Goal: Contribute content: Contribute content

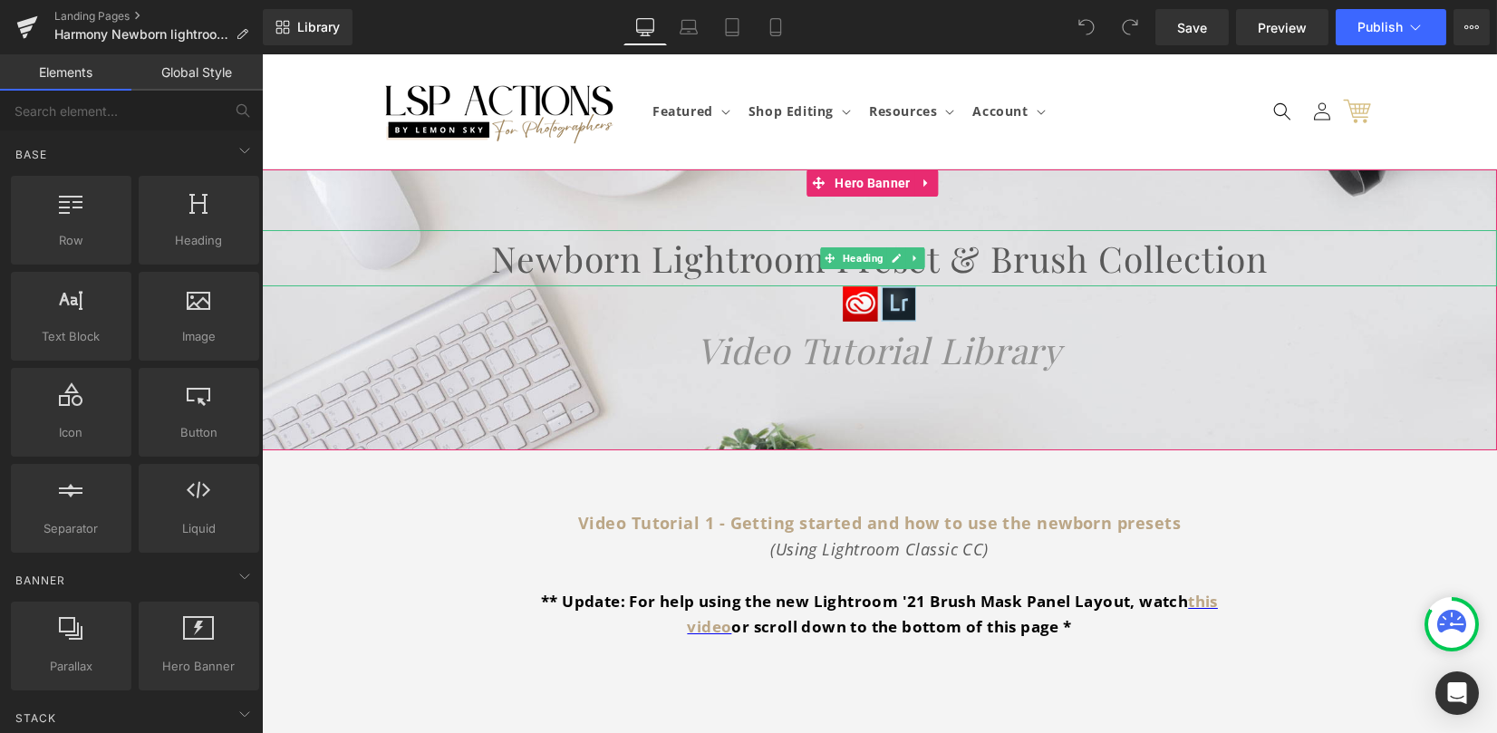
click at [595, 251] on h1 "Newborn Lightroom Preset & Brush Collection" at bounding box center [879, 258] width 1235 height 56
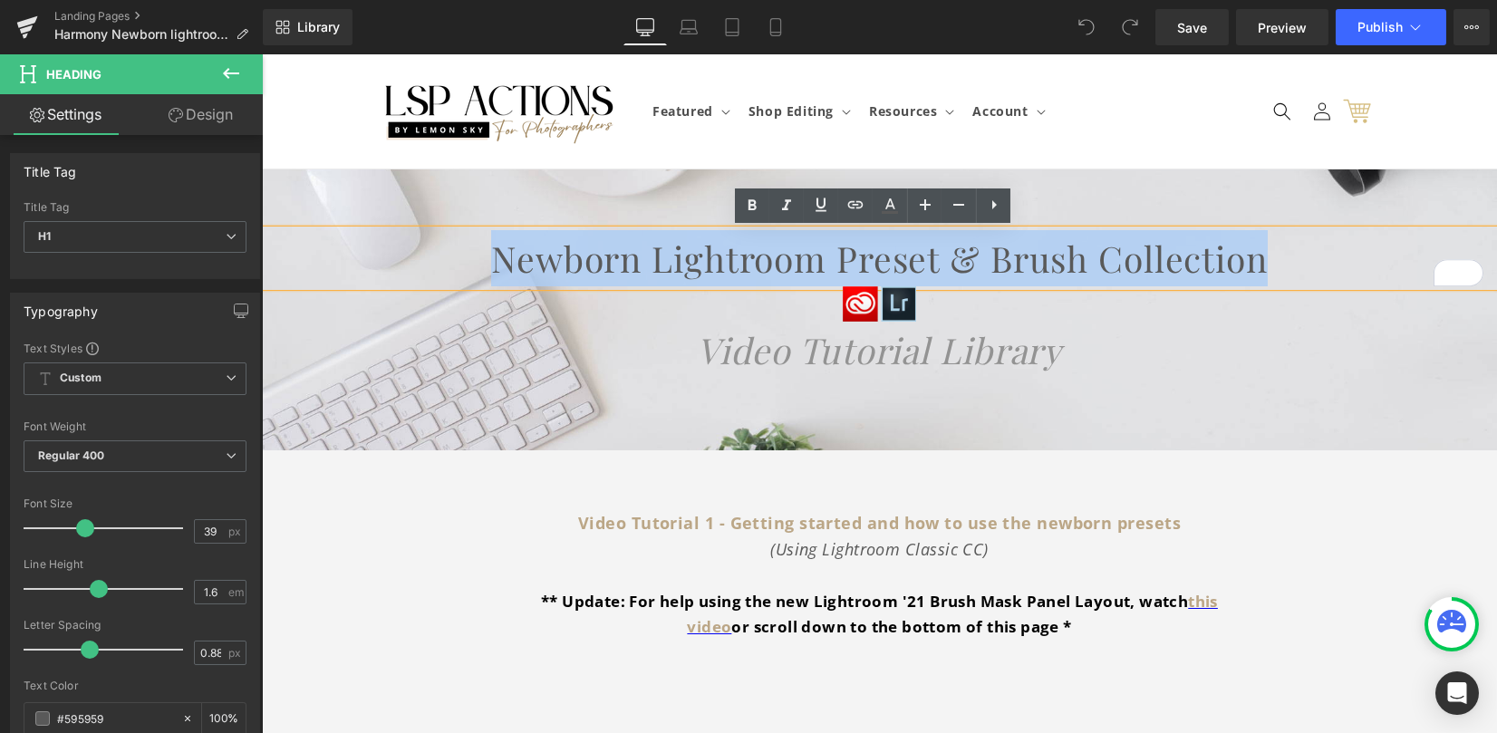
drag, startPoint x: 470, startPoint y: 255, endPoint x: 1361, endPoint y: 249, distance: 890.9
click at [1361, 249] on h1 "Newborn Lightroom Preset & Brush Collection" at bounding box center [879, 258] width 1235 height 56
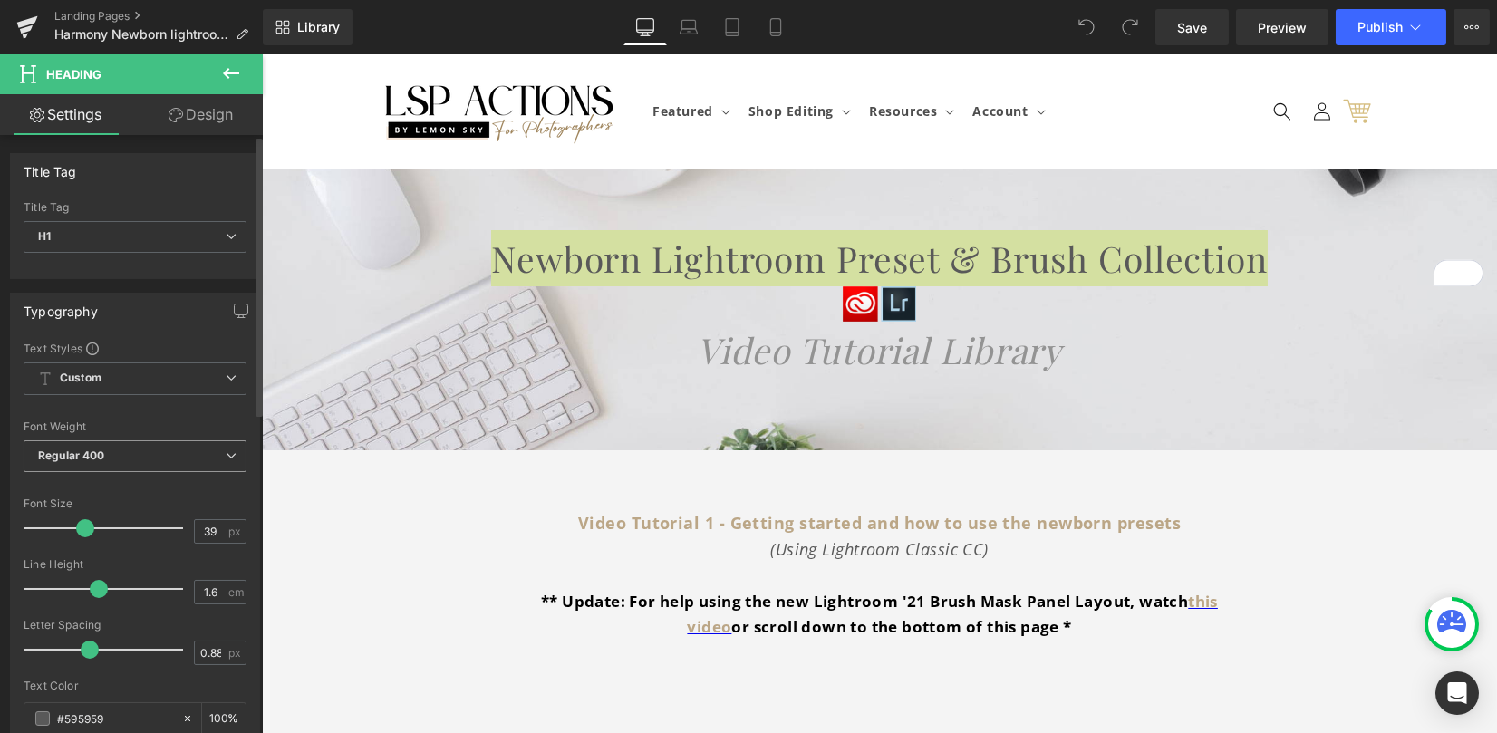
click at [163, 457] on span "Regular 400" at bounding box center [135, 456] width 223 height 32
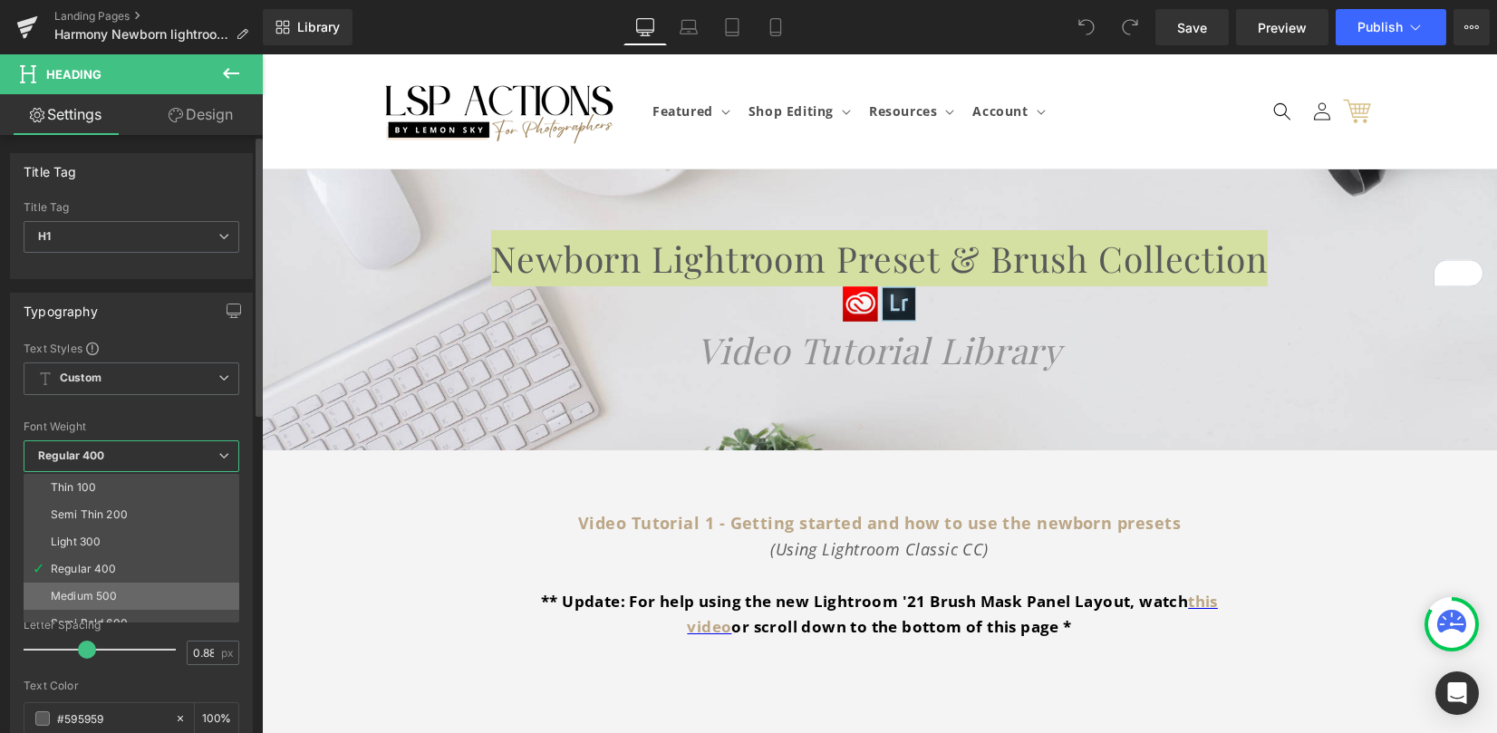
scroll to position [121, 0]
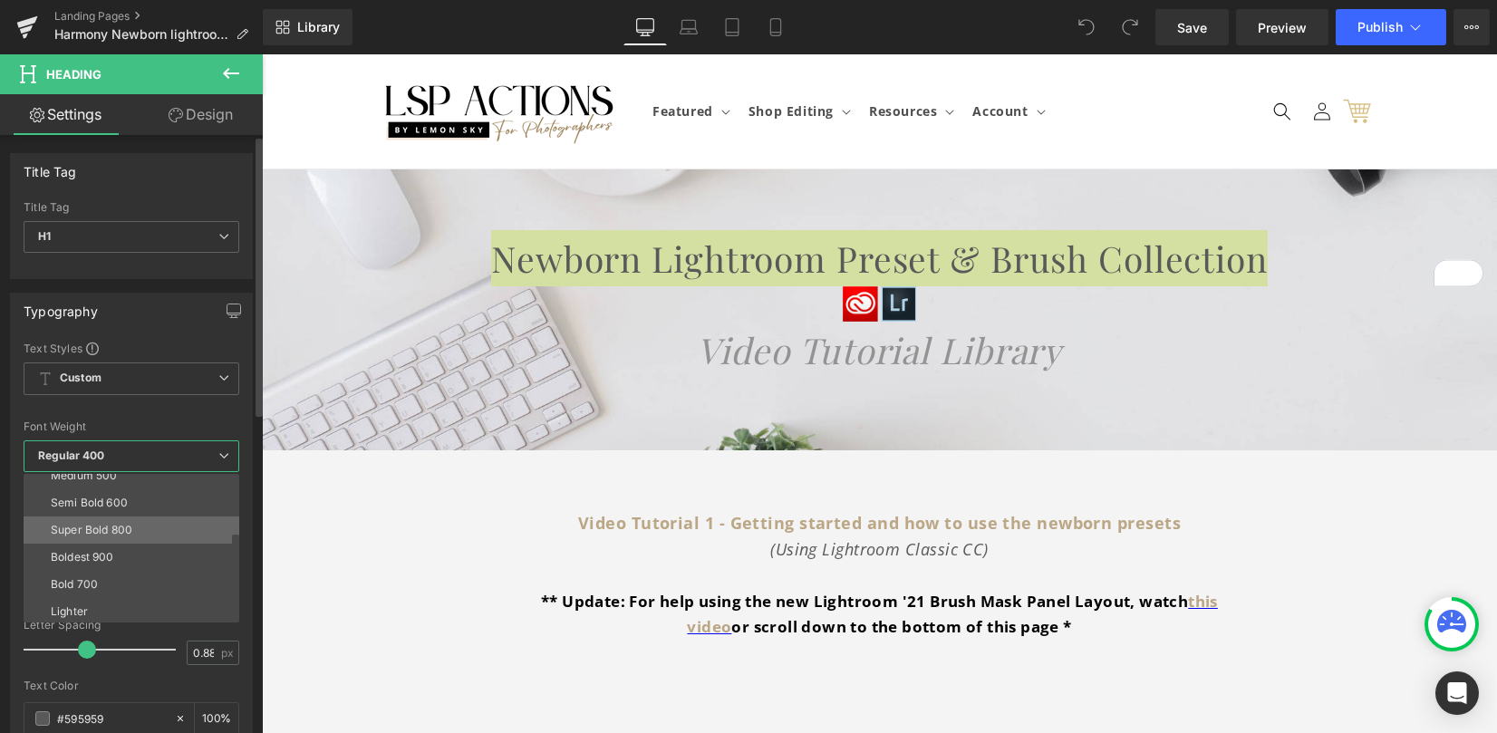
click at [125, 528] on div "Super Bold 800" at bounding box center [92, 530] width 82 height 13
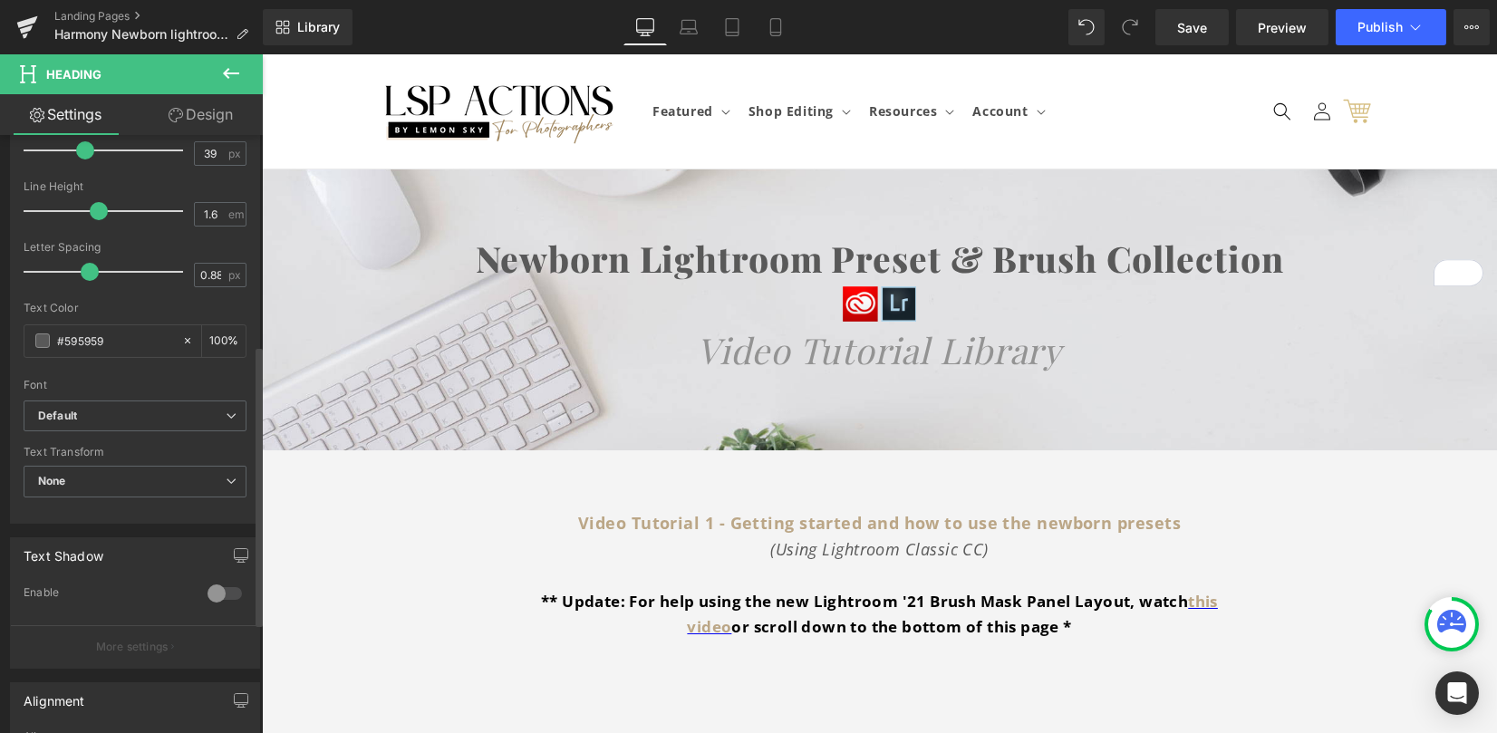
scroll to position [483, 0]
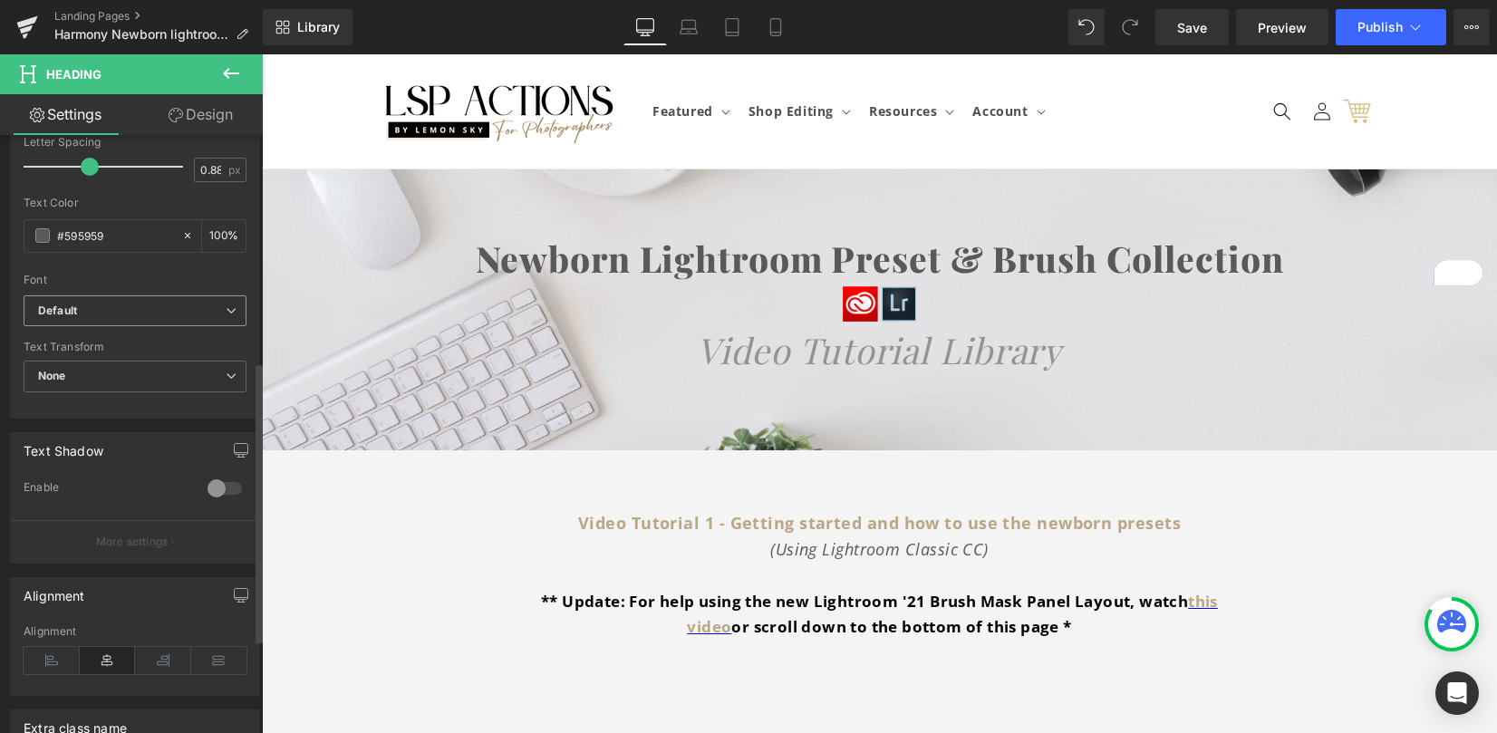
click at [94, 314] on b "Default" at bounding box center [132, 311] width 188 height 15
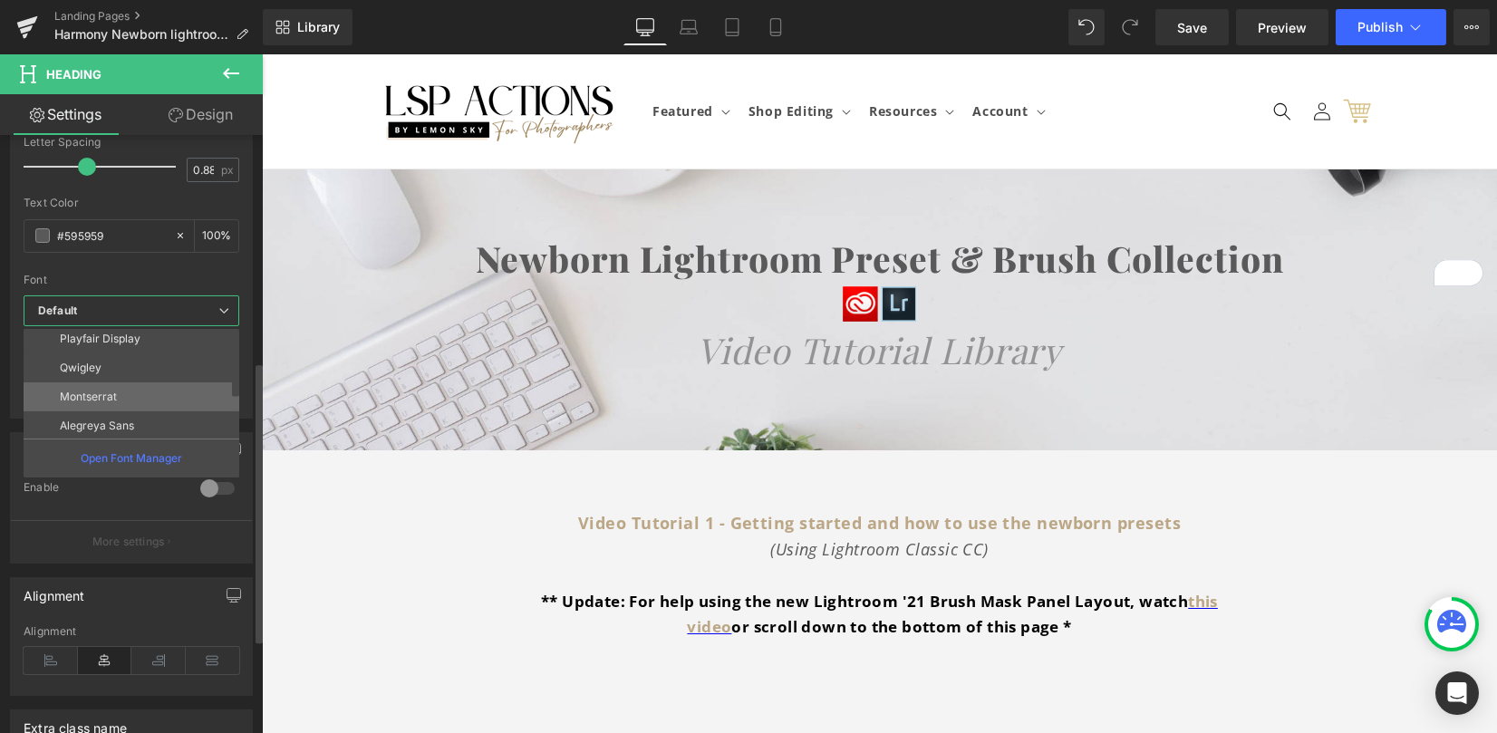
scroll to position [363, 0]
click at [111, 334] on li "Fira Sans" at bounding box center [136, 328] width 224 height 29
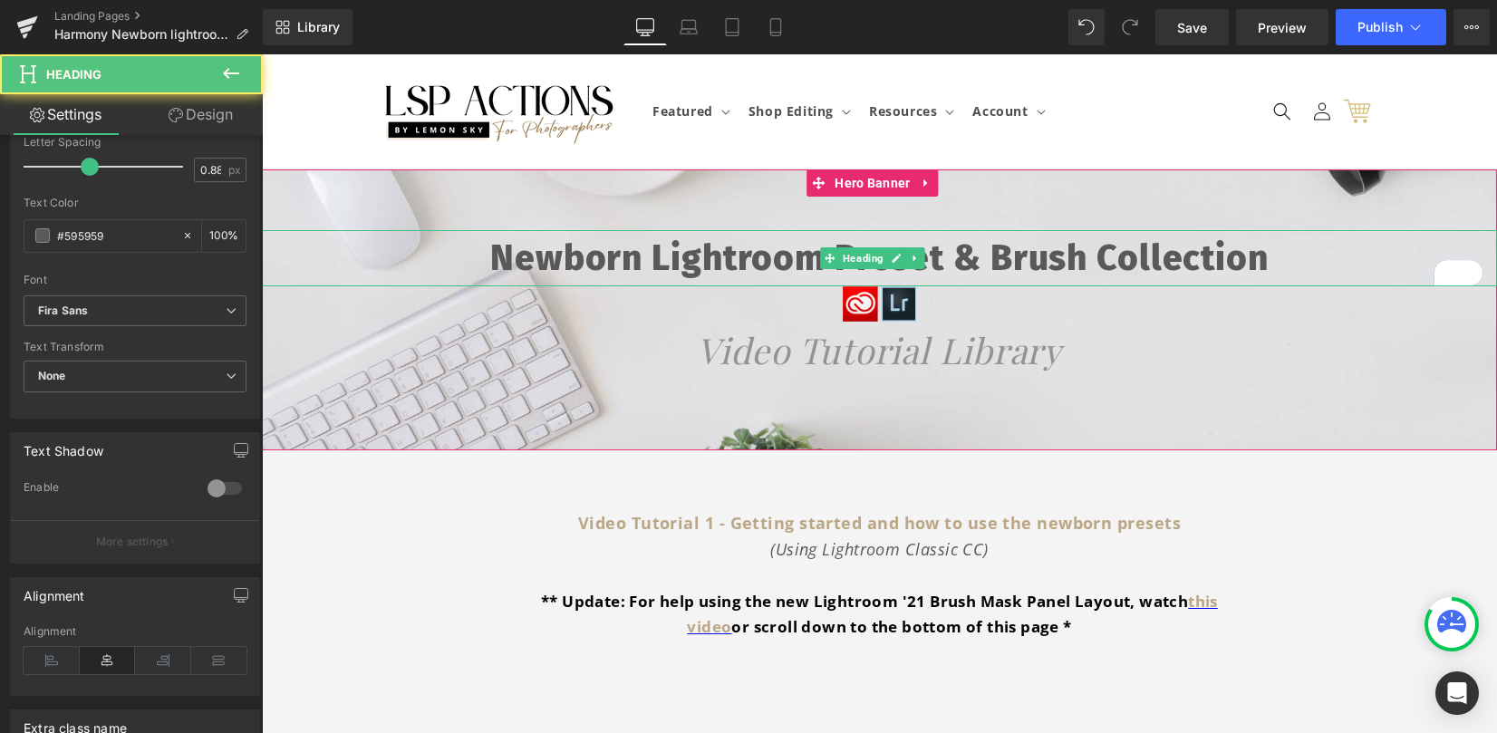
click at [547, 276] on h1 "Newborn Lightroom Preset & Brush Collection" at bounding box center [879, 258] width 1235 height 56
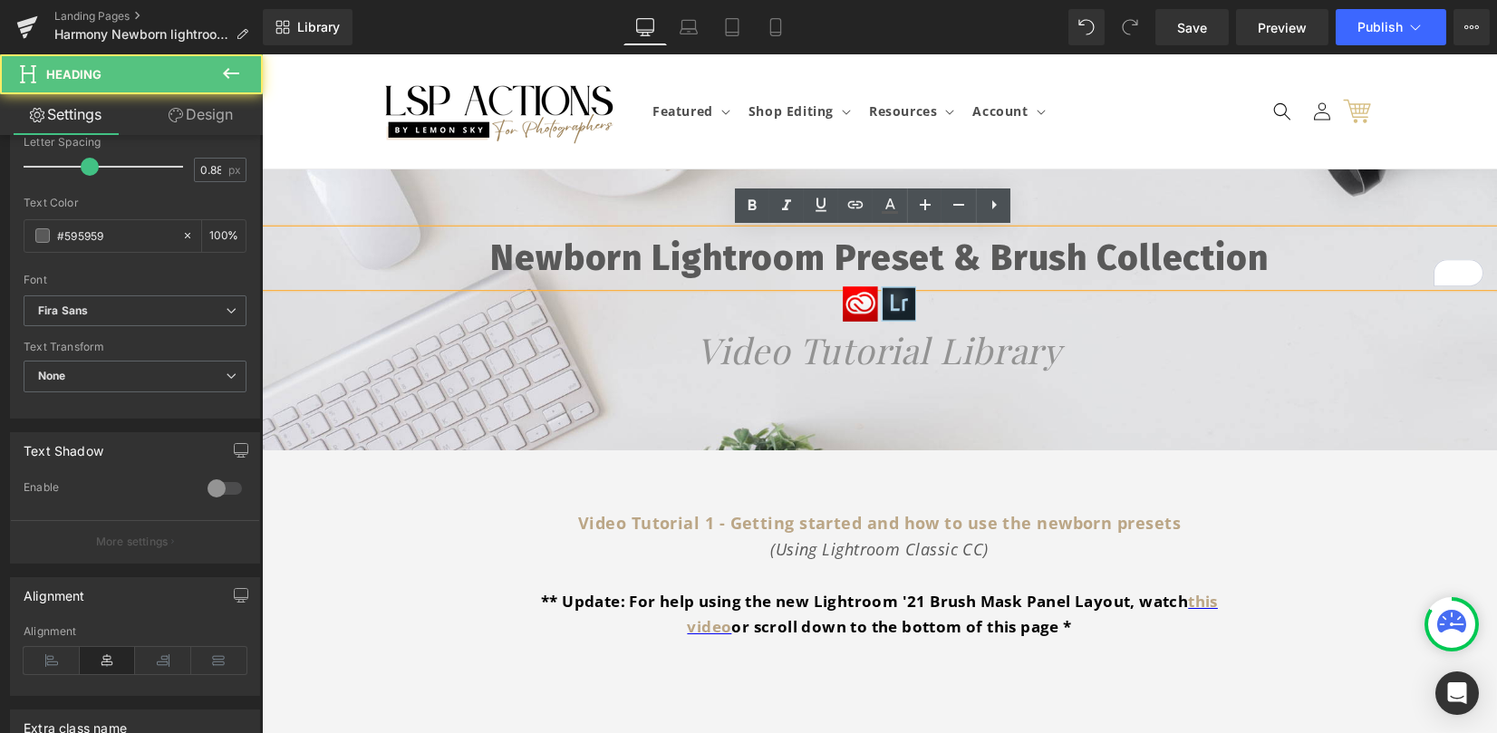
click at [468, 257] on h1 "Newborn Lightroom Preset & Brush Collection" at bounding box center [879, 258] width 1235 height 56
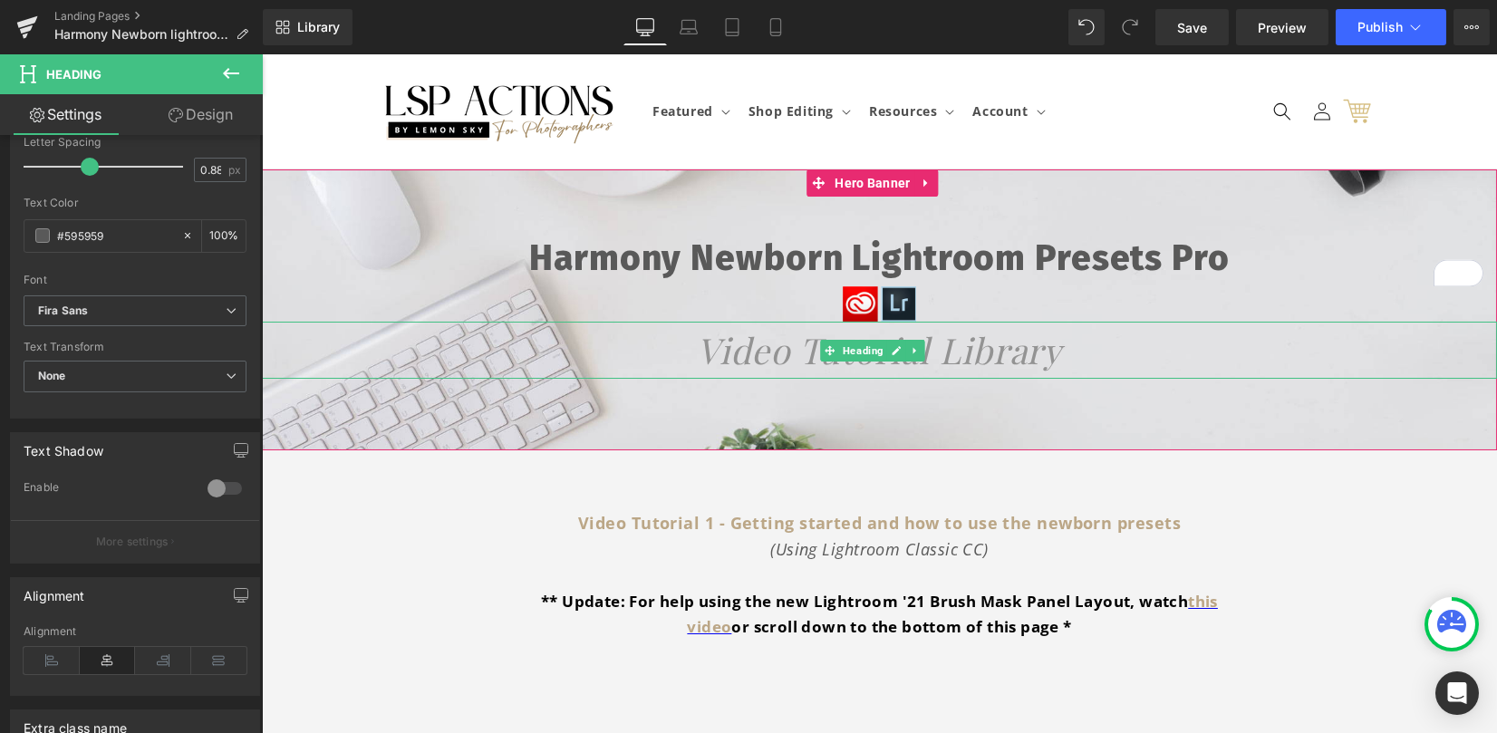
click at [972, 370] on icon "Video Tutorial Library" at bounding box center [879, 349] width 365 height 47
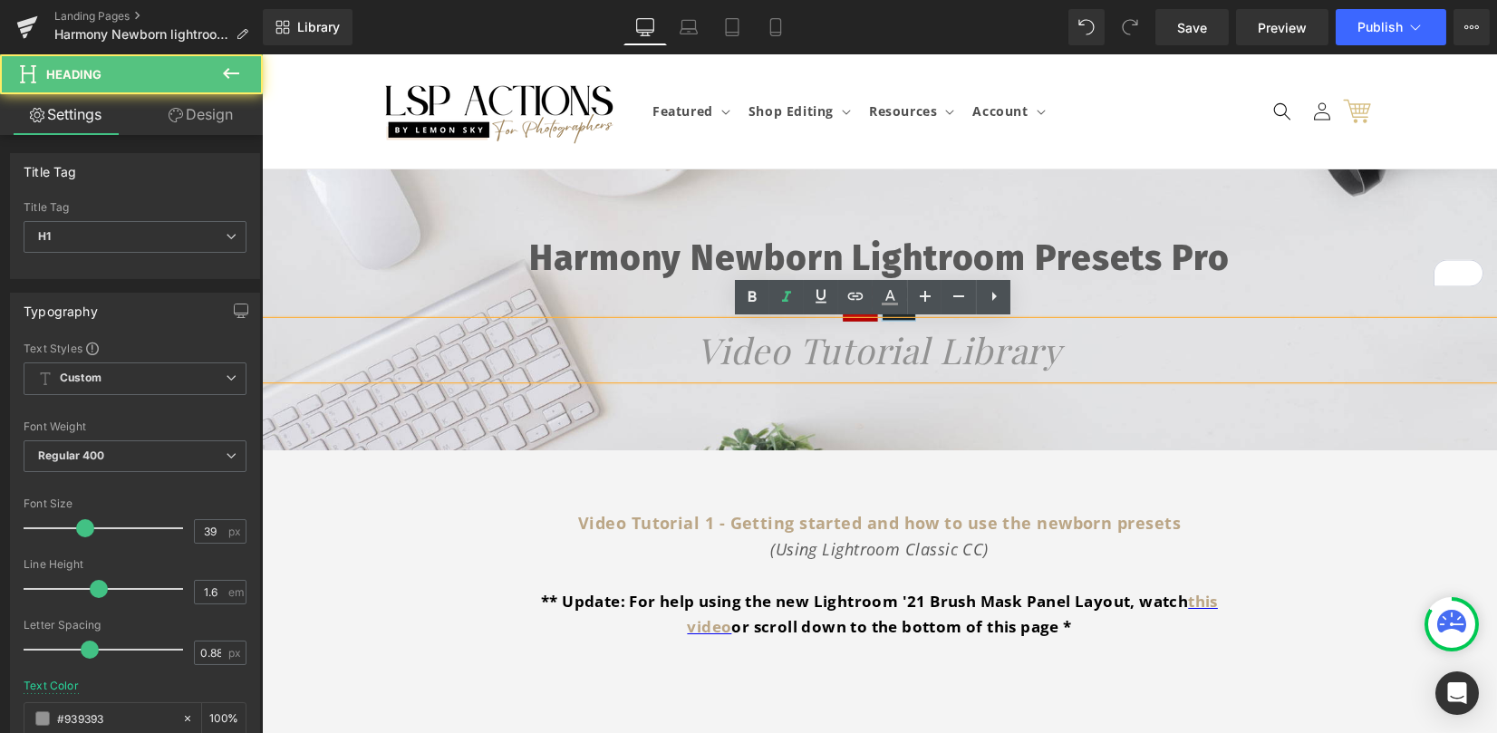
click at [986, 401] on div at bounding box center [879, 309] width 1235 height 281
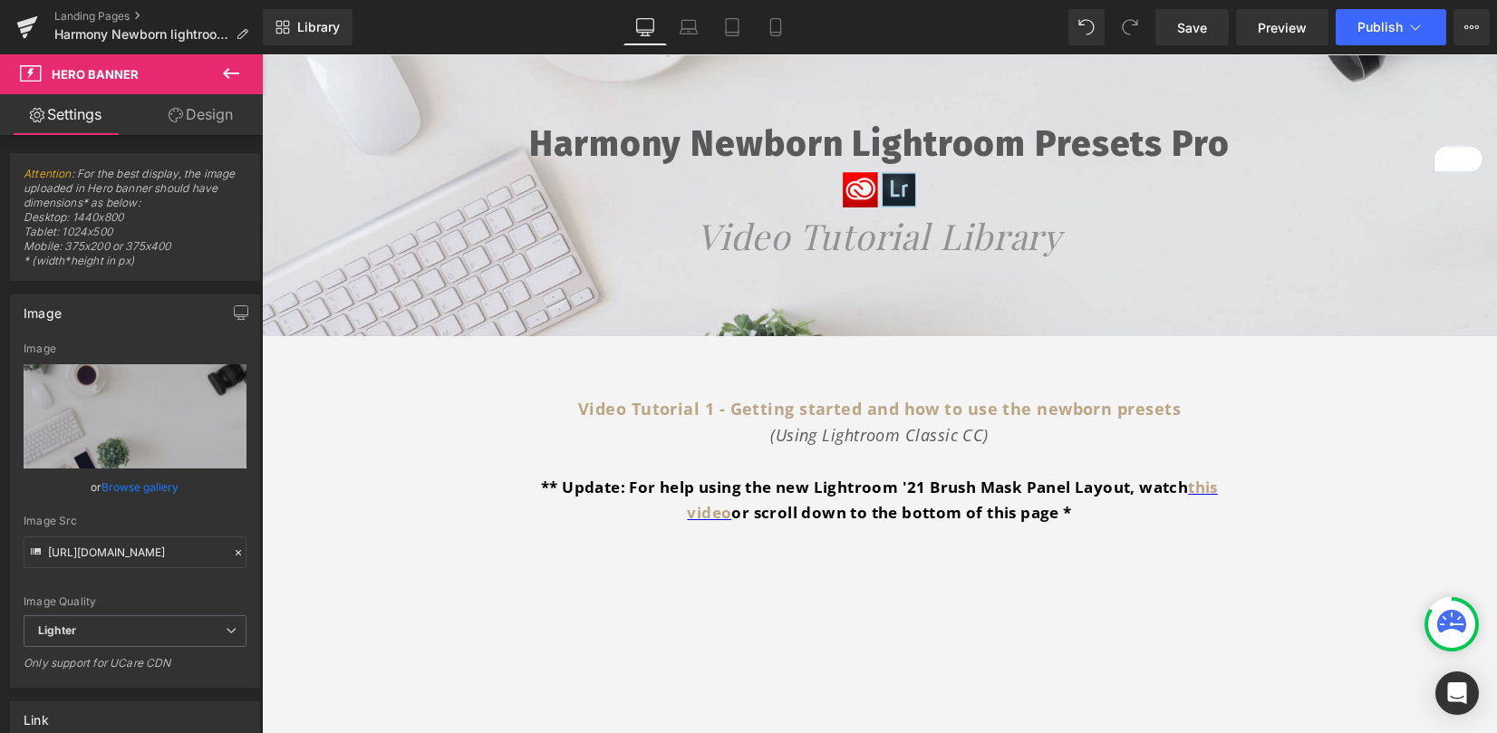
scroll to position [121, 0]
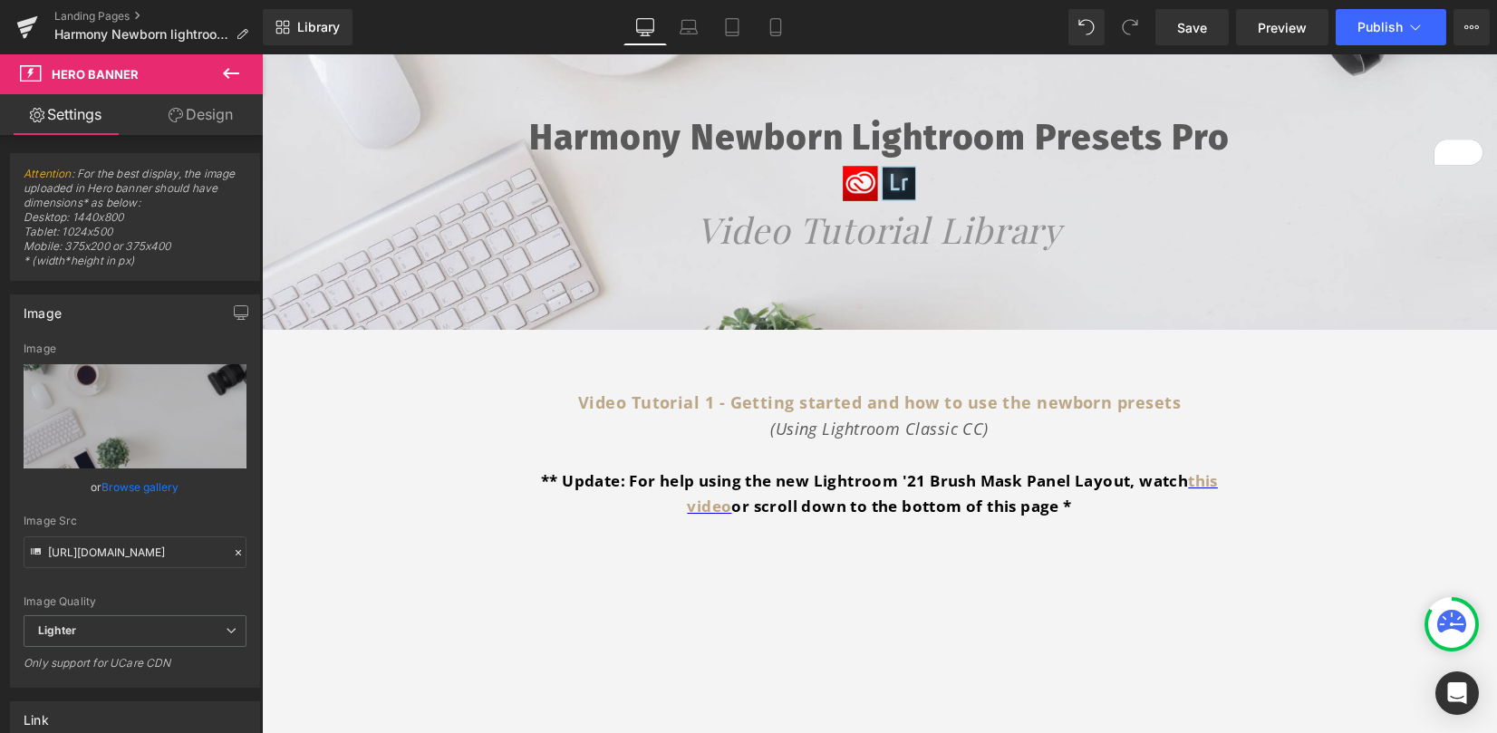
click at [226, 68] on icon at bounding box center [231, 74] width 22 height 22
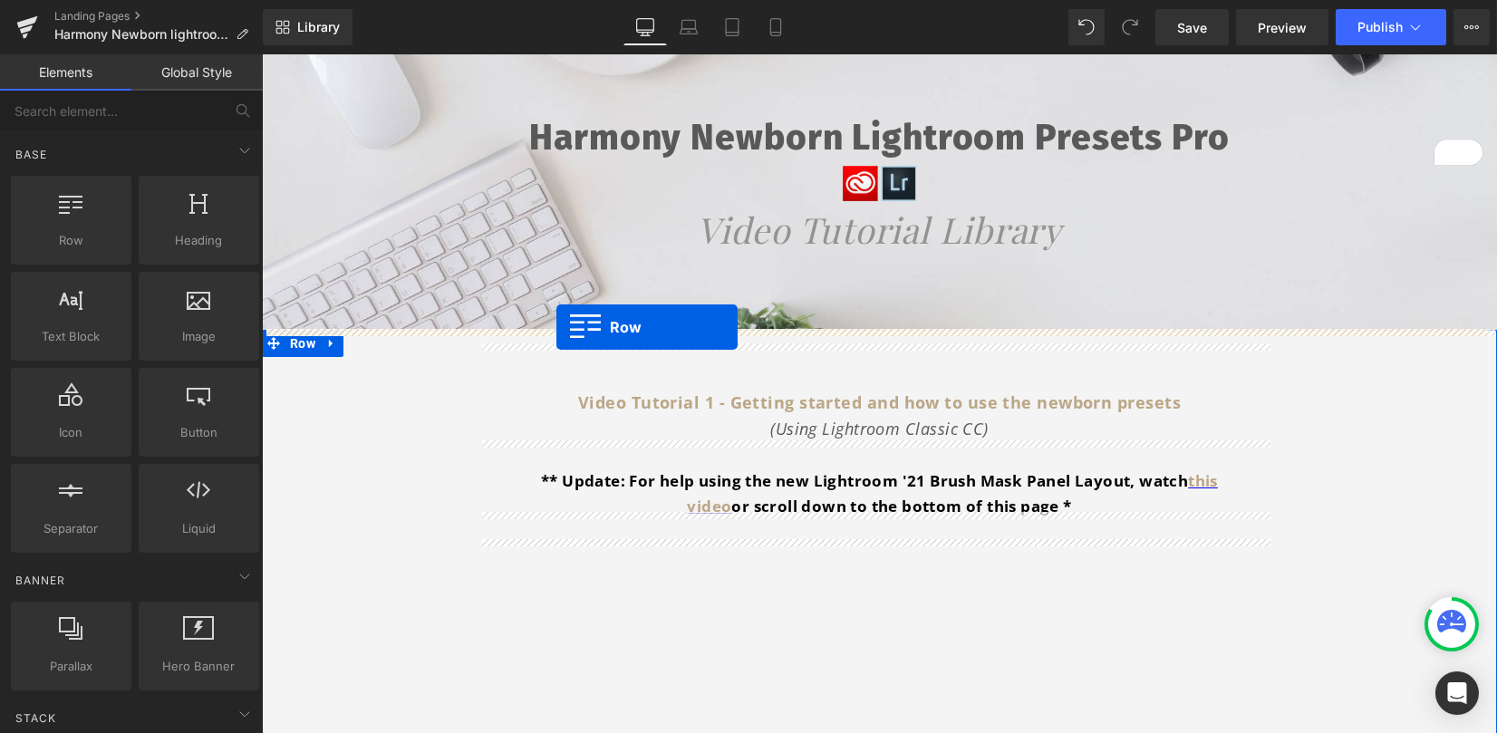
drag, startPoint x: 336, startPoint y: 271, endPoint x: 556, endPoint y: 328, distance: 227.5
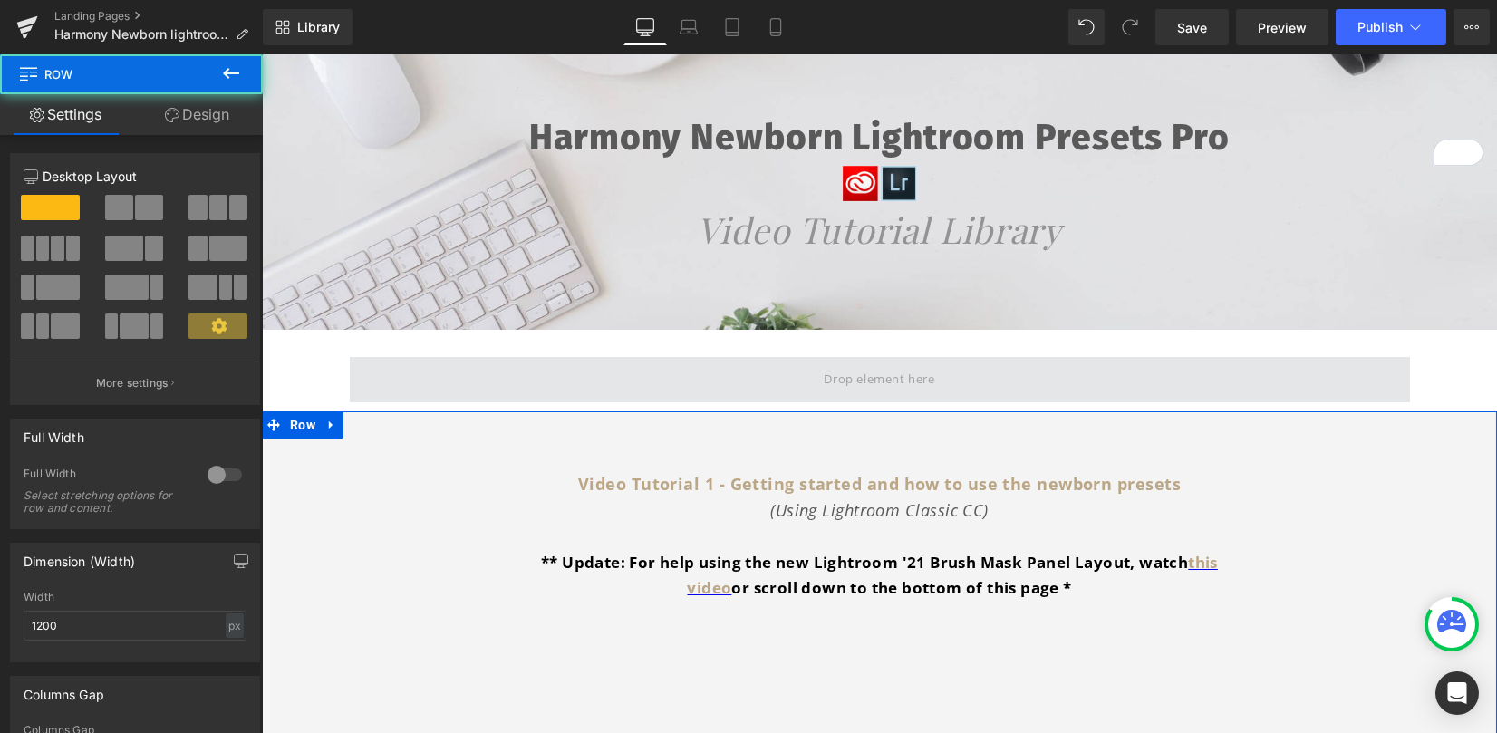
click at [552, 359] on span at bounding box center [880, 379] width 1060 height 45
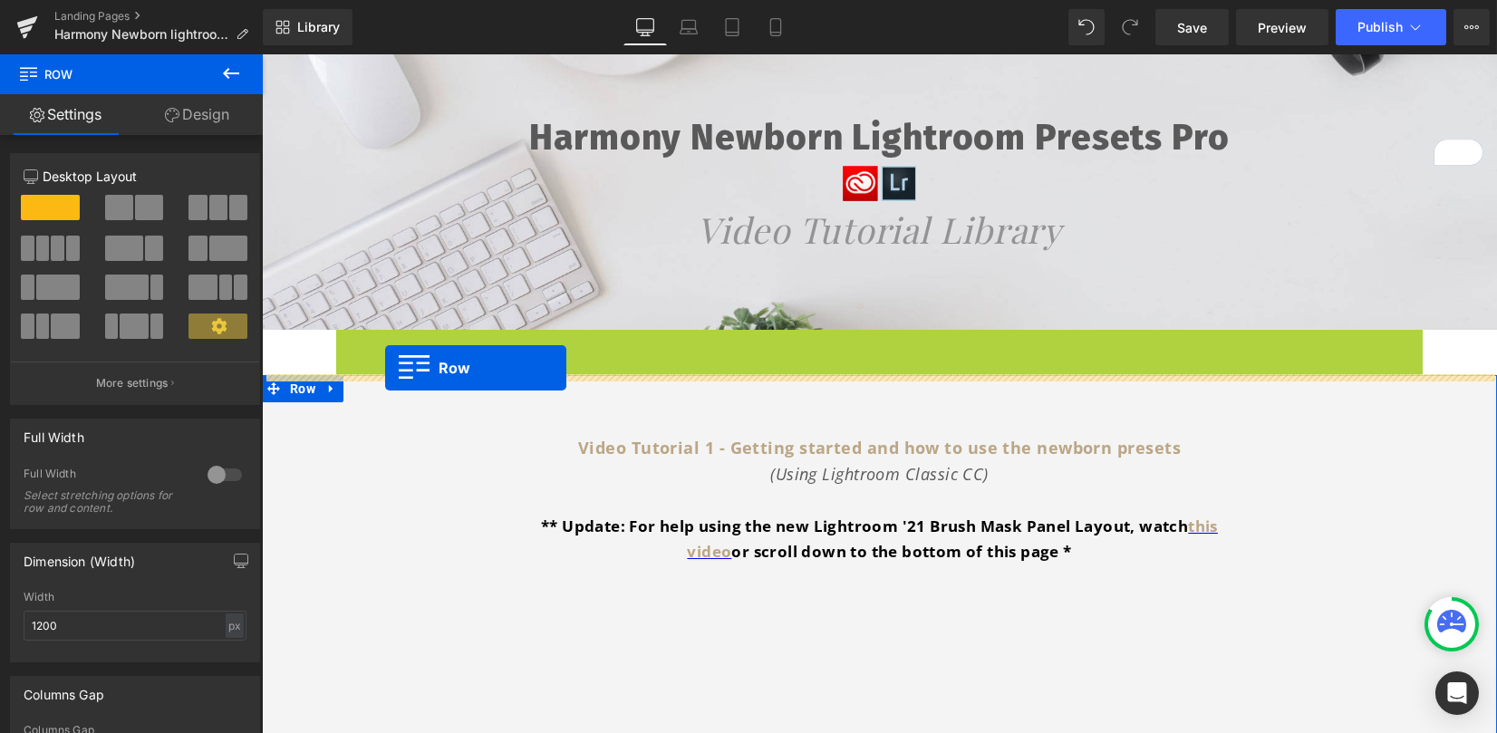
drag, startPoint x: 361, startPoint y: 339, endPoint x: 385, endPoint y: 367, distance: 37.3
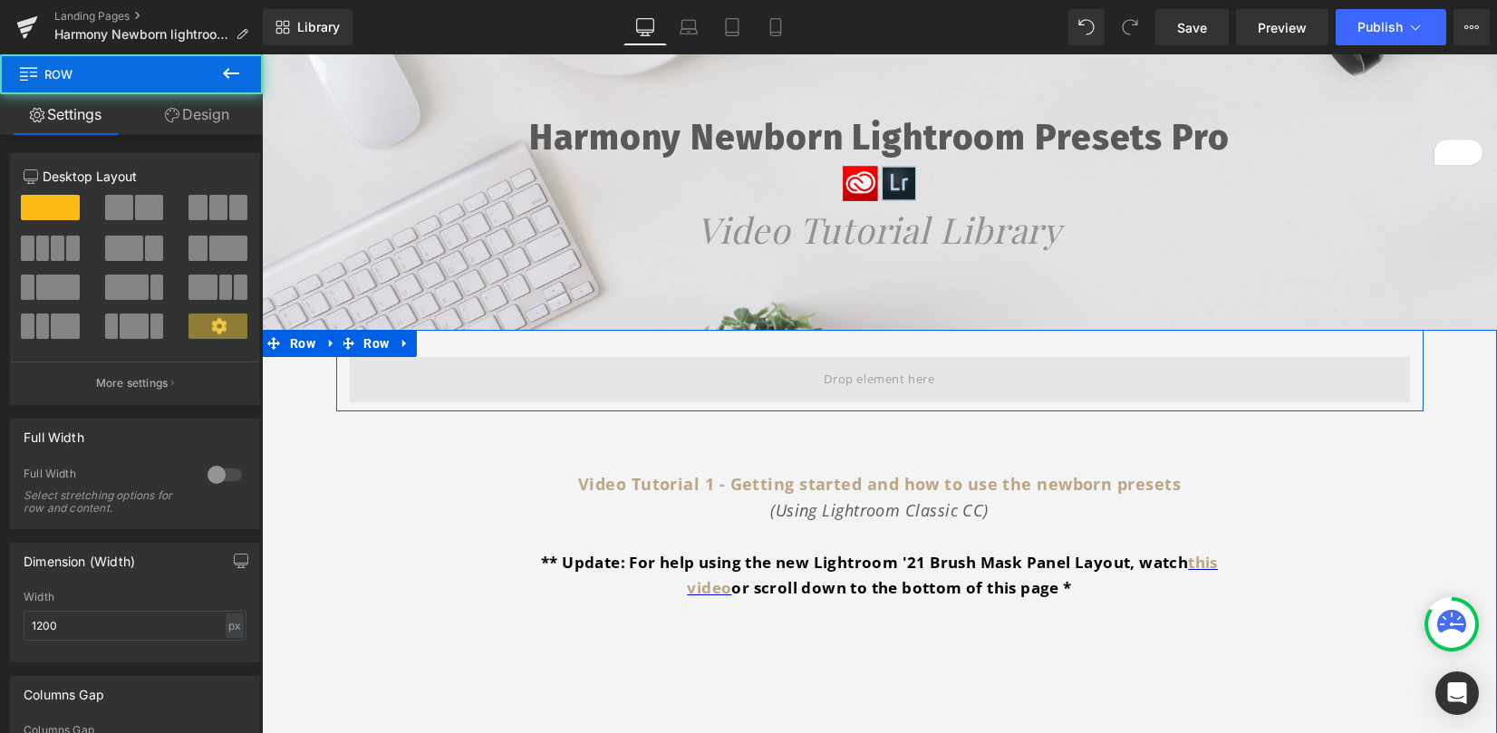
click at [662, 359] on span at bounding box center [880, 379] width 1060 height 45
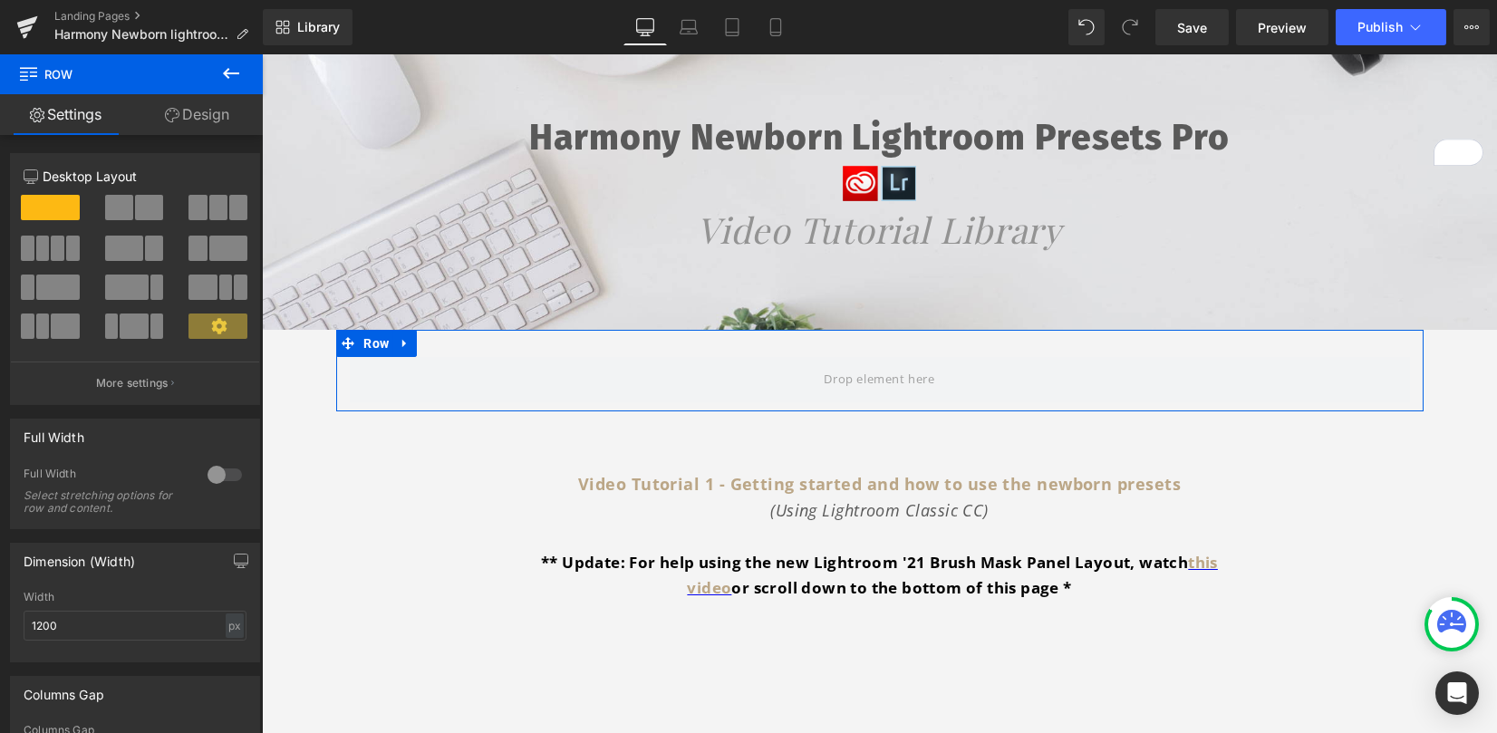
click at [230, 111] on link "Design" at bounding box center [196, 114] width 131 height 41
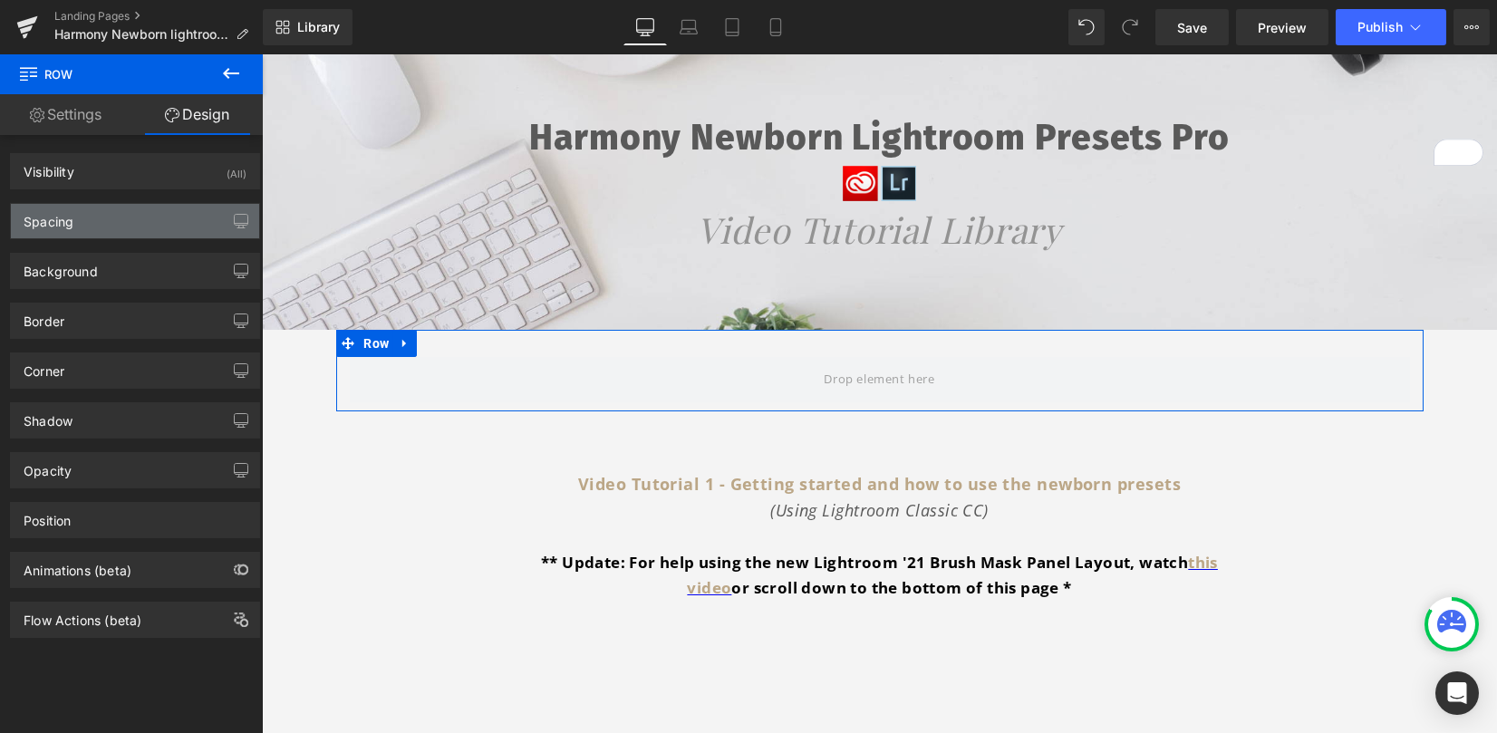
click at [158, 213] on div "Spacing" at bounding box center [135, 221] width 248 height 34
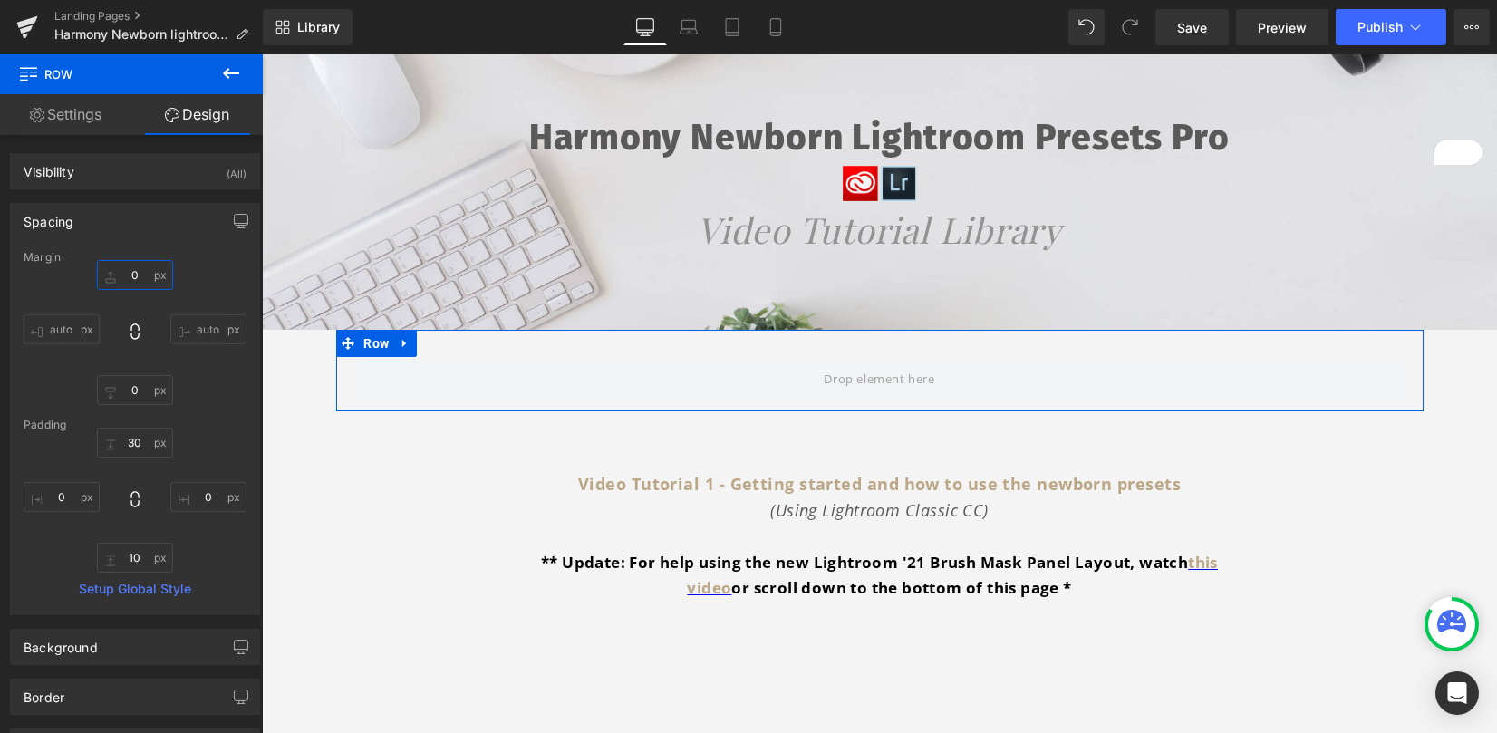
click at [133, 269] on input "0" at bounding box center [135, 275] width 76 height 30
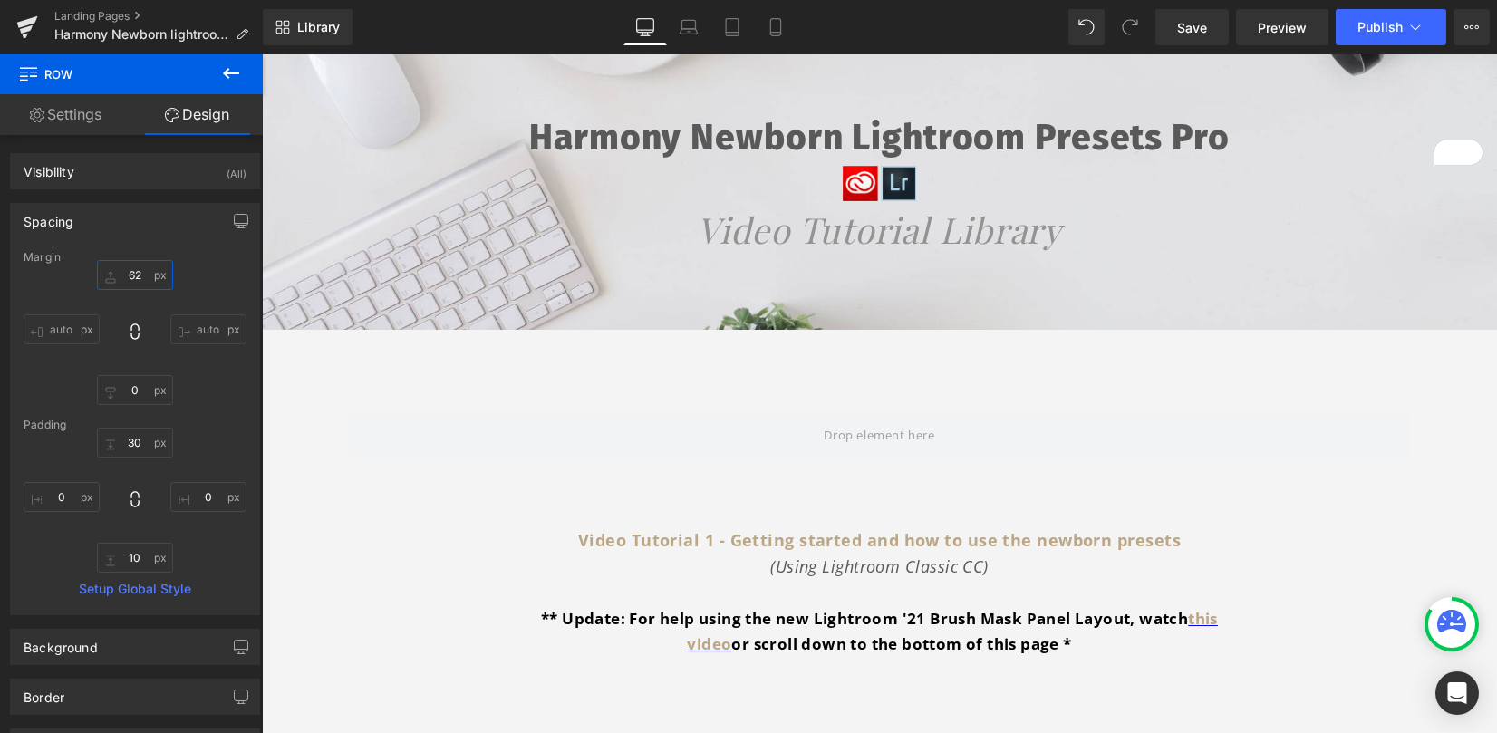
type input "62"
click at [78, 90] on span "Row" at bounding box center [108, 74] width 181 height 40
drag, startPoint x: 81, startPoint y: 113, endPoint x: 96, endPoint y: 117, distance: 15.8
click at [81, 113] on link "Settings" at bounding box center [65, 114] width 131 height 41
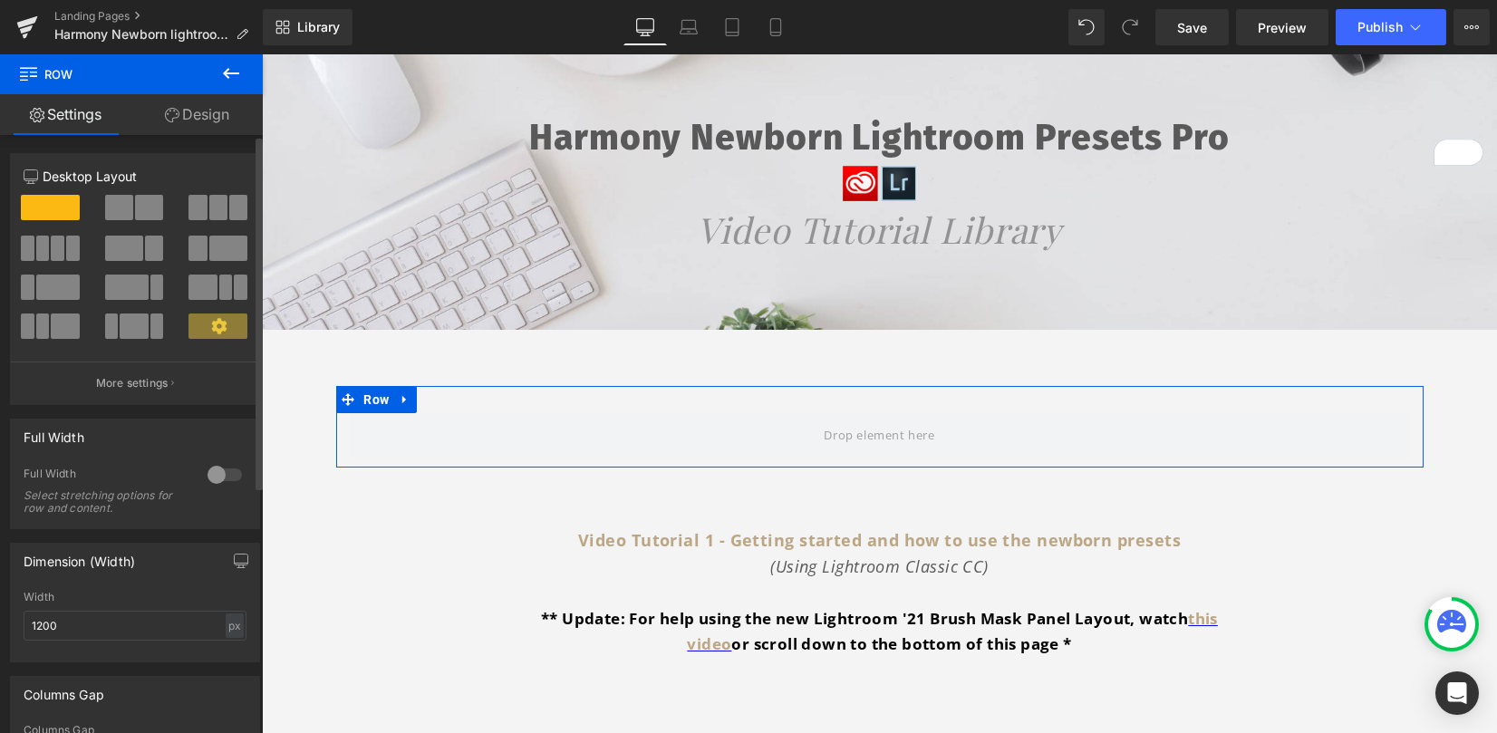
click at [122, 205] on span at bounding box center [119, 207] width 28 height 25
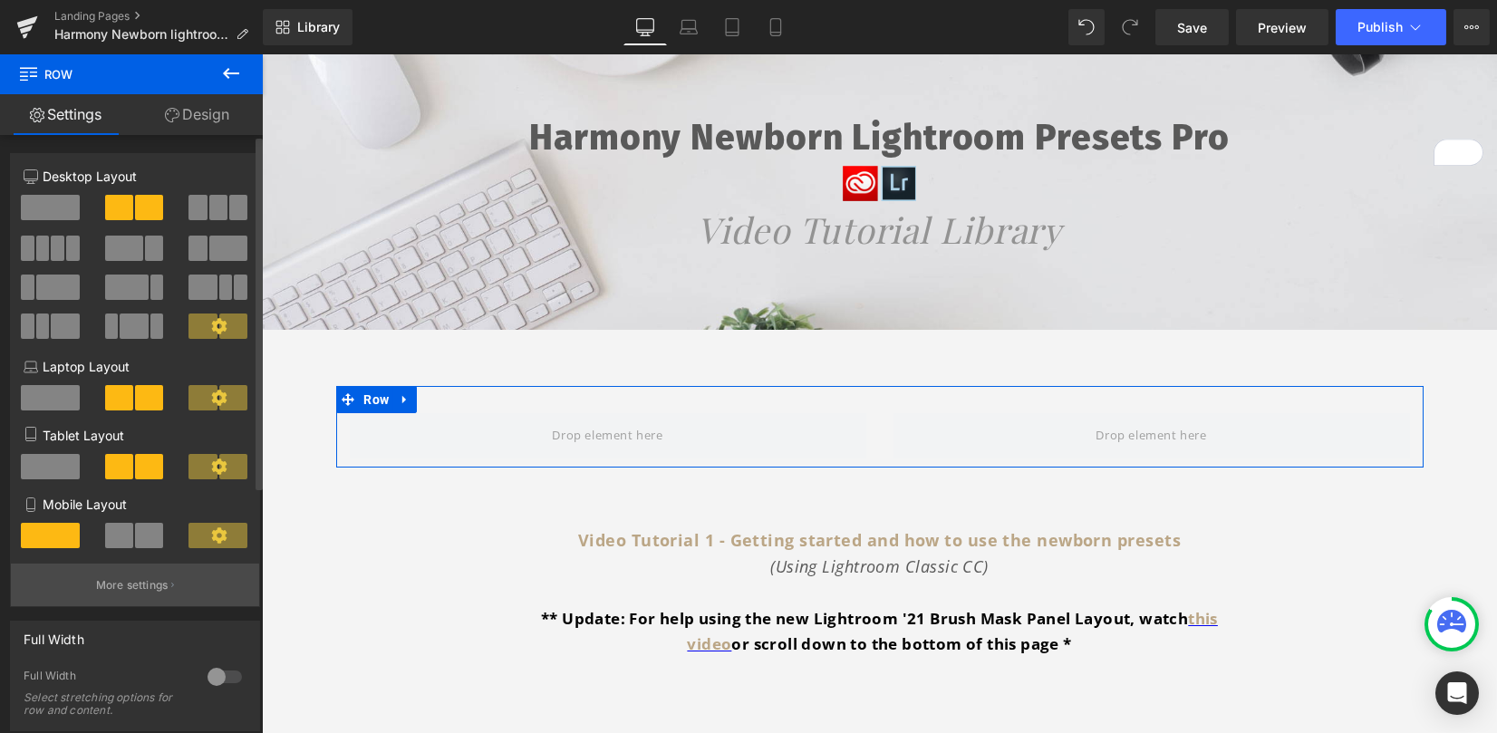
click at [102, 585] on p "More settings" at bounding box center [132, 585] width 73 height 16
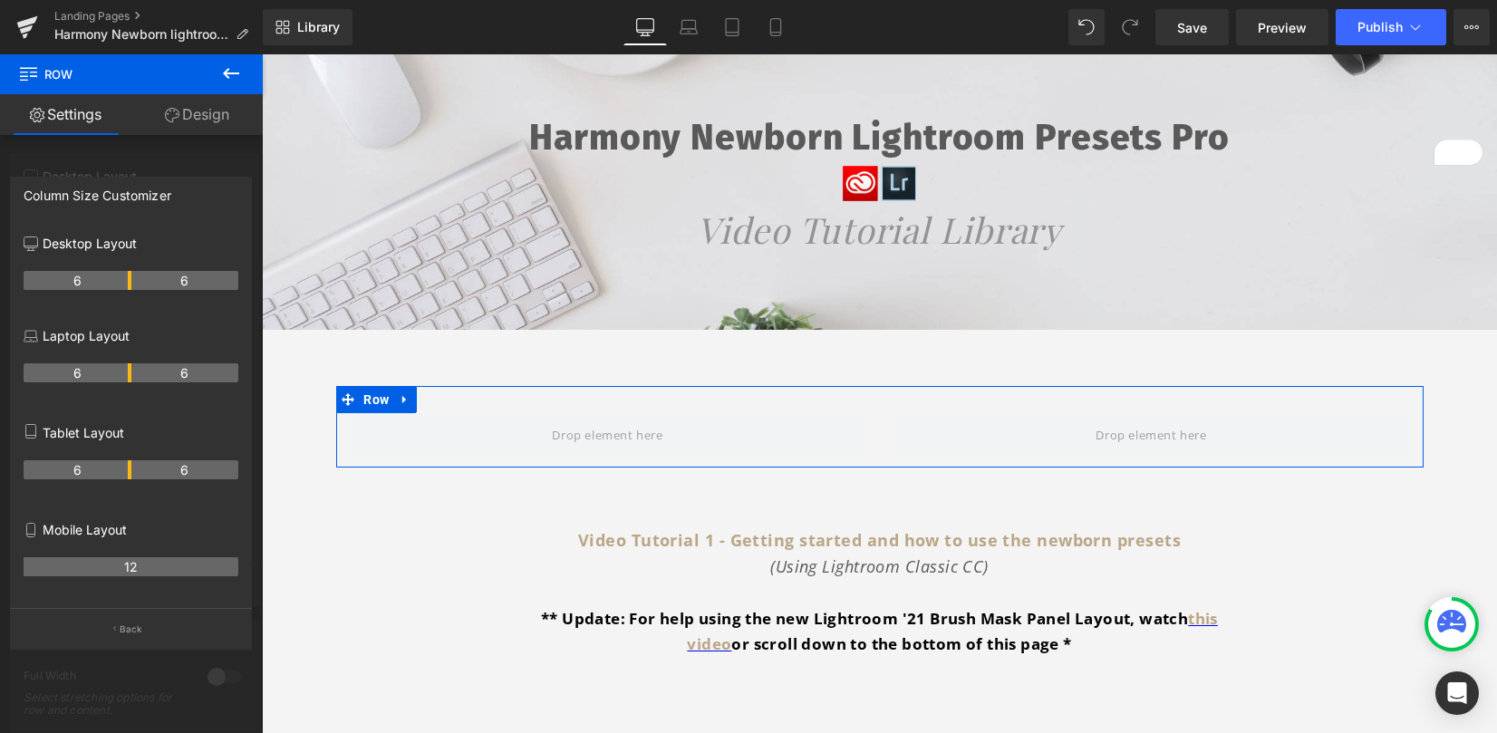
click at [110, 151] on div at bounding box center [131, 398] width 263 height 688
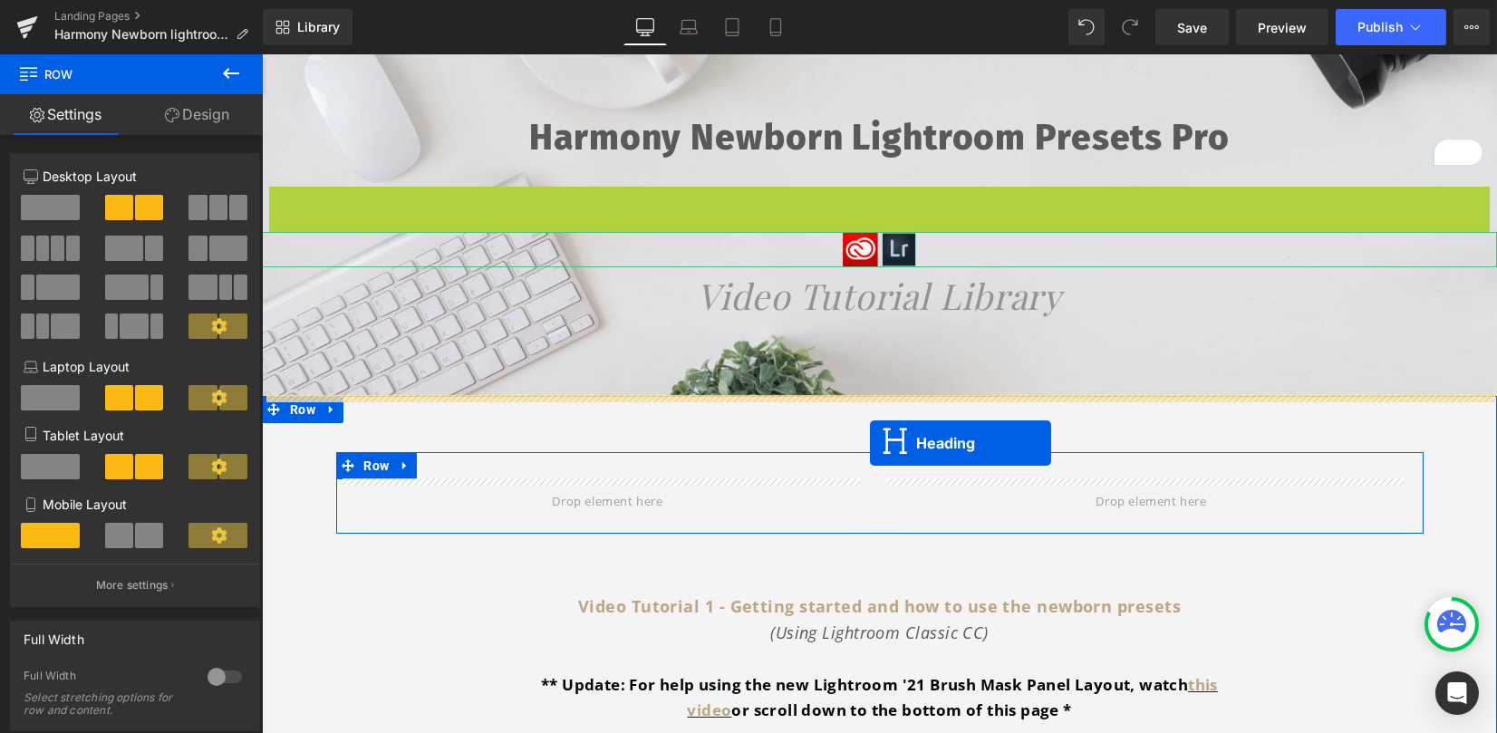
drag, startPoint x: 849, startPoint y: 213, endPoint x: 870, endPoint y: 443, distance: 231.1
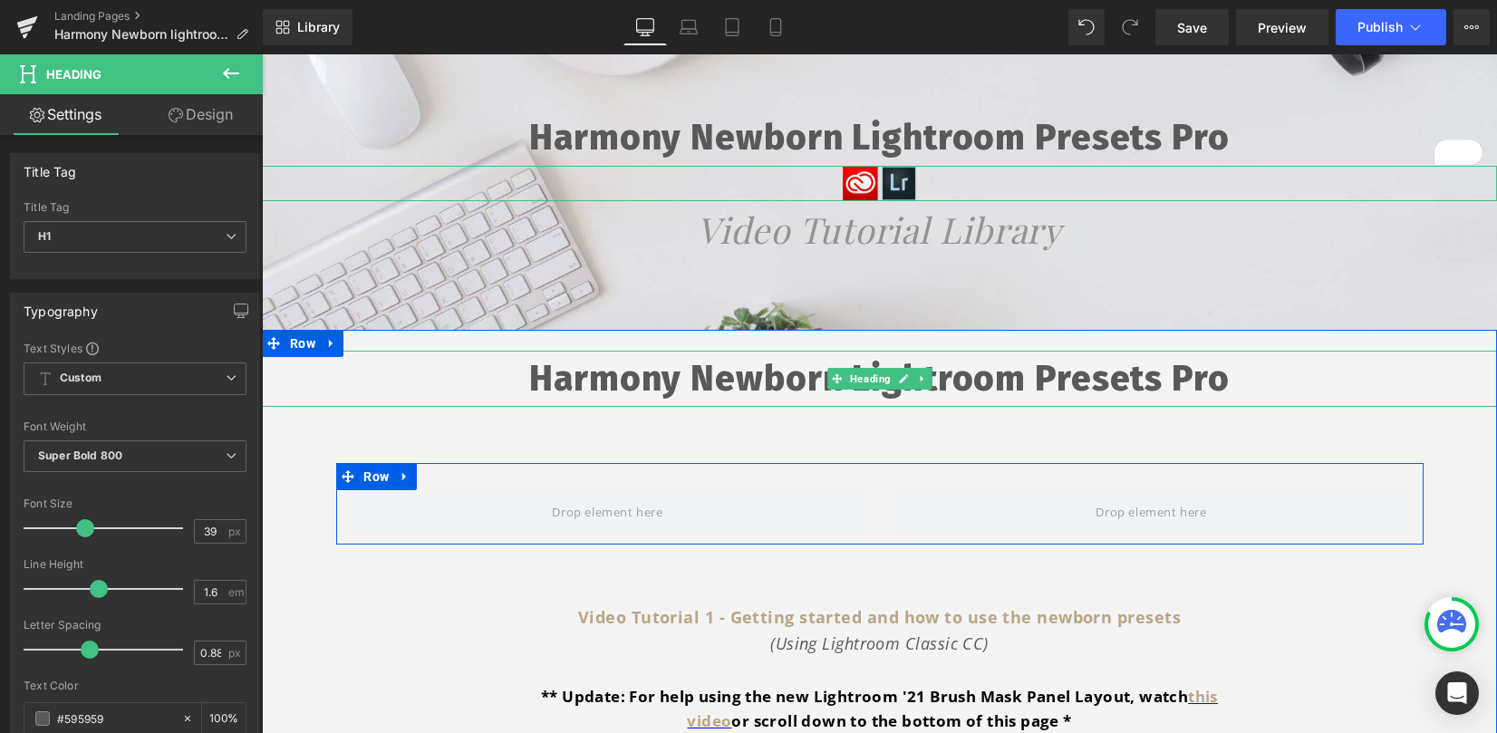
drag, startPoint x: 560, startPoint y: 382, endPoint x: 498, endPoint y: 375, distance: 62.0
click at [556, 382] on h1 "Harmony Newborn Lightroom Presets Pro" at bounding box center [879, 379] width 1235 height 56
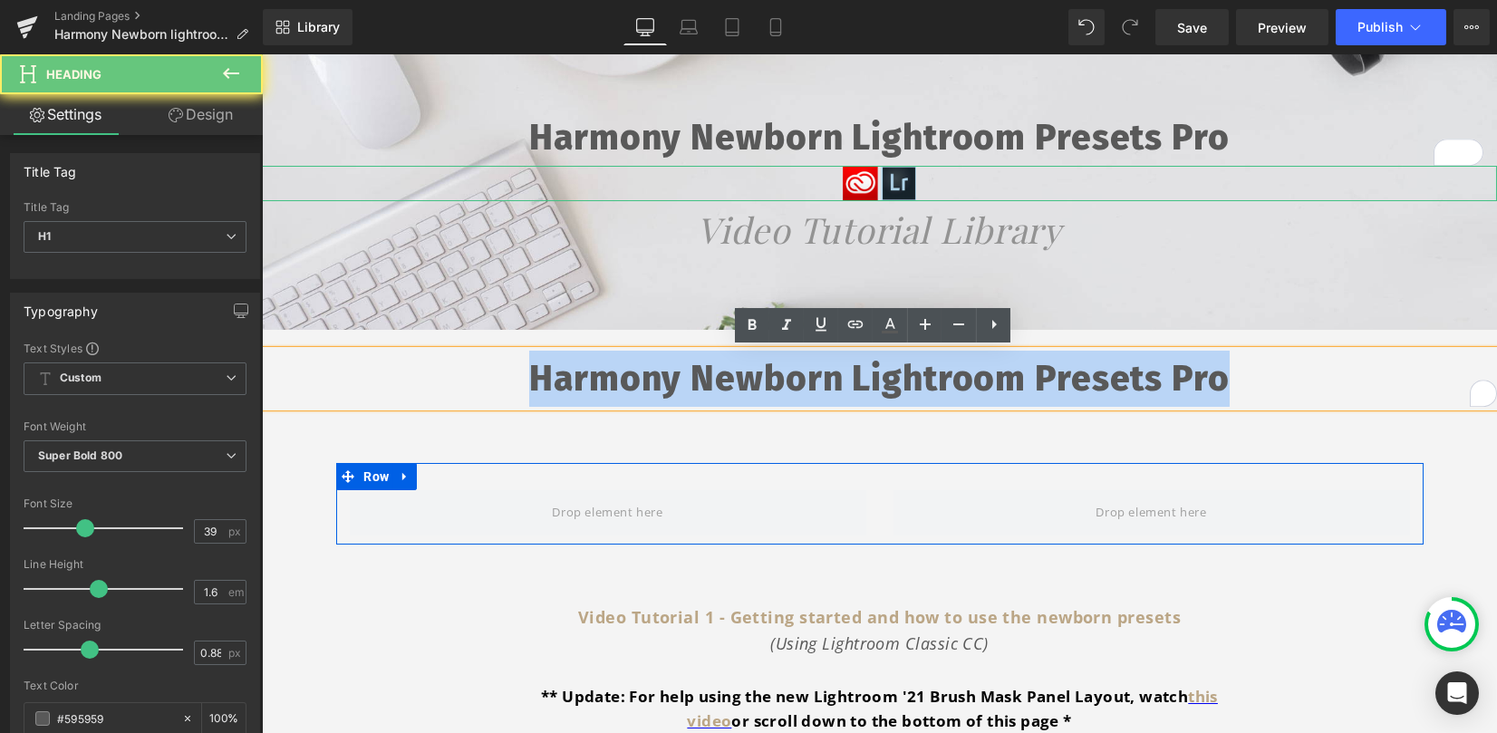
drag, startPoint x: 494, startPoint y: 375, endPoint x: 1378, endPoint y: 372, distance: 884.5
click at [1378, 372] on h1 "Harmony Newborn Lightroom Presets Pro" at bounding box center [879, 379] width 1235 height 56
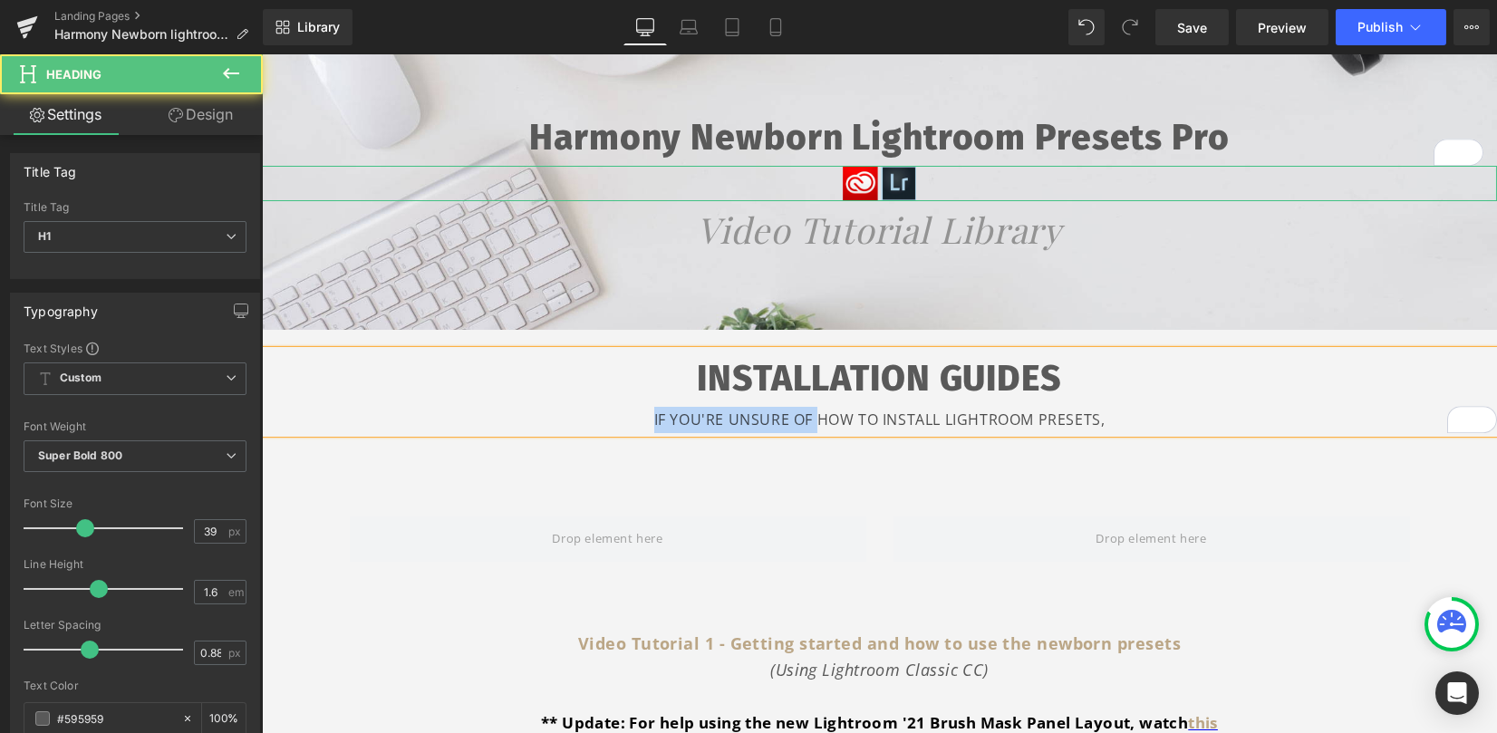
drag, startPoint x: 805, startPoint y: 421, endPoint x: 635, endPoint y: 422, distance: 169.5
click at [635, 422] on div "IF YOU'RE UNSURE OF HOW TO INSTALL LIGHTROOM PRESETS," at bounding box center [879, 420] width 1235 height 26
drag, startPoint x: 723, startPoint y: 422, endPoint x: 732, endPoint y: 424, distance: 9.2
click at [732, 424] on div "(1) HOW TO INSTALL LIGHTROOM PRESETS," at bounding box center [879, 420] width 1235 height 26
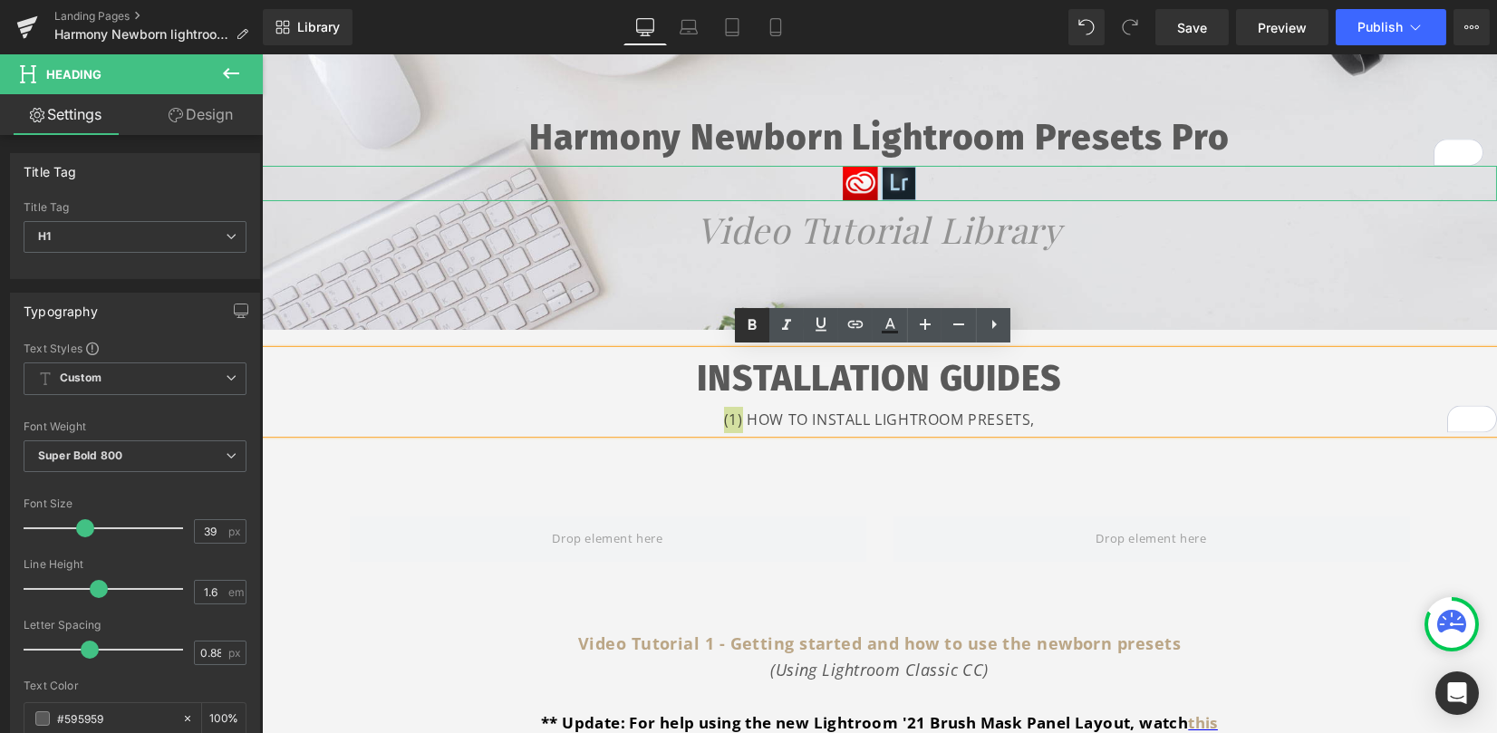
click at [755, 322] on icon at bounding box center [753, 324] width 8 height 11
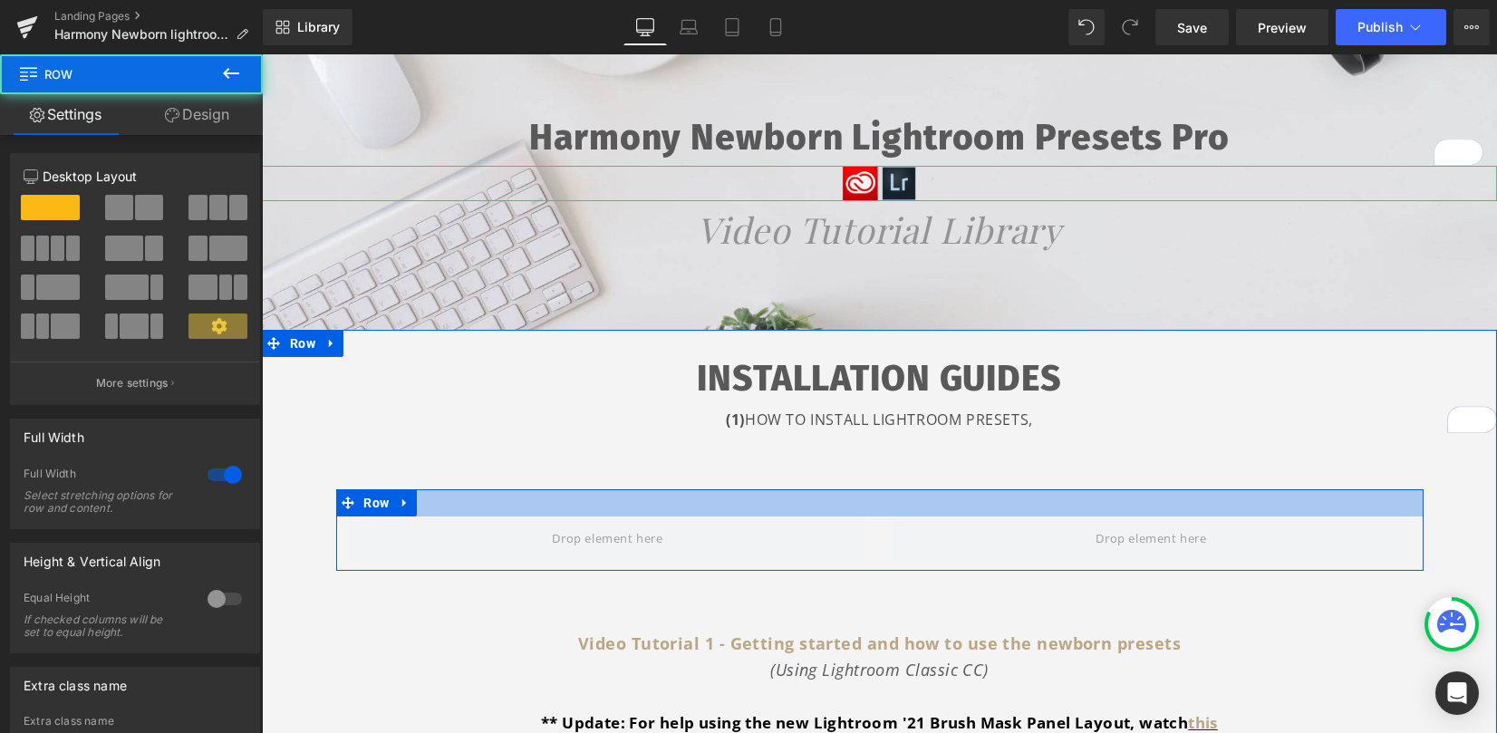
click at [725, 515] on div at bounding box center [880, 502] width 1088 height 27
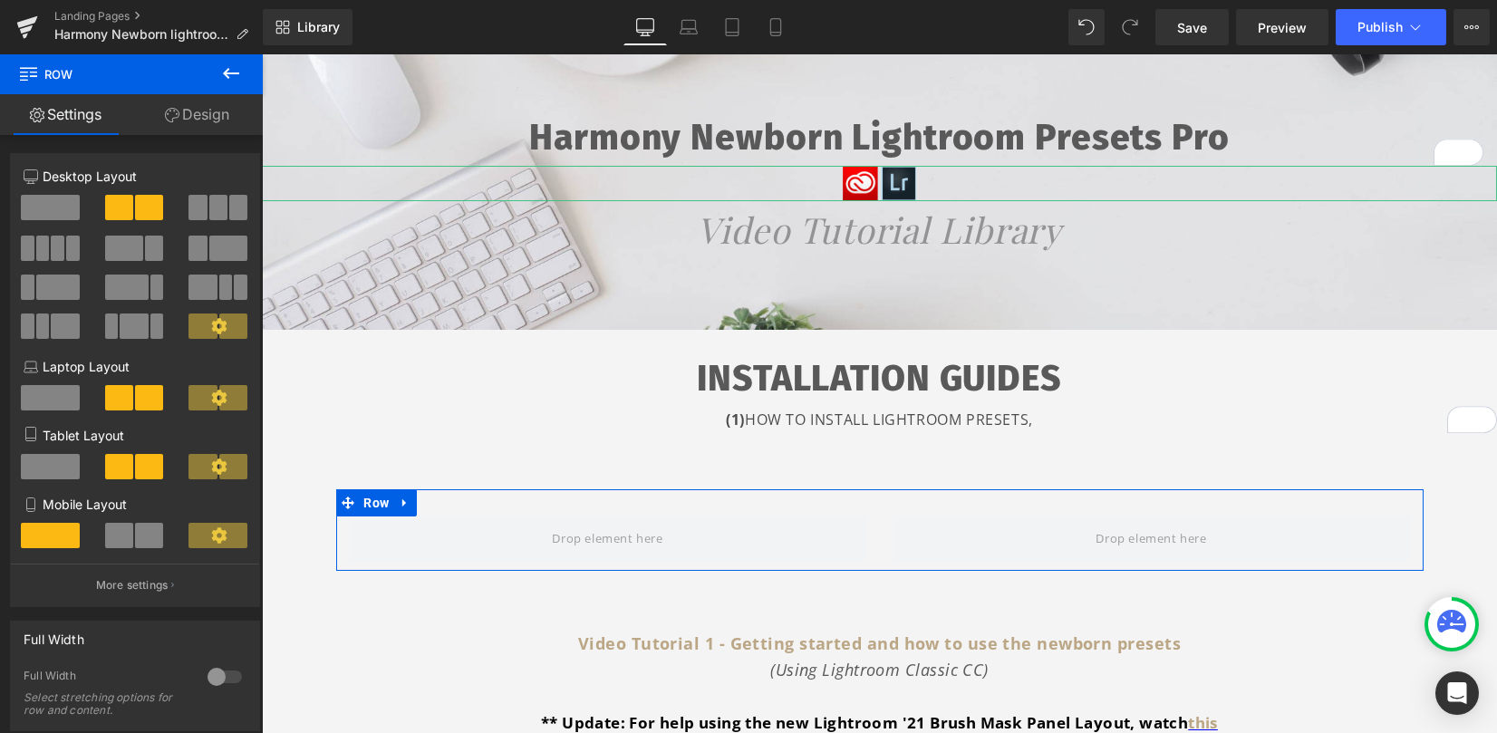
click at [214, 126] on link "Design" at bounding box center [196, 114] width 131 height 41
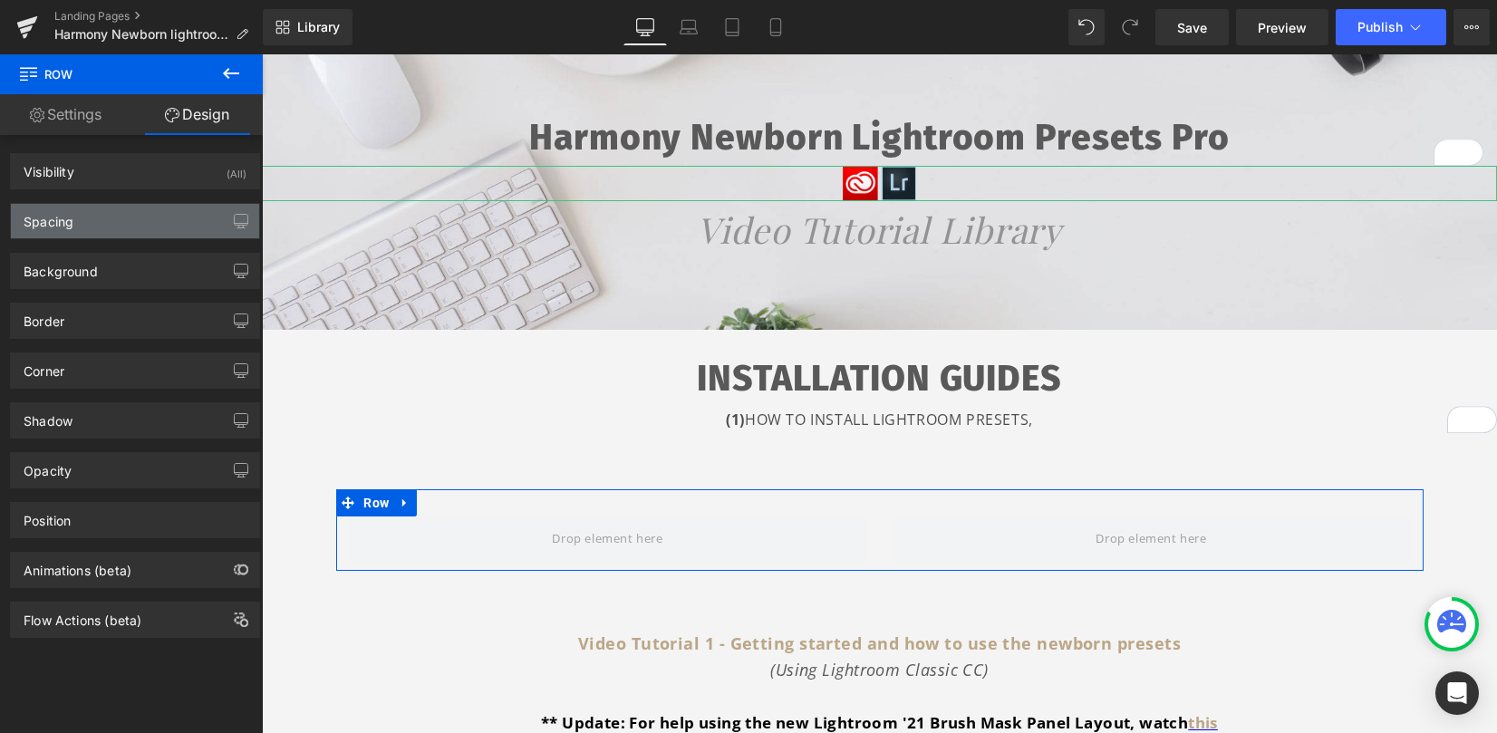
click at [156, 216] on div "Spacing" at bounding box center [135, 221] width 248 height 34
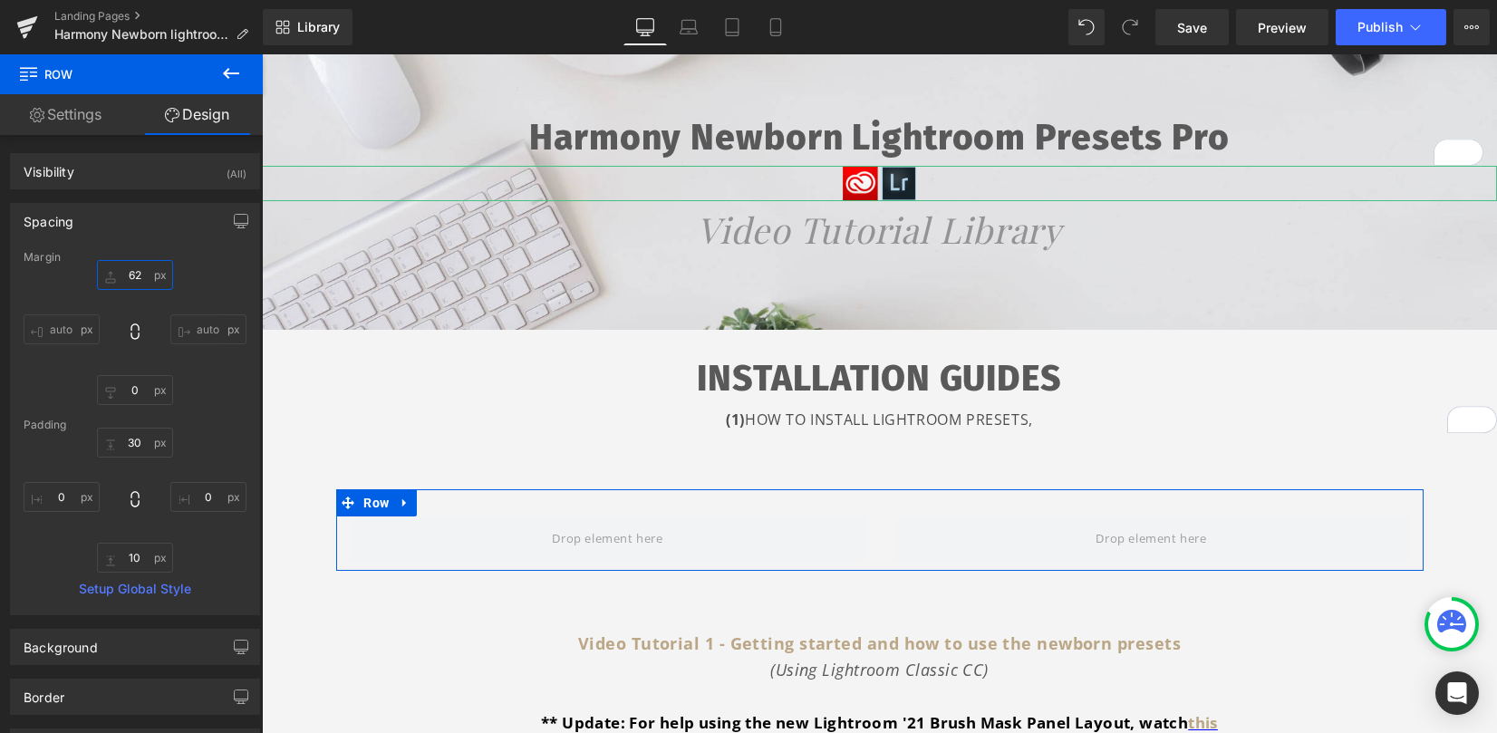
click at [129, 279] on input "62" at bounding box center [135, 275] width 76 height 30
type input "5"
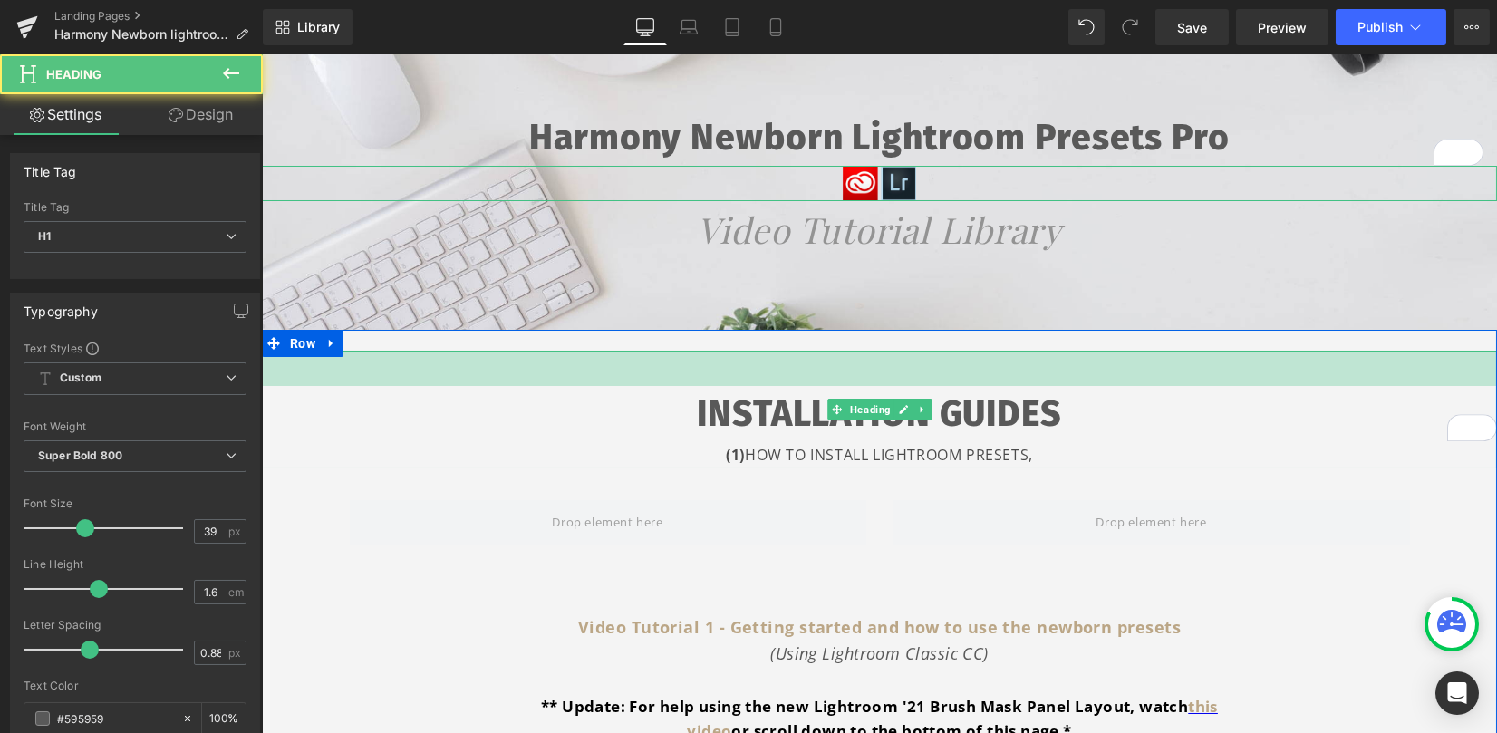
drag, startPoint x: 890, startPoint y: 351, endPoint x: 889, endPoint y: 386, distance: 35.4
click at [889, 386] on div "INSTALLATION GUIDES (1) HOW TO INSTALL LIGHTROOM PRESETS, Heading 39px" at bounding box center [879, 410] width 1235 height 118
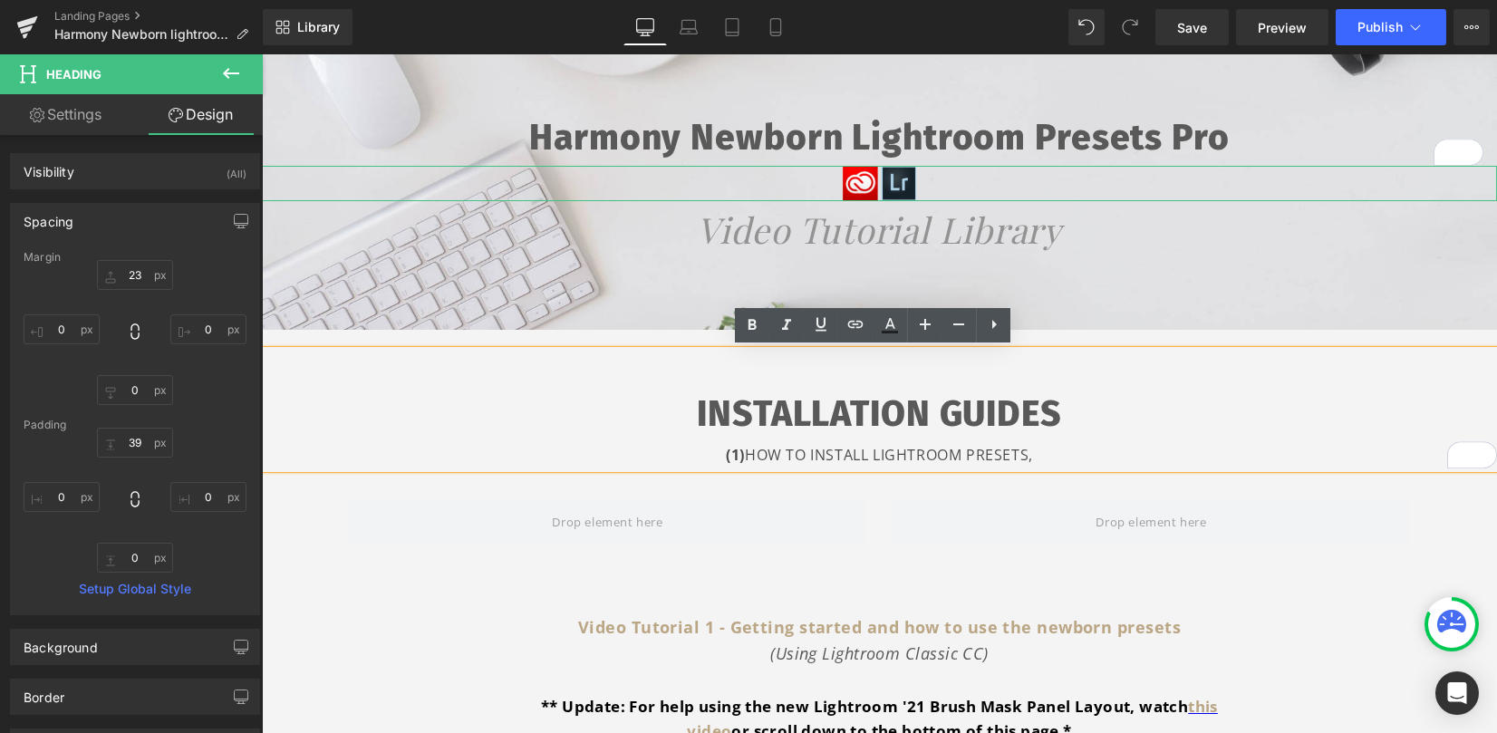
click at [1032, 458] on div "(1) HOW TO INSTALL LIGHTROOM PRESETS," at bounding box center [879, 455] width 1235 height 26
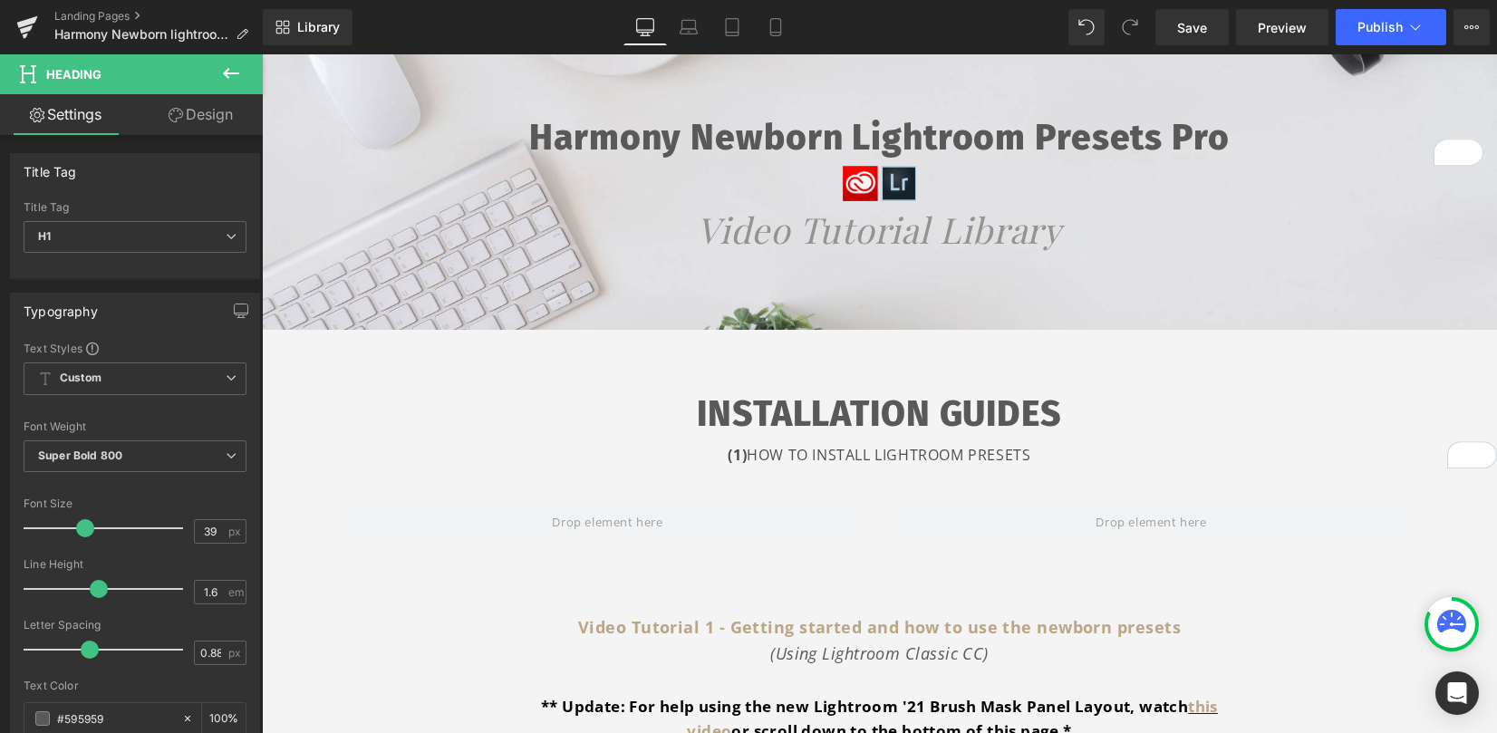
click at [248, 57] on div "Heading You are previewing how the will restyle your page. You can not edit Ele…" at bounding box center [748, 382] width 1497 height 764
click at [227, 74] on icon at bounding box center [231, 73] width 16 height 11
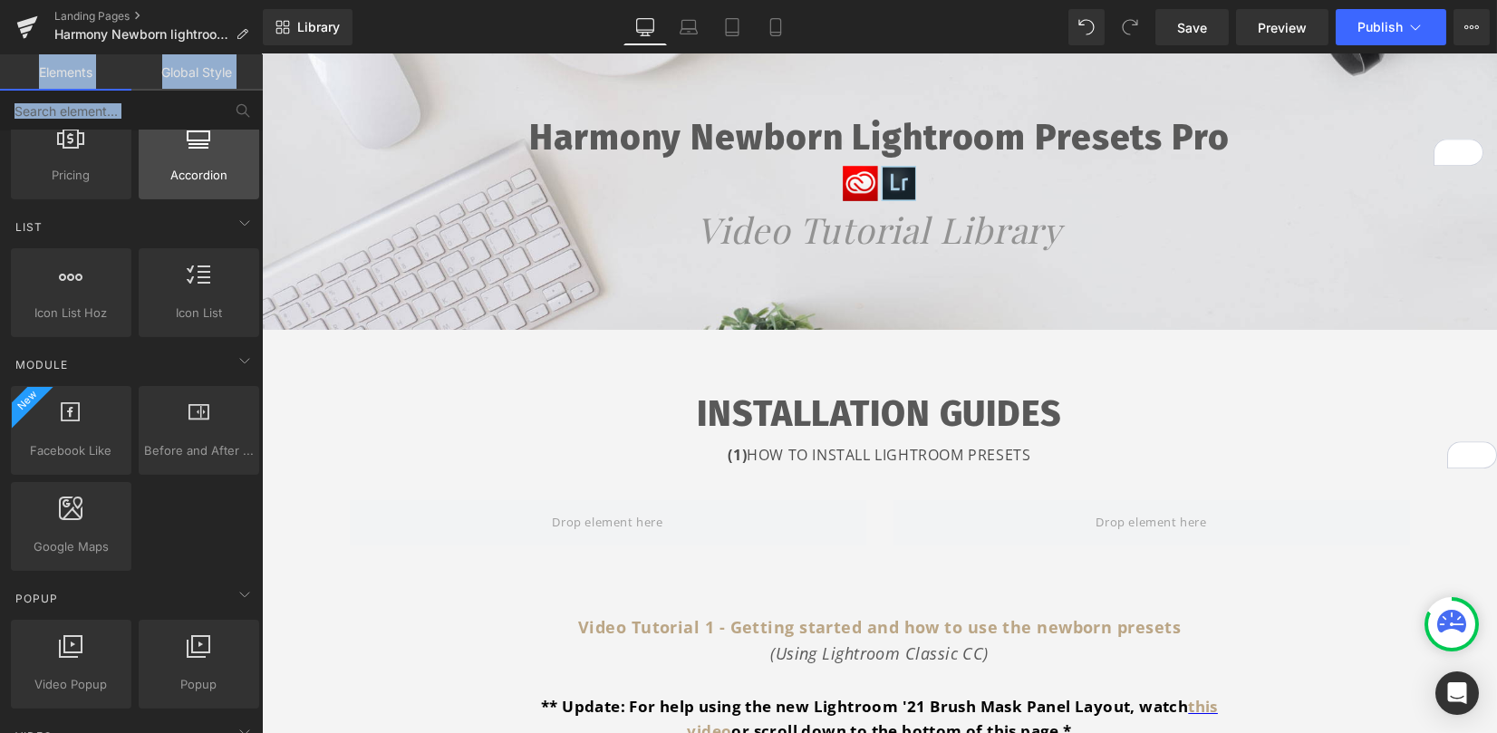
scroll to position [966, 0]
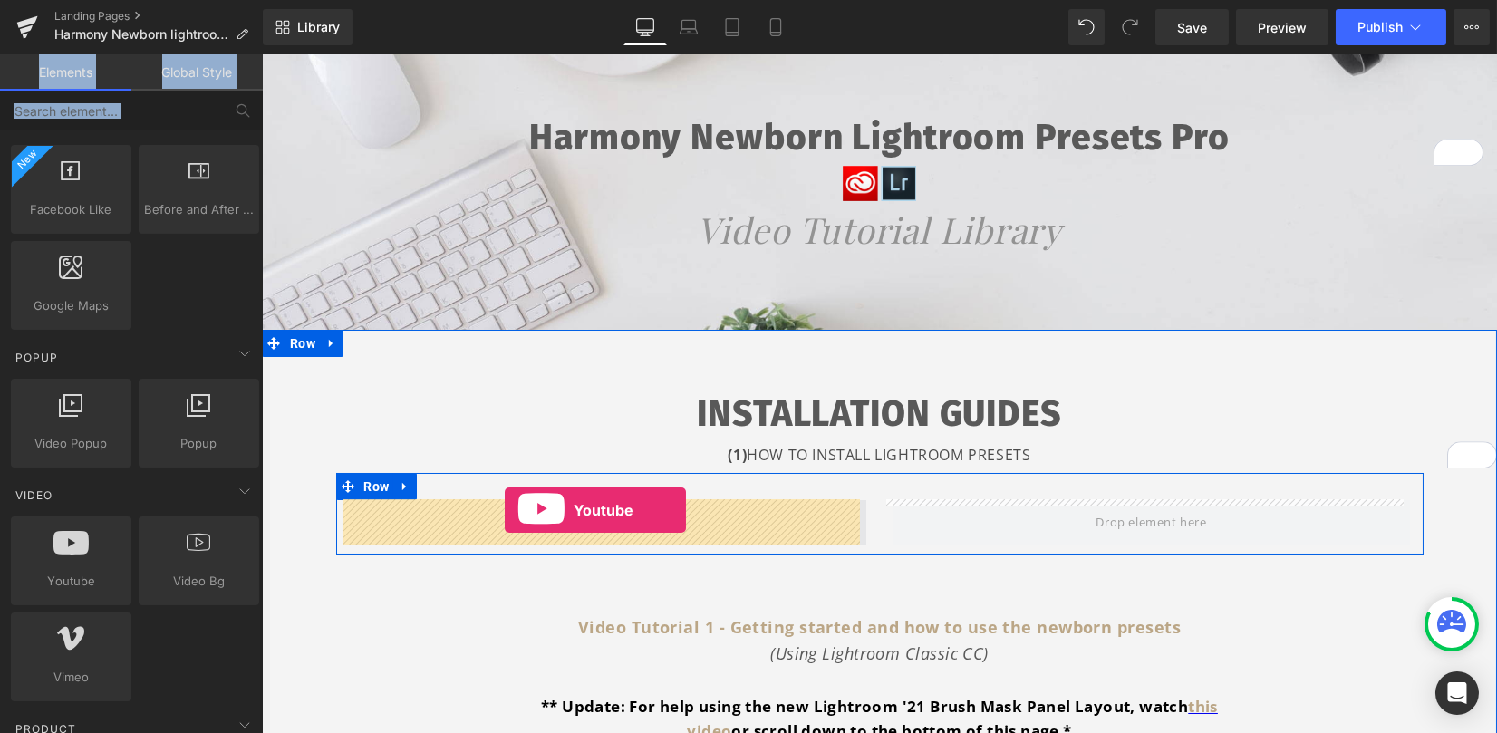
drag, startPoint x: 334, startPoint y: 621, endPoint x: 505, endPoint y: 509, distance: 203.6
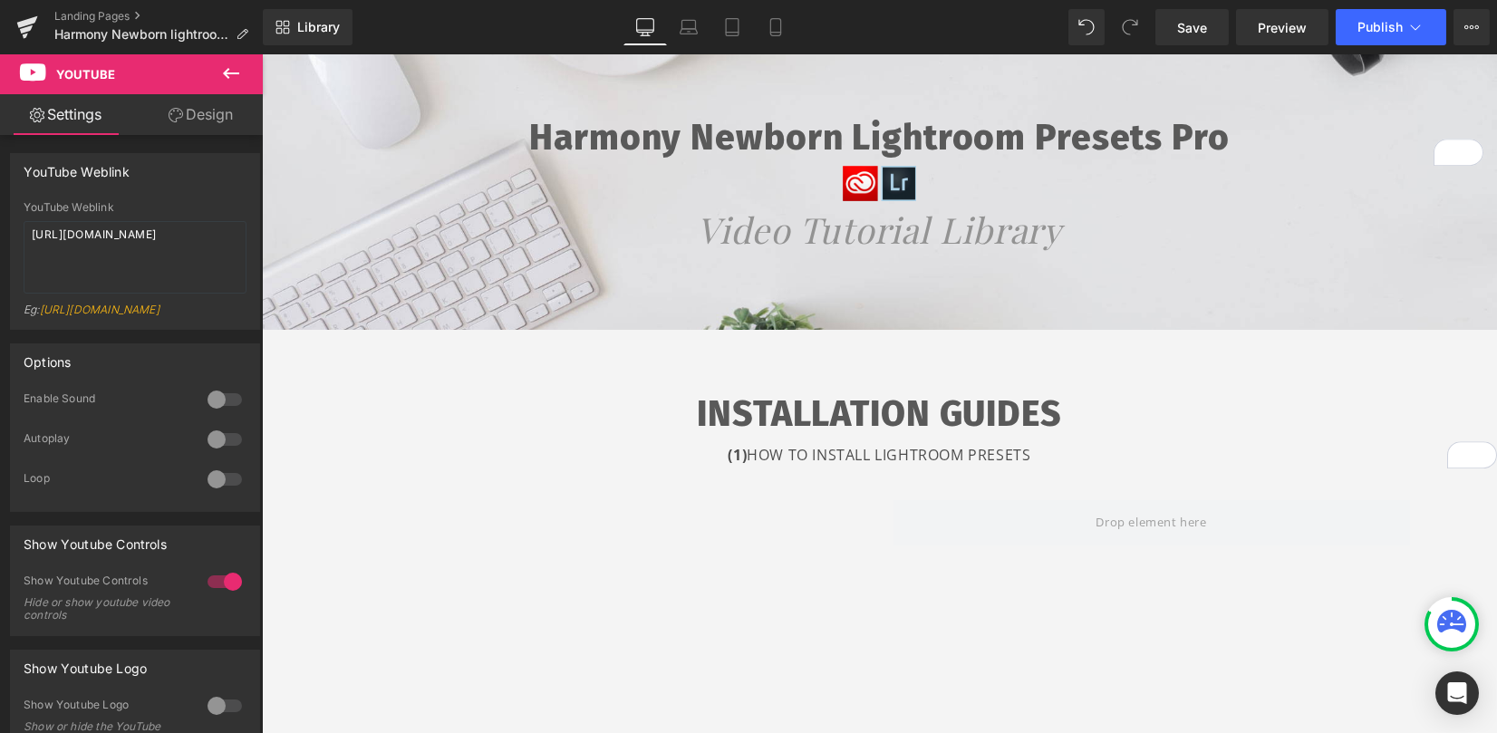
click at [218, 75] on button at bounding box center [230, 74] width 63 height 40
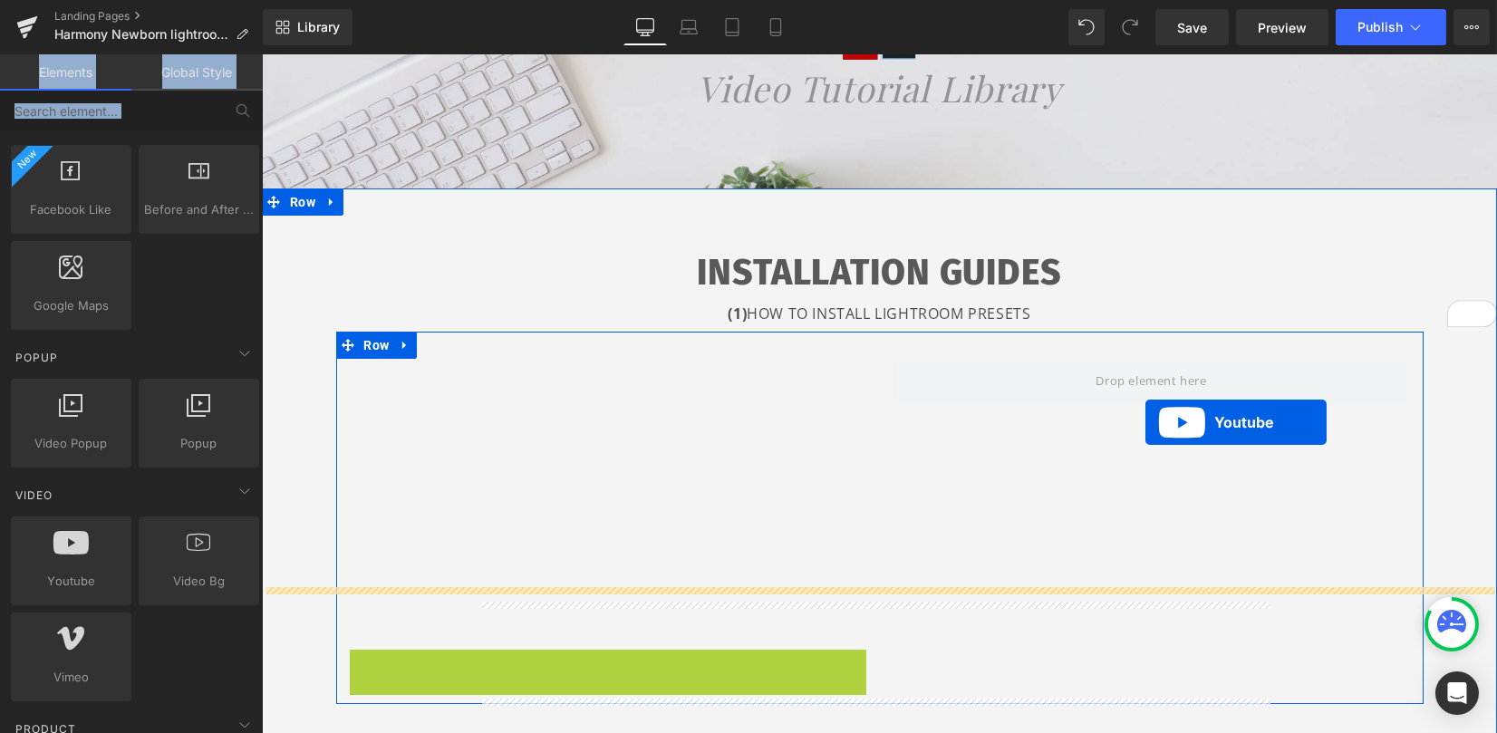
scroll to position [179, 0]
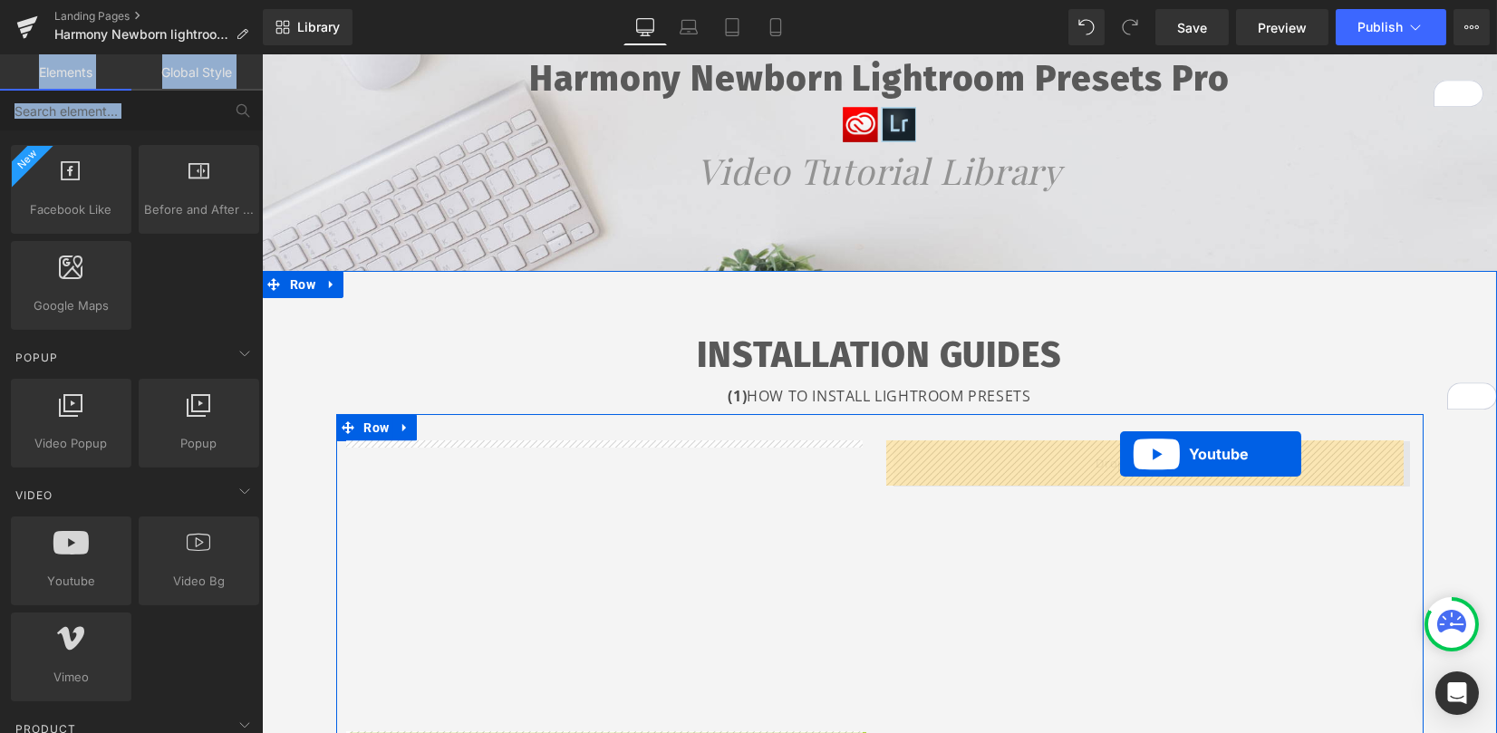
drag, startPoint x: 591, startPoint y: 138, endPoint x: 1121, endPoint y: 454, distance: 617.3
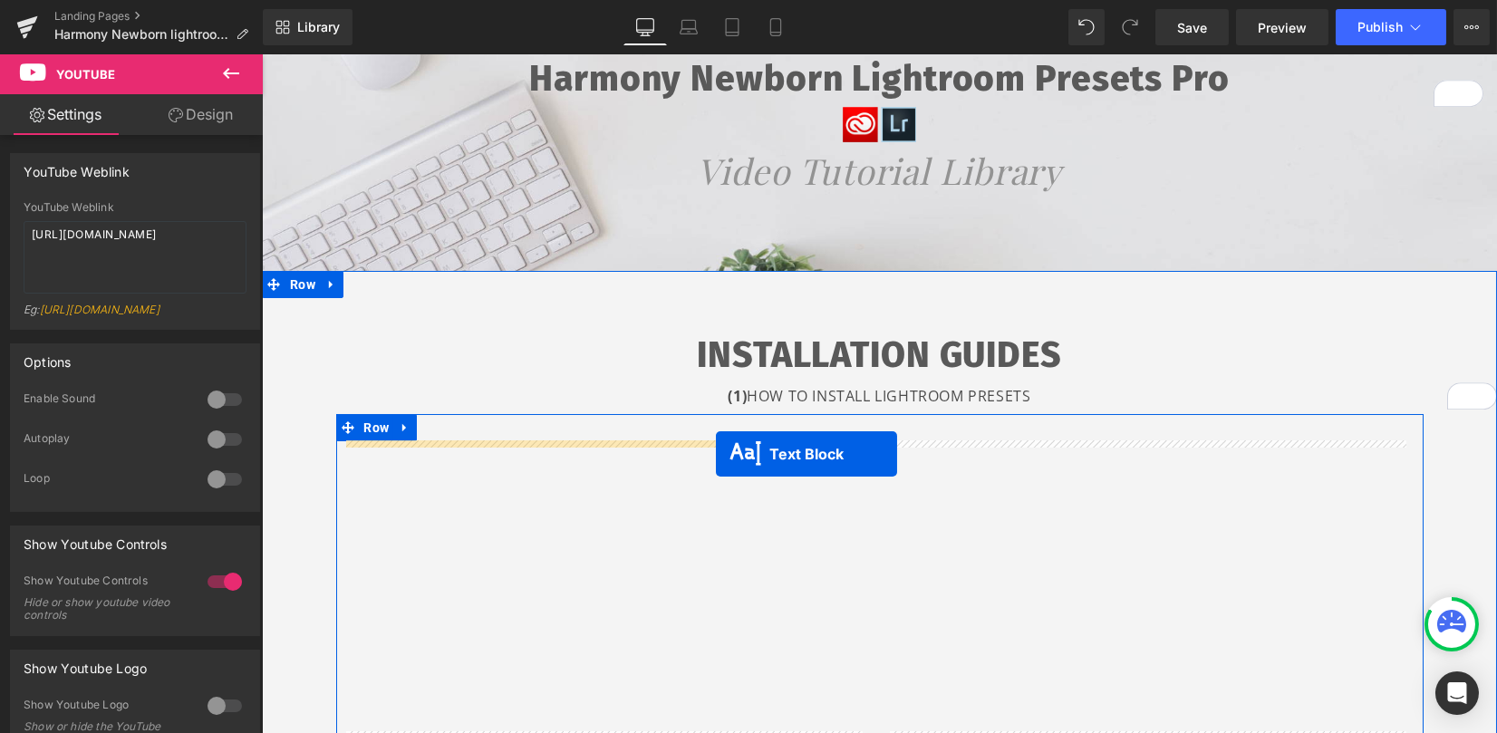
drag, startPoint x: 866, startPoint y: 342, endPoint x: 716, endPoint y: 453, distance: 187.2
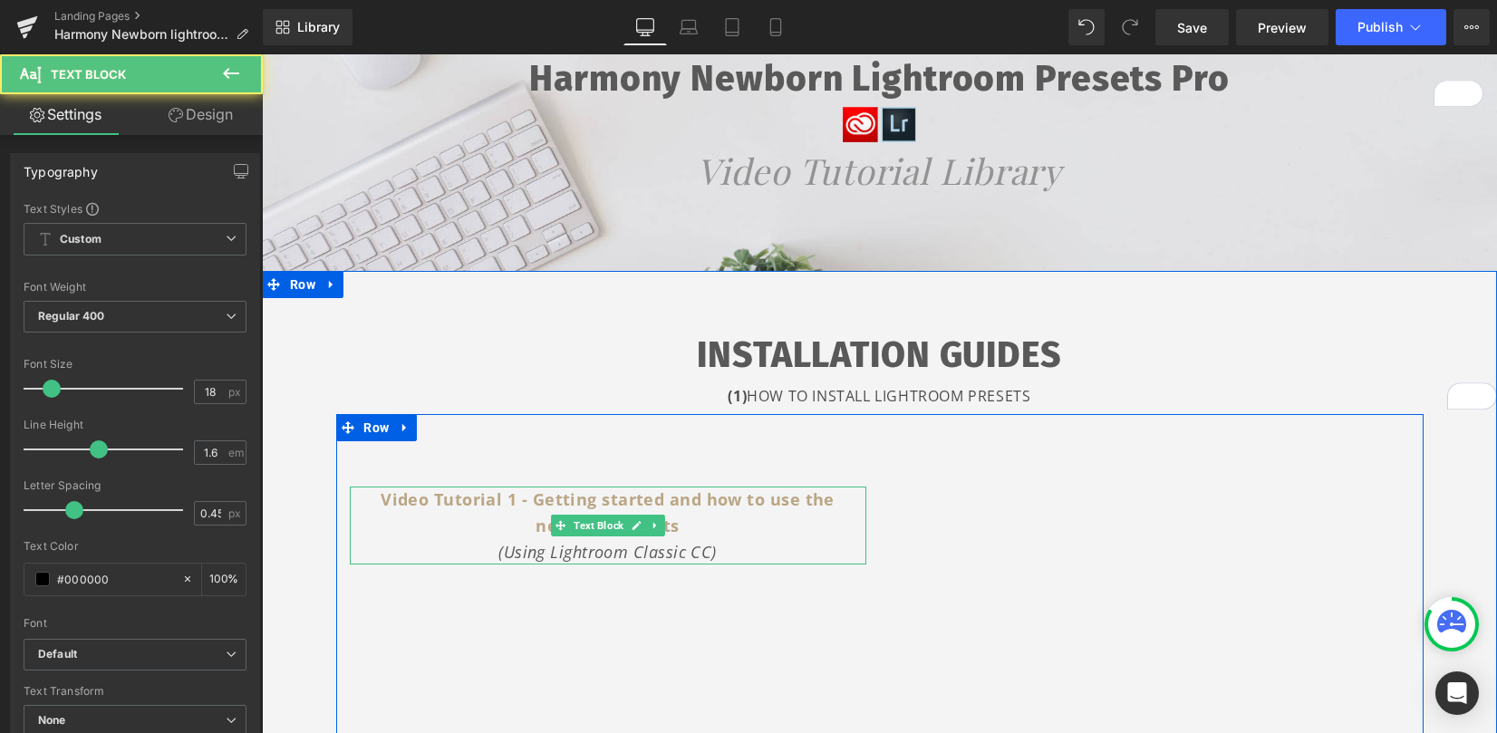
click at [472, 505] on font "Video Tutorial 1 - Getting started and how to use the newborn presets" at bounding box center [608, 512] width 454 height 48
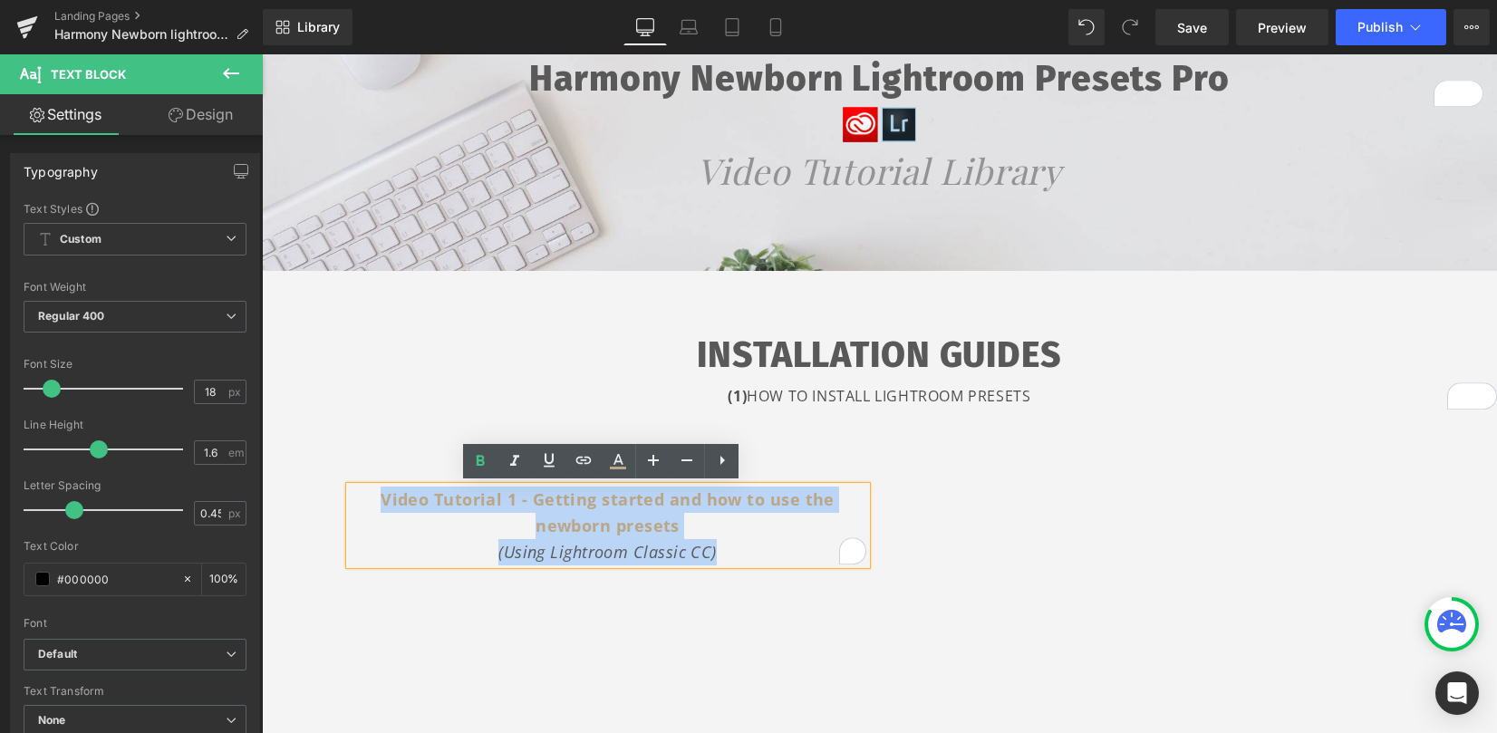
drag, startPoint x: 374, startPoint y: 498, endPoint x: 721, endPoint y: 552, distance: 351.2
click at [721, 556] on div "Video Tutorial 1 - Getting started and how to use the newborn presets (Using Li…" at bounding box center [608, 526] width 517 height 78
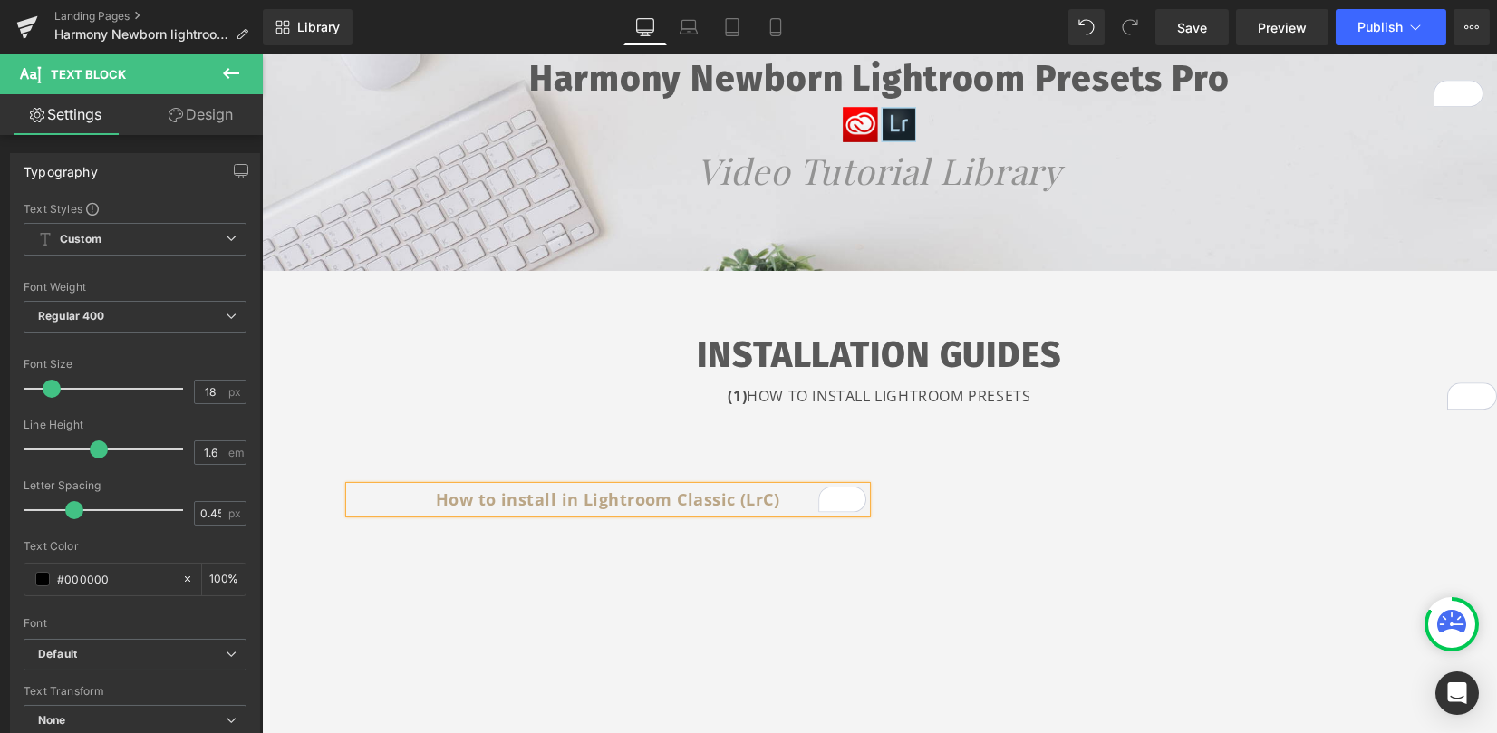
click at [683, 495] on b "How to install in Lightroom Classic (LrC)" at bounding box center [607, 499] width 343 height 22
click at [788, 443] on div "How to install in Lightroom Classic (LrC) Text Block Youtube" at bounding box center [608, 622] width 544 height 363
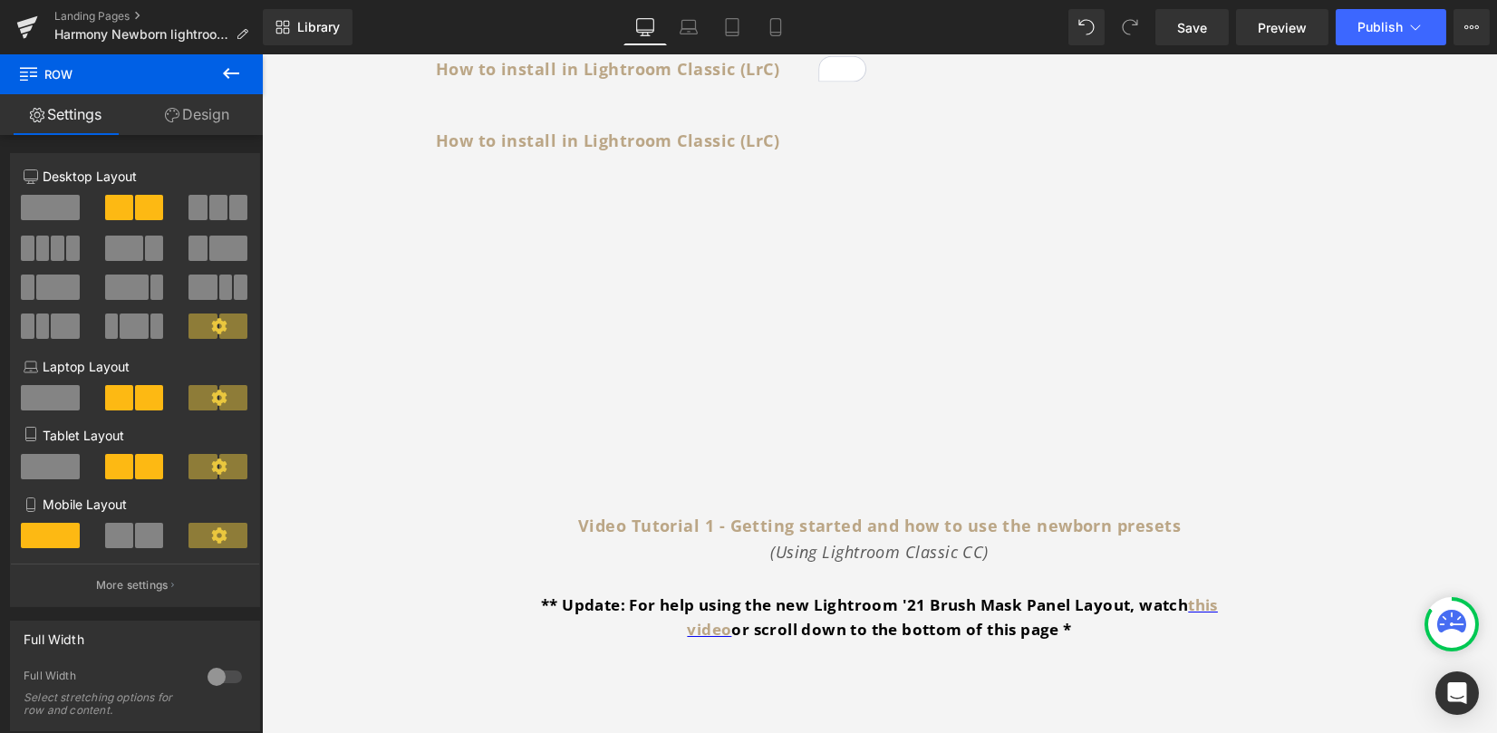
scroll to position [368, 0]
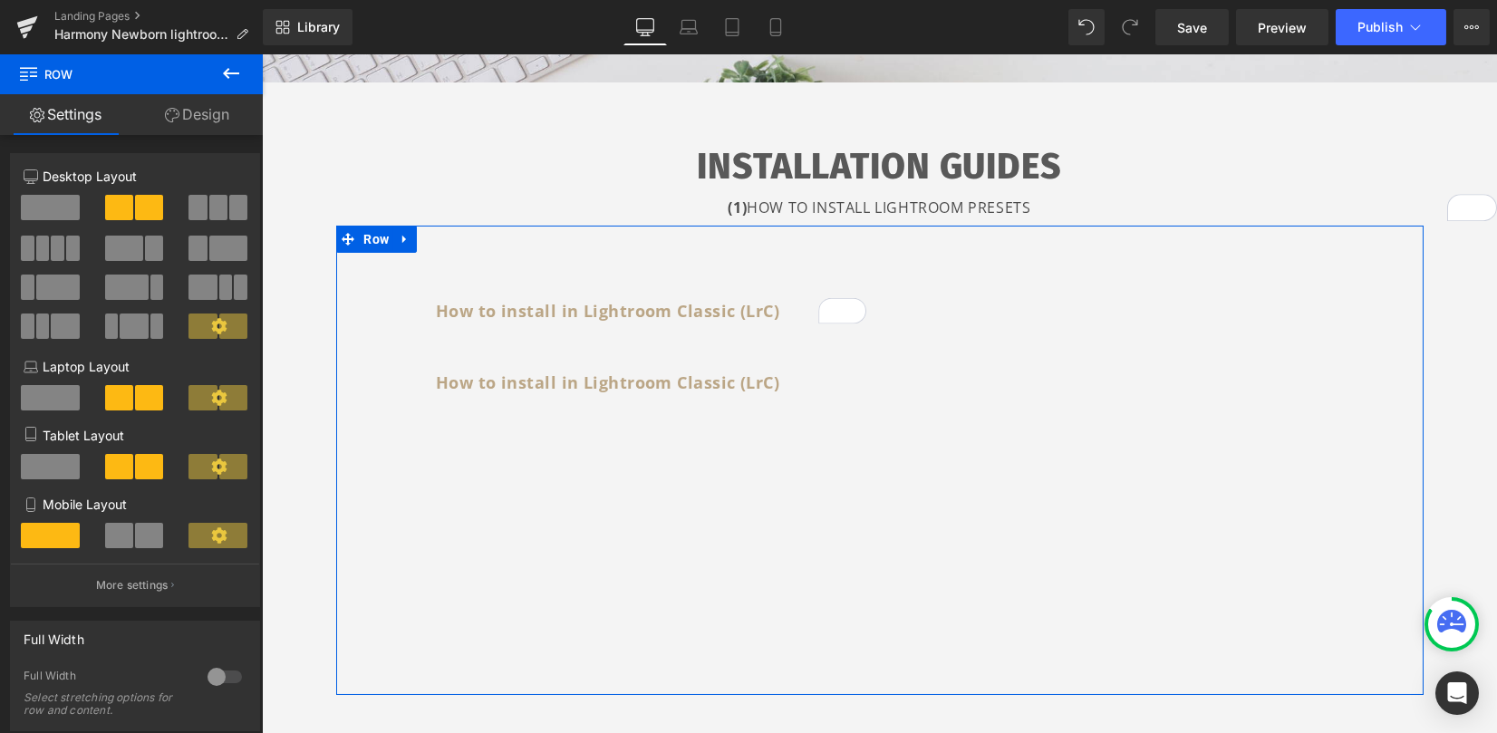
click at [196, 121] on link "Design" at bounding box center [196, 114] width 131 height 41
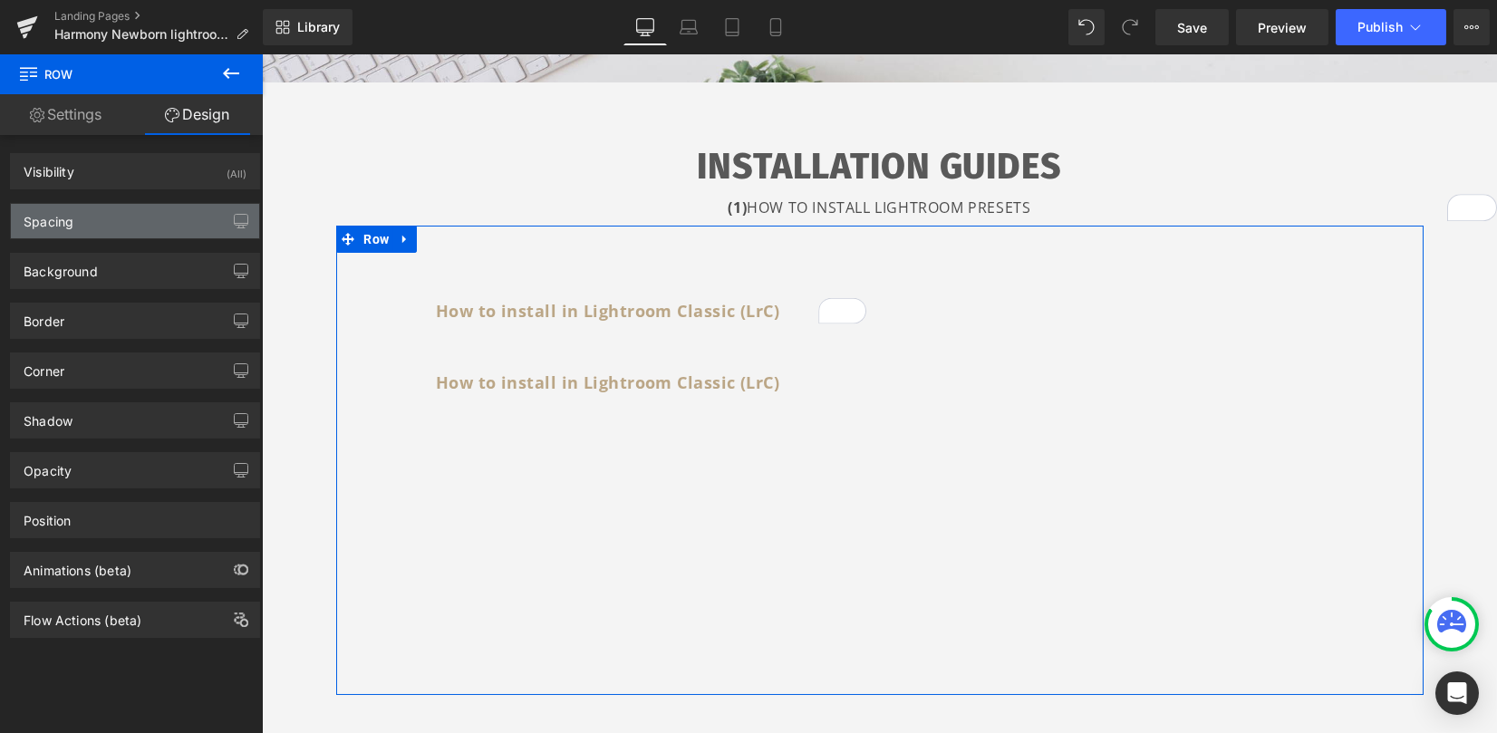
click at [150, 224] on div "Spacing" at bounding box center [135, 221] width 248 height 34
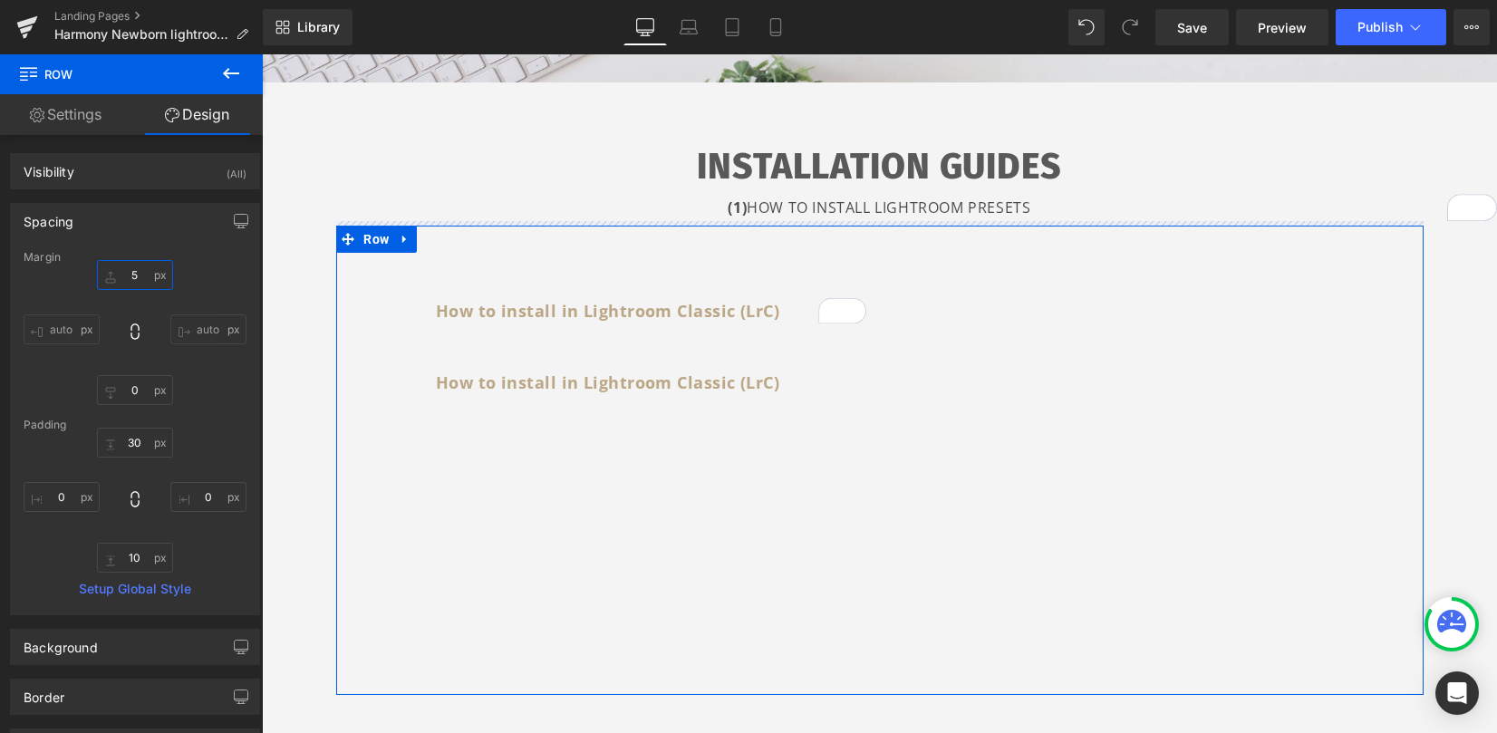
click at [135, 276] on input "5" at bounding box center [135, 275] width 76 height 30
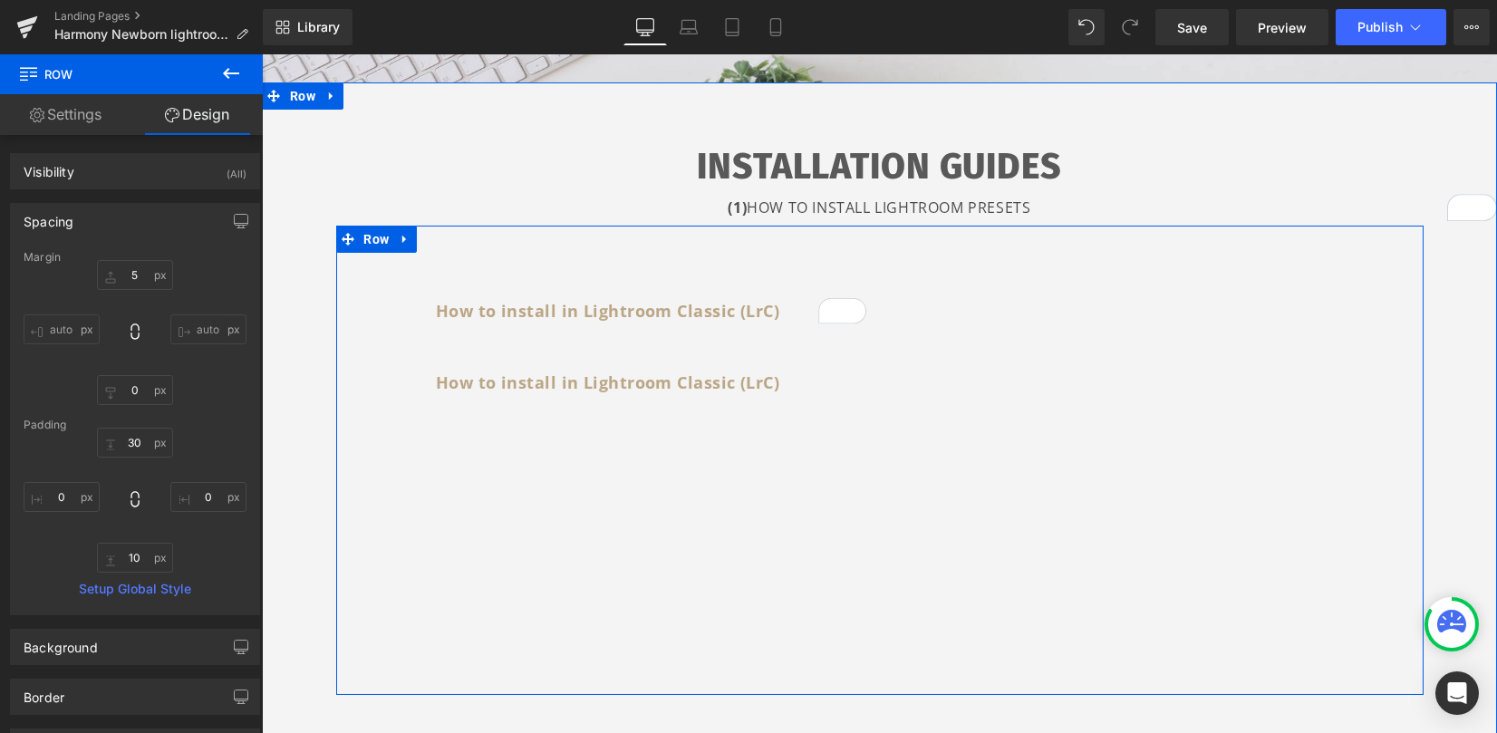
click at [470, 313] on b "How to install in Lightroom Classic (LrC)" at bounding box center [607, 311] width 343 height 22
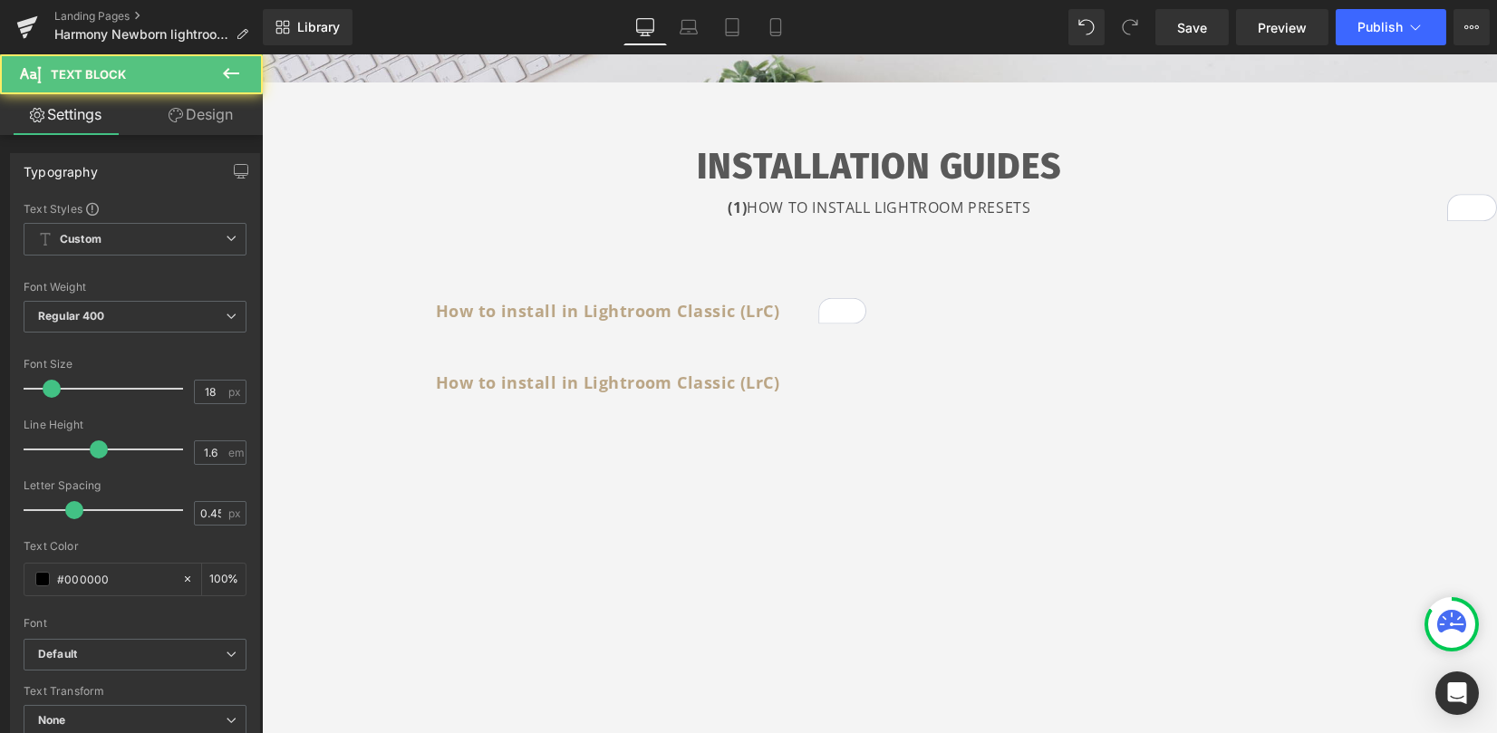
click at [187, 113] on link "Design" at bounding box center [200, 114] width 131 height 41
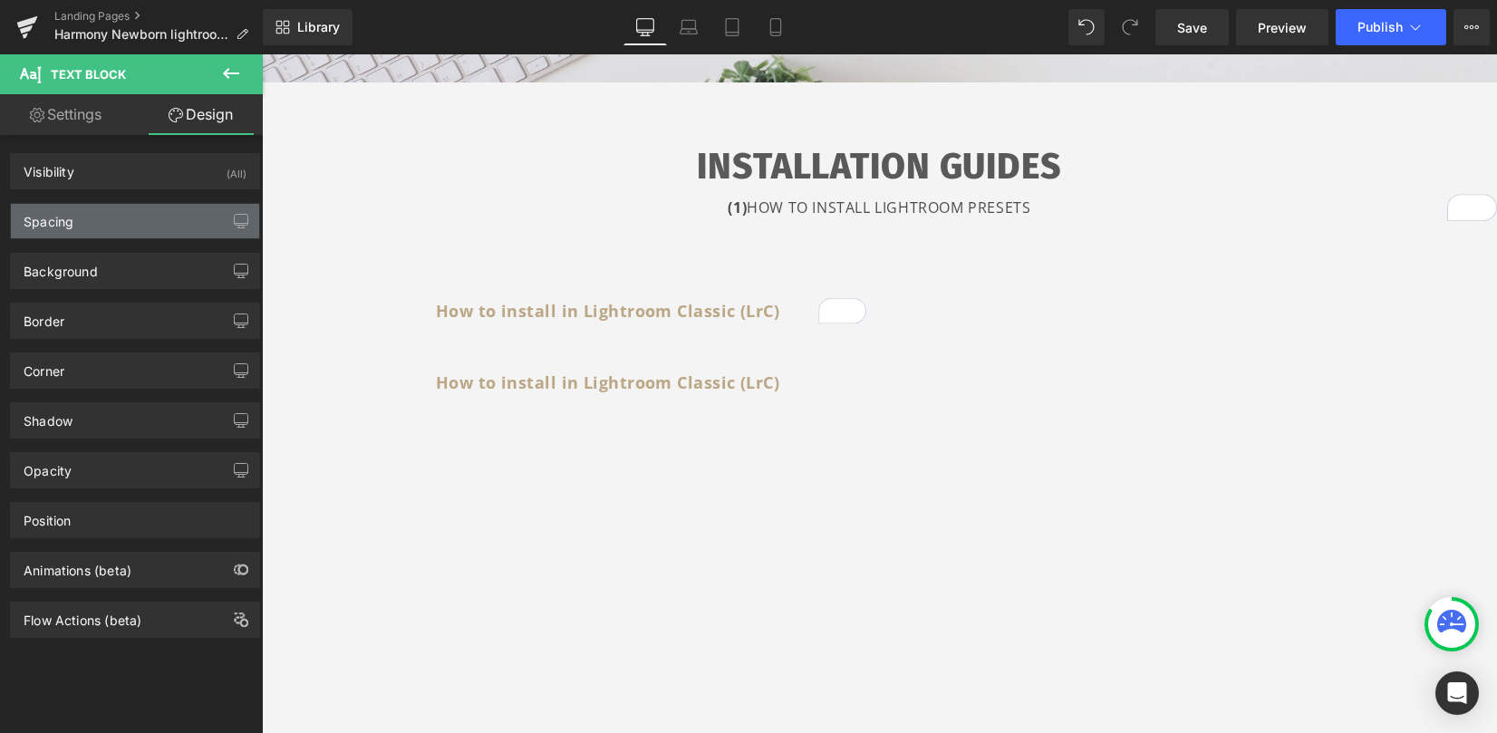
click at [127, 219] on div "Spacing" at bounding box center [135, 221] width 248 height 34
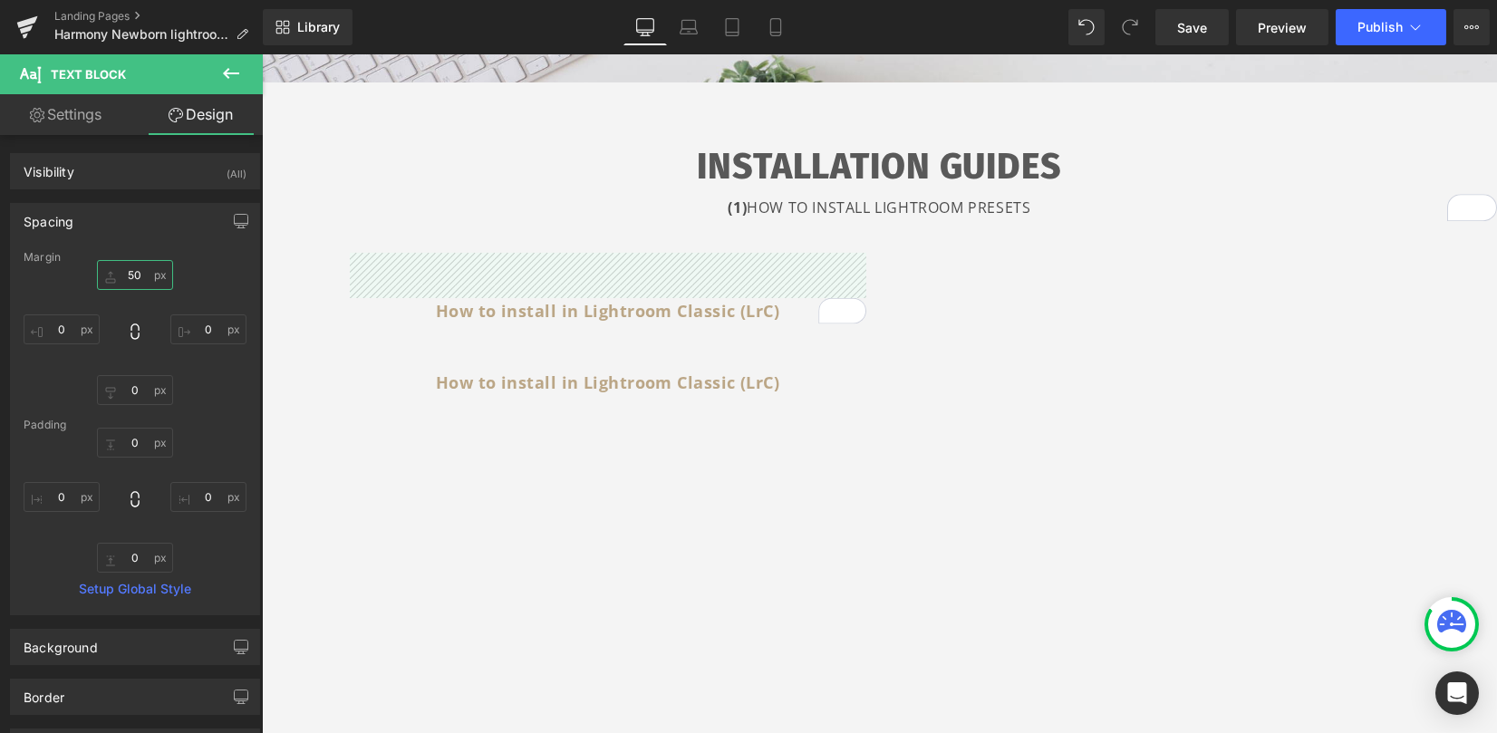
click at [137, 265] on input "50" at bounding box center [135, 275] width 76 height 30
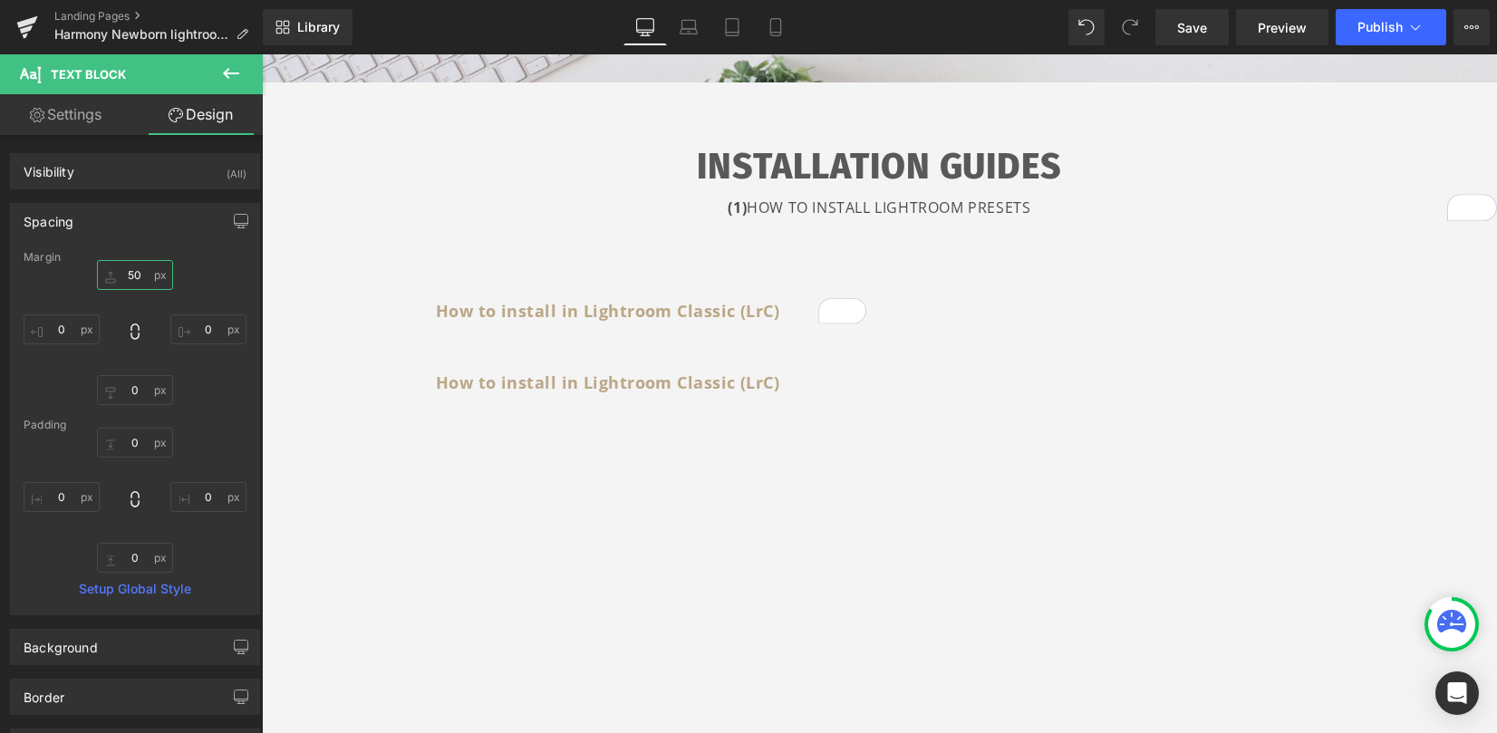
type input "0"
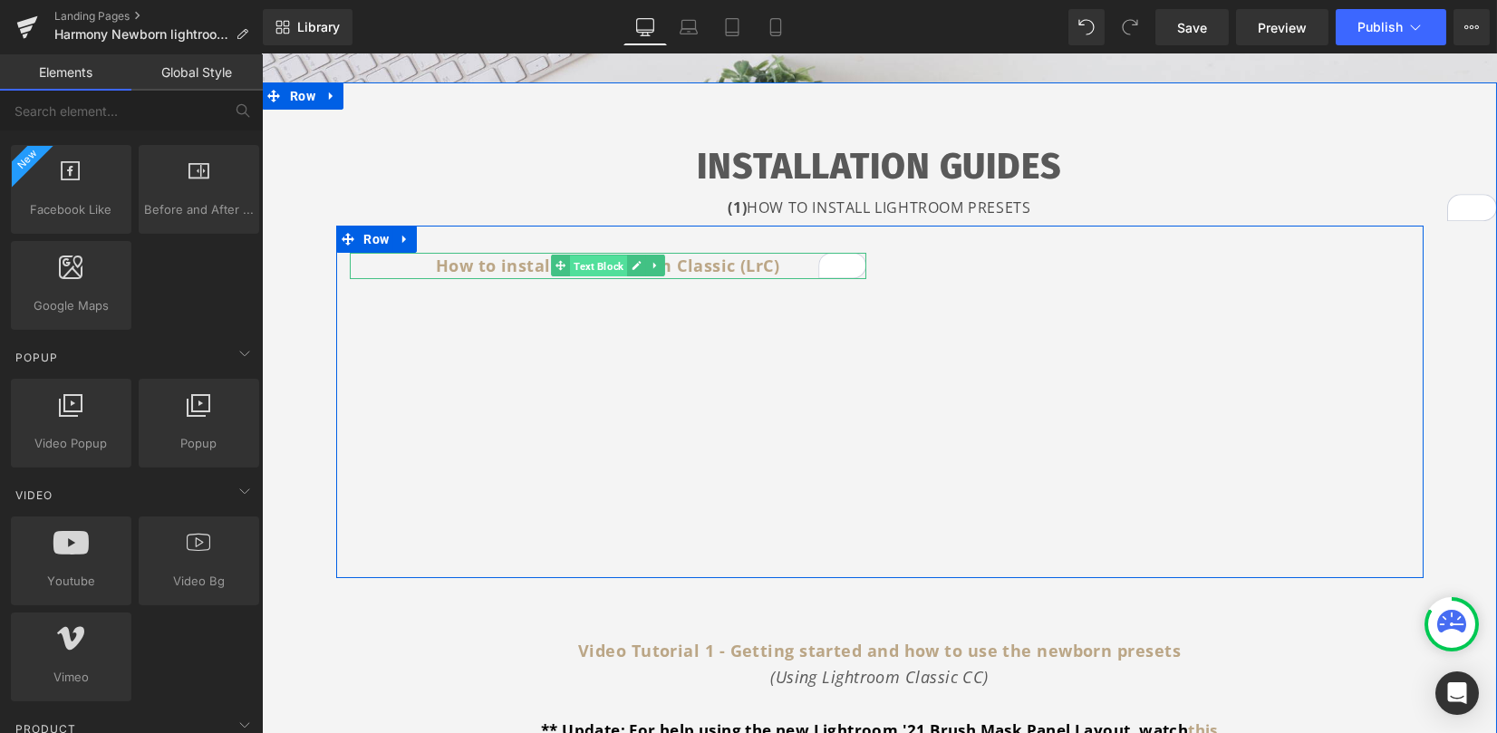
click at [599, 265] on span "Text Block" at bounding box center [598, 267] width 57 height 22
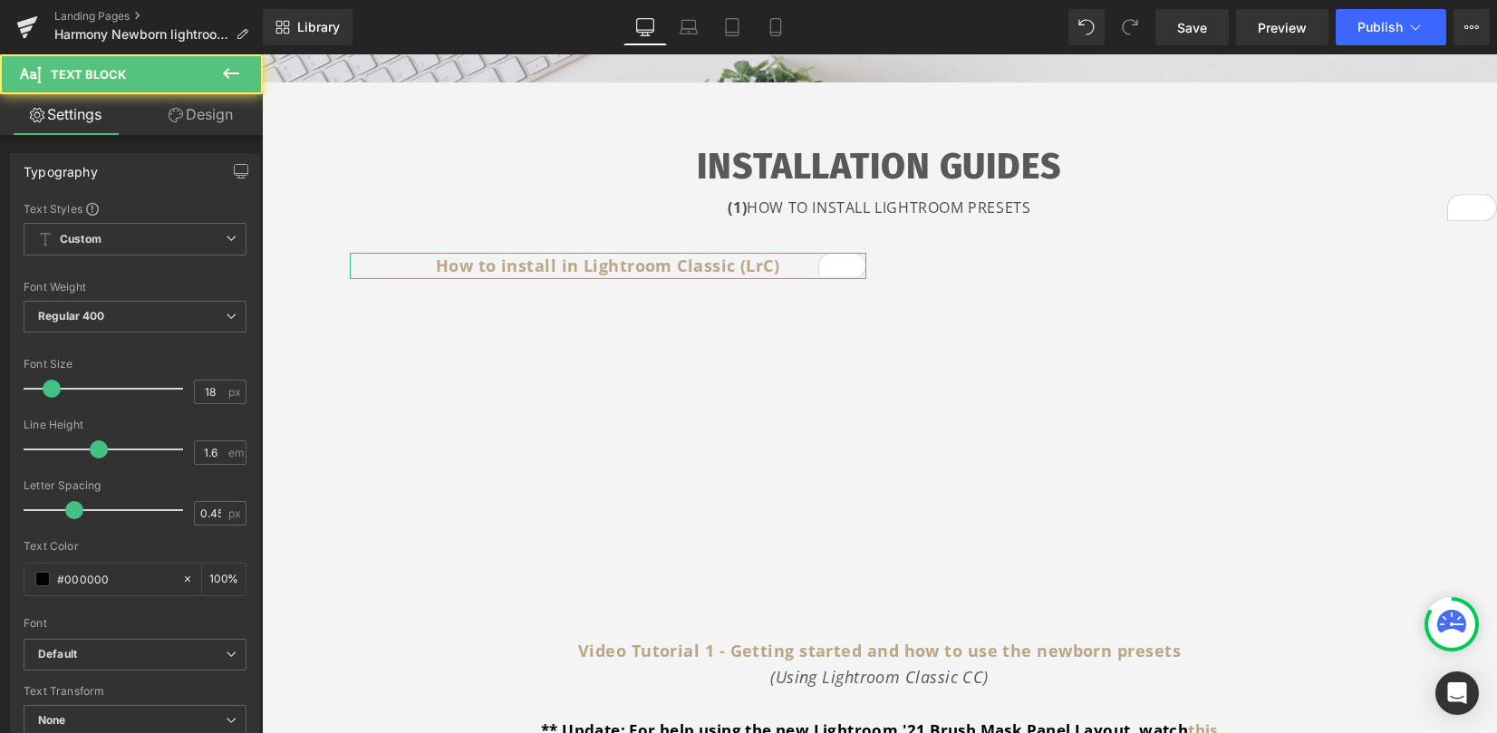
click at [210, 116] on link "Design" at bounding box center [200, 114] width 131 height 41
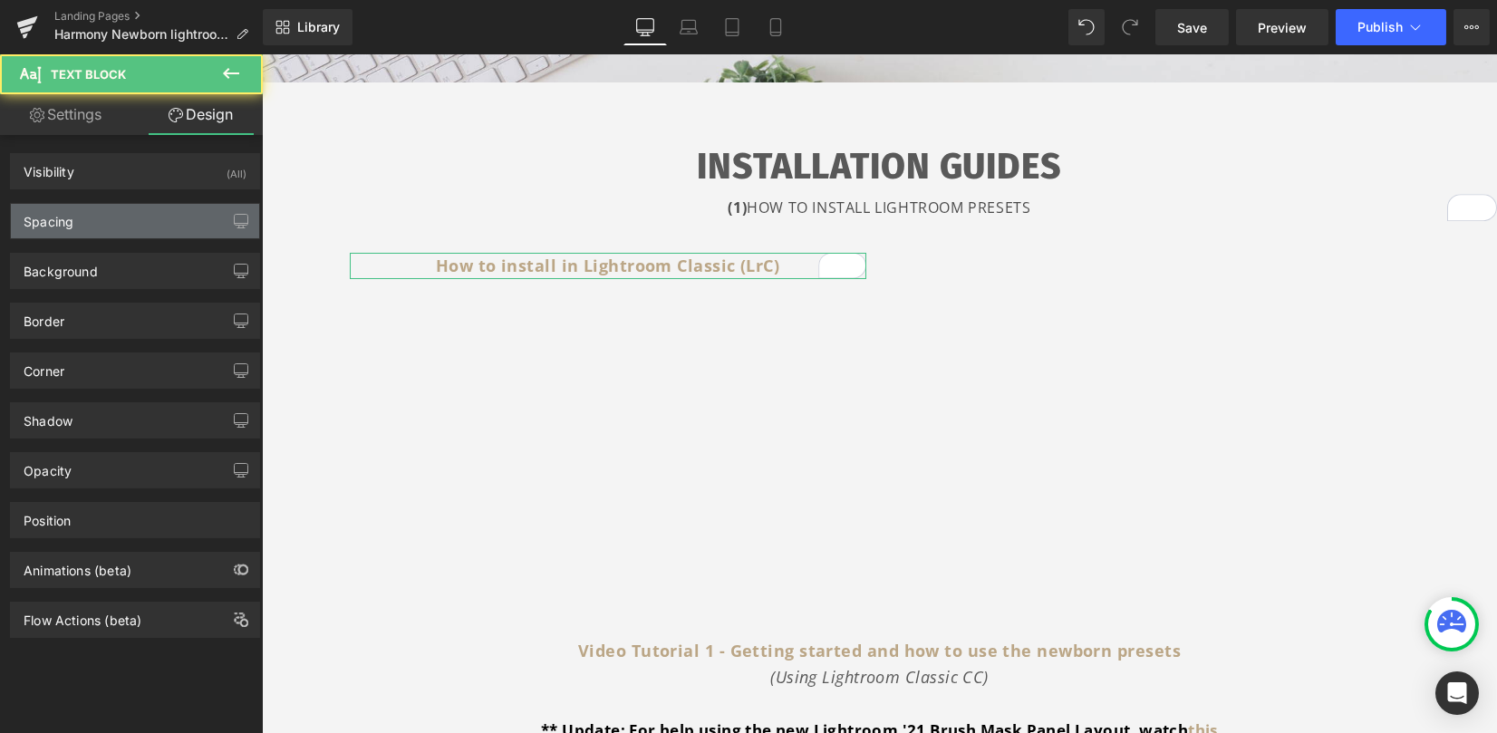
click at [160, 217] on div "Spacing" at bounding box center [135, 221] width 248 height 34
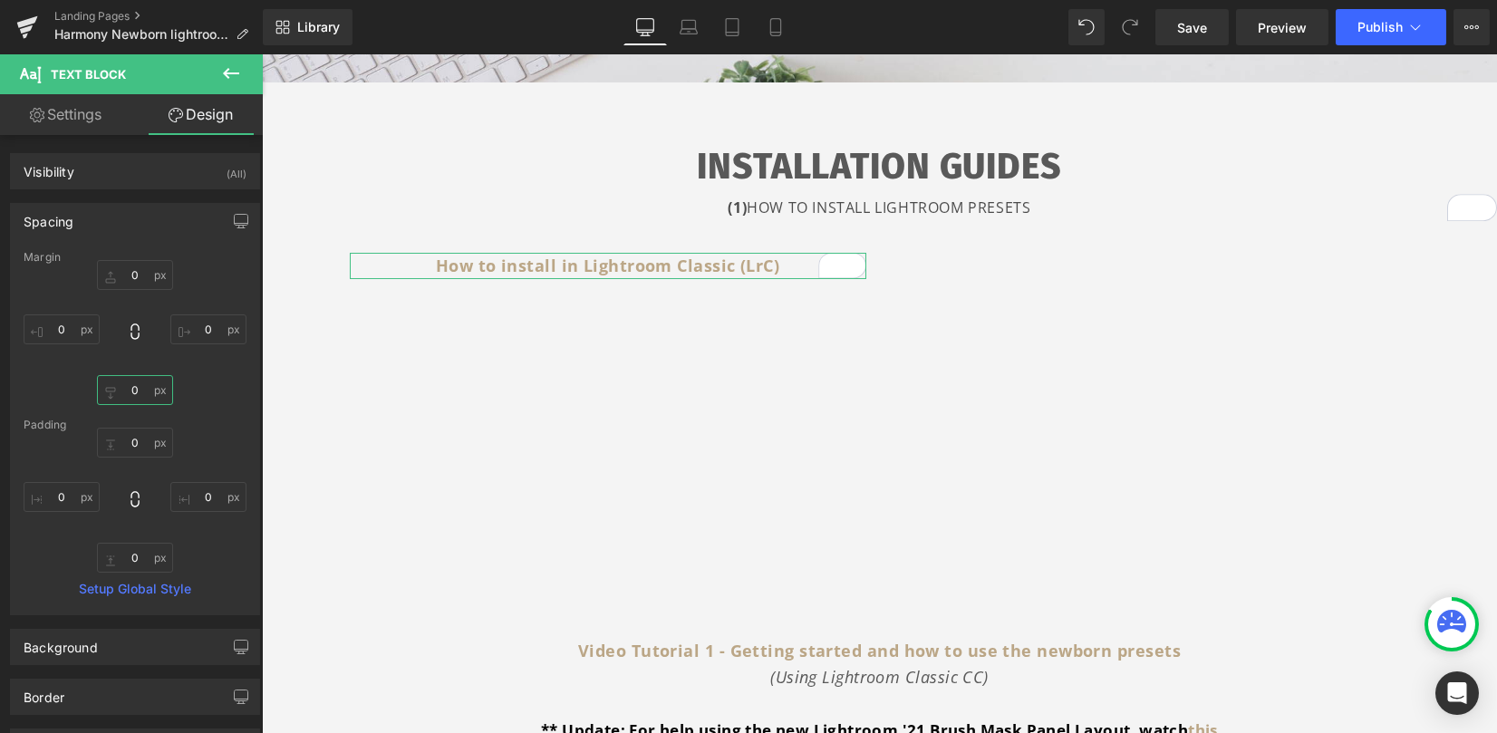
click at [131, 390] on input "0" at bounding box center [135, 390] width 76 height 30
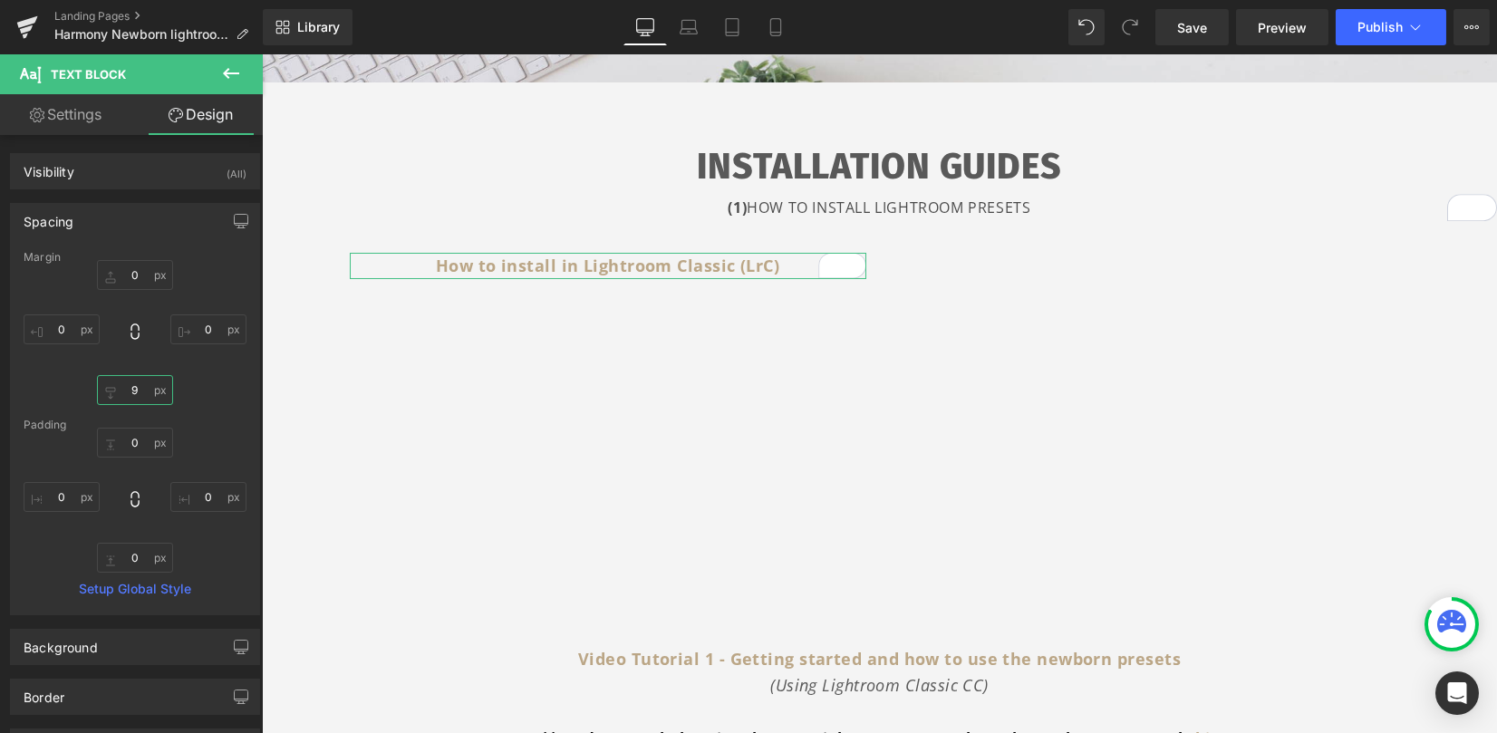
type input "10"
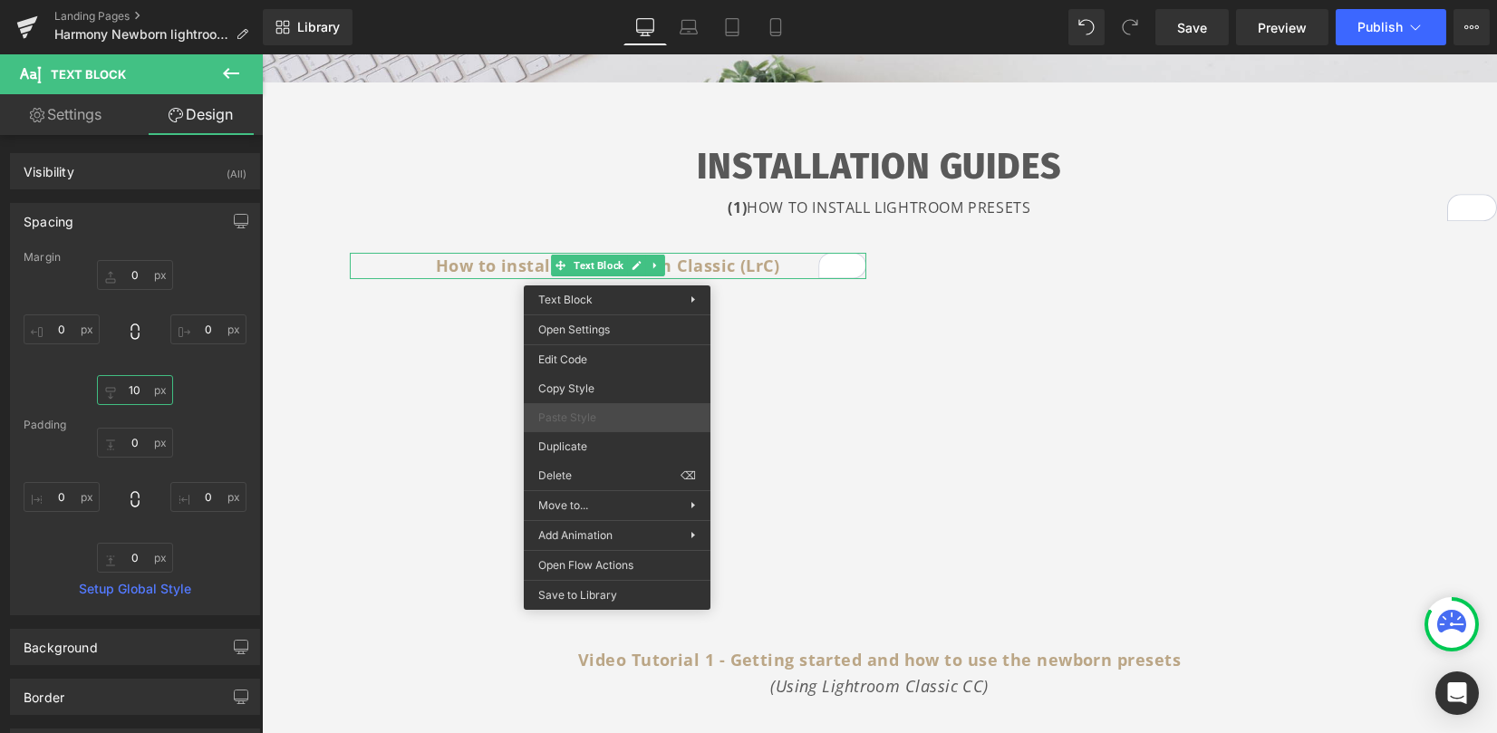
click at [607, 423] on span "Paste Style" at bounding box center [617, 418] width 158 height 16
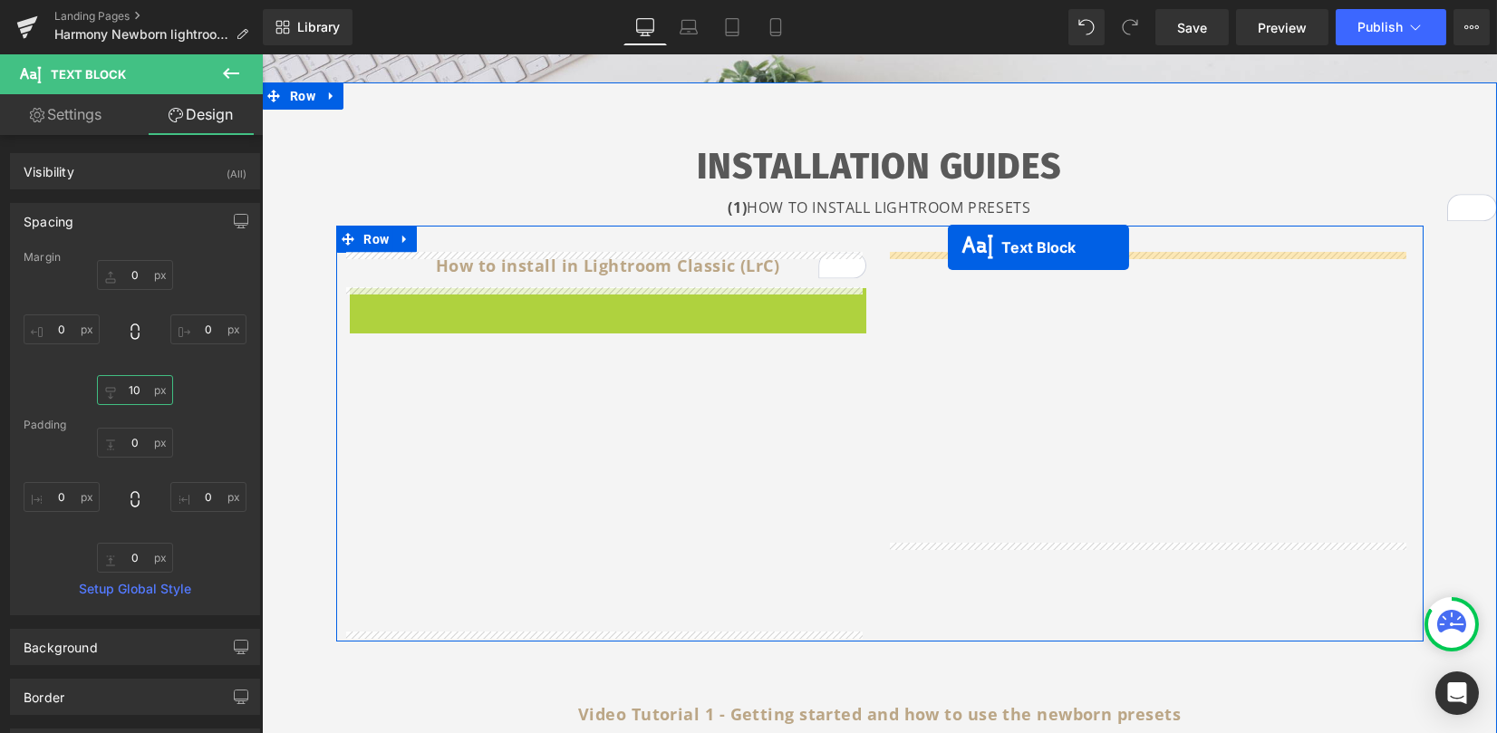
drag, startPoint x: 583, startPoint y: 302, endPoint x: 948, endPoint y: 247, distance: 369.4
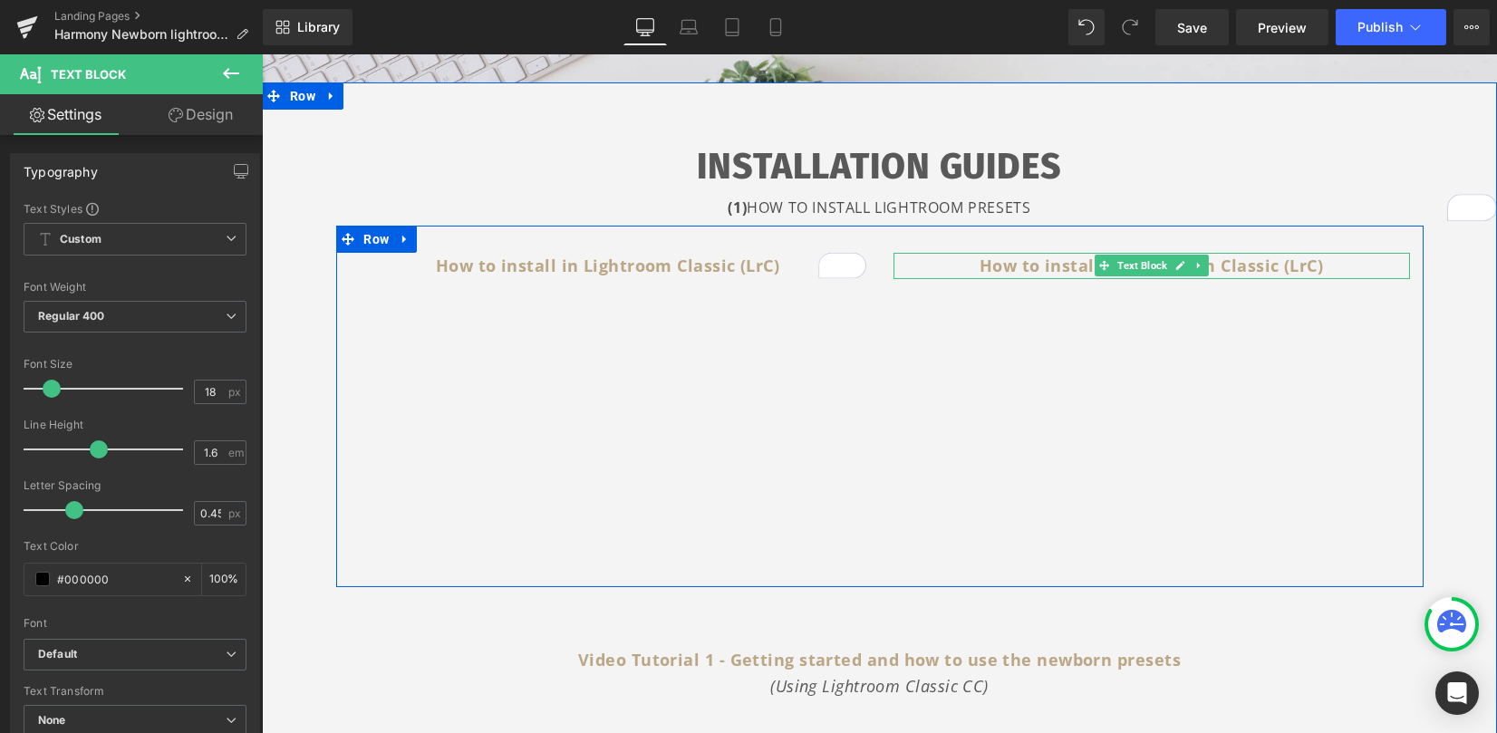
click at [1245, 261] on b "How to install in Lightroom Classic (LrC)" at bounding box center [1151, 266] width 343 height 22
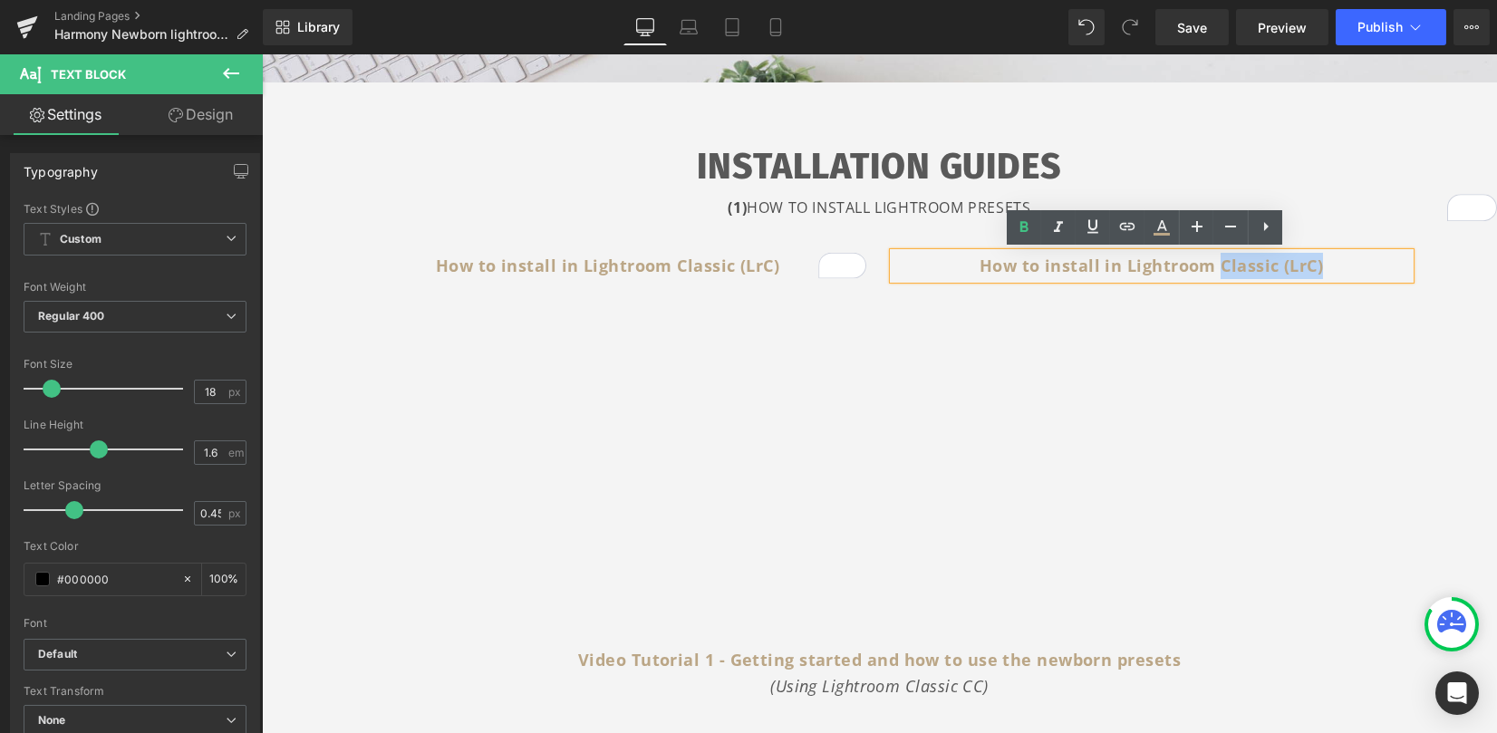
drag, startPoint x: 1218, startPoint y: 266, endPoint x: 1371, endPoint y: 256, distance: 153.5
click at [1371, 256] on p "How to install in Lightroom Classic (LrC)" at bounding box center [1152, 266] width 517 height 26
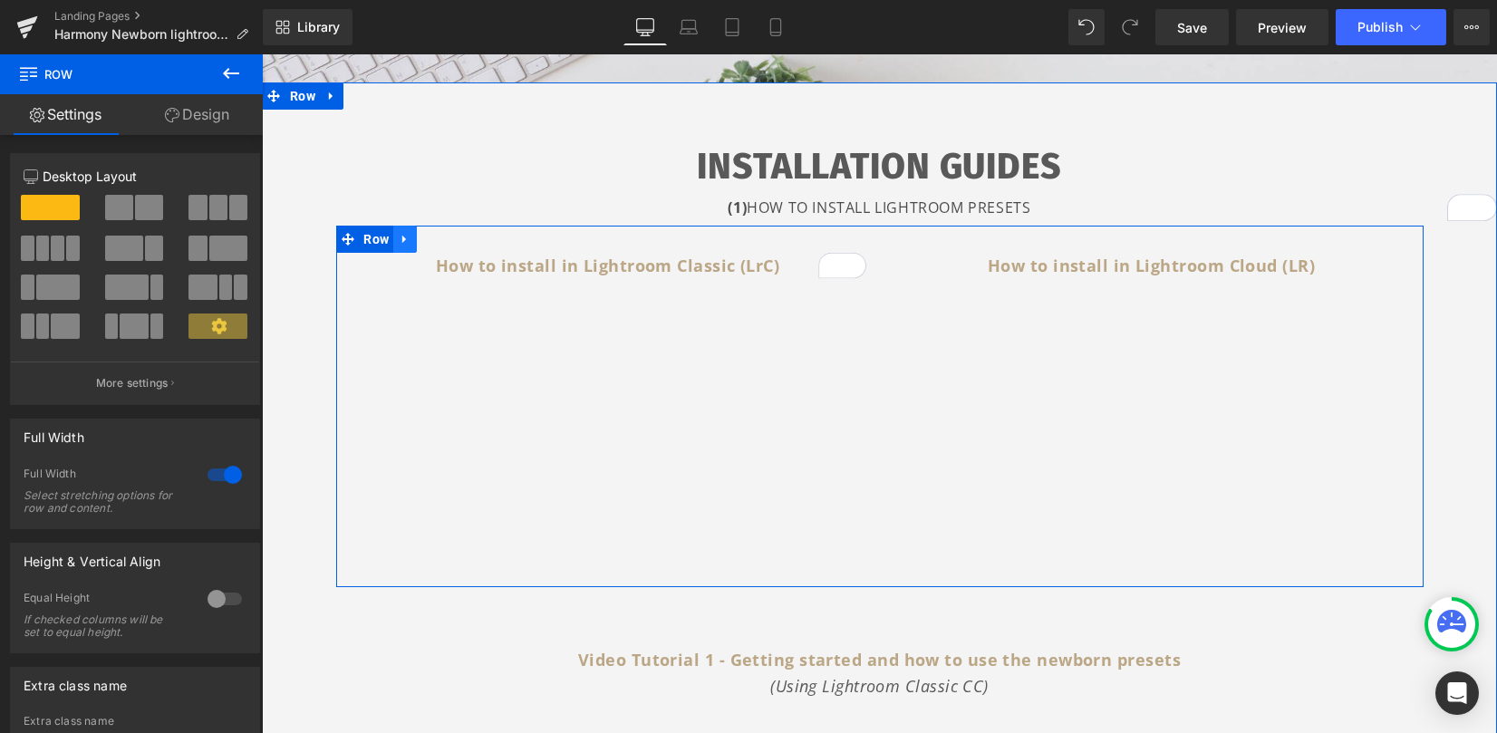
click at [403, 238] on icon at bounding box center [405, 239] width 13 height 14
click at [422, 239] on icon at bounding box center [428, 239] width 13 height 13
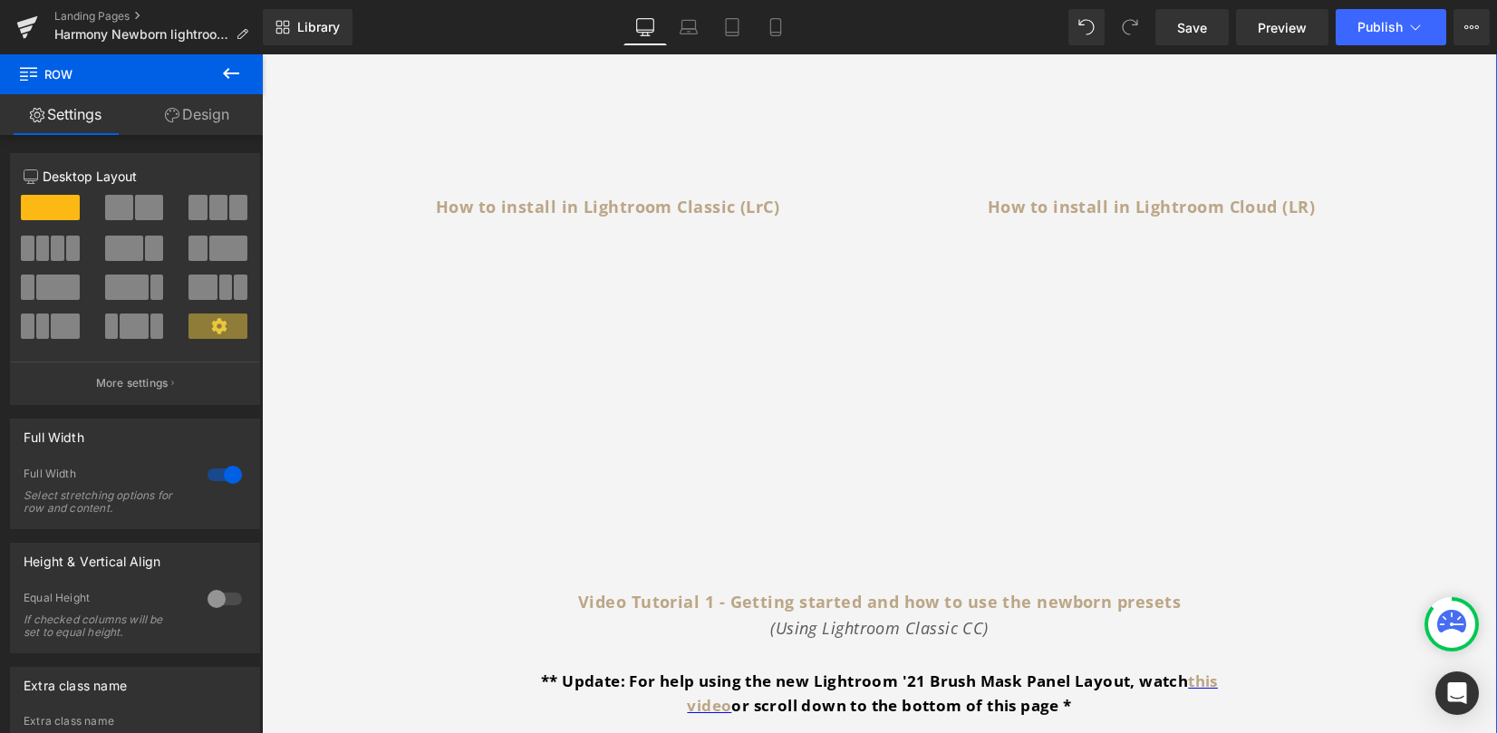
scroll to position [832, 0]
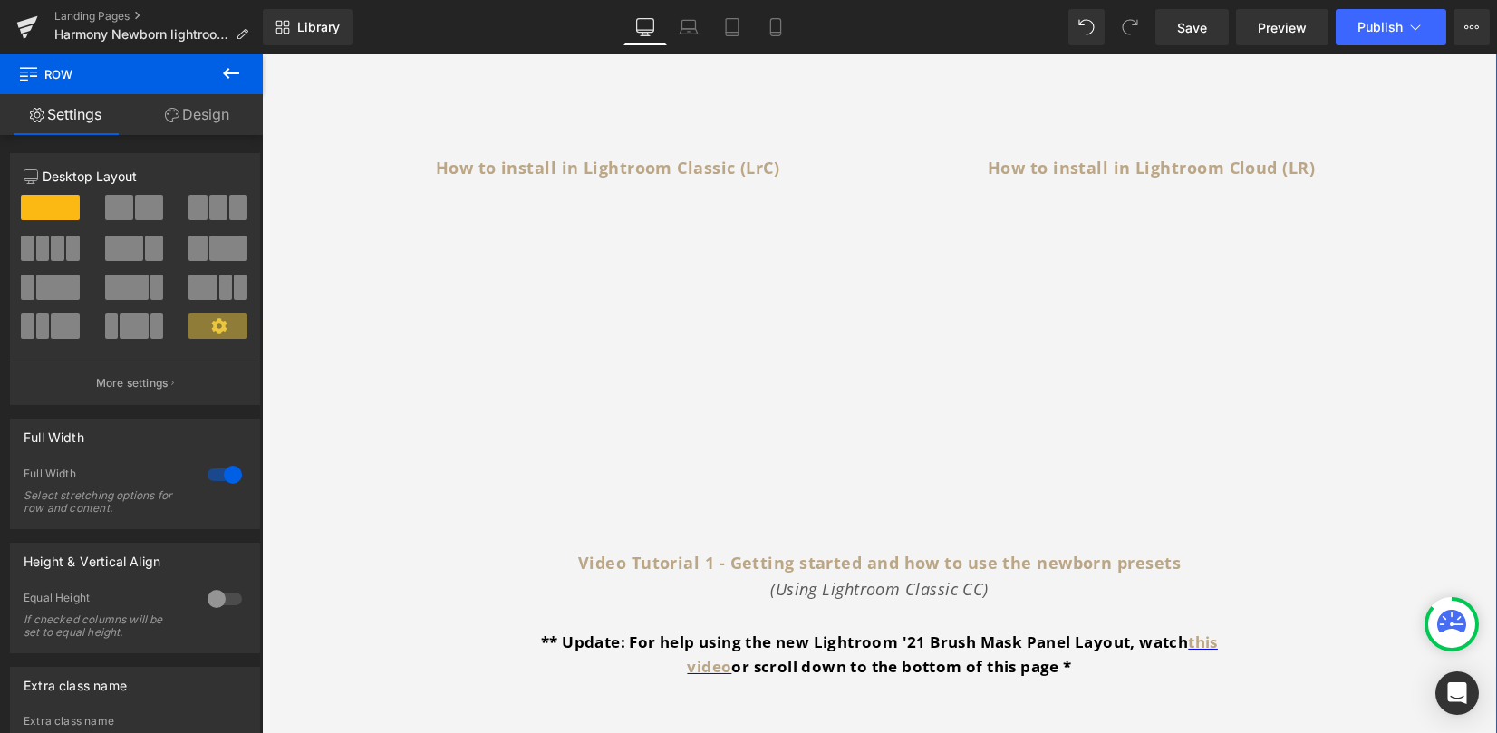
drag, startPoint x: 575, startPoint y: 159, endPoint x: 592, endPoint y: 160, distance: 17.2
click at [575, 159] on span "Text Block" at bounding box center [598, 169] width 57 height 22
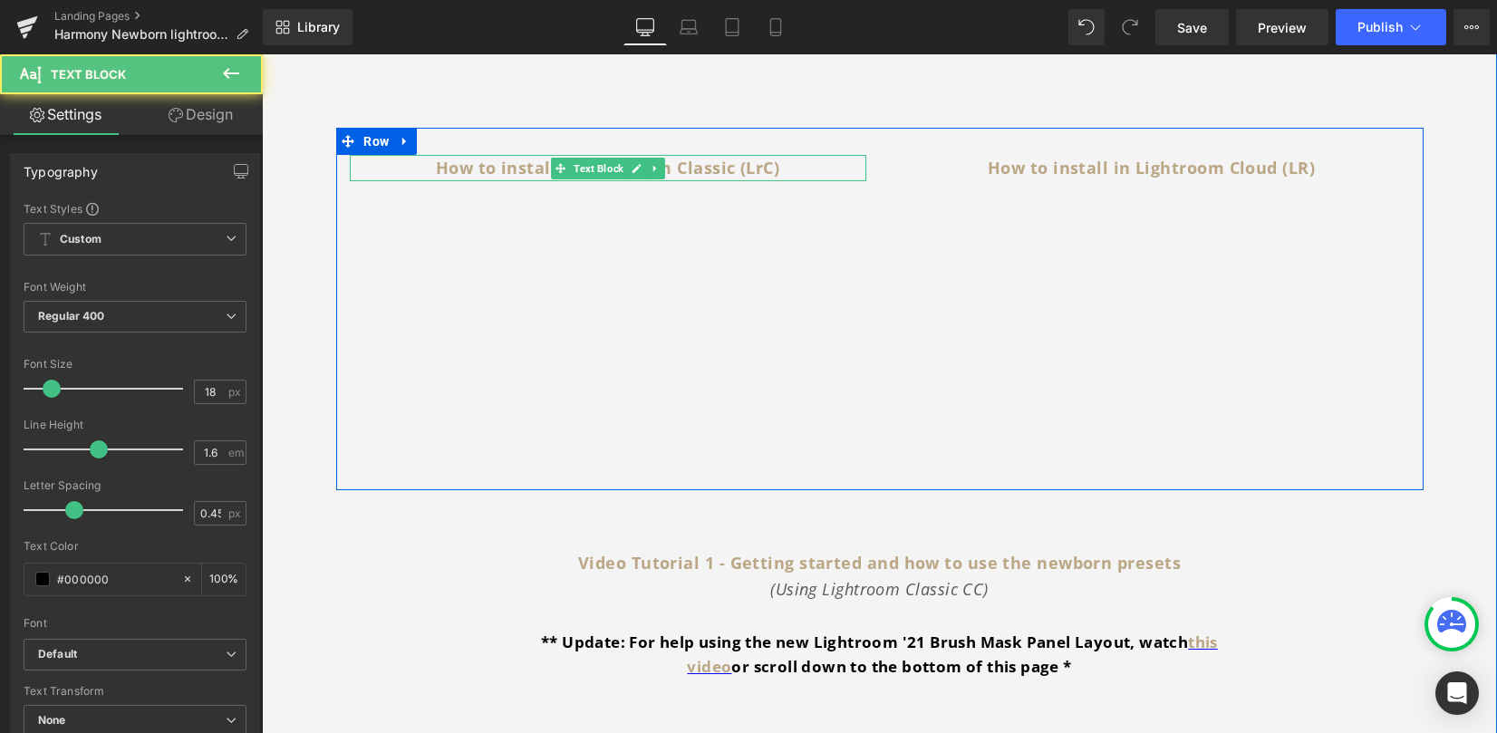
click at [719, 163] on b "How to install in Lightroom Classic (LrC)" at bounding box center [607, 168] width 343 height 22
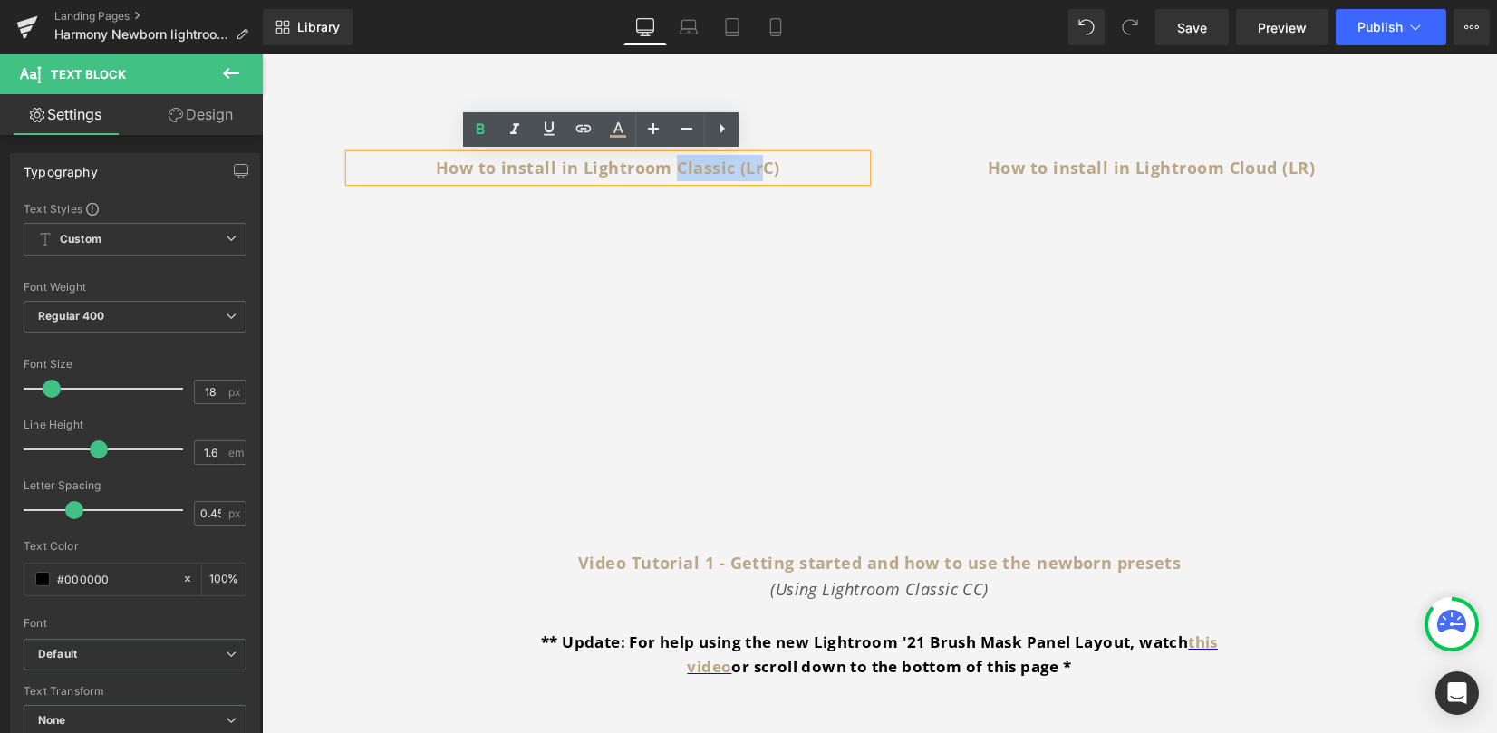
drag, startPoint x: 668, startPoint y: 166, endPoint x: 758, endPoint y: 167, distance: 89.7
click at [758, 167] on b "How to install in Lightroom Classic (LrC)" at bounding box center [607, 168] width 343 height 22
click at [770, 169] on b "How to install in Lightroom Classic (LrC)" at bounding box center [607, 168] width 343 height 22
drag, startPoint x: 637, startPoint y: 166, endPoint x: 574, endPoint y: 169, distance: 63.5
click at [574, 169] on p "How to install in Lightroom Classic (LrC)" at bounding box center [608, 168] width 517 height 26
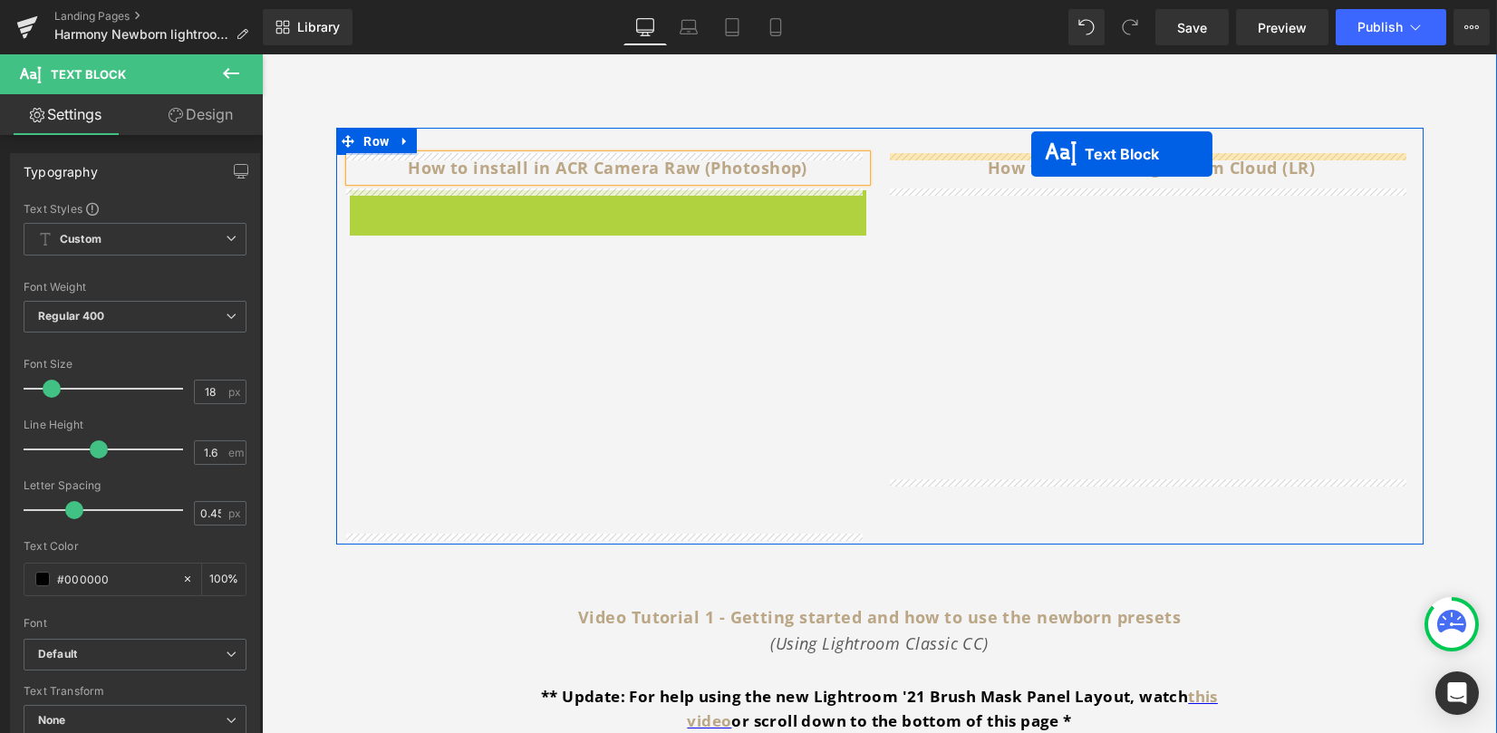
drag, startPoint x: 591, startPoint y: 198, endPoint x: 1031, endPoint y: 160, distance: 442.0
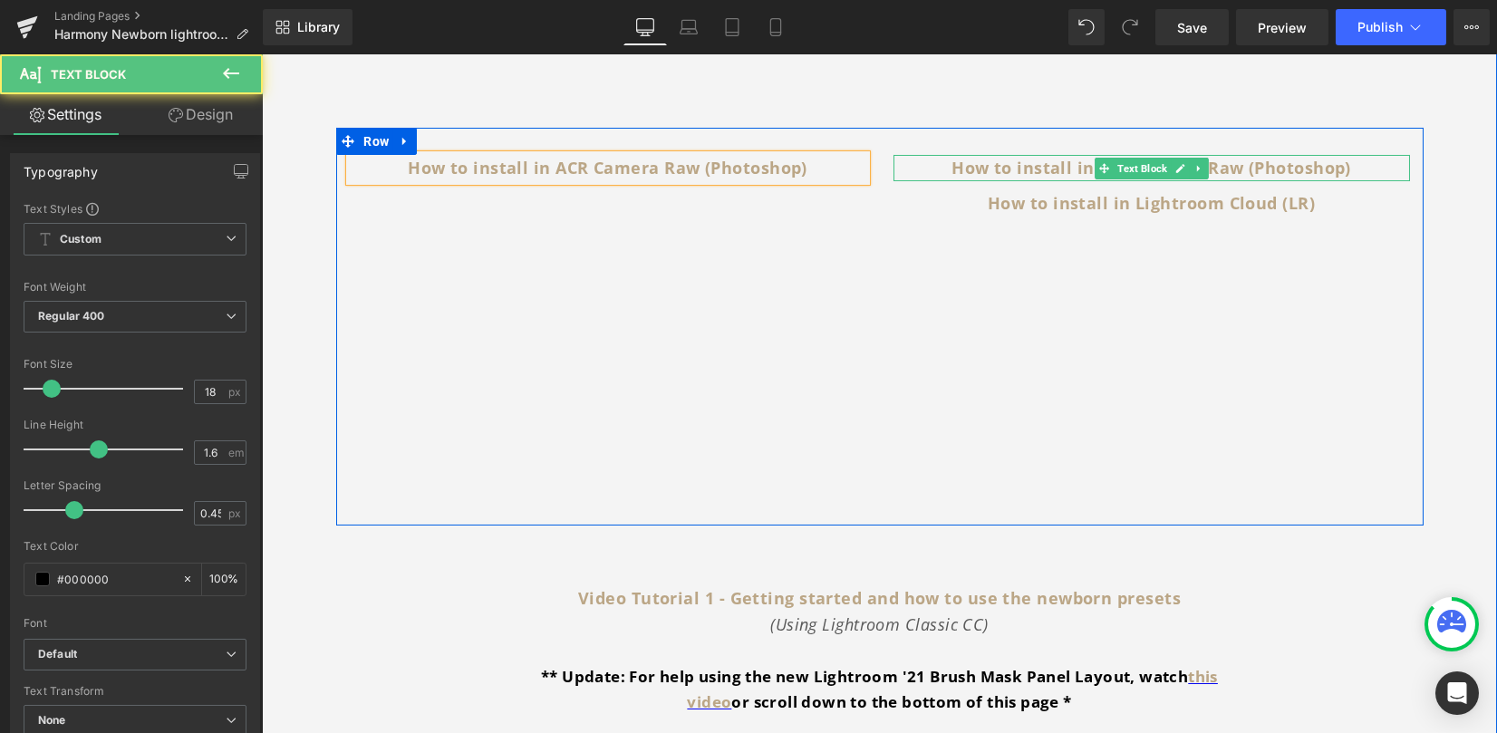
click at [1009, 169] on b "How to install in ACR Camera Raw (Photoshop)" at bounding box center [1152, 168] width 400 height 22
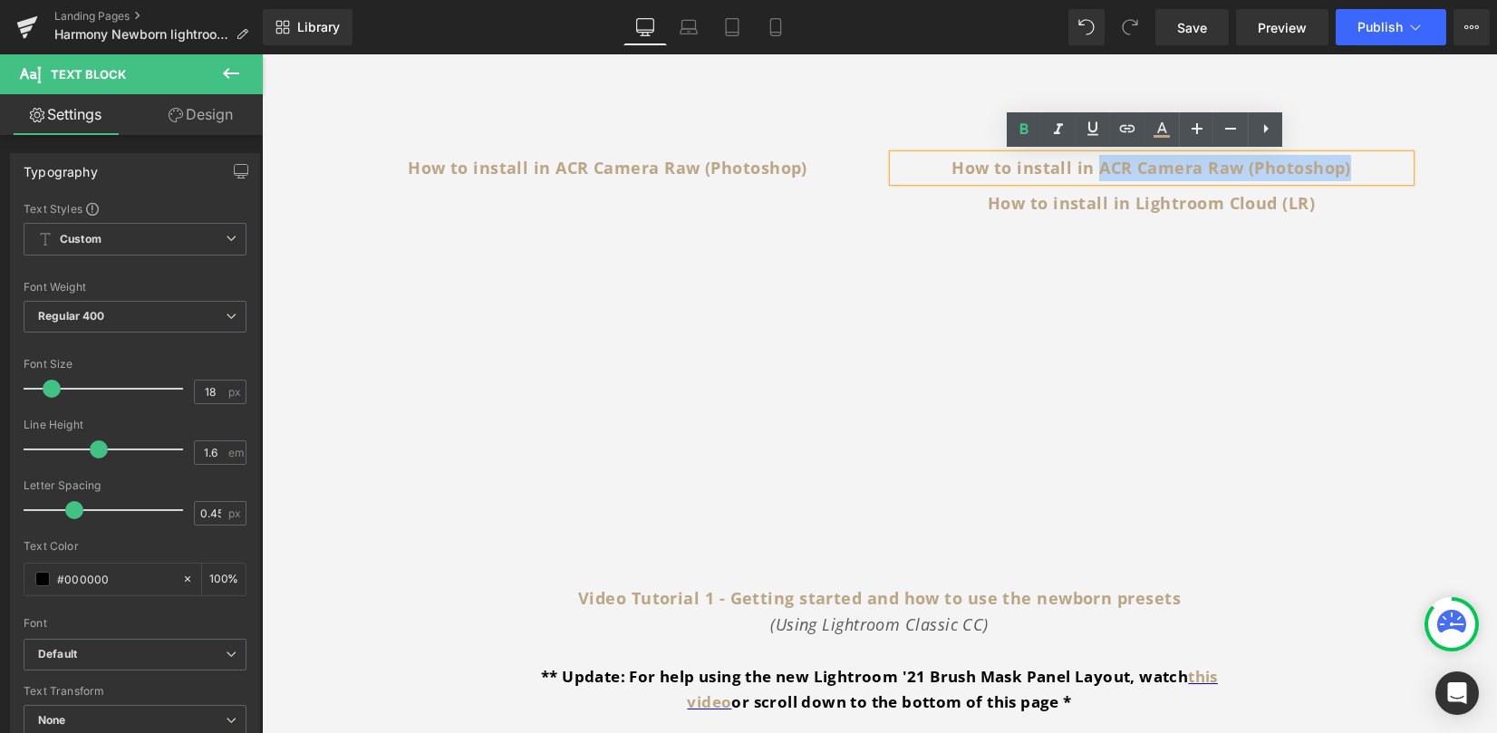
drag, startPoint x: 1093, startPoint y: 171, endPoint x: 1352, endPoint y: 161, distance: 259.4
click at [1342, 160] on b "How to install in ACR Camera Raw (Photoshop)" at bounding box center [1152, 168] width 400 height 22
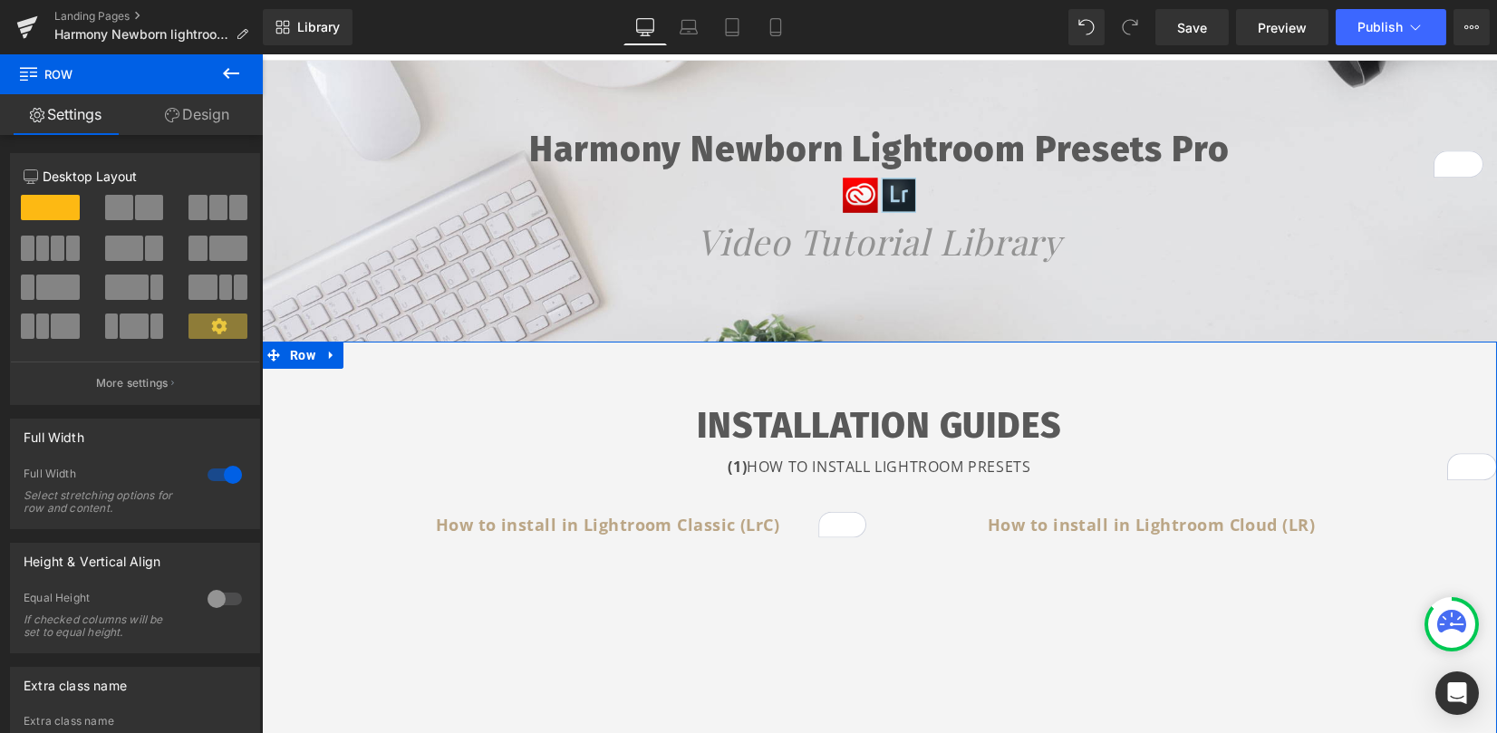
scroll to position [107, 0]
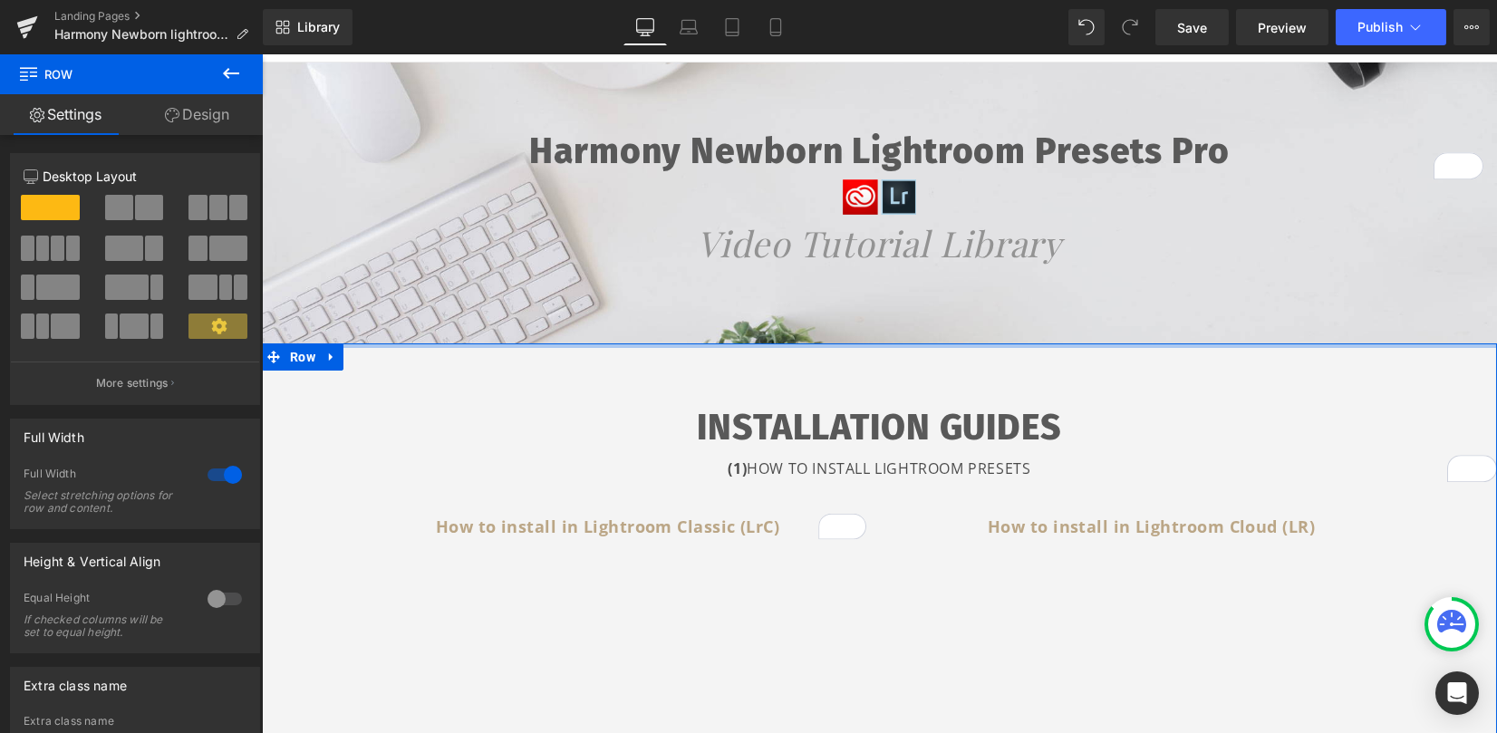
click at [825, 344] on div at bounding box center [879, 345] width 1235 height 5
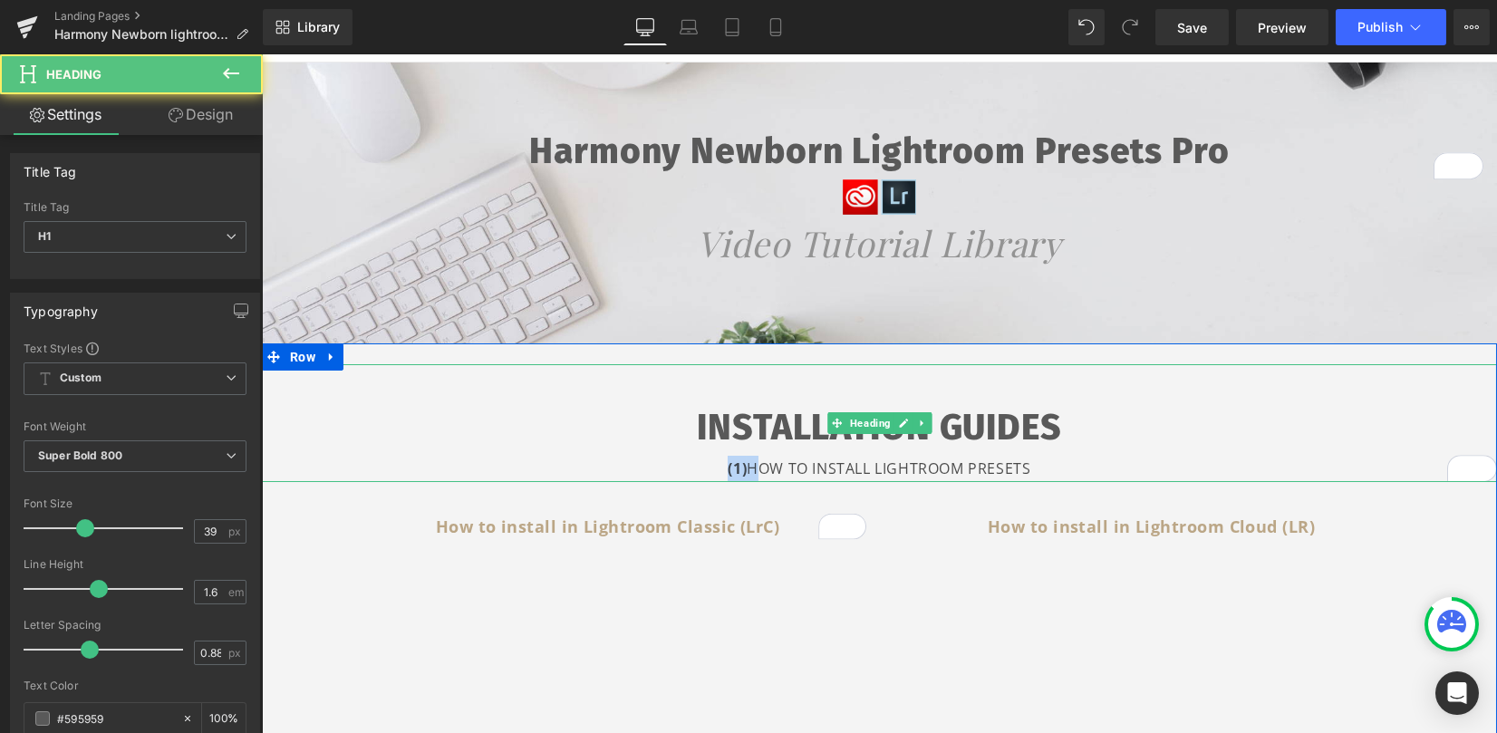
drag, startPoint x: 744, startPoint y: 467, endPoint x: 712, endPoint y: 468, distance: 31.7
click at [711, 468] on div "(1) HOW TO INSTALL LIGHTROOM PRESETS" at bounding box center [879, 469] width 1235 height 26
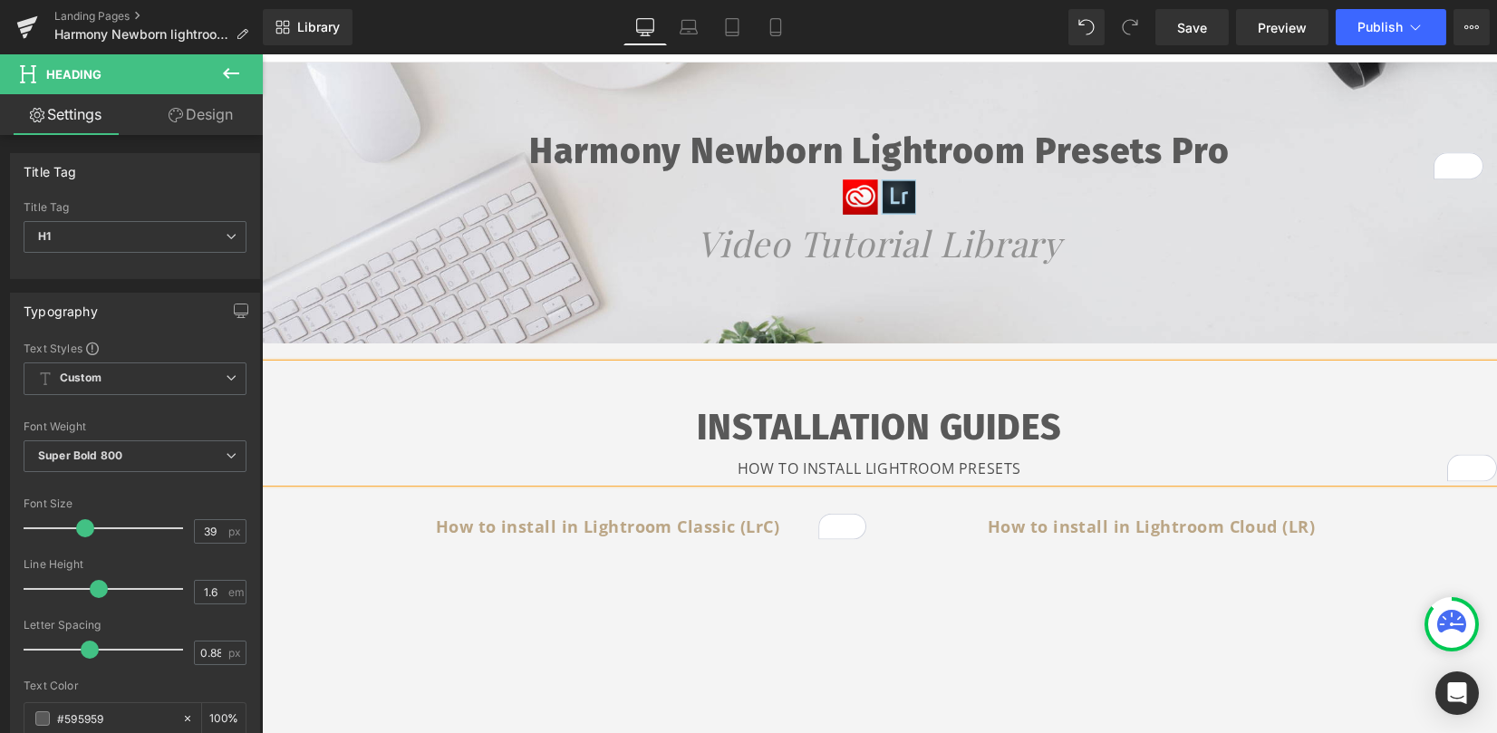
click at [1024, 466] on div "HOW TO INSTALL LIGHTROOM PRESETS" at bounding box center [879, 469] width 1235 height 26
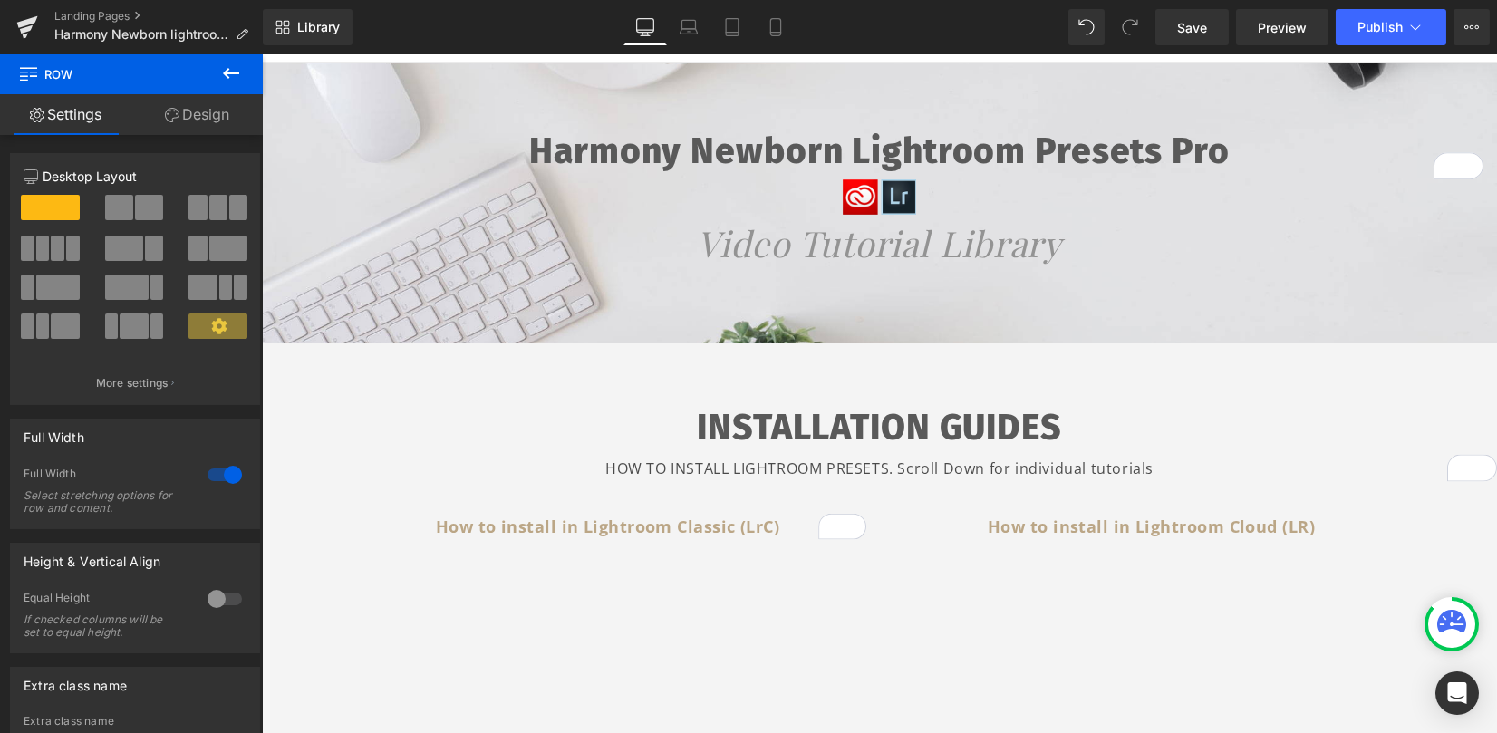
drag, startPoint x: 222, startPoint y: 84, endPoint x: 169, endPoint y: 136, distance: 73.7
click at [223, 84] on button at bounding box center [230, 74] width 63 height 40
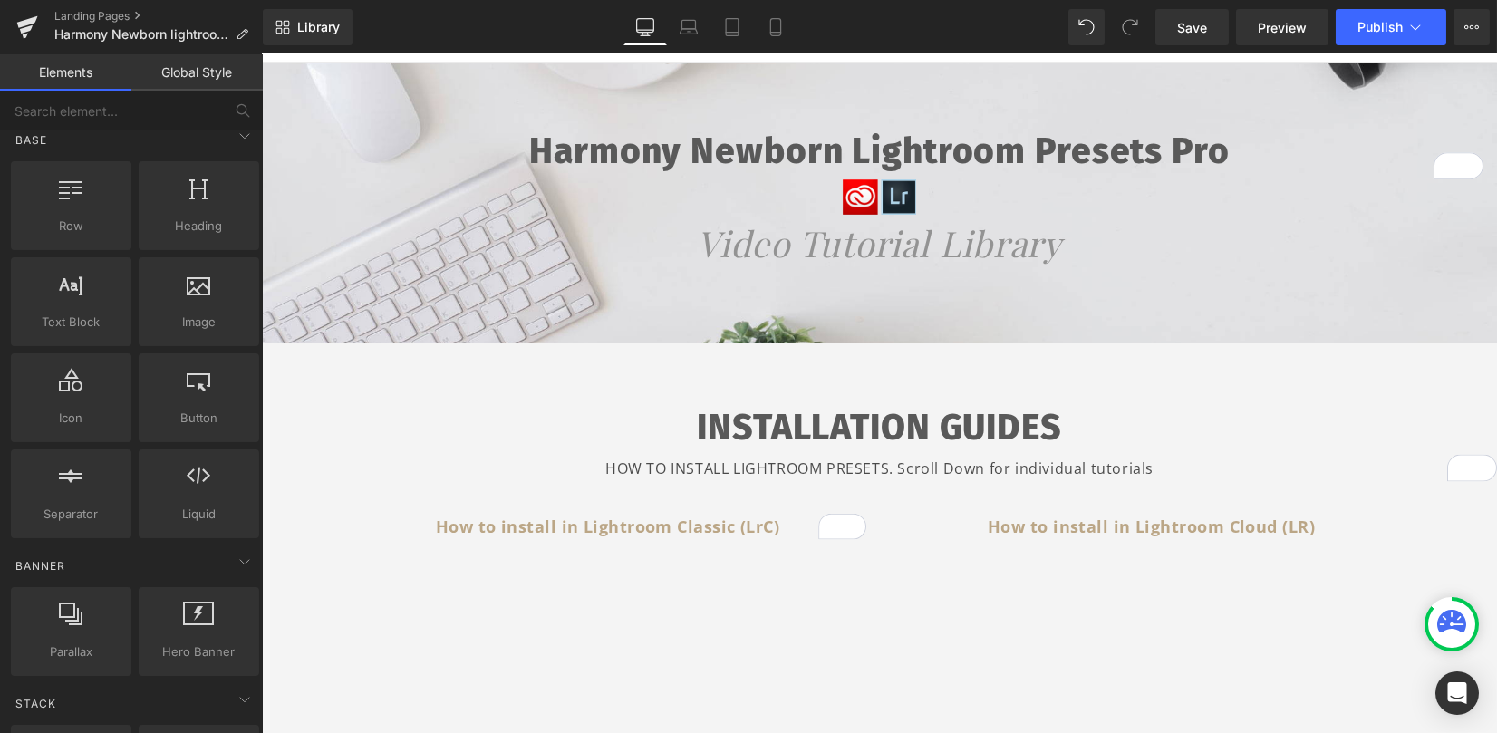
scroll to position [0, 0]
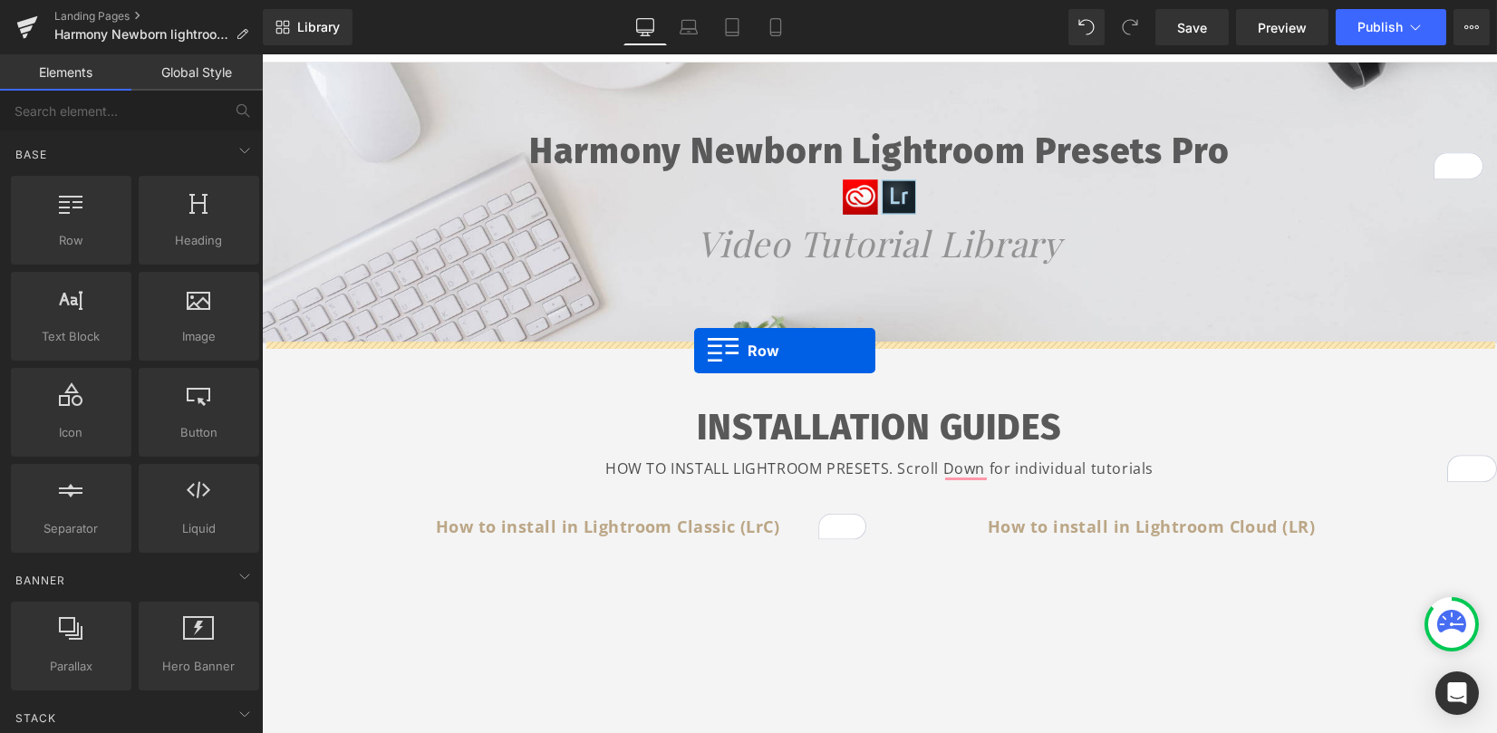
drag, startPoint x: 344, startPoint y: 286, endPoint x: 694, endPoint y: 351, distance: 355.7
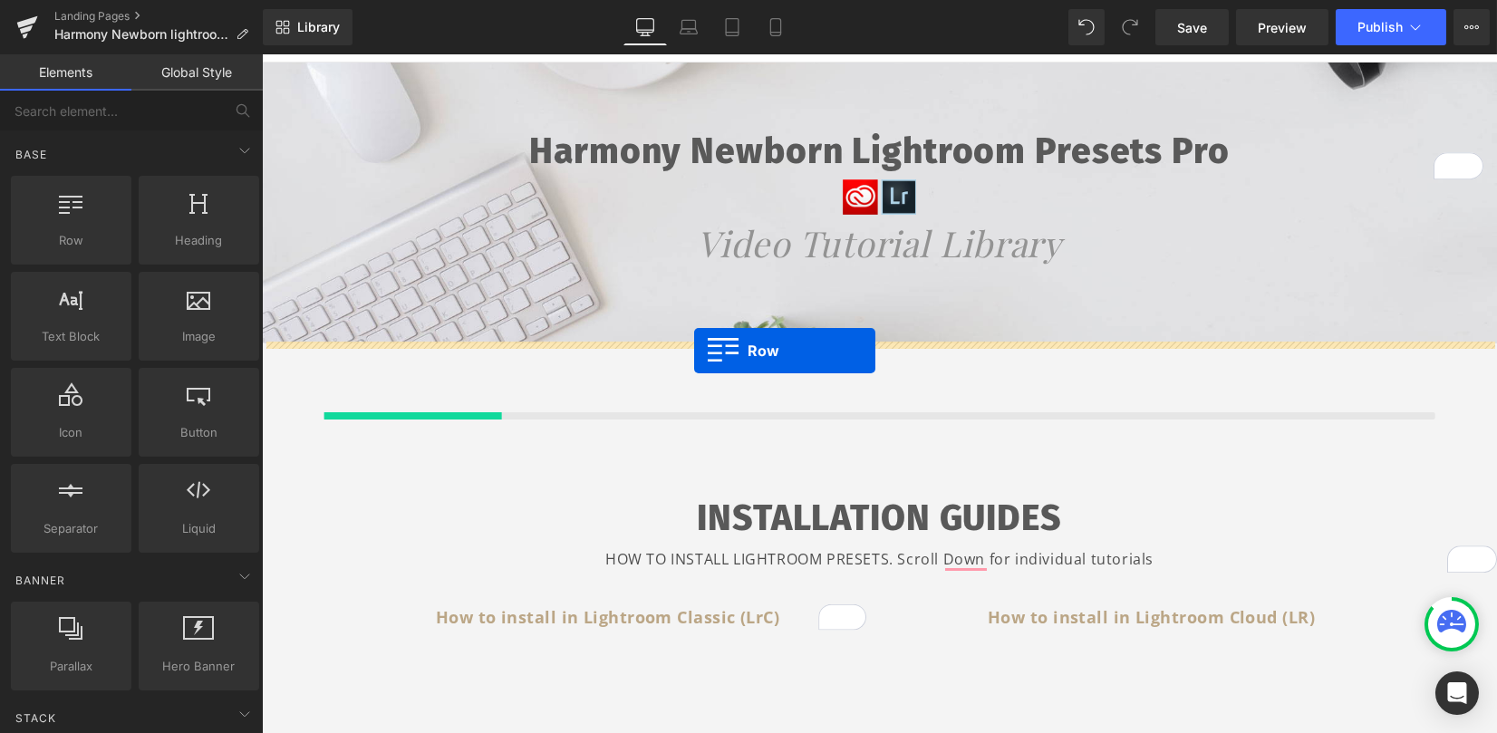
click at [694, 351] on div at bounding box center [879, 388] width 1235 height 91
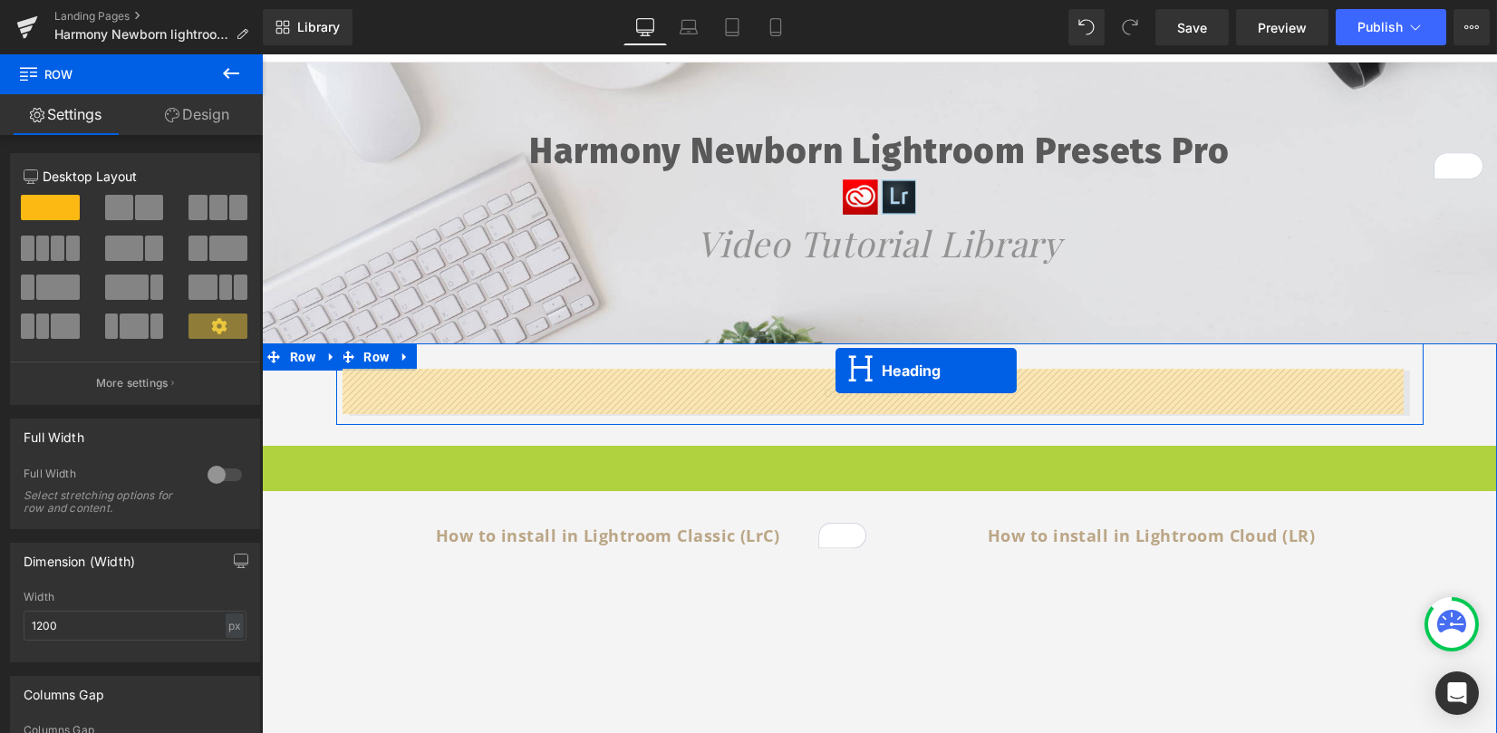
drag, startPoint x: 856, startPoint y: 509, endPoint x: 836, endPoint y: 372, distance: 139.3
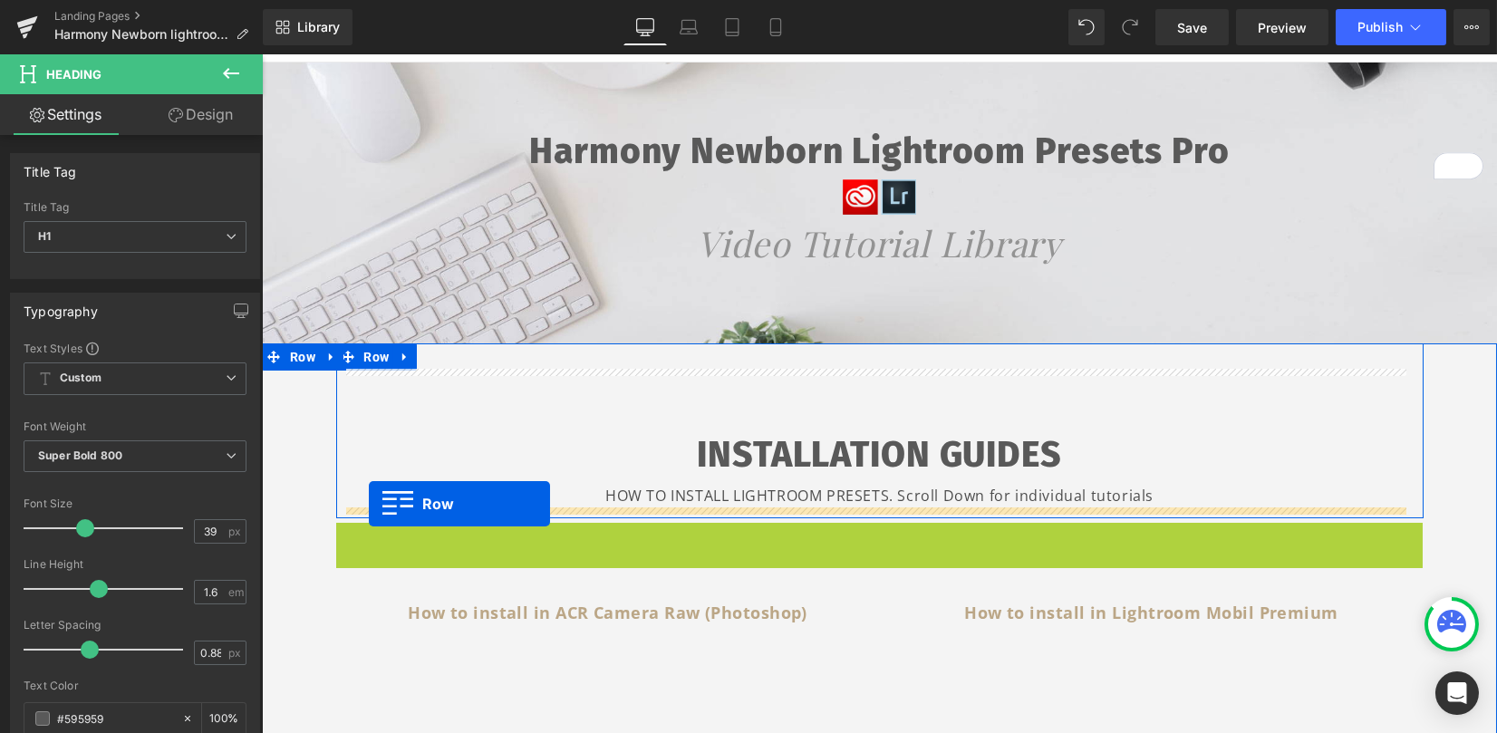
drag, startPoint x: 363, startPoint y: 537, endPoint x: 369, endPoint y: 504, distance: 33.1
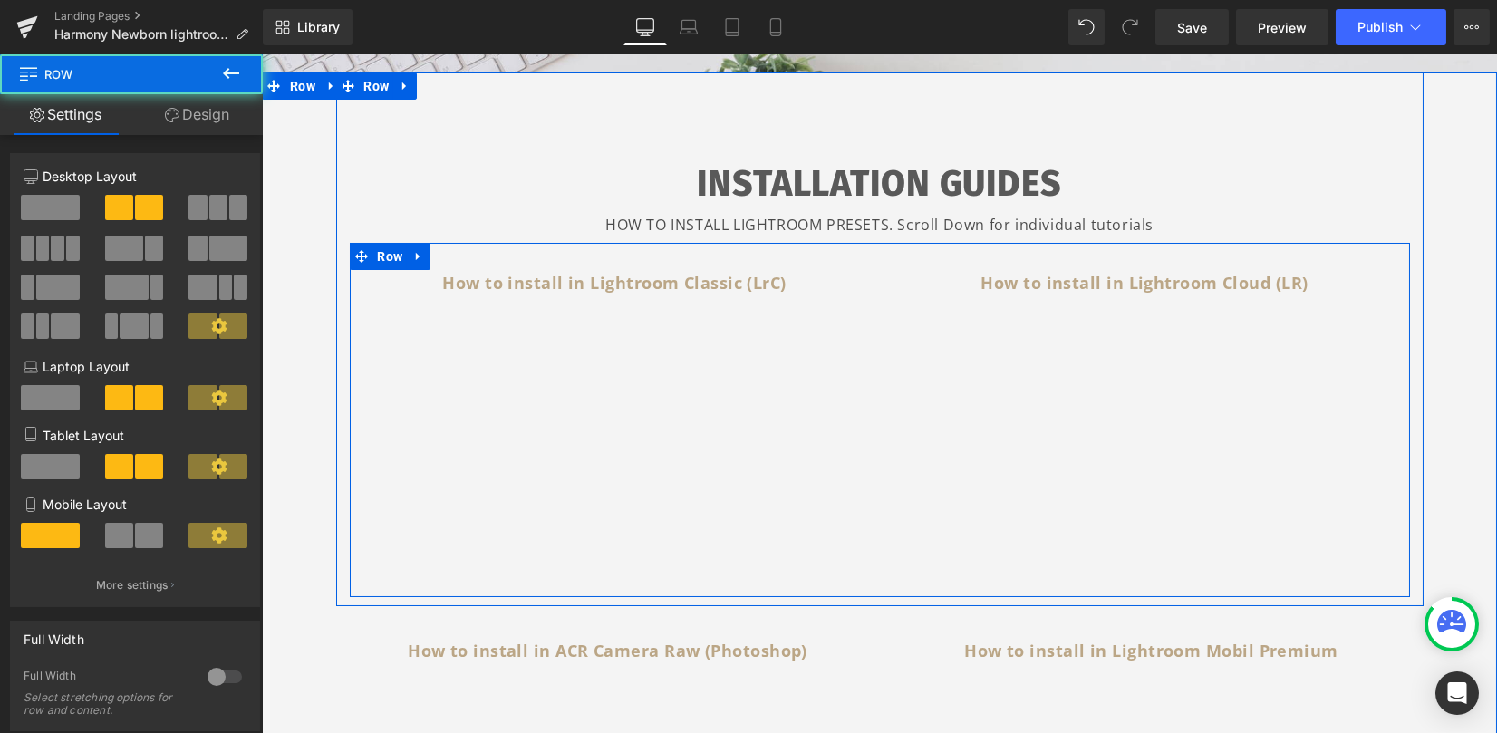
scroll to position [469, 0]
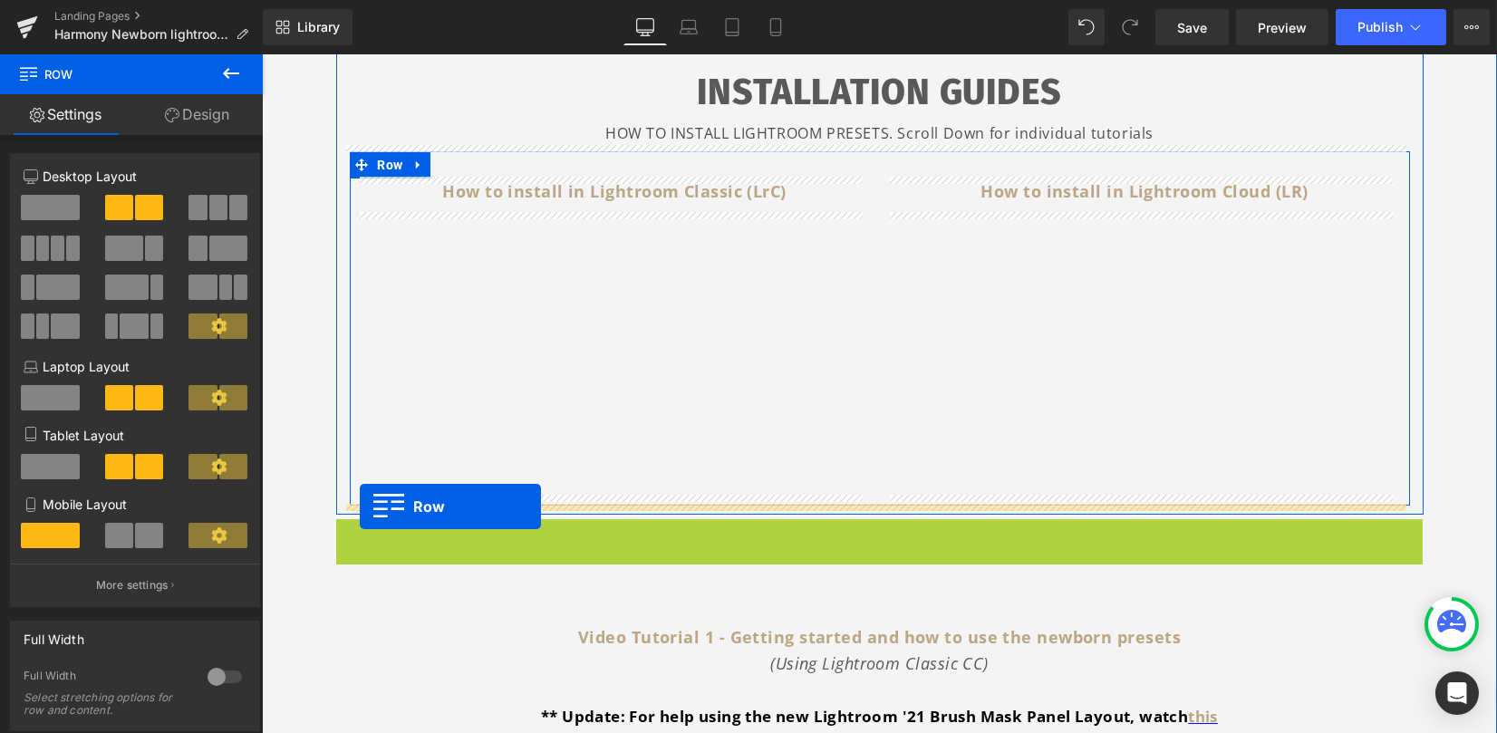
drag, startPoint x: 364, startPoint y: 529, endPoint x: 361, endPoint y: 508, distance: 22.1
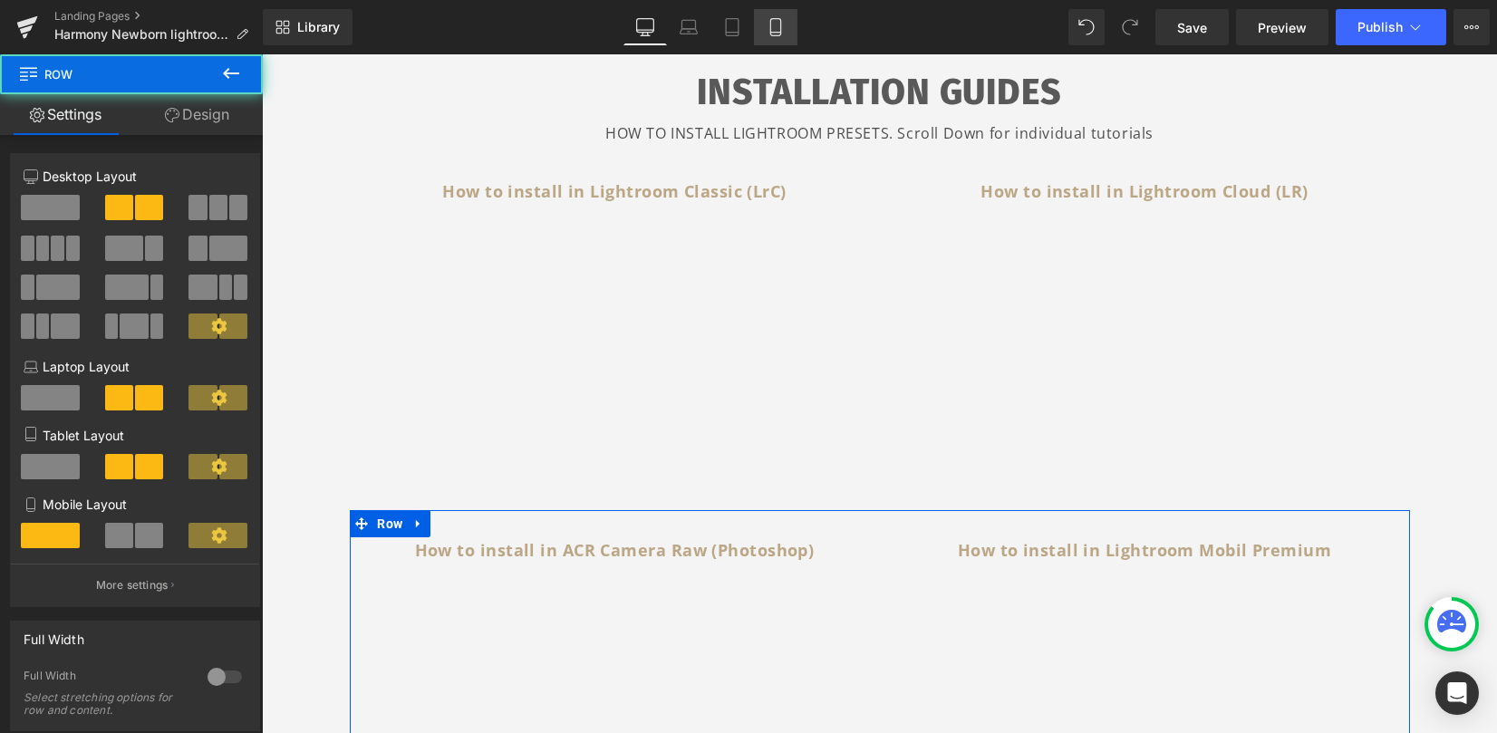
click at [773, 28] on icon at bounding box center [776, 27] width 18 height 18
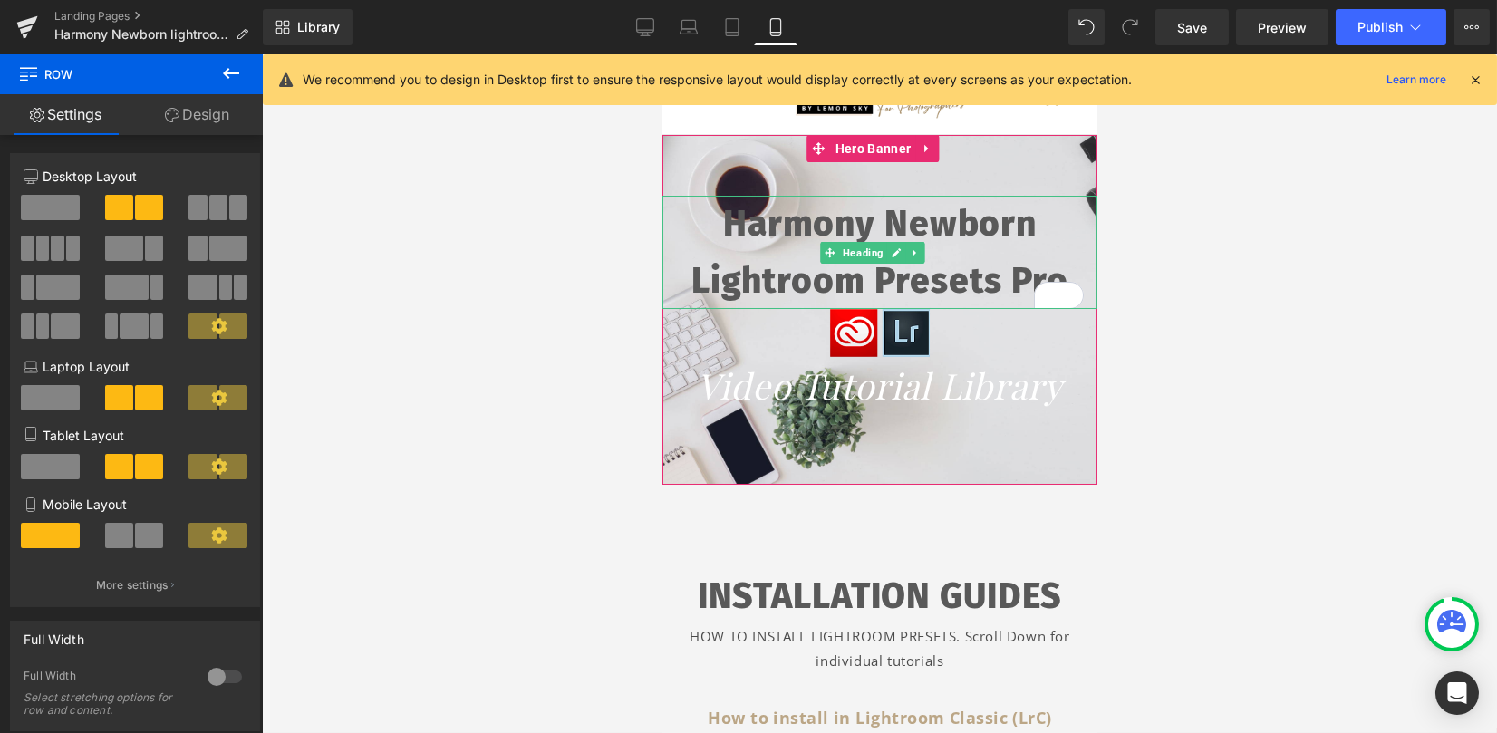
scroll to position [363, 0]
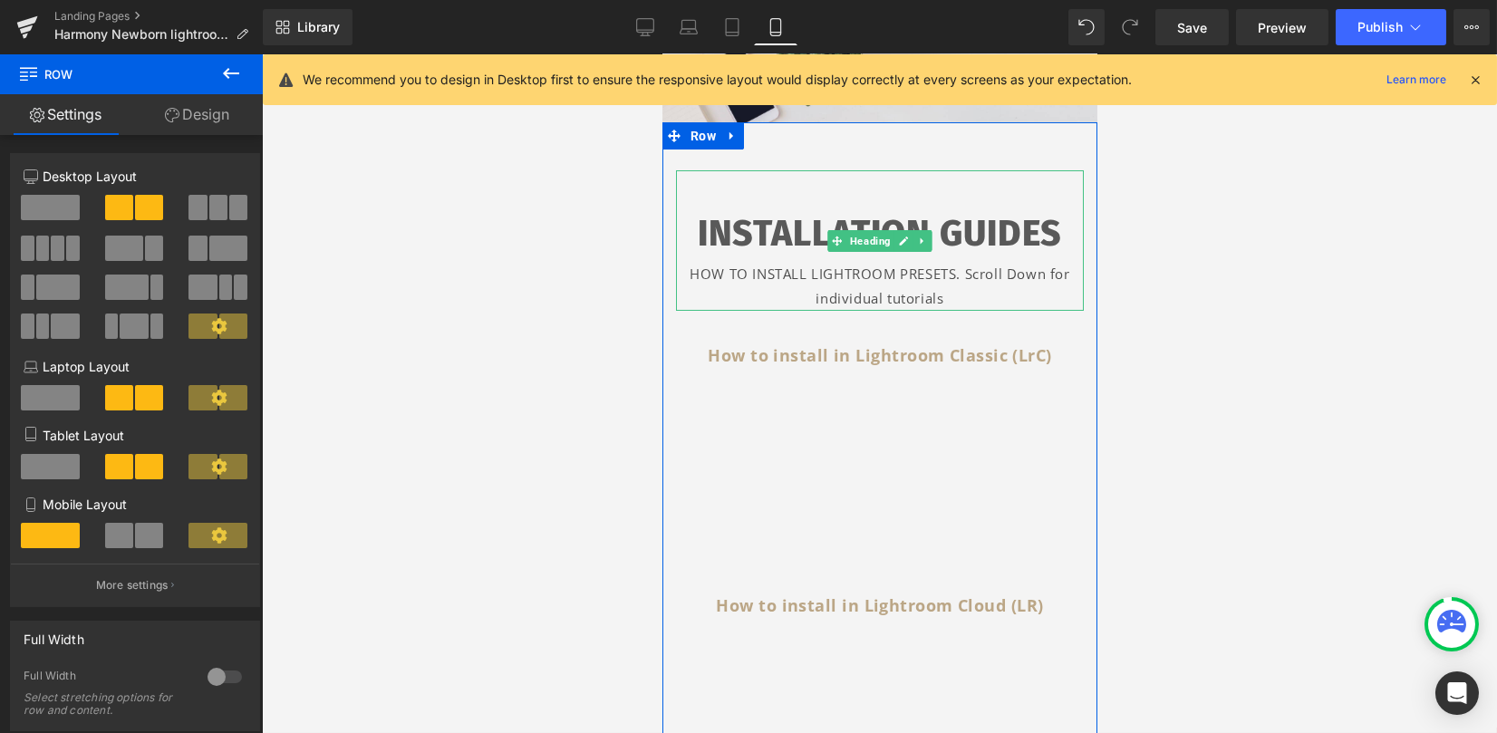
click at [962, 275] on div "HOW TO INSTALL LIGHTROOM PRESETS. Scroll Down for individual tutorials" at bounding box center [879, 286] width 408 height 49
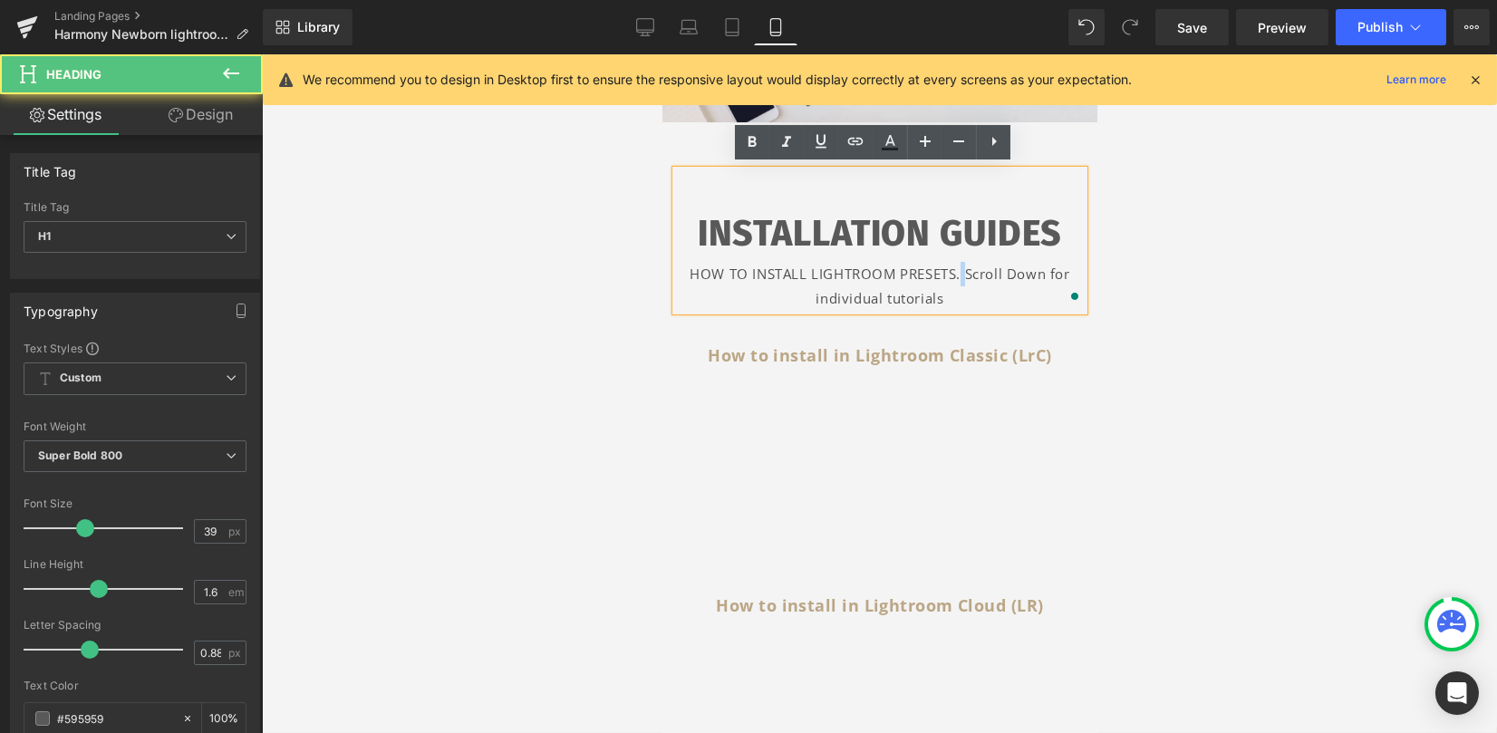
click at [957, 276] on div "HOW TO INSTALL LIGHTROOM PRESETS. Scroll Down for individual tutorials" at bounding box center [879, 286] width 408 height 49
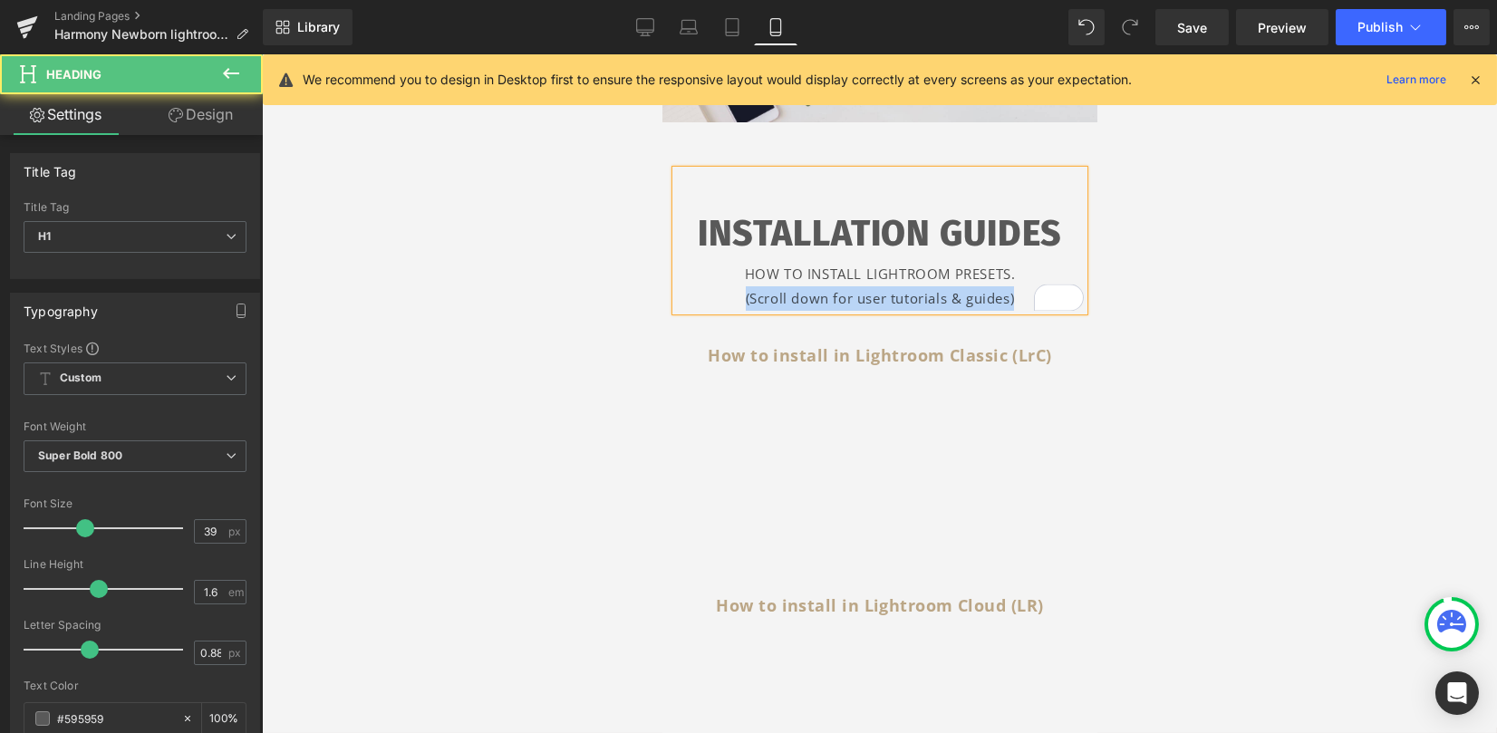
drag, startPoint x: 1014, startPoint y: 292, endPoint x: 721, endPoint y: 284, distance: 292.8
click at [721, 286] on div "(Scroll down for user tutorials & guides)" at bounding box center [879, 298] width 408 height 24
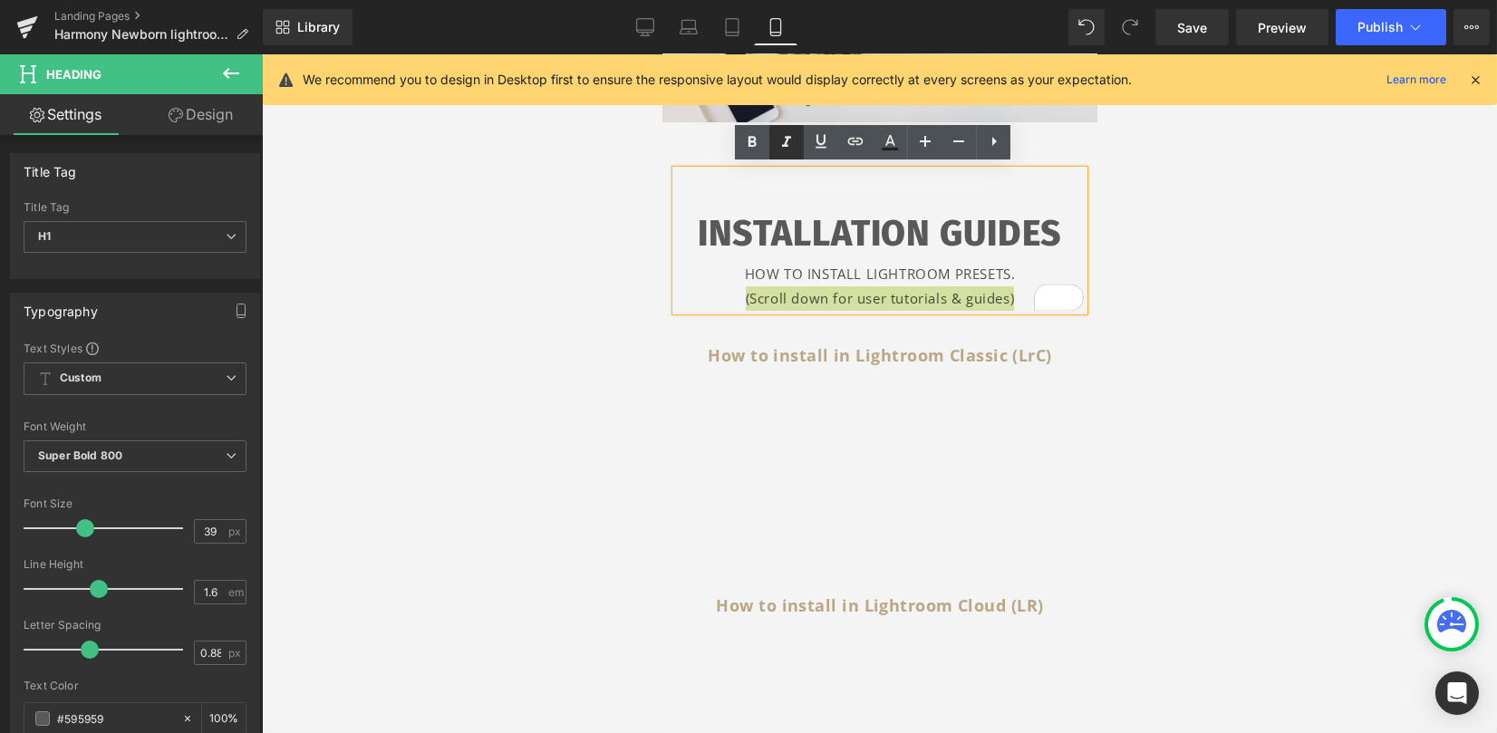
drag, startPoint x: 793, startPoint y: 140, endPoint x: 803, endPoint y: 147, distance: 11.8
click at [792, 140] on icon at bounding box center [787, 142] width 22 height 22
click at [1005, 276] on div "HOW TO INSTALL LIGHTROOM PRESETS." at bounding box center [879, 274] width 408 height 24
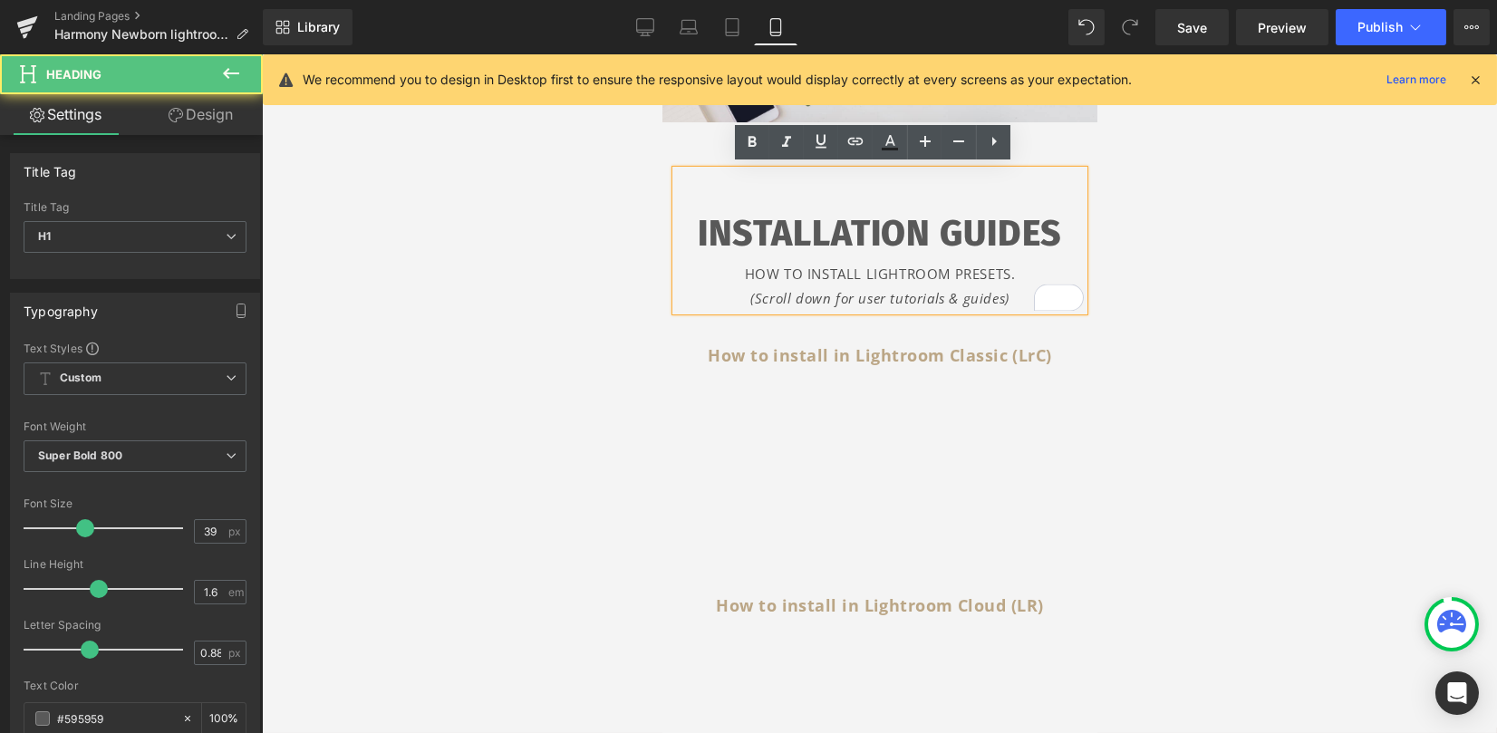
click at [1012, 272] on div "HOW TO INSTALL LIGHTROOM PRESETS." at bounding box center [879, 274] width 408 height 24
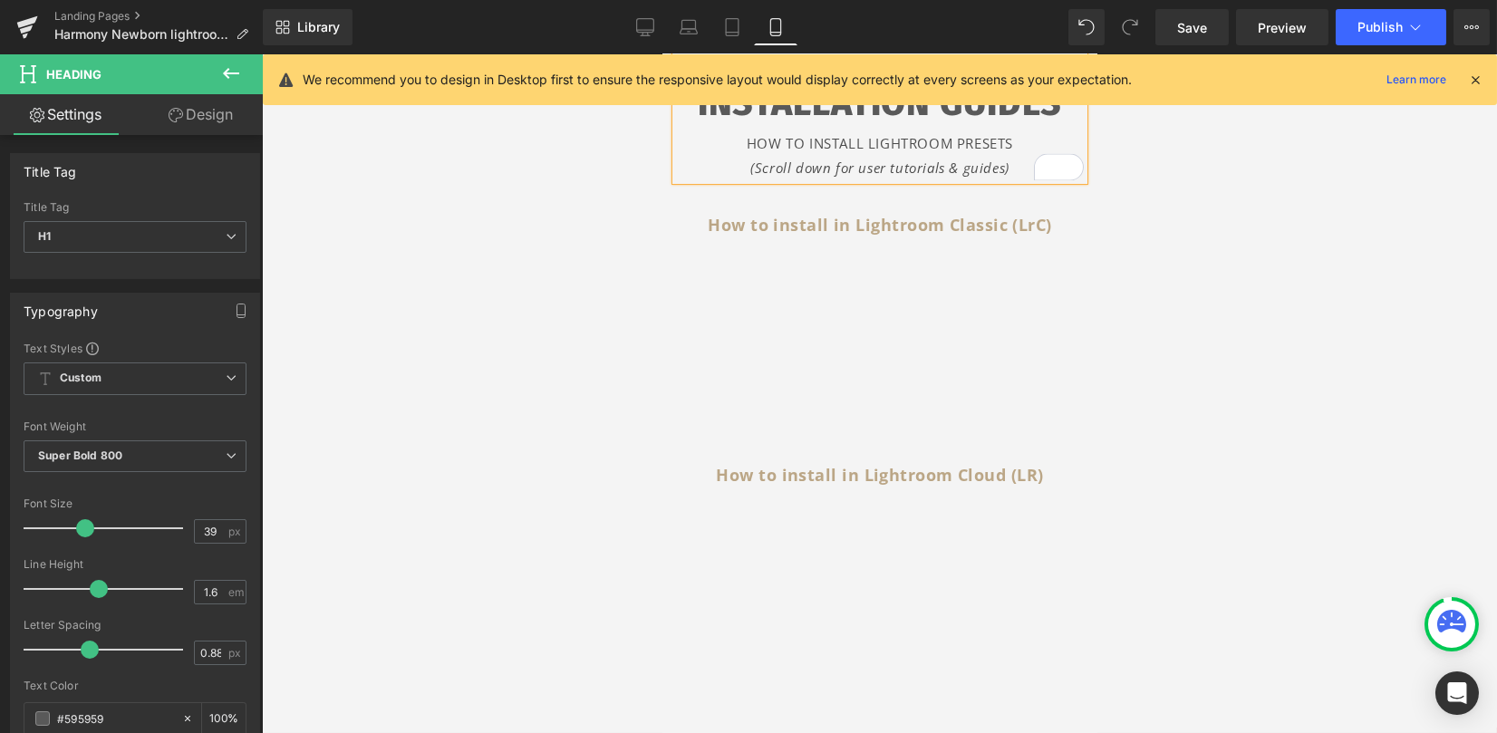
scroll to position [501, 0]
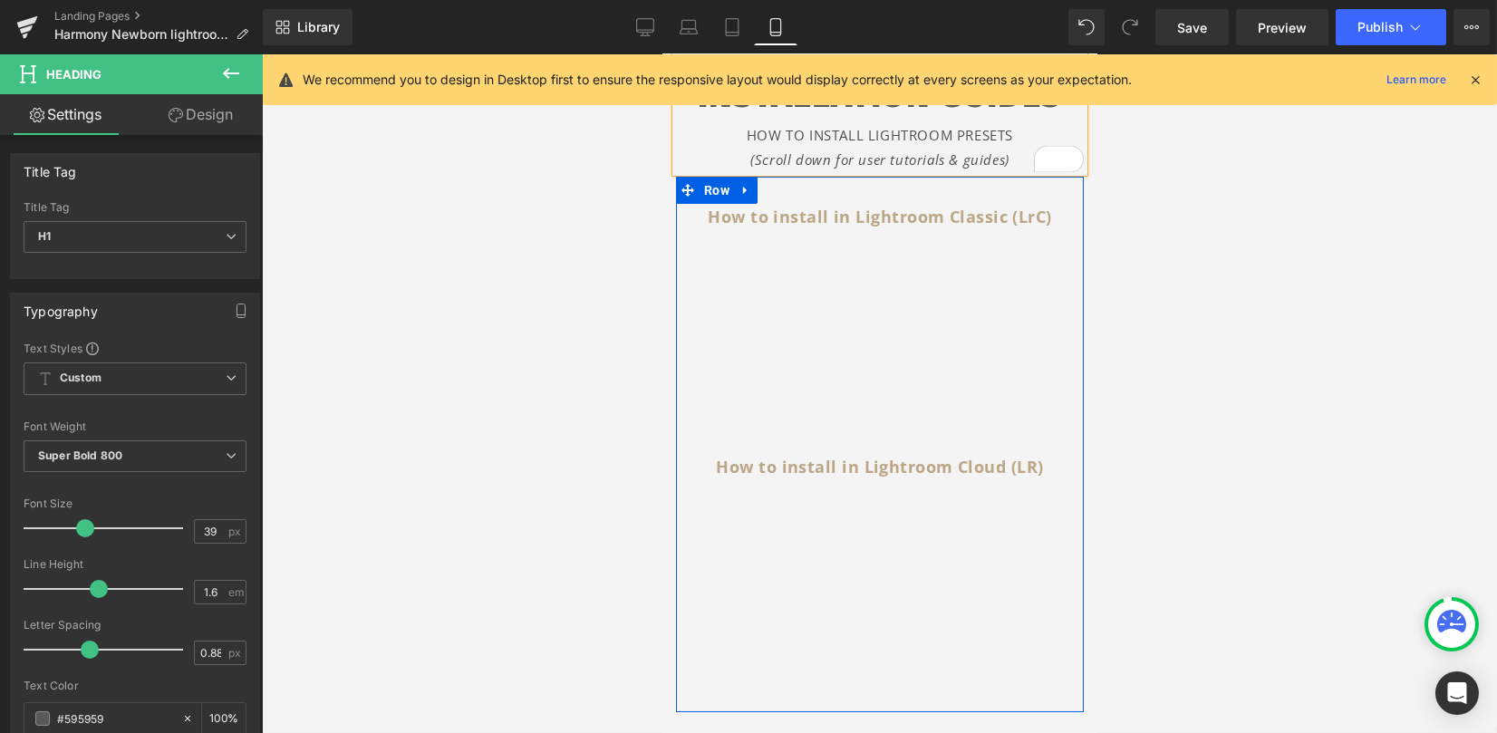
click at [720, 466] on b "How to install in Lightroom Cloud (LR)" at bounding box center [878, 467] width 327 height 22
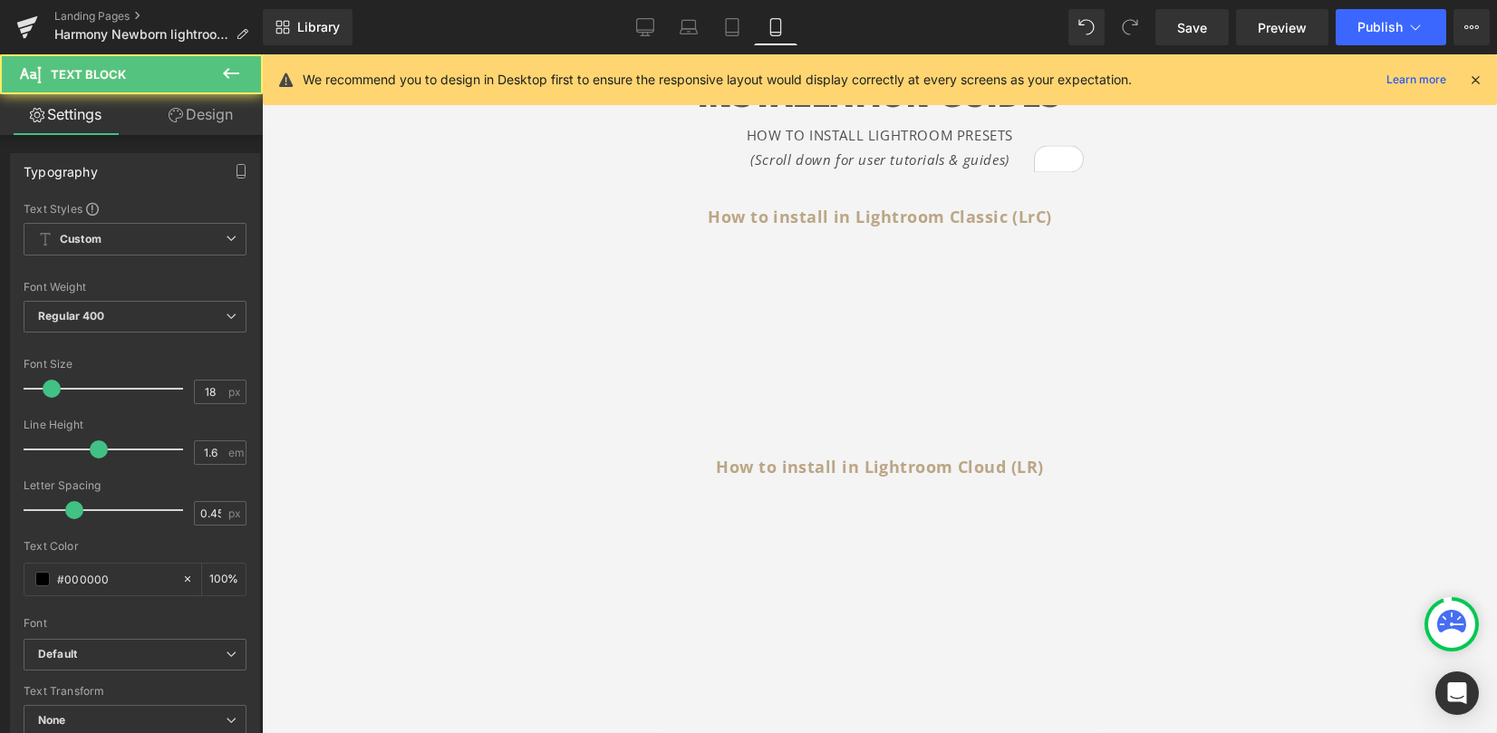
click at [218, 113] on link "Design" at bounding box center [200, 114] width 131 height 41
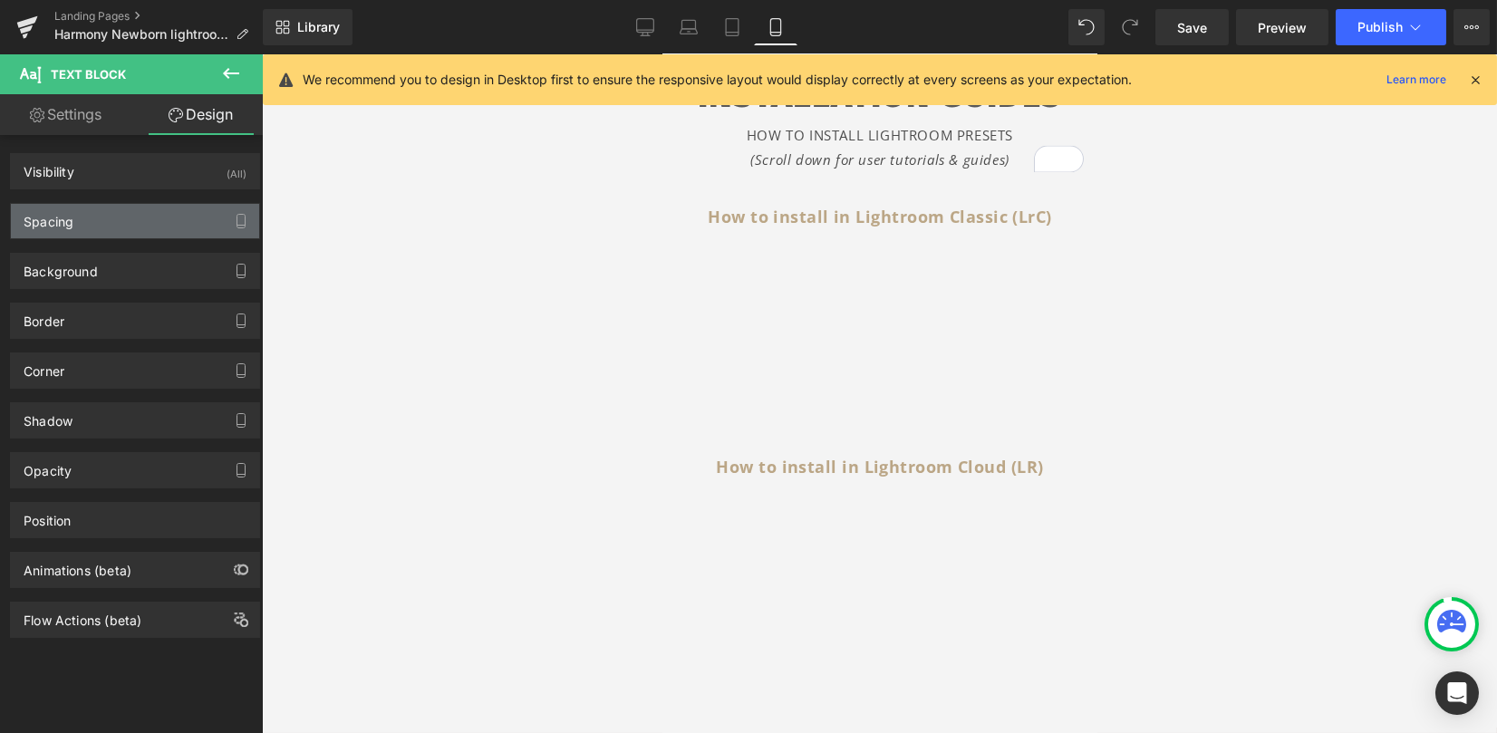
click at [131, 231] on div "Spacing" at bounding box center [135, 221] width 248 height 34
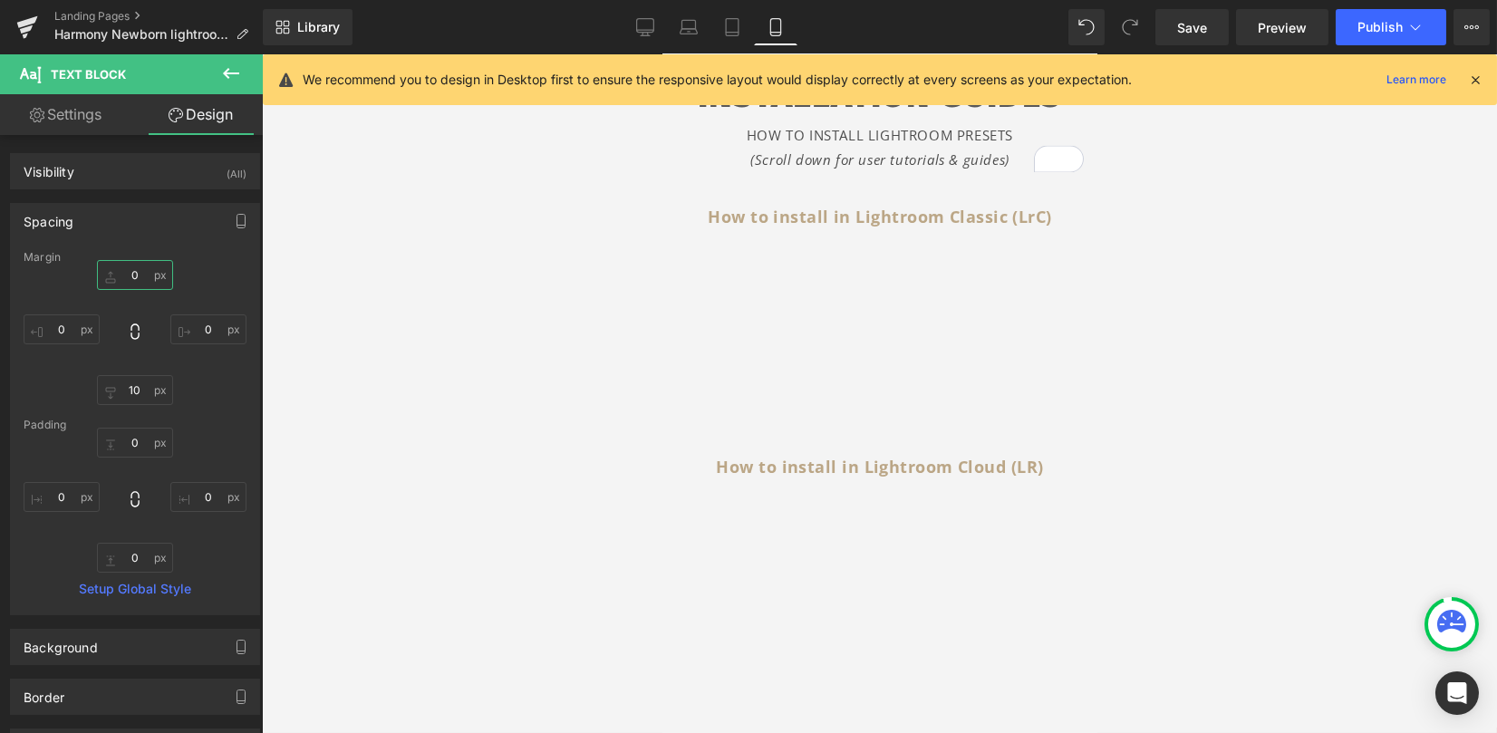
drag, startPoint x: 131, startPoint y: 269, endPoint x: 146, endPoint y: 276, distance: 17.0
click at [131, 270] on input "0" at bounding box center [135, 275] width 76 height 30
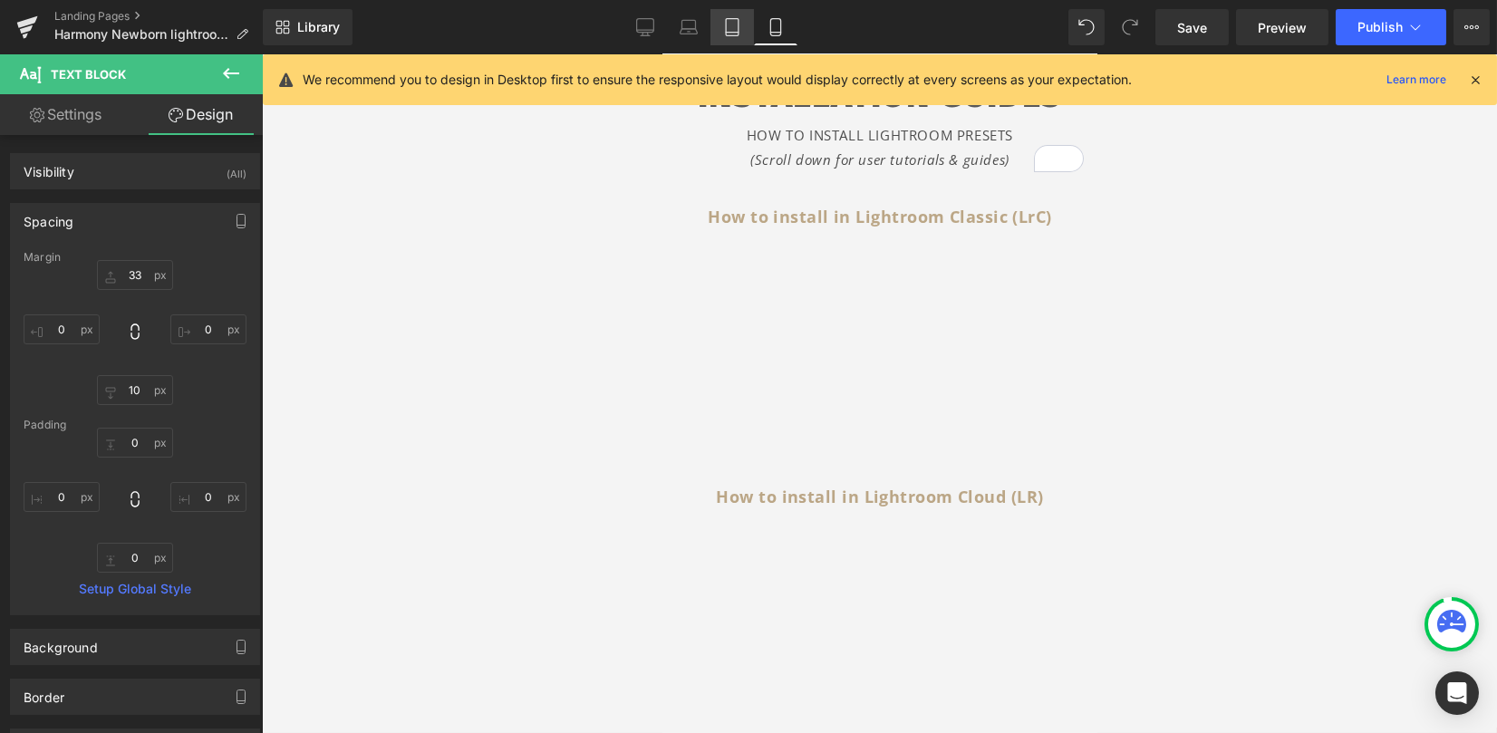
click at [734, 21] on icon at bounding box center [732, 27] width 18 height 18
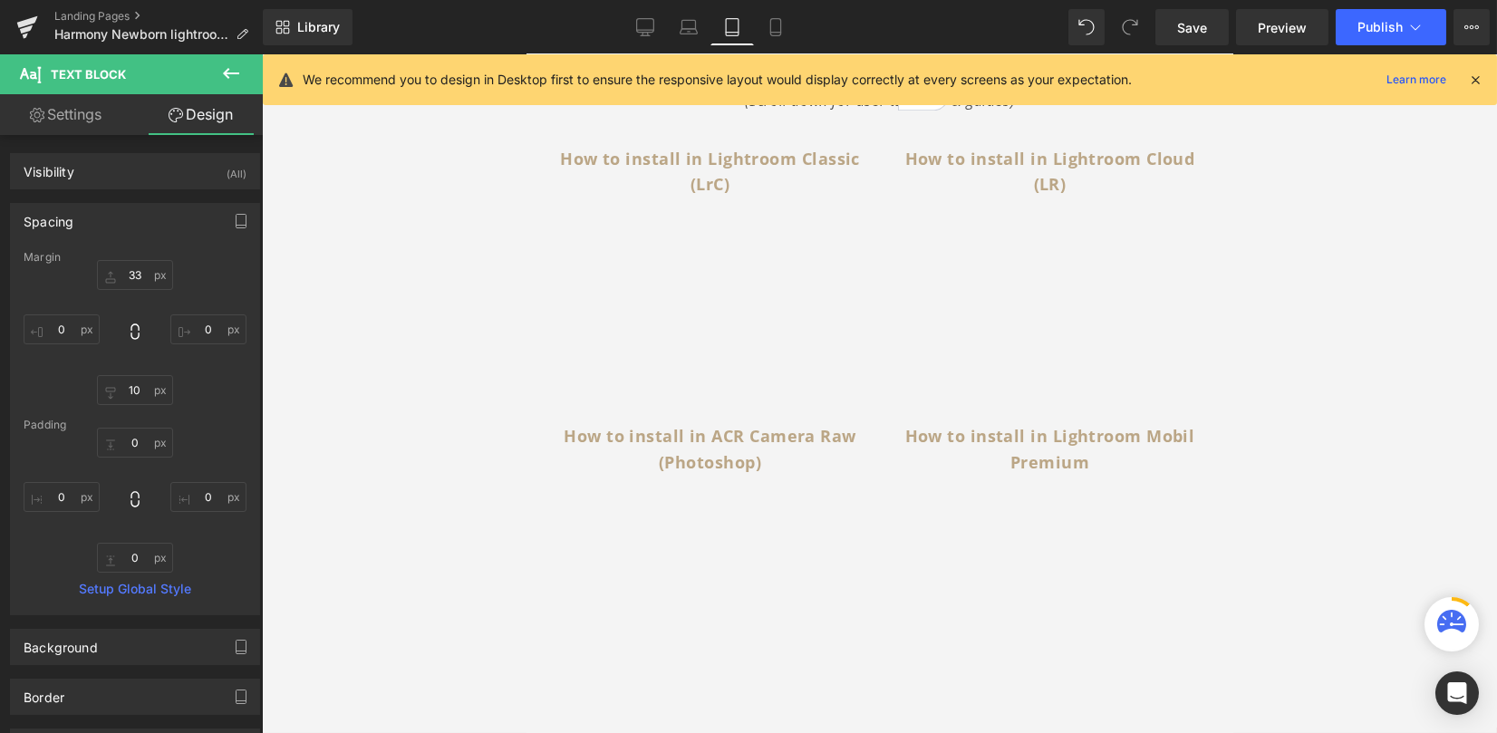
type input "0"
type input "10"
type input "0"
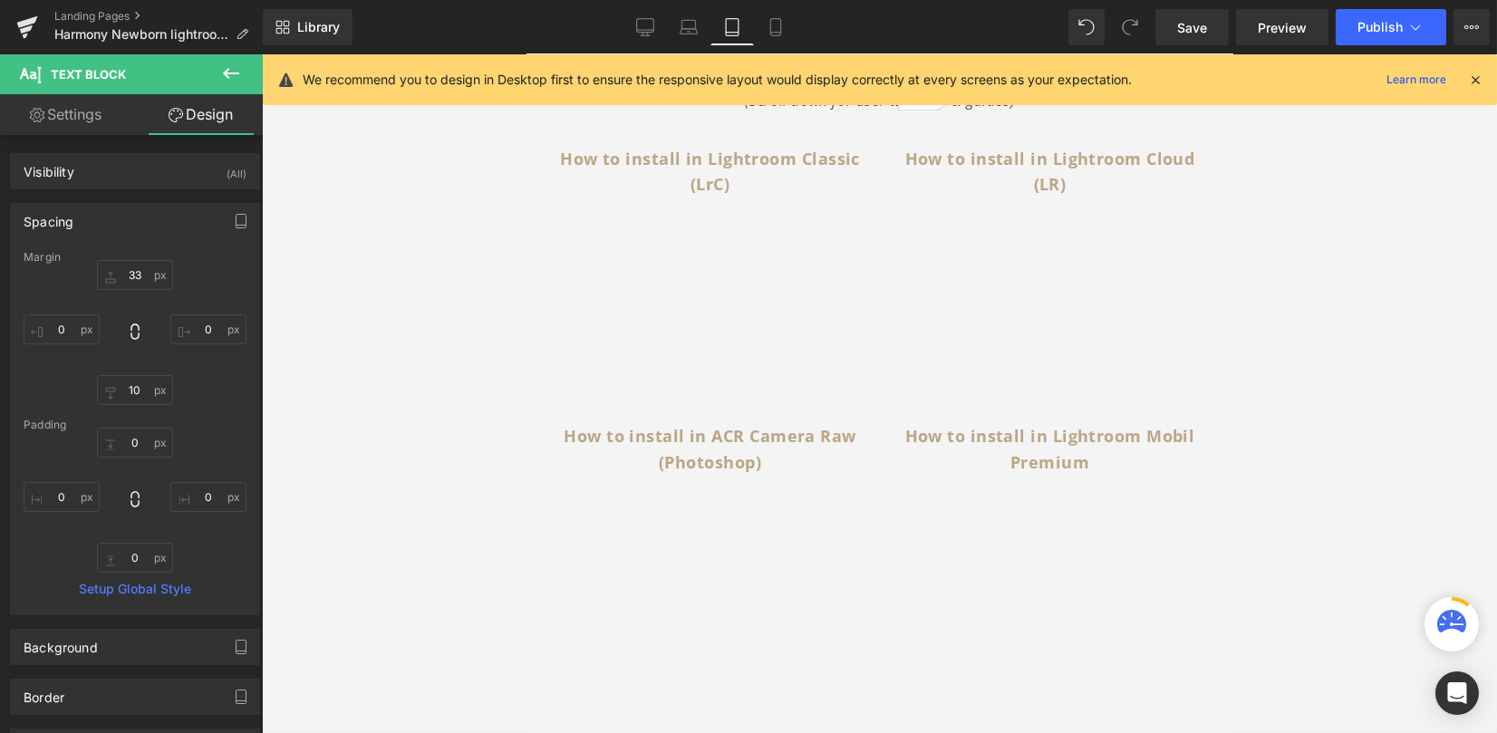
type input "0"
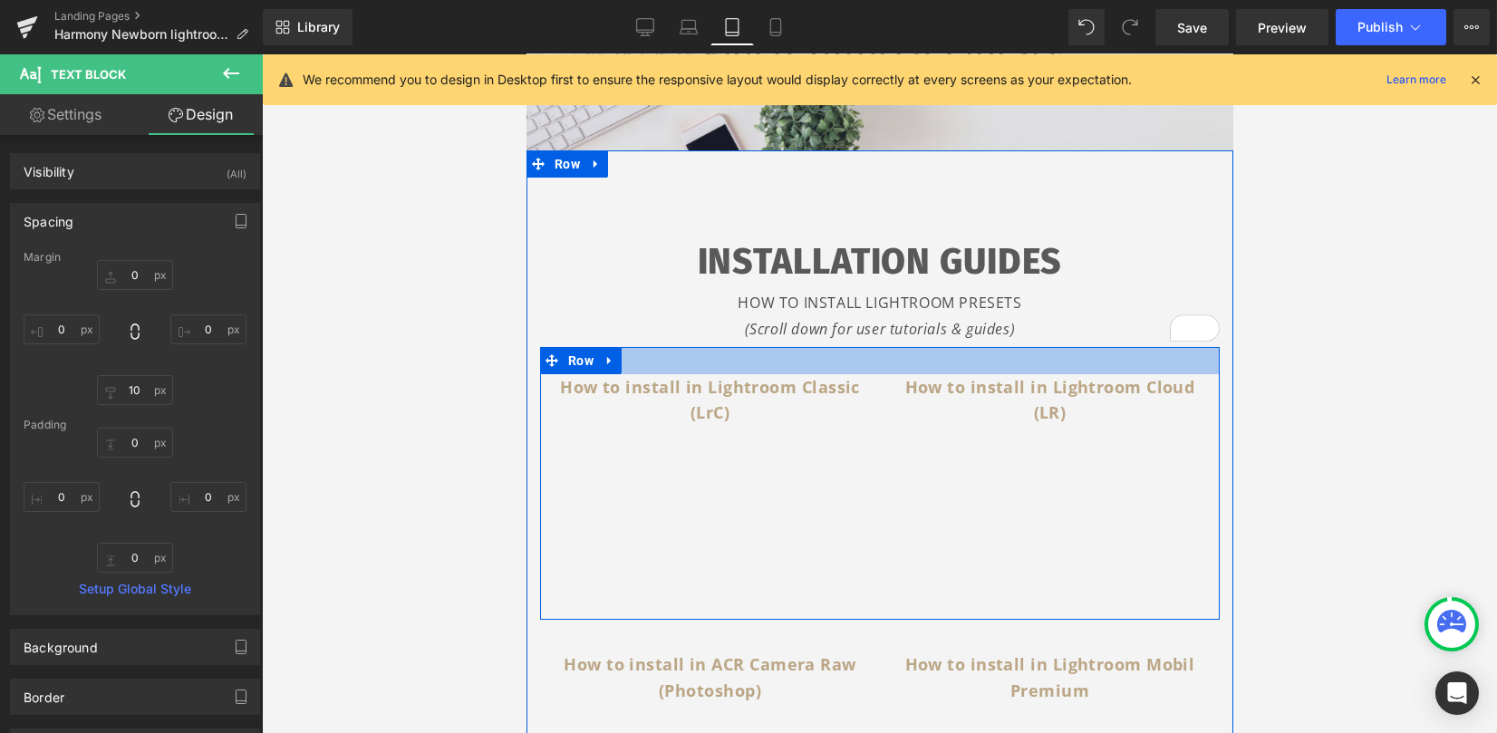
scroll to position [514, 0]
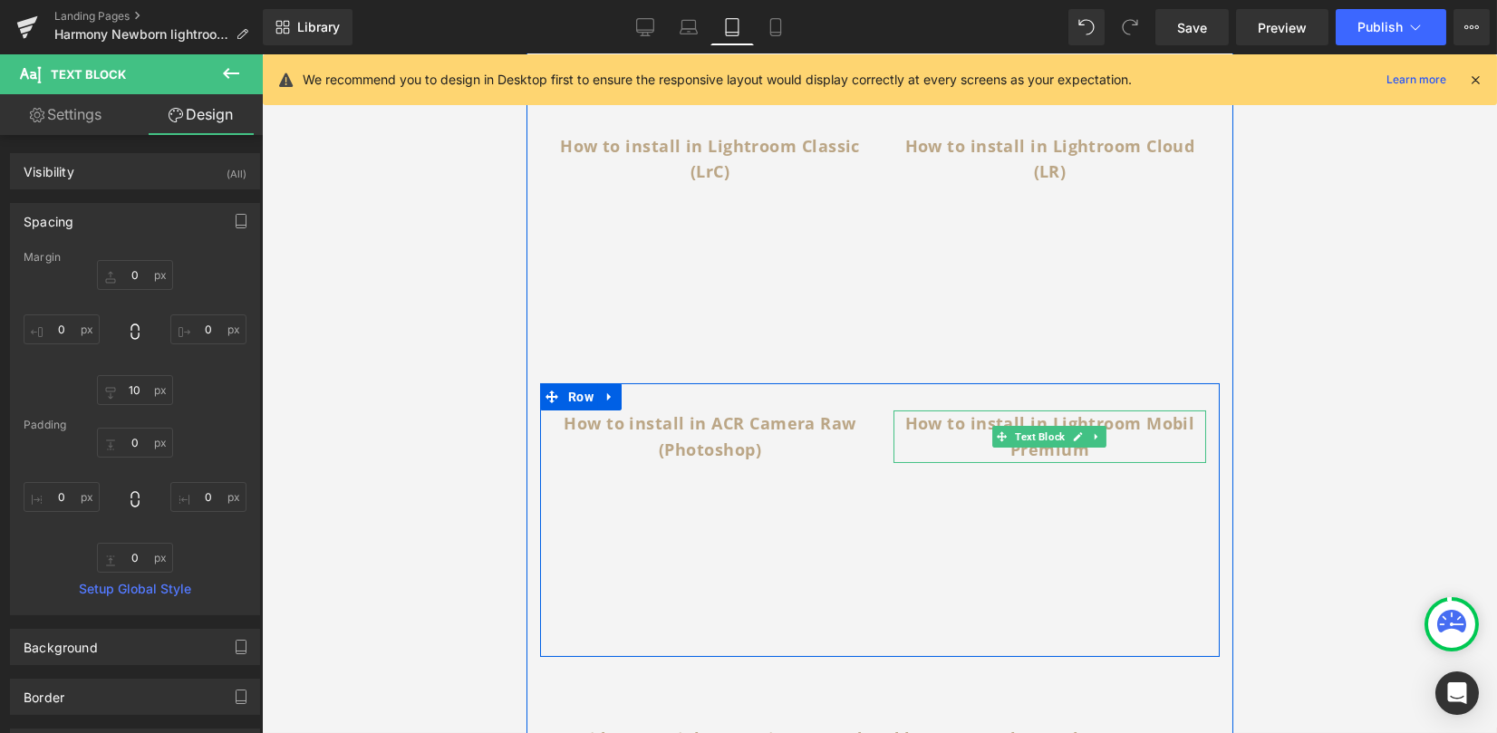
drag, startPoint x: 1184, startPoint y: 483, endPoint x: 1186, endPoint y: 498, distance: 15.5
click at [1184, 463] on p "How to install in Lightroom Mobil Premium" at bounding box center [1049, 437] width 313 height 53
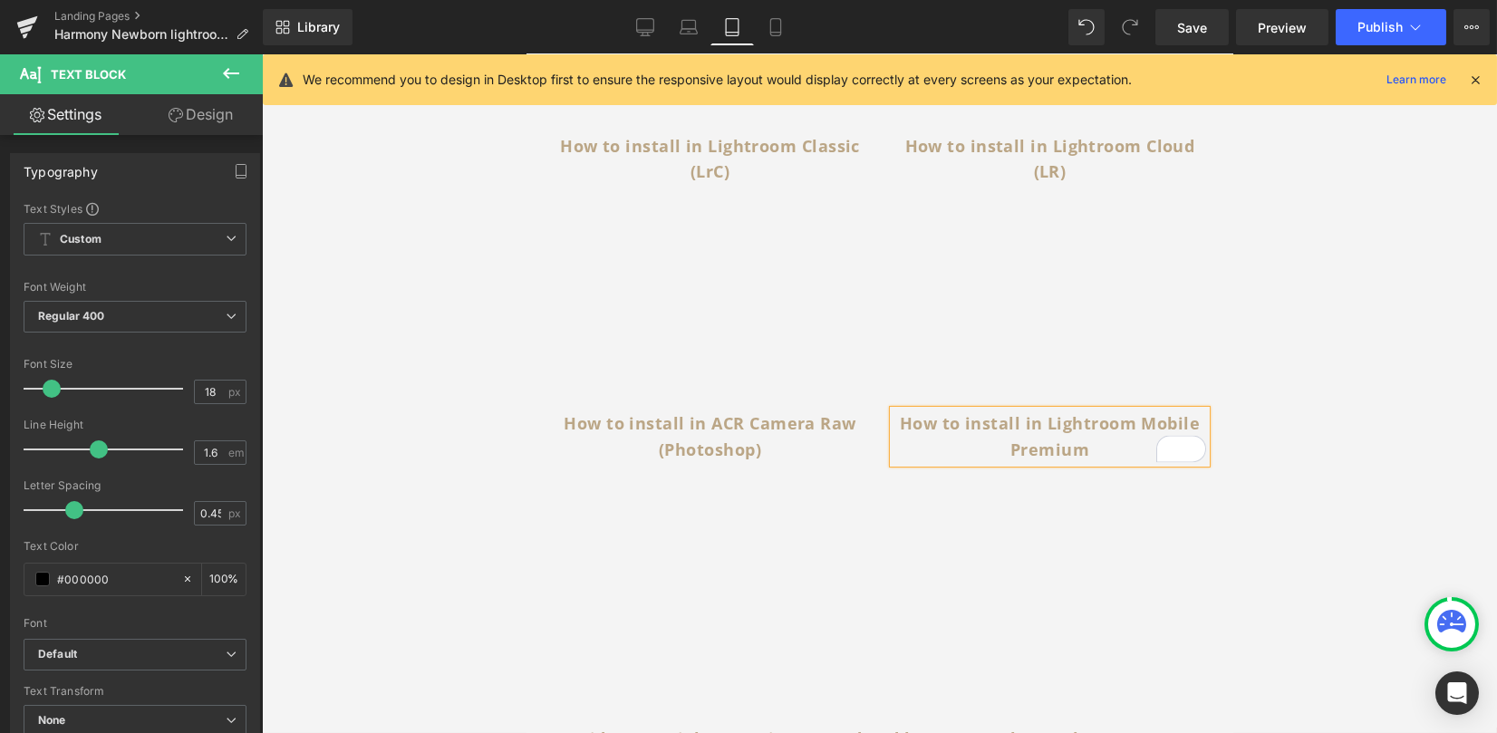
click at [1094, 463] on p "How to install in Lightroom Mobile Premium" at bounding box center [1049, 437] width 313 height 53
click at [1002, 460] on b "How to install in Lightroom Mobile Premium)" at bounding box center [1049, 436] width 300 height 48
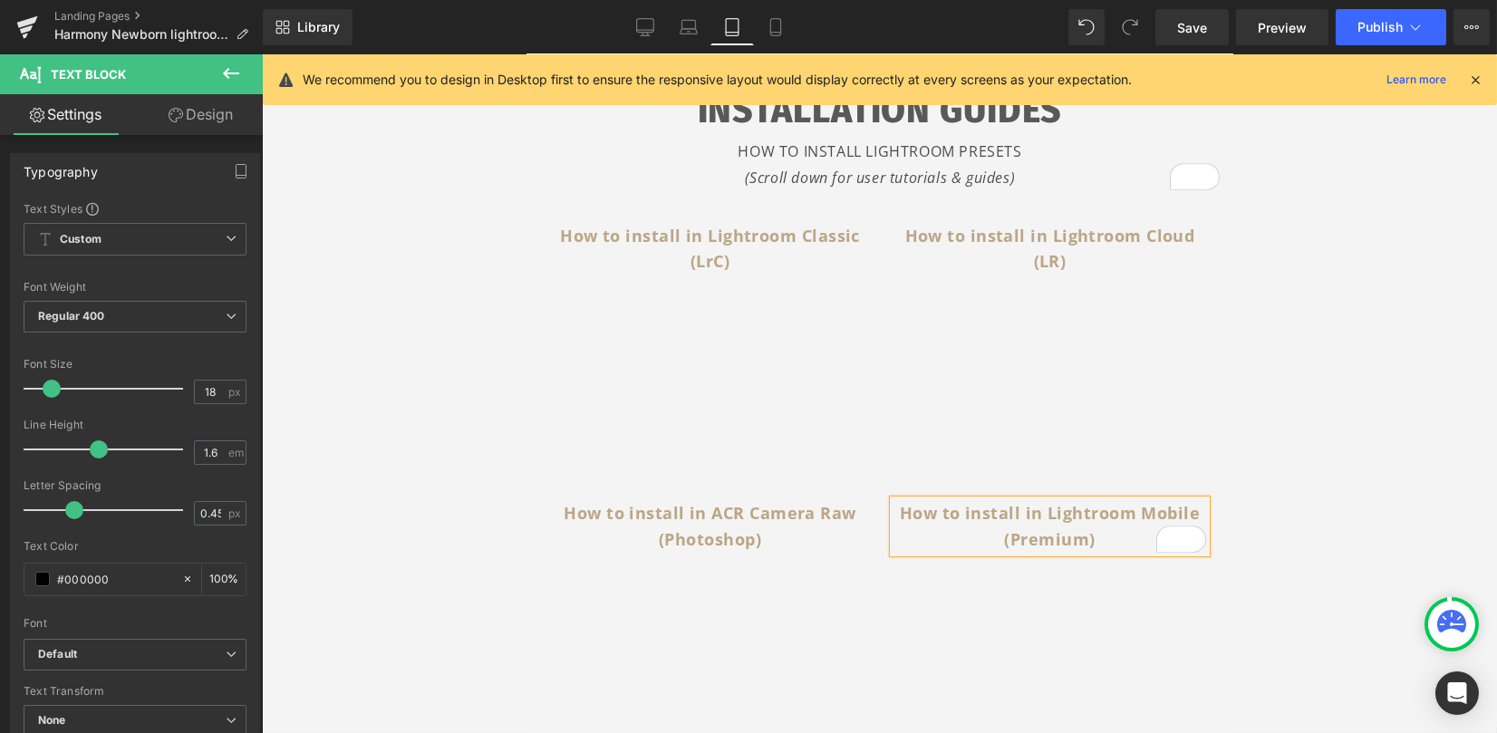
scroll to position [421, 0]
click at [668, 51] on div "Library Tablet Desktop Laptop Tablet Mobile Save Preview Publish Scheduled View…" at bounding box center [880, 27] width 1234 height 54
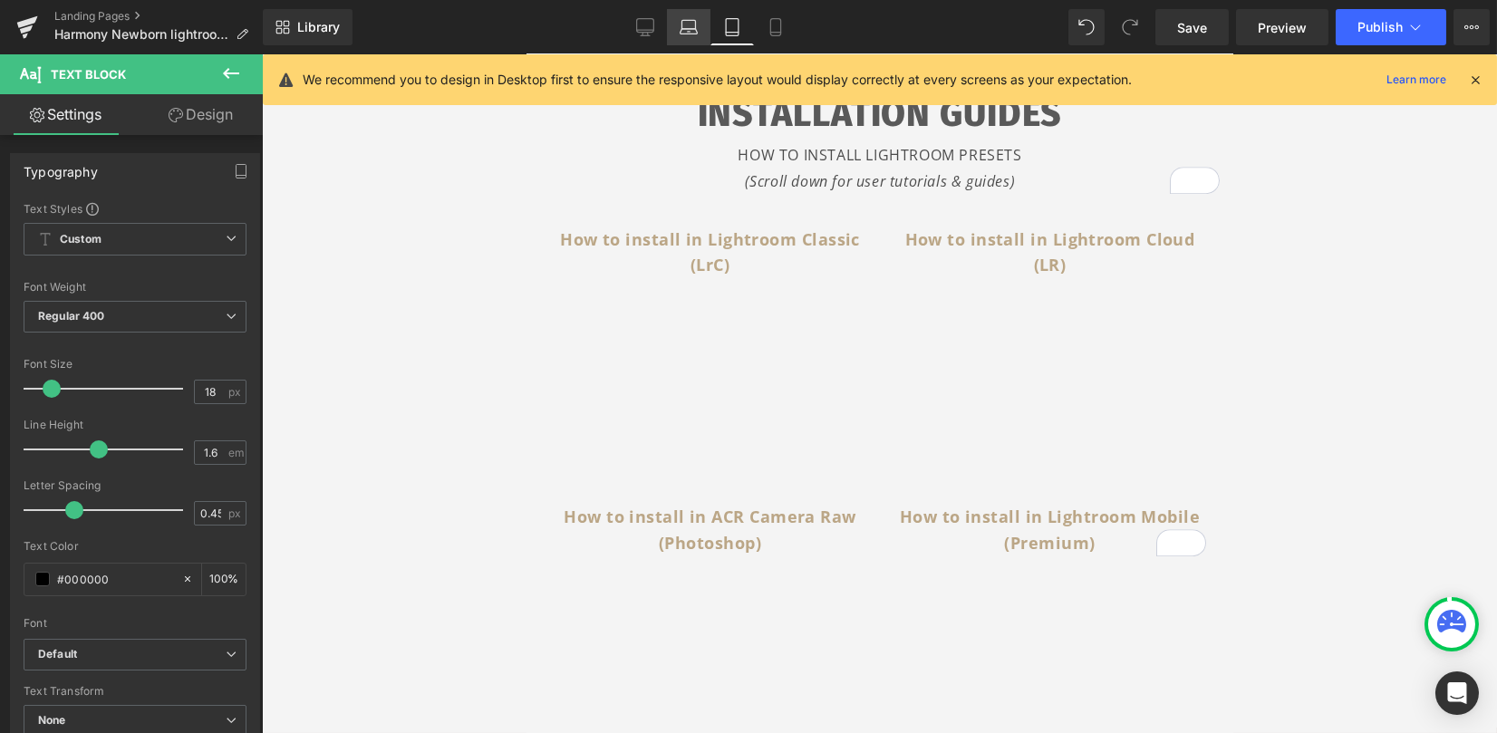
click at [682, 38] on link "Laptop" at bounding box center [689, 27] width 44 height 36
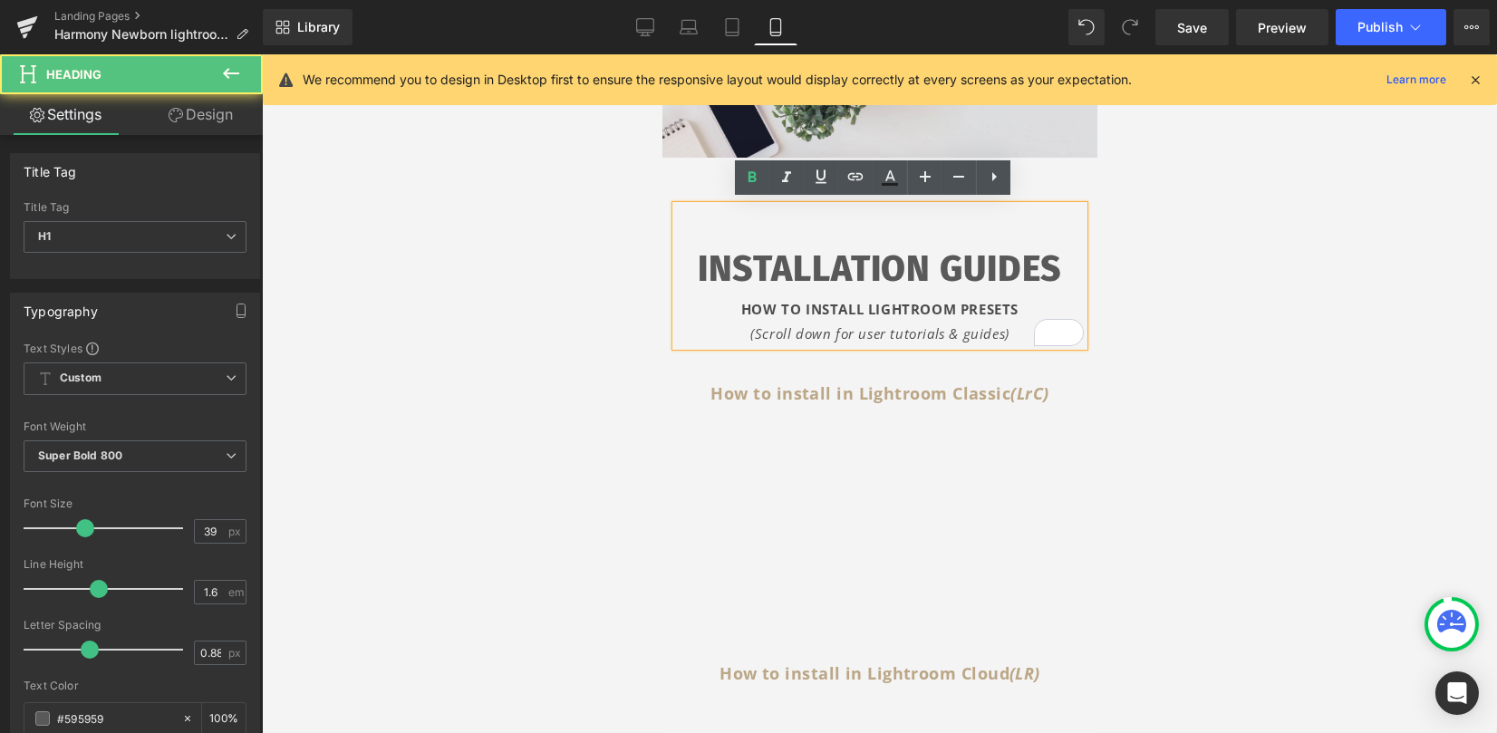
click at [857, 306] on strong "HOW TO INSTALL LIGHTROOM PRESETS" at bounding box center [878, 309] width 277 height 18
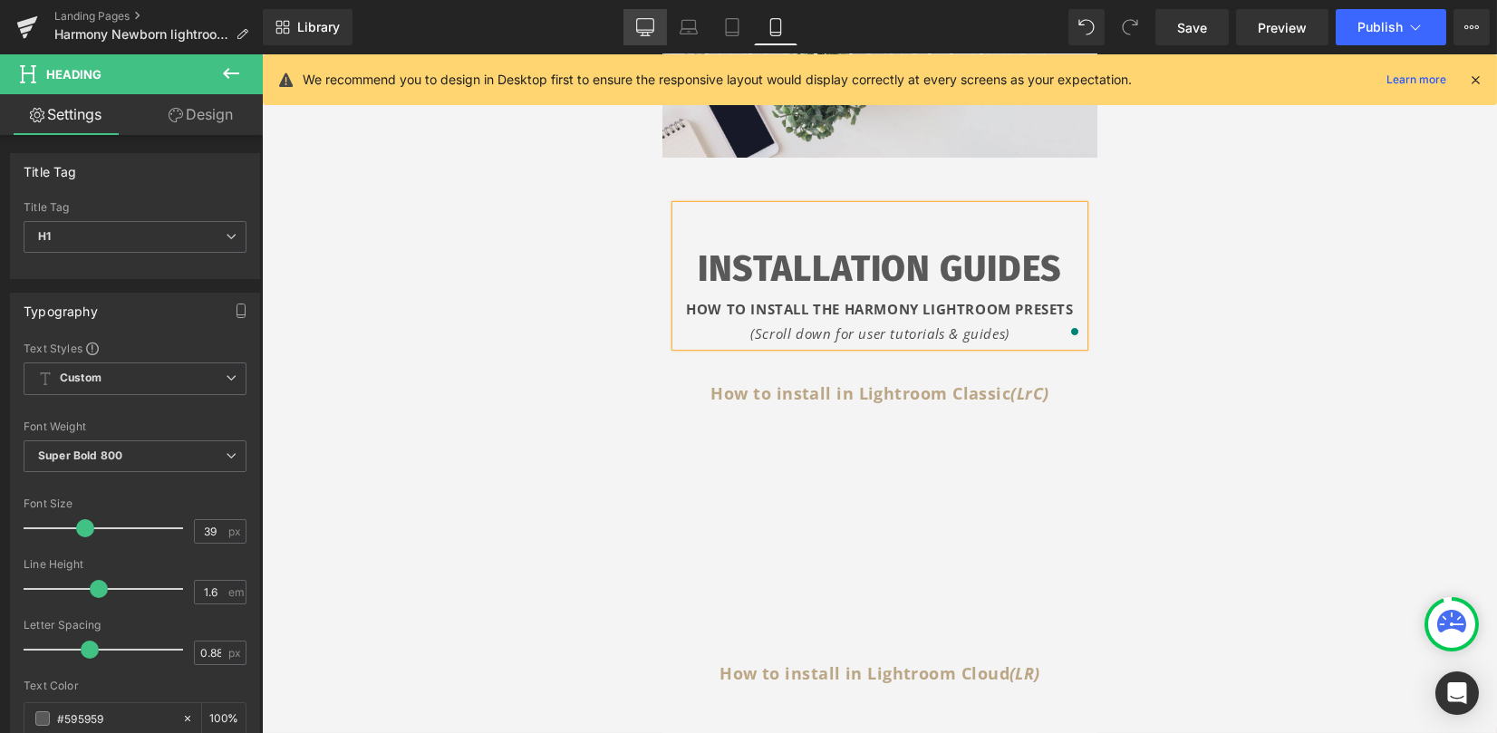
click at [638, 29] on icon at bounding box center [645, 26] width 17 height 14
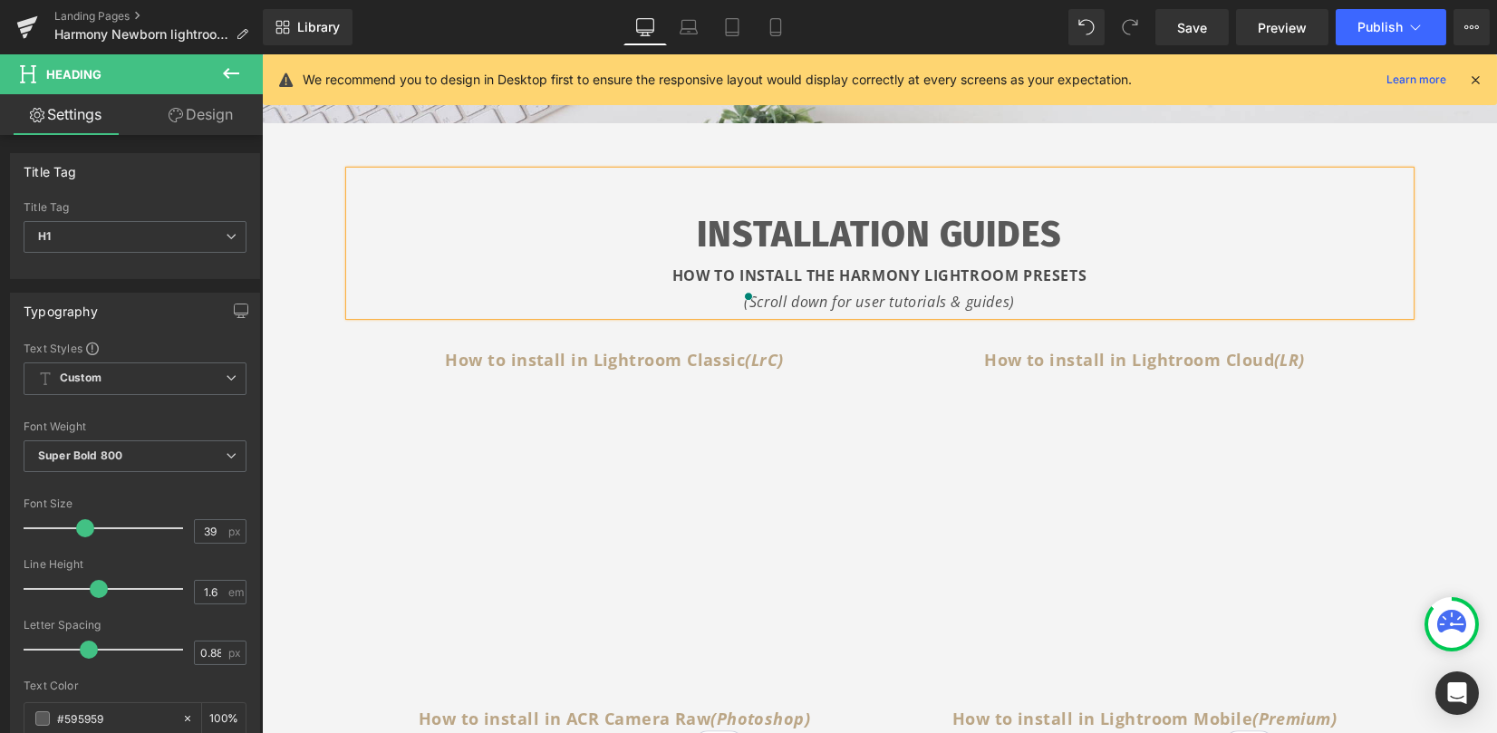
type input "100"
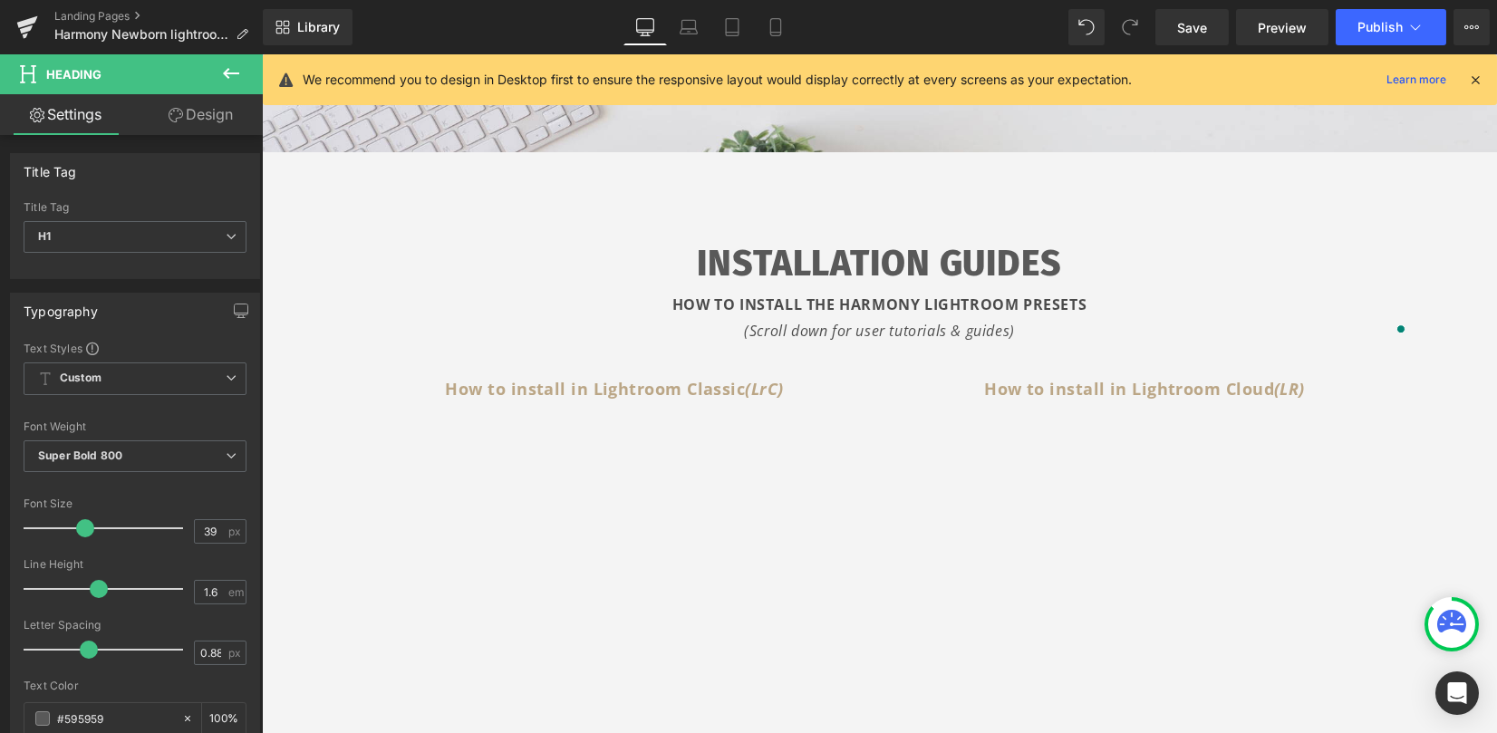
scroll to position [295, 0]
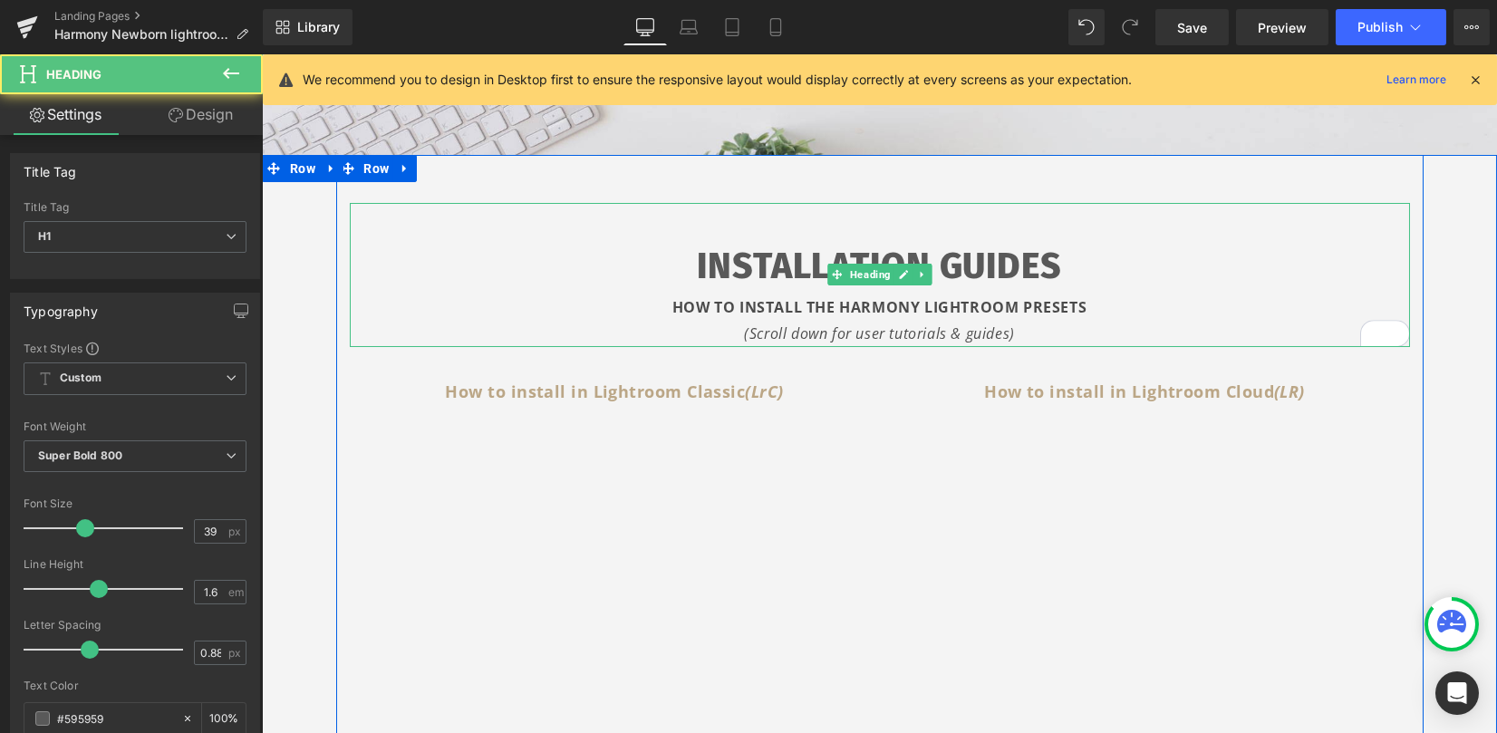
click at [710, 215] on div "INSTALLATION GUIDES HOW TO INSTALL THE HARMONY LIGHTROOM PRESETS (Scroll down f…" at bounding box center [880, 275] width 1060 height 144
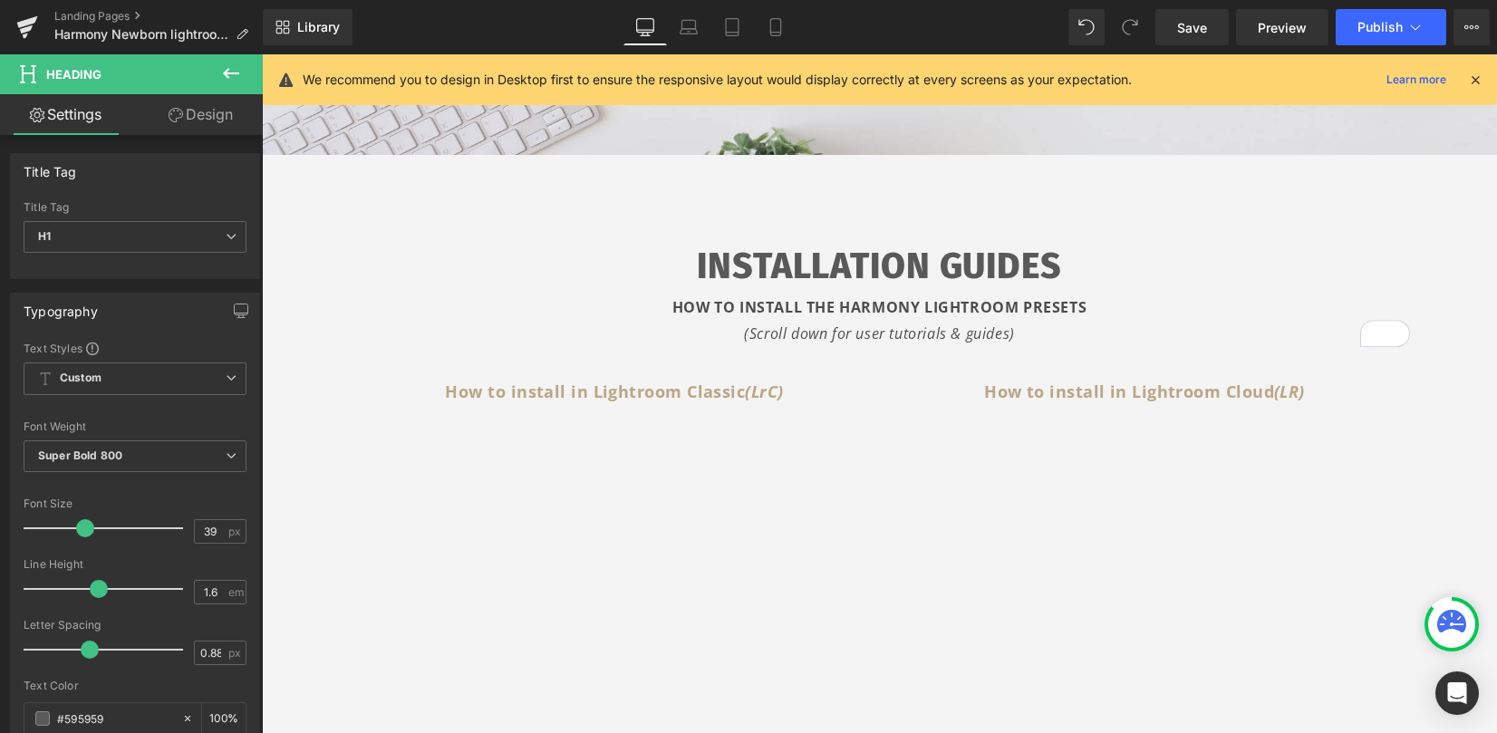
click at [187, 109] on link "Design" at bounding box center [200, 114] width 131 height 41
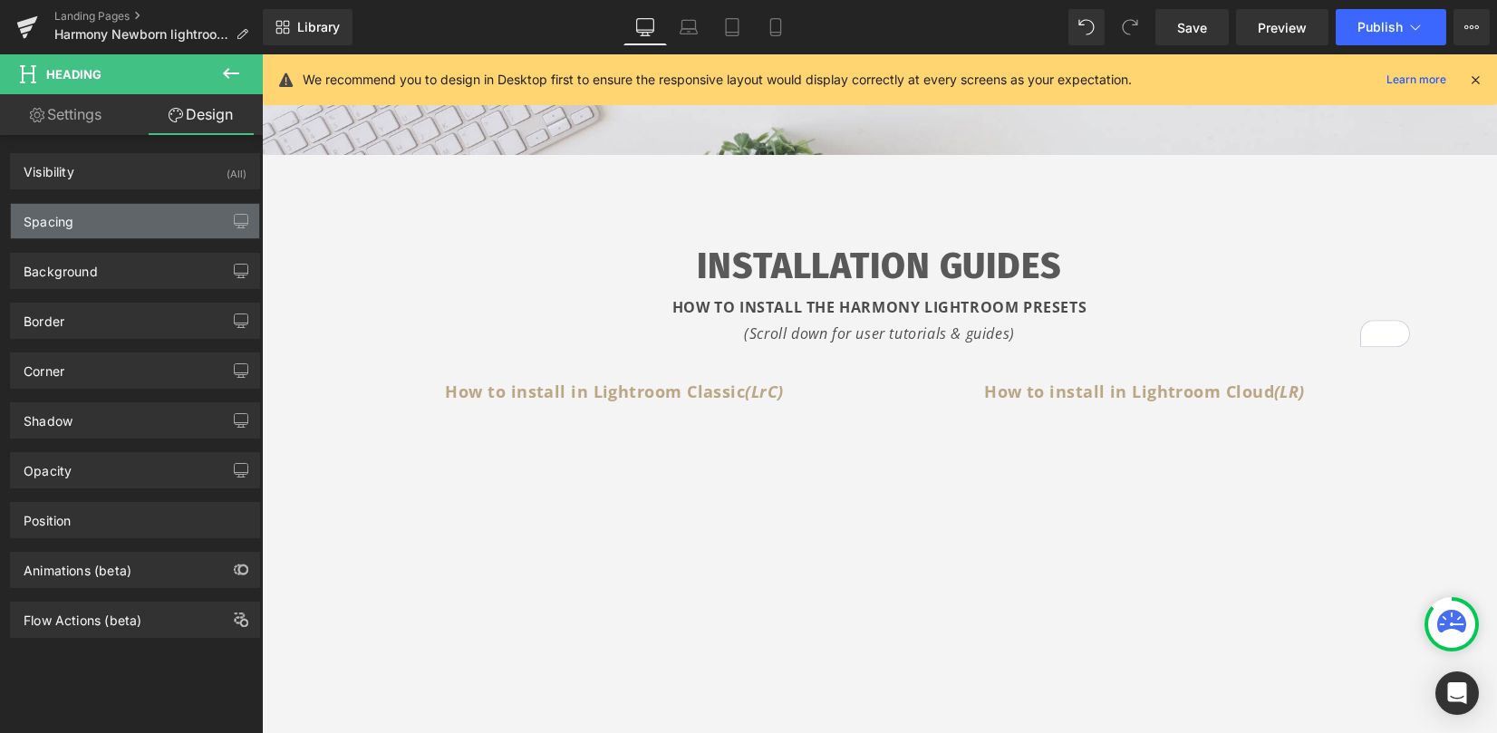
click at [129, 210] on div "Spacing" at bounding box center [135, 221] width 248 height 34
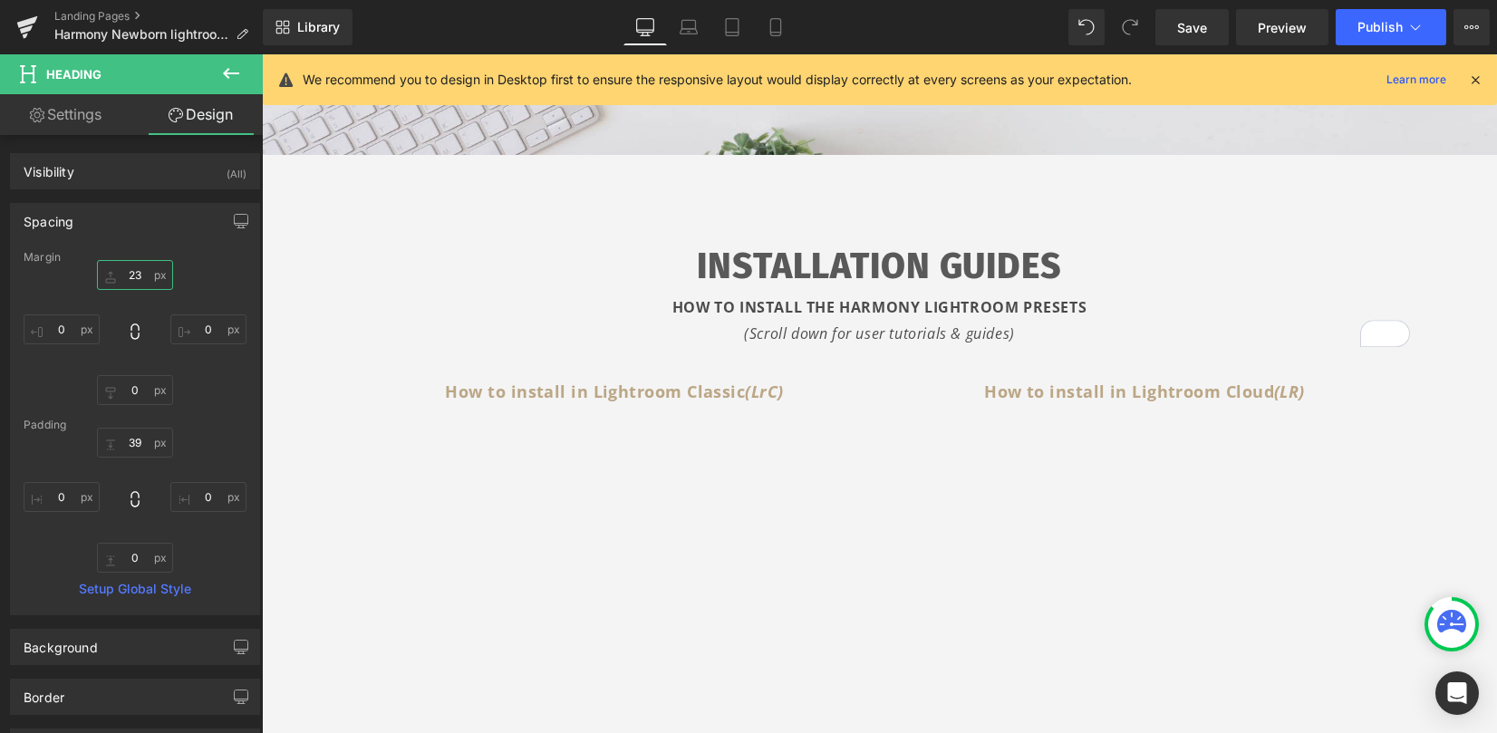
drag, startPoint x: 133, startPoint y: 273, endPoint x: 164, endPoint y: 290, distance: 35.3
click at [133, 273] on input "23" at bounding box center [135, 275] width 76 height 30
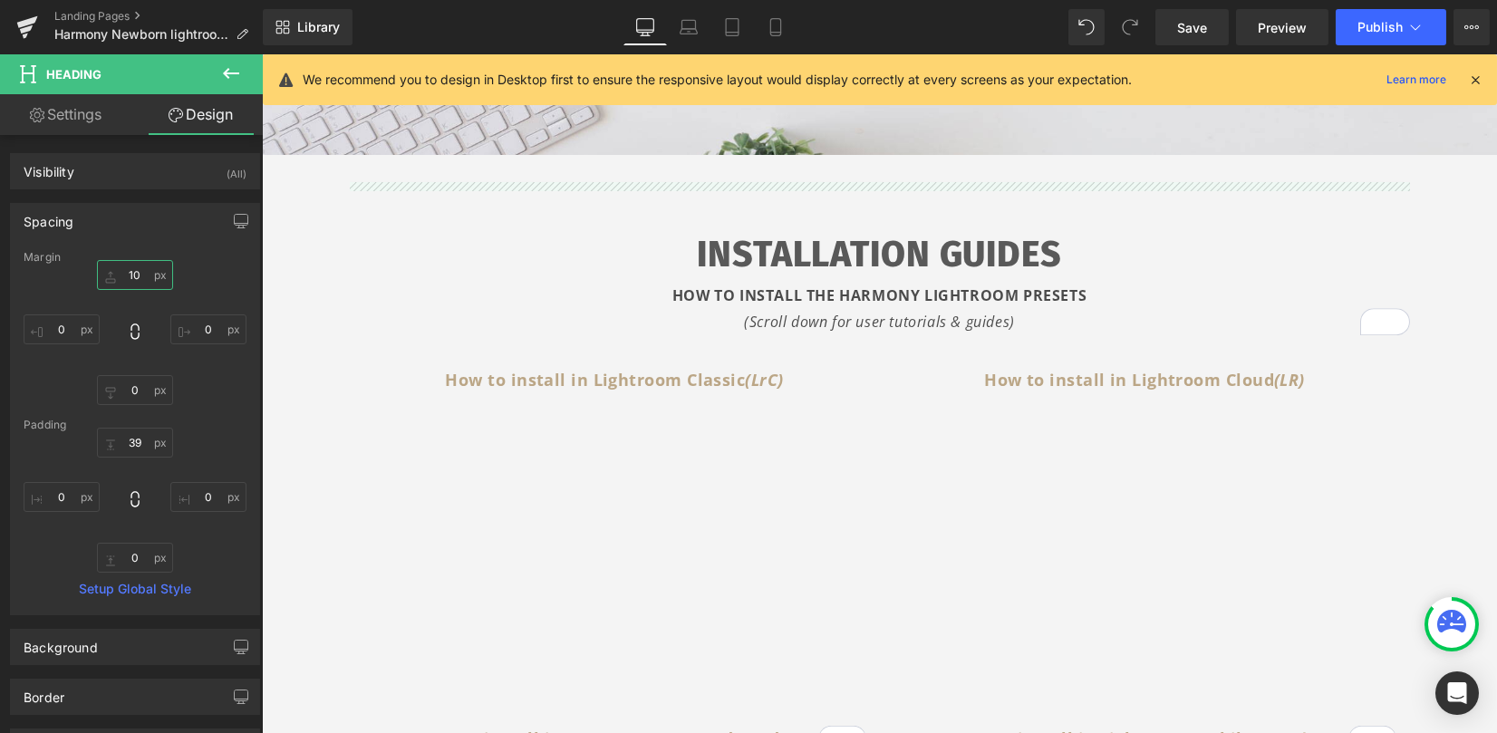
drag, startPoint x: 141, startPoint y: 273, endPoint x: 77, endPoint y: 266, distance: 64.7
type input "10"
click at [77, 266] on div "10 10 0px 0 0px 0 0px 0" at bounding box center [135, 332] width 223 height 145
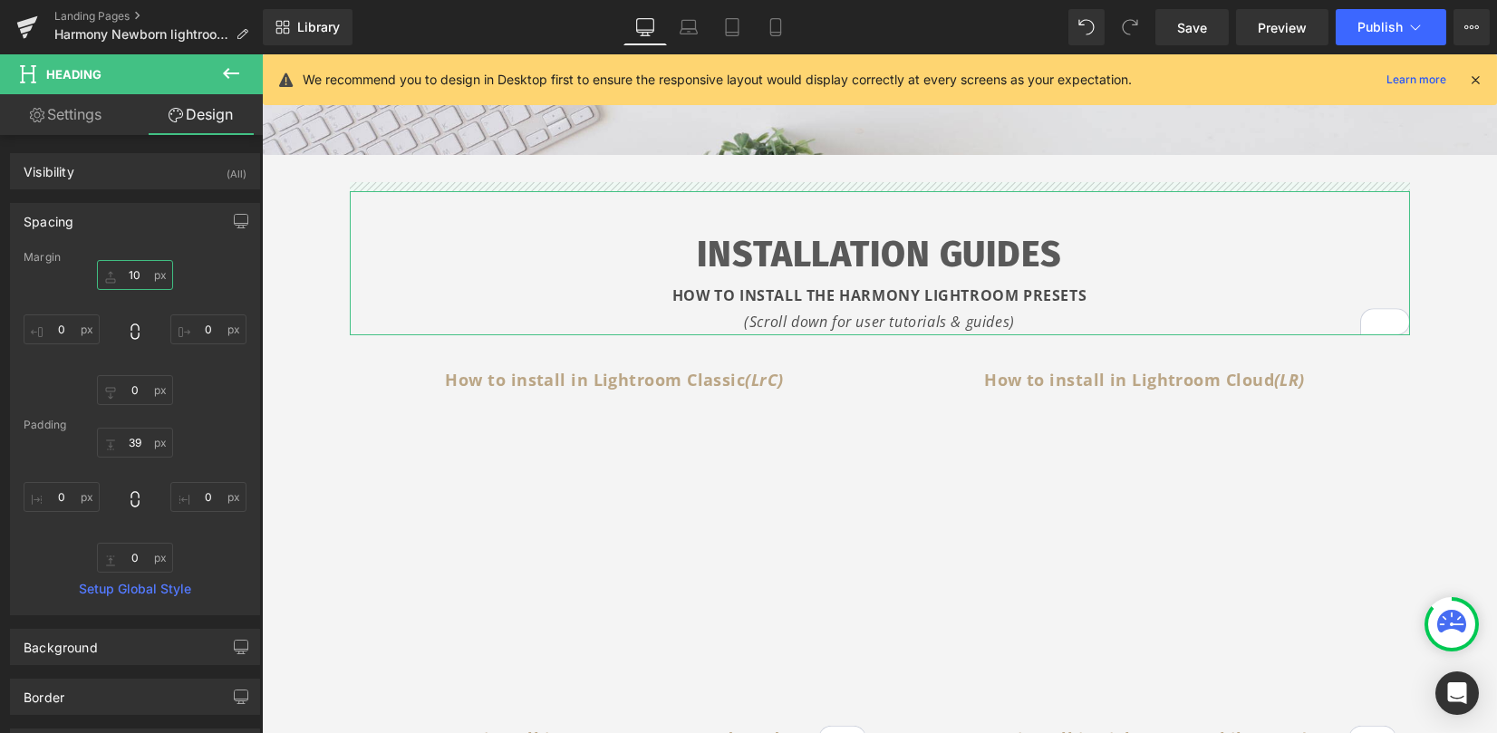
click at [133, 269] on input "10" at bounding box center [135, 275] width 76 height 30
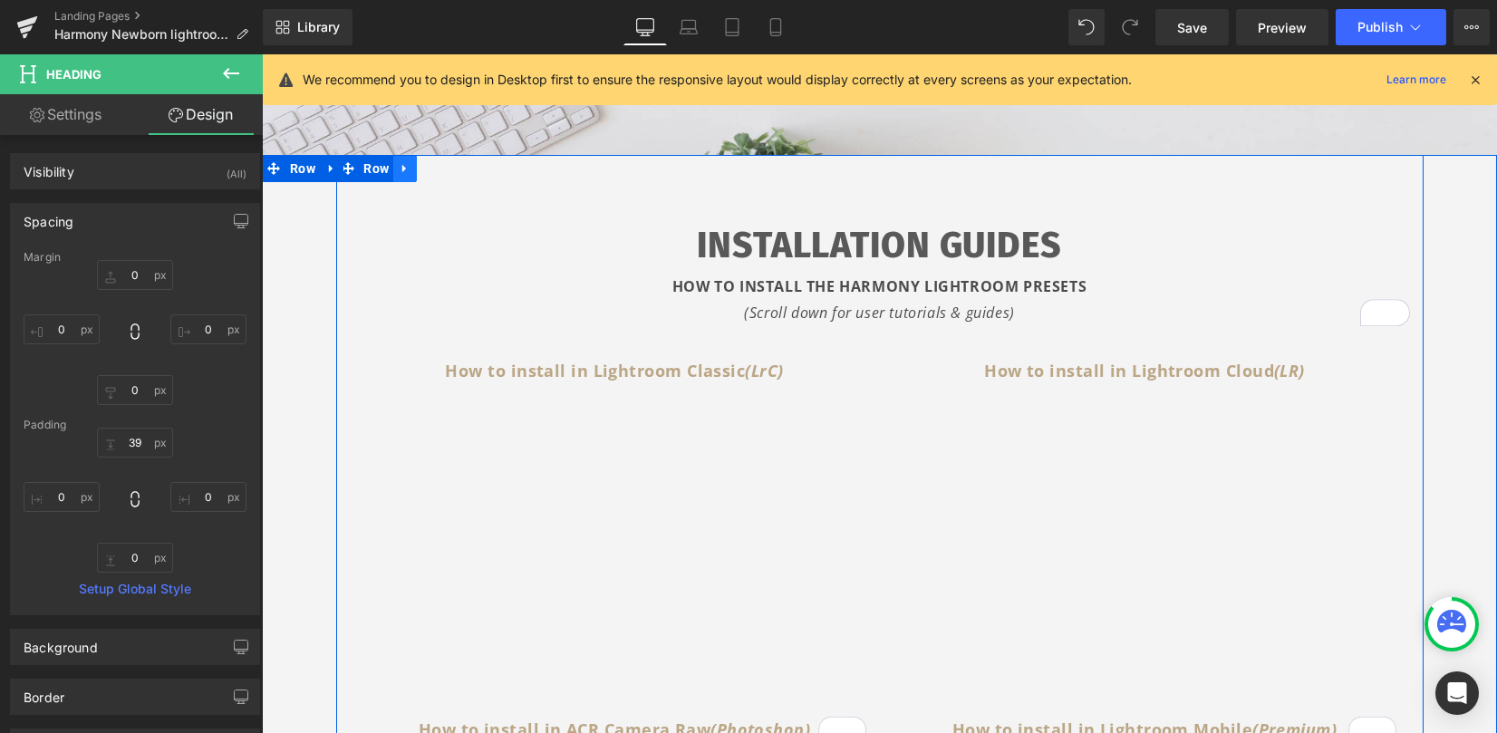
click at [402, 167] on icon at bounding box center [404, 168] width 4 height 8
click at [422, 168] on icon at bounding box center [428, 168] width 13 height 13
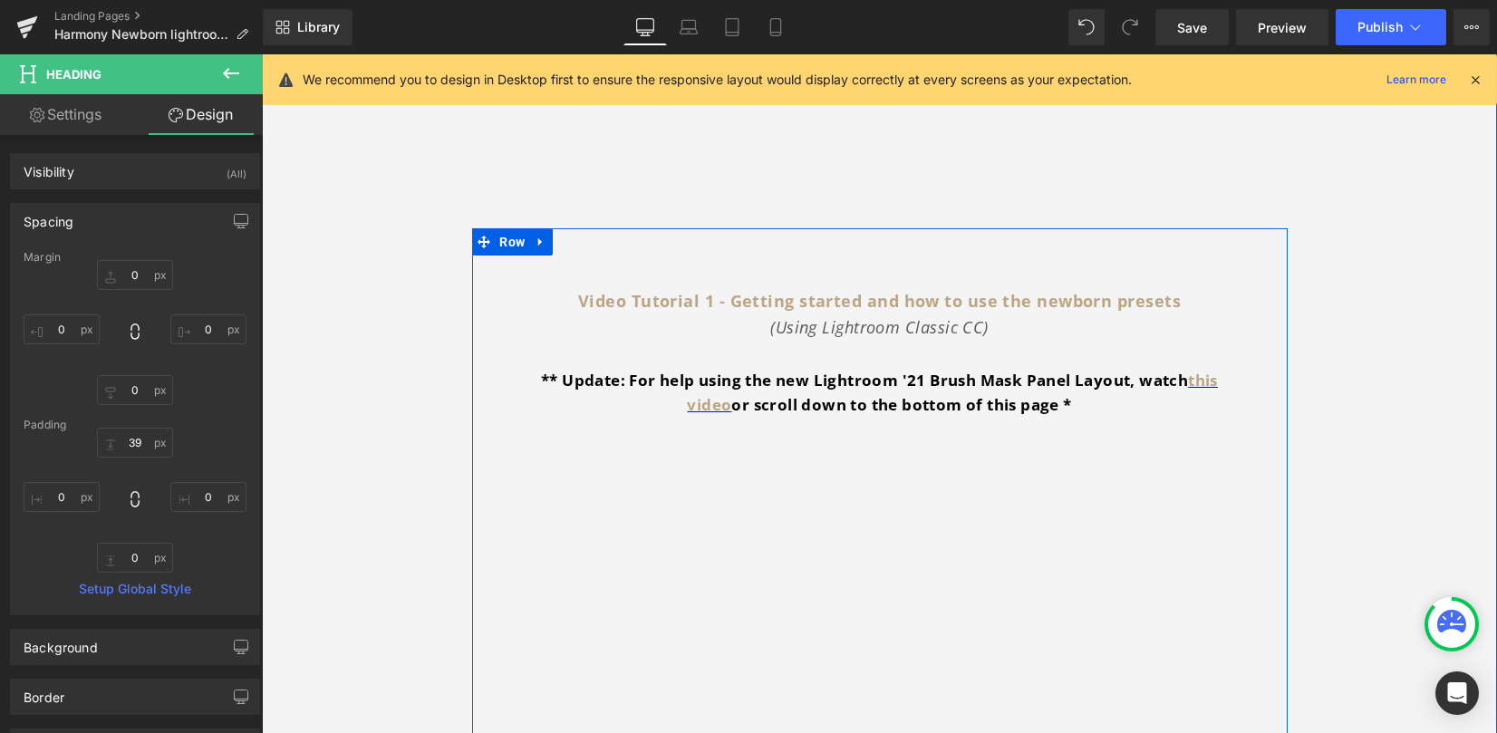
scroll to position [1824, 0]
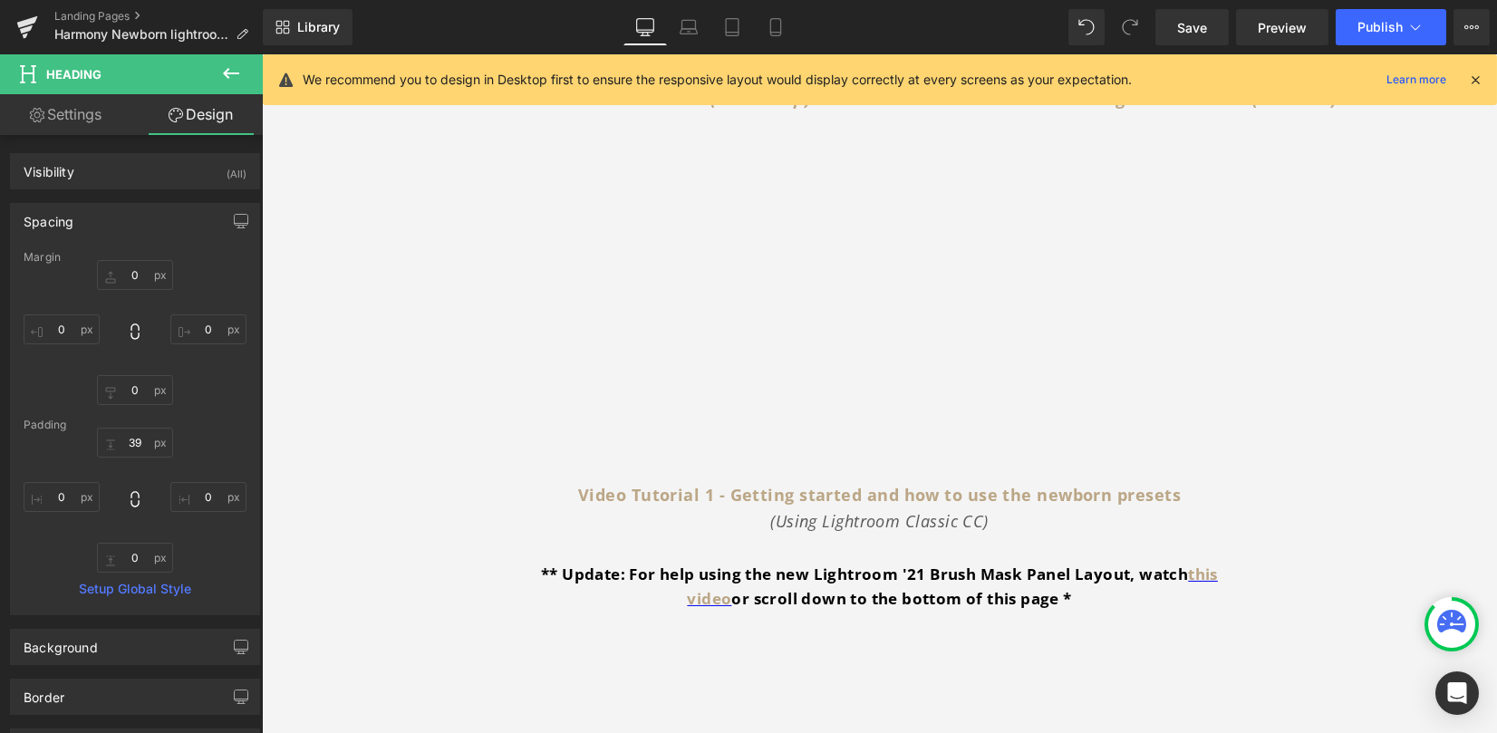
click at [240, 67] on icon at bounding box center [231, 74] width 22 height 22
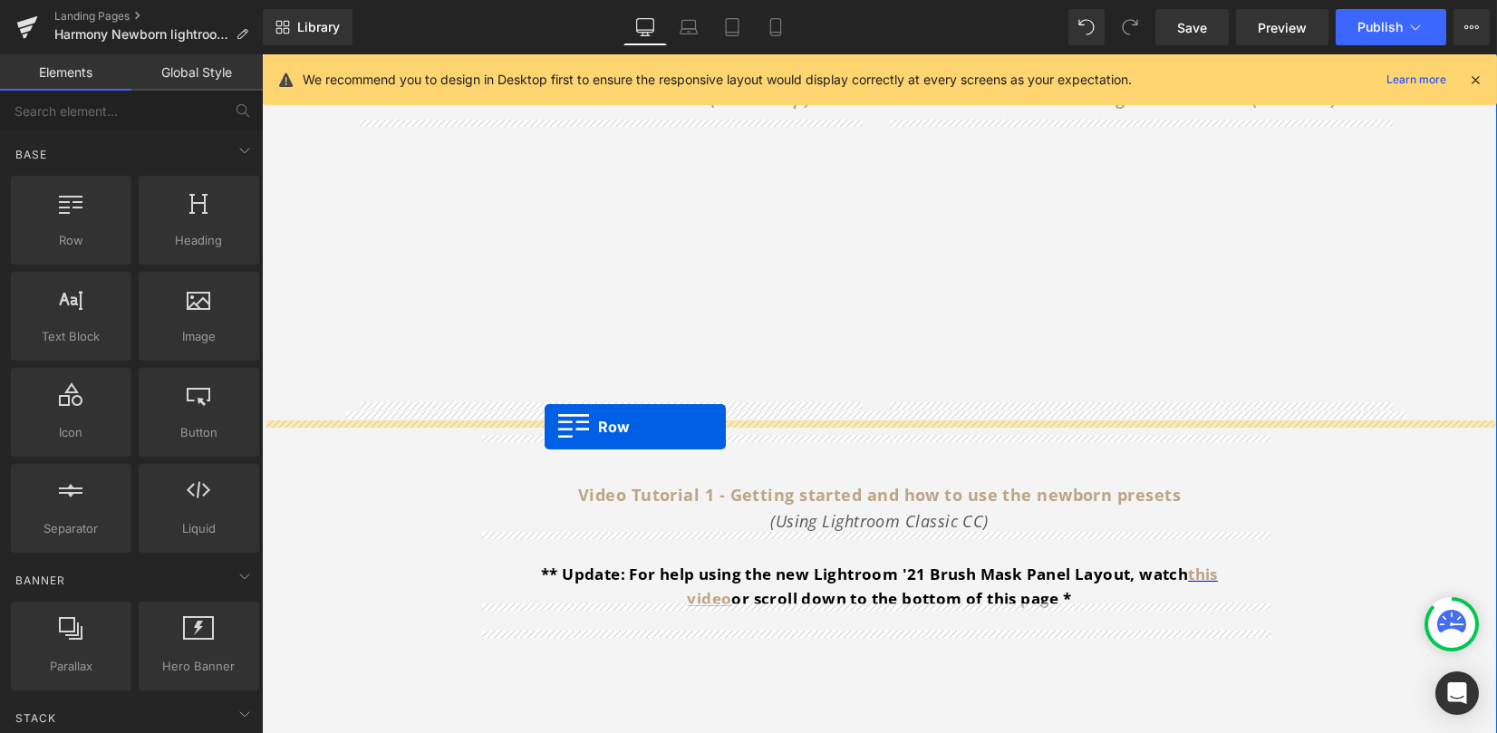
drag, startPoint x: 319, startPoint y: 296, endPoint x: 545, endPoint y: 426, distance: 260.2
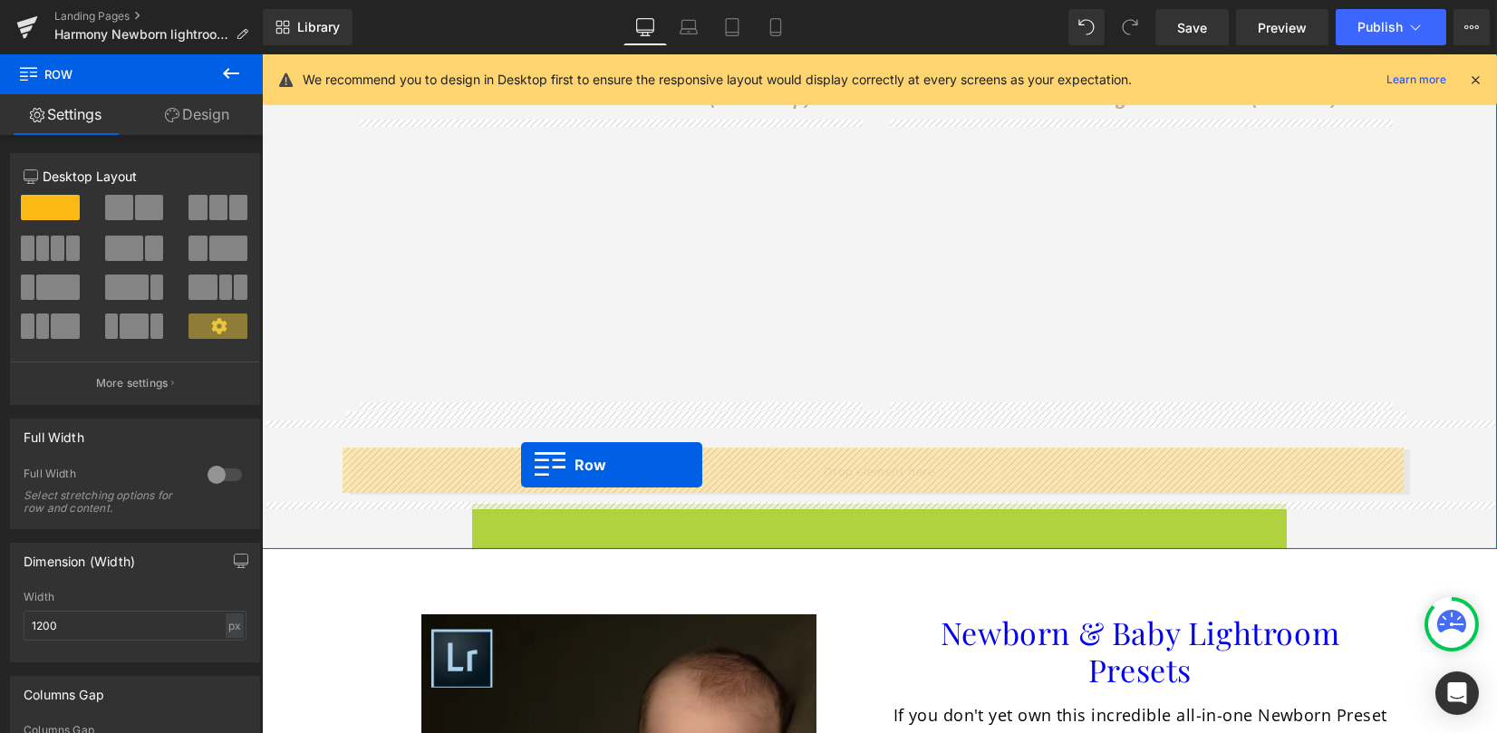
drag, startPoint x: 504, startPoint y: 514, endPoint x: 521, endPoint y: 465, distance: 51.9
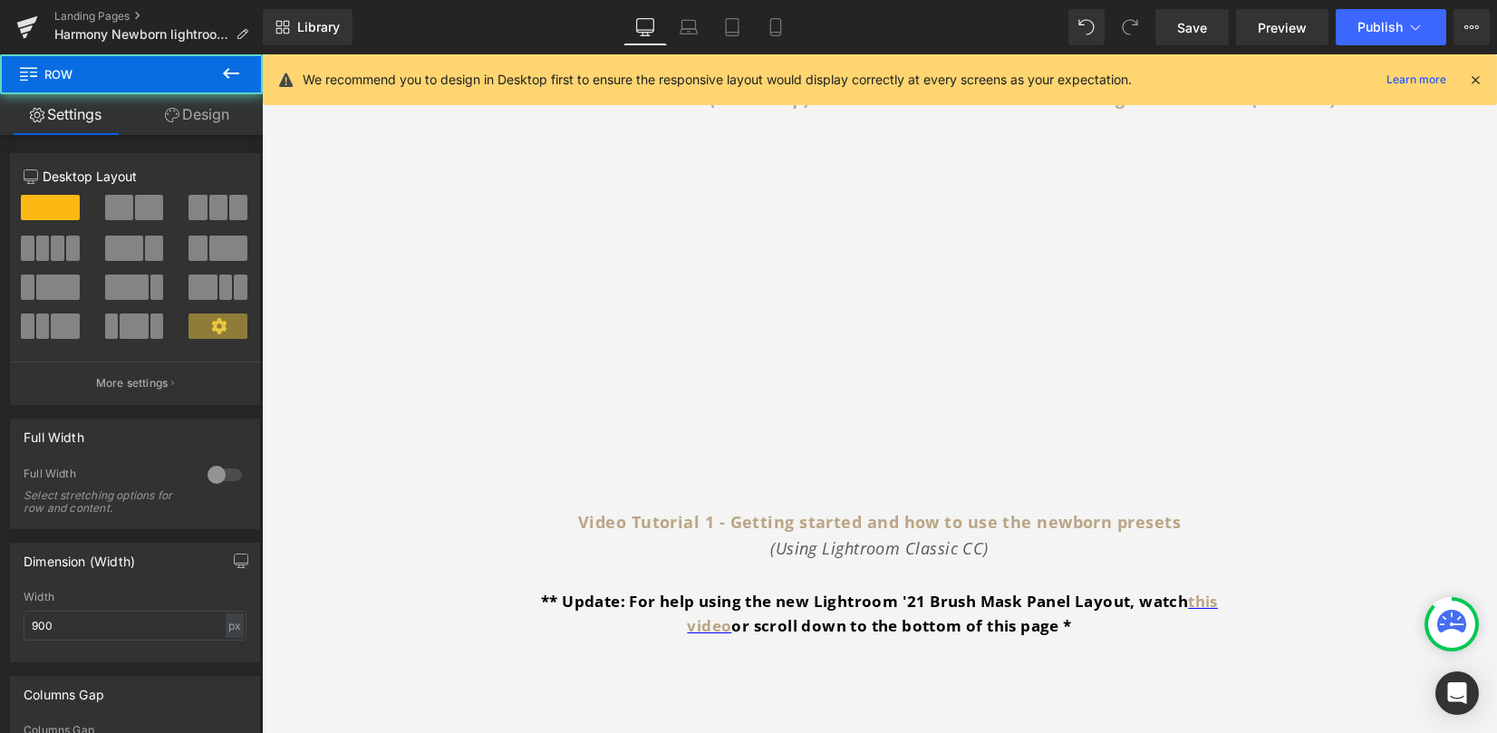
drag, startPoint x: 224, startPoint y: 68, endPoint x: 198, endPoint y: 100, distance: 41.2
click at [224, 68] on icon at bounding box center [231, 74] width 22 height 22
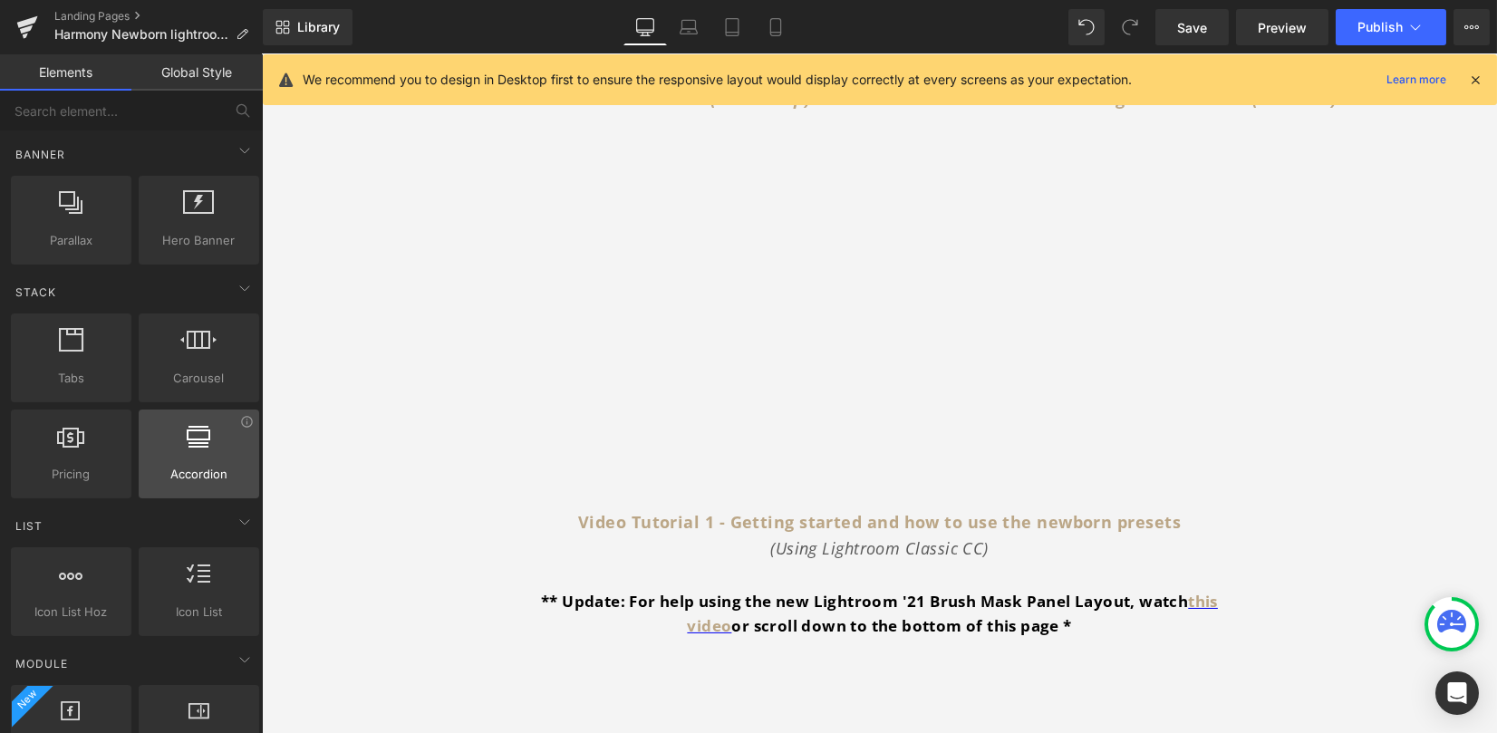
scroll to position [483, 0]
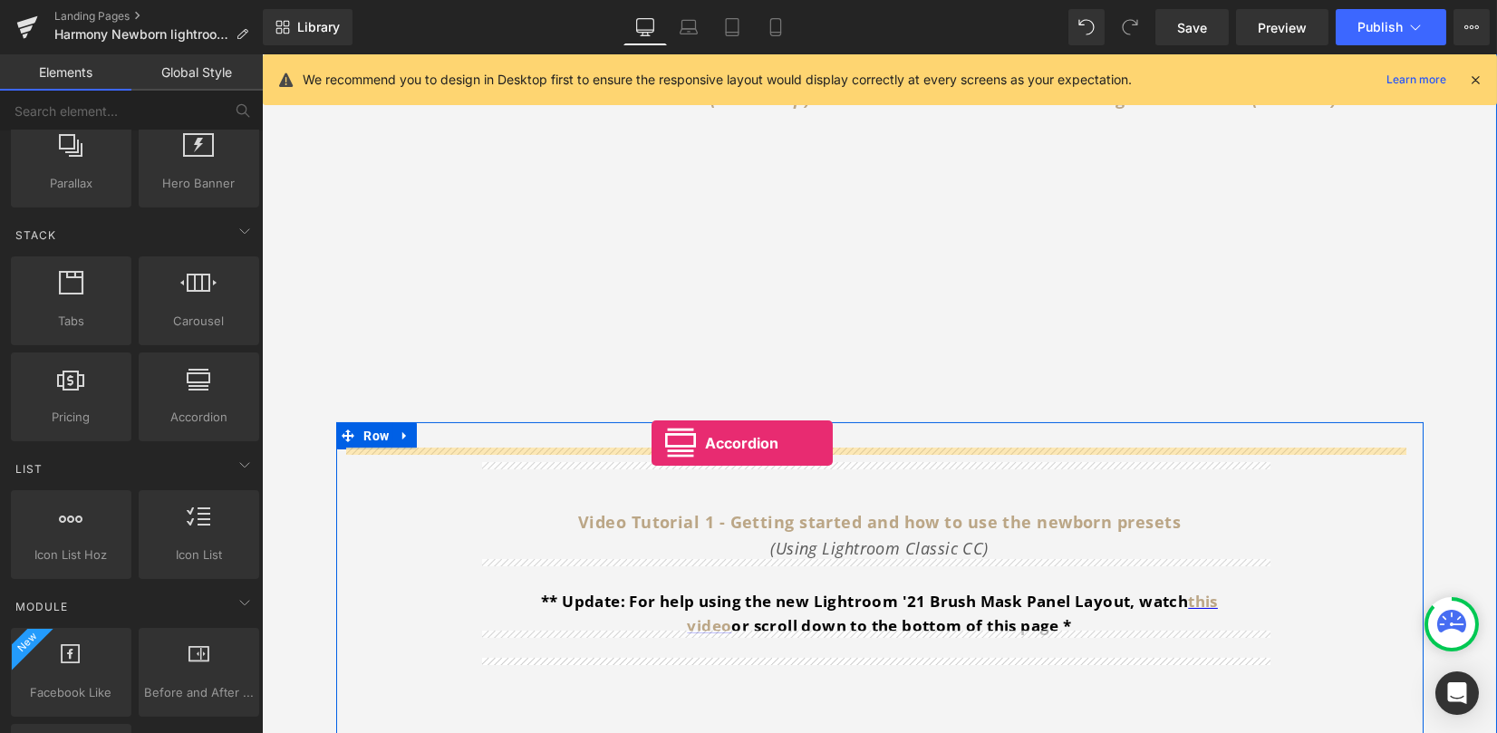
drag, startPoint x: 449, startPoint y: 441, endPoint x: 652, endPoint y: 444, distance: 203.0
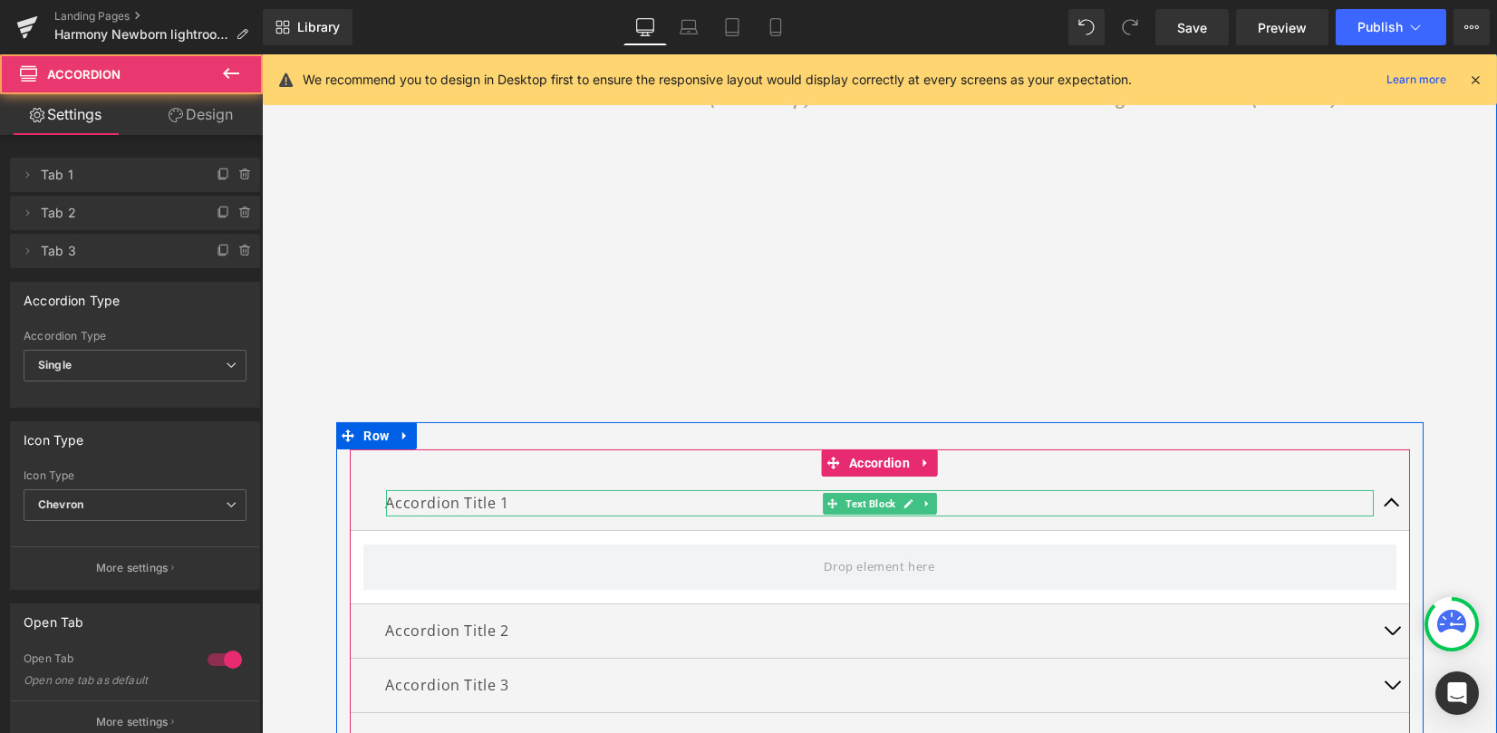
click at [537, 498] on p "Accordion Title 1" at bounding box center [880, 503] width 988 height 26
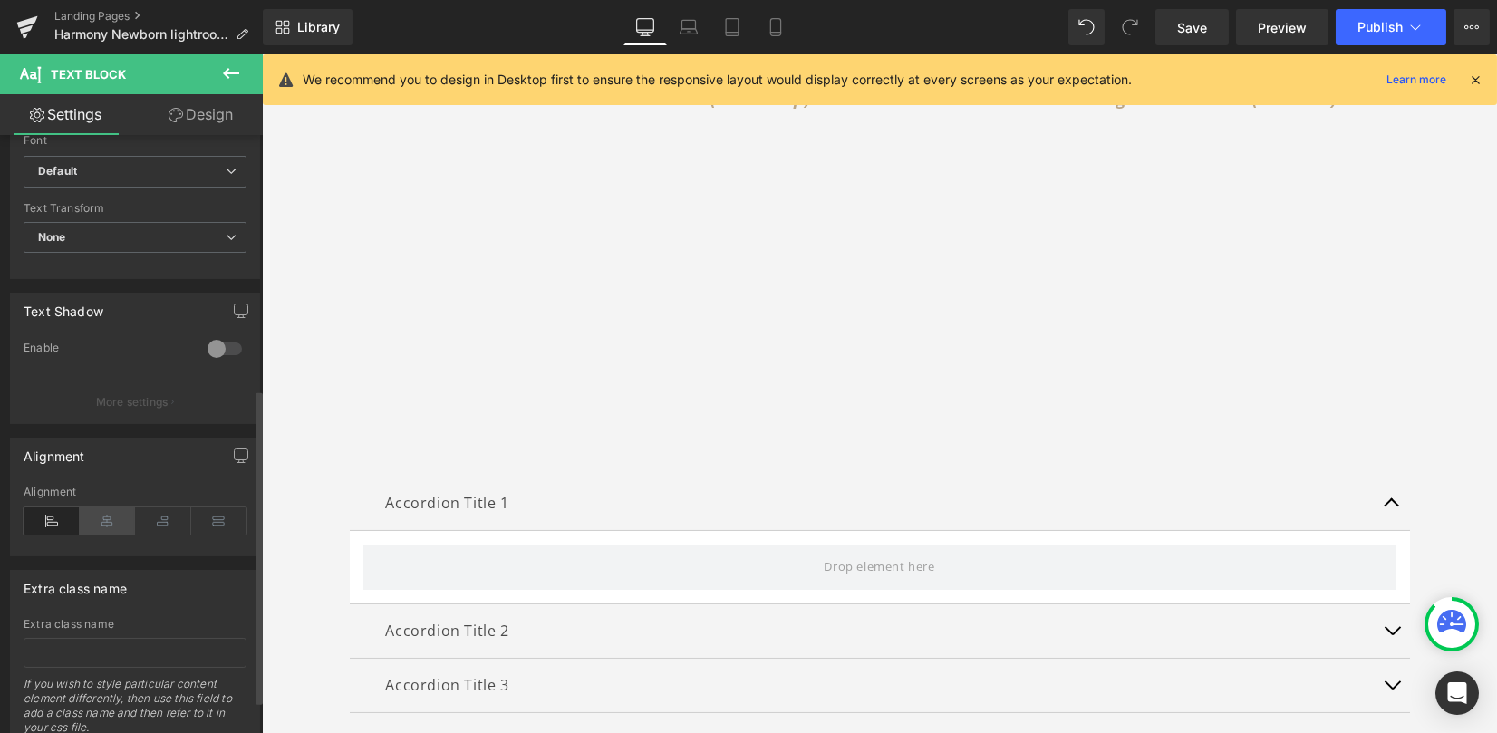
click at [109, 527] on icon at bounding box center [108, 521] width 56 height 27
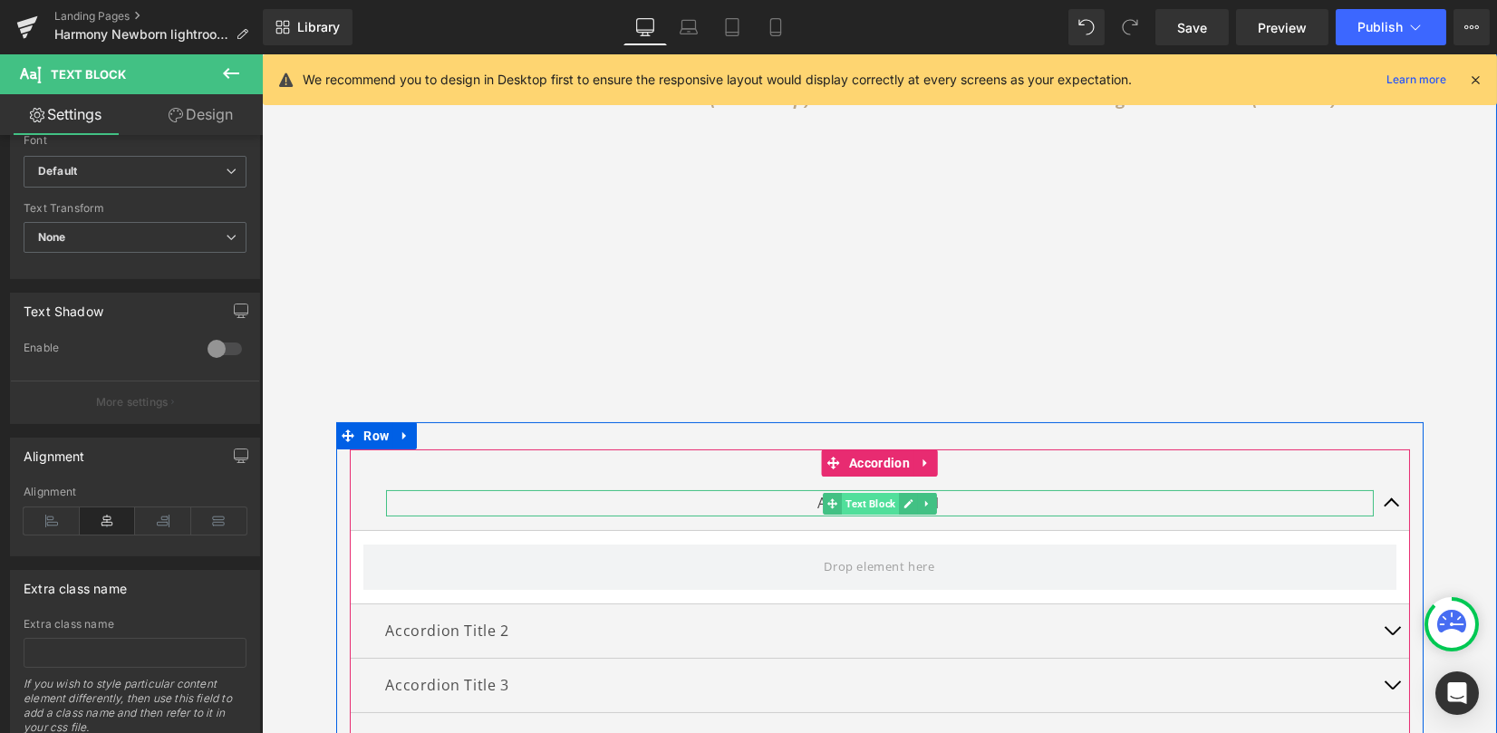
click at [853, 498] on span "Text Block" at bounding box center [870, 504] width 57 height 22
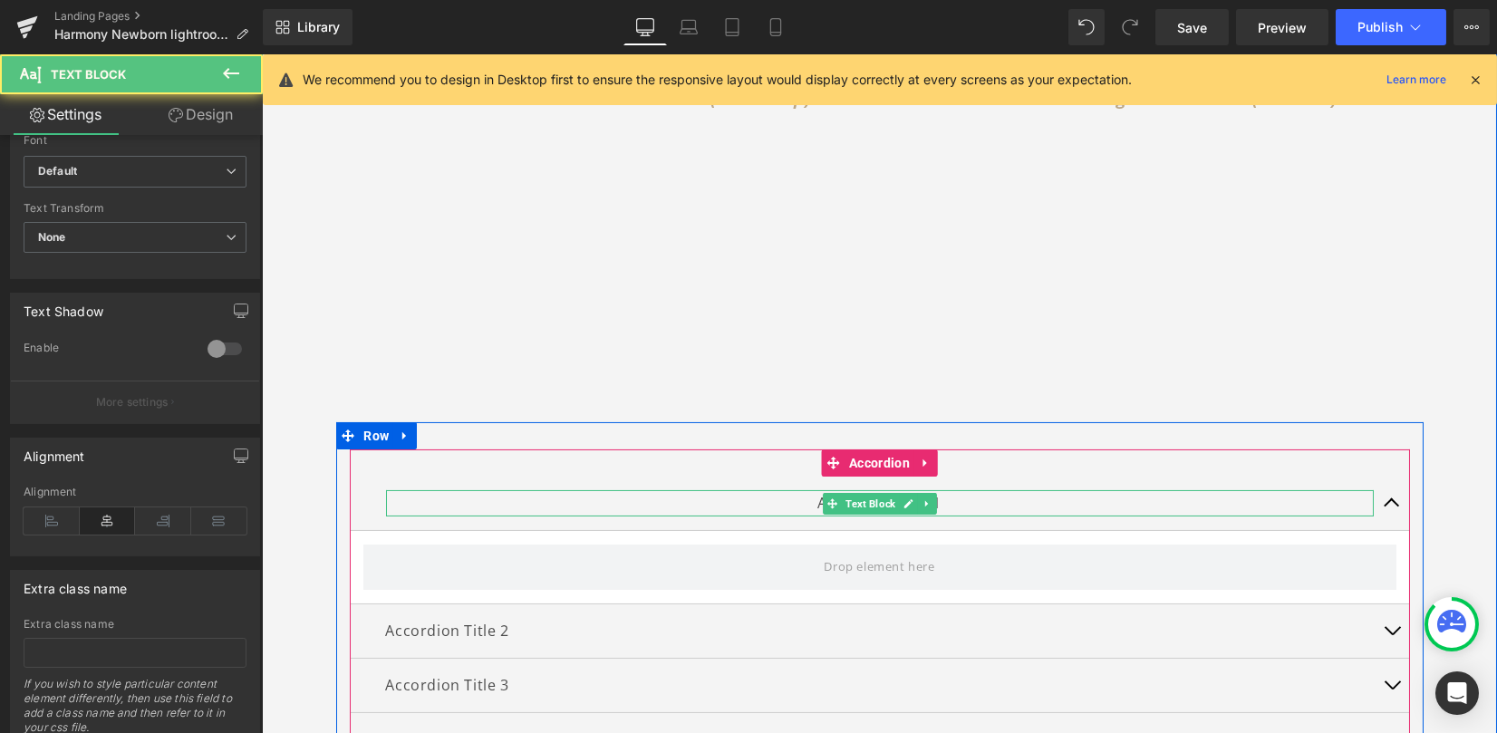
click at [790, 498] on p "Accordion Title 1" at bounding box center [880, 503] width 988 height 26
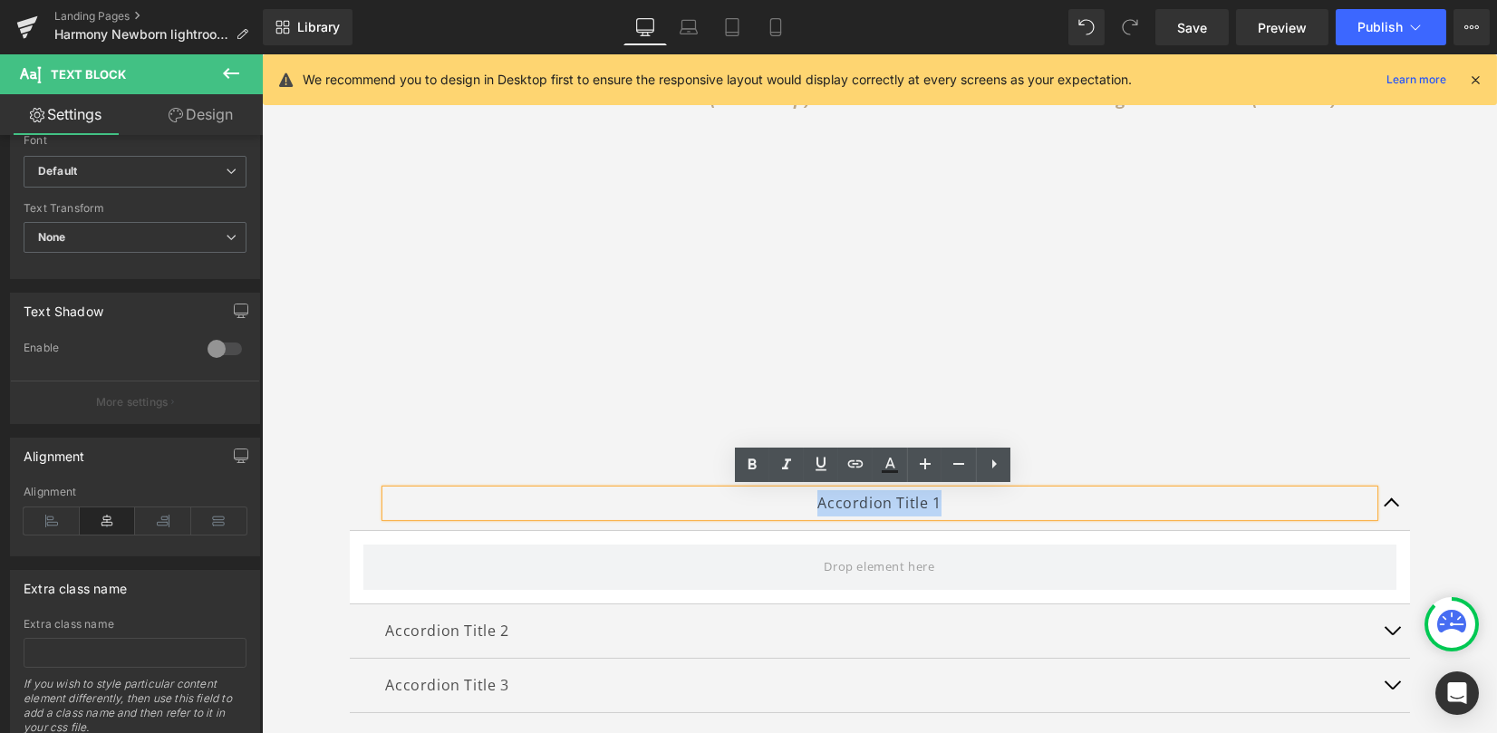
drag, startPoint x: 933, startPoint y: 496, endPoint x: 953, endPoint y: 497, distance: 20.0
click at [953, 497] on p "Accordion Title 1" at bounding box center [880, 503] width 988 height 26
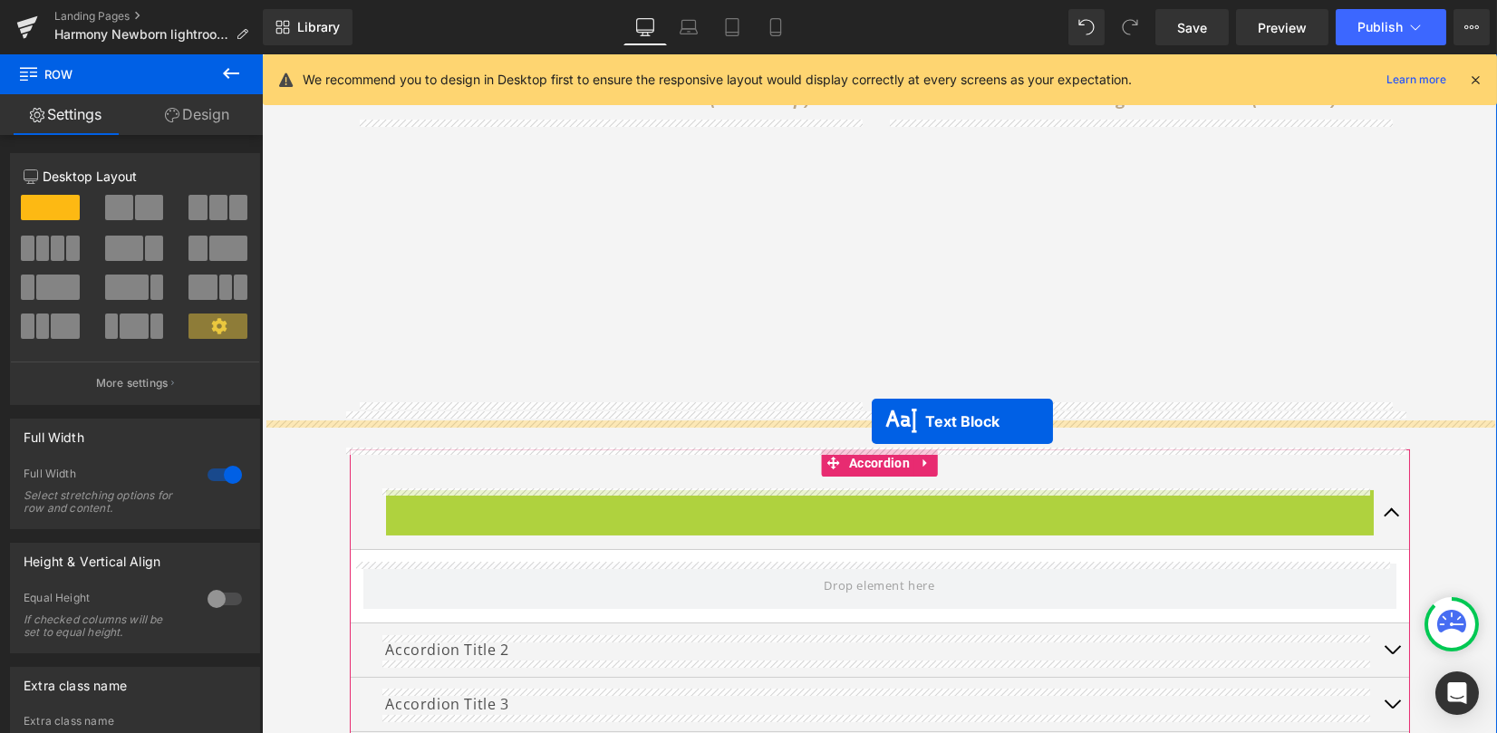
drag, startPoint x: 861, startPoint y: 503, endPoint x: 872, endPoint y: 422, distance: 81.4
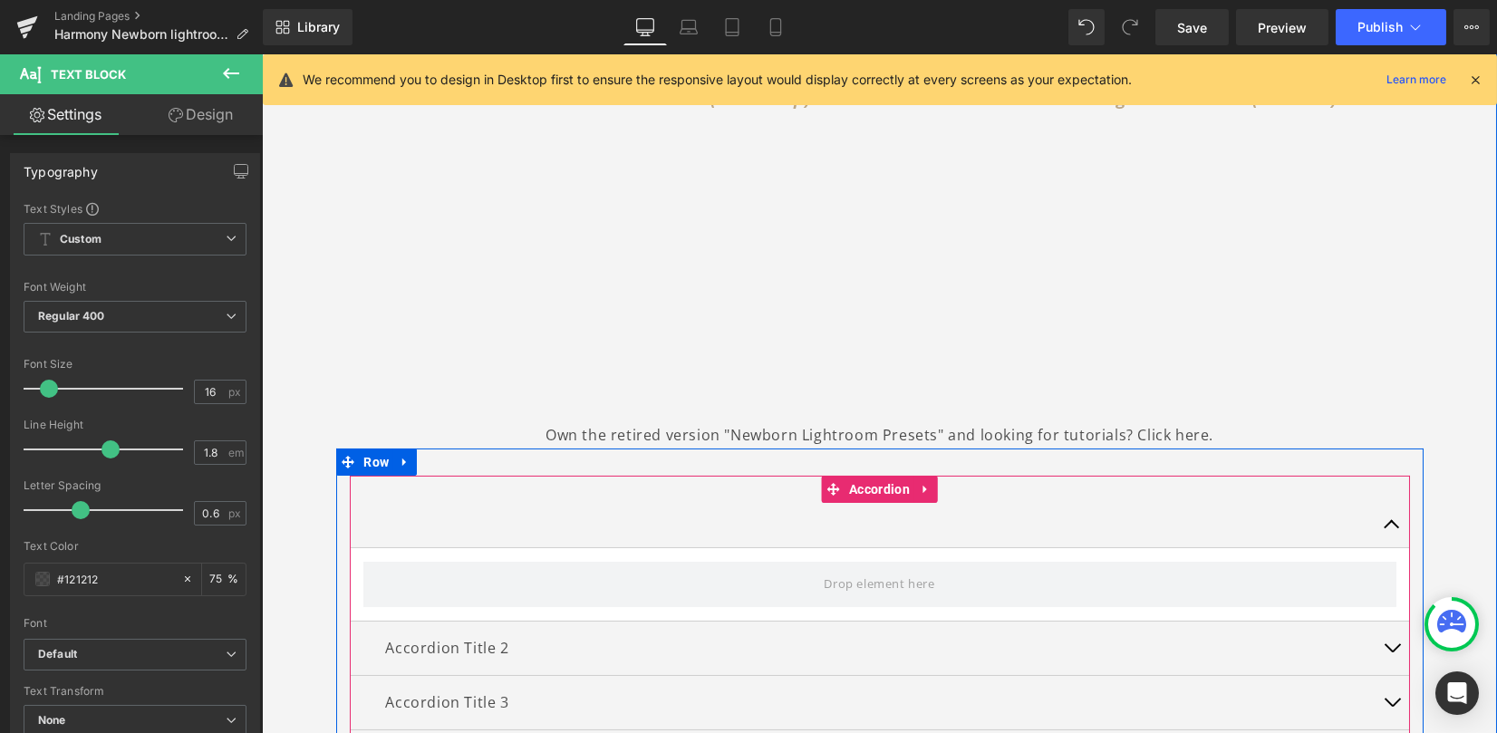
click at [928, 486] on link at bounding box center [926, 489] width 24 height 27
click at [934, 488] on icon at bounding box center [938, 489] width 13 height 13
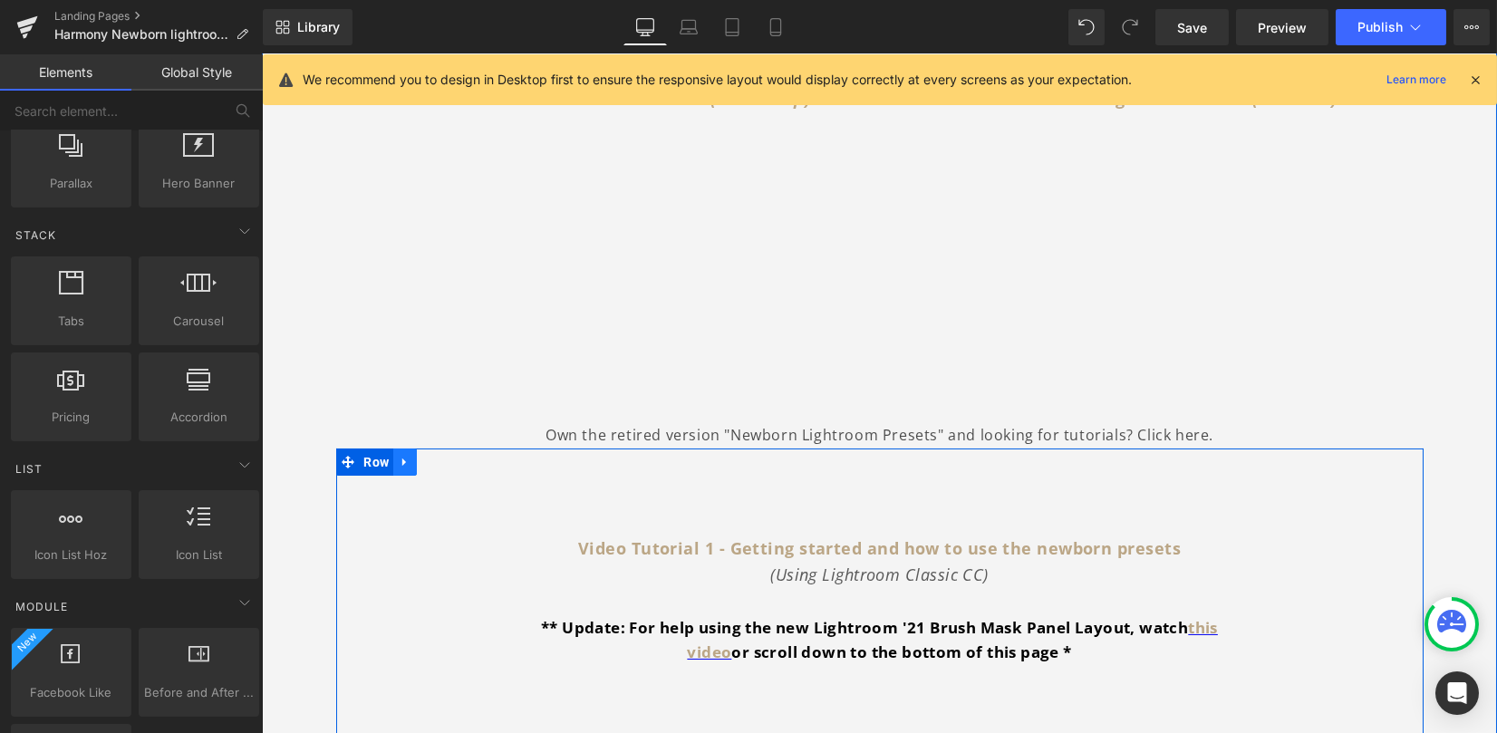
click at [404, 464] on icon at bounding box center [405, 462] width 13 height 14
click at [449, 460] on icon at bounding box center [452, 462] width 13 height 14
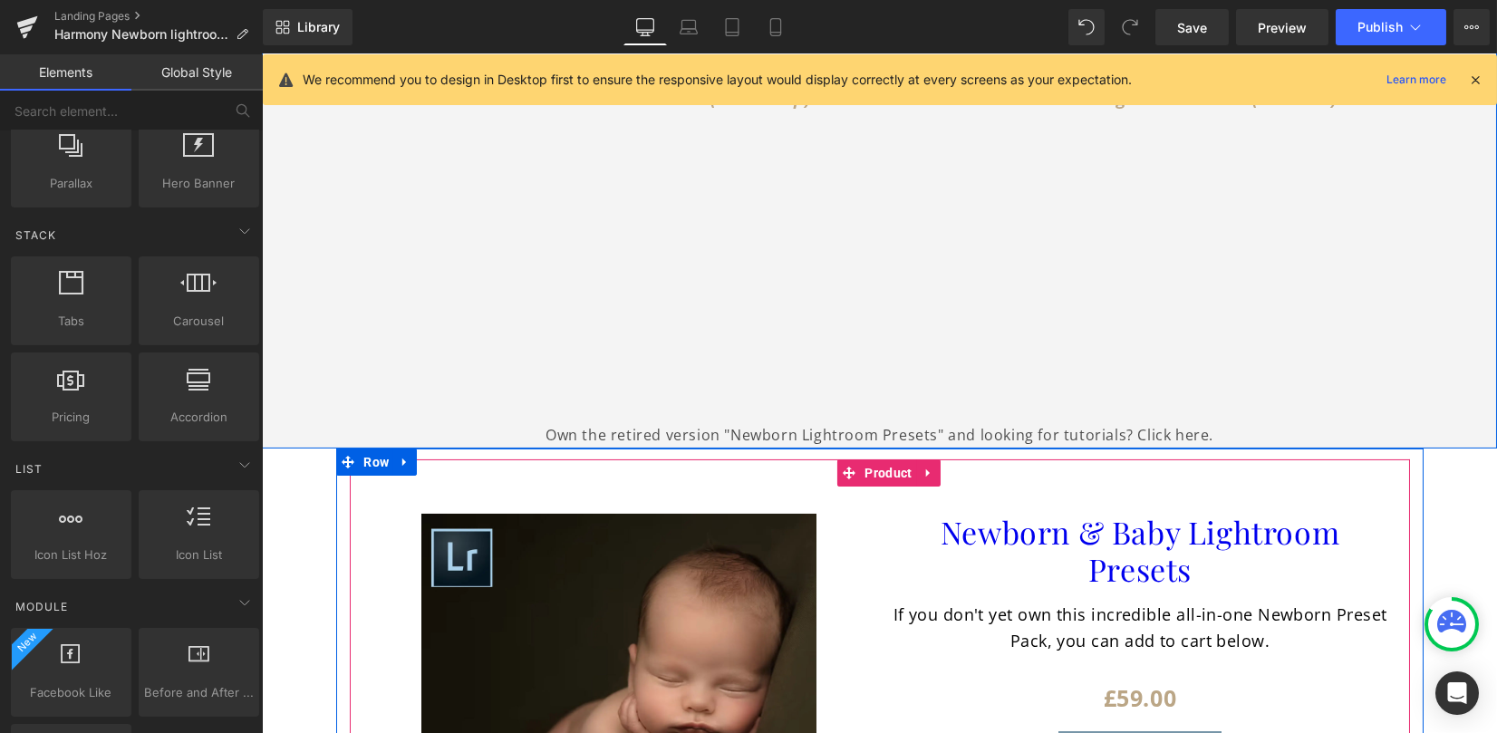
click at [885, 469] on span "Product" at bounding box center [888, 472] width 56 height 27
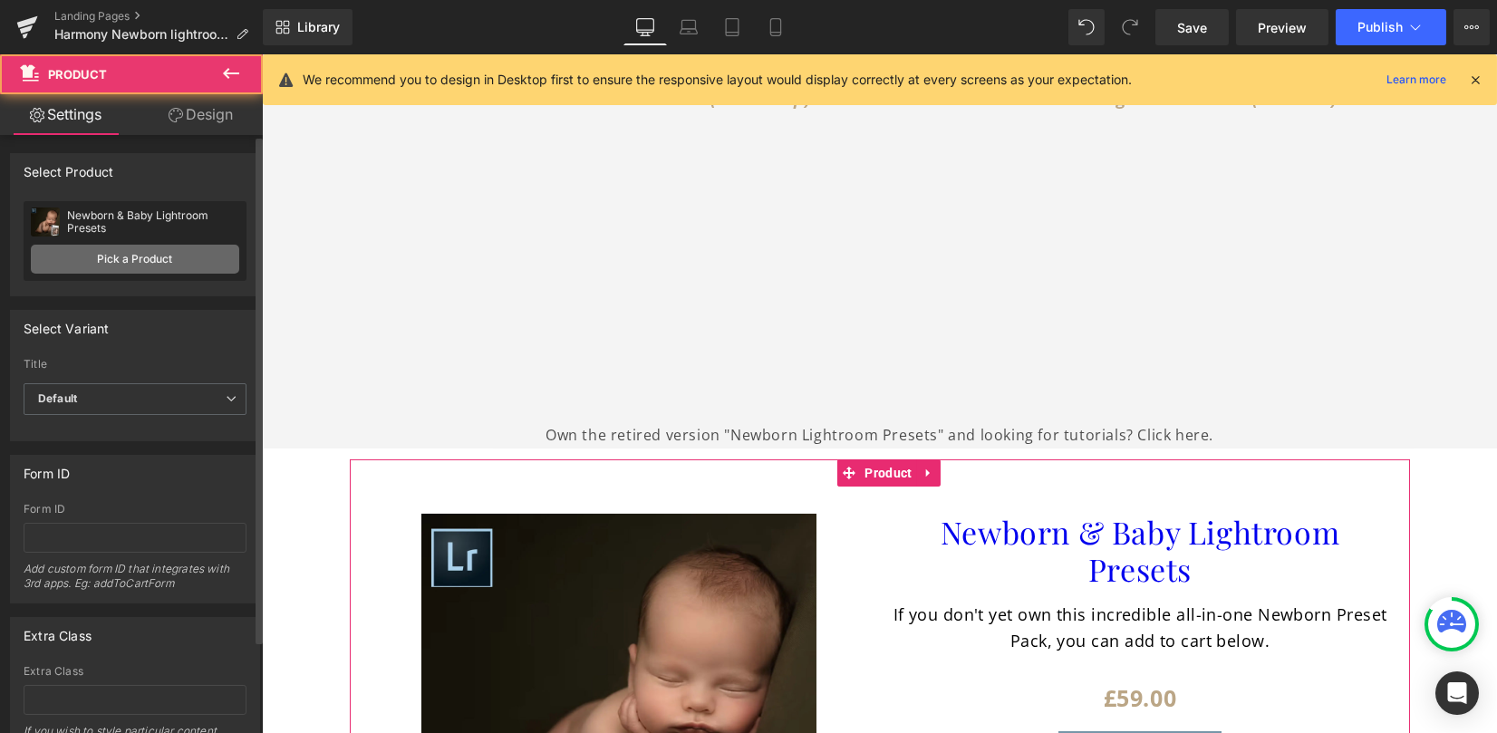
click at [107, 254] on link "Pick a Product" at bounding box center [135, 259] width 208 height 29
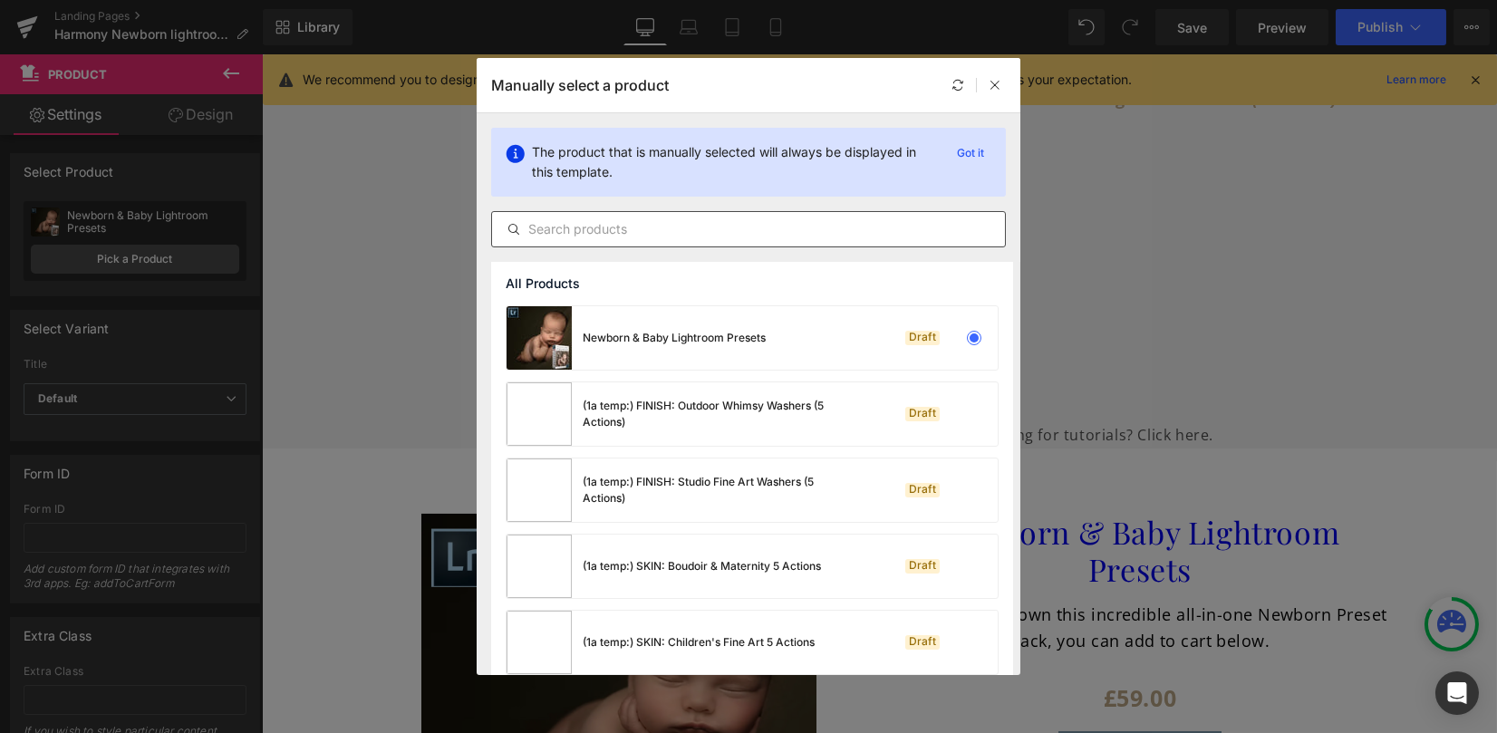
click at [553, 233] on input "text" at bounding box center [748, 229] width 513 height 22
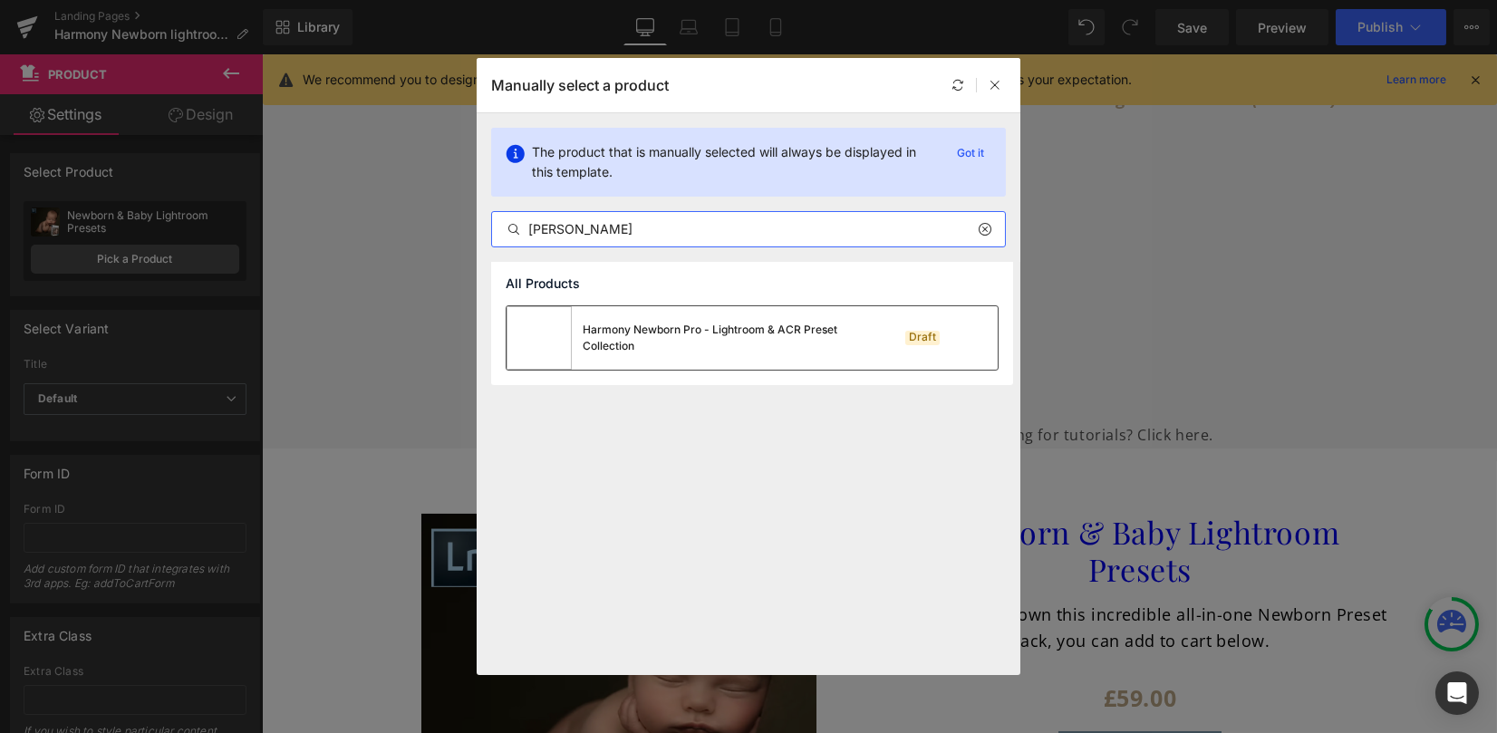
type input "Harmon"
click at [623, 353] on div "Harmony Newborn Pro - Lightroom & ACR Preset Collection" at bounding box center [719, 338] width 272 height 33
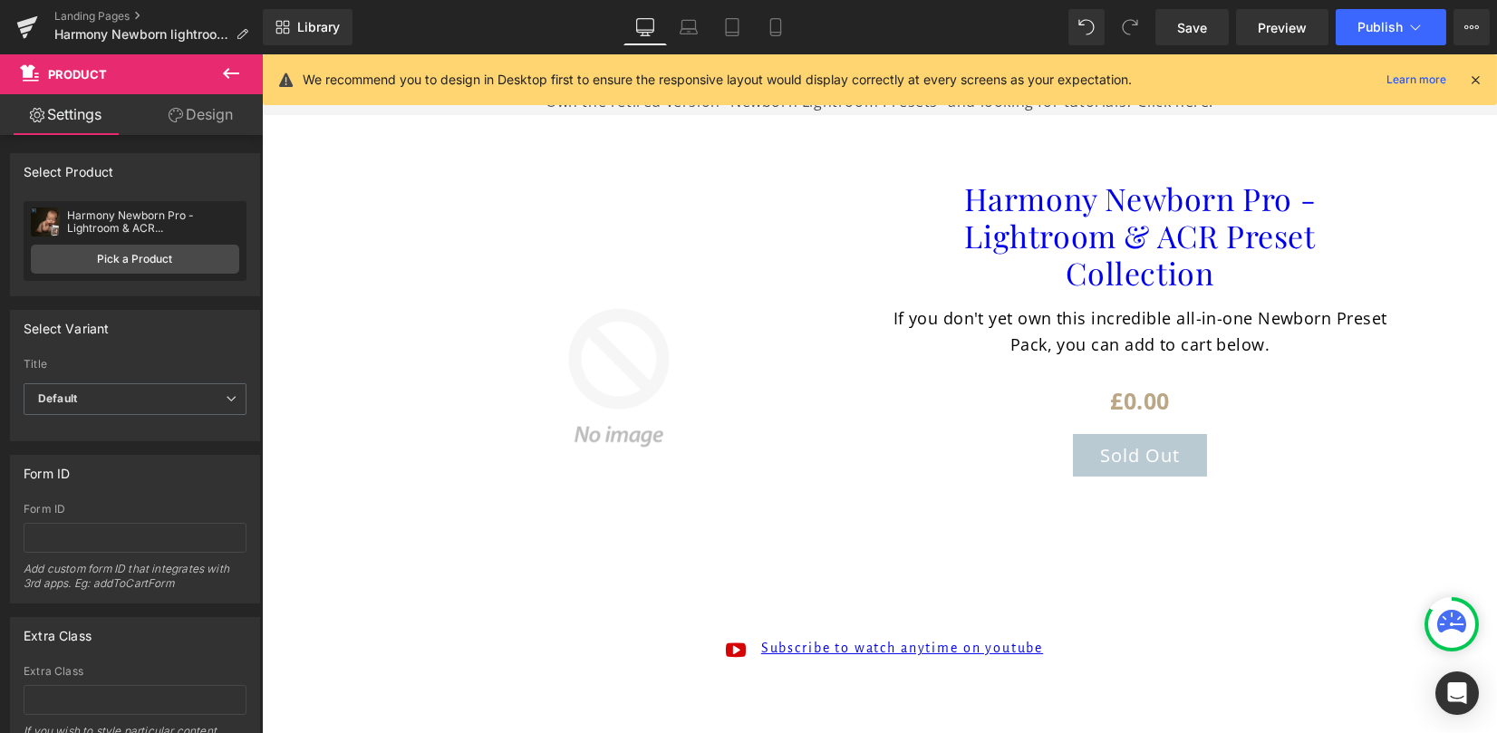
scroll to position [2153, 0]
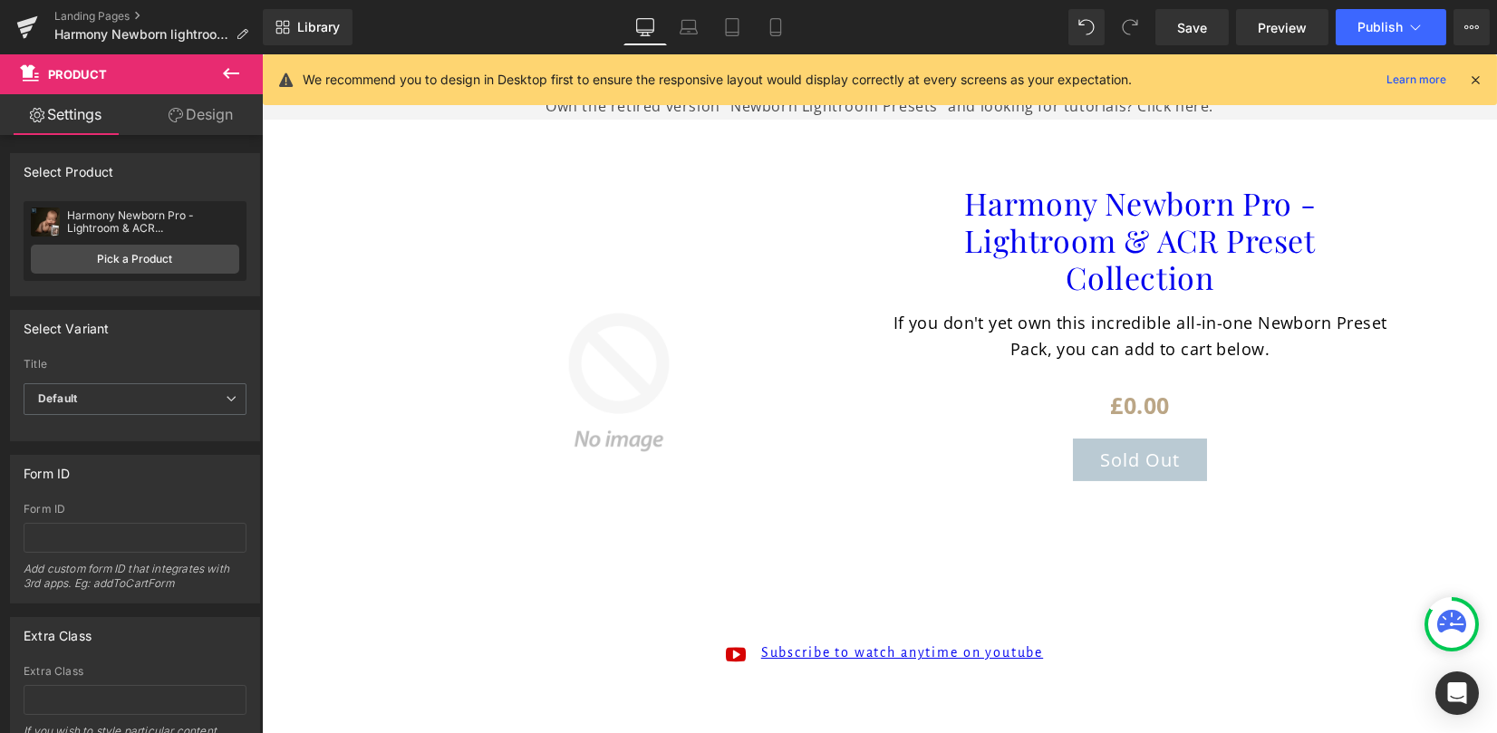
click at [1325, 320] on p "If you don't yet own this incredible all-in-one Newborn Preset Pack, you can ad…" at bounding box center [1141, 336] width 494 height 53
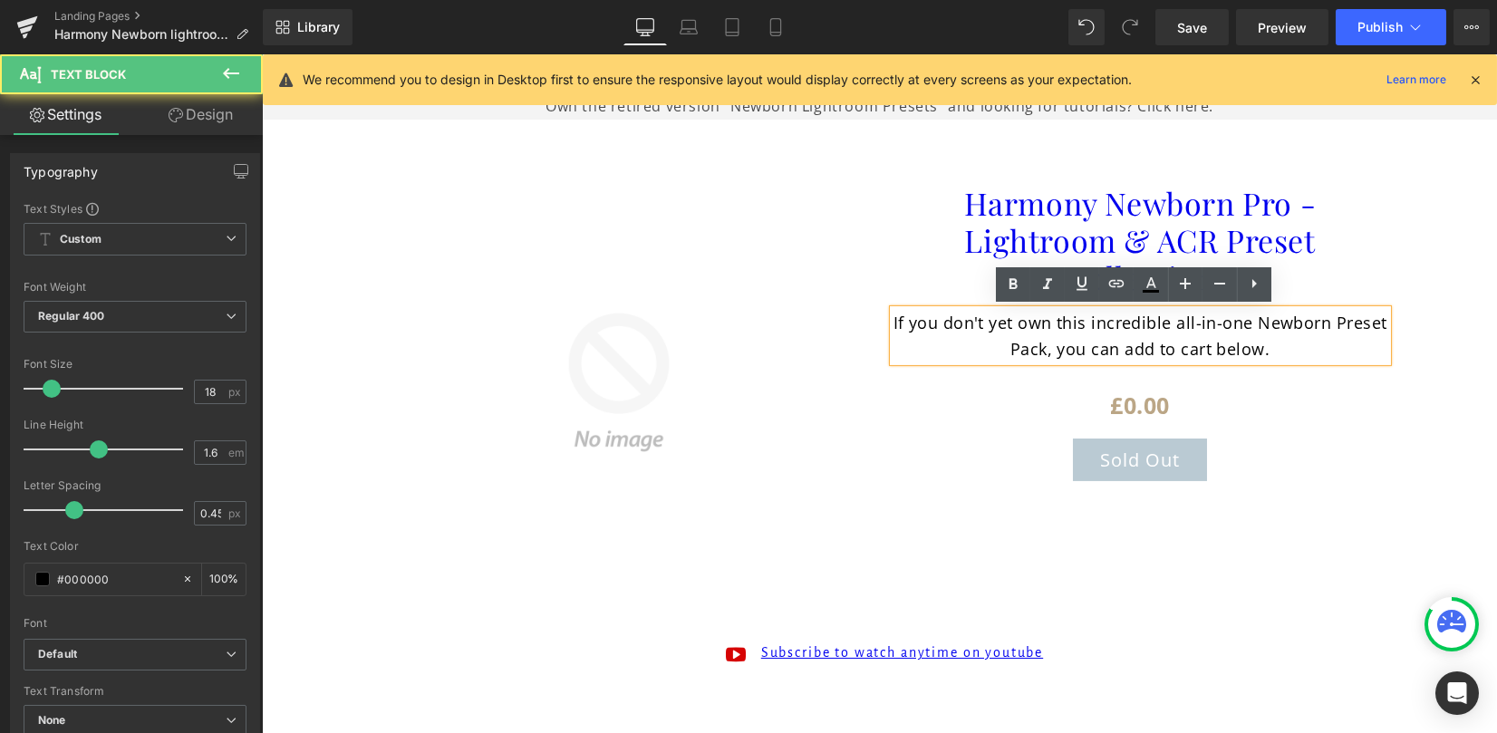
click at [1326, 324] on p "If you don't yet own this incredible all-in-one Newborn Preset Pack, you can ad…" at bounding box center [1141, 336] width 494 height 53
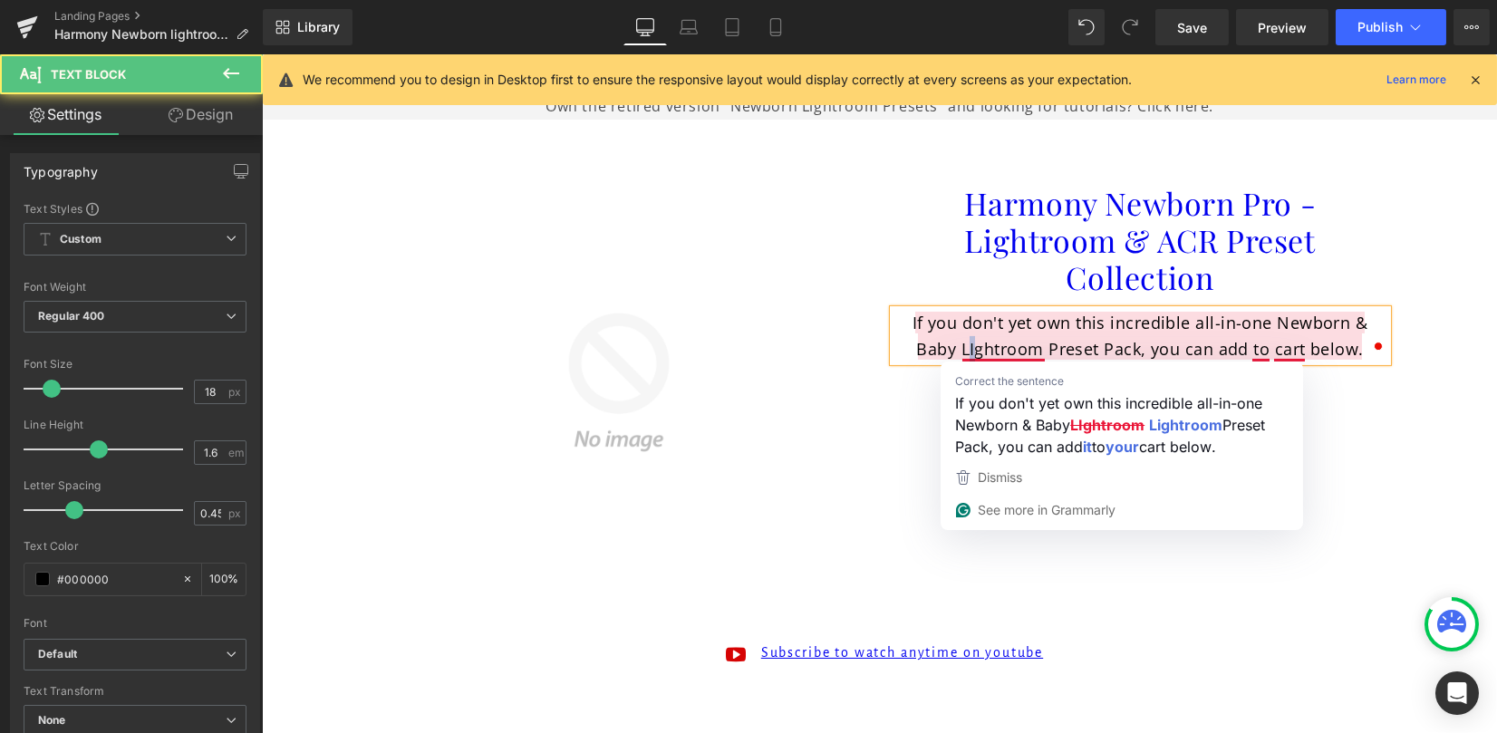
click at [968, 347] on p "If you don't yet own this incredible all-in-one Newborn & Baby LIghtroom Preset…" at bounding box center [1141, 336] width 494 height 53
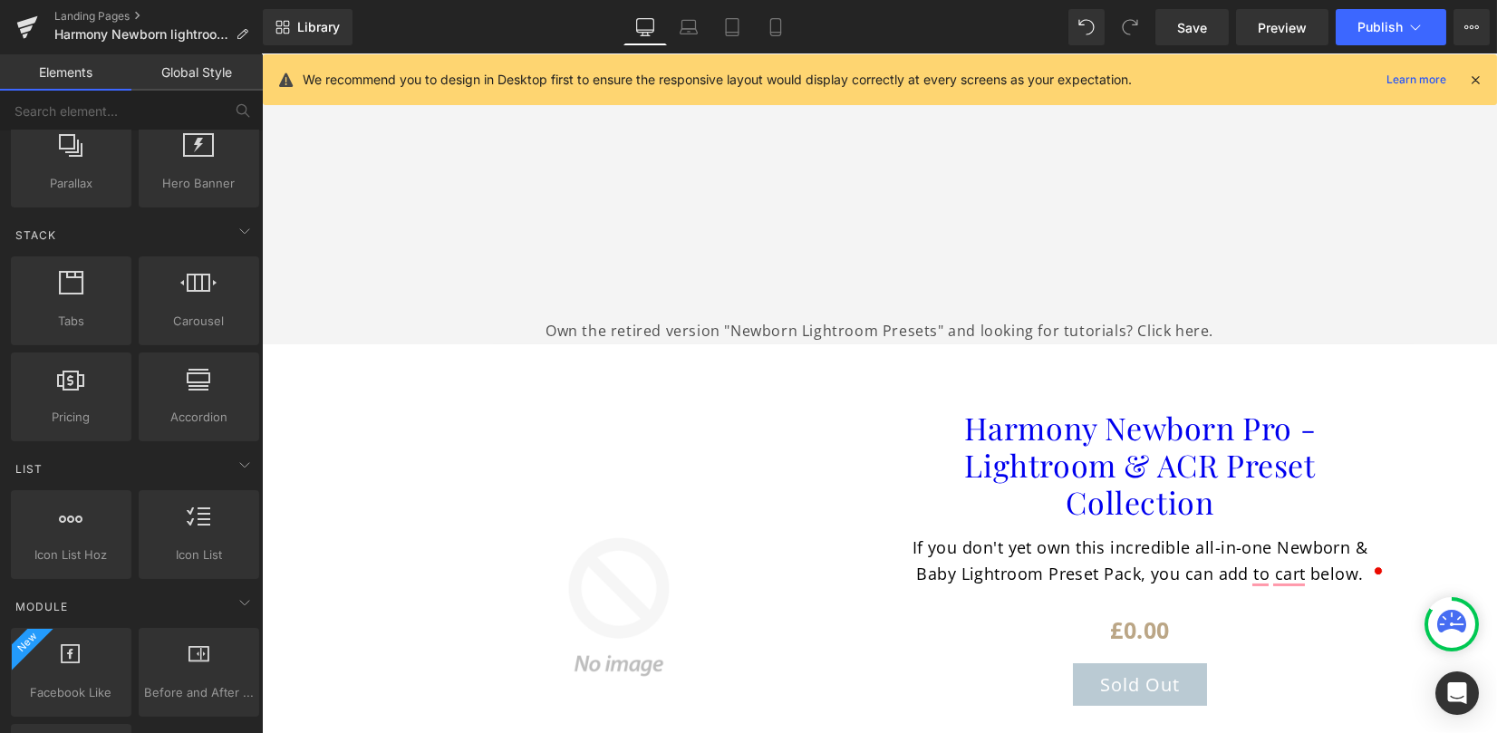
scroll to position [1924, 0]
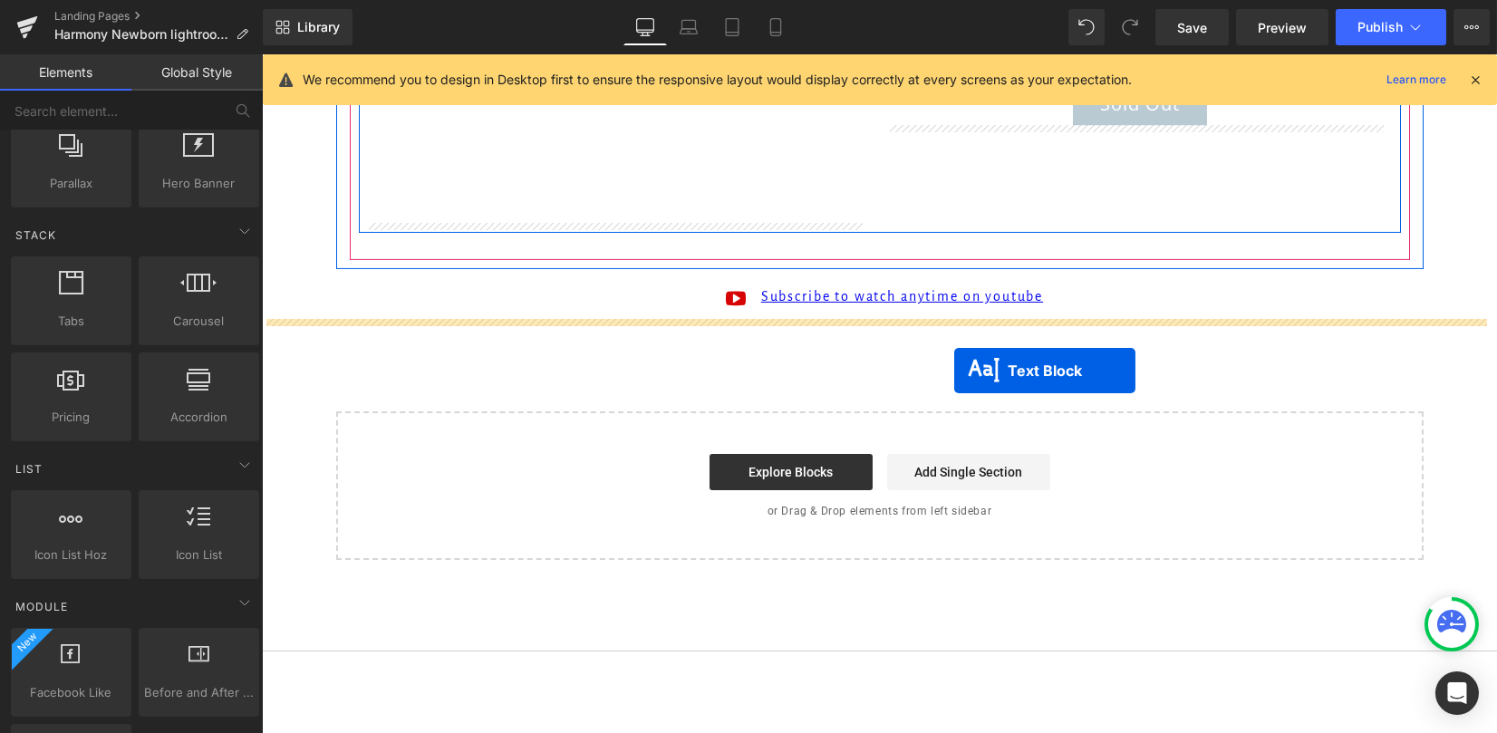
drag, startPoint x: 869, startPoint y: 335, endPoint x: 966, endPoint y: 373, distance: 104.2
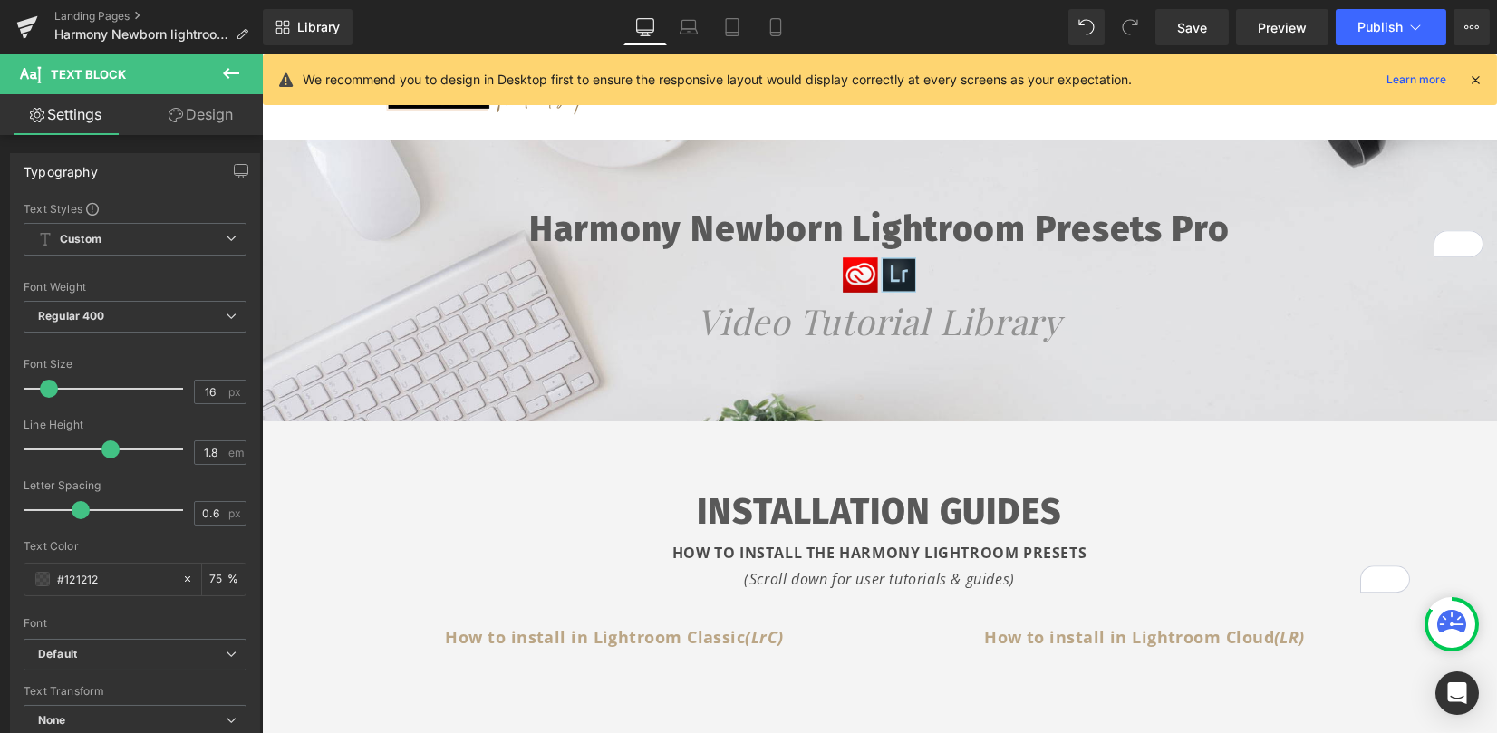
scroll to position [0, 0]
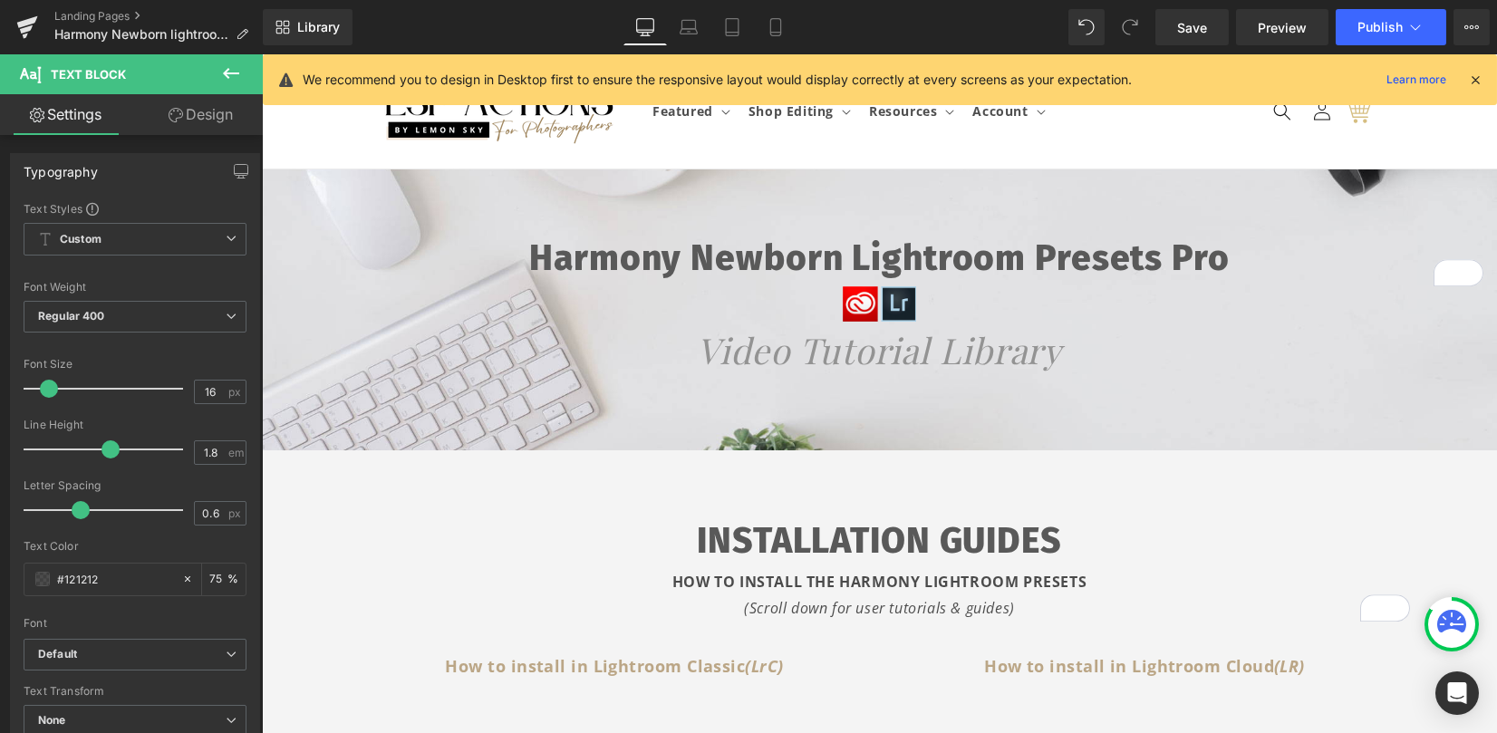
click at [231, 72] on icon at bounding box center [231, 74] width 22 height 22
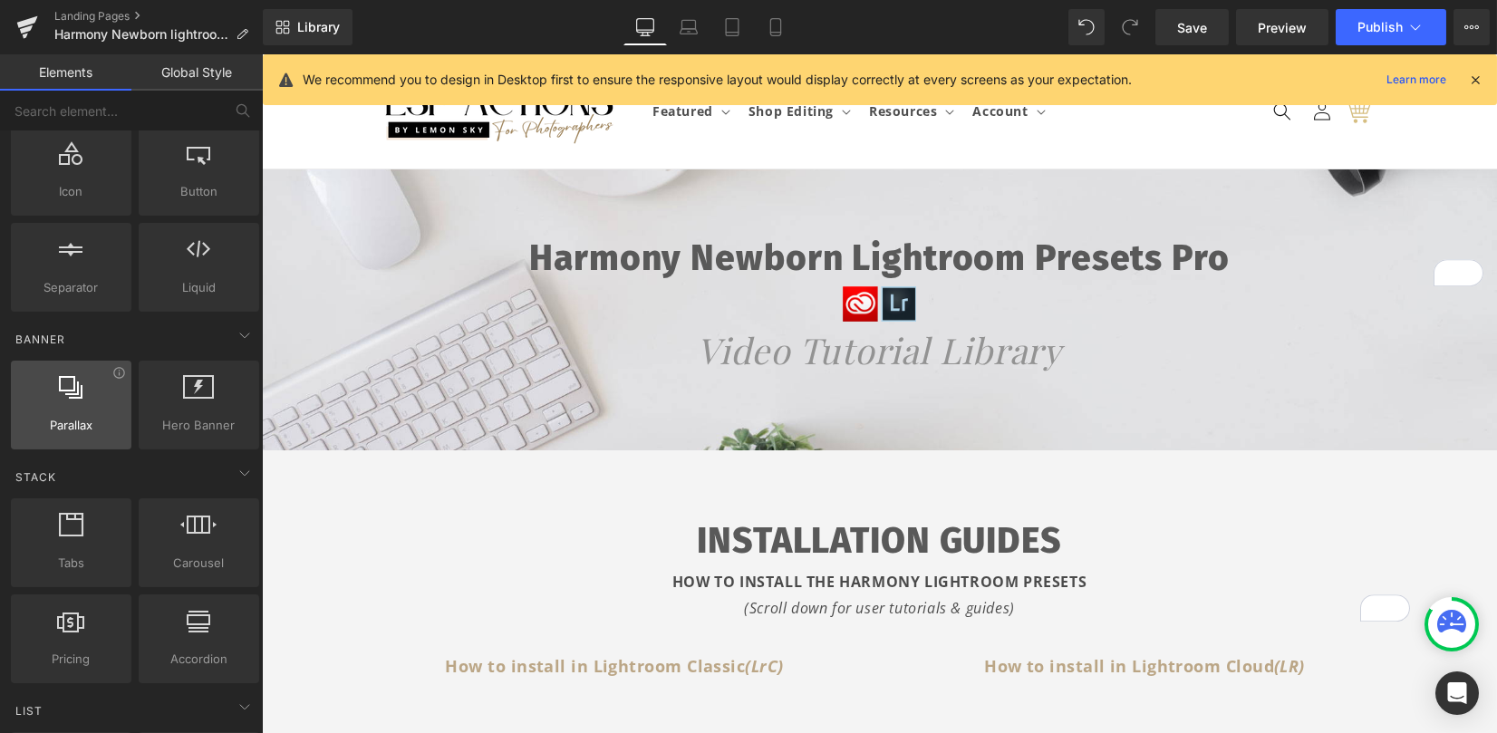
scroll to position [363, 0]
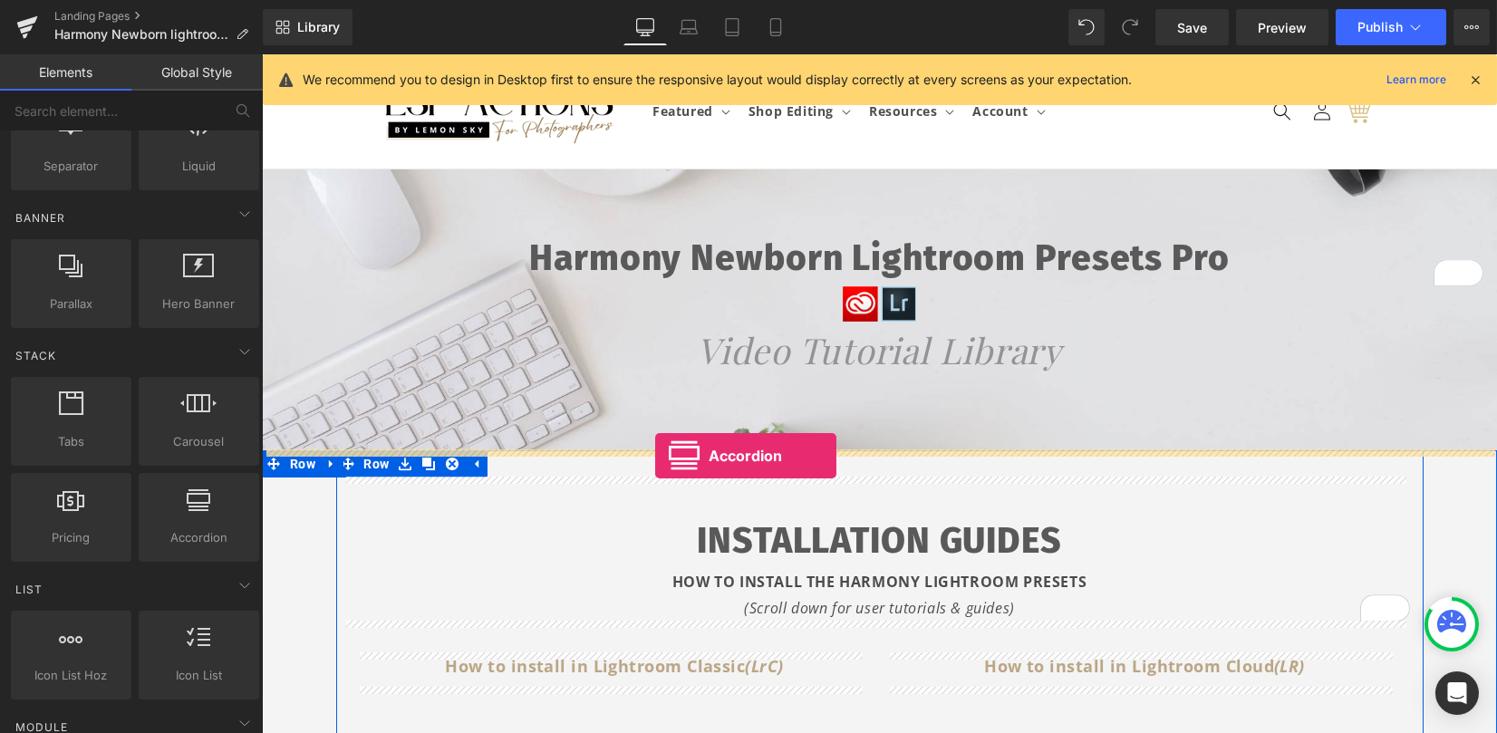
drag, startPoint x: 434, startPoint y: 569, endPoint x: 655, endPoint y: 456, distance: 248.5
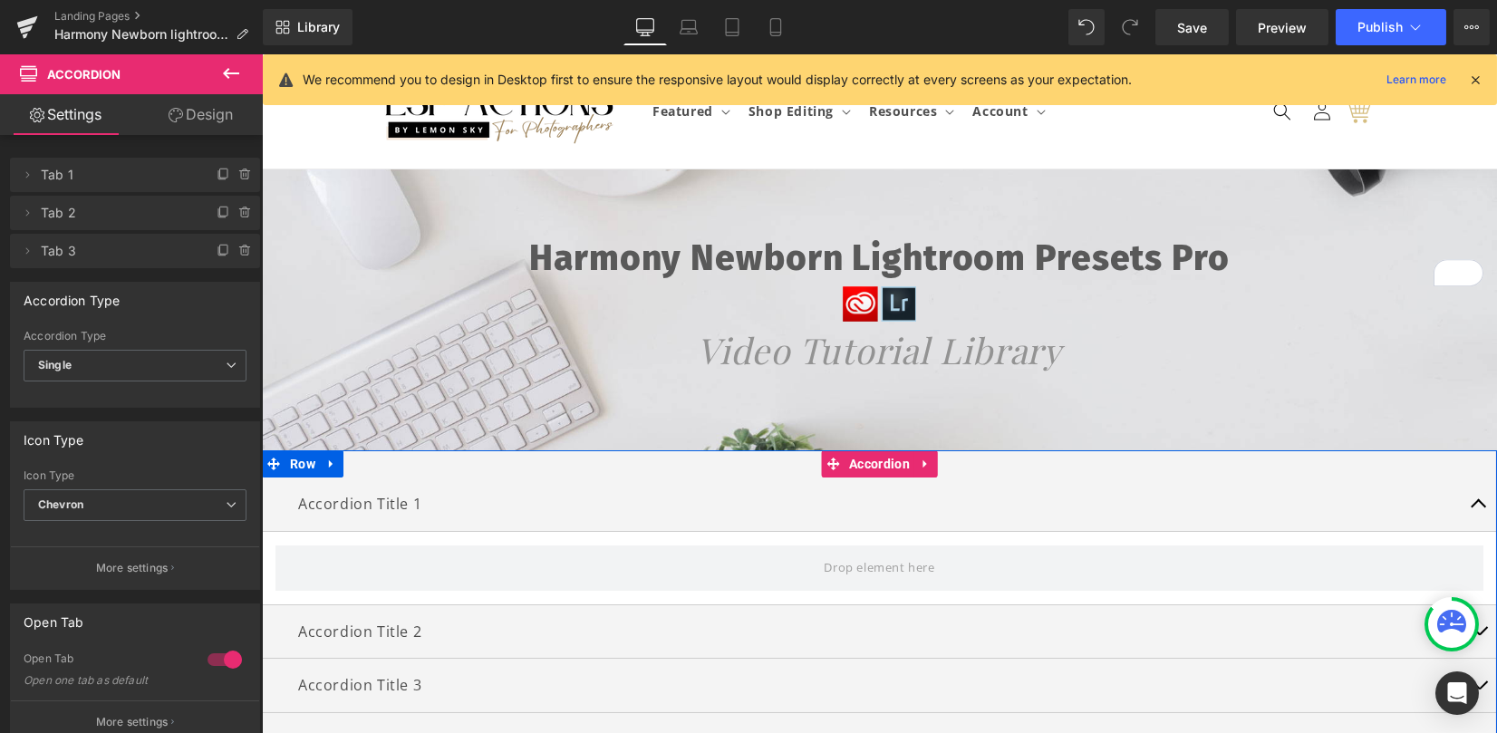
click at [318, 508] on p "Accordion Title 1" at bounding box center [879, 504] width 1163 height 26
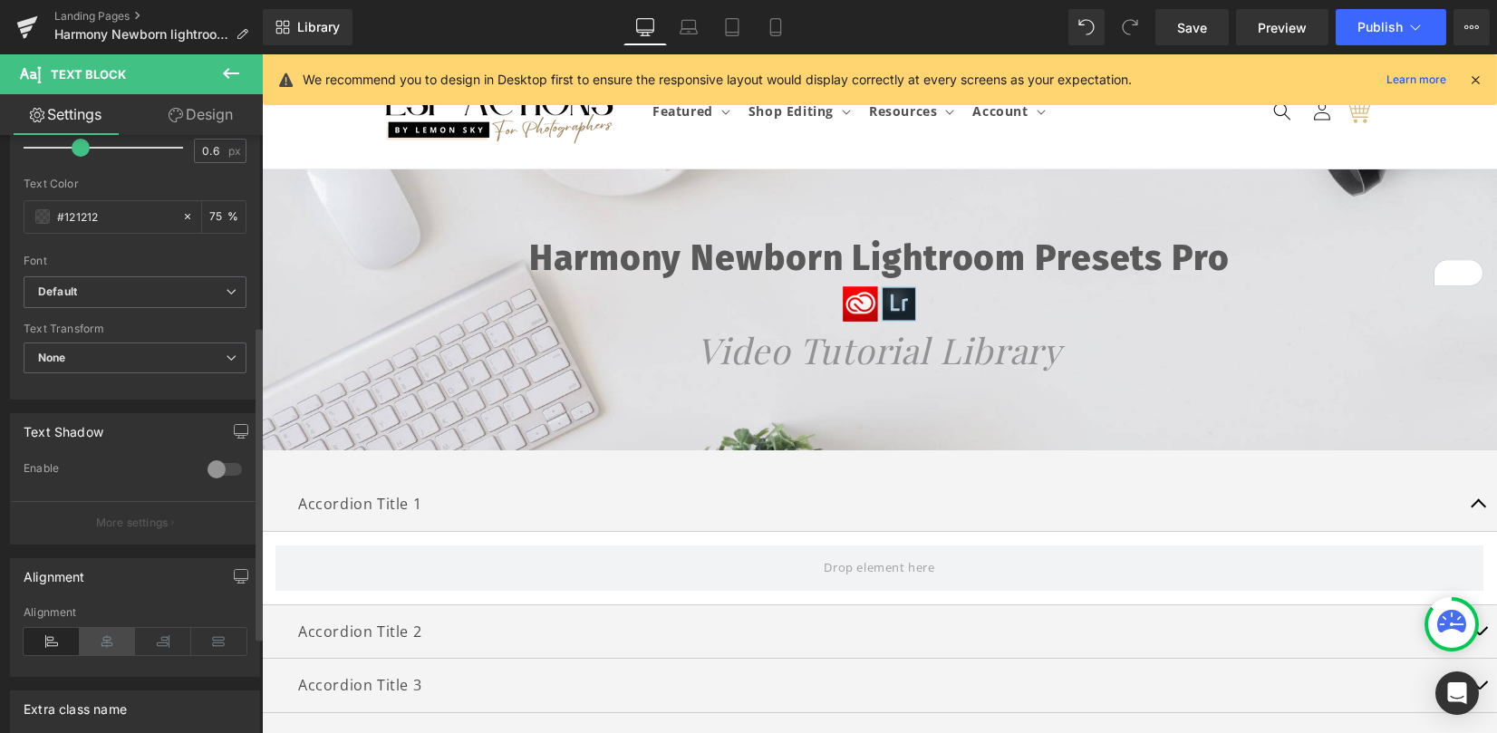
click at [110, 632] on icon at bounding box center [108, 641] width 56 height 27
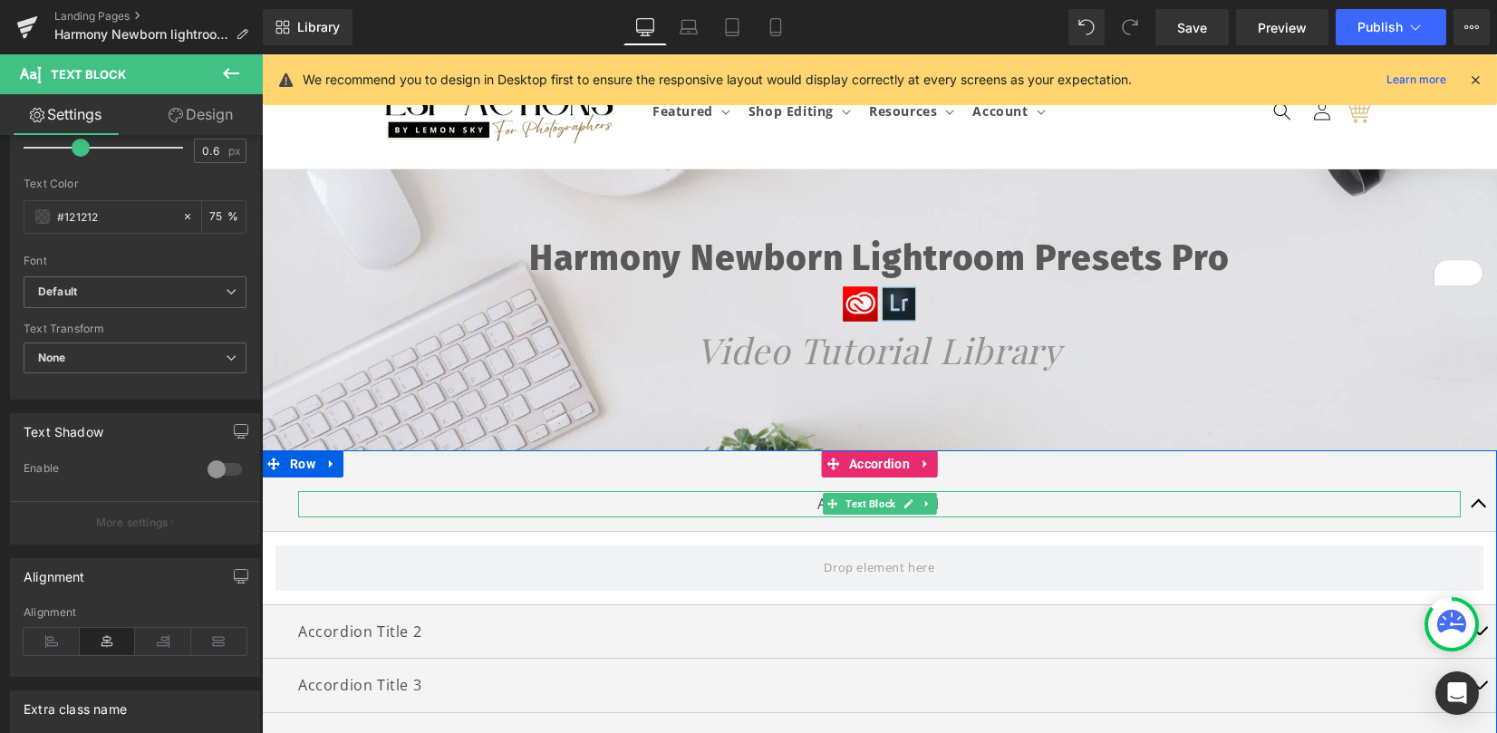
drag, startPoint x: 835, startPoint y: 507, endPoint x: 805, endPoint y: 504, distance: 30.0
click at [842, 507] on span "Text Block" at bounding box center [870, 504] width 57 height 22
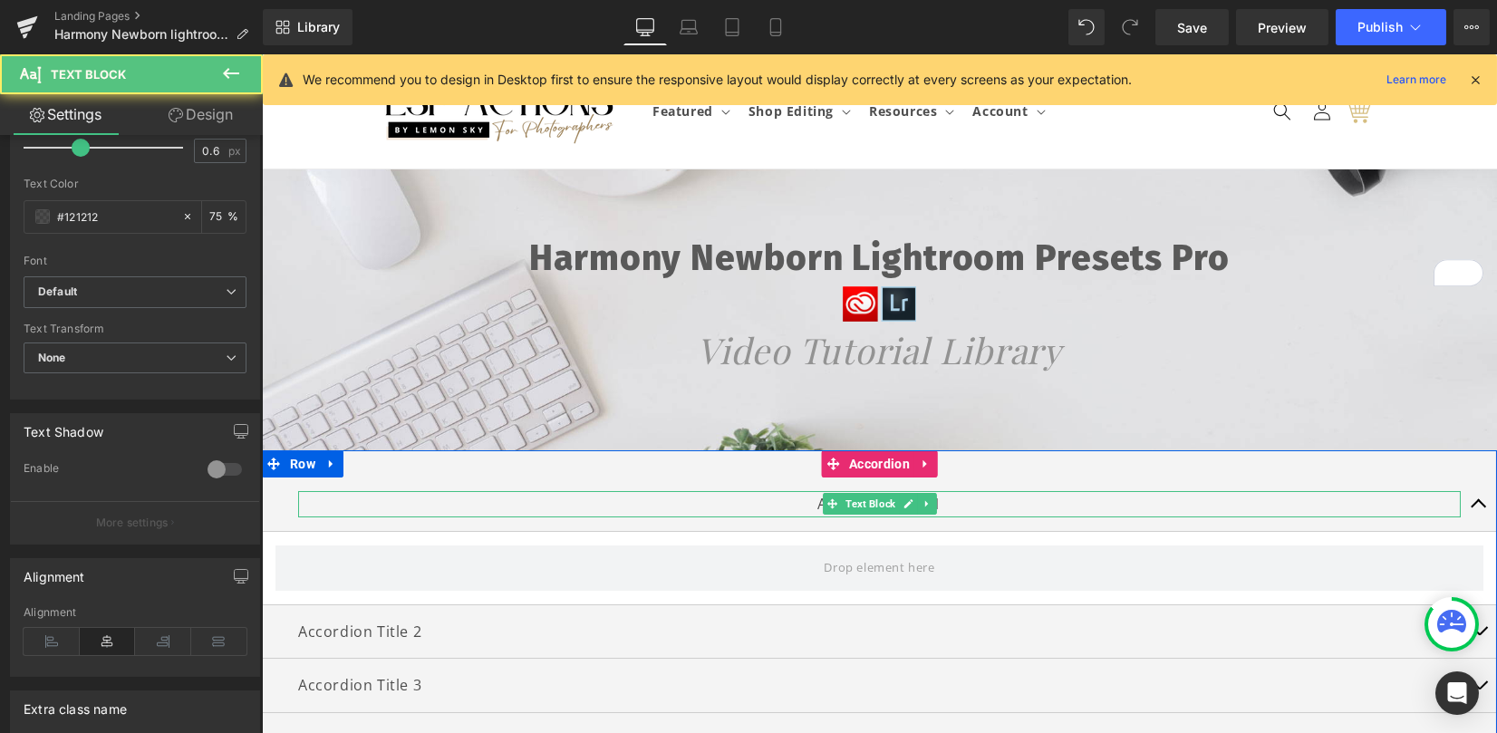
click at [796, 502] on p "Accordion Title 1" at bounding box center [879, 504] width 1163 height 26
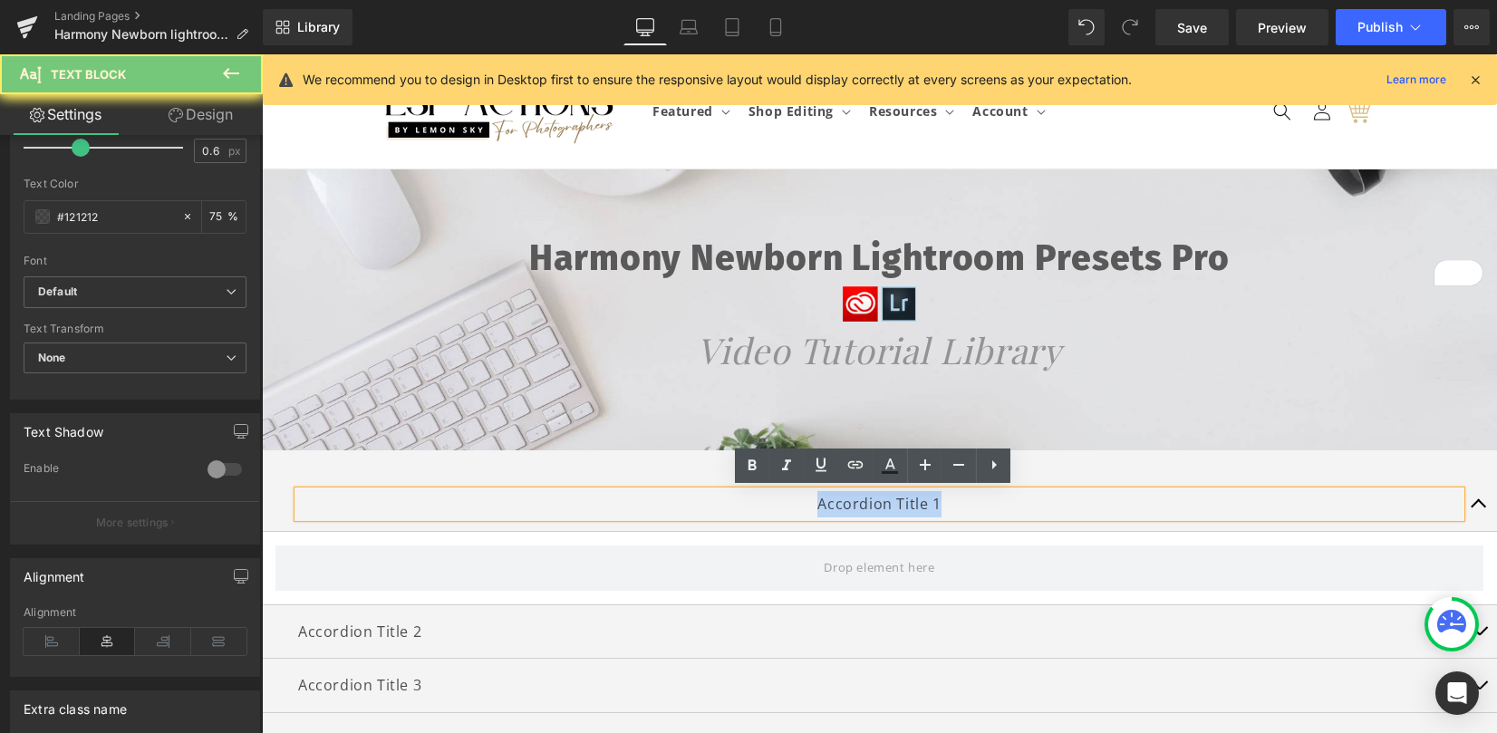
click at [1036, 507] on p "Accordion Title 1" at bounding box center [879, 504] width 1163 height 26
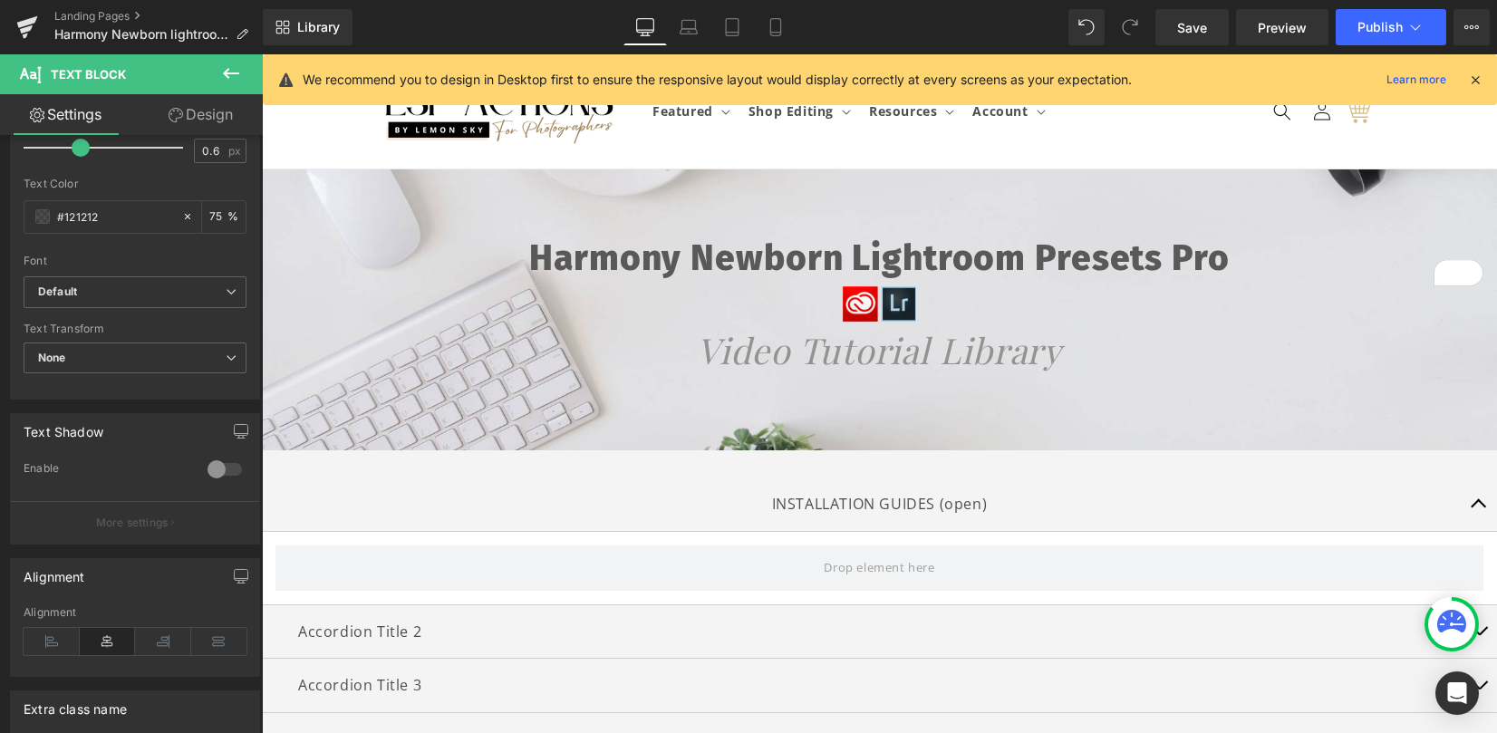
click at [218, 74] on button at bounding box center [230, 74] width 63 height 40
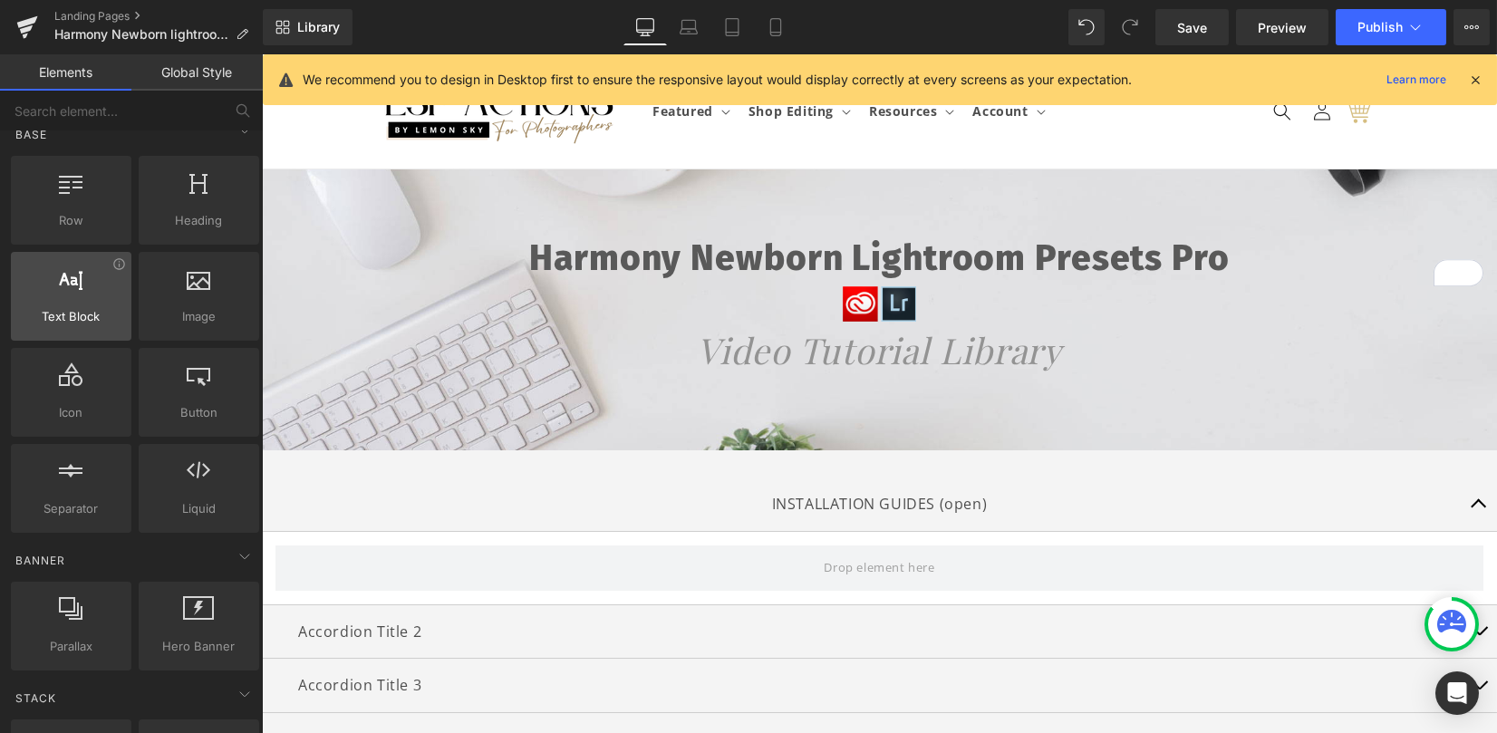
scroll to position [0, 0]
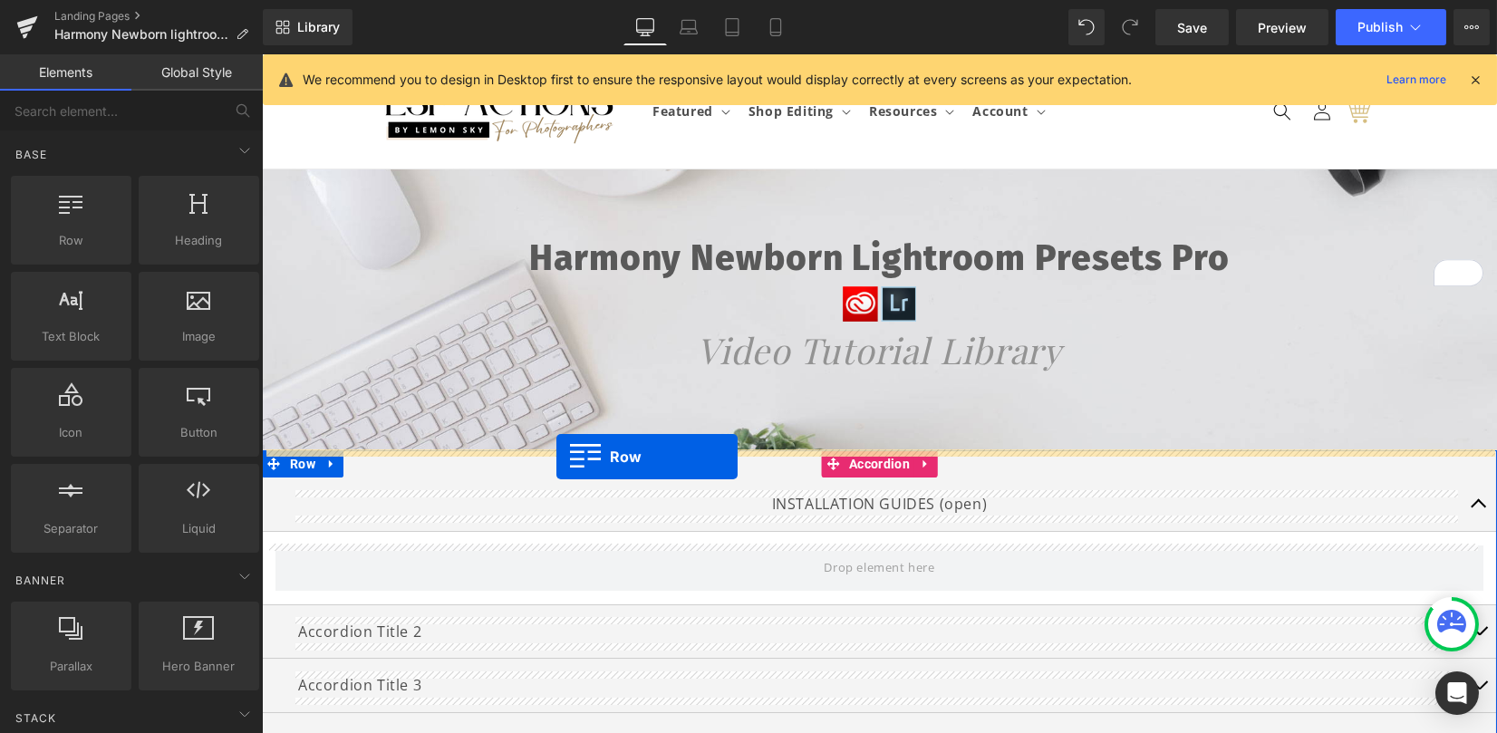
drag, startPoint x: 341, startPoint y: 288, endPoint x: 556, endPoint y: 457, distance: 273.7
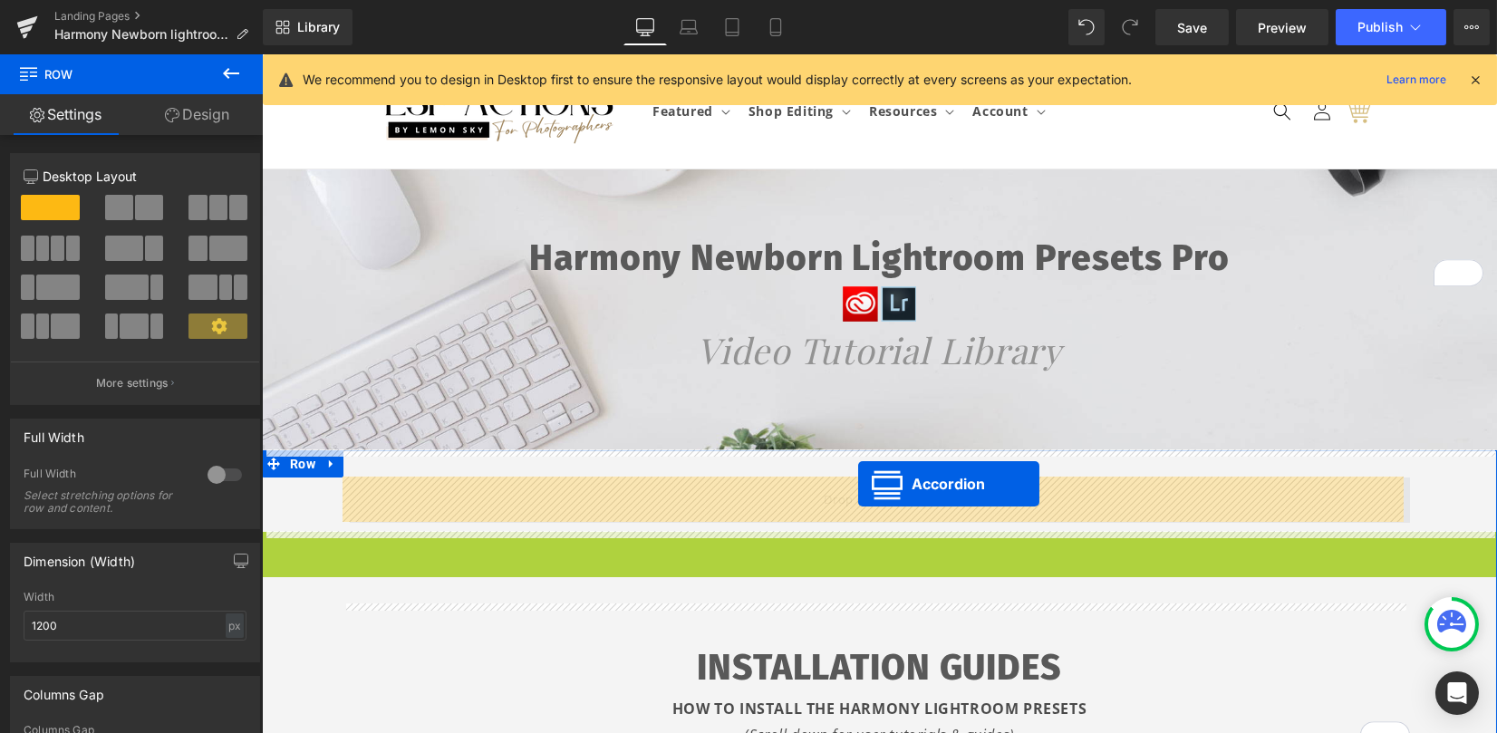
drag, startPoint x: 850, startPoint y: 546, endPoint x: 858, endPoint y: 484, distance: 62.2
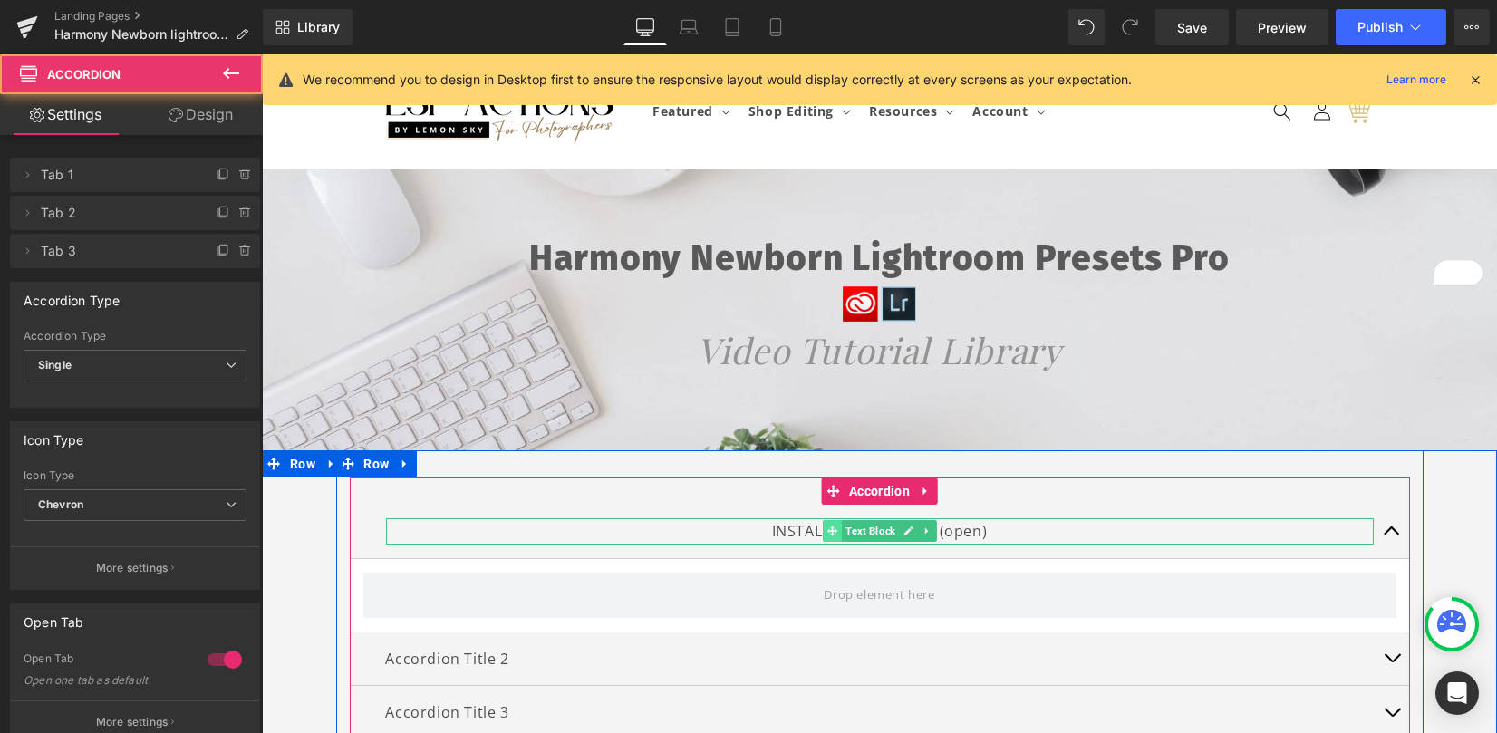
click at [827, 530] on icon at bounding box center [832, 532] width 10 height 10
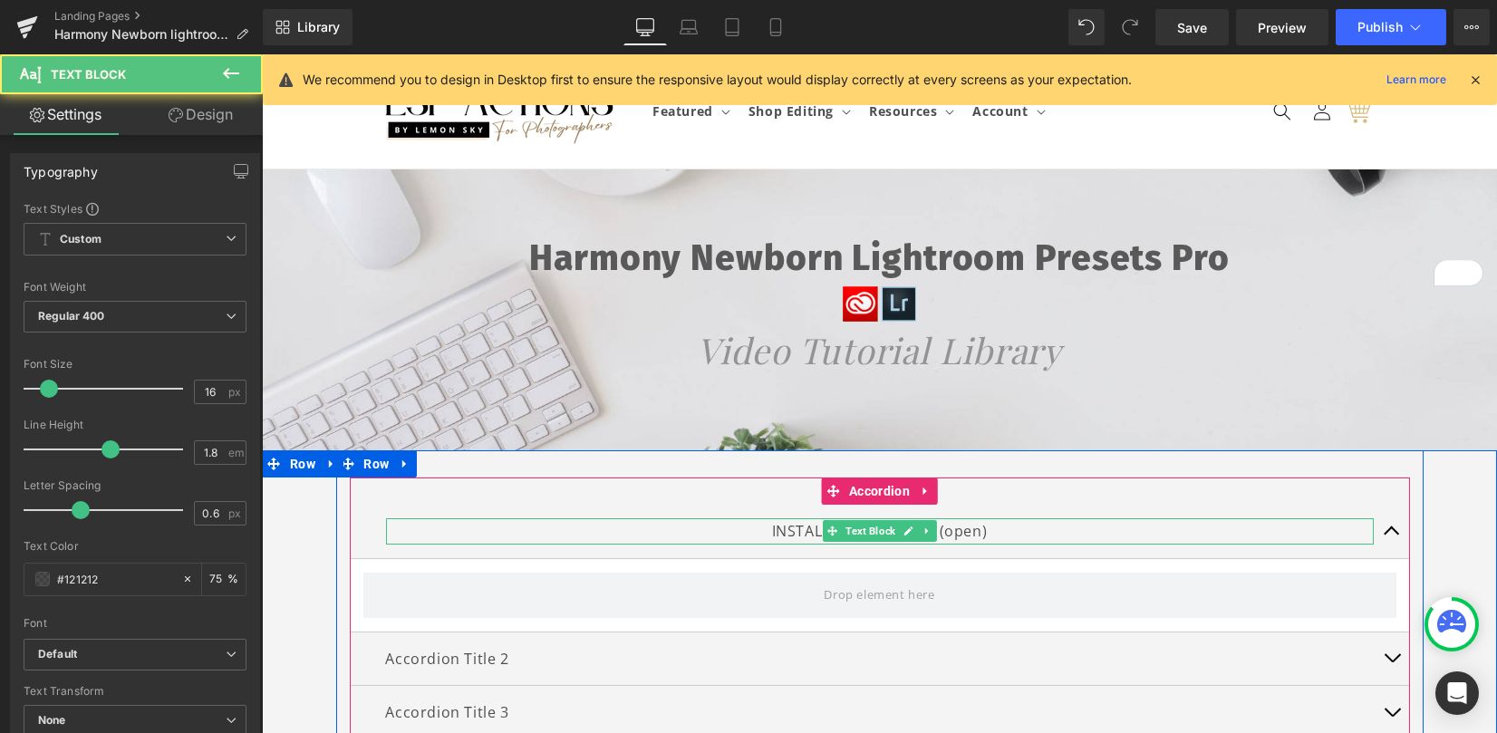
click at [760, 527] on p "INSTALLATION GUIDES (open)" at bounding box center [880, 531] width 988 height 26
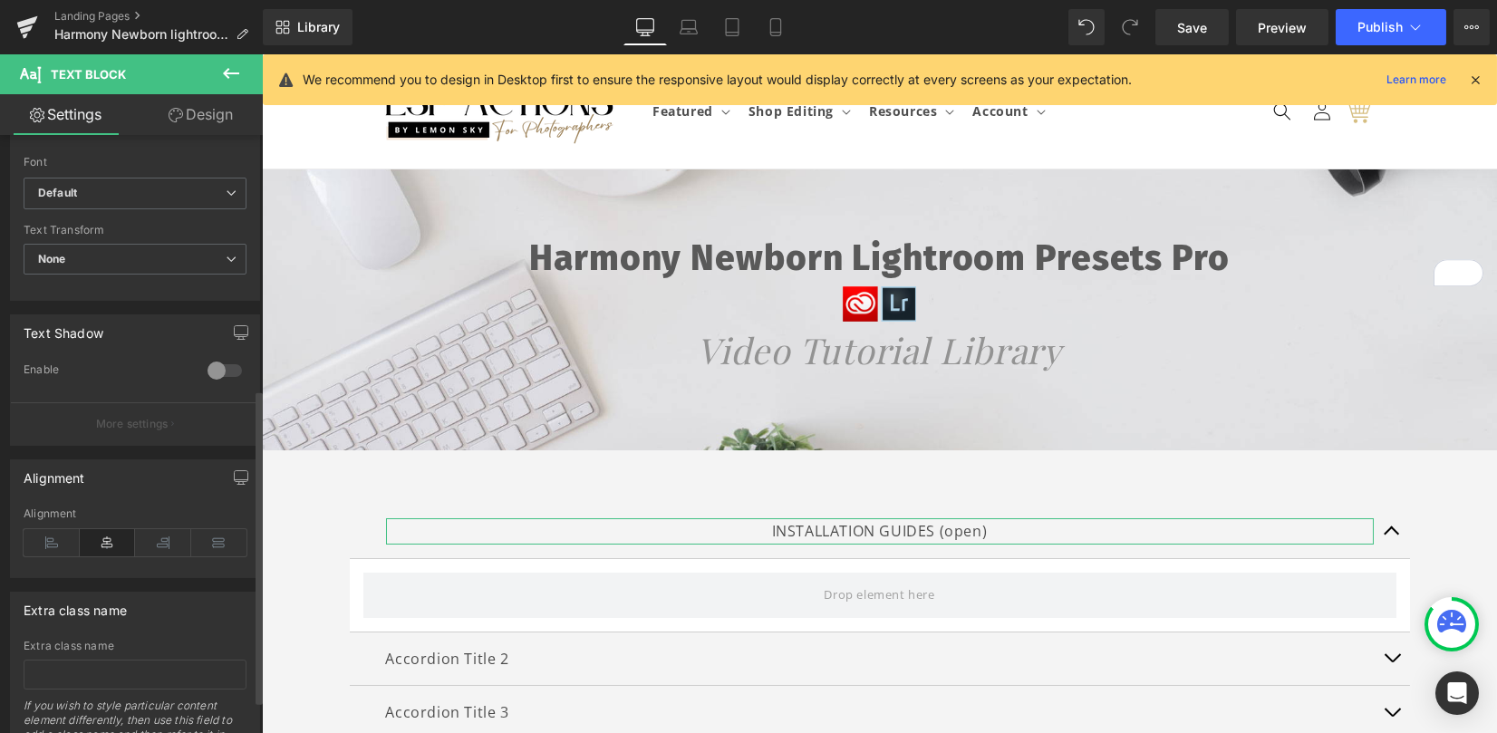
scroll to position [483, 0]
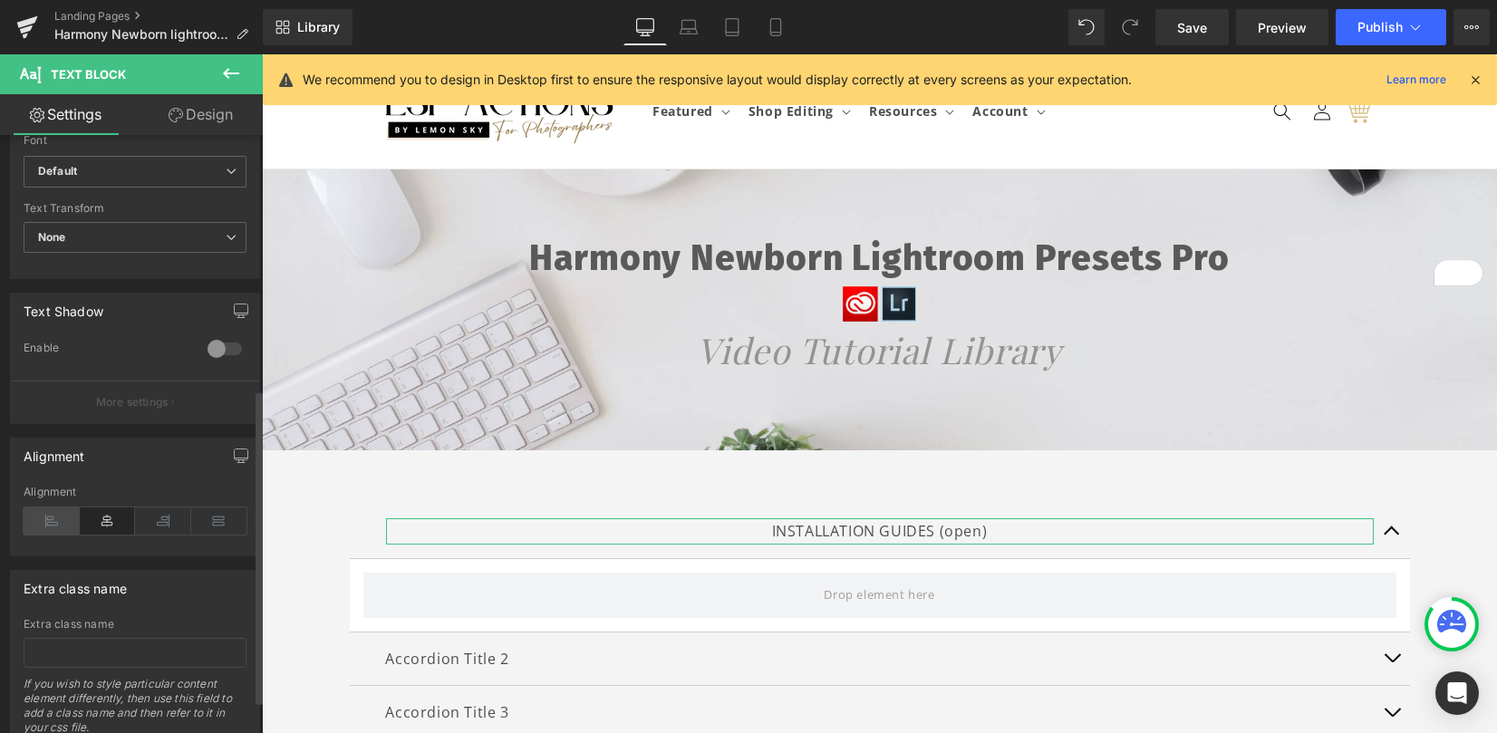
click at [50, 510] on icon at bounding box center [52, 521] width 56 height 27
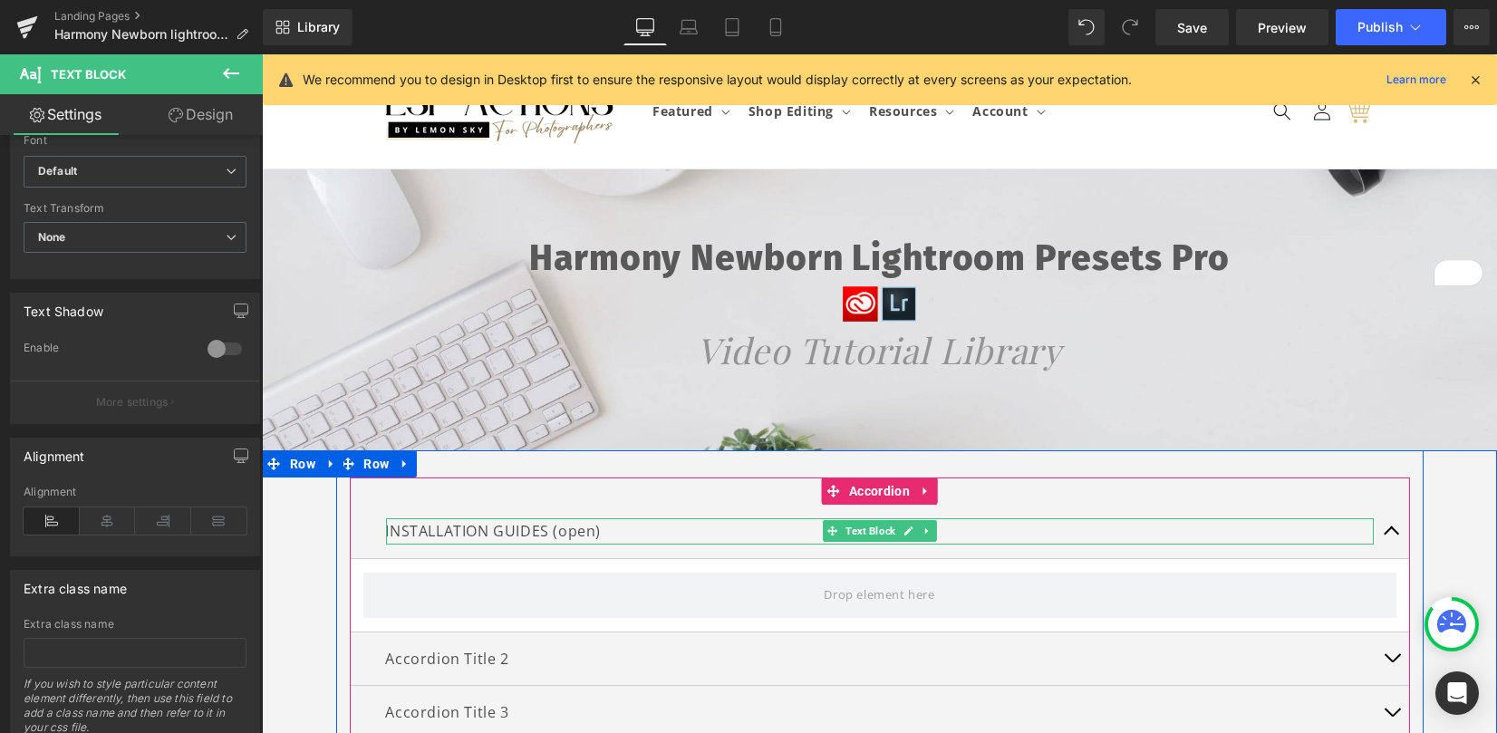
click at [390, 531] on p "INSTALLATION GUIDES (open)" at bounding box center [880, 531] width 988 height 26
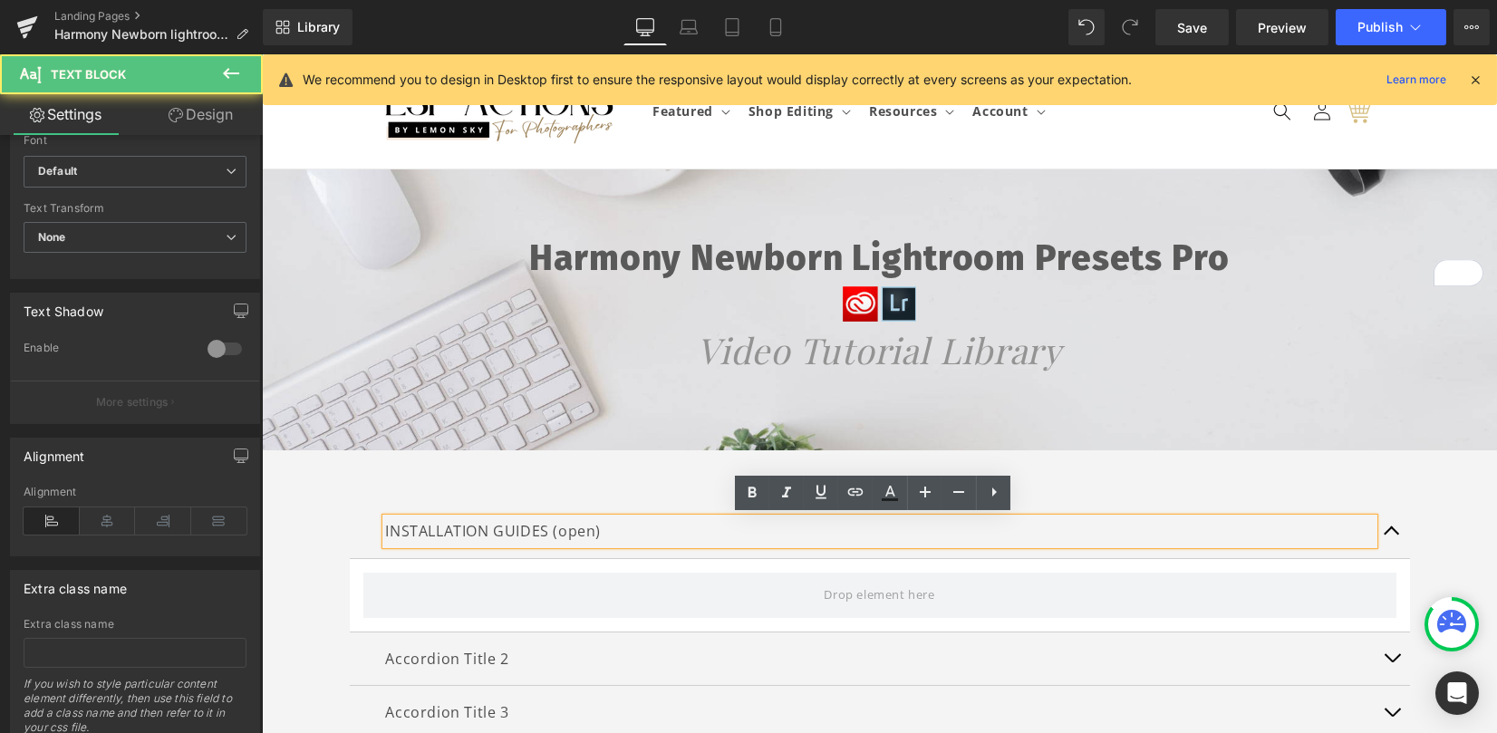
click at [386, 530] on p "INSTALLATION GUIDES (open)" at bounding box center [880, 531] width 988 height 26
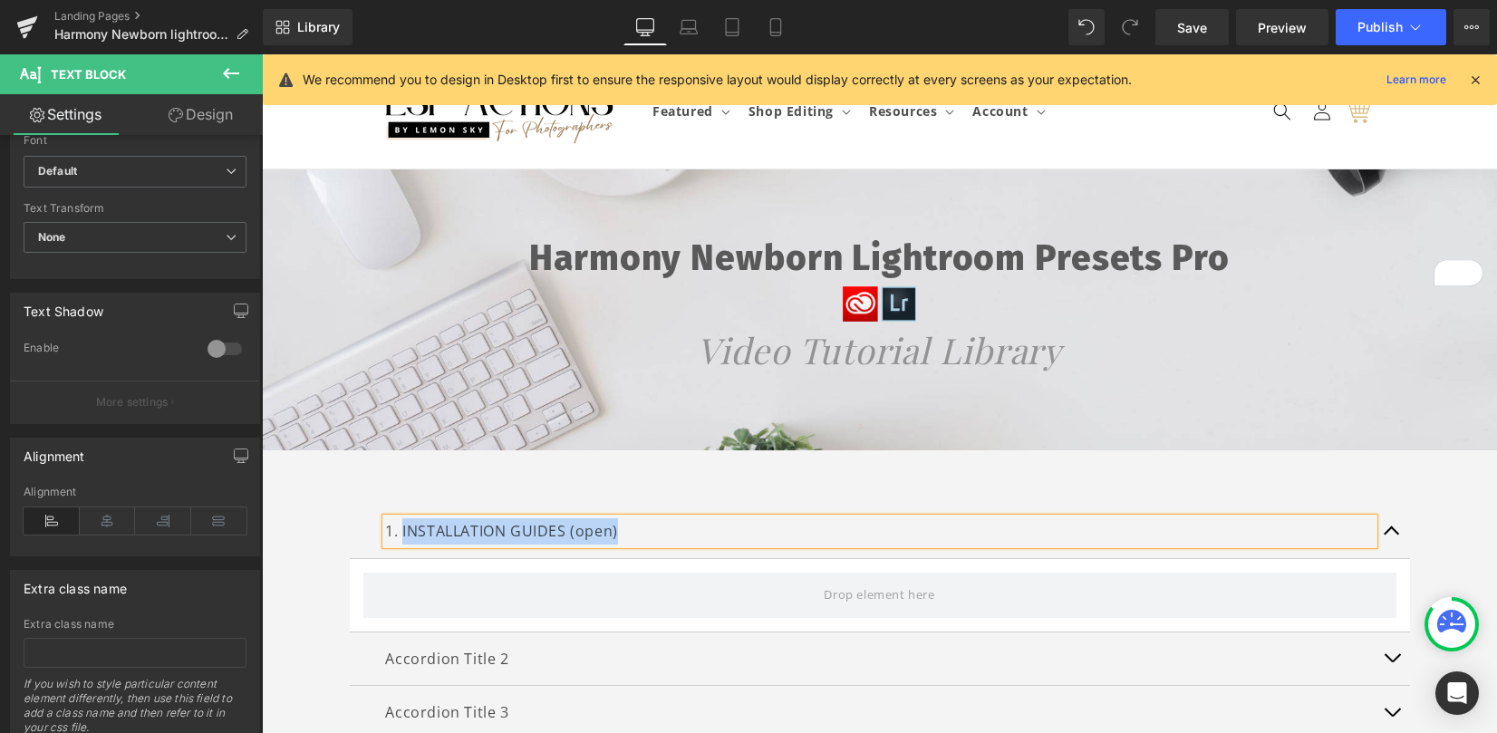
drag, startPoint x: 621, startPoint y: 527, endPoint x: 394, endPoint y: 529, distance: 226.6
click at [394, 529] on p "1. INSTALLATION GUIDES (open)" at bounding box center [880, 531] width 988 height 26
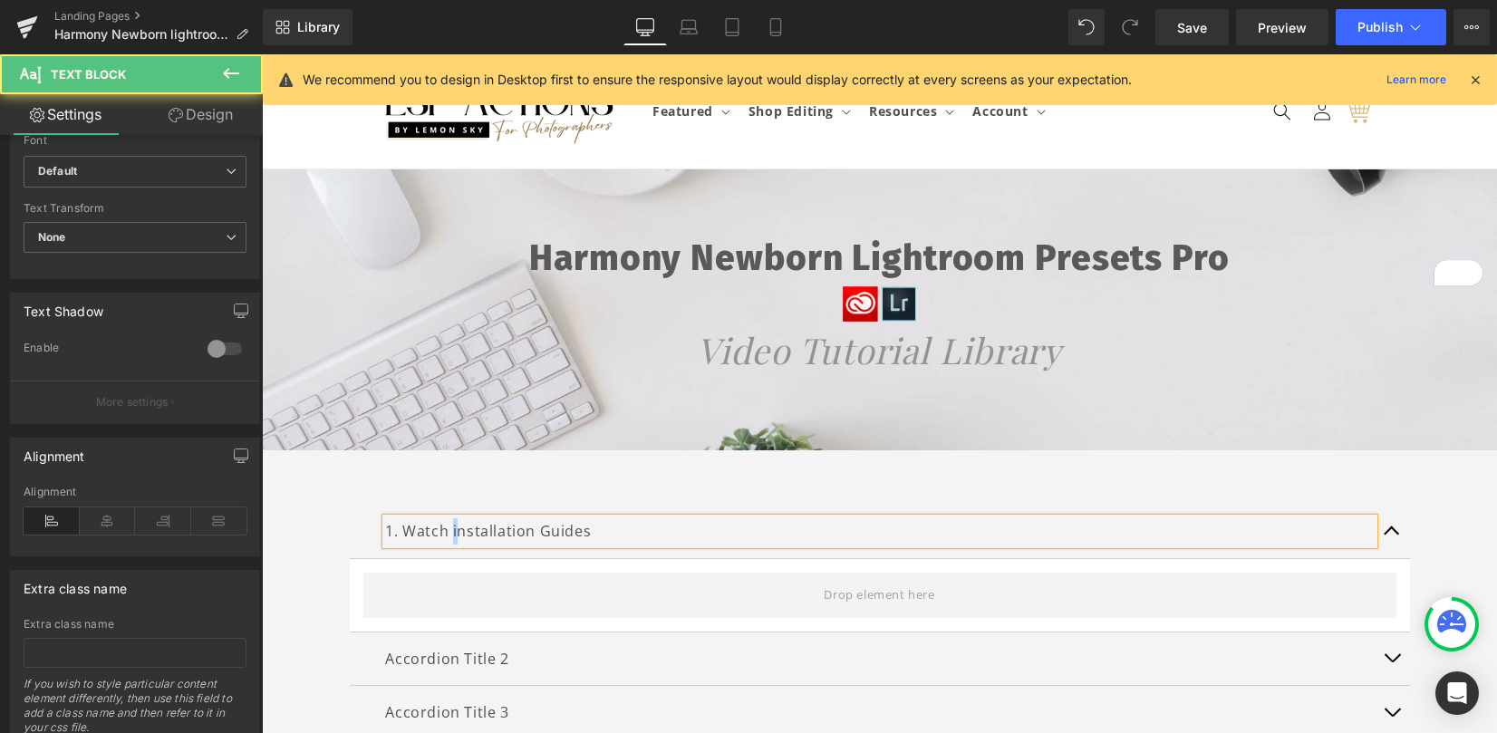
click at [445, 534] on p "1. Watch installation Guides" at bounding box center [880, 531] width 988 height 26
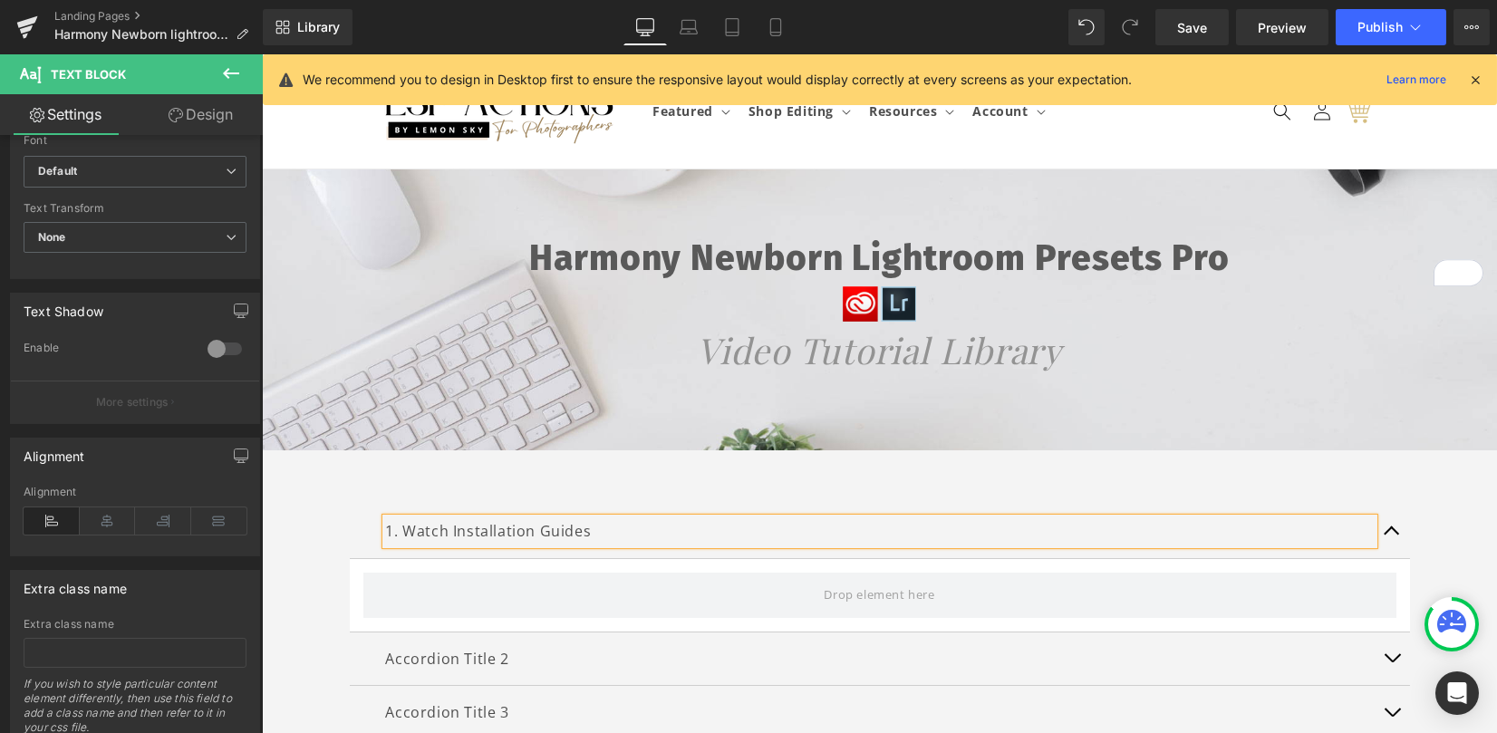
click at [752, 493] on div "1. Watch Installation Guides Text Block Accordion Title 2 Text Block Accordion …" at bounding box center [880, 623] width 1060 height 290
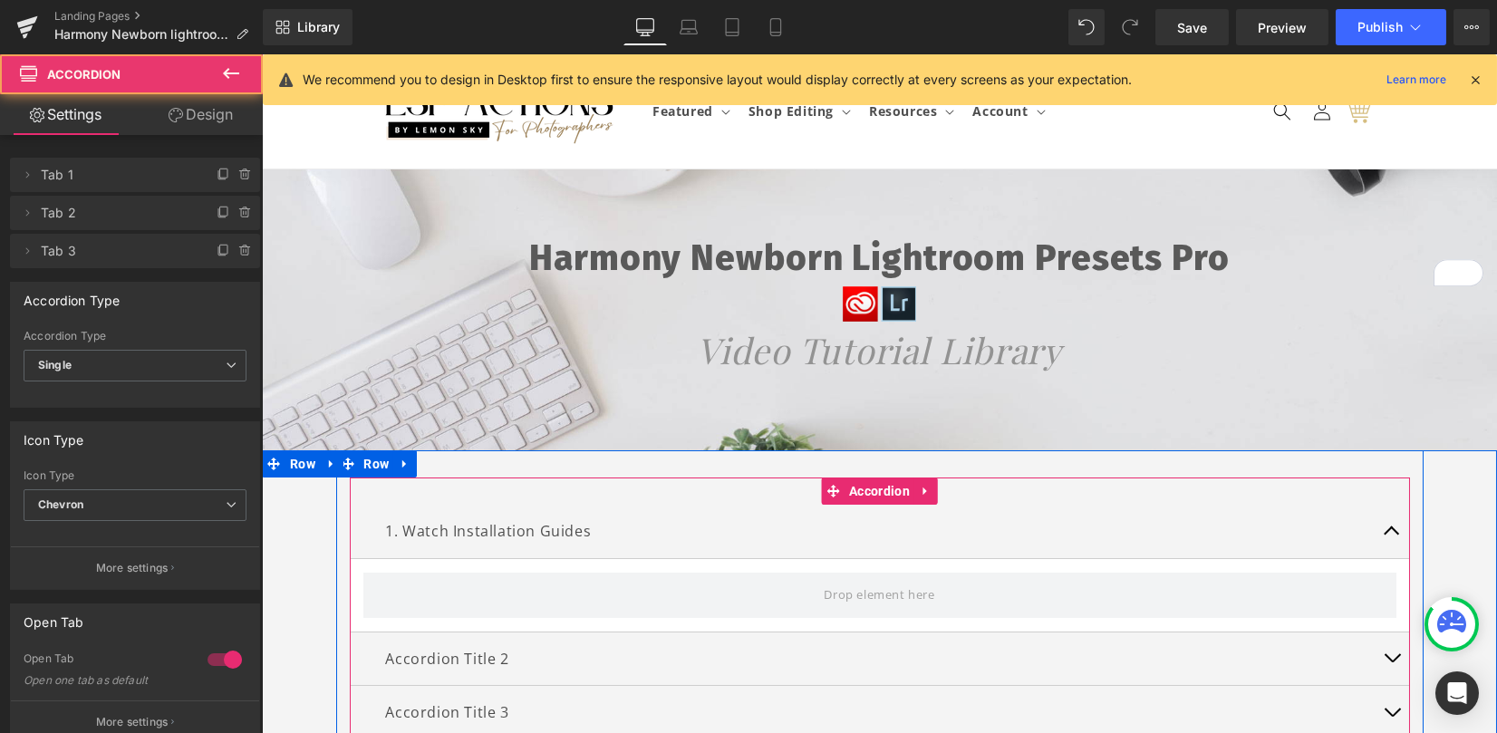
click at [824, 479] on div "1. Watch Installation Guides Text Block Accordion Title 2 Text Block Accordion …" at bounding box center [880, 623] width 1060 height 290
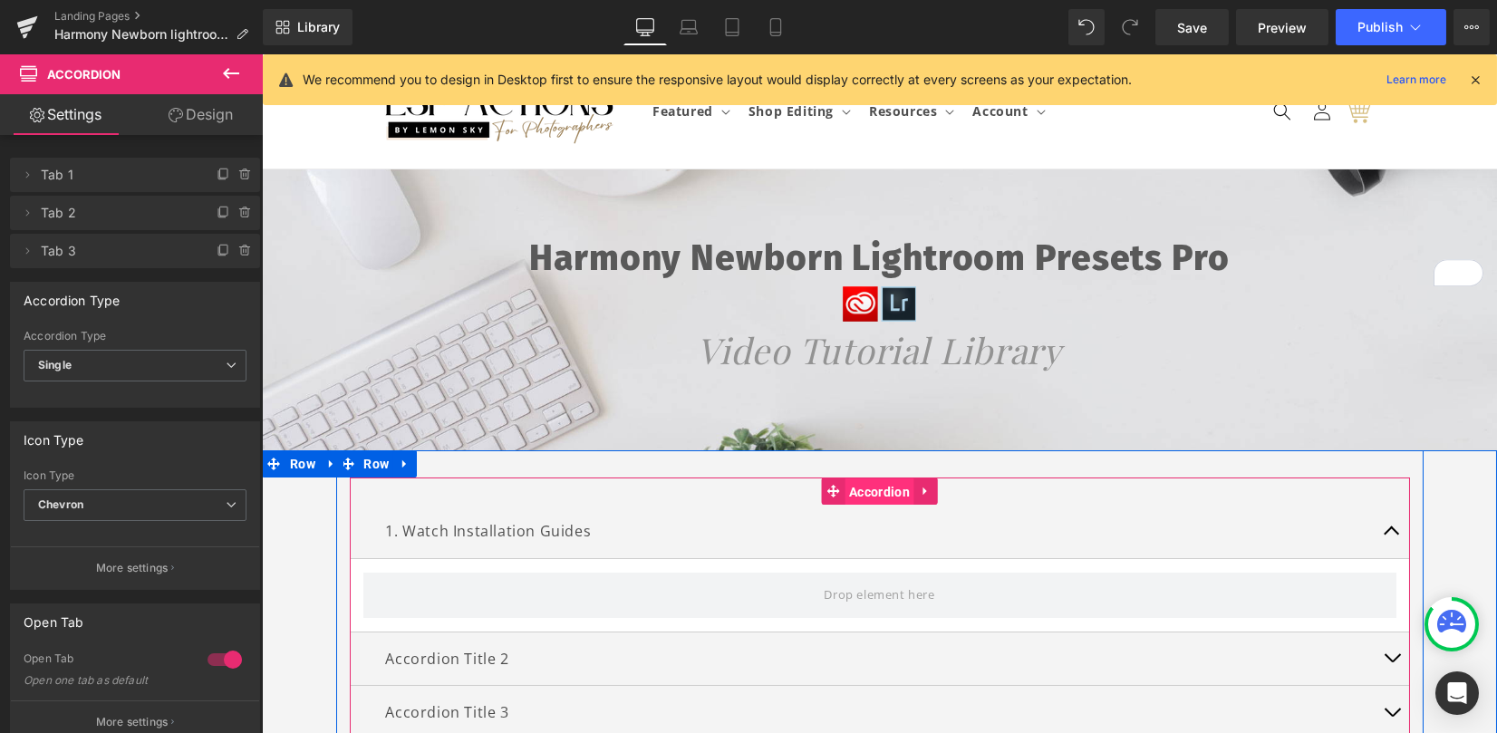
click at [845, 491] on span "Accordion" at bounding box center [880, 492] width 70 height 27
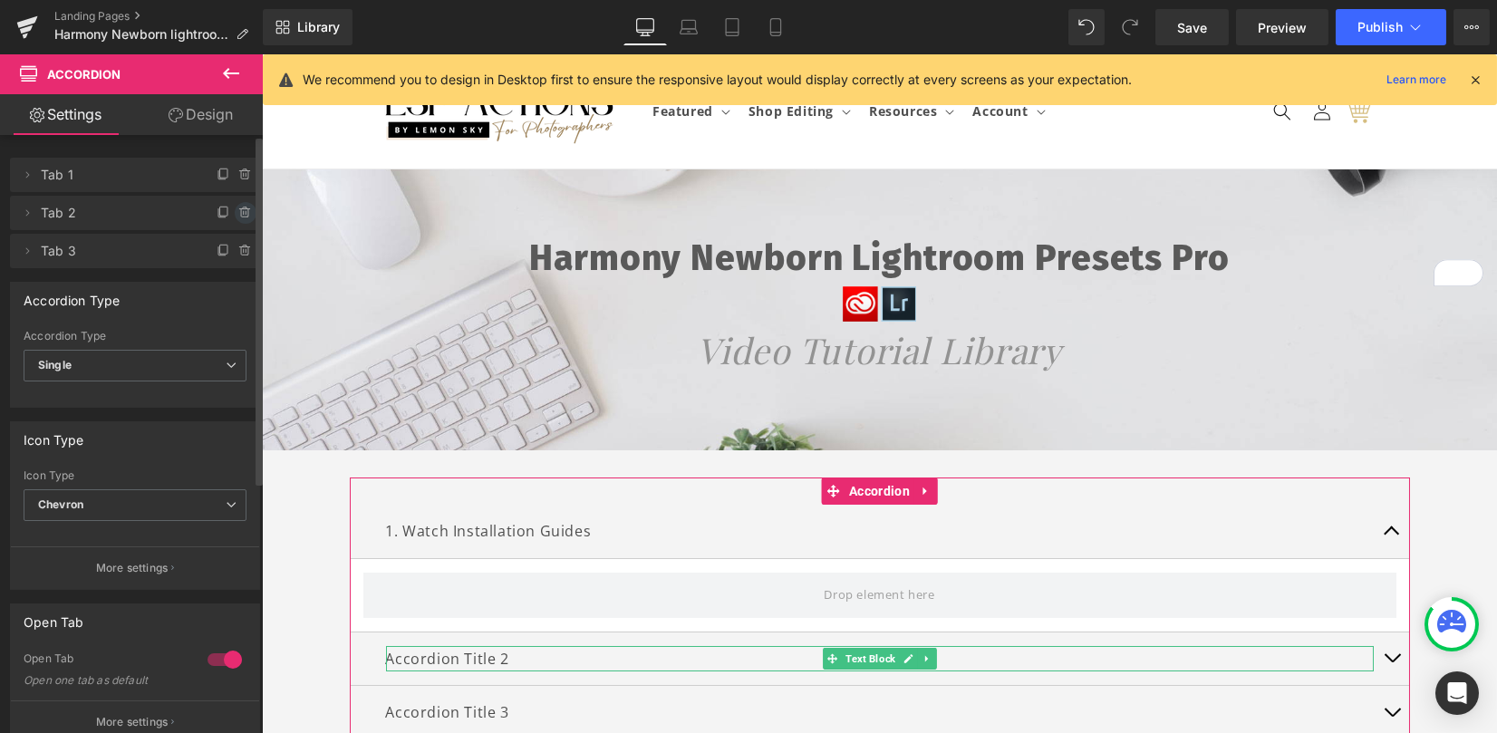
click at [238, 209] on icon at bounding box center [245, 213] width 15 height 15
click at [234, 210] on button "Delete" at bounding box center [226, 214] width 57 height 24
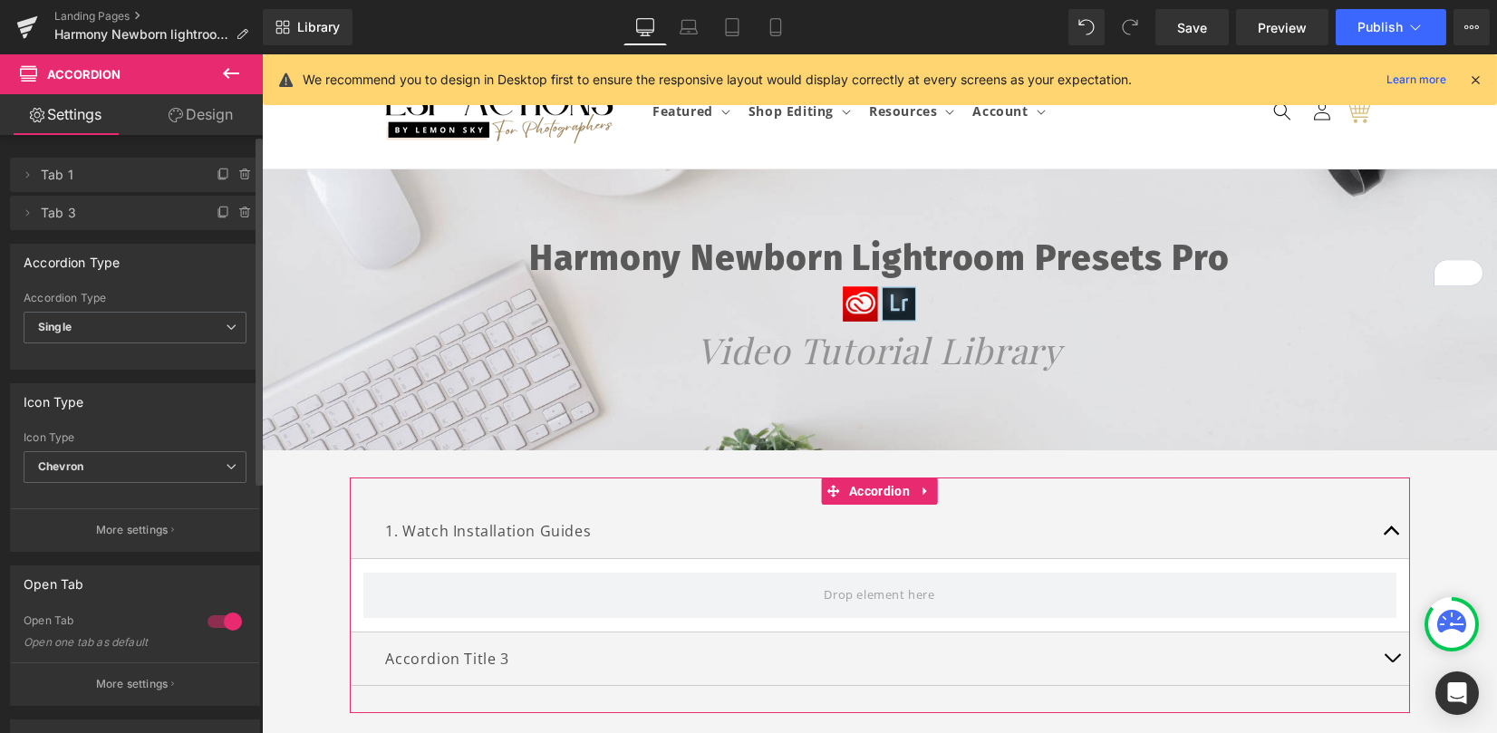
click at [238, 210] on icon at bounding box center [245, 213] width 15 height 15
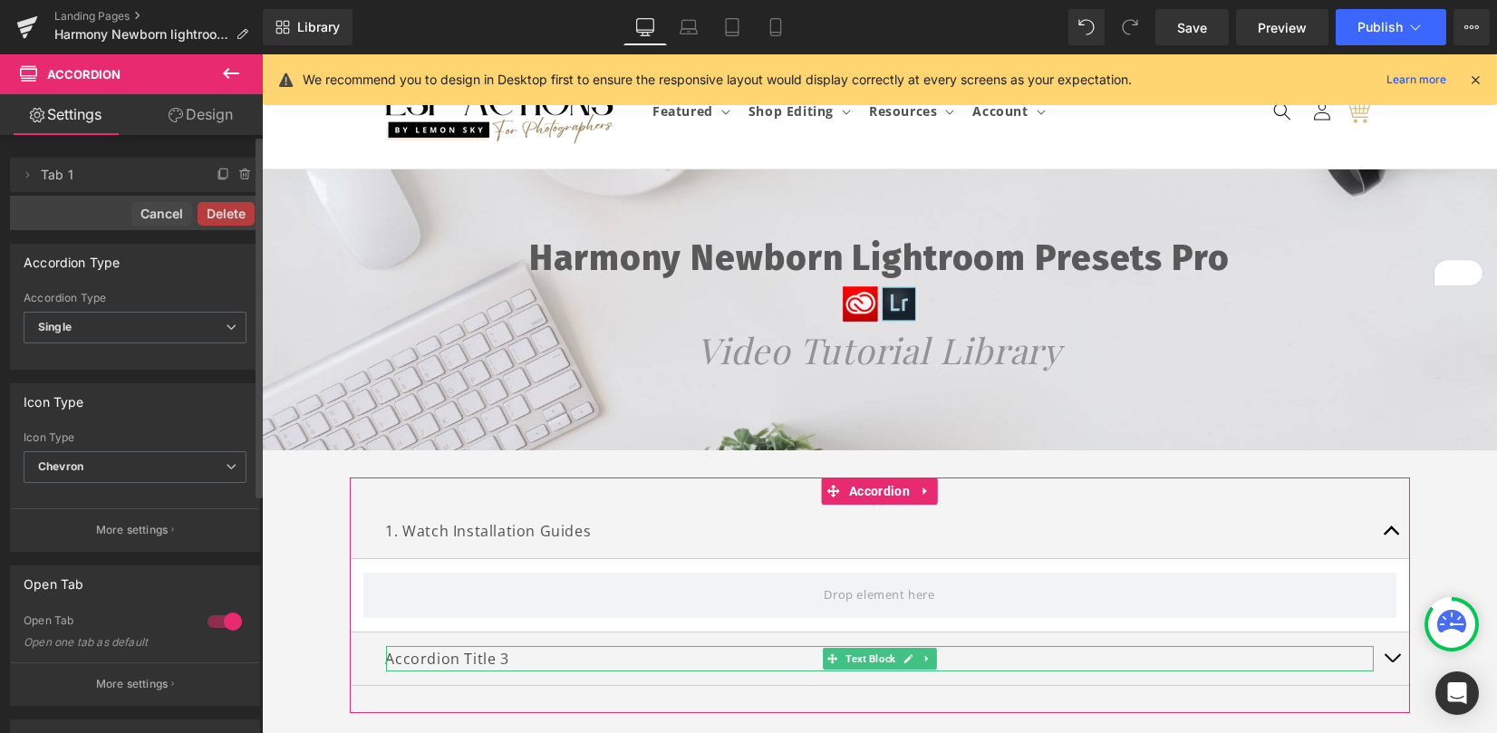
click at [235, 210] on button "Delete" at bounding box center [226, 214] width 57 height 24
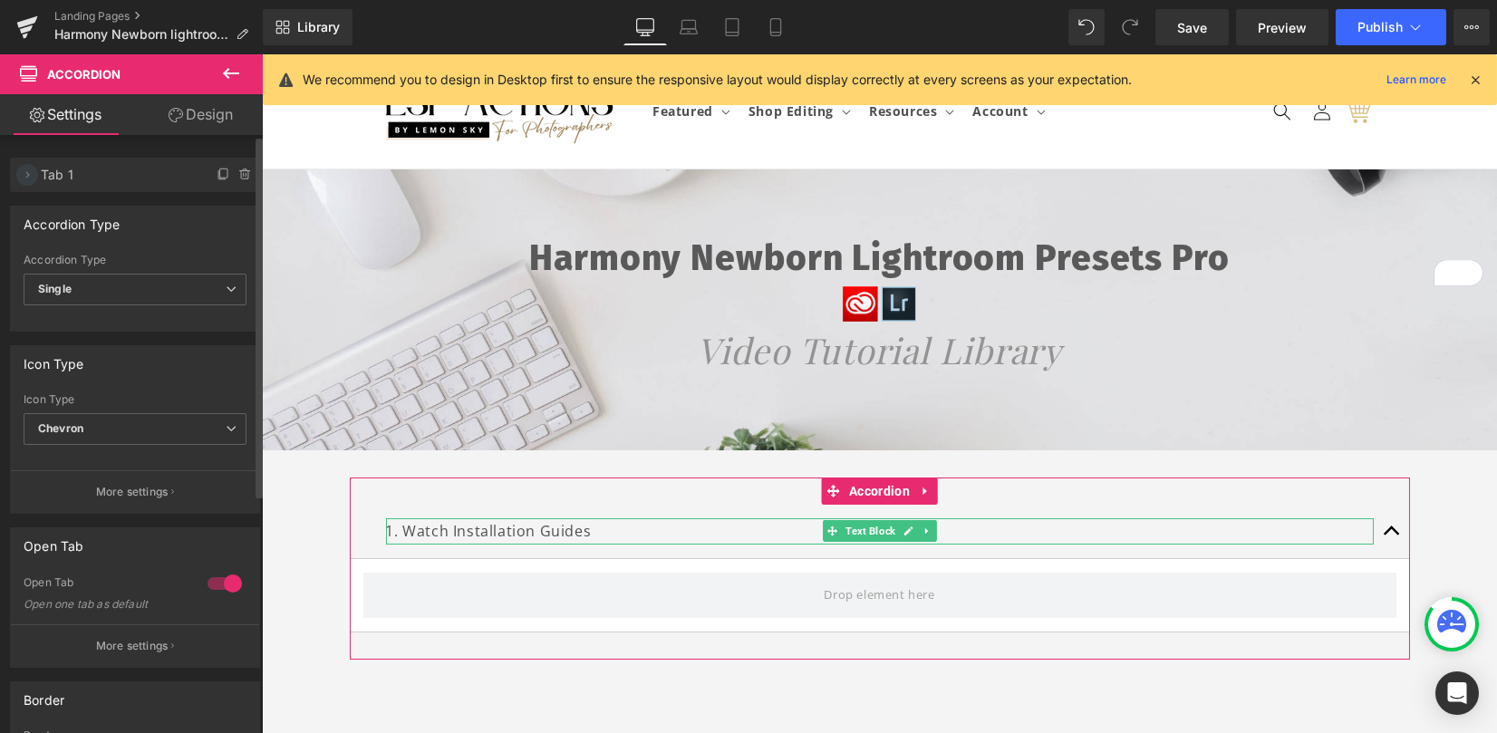
click at [22, 172] on icon at bounding box center [27, 175] width 15 height 15
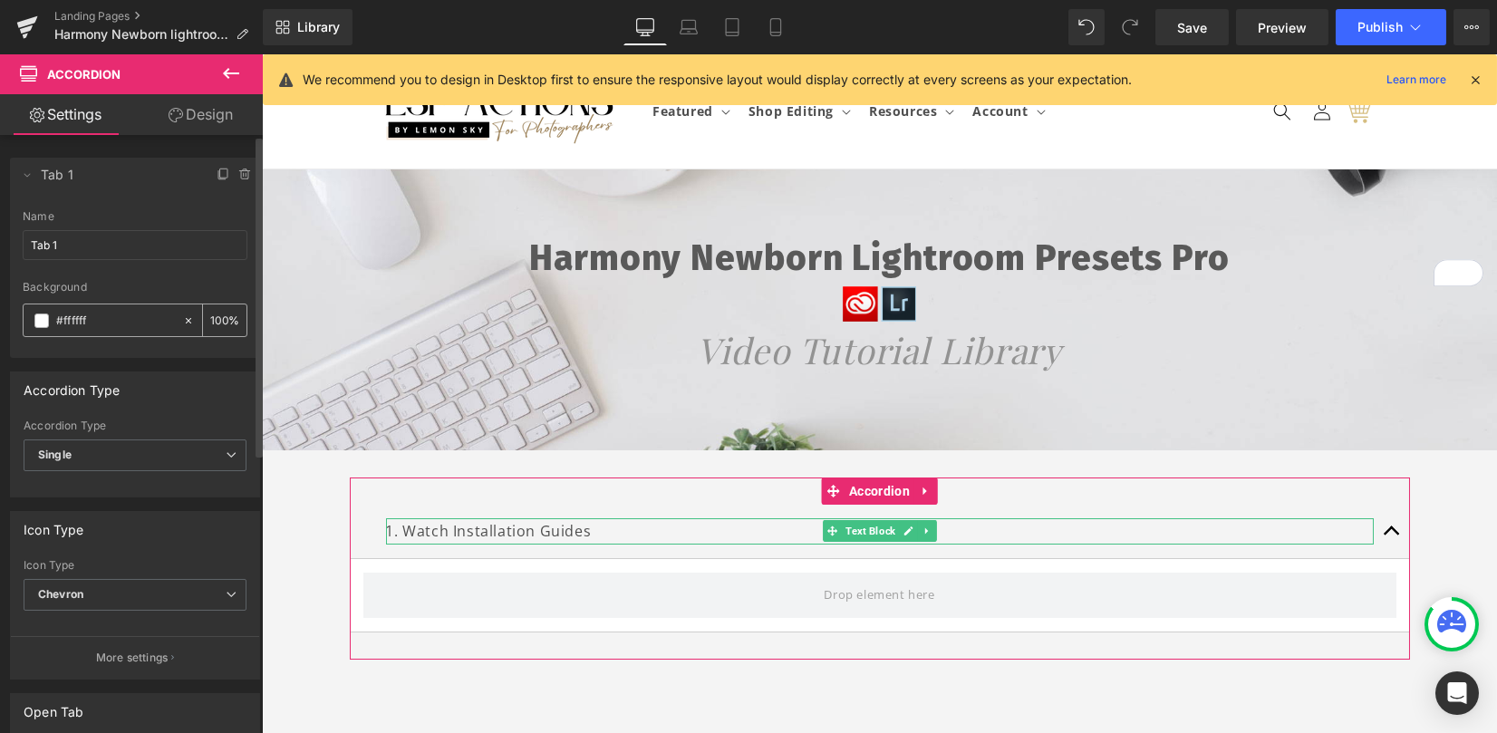
click at [182, 317] on icon at bounding box center [188, 320] width 13 height 13
type input "none"
type input "0"
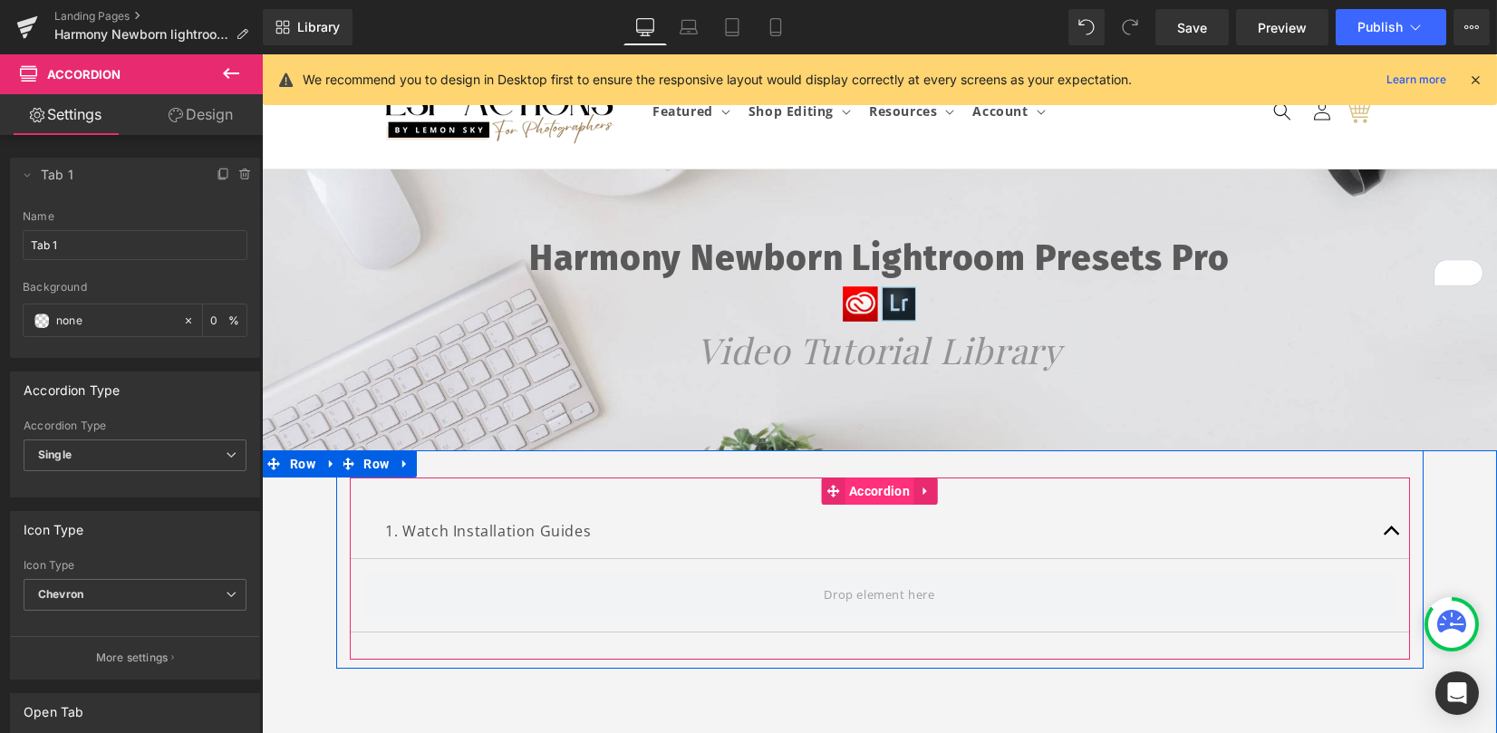
click at [845, 486] on span "Accordion" at bounding box center [880, 491] width 70 height 27
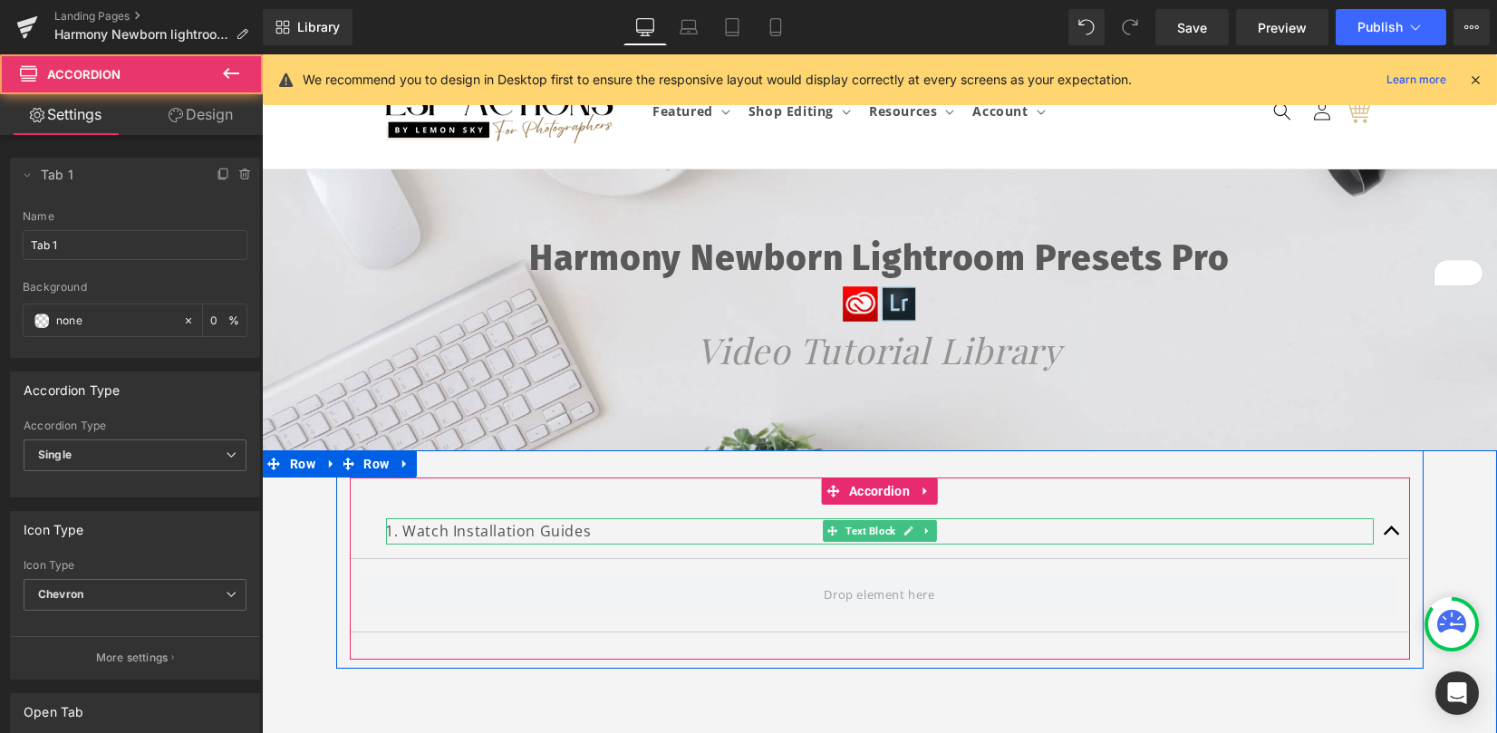
scroll to position [241, 0]
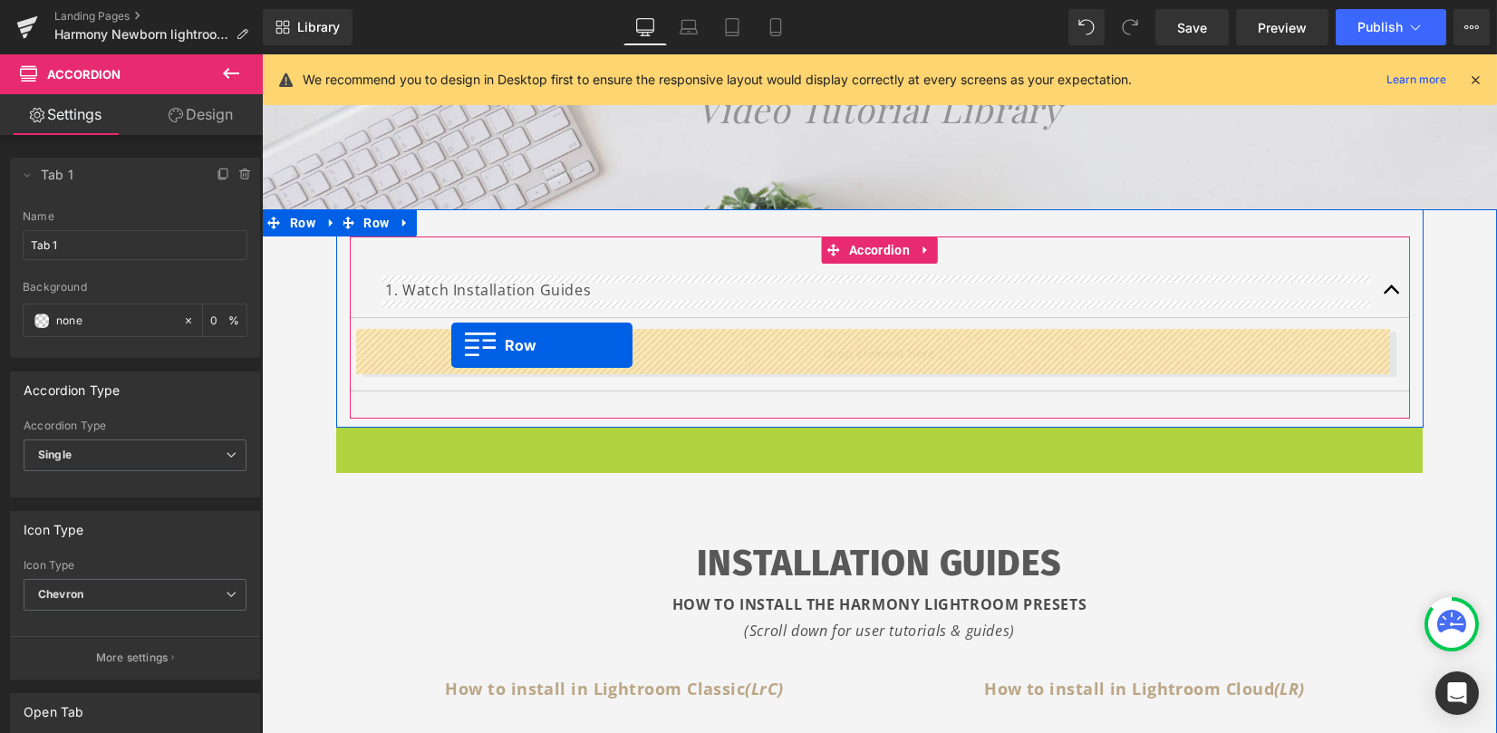
drag, startPoint x: 375, startPoint y: 438, endPoint x: 451, endPoint y: 346, distance: 119.1
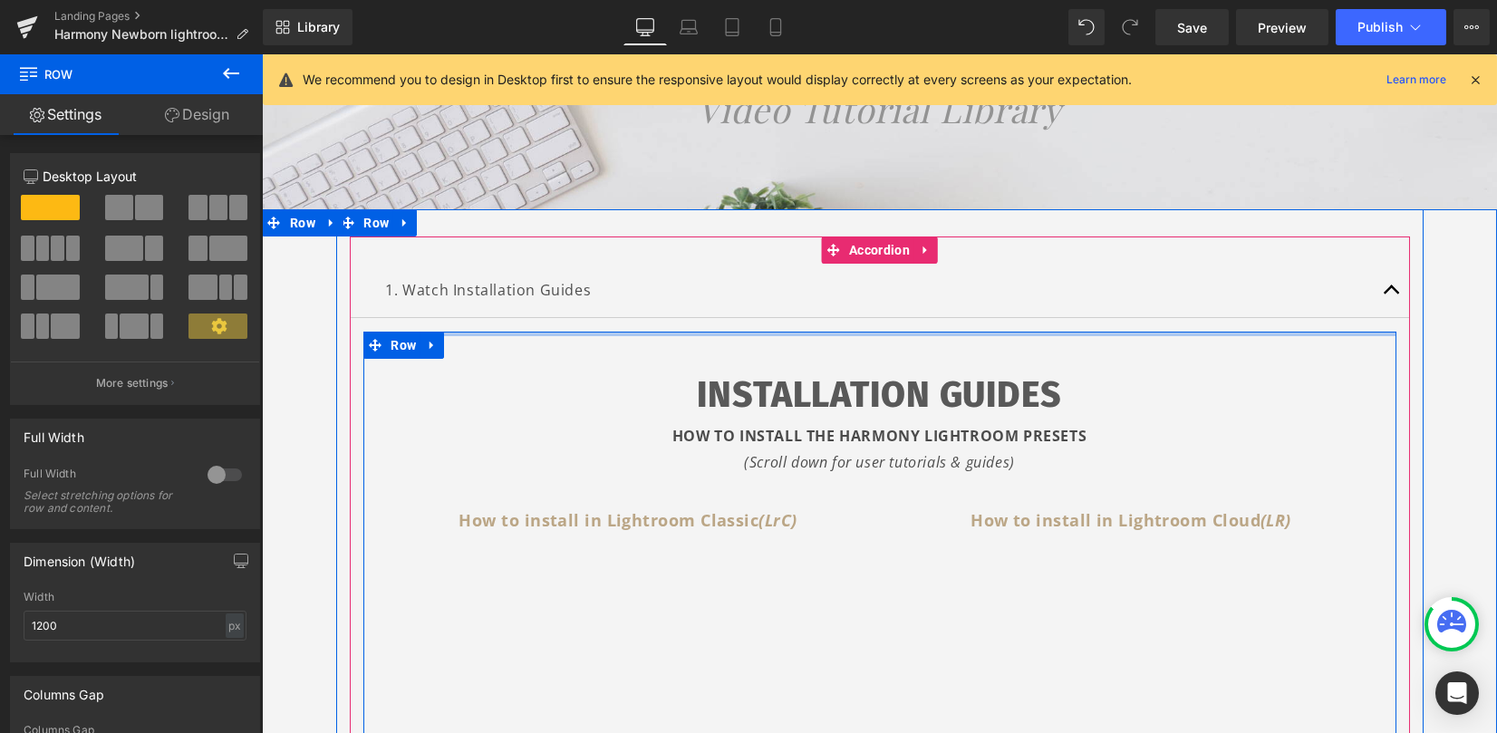
drag, startPoint x: 768, startPoint y: 338, endPoint x: 768, endPoint y: 306, distance: 31.7
click at [768, 306] on div "1. Watch Installation Guides Text Block INSTALLATION GUIDES HOW TO INSTALL THE …" at bounding box center [880, 725] width 1060 height 923
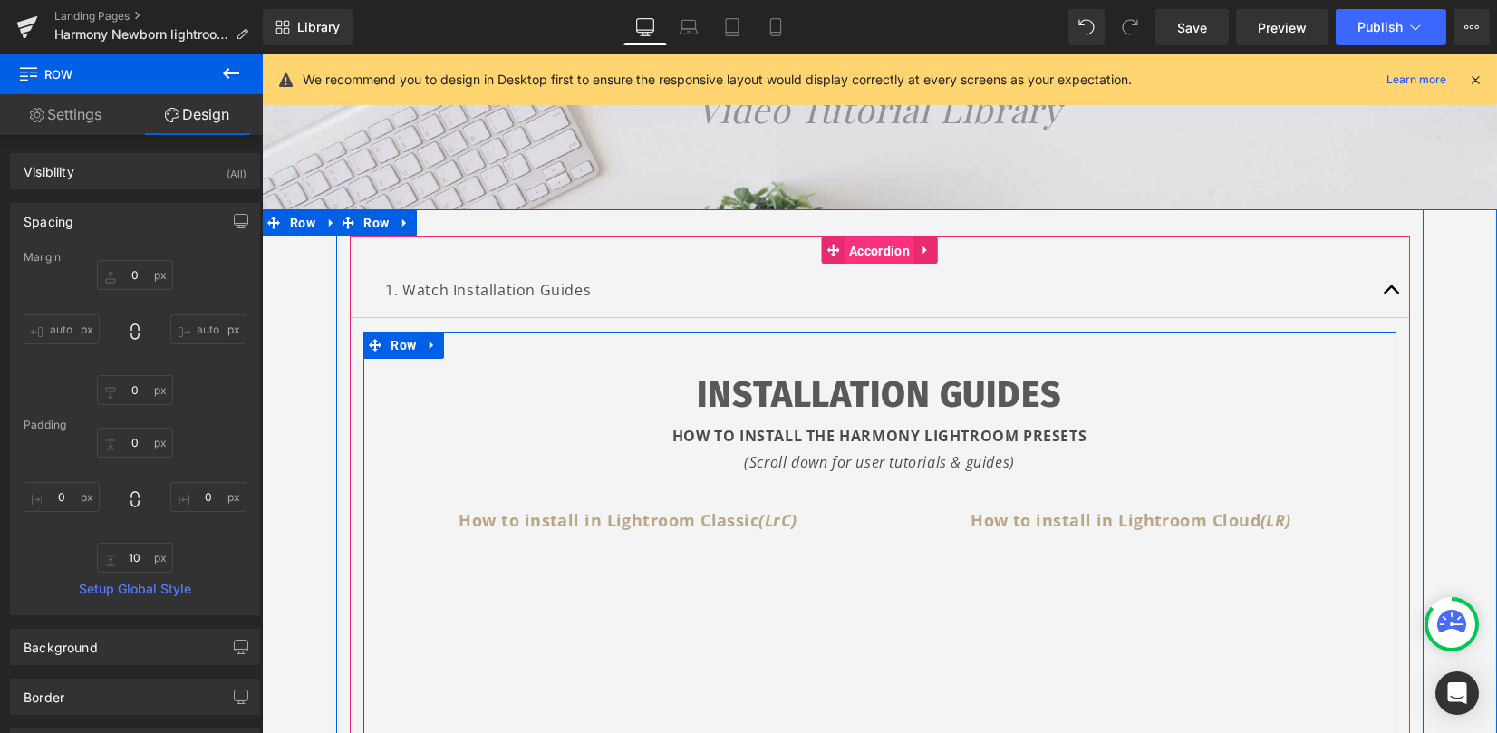
click at [861, 253] on span "Accordion" at bounding box center [880, 250] width 70 height 27
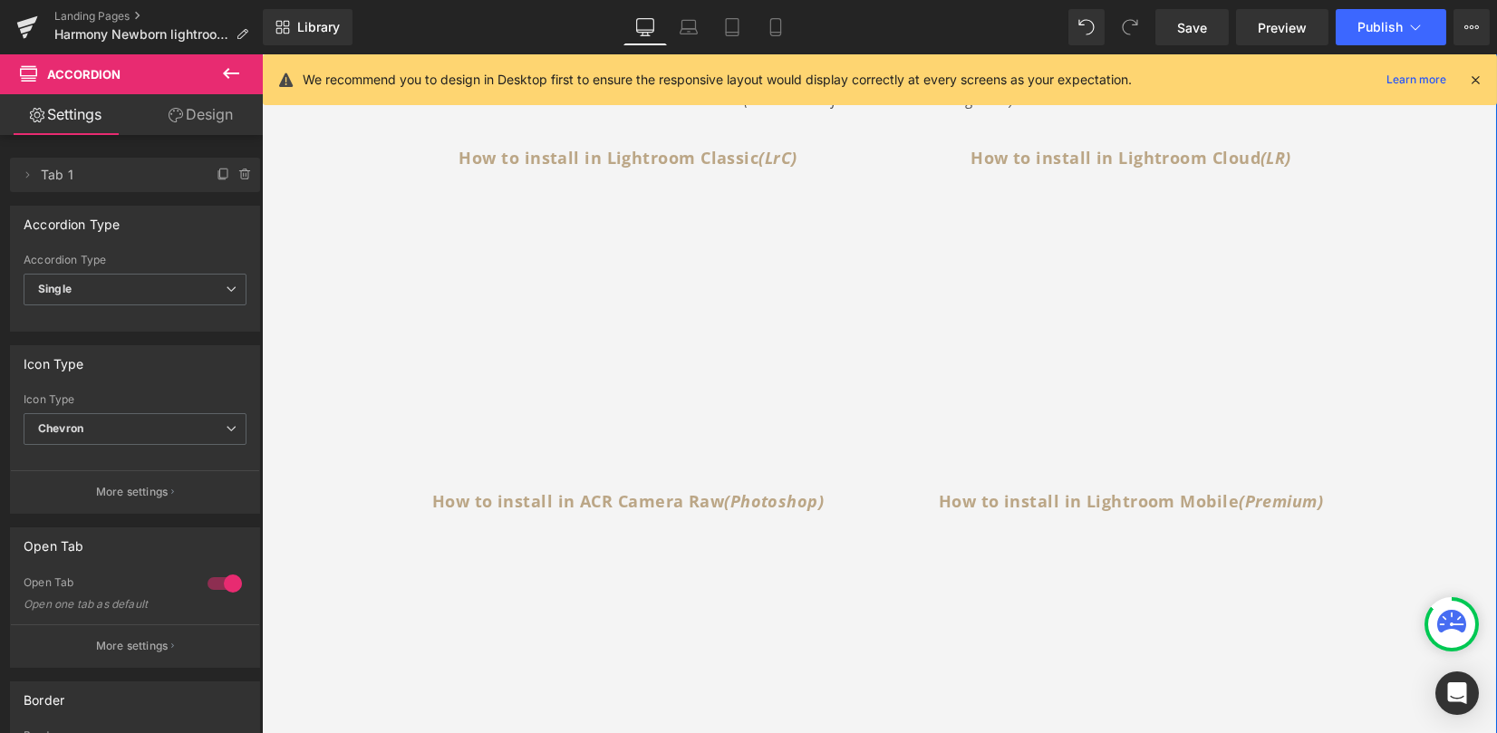
scroll to position [0, 0]
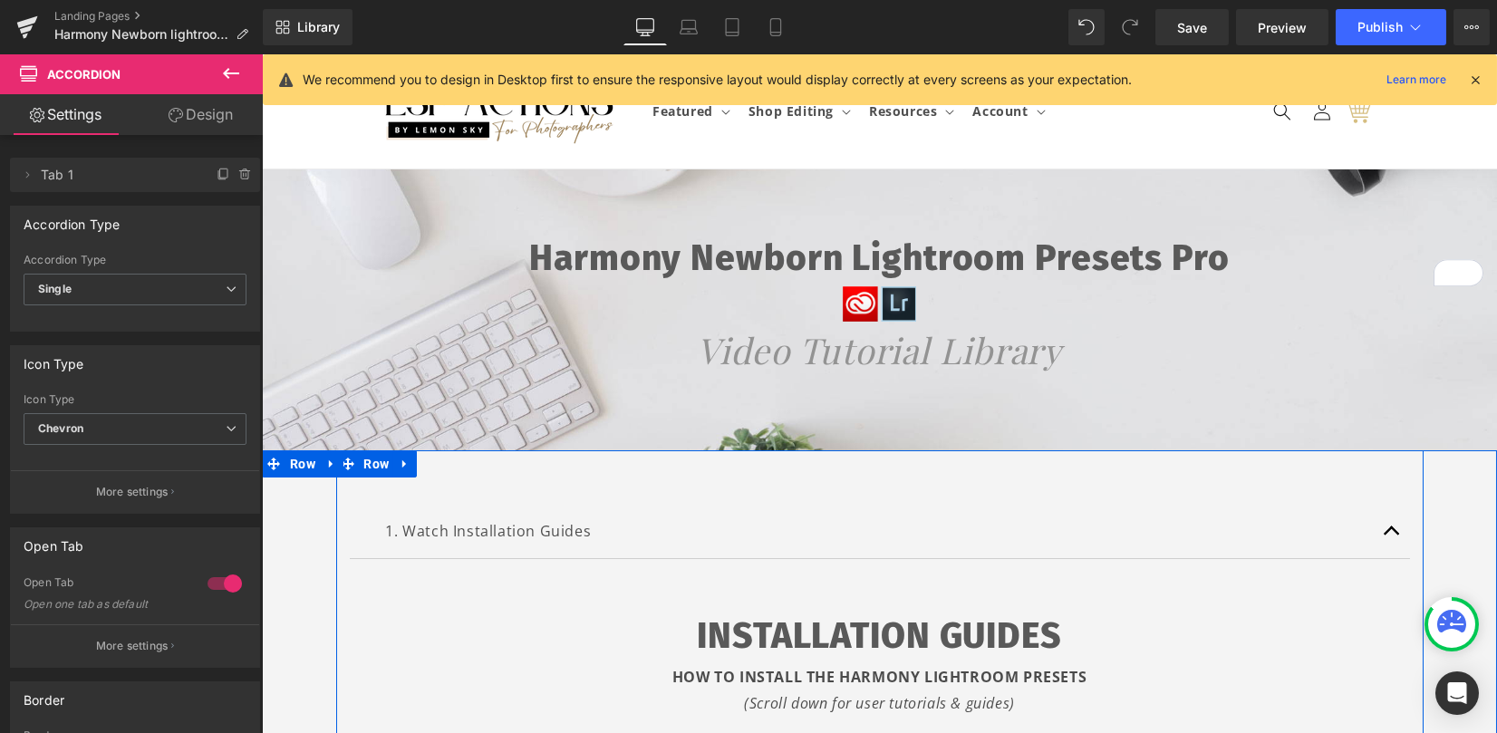
click at [1390, 523] on button "button" at bounding box center [1392, 531] width 36 height 53
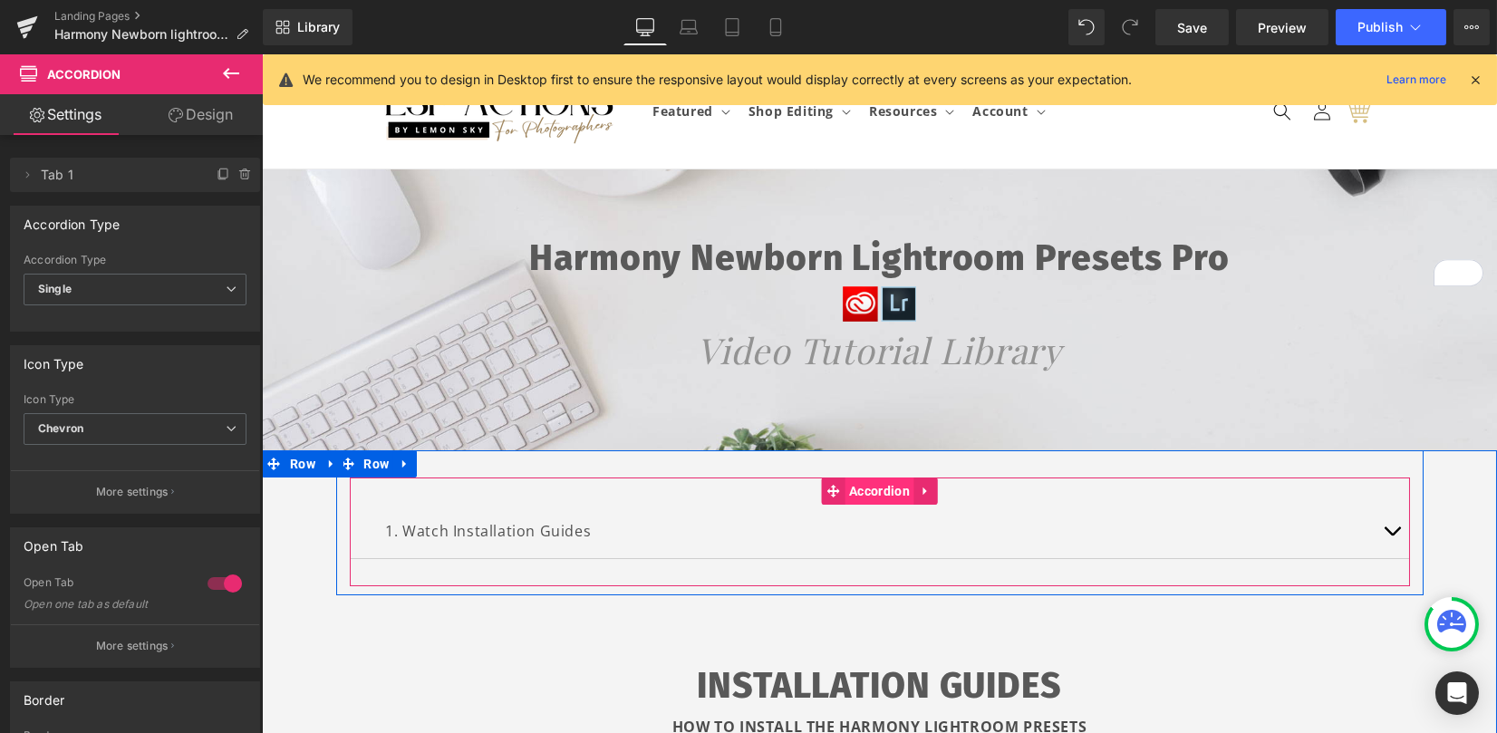
click at [873, 494] on span "Accordion" at bounding box center [880, 491] width 70 height 27
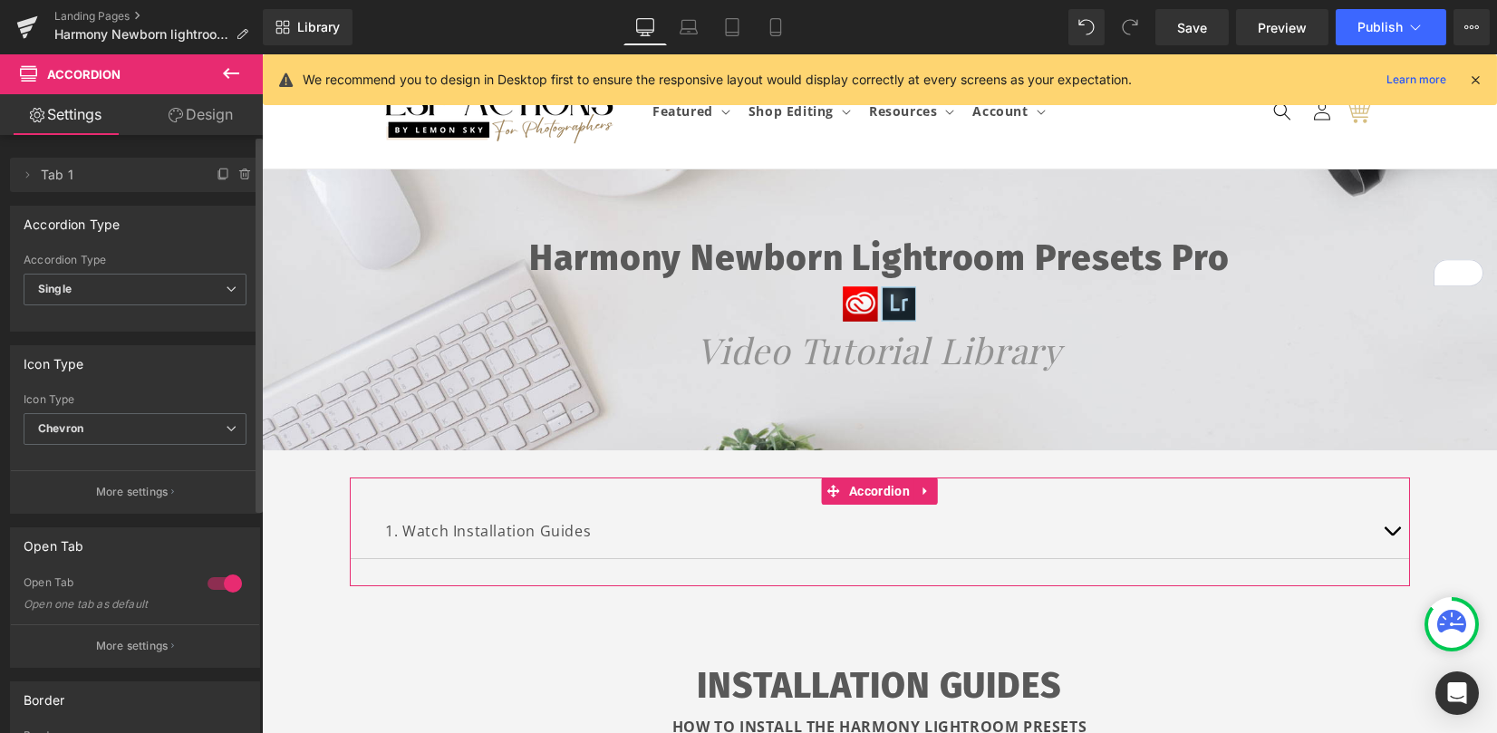
click at [213, 584] on div at bounding box center [225, 583] width 44 height 29
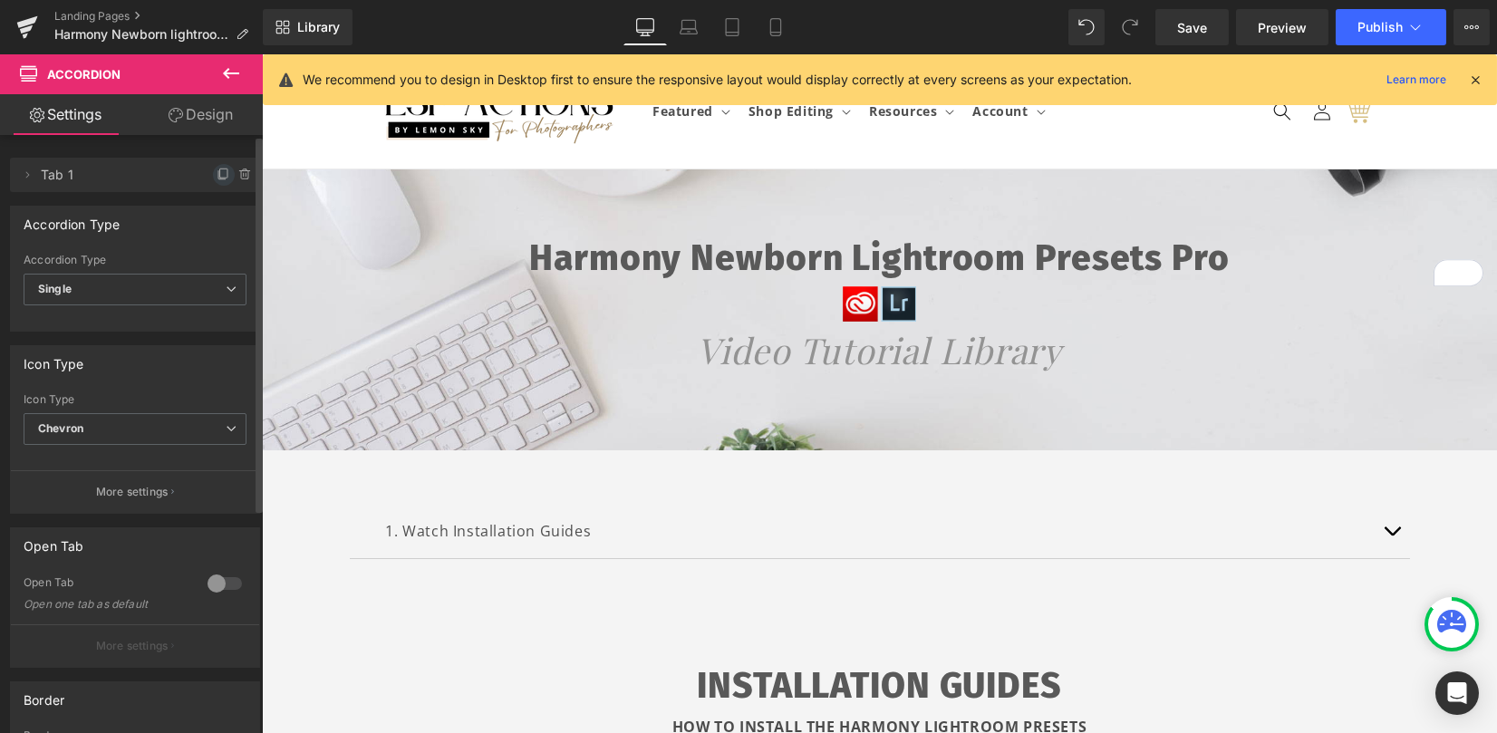
click at [217, 179] on icon at bounding box center [224, 175] width 15 height 15
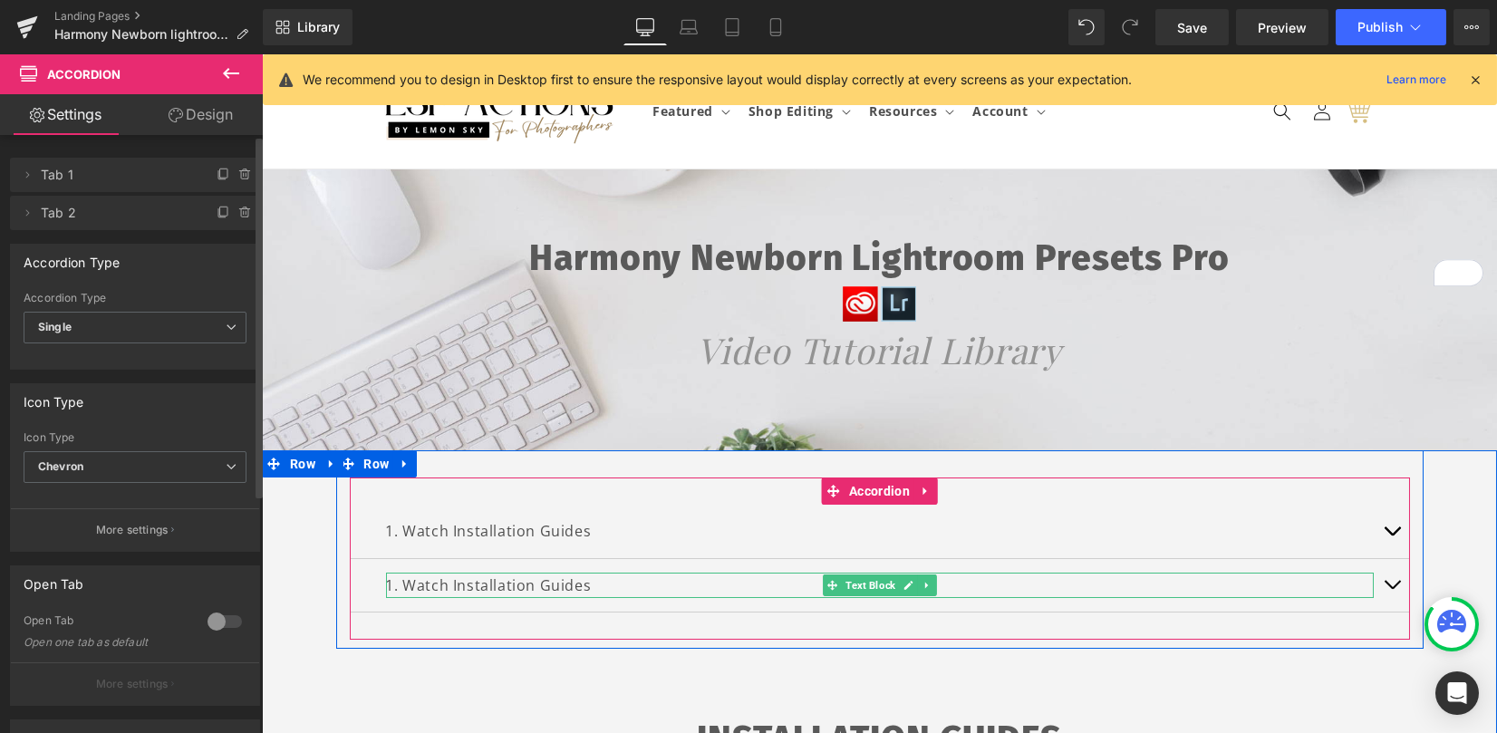
click at [406, 589] on p "1. Watch Installation Guides" at bounding box center [880, 586] width 988 height 26
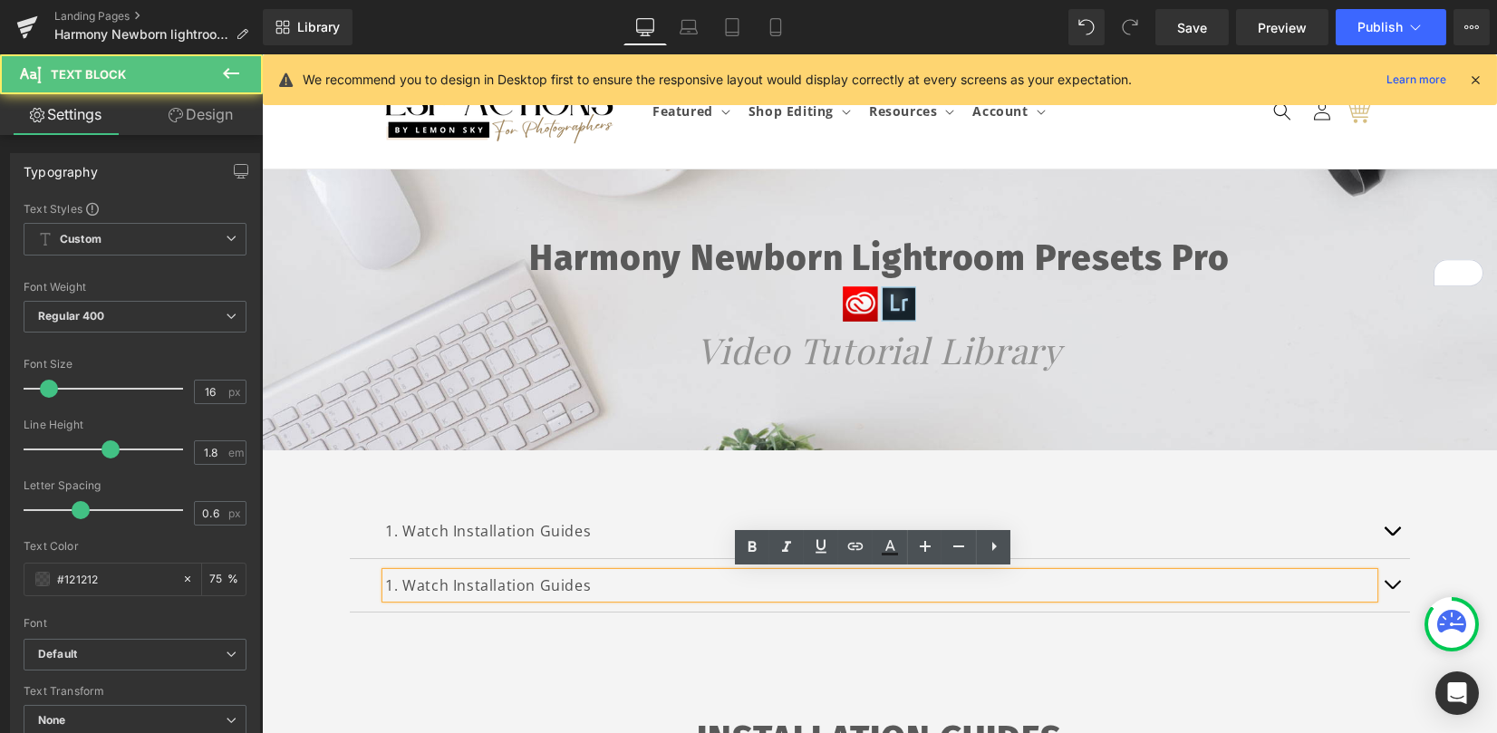
click at [386, 590] on p "1. Watch Installation Guides" at bounding box center [880, 586] width 988 height 26
click at [386, 585] on p "1. Watch Installation Guides" at bounding box center [880, 586] width 988 height 26
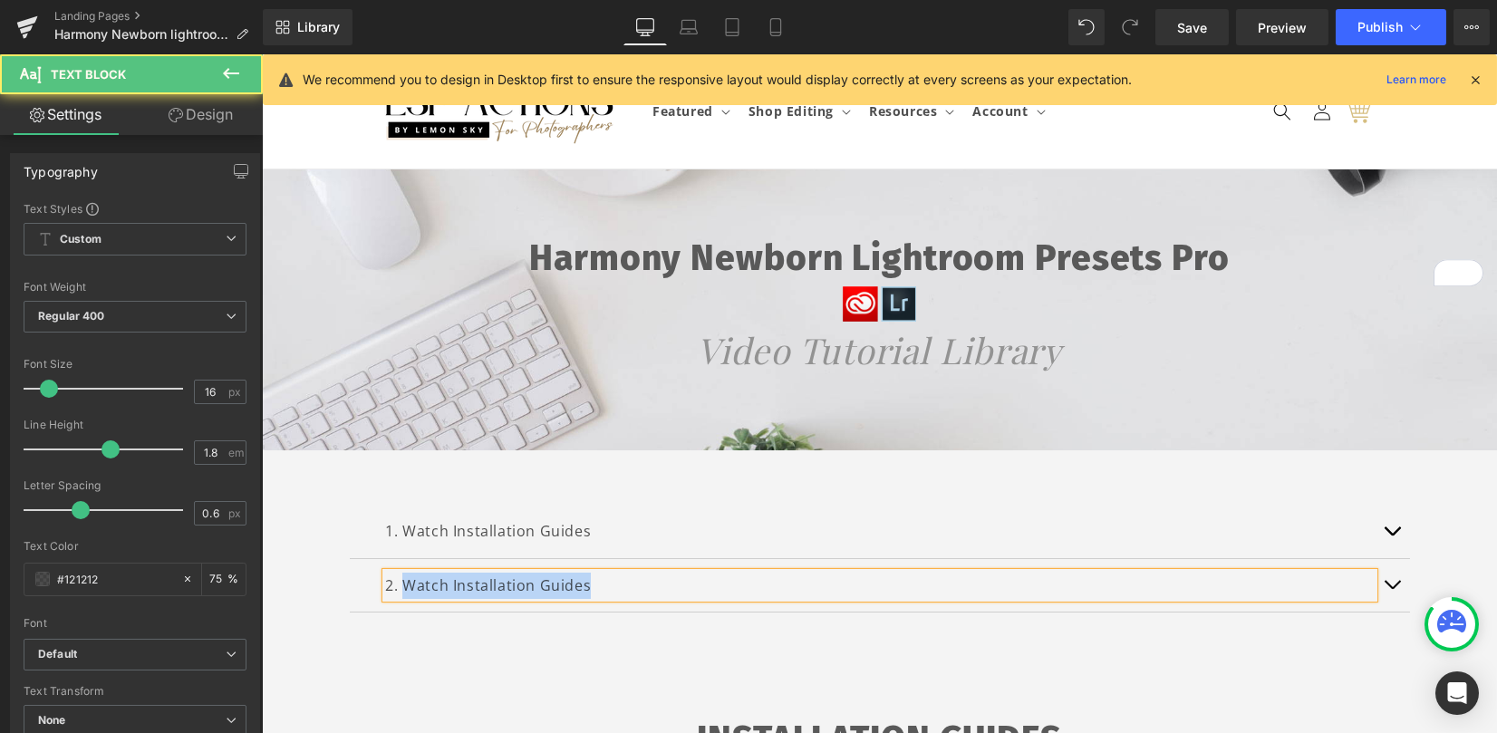
drag, startPoint x: 401, startPoint y: 591, endPoint x: 602, endPoint y: 593, distance: 201.2
click at [599, 591] on p "2. Watch Installation Guides" at bounding box center [880, 586] width 988 height 26
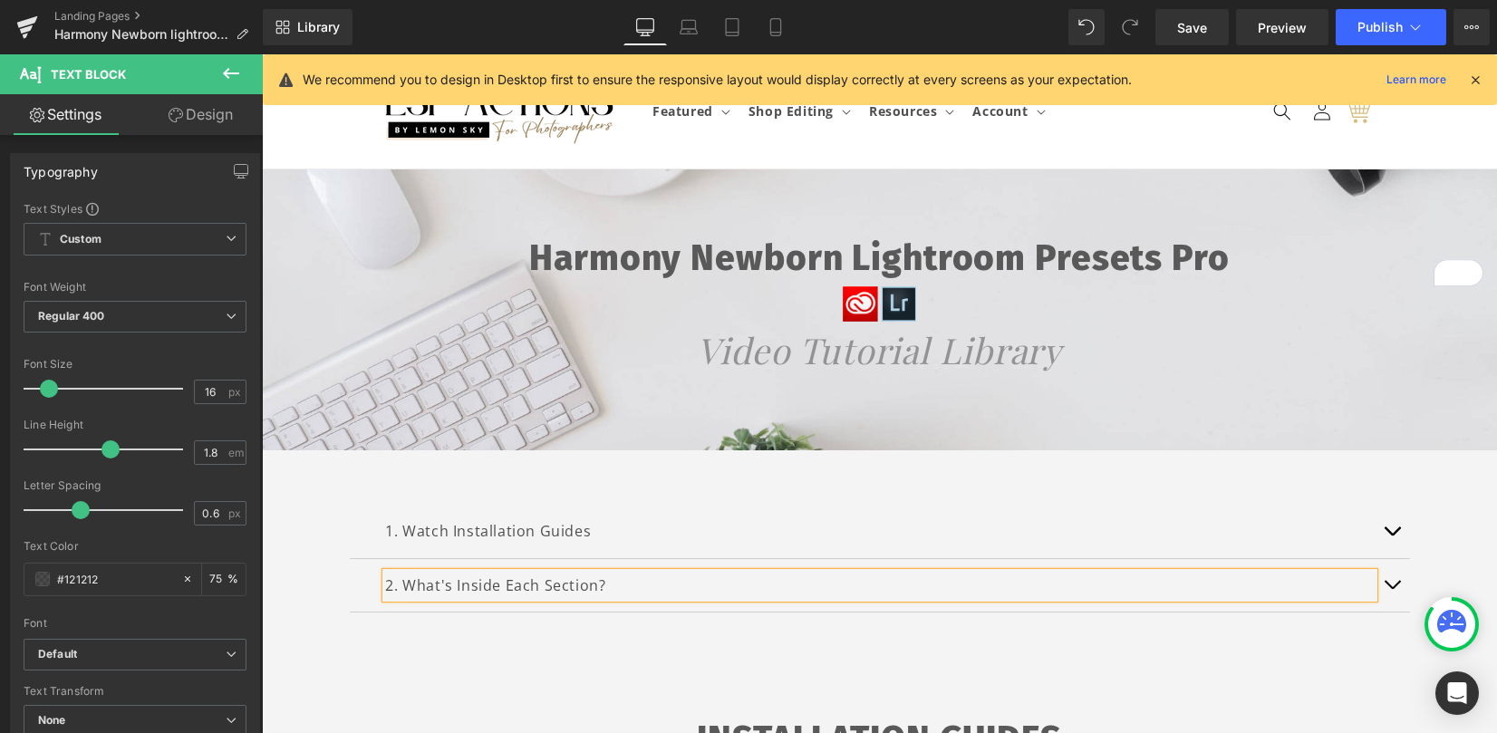
click at [1392, 589] on span "button" at bounding box center [1392, 589] width 0 height 0
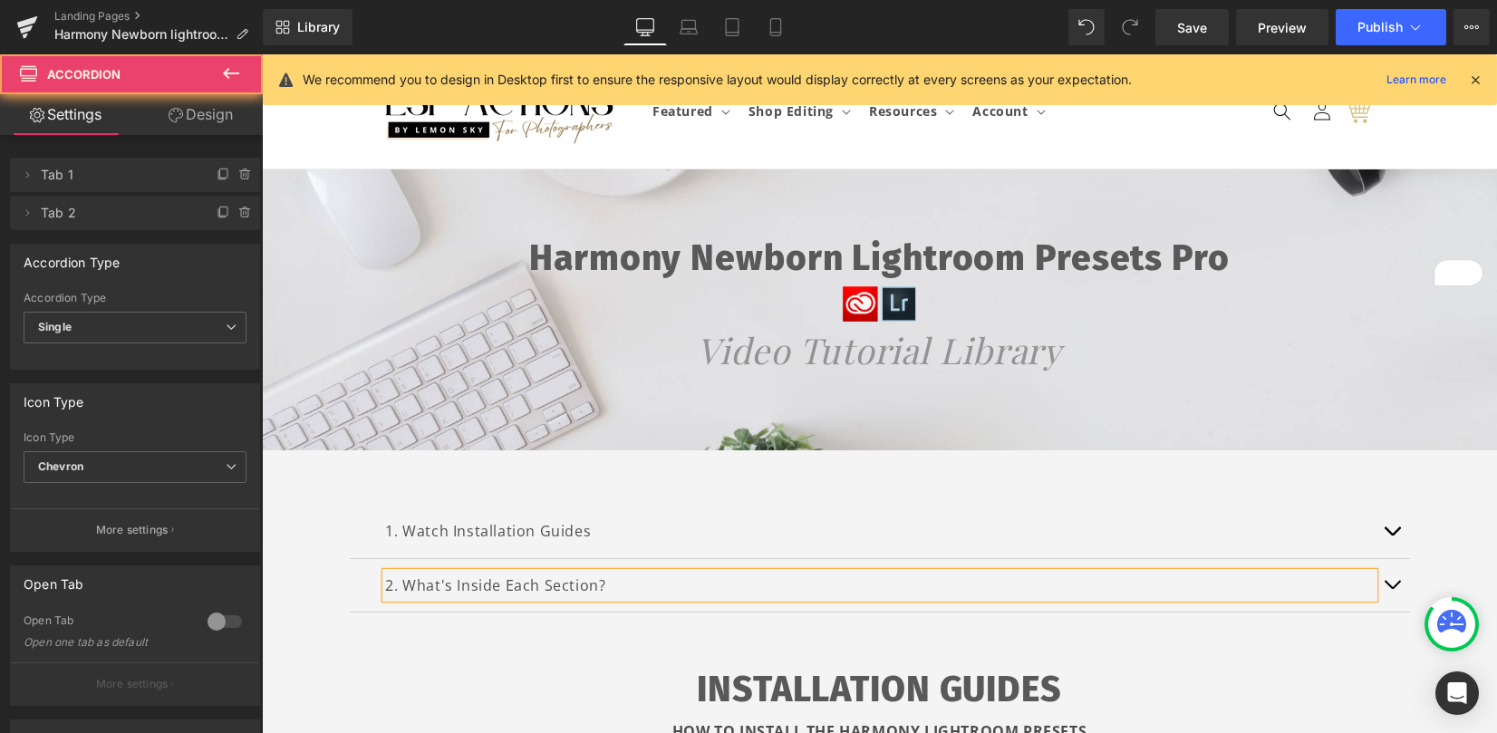
click at [1385, 585] on button "button" at bounding box center [1392, 585] width 36 height 53
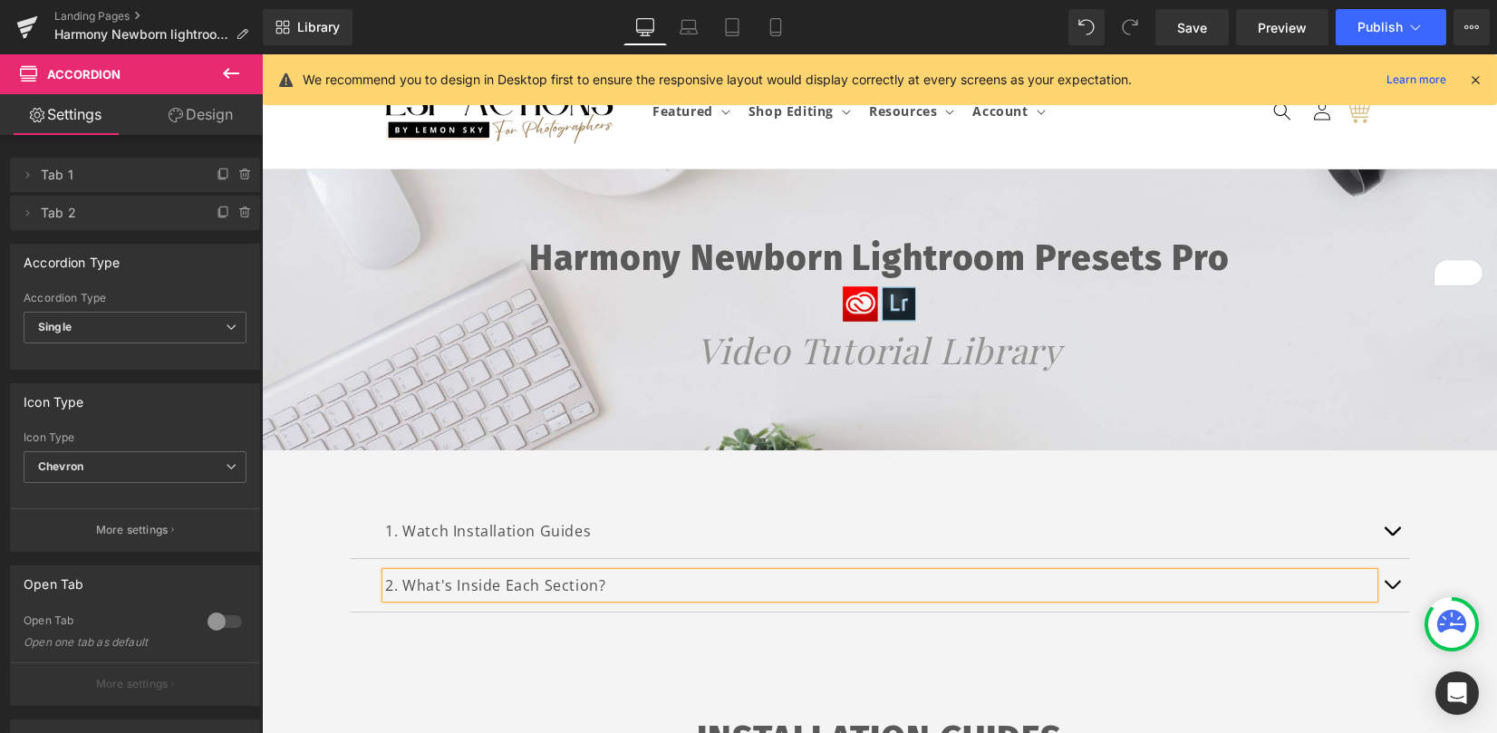
click at [843, 486] on div "1. Watch Installation Guides Text Block INSTALLATION GUIDES HOW TO INSTALL THE …" at bounding box center [880, 559] width 1060 height 163
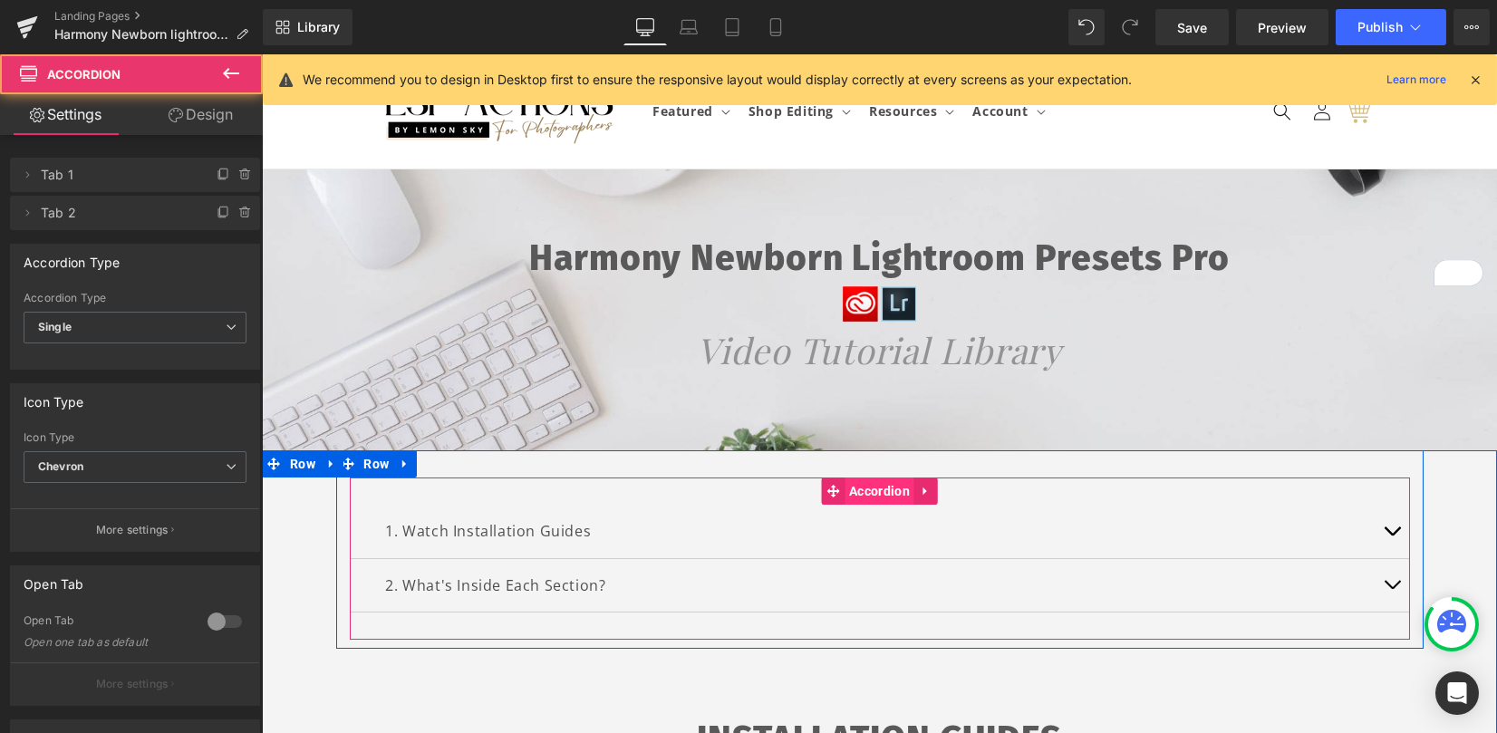
click at [854, 491] on span "Accordion" at bounding box center [880, 491] width 70 height 27
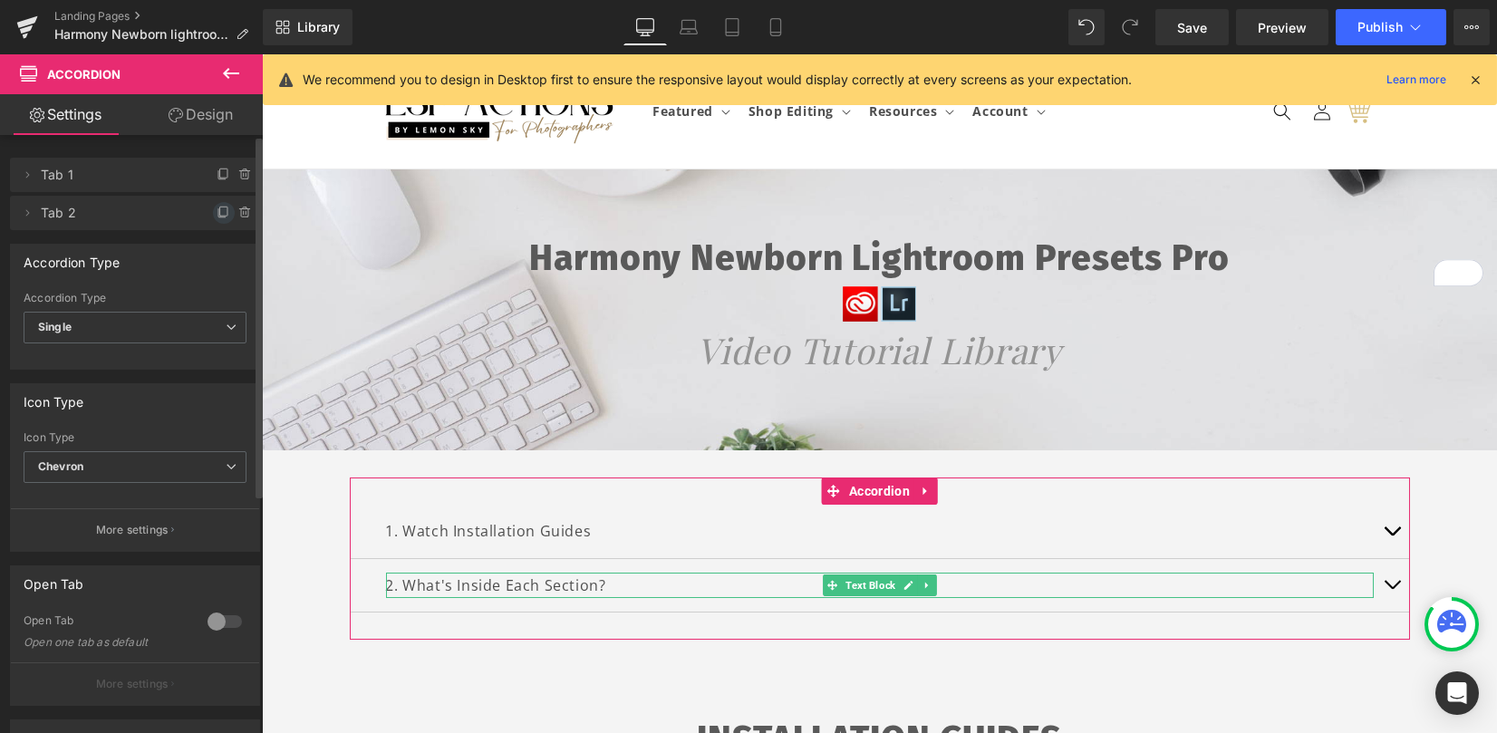
click at [217, 211] on icon at bounding box center [224, 213] width 15 height 15
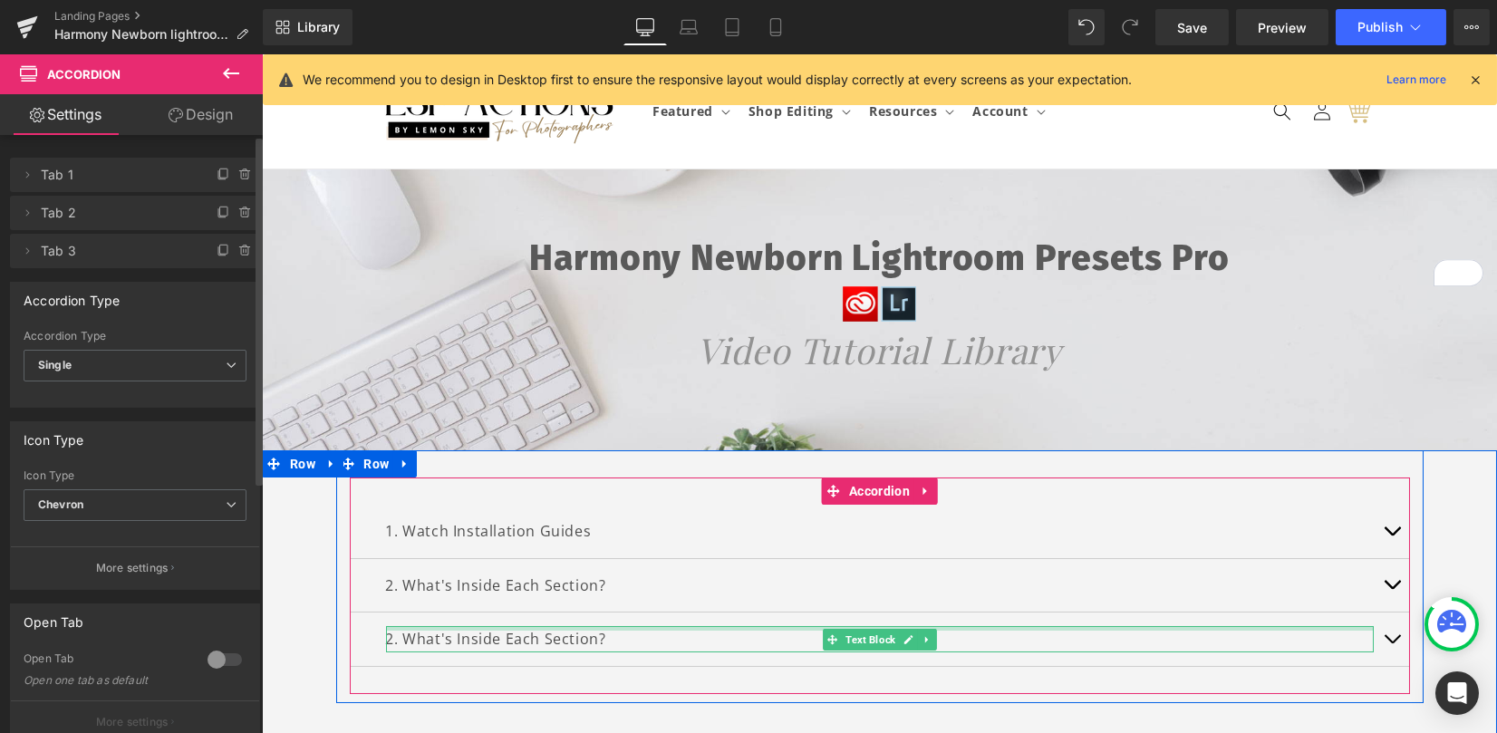
click at [415, 635] on p "2. What's Inside Each Section?" at bounding box center [880, 639] width 988 height 26
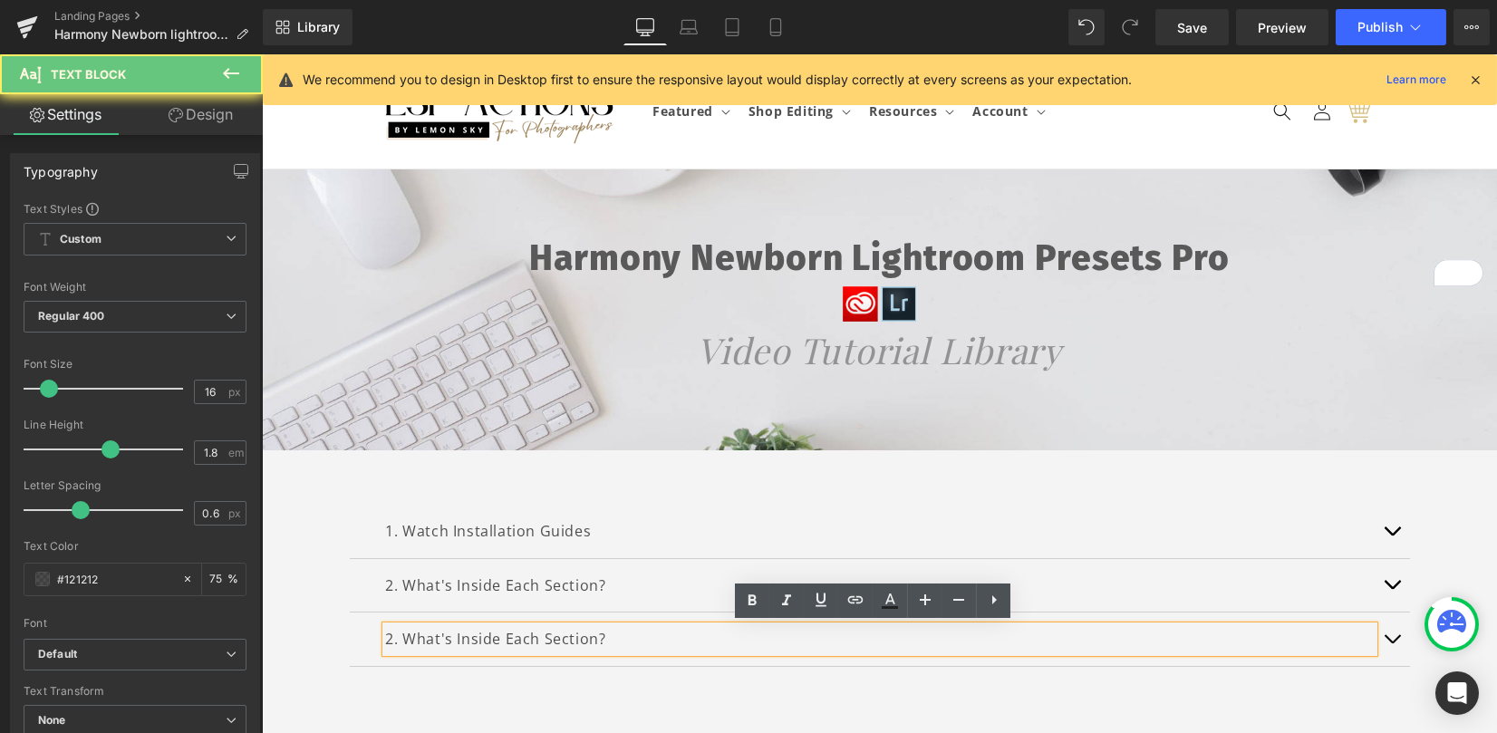
click at [394, 641] on p "2. What's Inside Each Section?" at bounding box center [880, 639] width 988 height 26
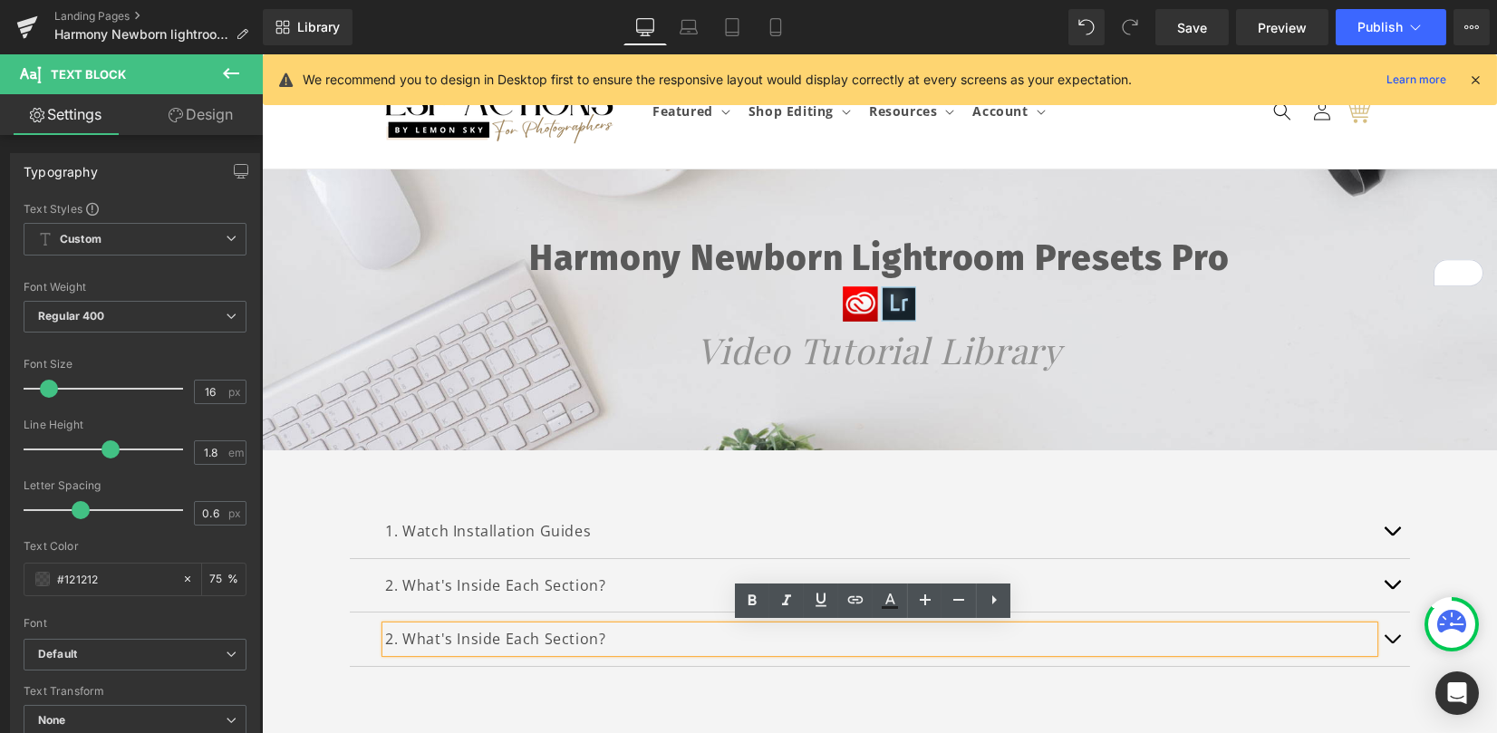
drag, startPoint x: 381, startPoint y: 637, endPoint x: 615, endPoint y: 632, distance: 234.8
click at [615, 632] on p "2. What's Inside Each Section?" at bounding box center [880, 639] width 988 height 26
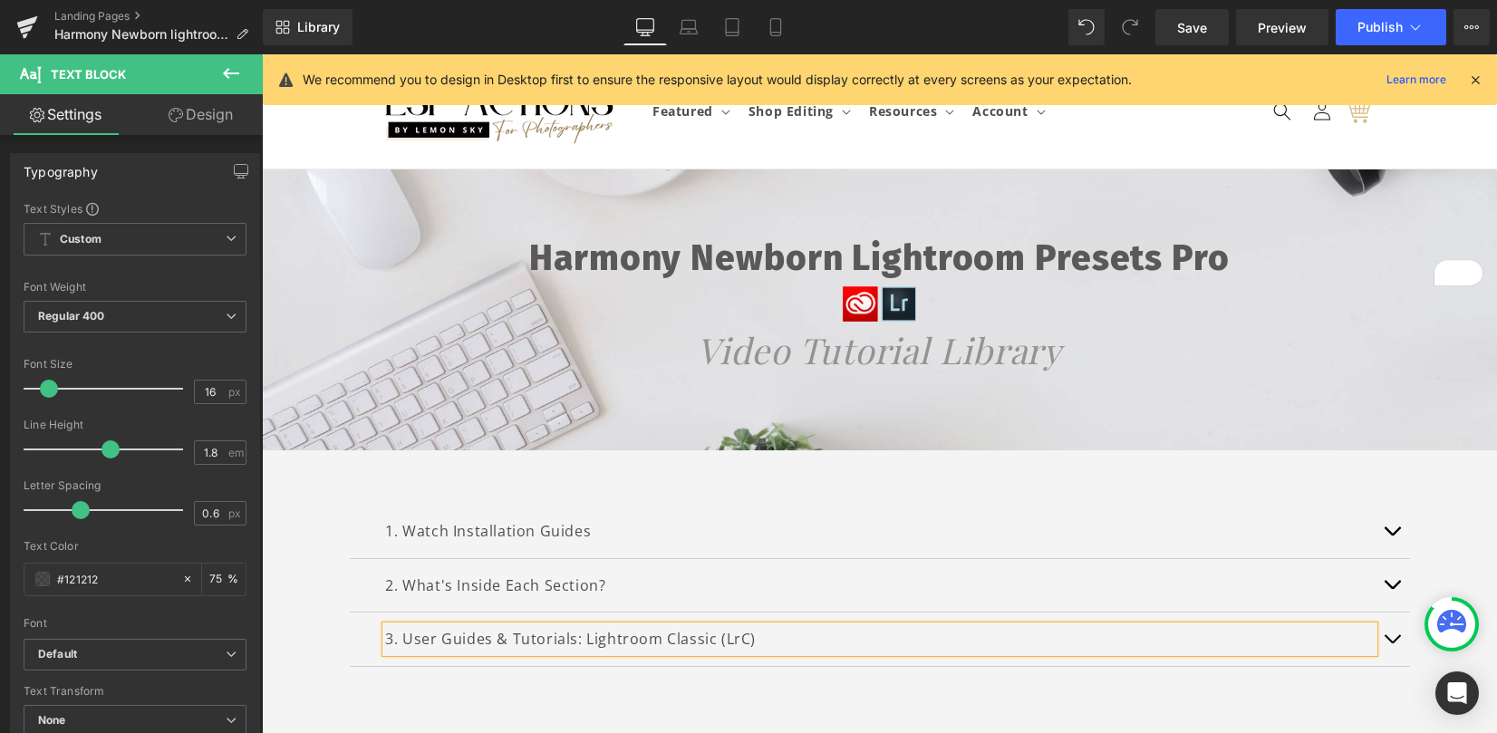
click at [813, 489] on div "1. Watch Installation Guides Text Block INSTALLATION GUIDES HOW TO INSTALL THE …" at bounding box center [880, 586] width 1060 height 217
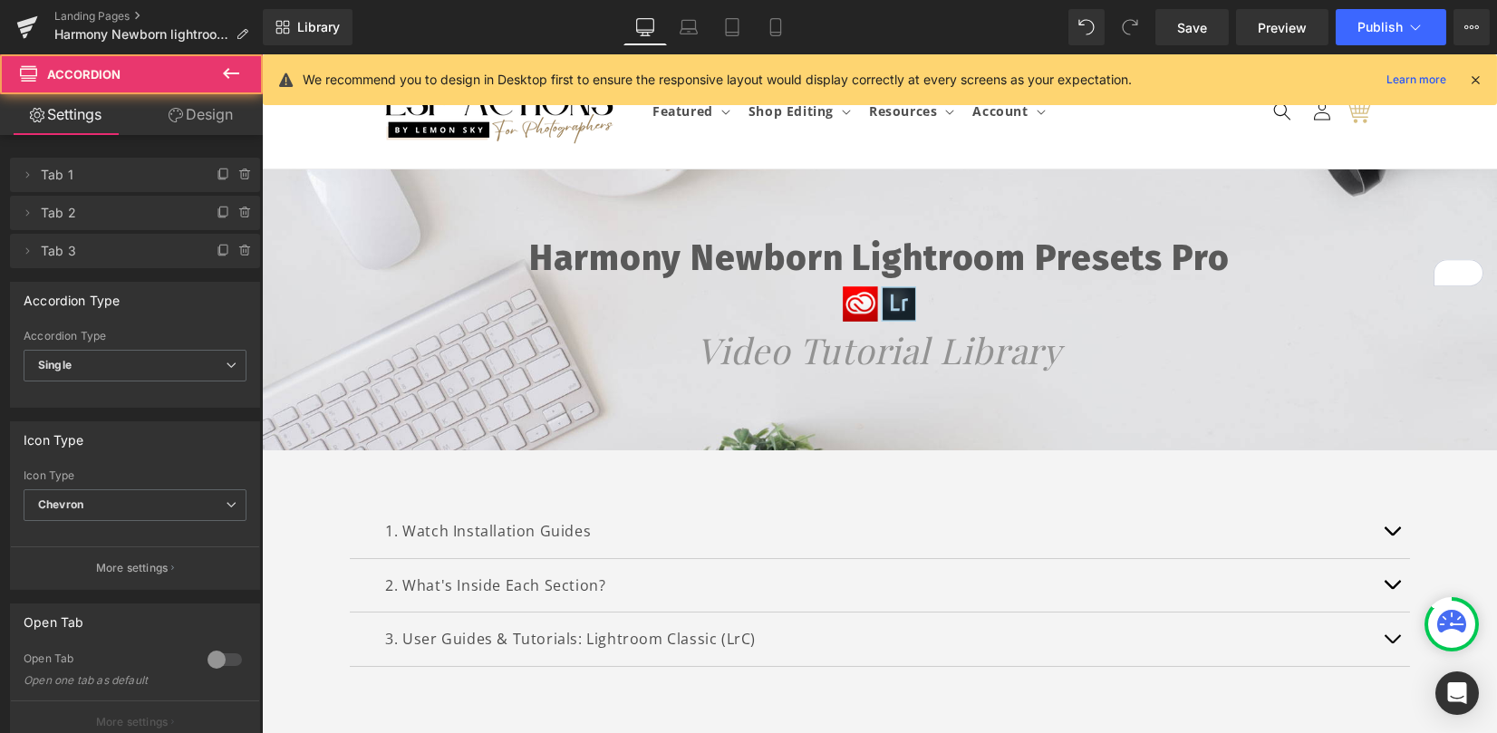
click at [852, 476] on div "1. Watch Installation Guides Text Block INSTALLATION GUIDES HOW TO INSTALL THE …" at bounding box center [880, 576] width 1088 height 253
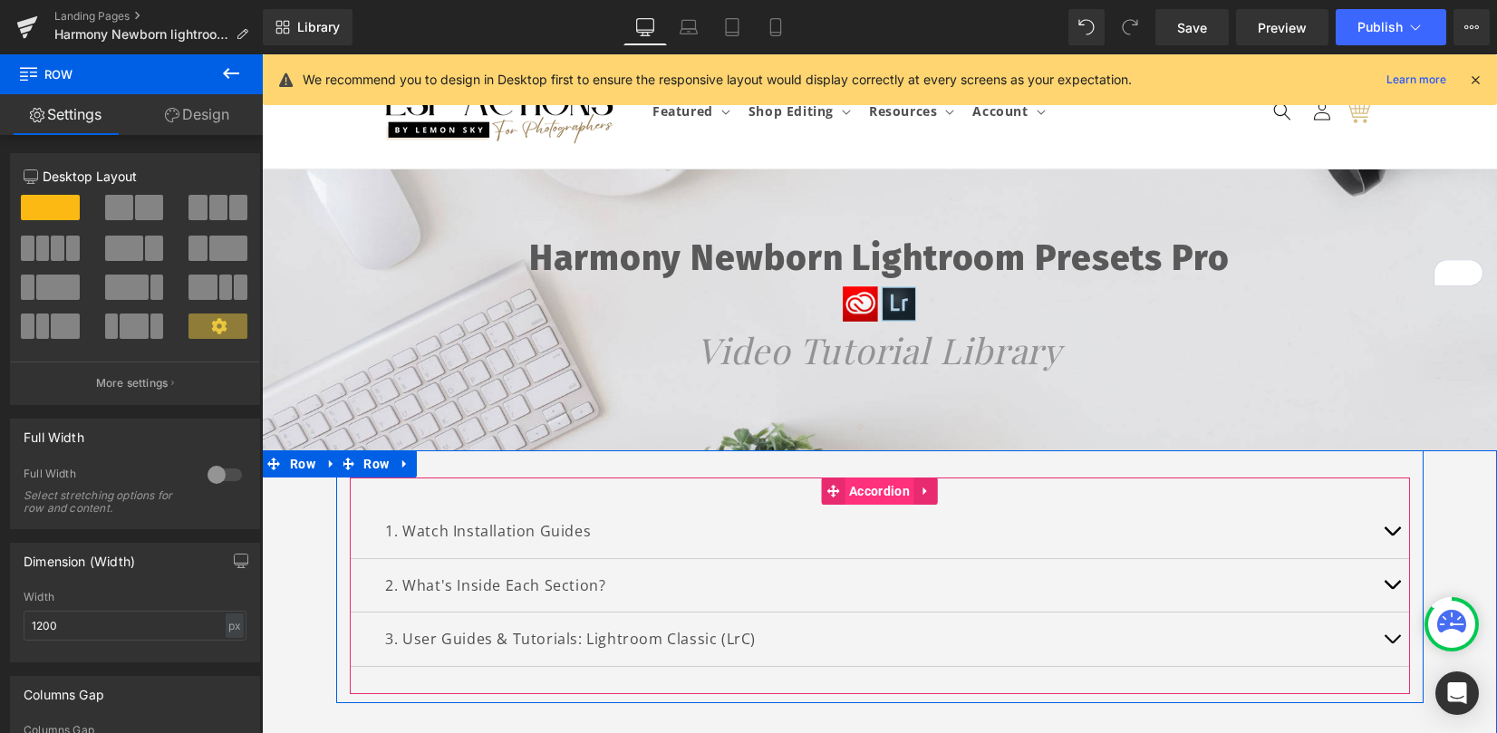
click at [853, 482] on span "Accordion" at bounding box center [880, 491] width 70 height 27
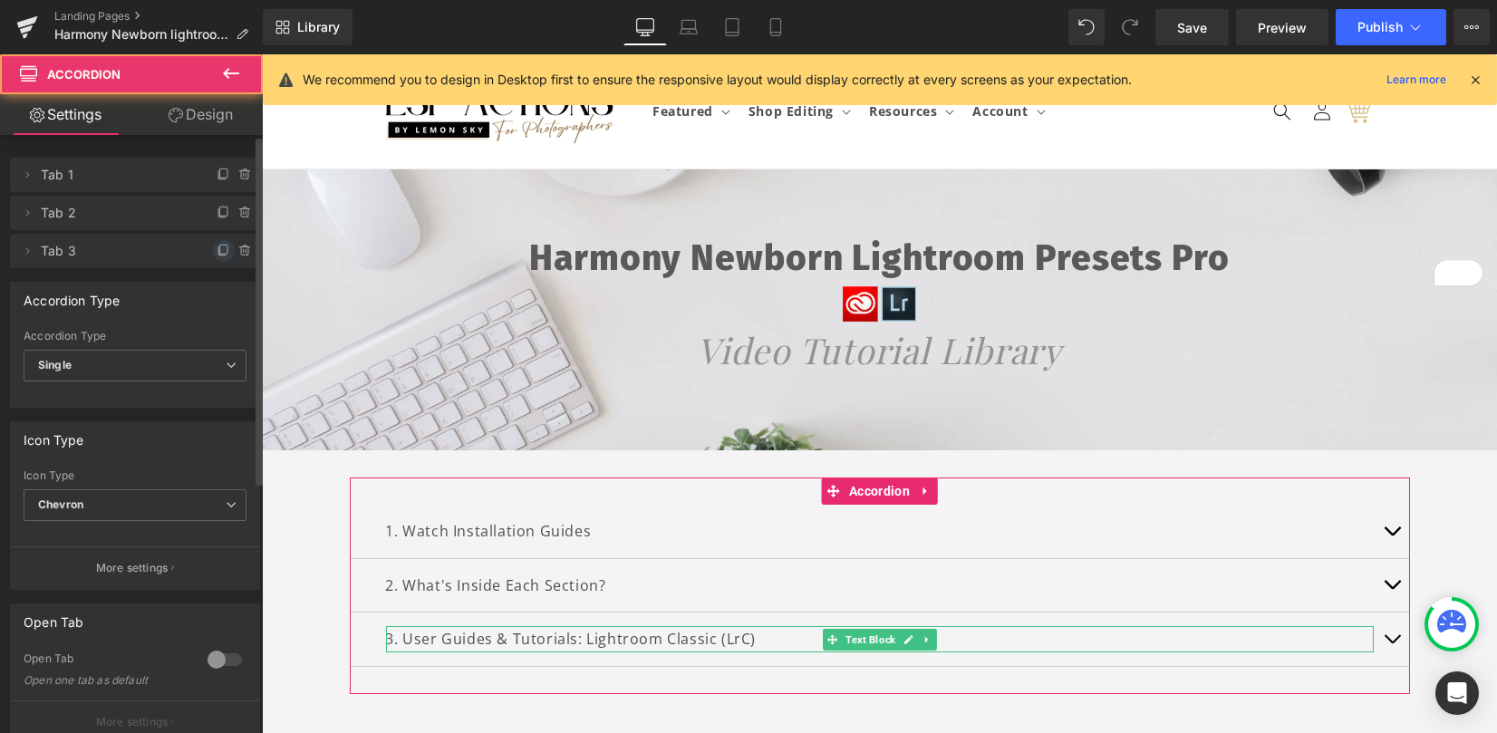
click at [217, 252] on icon at bounding box center [224, 251] width 15 height 15
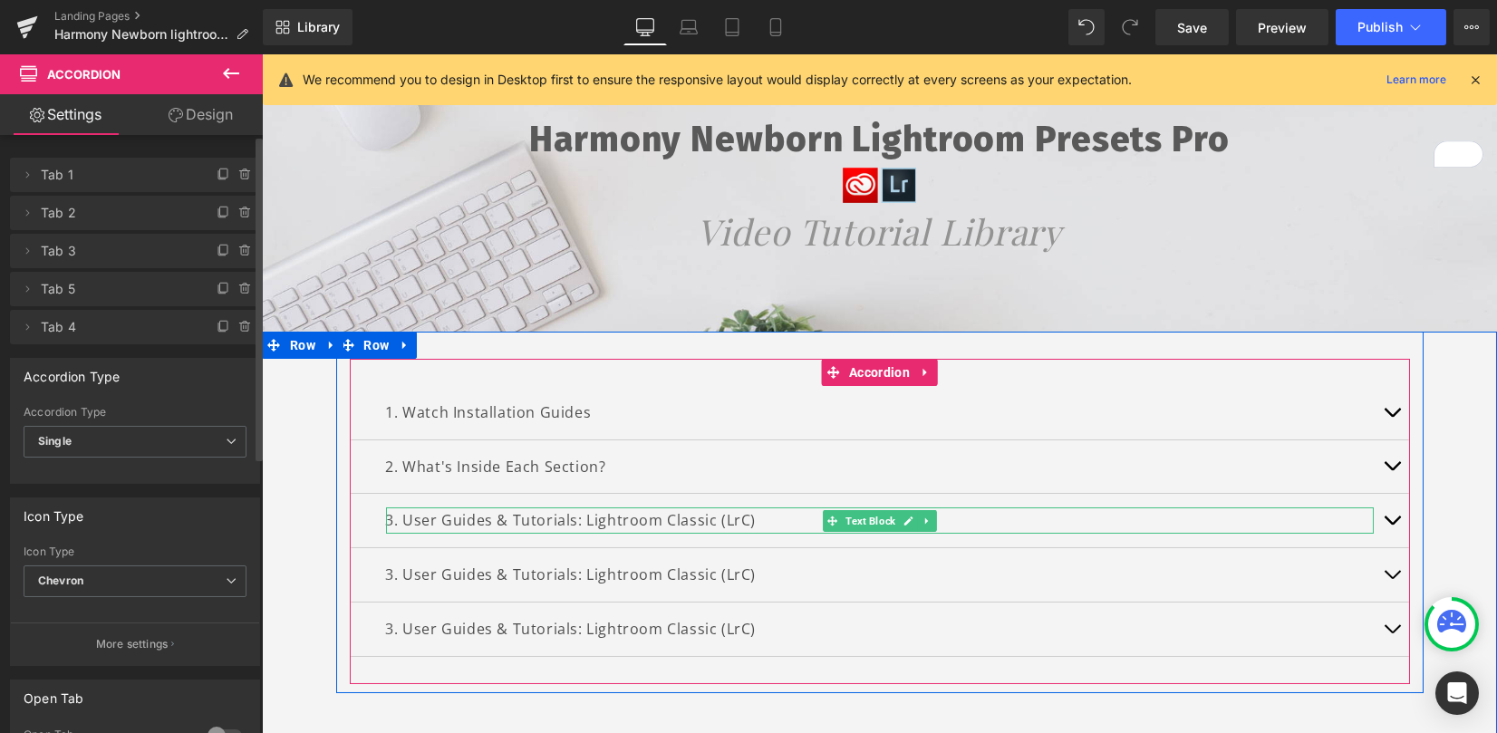
scroll to position [121, 0]
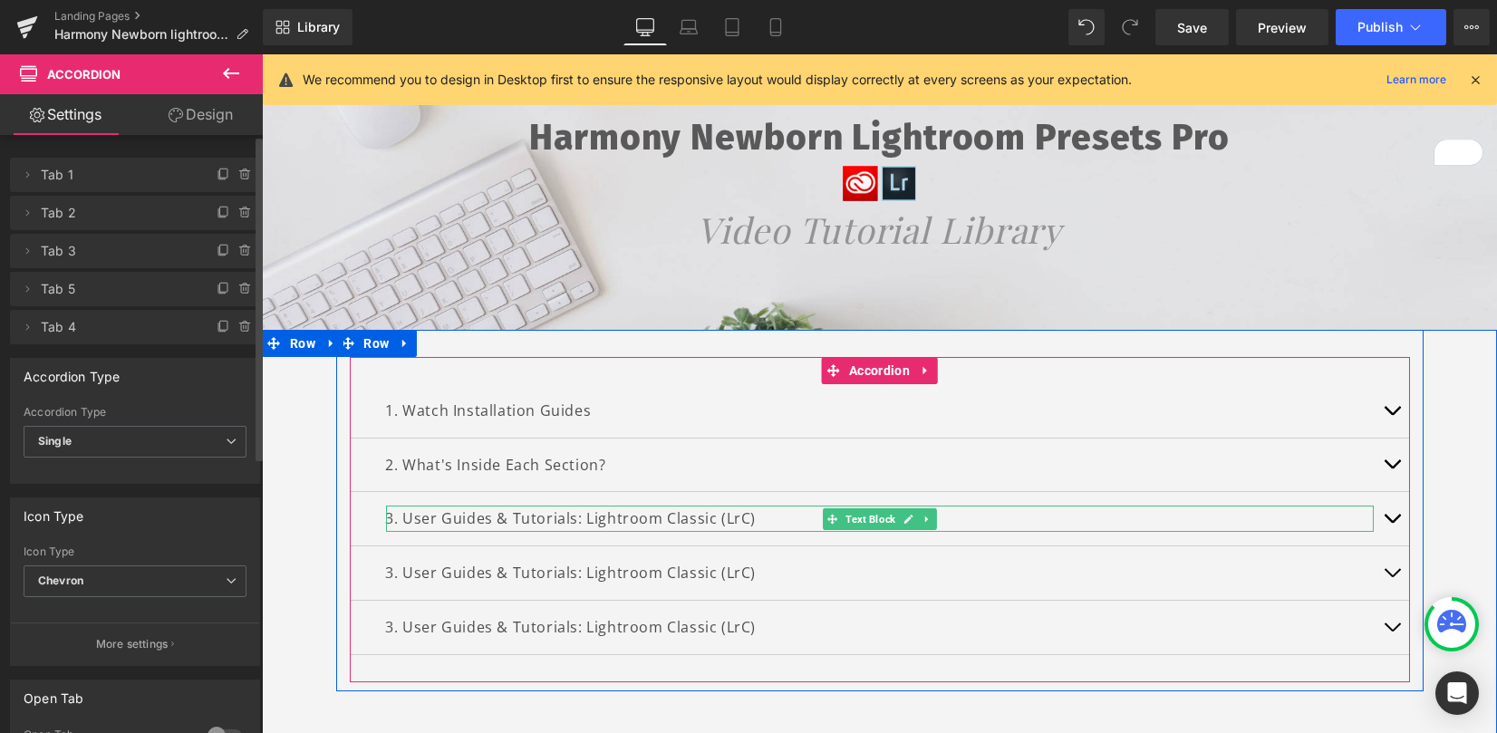
click at [394, 567] on p "3. User Guides & Tutorials: Lightroom Classic (LrC)" at bounding box center [880, 573] width 988 height 26
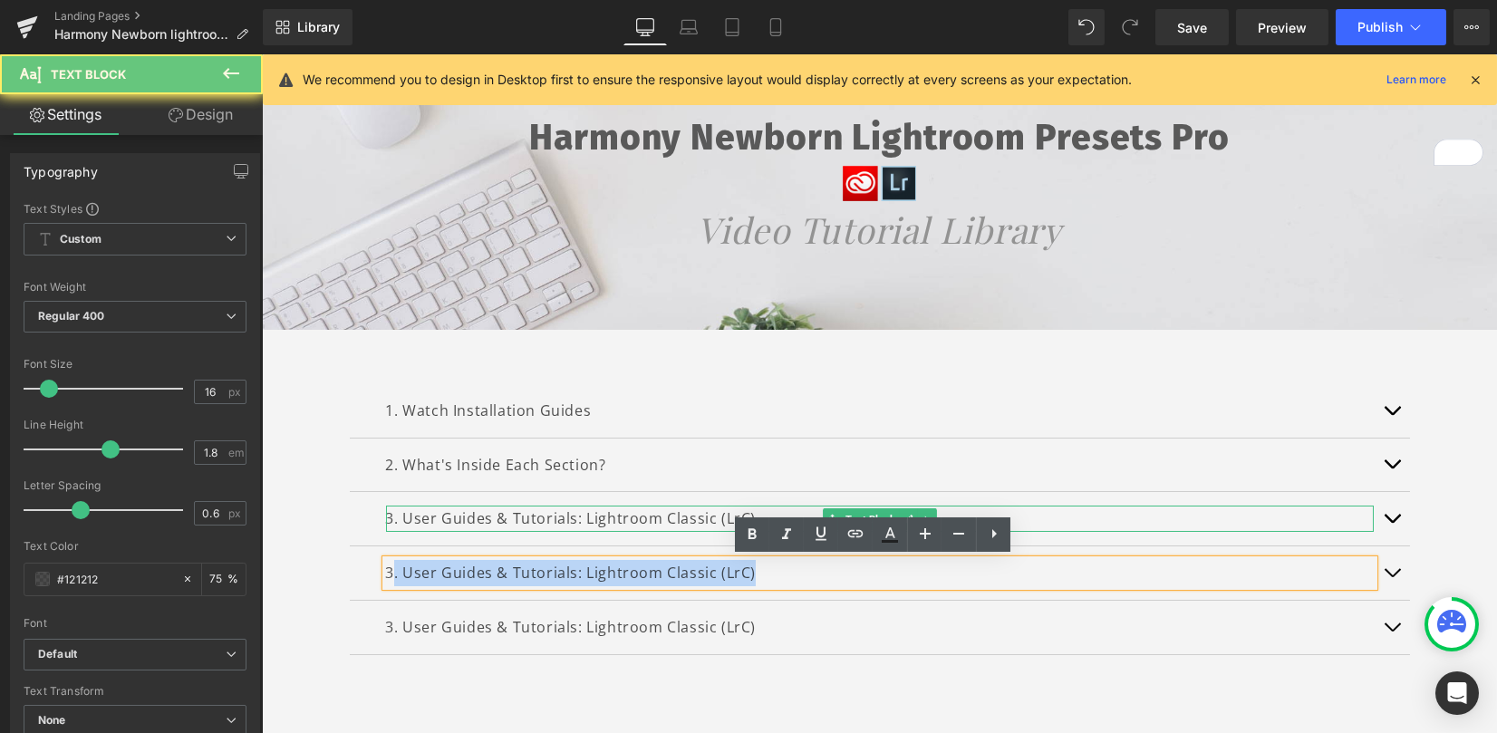
drag, startPoint x: 379, startPoint y: 572, endPoint x: 398, endPoint y: 575, distance: 19.4
click at [386, 572] on div "3. User Guides & Tutorials: Lightroom Classic (LrC)" at bounding box center [880, 573] width 988 height 26
click at [386, 566] on div "3. User Guides & Tutorials: Lightroom Classic (LrC)" at bounding box center [880, 573] width 988 height 26
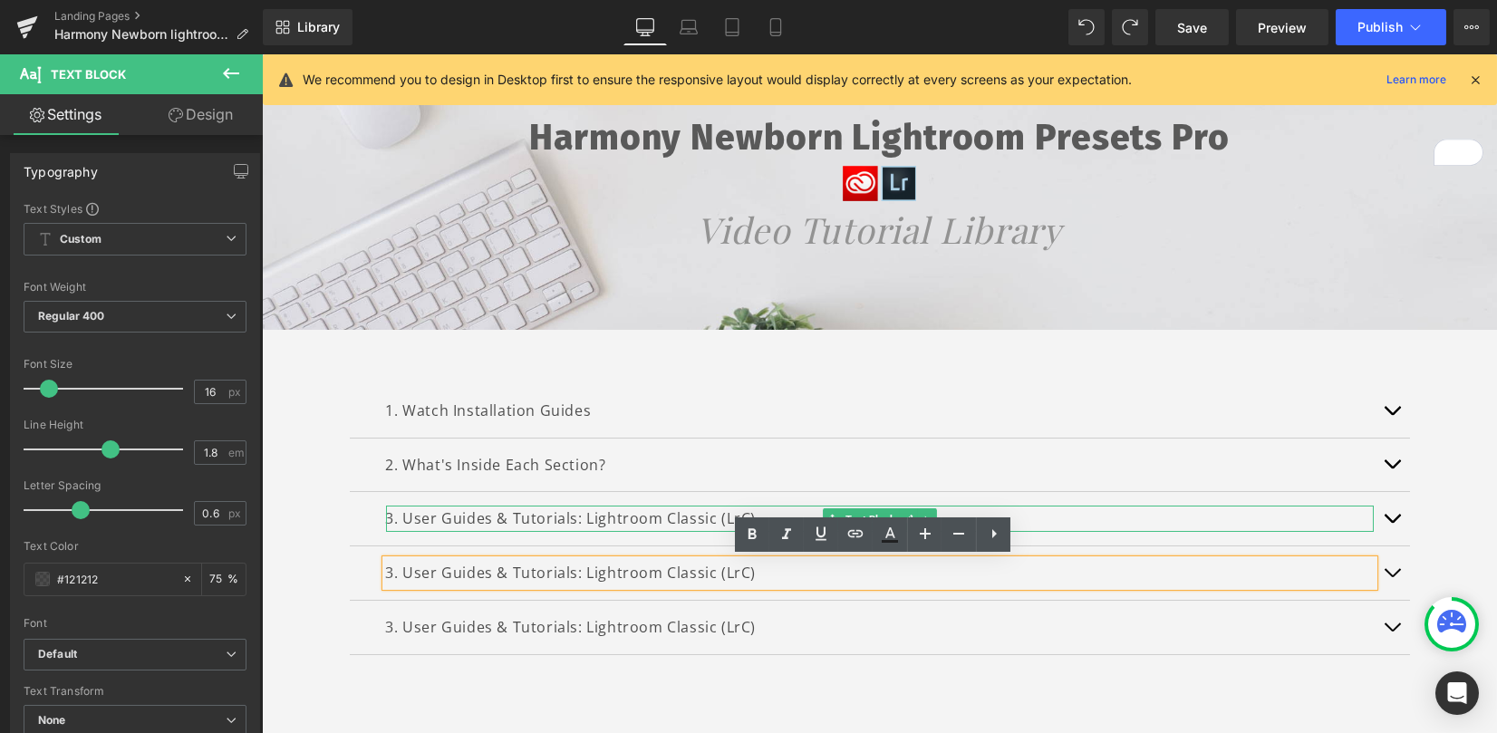
click at [386, 569] on p "3. User Guides & Tutorials: Lightroom Classic (LrC)" at bounding box center [880, 573] width 988 height 26
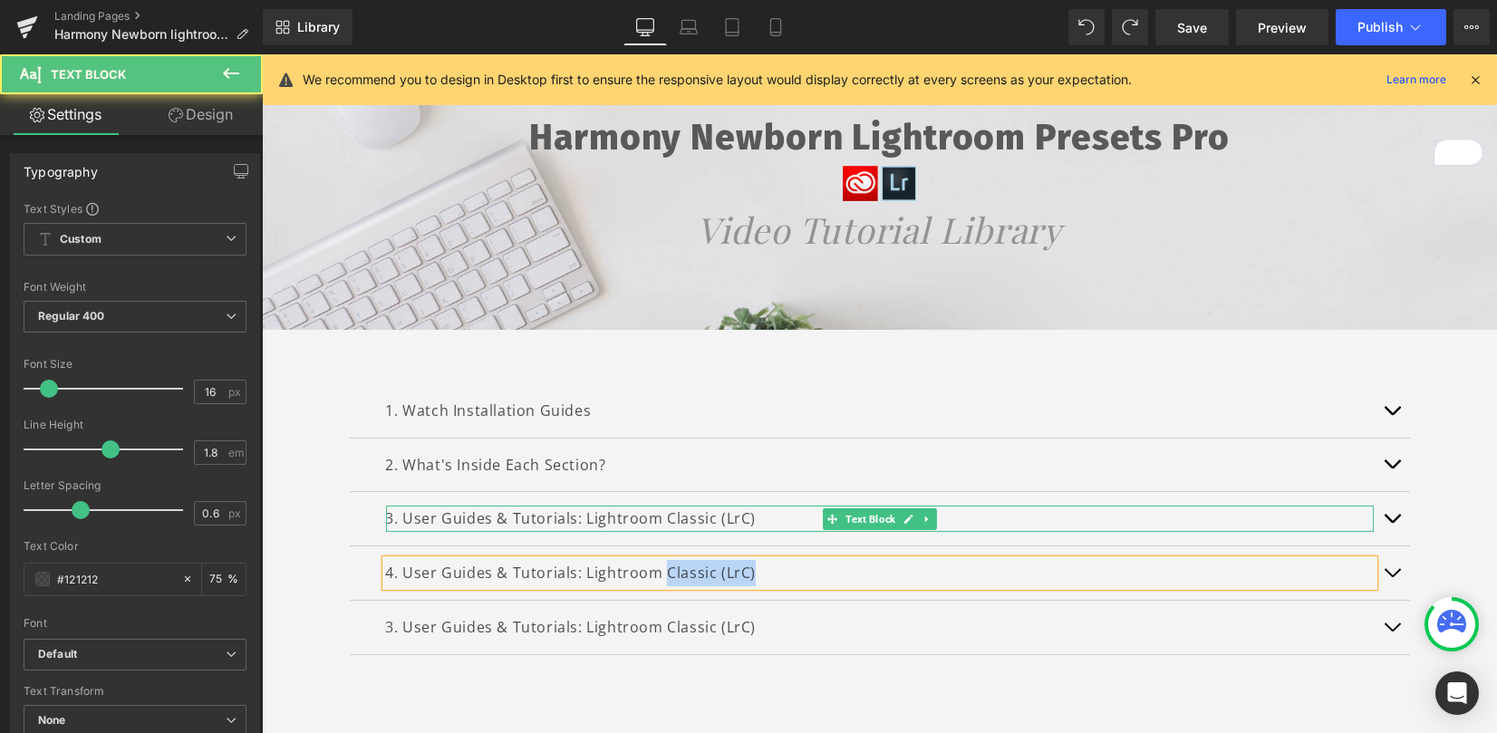
drag, startPoint x: 658, startPoint y: 569, endPoint x: 763, endPoint y: 562, distance: 105.4
click at [767, 566] on p "4. User Guides & Tutorials: Lightroom Classic (LrC)" at bounding box center [880, 573] width 988 height 26
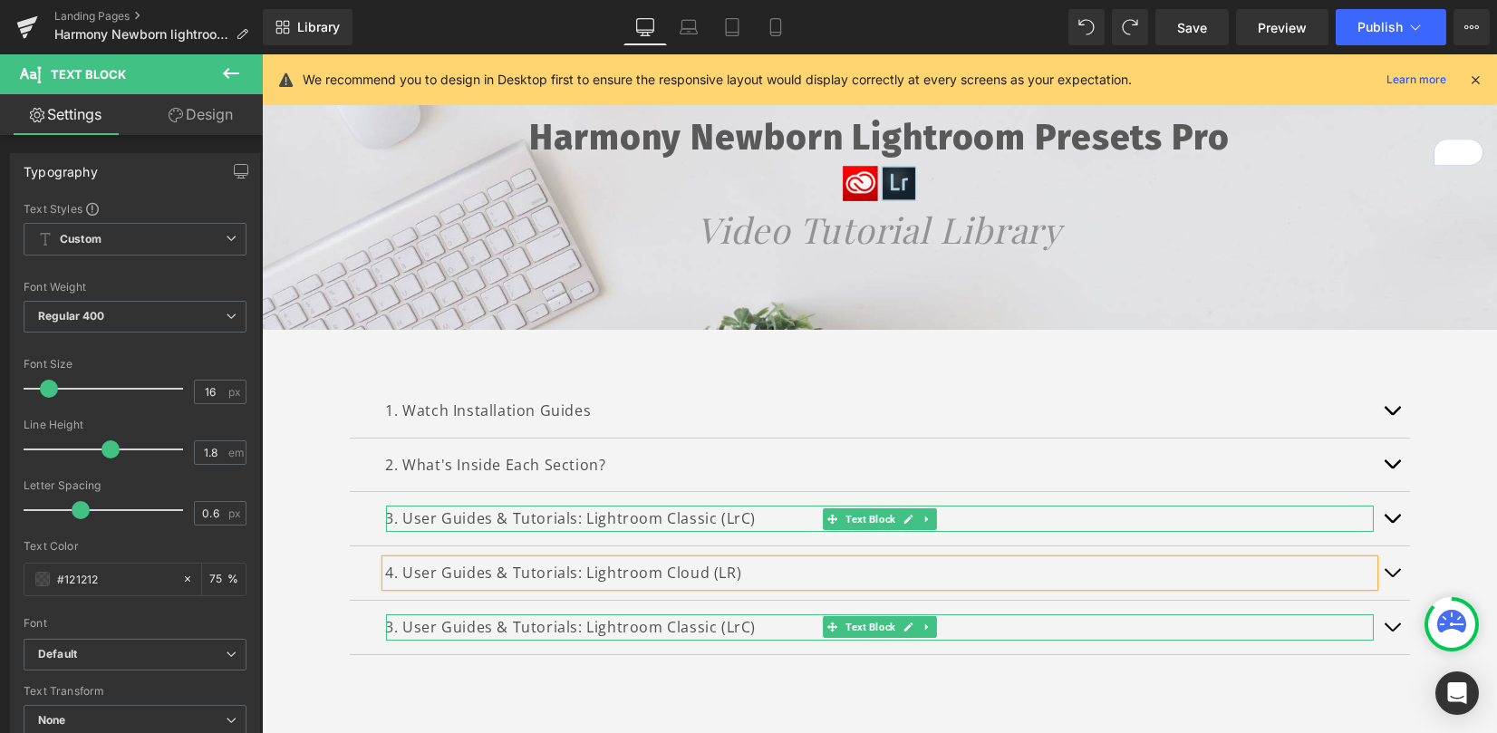
click at [395, 618] on p "3. User Guides & Tutorials: Lightroom Classic (LrC)" at bounding box center [880, 627] width 988 height 26
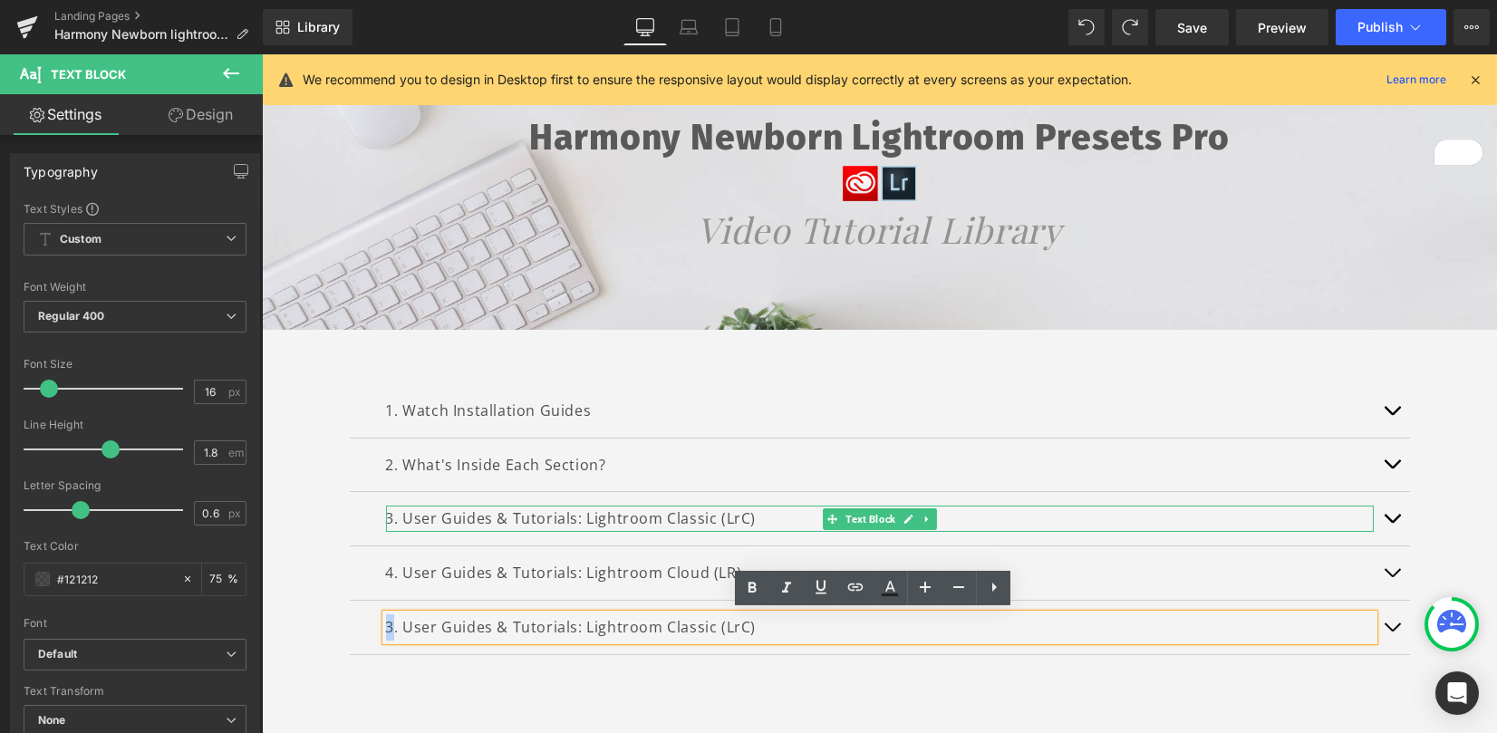
click at [386, 624] on p "3. User Guides & Tutorials: Lightroom Classic (LrC)" at bounding box center [880, 627] width 988 height 26
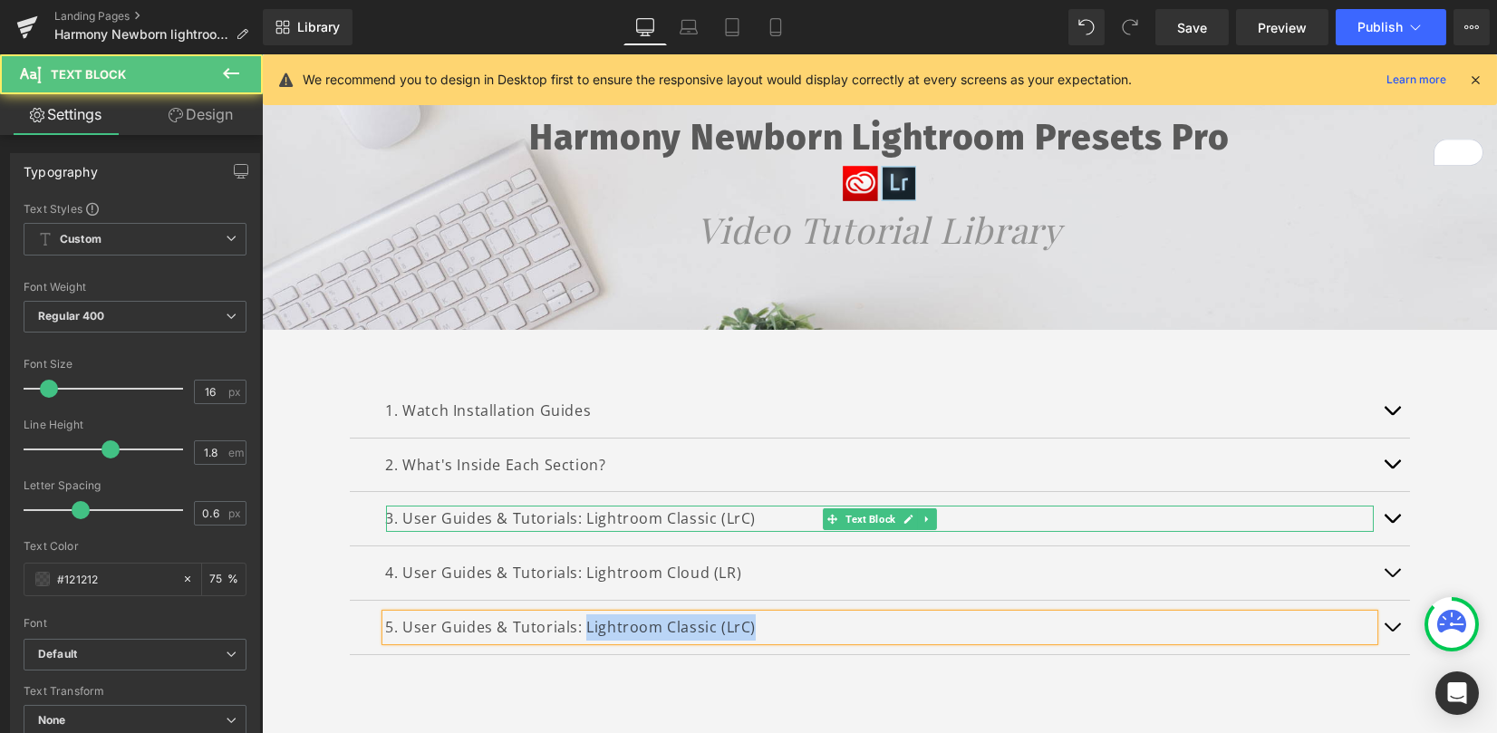
drag, startPoint x: 576, startPoint y: 626, endPoint x: 768, endPoint y: 627, distance: 191.2
click at [768, 627] on p "5. User Guides & Tutorials: Lightroom Classic (LrC)" at bounding box center [880, 627] width 988 height 26
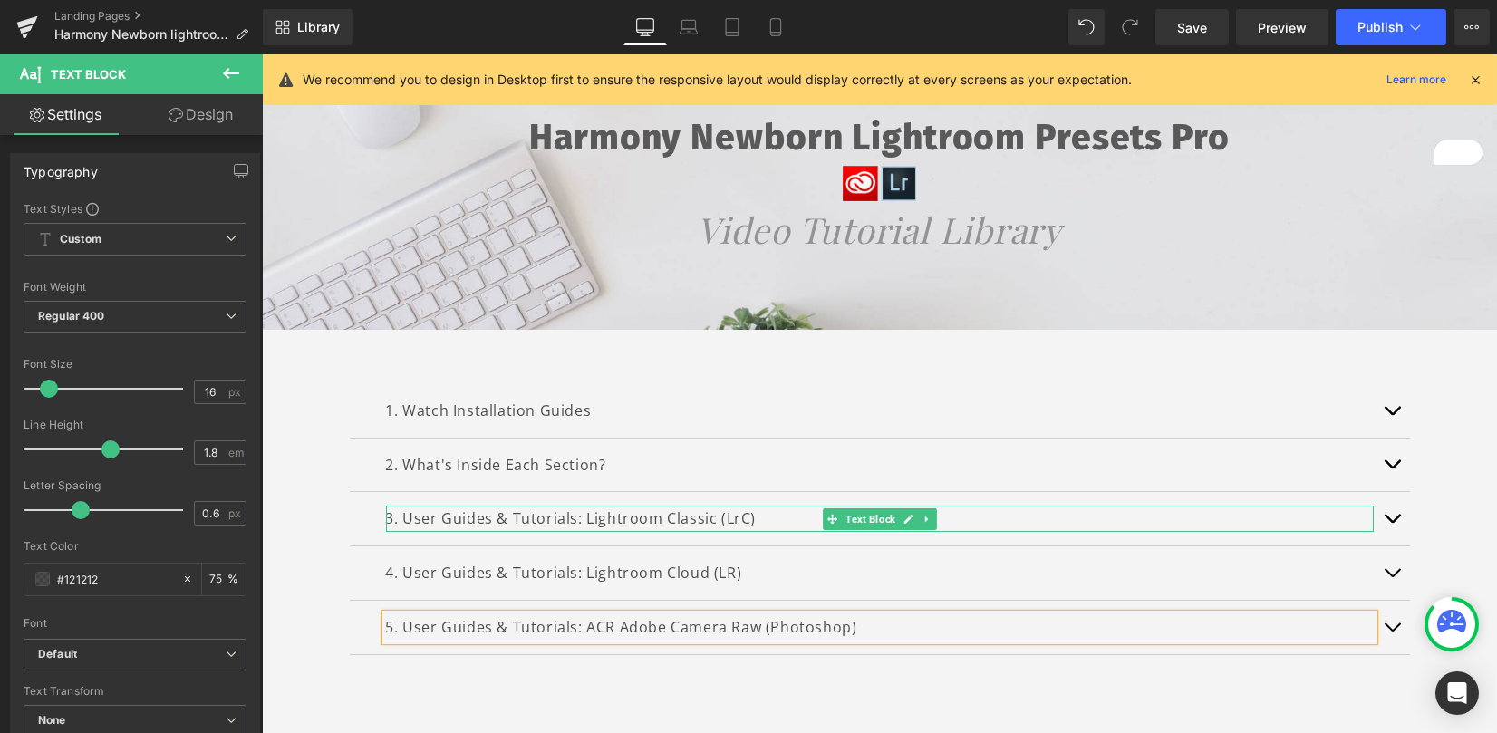
click at [808, 665] on div "1. Watch Installation Guides Text Block INSTALLATION GUIDES HOW TO INSTALL THE …" at bounding box center [880, 519] width 1060 height 325
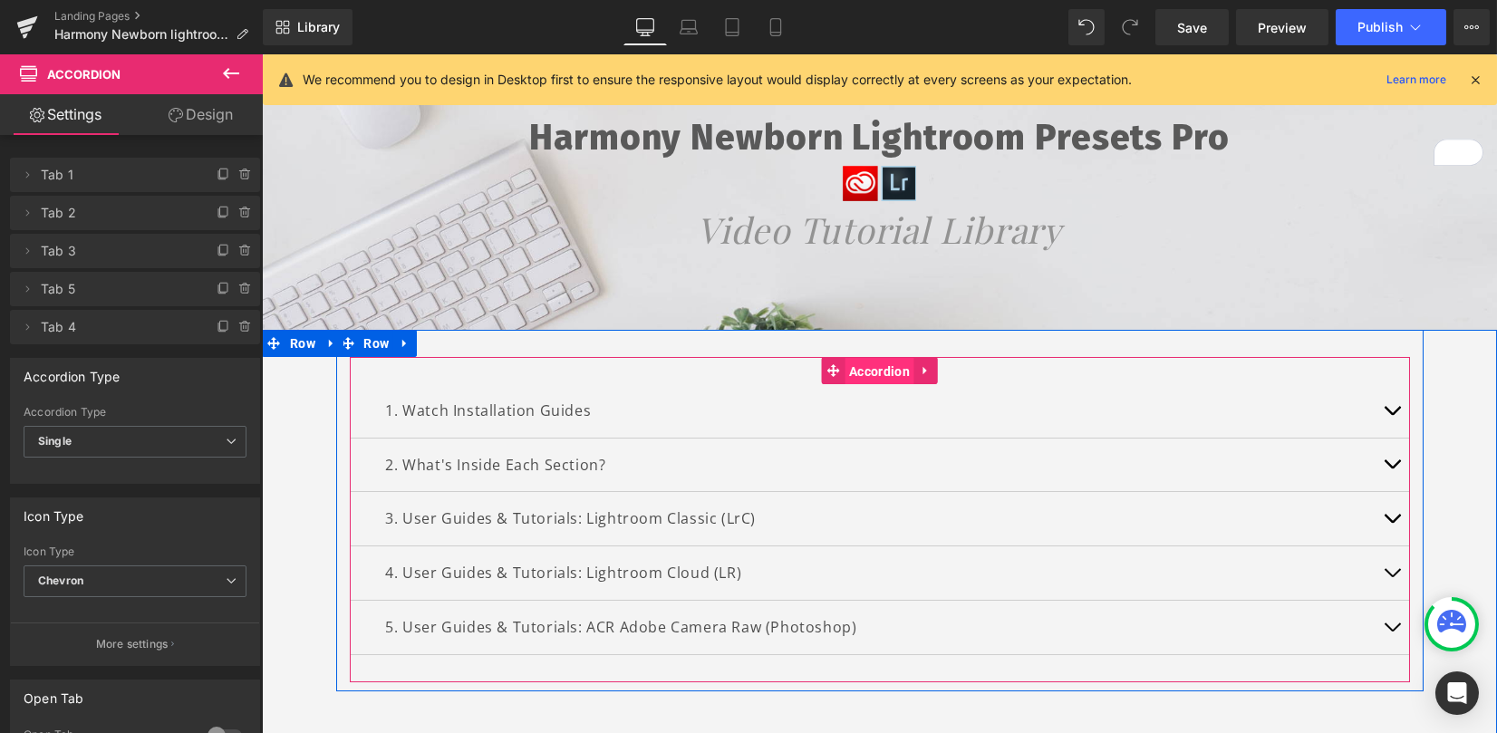
click at [857, 362] on span "Accordion" at bounding box center [880, 371] width 70 height 27
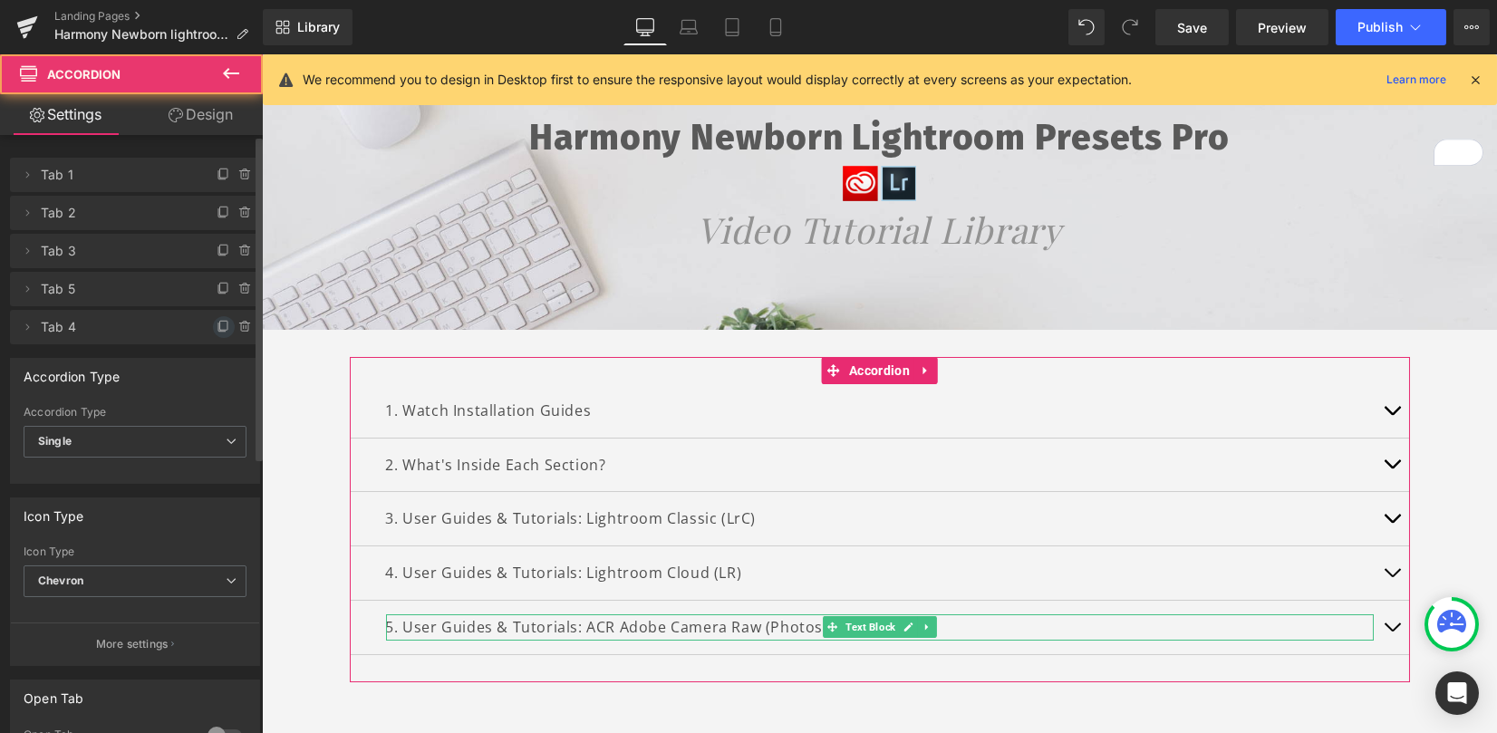
click at [218, 324] on icon at bounding box center [224, 327] width 15 height 15
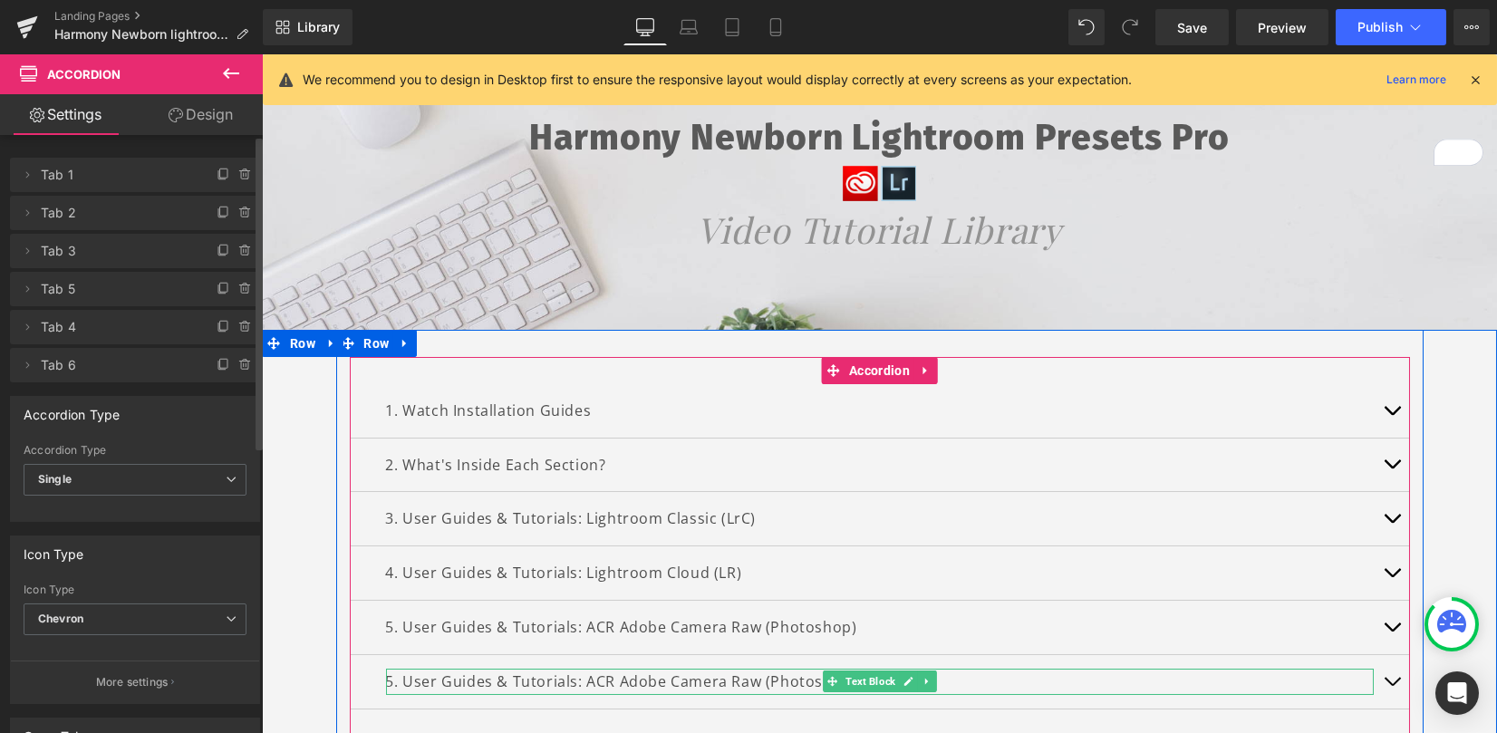
click at [397, 676] on p "5. User Guides & Tutorials: ACR Adobe Camera Raw (Photoshop)" at bounding box center [880, 682] width 988 height 26
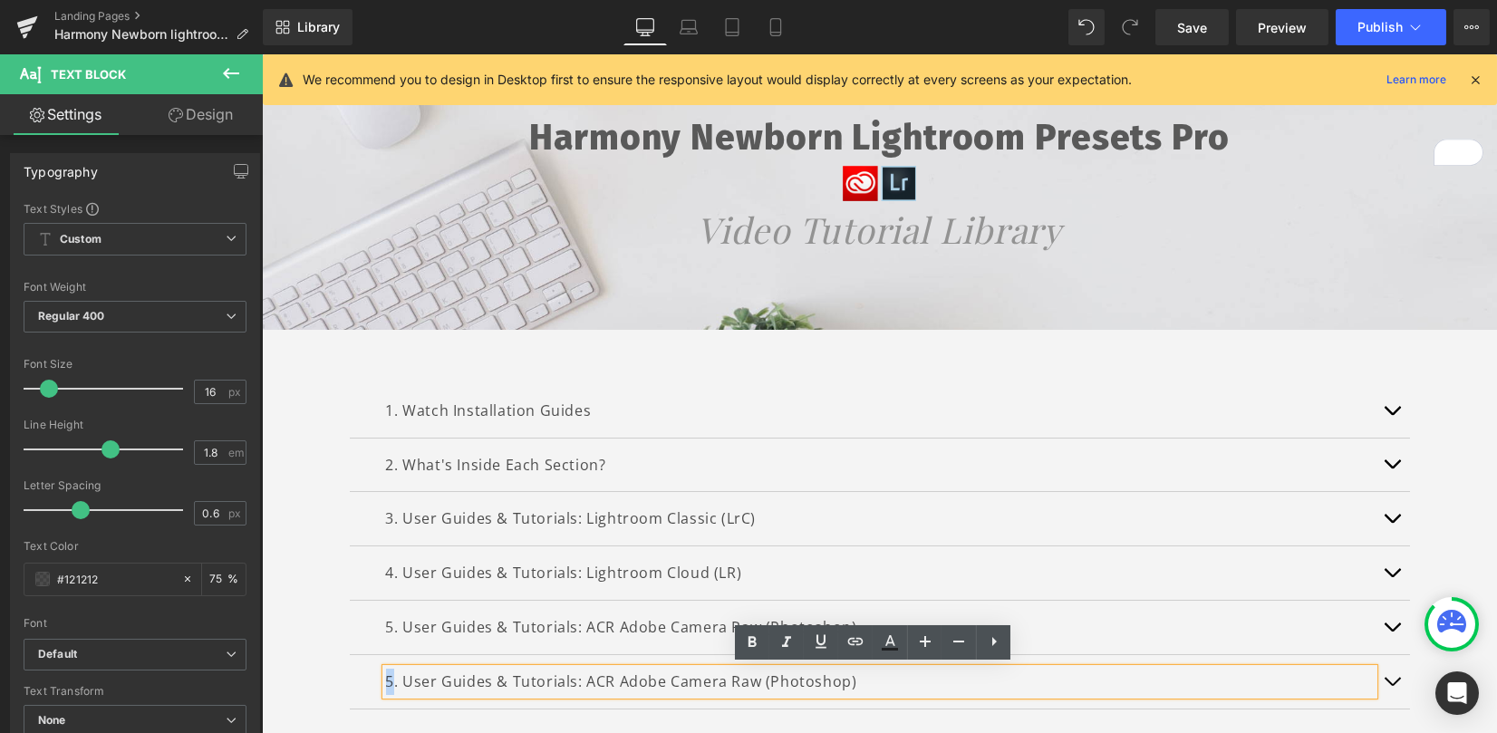
click at [386, 676] on p "5. User Guides & Tutorials: ACR Adobe Camera Raw (Photoshop)" at bounding box center [880, 682] width 988 height 26
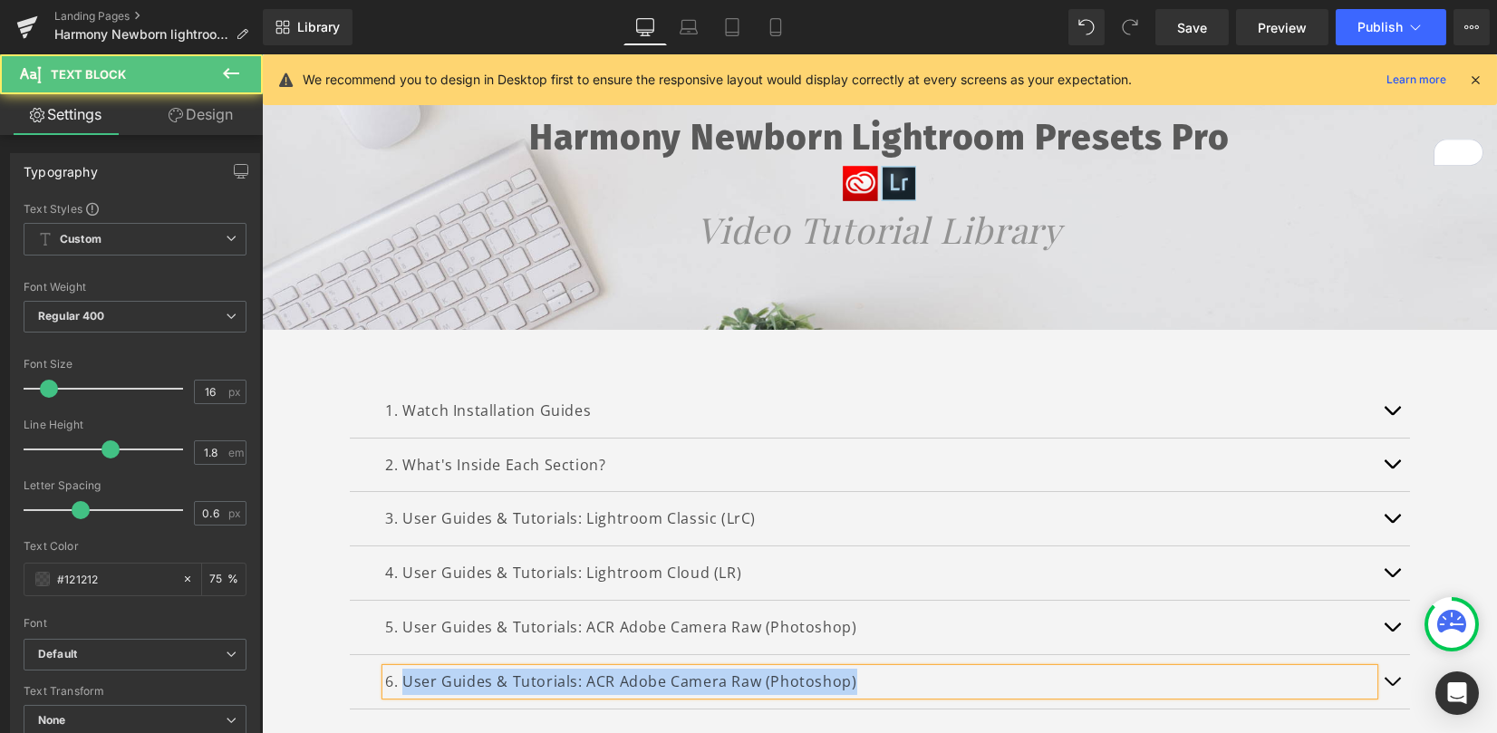
drag, startPoint x: 398, startPoint y: 682, endPoint x: 914, endPoint y: 688, distance: 515.7
click at [923, 695] on div "6. User Guides & Tutorials: ACR Adobe Camera Raw (Photoshop)" at bounding box center [880, 682] width 988 height 26
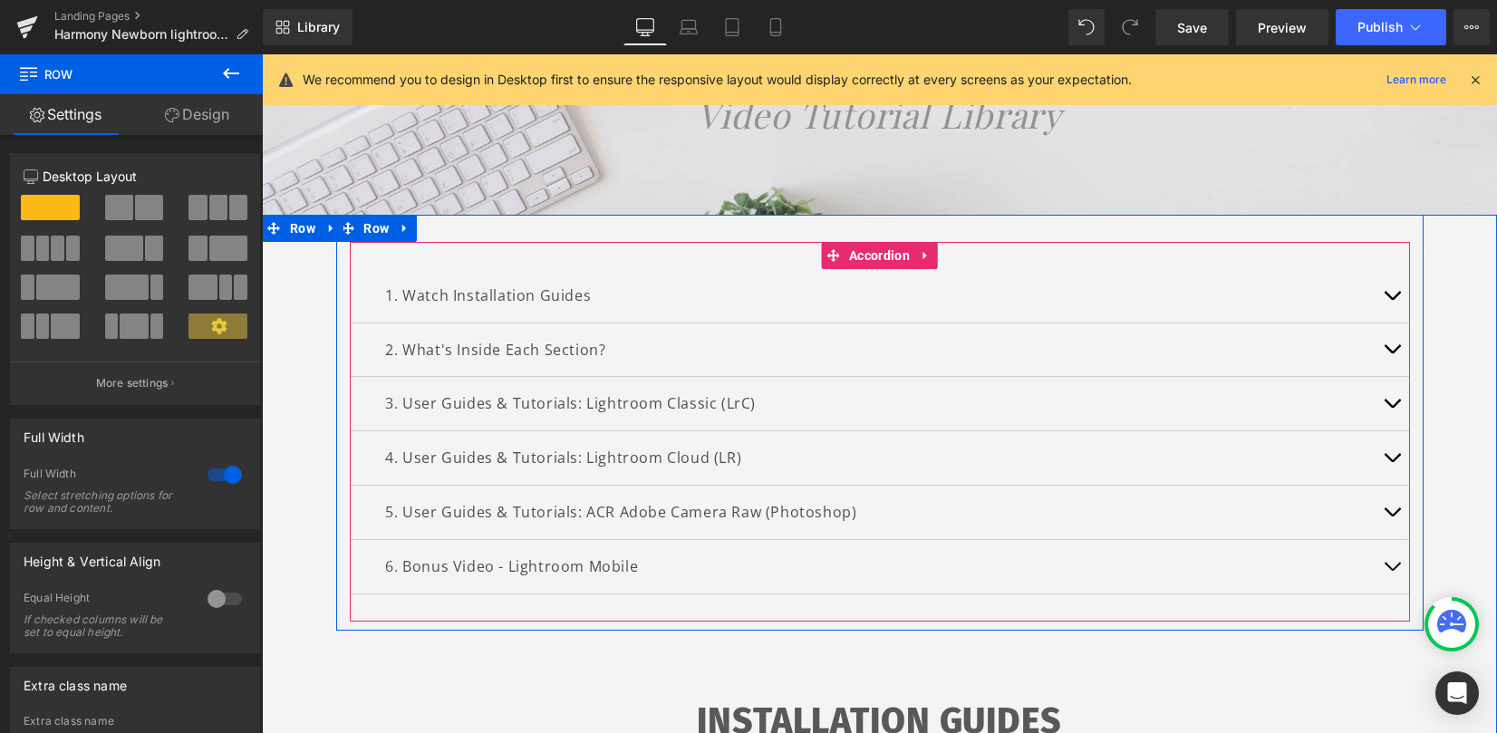
scroll to position [241, 0]
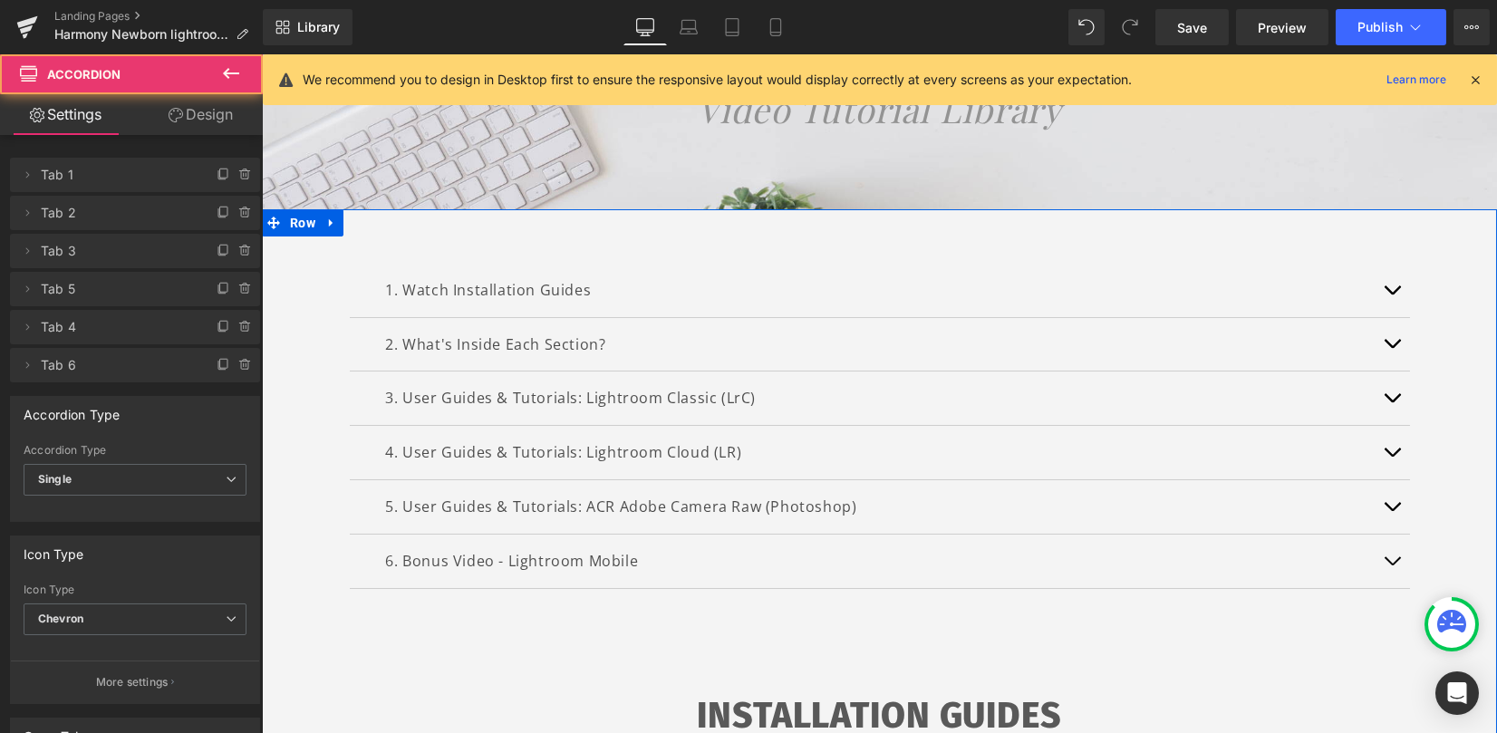
click at [1387, 339] on button "button" at bounding box center [1392, 344] width 36 height 53
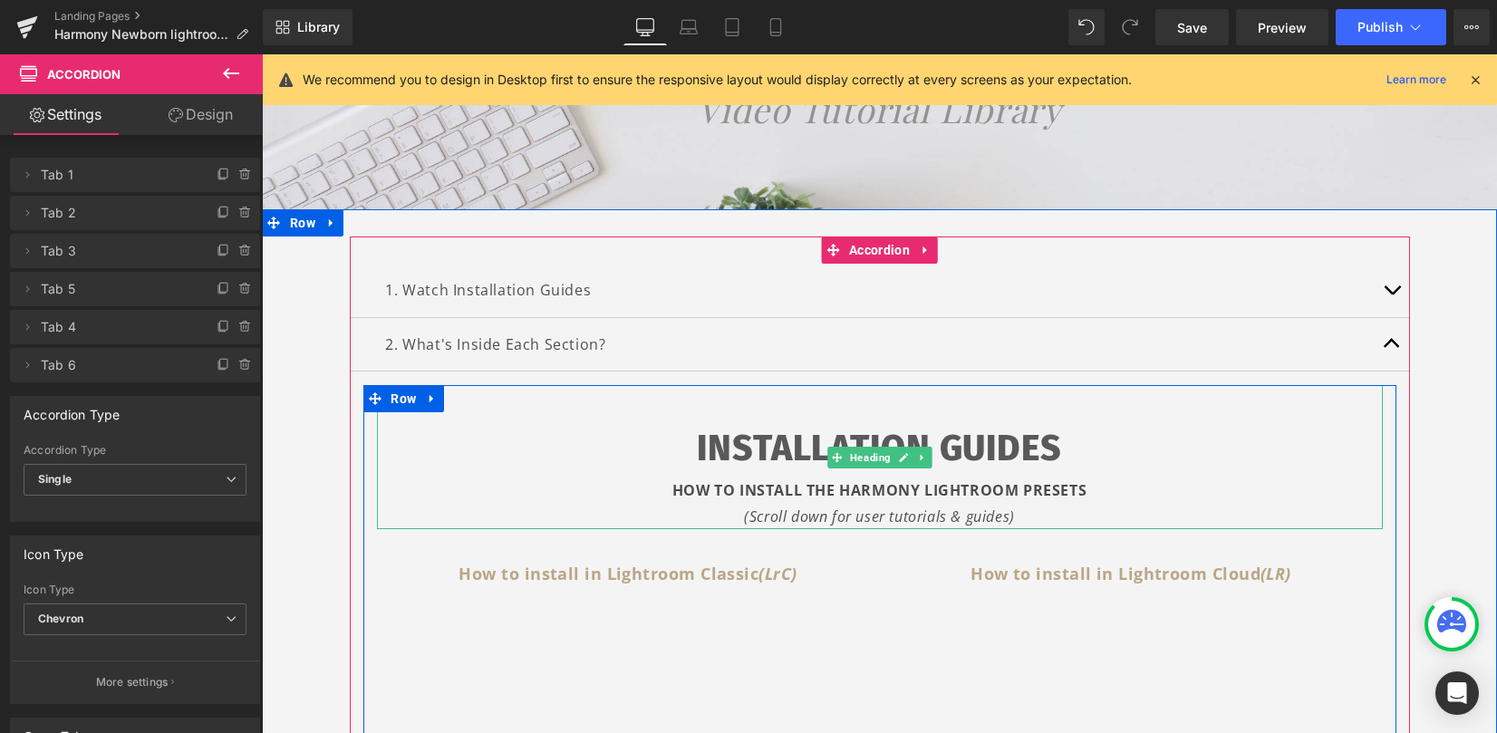
click at [683, 459] on h1 "INSTALLATION GUIDES" at bounding box center [880, 449] width 1006 height 56
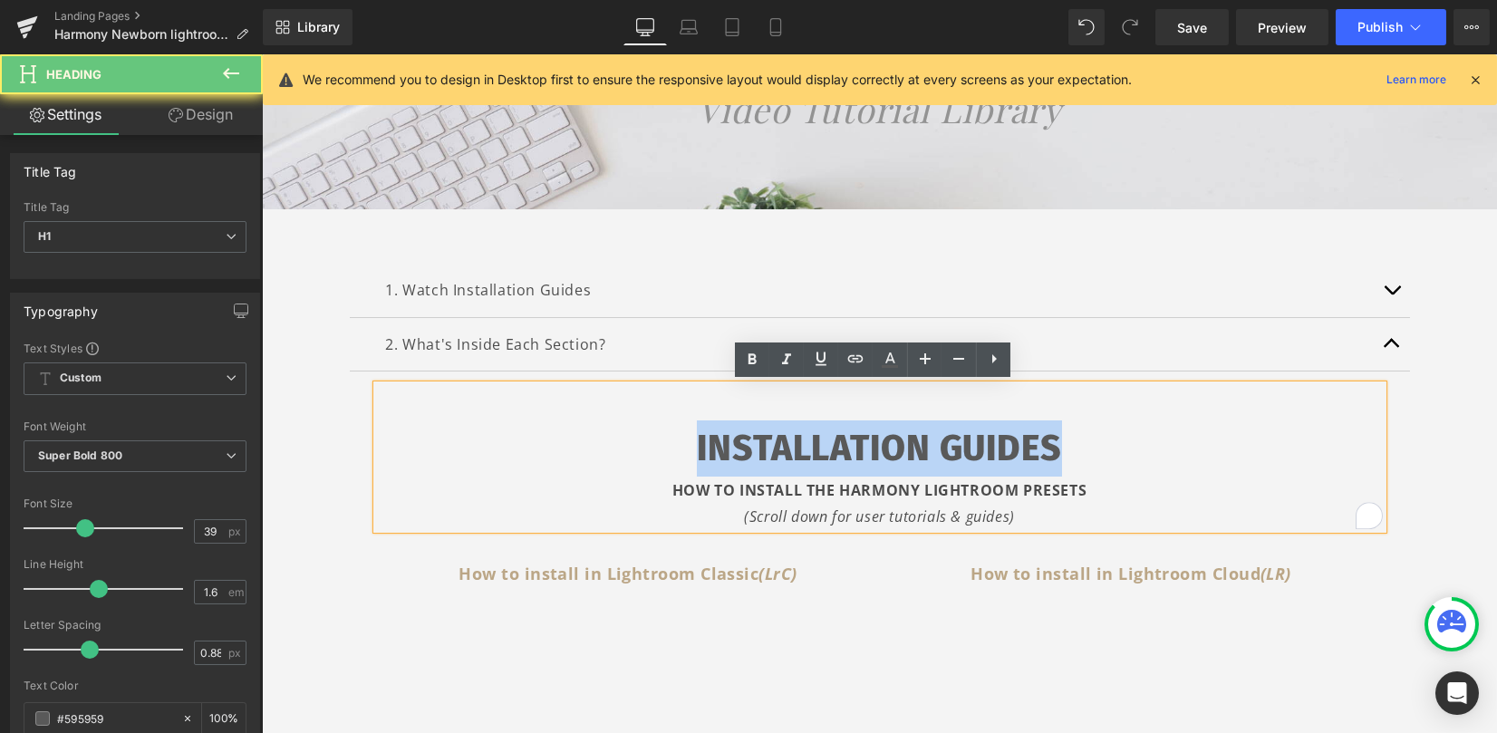
drag, startPoint x: 672, startPoint y: 450, endPoint x: 1097, endPoint y: 440, distance: 424.2
click at [1097, 440] on h1 "INSTALLATION GUIDES" at bounding box center [880, 449] width 1006 height 56
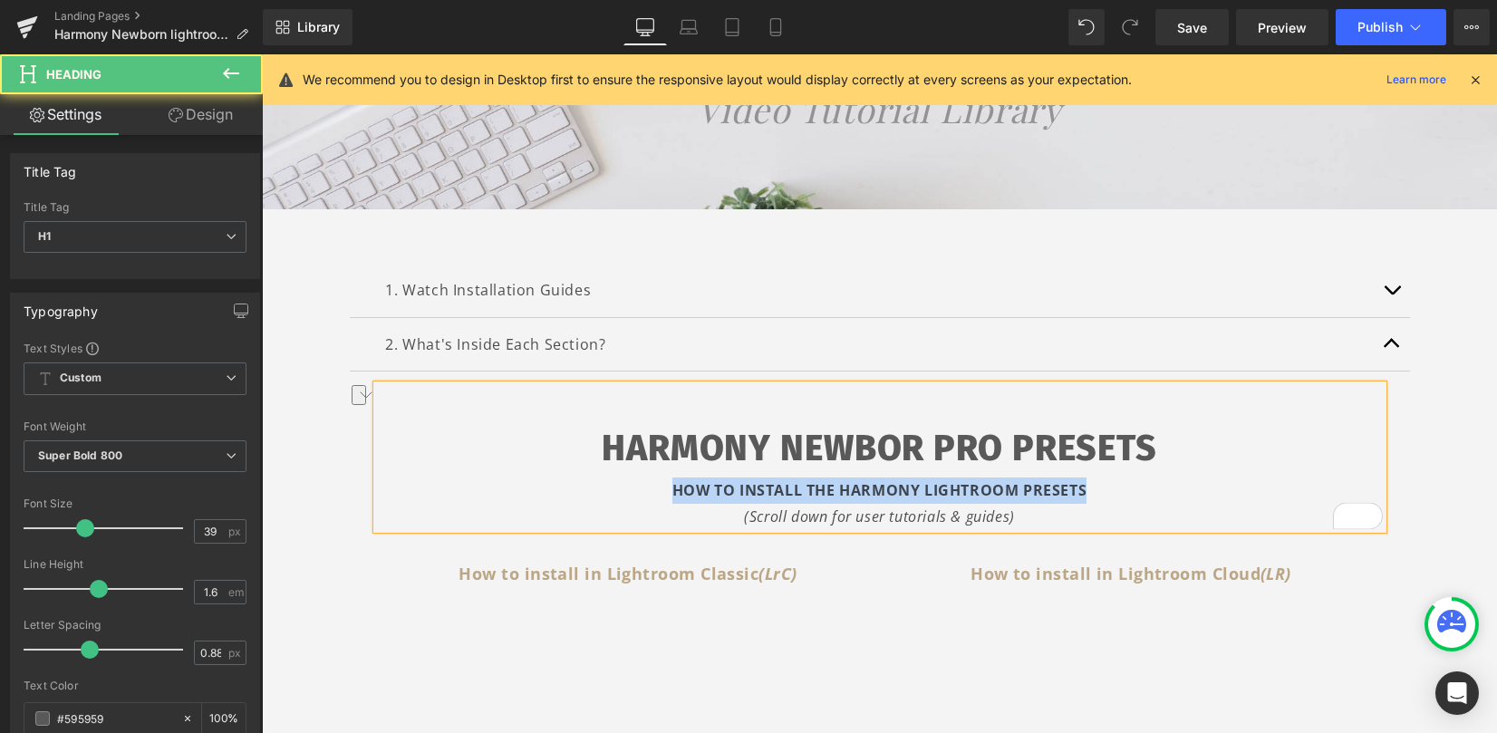
drag, startPoint x: 1080, startPoint y: 486, endPoint x: 662, endPoint y: 489, distance: 417.8
click at [662, 489] on div "HOW TO INSTALL THE HARMONY LIGHTROOM PRESETS" at bounding box center [880, 491] width 1006 height 26
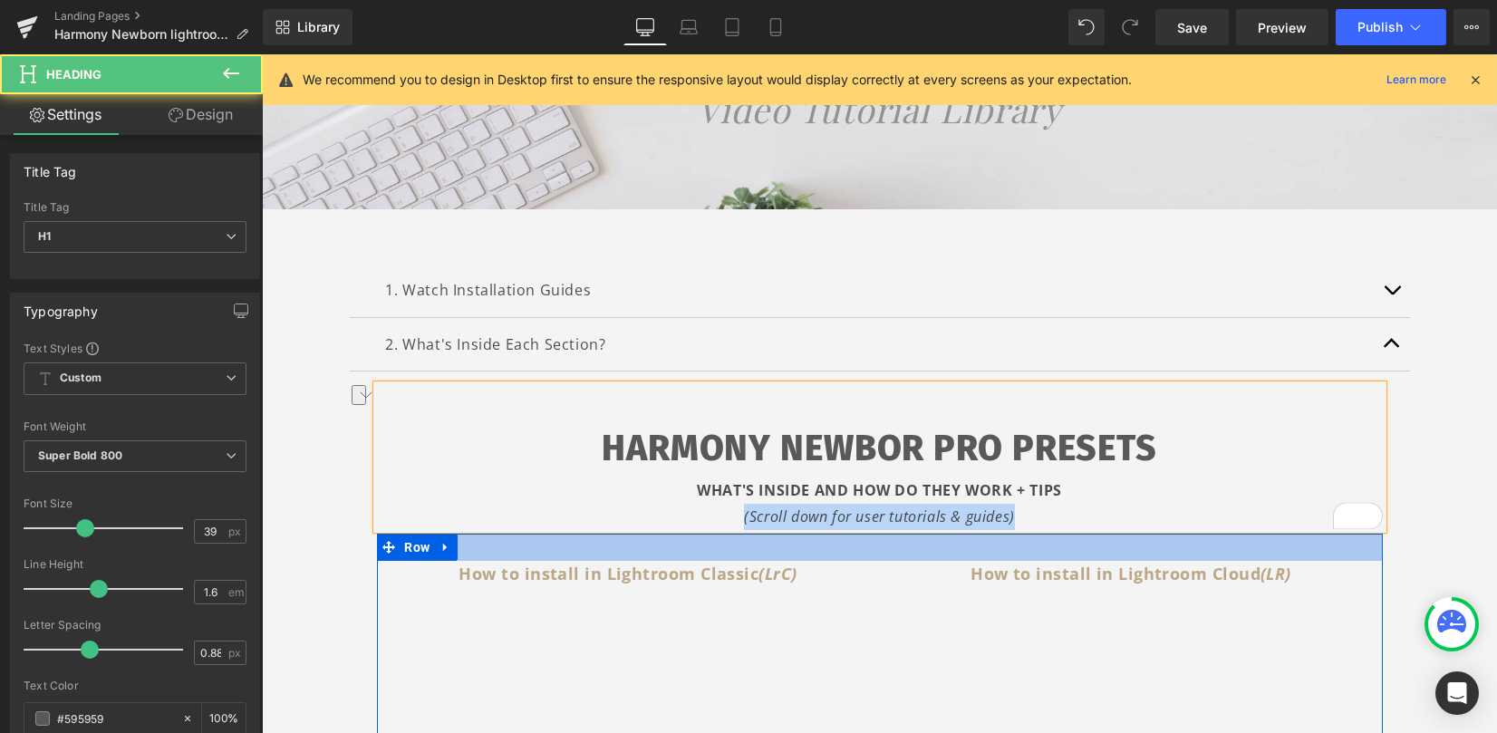
drag, startPoint x: 984, startPoint y: 516, endPoint x: 736, endPoint y: 537, distance: 249.2
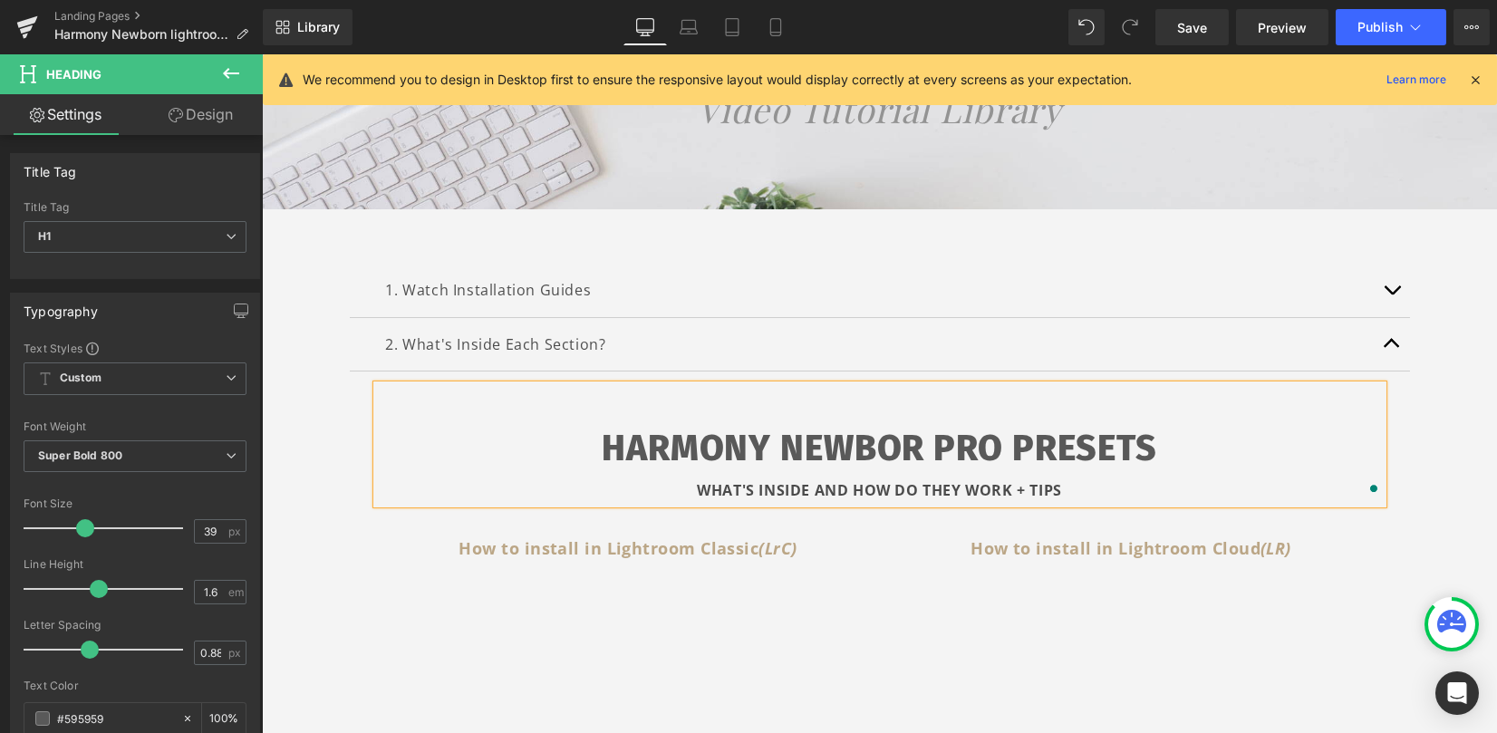
click at [1392, 295] on span "button" at bounding box center [1392, 295] width 0 height 0
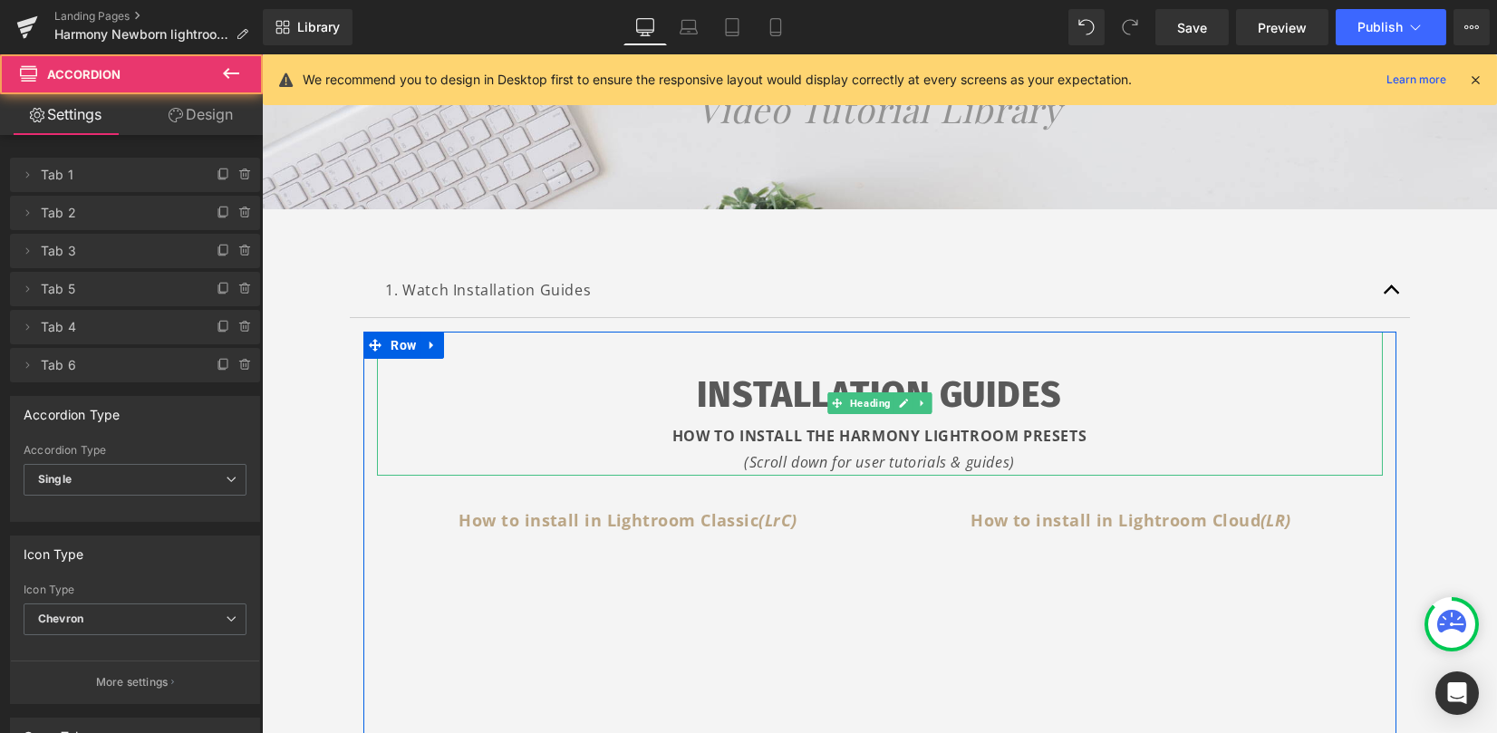
click at [976, 465] on icon "(Scroll down for user tutorials & guides)" at bounding box center [879, 462] width 271 height 20
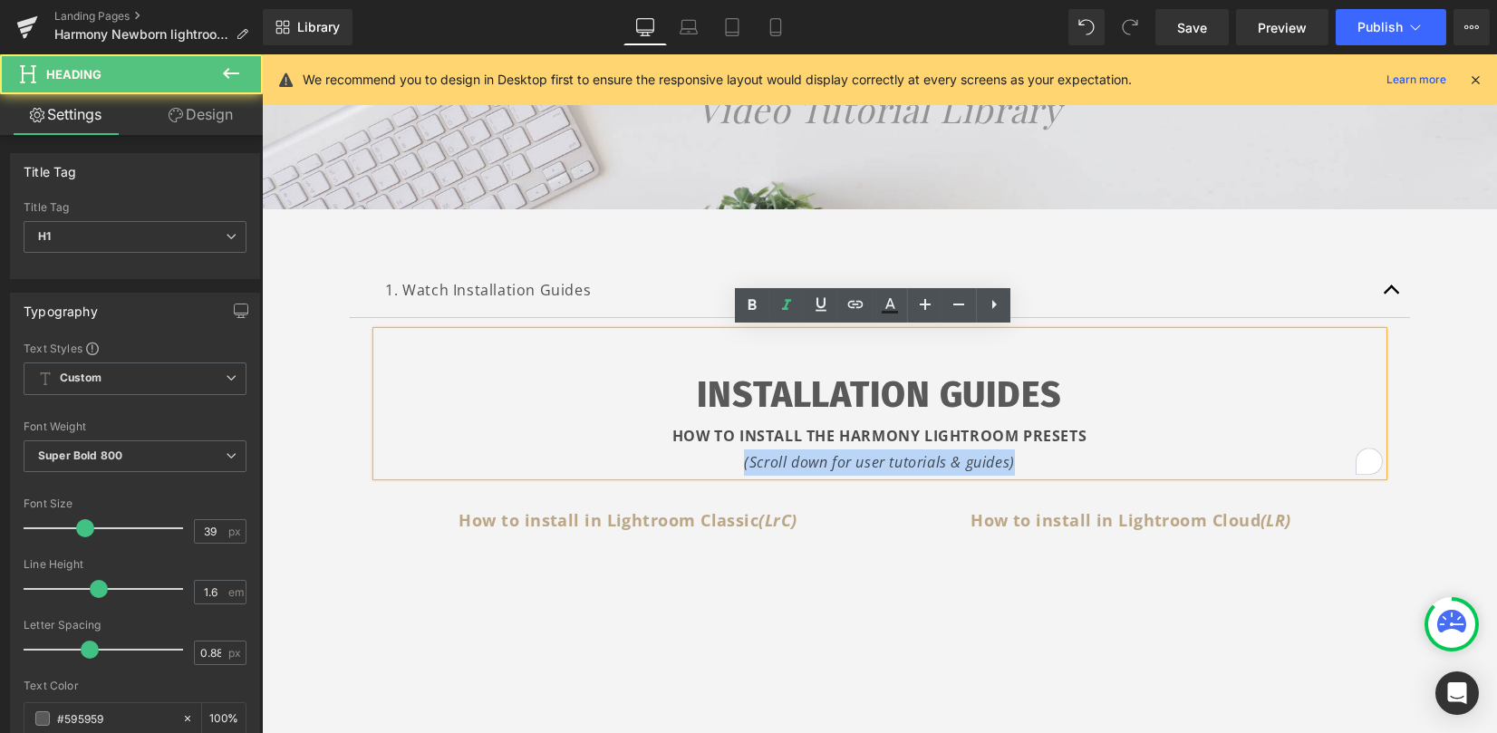
drag, startPoint x: 879, startPoint y: 469, endPoint x: 677, endPoint y: 472, distance: 202.1
click at [677, 472] on div "(Scroll down for user tutorials & guides)" at bounding box center [880, 463] width 1006 height 26
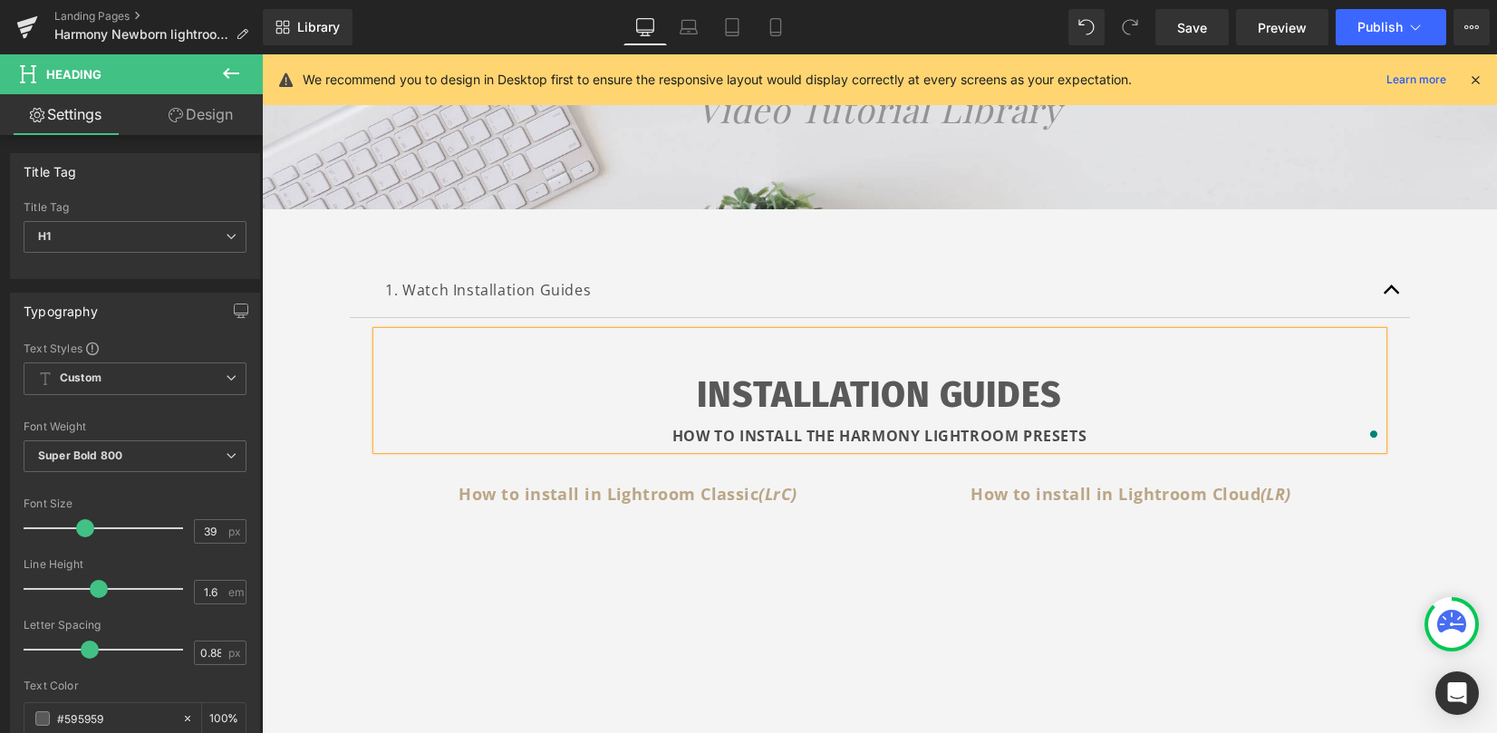
click at [1383, 290] on button "button" at bounding box center [1392, 290] width 36 height 53
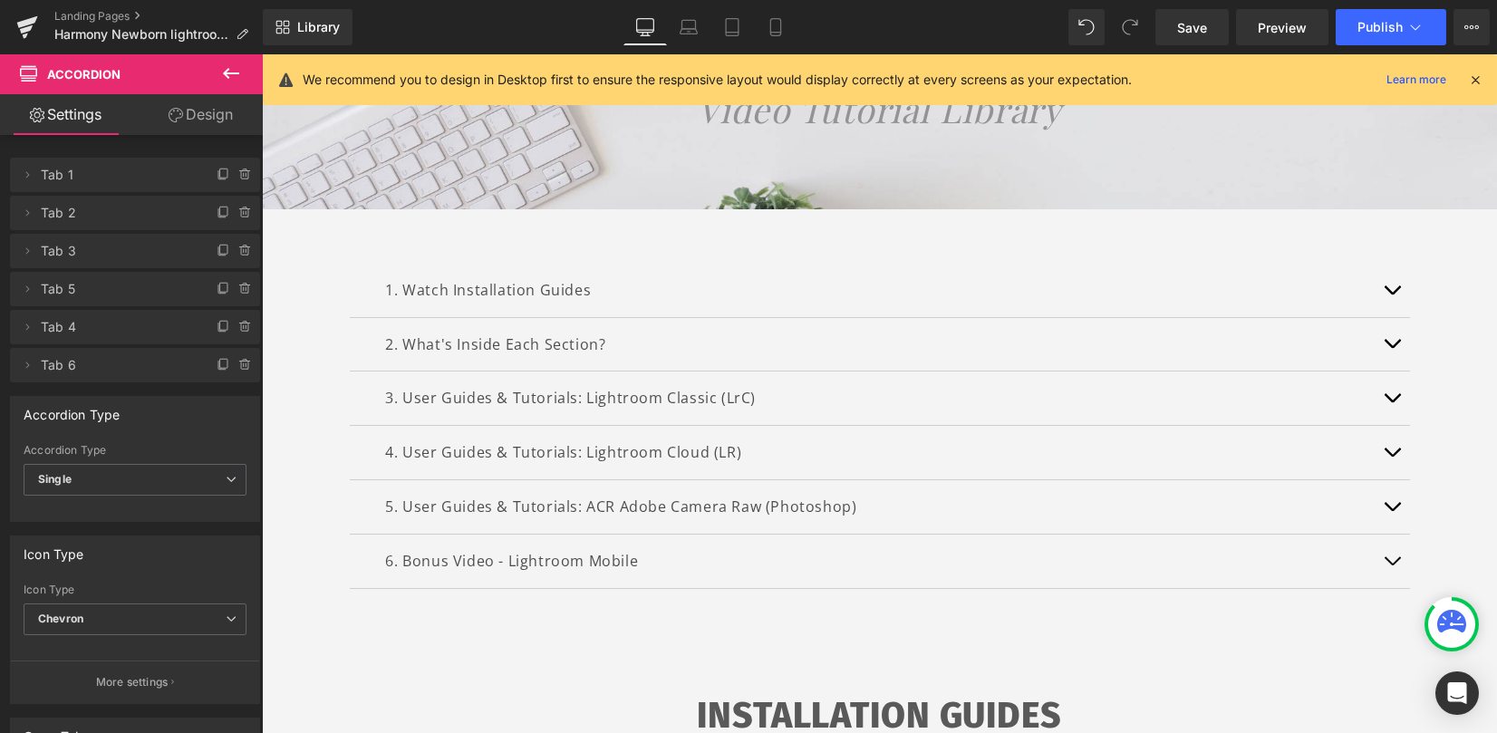
click at [1386, 342] on button "button" at bounding box center [1392, 344] width 36 height 53
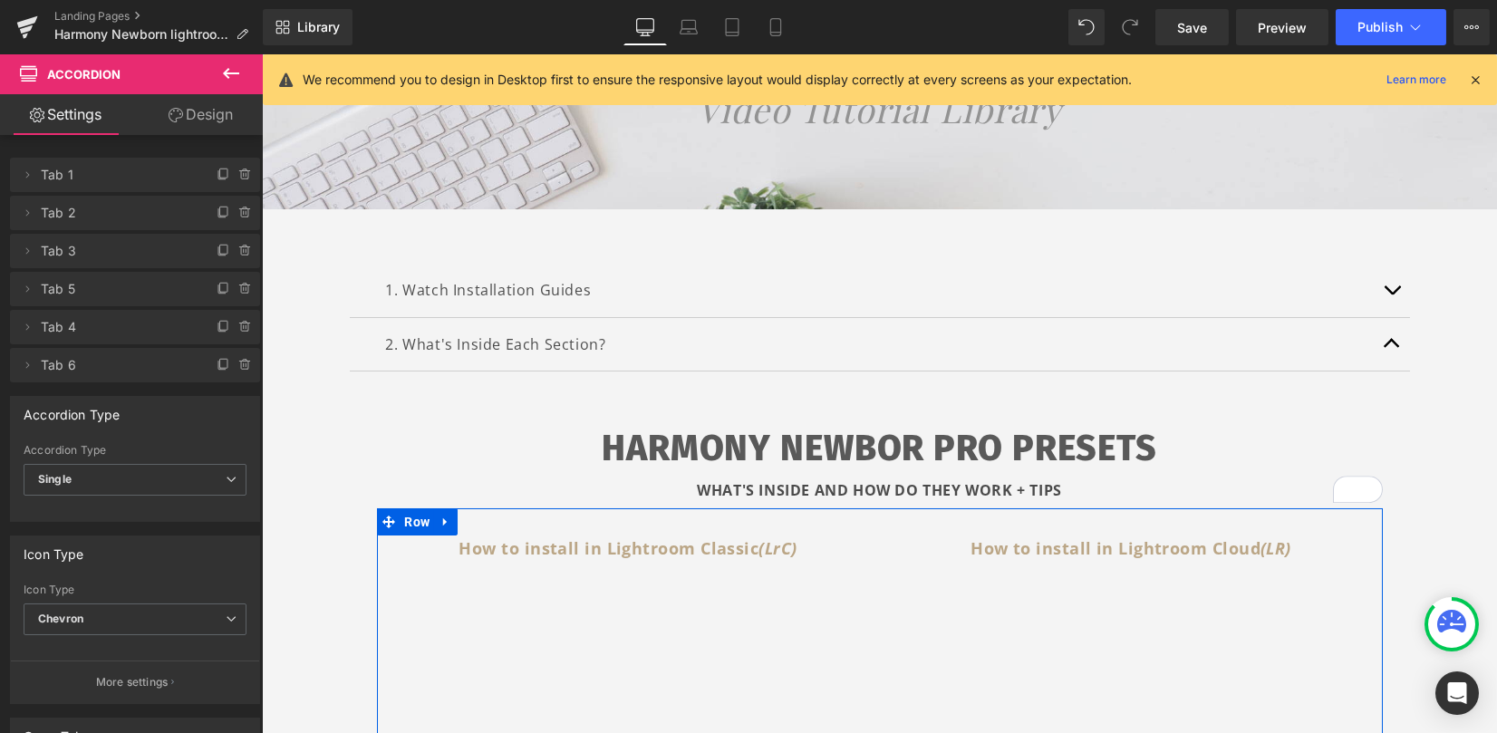
click at [465, 542] on b "How to install in Lightroom Classic (LrC)" at bounding box center [628, 548] width 338 height 22
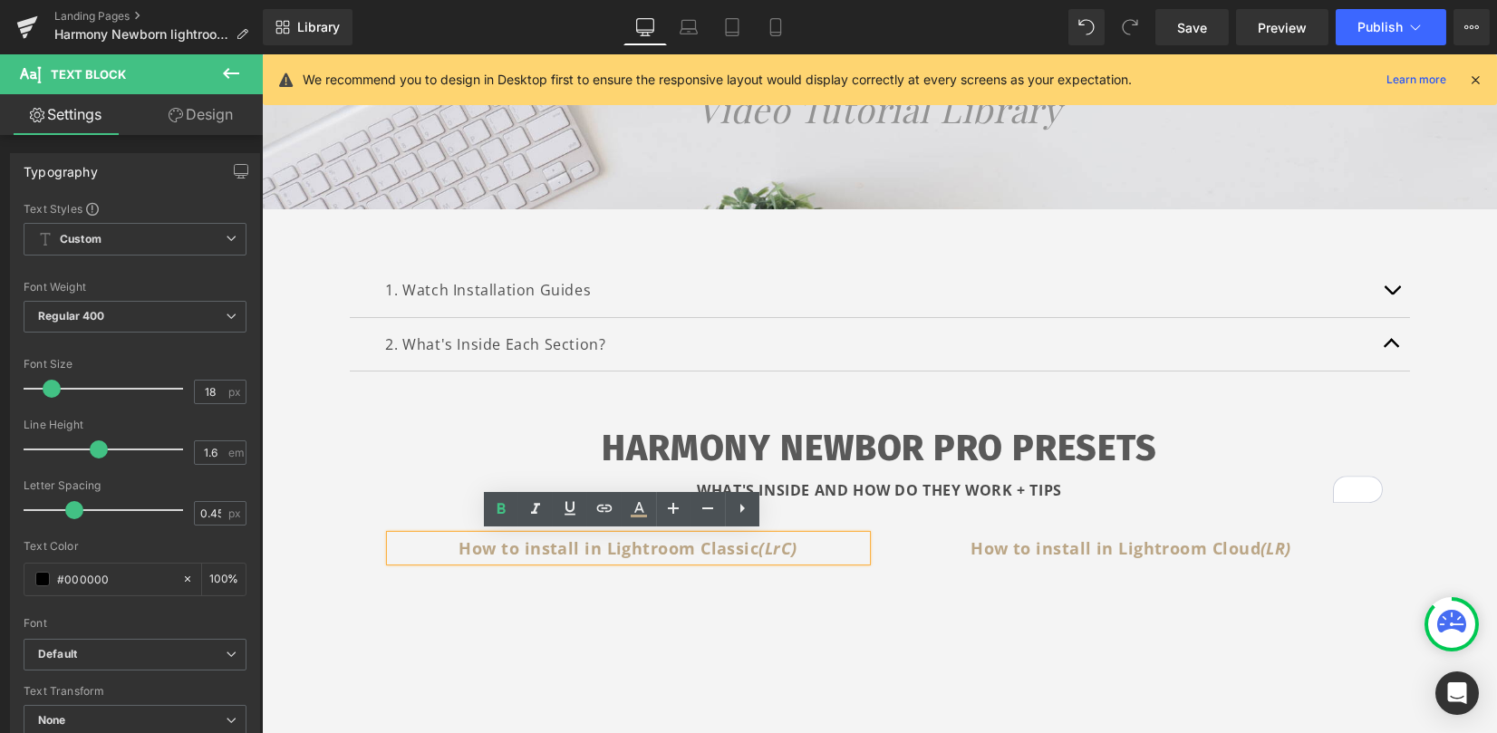
drag, startPoint x: 436, startPoint y: 546, endPoint x: 823, endPoint y: 548, distance: 387.0
click at [823, 548] on p "How to install in Lightroom Classic (LrC)" at bounding box center [629, 549] width 476 height 26
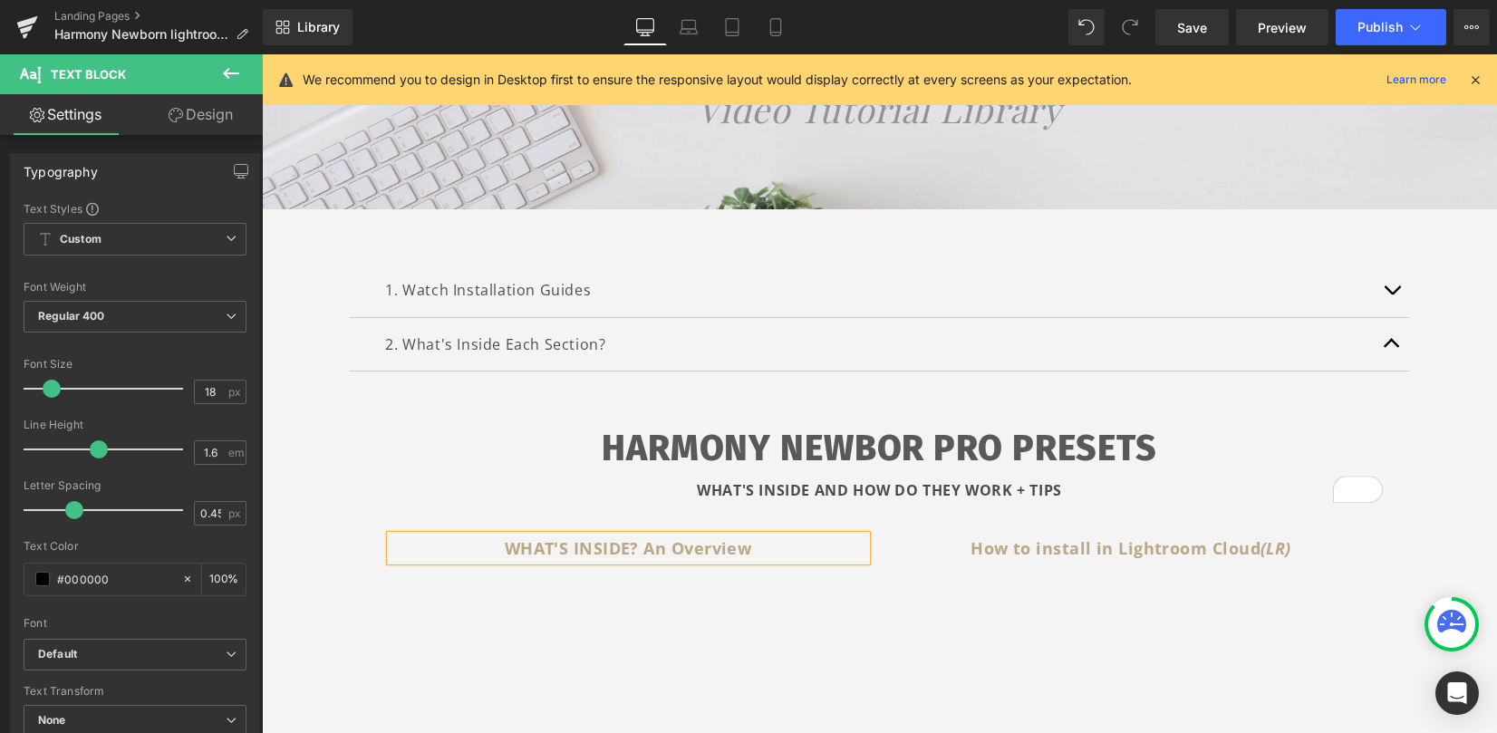
click at [262, 54] on div at bounding box center [262, 54] width 0 height 0
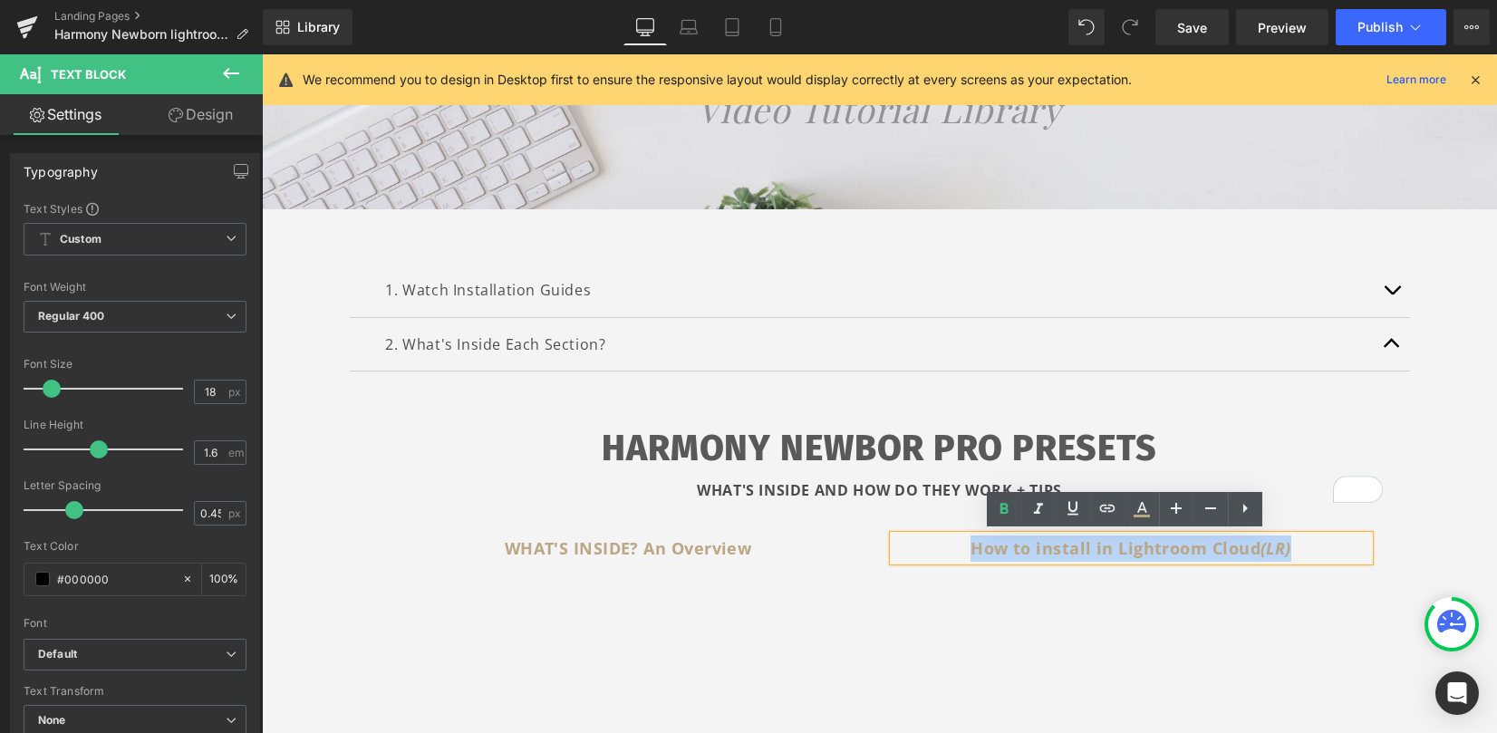
drag, startPoint x: 960, startPoint y: 548, endPoint x: 1289, endPoint y: 550, distance: 329.0
click at [1289, 550] on p "How to install in Lightroom Cloud (LR)" at bounding box center [1132, 549] width 476 height 26
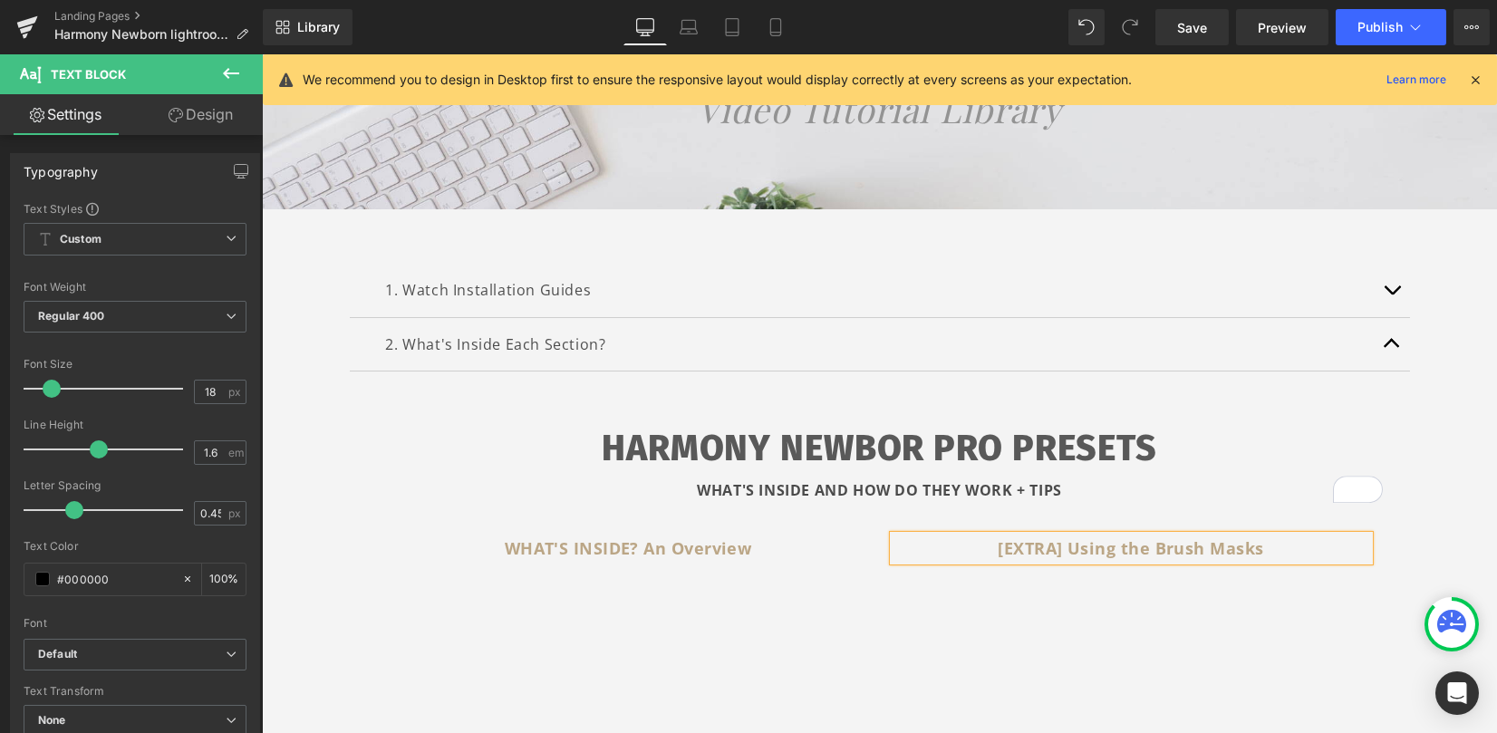
click at [1359, 522] on div "WHAT'S INSIDE? An Overview Text Block Youtube [EXTRA] Using the Brush Masks Tex…" at bounding box center [880, 677] width 1006 height 339
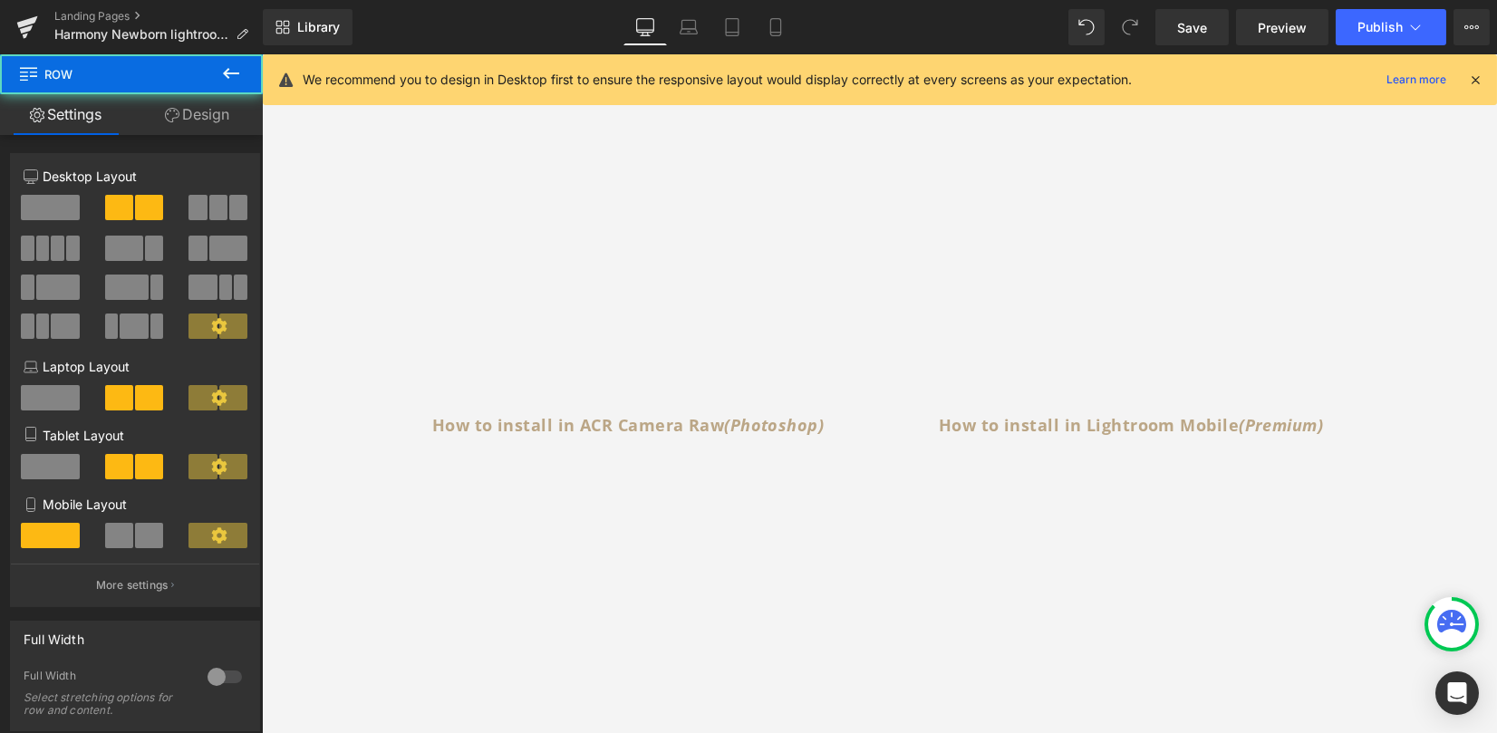
scroll to position [725, 0]
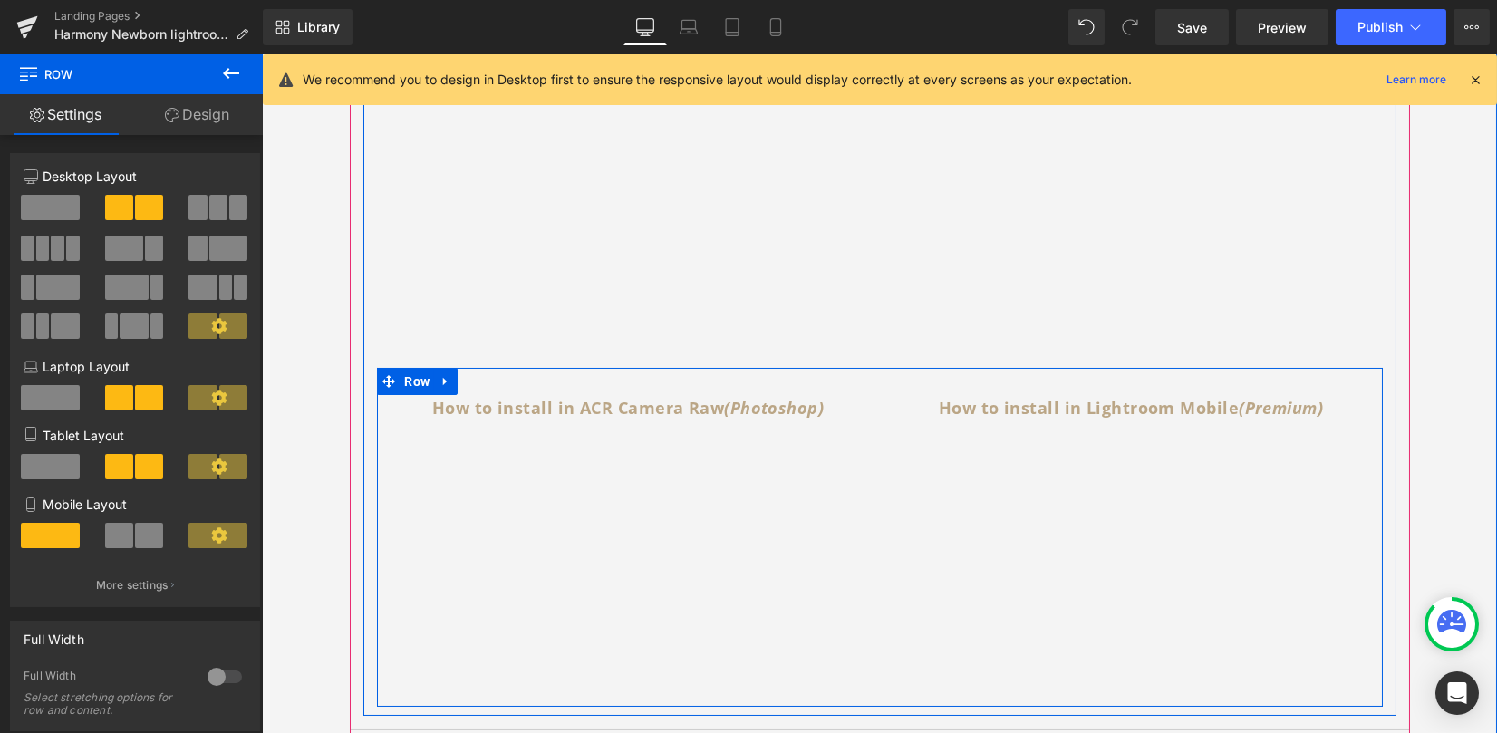
click at [438, 410] on b "How to install in ACR Camera Raw (Photoshop)" at bounding box center [628, 408] width 392 height 22
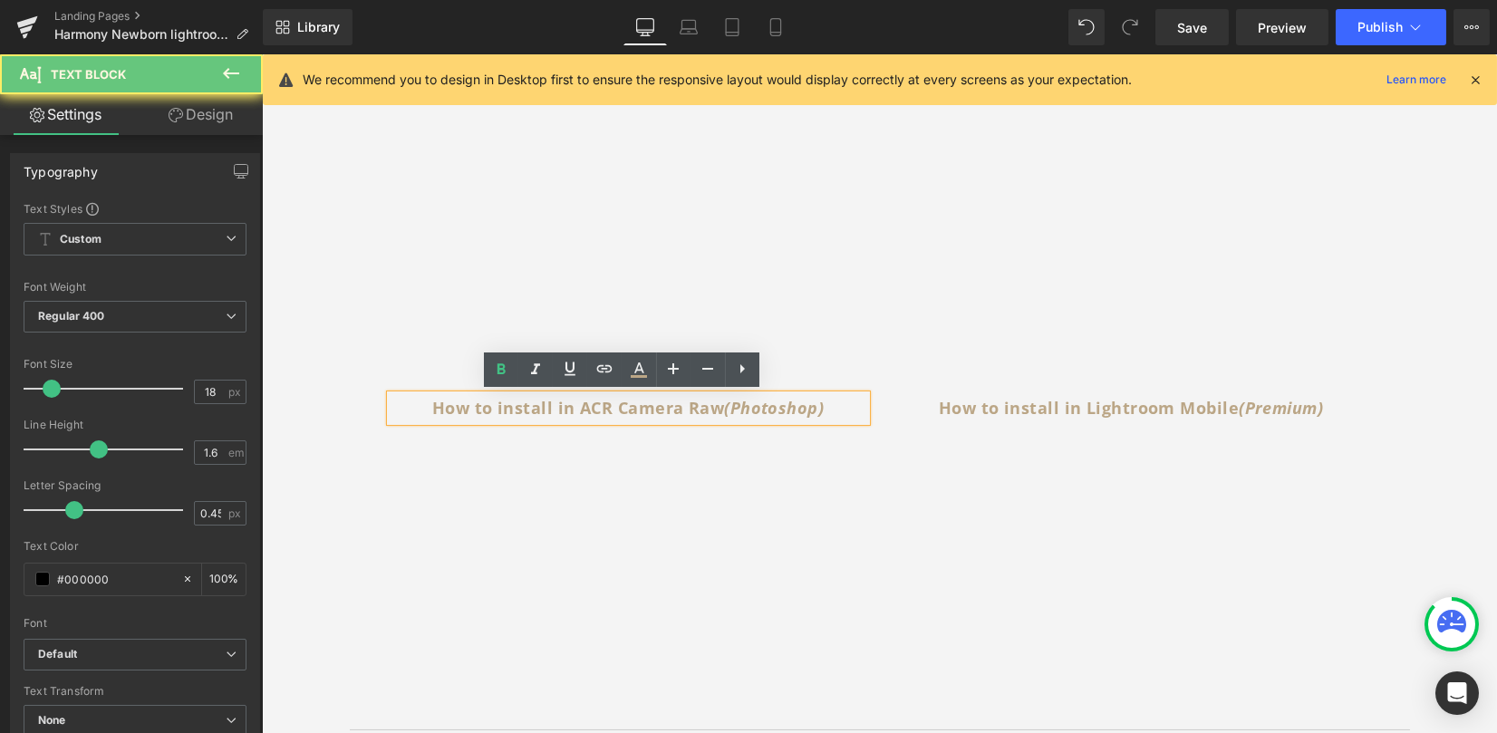
click at [479, 403] on b "How to install in ACR Camera Raw (Photoshop)" at bounding box center [628, 408] width 392 height 22
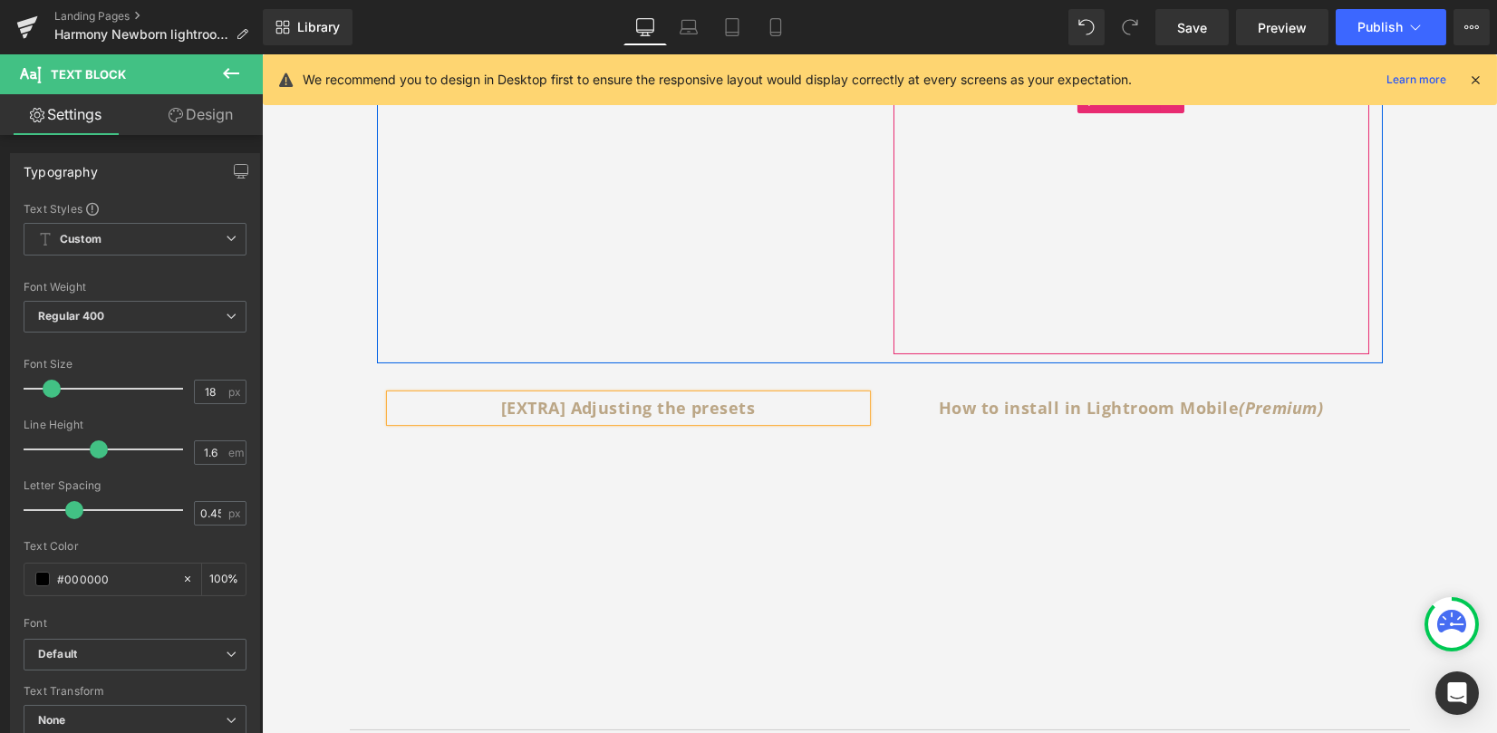
scroll to position [363, 0]
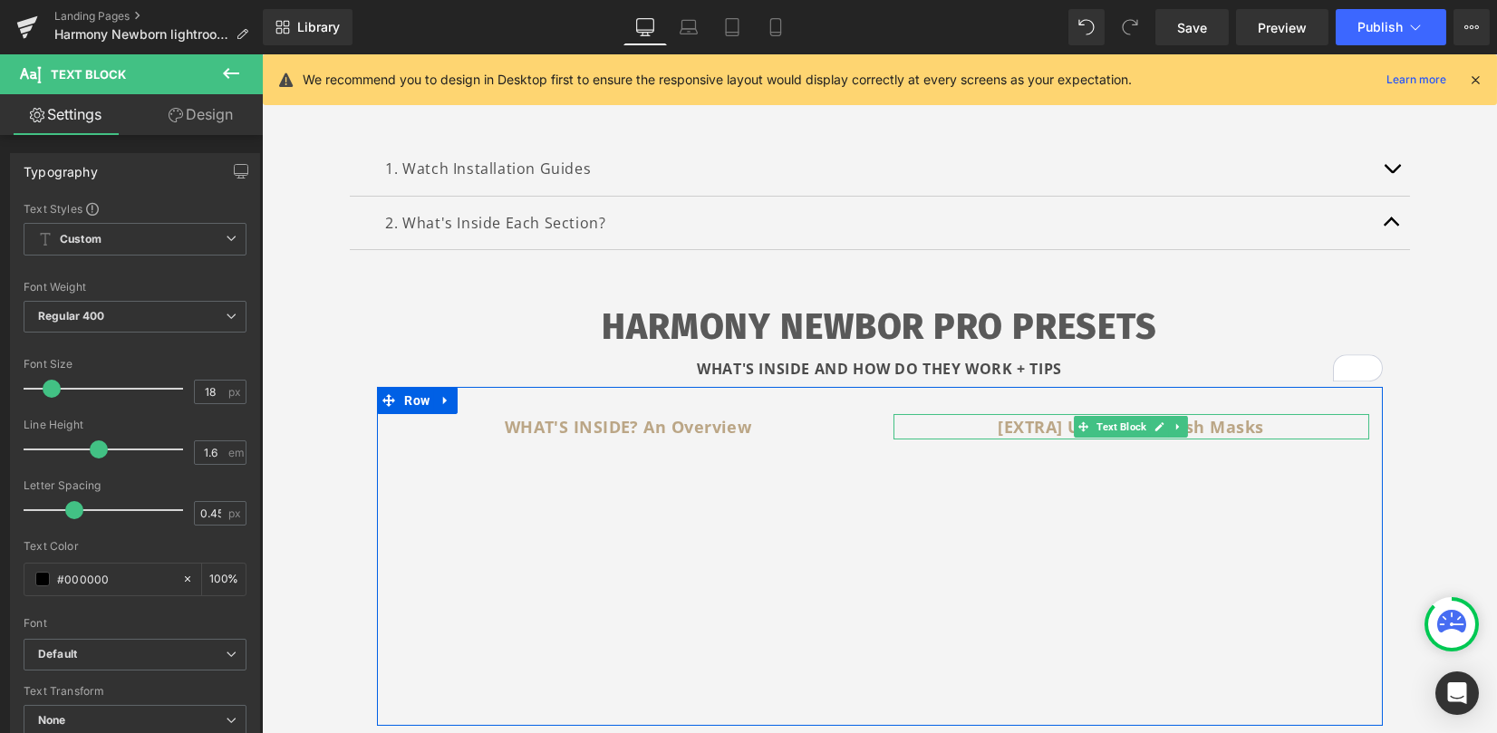
click at [1020, 430] on b "[EXTRA] Using the Brush Masks" at bounding box center [1131, 427] width 266 height 22
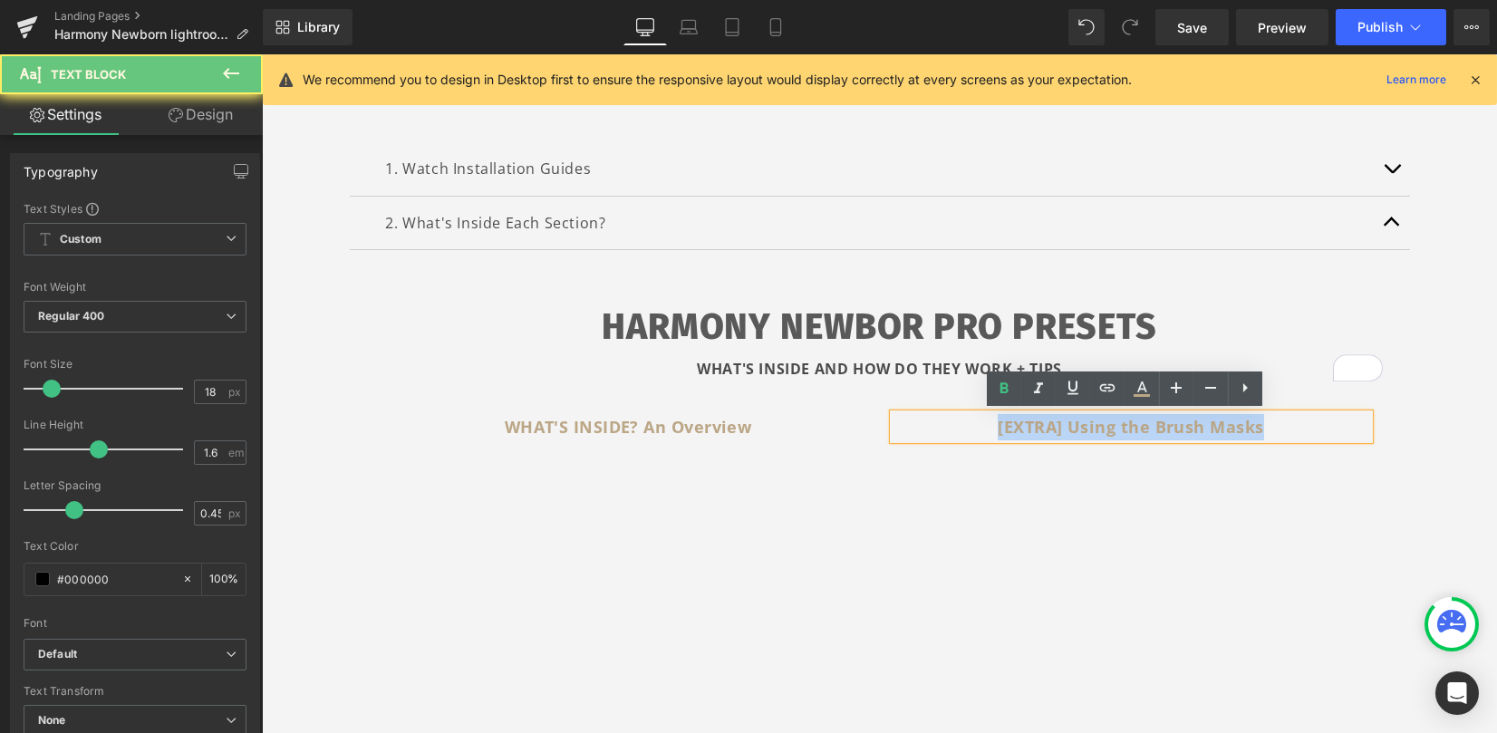
drag, startPoint x: 987, startPoint y: 430, endPoint x: 1334, endPoint y: 401, distance: 348.4
click at [1334, 401] on div "WHAT'S INSIDE? An Overview Text Block Youtube [EXTRA] Using the Brush Masks Tex…" at bounding box center [880, 556] width 1006 height 339
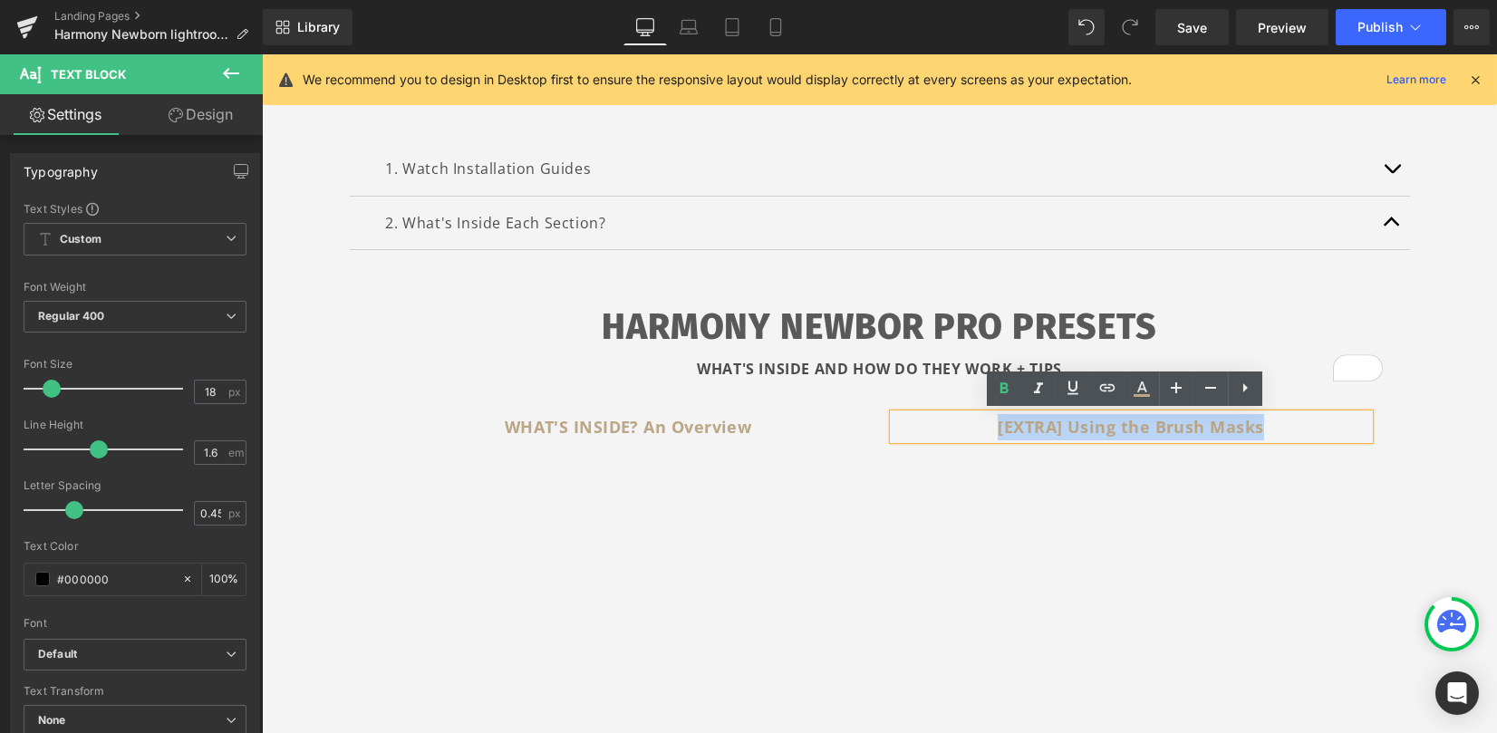
copy b "[EXTRA] Using the Brush Masks"
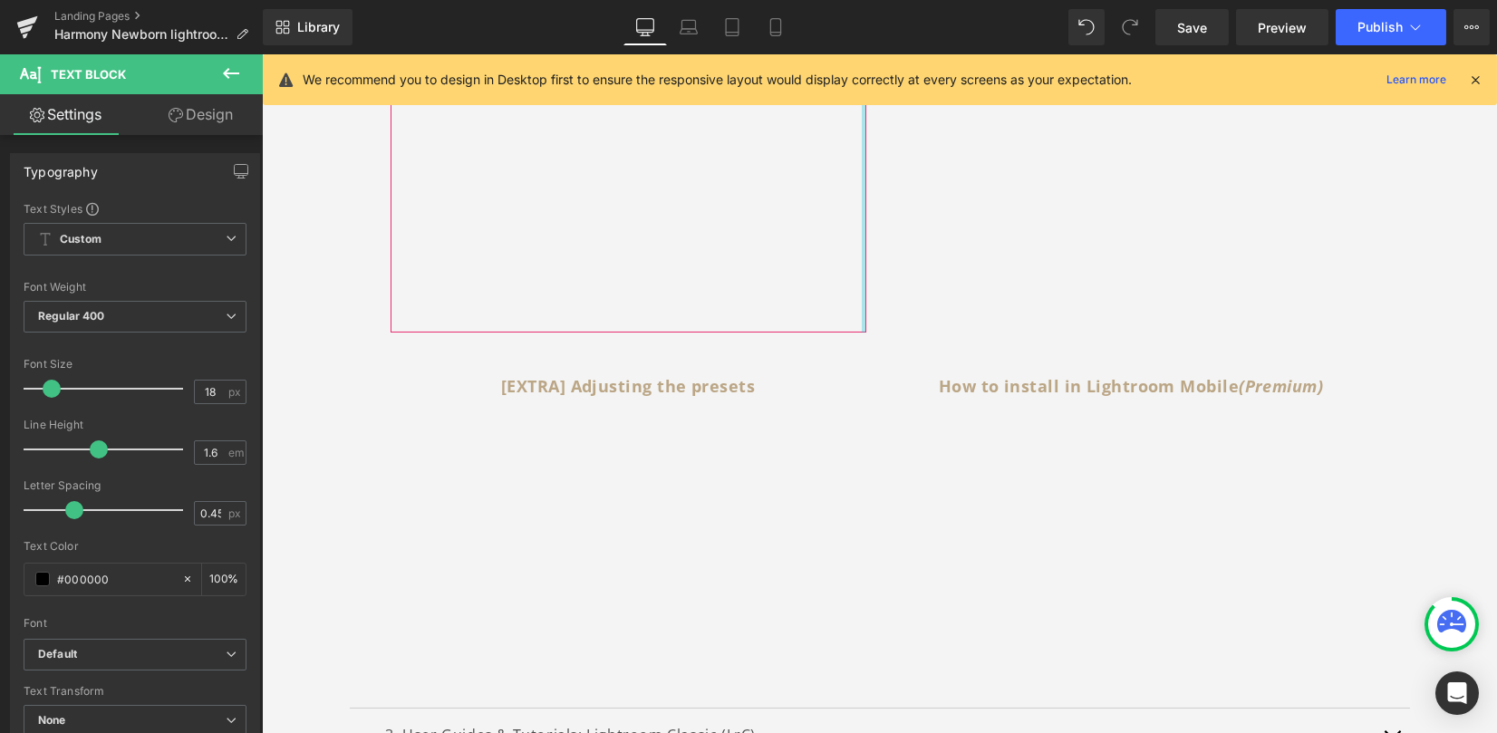
scroll to position [846, 0]
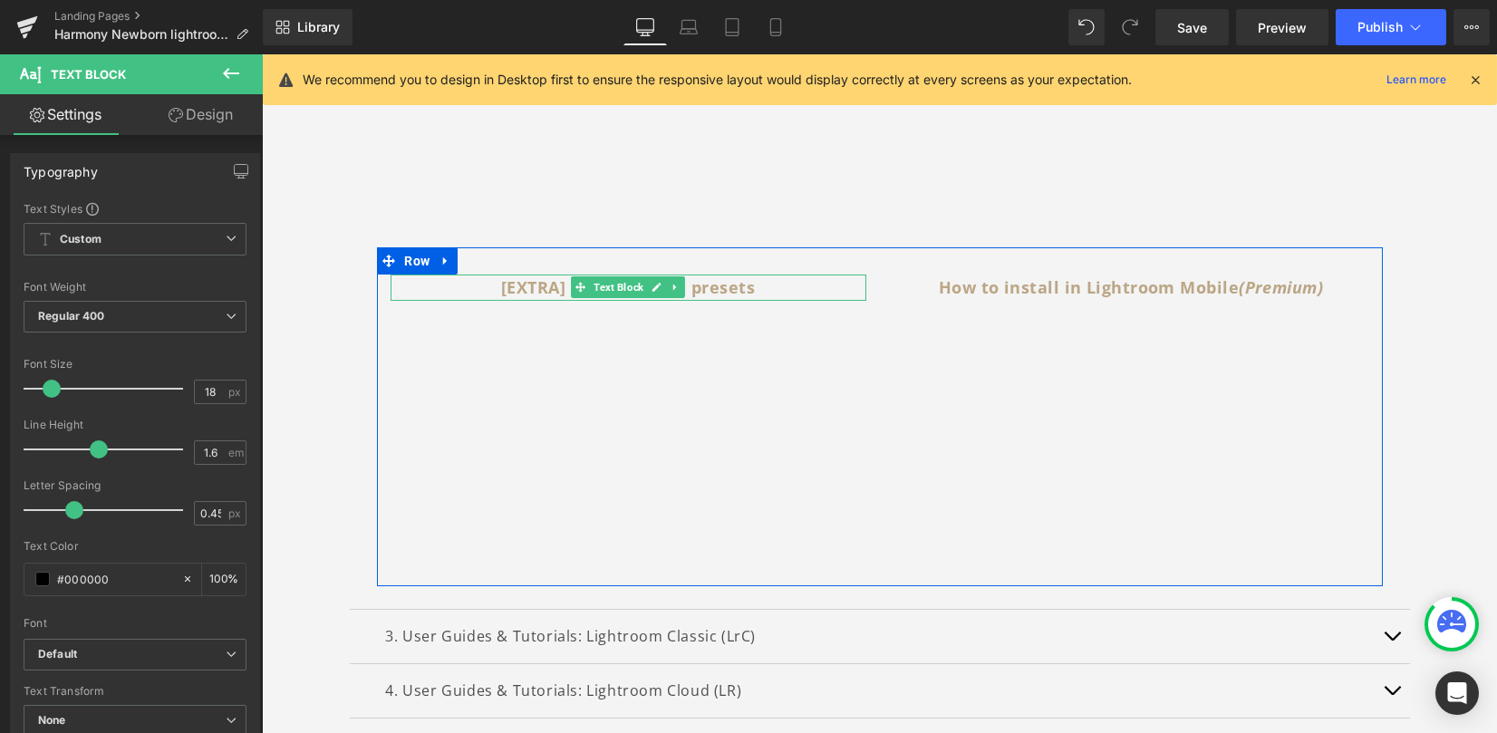
click at [488, 291] on p "[EXTRA] Adjusting the presets" at bounding box center [629, 288] width 476 height 26
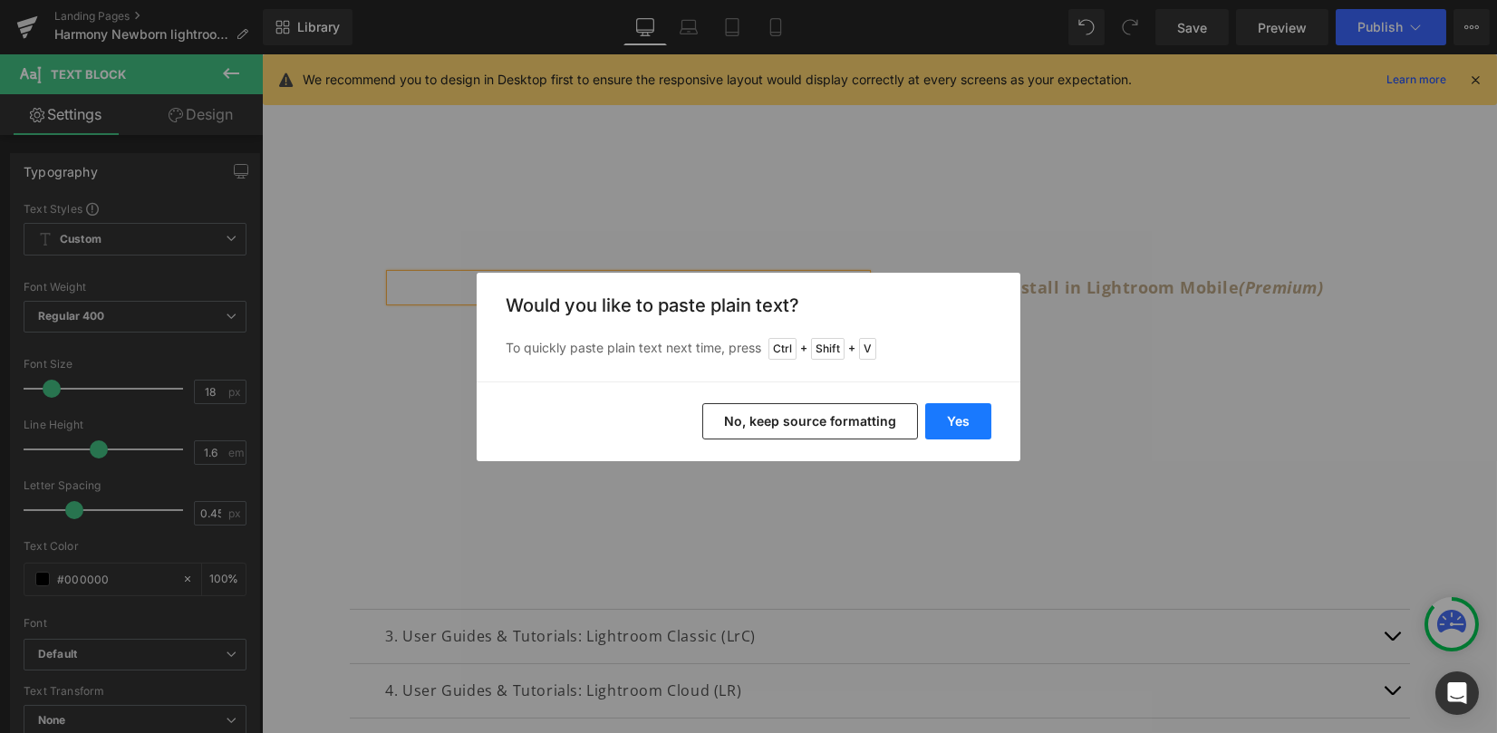
click at [962, 420] on button "Yes" at bounding box center [958, 421] width 66 height 36
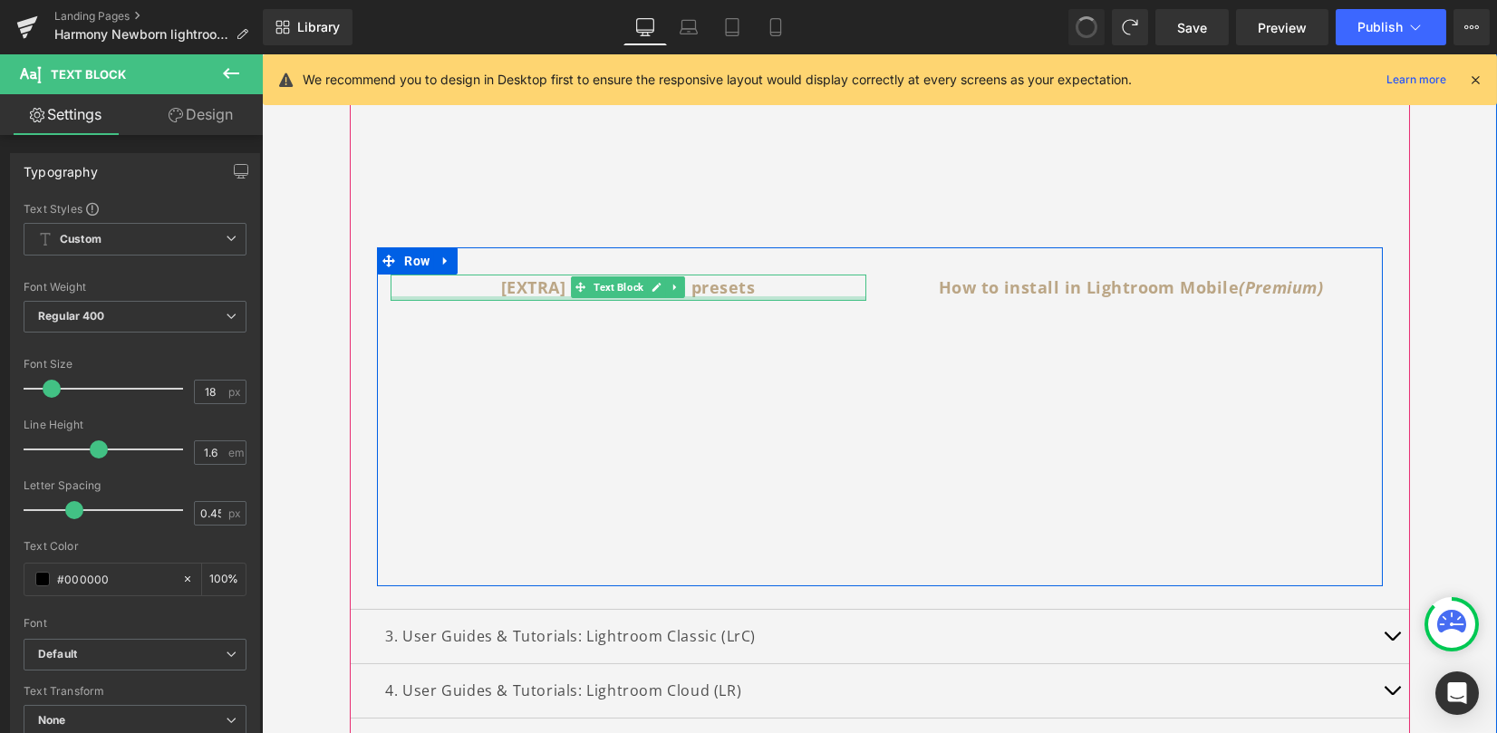
click at [517, 291] on b "[EXTRA] Adjusting the presets" at bounding box center [628, 287] width 254 height 22
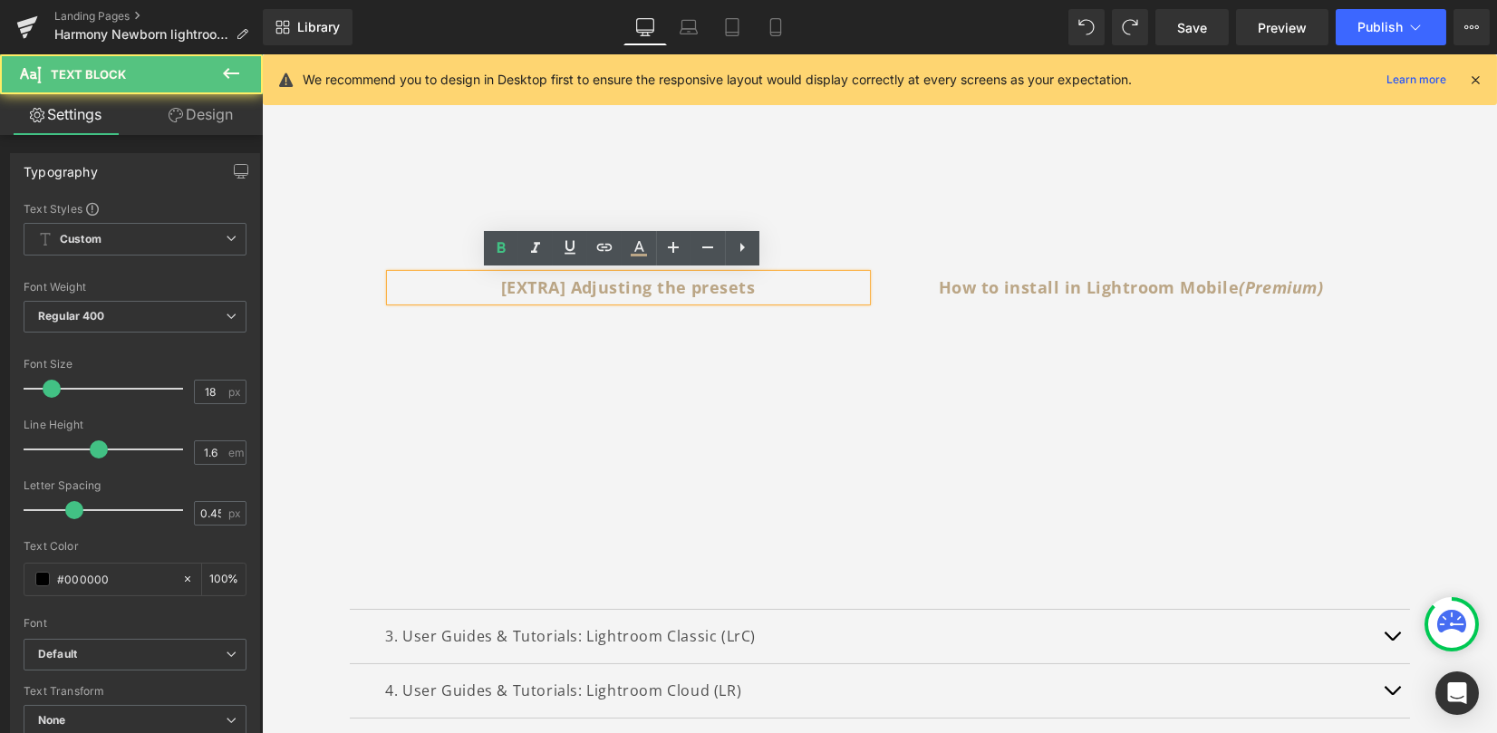
click at [491, 288] on p "[EXTRA] Adjusting the presets" at bounding box center [629, 288] width 476 height 26
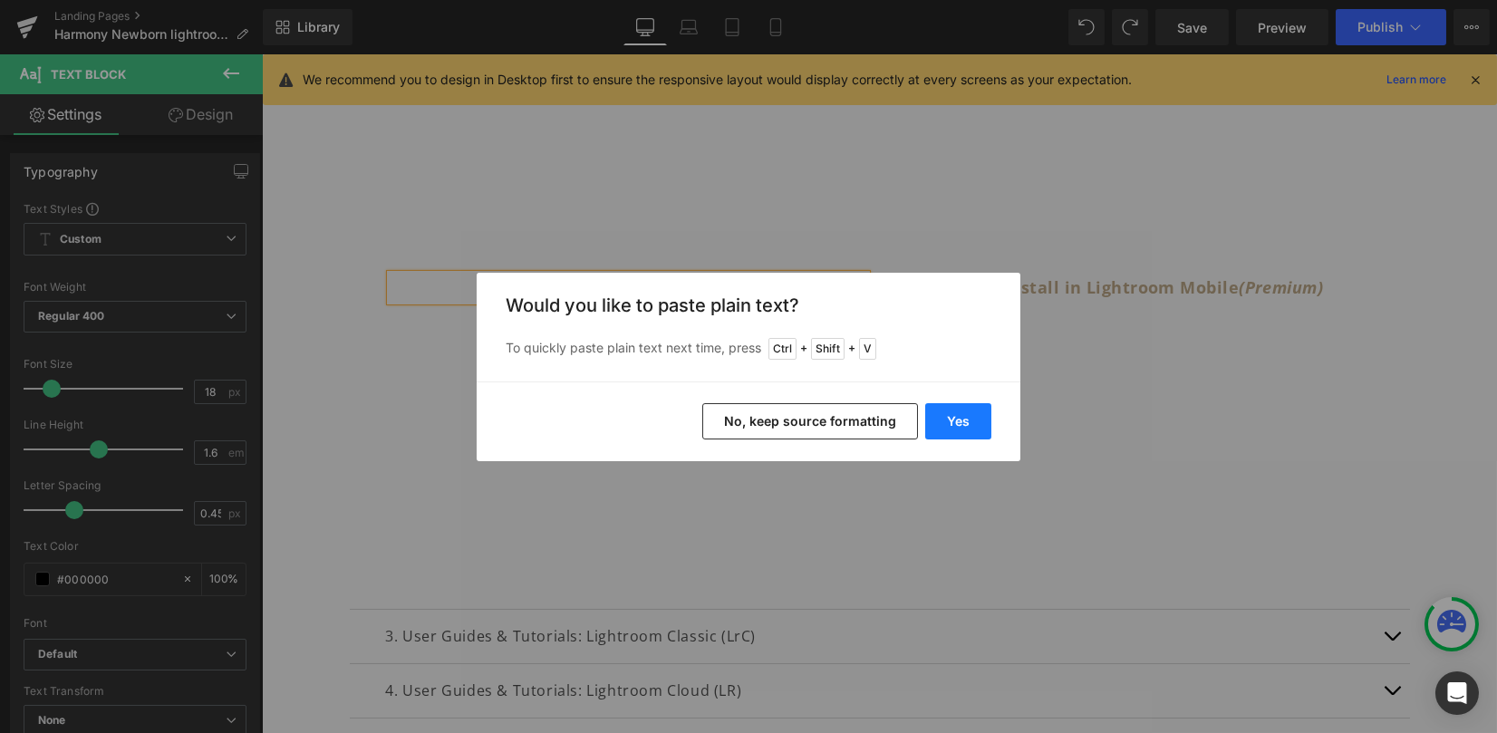
click at [953, 415] on button "Yes" at bounding box center [958, 421] width 66 height 36
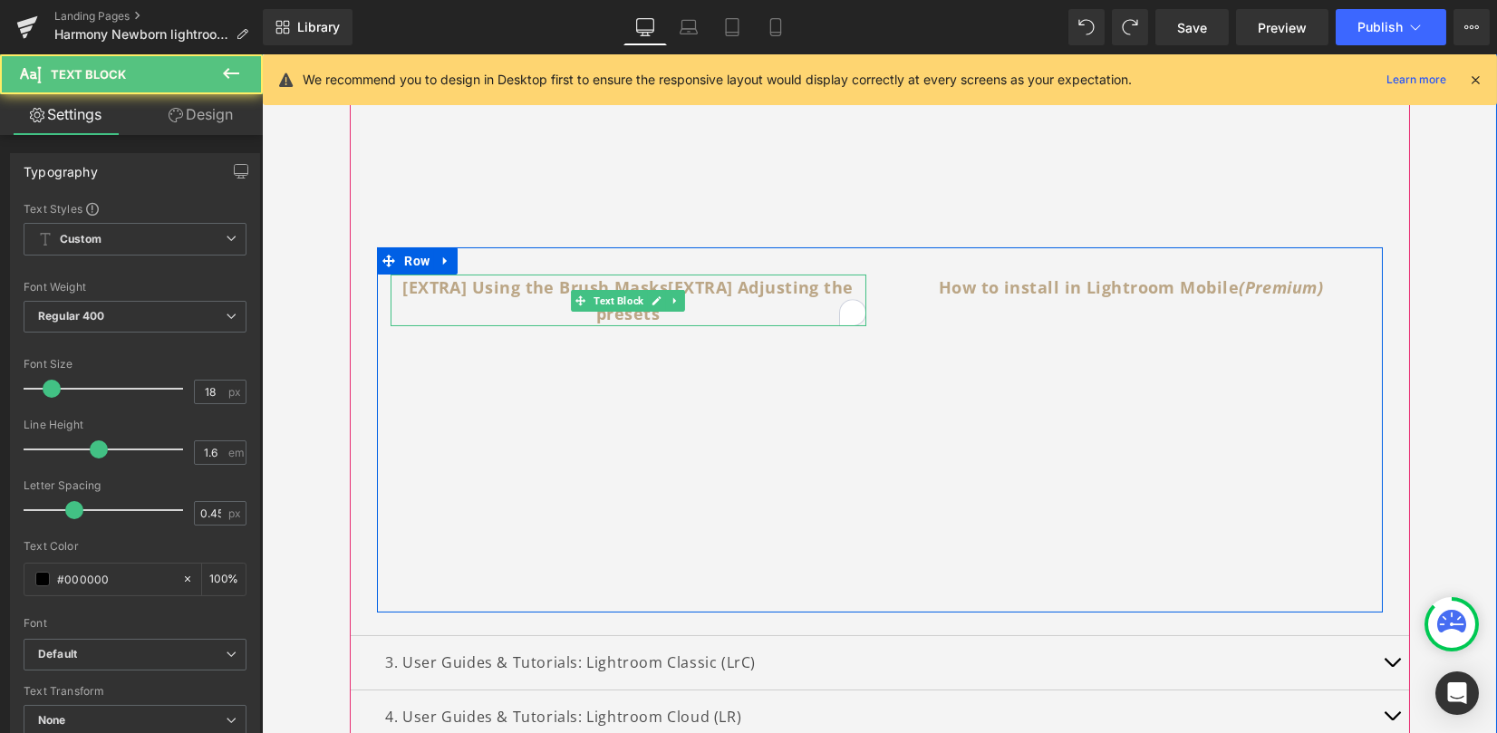
drag, startPoint x: 660, startPoint y: 283, endPoint x: 687, endPoint y: 317, distance: 43.9
click at [687, 317] on p "[EXTRA] Using the Brush Masks[EXTRA] Adjusting the presets" at bounding box center [629, 301] width 476 height 53
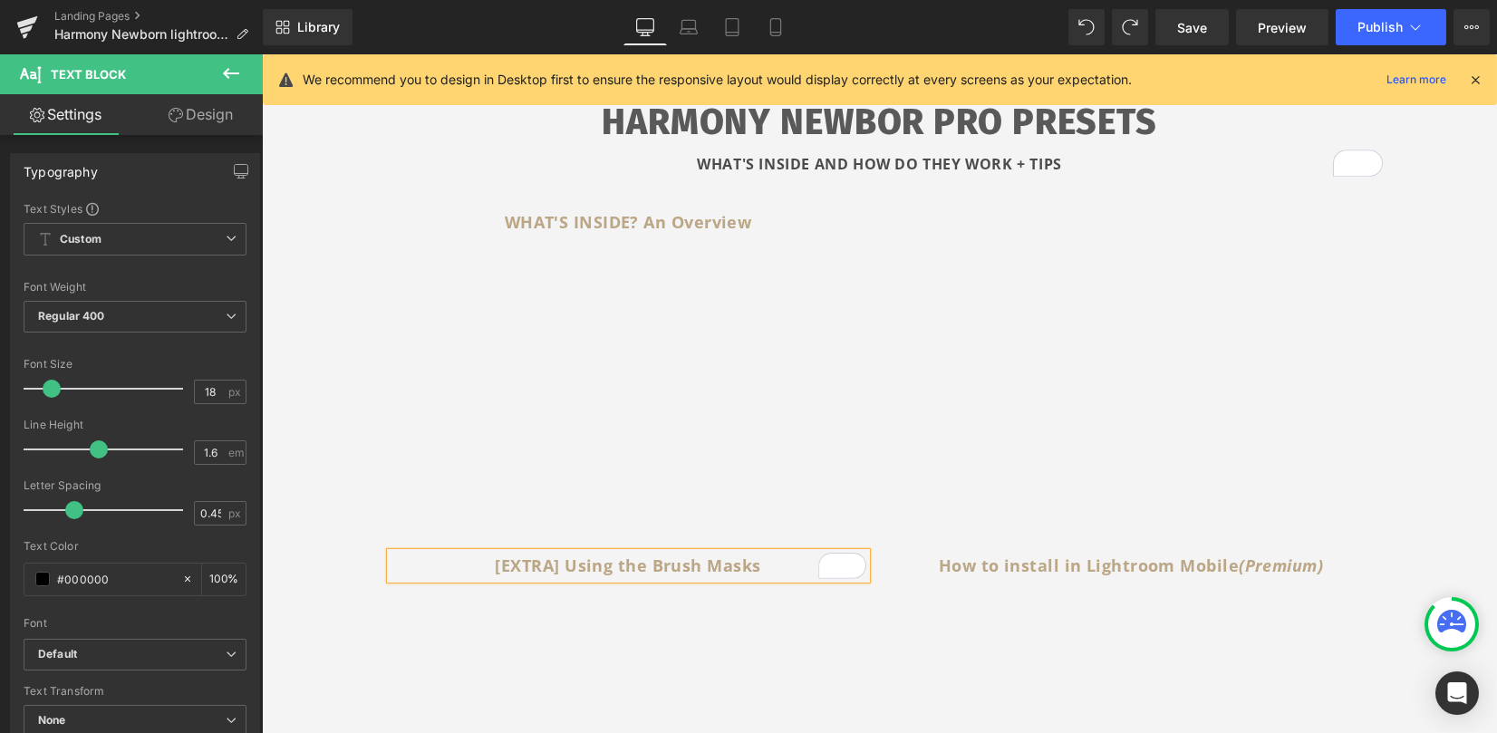
scroll to position [483, 0]
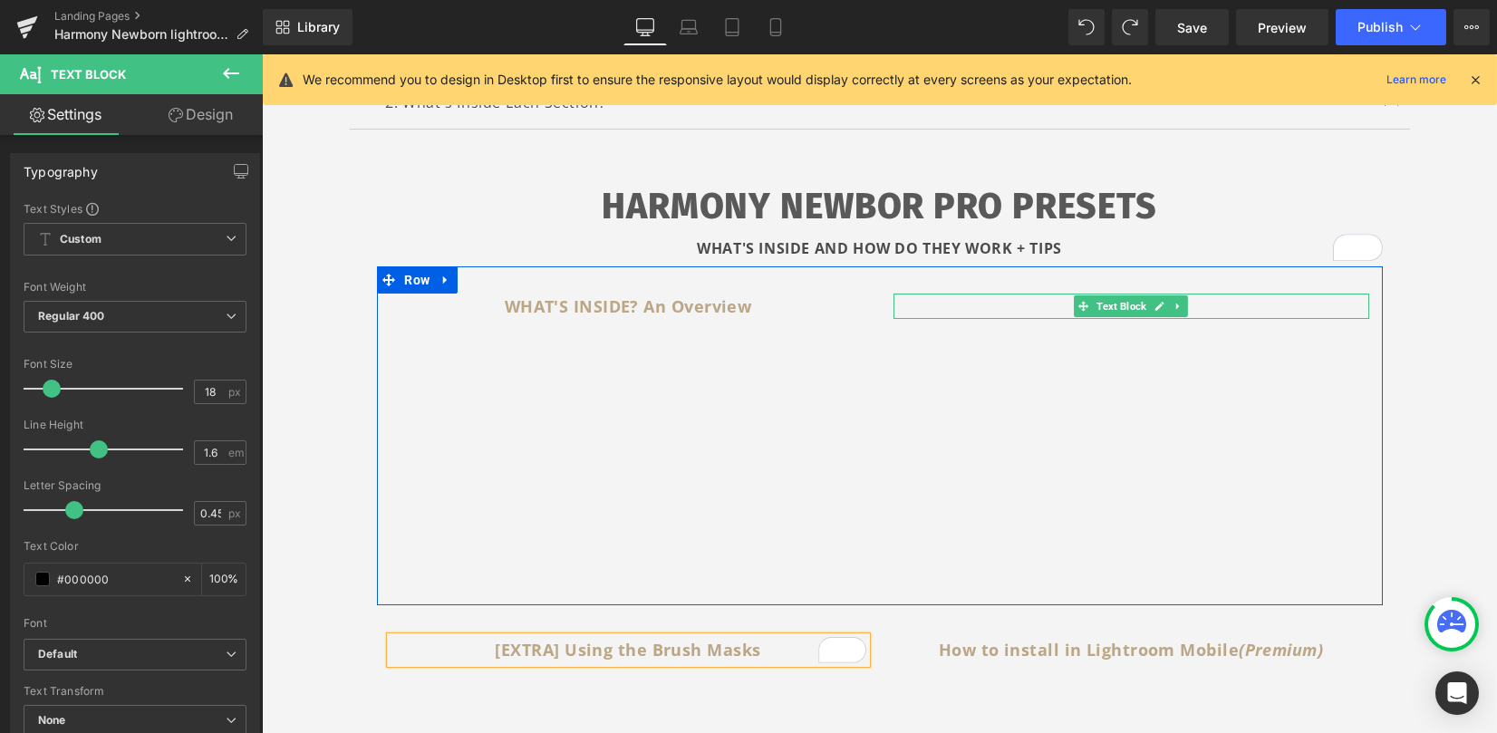
click at [1158, 305] on icon at bounding box center [1160, 306] width 10 height 11
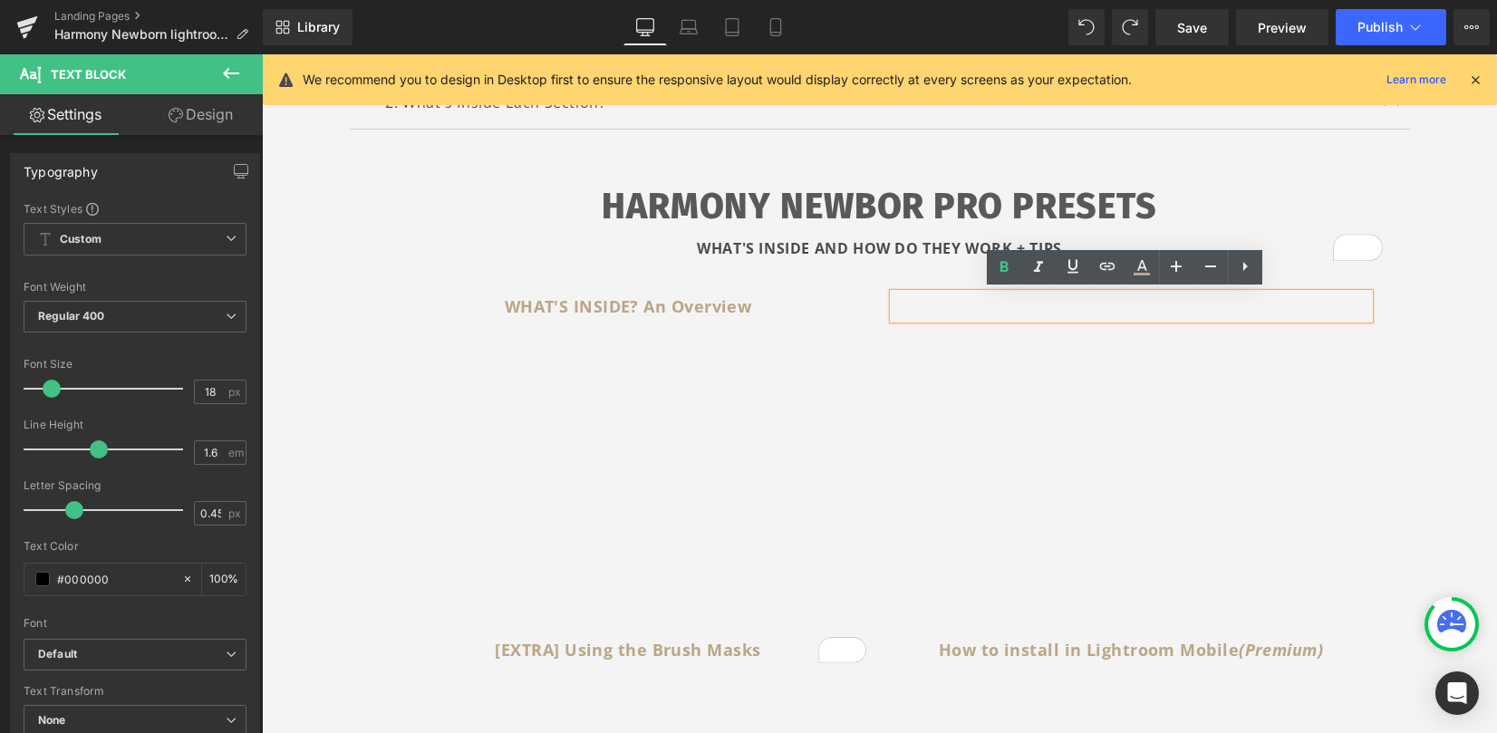
click at [1142, 305] on p "To enrich screen reader interactions, please activate Accessibility in Grammarl…" at bounding box center [1132, 307] width 476 height 26
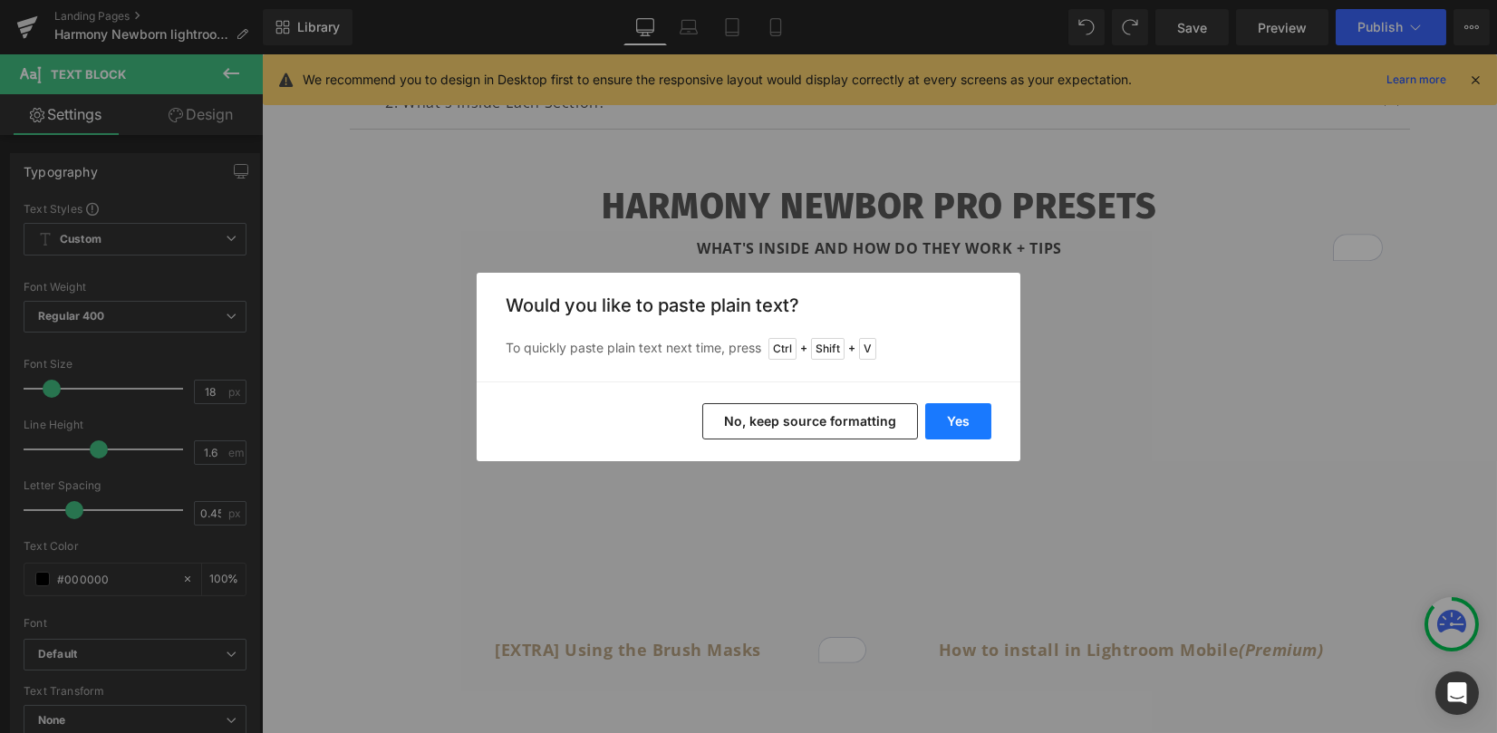
click at [972, 424] on button "Yes" at bounding box center [958, 421] width 66 height 36
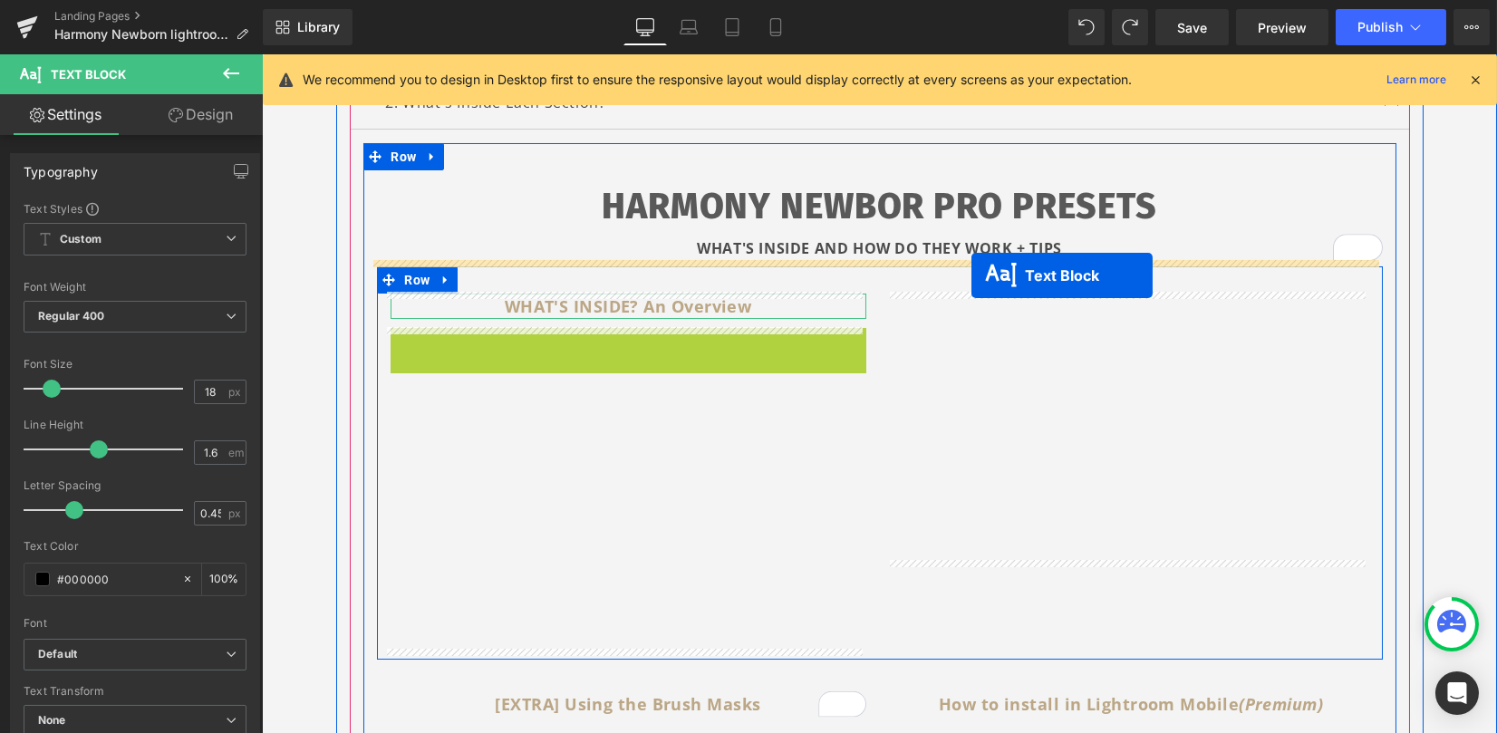
drag, startPoint x: 620, startPoint y: 340, endPoint x: 972, endPoint y: 276, distance: 357.5
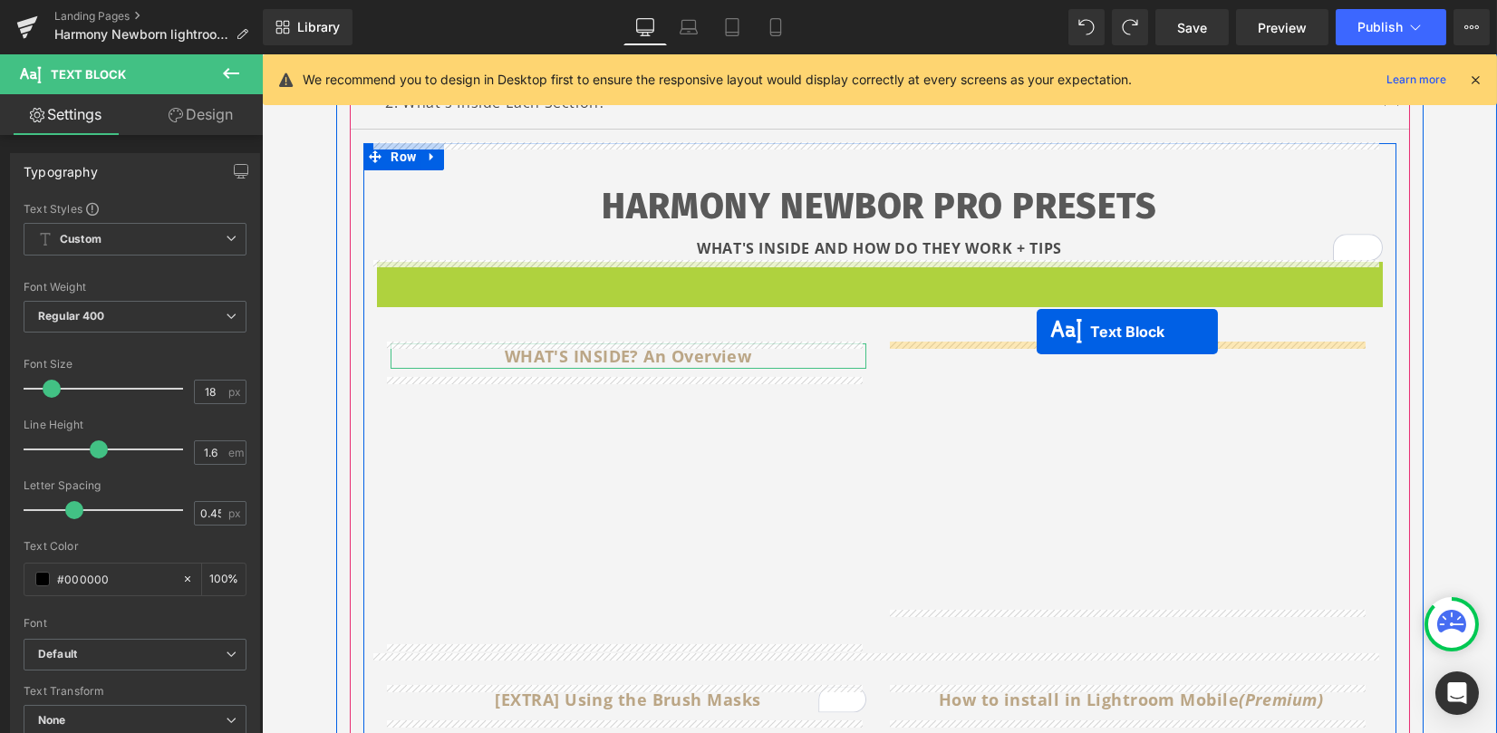
drag, startPoint x: 875, startPoint y: 275, endPoint x: 1037, endPoint y: 332, distance: 171.1
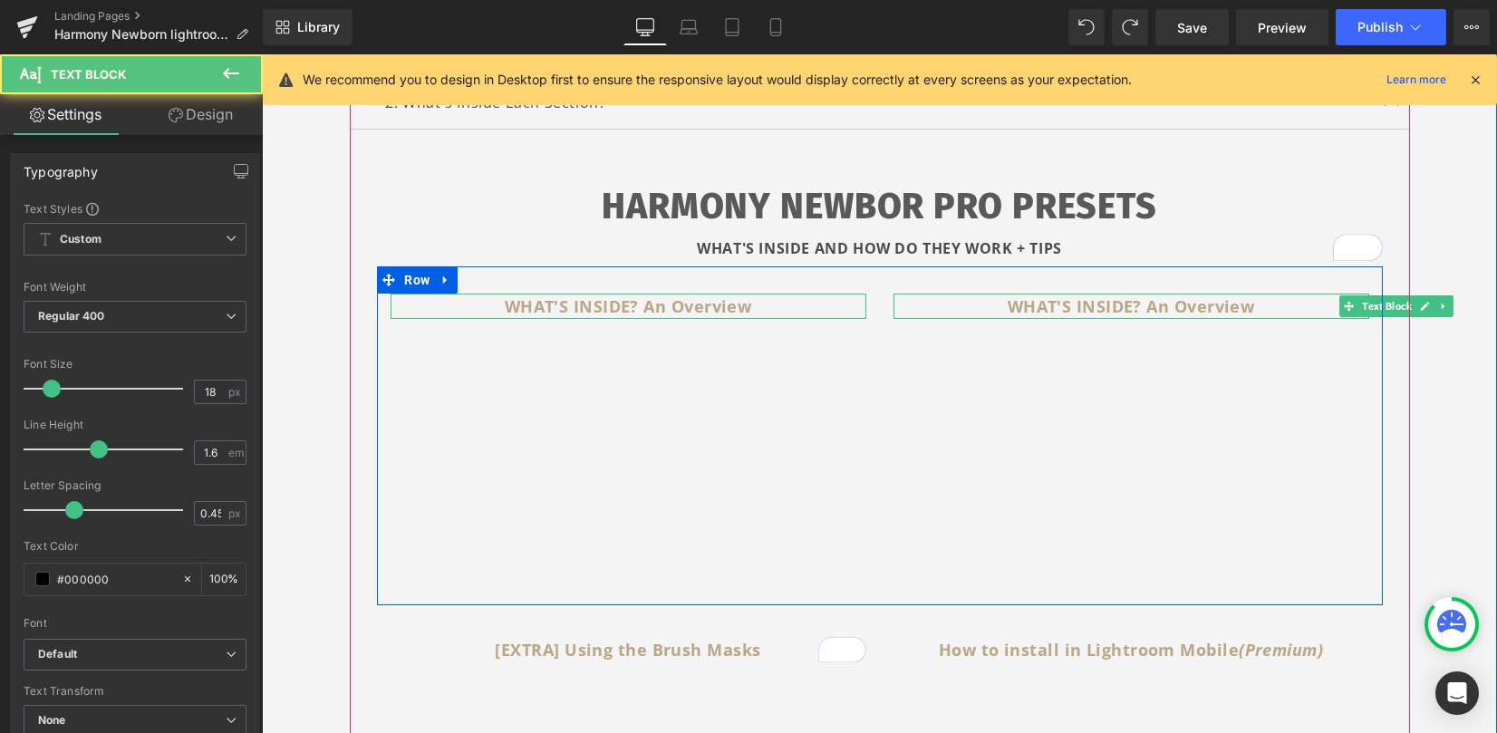
click at [1022, 305] on b "WHAT'S INSIDE? An Overview" at bounding box center [1131, 306] width 247 height 22
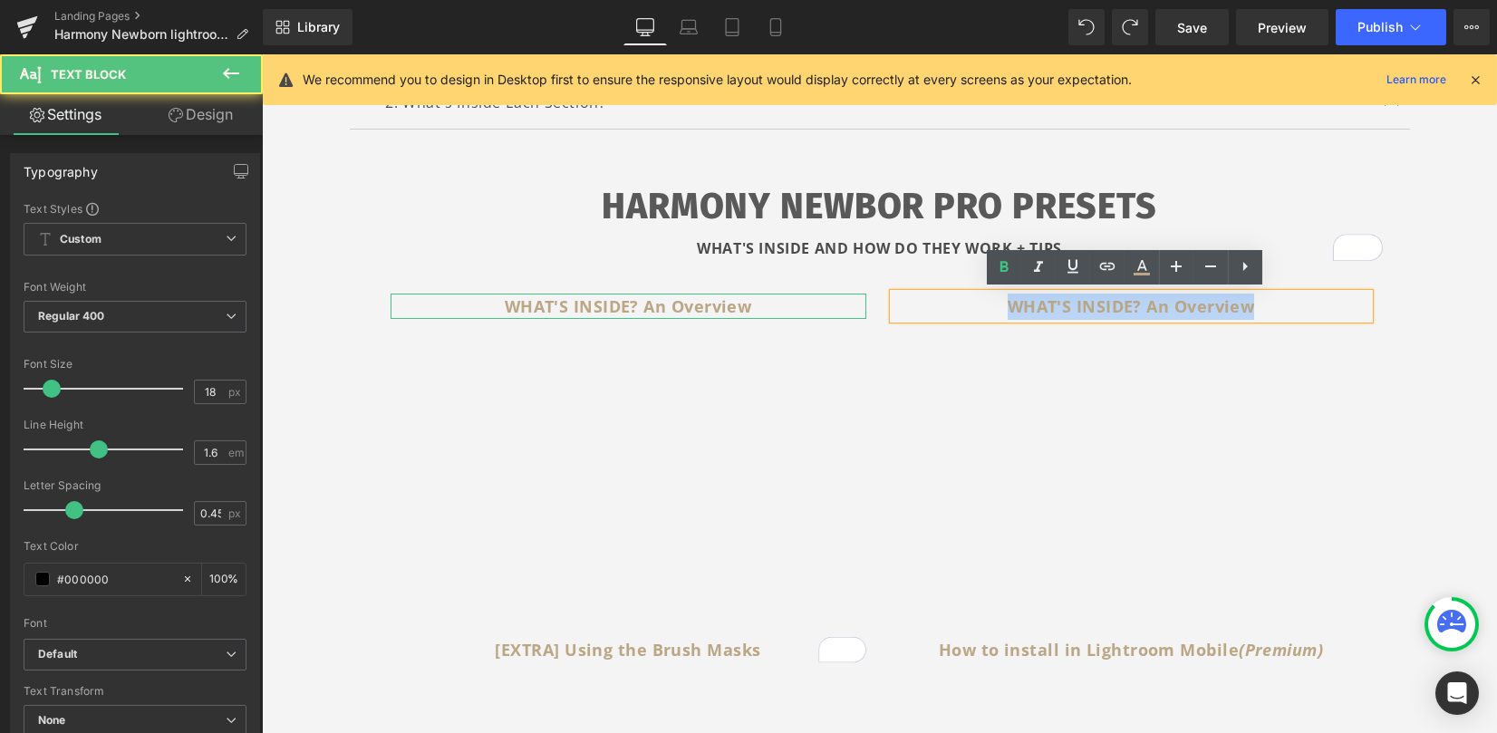
drag, startPoint x: 993, startPoint y: 302, endPoint x: 1271, endPoint y: 312, distance: 278.4
click at [1271, 313] on p "WHAT'S INSIDE? An Overview" at bounding box center [1132, 307] width 476 height 26
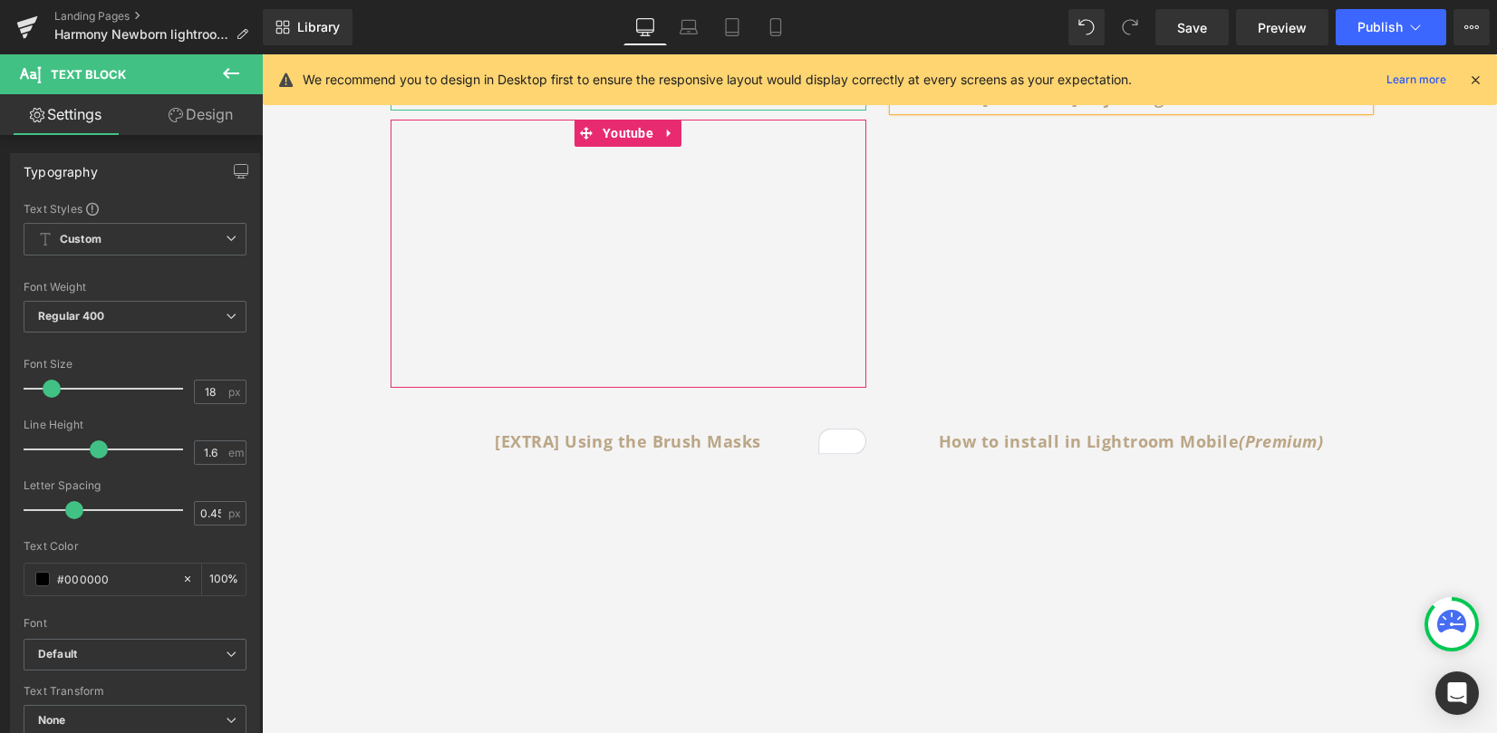
scroll to position [725, 0]
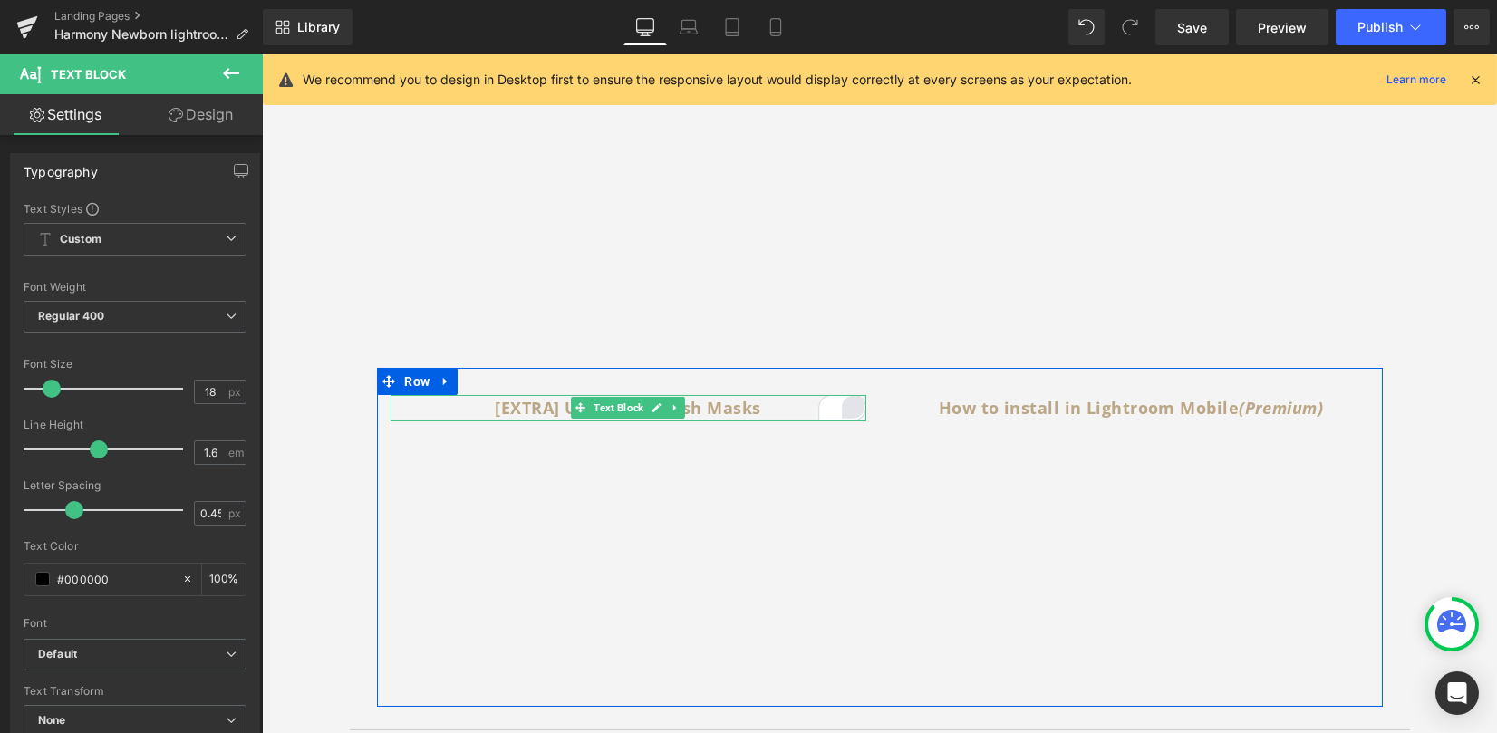
drag, startPoint x: 550, startPoint y: 404, endPoint x: 846, endPoint y: 400, distance: 295.5
click at [550, 404] on b "[EXTRA] Using the Brush Masks" at bounding box center [628, 408] width 266 height 22
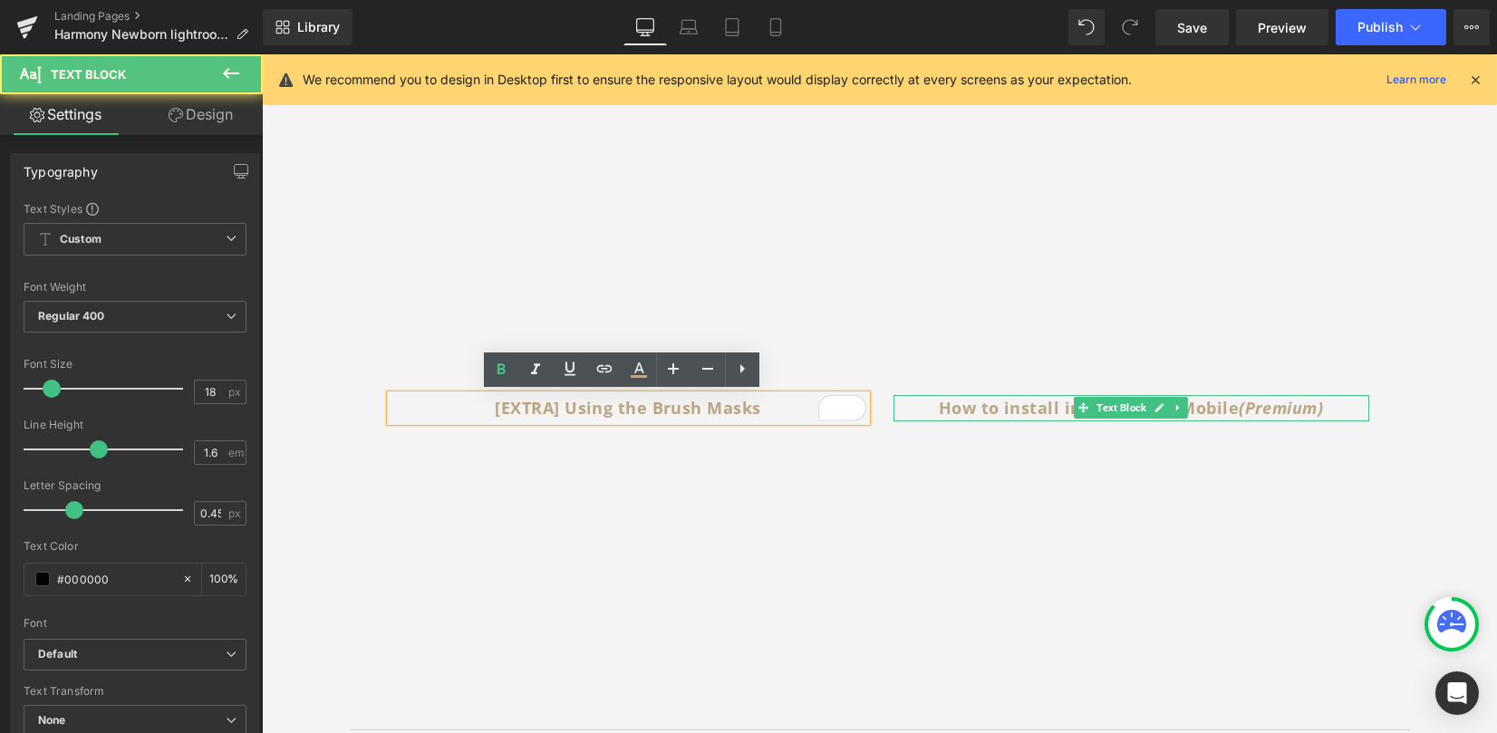
click at [966, 411] on b "How to install in Lightroom Mobile (Premium)" at bounding box center [1131, 408] width 384 height 22
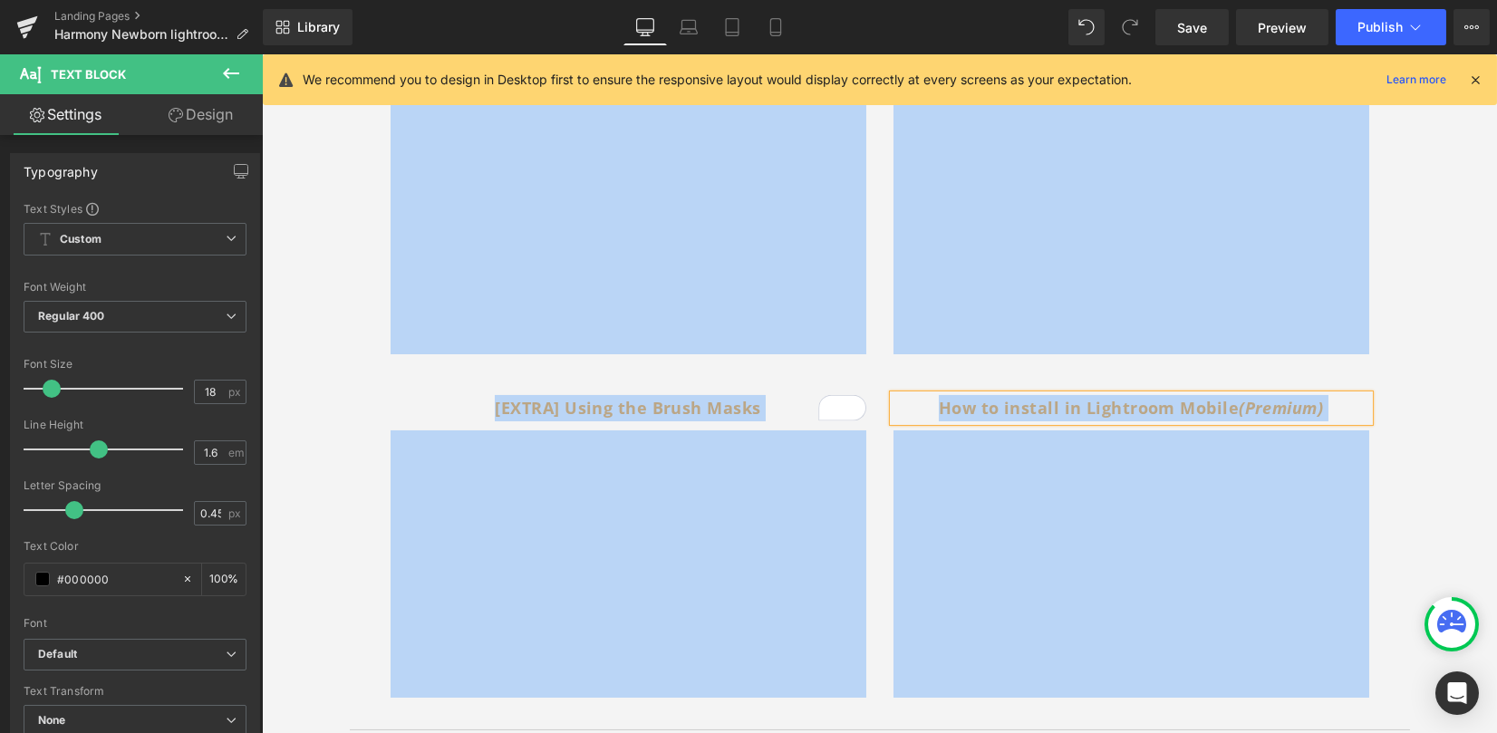
click at [966, 411] on b "How to install in Lightroom Mobile (Premium)" at bounding box center [1131, 408] width 384 height 22
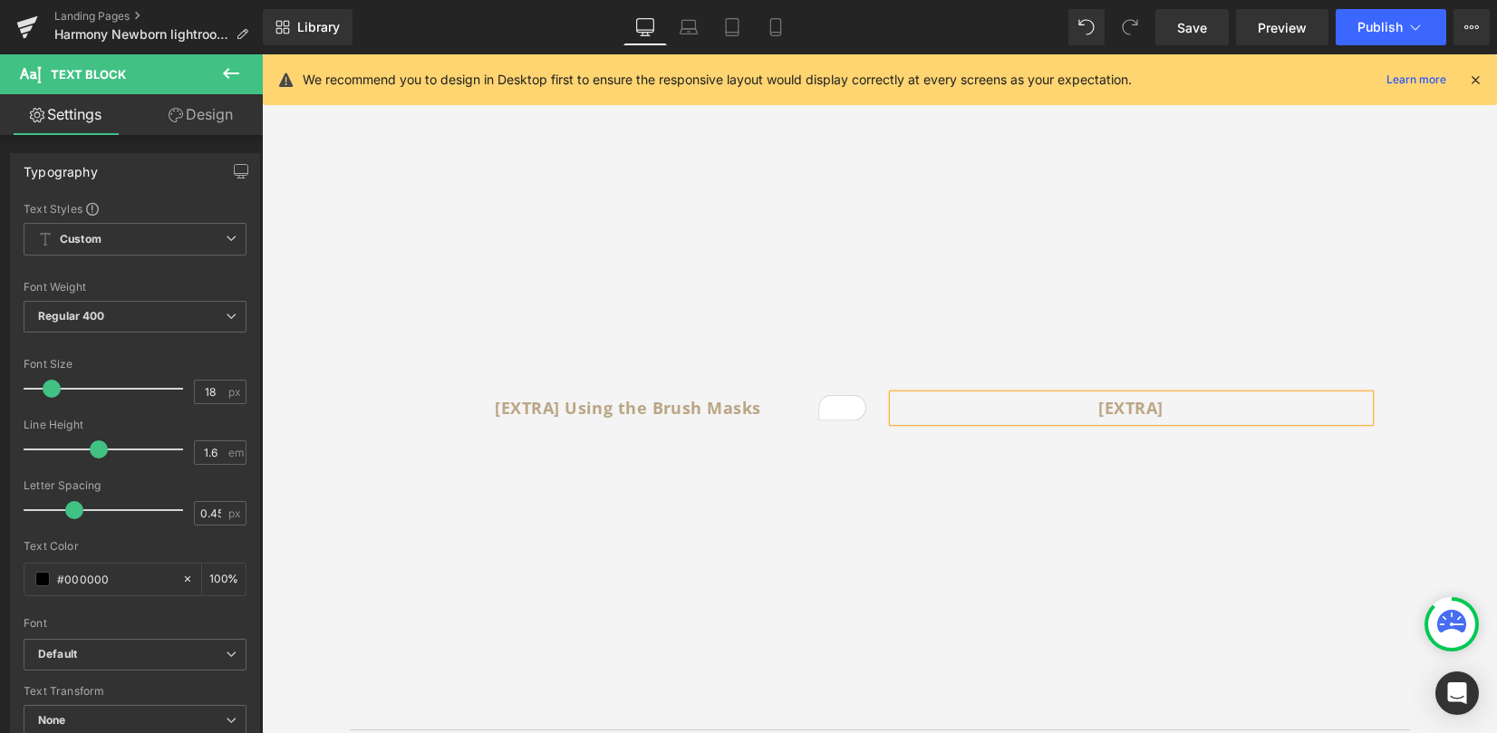
click at [1169, 411] on p "[EXTRA]" at bounding box center [1132, 408] width 476 height 26
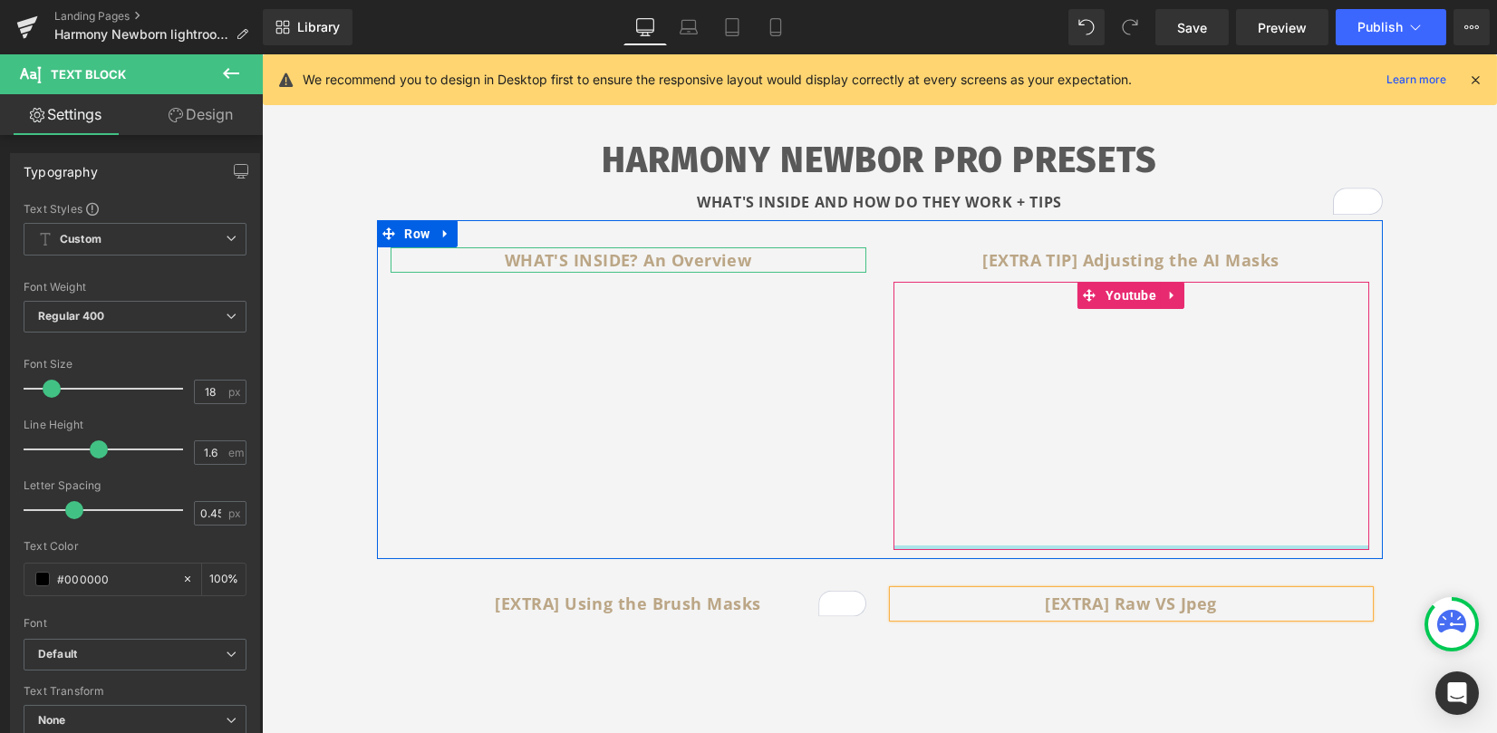
scroll to position [483, 0]
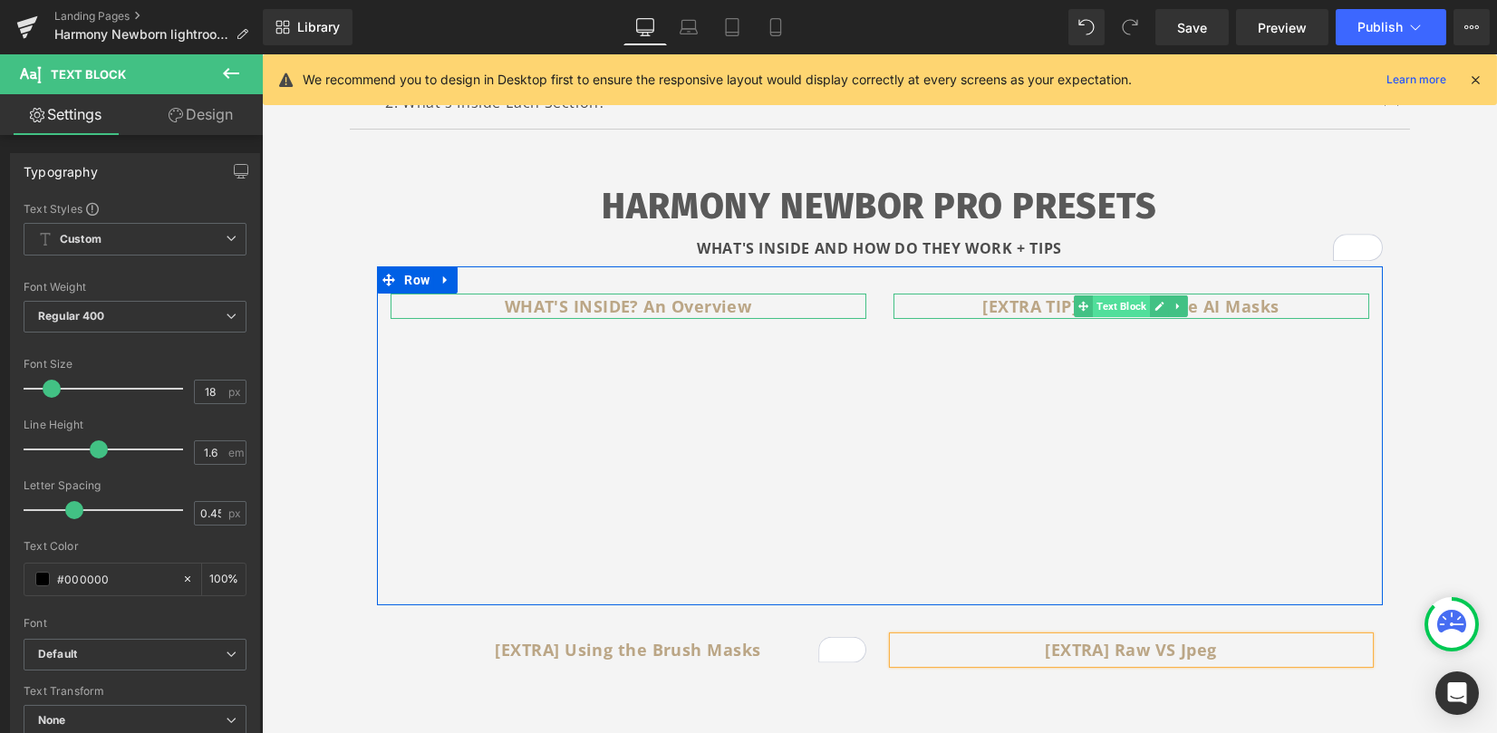
click at [1119, 305] on span "Text Block" at bounding box center [1121, 306] width 57 height 22
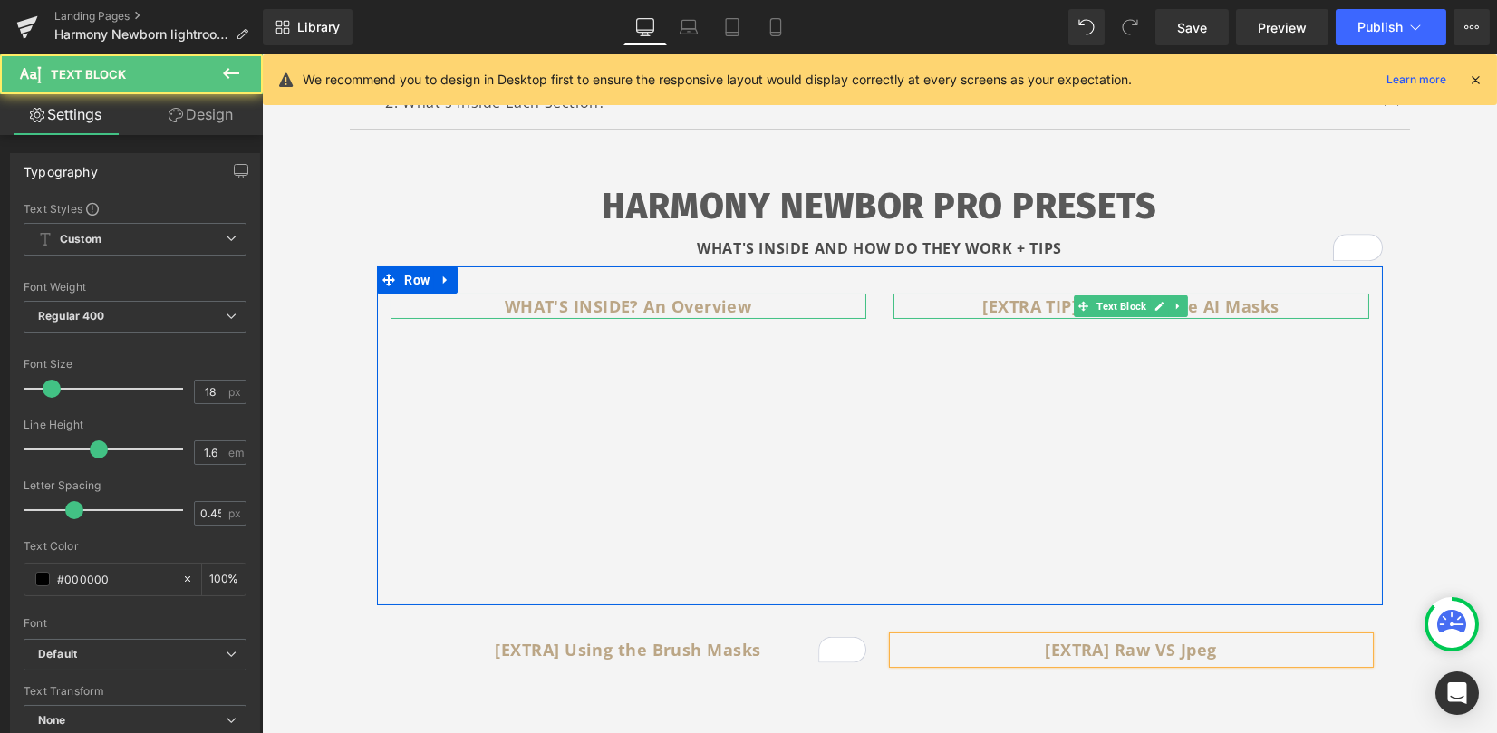
click at [1043, 309] on b "[EXTRA TIP] Adjusting the AI Masks" at bounding box center [1130, 306] width 296 height 22
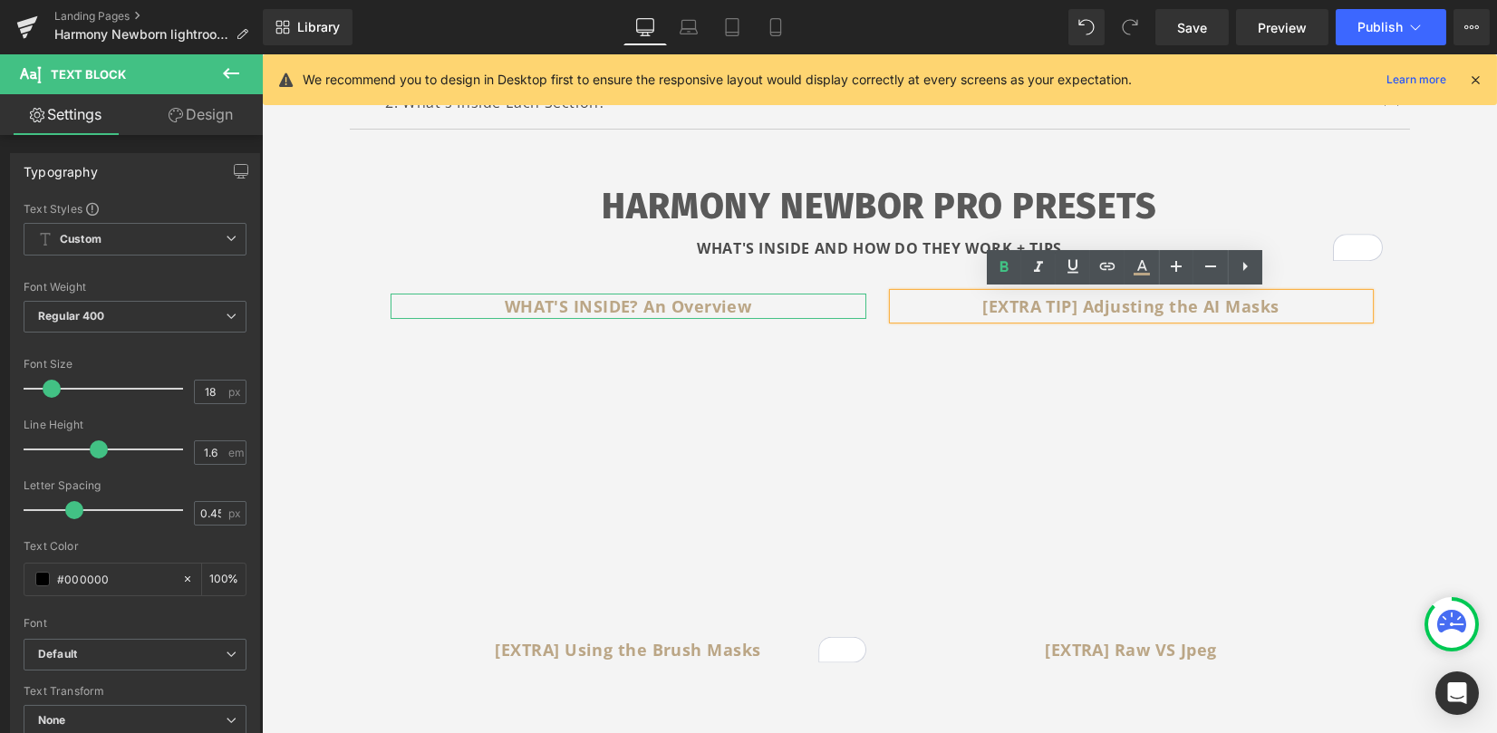
drag, startPoint x: 1078, startPoint y: 308, endPoint x: 1094, endPoint y: 314, distance: 16.3
click at [1078, 308] on b "[EXTRA TIP] Adjusting the AI Masks" at bounding box center [1130, 306] width 296 height 22
click at [1158, 306] on b "[EXTRA TIP] Adjusting the AI Masks" at bounding box center [1130, 306] width 296 height 22
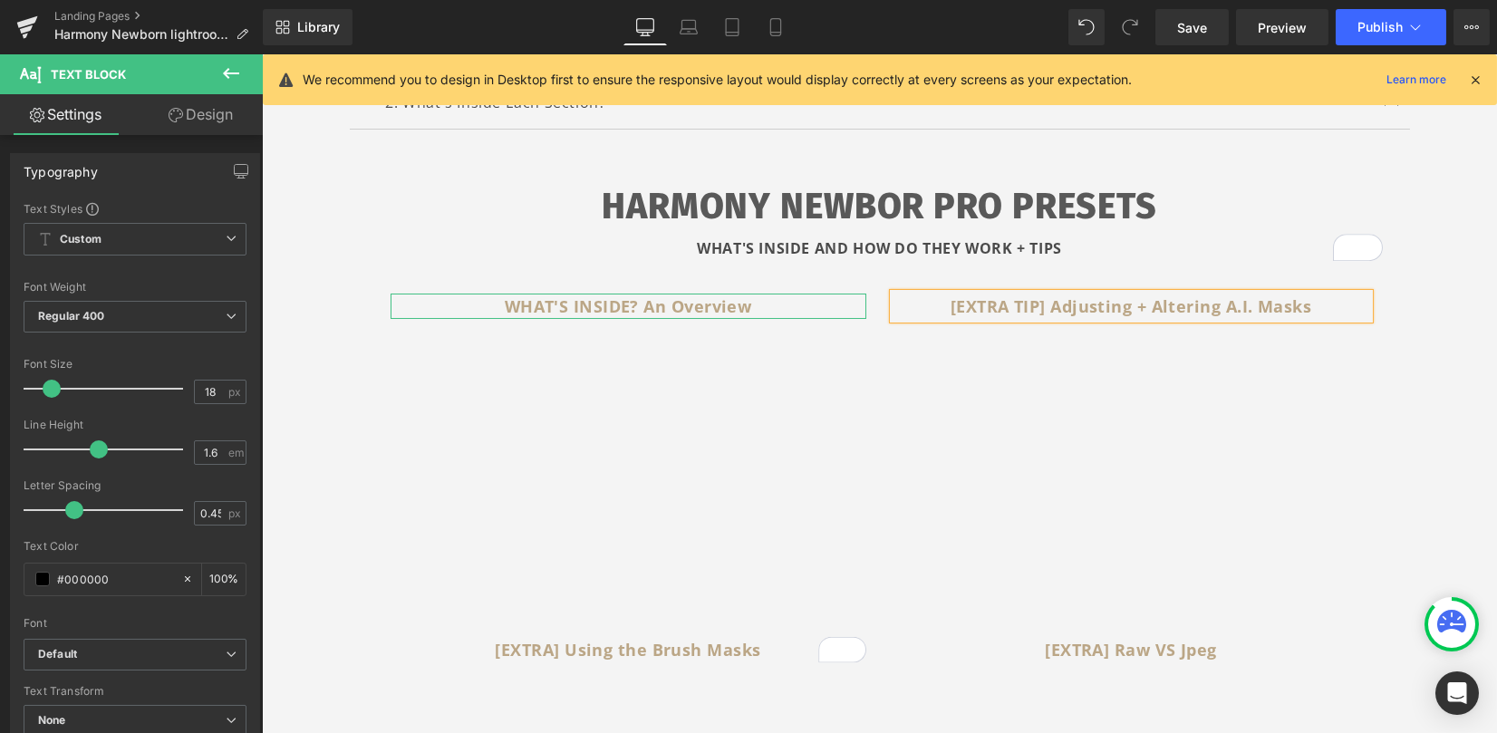
click at [1413, 363] on div "1. Watch Installation Guides Text Block INSTALLATION GUIDES HOW TO INSTALL THE …" at bounding box center [880, 606] width 1088 height 1222
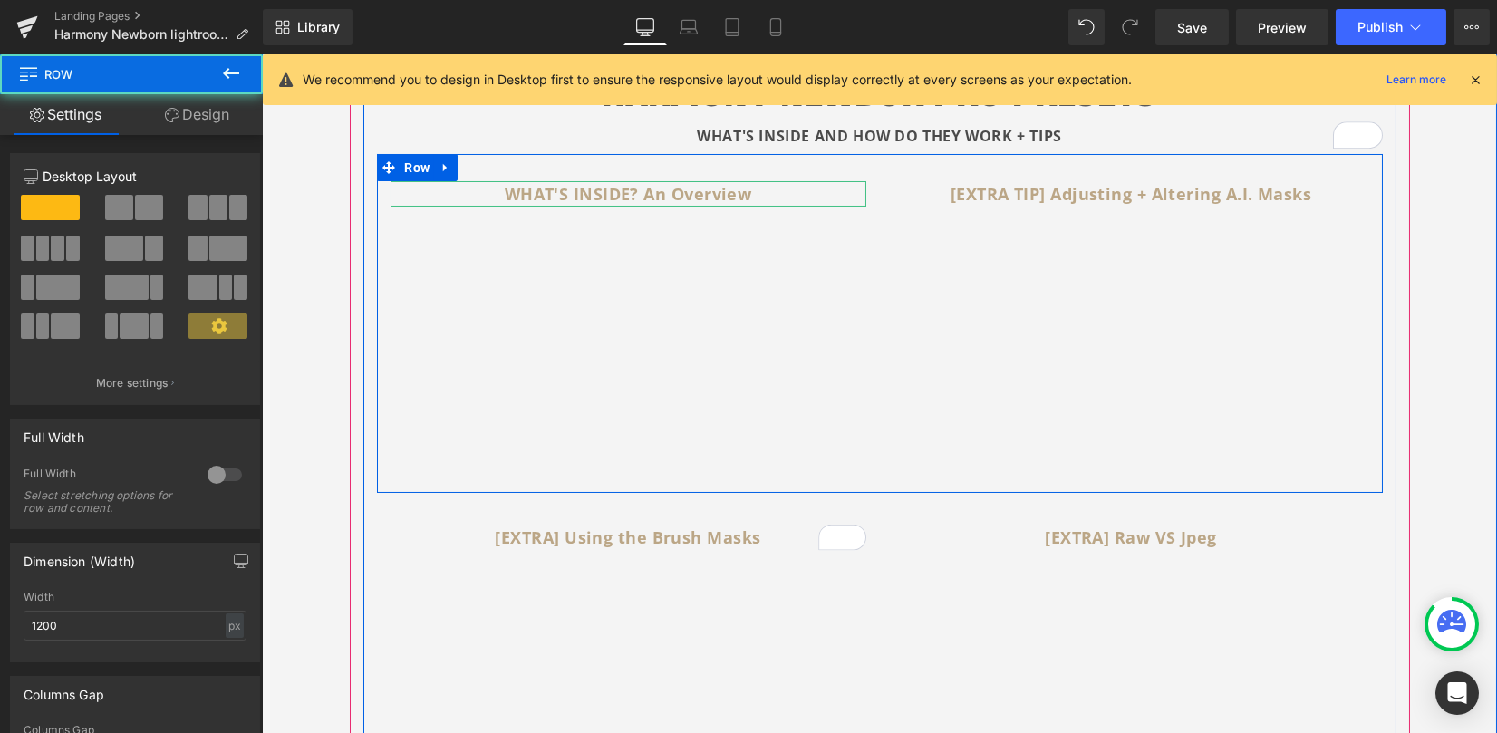
scroll to position [604, 0]
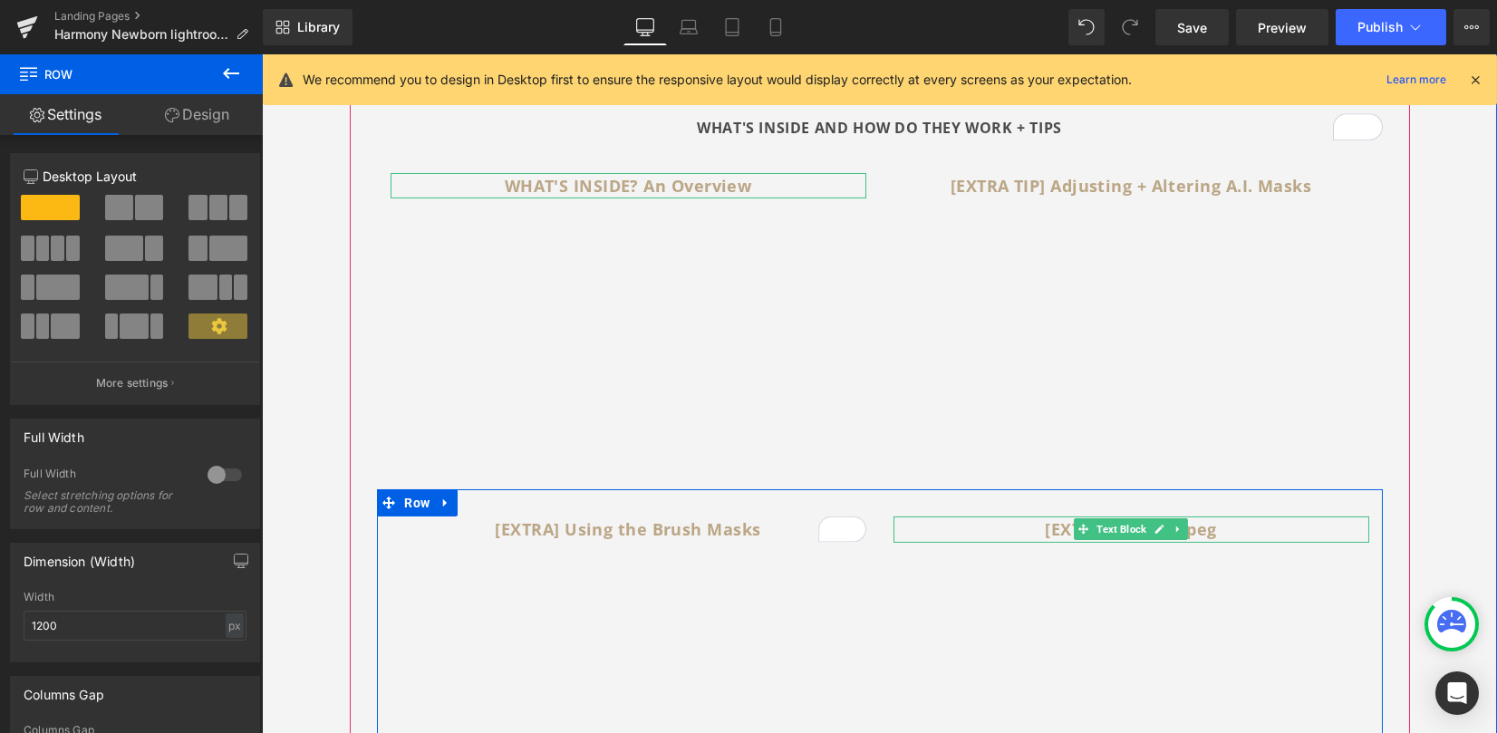
click at [1238, 526] on p "[EXTRA] Raw VS Jpeg" at bounding box center [1132, 530] width 476 height 26
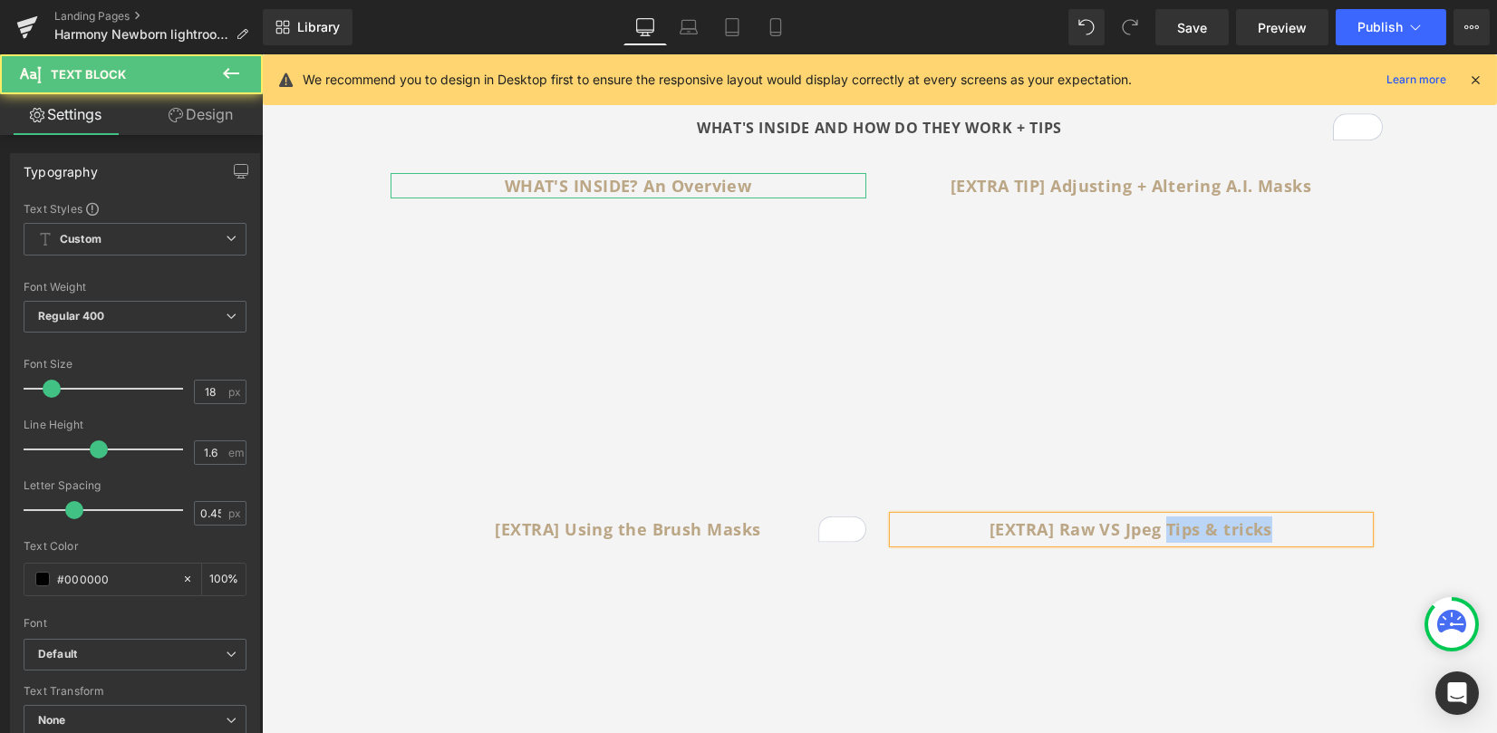
click at [1291, 517] on div "[EXTRA] Raw VS Jpeg Tips & tricks" at bounding box center [1132, 530] width 476 height 26
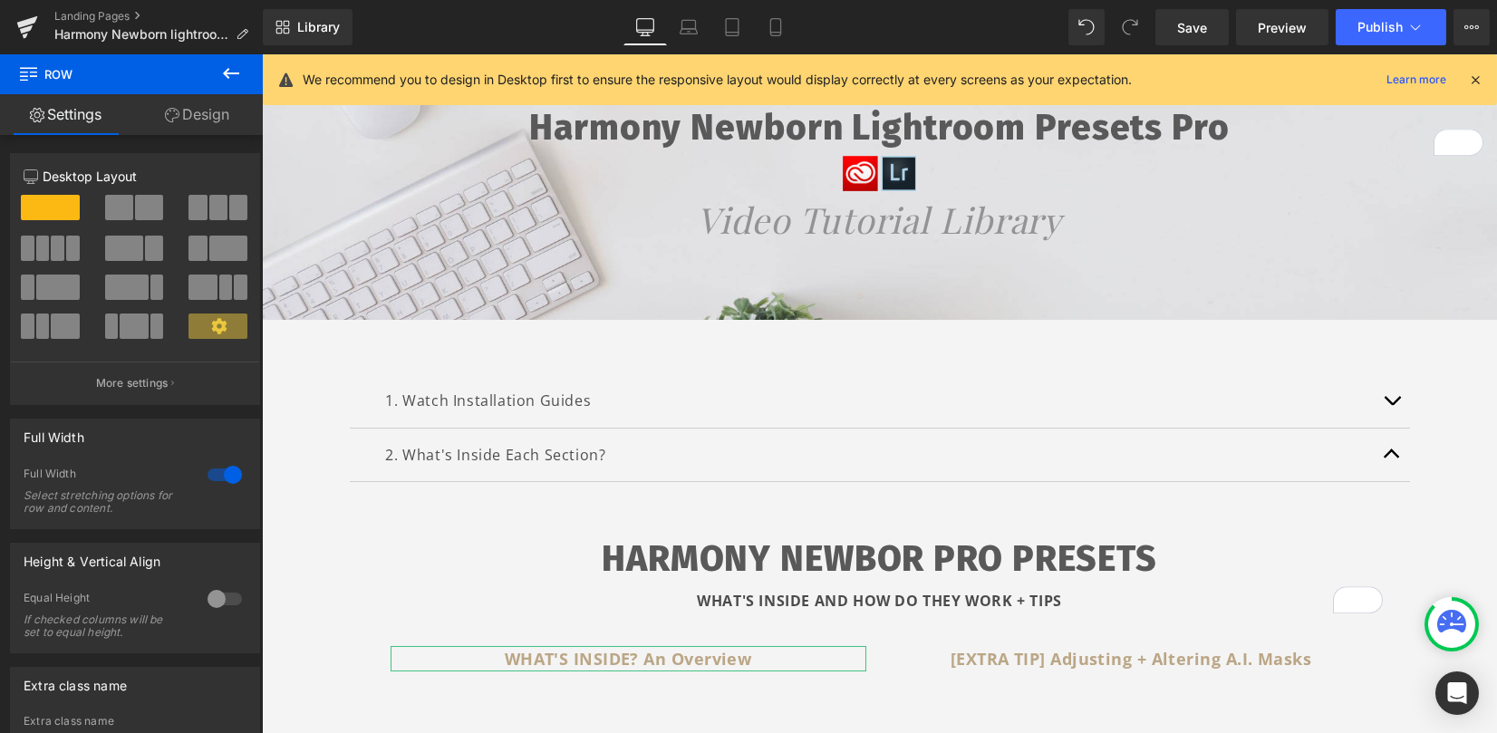
scroll to position [121, 0]
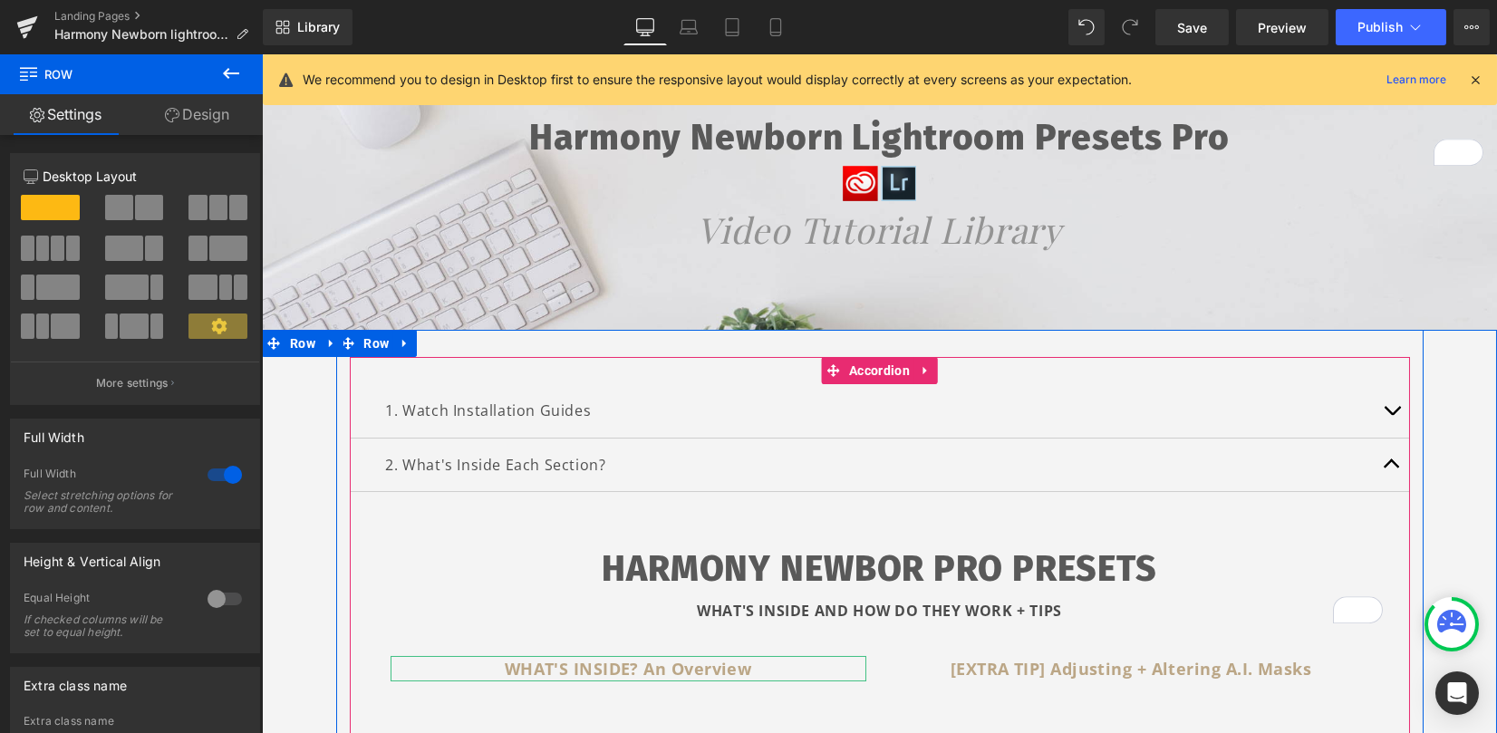
click at [1376, 476] on button "button" at bounding box center [1392, 465] width 36 height 53
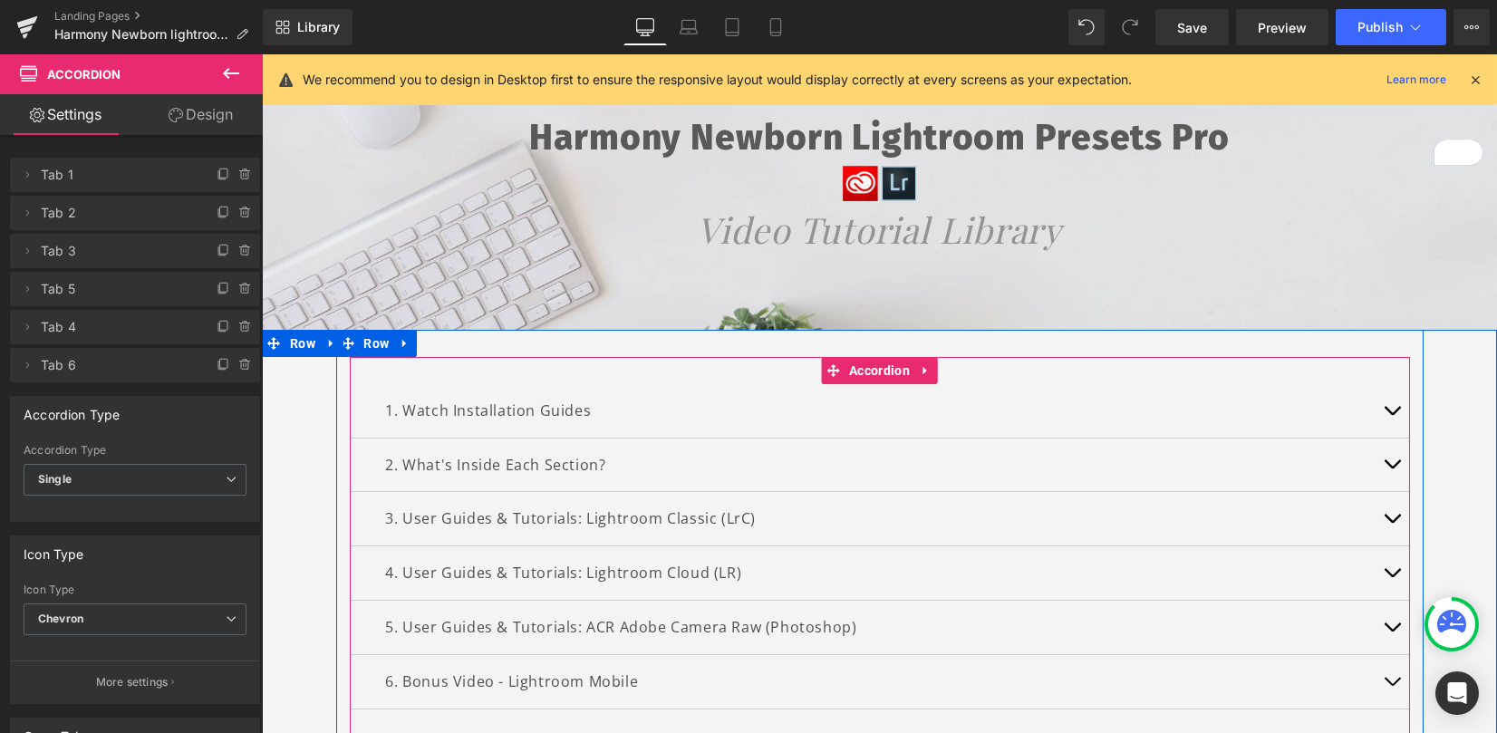
click at [1392, 523] on span "button" at bounding box center [1392, 523] width 0 height 0
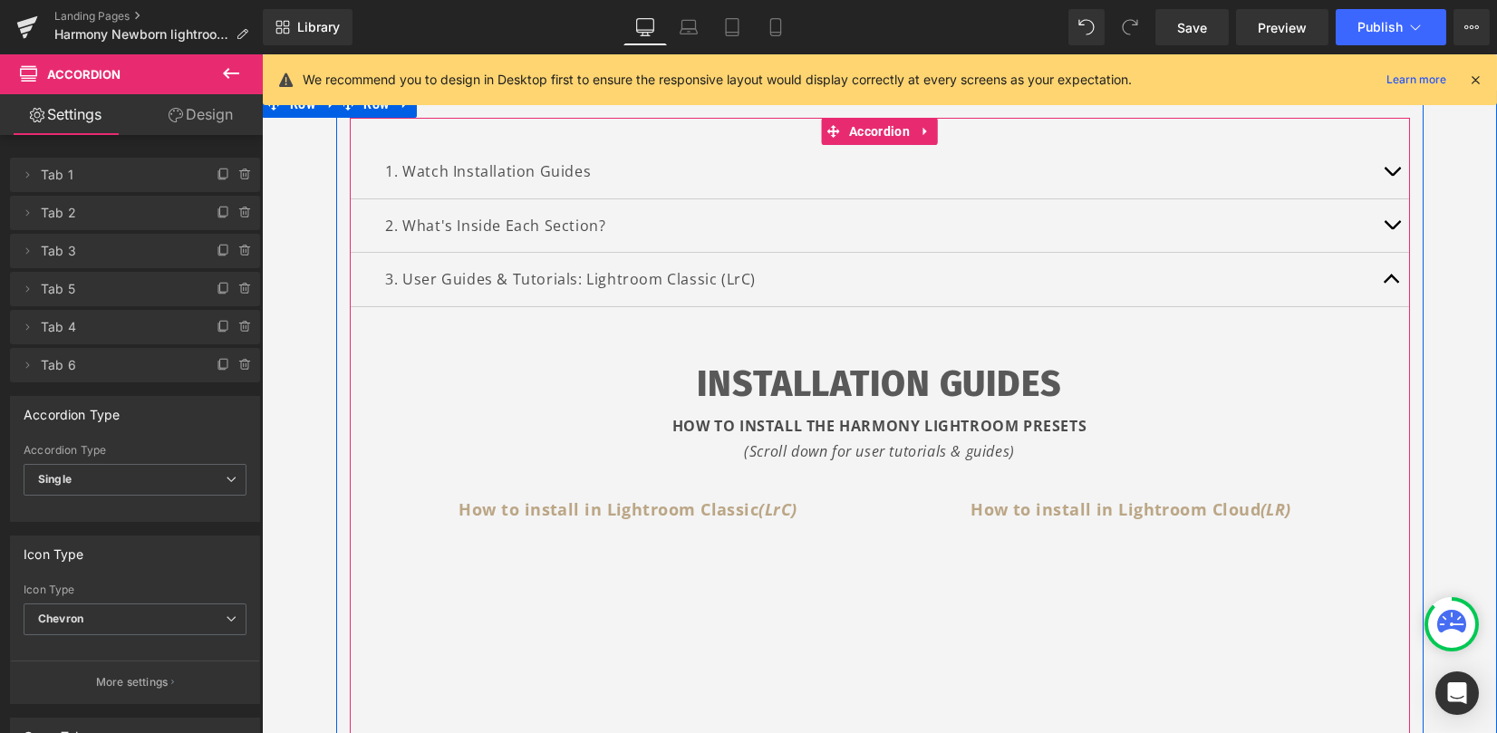
scroll to position [363, 0]
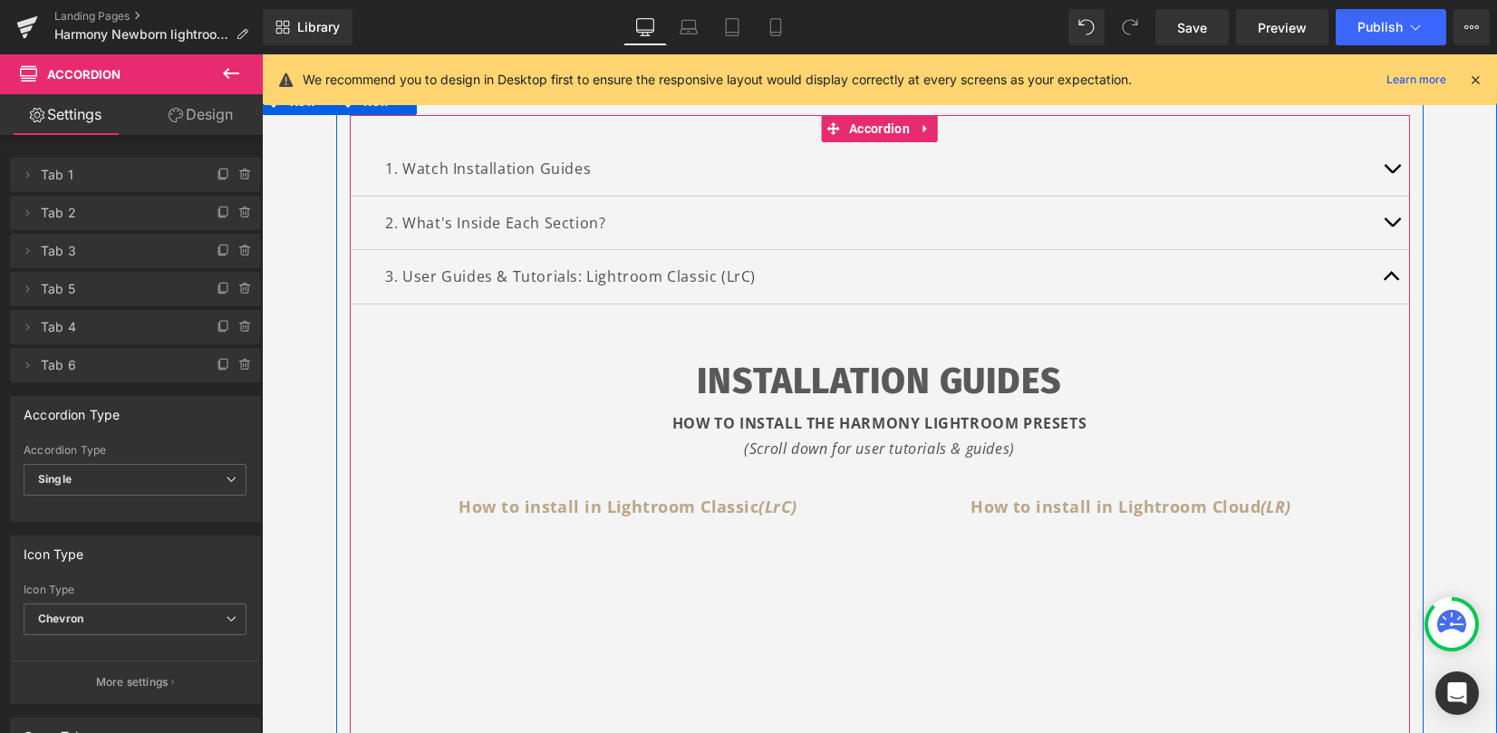
click at [719, 349] on div "INSTALLATION GUIDES HOW TO INSTALL THE HARMONY LIGHTROOM PRESETS (Scroll down f…" at bounding box center [880, 390] width 1006 height 144
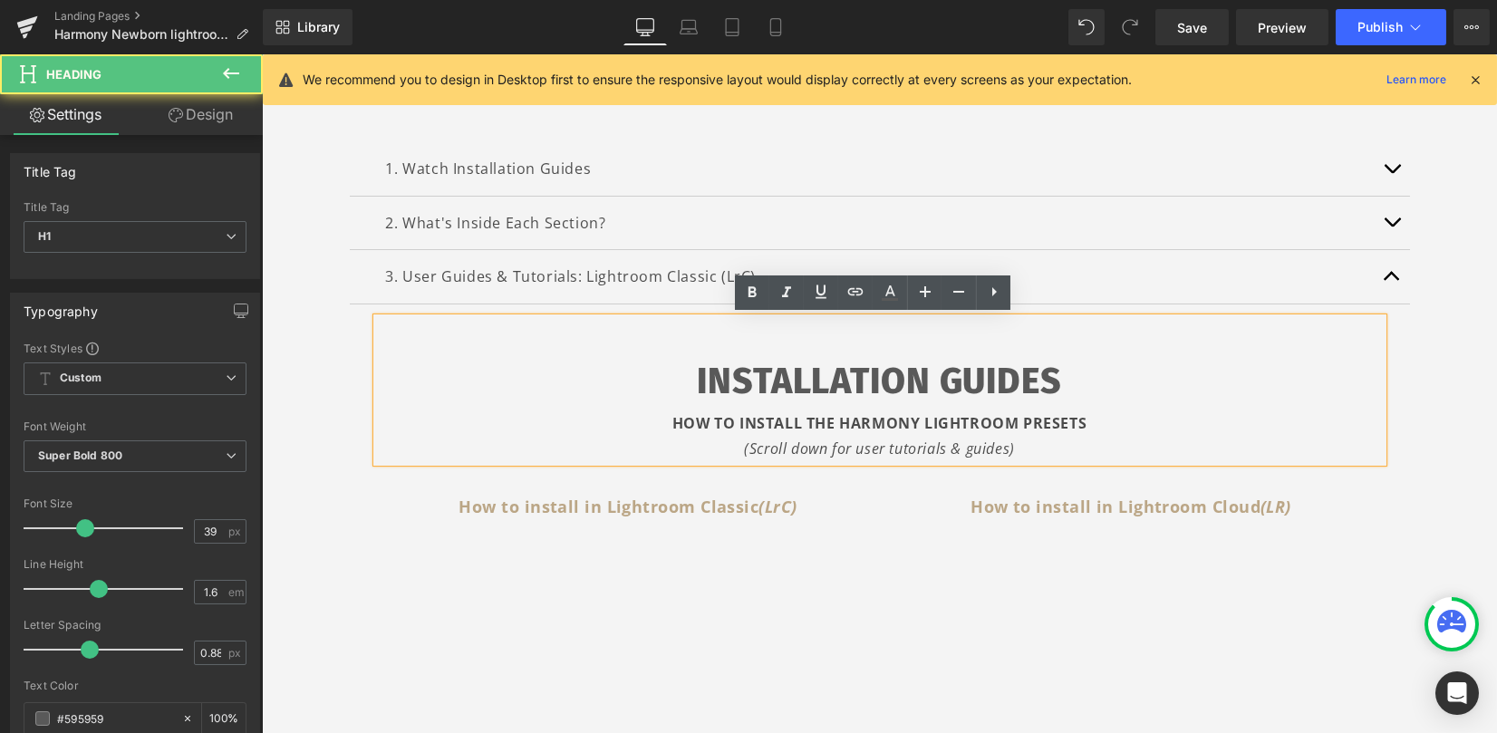
click at [695, 382] on h1 "INSTALLATION GUIDES" at bounding box center [880, 381] width 1006 height 56
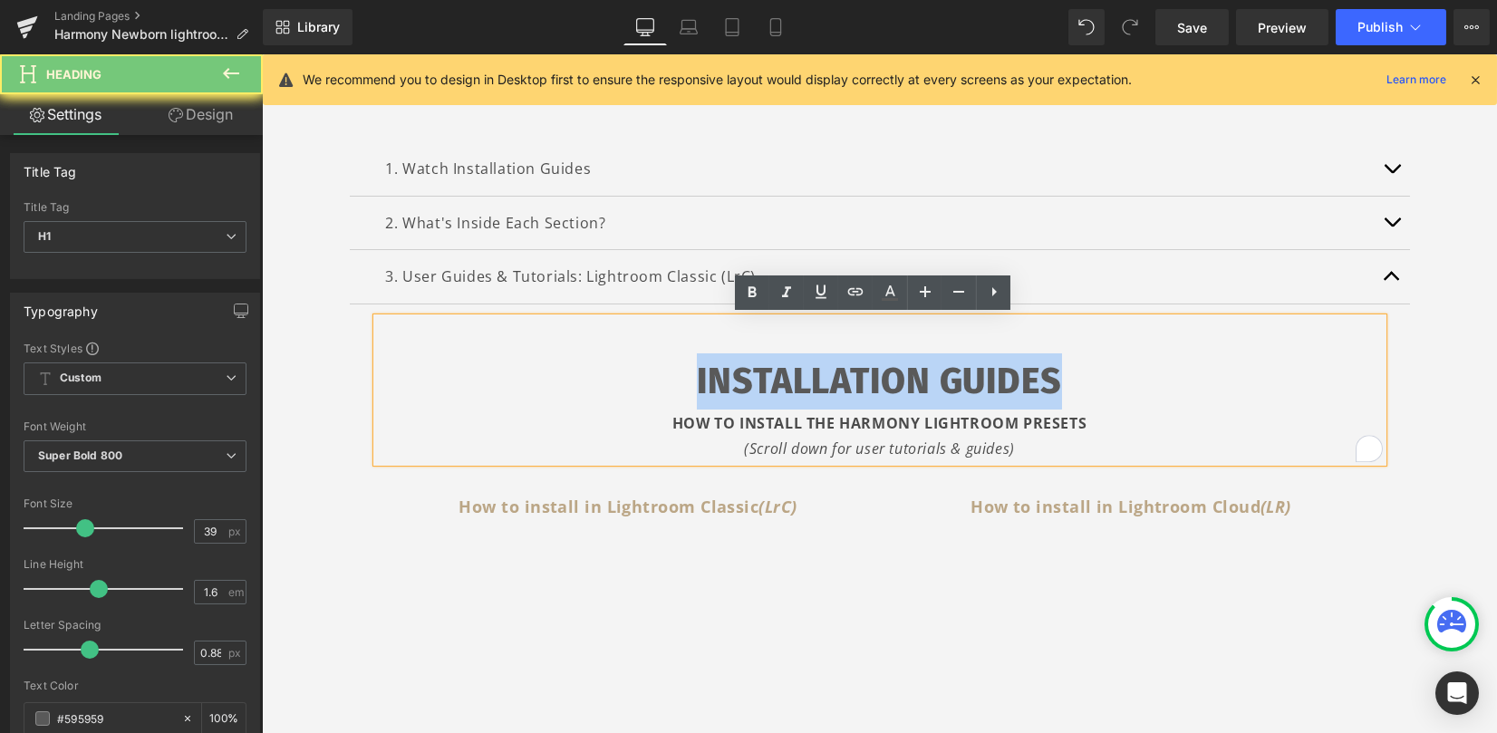
drag, startPoint x: 799, startPoint y: 385, endPoint x: 1117, endPoint y: 387, distance: 318.1
click at [1117, 387] on h1 "INSTALLATION GUIDES" at bounding box center [880, 381] width 1006 height 56
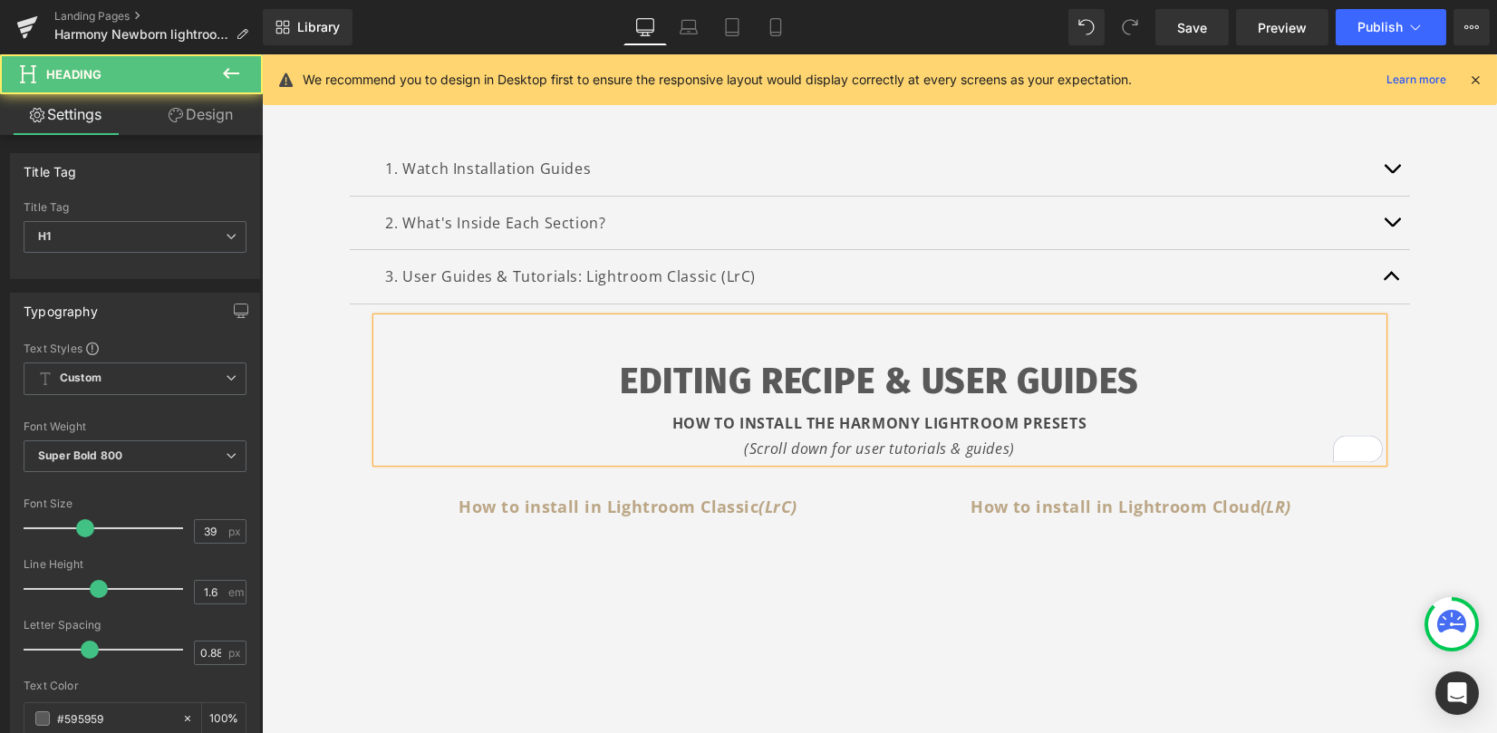
click at [861, 388] on h1 "EDITING RECIPE & USER GUIDES" at bounding box center [880, 381] width 1006 height 56
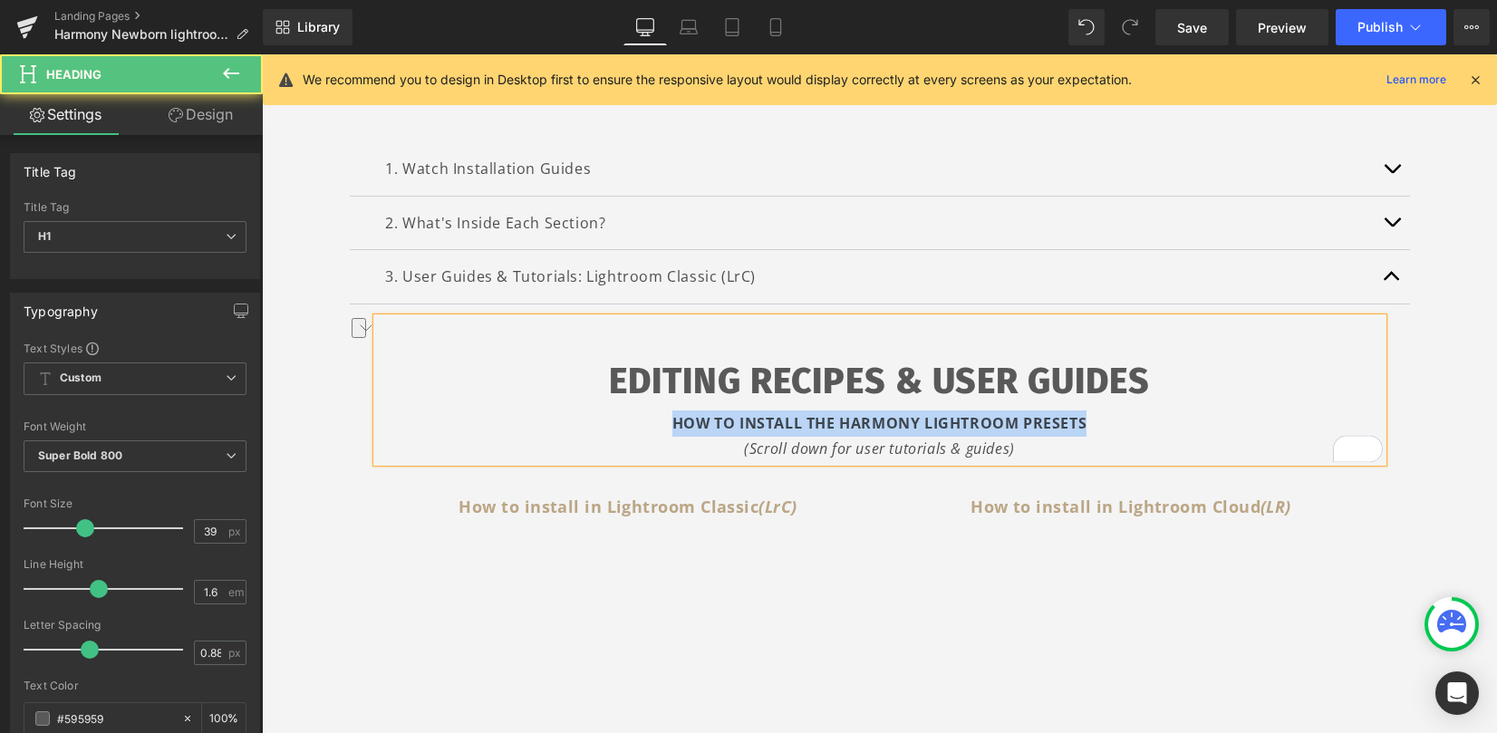
drag, startPoint x: 711, startPoint y: 425, endPoint x: 1112, endPoint y: 422, distance: 400.6
click at [1116, 420] on div "HOW TO INSTALL THE HARMONY LIGHTROOM PRESETS" at bounding box center [880, 424] width 1006 height 26
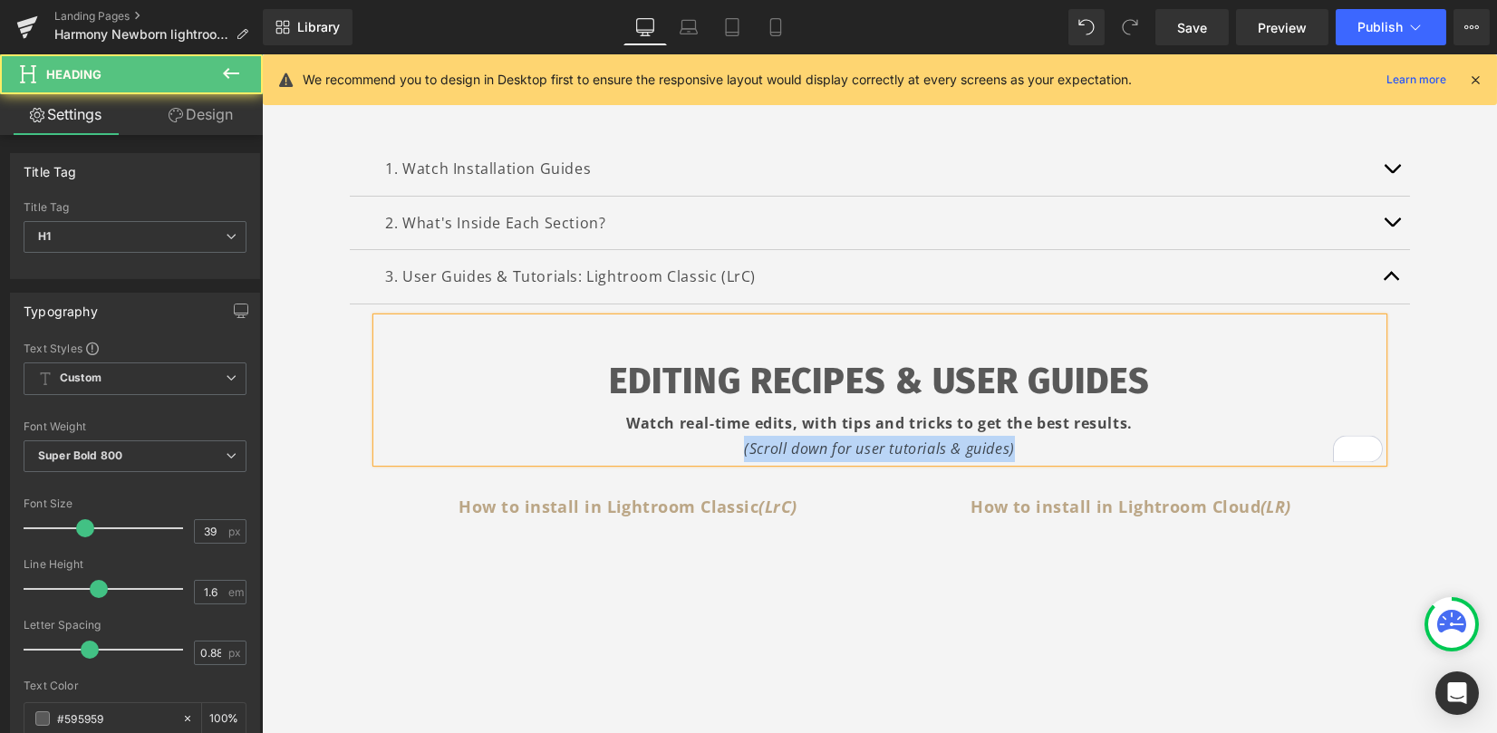
drag, startPoint x: 958, startPoint y: 444, endPoint x: 711, endPoint y: 448, distance: 247.4
click at [711, 448] on div "(Scroll down for user tutorials & guides)" at bounding box center [880, 449] width 1006 height 26
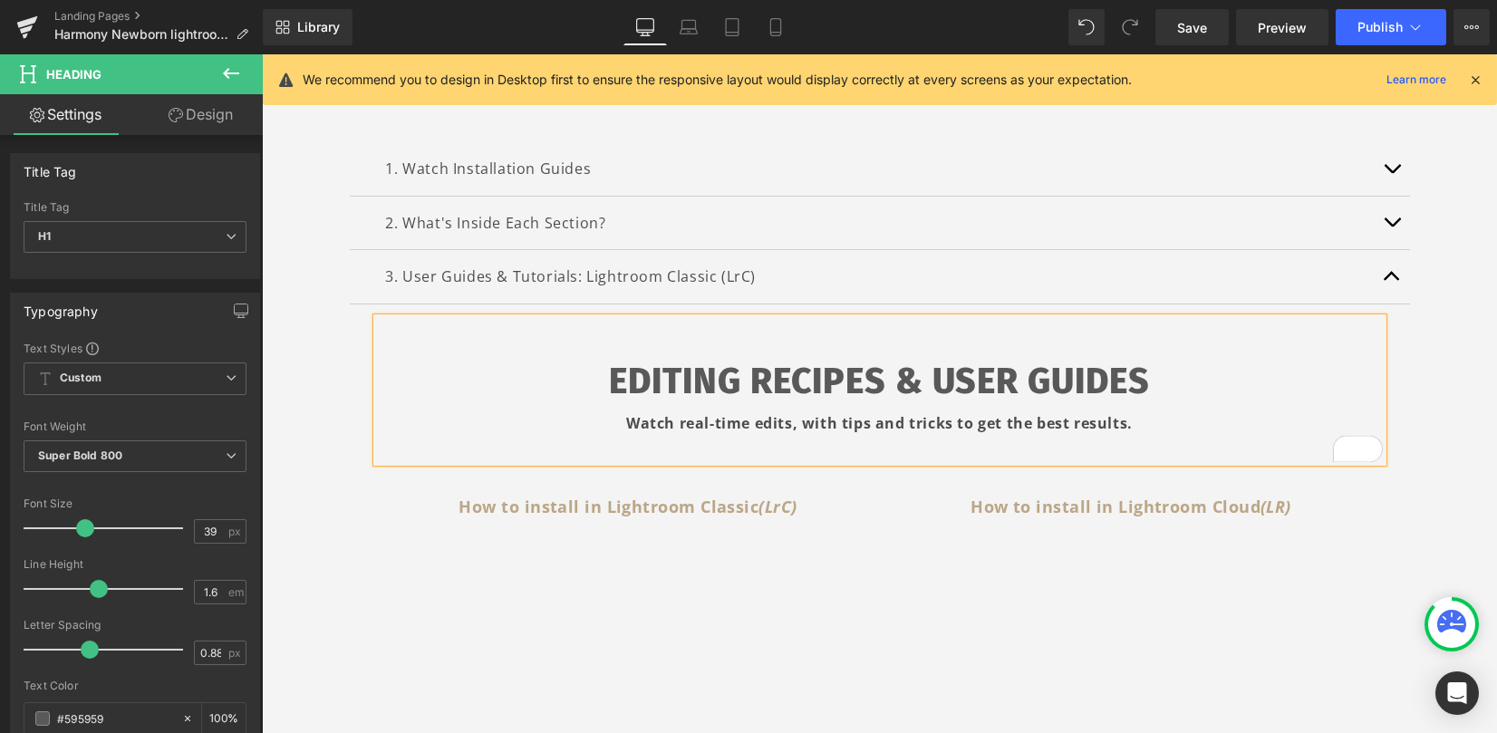
click at [1379, 223] on button "button" at bounding box center [1392, 223] width 36 height 53
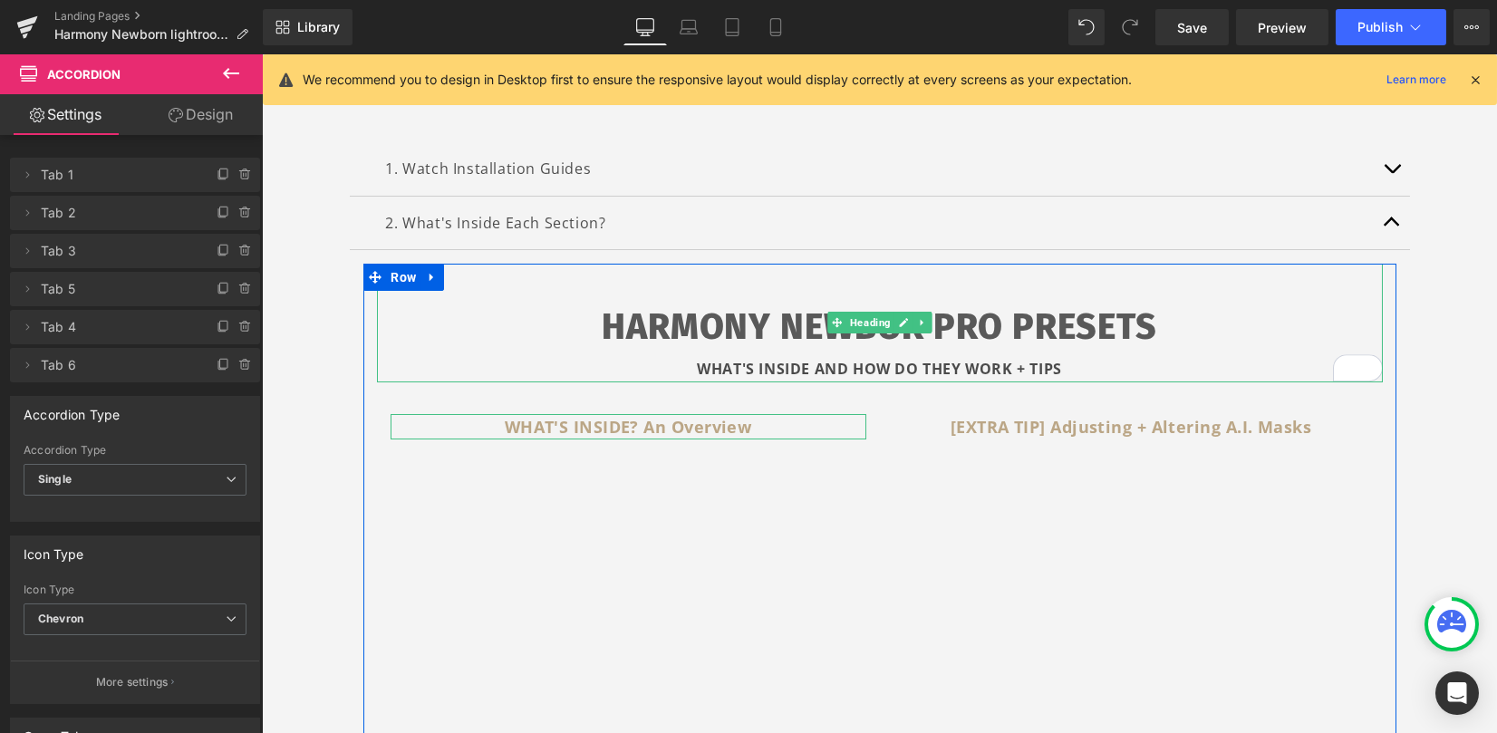
click at [825, 365] on strong "WHAT'S INSIDE AND HOW DO THEY WORK + TIPS" at bounding box center [879, 369] width 365 height 20
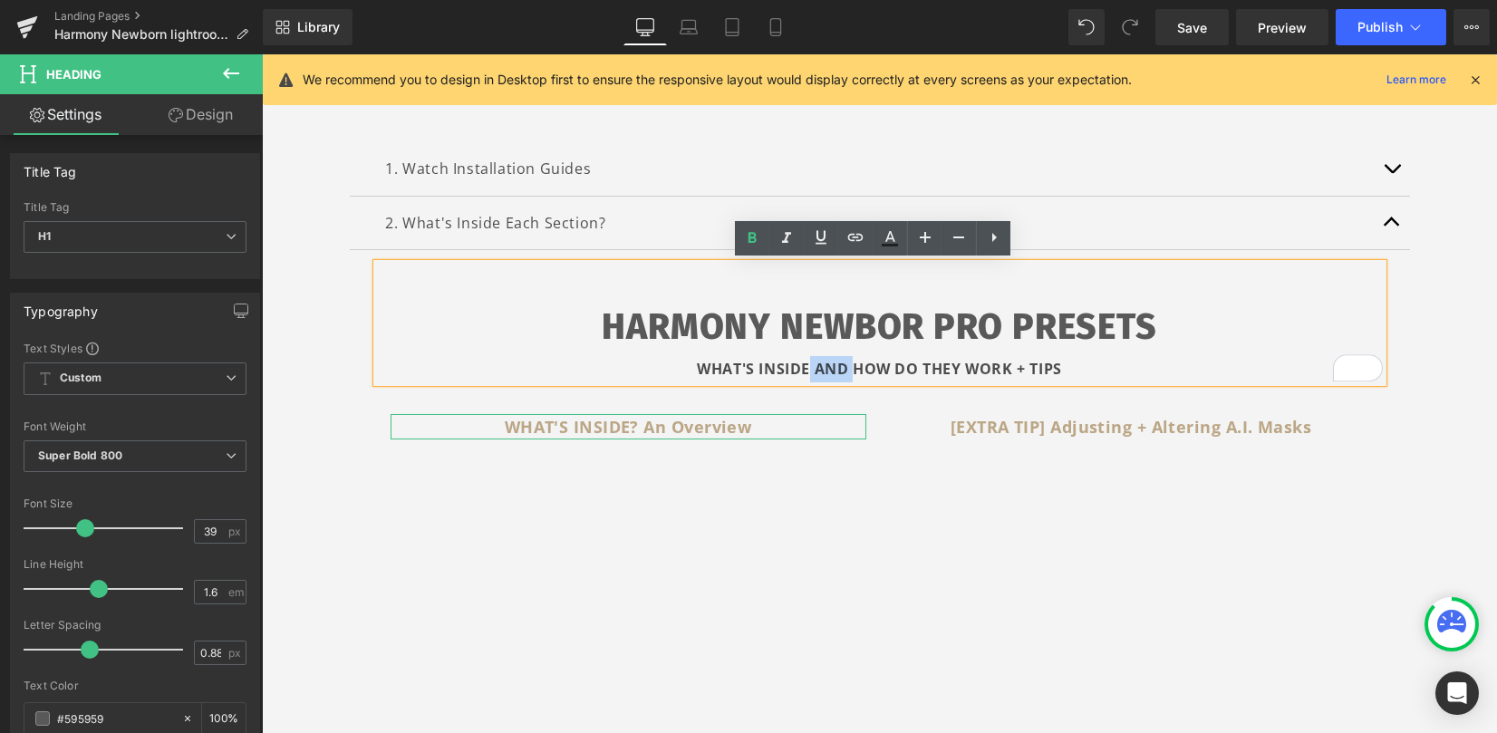
drag, startPoint x: 844, startPoint y: 372, endPoint x: 805, endPoint y: 366, distance: 39.5
click at [805, 366] on strong "WHAT'S INSIDE AND HOW DO THEY WORK + TIPS" at bounding box center [879, 369] width 365 height 20
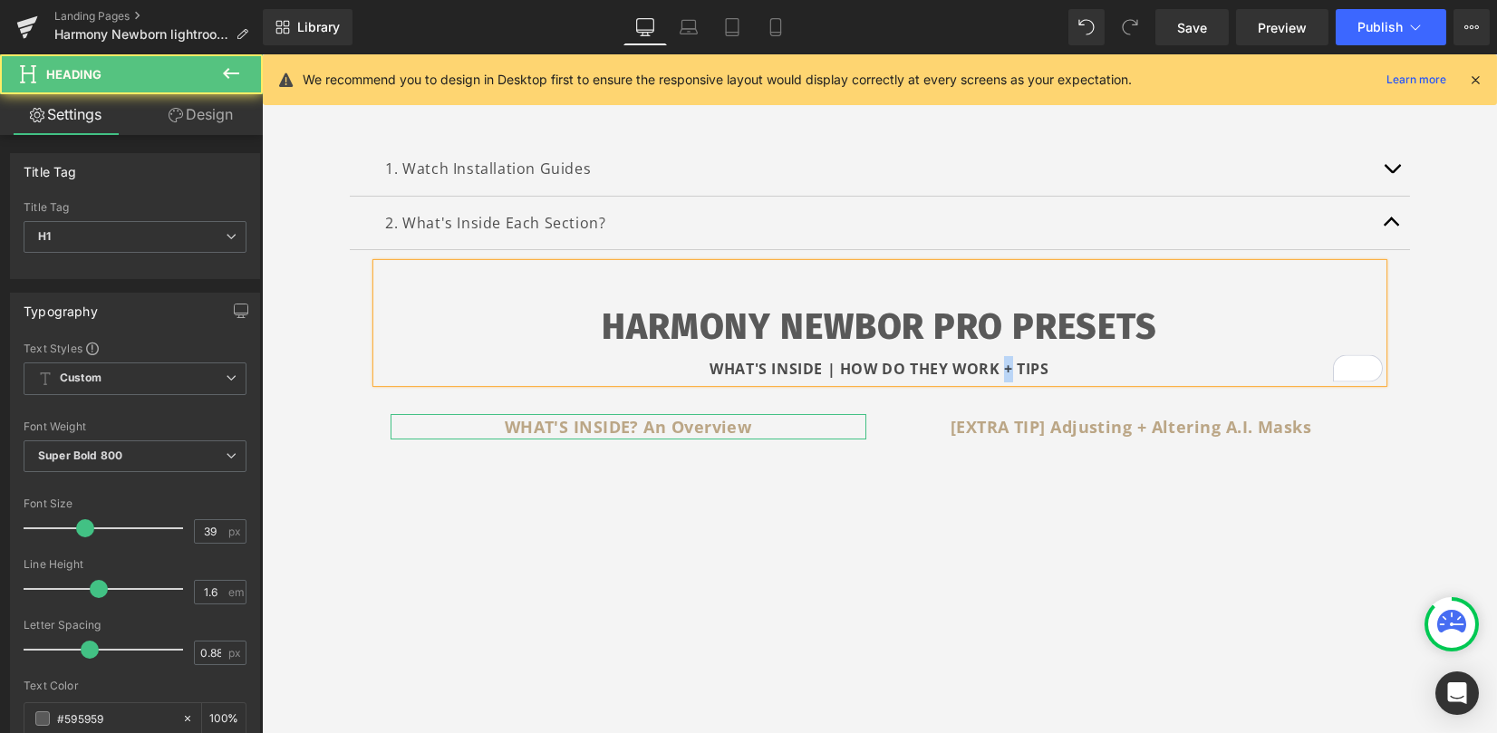
click at [1000, 369] on strong "WHAT'S INSIDE | HOW DO THEY WORK + TIPS" at bounding box center [879, 369] width 339 height 20
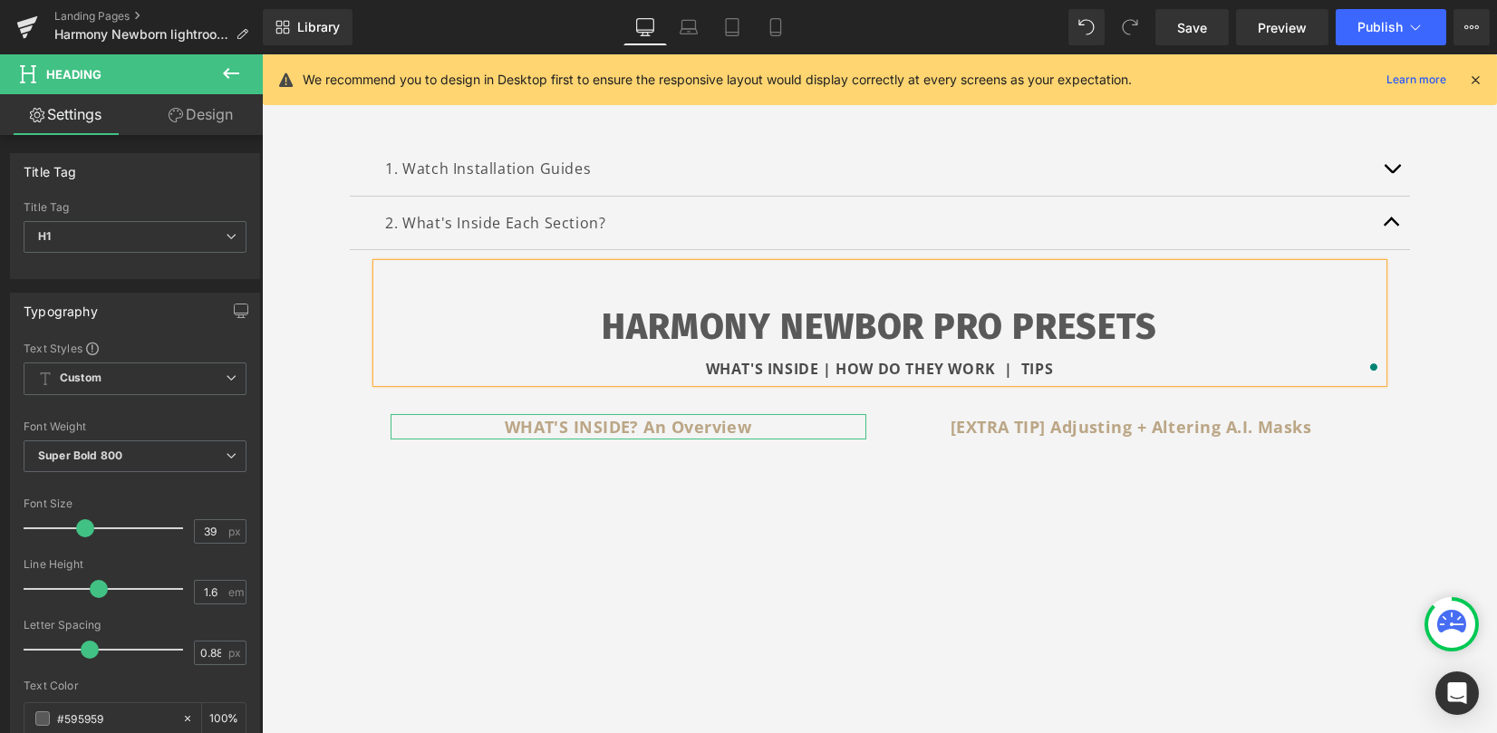
click at [1001, 371] on strong "WHAT'S INSIDE | HOW DO THEY WORK | TIPS" at bounding box center [880, 369] width 348 height 20
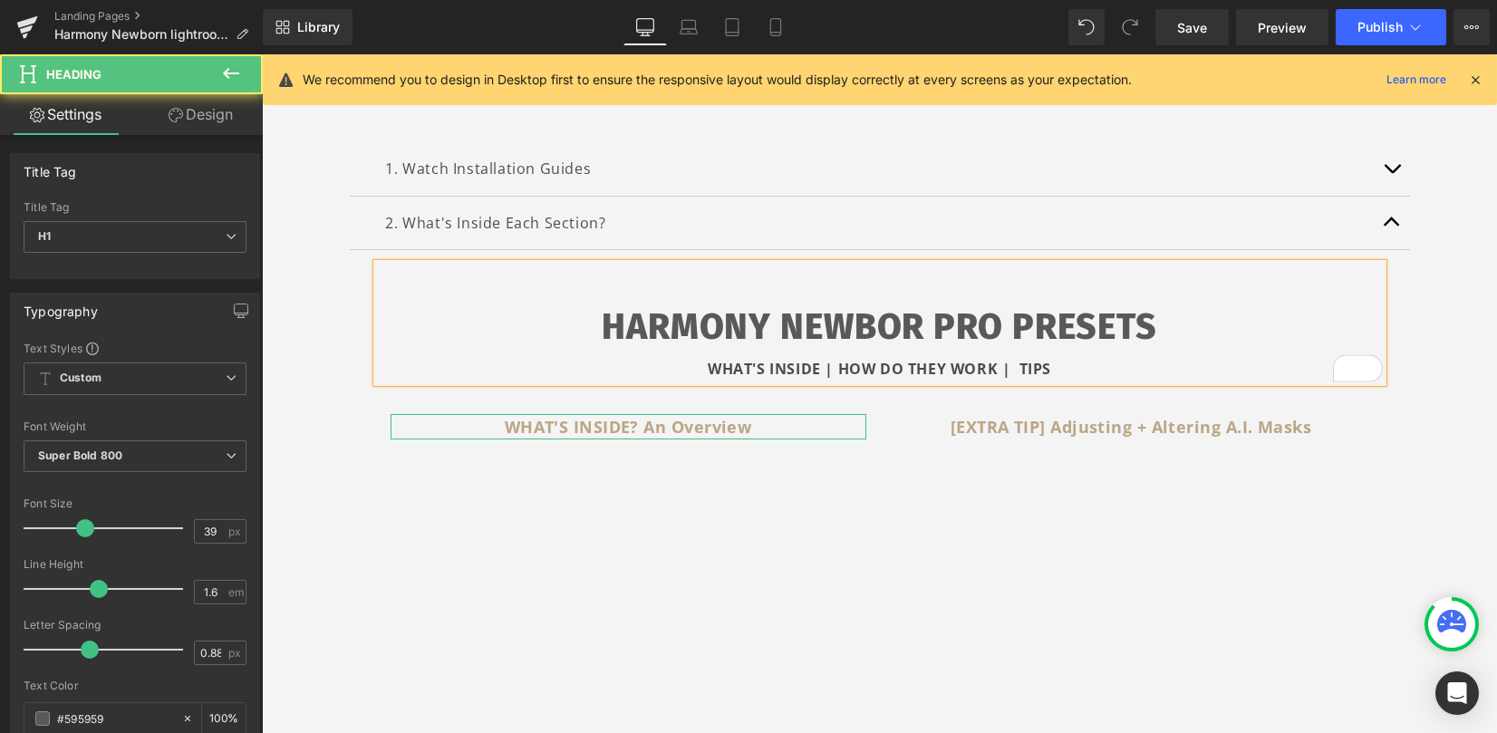
click at [1409, 369] on div "1. Watch Installation Guides Text Block INSTALLATION GUIDES HOW TO INSTALL THE …" at bounding box center [880, 726] width 1088 height 1222
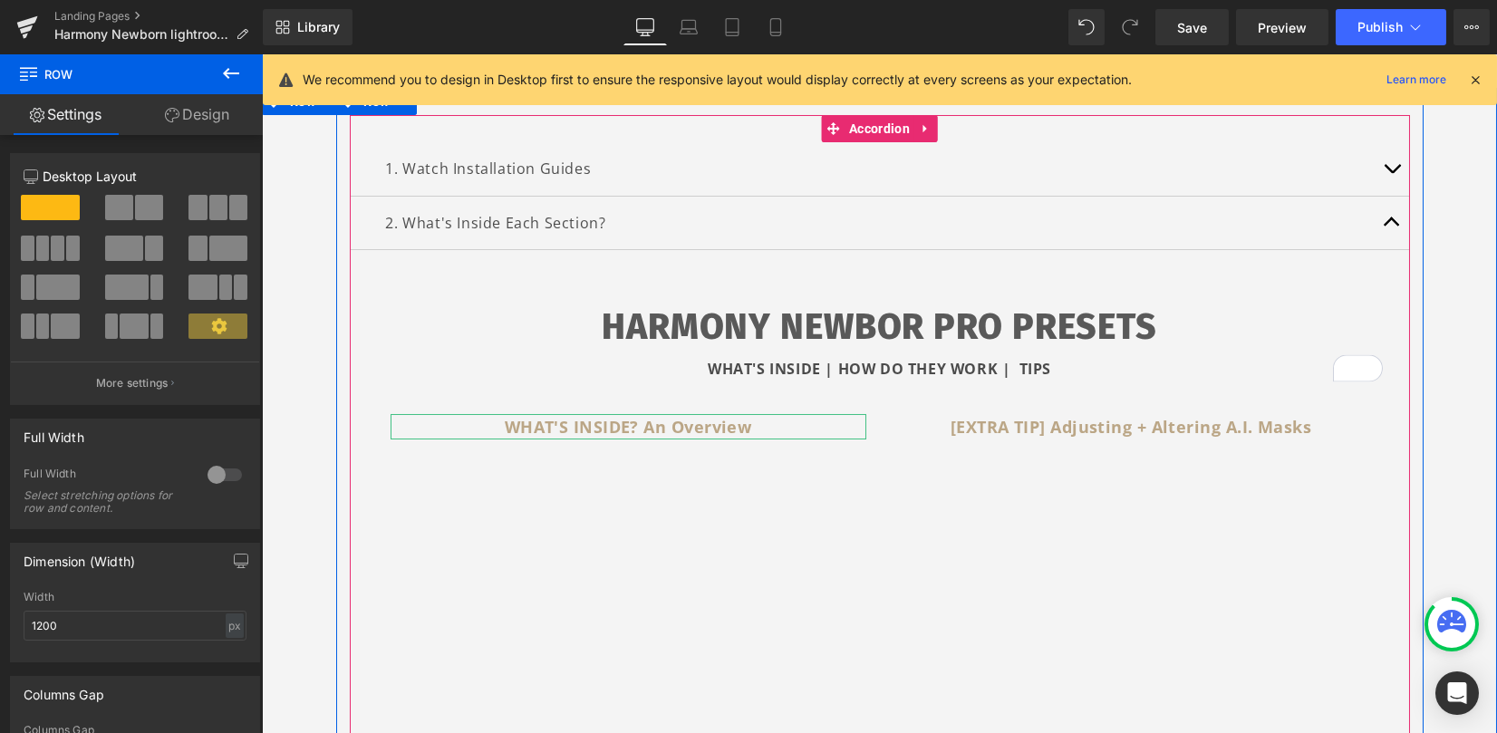
click at [1385, 160] on button "button" at bounding box center [1392, 168] width 36 height 53
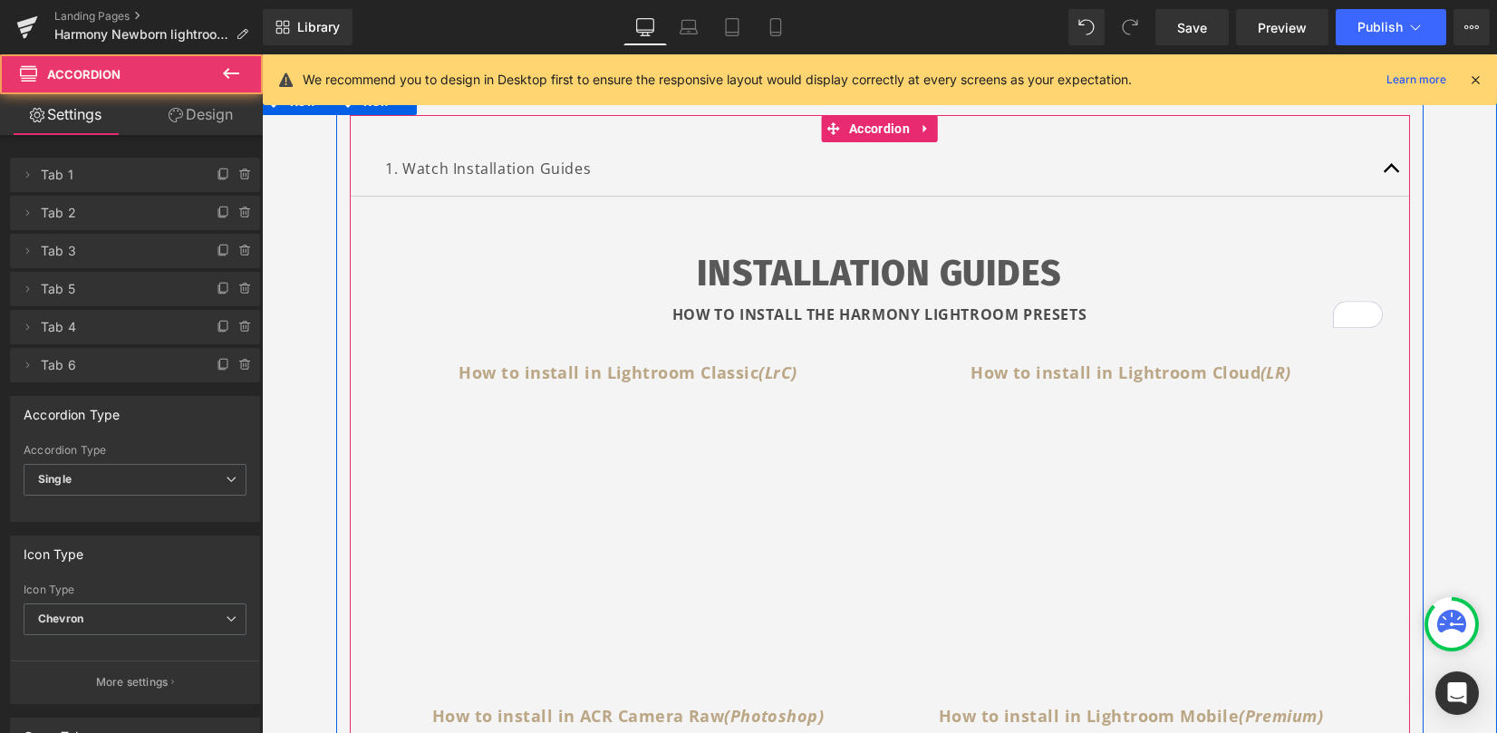
click at [1383, 160] on button "button" at bounding box center [1392, 168] width 36 height 53
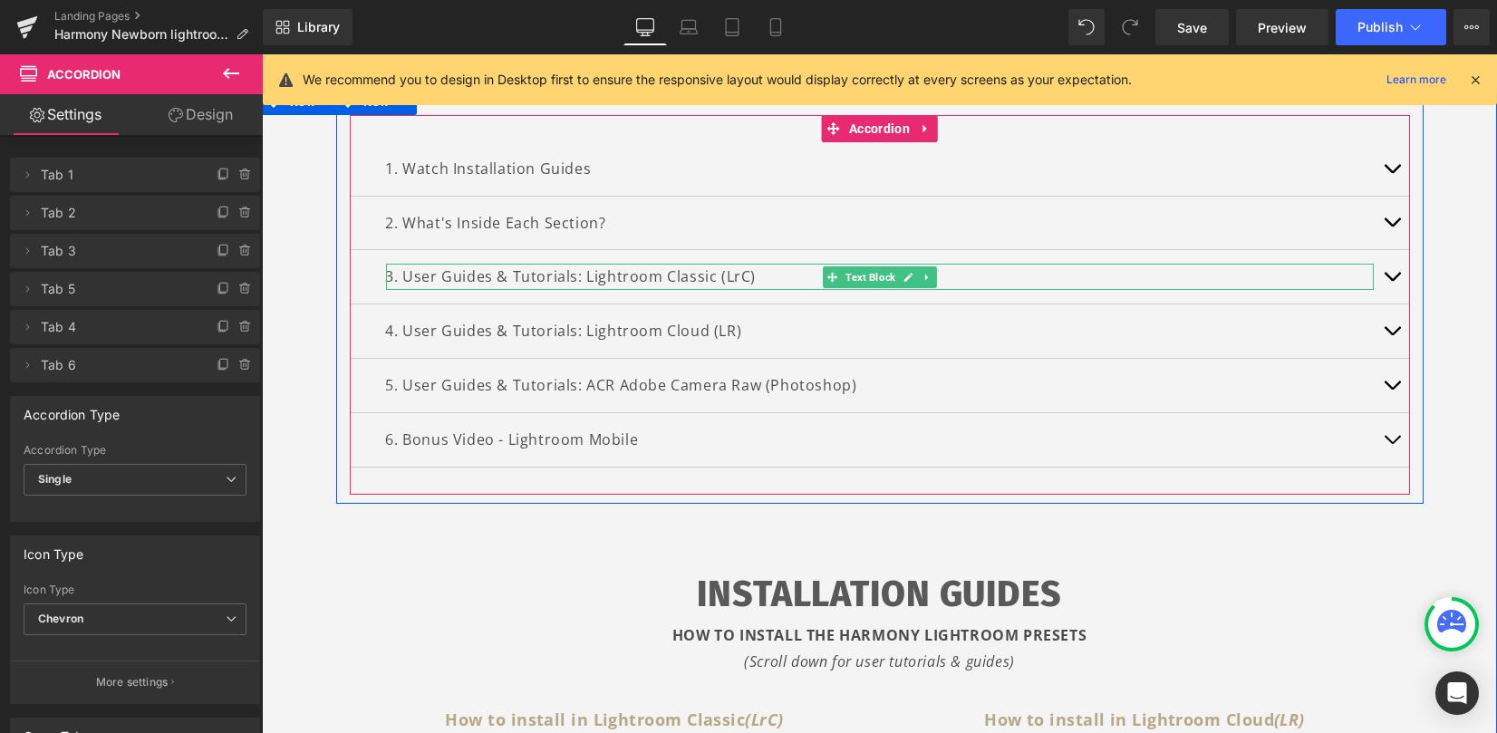
click at [612, 276] on p "3. User Guides & Tutorials: Lightroom Classic (LrC)" at bounding box center [880, 277] width 988 height 26
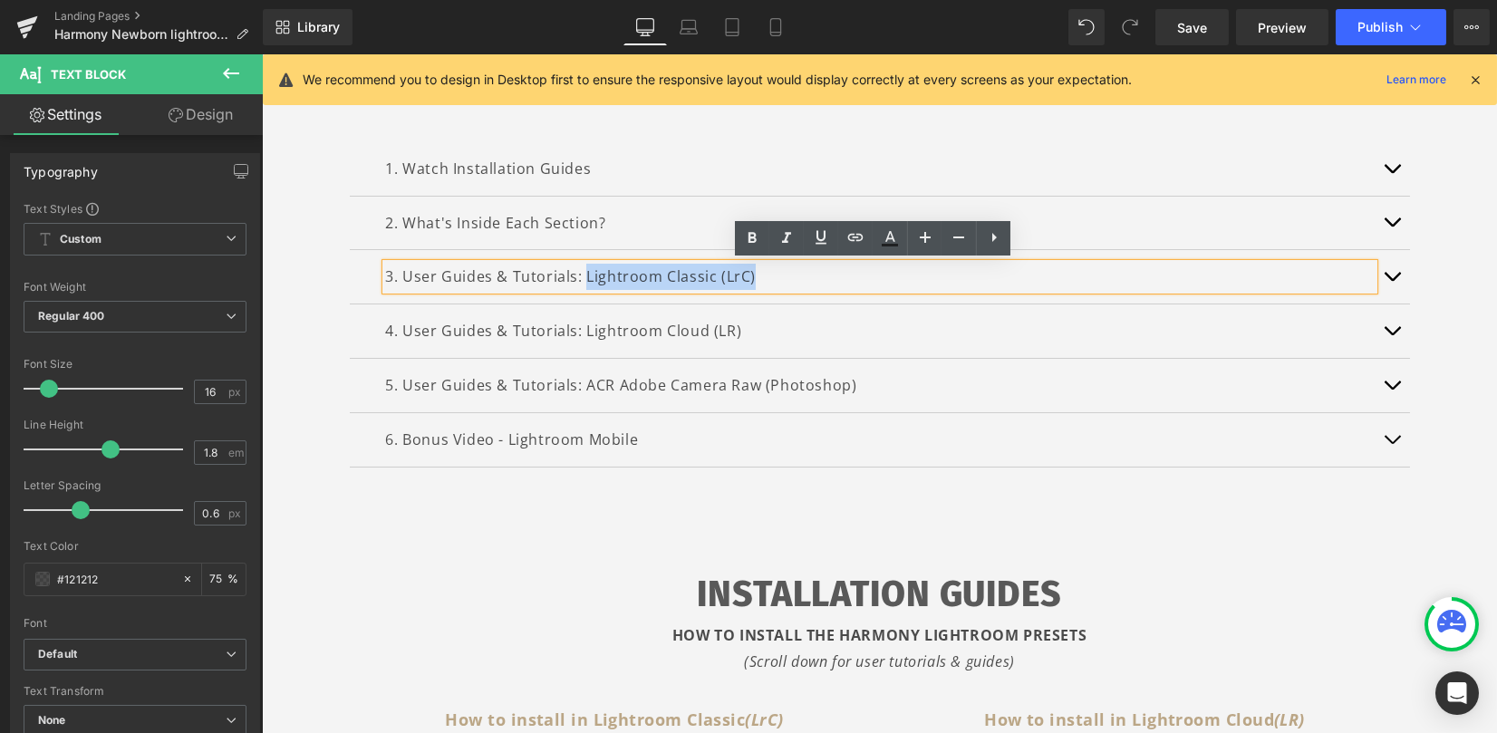
drag, startPoint x: 579, startPoint y: 278, endPoint x: 779, endPoint y: 276, distance: 200.3
click at [778, 276] on p "3. User Guides & Tutorials: Lightroom Classic (LrC)" at bounding box center [880, 277] width 988 height 26
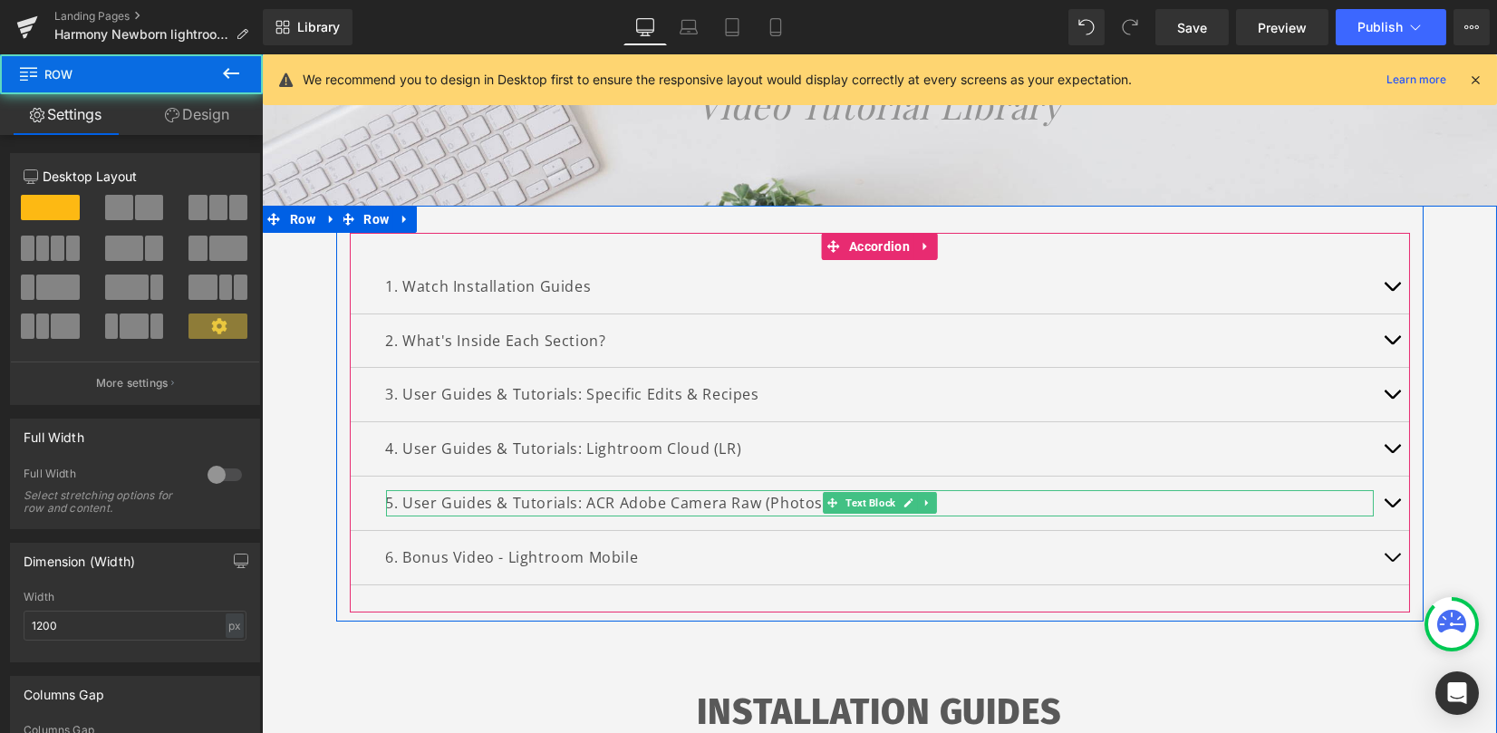
scroll to position [241, 0]
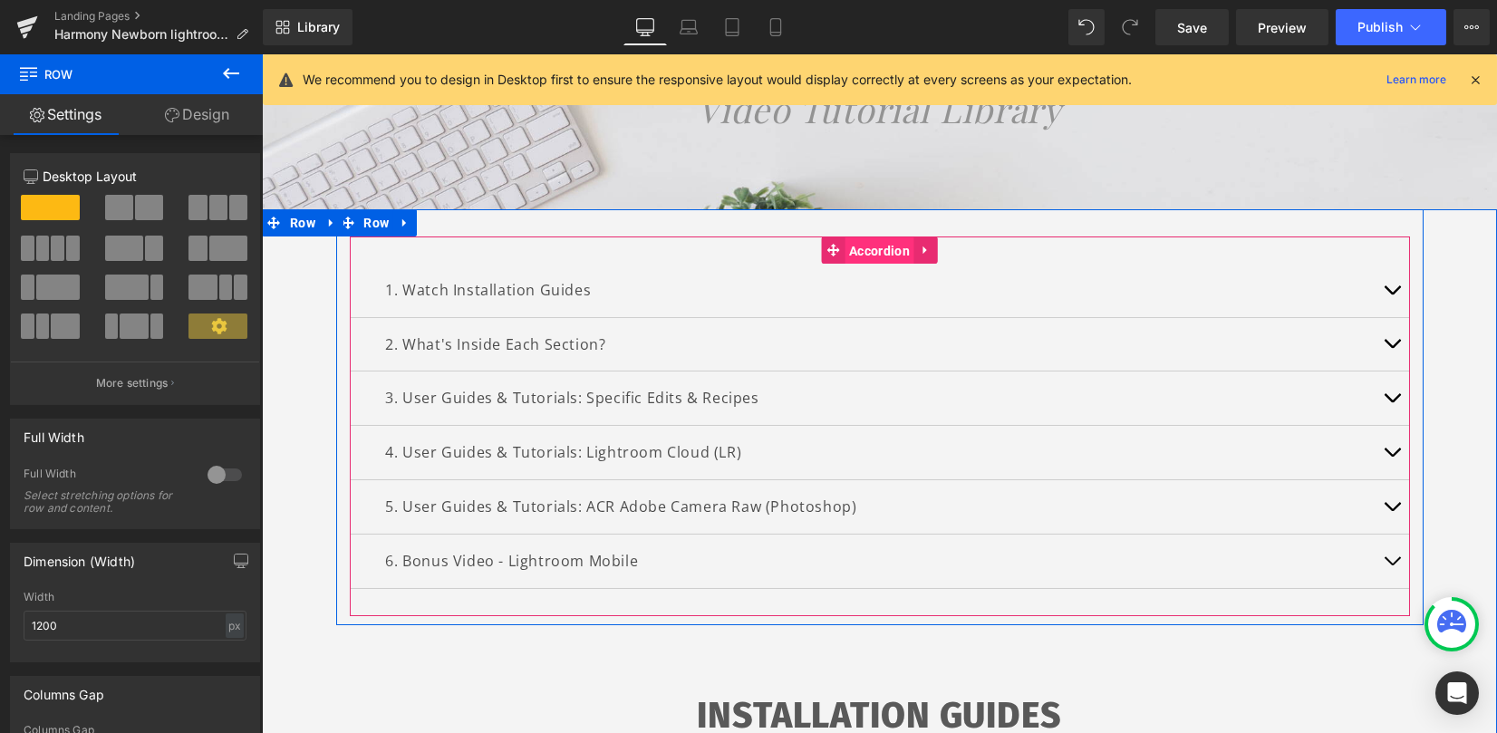
click at [858, 249] on span "Accordion" at bounding box center [880, 250] width 70 height 27
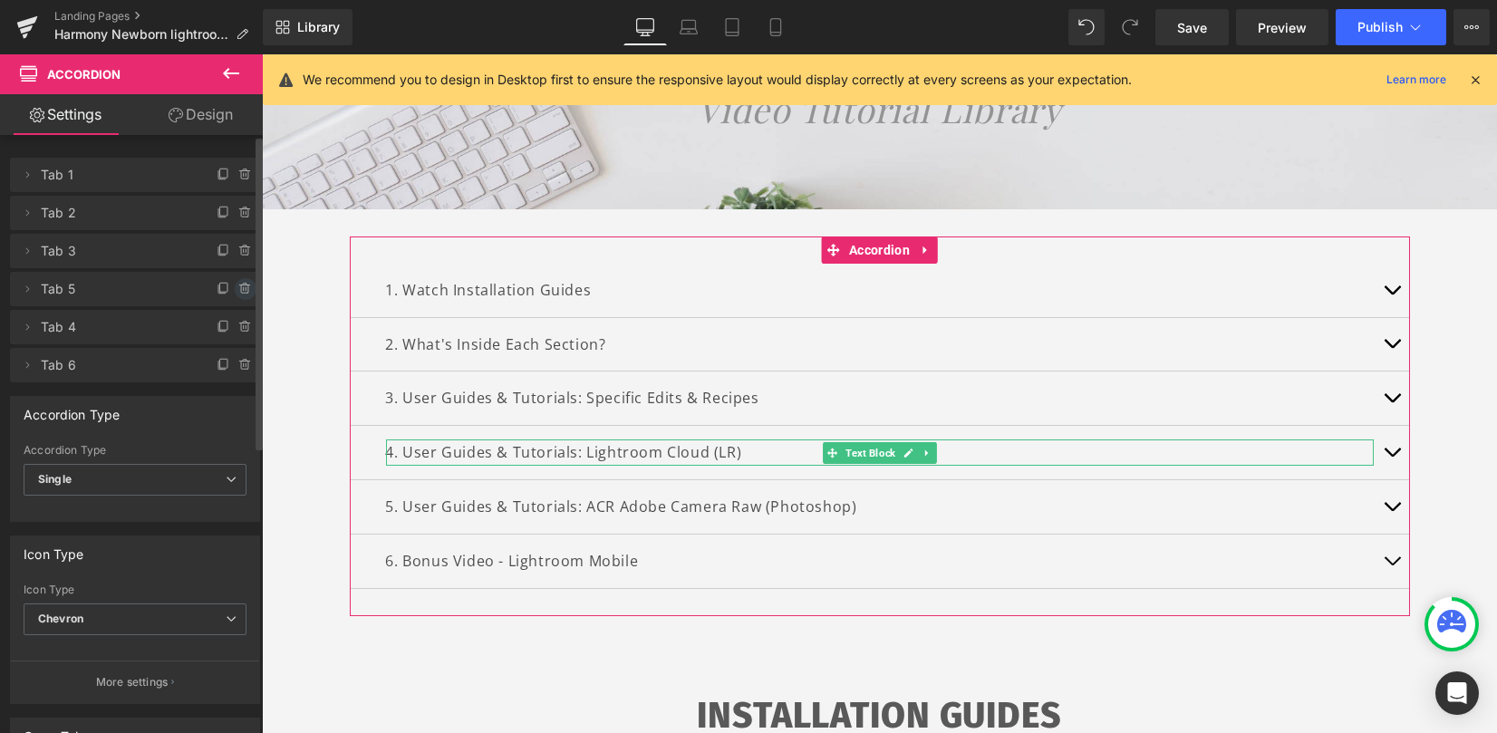
click at [239, 285] on icon at bounding box center [244, 285] width 10 height 0
click at [233, 285] on button "Delete" at bounding box center [226, 290] width 57 height 24
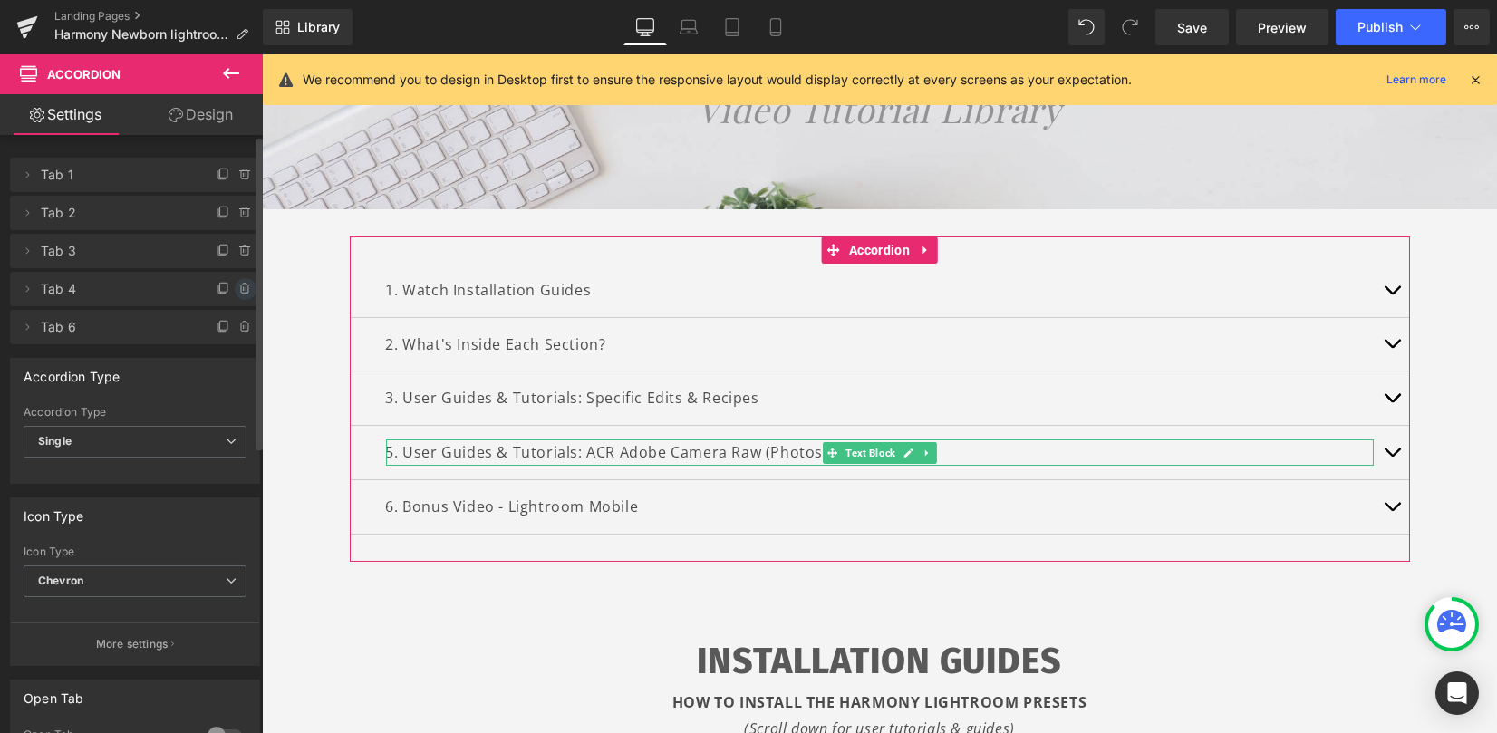
click at [238, 285] on icon at bounding box center [245, 289] width 15 height 15
click at [231, 285] on button "Delete" at bounding box center [226, 290] width 57 height 24
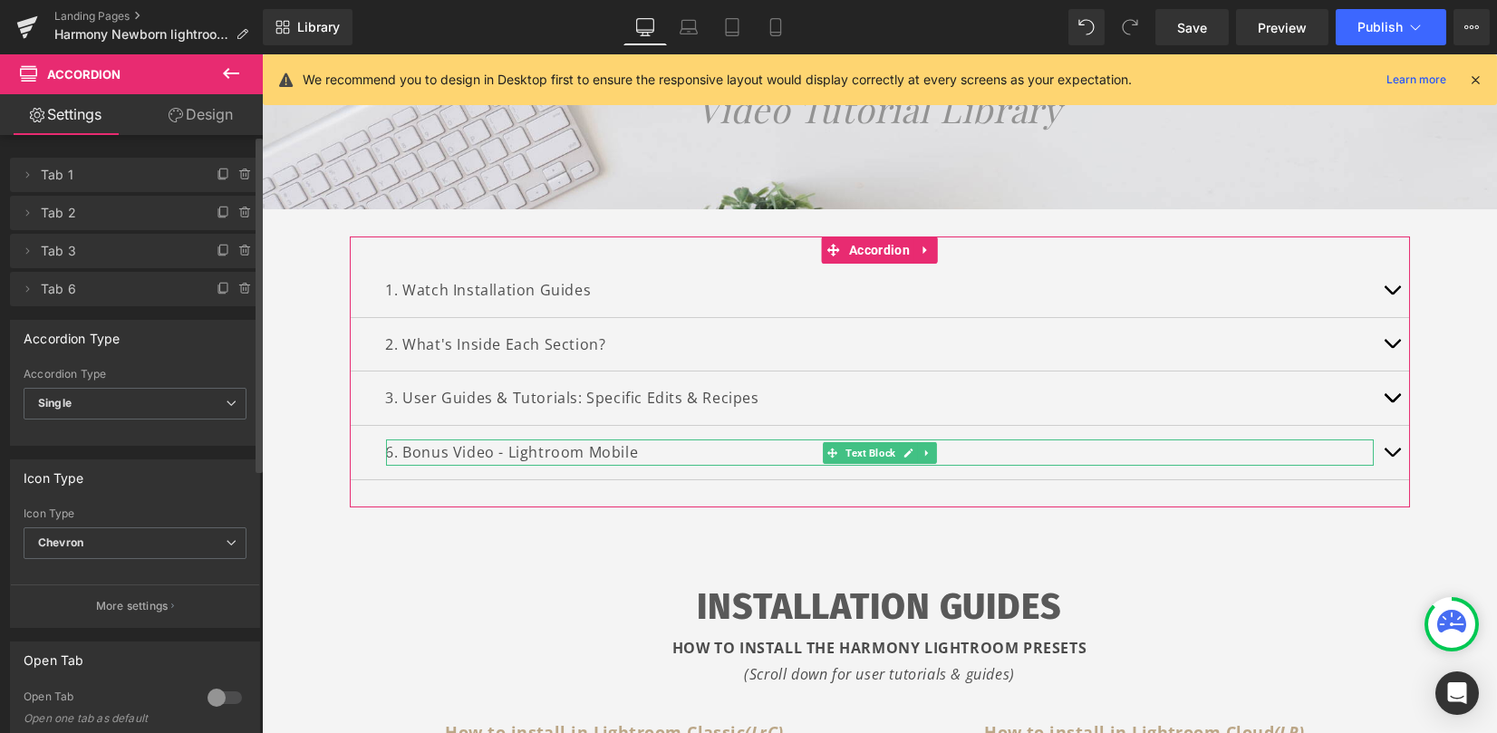
click at [235, 285] on span at bounding box center [246, 289] width 22 height 22
click at [230, 285] on button "Delete" at bounding box center [226, 290] width 57 height 24
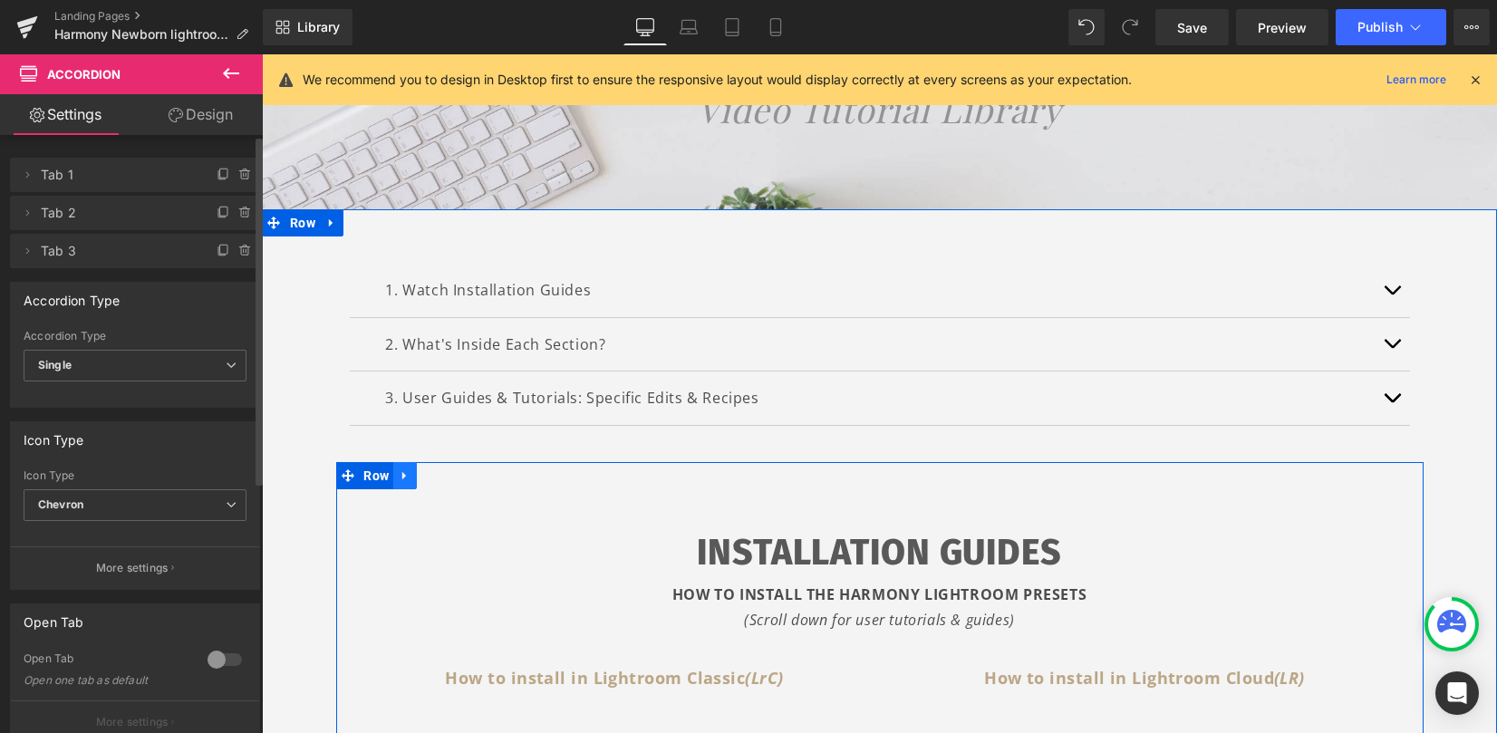
click at [409, 473] on link at bounding box center [405, 475] width 24 height 27
click at [447, 474] on icon at bounding box center [452, 476] width 13 height 14
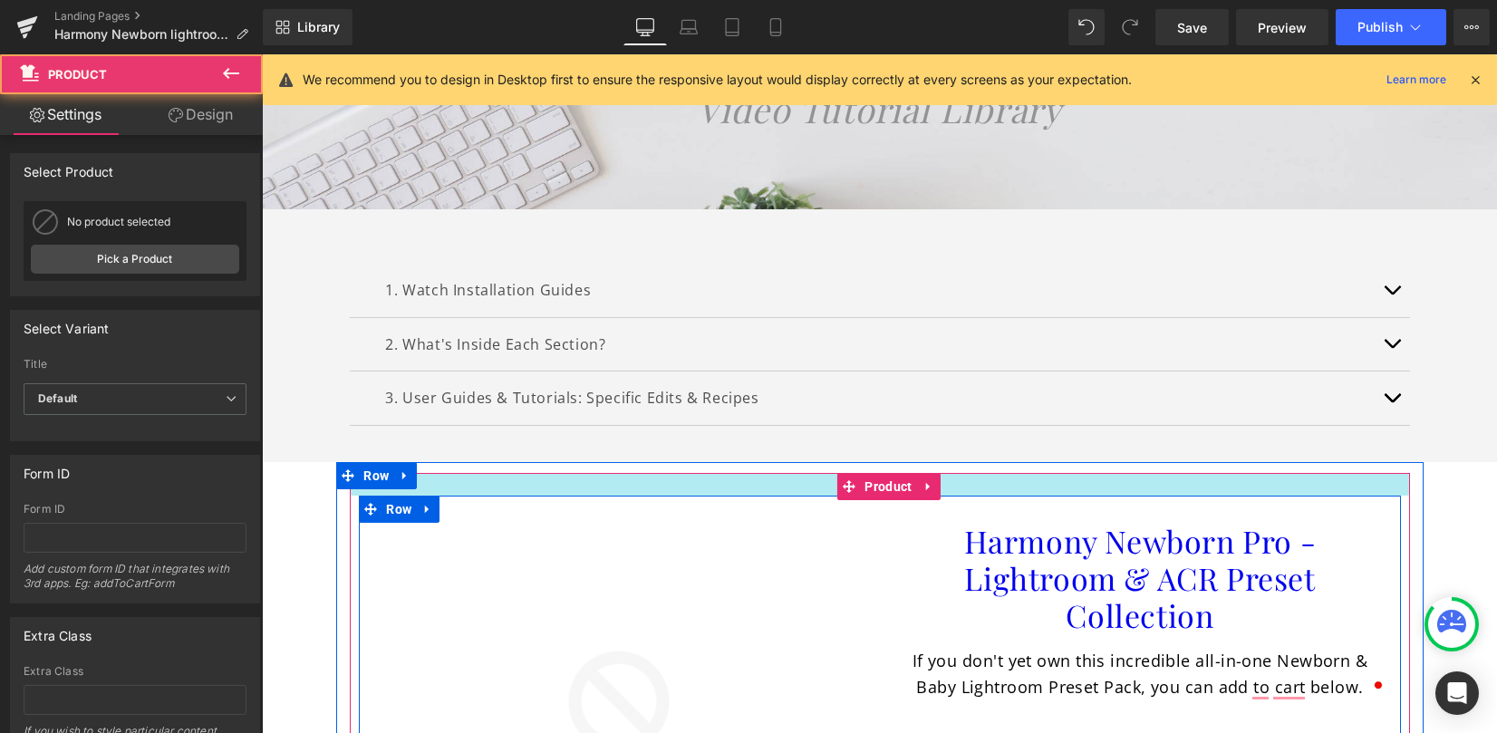
click at [451, 473] on div at bounding box center [880, 484] width 1060 height 23
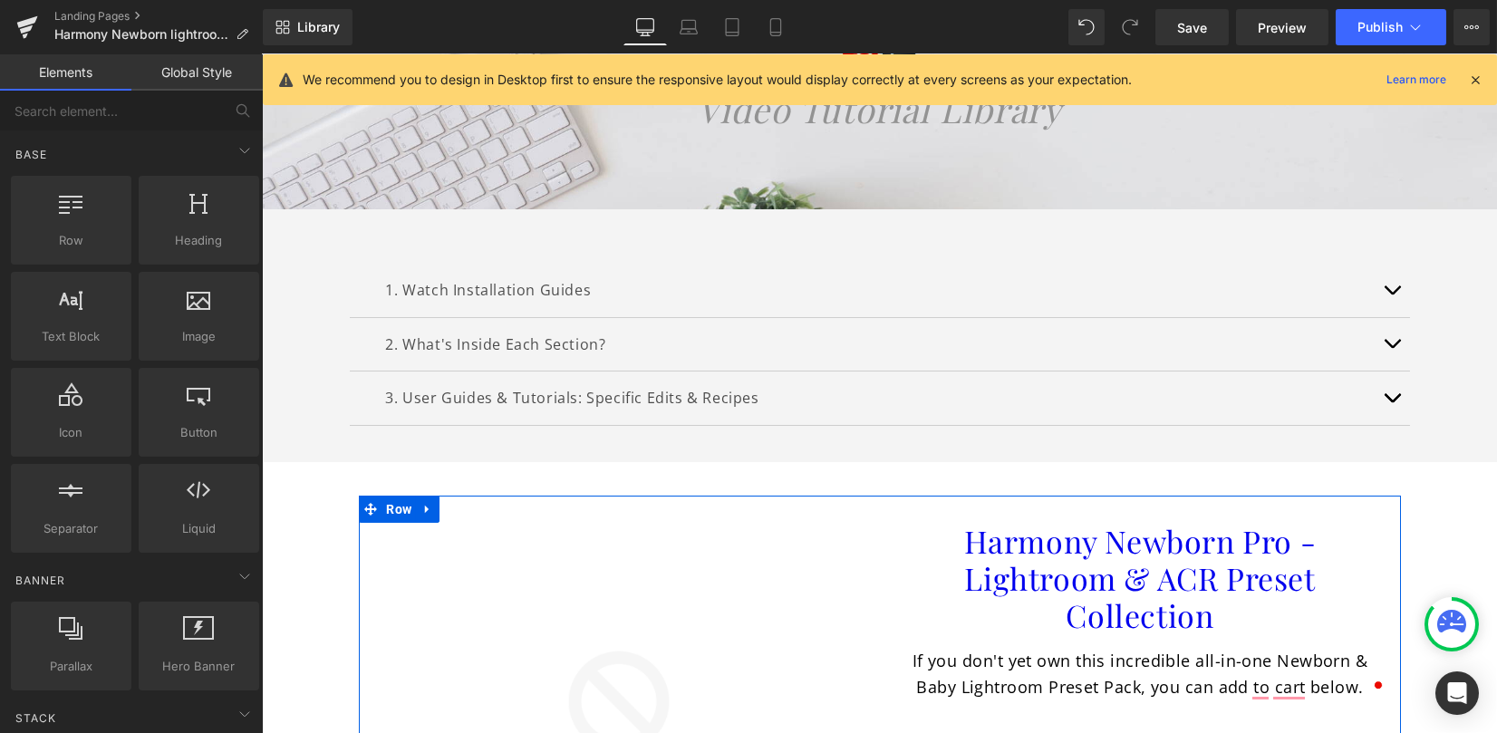
click at [1437, 495] on div "Harmony Newborn Lightroom Presets Pro Heading Image Video Tutorial Library Head…" at bounding box center [879, 603] width 1235 height 1351
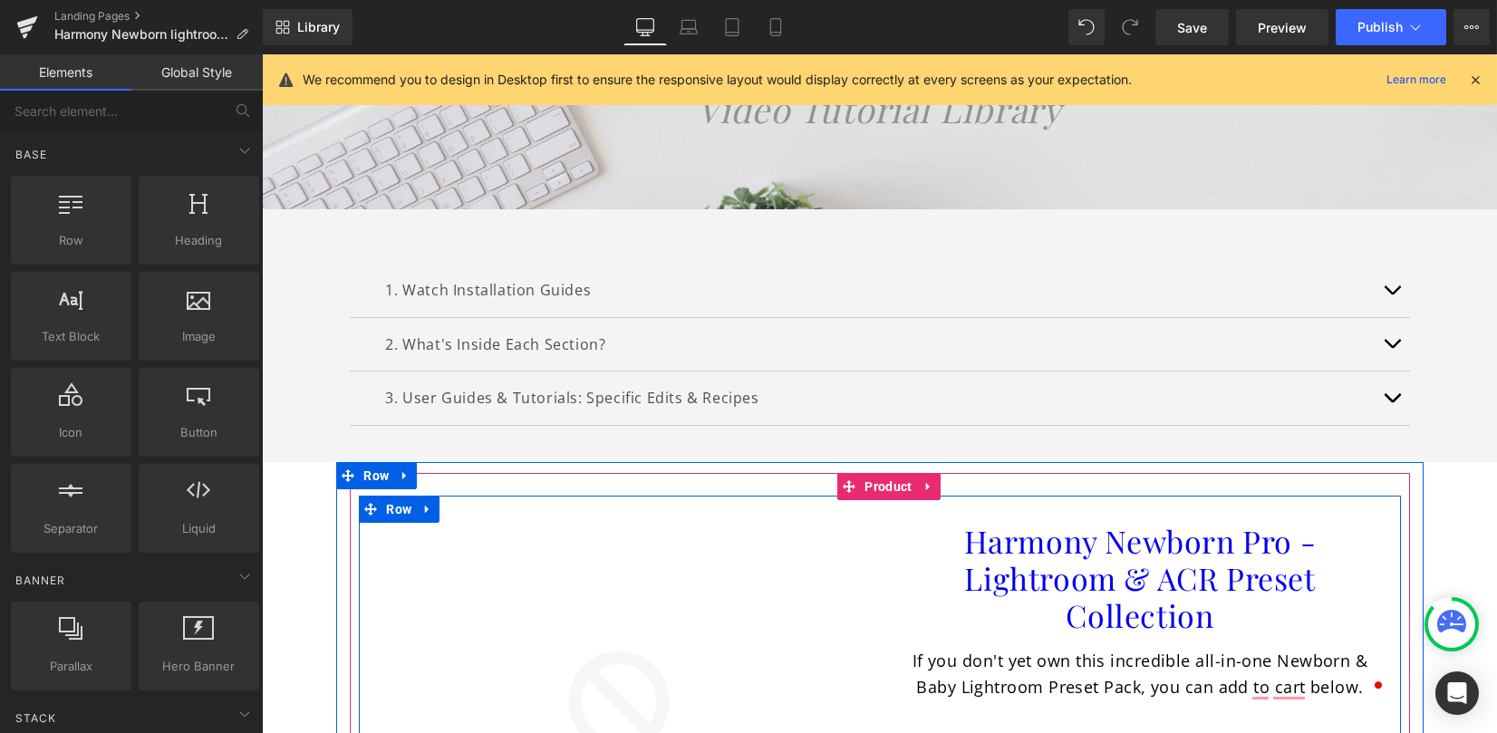
click at [1132, 587] on span "(P) Title" at bounding box center [1140, 580] width 47 height 22
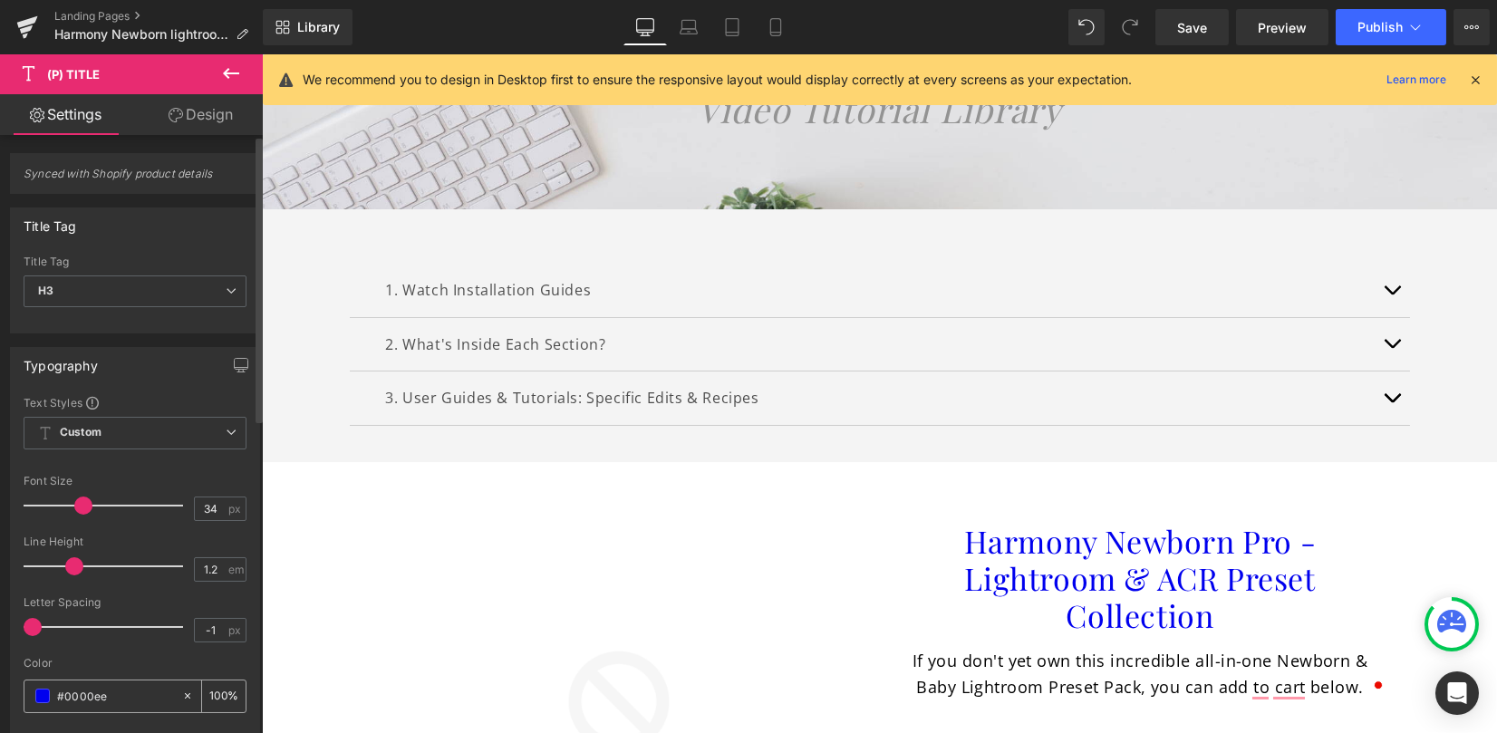
click at [45, 694] on span at bounding box center [42, 696] width 15 height 15
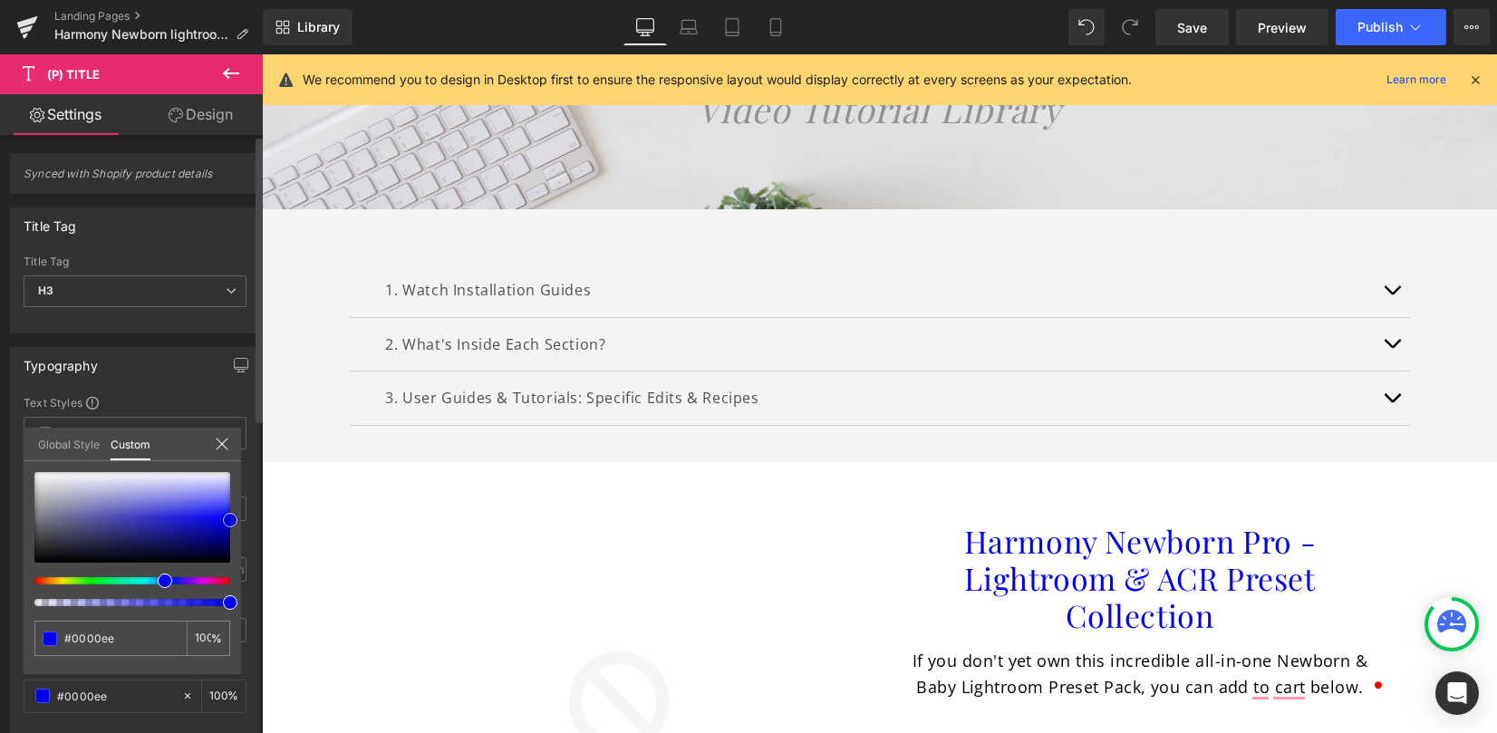
type input "#6464be"
type input "#5353a6"
type input "#48486a"
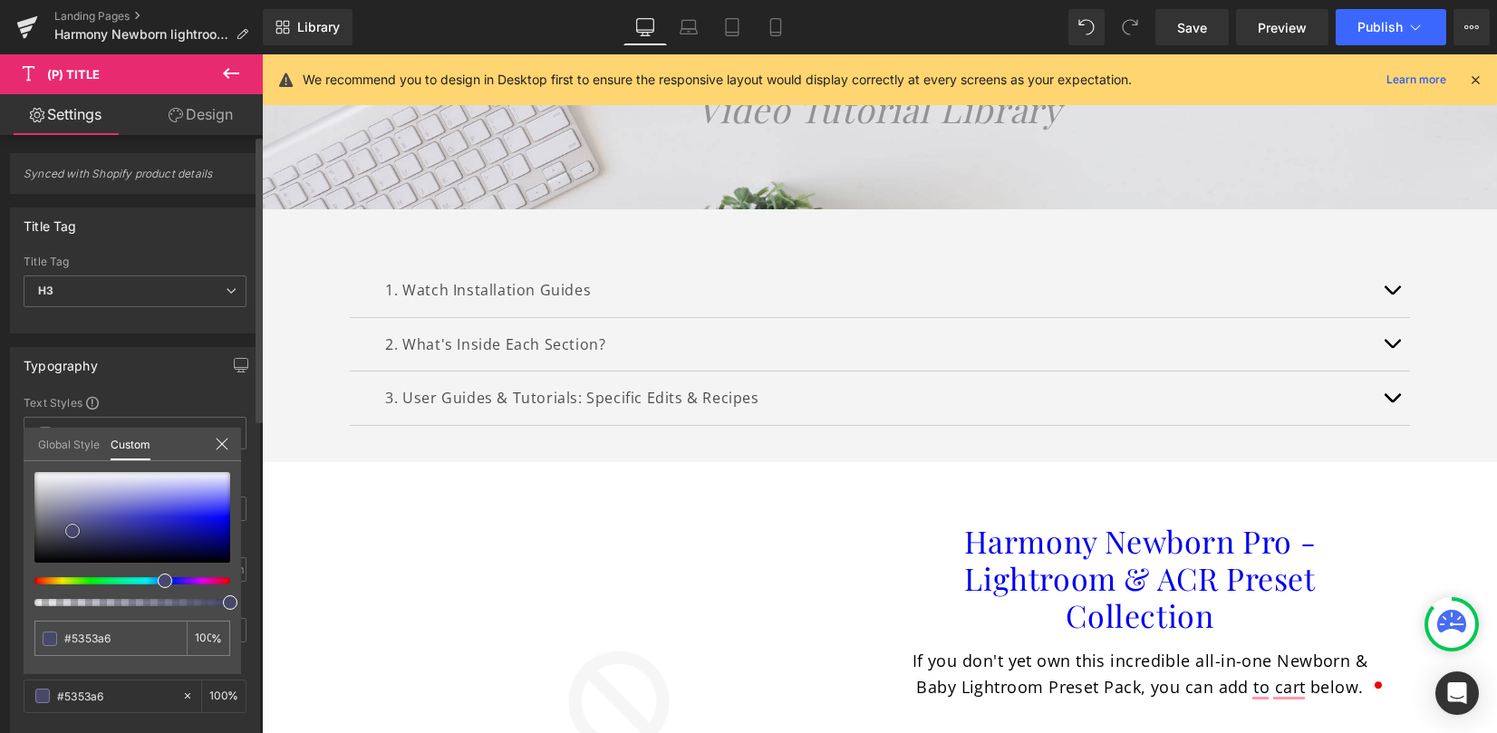
type input "#48486a"
type input "#36363e"
type input "#303035"
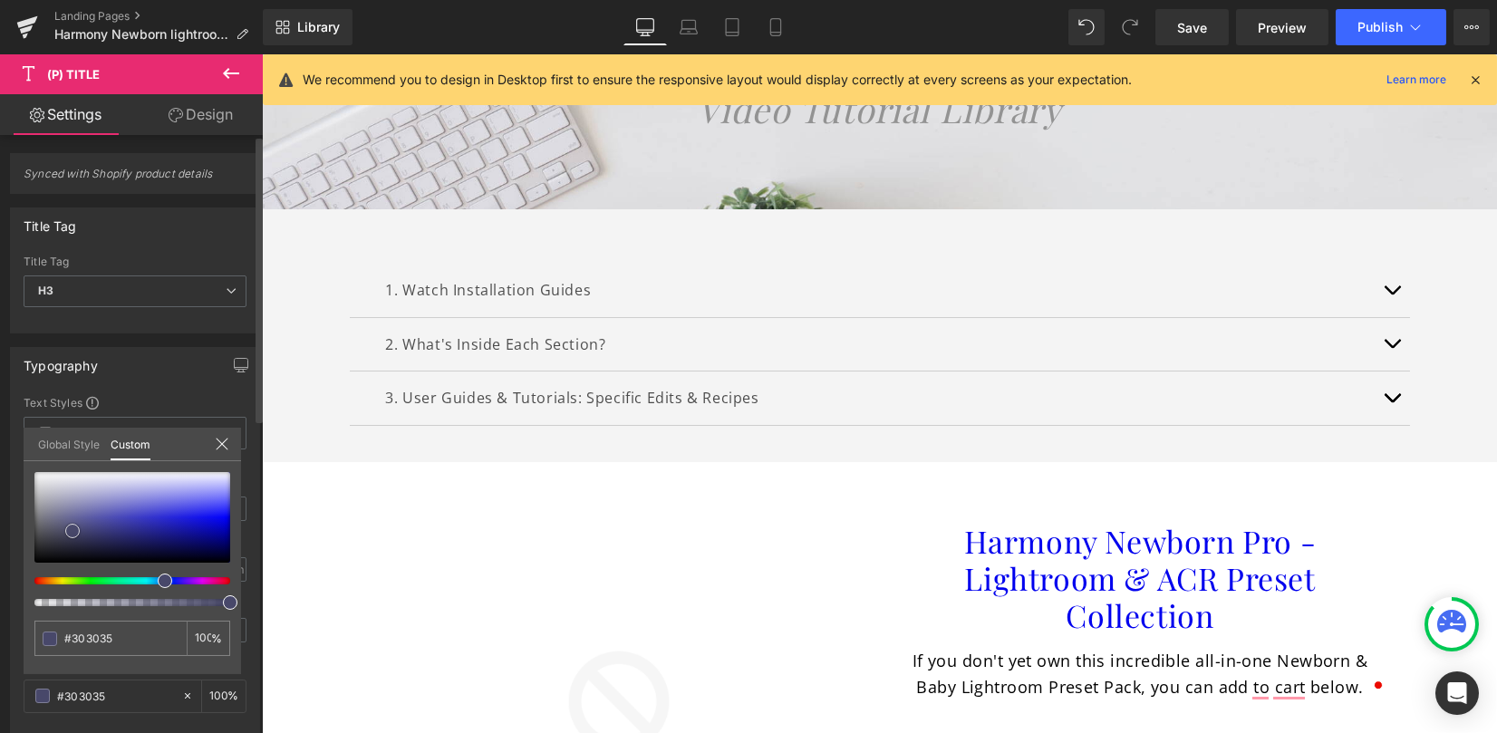
type input "#313134"
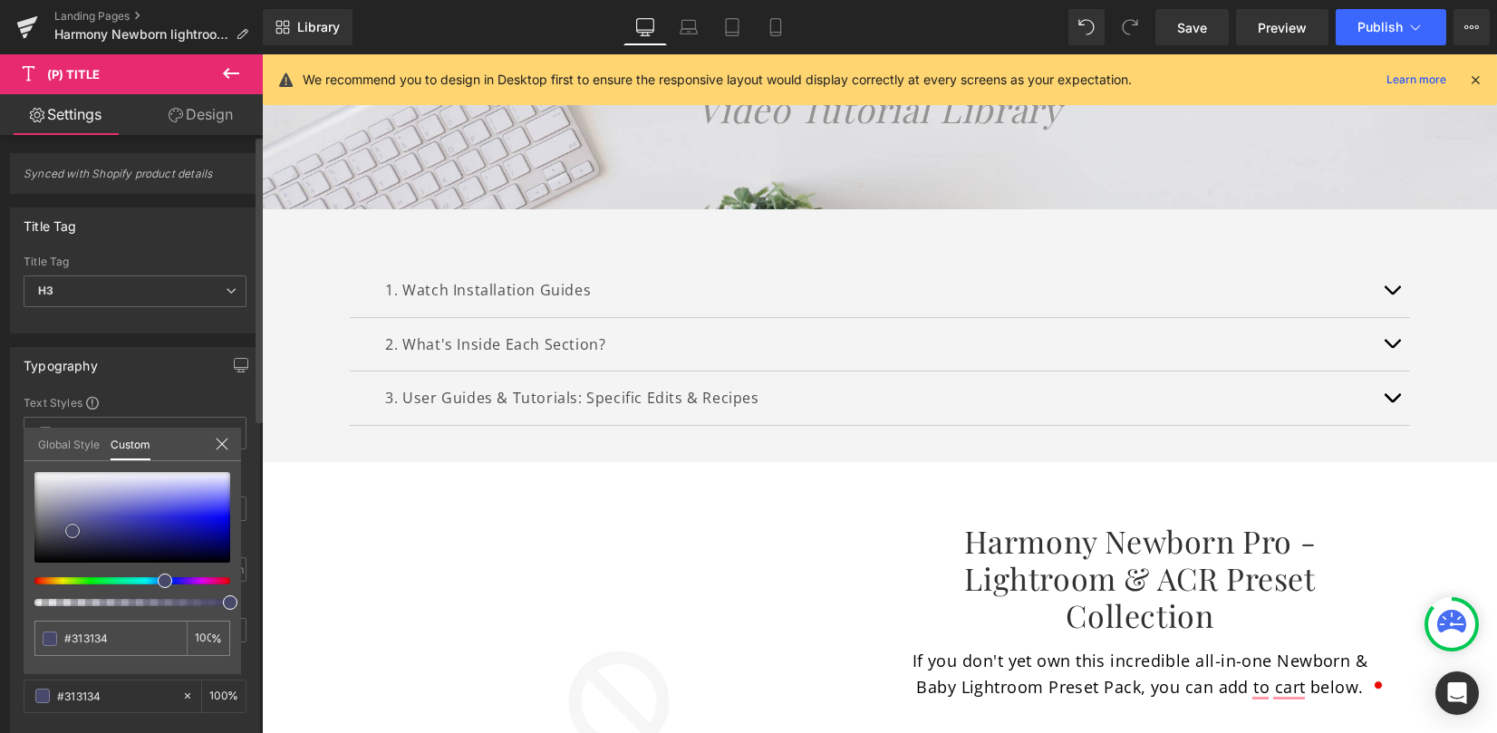
type input "#383838"
drag, startPoint x: 110, startPoint y: 514, endPoint x: 34, endPoint y: 543, distance: 81.5
click at [34, 543] on div at bounding box center [132, 517] width 196 height 91
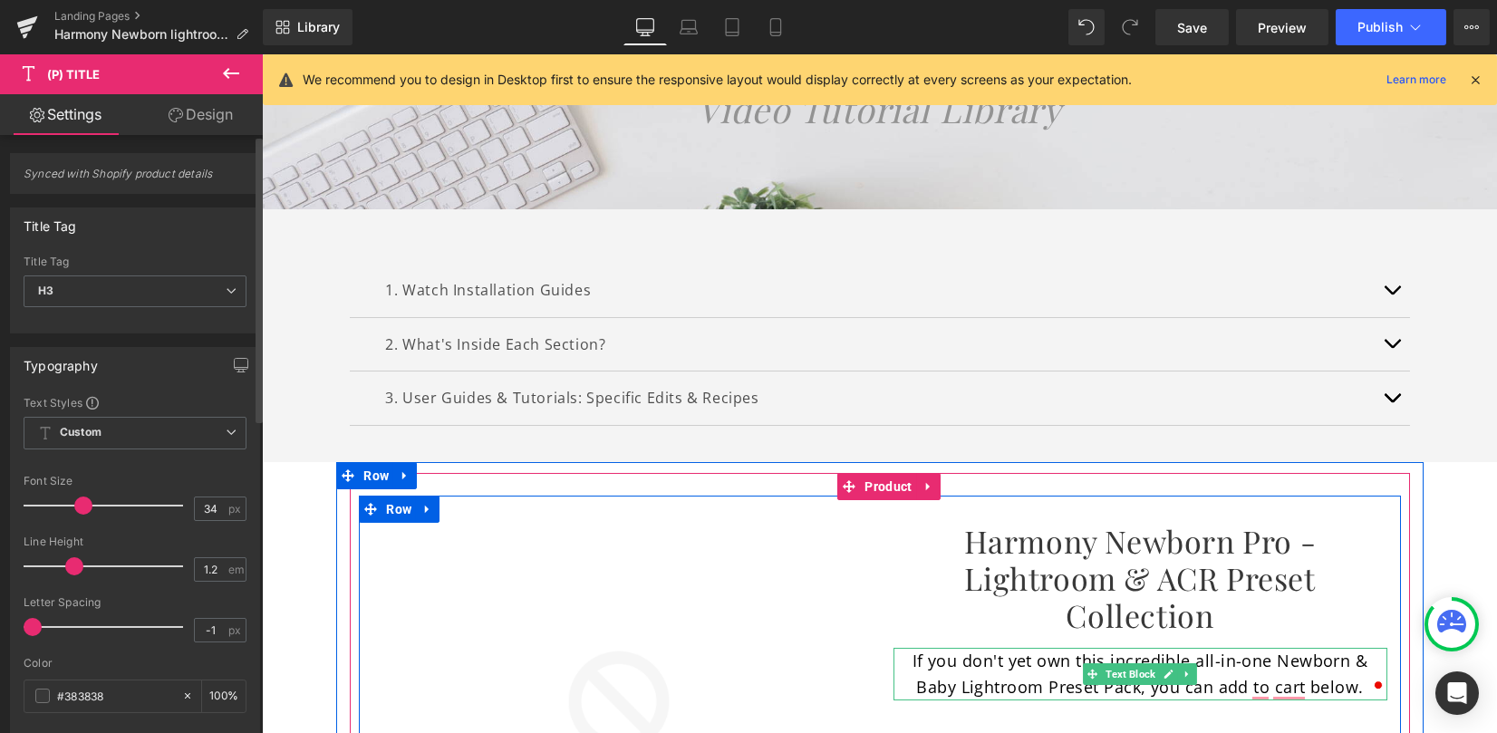
click at [959, 675] on p "If you don't yet own this incredible all-in-one Newborn & Baby Lightroom Preset…" at bounding box center [1141, 674] width 494 height 53
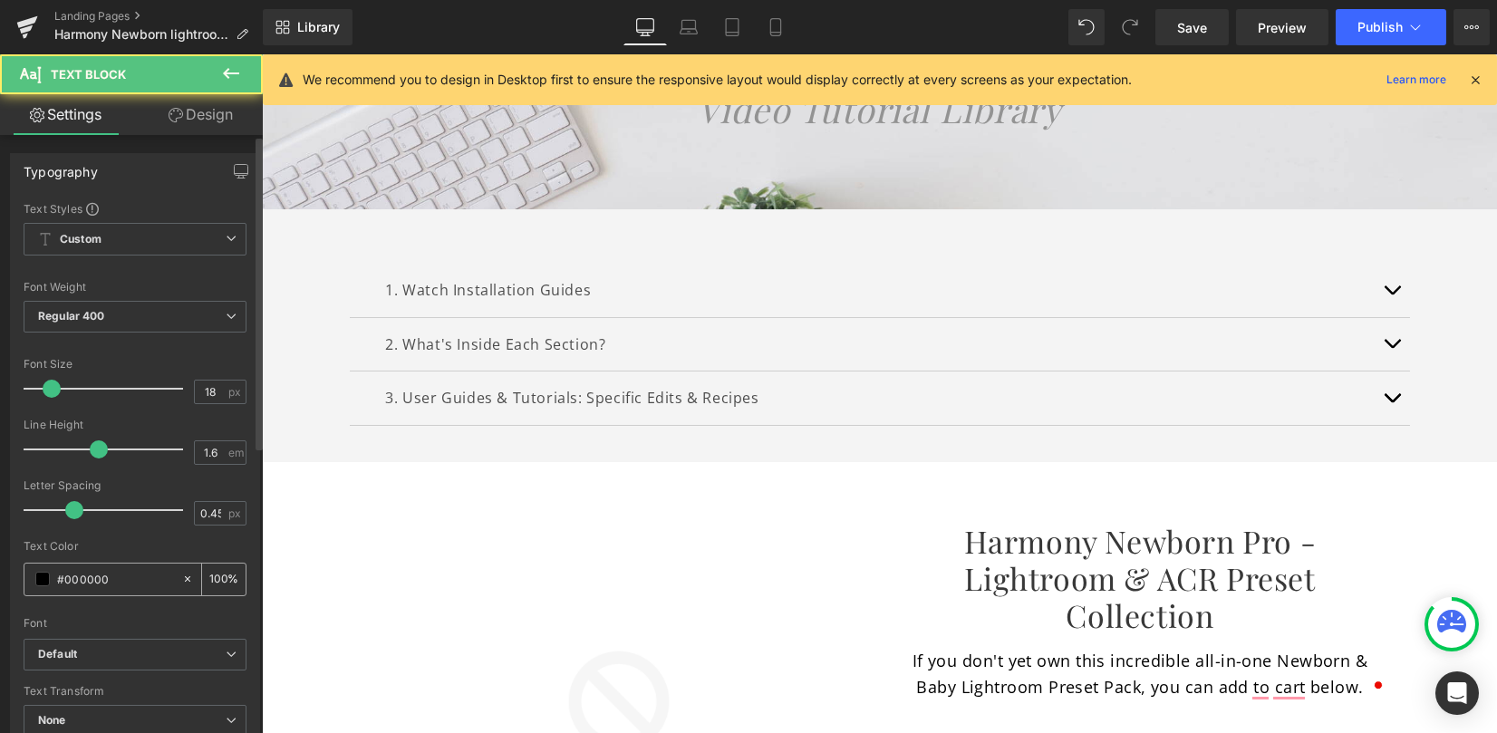
click at [43, 576] on span at bounding box center [42, 579] width 15 height 15
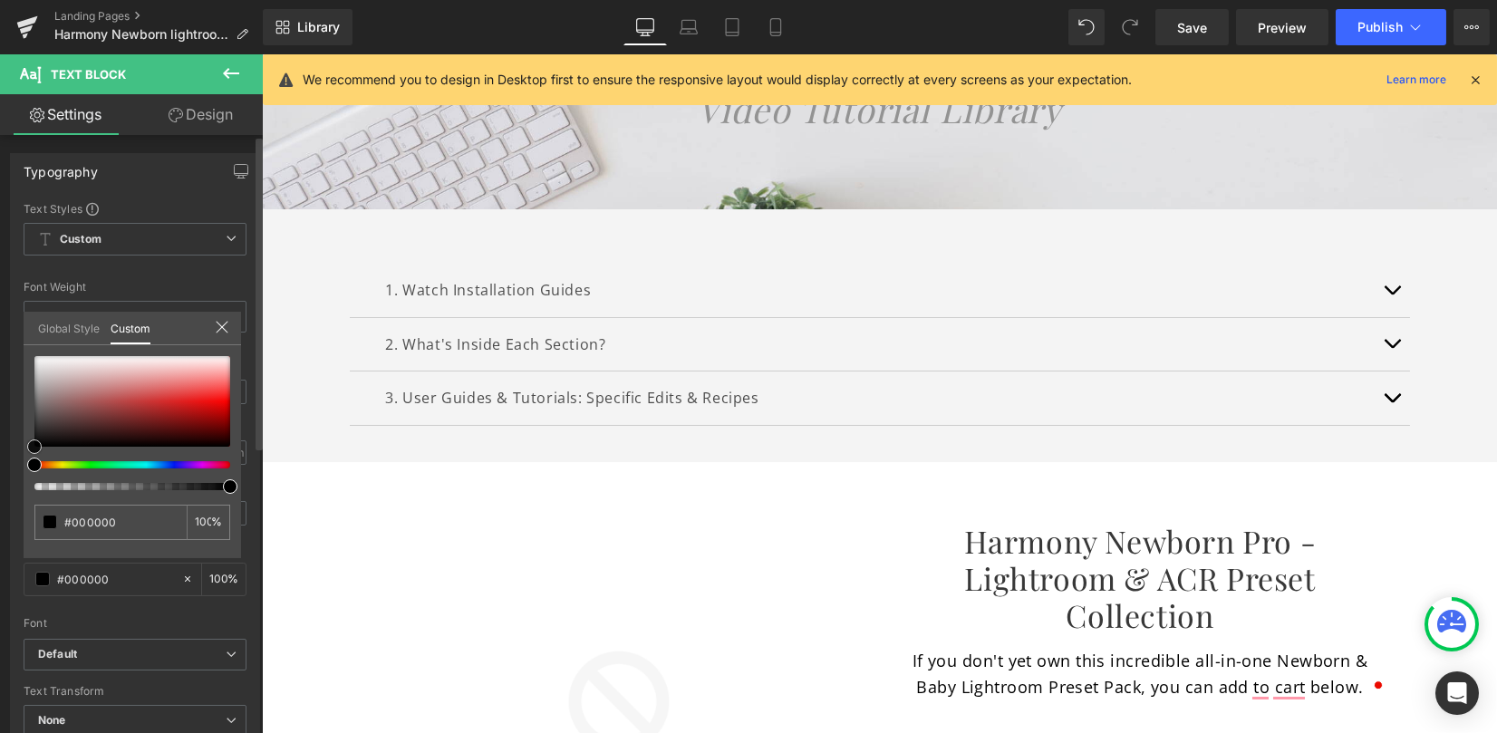
type input "#6e4949"
type input "#6a4d4d"
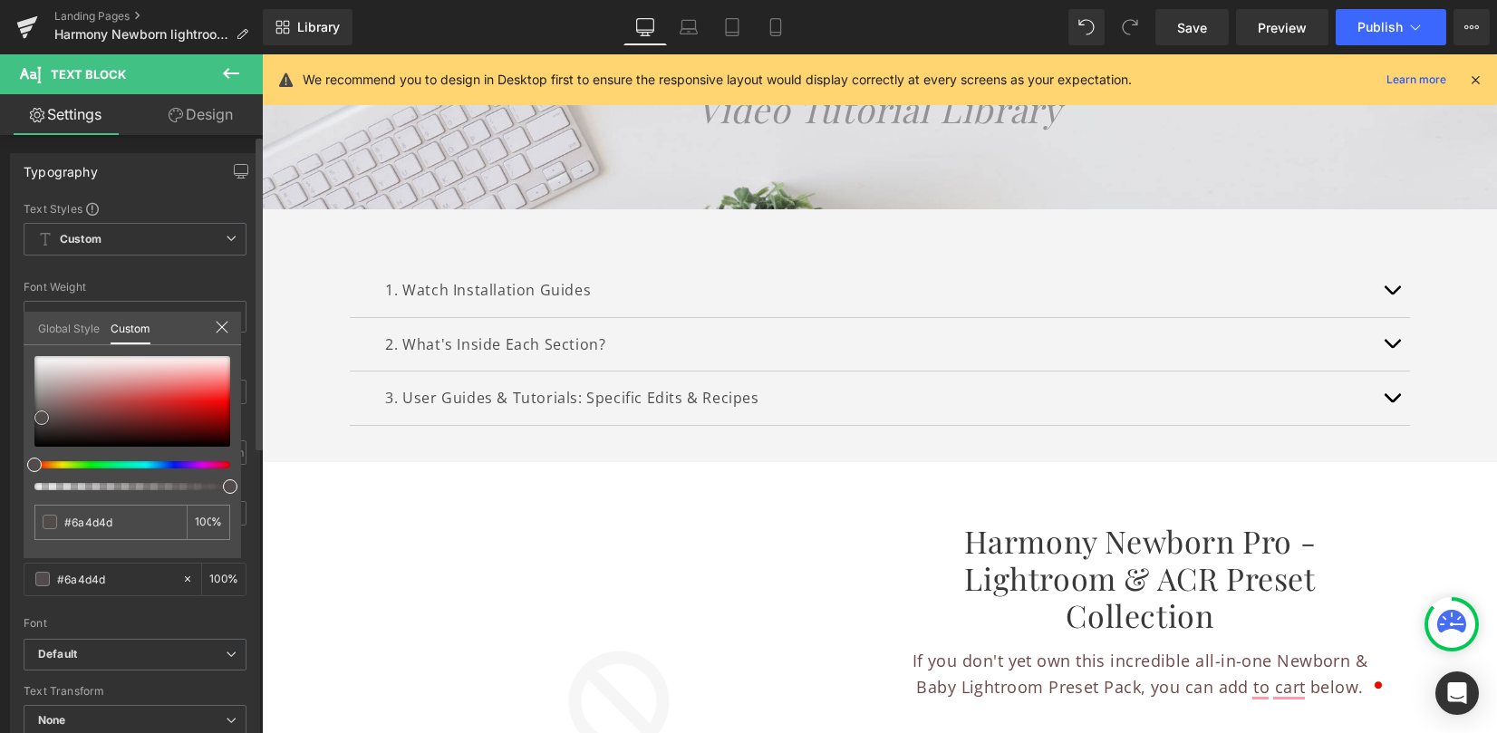
type input "#524b4b"
type input "#514c4c"
type input "#545454"
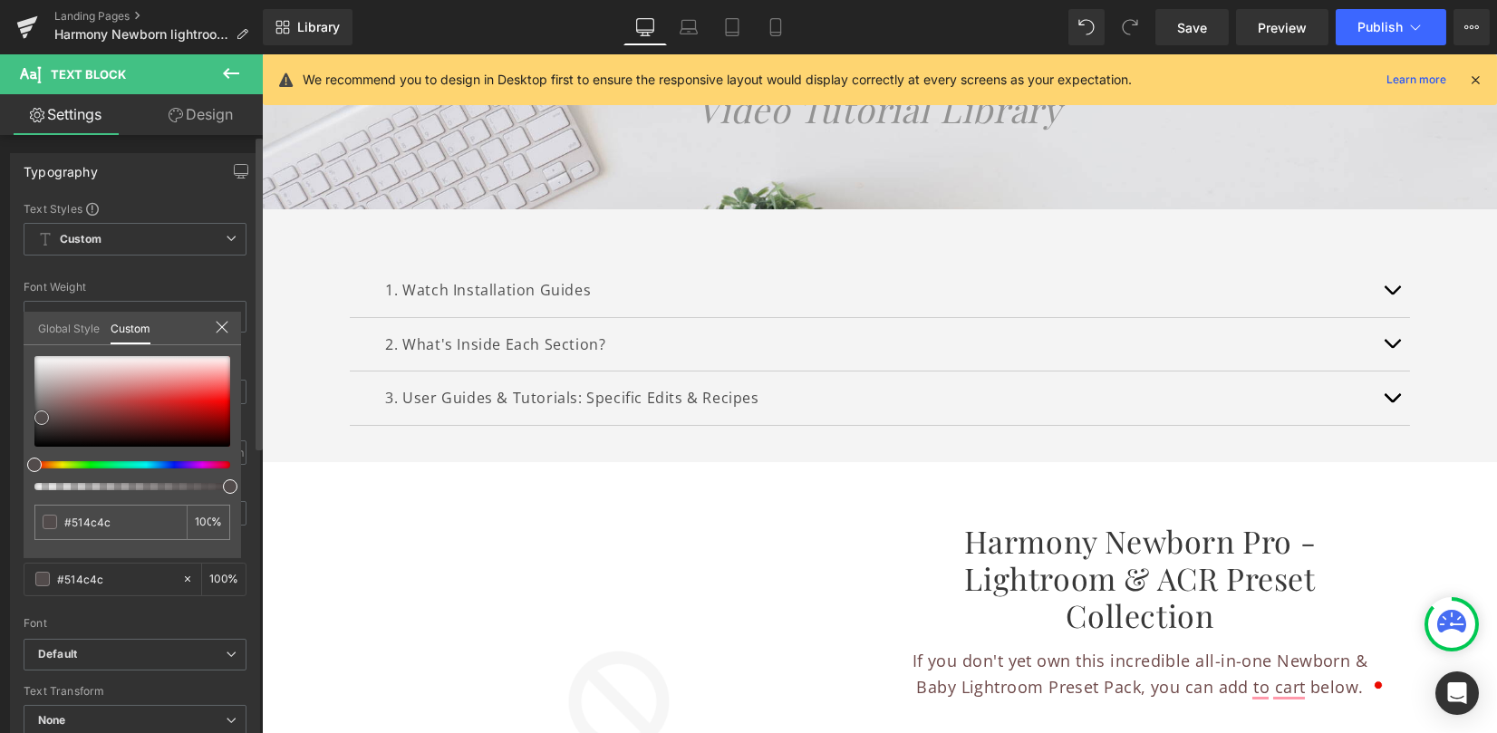
type input "#545454"
type input "#565656"
type input "#595959"
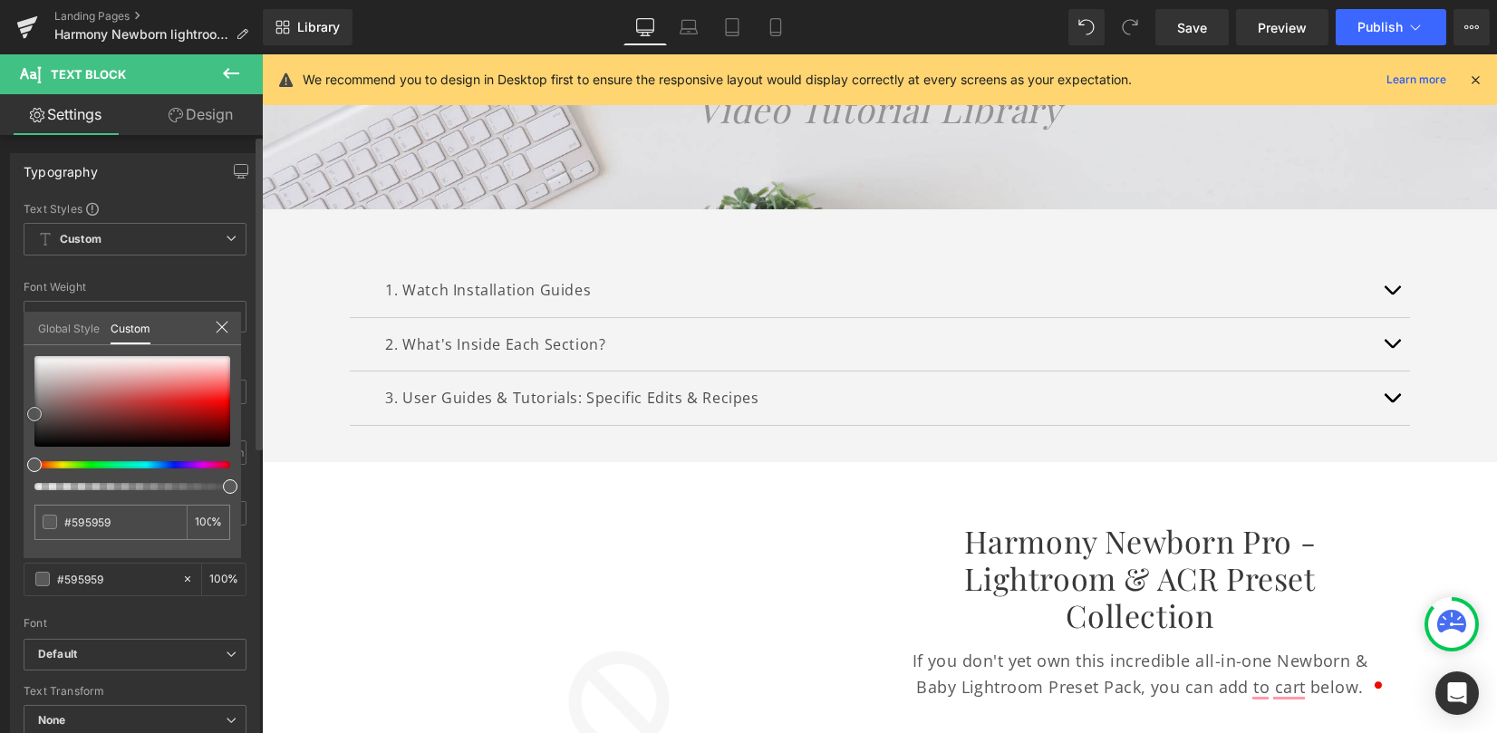
type input "#5b5b5b"
type input "#707070"
type input "#757575"
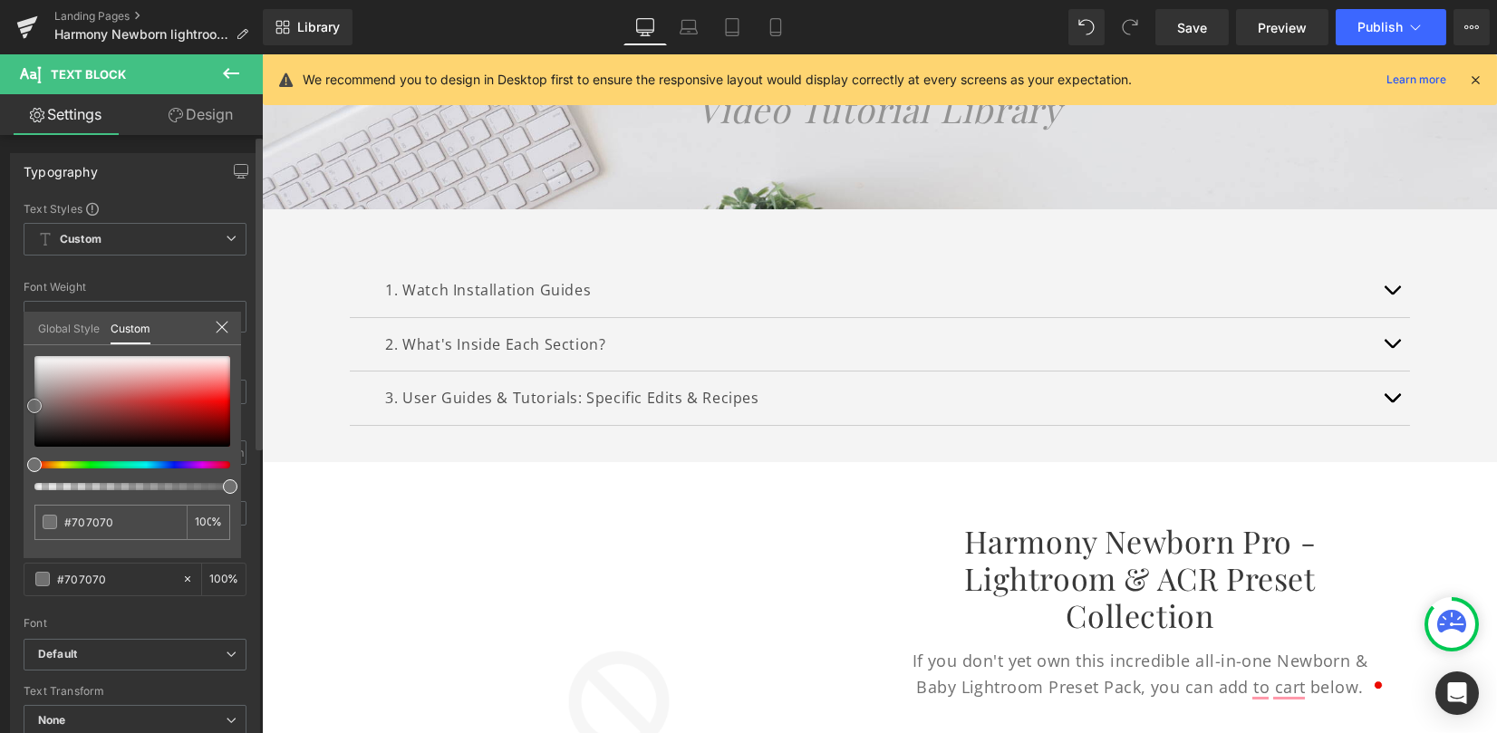
type input "#757575"
type input "#848484"
type input "#828282"
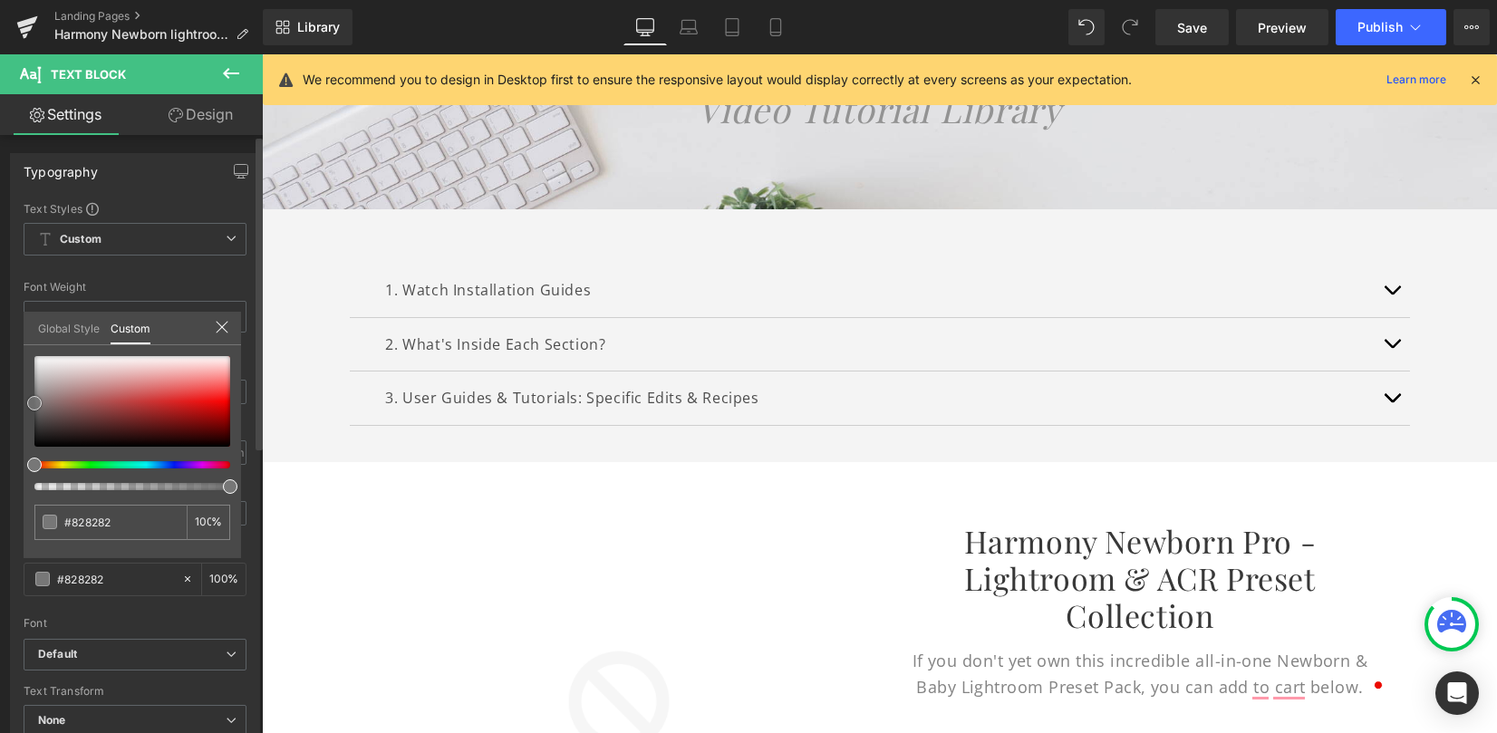
type input "#777777"
drag, startPoint x: 73, startPoint y: 413, endPoint x: 33, endPoint y: 404, distance: 41.8
click at [34, 403] on div at bounding box center [132, 401] width 196 height 91
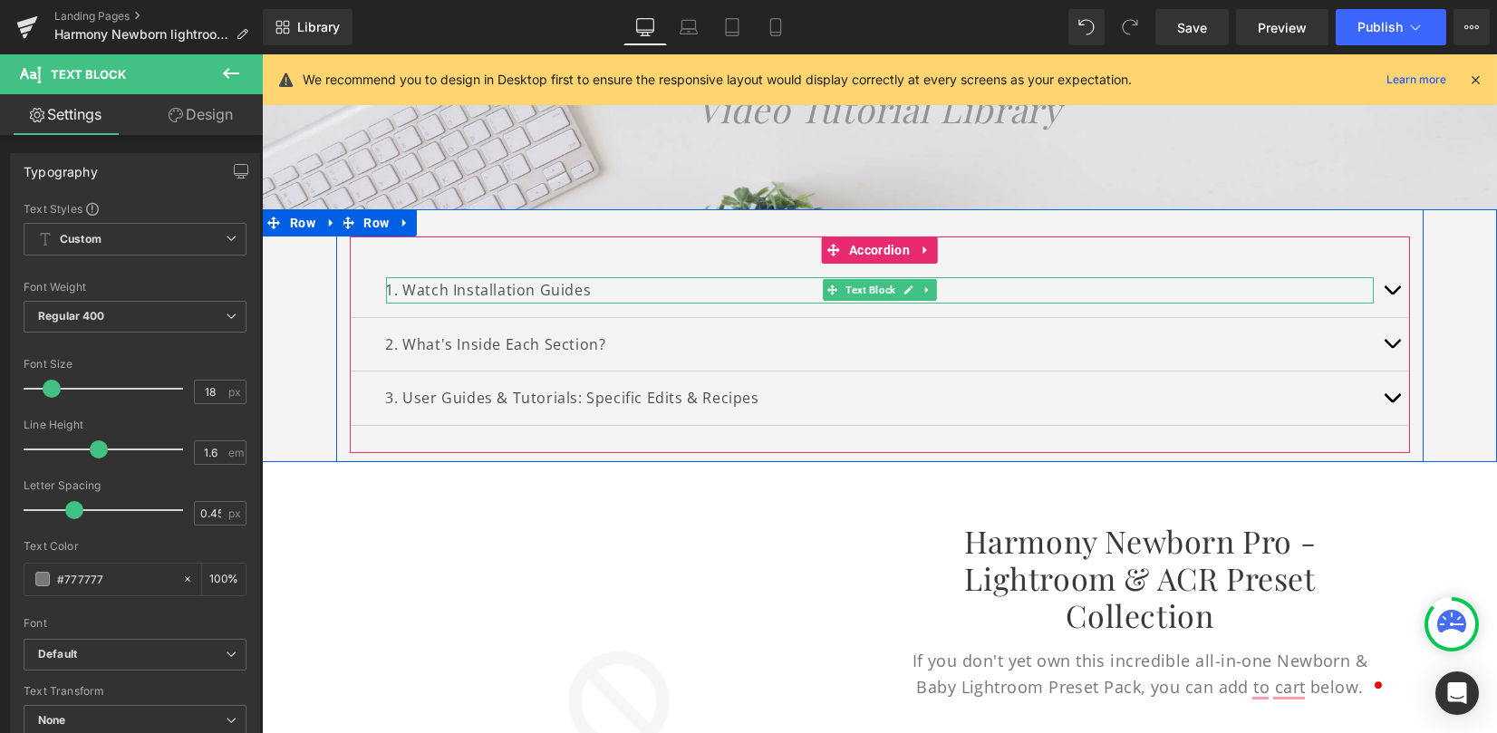
click at [602, 286] on p "1. Watch Installation Guides" at bounding box center [880, 290] width 988 height 26
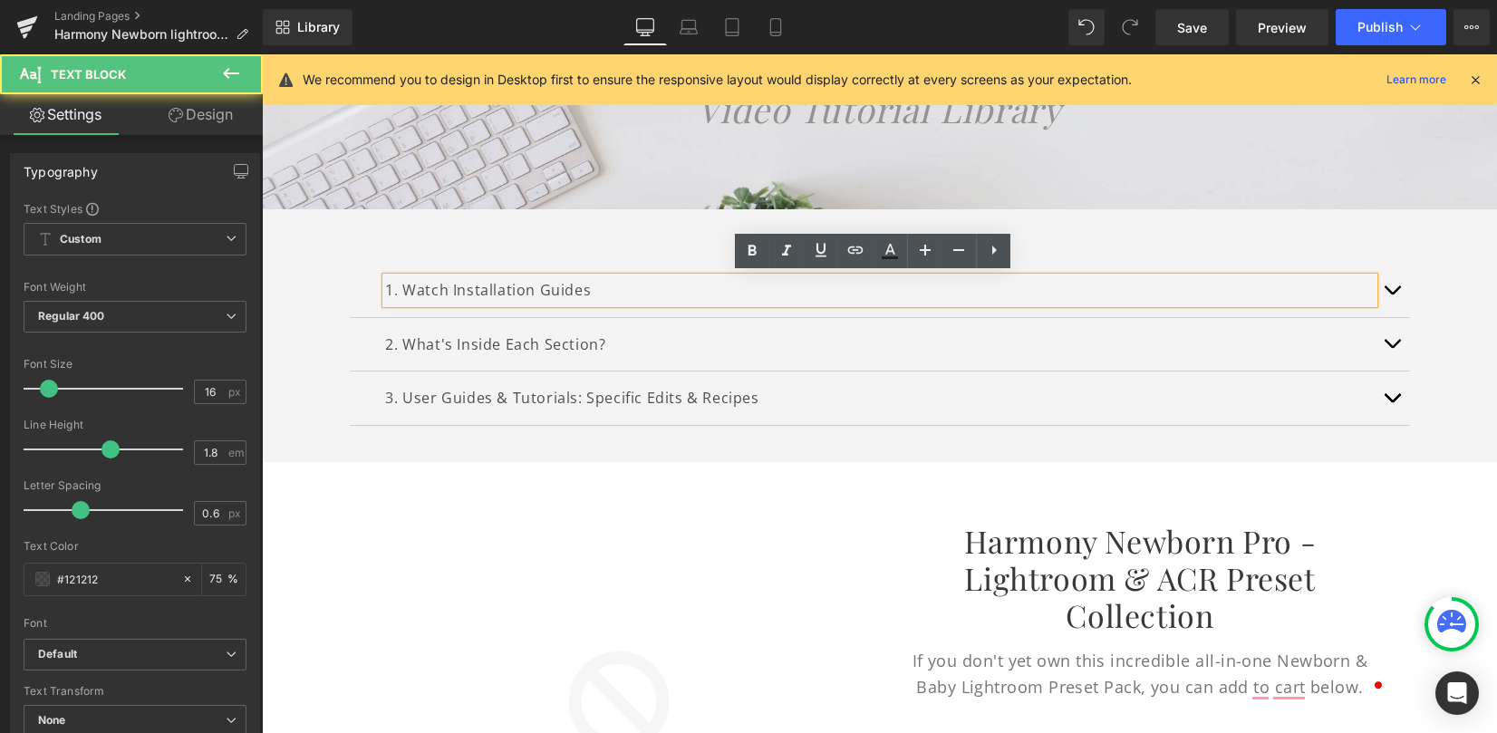
click at [594, 285] on p "1. Watch Installation Guides" at bounding box center [880, 290] width 988 height 26
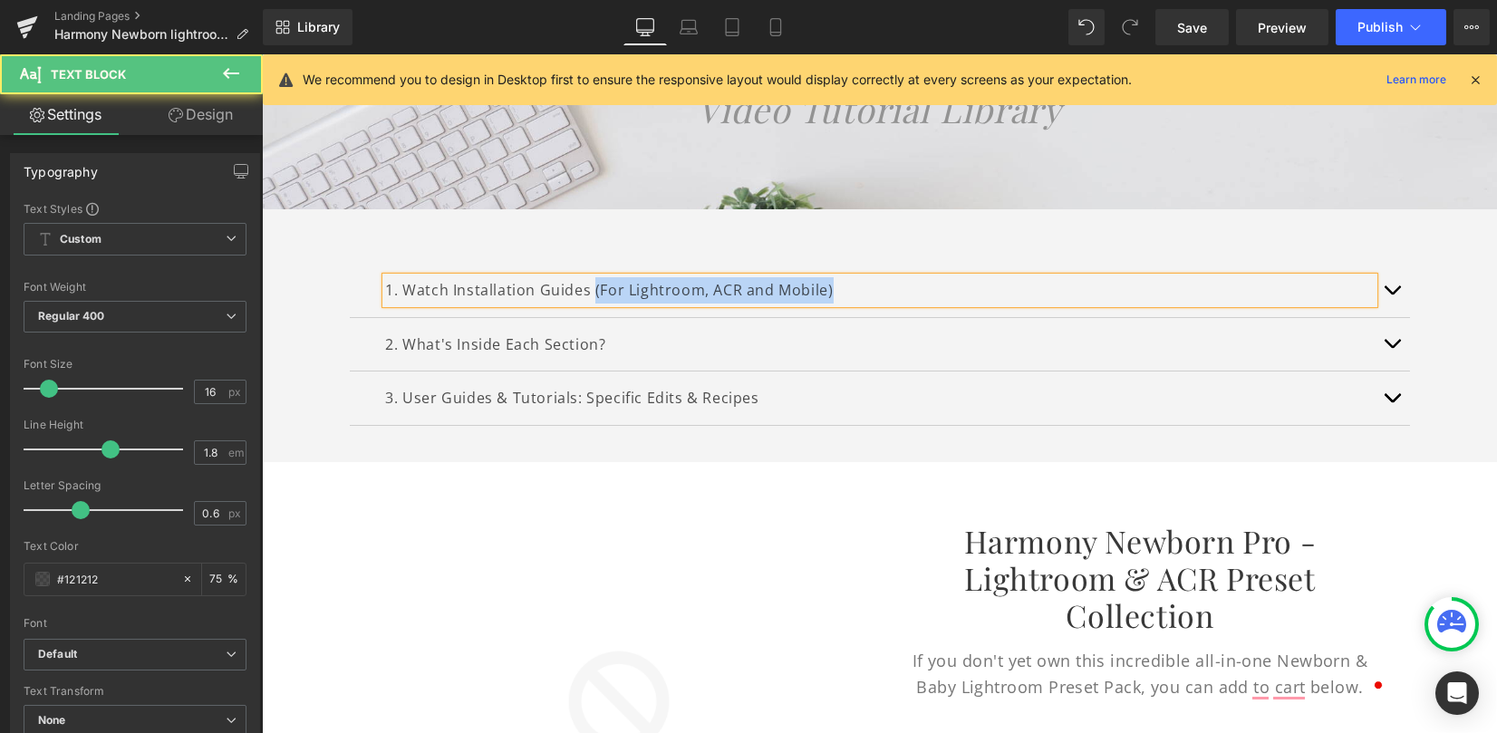
drag, startPoint x: 585, startPoint y: 288, endPoint x: 827, endPoint y: 291, distance: 242.9
click at [827, 291] on p "1. Watch Installation Guides (For Lightroom, ACR and Mobile)" at bounding box center [880, 290] width 988 height 26
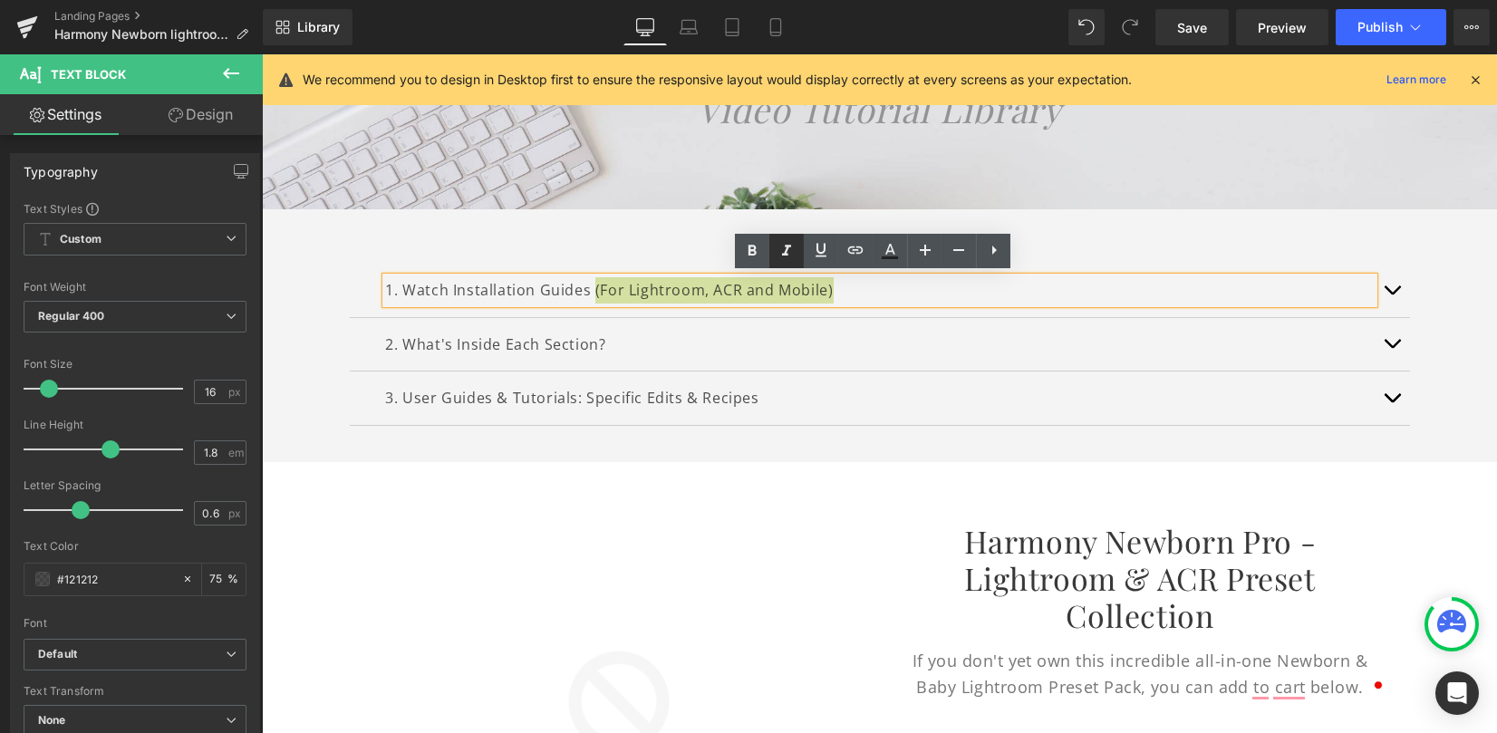
click at [789, 256] on icon at bounding box center [787, 251] width 22 height 22
click at [720, 287] on icon "(For Lightroom, ACR and Mobile)" at bounding box center [702, 290] width 222 height 20
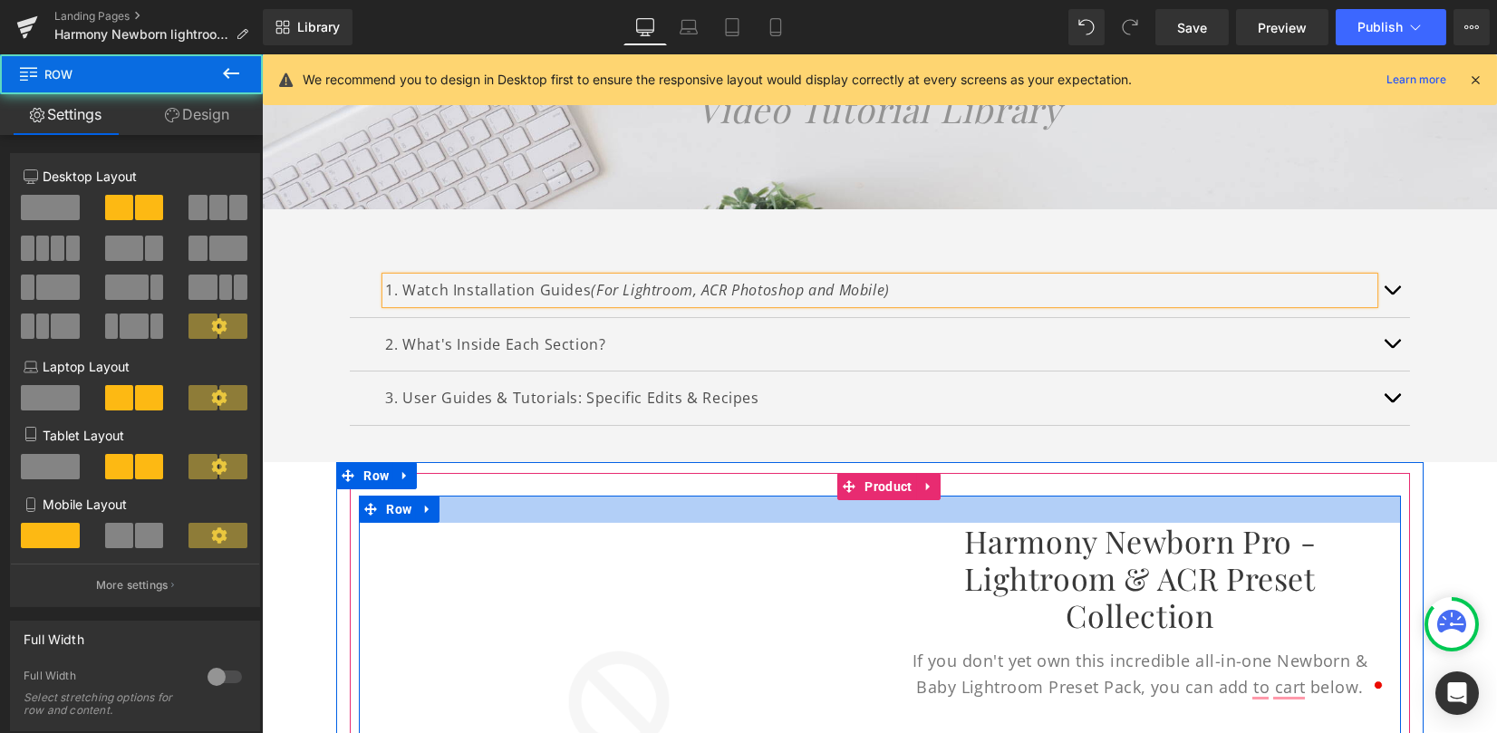
click at [778, 509] on div at bounding box center [880, 509] width 1042 height 27
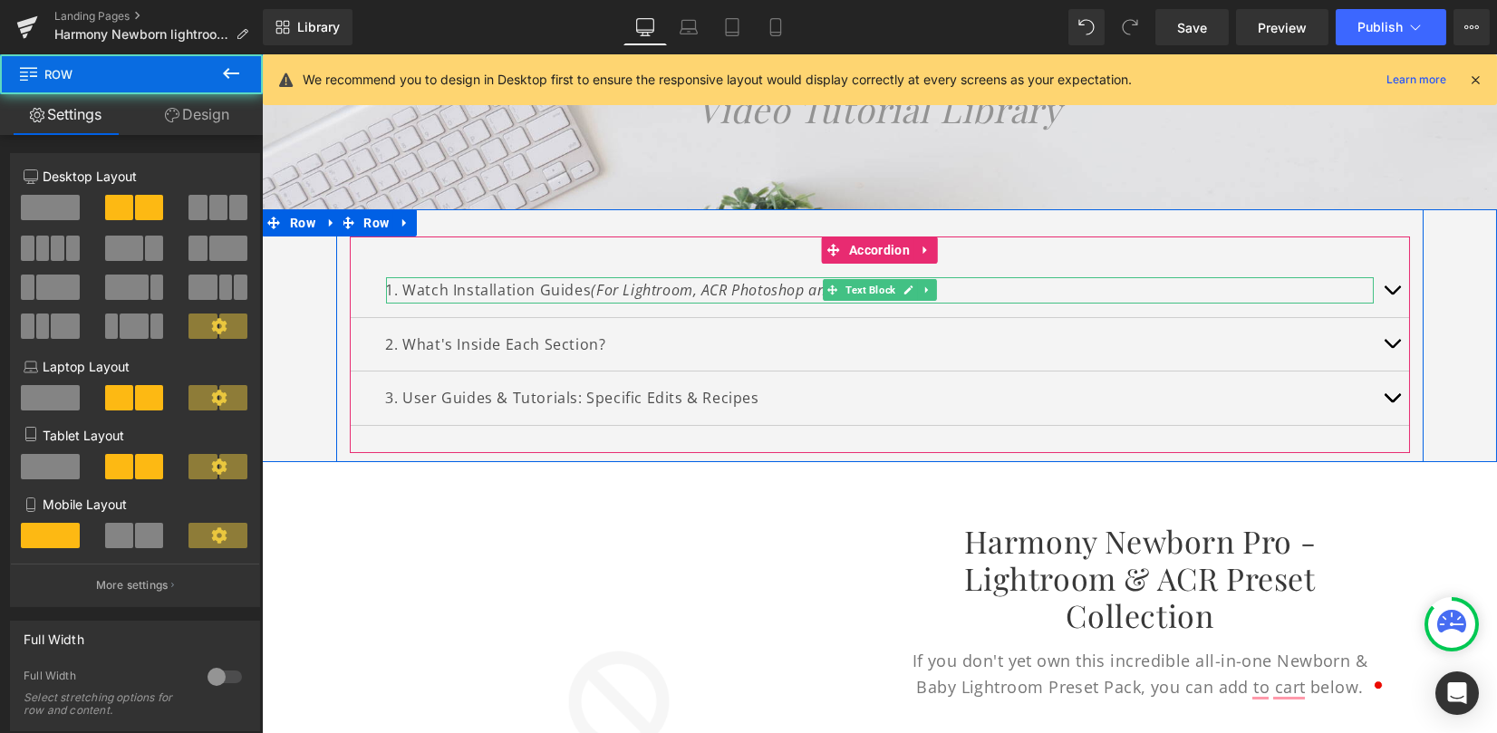
click at [724, 286] on icon "(For Lightroom, ACR Photoshop and Mobile)" at bounding box center [740, 290] width 299 height 20
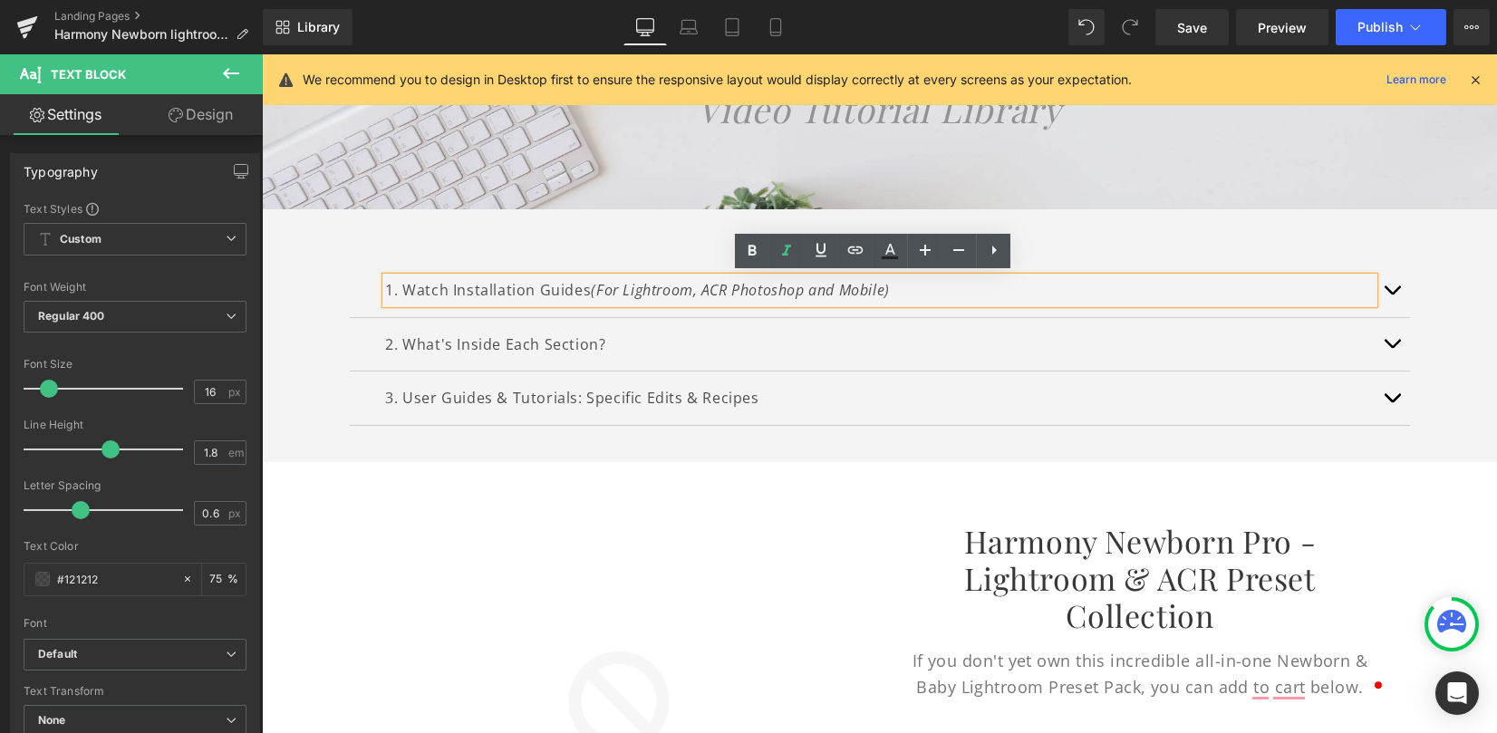
click at [723, 290] on icon "(For Lightroom, ACR Photoshop and Mobile)" at bounding box center [740, 290] width 299 height 20
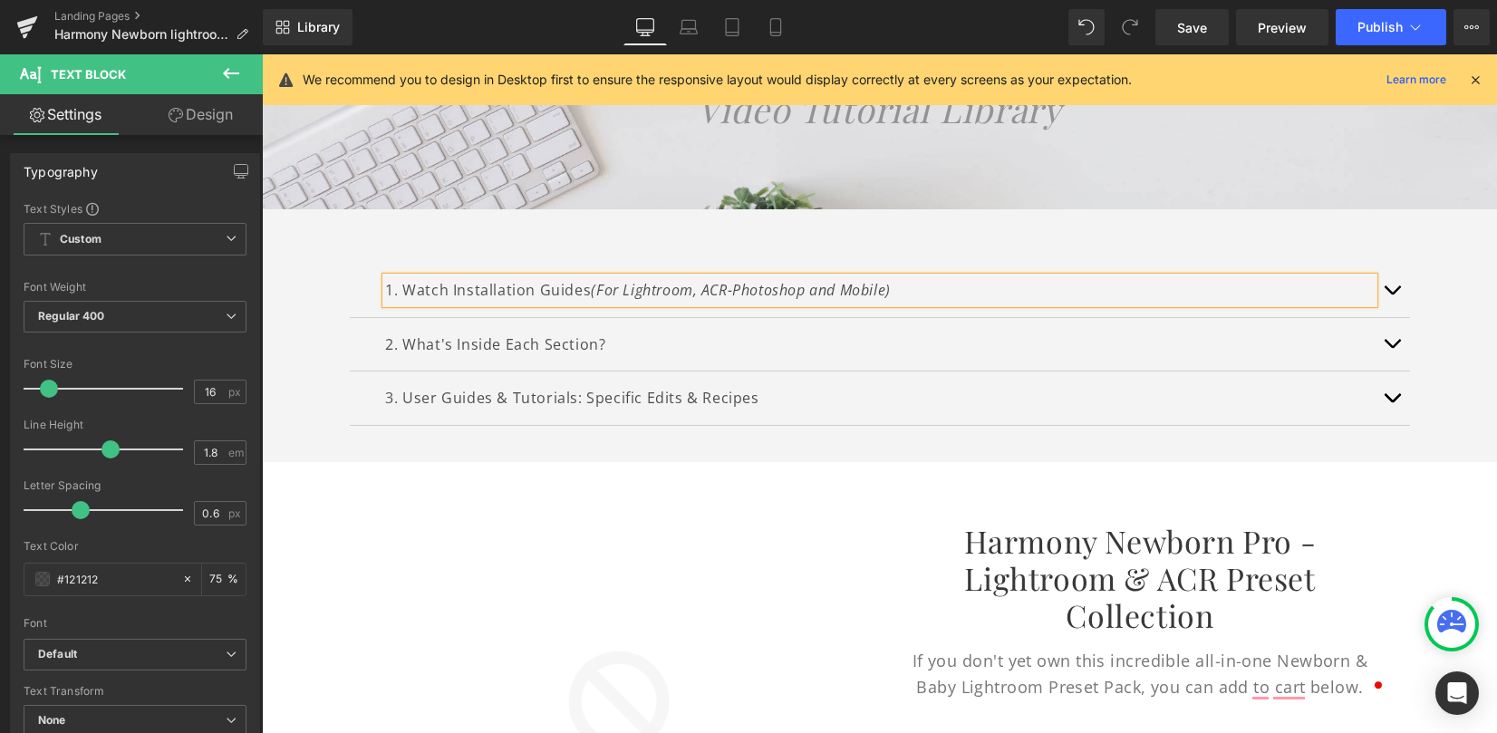
click at [1463, 354] on div "1. Watch Installation Guides (For Lightroom, ACR-Photoshop and Mobile) Text Blo…" at bounding box center [879, 335] width 1235 height 253
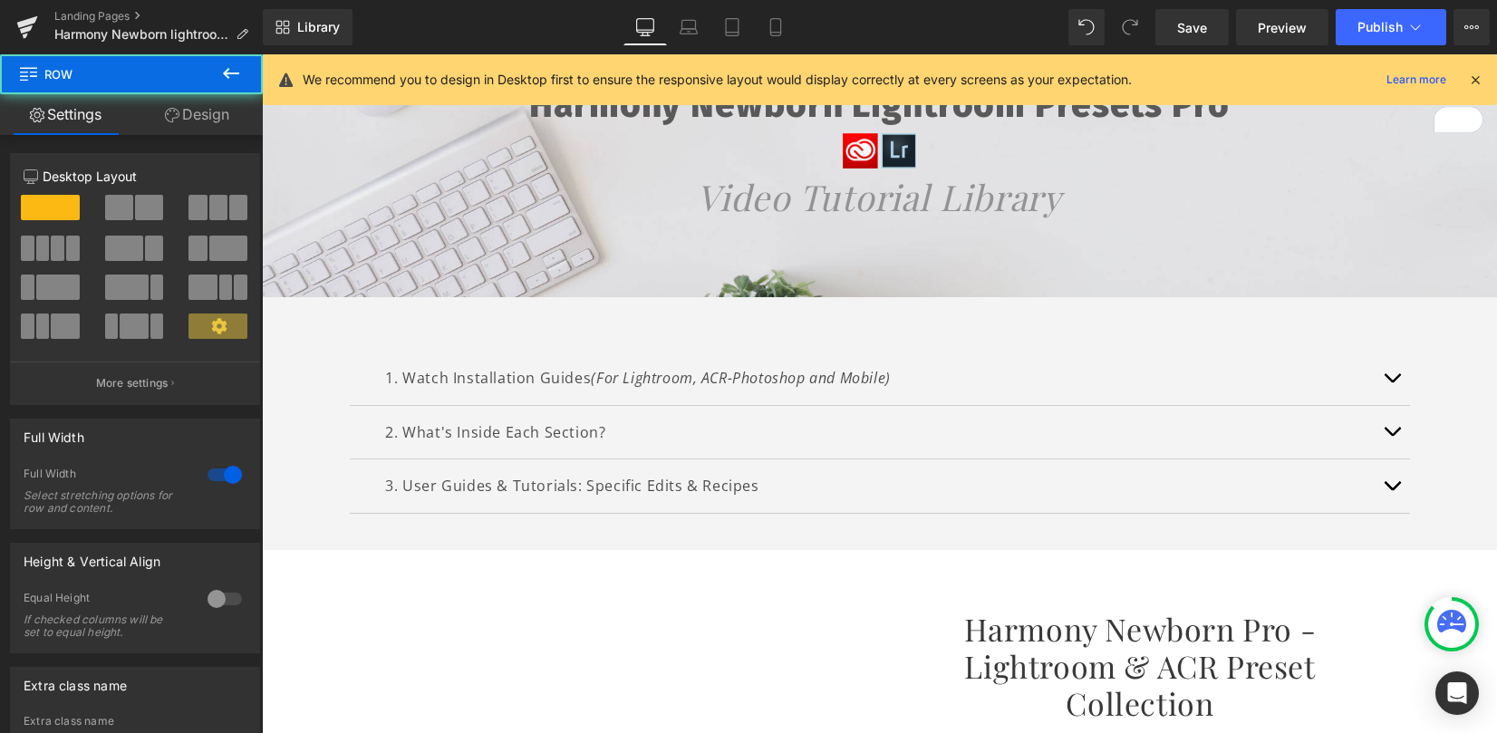
scroll to position [0, 0]
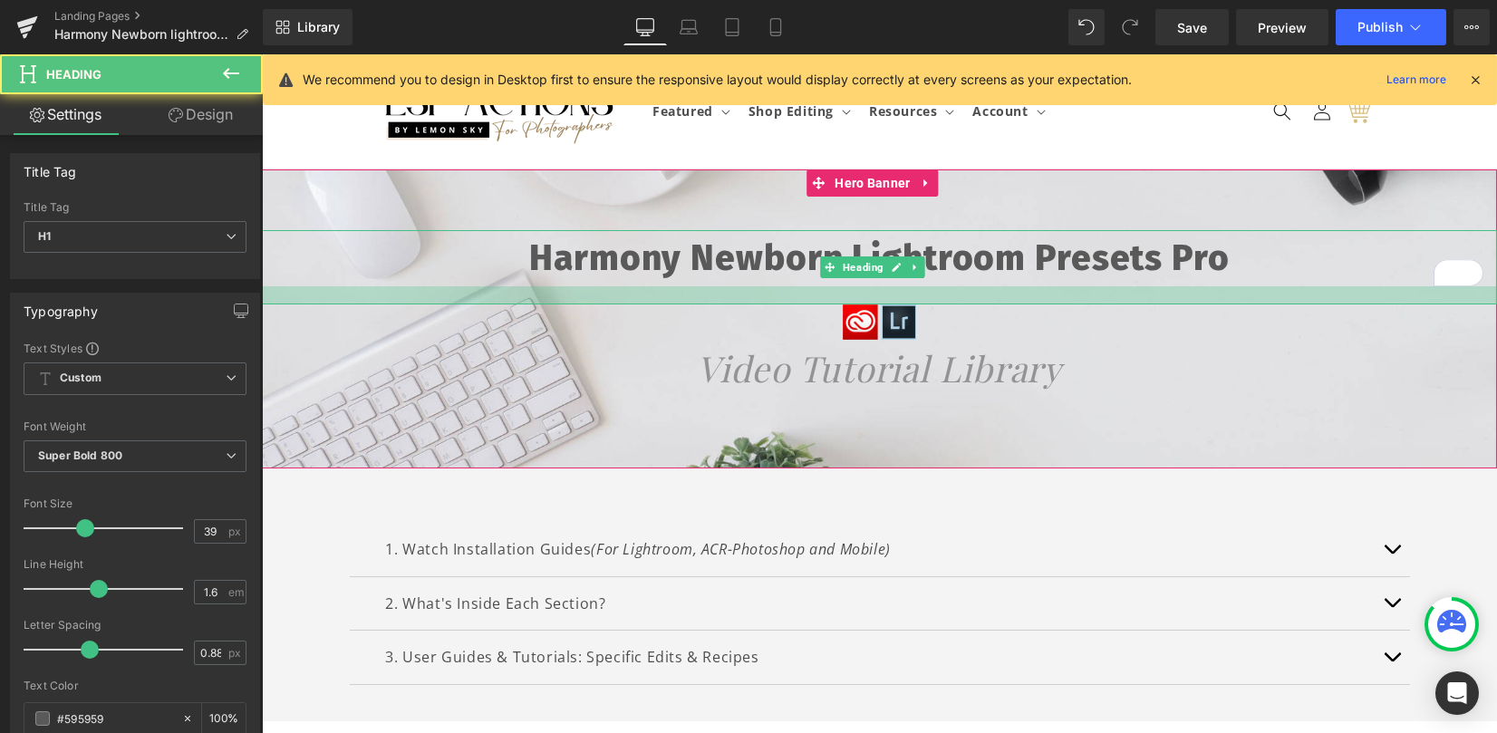
drag, startPoint x: 919, startPoint y: 284, endPoint x: 918, endPoint y: 303, distance: 19.1
click at [918, 303] on div at bounding box center [879, 295] width 1235 height 18
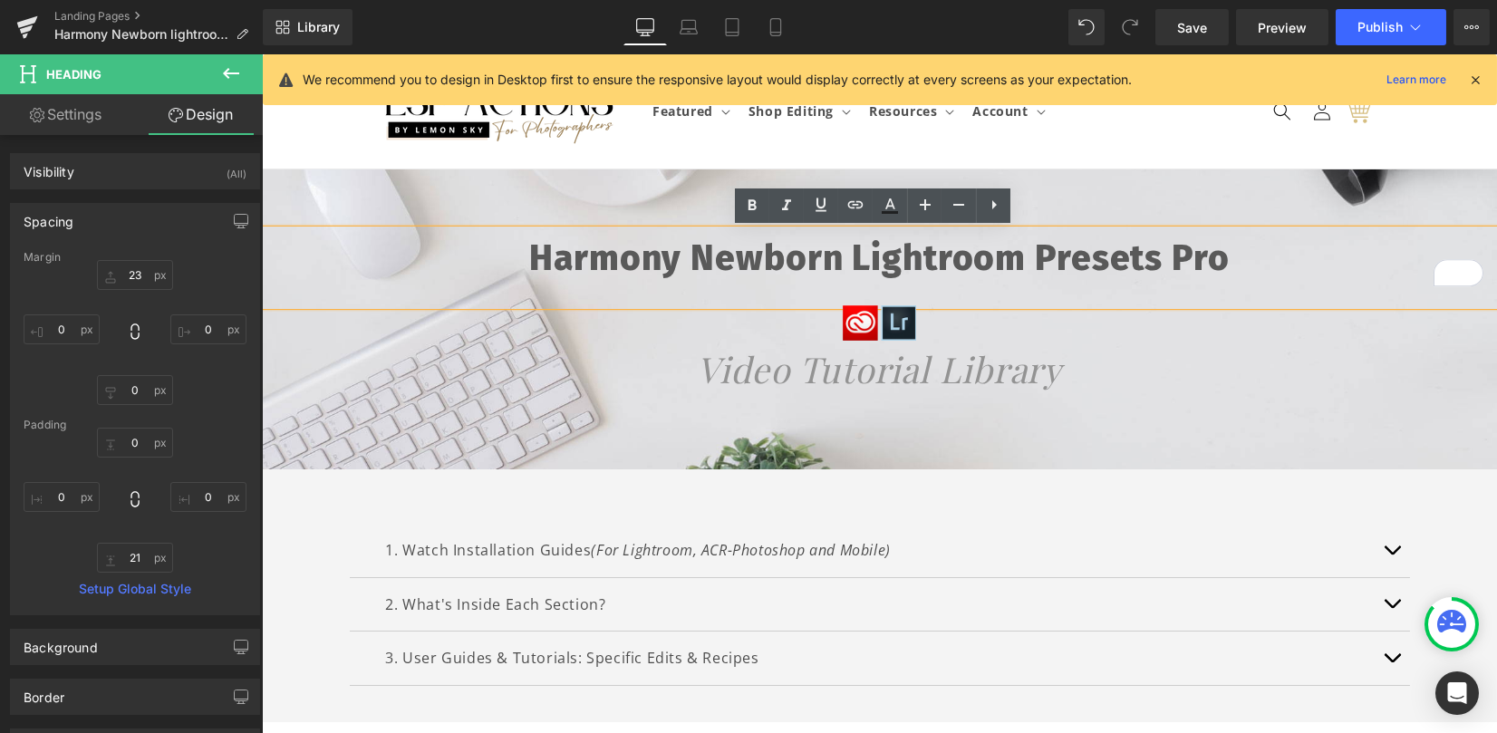
click at [910, 442] on div at bounding box center [879, 319] width 1235 height 300
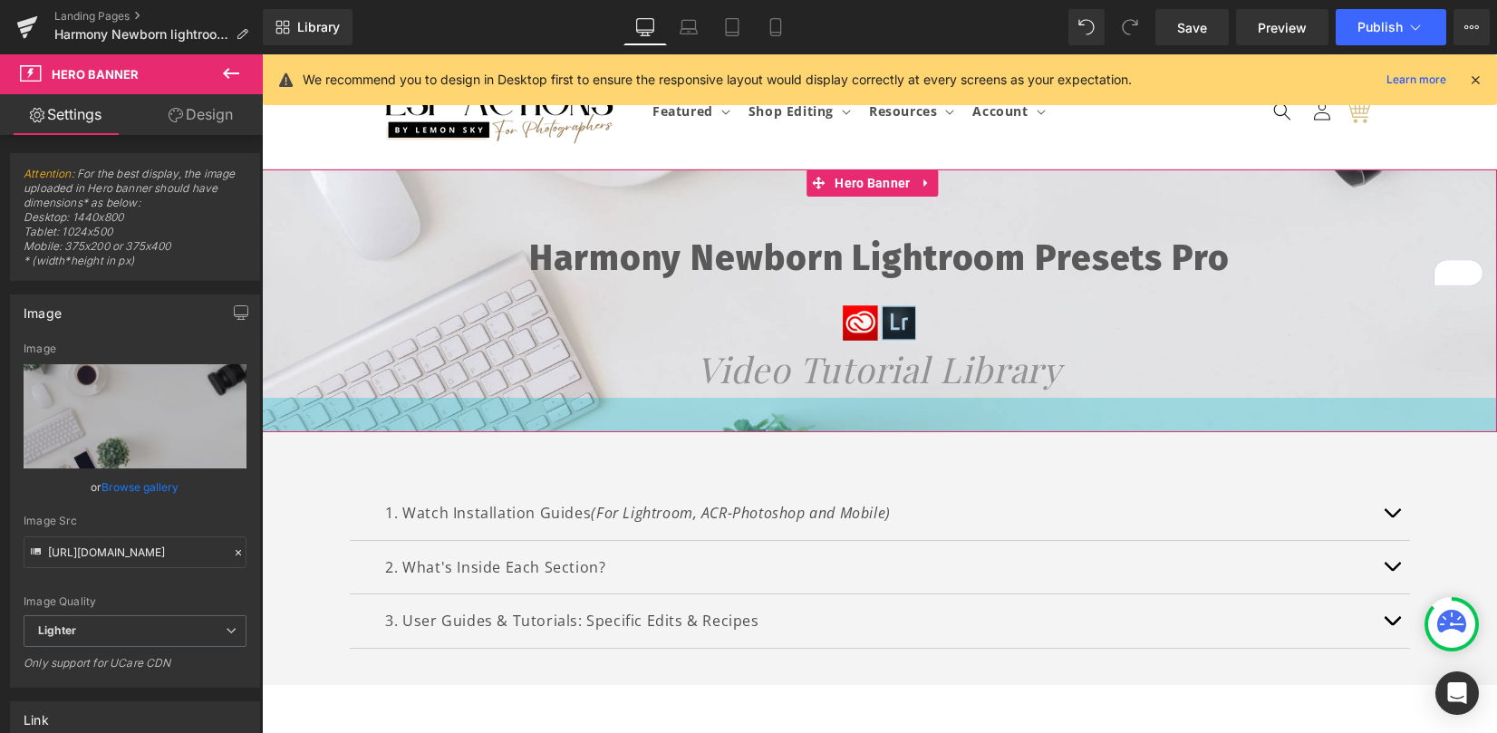
drag, startPoint x: 907, startPoint y: 450, endPoint x: 917, endPoint y: 355, distance: 95.7
click at [906, 412] on div "38px" at bounding box center [879, 415] width 1235 height 34
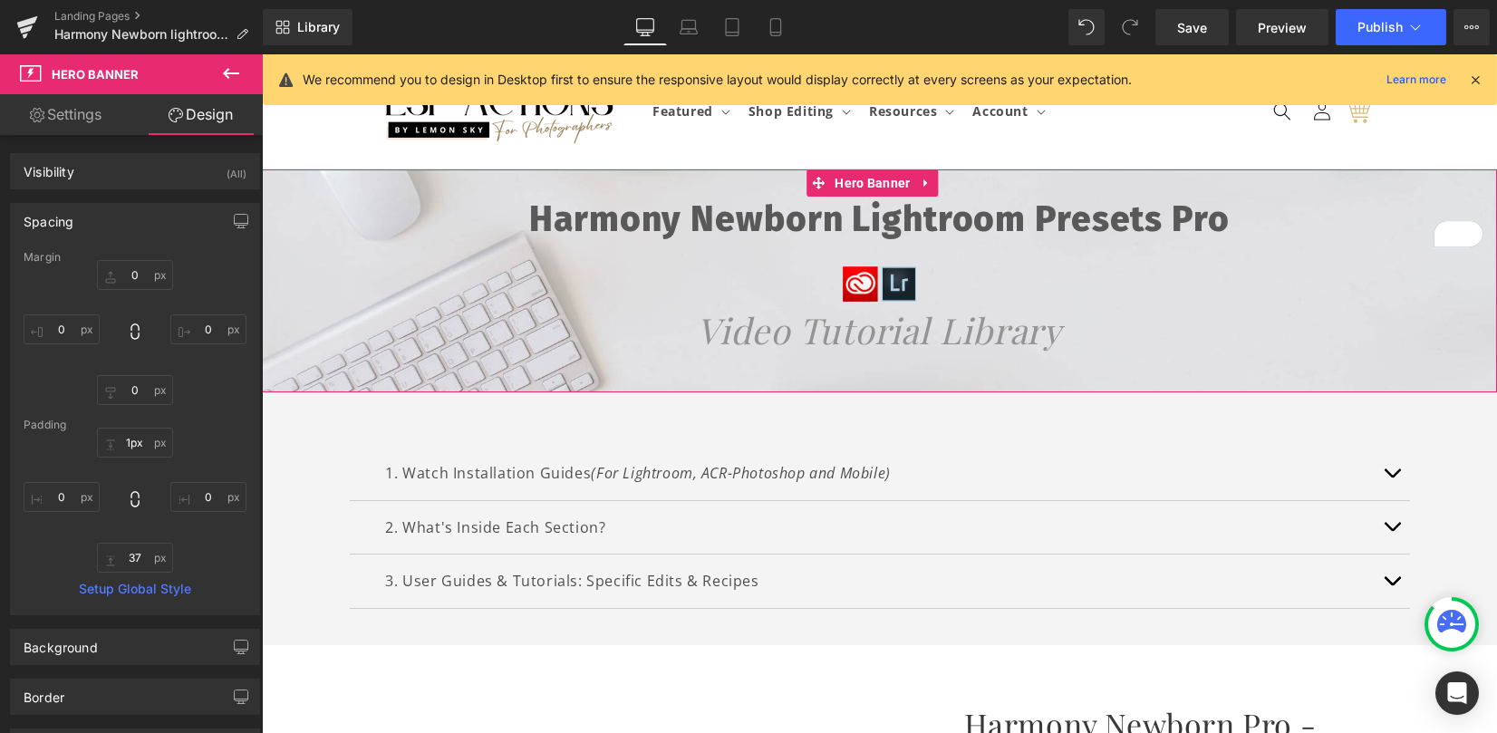
type input "0px"
drag, startPoint x: 978, startPoint y: 171, endPoint x: 982, endPoint y: 131, distance: 40.1
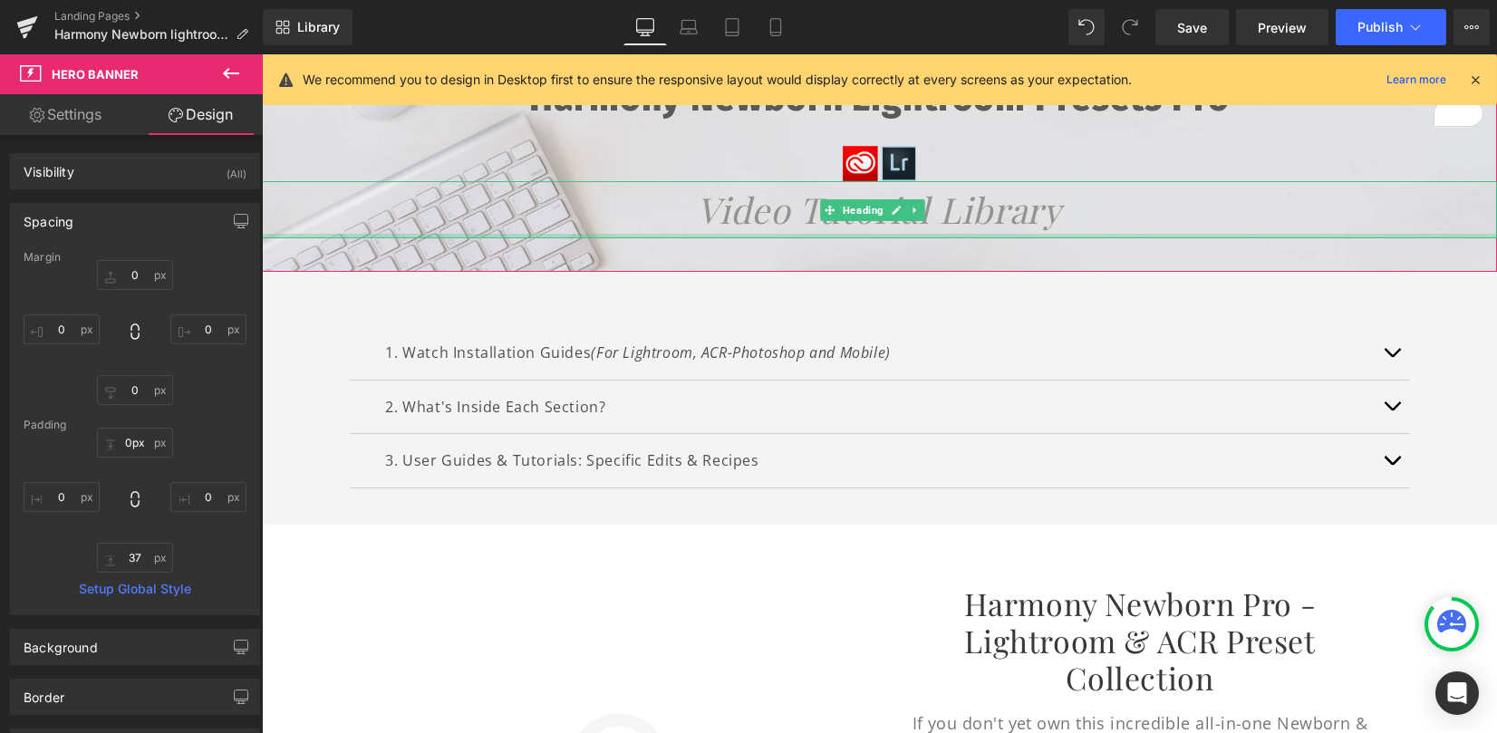
scroll to position [121, 0]
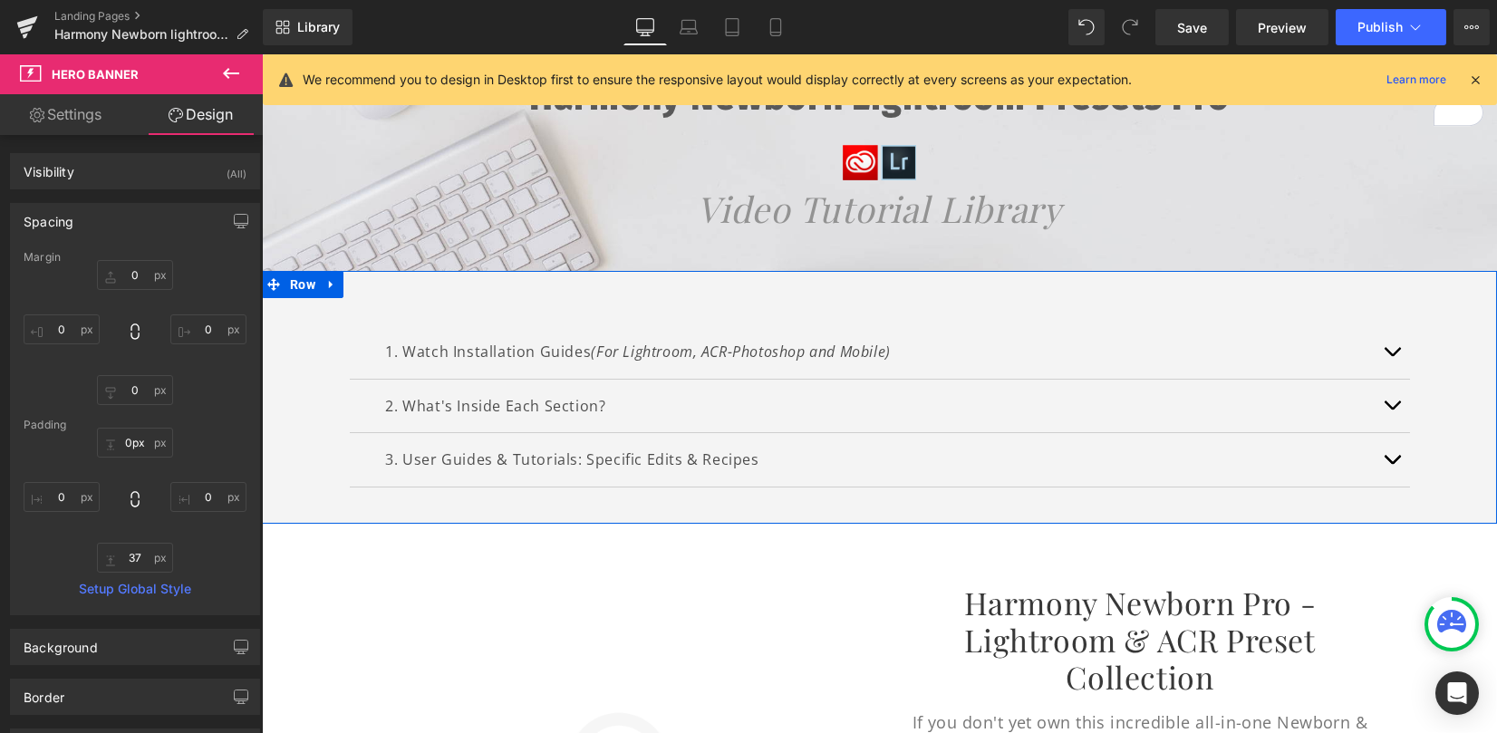
click at [1389, 354] on button "button" at bounding box center [1392, 351] width 36 height 53
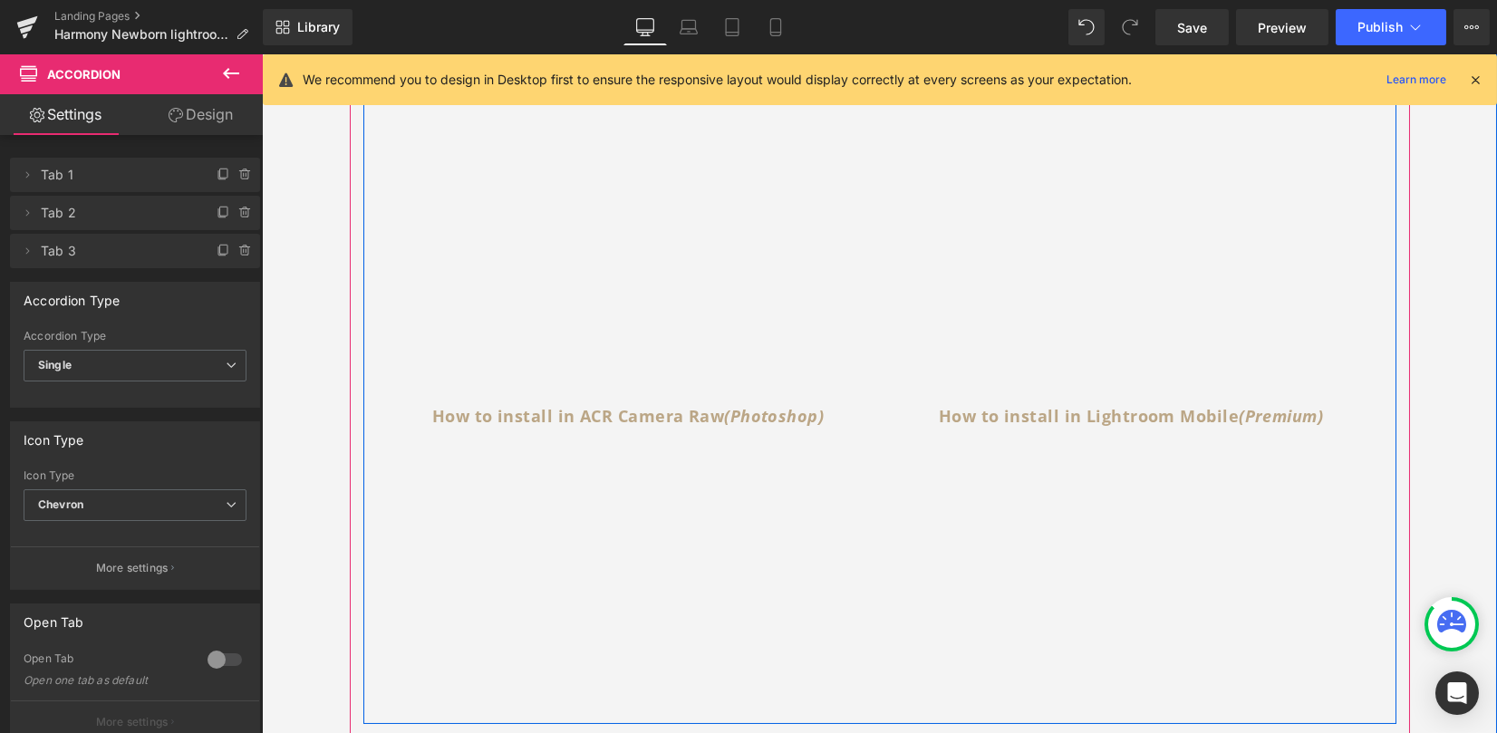
scroll to position [846, 0]
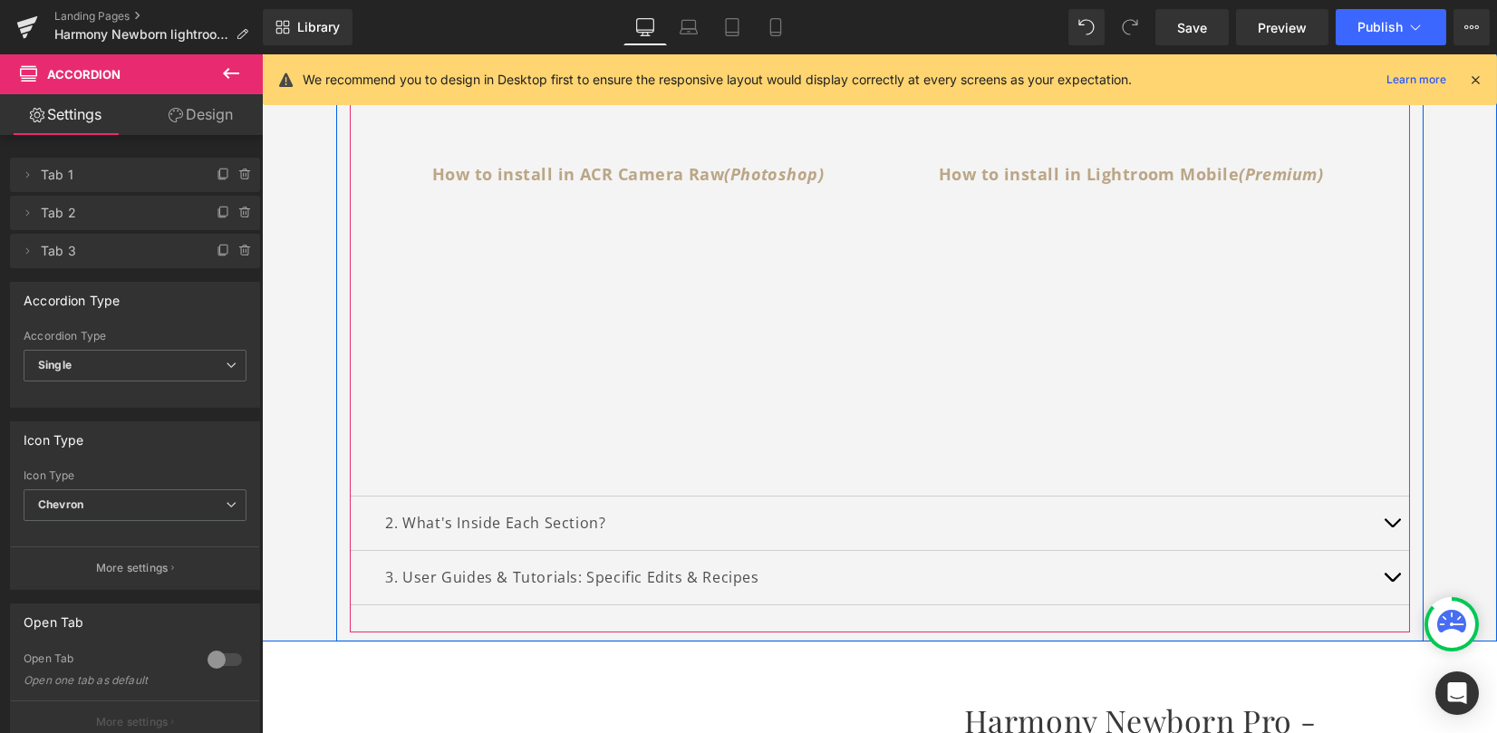
click at [1392, 527] on span "button" at bounding box center [1392, 527] width 0 height 0
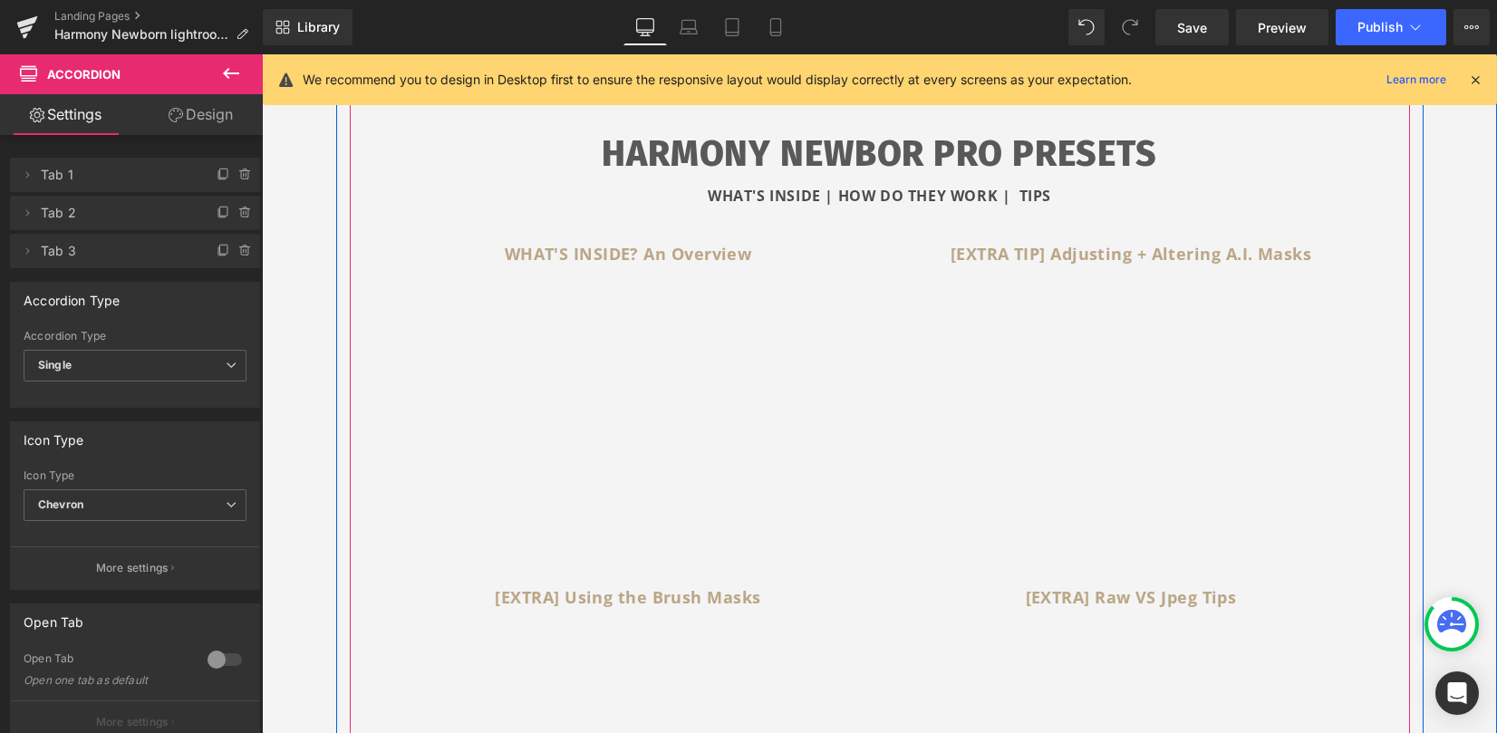
scroll to position [487, 0]
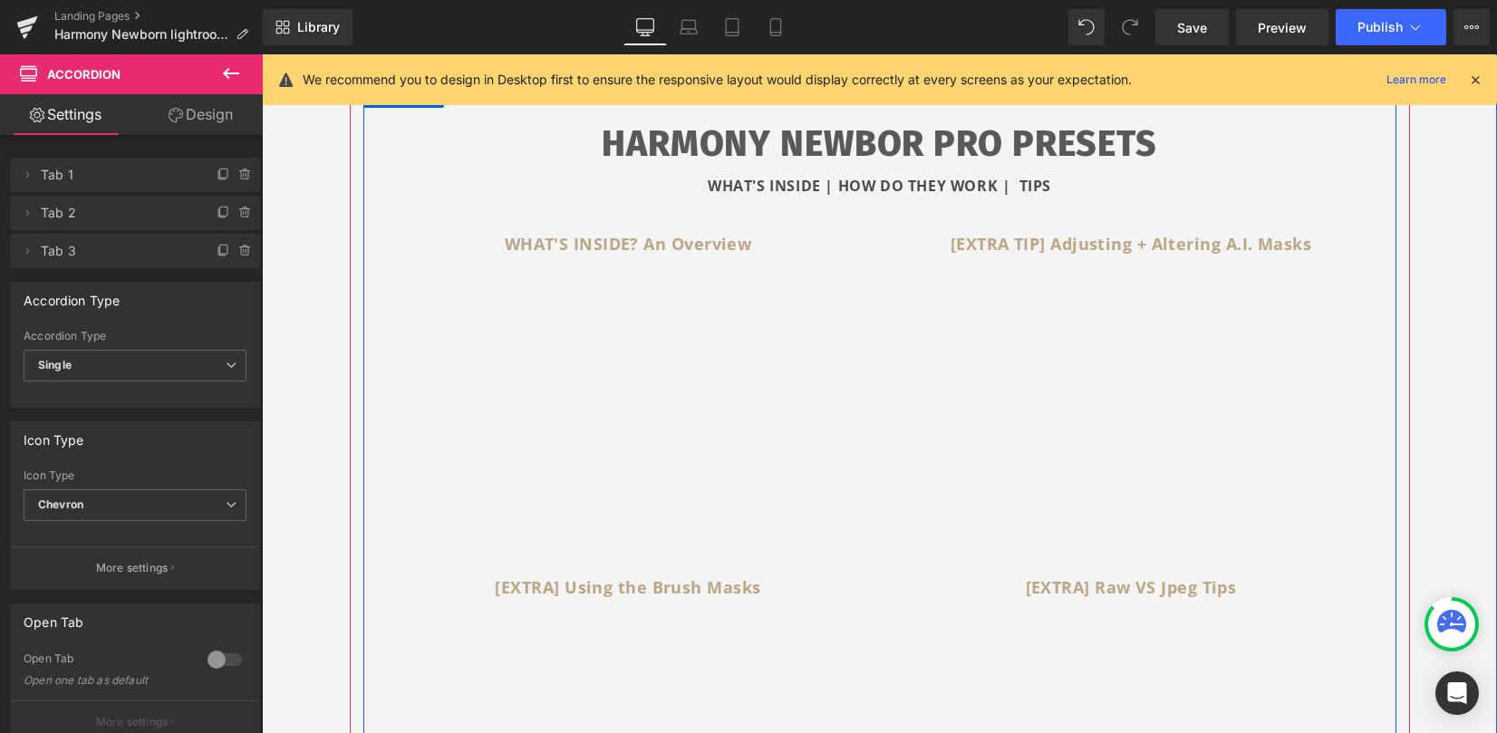
click at [1034, 177] on strong "WHAT'S INSIDE | HOW DO THEY WORK | TIPS" at bounding box center [879, 186] width 343 height 20
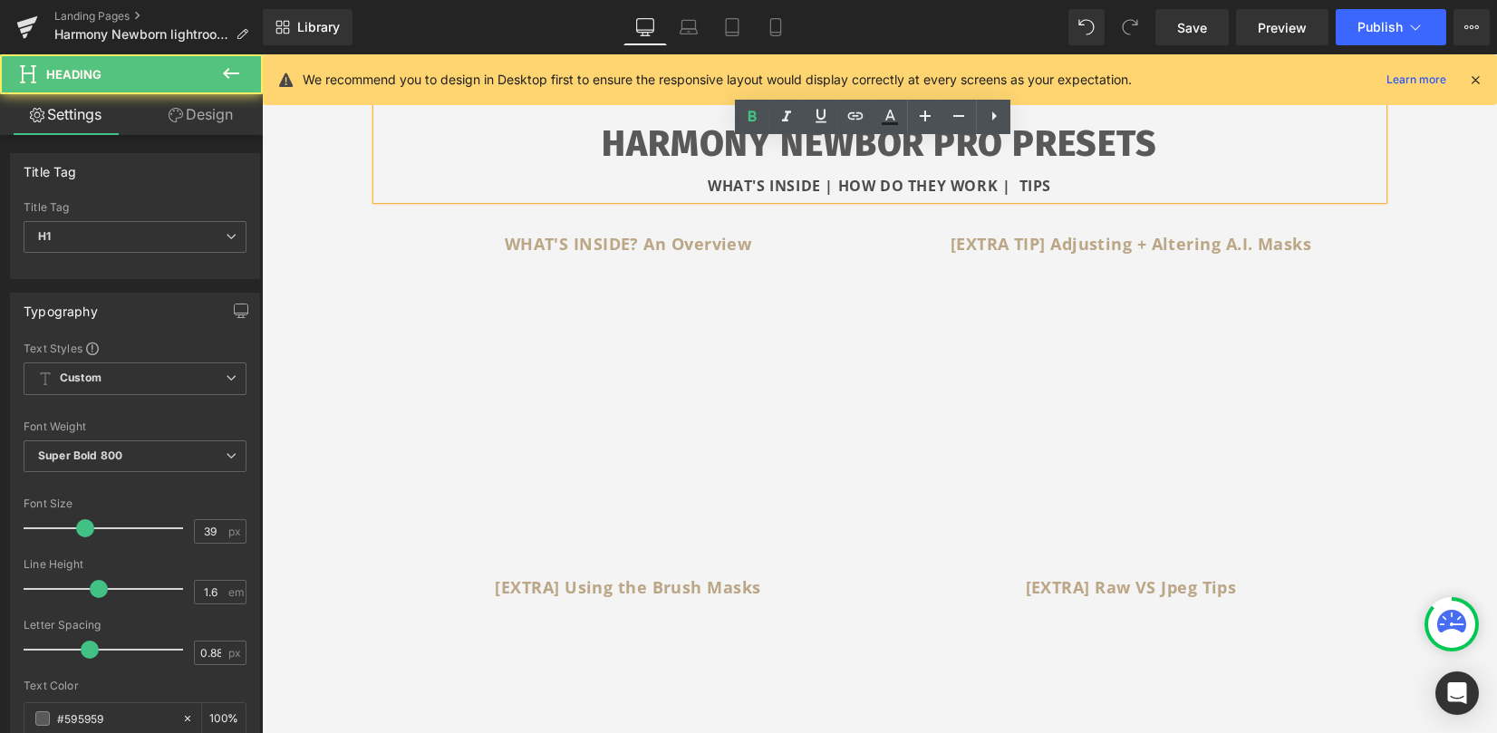
scroll to position [124, 0]
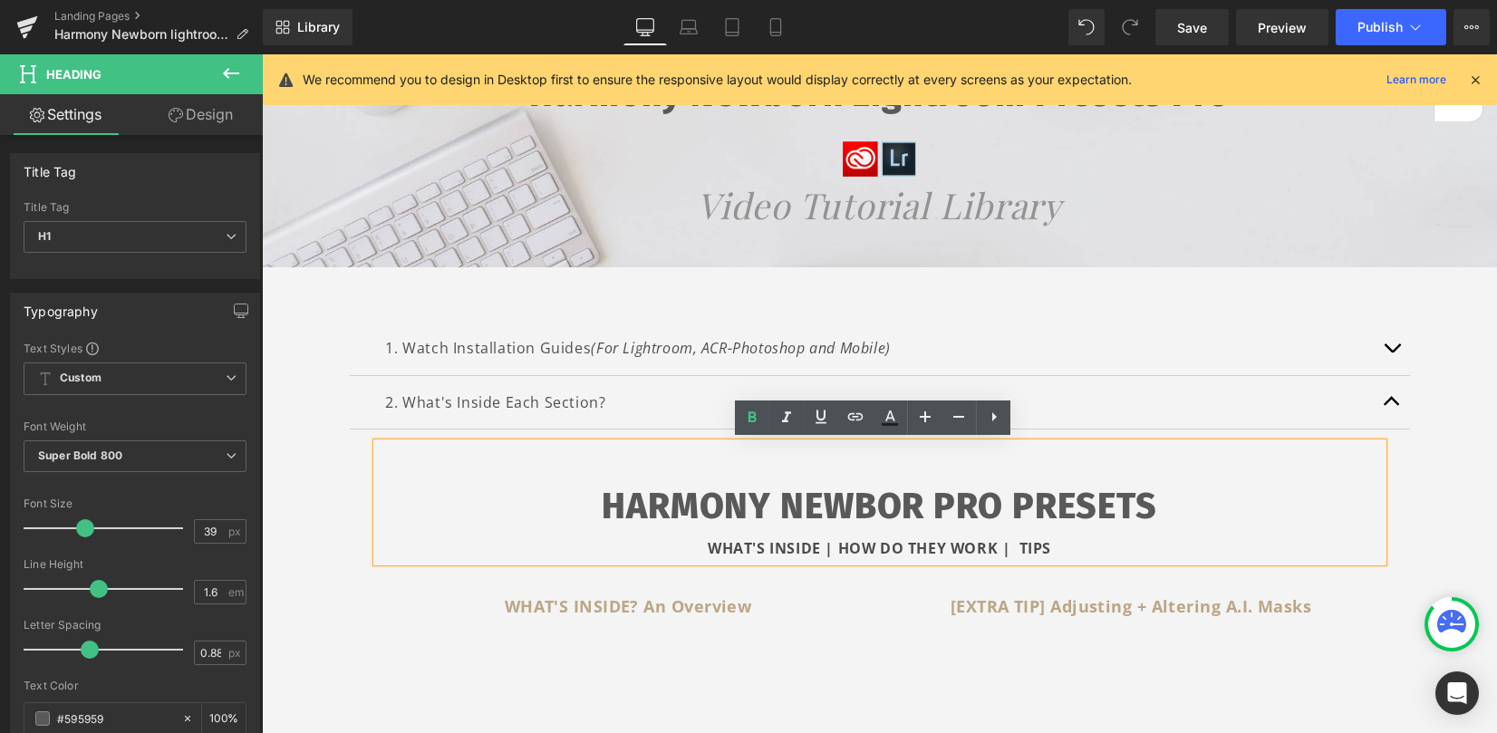
click at [1392, 353] on span "button" at bounding box center [1392, 353] width 0 height 0
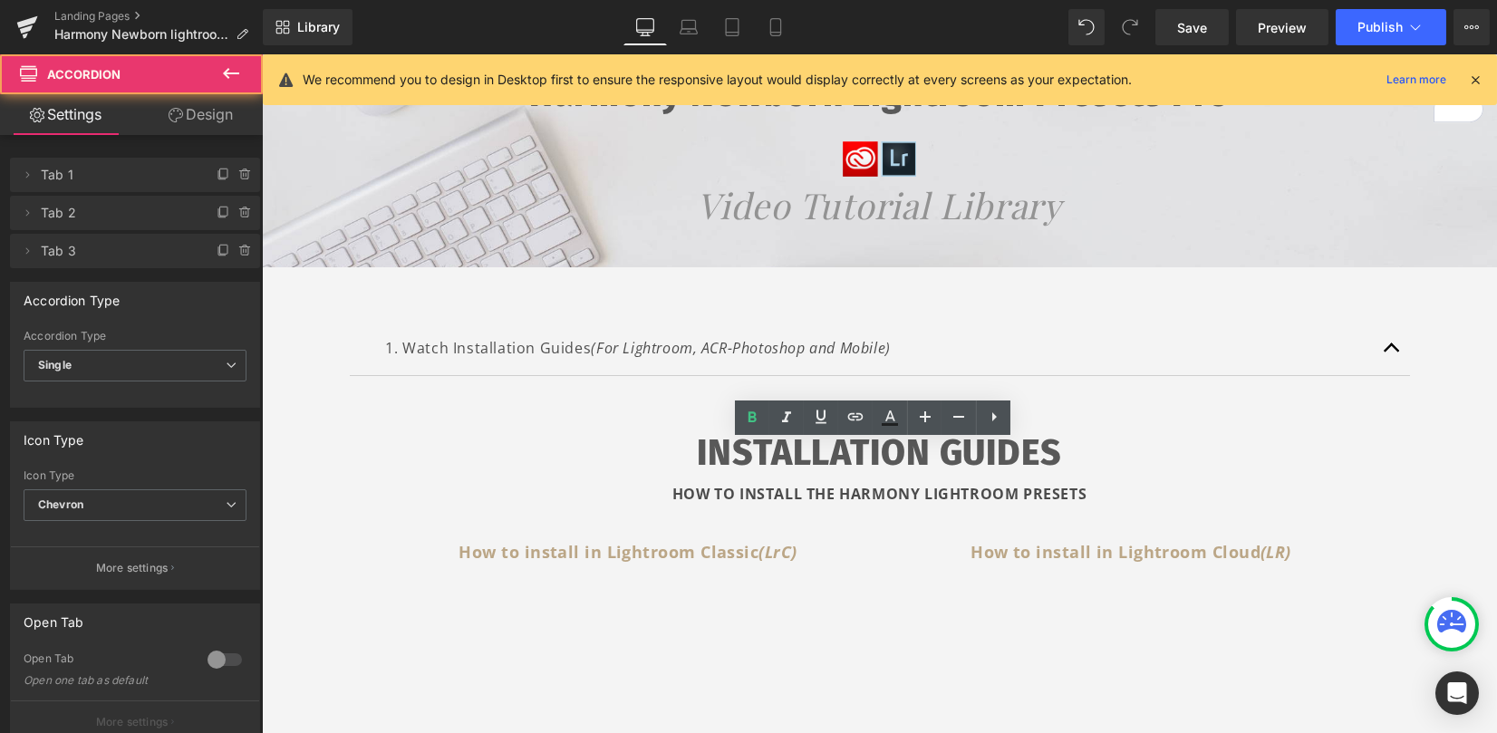
click at [1106, 492] on div "HOW TO INSTALL THE HARMONY LIGHTROOM PRESETS" at bounding box center [880, 494] width 1006 height 26
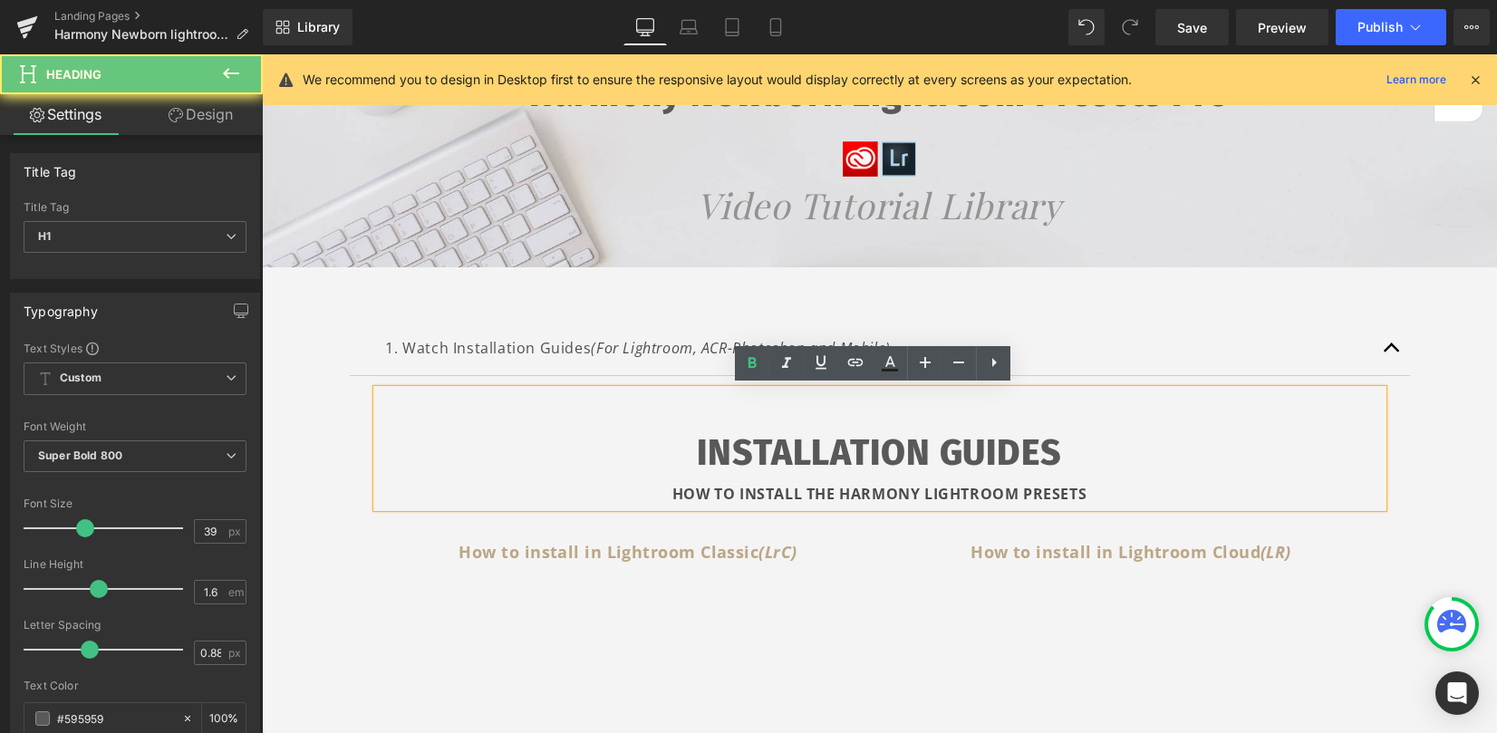
click at [1101, 488] on div "HOW TO INSTALL THE HARMONY LIGHTROOM PRESETS" at bounding box center [880, 494] width 1006 height 26
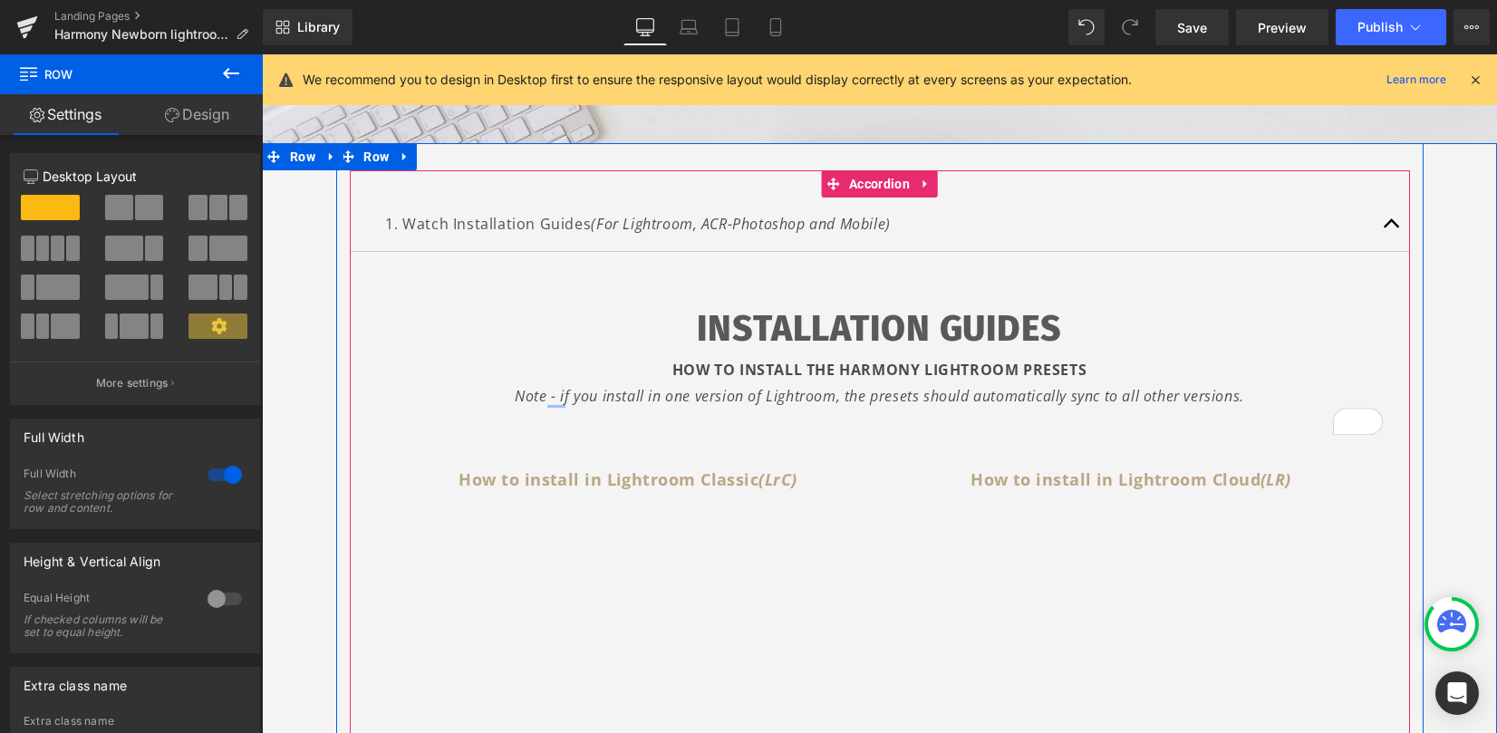
scroll to position [245, 0]
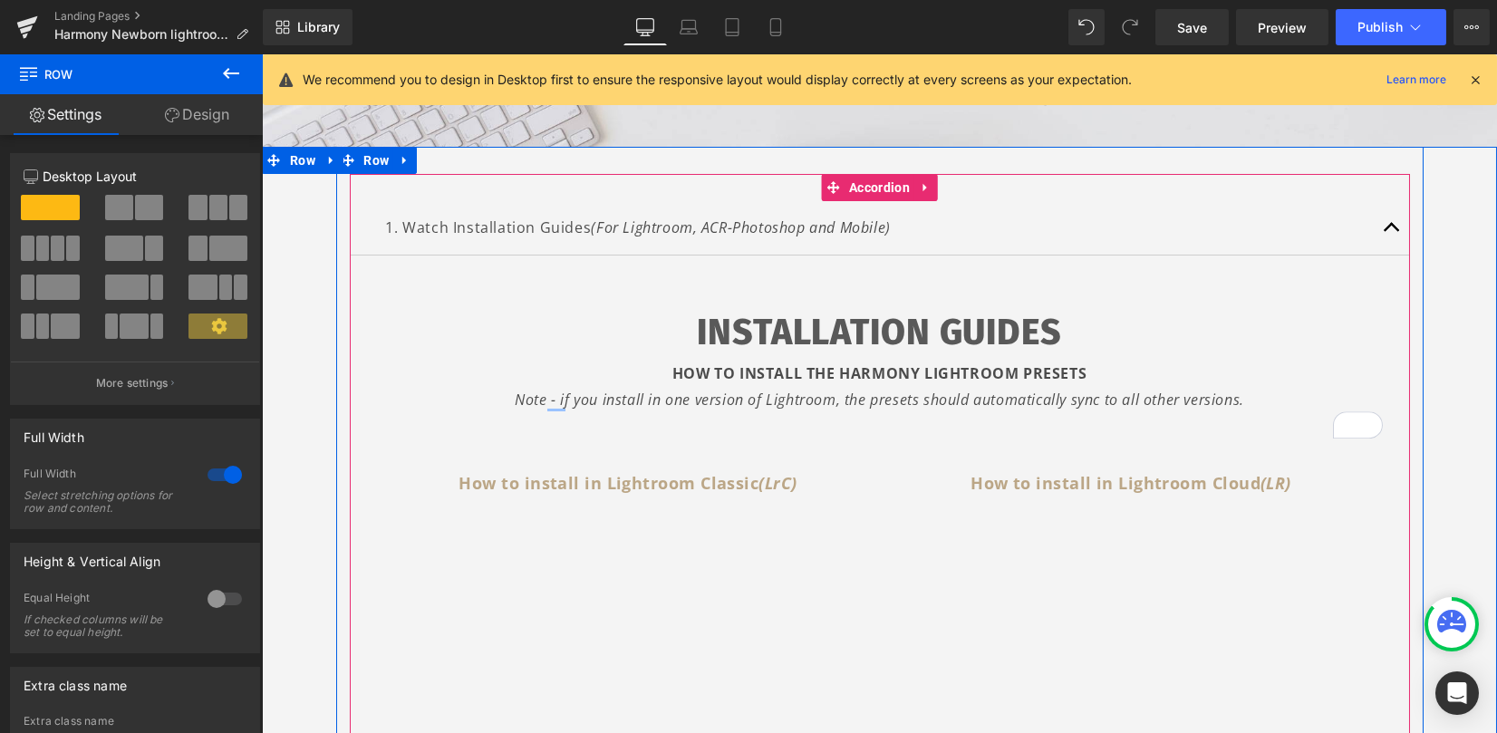
click at [1392, 232] on span "button" at bounding box center [1392, 232] width 0 height 0
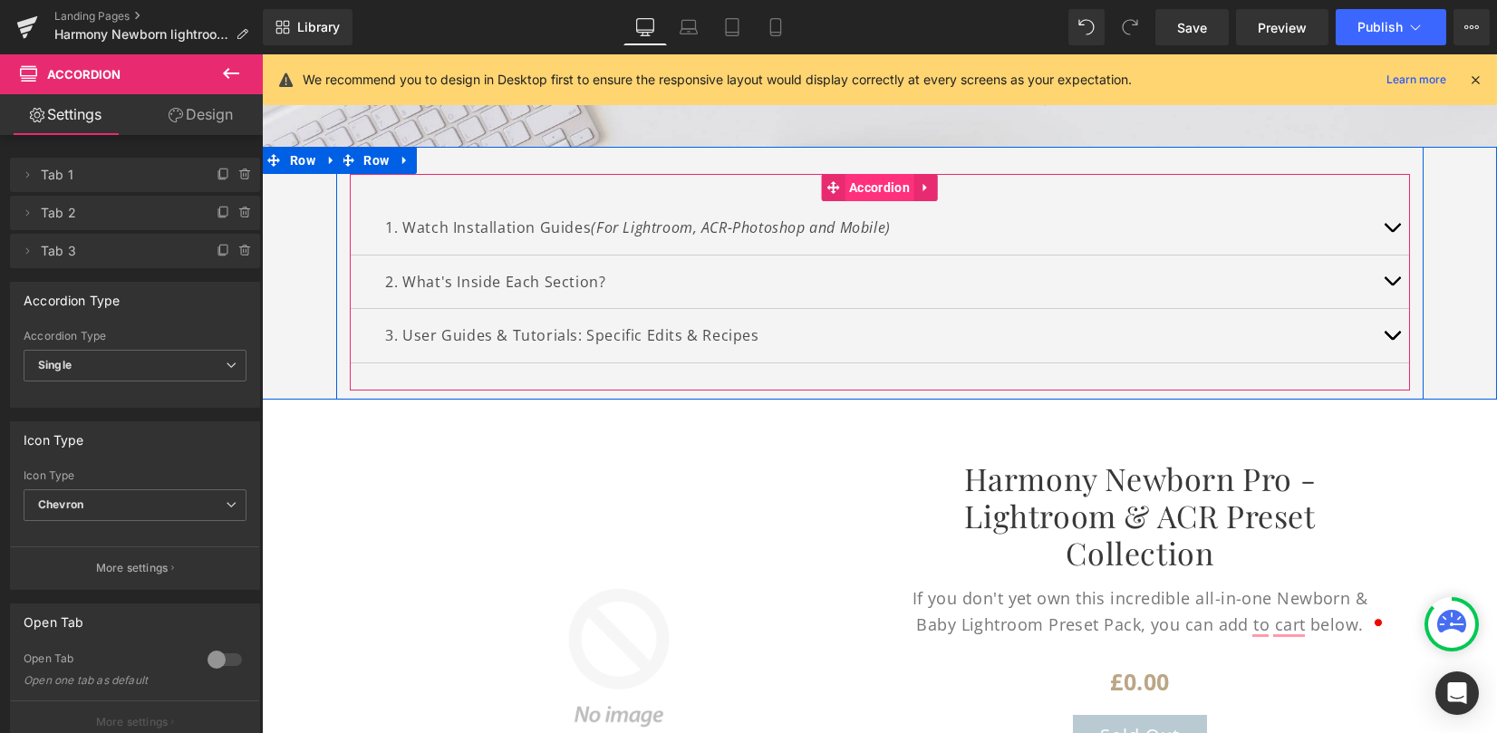
click at [848, 177] on span "Accordion" at bounding box center [880, 187] width 70 height 27
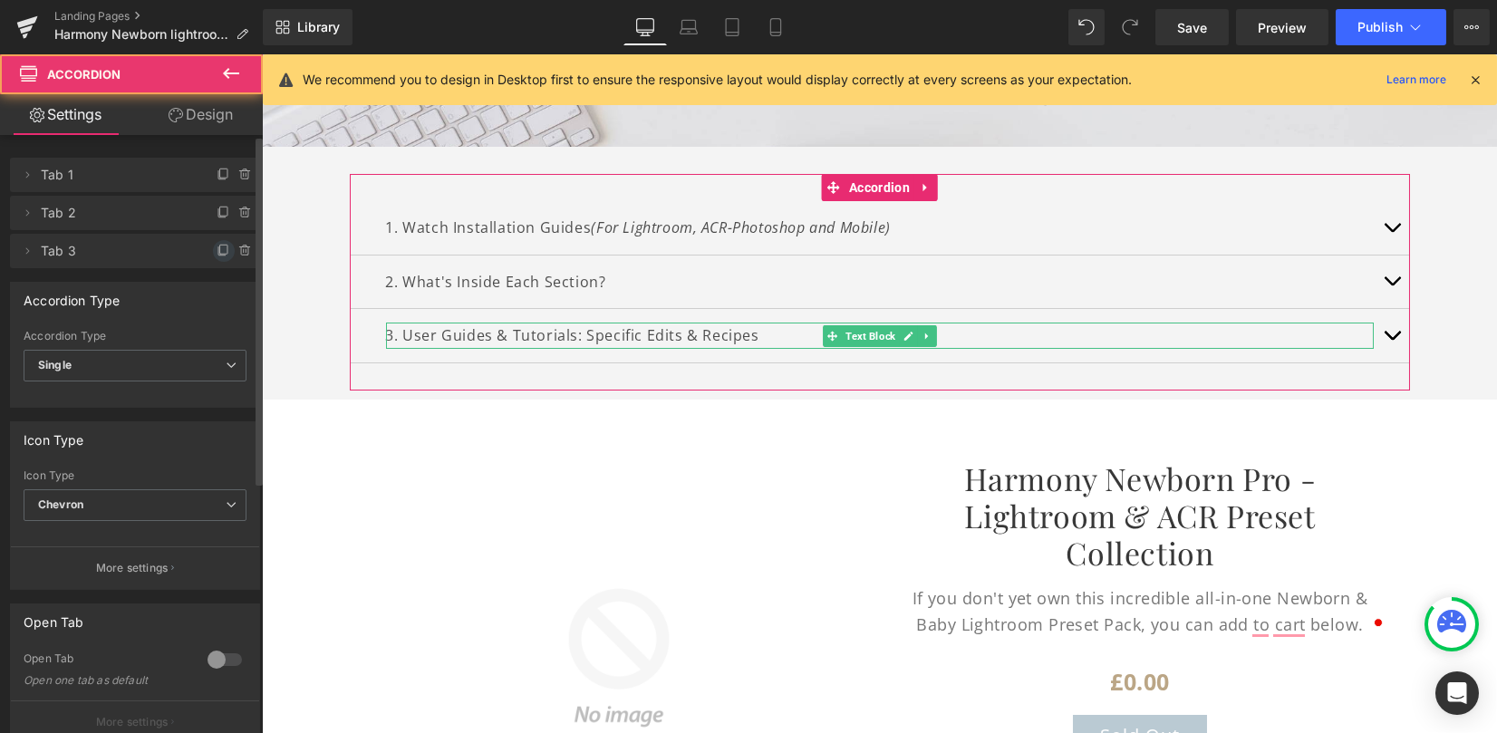
click at [217, 251] on icon at bounding box center [224, 251] width 15 height 15
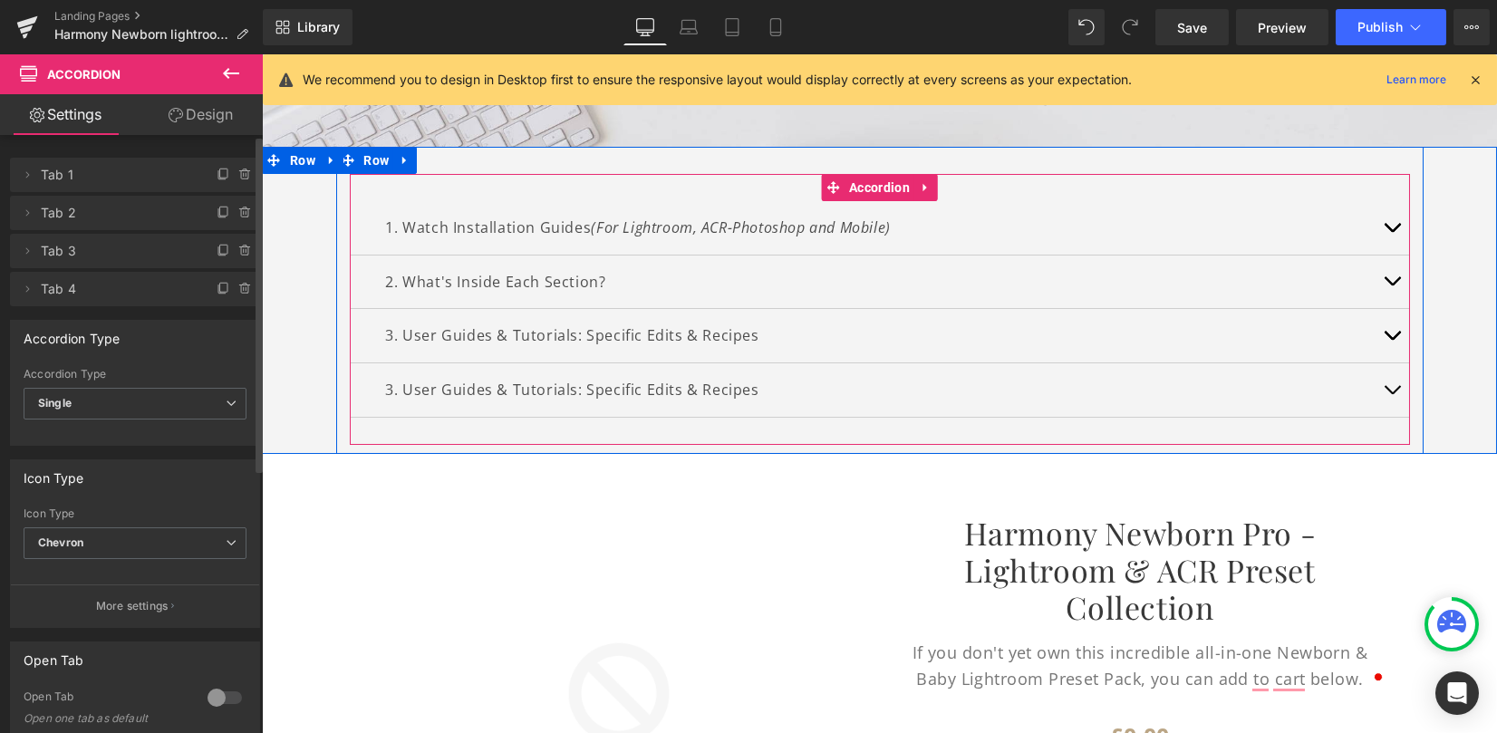
click at [389, 390] on p "3. User Guides & Tutorials: Specific Edits & Recipes" at bounding box center [880, 390] width 988 height 26
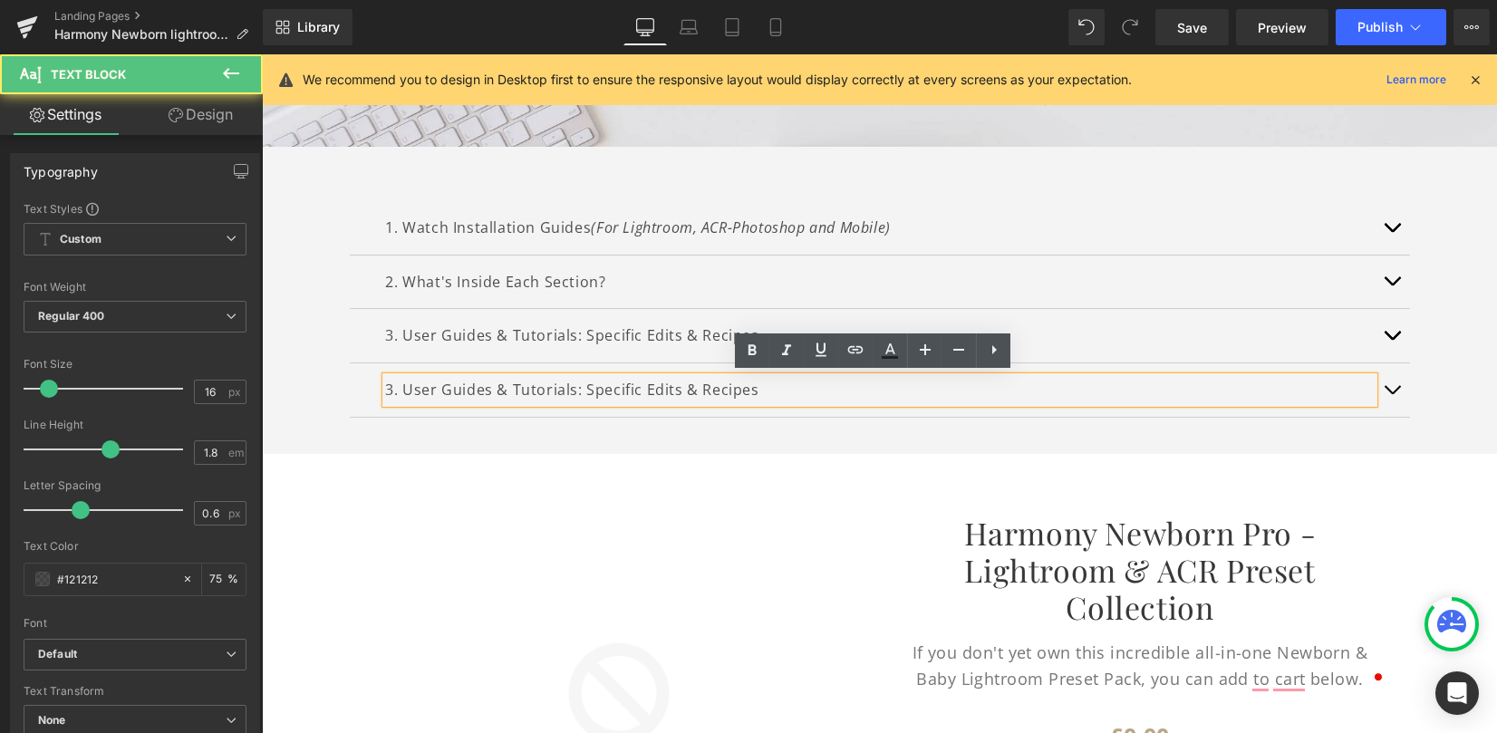
click at [386, 388] on p "3. User Guides & Tutorials: Specific Edits & Recipes" at bounding box center [880, 390] width 988 height 26
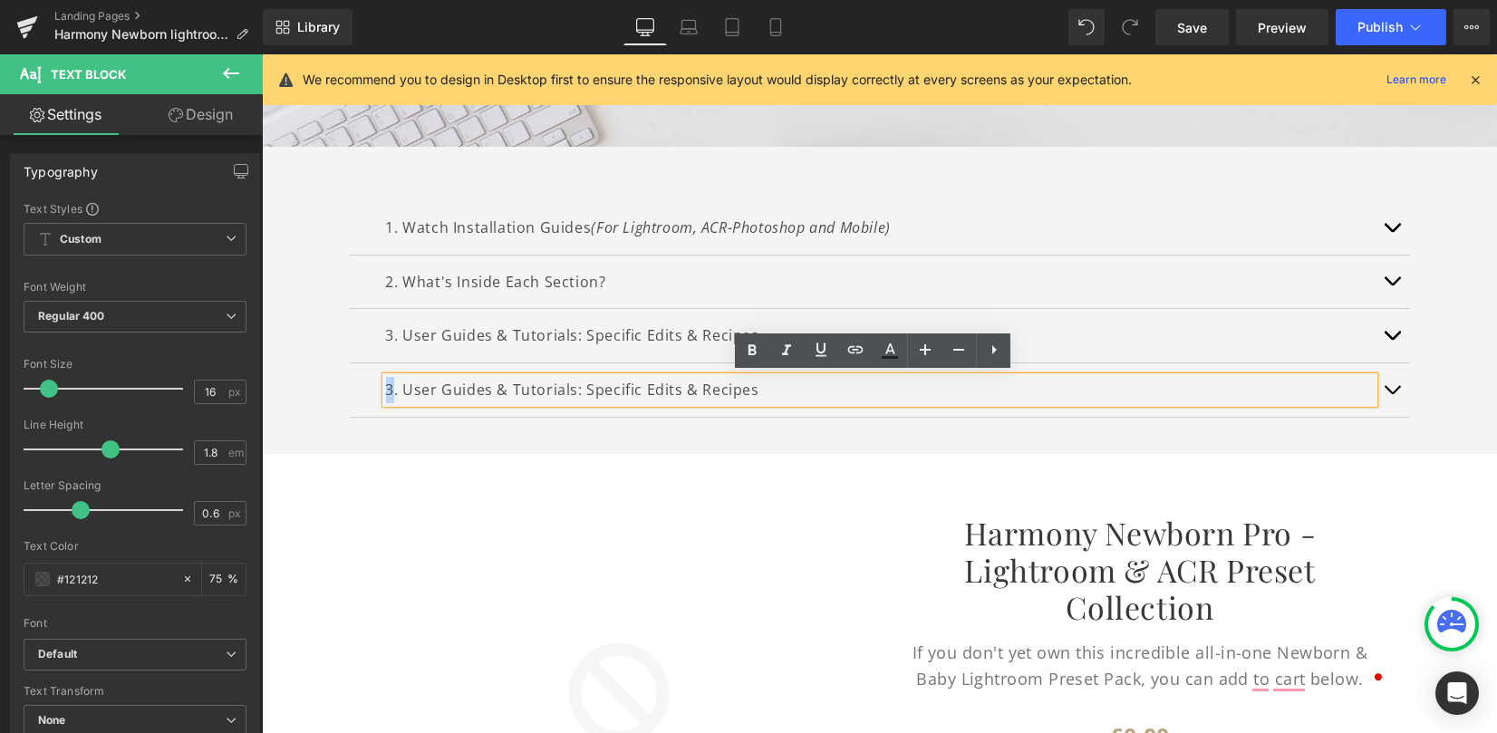
click at [386, 386] on p "3. User Guides & Tutorials: Specific Edits & Recipes" at bounding box center [880, 390] width 988 height 26
click at [421, 332] on p "3. User Guides & Tutorials: Specific Edits & Recipes" at bounding box center [880, 336] width 988 height 26
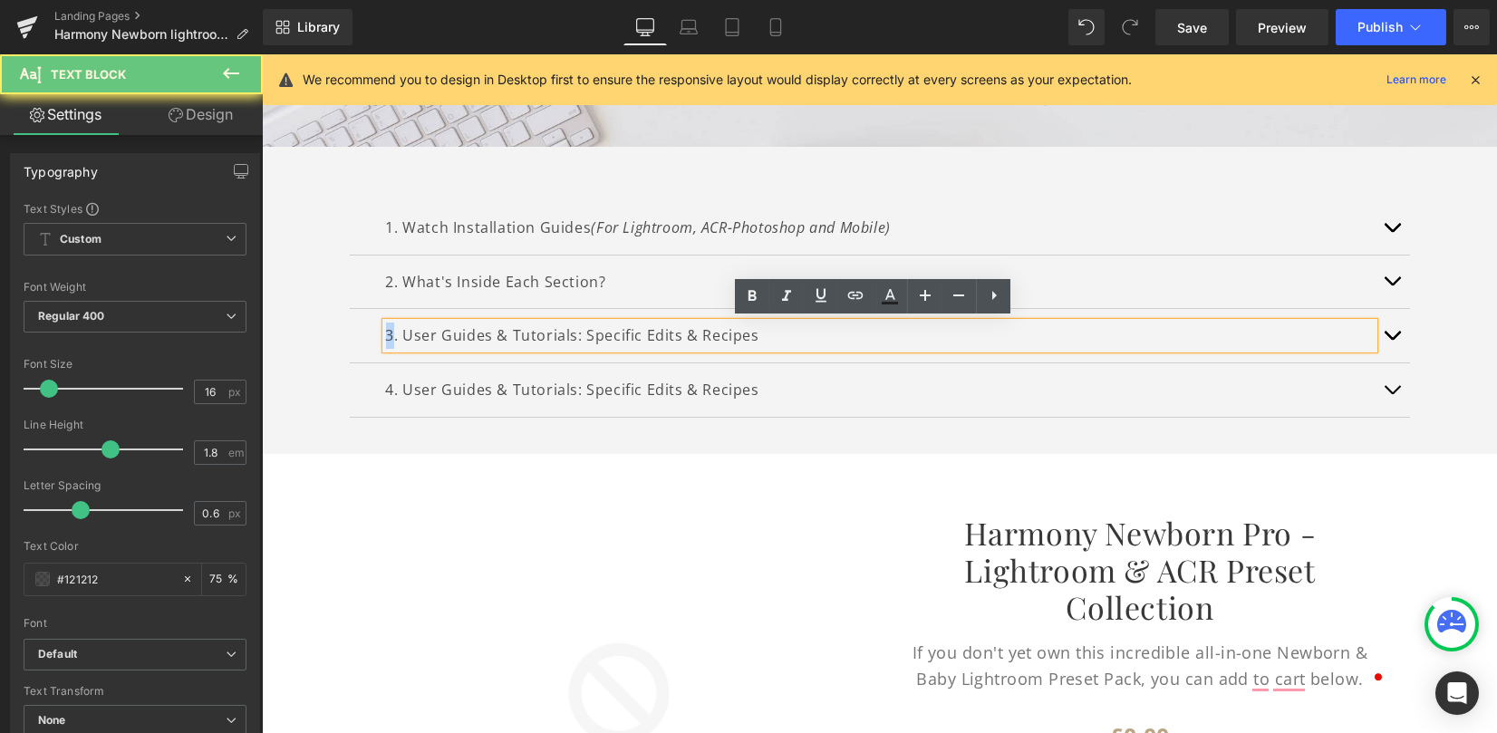
click at [386, 330] on p "3. User Guides & Tutorials: Specific Edits & Recipes" at bounding box center [880, 336] width 988 height 26
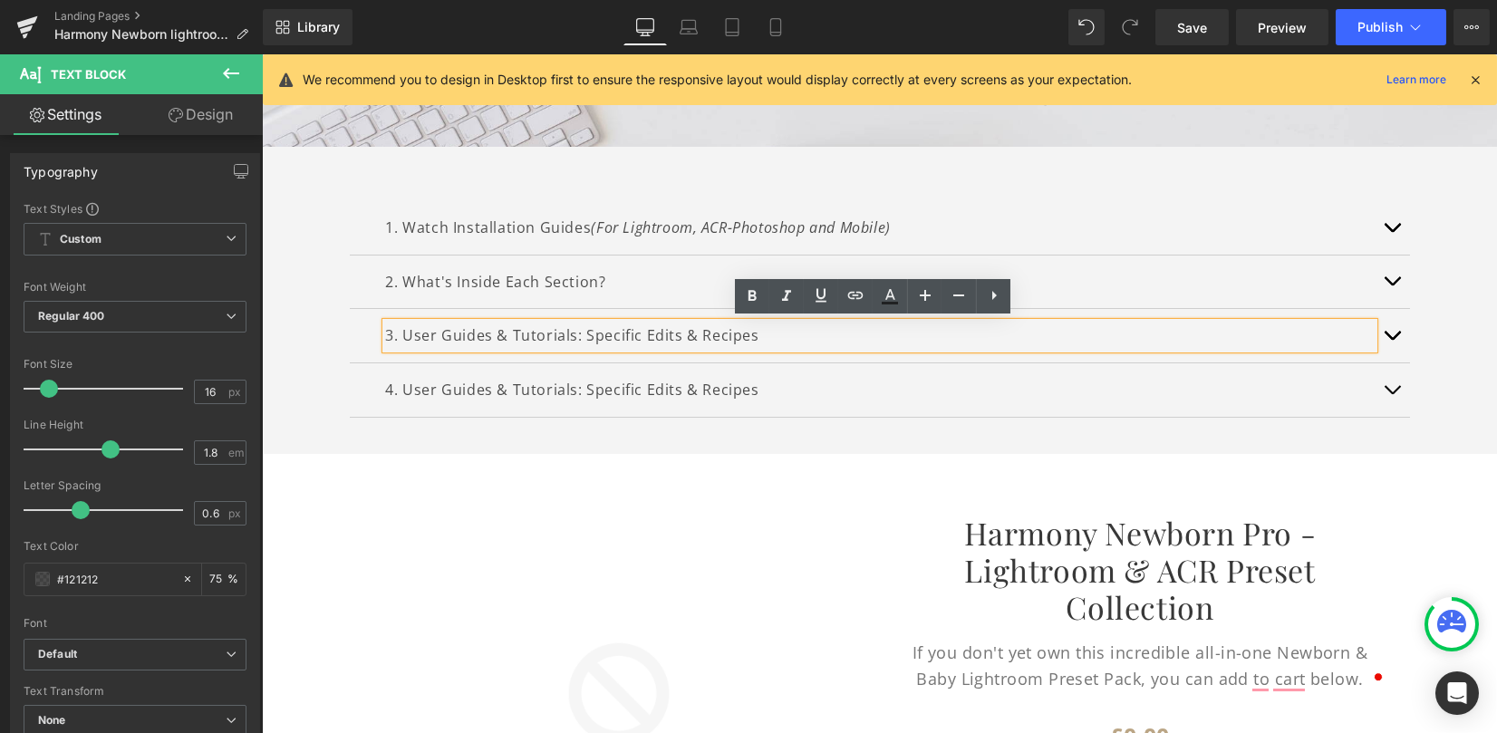
click at [405, 334] on p "3. User Guides & Tutorials: Specific Edits & Recipes" at bounding box center [880, 336] width 988 height 26
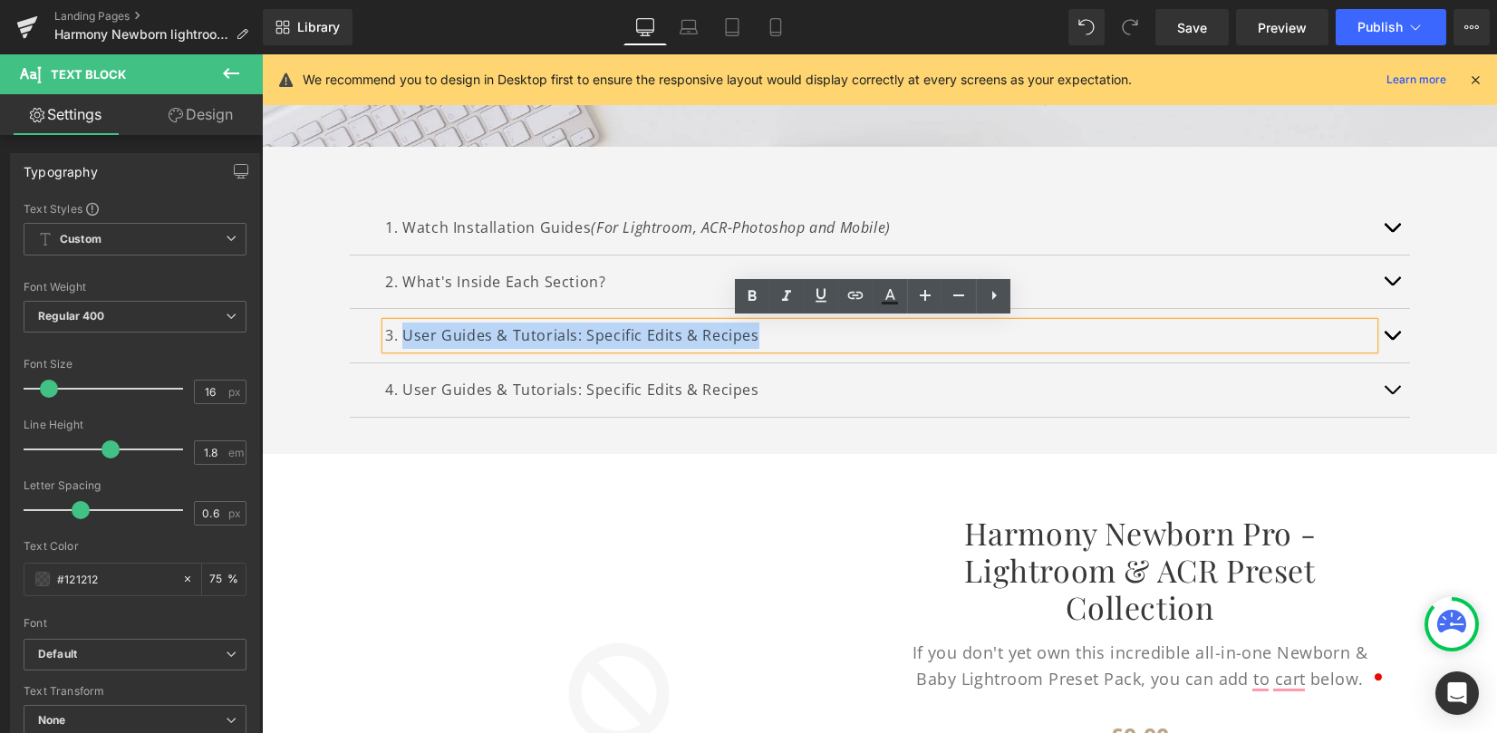
drag, startPoint x: 396, startPoint y: 335, endPoint x: 805, endPoint y: 331, distance: 408.7
click at [799, 334] on p "3. User Guides & Tutorials: Specific Edits & Recipes" at bounding box center [880, 336] width 988 height 26
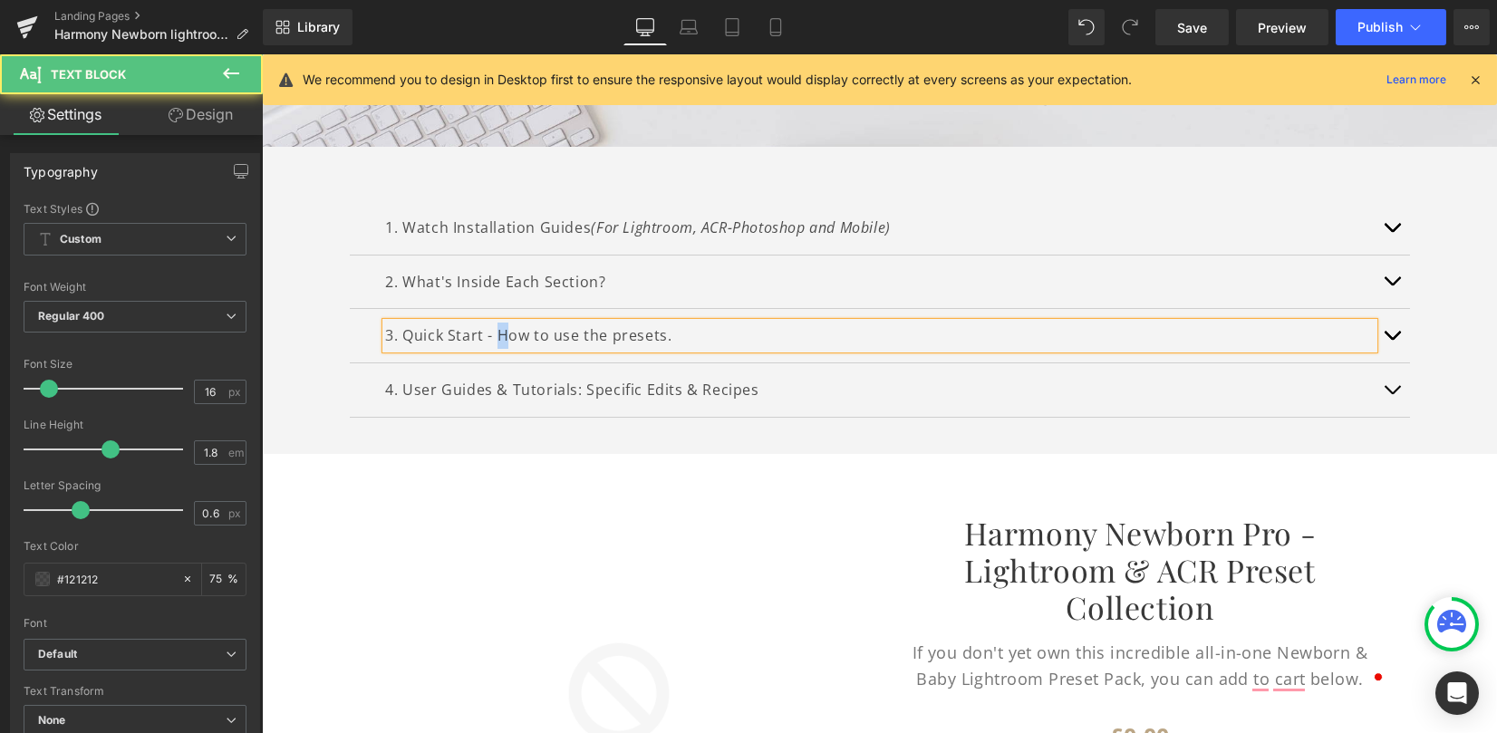
click at [498, 337] on p "3. Quick Start - How to use the presets." at bounding box center [880, 336] width 988 height 26
click at [664, 334] on p "3. Quick Start - how to use the presets." at bounding box center [880, 336] width 988 height 26
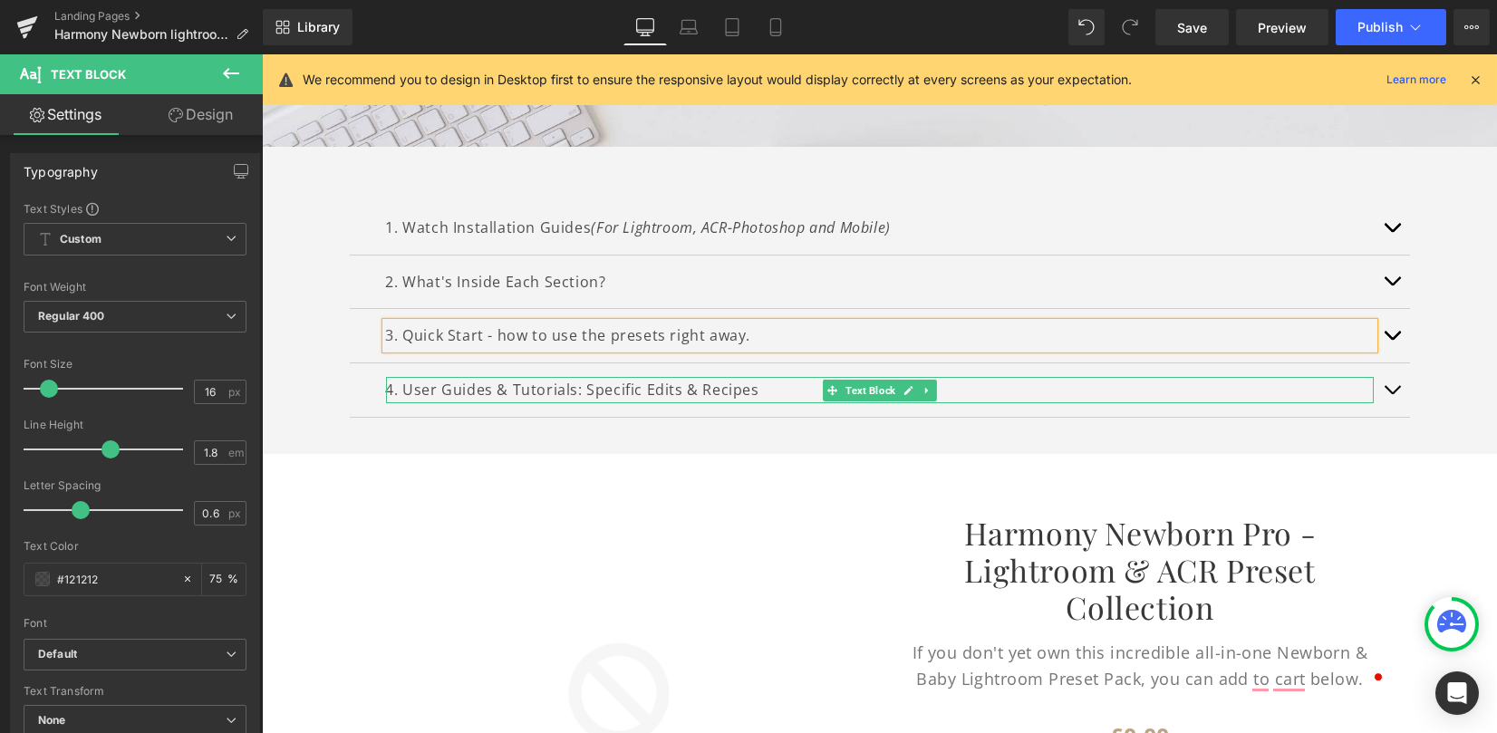
click at [687, 392] on p "4. User Guides & Tutorials: Specific Edits & Recipes" at bounding box center [880, 390] width 988 height 26
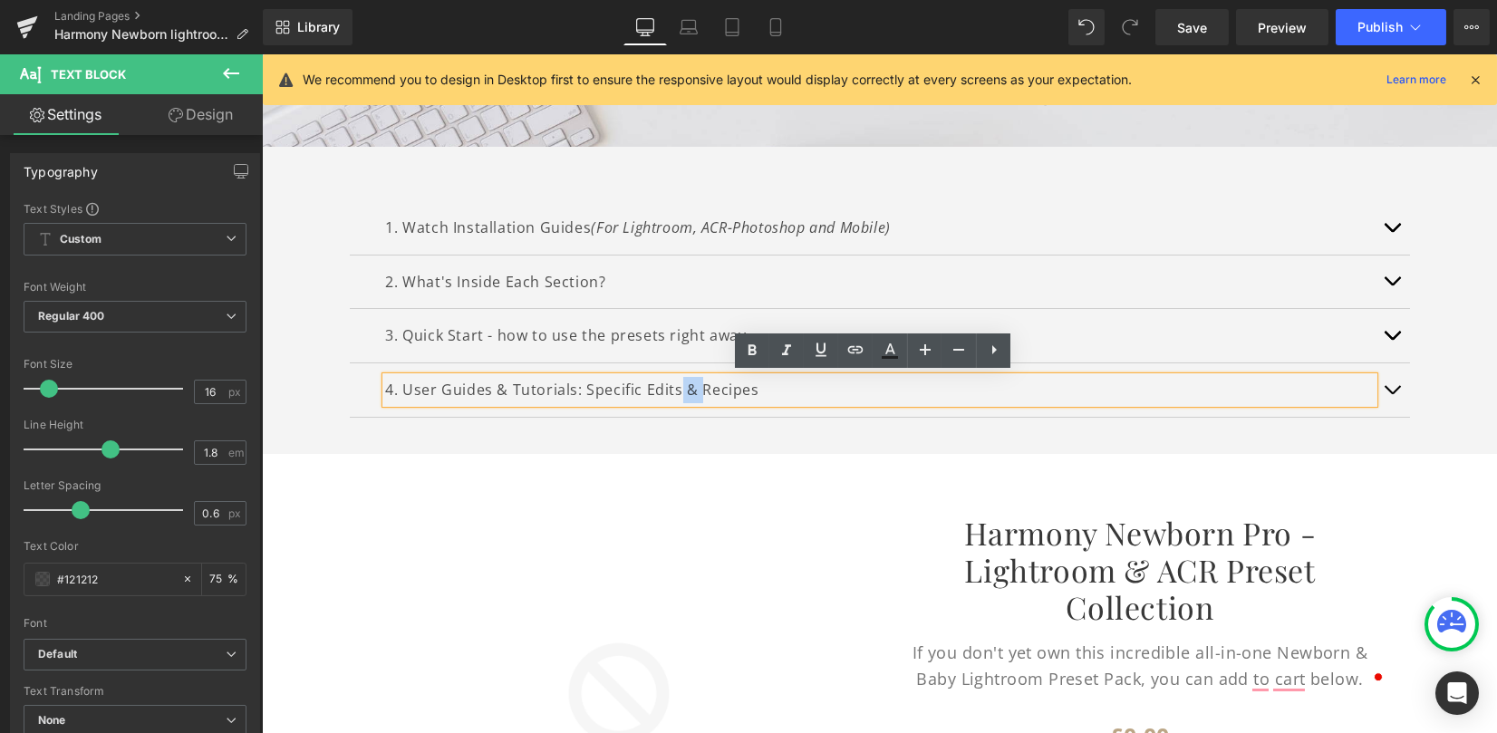
drag, startPoint x: 693, startPoint y: 383, endPoint x: 676, endPoint y: 386, distance: 17.4
click at [672, 386] on p "4. User Guides & Tutorials: Specific Edits & Recipes" at bounding box center [880, 390] width 988 height 26
click at [754, 381] on p "4. User Guides & Tutorials: Specific Edits, Recipes" at bounding box center [880, 390] width 988 height 26
click at [918, 225] on link at bounding box center [927, 228] width 19 height 22
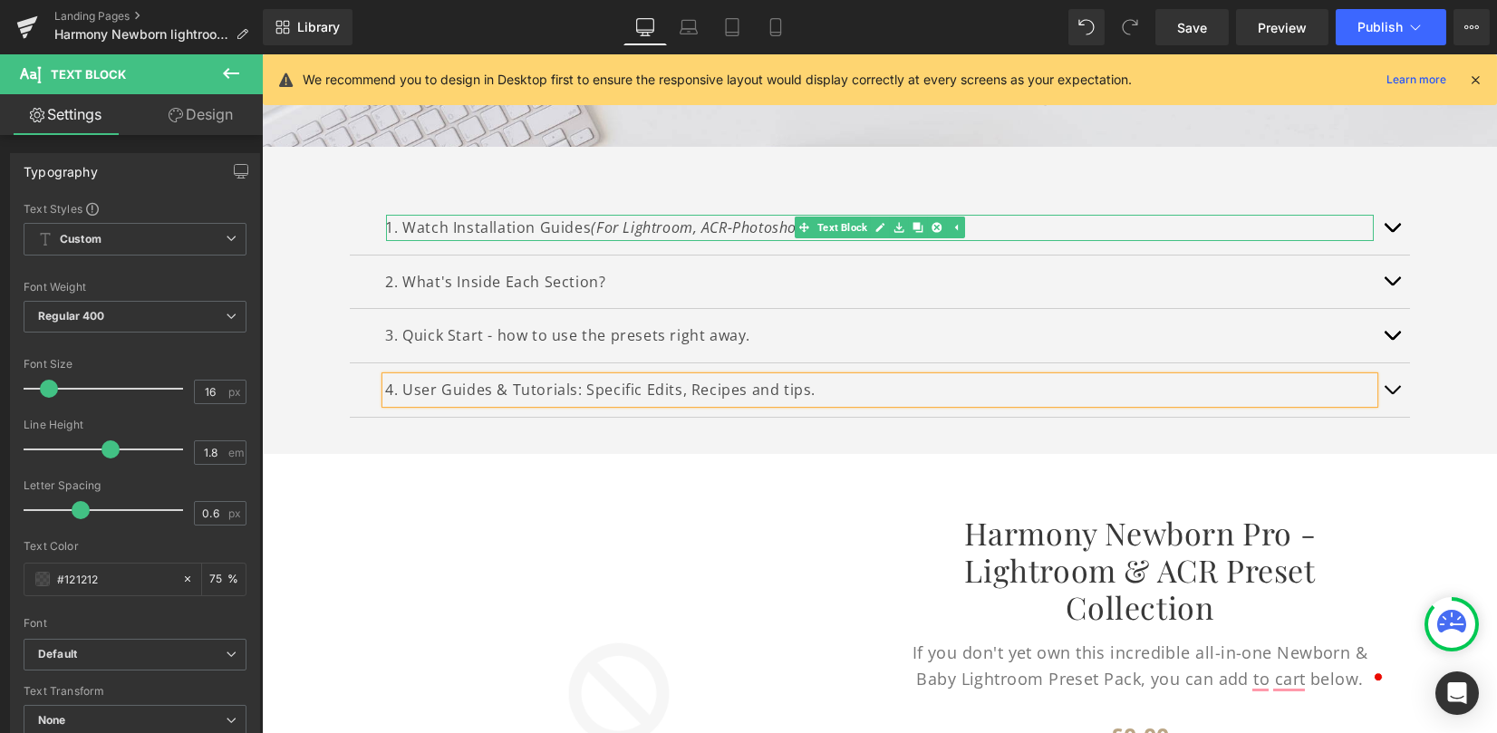
drag, startPoint x: 1011, startPoint y: 223, endPoint x: 999, endPoint y: 223, distance: 12.7
click at [1011, 223] on p "1. Watch Installation Guides (For Lightroom, ACR-Photoshop and Mobile)" at bounding box center [880, 228] width 988 height 26
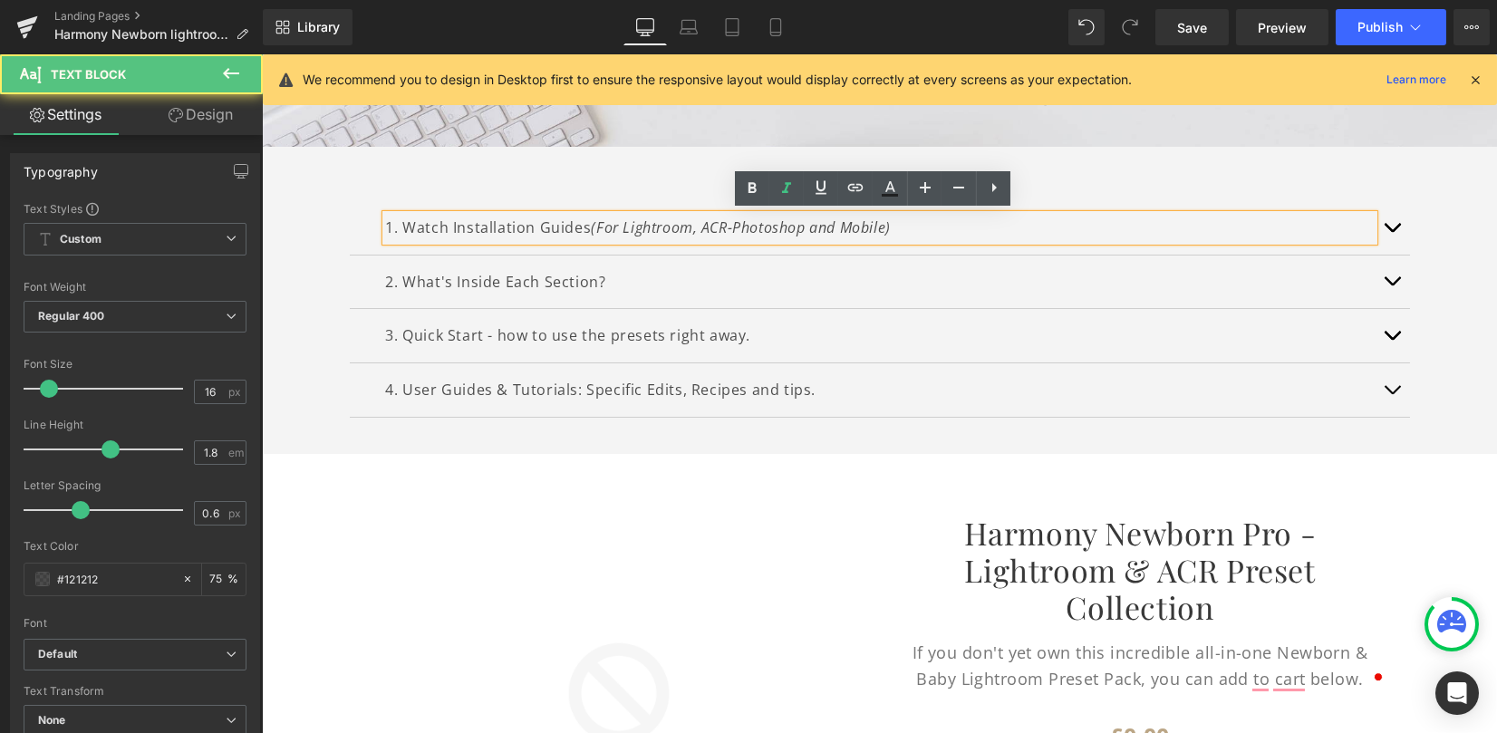
click at [962, 231] on p "1. Watch Installation Guides (For Lightroom, ACR-Photoshop and Mobile)" at bounding box center [880, 228] width 988 height 26
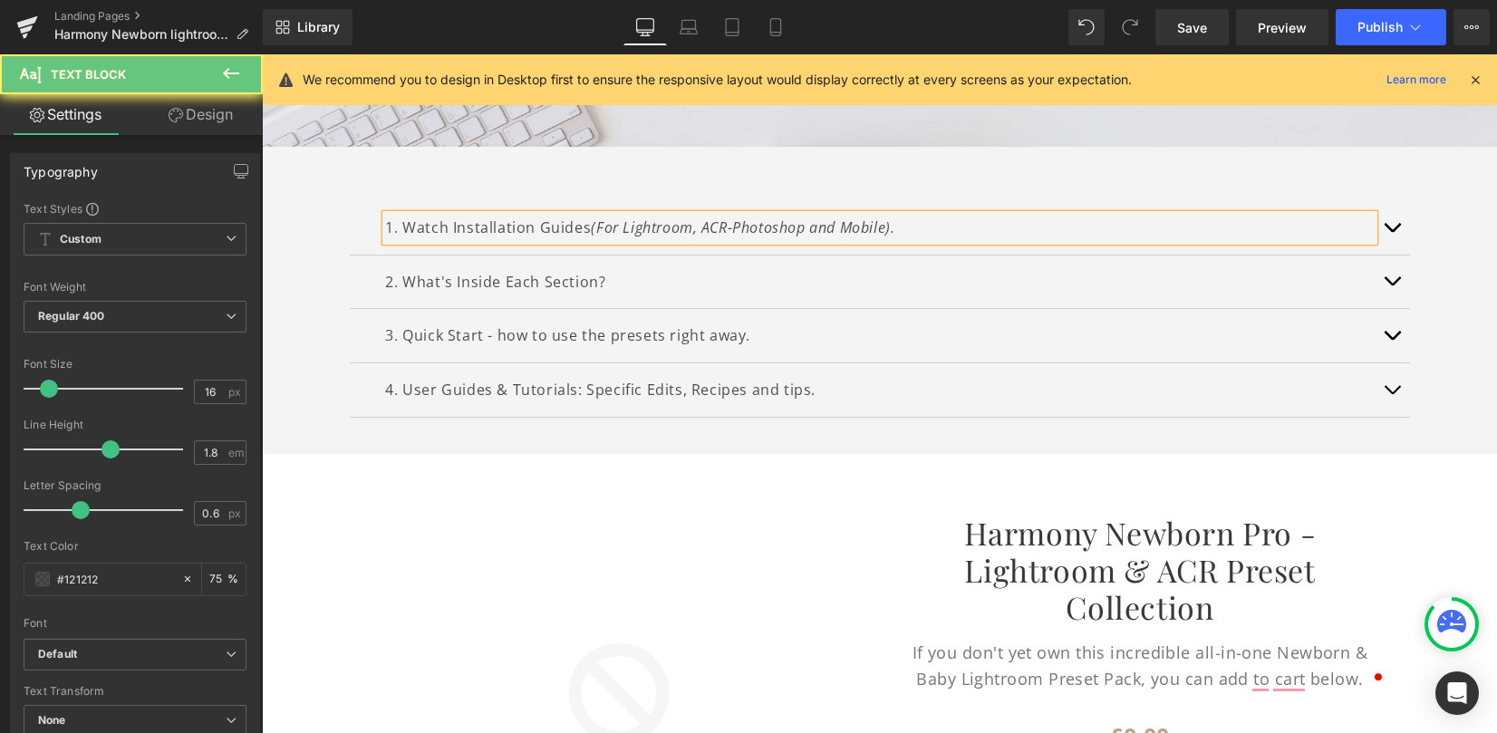
click at [1468, 331] on div "1. Watch Installation Guides (For Lightroom, ACR-Photoshop and Mobile). Text Bl…" at bounding box center [879, 300] width 1235 height 307
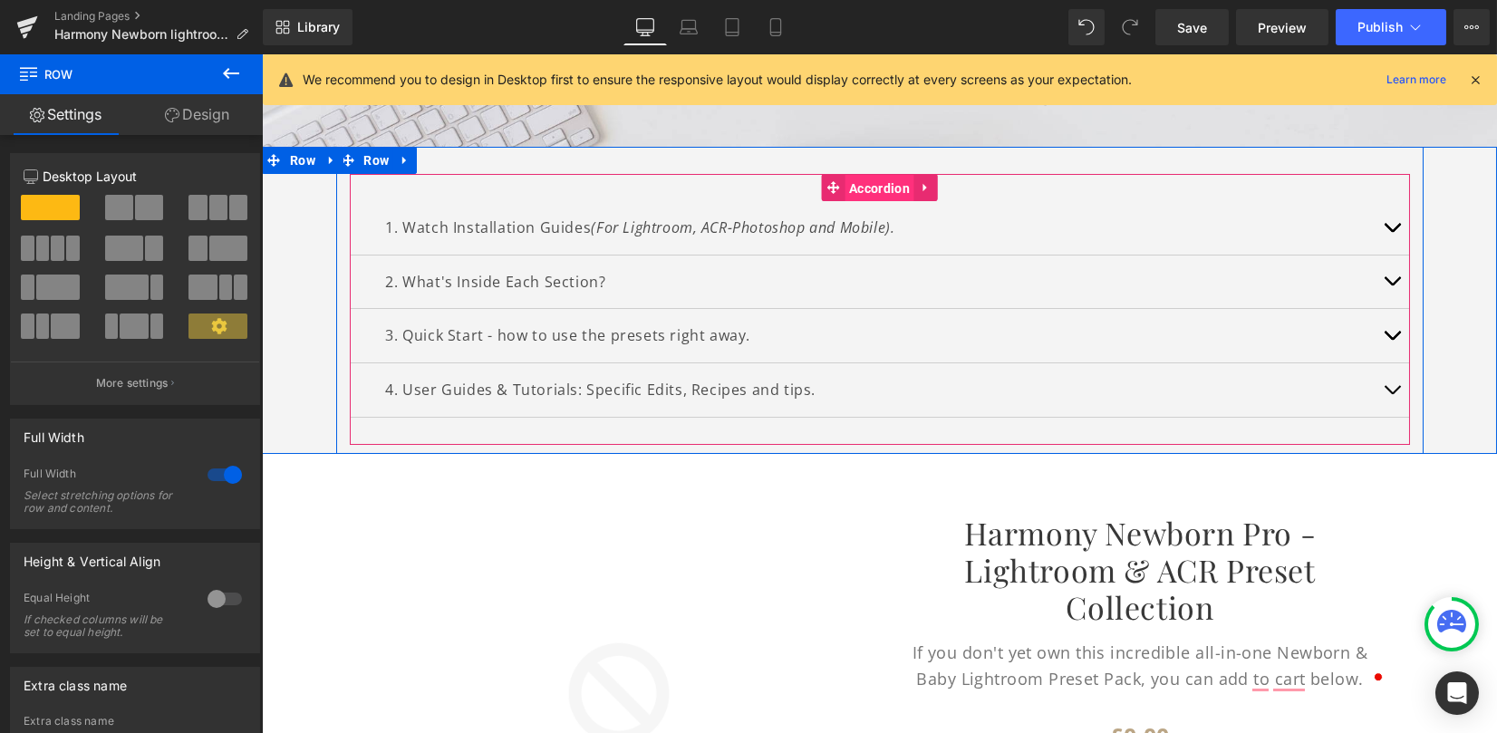
click at [889, 186] on span "Accordion" at bounding box center [880, 188] width 70 height 27
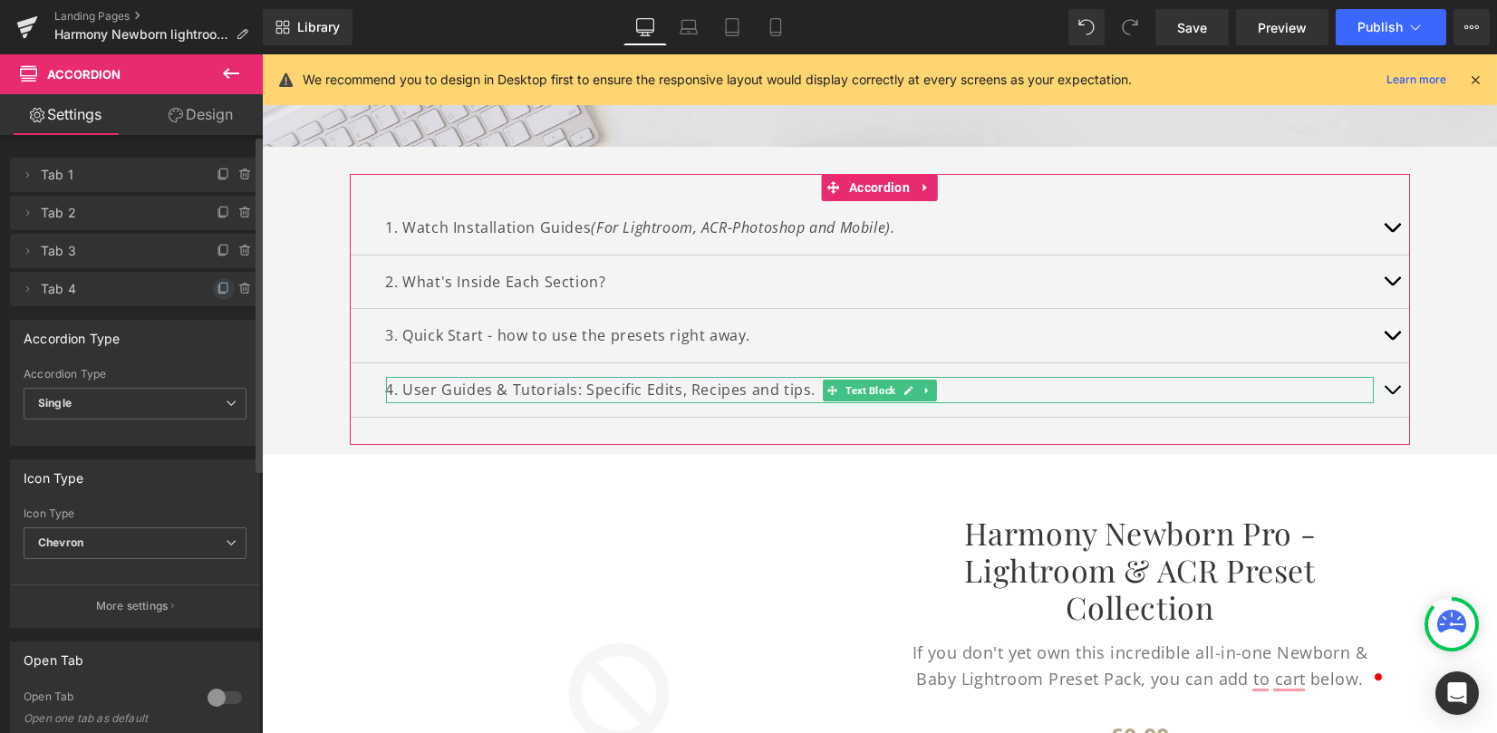
click at [218, 288] on icon at bounding box center [221, 289] width 7 height 8
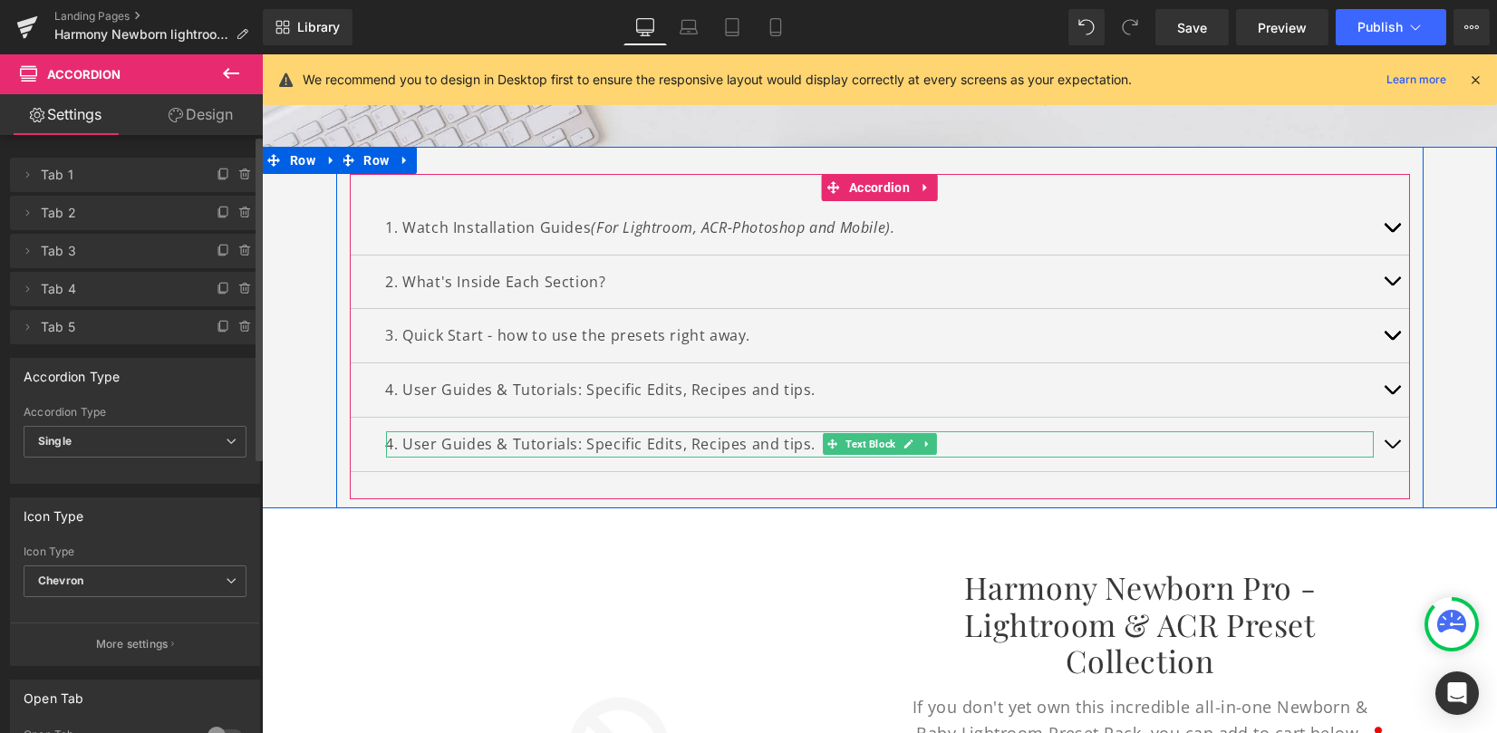
click at [411, 434] on p "4. User Guides & Tutorials: Specific Edits, Recipes and tips." at bounding box center [880, 444] width 988 height 26
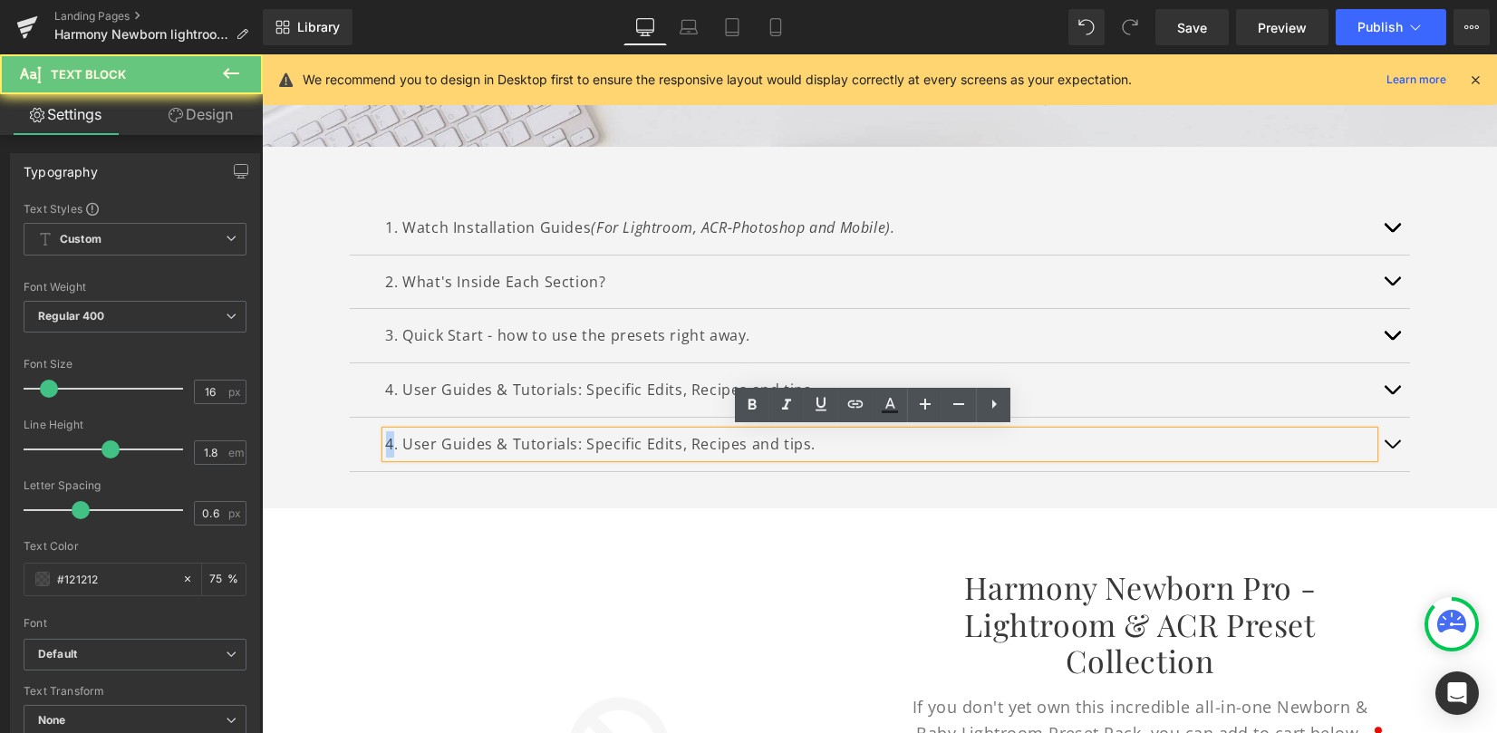
click at [386, 444] on p "4. User Guides & Tutorials: Specific Edits, Recipes and tips." at bounding box center [880, 444] width 988 height 26
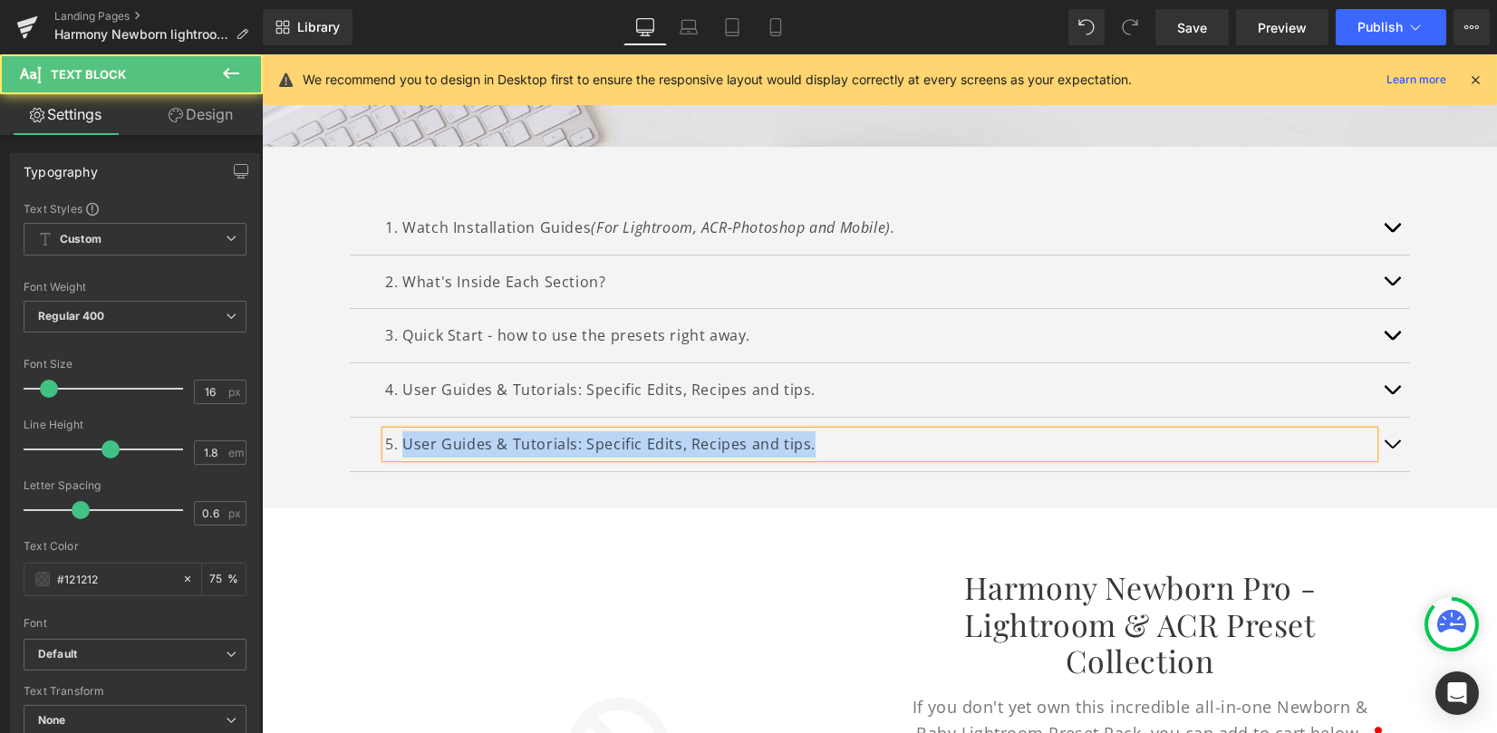
drag, startPoint x: 463, startPoint y: 446, endPoint x: 849, endPoint y: 456, distance: 386.2
click at [849, 456] on div "5. User Guides & Tutorials: Specific Edits, Recipes and tips." at bounding box center [880, 444] width 988 height 26
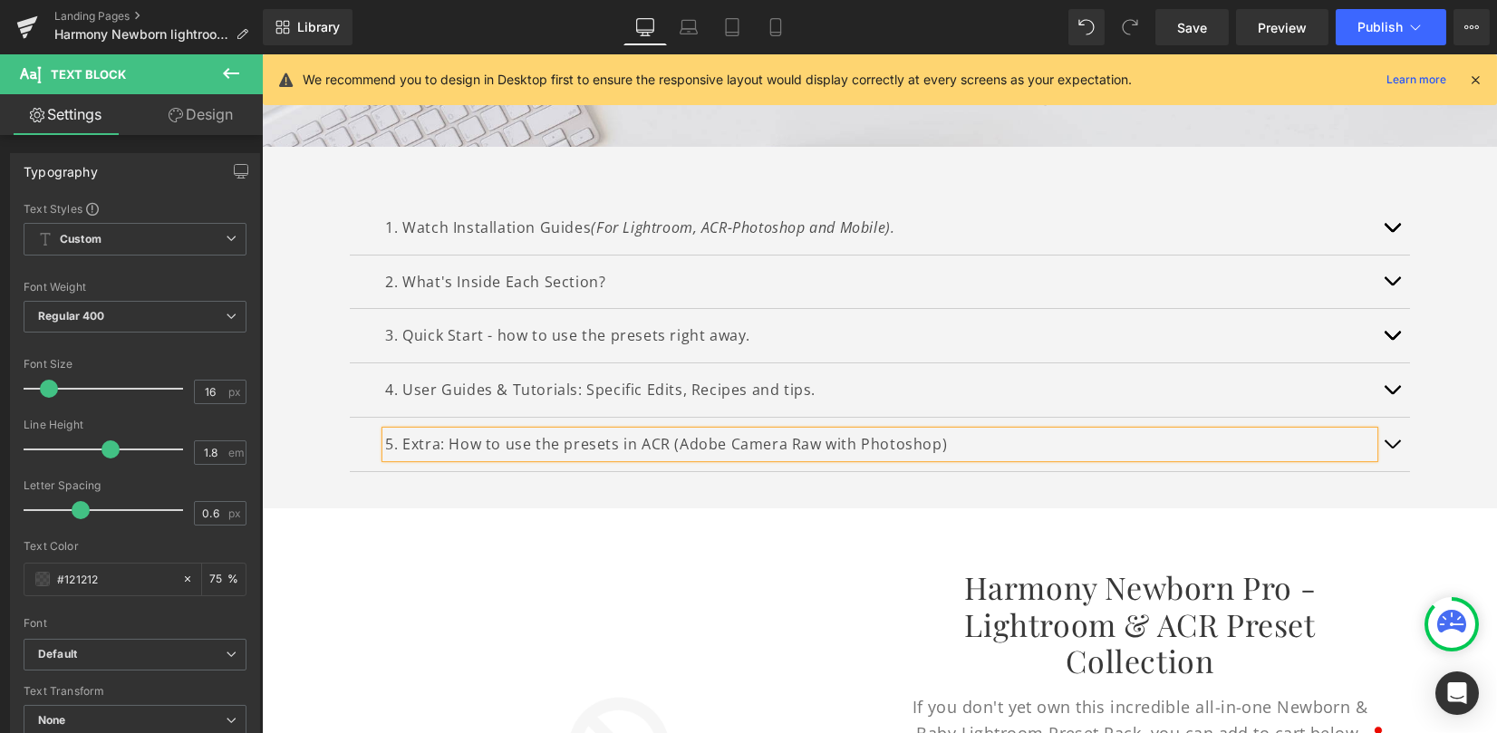
click at [851, 484] on div "1. Watch Installation Guides (For Lightroom, ACR-Photoshop and Mobile). Text Bl…" at bounding box center [880, 336] width 1060 height 325
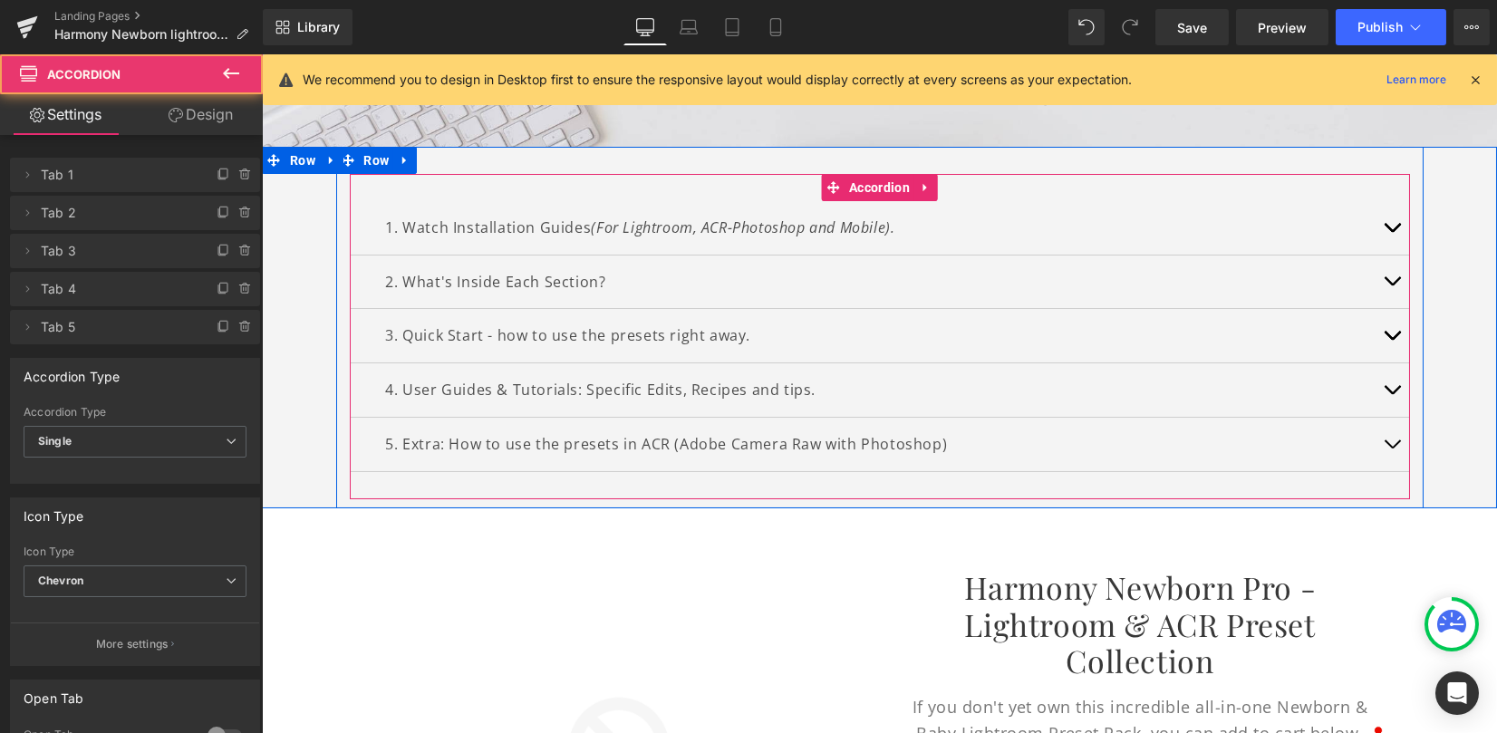
click at [1392, 449] on span "button" at bounding box center [1392, 449] width 0 height 0
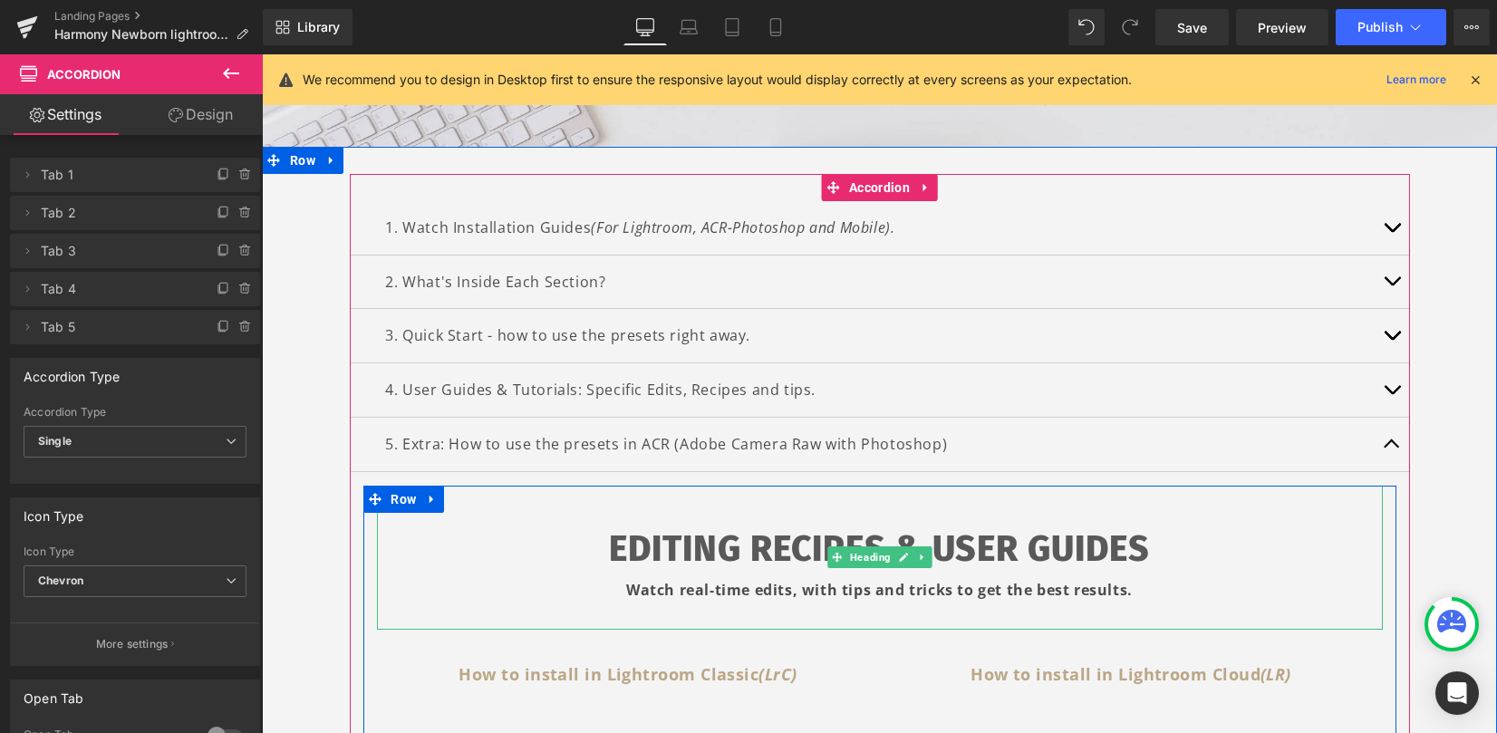
click at [786, 546] on h1 "EDITING RECIPES & USER GUIDES" at bounding box center [880, 549] width 1006 height 56
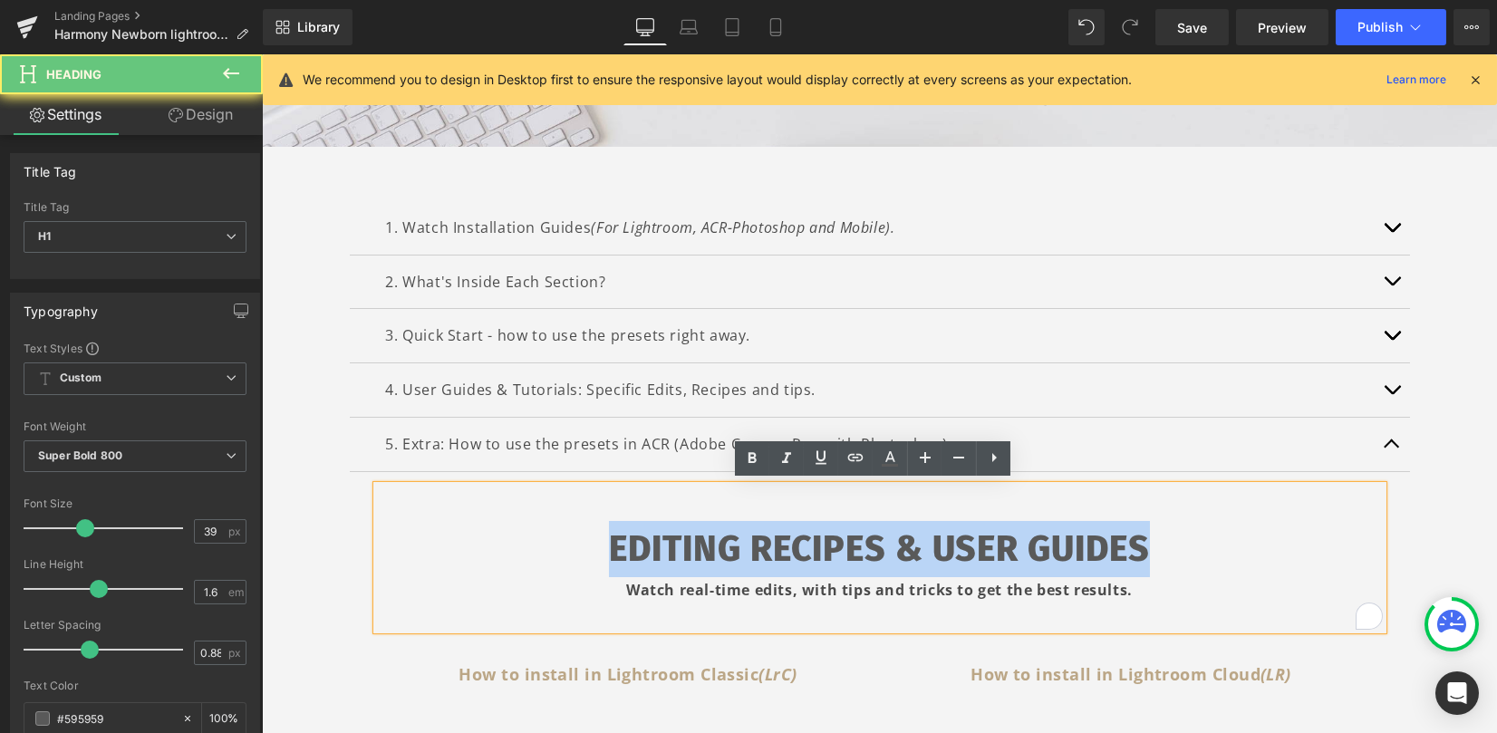
drag, startPoint x: 604, startPoint y: 547, endPoint x: 1215, endPoint y: 558, distance: 610.9
click at [1215, 558] on h1 "EDITING RECIPES & USER GUIDES" at bounding box center [880, 549] width 1006 height 56
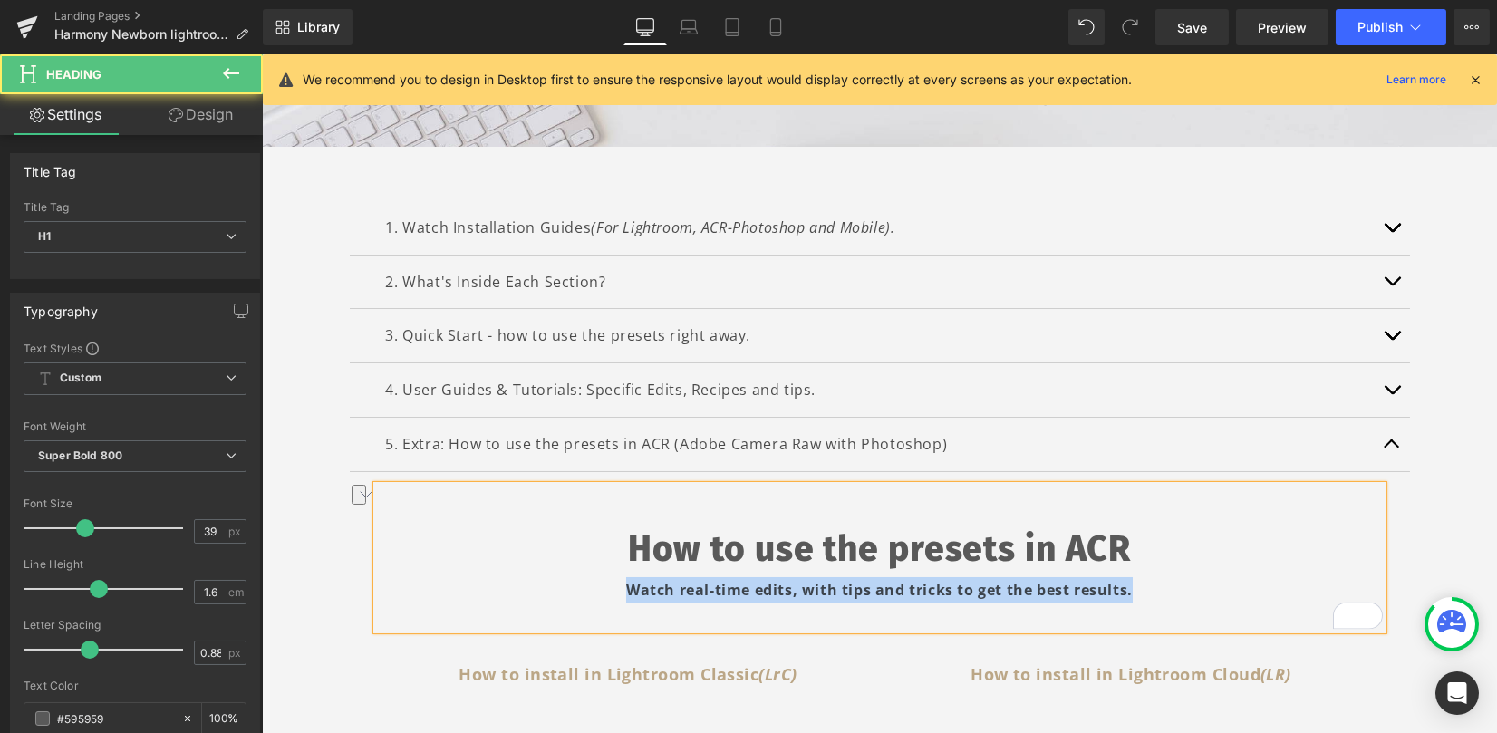
drag, startPoint x: 1127, startPoint y: 598, endPoint x: 579, endPoint y: 596, distance: 548.3
click at [579, 596] on div "Watch real-time edits, with tips and tricks to get the best results." at bounding box center [880, 590] width 1006 height 26
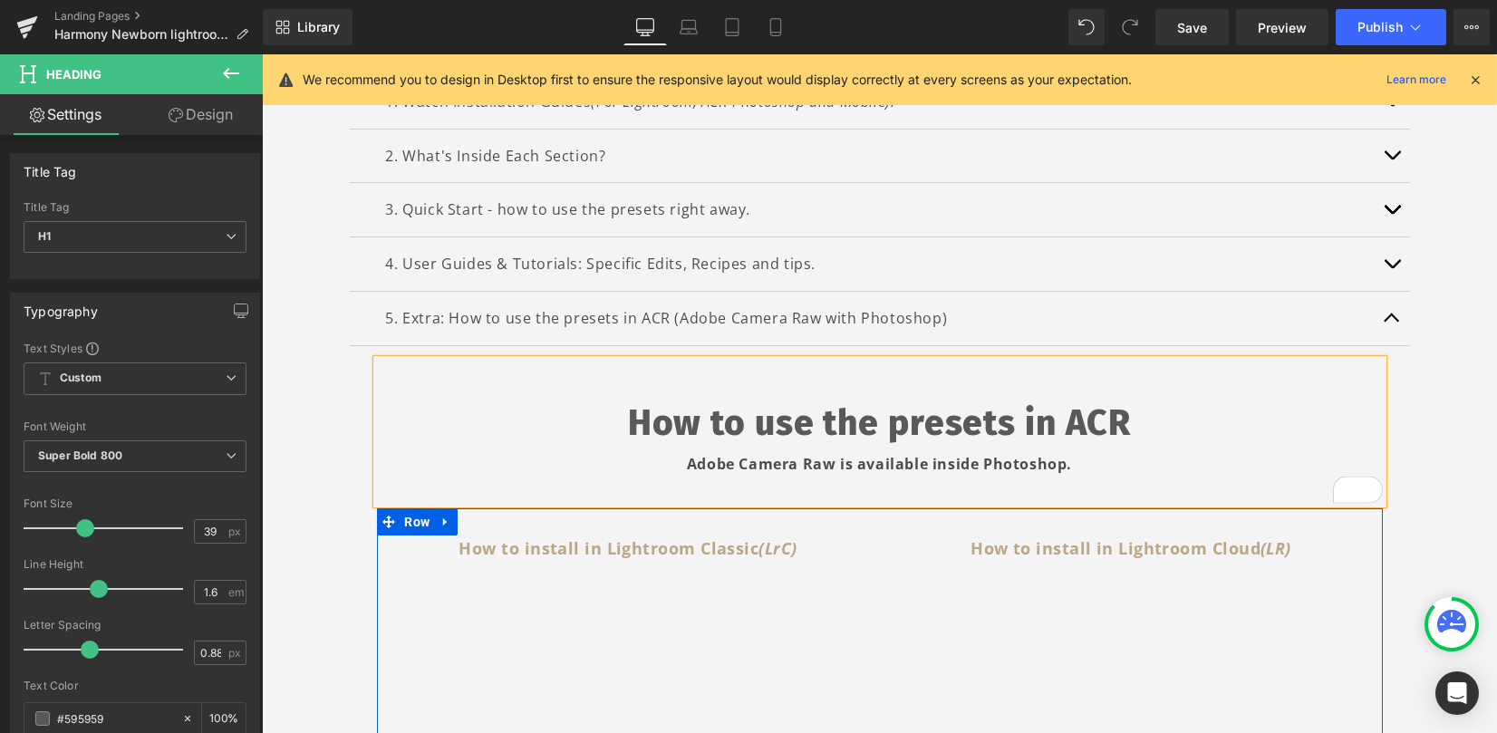
scroll to position [487, 0]
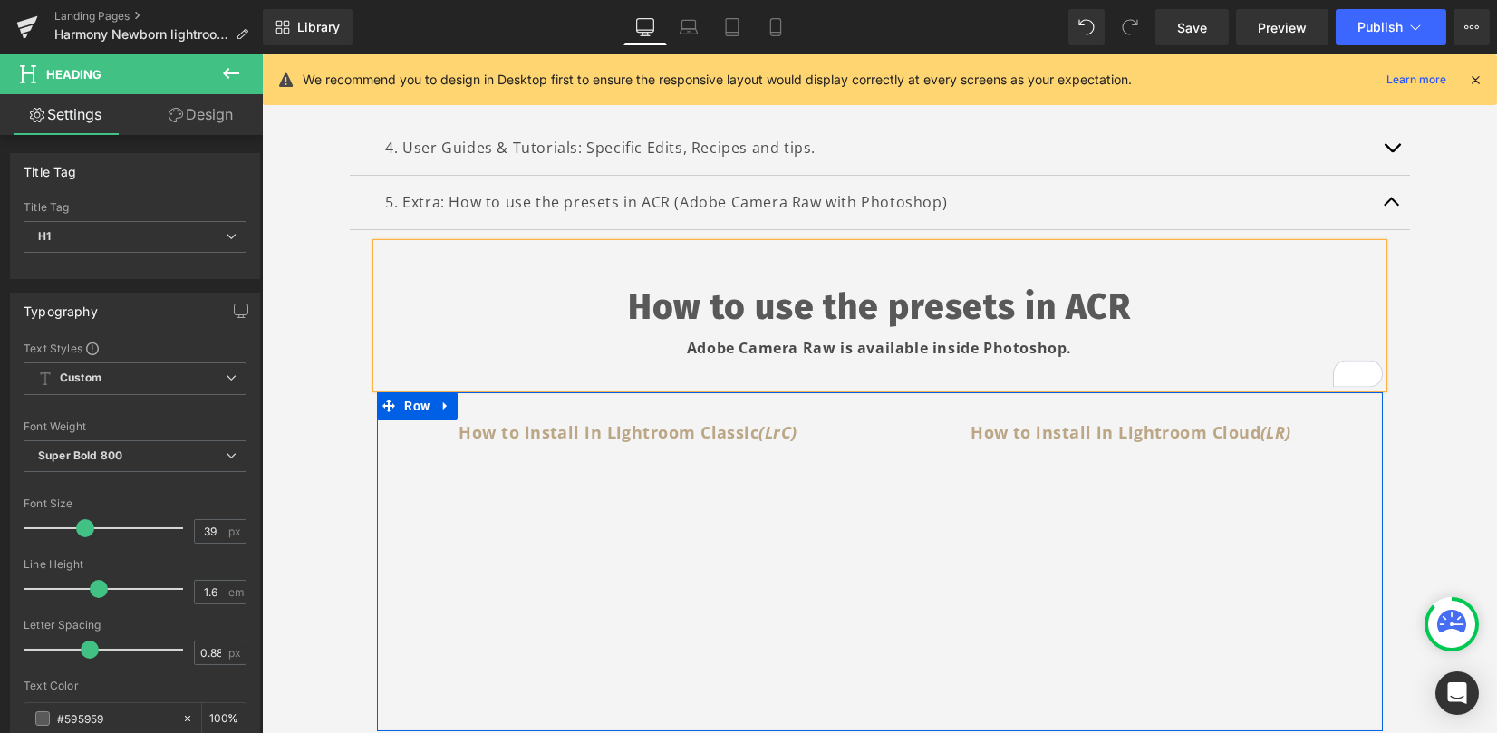
click at [885, 430] on div "How to install in Lightroom Cloud (LR) Text Block Youtube" at bounding box center [1131, 571] width 503 height 303
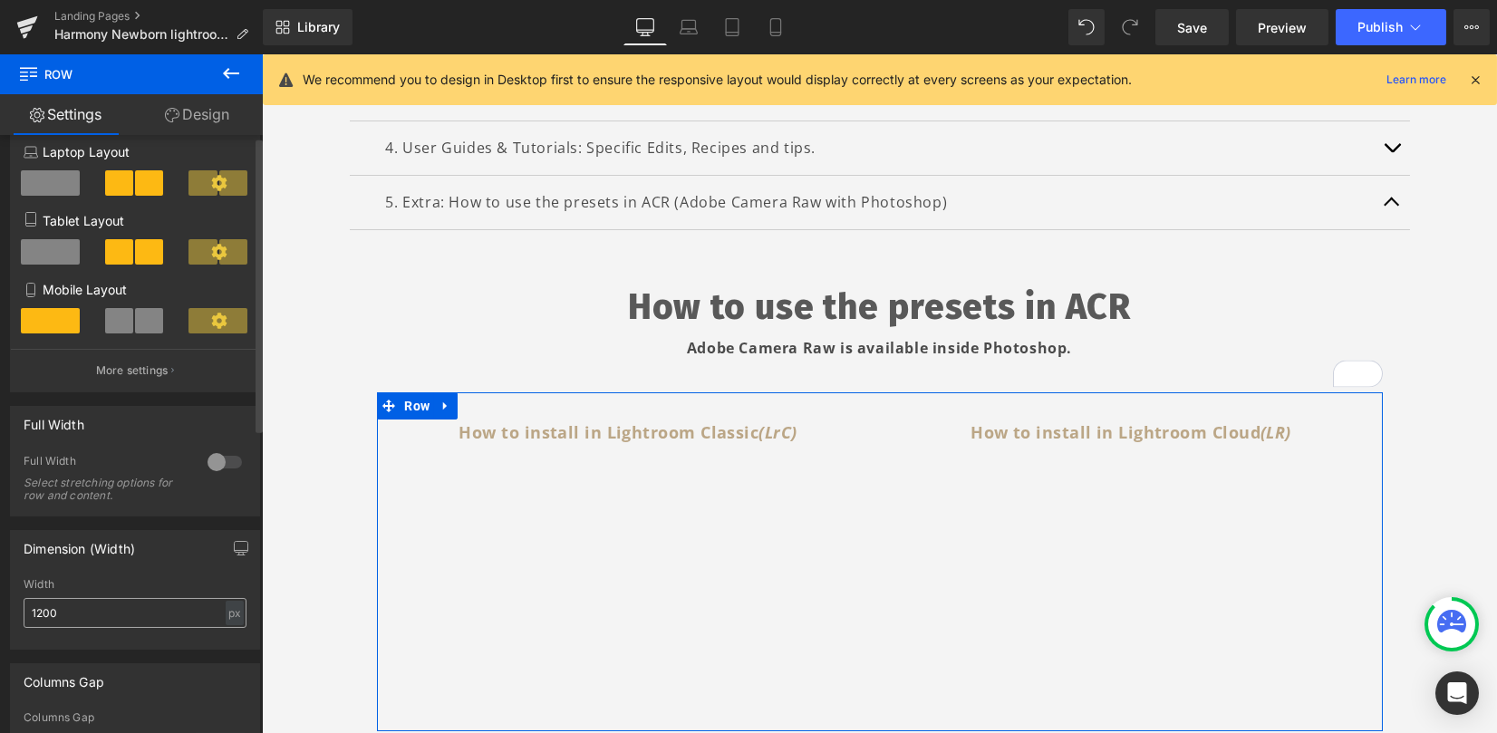
scroll to position [241, 0]
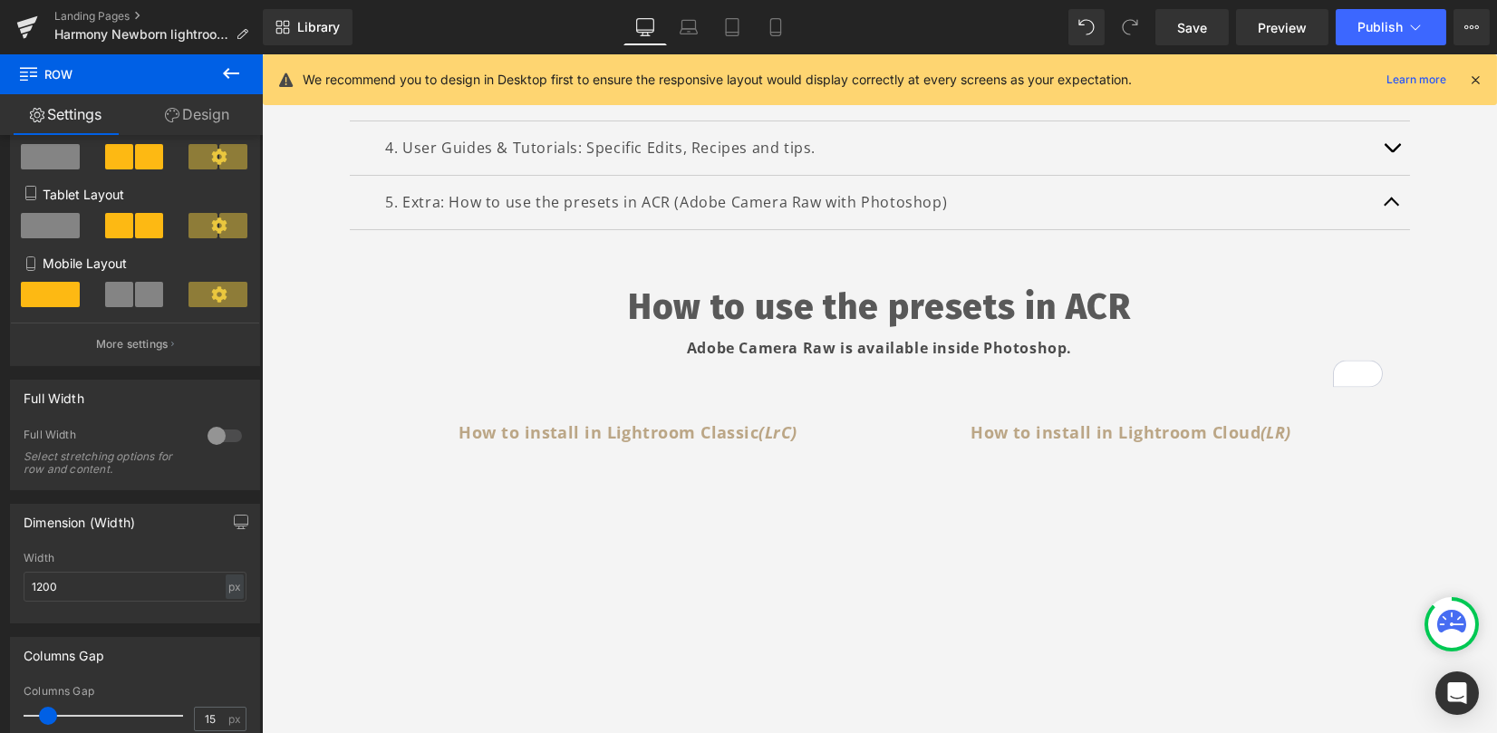
drag, startPoint x: 4, startPoint y: 586, endPoint x: -70, endPoint y: 578, distance: 73.9
click at [0, 578] on html "Accordion You are previewing how the will restyle your page. You can not edit E…" at bounding box center [748, 366] width 1497 height 733
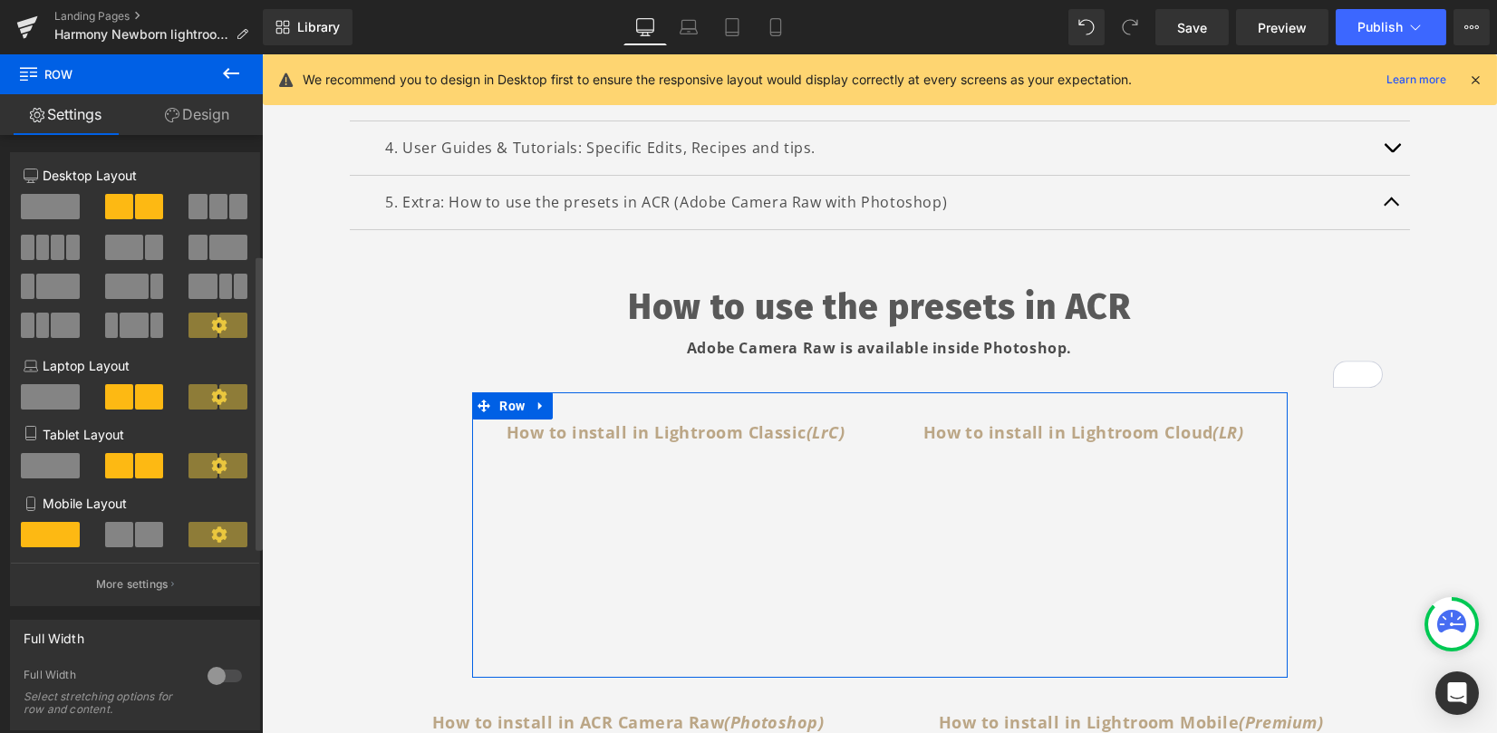
scroll to position [0, 0]
type input "900"
click at [56, 195] on span at bounding box center [50, 207] width 59 height 25
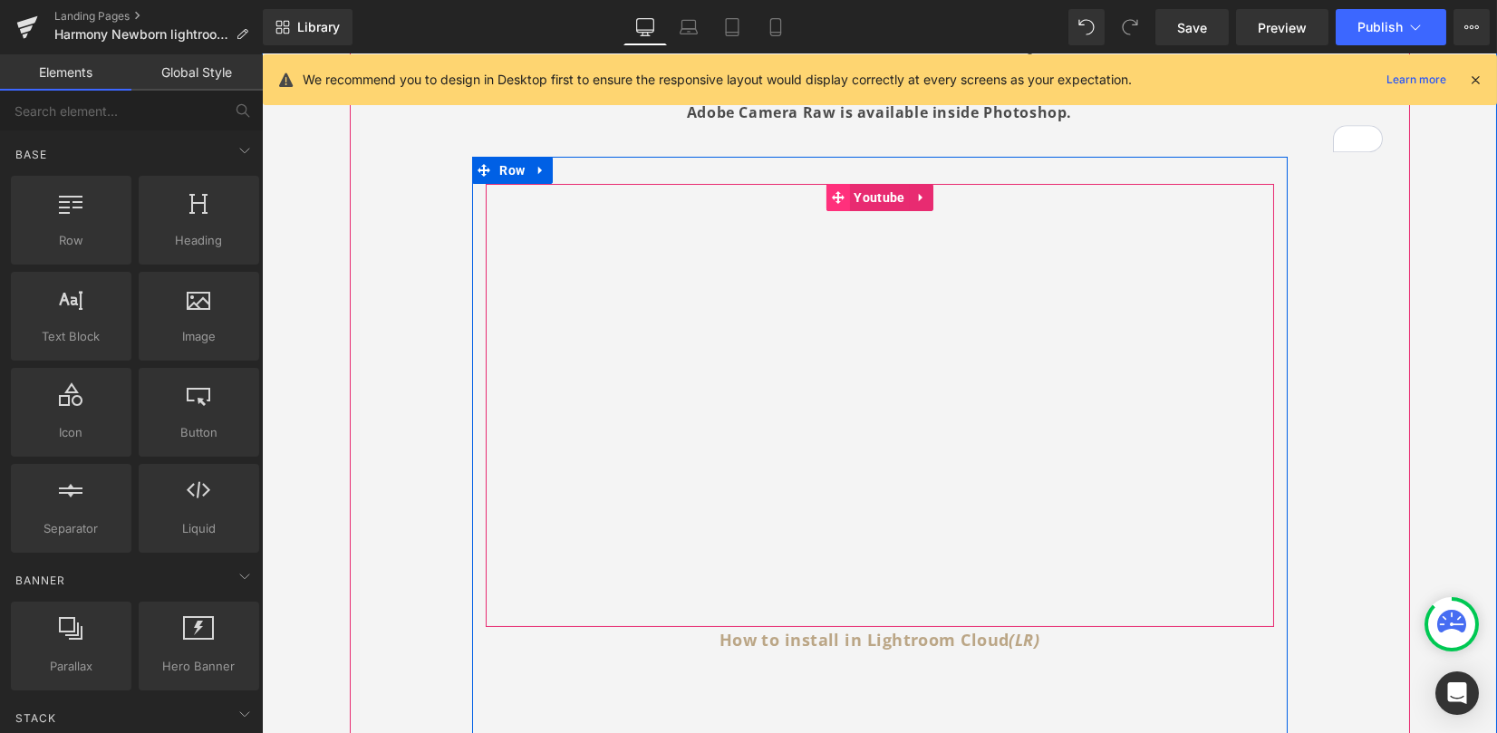
scroll to position [729, 0]
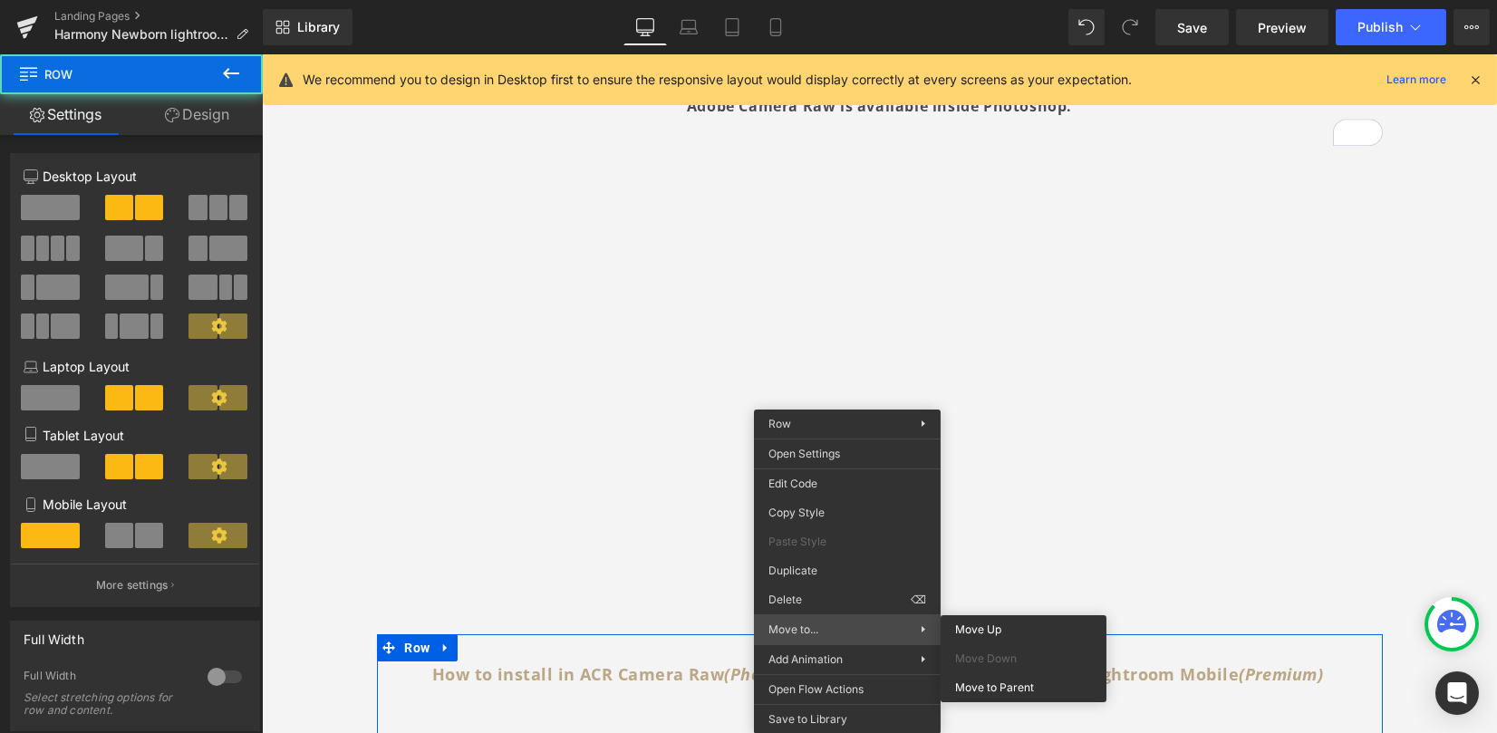
click at [846, 617] on div "Move to... Move Up Move Down Move to [GEOGRAPHIC_DATA]" at bounding box center [847, 629] width 187 height 29
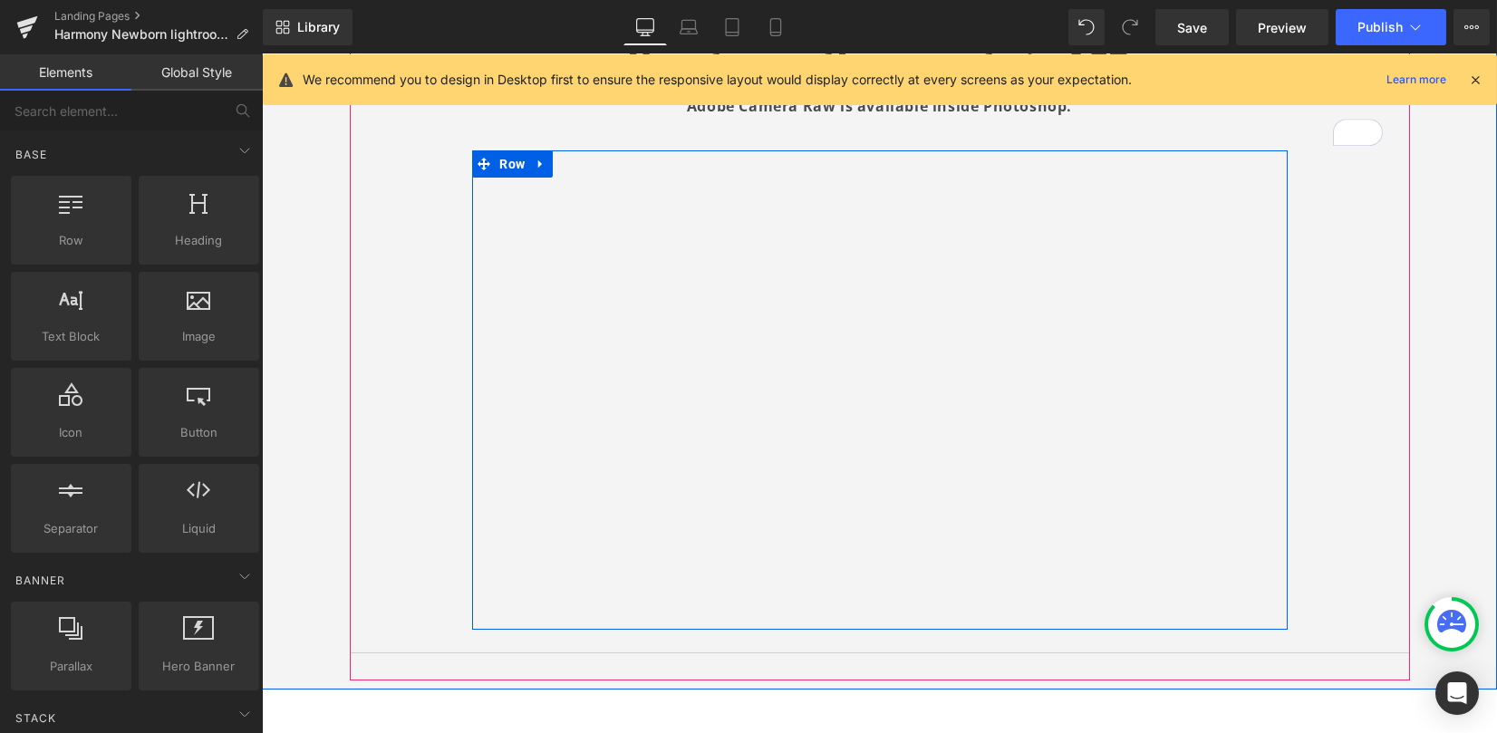
click at [1323, 490] on div "How to use the presets in ACR Adobe Camera Raw is available inside Photoshop. H…" at bounding box center [879, 316] width 1033 height 629
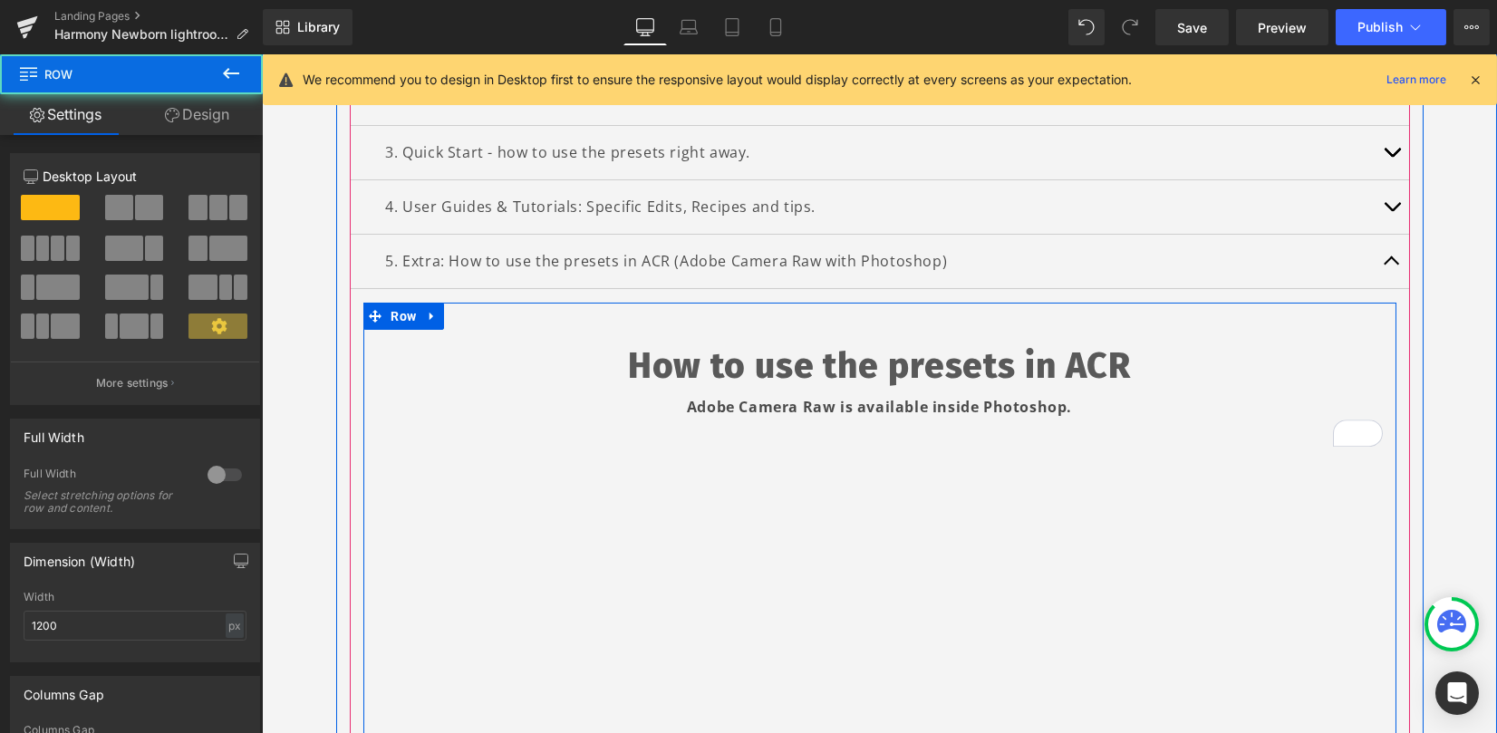
scroll to position [366, 0]
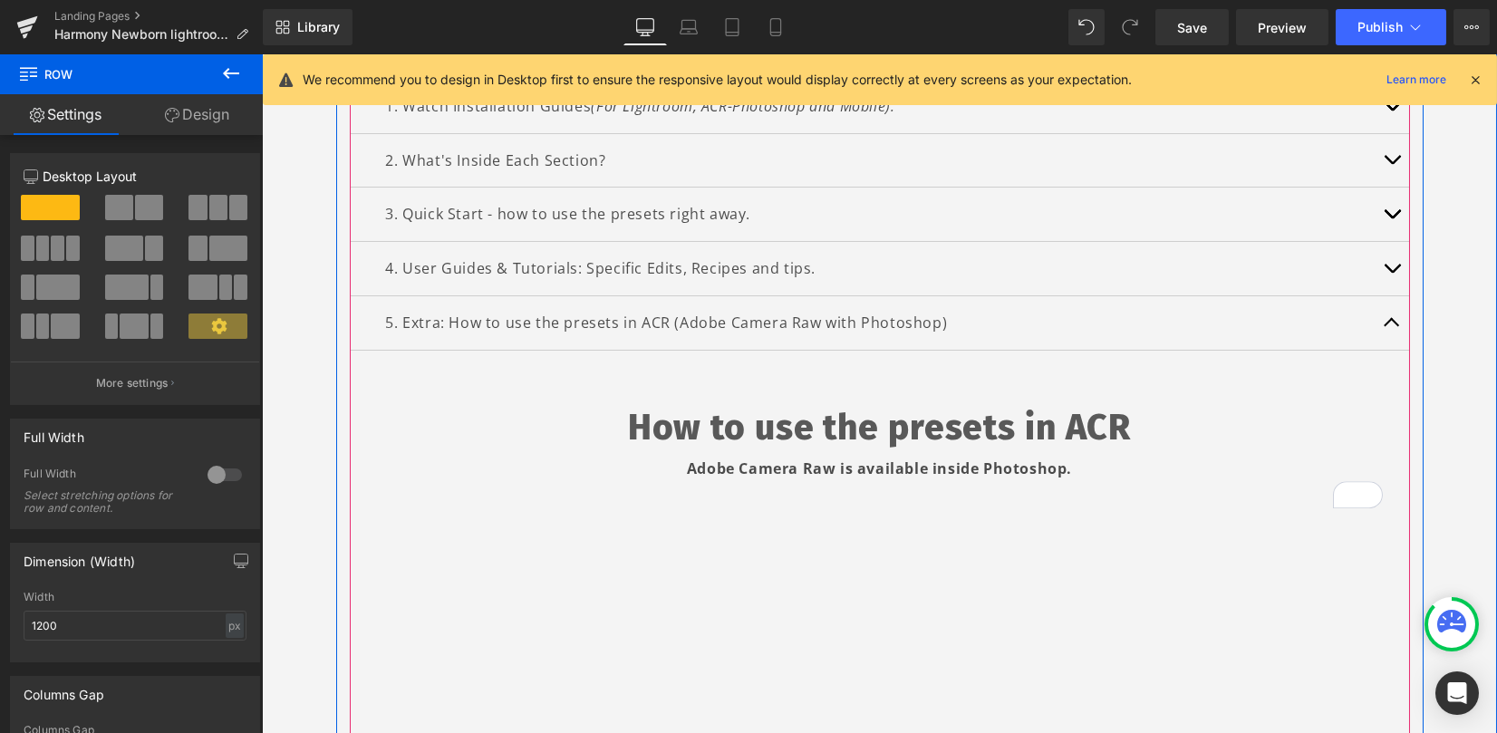
click at [1377, 327] on button "button" at bounding box center [1392, 322] width 36 height 53
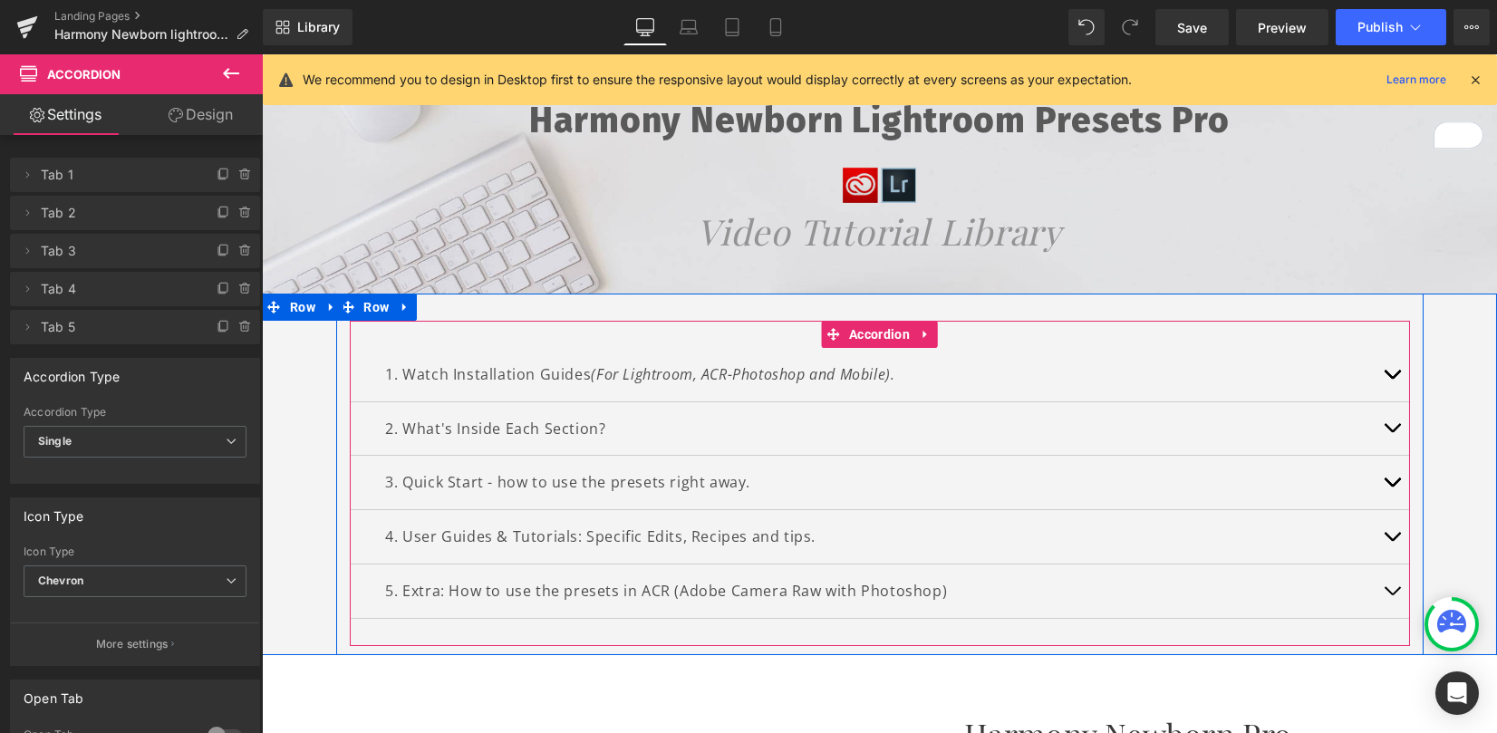
scroll to position [4, 0]
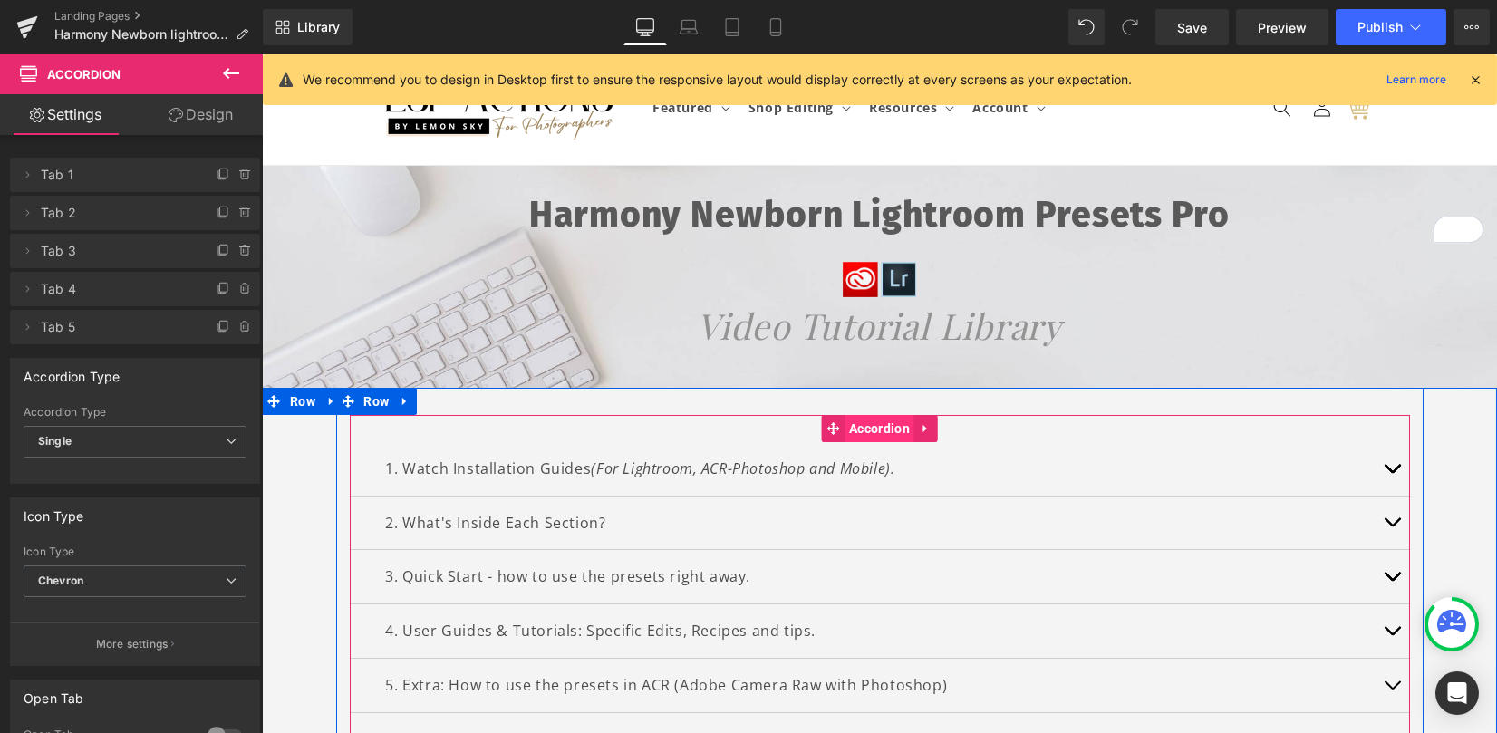
click at [860, 422] on span "Accordion" at bounding box center [880, 428] width 70 height 27
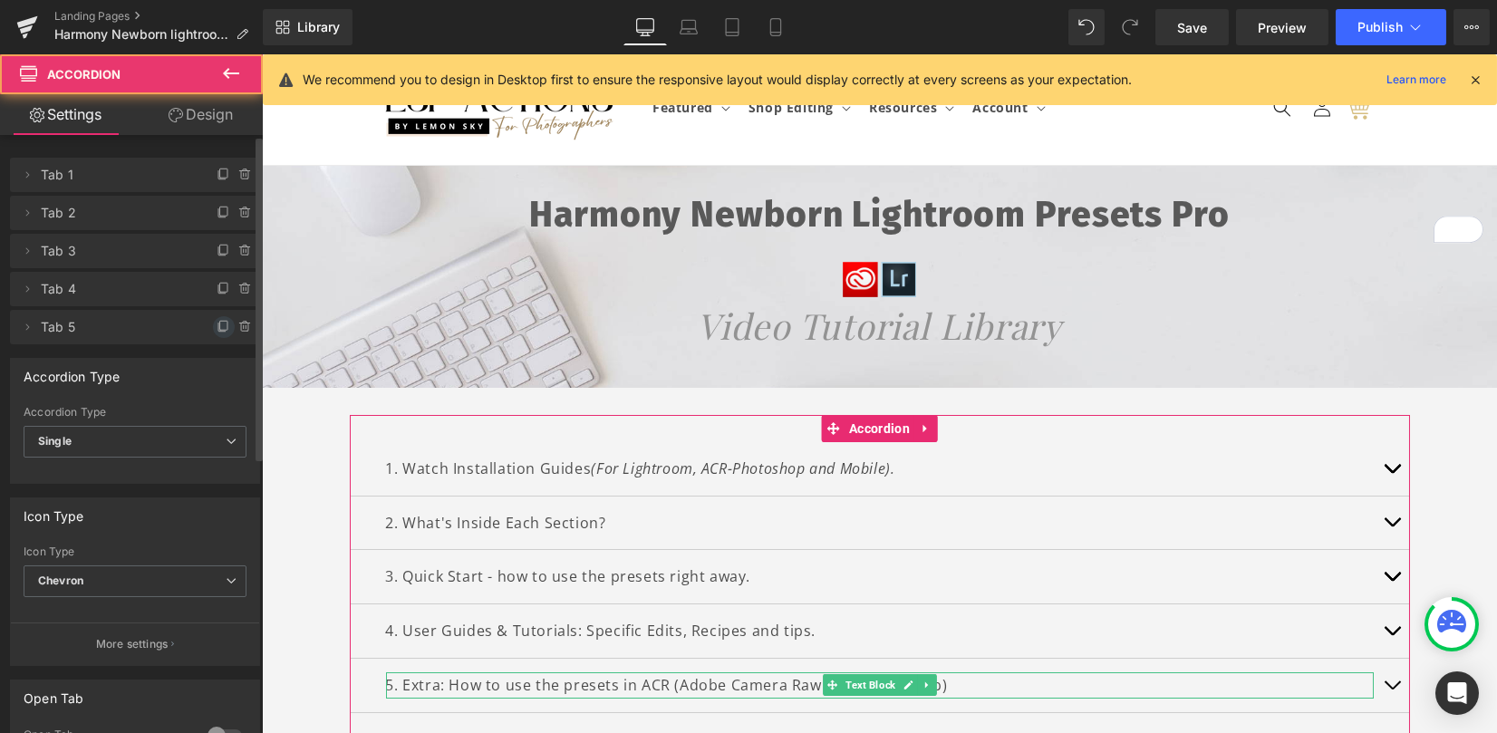
click at [220, 329] on icon at bounding box center [223, 325] width 7 height 9
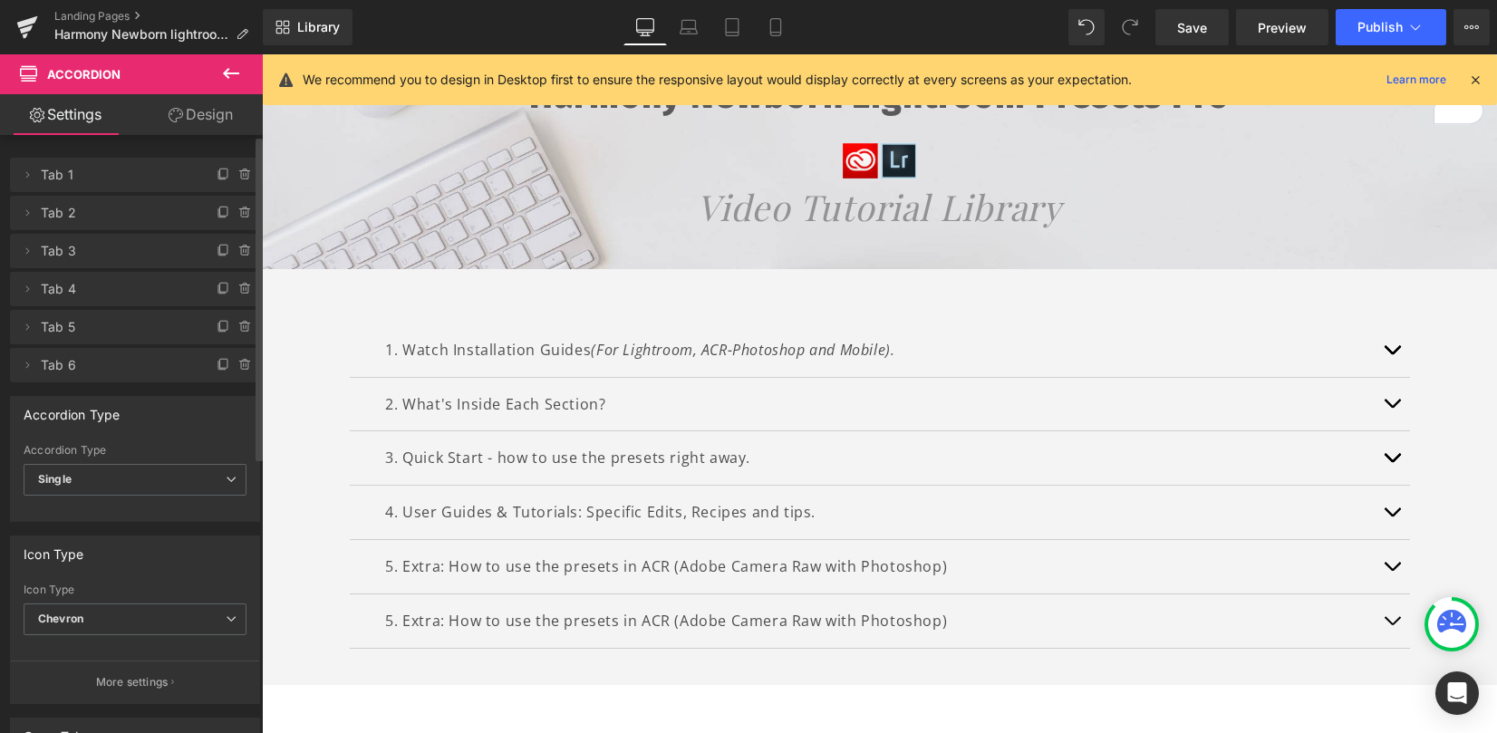
scroll to position [124, 0]
click at [403, 606] on div "5. Extra: How to use the presets in ACR (Adobe Camera Raw with Photoshop) Text …" at bounding box center [880, 619] width 988 height 26
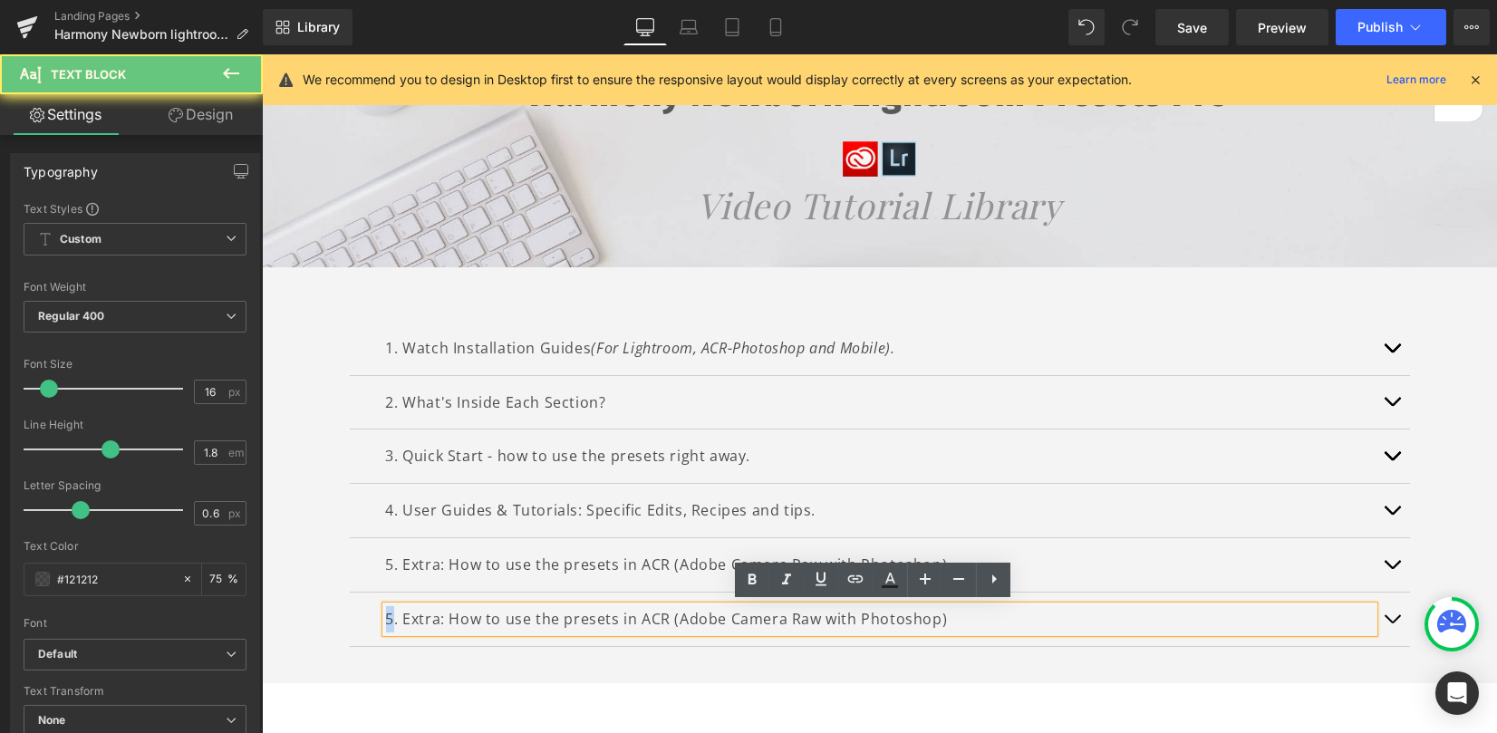
click at [386, 620] on p "5. Extra: How to use the presets in ACR (Adobe Camera Raw with Photoshop)" at bounding box center [880, 619] width 988 height 26
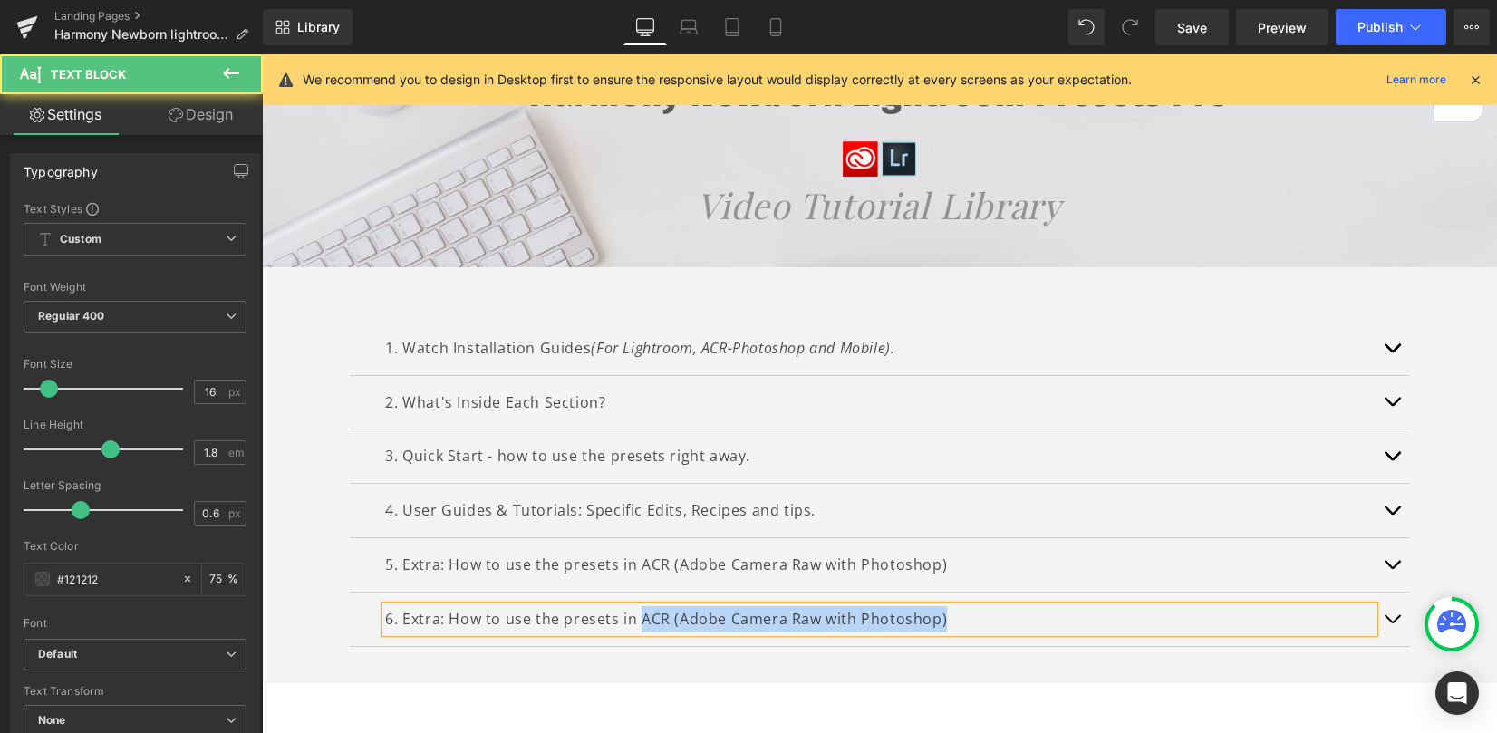
drag, startPoint x: 635, startPoint y: 618, endPoint x: 998, endPoint y: 614, distance: 362.5
click at [998, 617] on p "6. Extra: How to use the presets in ACR (Adobe Camera Raw with Photoshop)" at bounding box center [880, 619] width 988 height 26
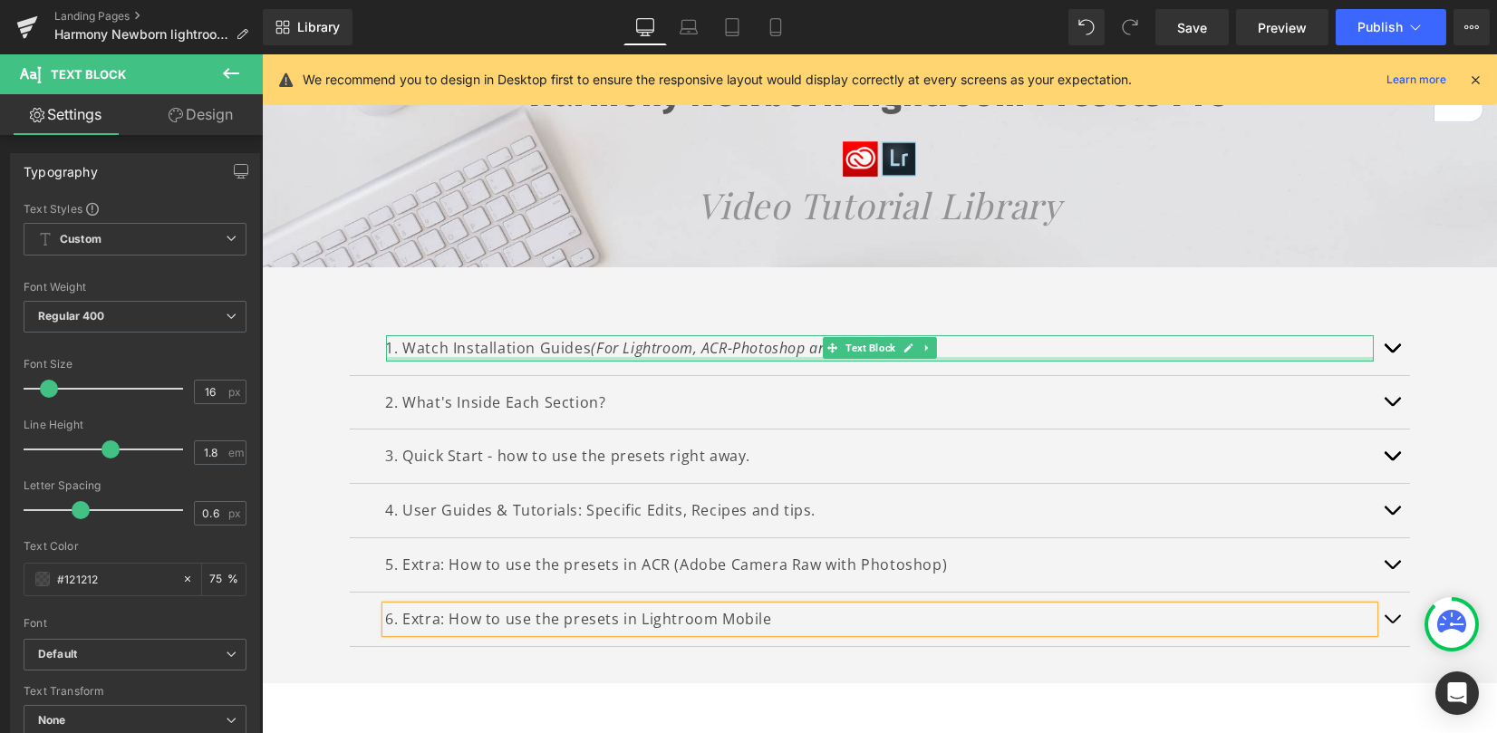
click at [522, 342] on p "1. Watch Installation Guides (For Lightroom, ACR-Photoshop and Mobile)." at bounding box center [880, 348] width 988 height 26
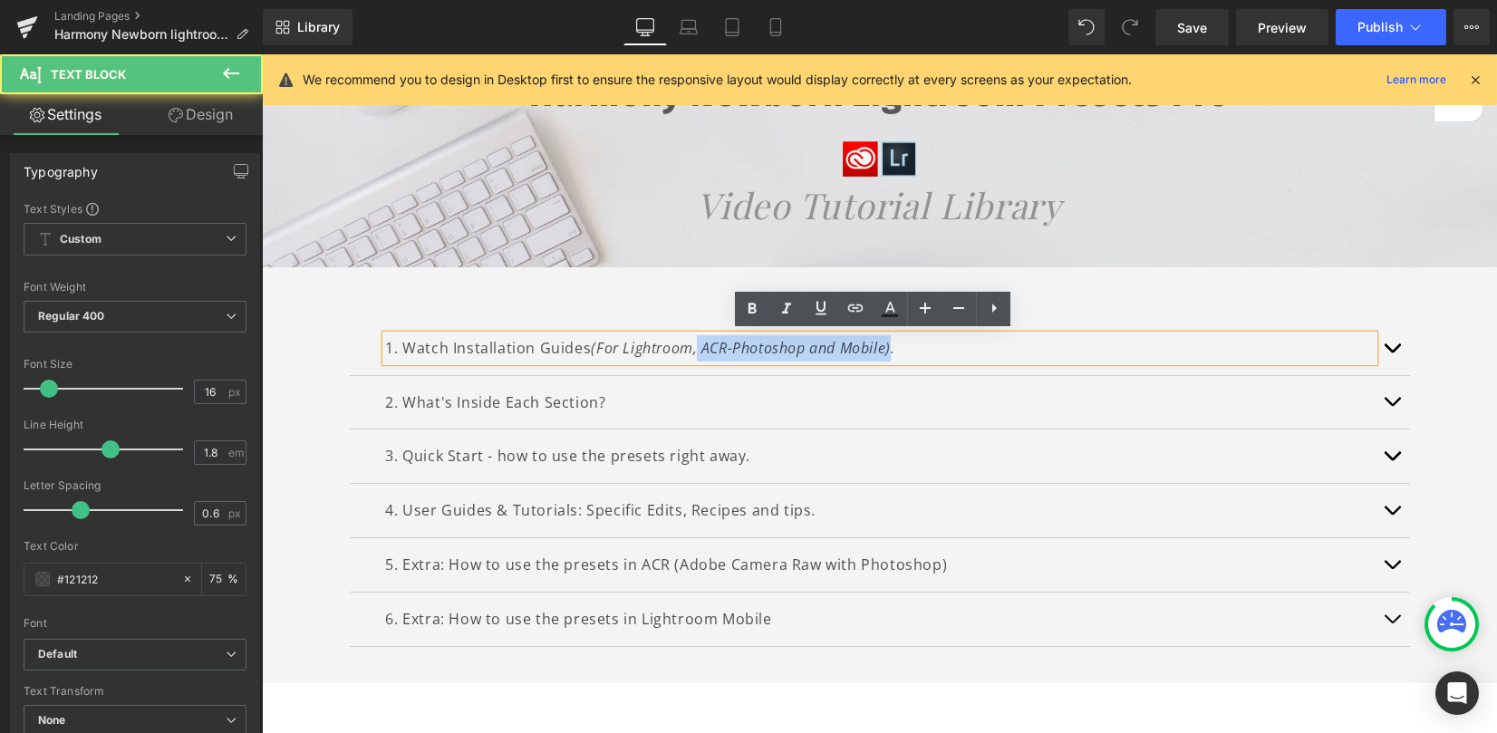
drag, startPoint x: 691, startPoint y: 347, endPoint x: 888, endPoint y: 338, distance: 197.8
click at [888, 338] on icon "(For Lightroom, ACR-Photoshop and Mobile)." at bounding box center [743, 348] width 304 height 20
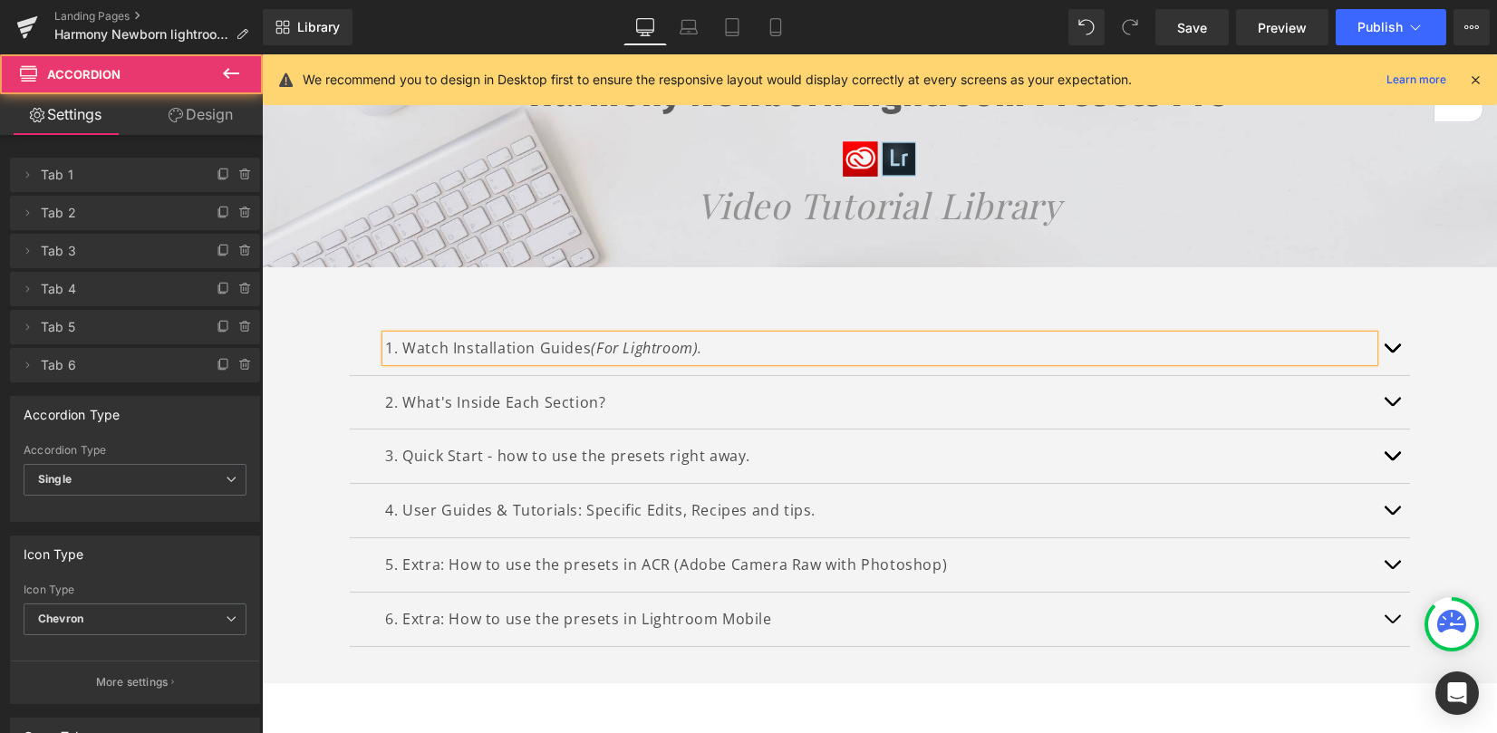
click at [1392, 353] on span "button" at bounding box center [1392, 353] width 0 height 0
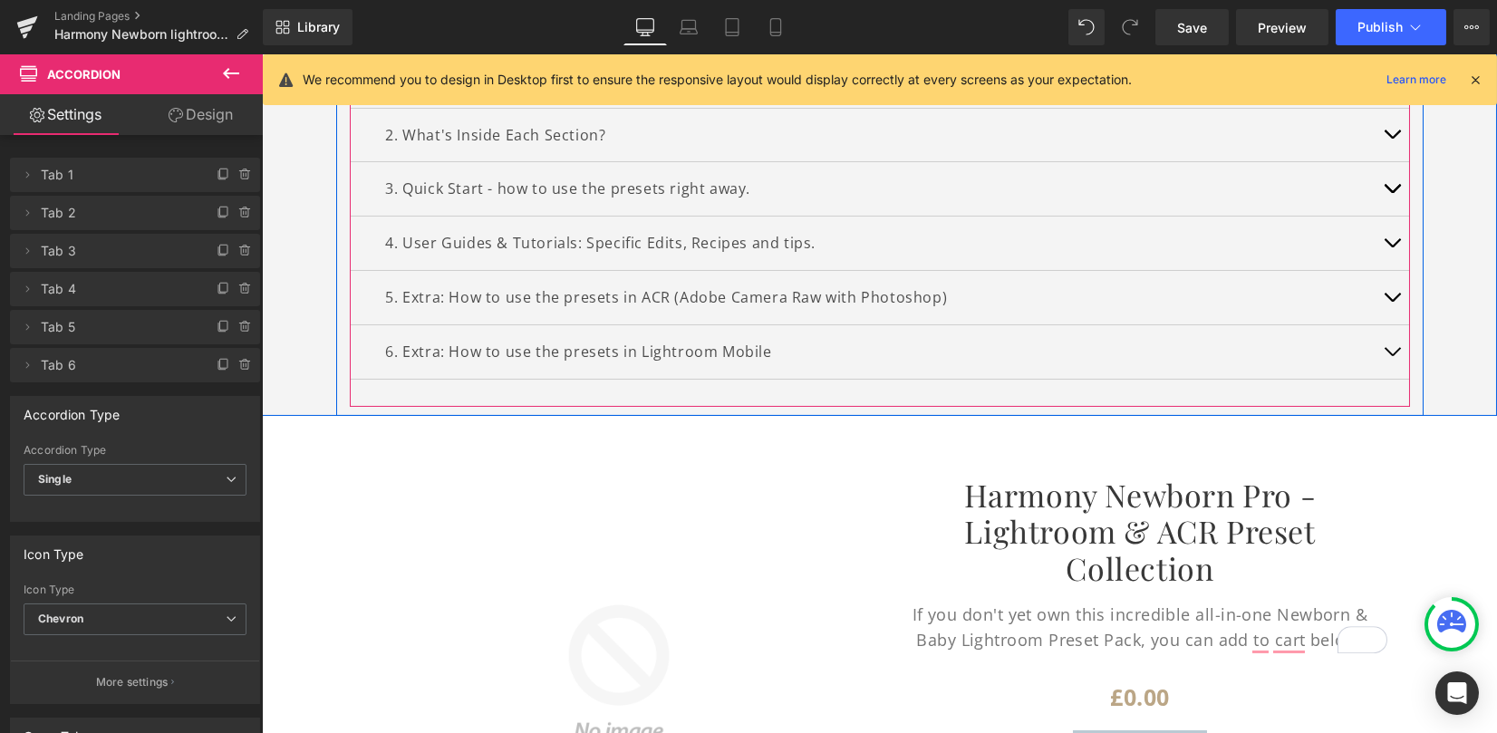
scroll to position [1091, 0]
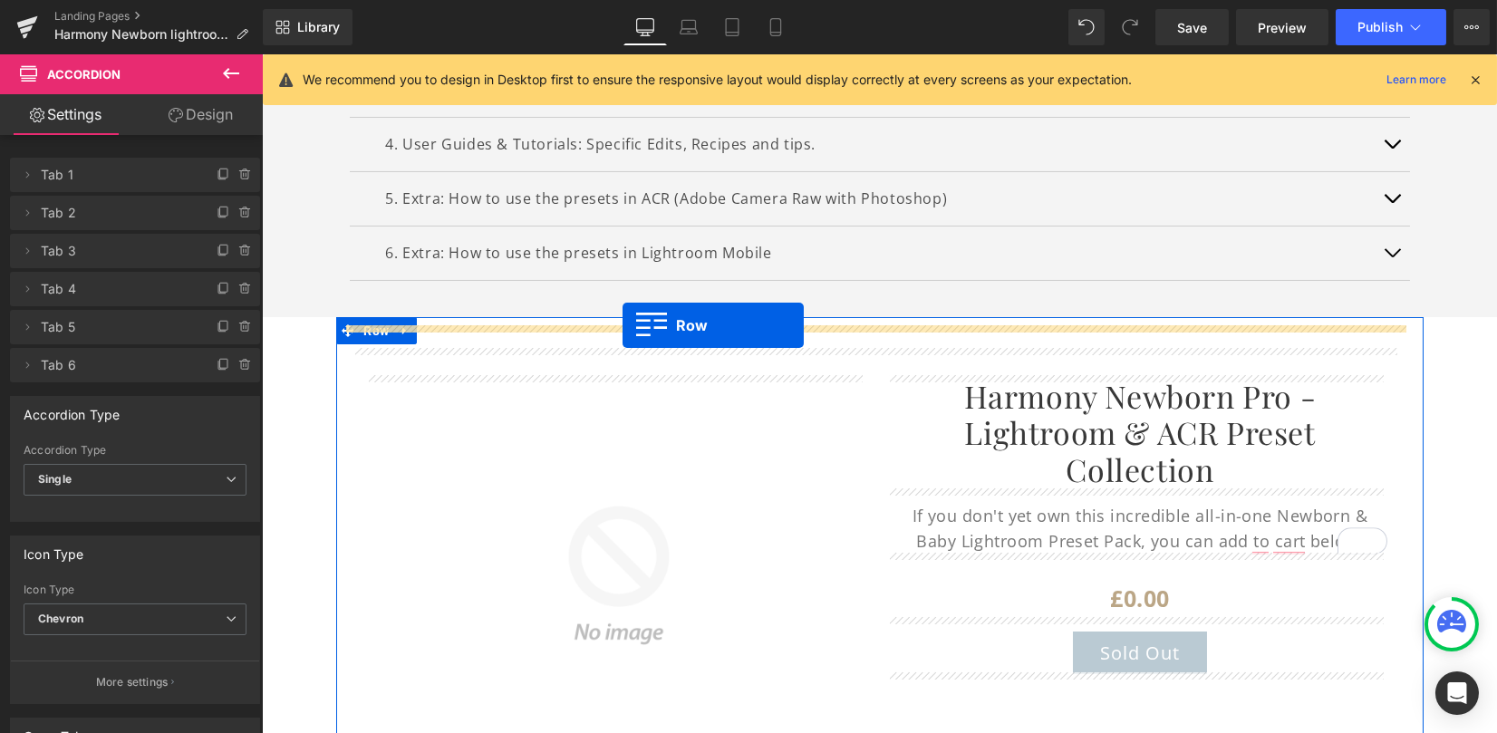
drag, startPoint x: 401, startPoint y: 429, endPoint x: 625, endPoint y: 328, distance: 245.4
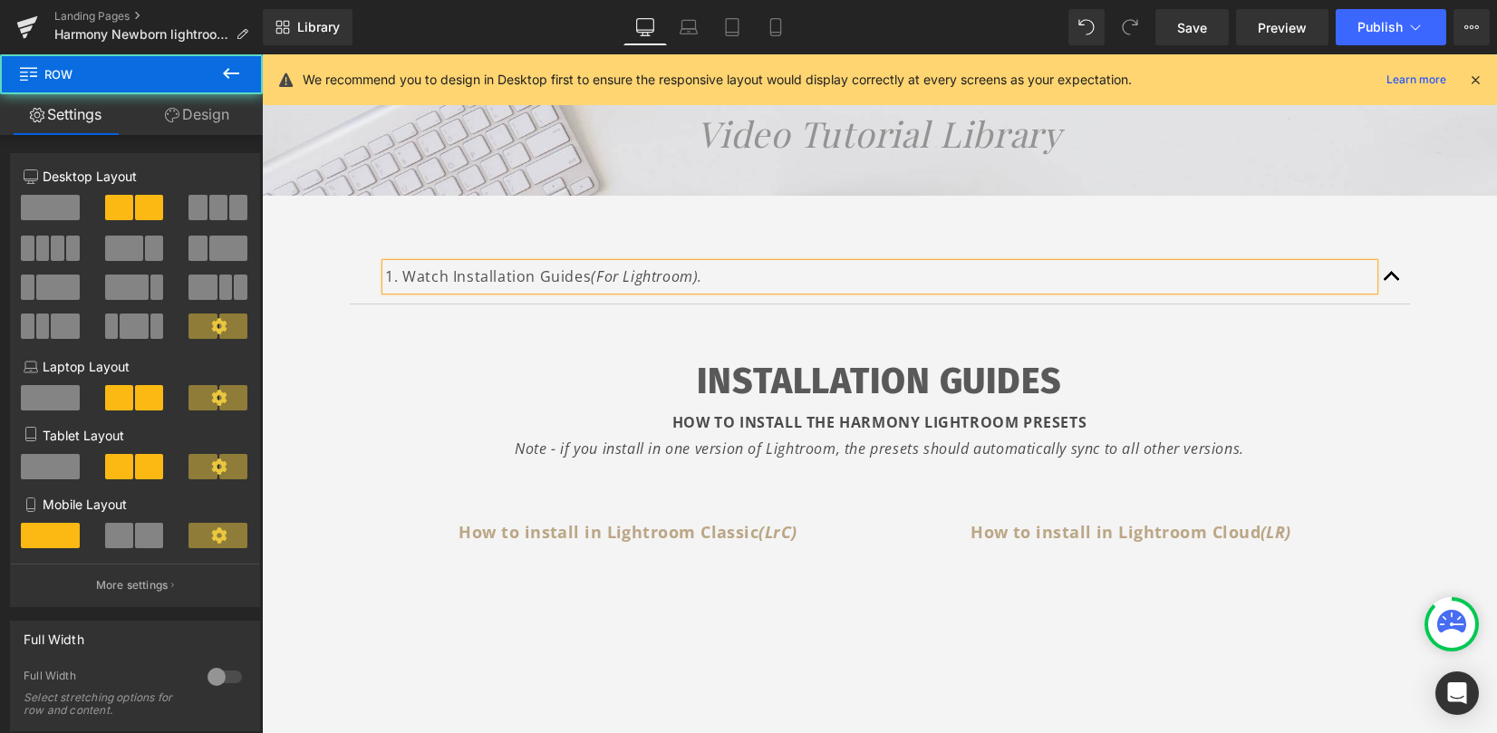
scroll to position [195, 0]
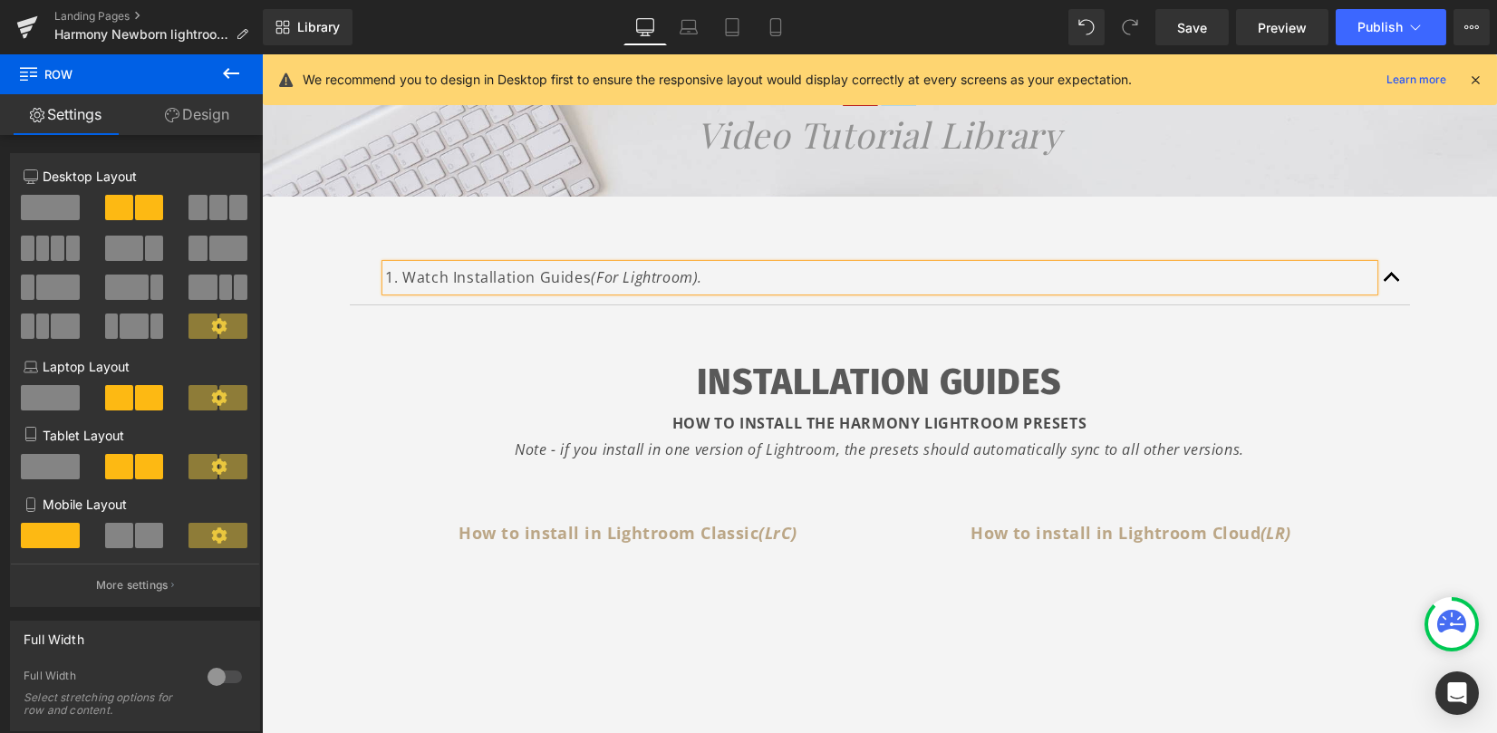
click at [867, 372] on h1 "INSTALLATION GUIDES" at bounding box center [880, 382] width 1006 height 56
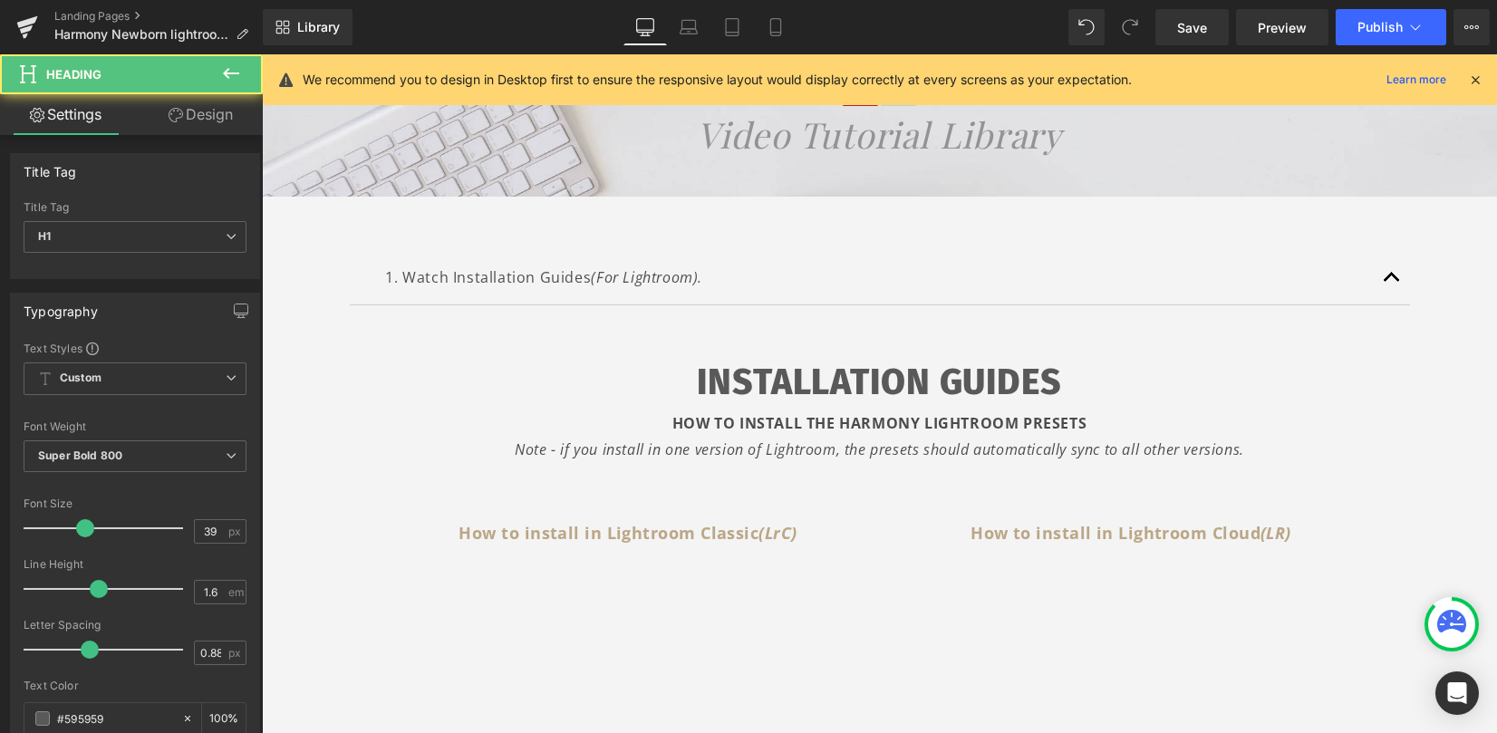
click at [194, 109] on link "Design" at bounding box center [200, 114] width 131 height 41
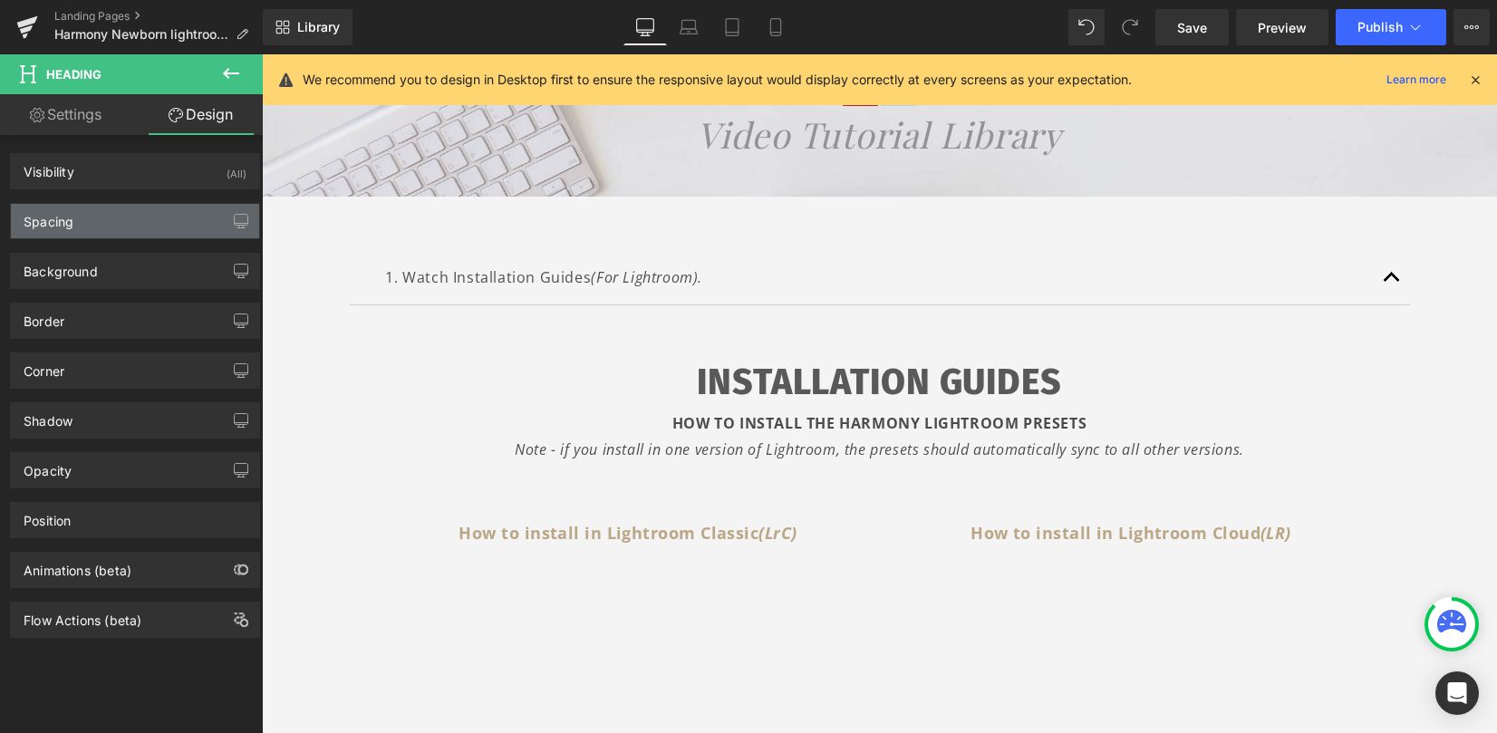
click at [108, 219] on div "Spacing" at bounding box center [135, 221] width 248 height 34
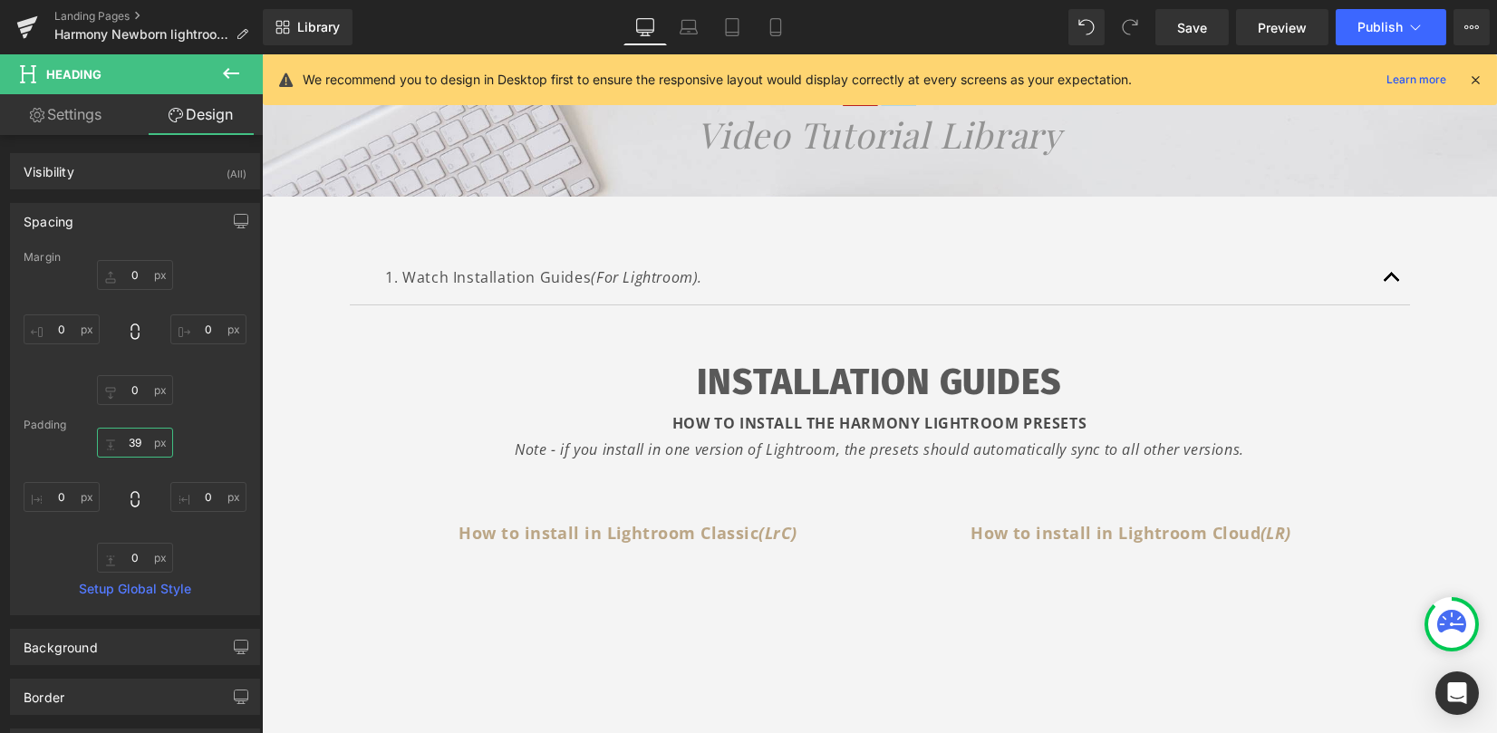
click at [133, 441] on input "39" at bounding box center [135, 443] width 76 height 30
type input "10"
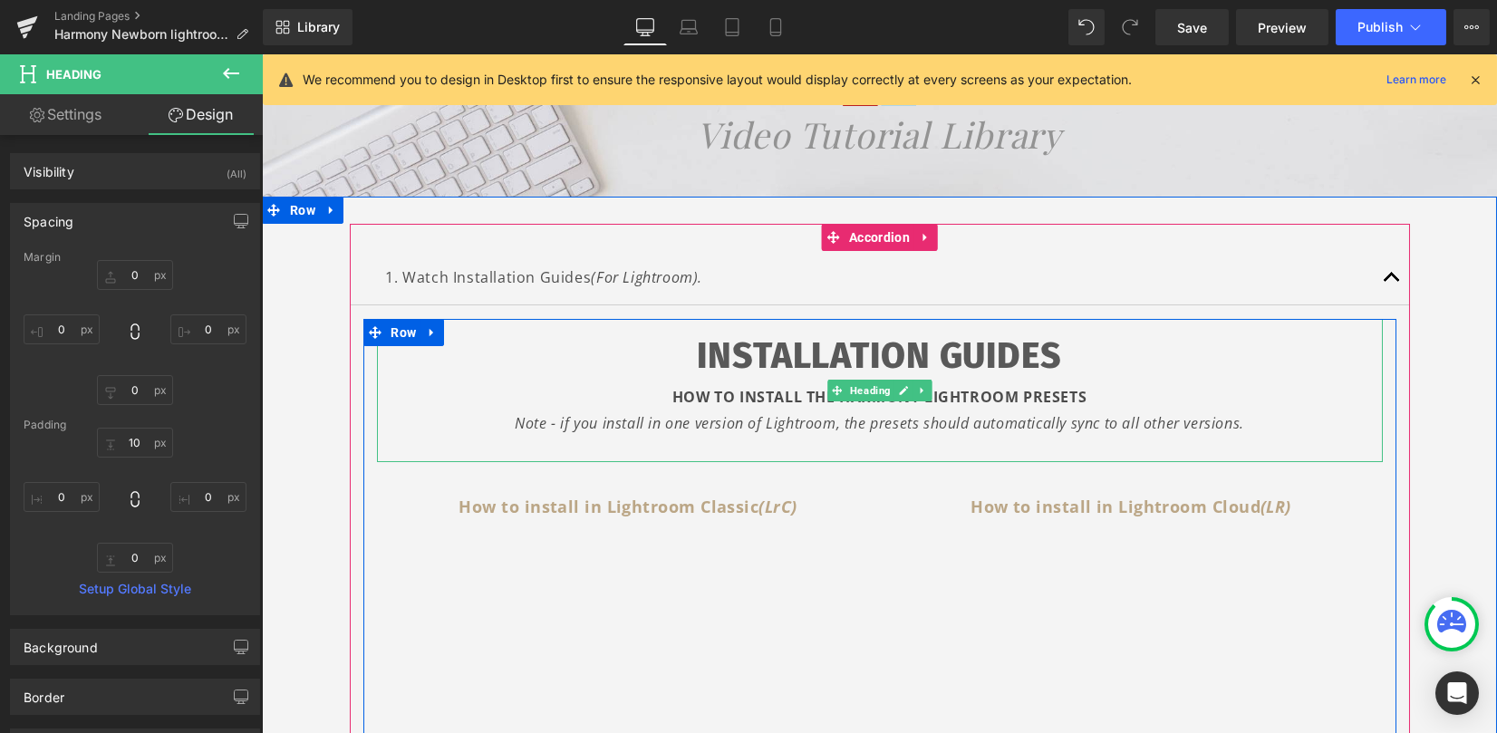
click at [1244, 425] on div "Note - if you install in one version of Lightroom, the presets should automatic…" at bounding box center [880, 424] width 1006 height 26
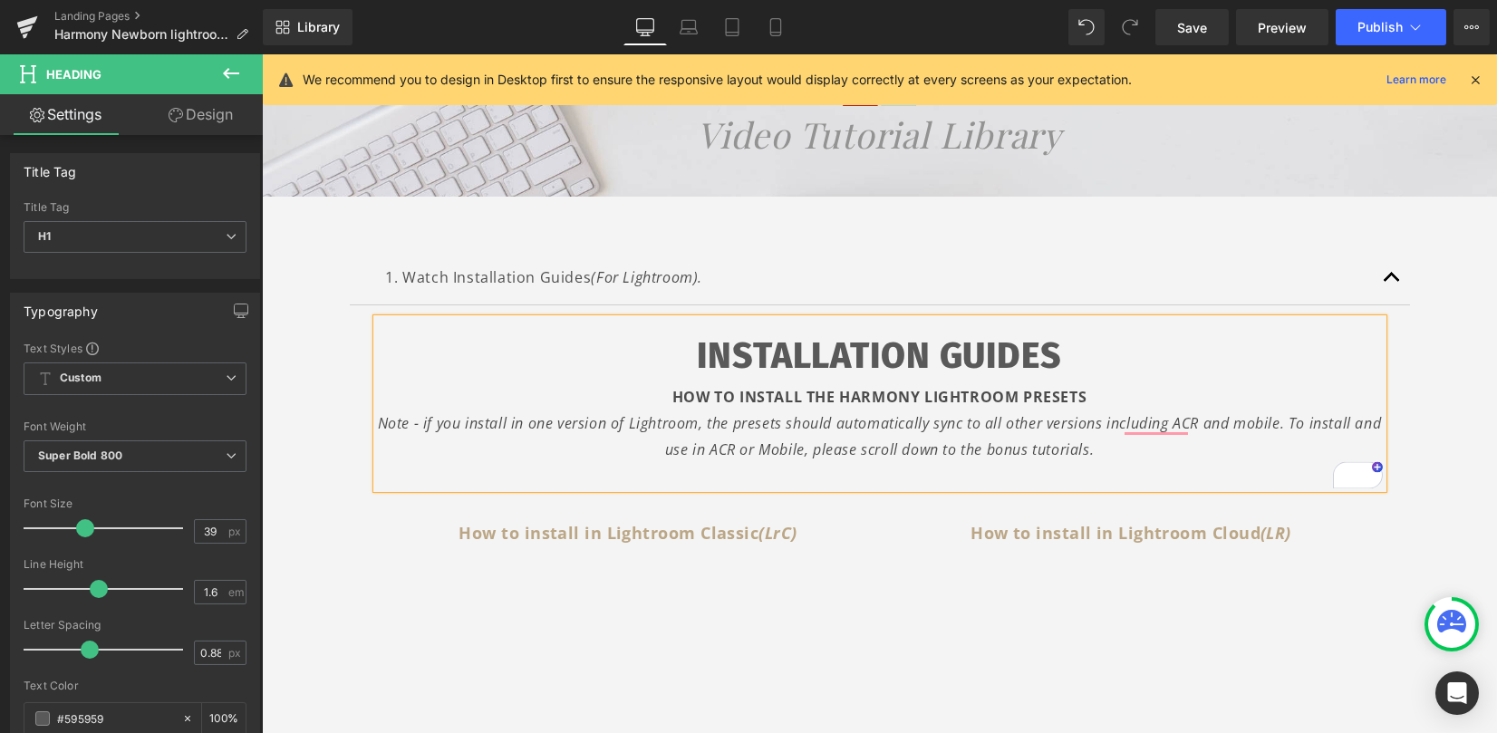
click at [1303, 427] on icon "Note - if you install in one version of Lightroom, the presets should automatic…" at bounding box center [880, 436] width 1004 height 46
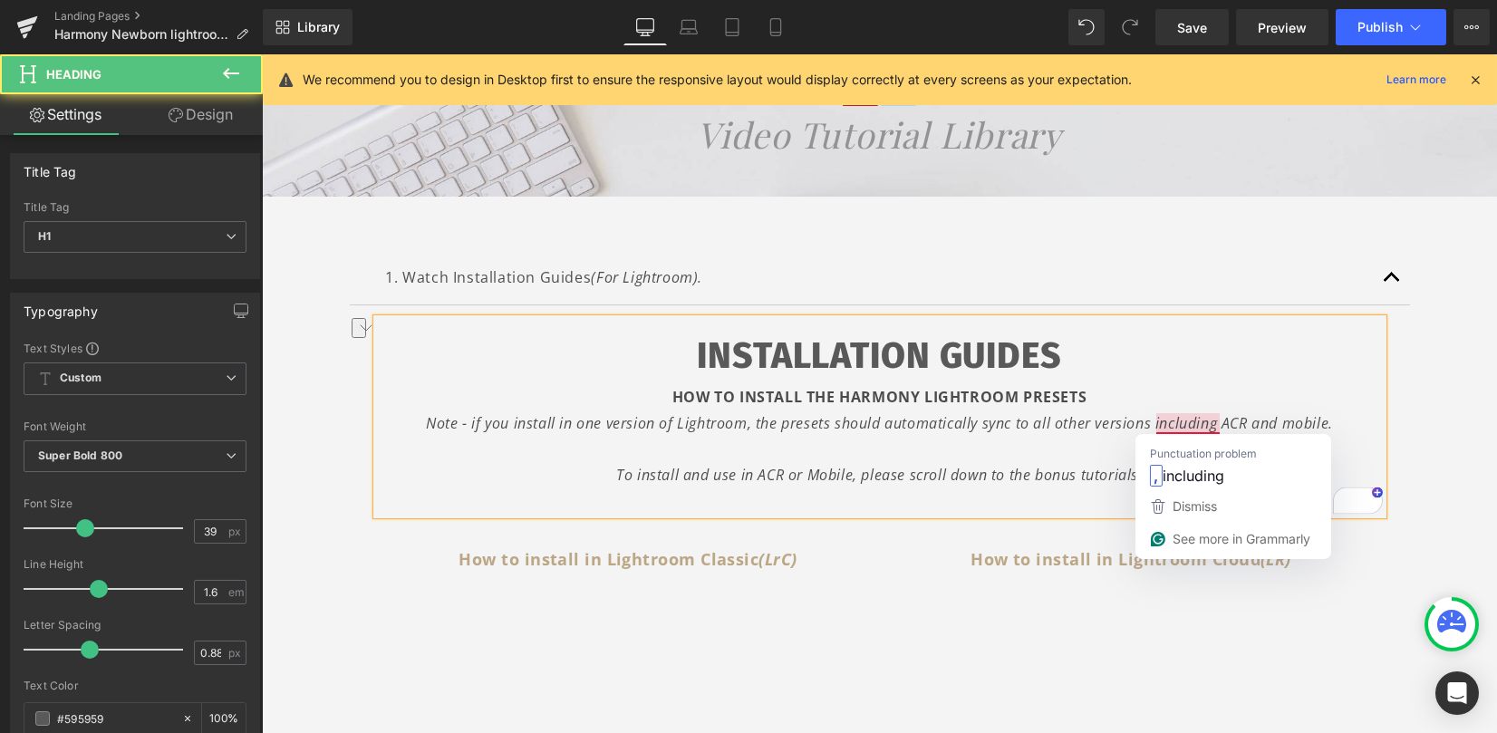
drag, startPoint x: 1247, startPoint y: 417, endPoint x: 1146, endPoint y: 422, distance: 101.6
click at [1144, 422] on div "Note - if you install in one version of Lightroom, the presets should automatic…" at bounding box center [880, 424] width 1006 height 26
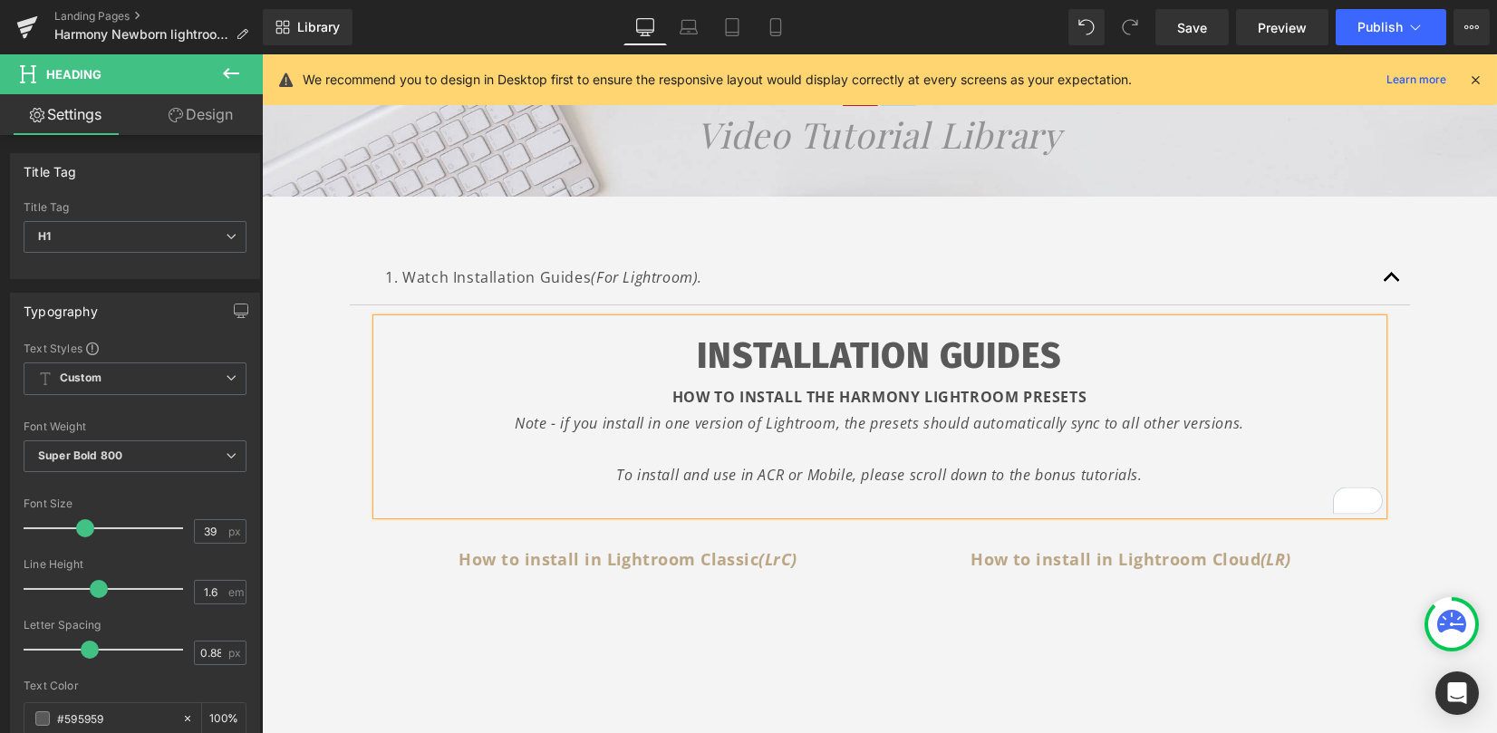
click at [1455, 428] on div "1. Watch Installation Guides (For Lightroom). Text Block INSTALLATION GUIDES HO…" at bounding box center [879, 693] width 1235 height 992
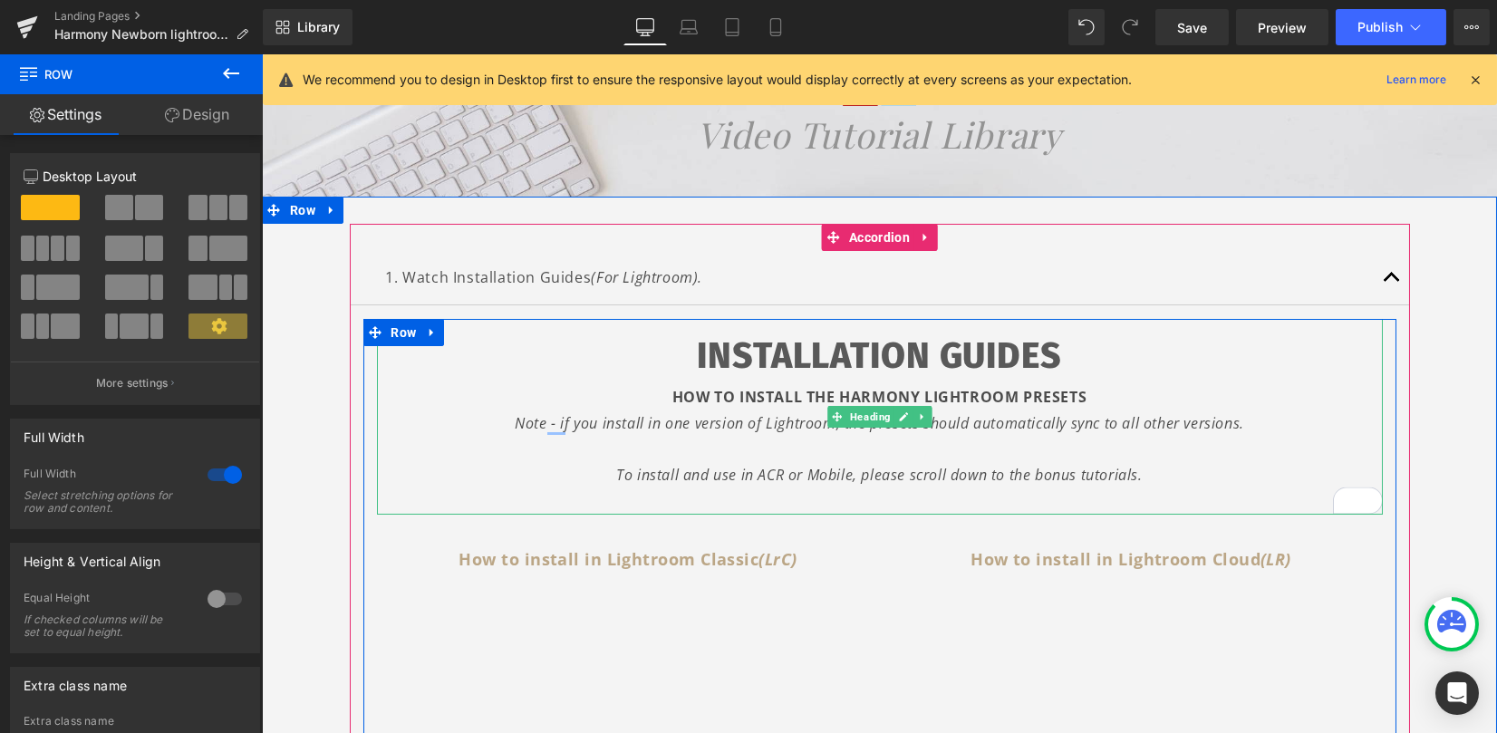
click at [858, 430] on div "Note - if you install in one version of Lightroom, the presets should automatic…" at bounding box center [880, 424] width 1006 height 26
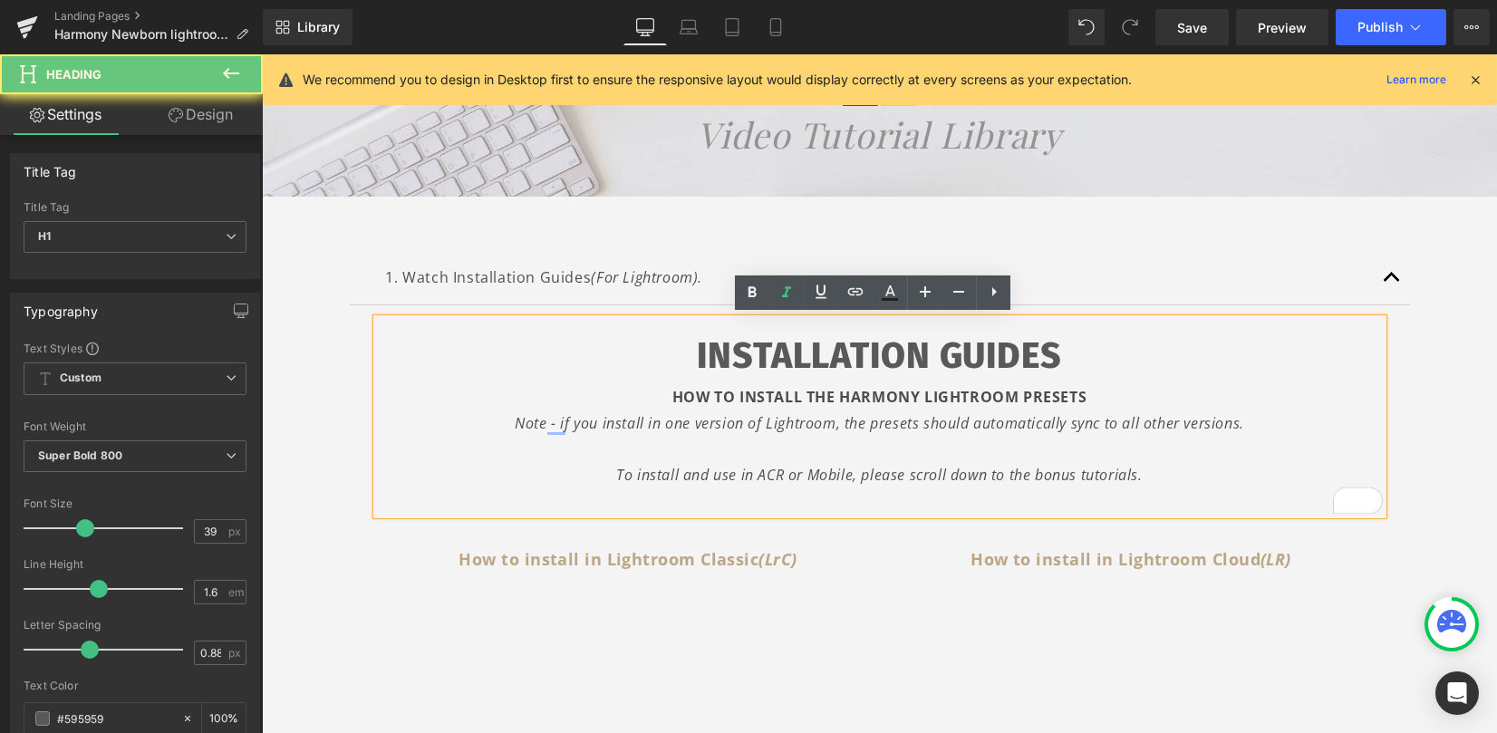
click at [852, 445] on div "To enrich screen reader interactions, please activate Accessibility in Grammarl…" at bounding box center [880, 450] width 1006 height 26
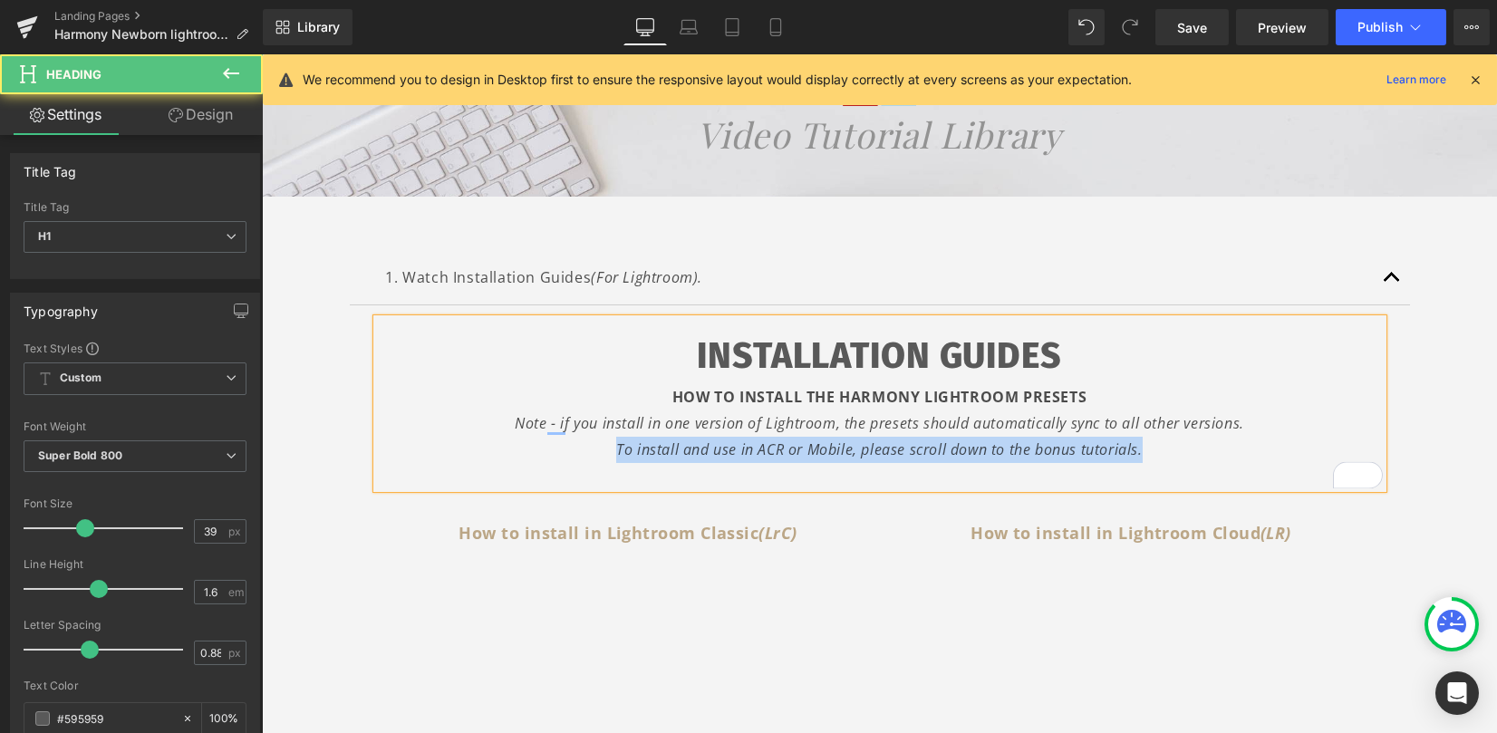
drag, startPoint x: 588, startPoint y: 448, endPoint x: 1165, endPoint y: 451, distance: 576.4
click at [1165, 451] on div "To install and use in ACR or Mobile, please scroll down to the bonus tutorials." at bounding box center [880, 450] width 1006 height 26
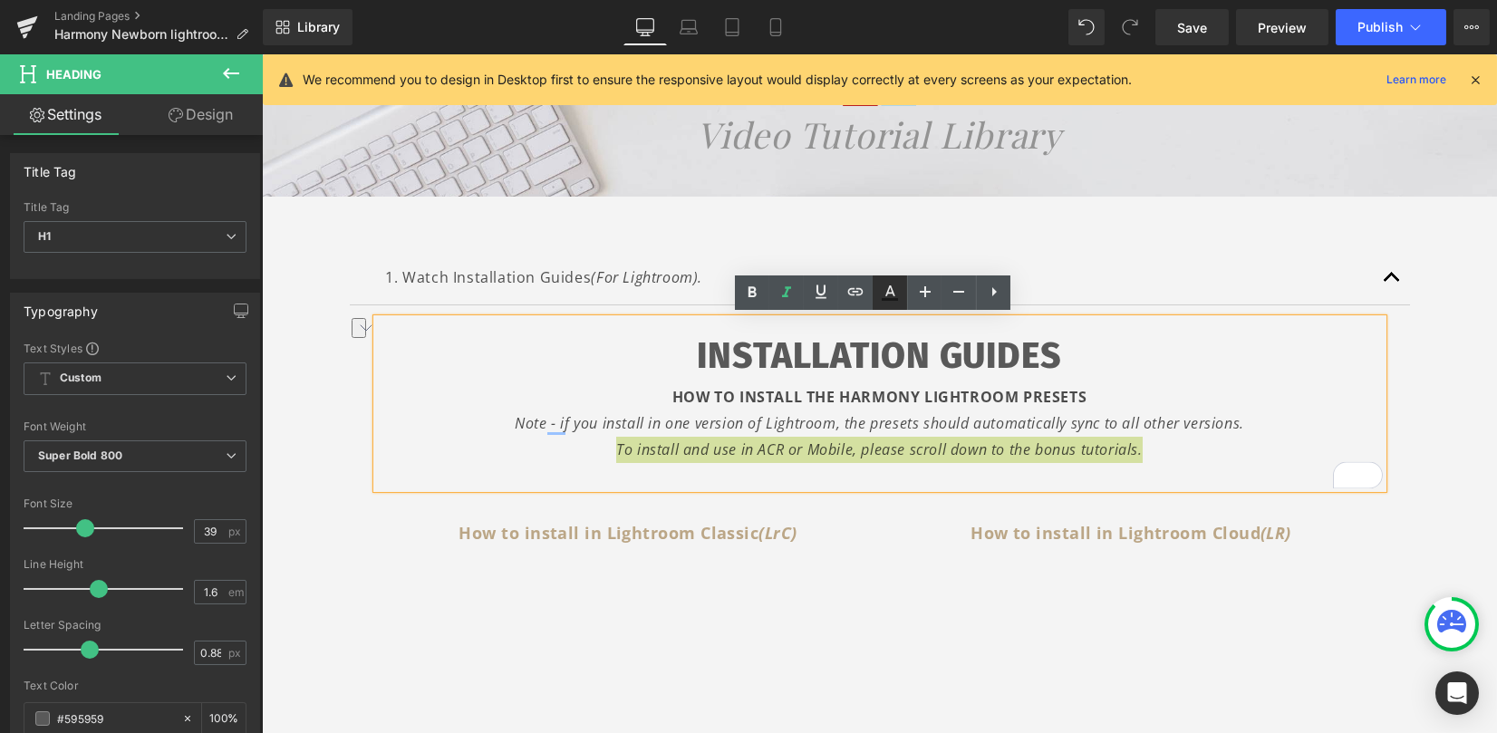
click at [889, 294] on icon at bounding box center [890, 293] width 22 height 22
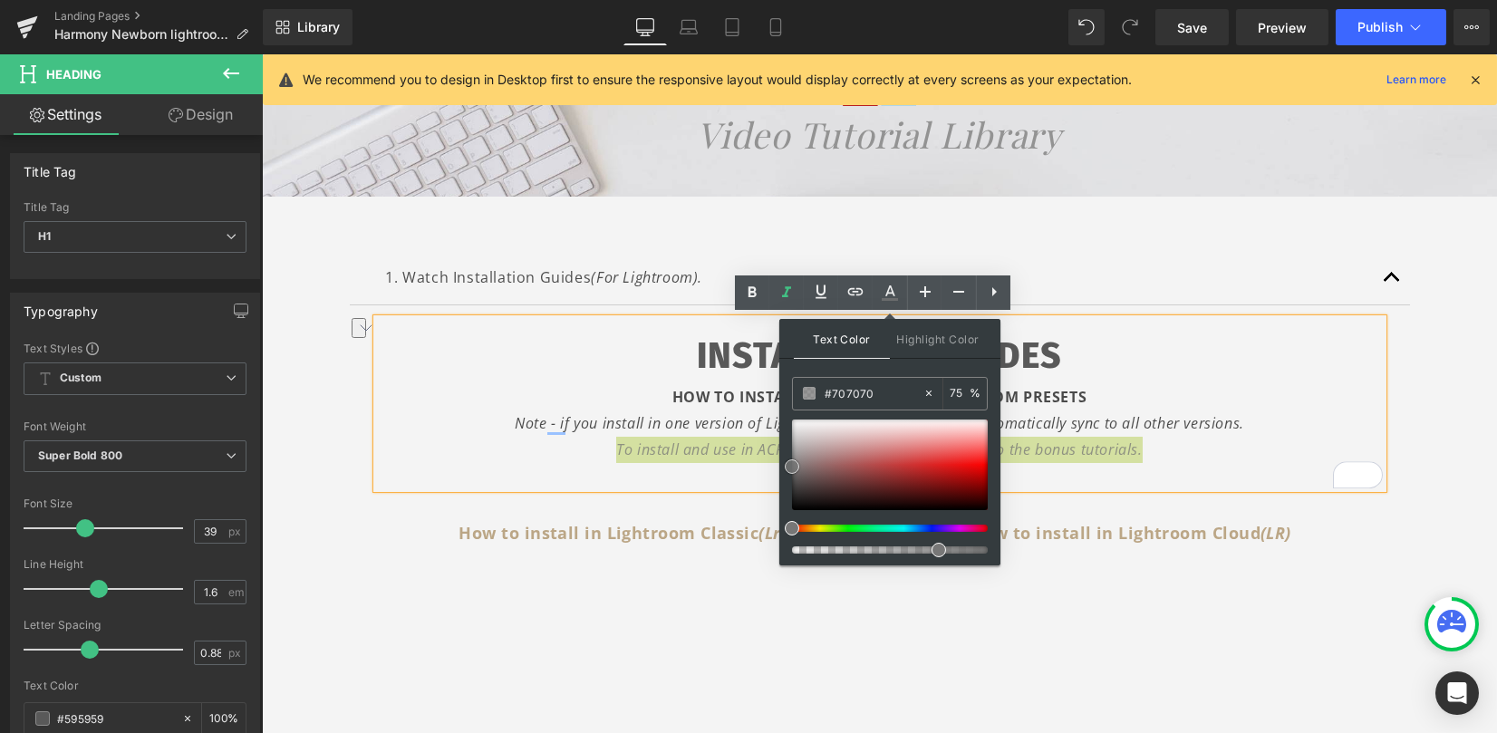
type input "#6d6d6d"
drag, startPoint x: 850, startPoint y: 465, endPoint x: 782, endPoint y: 471, distance: 68.3
click at [782, 471] on div "Text Color Highlight Color rgba(109, 109, 109, 0.75) #6d6d6d 75 % transparent t…" at bounding box center [889, 442] width 221 height 247
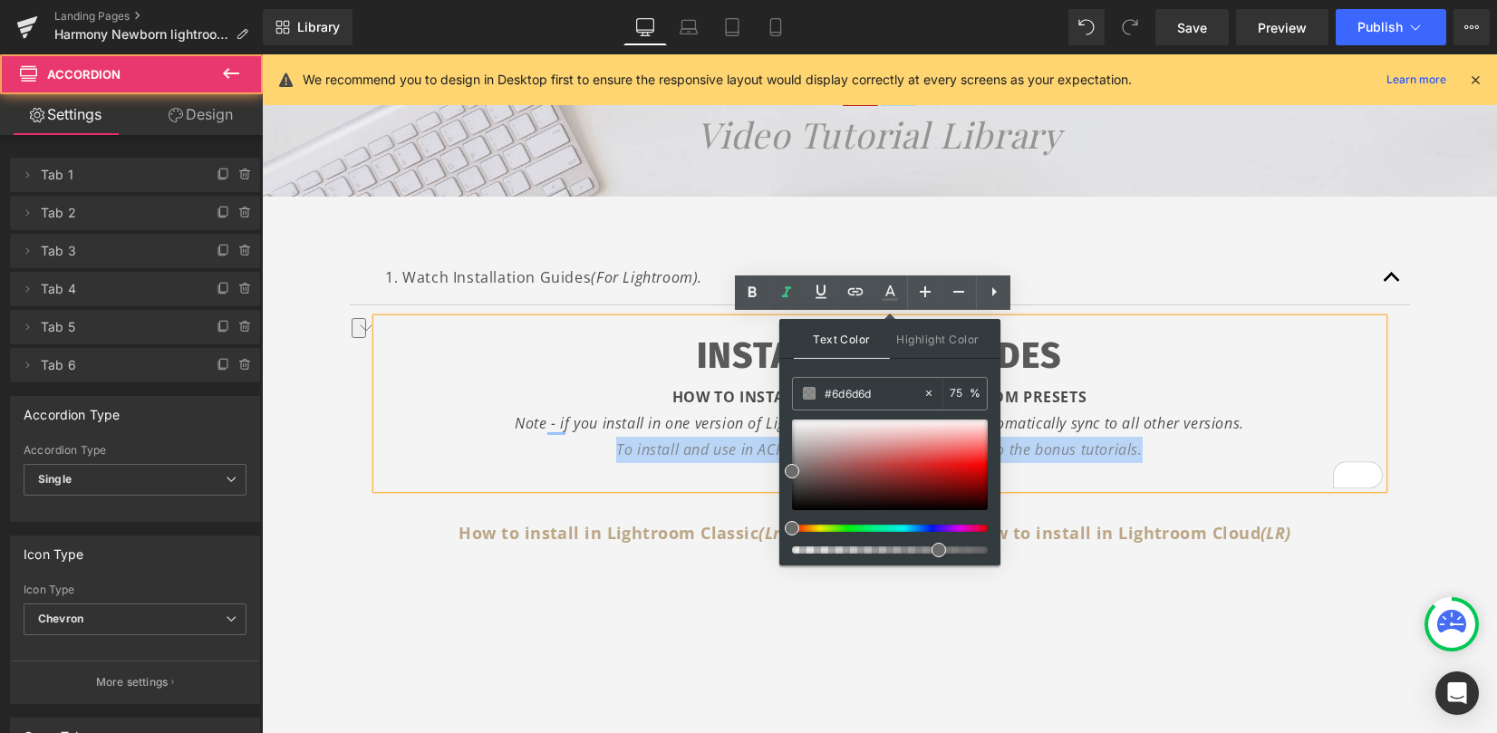
click at [1397, 376] on article "INSTALLATION GUIDES HOW TO INSTALL THE HARMONY LIGHTROOM PRESETS Note - if you …" at bounding box center [880, 580] width 1060 height 551
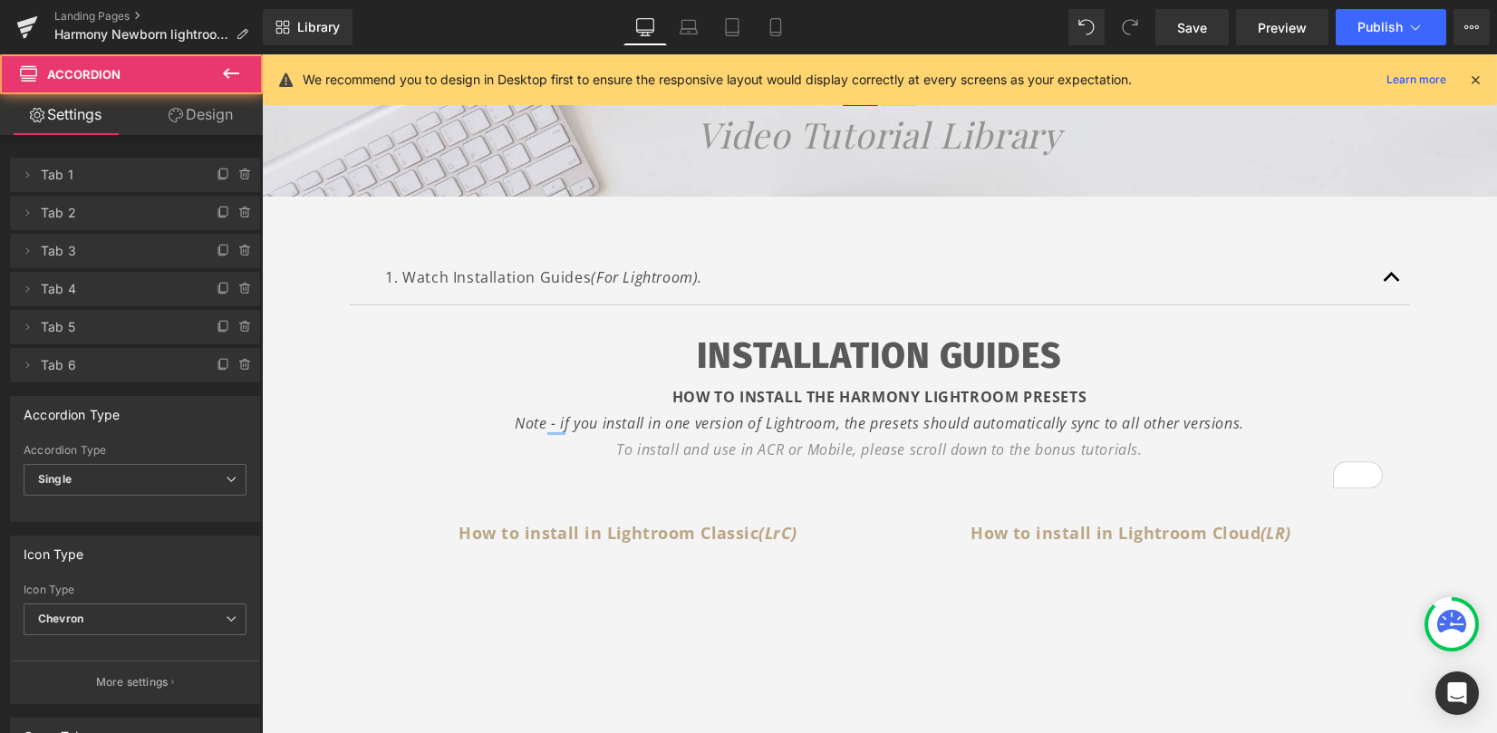
click at [1408, 387] on div "1. Watch Installation Guides (For Lightroom). Text Block INSTALLATION GUIDES HO…" at bounding box center [880, 689] width 1088 height 931
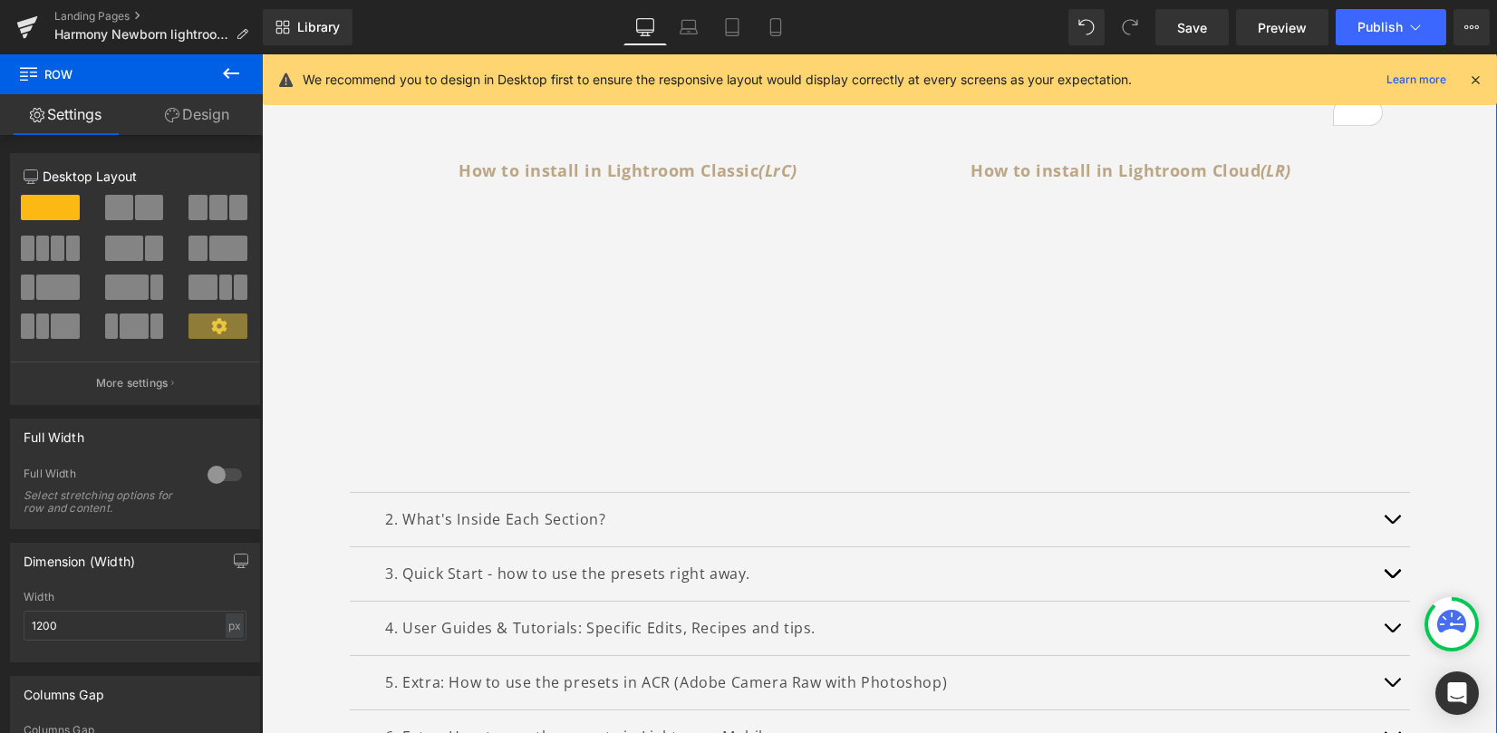
scroll to position [679, 0]
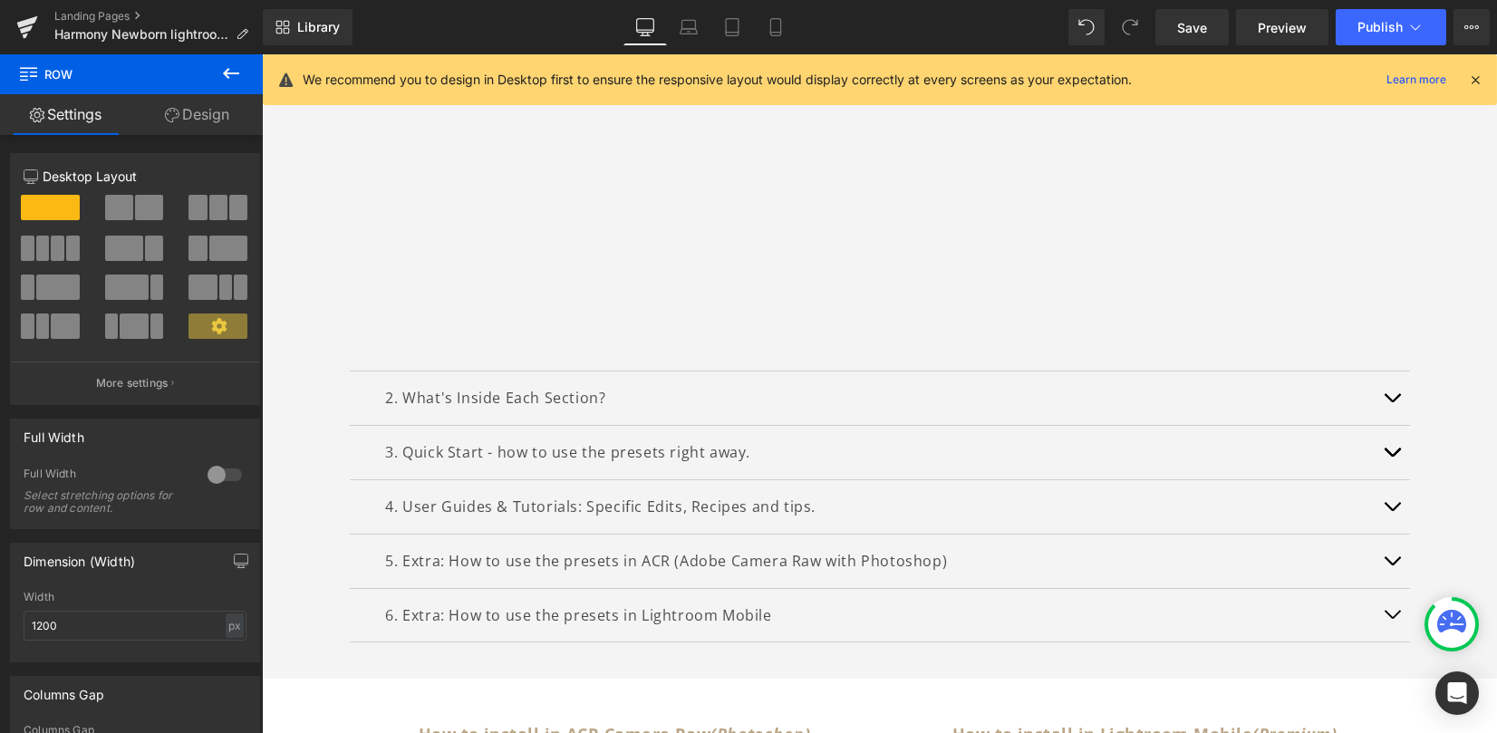
click at [702, 661] on div "Rendering Content" at bounding box center [748, 662] width 111 height 20
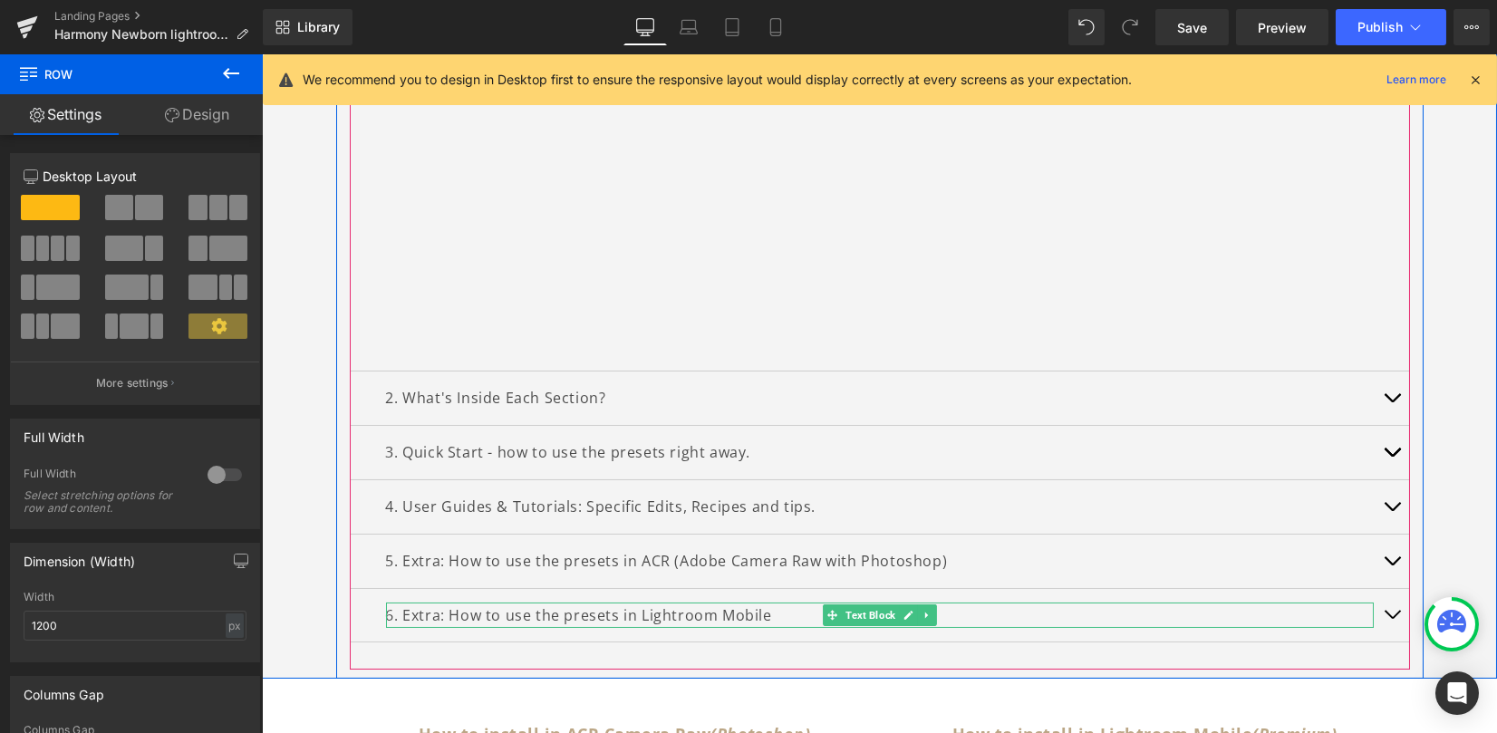
click at [563, 614] on p "6. Extra: How to use the presets in Lightroom Mobile" at bounding box center [880, 616] width 988 height 26
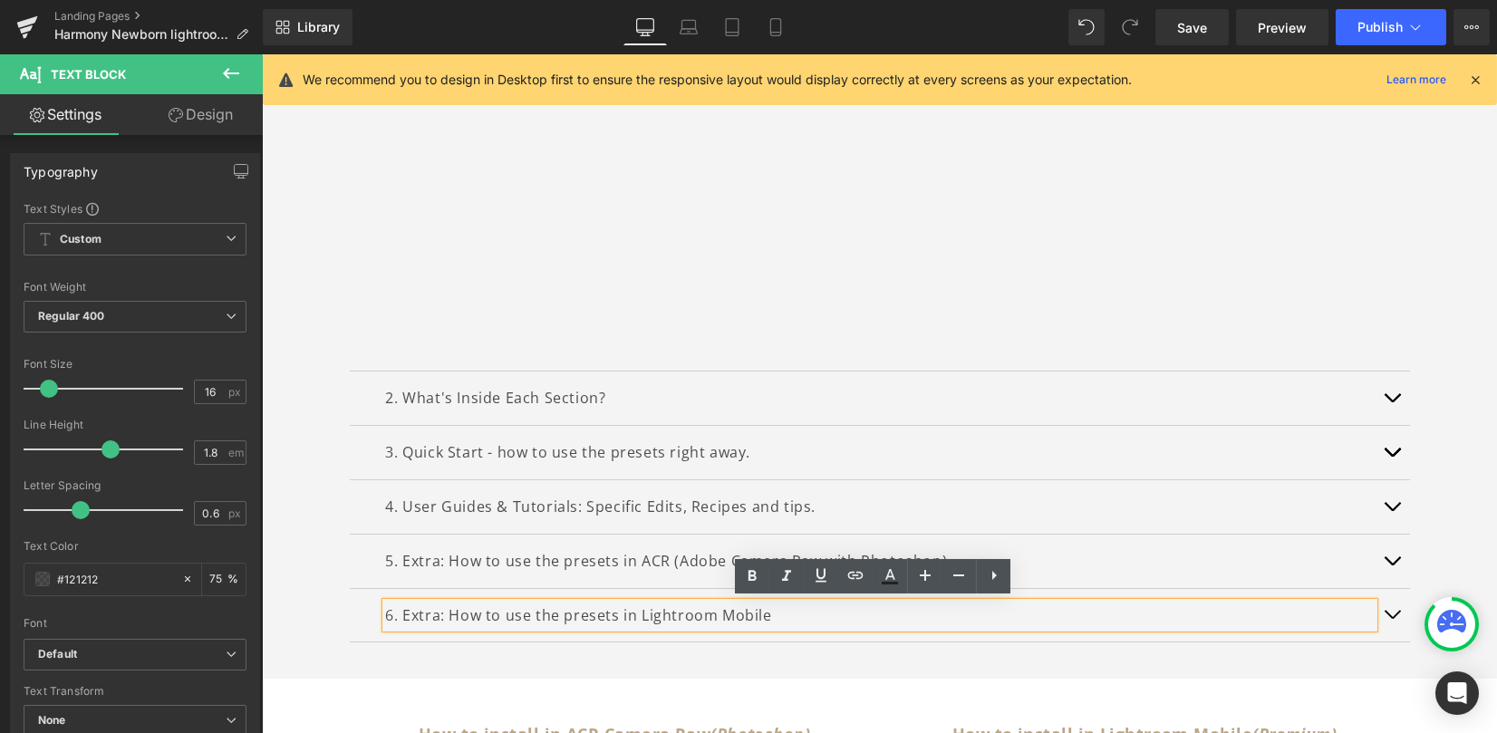
click at [594, 561] on p "5. Extra: How to use the presets in ACR (Adobe Camera Raw with Photoshop)" at bounding box center [880, 561] width 988 height 26
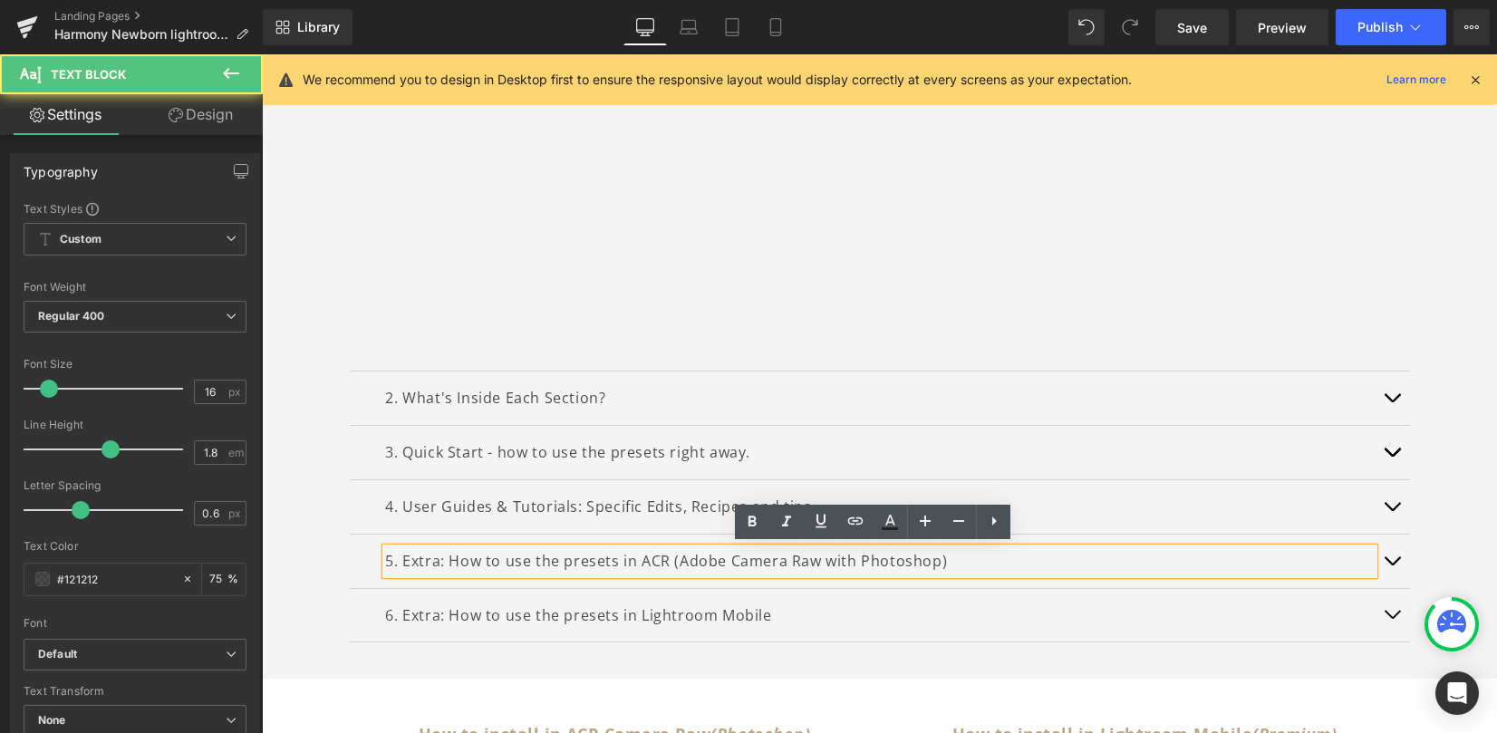
click at [610, 663] on div "1. Watch Installation Guides (For Lightroom). Text Block INSTALLATION GUIDES HO…" at bounding box center [880, 205] width 1060 height 931
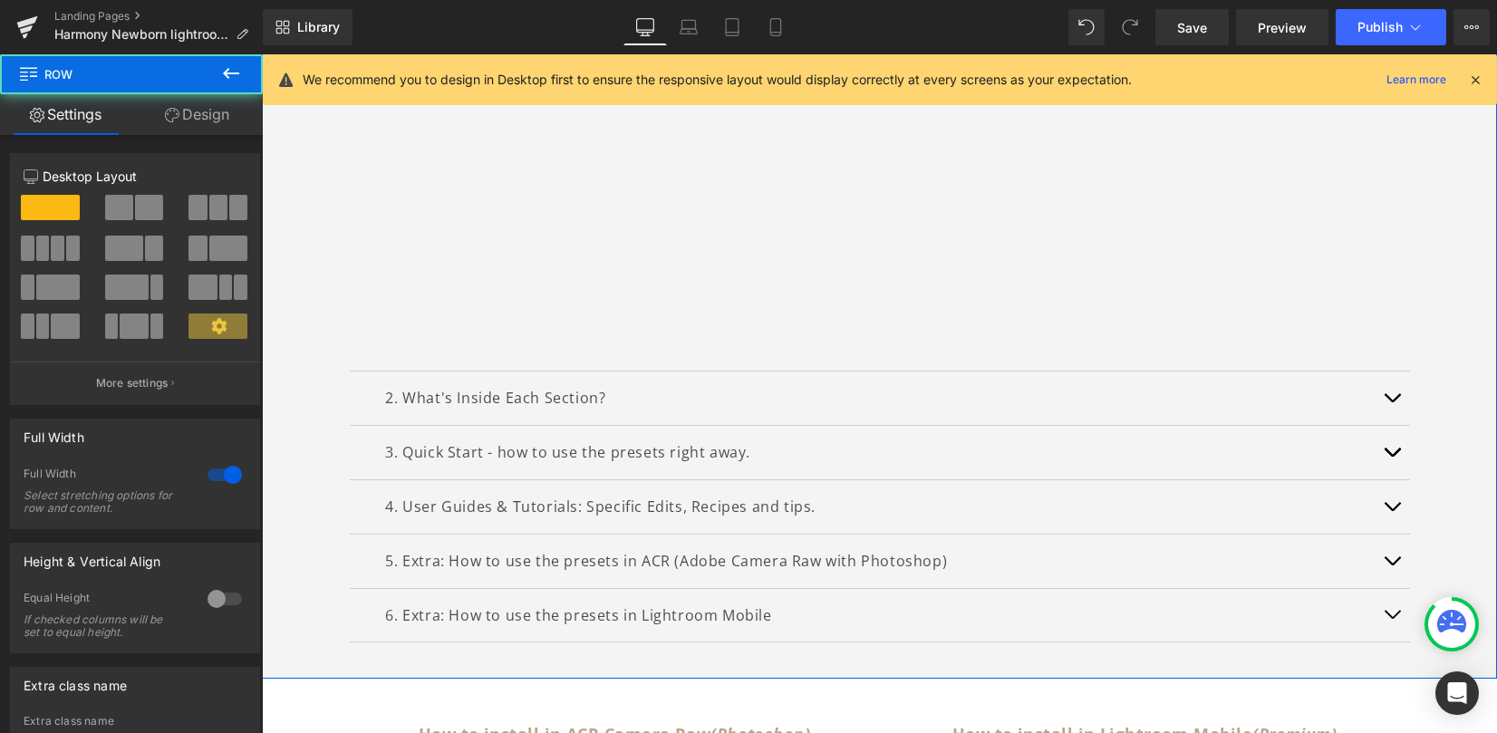
click at [1426, 507] on div "1. Watch Installation Guides (For Lightroom). Text Block INSTALLATION GUIDES HO…" at bounding box center [879, 196] width 1235 height 967
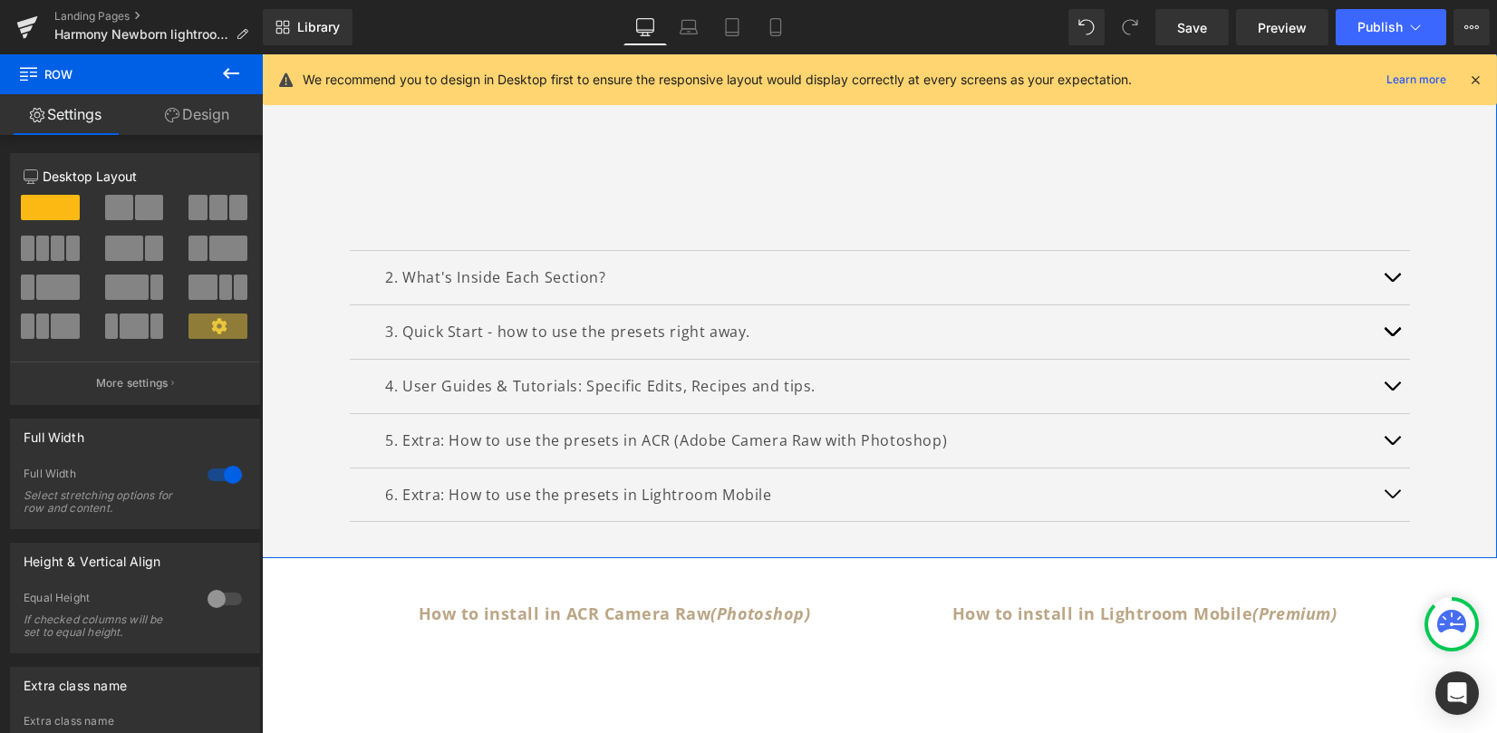
scroll to position [1041, 0]
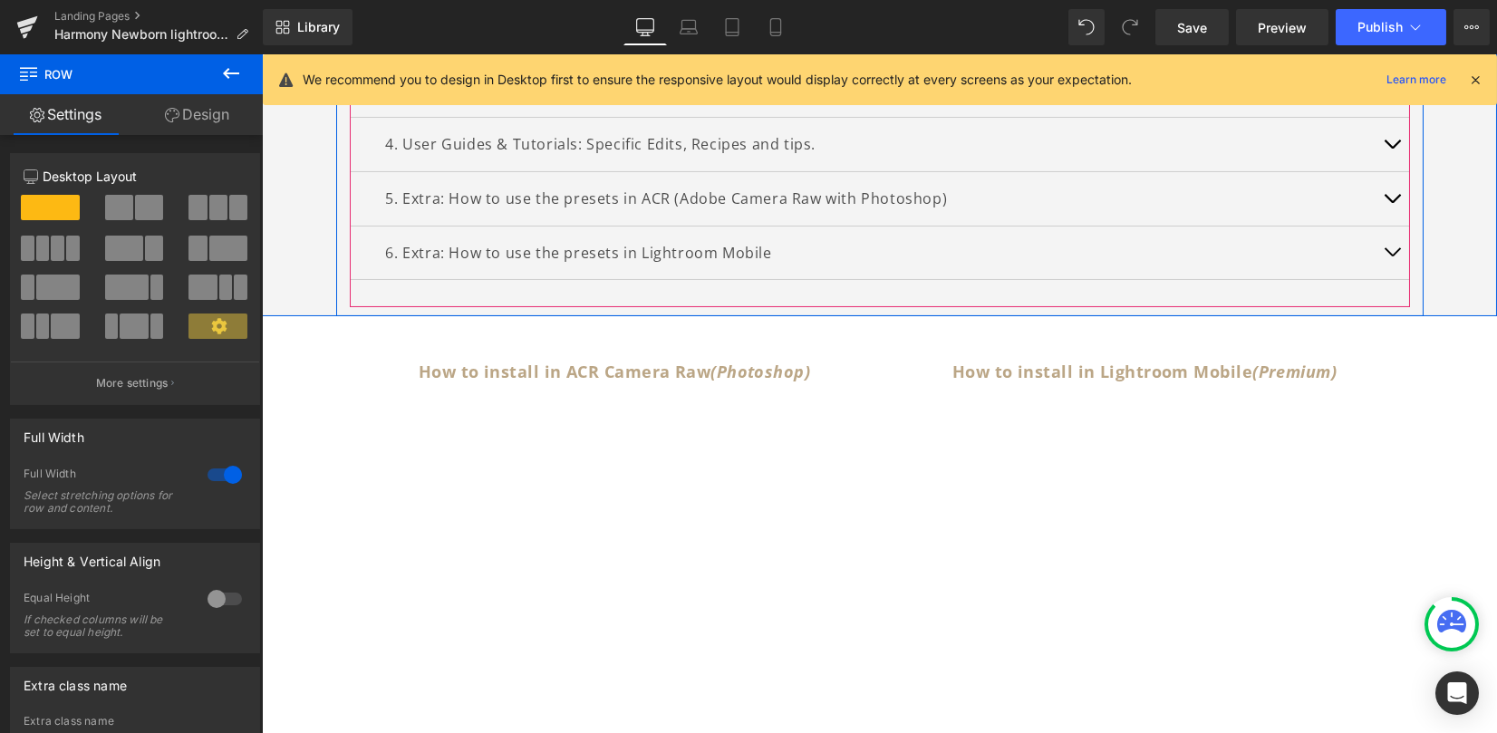
click at [1386, 256] on button "button" at bounding box center [1392, 253] width 36 height 53
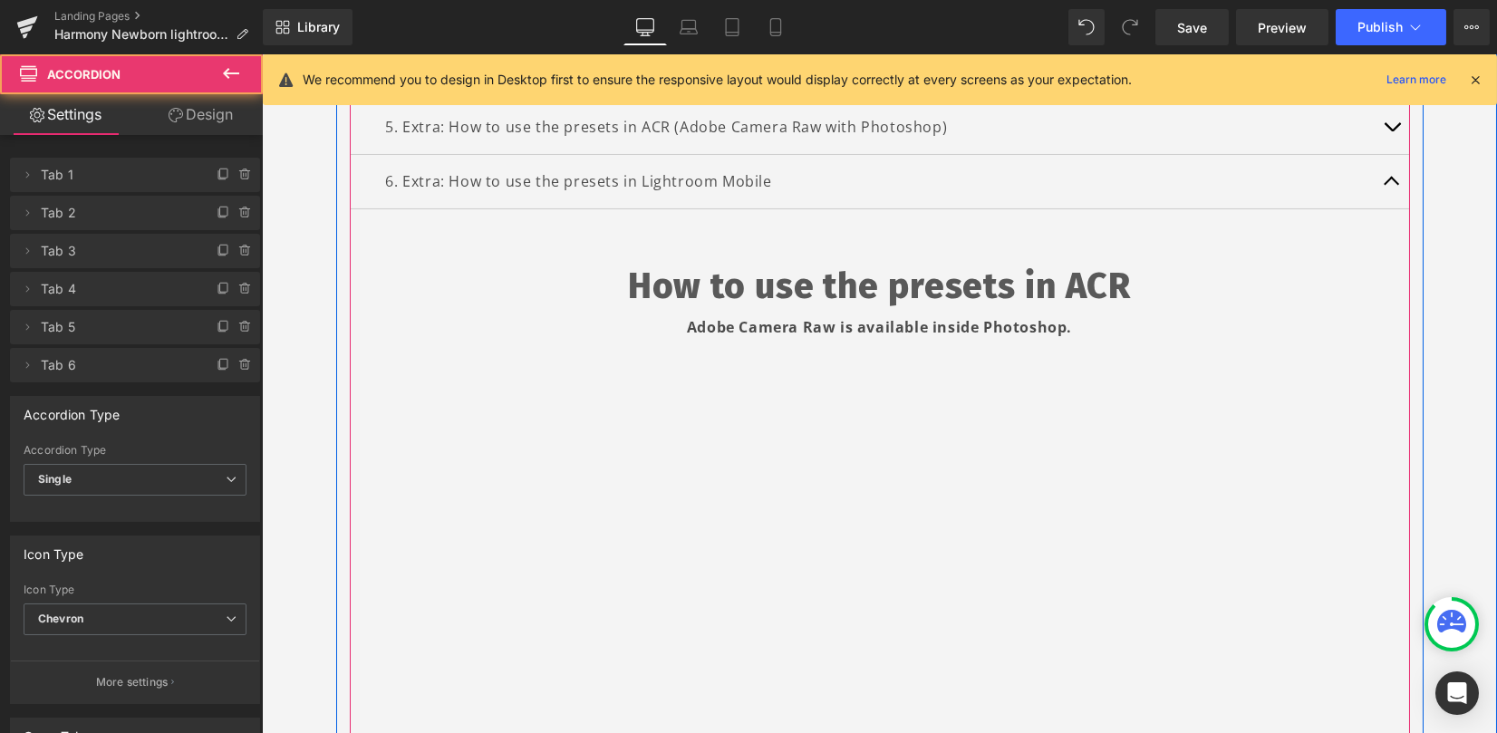
scroll to position [485, 0]
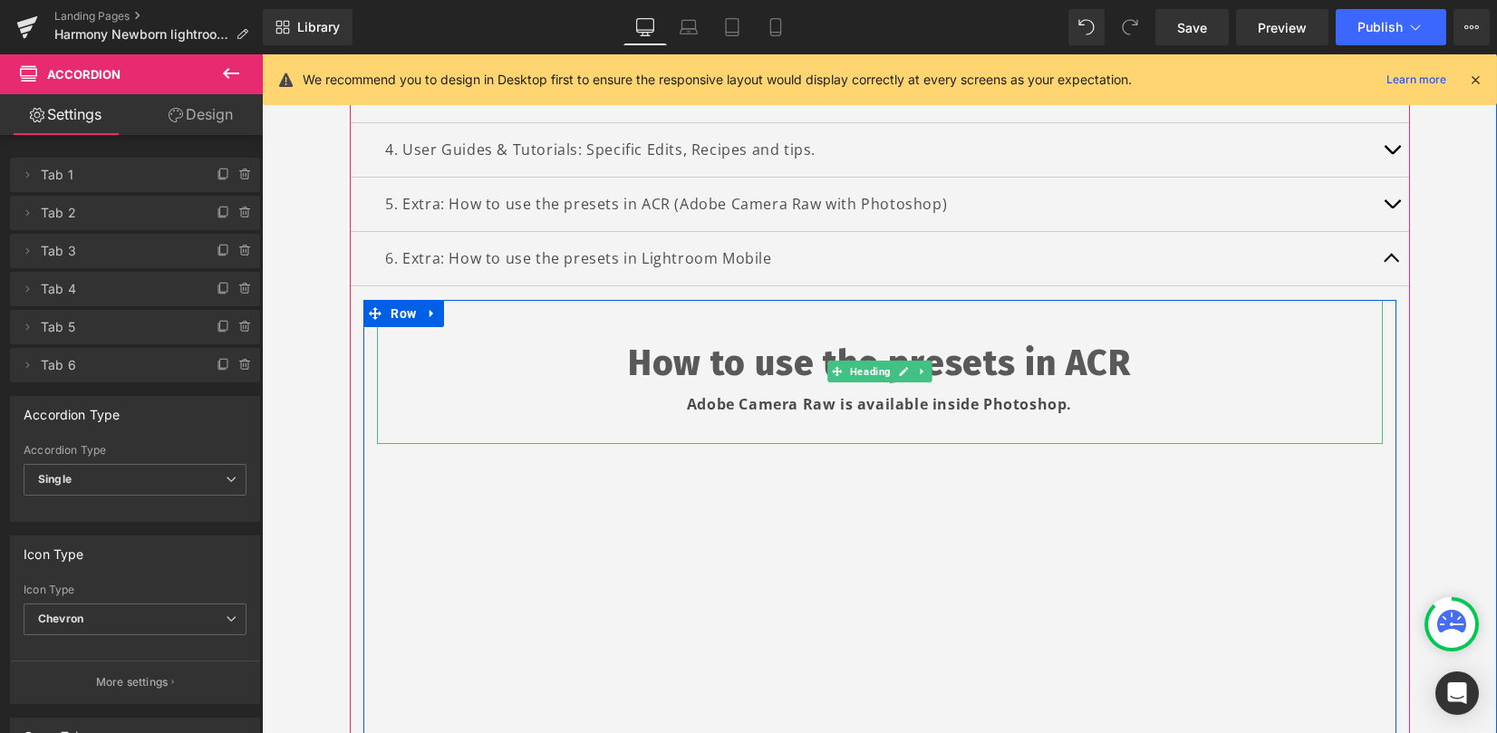
click at [747, 358] on h1 "How to use the presets in ACR" at bounding box center [880, 363] width 1006 height 56
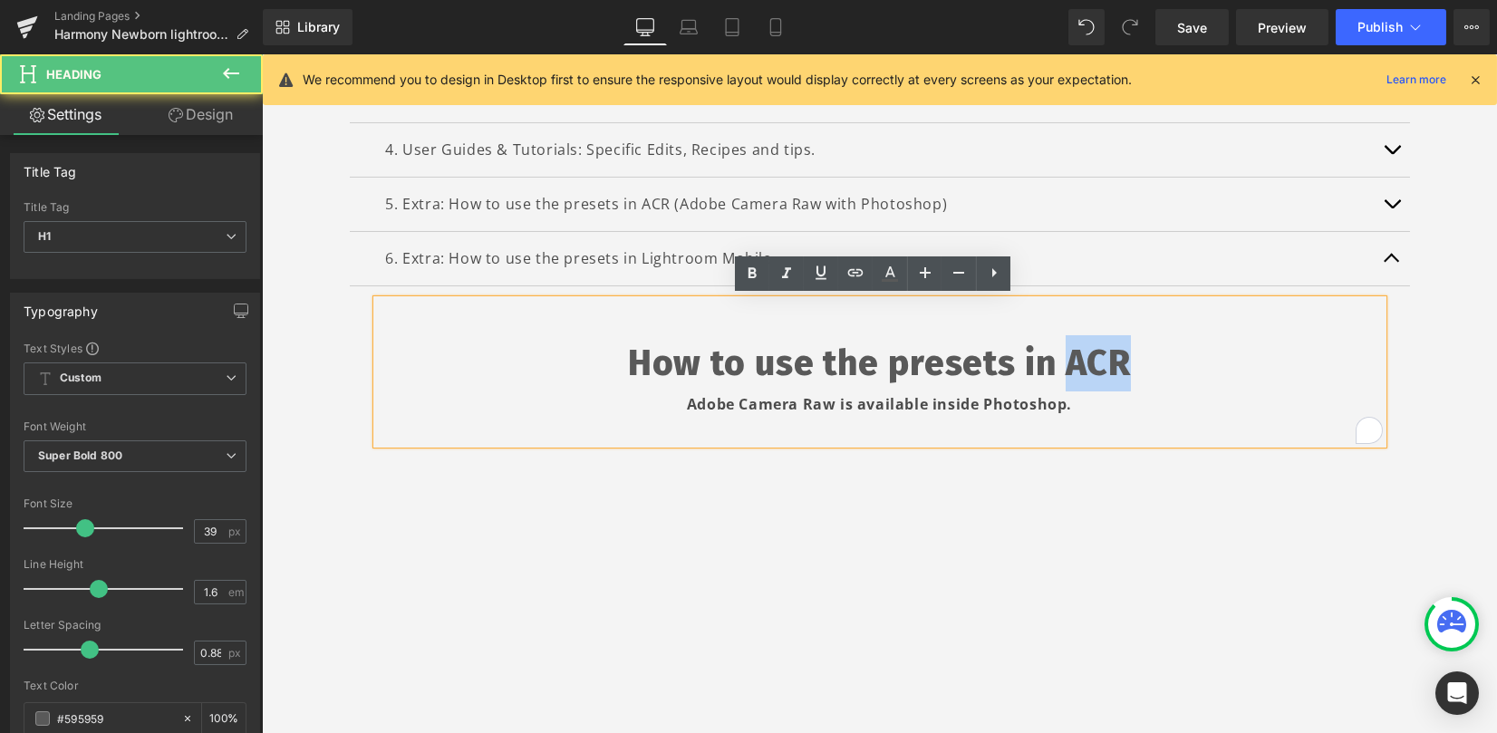
drag, startPoint x: 1096, startPoint y: 364, endPoint x: 1126, endPoint y: 362, distance: 30.0
click at [1123, 364] on h1 "How to use the presets in ACR" at bounding box center [880, 363] width 1006 height 56
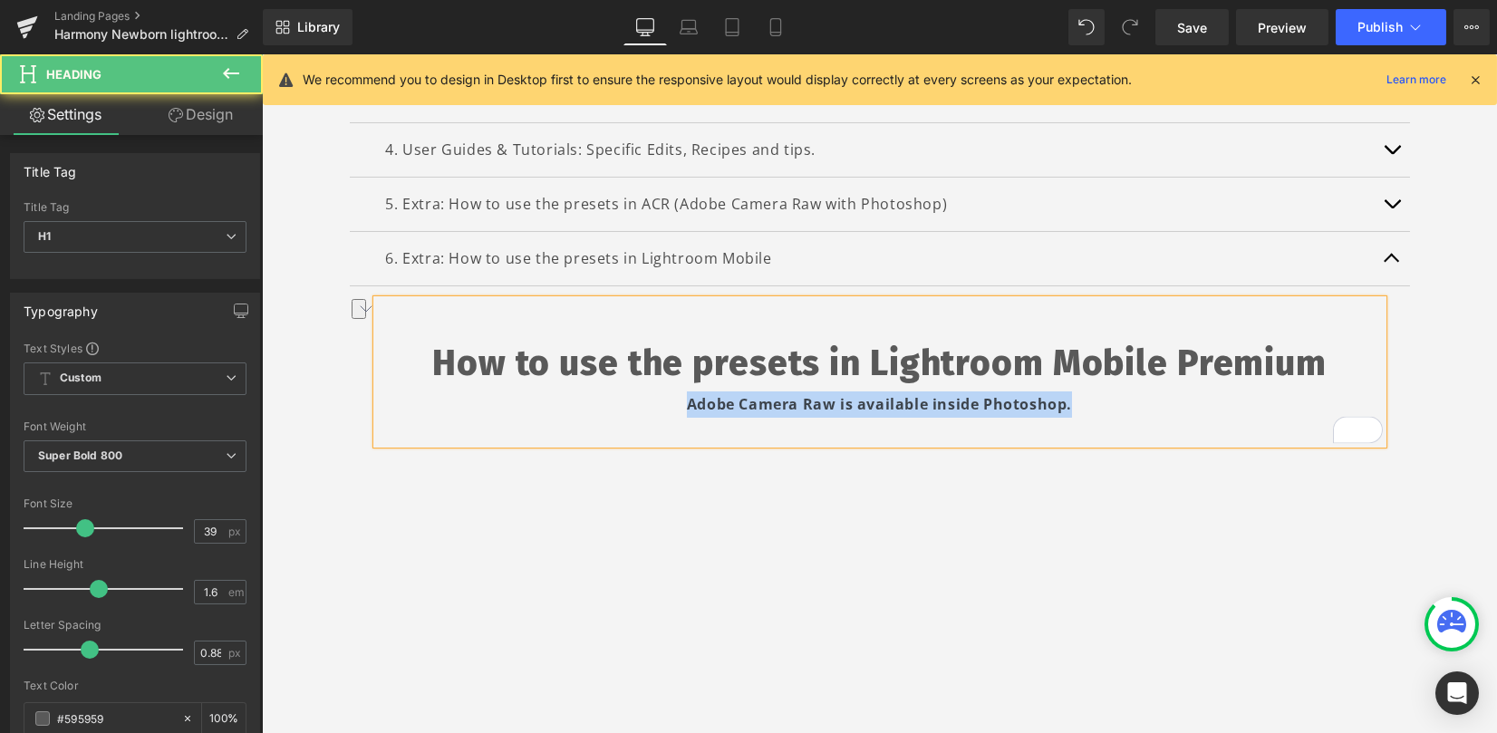
drag, startPoint x: 1059, startPoint y: 406, endPoint x: 633, endPoint y: 401, distance: 425.1
click at [633, 401] on div "Adobe Camera Raw is available inside Photoshop." at bounding box center [880, 405] width 1006 height 26
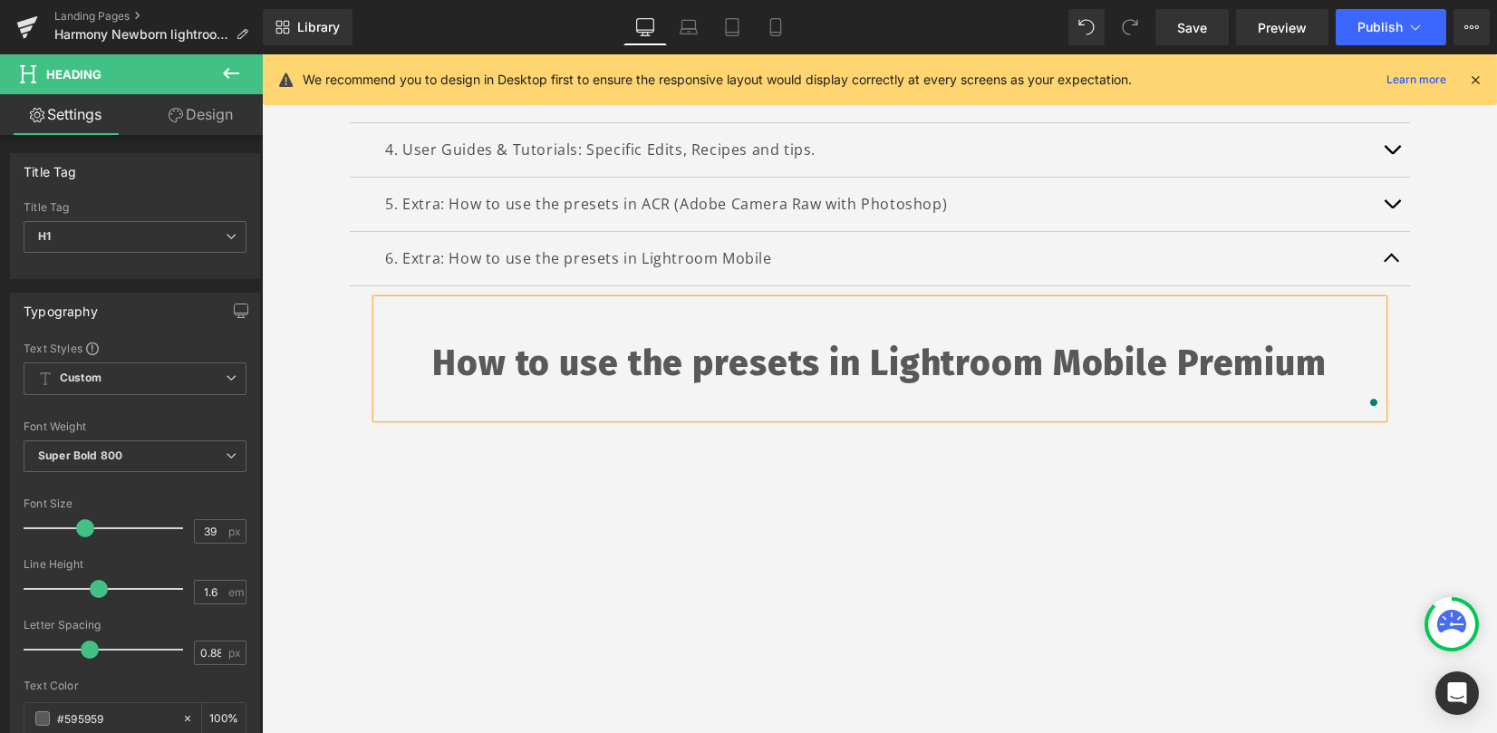
click at [1397, 491] on article "How to use the presets in Lightroom Mobile Premium Heading Youtube Row Row" at bounding box center [880, 606] width 1060 height 640
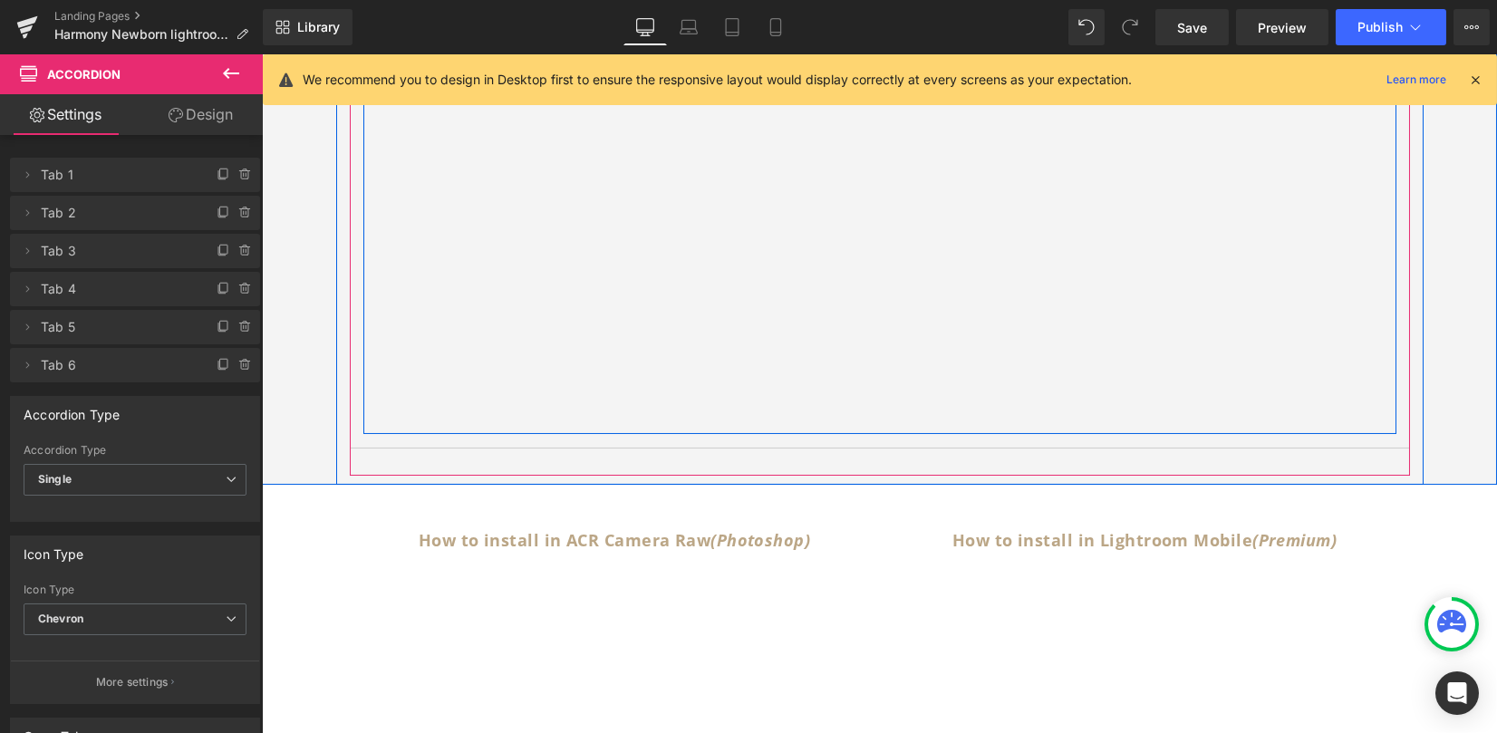
scroll to position [968, 0]
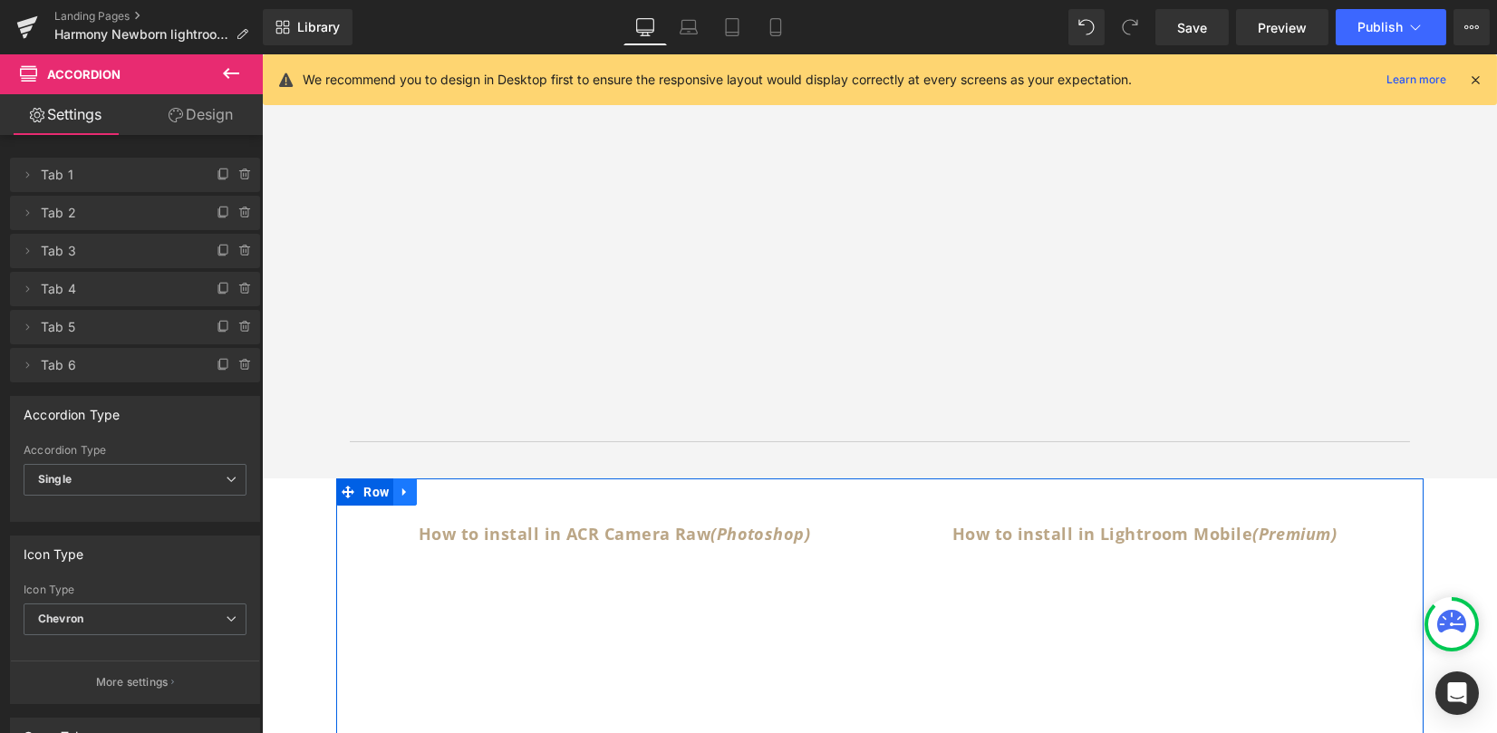
click at [402, 489] on icon at bounding box center [404, 492] width 4 height 8
click at [440, 491] on link at bounding box center [452, 492] width 24 height 27
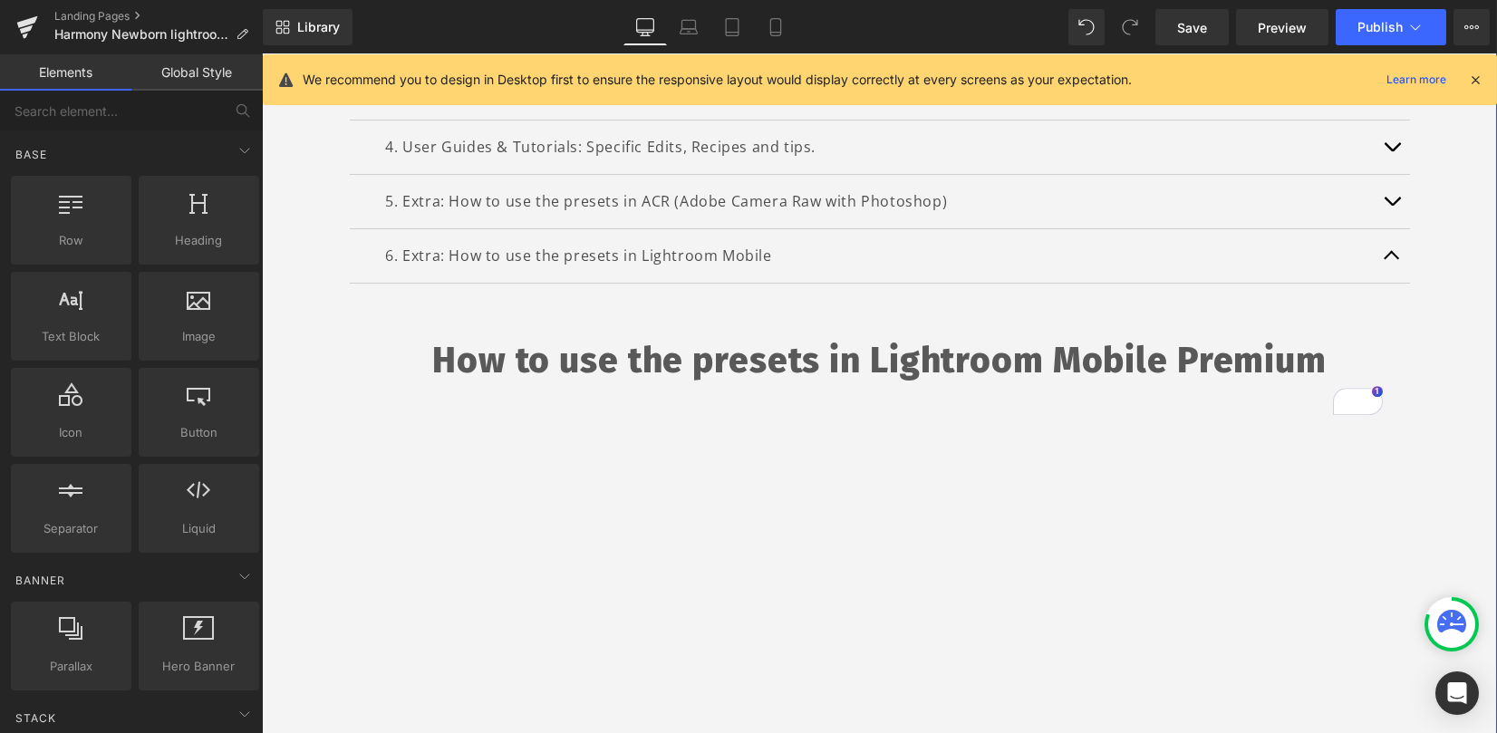
scroll to position [485, 0]
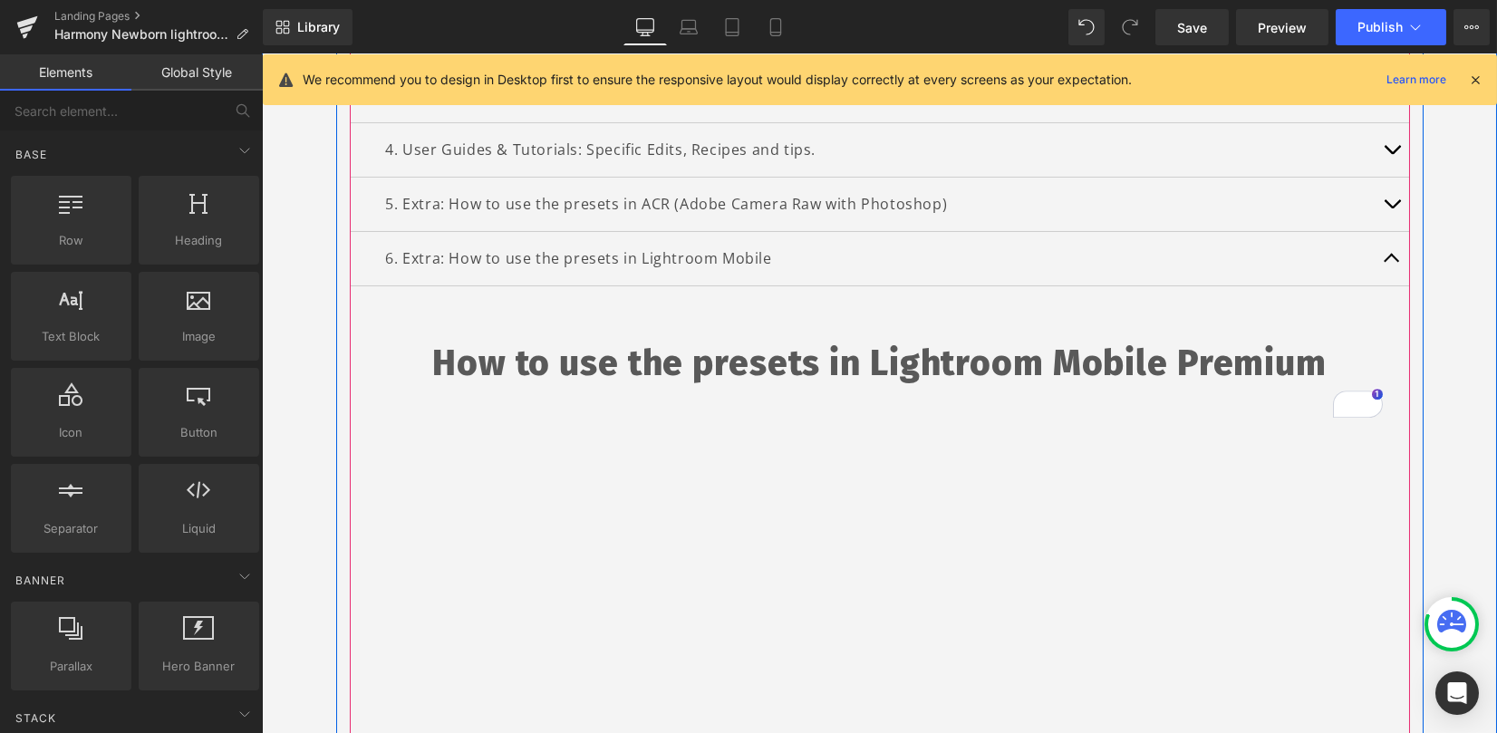
click at [1392, 208] on span "button" at bounding box center [1392, 208] width 0 height 0
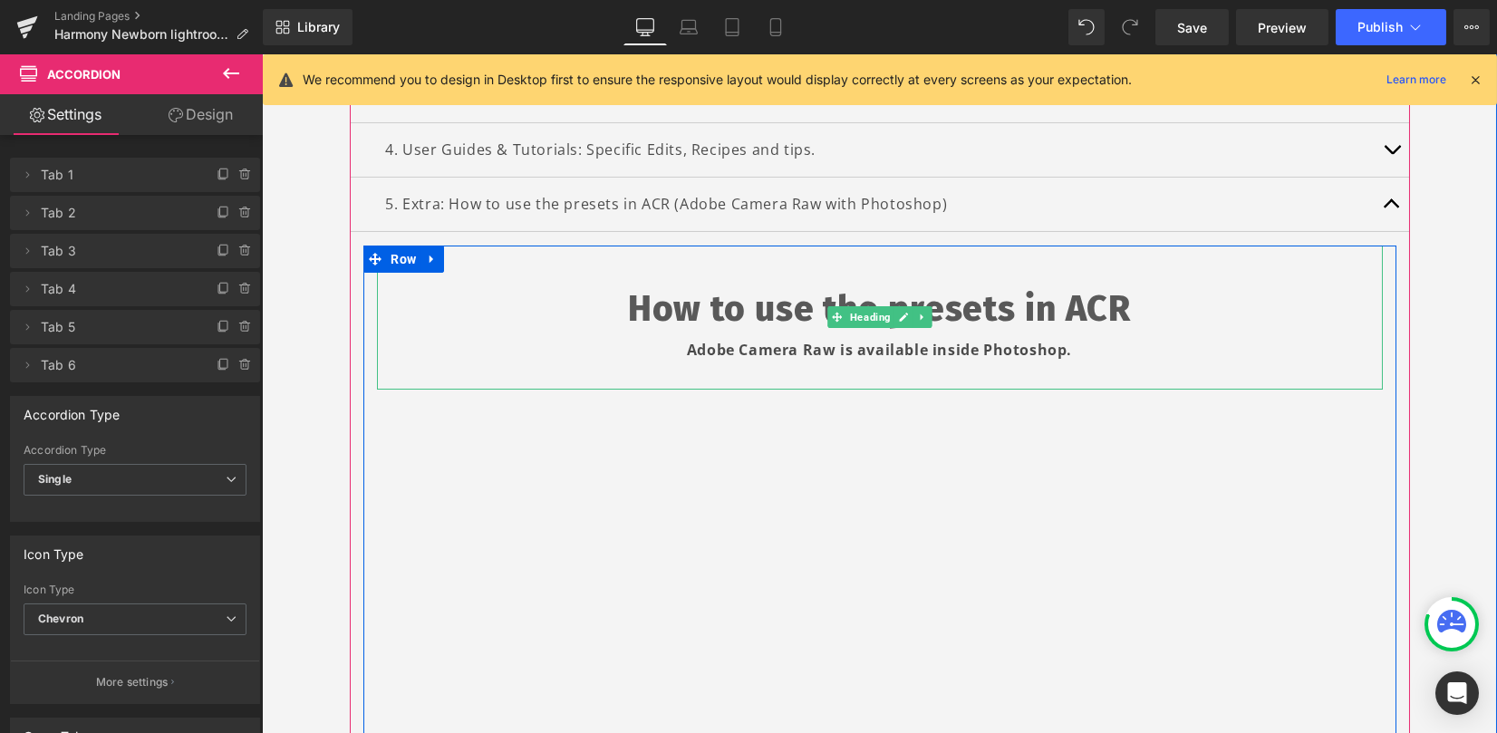
click at [733, 305] on h1 "How to use the presets in ACR" at bounding box center [880, 309] width 1006 height 56
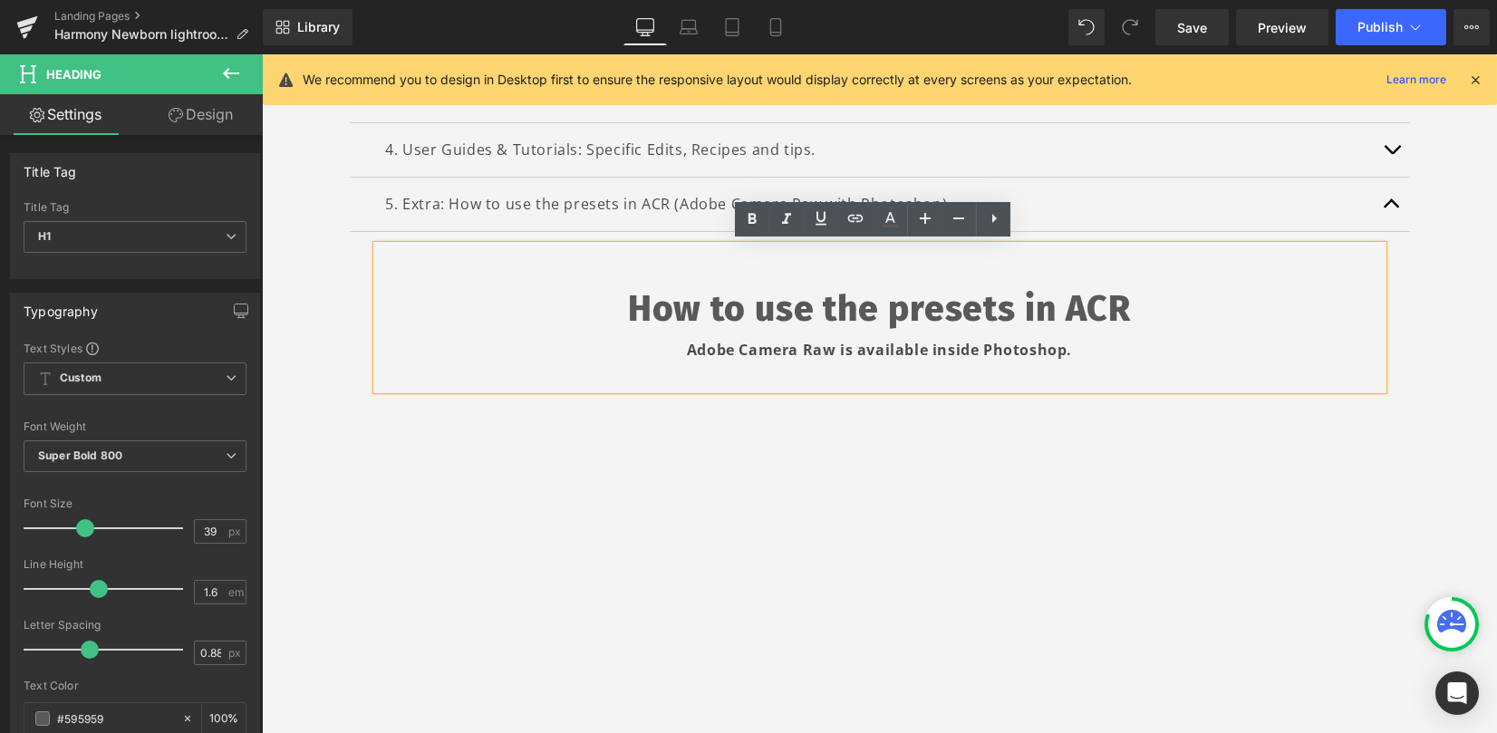
click at [736, 306] on h1 "How to use the presets in ACR" at bounding box center [880, 309] width 1006 height 56
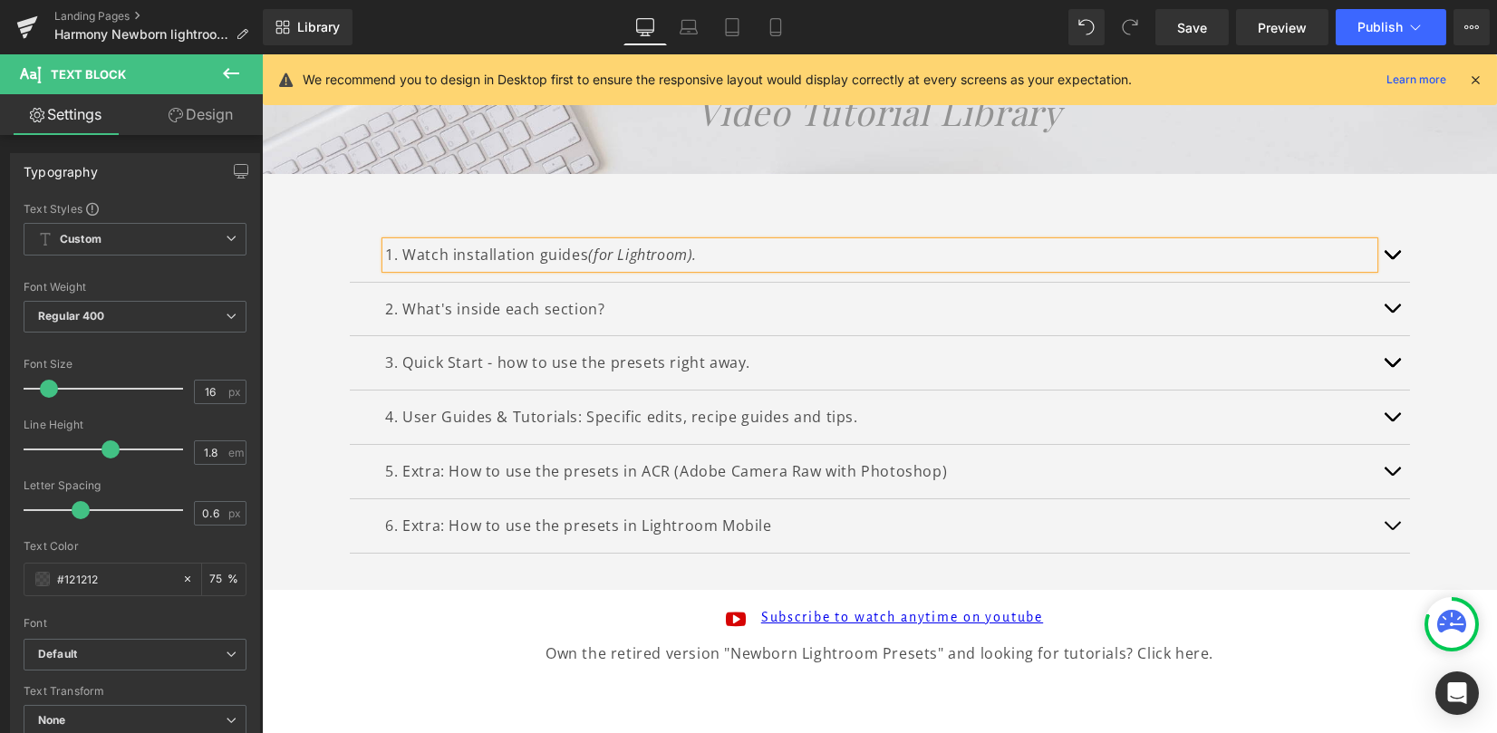
scroll to position [220, 0]
click at [486, 363] on p "3. Quick Start - how to use the presets right away." at bounding box center [880, 360] width 988 height 26
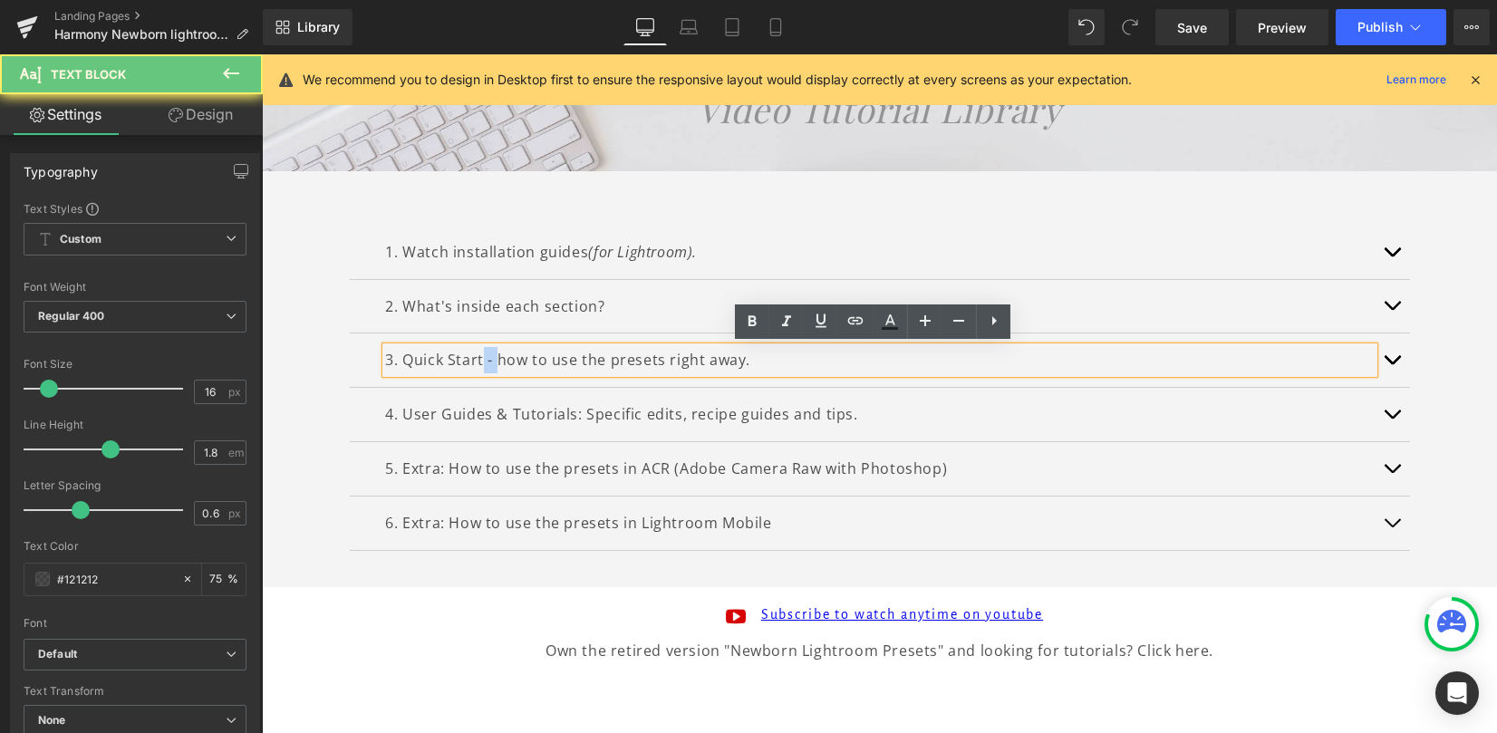
click at [476, 363] on p "3. Quick Start - how to use the presets right away." at bounding box center [880, 360] width 988 height 26
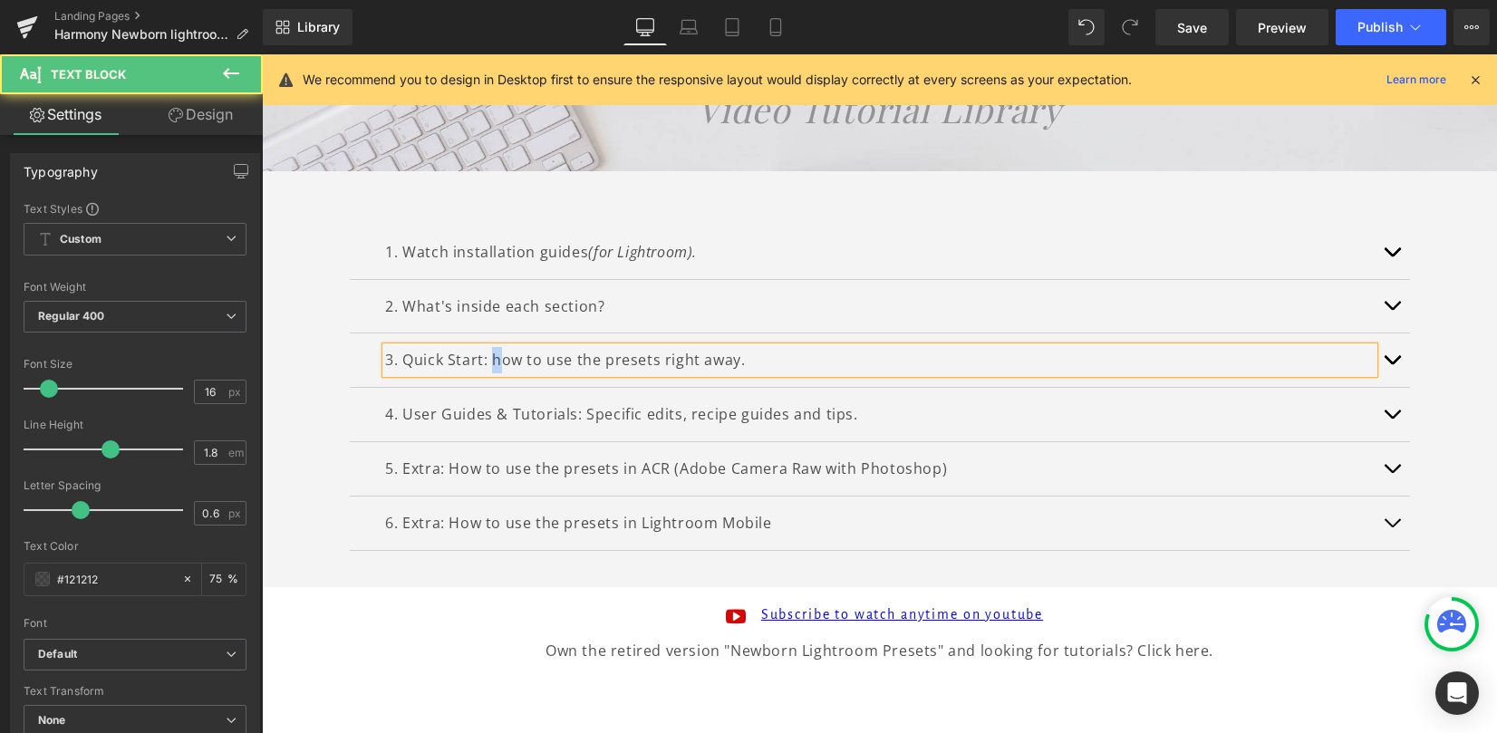
drag, startPoint x: 496, startPoint y: 362, endPoint x: 486, endPoint y: 359, distance: 10.3
click at [486, 359] on p "3. Quick Start: how to use the presets right away." at bounding box center [880, 360] width 988 height 26
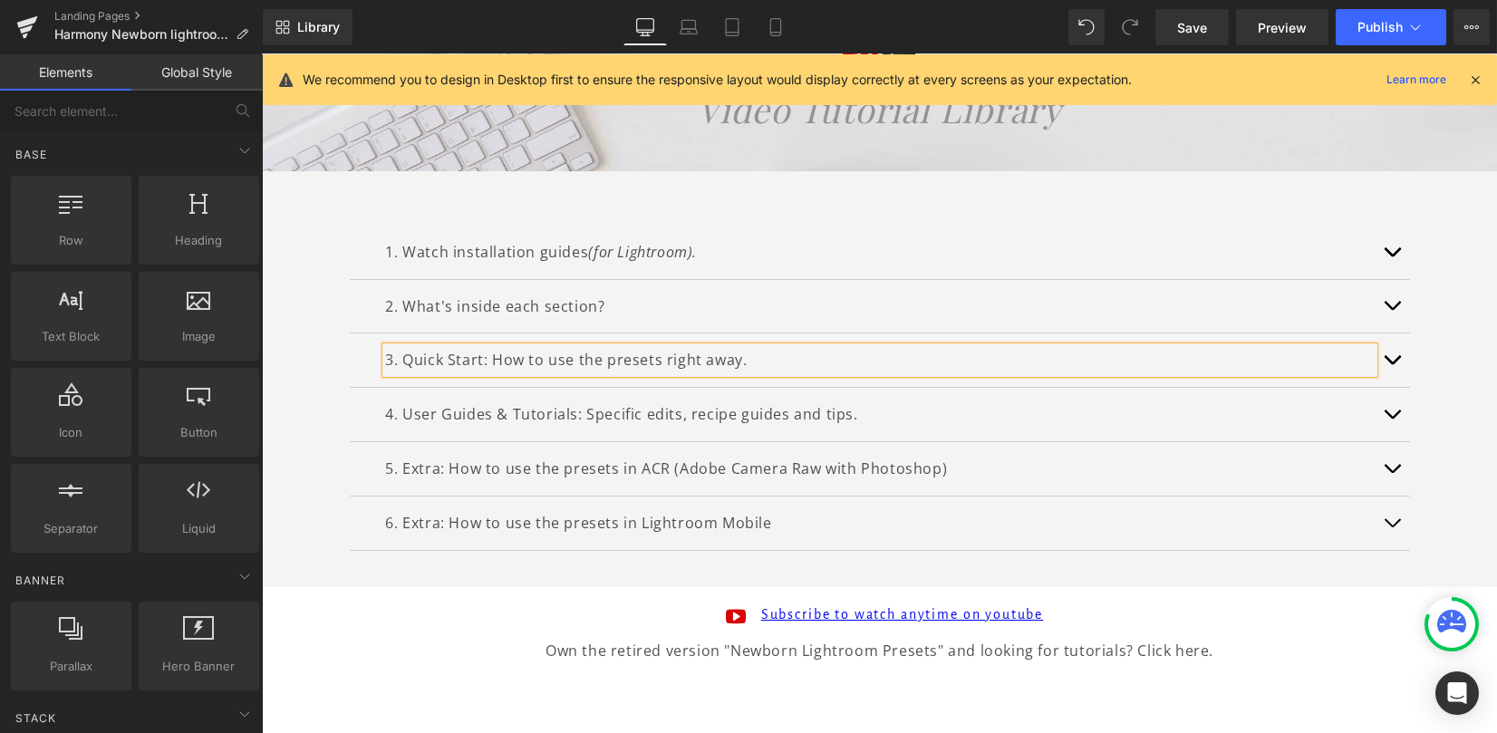
click at [473, 668] on div "Harmony Newborn Lightroom Presets Pro Heading Image Video Tutorial Library Head…" at bounding box center [879, 426] width 1235 height 954
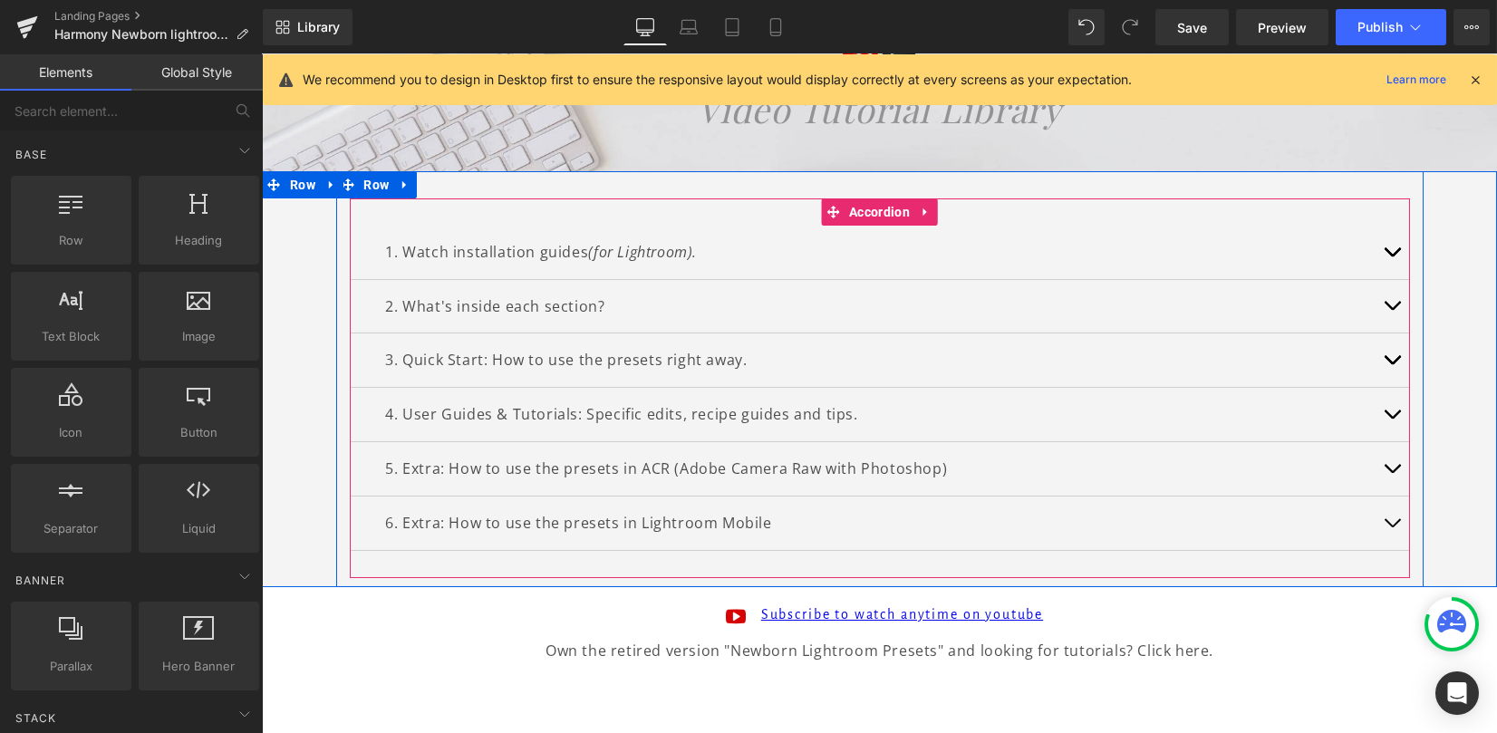
click at [765, 526] on p "6. Extra: How to use the presets in Lightroom Mobile" at bounding box center [880, 523] width 988 height 26
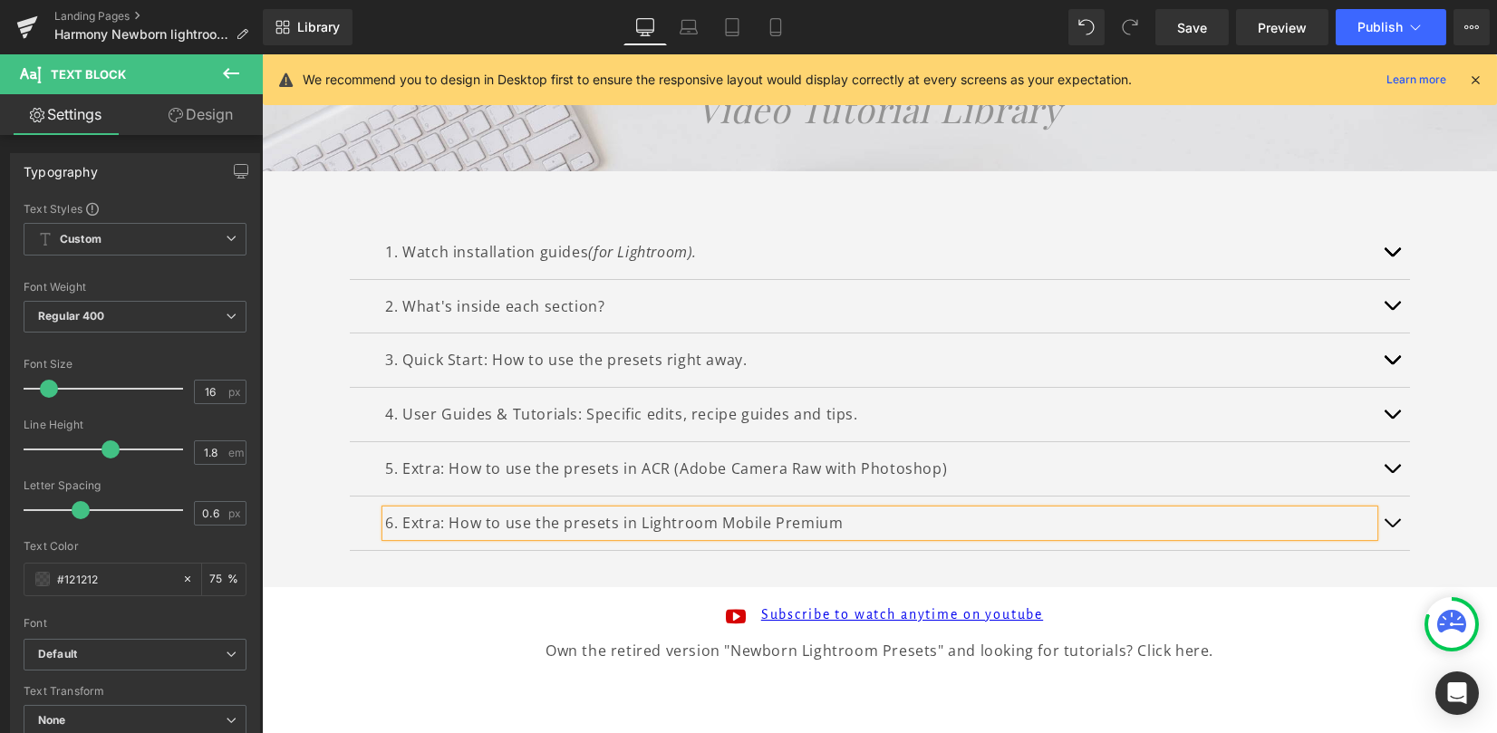
click at [1454, 474] on div "1. Watch installation guides (for Lightroom). Text Block INSTALLATION GUIDES HO…" at bounding box center [879, 379] width 1235 height 416
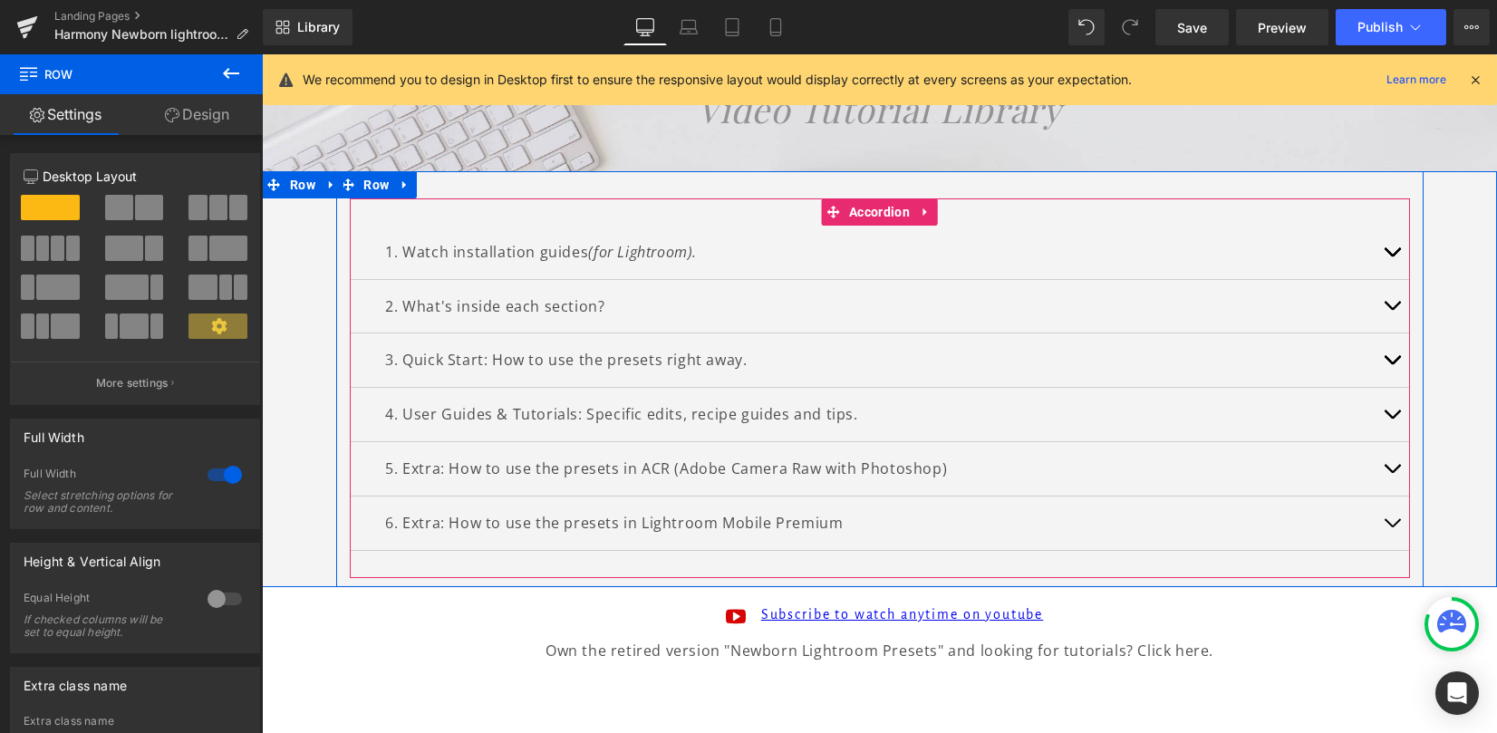
click at [1384, 357] on button "button" at bounding box center [1392, 360] width 36 height 53
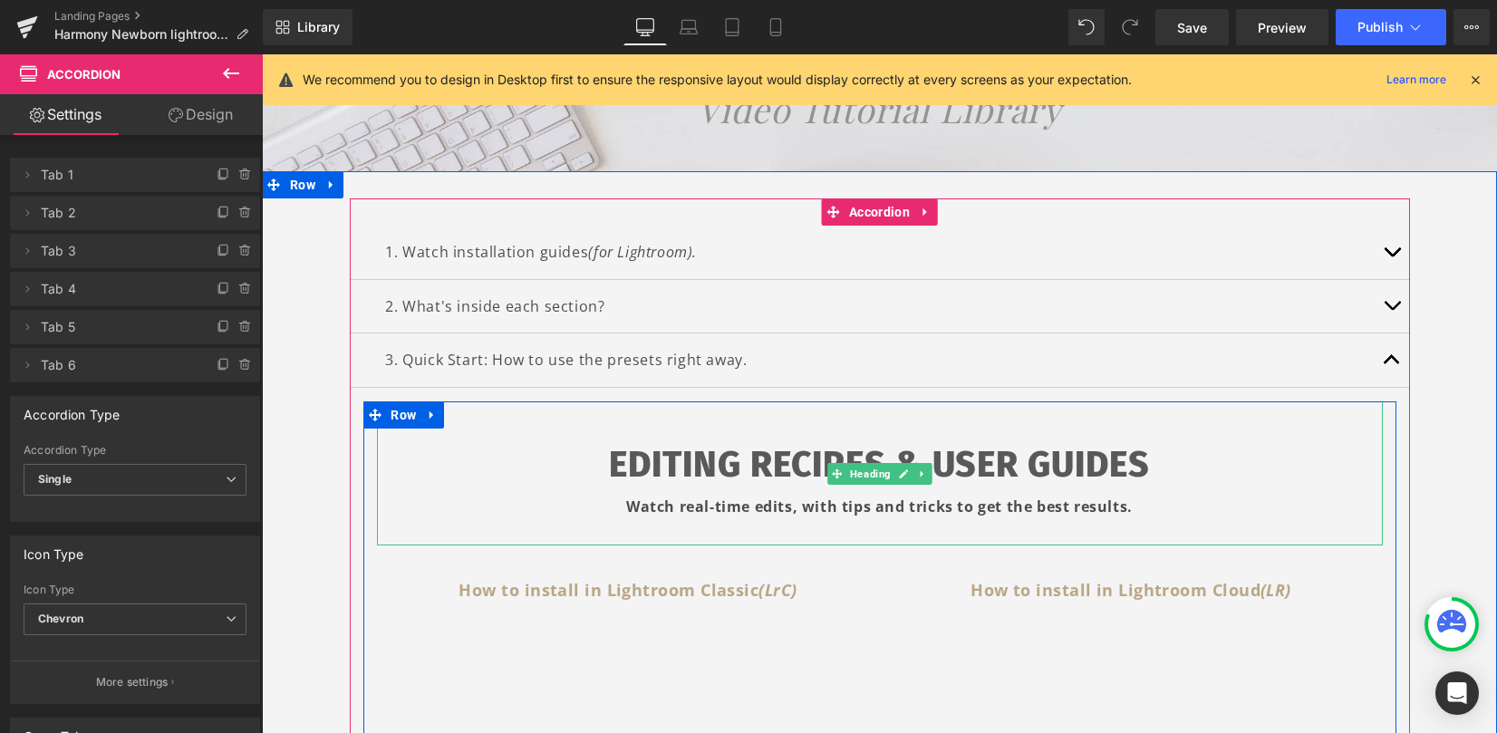
click at [663, 497] on strong "Watch real-time edits, with tips and tricks to get the best results." at bounding box center [879, 507] width 507 height 20
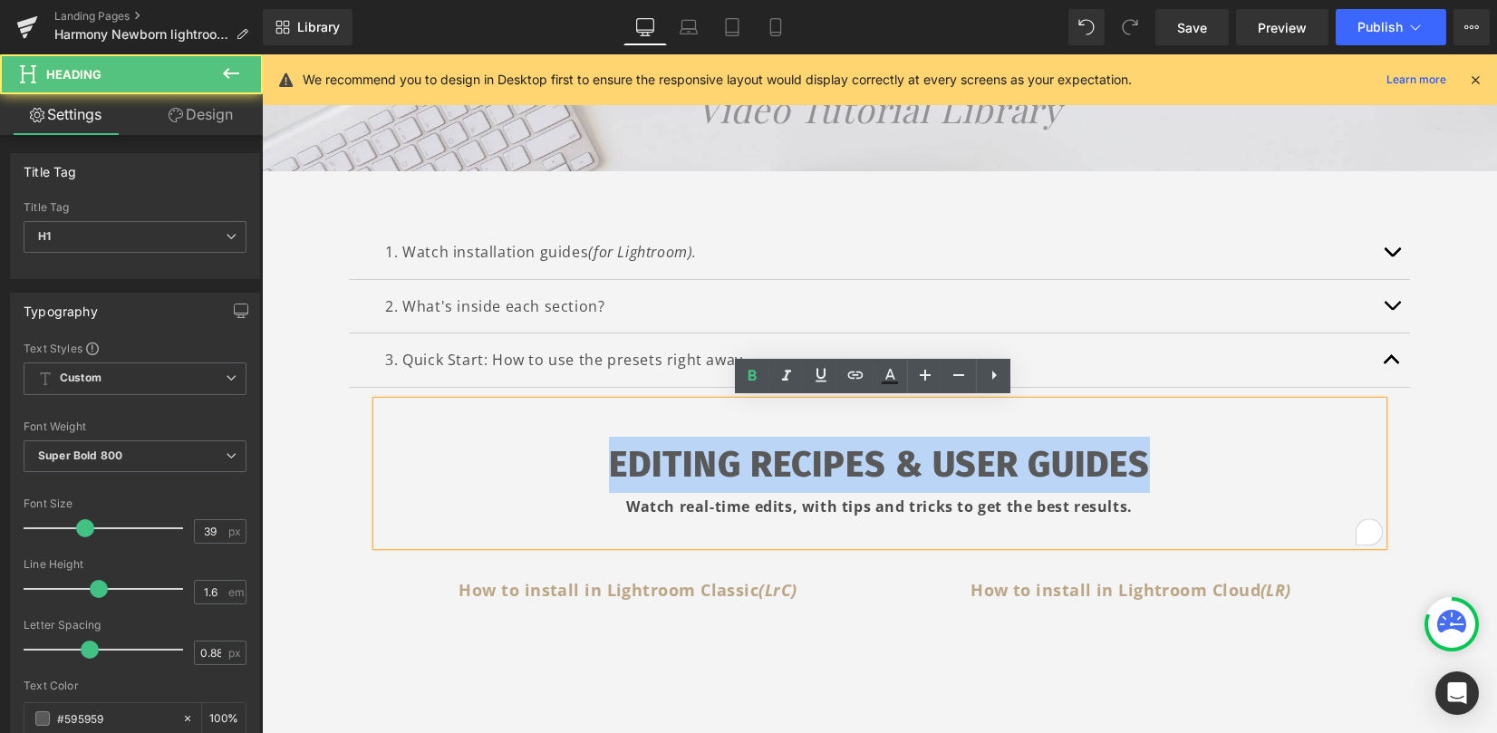
drag, startPoint x: 751, startPoint y: 460, endPoint x: 1166, endPoint y: 461, distance: 415.1
click at [1159, 464] on h1 "EDITING RECIPES & USER GUIDES" at bounding box center [880, 465] width 1006 height 56
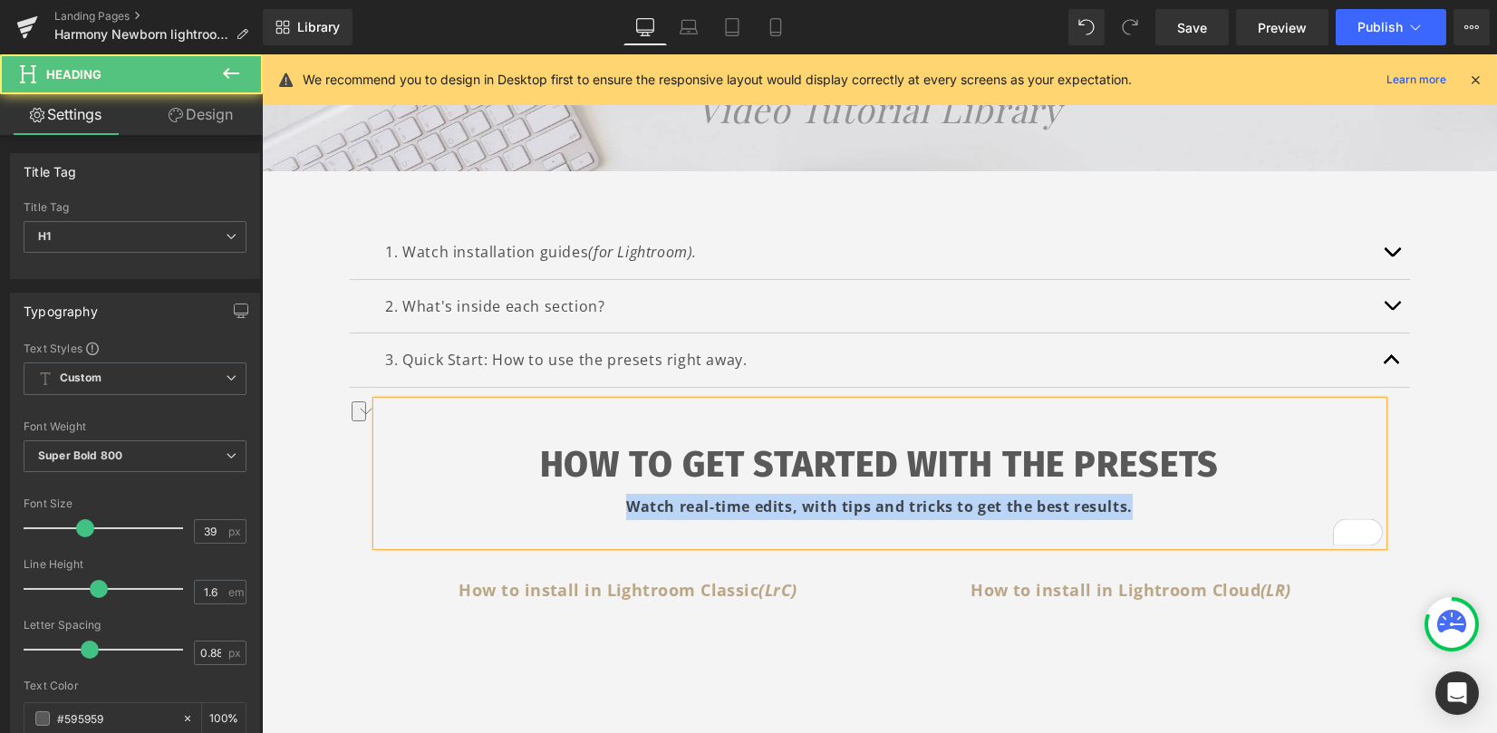
drag, startPoint x: 1167, startPoint y: 502, endPoint x: 599, endPoint y: 505, distance: 568.2
click at [599, 505] on div "Watch real-time edits, with tips and tricks to get the best results." at bounding box center [880, 507] width 1006 height 26
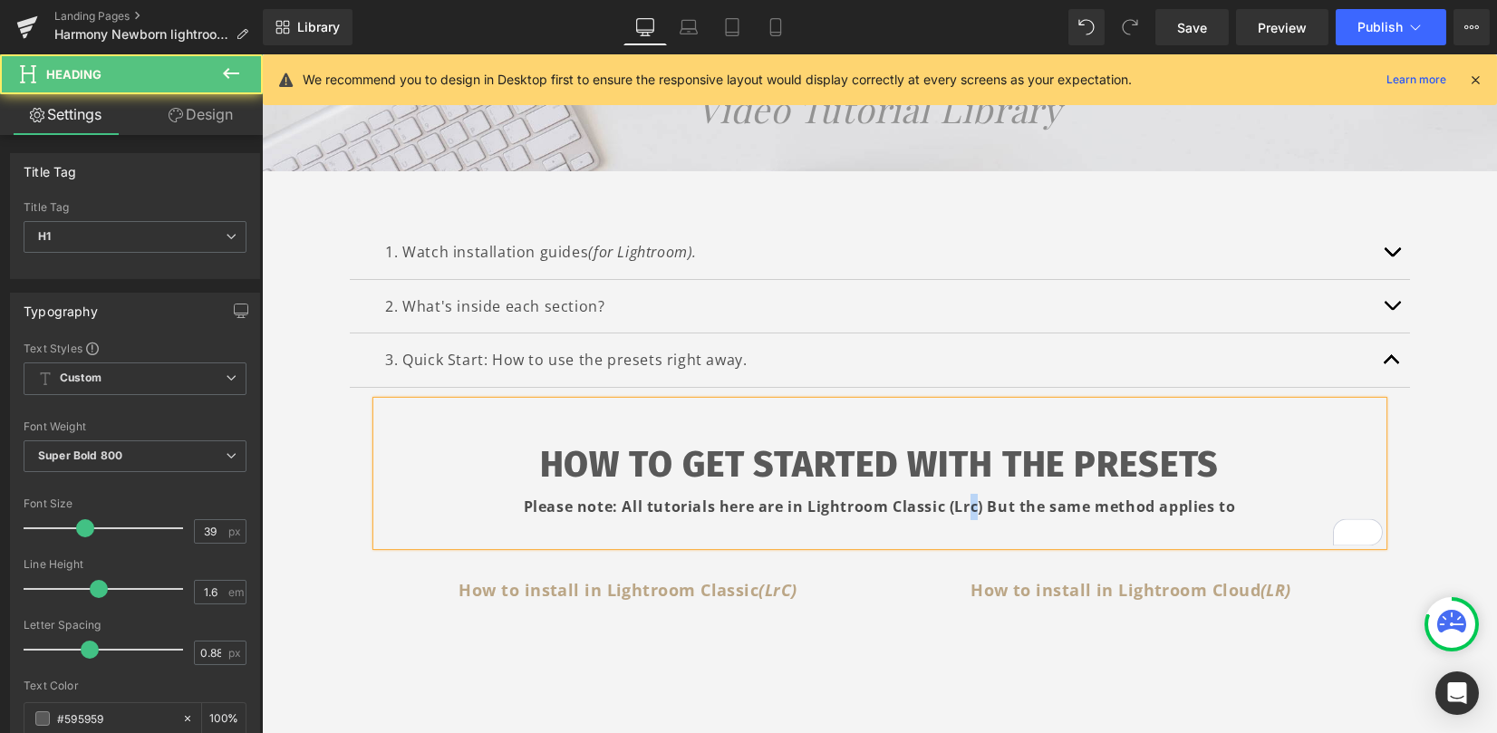
click at [964, 507] on strong "Please note: All tutorials here are in Lightroom Classic (Lrc) But the same met…" at bounding box center [880, 507] width 712 height 20
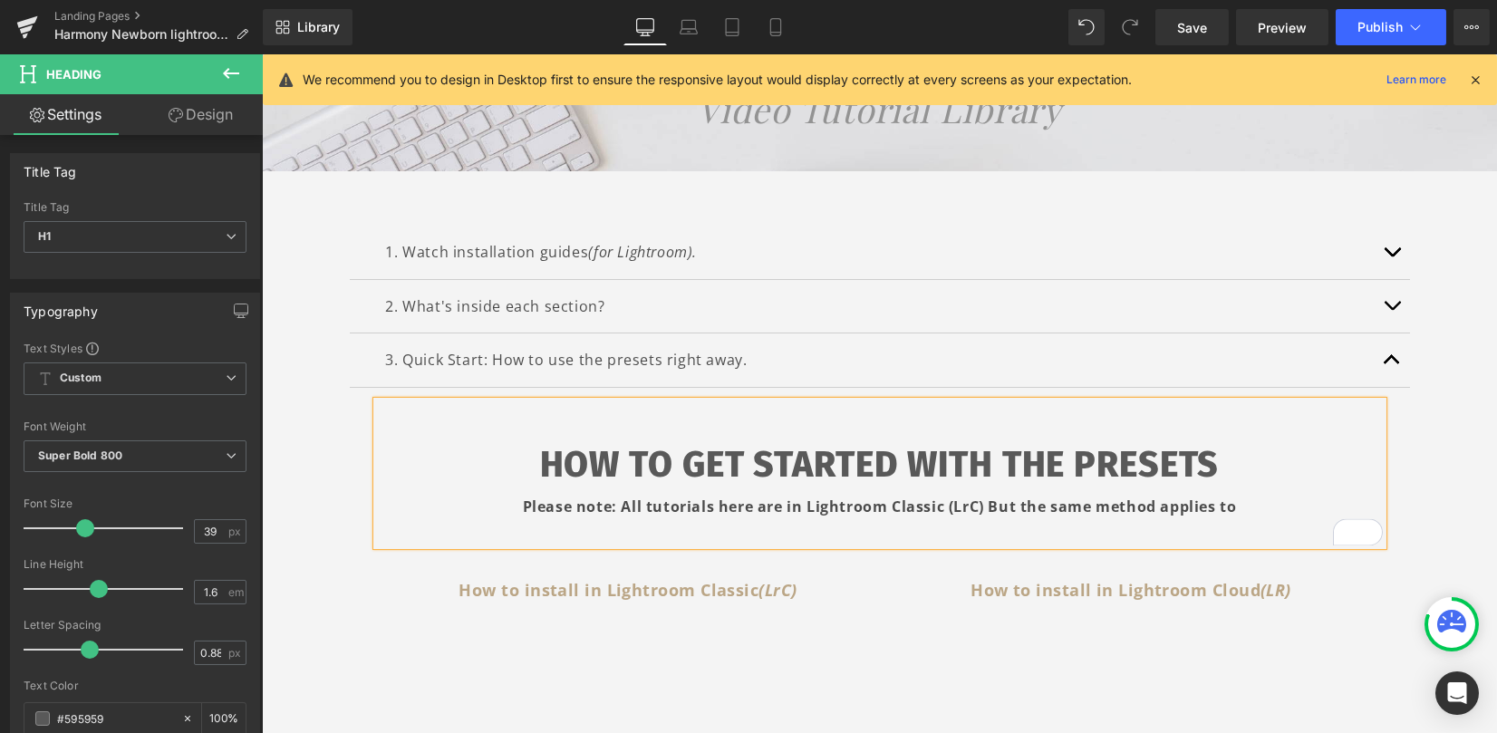
click at [975, 509] on strong "Please note: All tutorials here are in Lightroom Classic (LrC) But the same met…" at bounding box center [880, 507] width 714 height 20
click at [1254, 510] on div "Please note: All tutorials here are in Lightroom Classic (LrC). But the same me…" at bounding box center [880, 507] width 1006 height 26
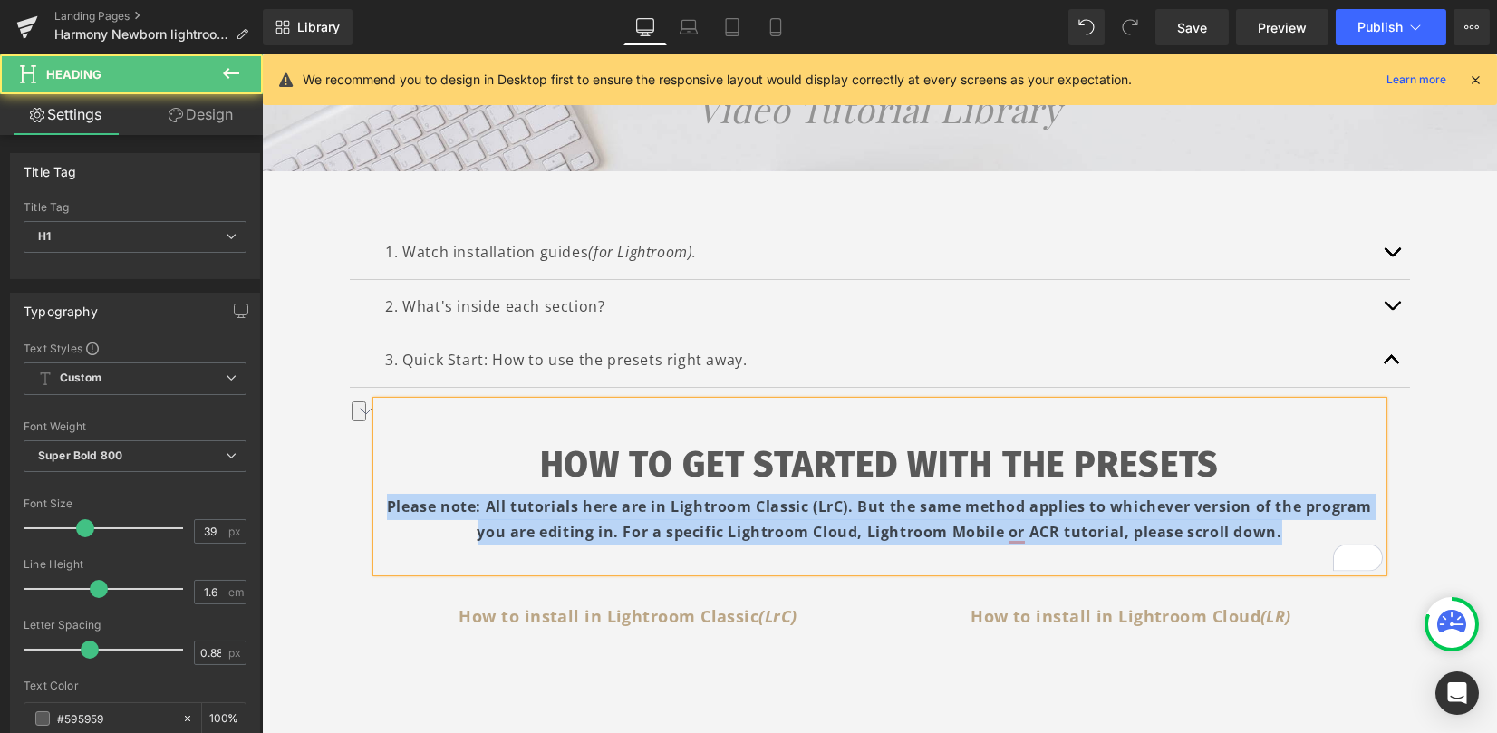
drag, startPoint x: 1285, startPoint y: 535, endPoint x: 355, endPoint y: 511, distance: 930.1
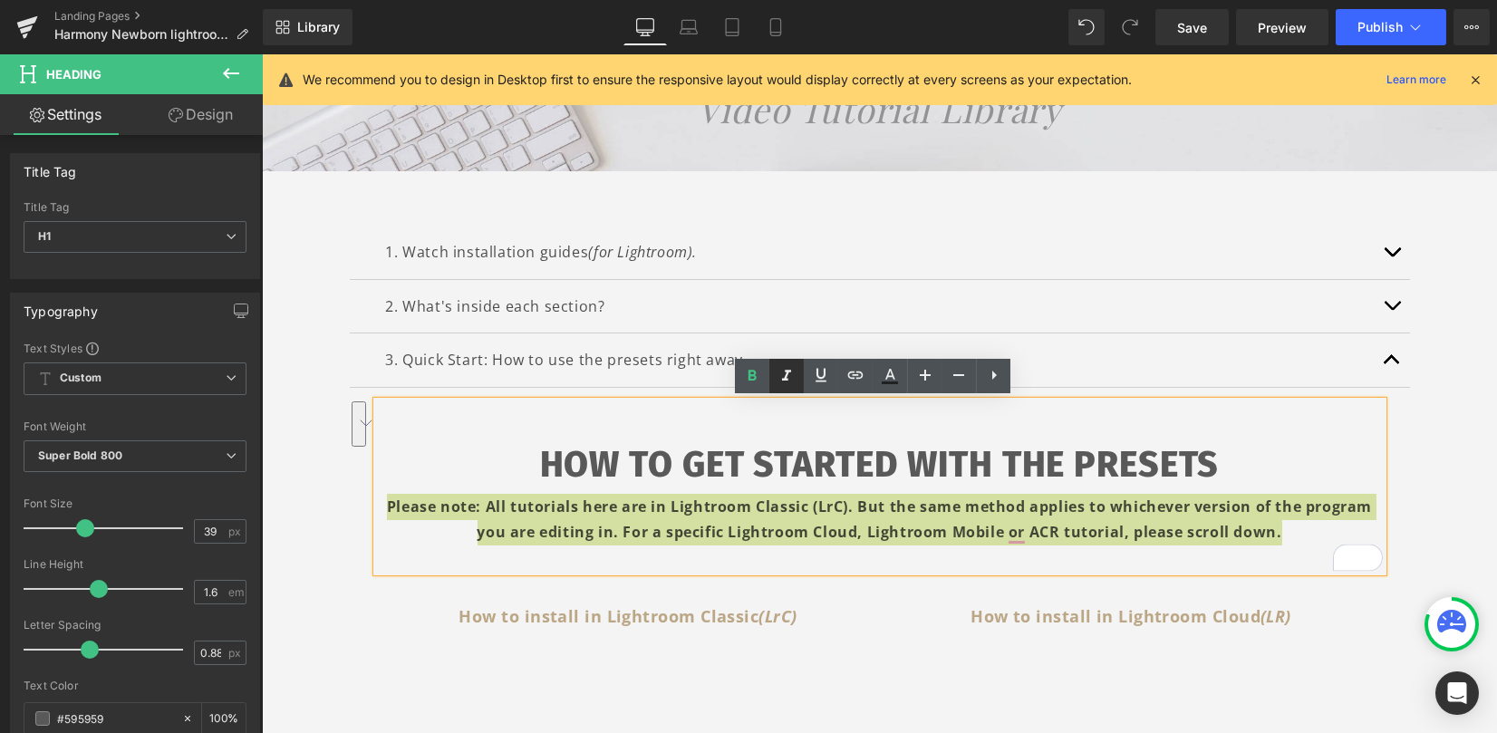
click at [780, 378] on icon at bounding box center [787, 376] width 22 height 22
click at [752, 375] on icon at bounding box center [753, 375] width 8 height 11
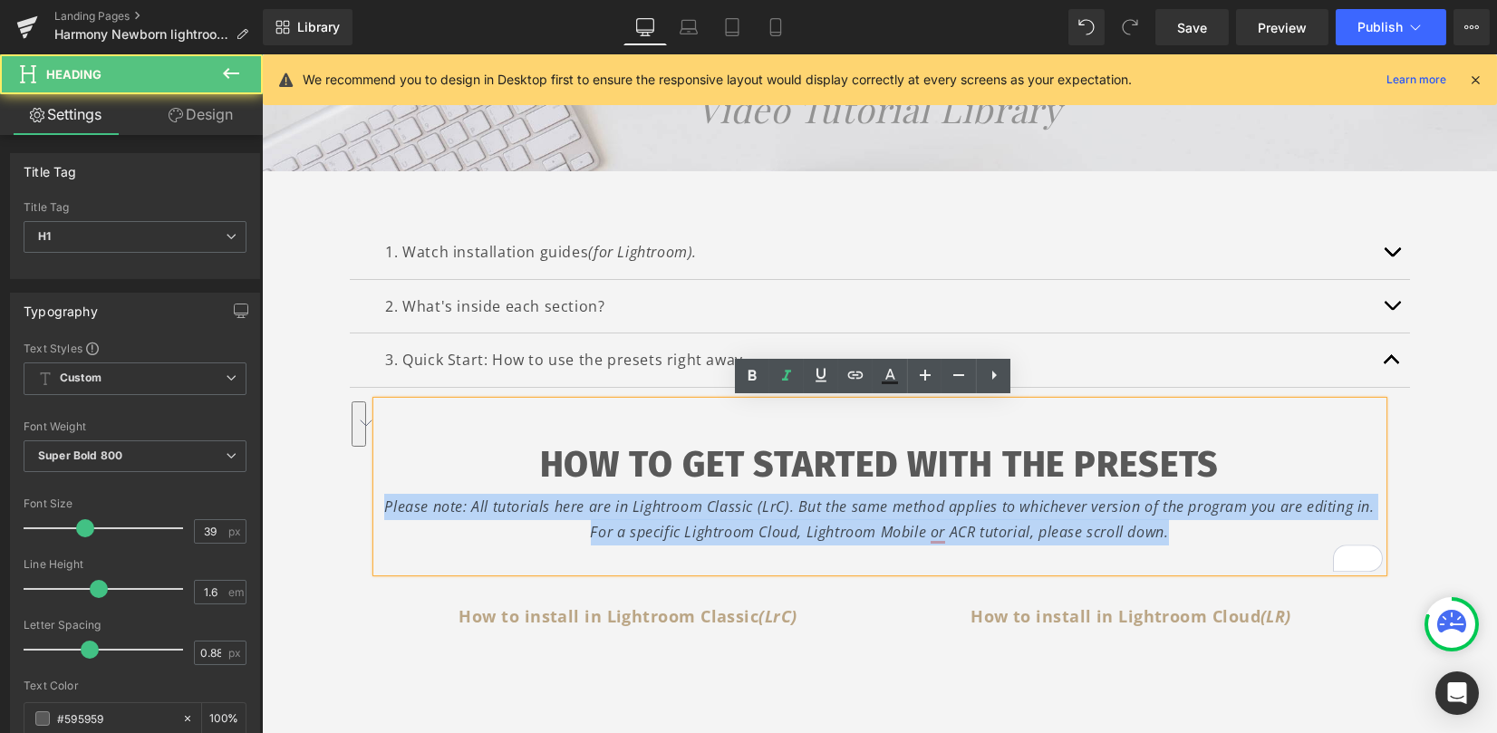
drag, startPoint x: 1028, startPoint y: 518, endPoint x: 373, endPoint y: 506, distance: 654.4
click at [377, 506] on div "Please note: All tutorials here are in Lightroom Classic (LrC). But the same me…" at bounding box center [880, 520] width 1006 height 53
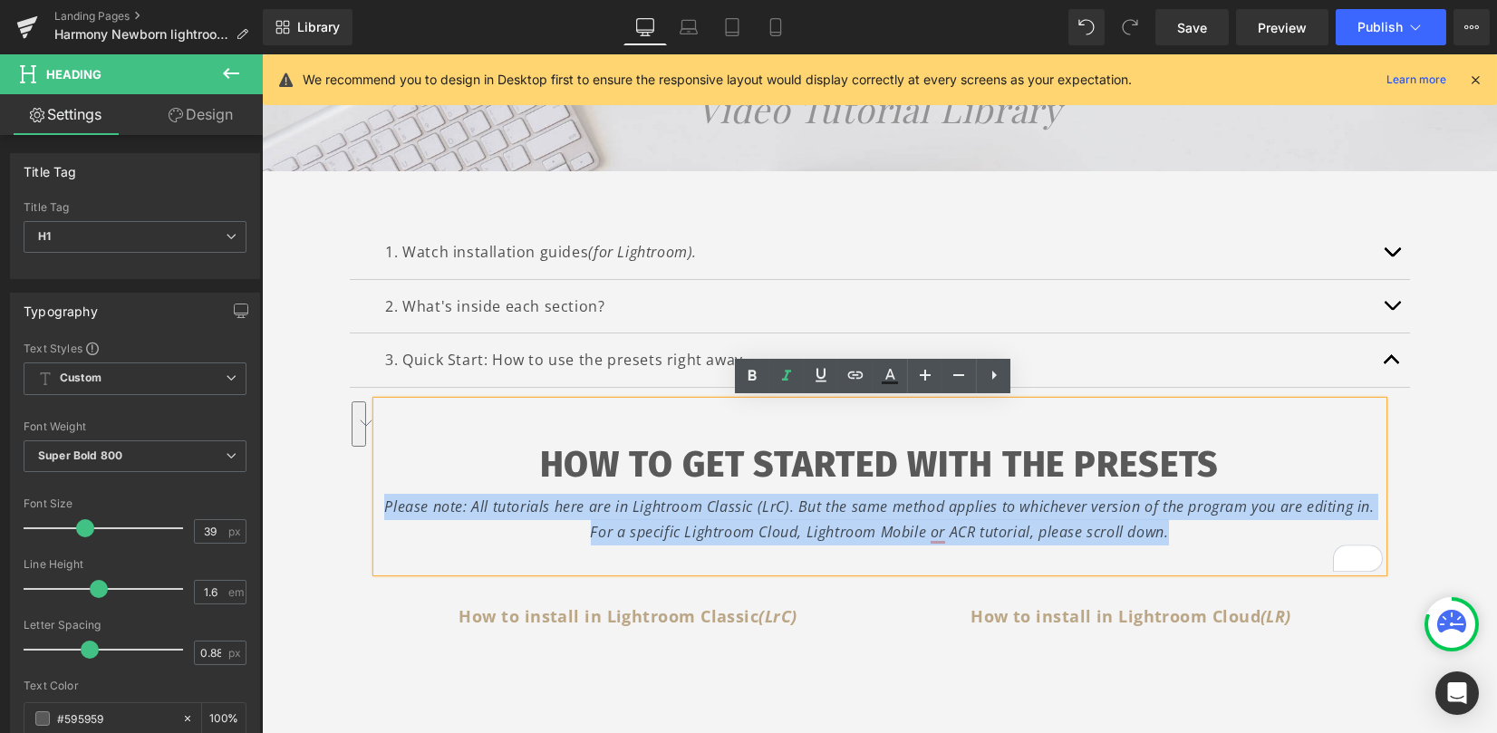
click at [498, 501] on span "Please note: All tutorials here are in Lightroom Classic (LrC). But the same me…" at bounding box center [879, 520] width 990 height 46
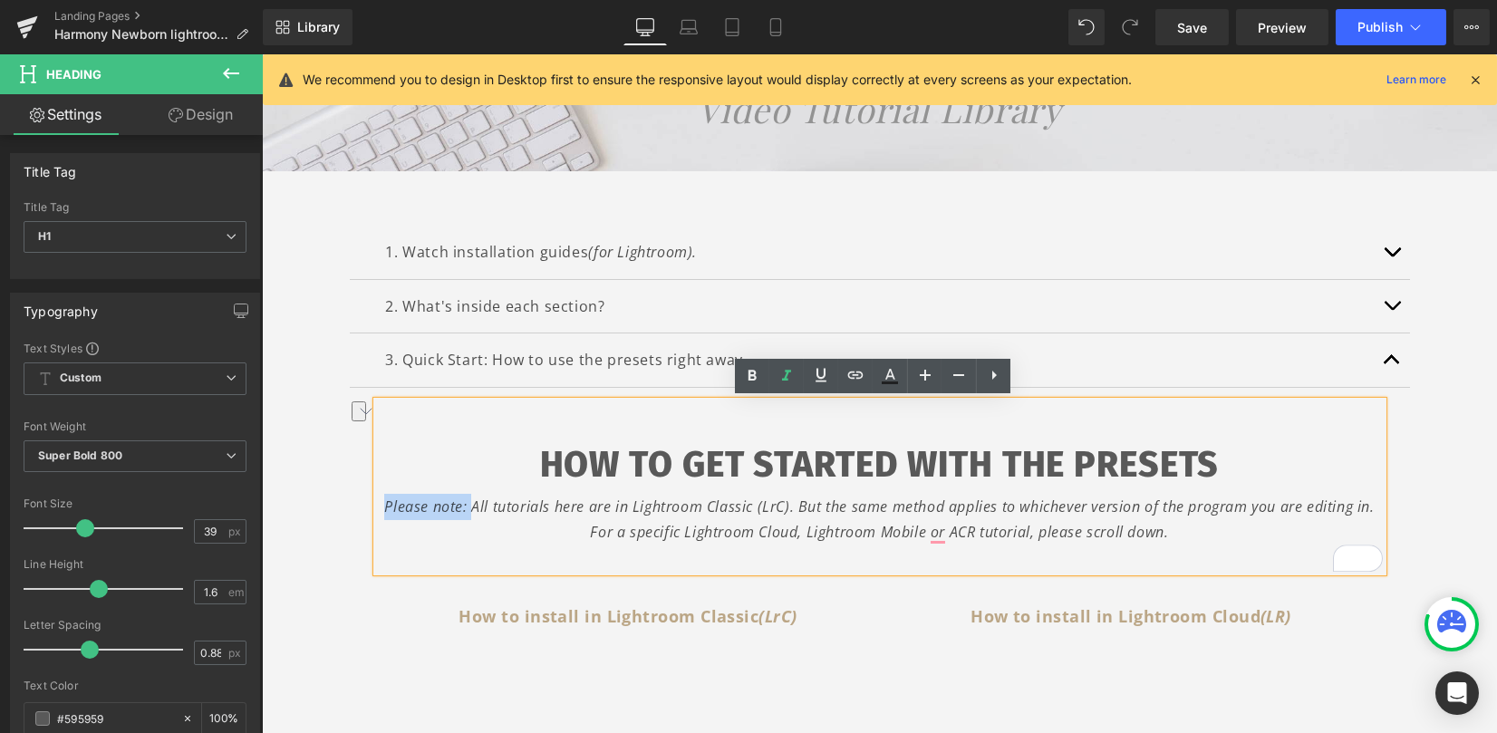
drag, startPoint x: 424, startPoint y: 507, endPoint x: 378, endPoint y: 510, distance: 46.4
click at [384, 509] on span "Please note: All tutorials here are in Lightroom Classic (LrC). But the same me…" at bounding box center [879, 520] width 990 height 46
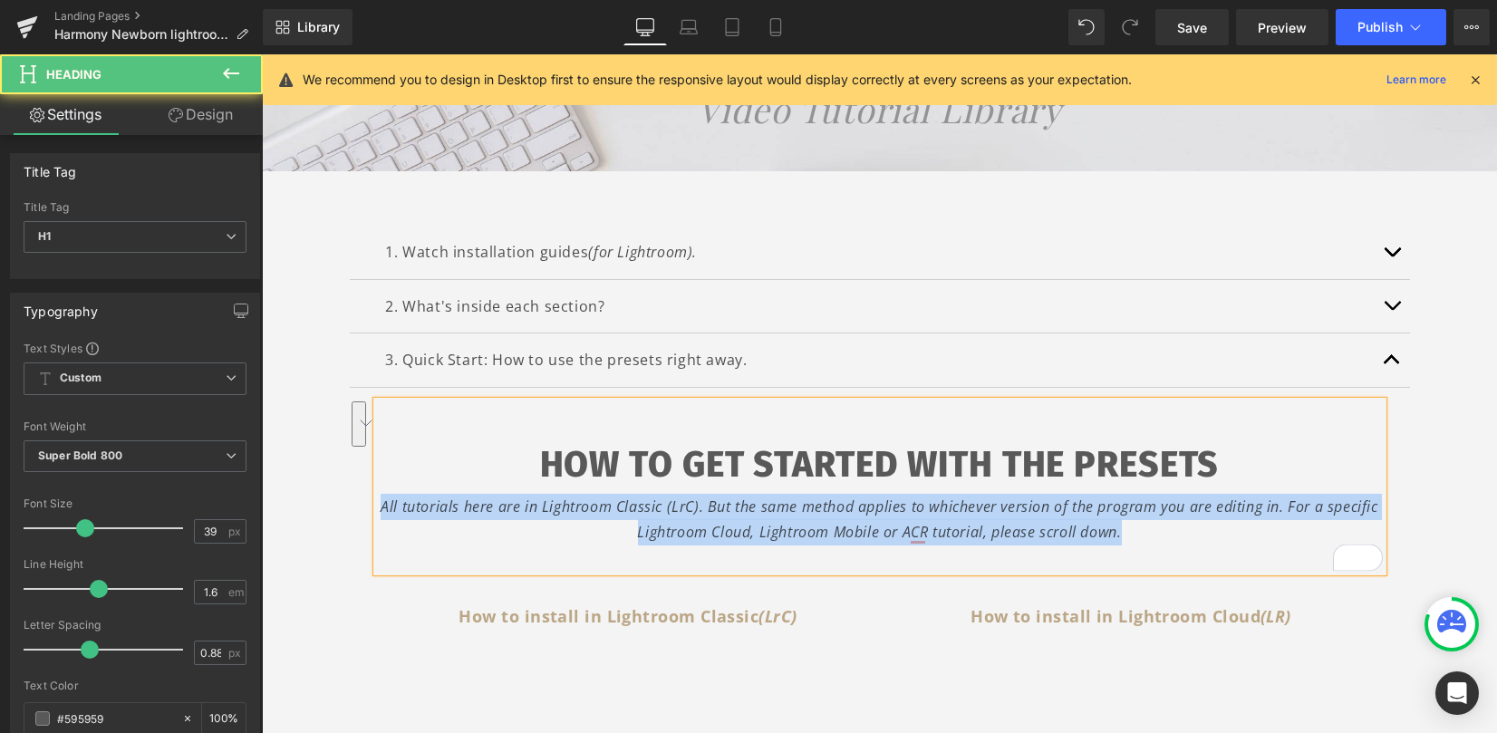
drag, startPoint x: 447, startPoint y: 508, endPoint x: 1184, endPoint y: 533, distance: 737.2
click at [1184, 533] on div "All tutorials here are in Lightroom Classic (LrC). But the same method applies …" at bounding box center [880, 520] width 1006 height 53
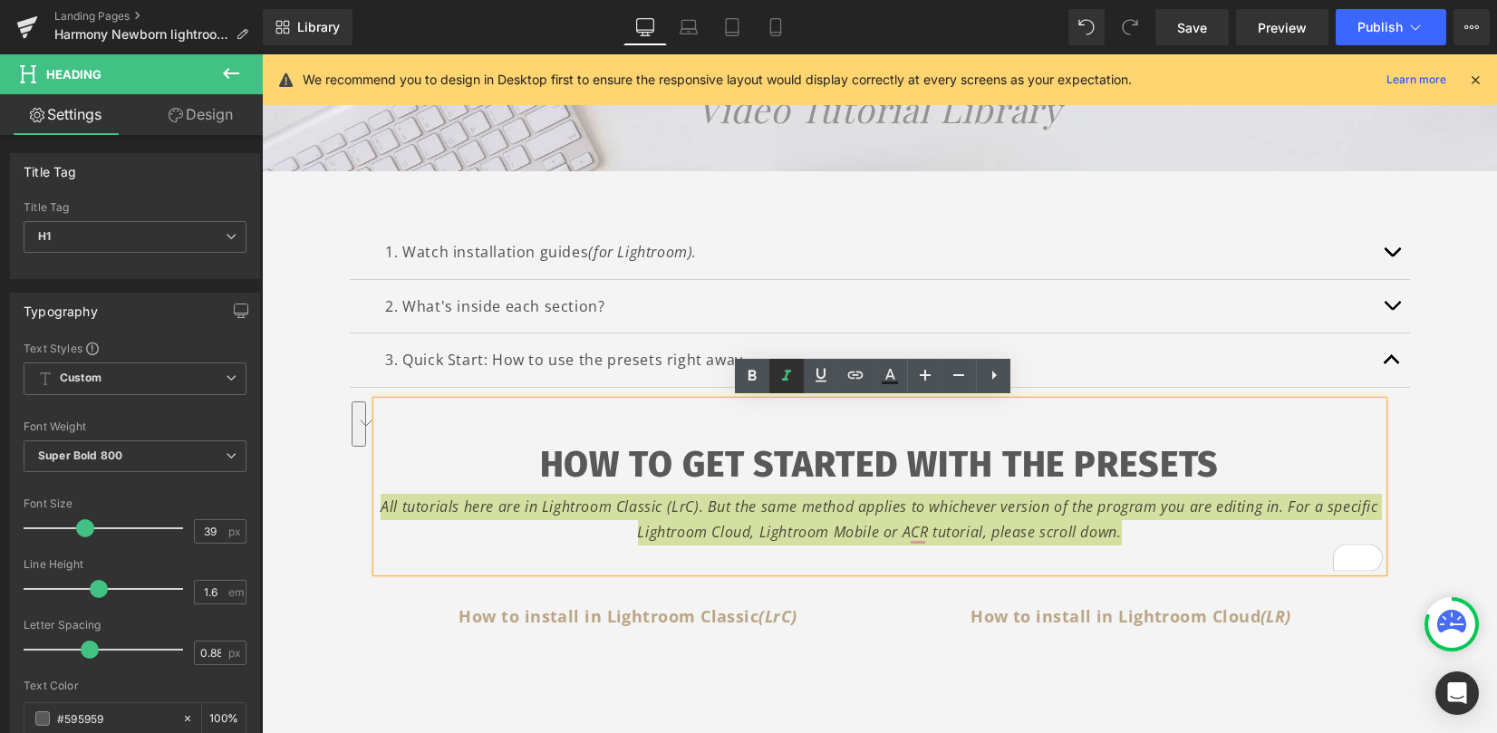
click at [788, 375] on icon at bounding box center [787, 376] width 22 height 22
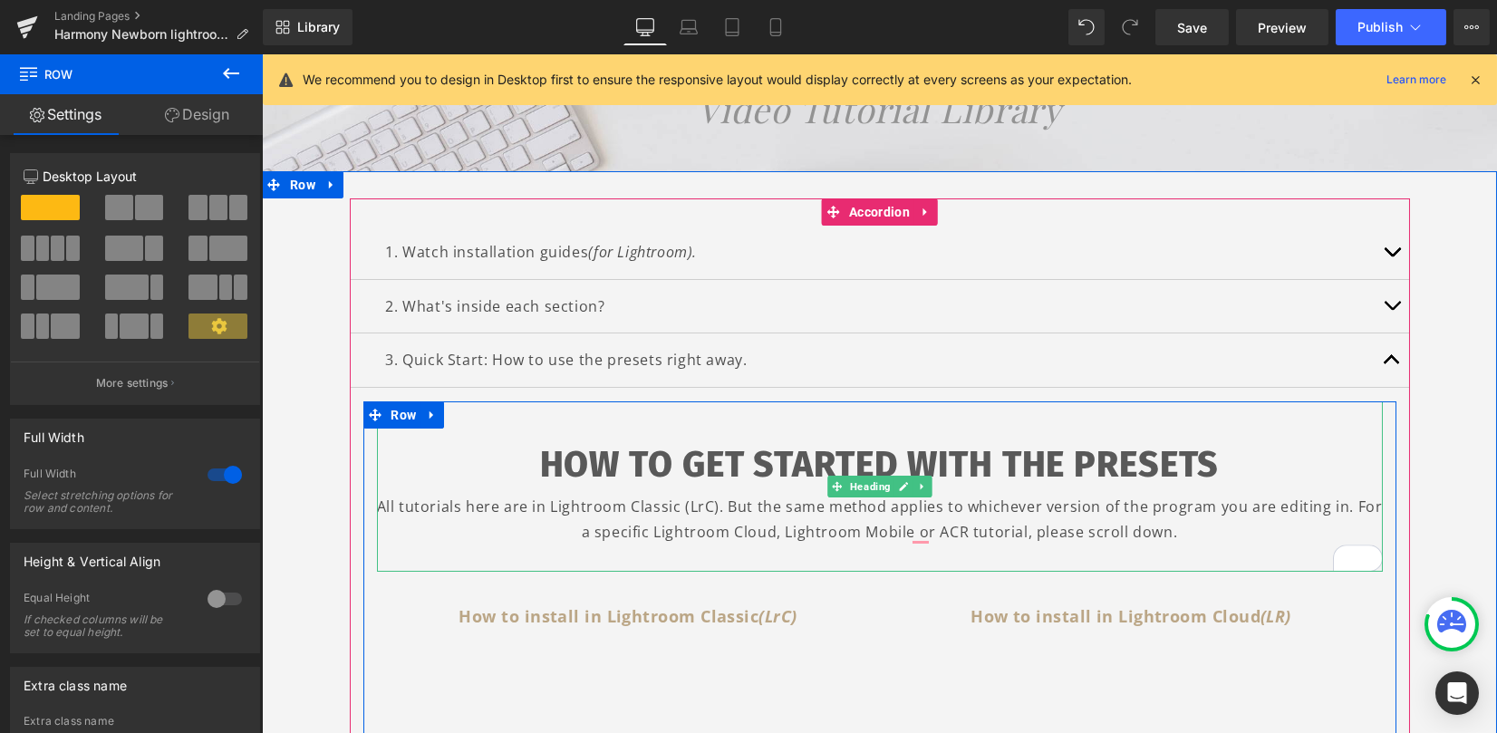
drag, startPoint x: 1337, startPoint y: 507, endPoint x: 1358, endPoint y: 518, distance: 23.9
click at [1338, 506] on div "All tutorials here are in Lightroom Classic (LrC). But the same method applies …" at bounding box center [880, 520] width 1006 height 53
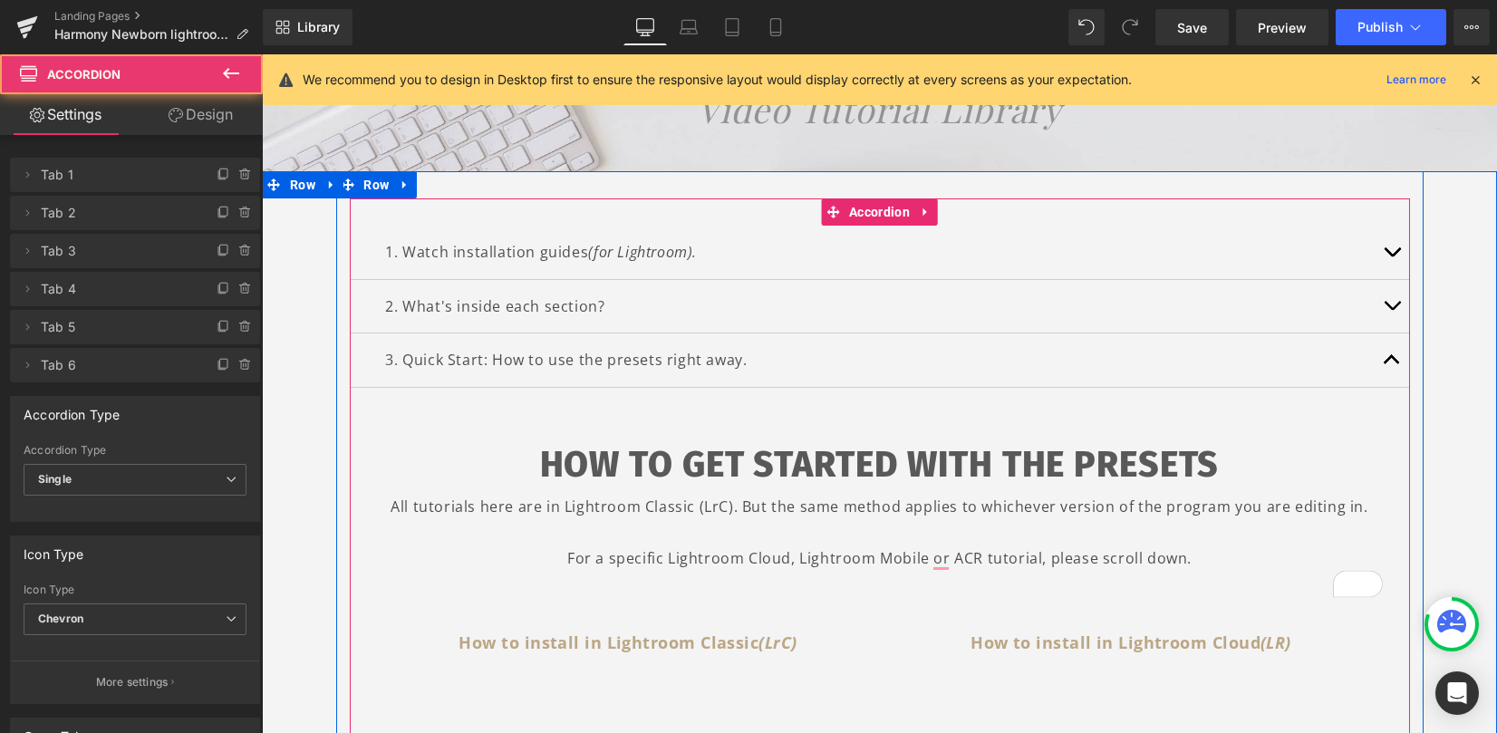
scroll to position [462, 0]
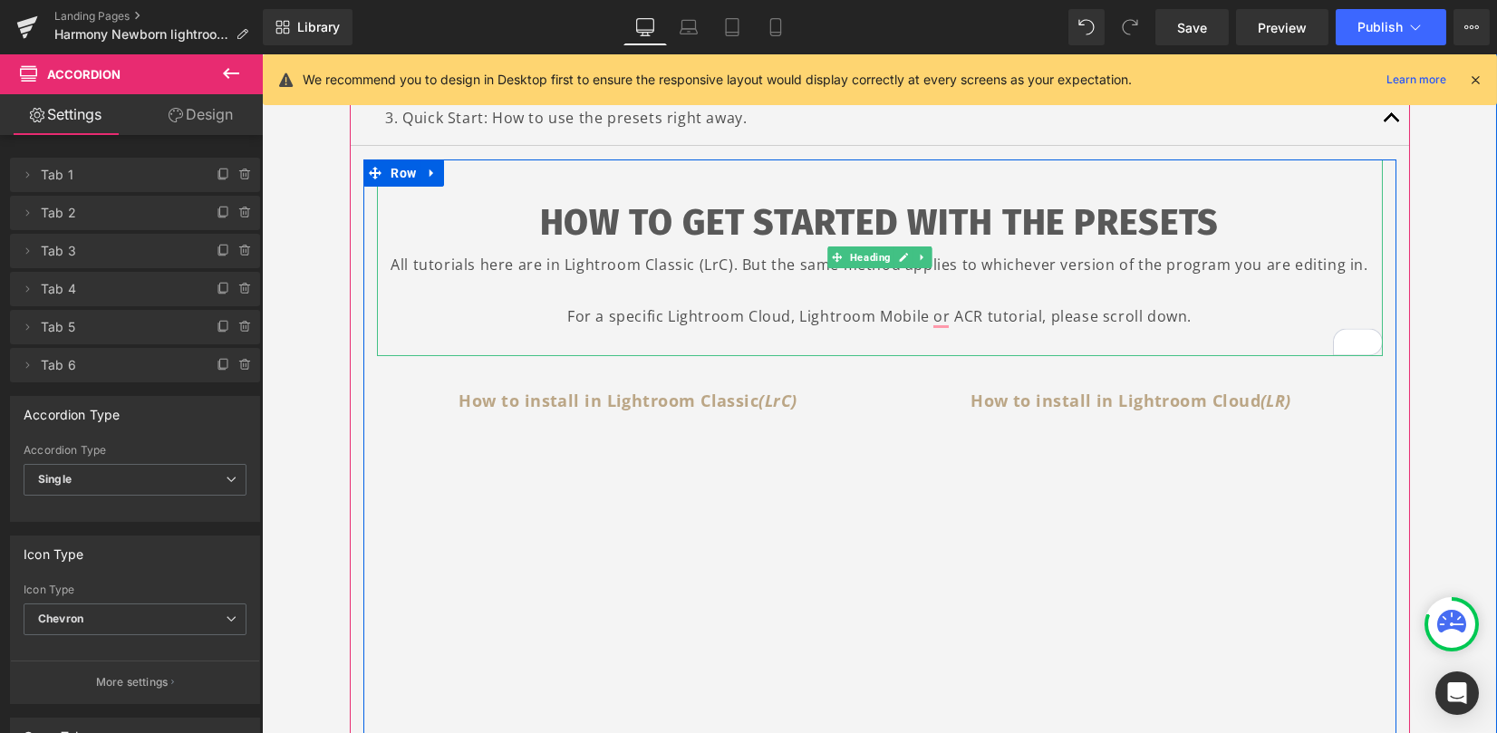
drag, startPoint x: 760, startPoint y: 285, endPoint x: 818, endPoint y: 282, distance: 58.1
click at [761, 285] on div "To enrich screen reader interactions, please activate Accessibility in Grammarl…" at bounding box center [880, 290] width 1006 height 26
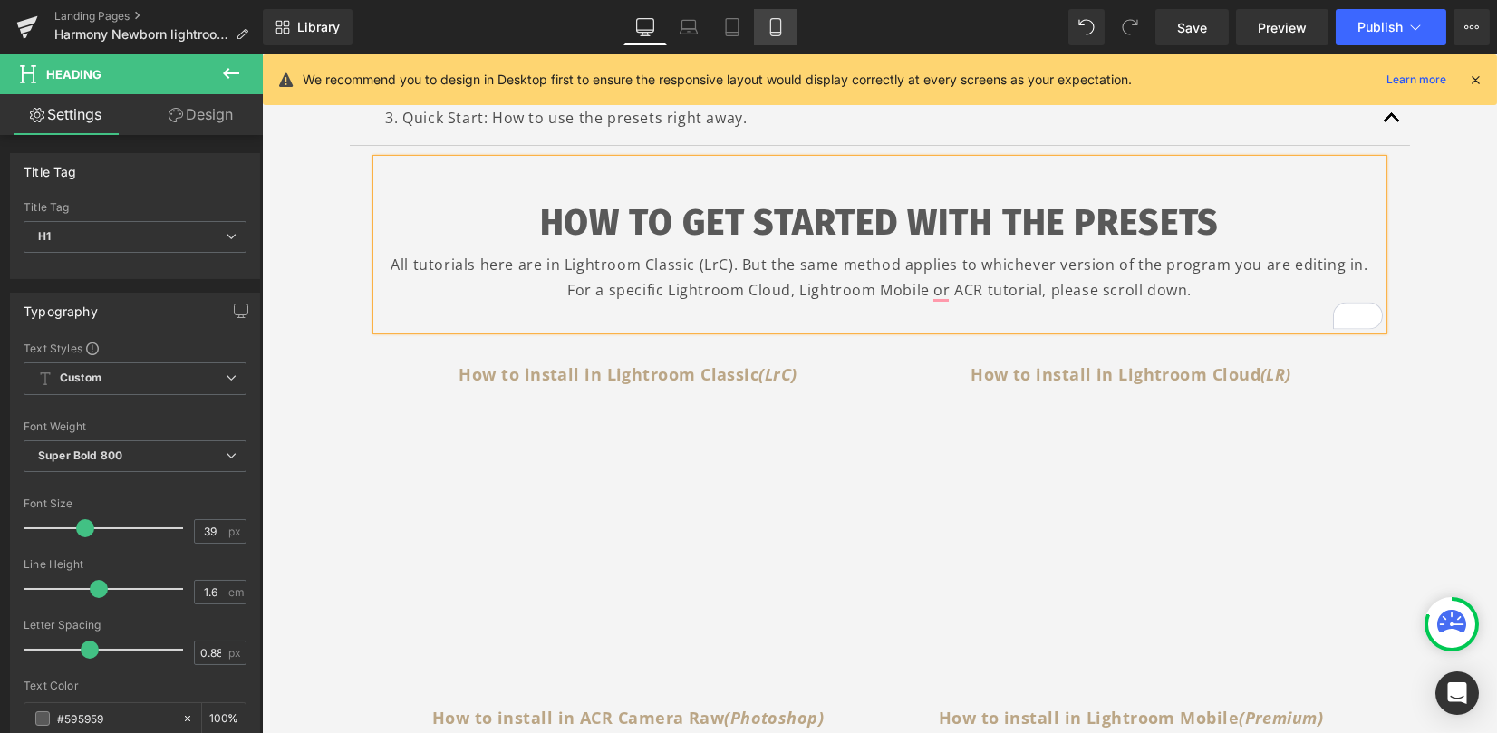
click at [775, 33] on icon at bounding box center [775, 33] width 10 height 0
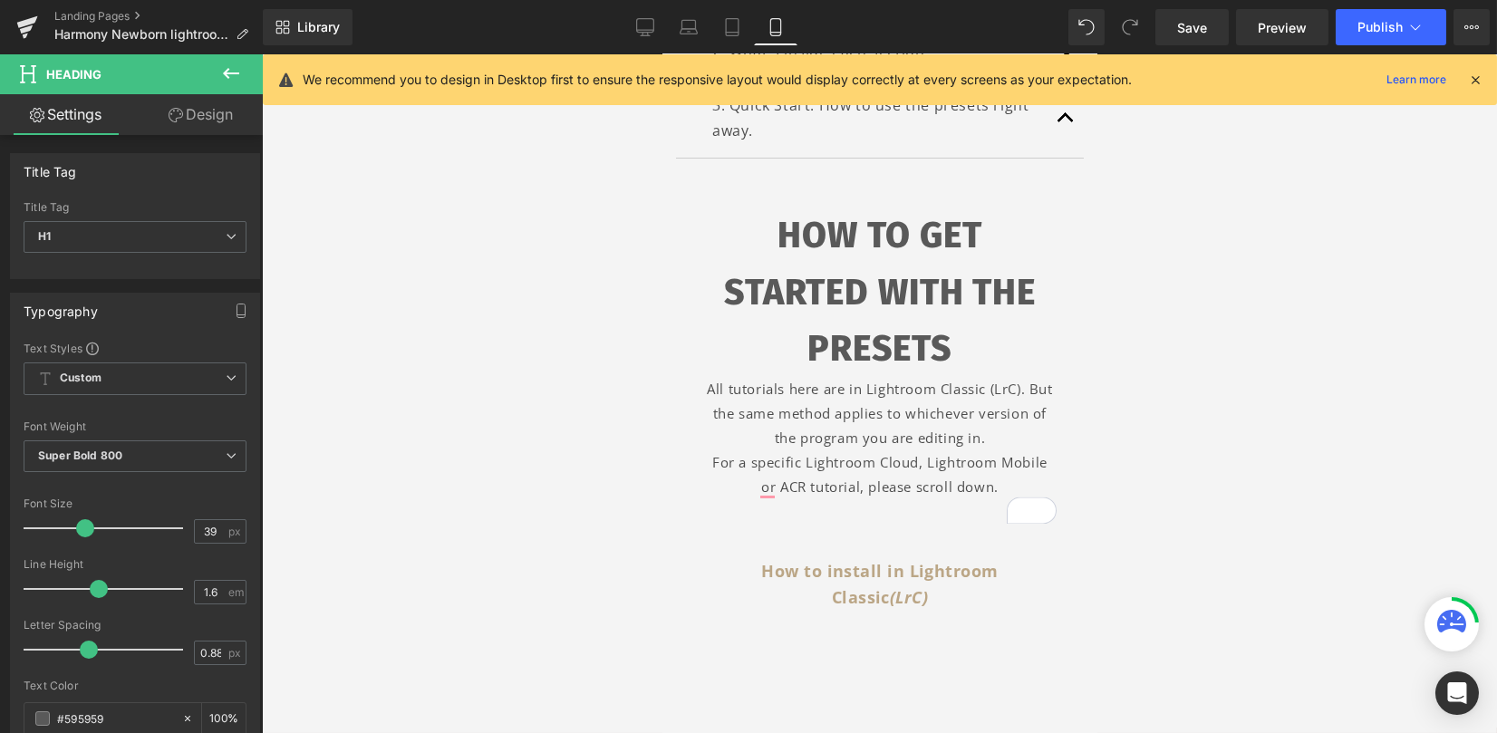
scroll to position [515, 0]
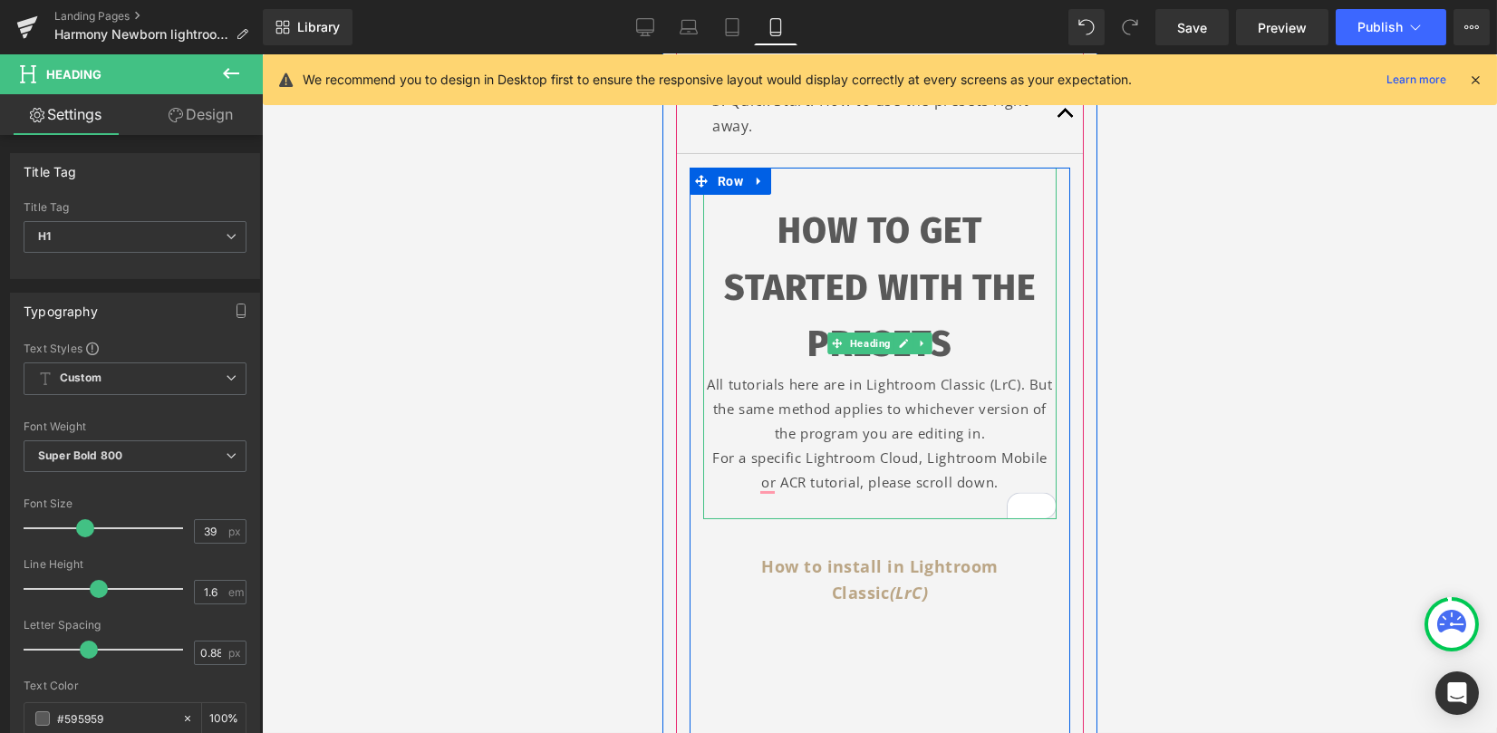
click at [711, 454] on div "For a specific Lightroom Cloud, Lightroom Mobile or ACR tutorial, please scroll…" at bounding box center [878, 470] width 353 height 49
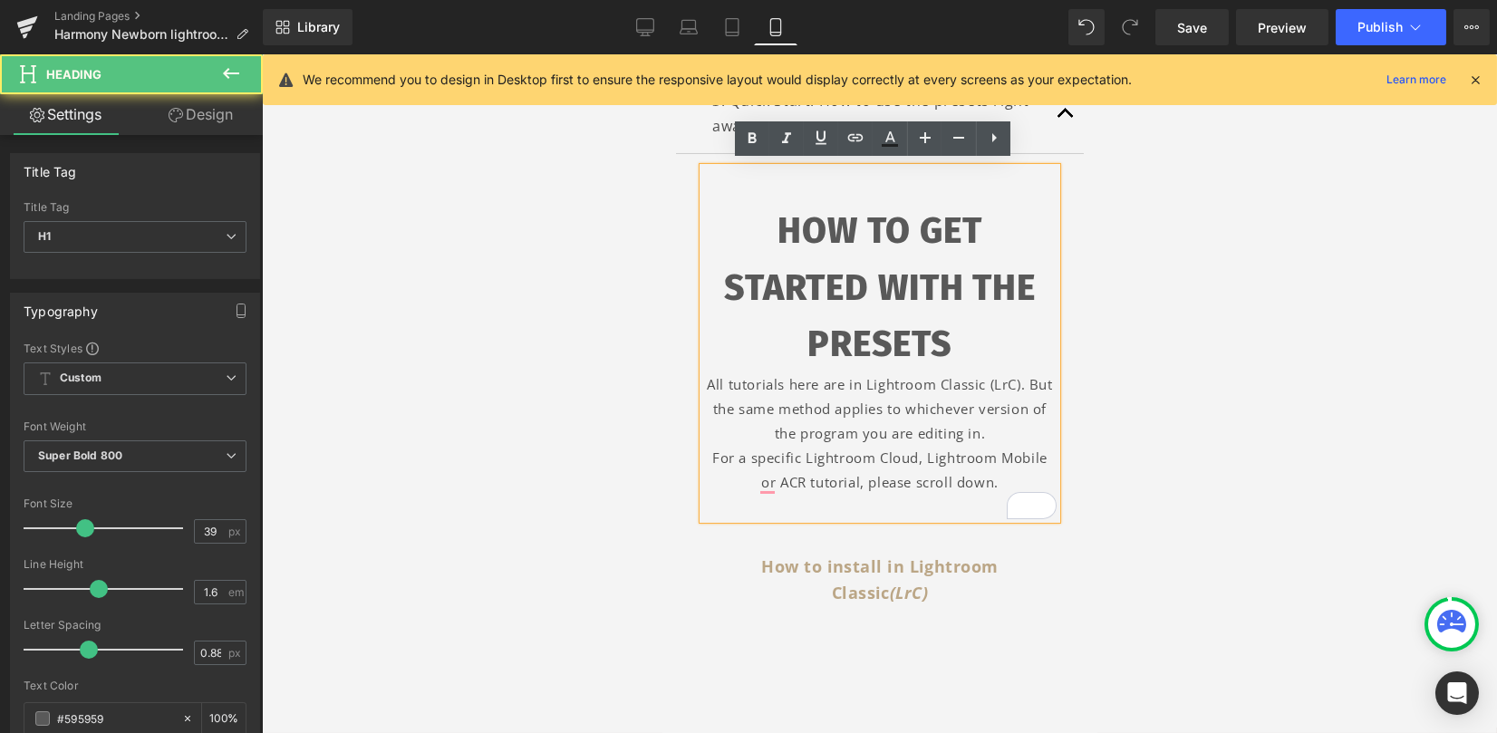
click at [706, 456] on div "For a specific Lightroom Cloud, Lightroom Mobile or ACR tutorial, please scroll…" at bounding box center [878, 470] width 353 height 49
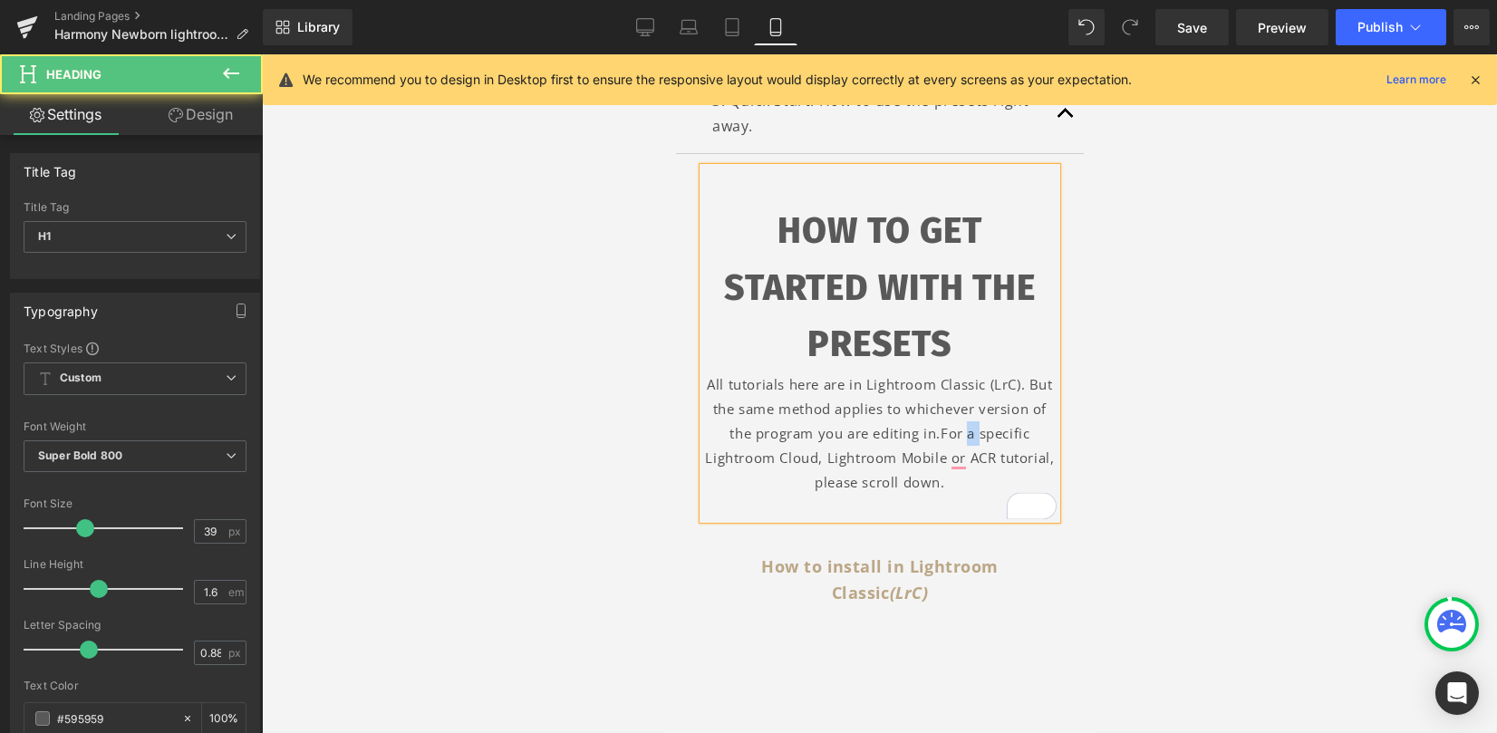
drag, startPoint x: 972, startPoint y: 432, endPoint x: 969, endPoint y: 447, distance: 14.9
click at [962, 432] on span "For a specific Lightroom Cloud, Lightroom Mobile or ACR tutorial, please scroll…" at bounding box center [879, 457] width 349 height 67
click at [1042, 455] on span "For specific Lightroom Cloud, Lightroom Mobile or ACR tutorial, please scroll d…" at bounding box center [879, 457] width 349 height 67
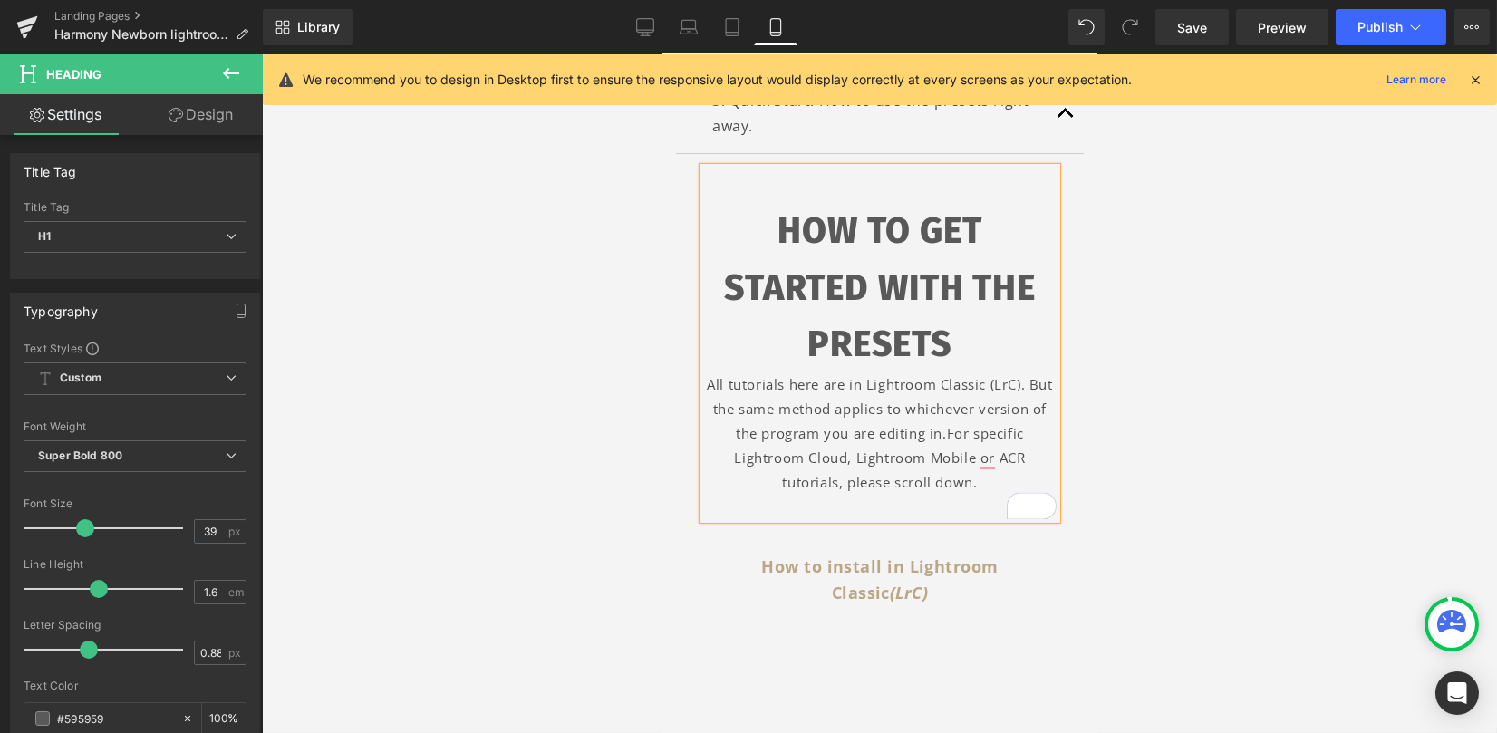
drag, startPoint x: 699, startPoint y: 378, endPoint x: 942, endPoint y: 401, distance: 244.0
click at [941, 429] on div "All tutorials here are in Lightroom Classic (LrC). But the same method applies …" at bounding box center [878, 433] width 353 height 122
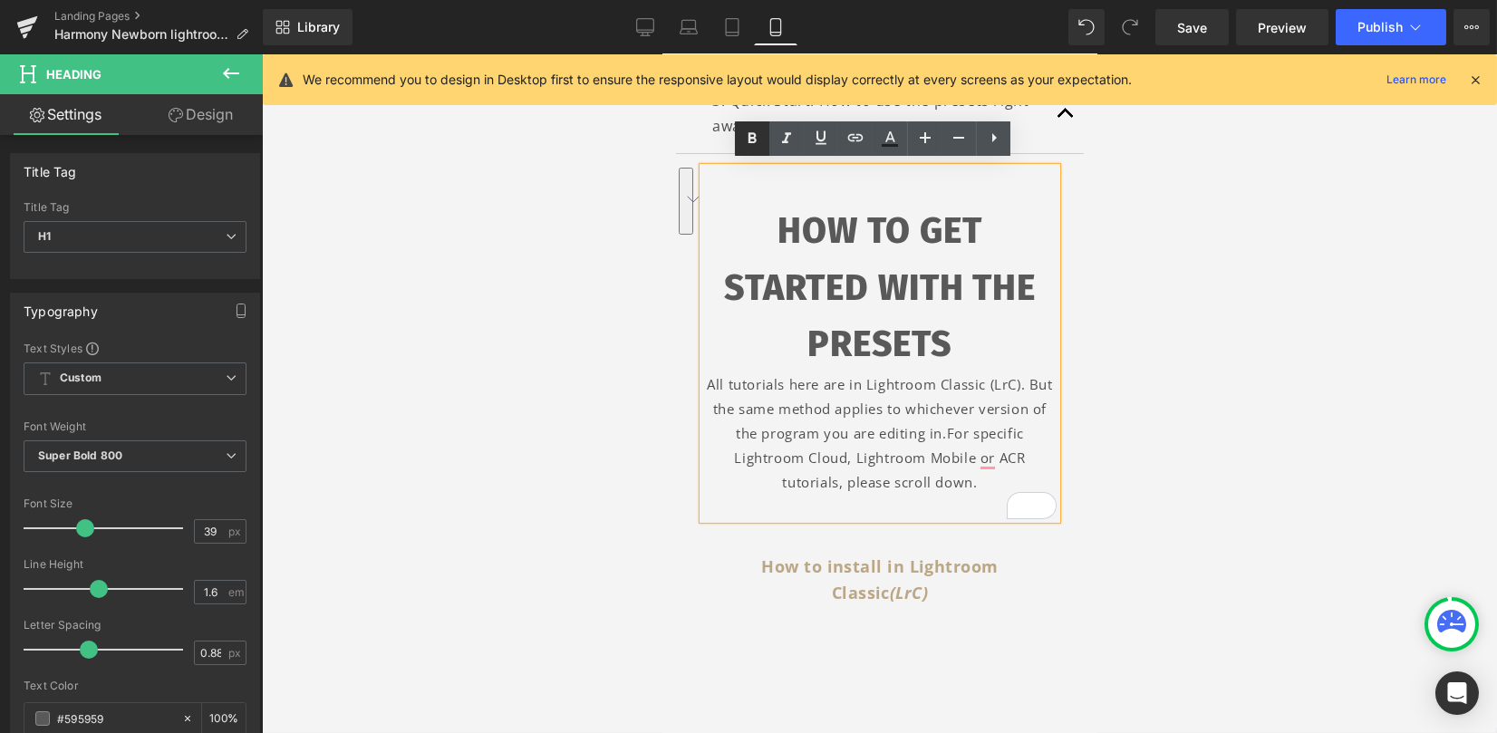
drag, startPoint x: 747, startPoint y: 131, endPoint x: 759, endPoint y: 137, distance: 14.2
click at [748, 131] on icon at bounding box center [752, 139] width 22 height 22
click at [1174, 317] on div at bounding box center [879, 393] width 1235 height 679
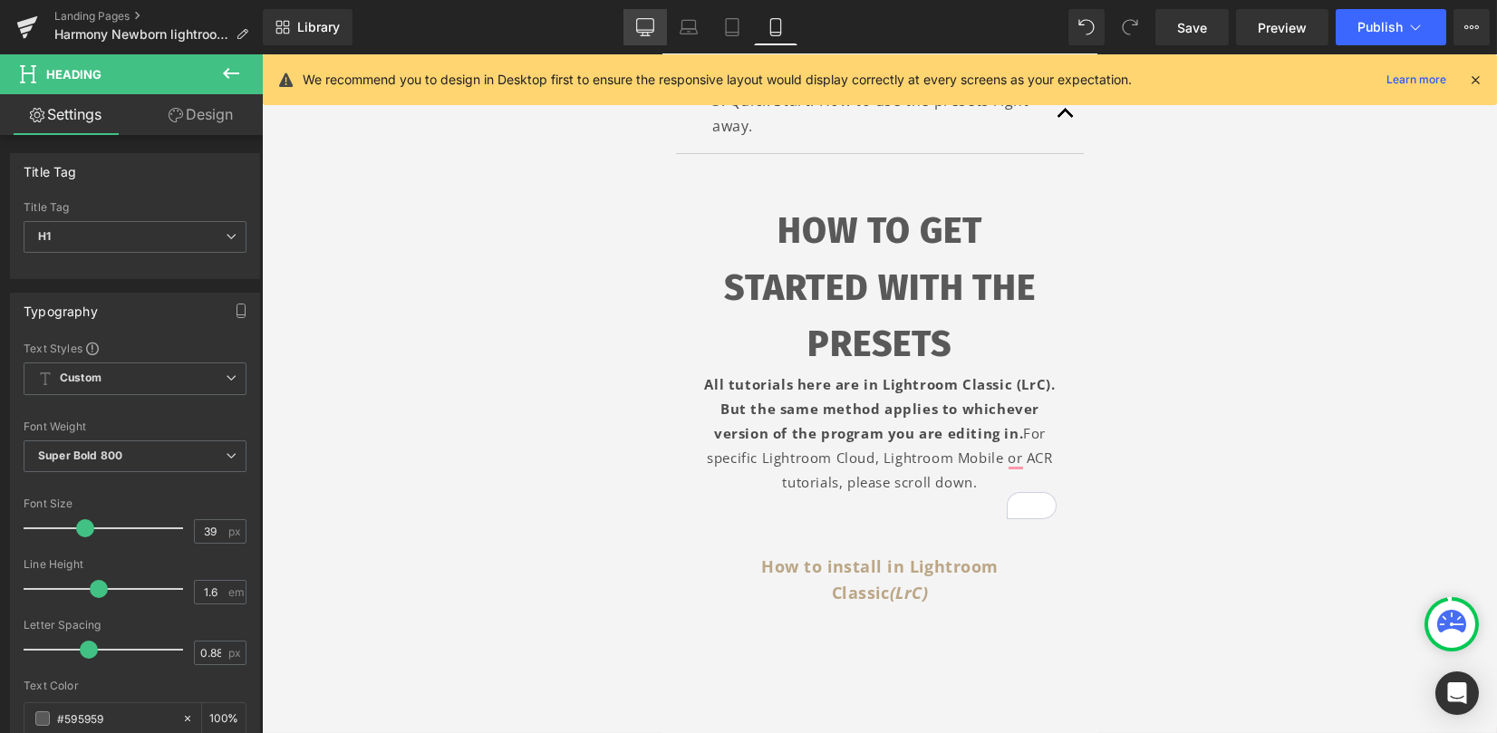
click at [662, 24] on link "Desktop" at bounding box center [646, 27] width 44 height 36
type input "100"
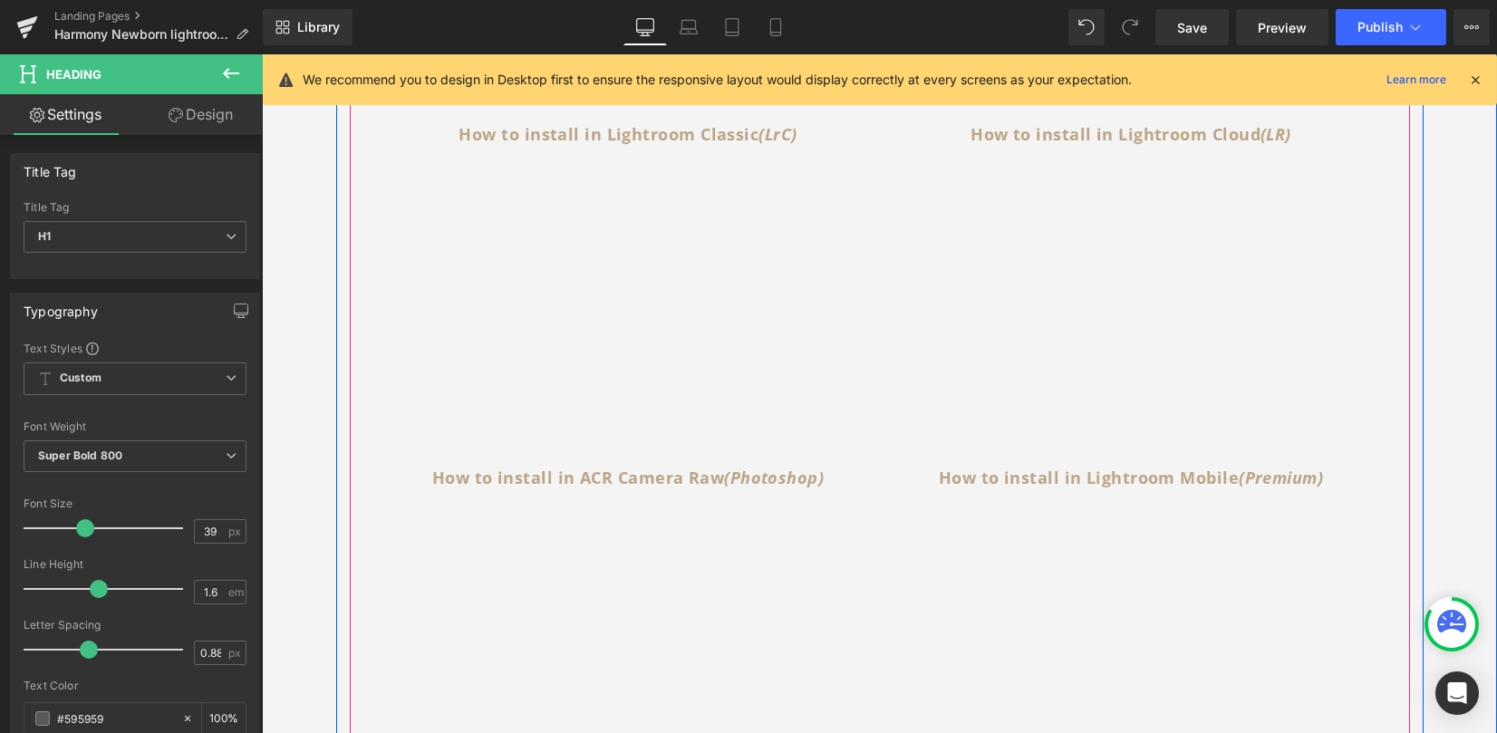
scroll to position [711, 0]
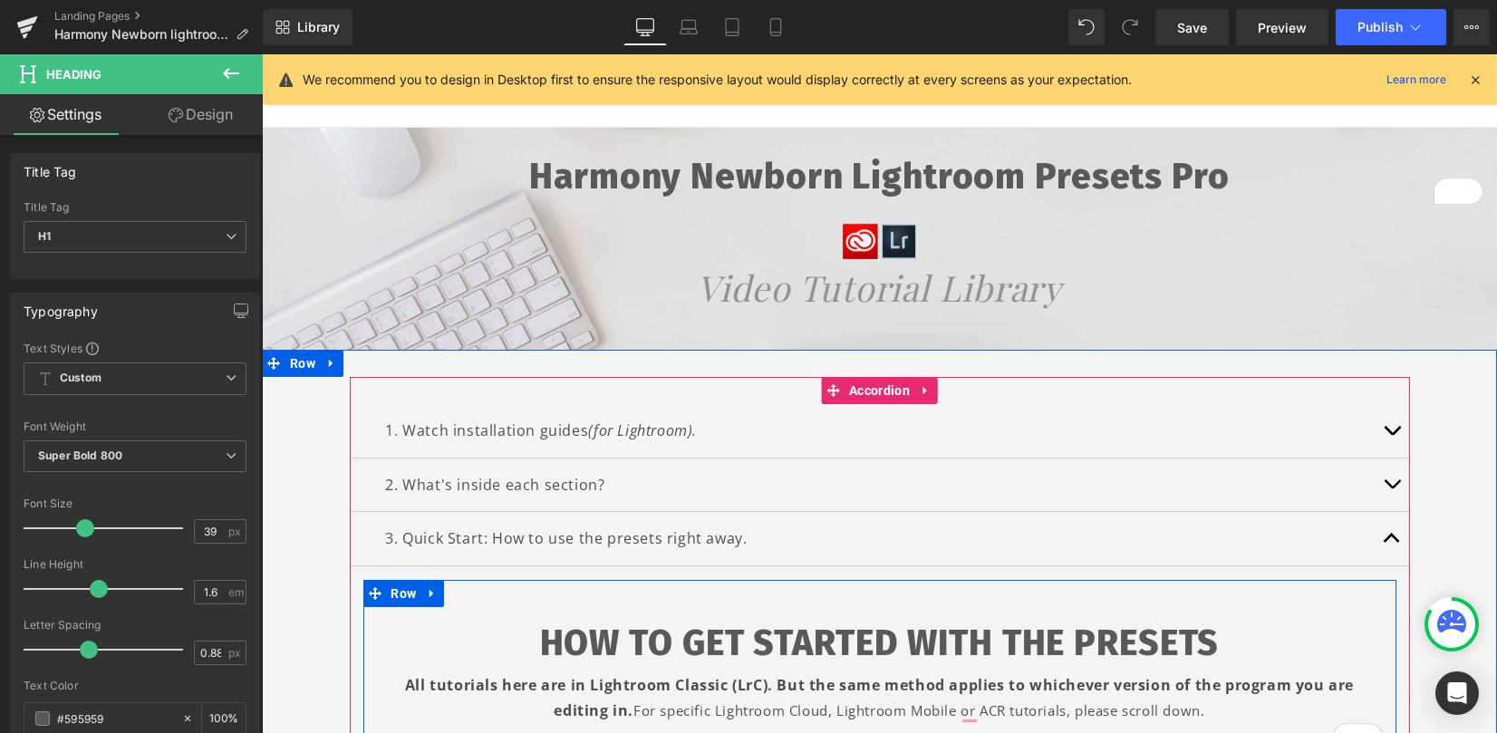
scroll to position [22, 0]
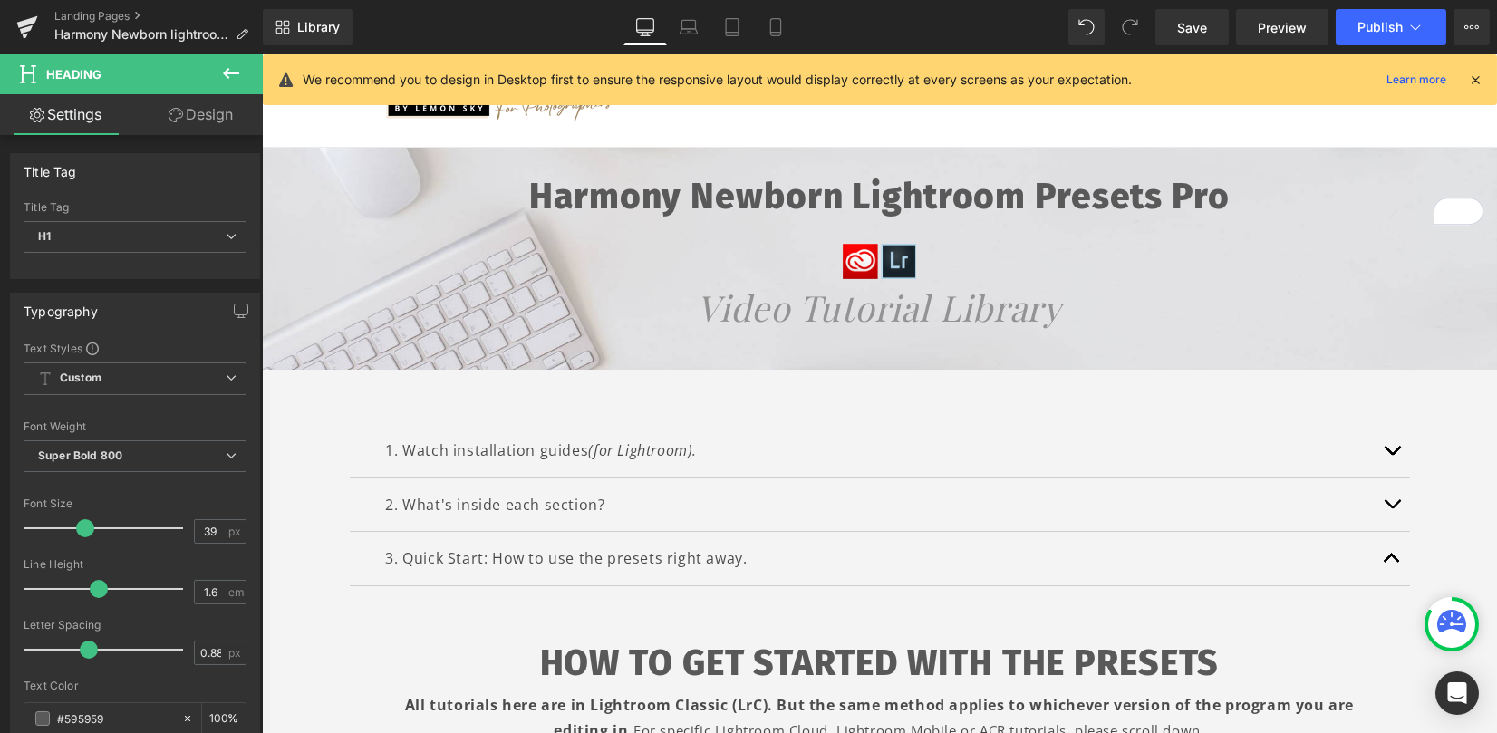
scroll to position [22, 0]
click at [1221, 34] on link "Save" at bounding box center [1191, 27] width 73 height 36
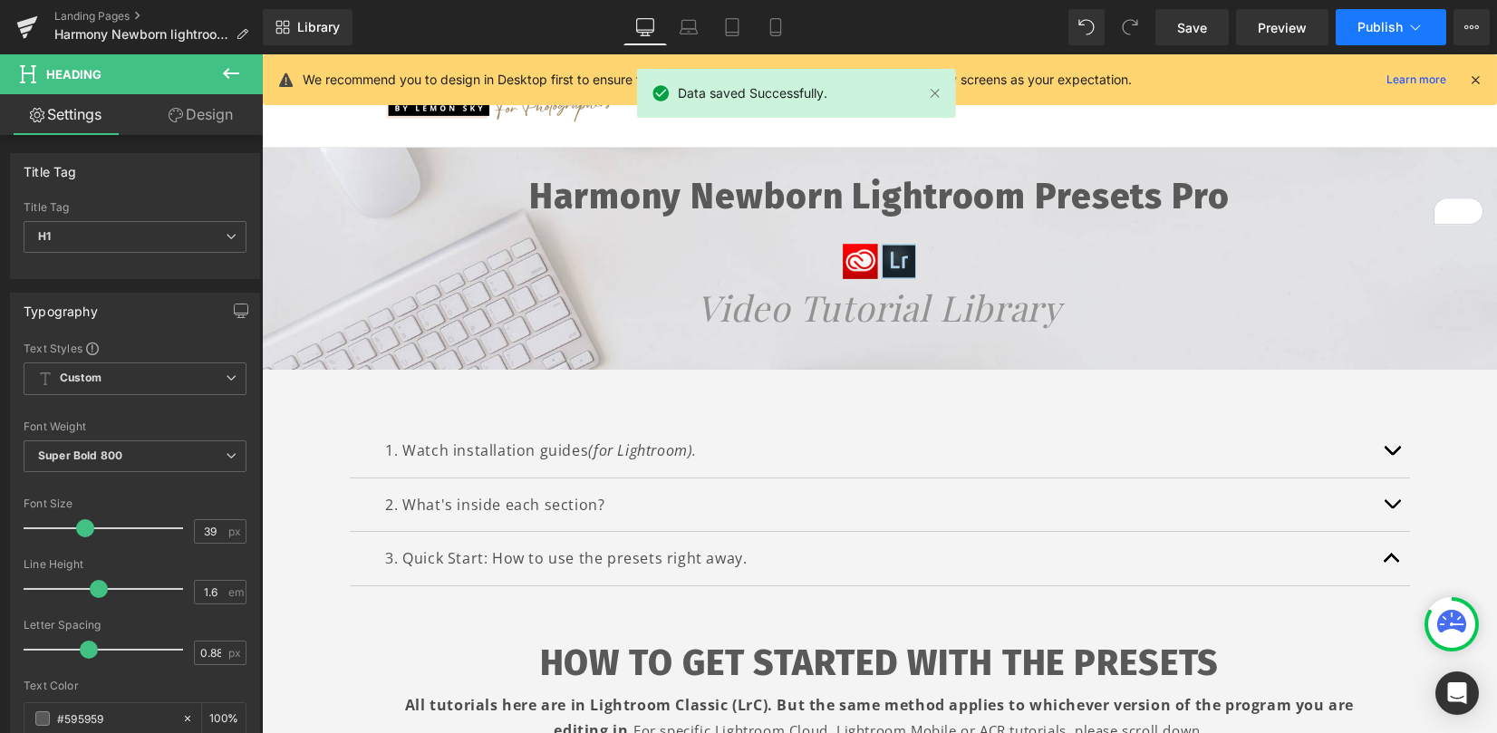
click at [1371, 26] on span "Publish" at bounding box center [1380, 27] width 45 height 15
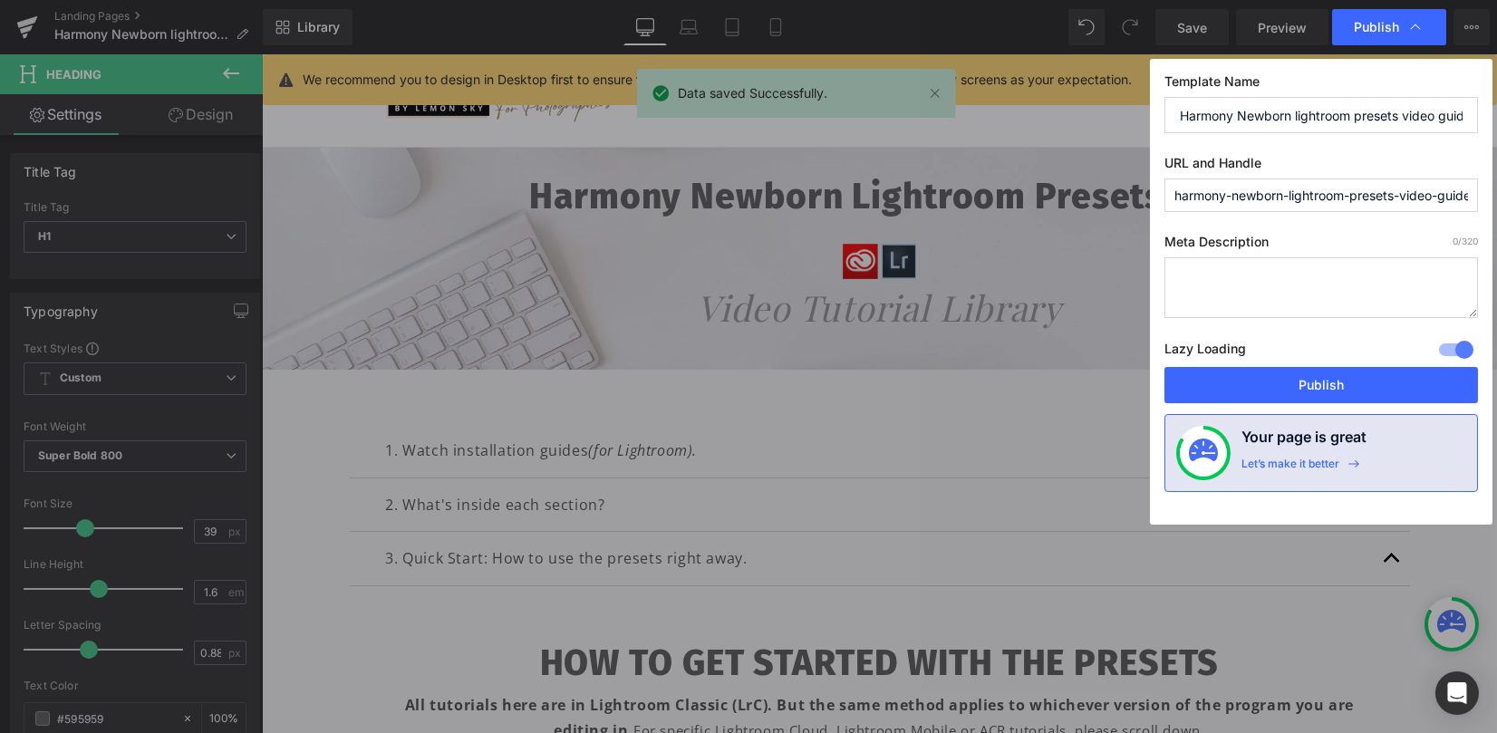
drag, startPoint x: 1270, startPoint y: 194, endPoint x: 1278, endPoint y: 205, distance: 13.6
click at [1271, 194] on input "harmony-newborn-lightroom-presets-video-guides" at bounding box center [1322, 196] width 314 height 34
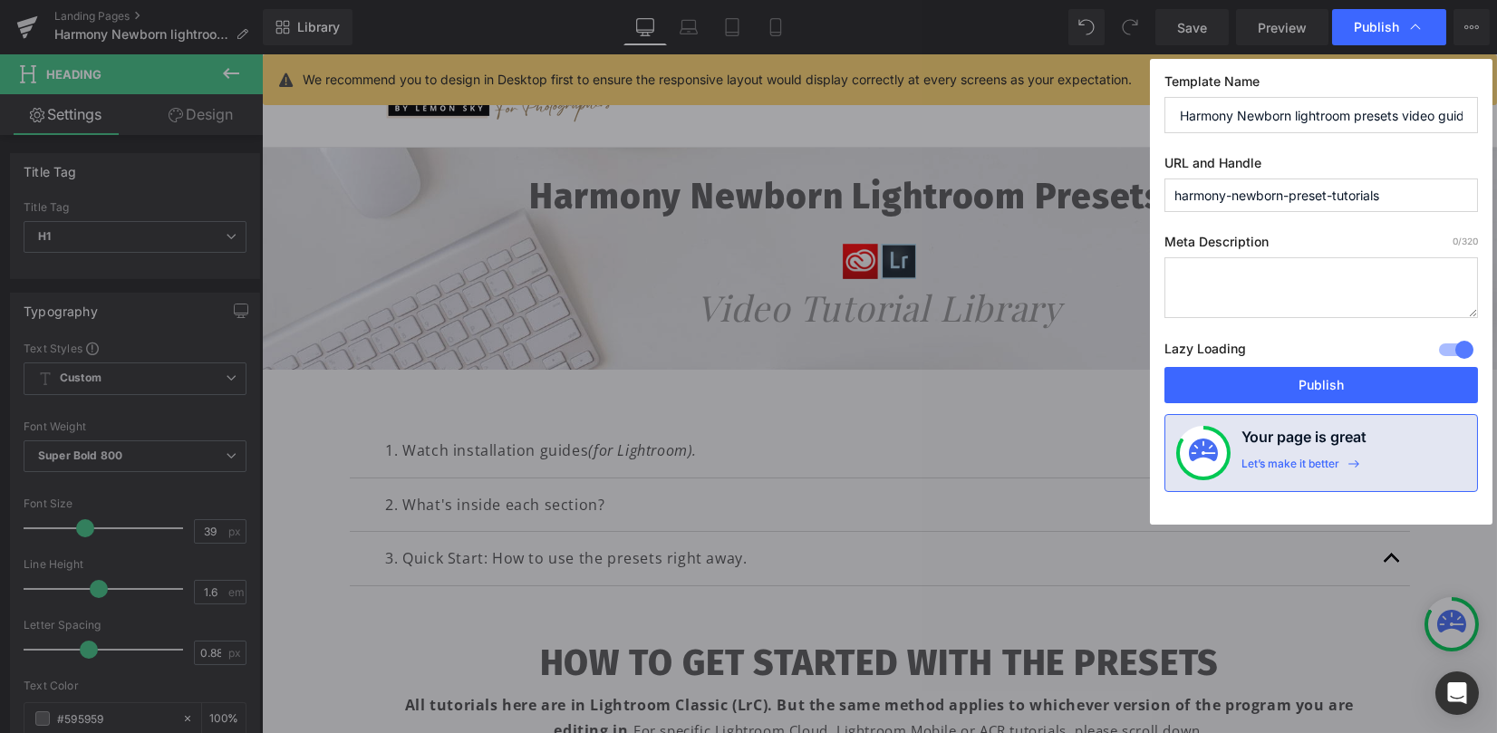
type input "harmony-newborn-preset-tutorials"
type textarea "h"
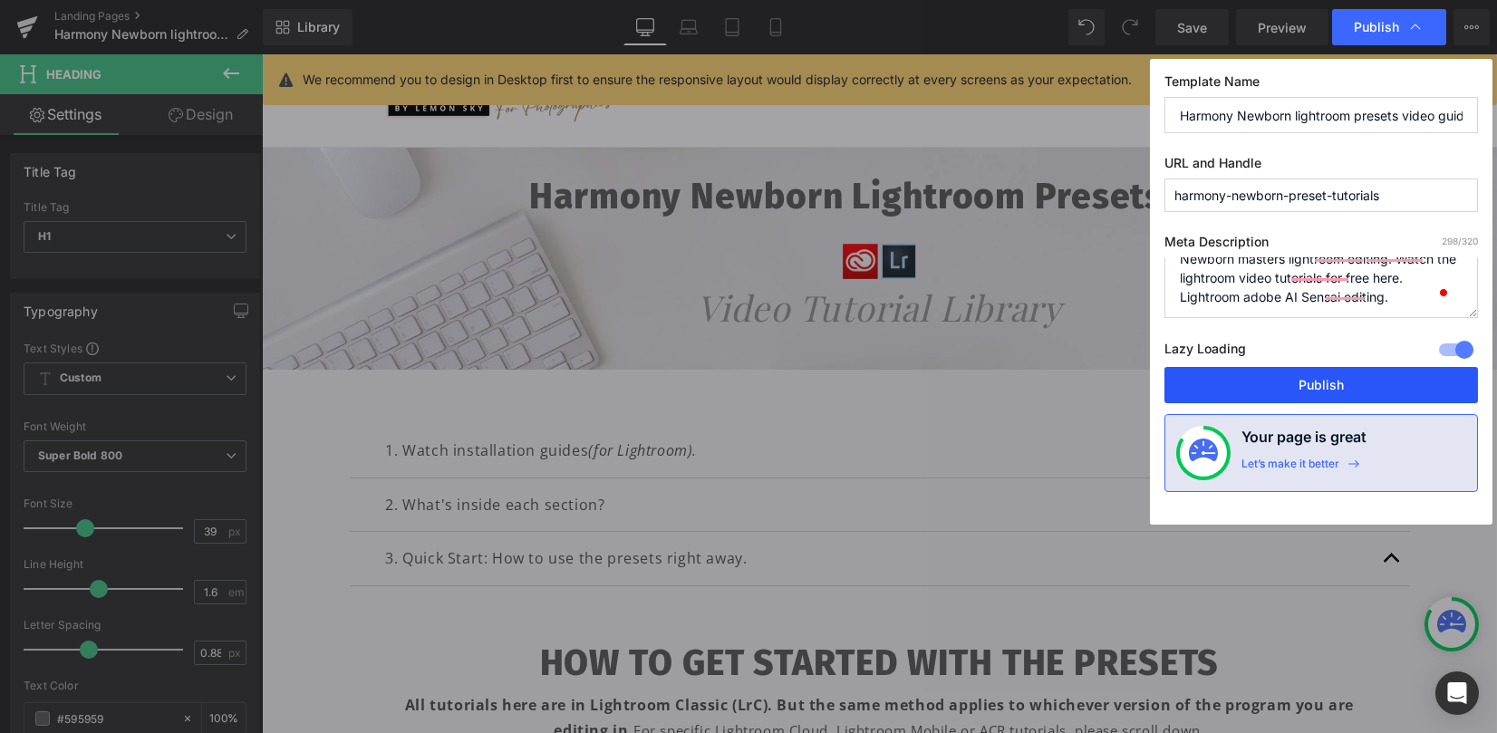
type textarea "How to edit newborn baby in Lightroom | Lightroom presets for newborn tutorials…"
click at [1351, 379] on button "Publish" at bounding box center [1322, 385] width 314 height 36
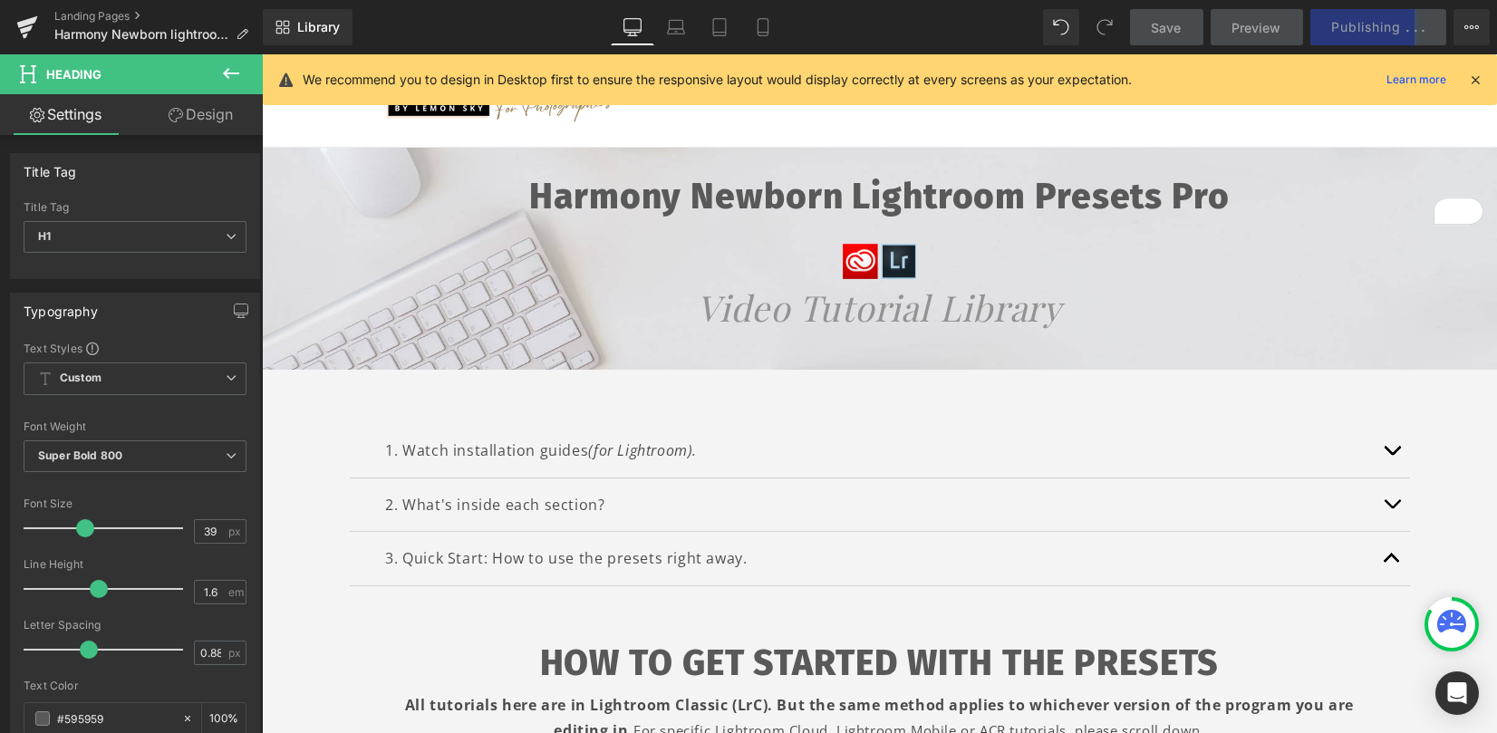
scroll to position [22, 0]
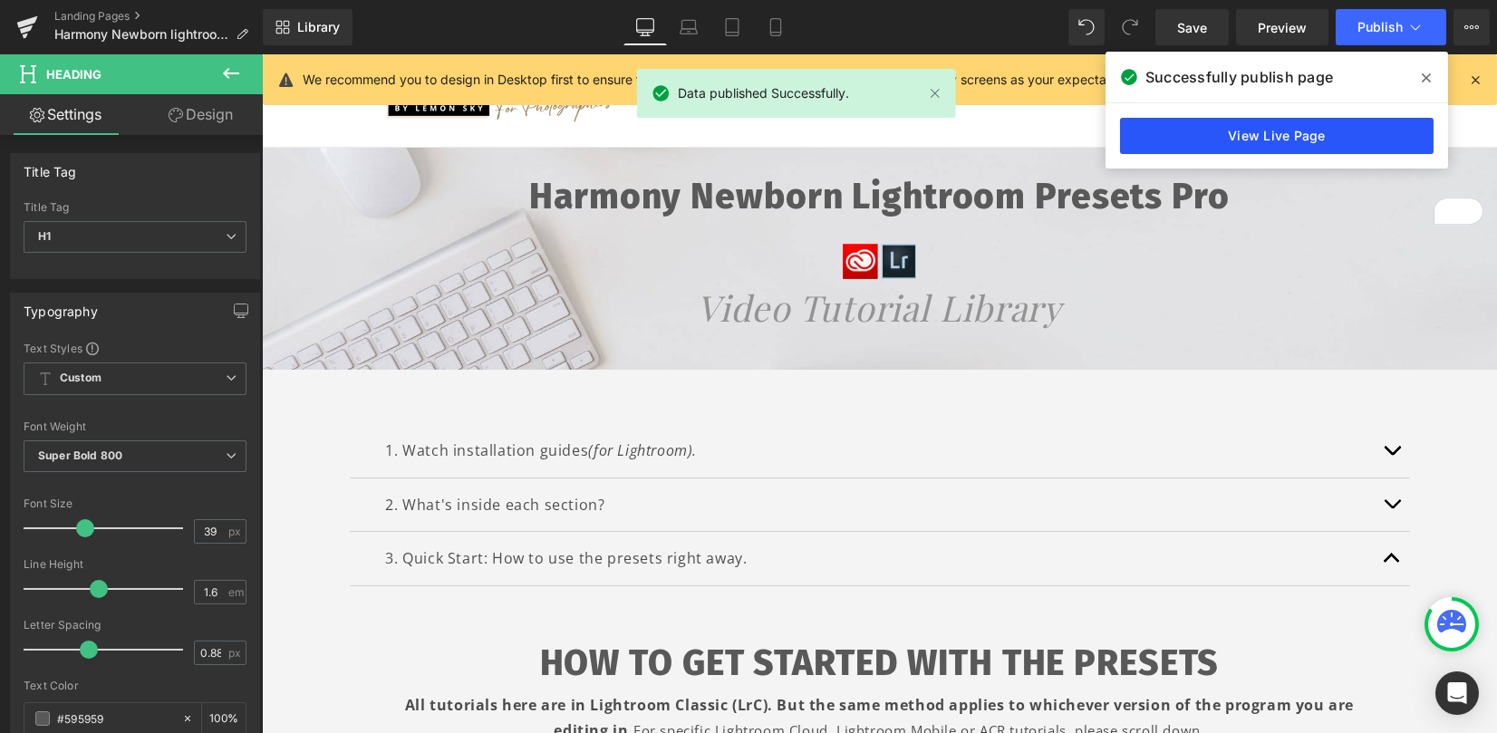
click at [1242, 131] on link "View Live Page" at bounding box center [1277, 136] width 314 height 36
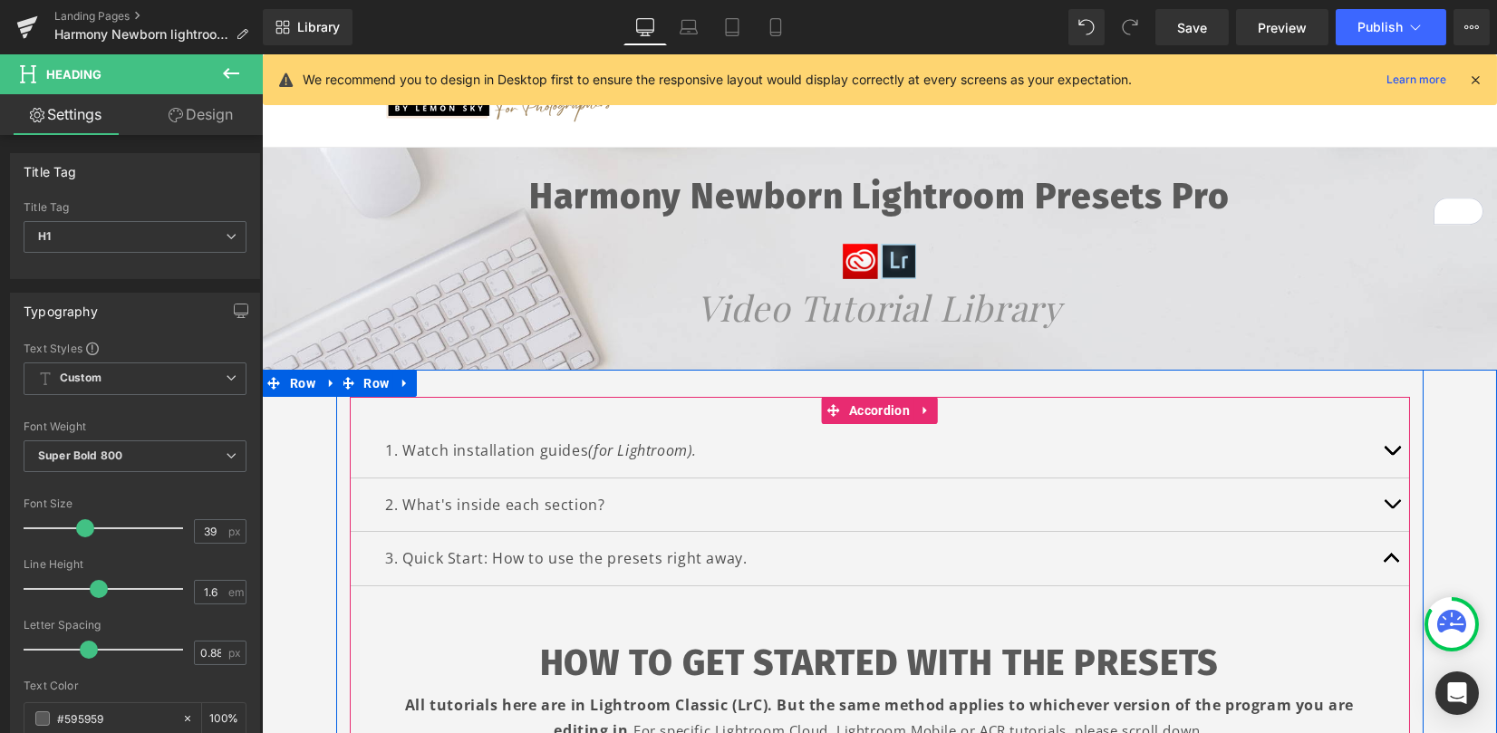
click at [1392, 455] on span "button" at bounding box center [1392, 455] width 0 height 0
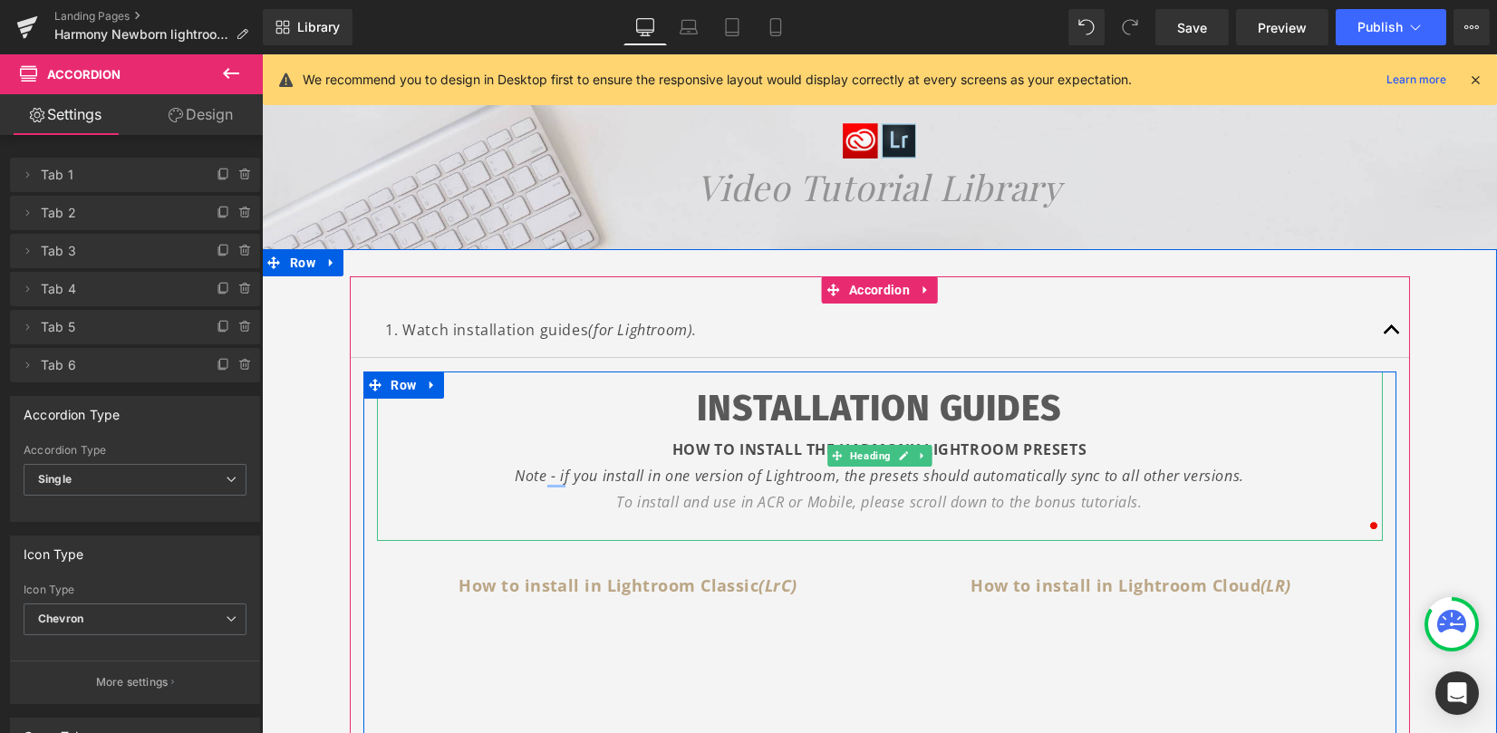
scroll to position [384, 0]
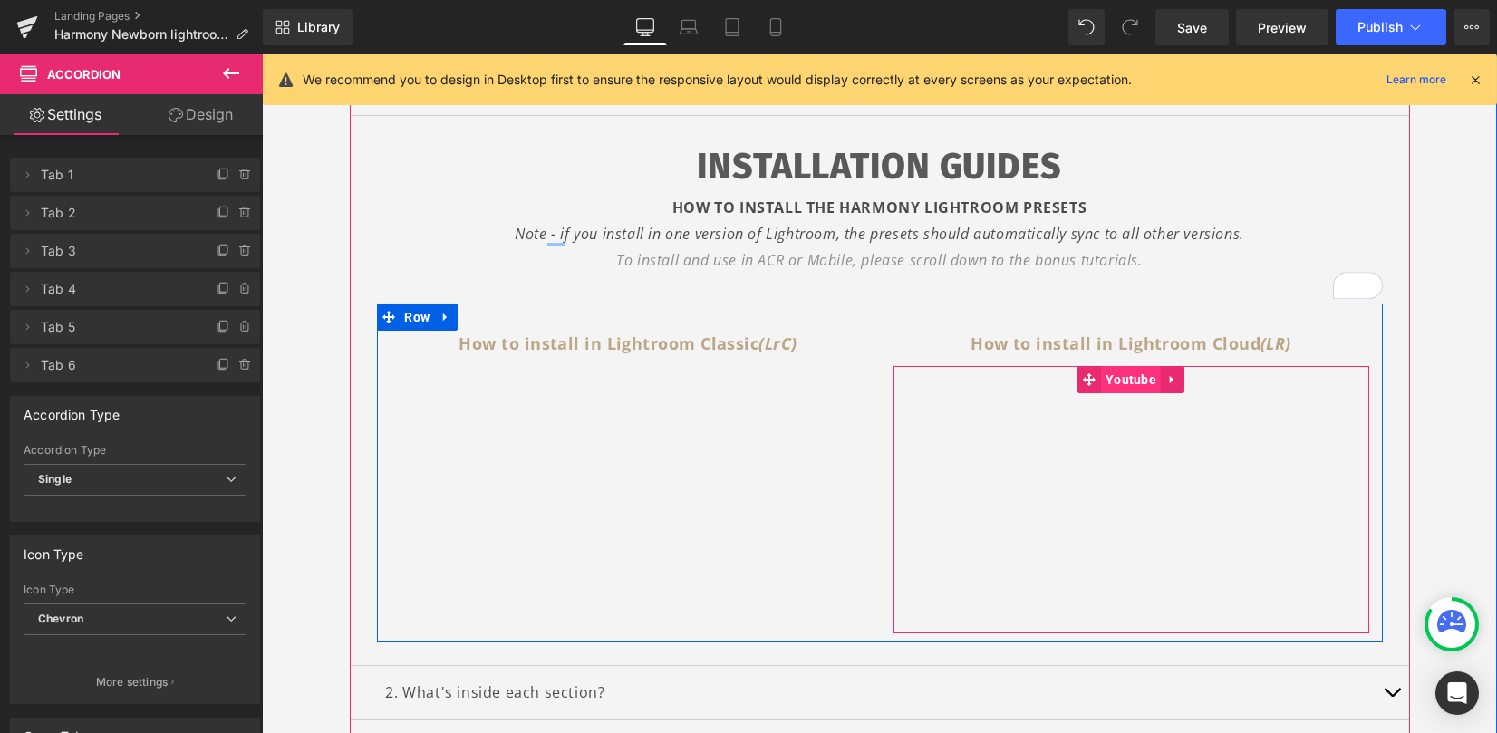
click at [1126, 376] on span "Youtube" at bounding box center [1131, 379] width 60 height 27
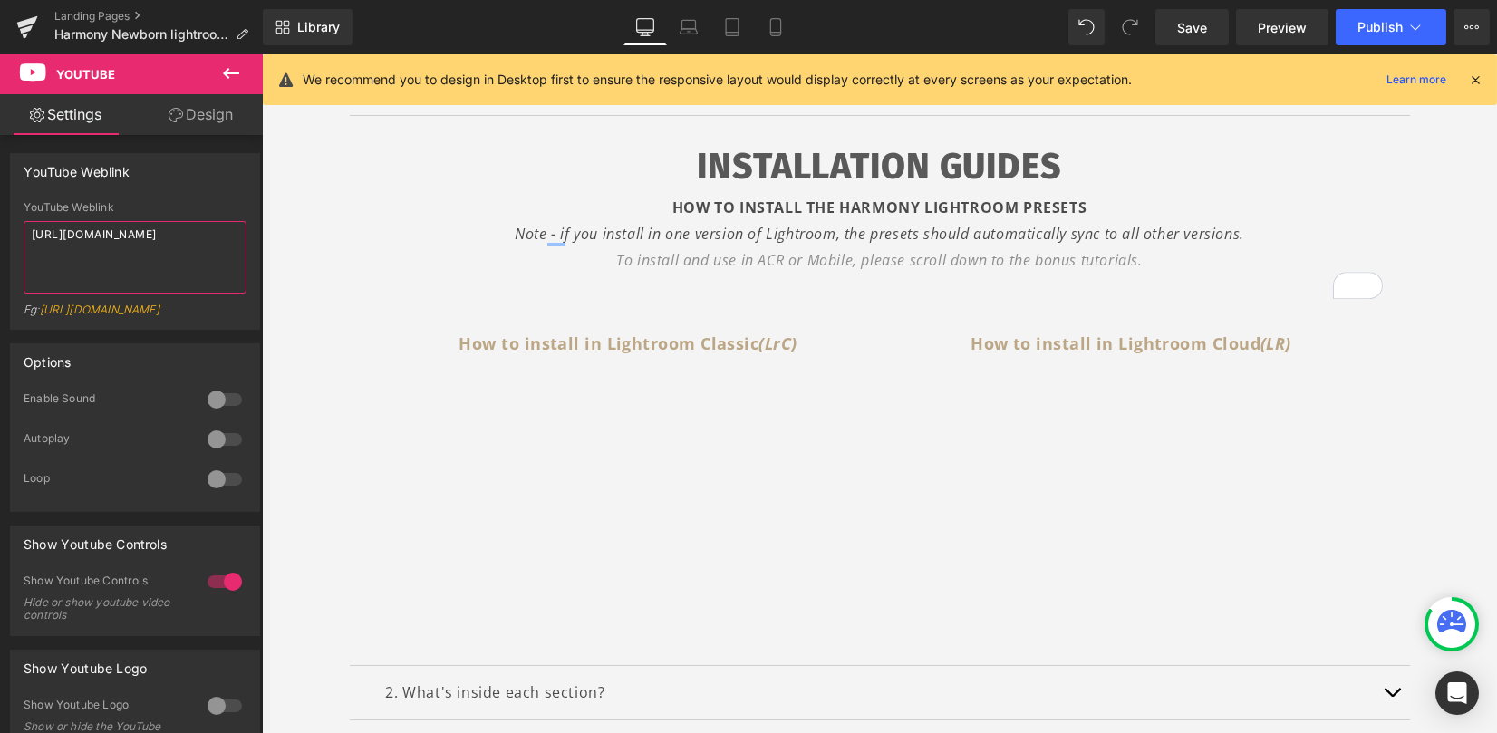
drag, startPoint x: 139, startPoint y: 257, endPoint x: -104, endPoint y: 146, distance: 267.2
click at [0, 146] on html "Youtube You are previewing how the will restyle your page. You can not edit Ele…" at bounding box center [748, 366] width 1497 height 733
paste textarea "youtu.be/uhQRP6wufBs"
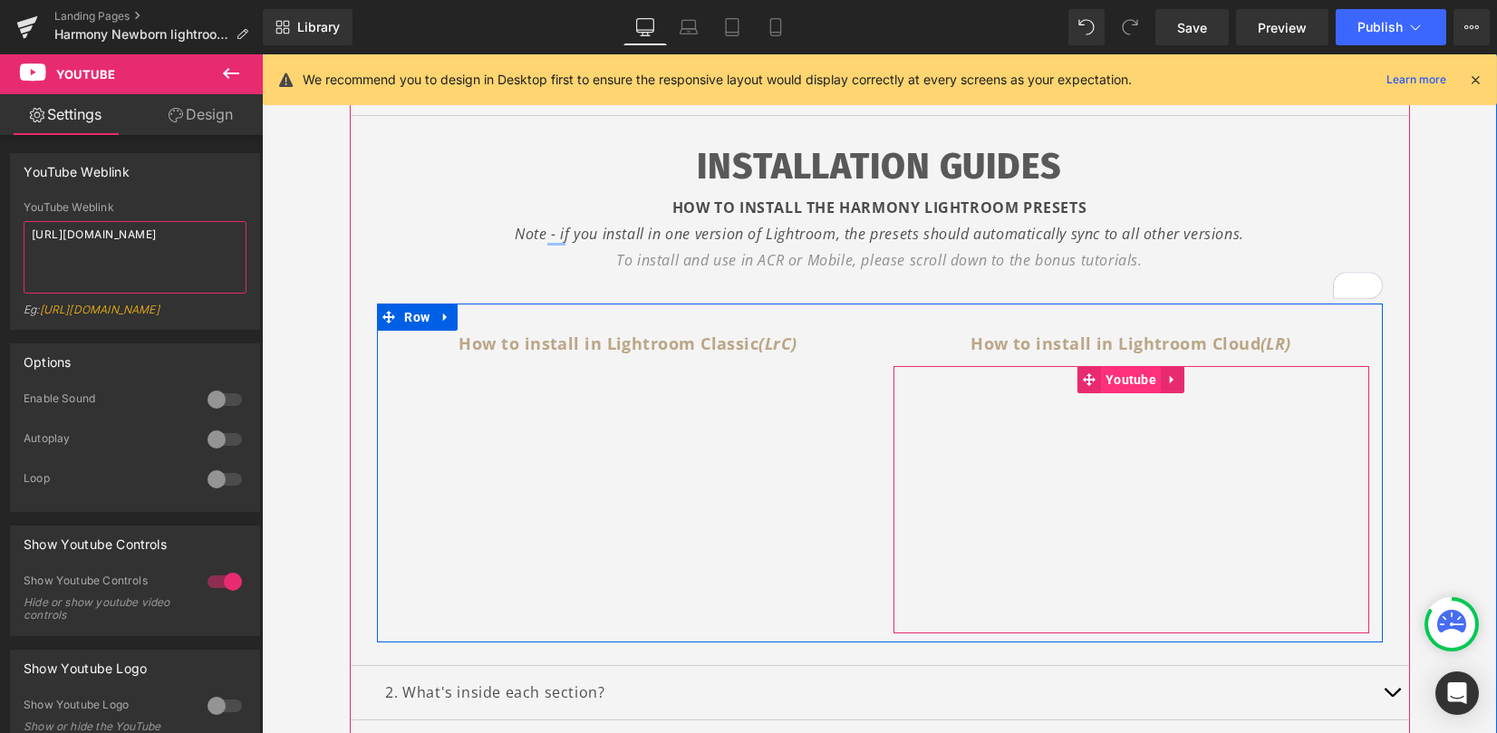
click at [1124, 379] on span "Youtube" at bounding box center [1131, 379] width 60 height 27
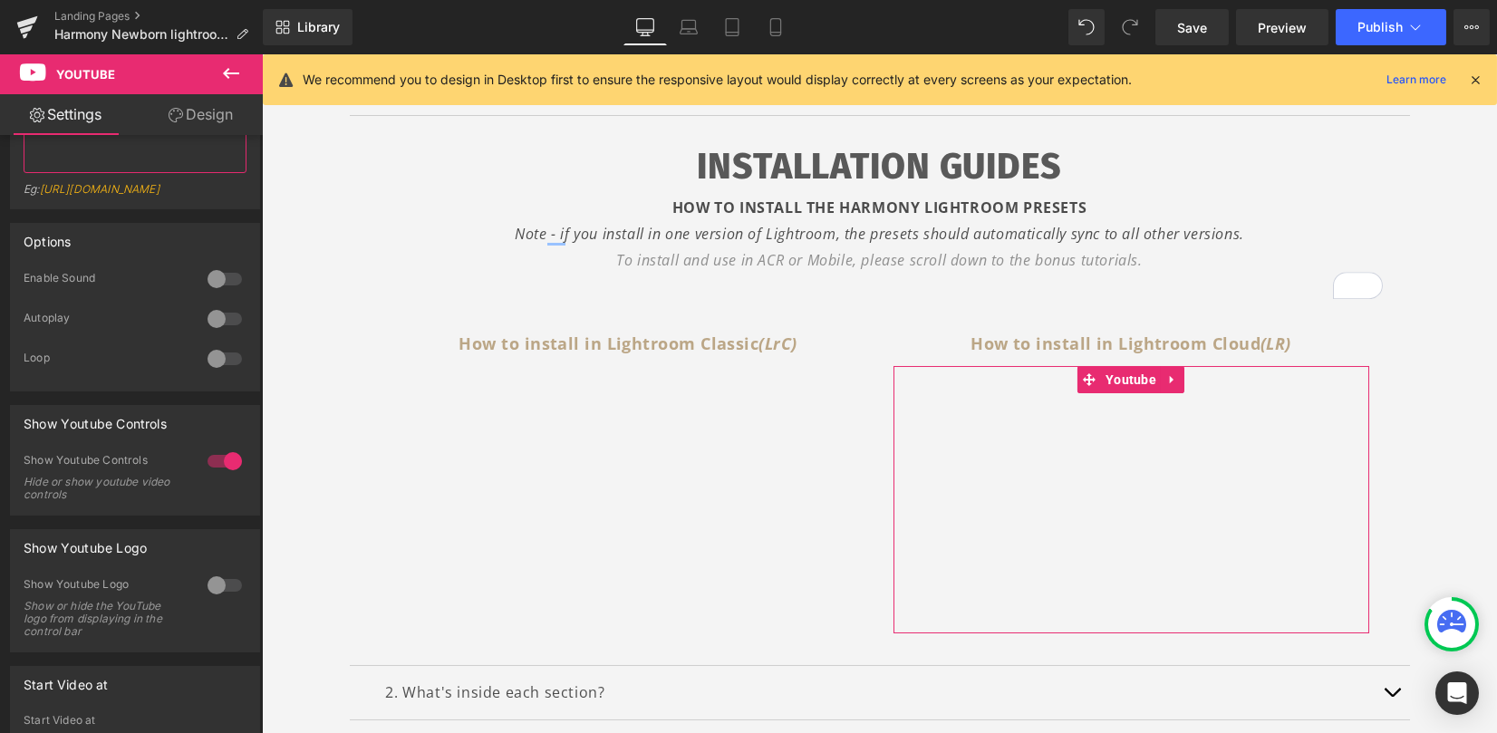
scroll to position [241, 0]
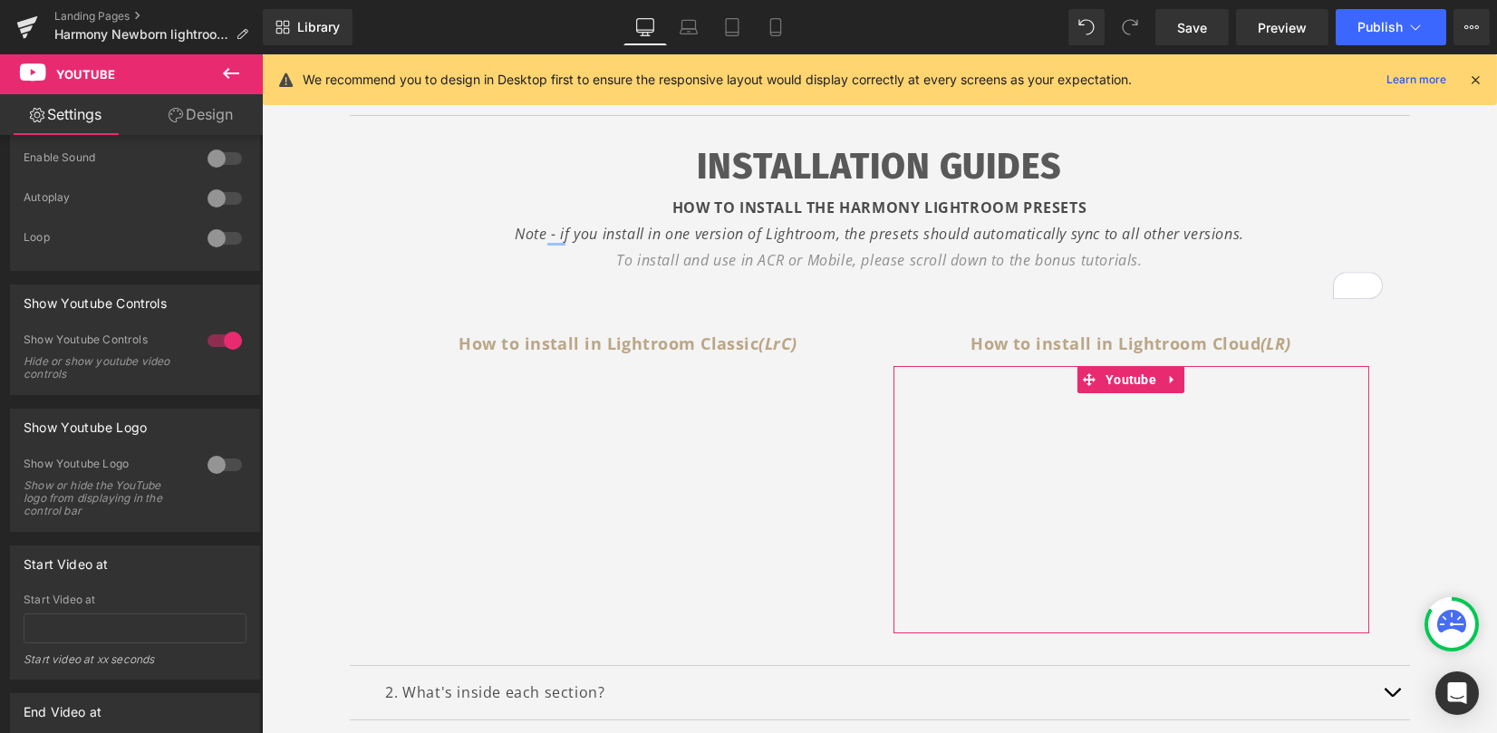
type textarea "[URL][DOMAIN_NAME]"
click at [212, 479] on div at bounding box center [225, 464] width 44 height 29
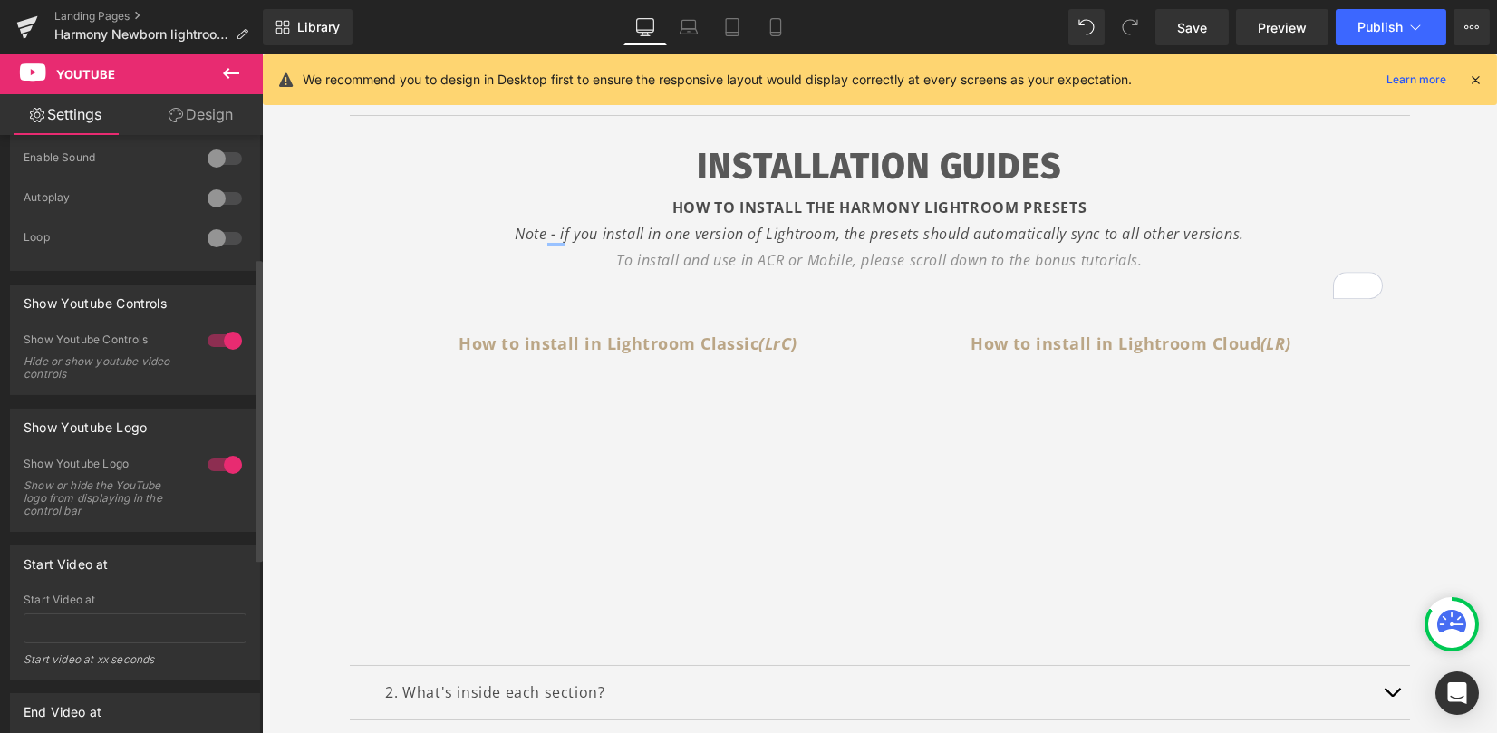
click at [212, 479] on div at bounding box center [225, 464] width 44 height 29
click at [224, 353] on div at bounding box center [225, 340] width 44 height 29
click at [223, 353] on div at bounding box center [225, 340] width 44 height 29
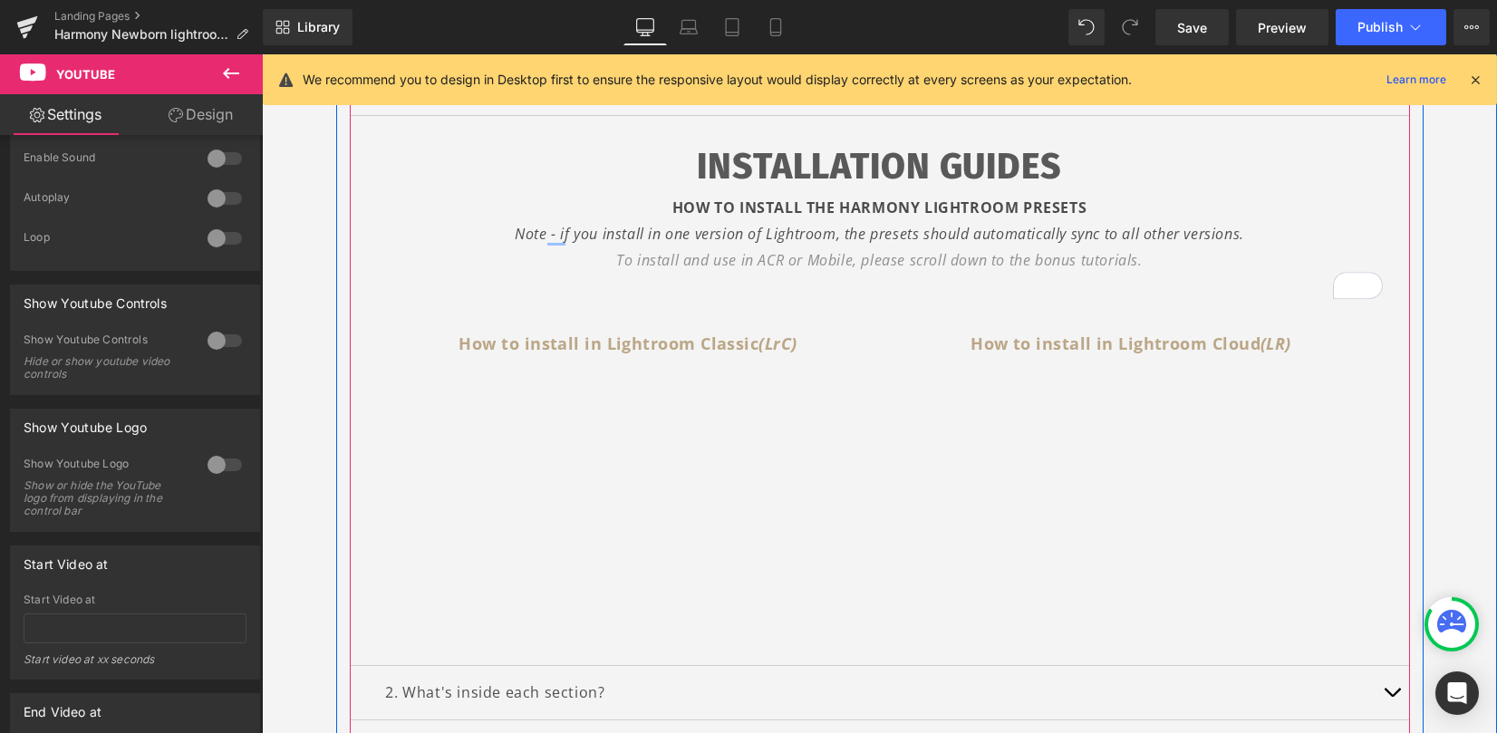
click at [1391, 485] on article "INSTALLATION GUIDES HOW TO INSTALL THE HARMONY LIGHTROOM PRESETS Note - if you …" at bounding box center [880, 391] width 1060 height 551
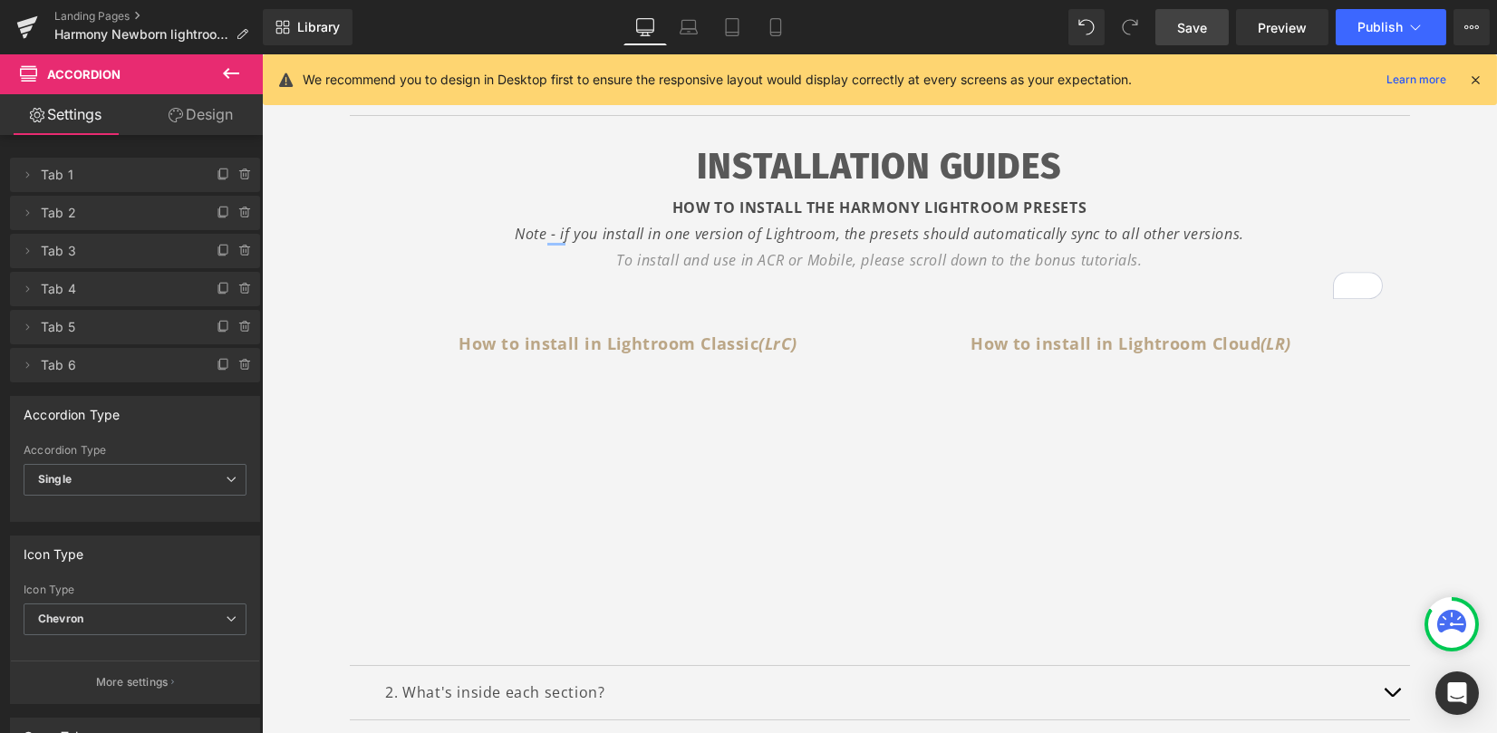
click at [1197, 21] on span "Save" at bounding box center [1192, 27] width 30 height 19
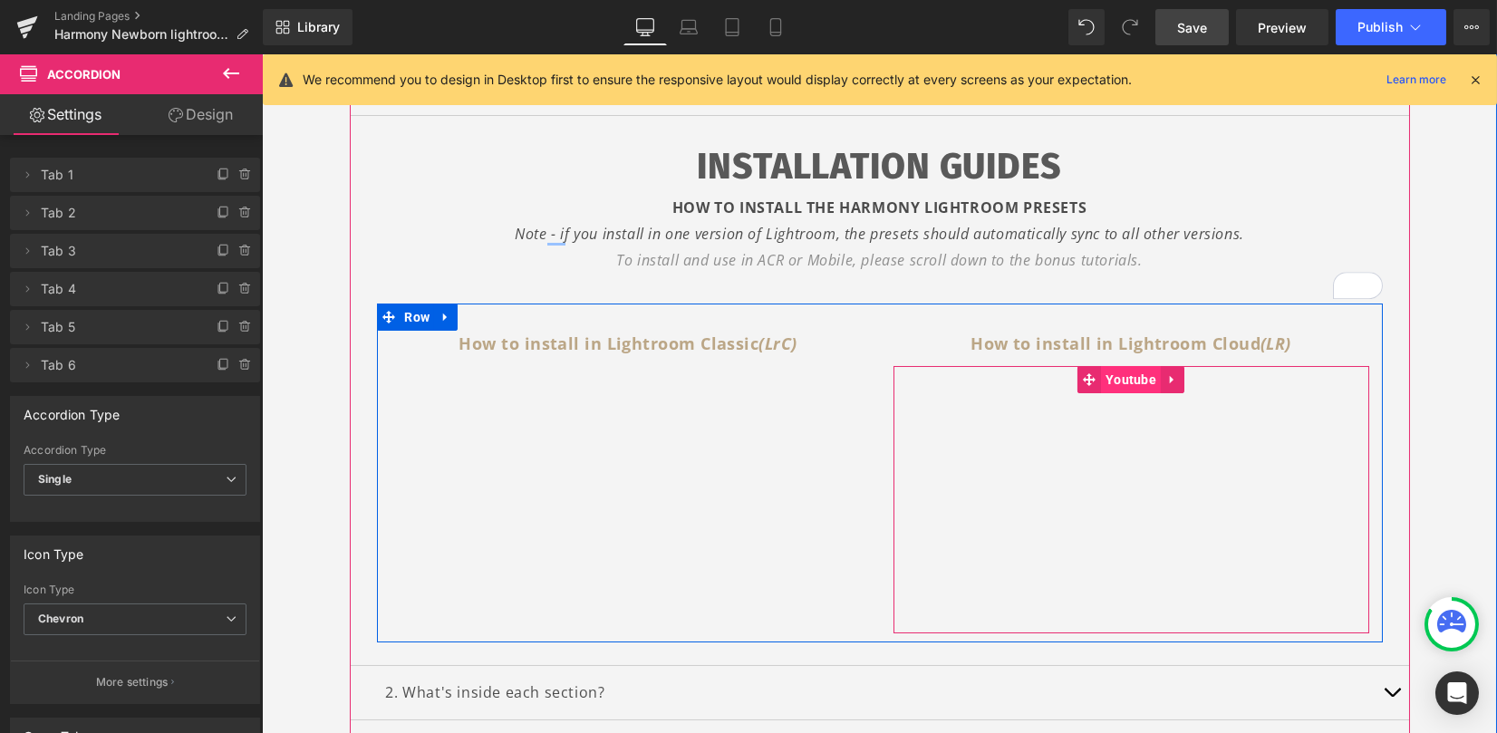
click at [1131, 375] on span "Youtube" at bounding box center [1131, 379] width 60 height 27
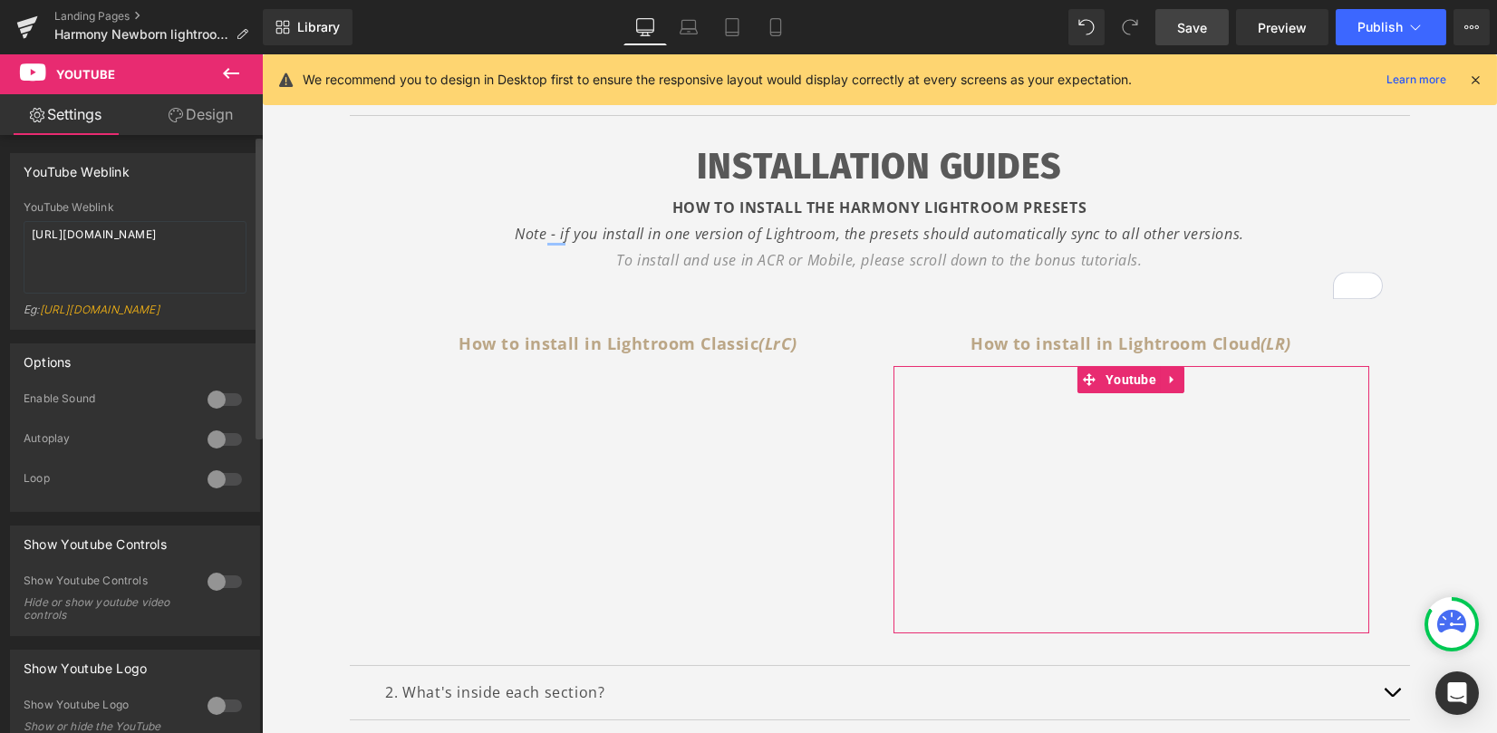
click at [222, 595] on div at bounding box center [225, 581] width 44 height 29
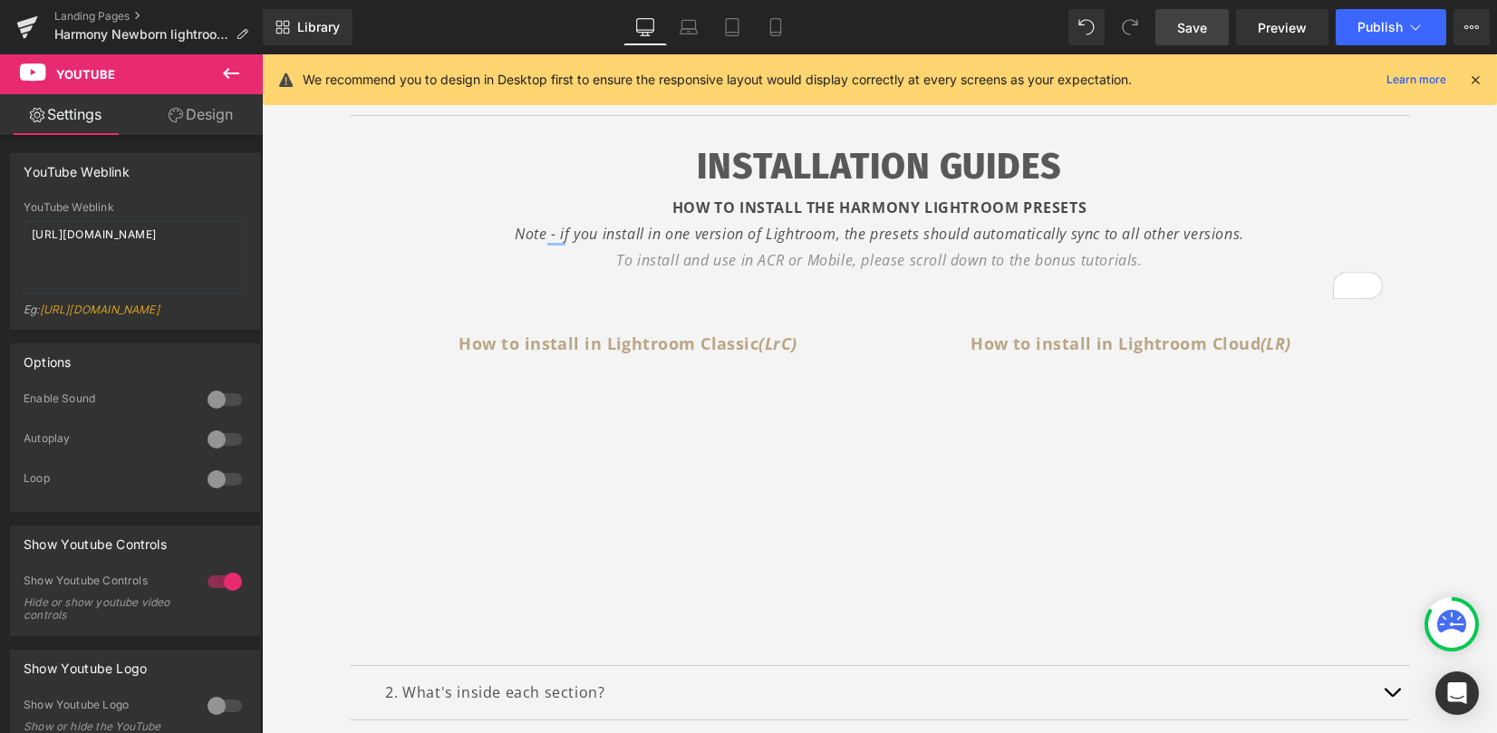
drag, startPoint x: 1194, startPoint y: 28, endPoint x: 24, endPoint y: 69, distance: 1171.6
click at [1194, 28] on span "Save" at bounding box center [1192, 27] width 30 height 19
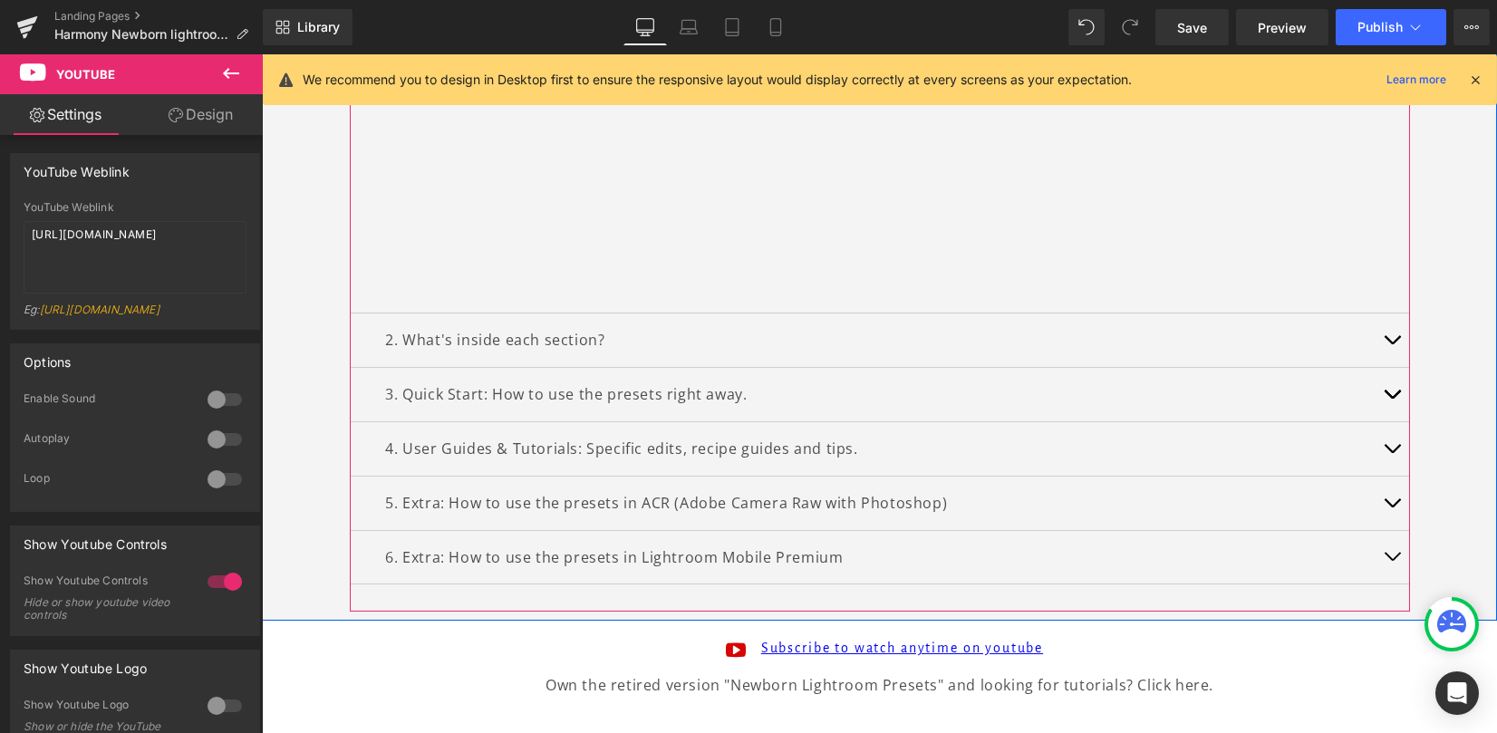
scroll to position [747, 0]
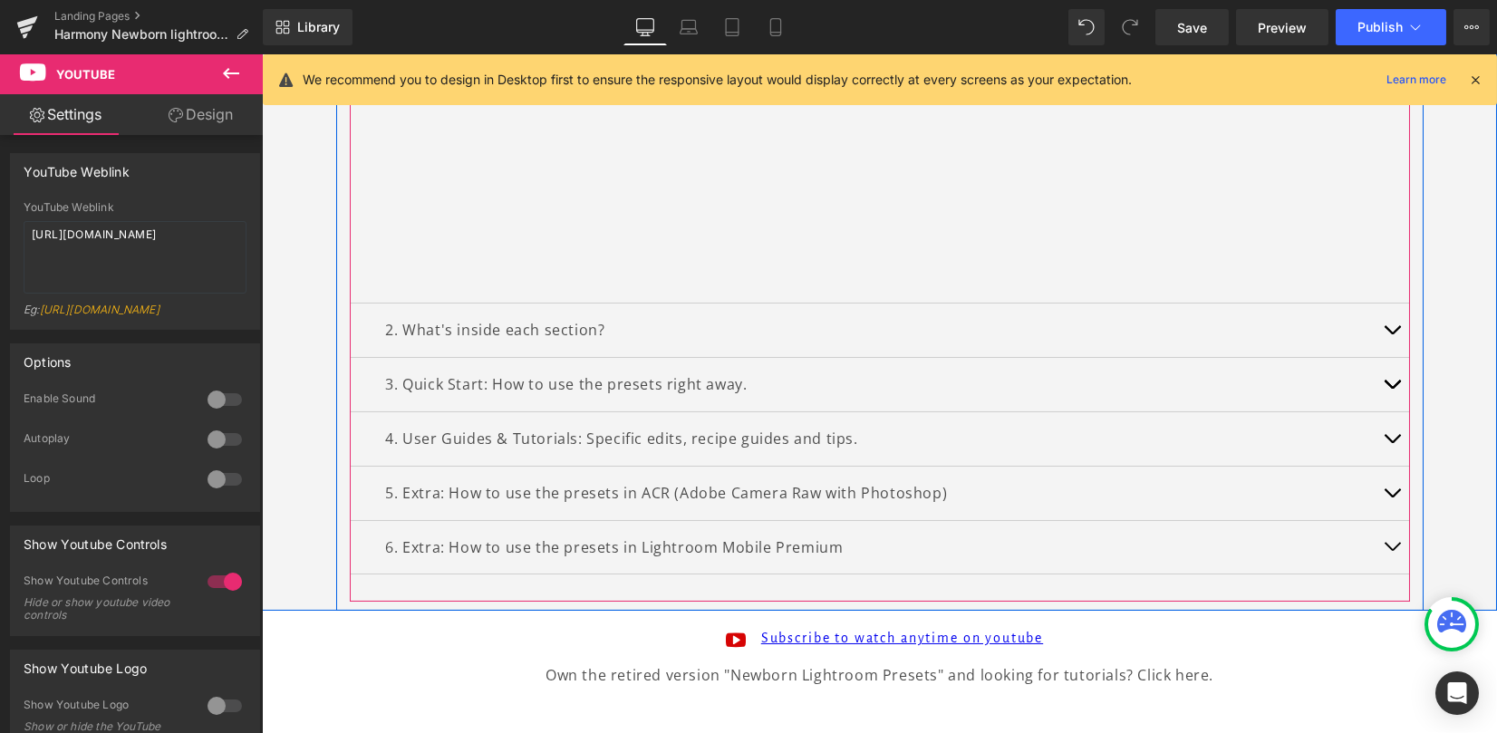
click at [1385, 497] on button "button" at bounding box center [1392, 493] width 36 height 53
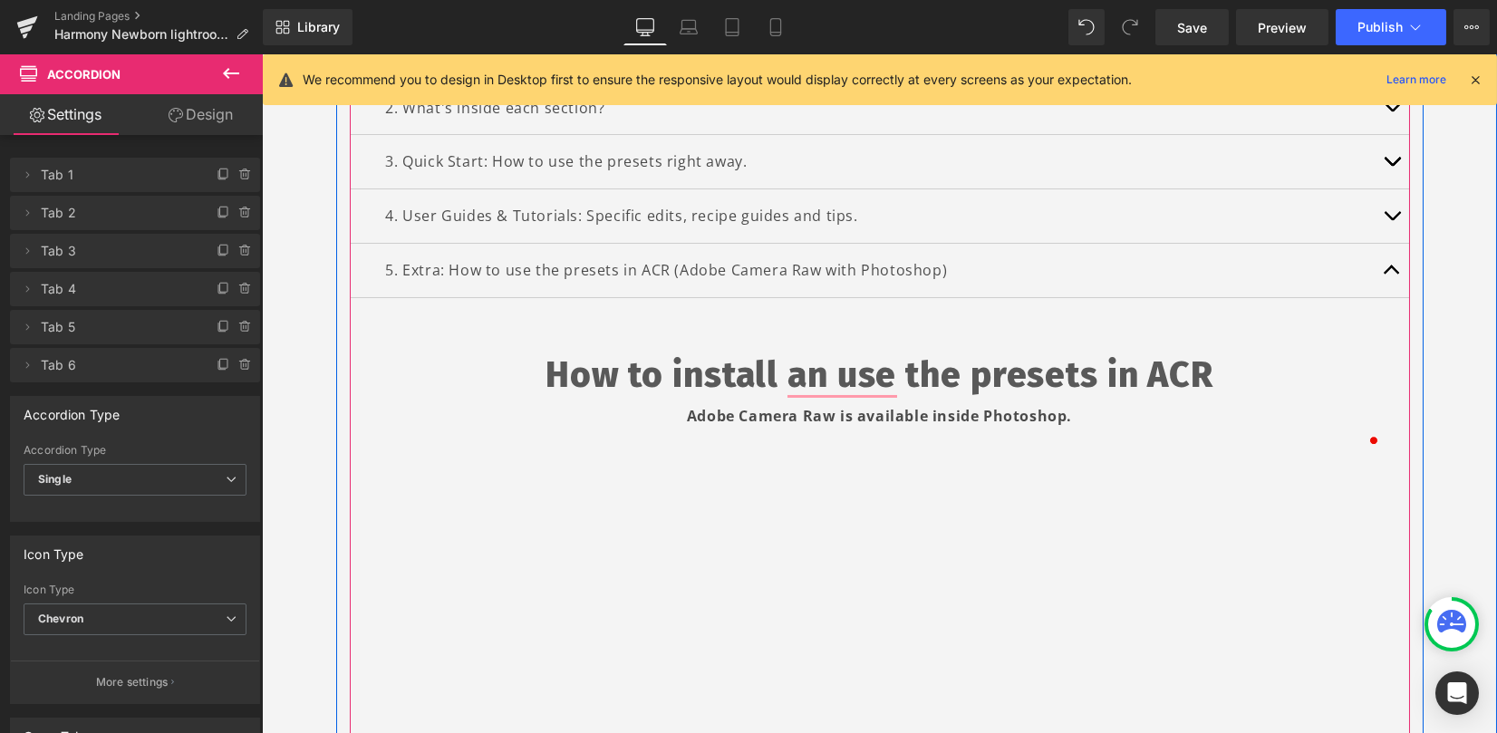
scroll to position [438, 0]
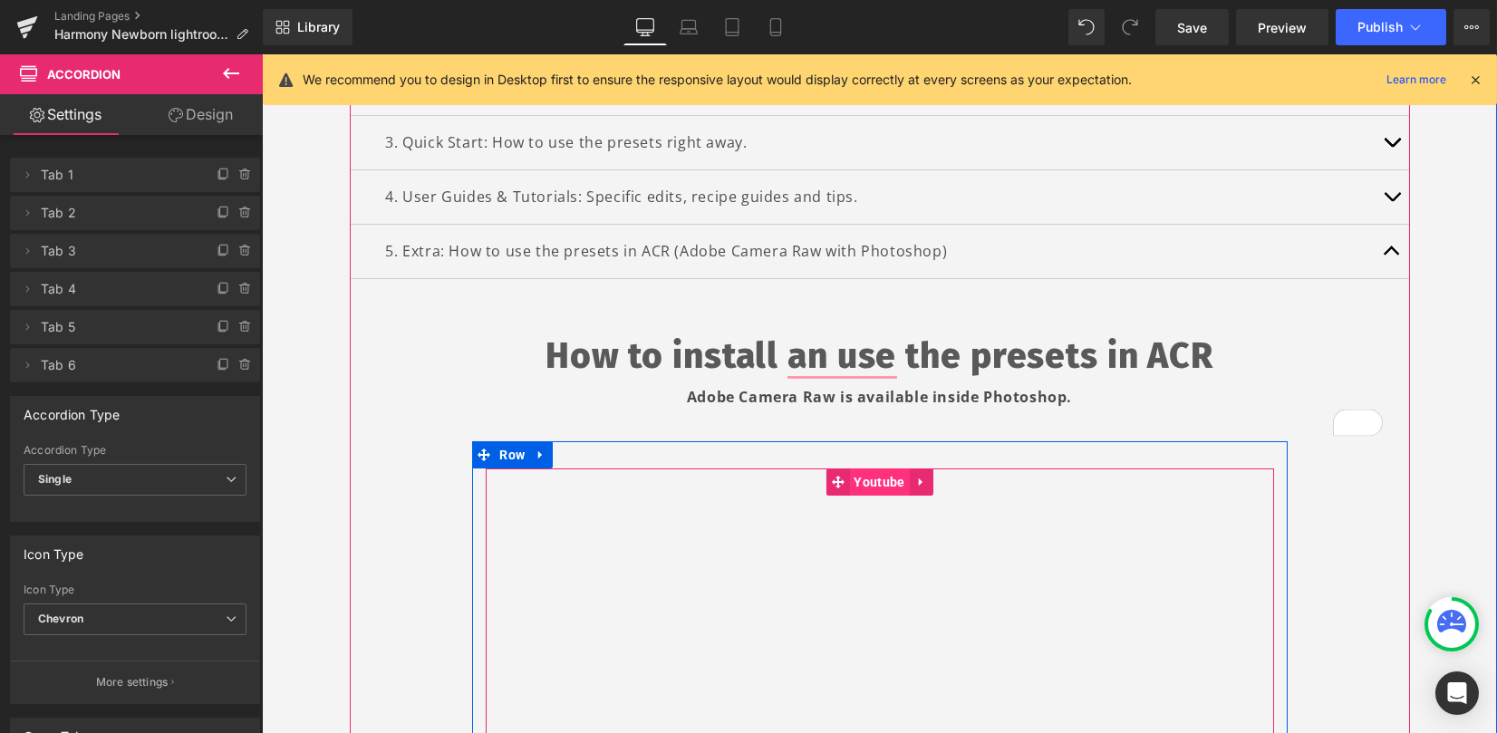
click at [889, 478] on span "Youtube" at bounding box center [879, 482] width 60 height 27
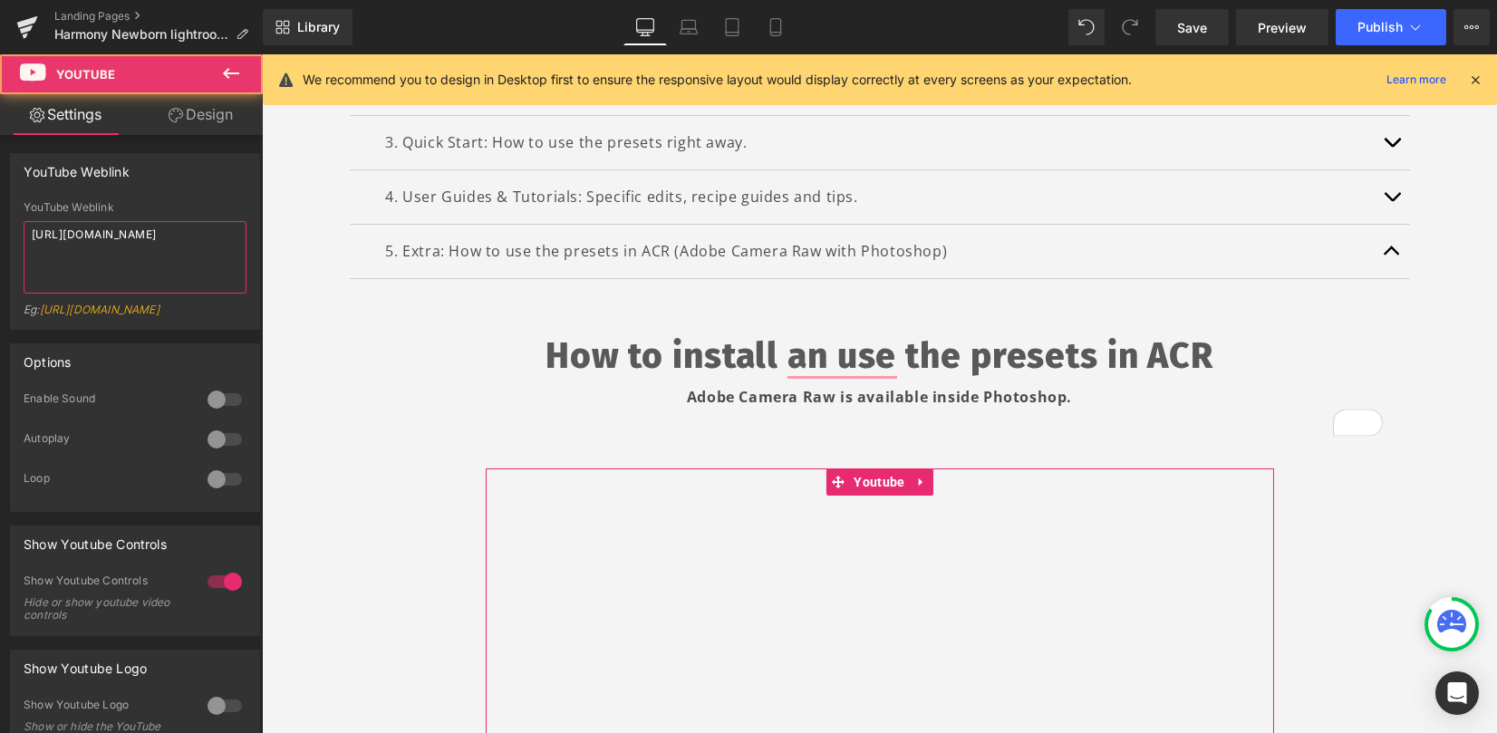
drag, startPoint x: -21, startPoint y: 189, endPoint x: -223, endPoint y: 121, distance: 213.2
click at [0, 121] on html "Youtube You are previewing how the will restyle your page. You can not edit Ele…" at bounding box center [748, 366] width 1497 height 733
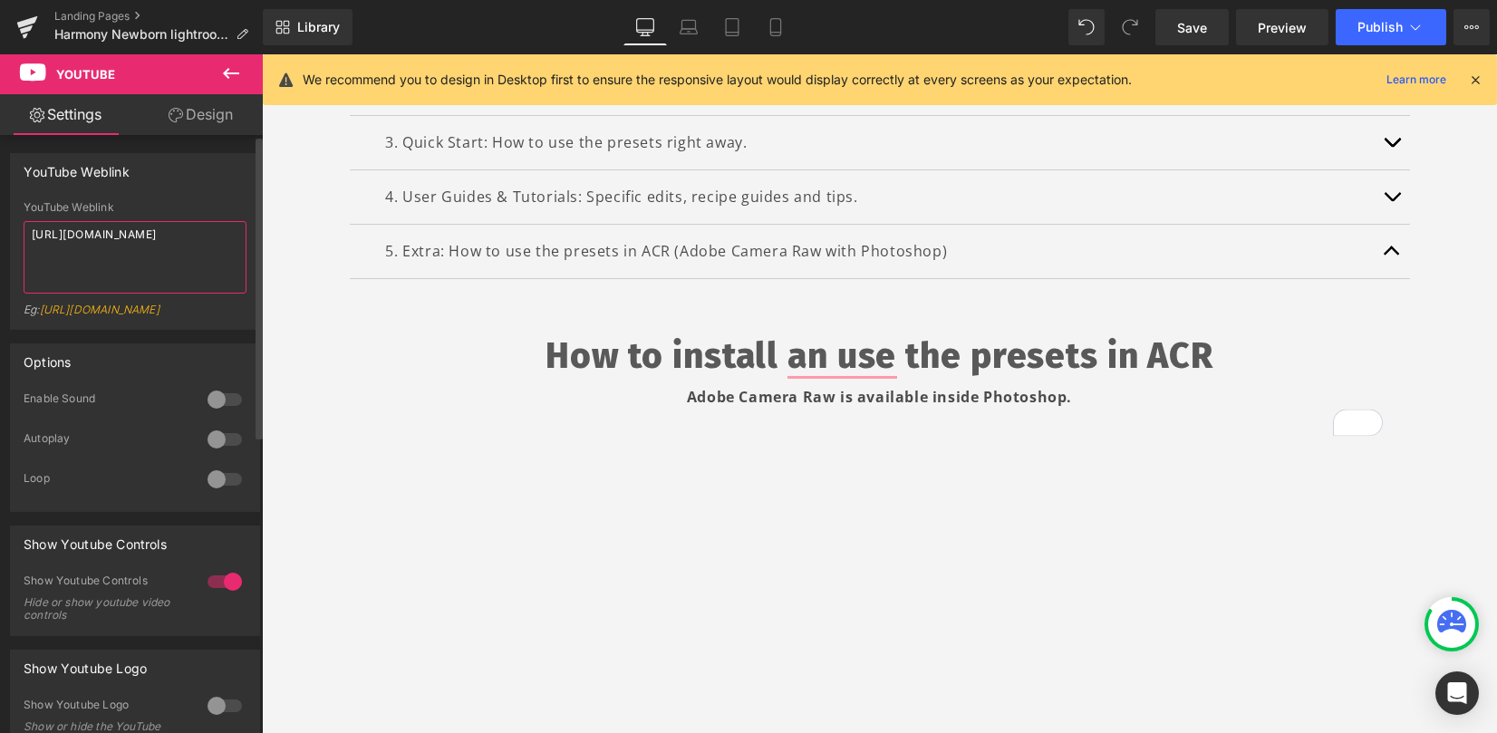
paste textarea "youtu.be/dYSkAfMIRu"
type textarea "https://youtu.be/dYSkAfMIRu4"
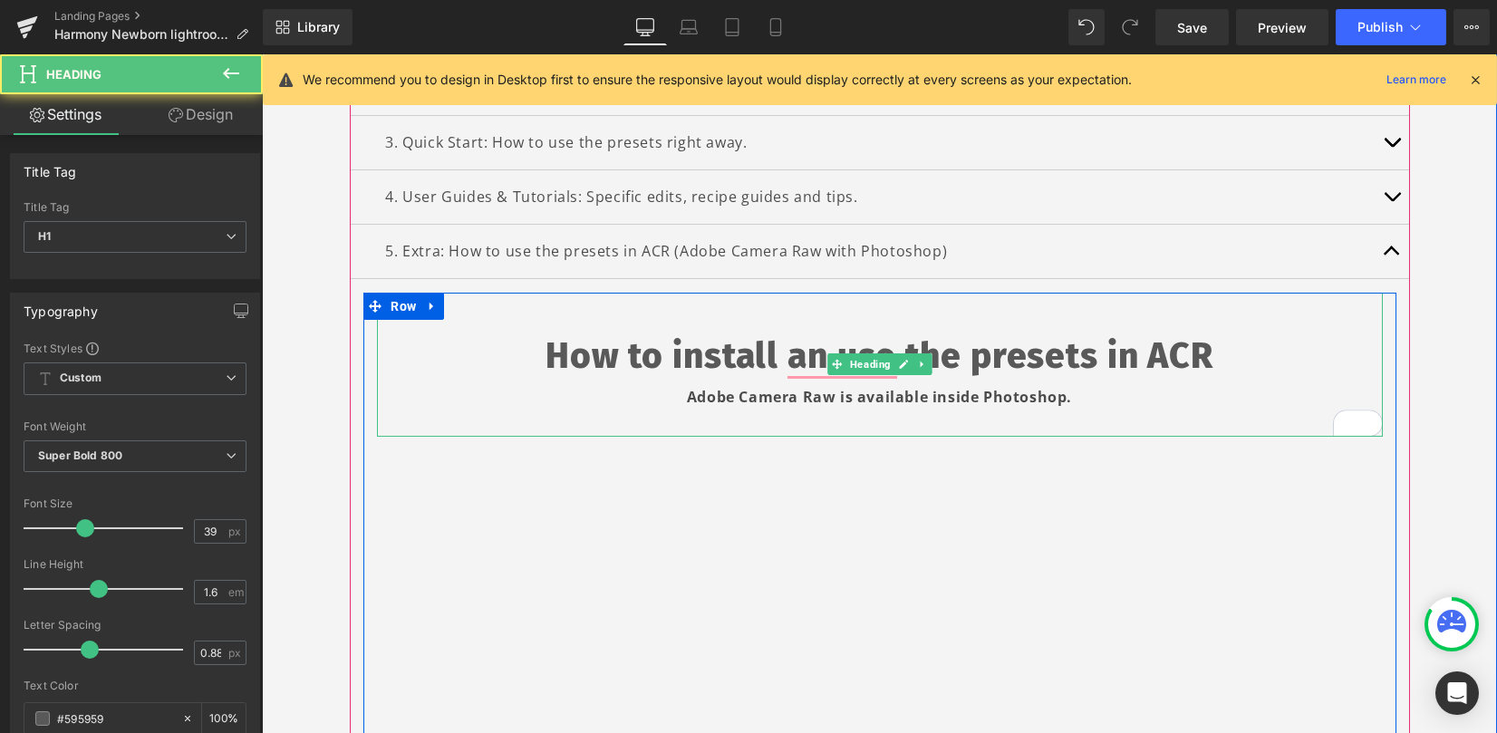
drag, startPoint x: 848, startPoint y: 434, endPoint x: 848, endPoint y: 417, distance: 17.2
click at [848, 417] on div "How to install an use the presets in ACR Adobe Camera Raw is available inside P…" at bounding box center [880, 365] width 1006 height 144
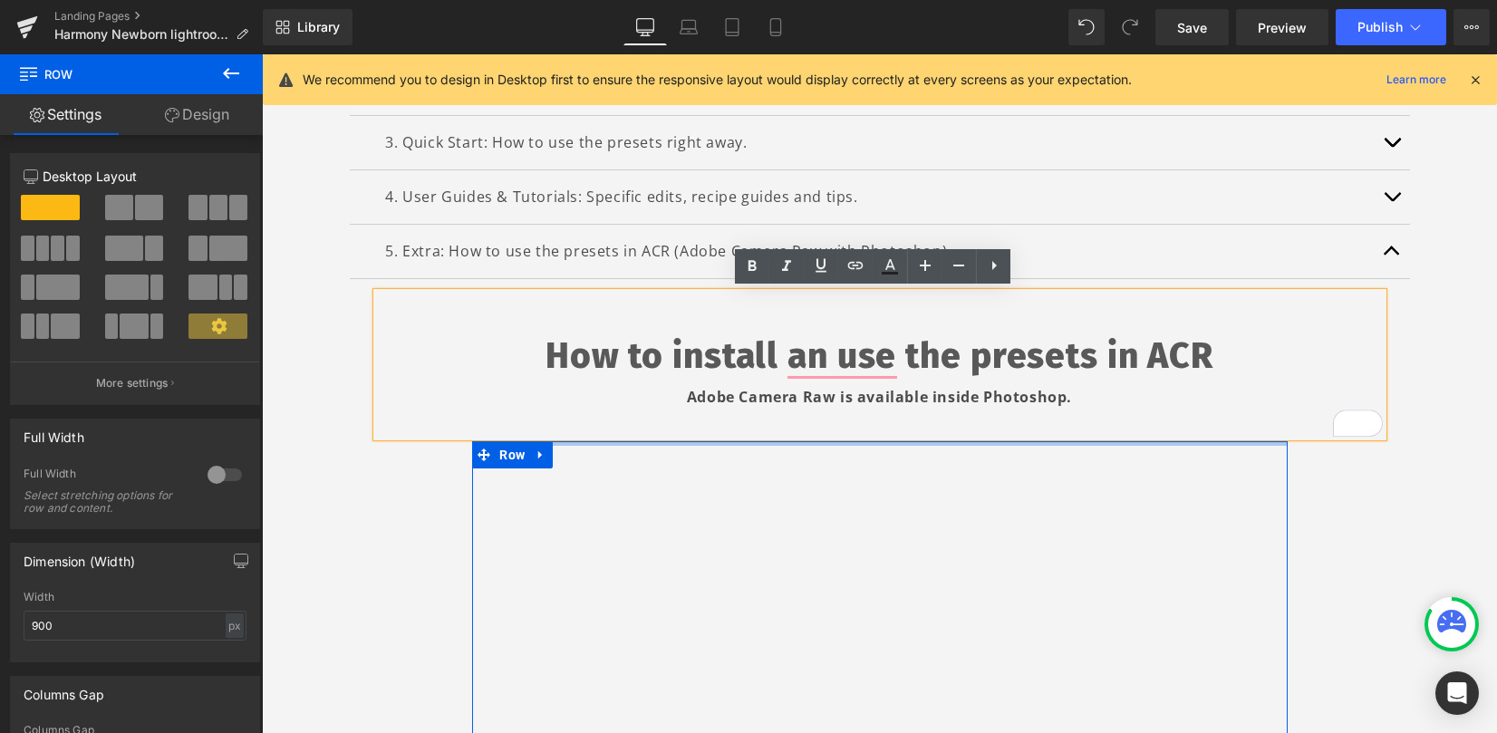
drag, startPoint x: 843, startPoint y: 445, endPoint x: 844, endPoint y: 411, distance: 34.4
click at [844, 411] on div "How to install an use the presets in ACR Adobe Camera Raw is available inside P…" at bounding box center [879, 594] width 1033 height 602
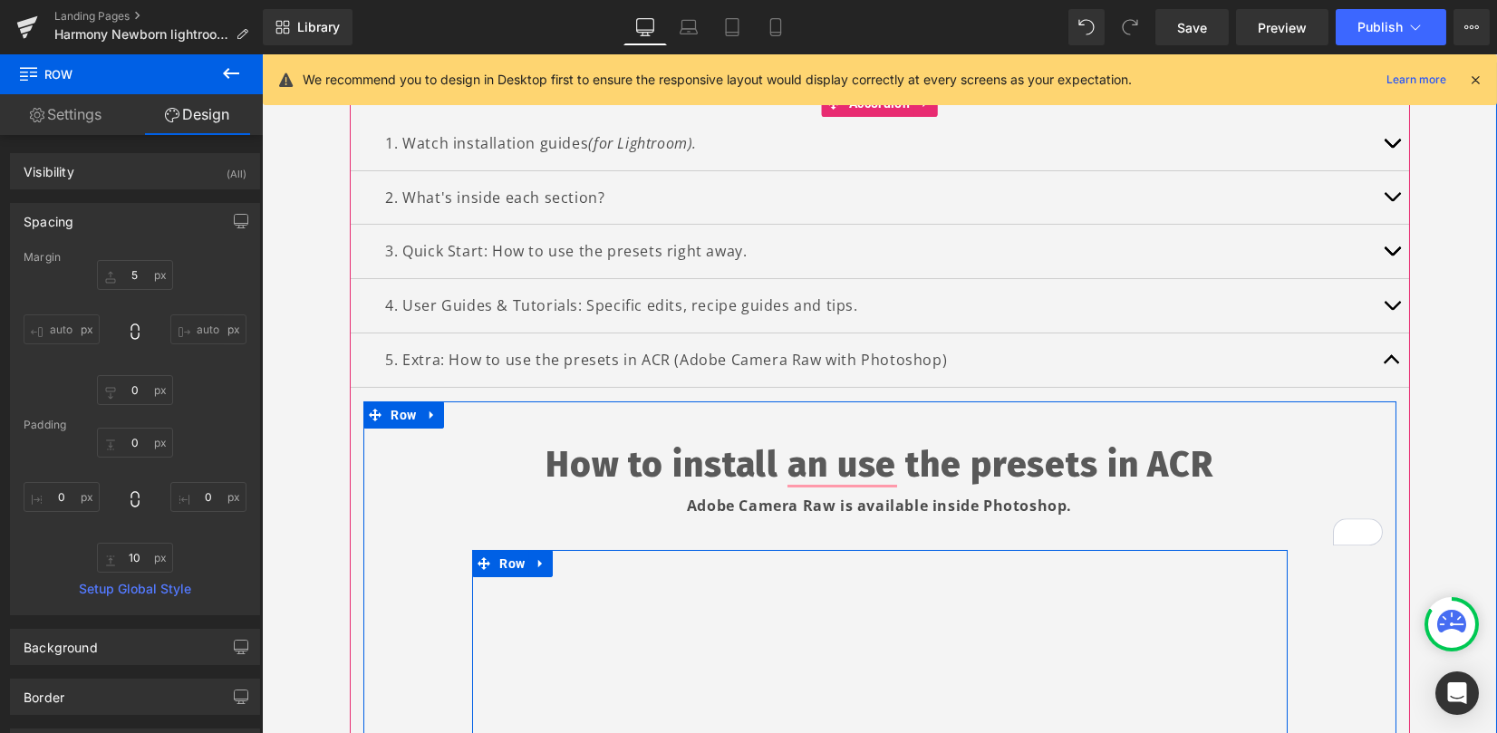
scroll to position [196, 0]
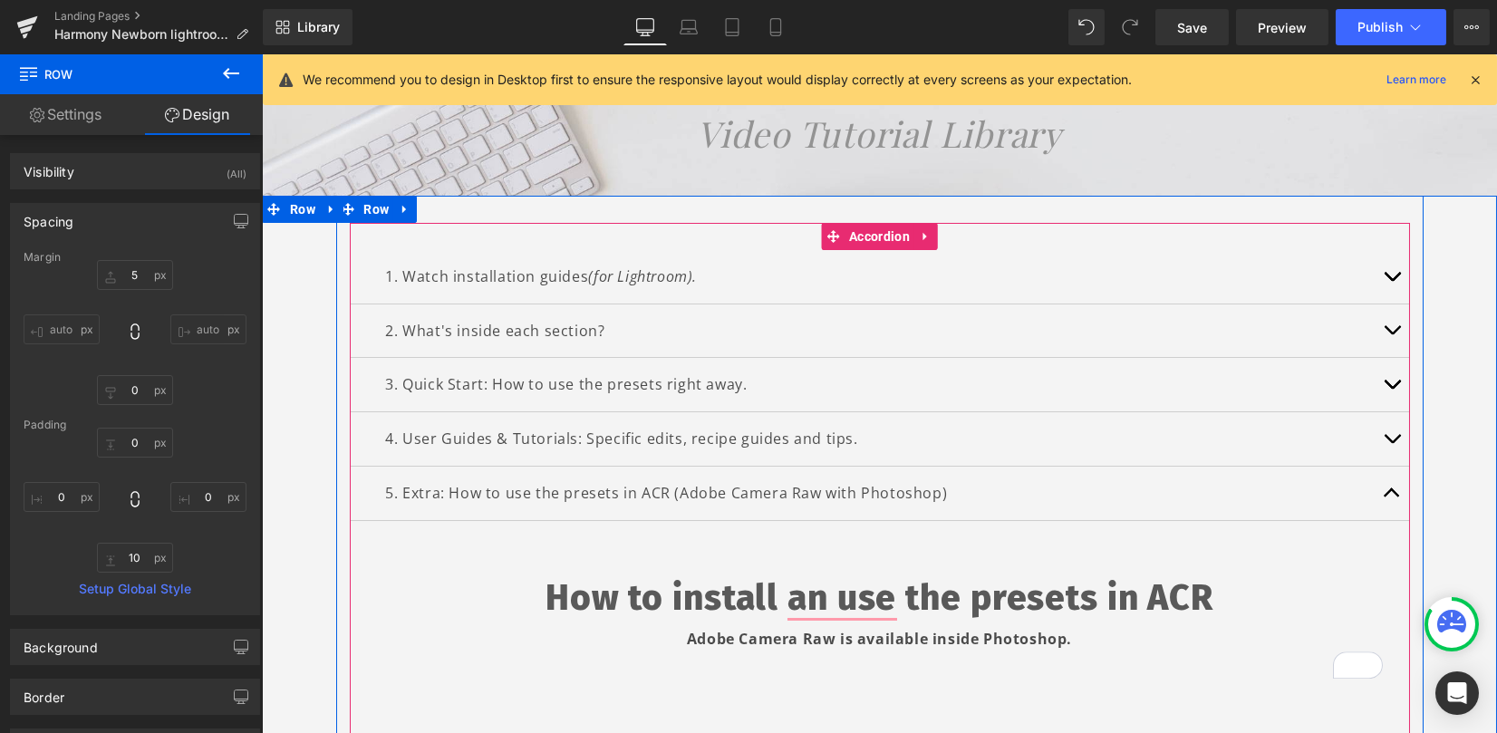
click at [1392, 498] on span "button" at bounding box center [1392, 498] width 0 height 0
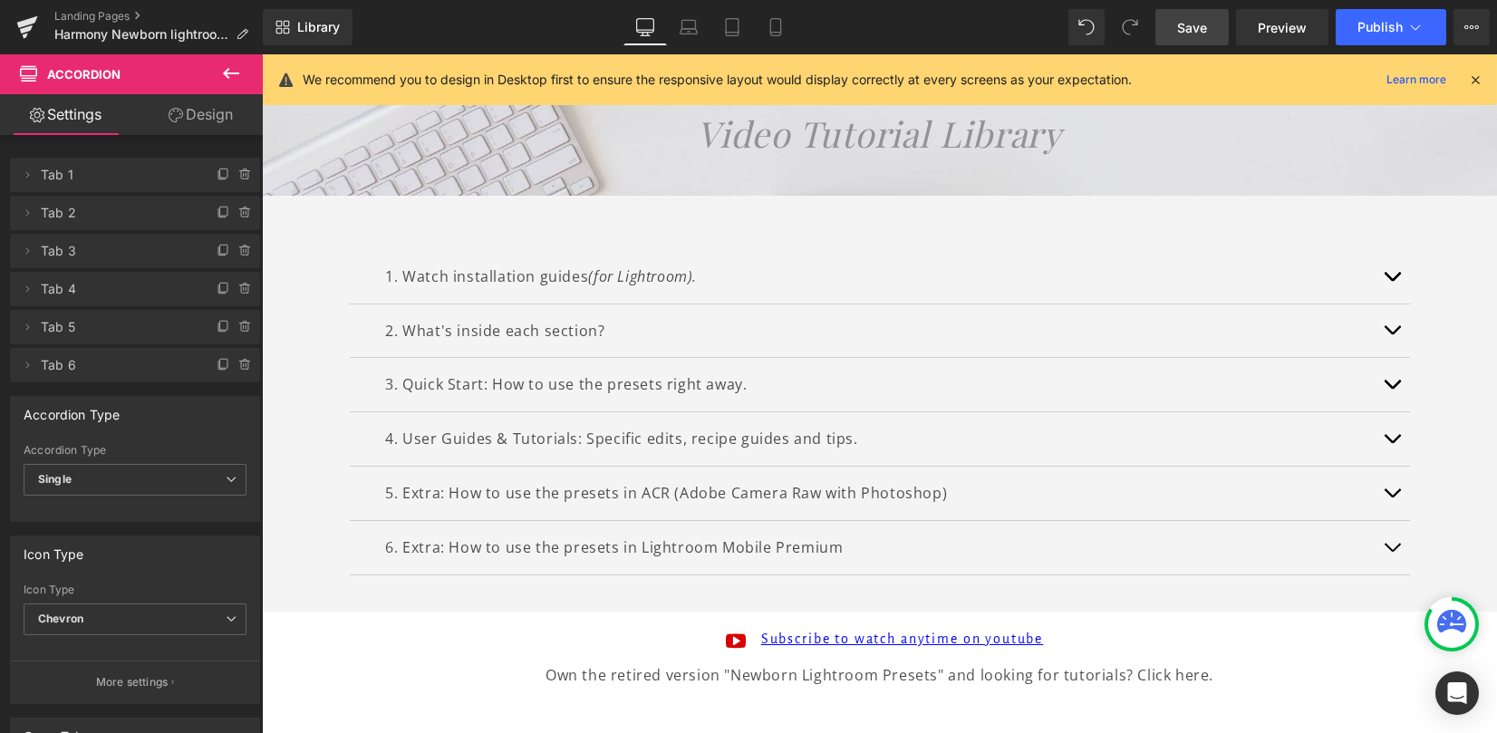
click at [1203, 20] on span "Save" at bounding box center [1192, 27] width 30 height 19
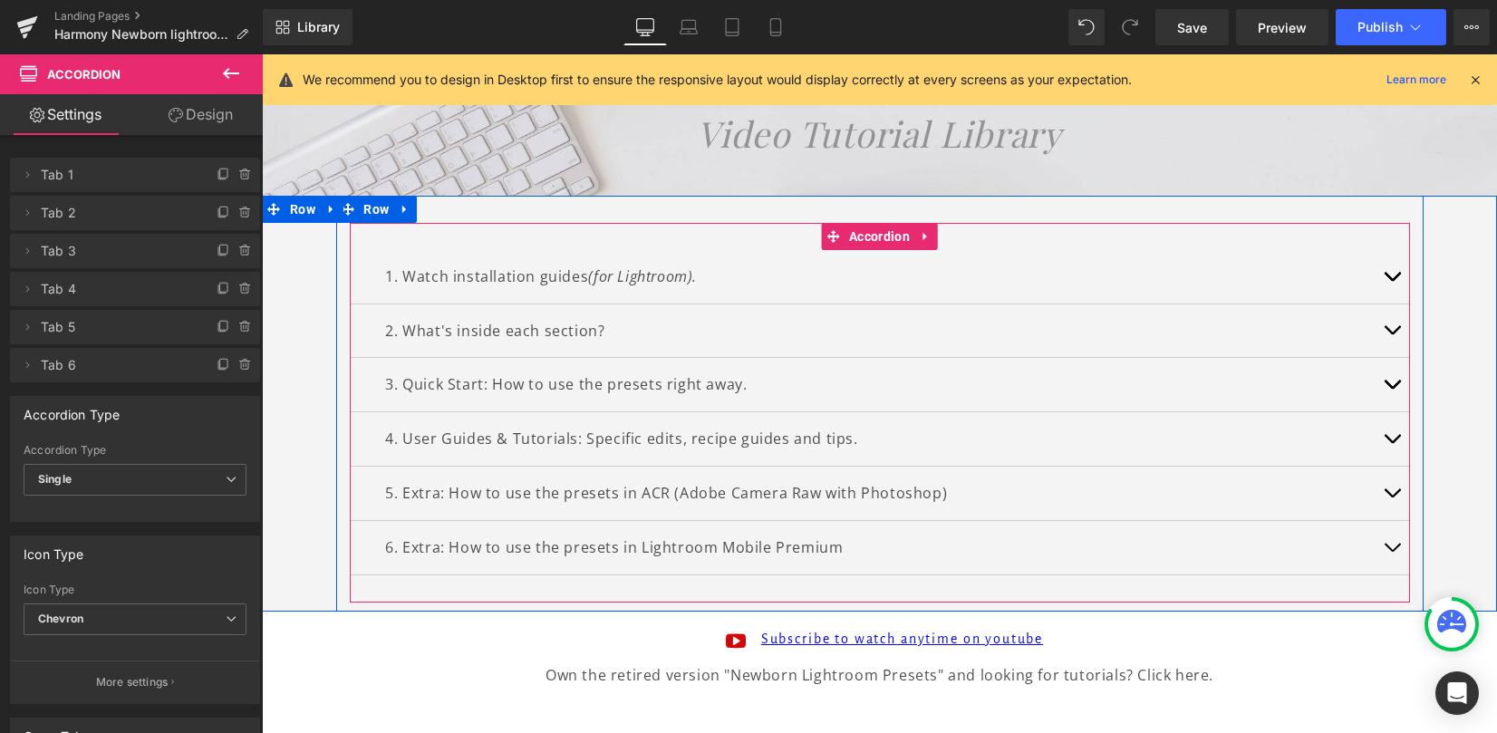
click at [1377, 546] on button "button" at bounding box center [1392, 547] width 36 height 53
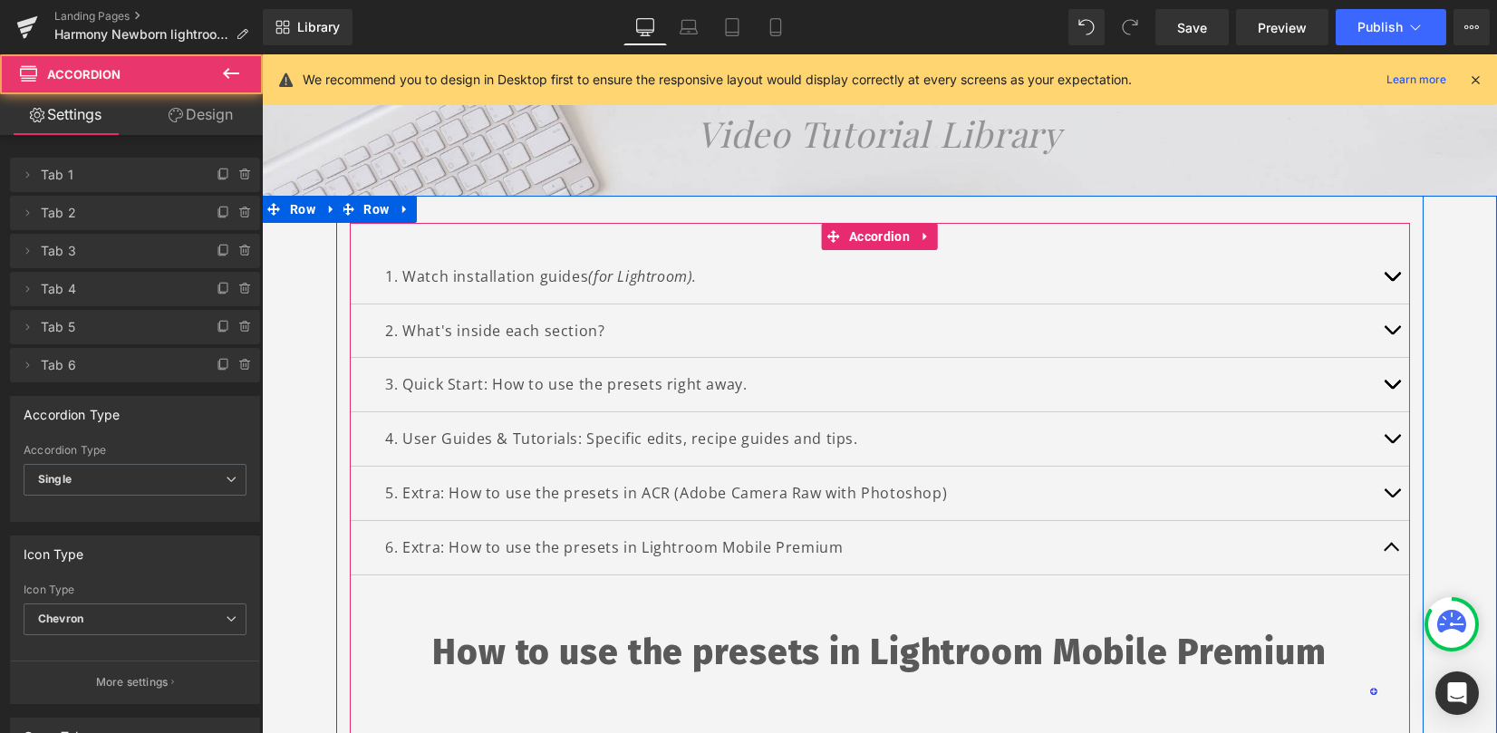
scroll to position [438, 0]
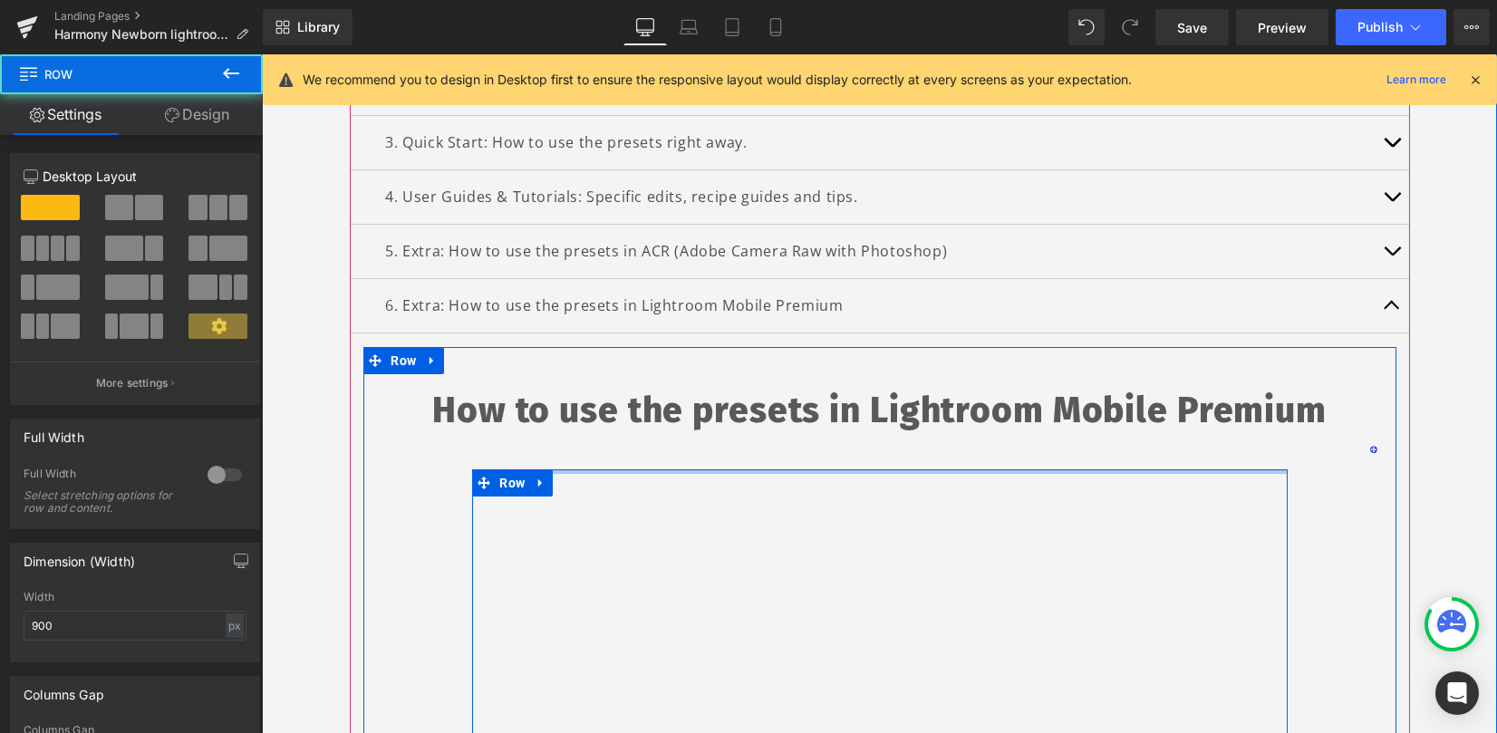
drag, startPoint x: 855, startPoint y: 467, endPoint x: 853, endPoint y: 425, distance: 41.7
click at [853, 422] on div "How to use the presets in Lightroom Mobile Premium Heading Youtube Row" at bounding box center [879, 634] width 1033 height 575
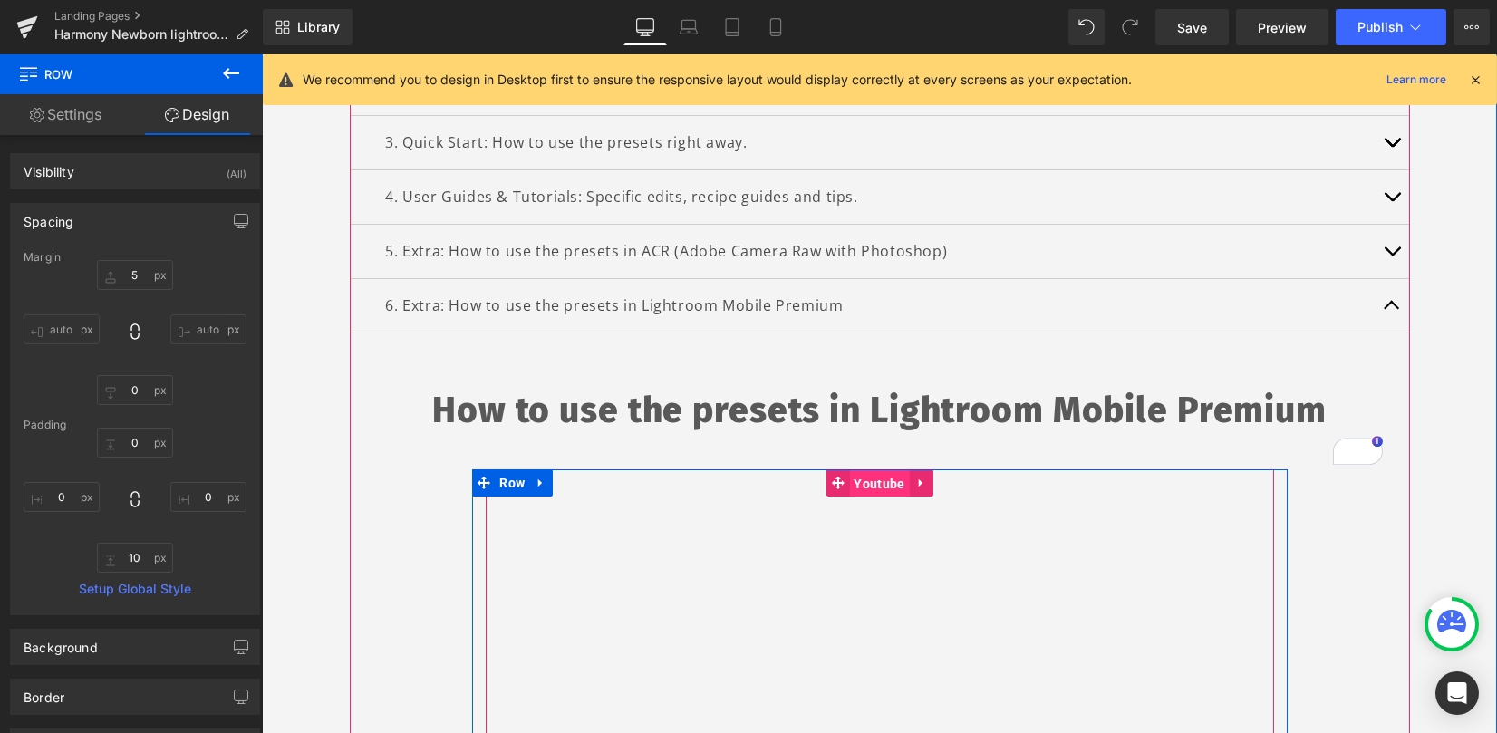
click at [881, 478] on span "Youtube" at bounding box center [879, 483] width 60 height 27
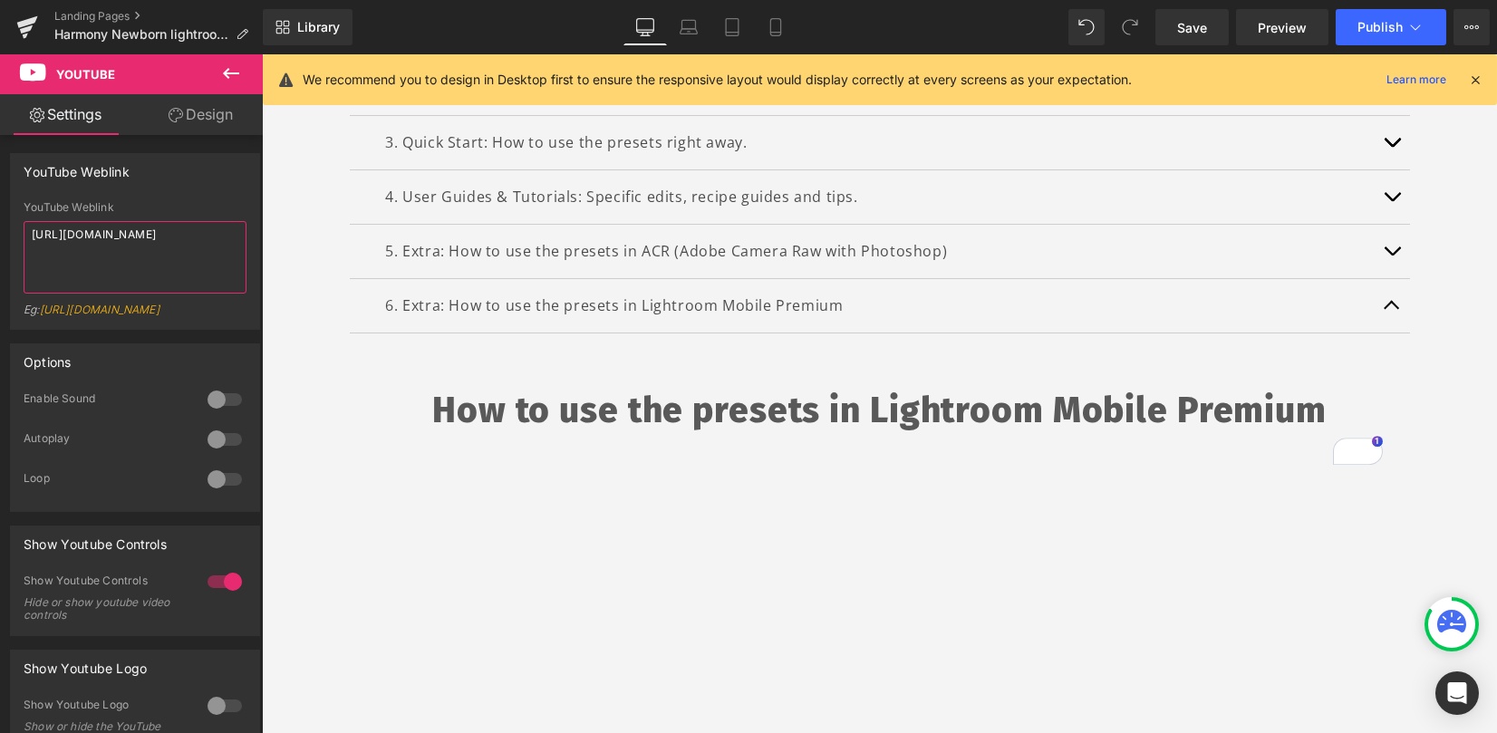
drag, startPoint x: 142, startPoint y: 251, endPoint x: -76, endPoint y: 173, distance: 231.9
click at [0, 173] on html "Youtube You are previewing how the will restyle your page. You can not edit Ele…" at bounding box center [748, 366] width 1497 height 733
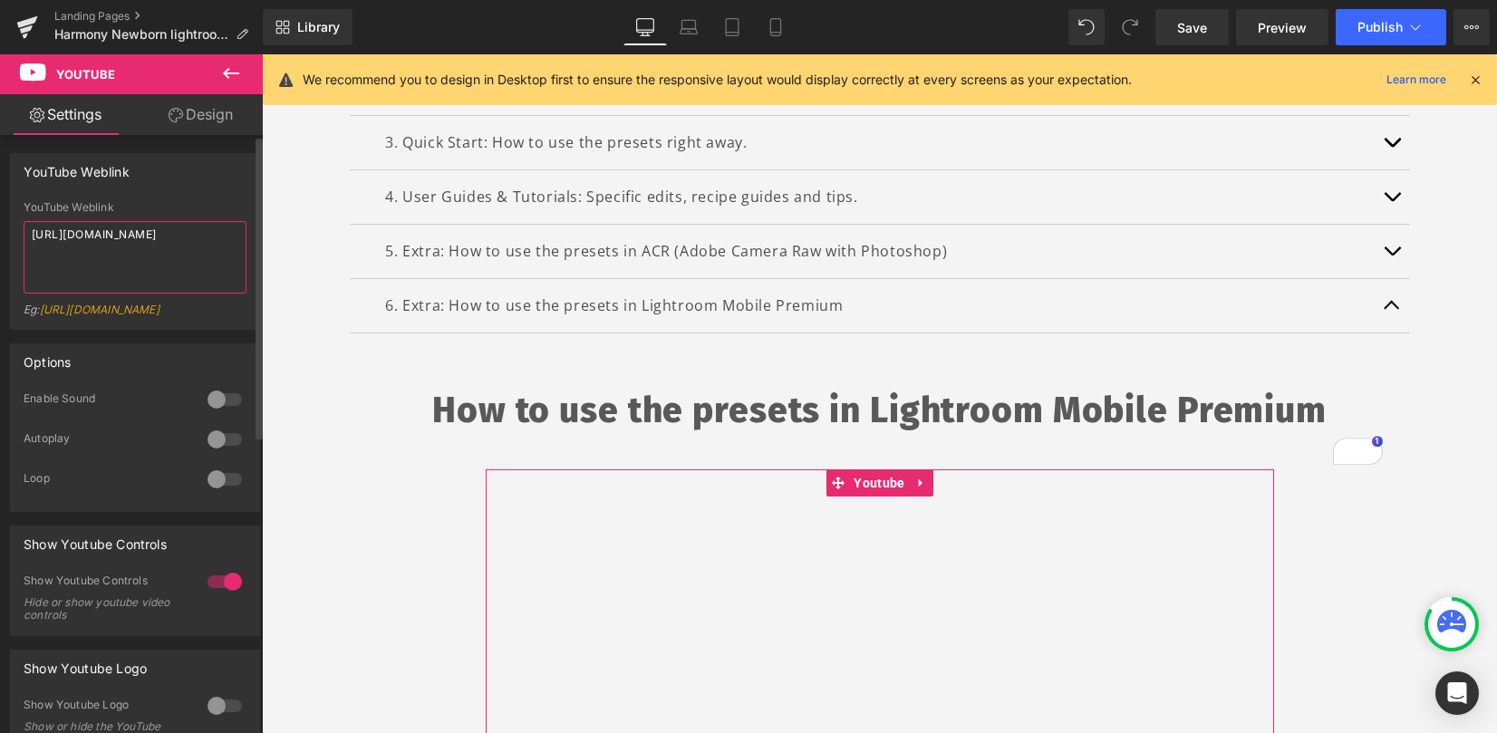
paste textarea "[DOMAIN_NAME][URL]"
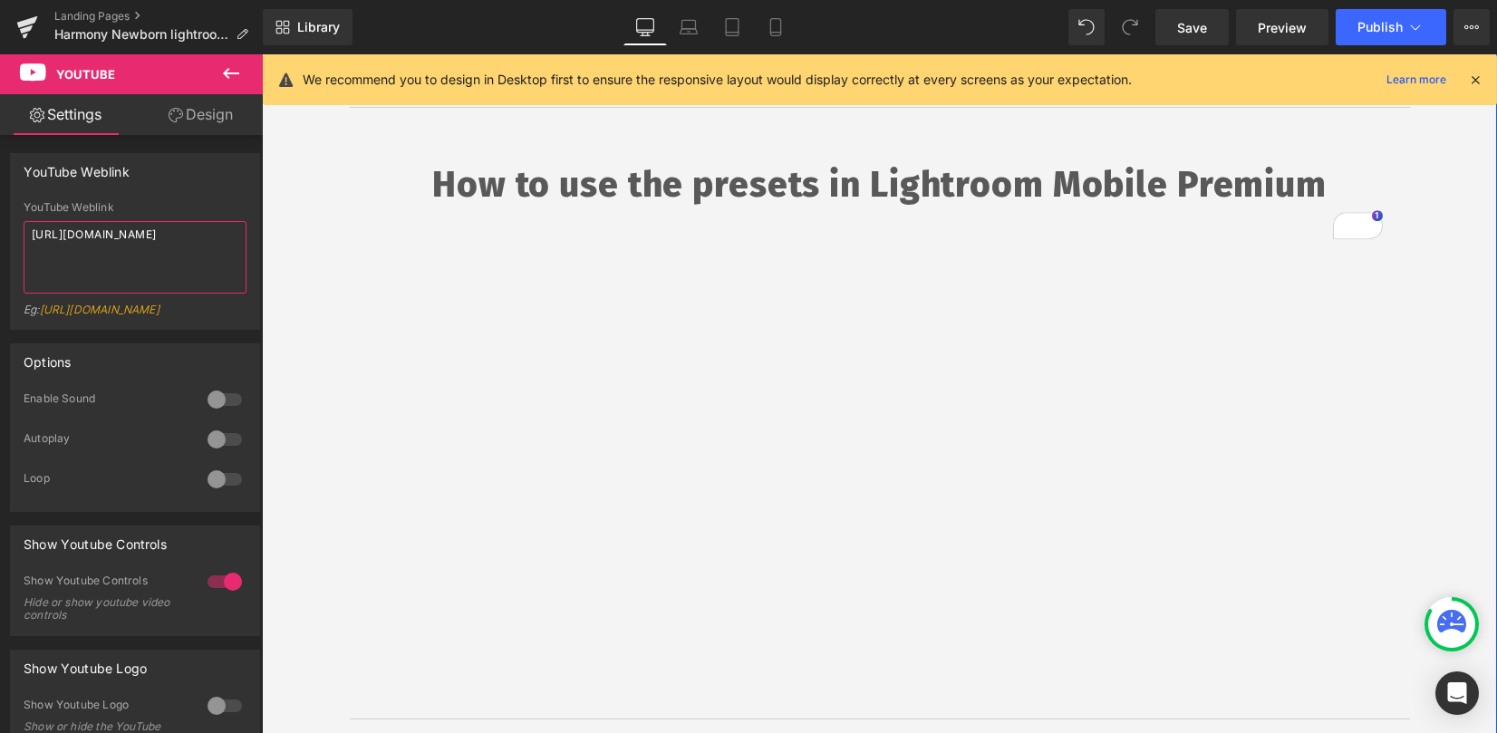
scroll to position [679, 0]
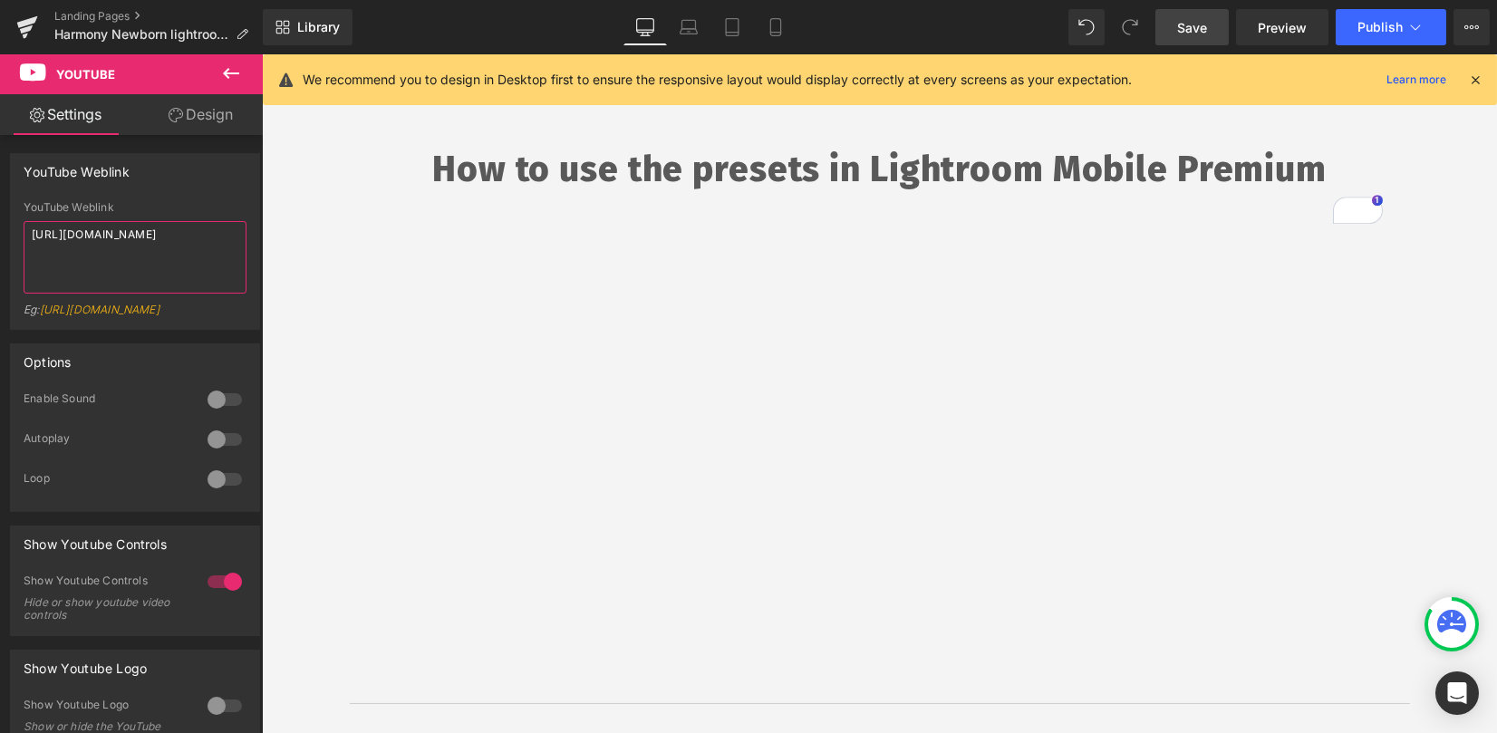
type textarea "[URL][DOMAIN_NAME]"
click at [1173, 25] on link "Save" at bounding box center [1191, 27] width 73 height 36
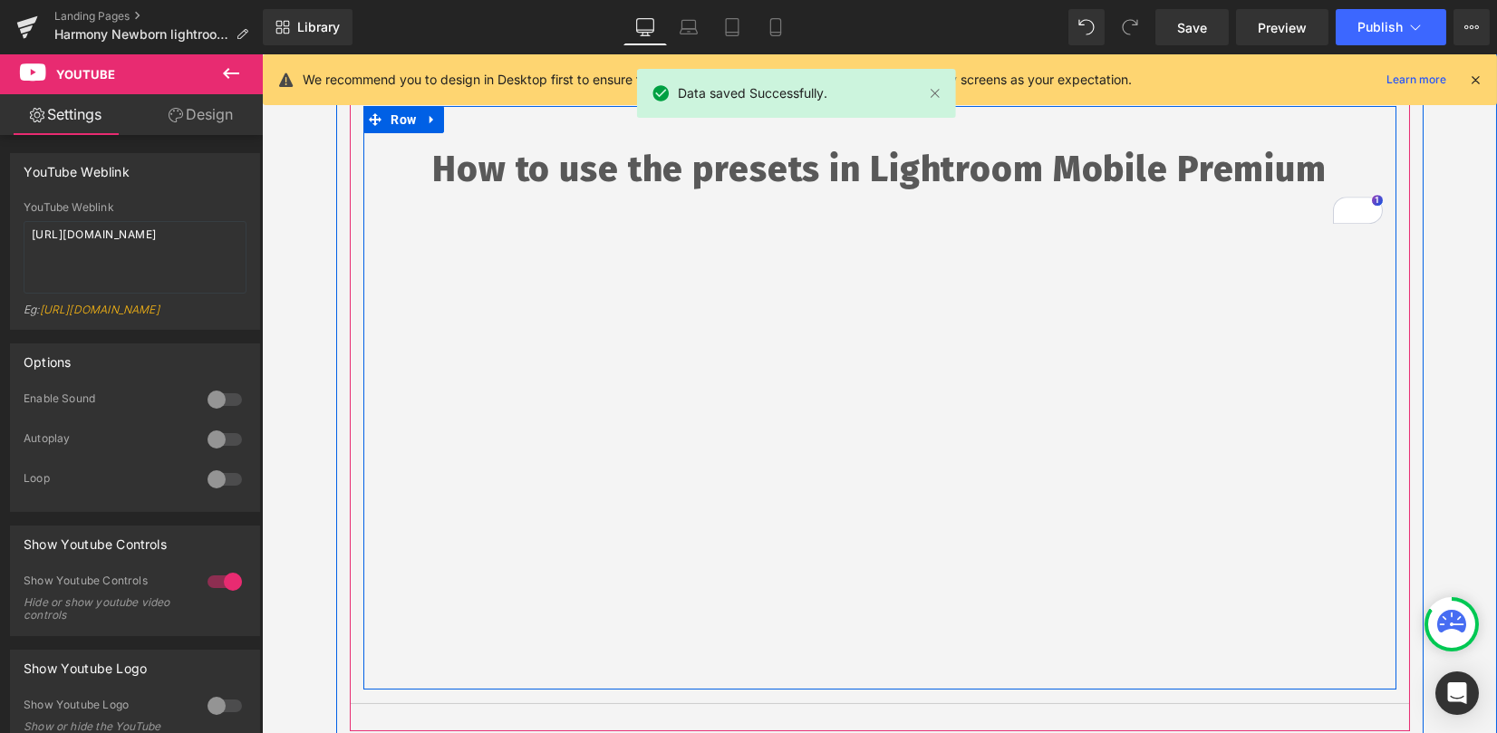
scroll to position [438, 0]
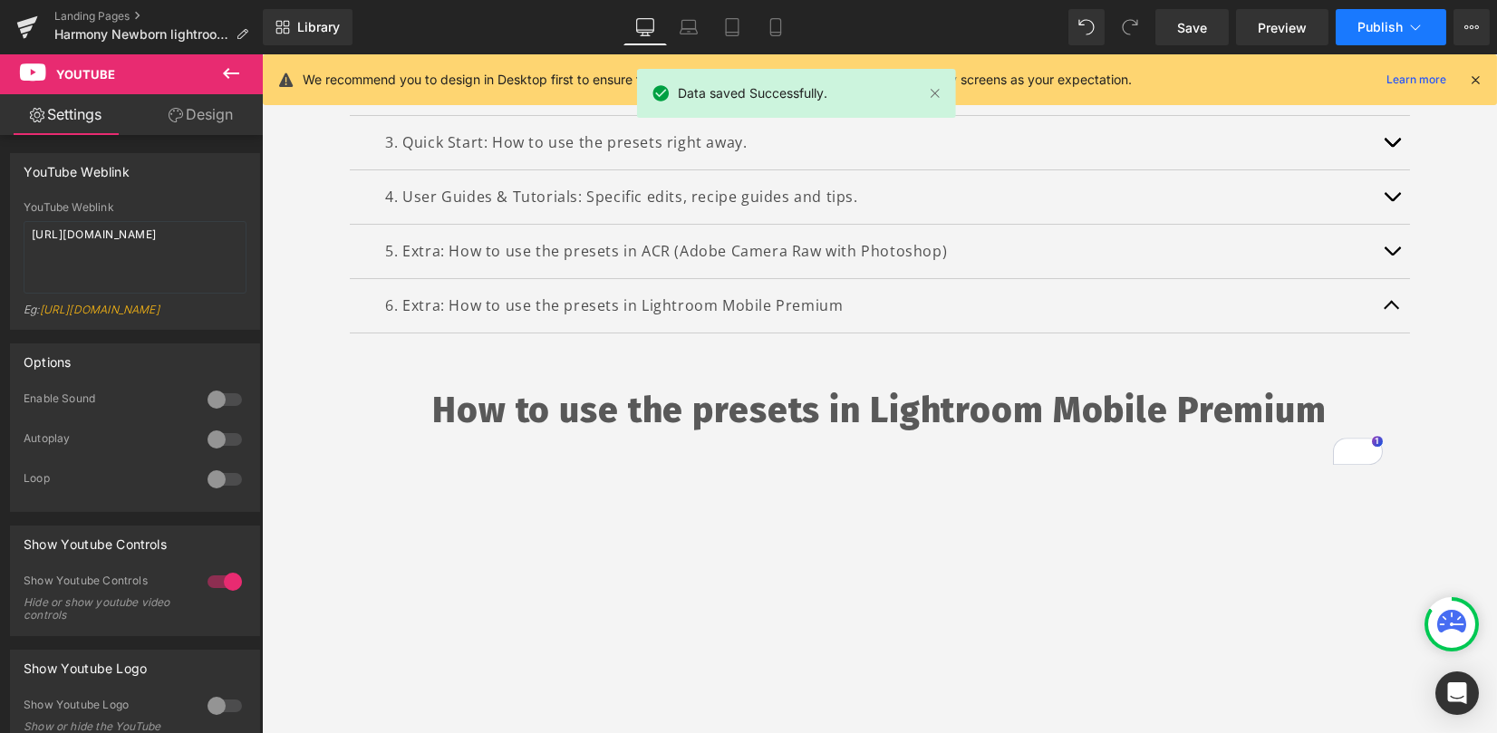
click at [1386, 36] on button "Publish" at bounding box center [1391, 27] width 111 height 36
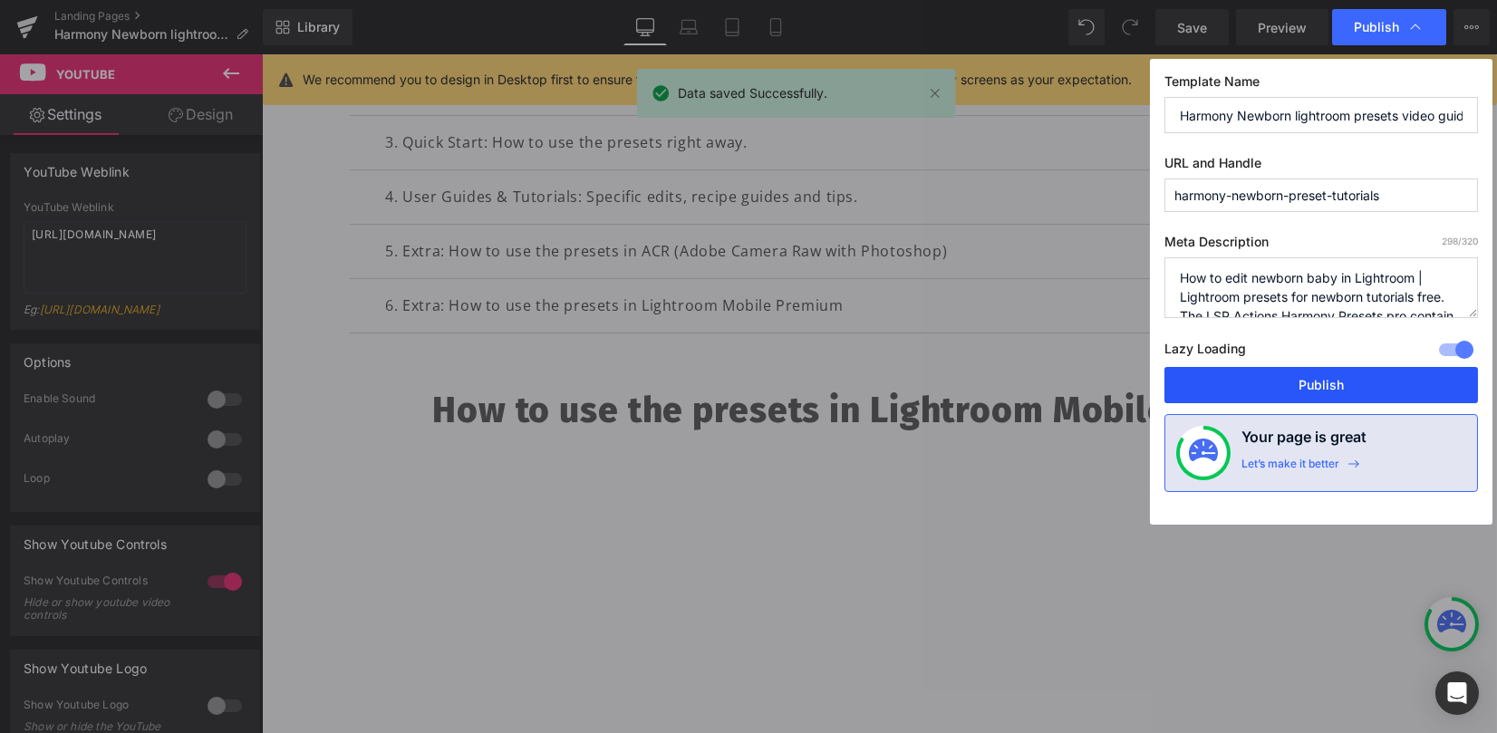
click at [1329, 385] on button "Publish" at bounding box center [1322, 385] width 314 height 36
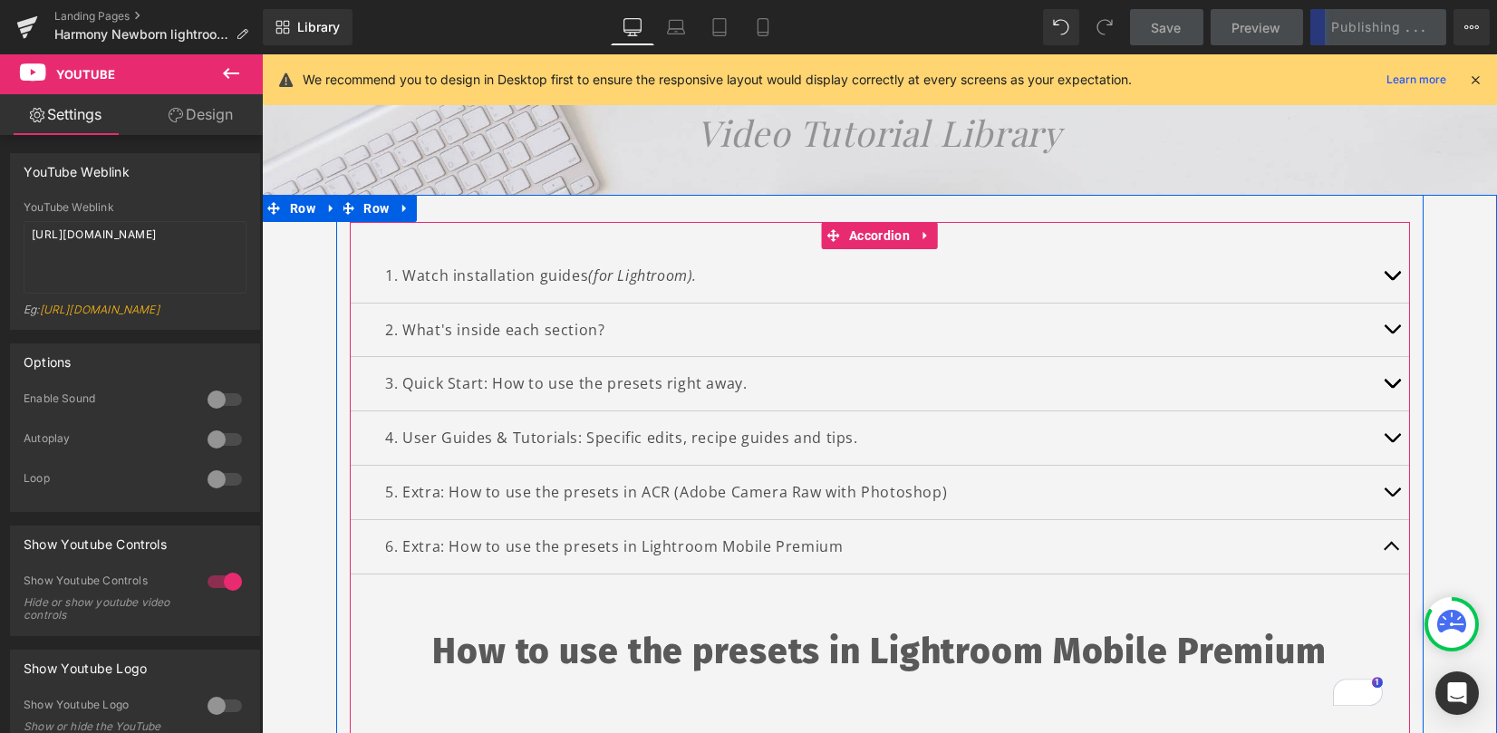
scroll to position [196, 0]
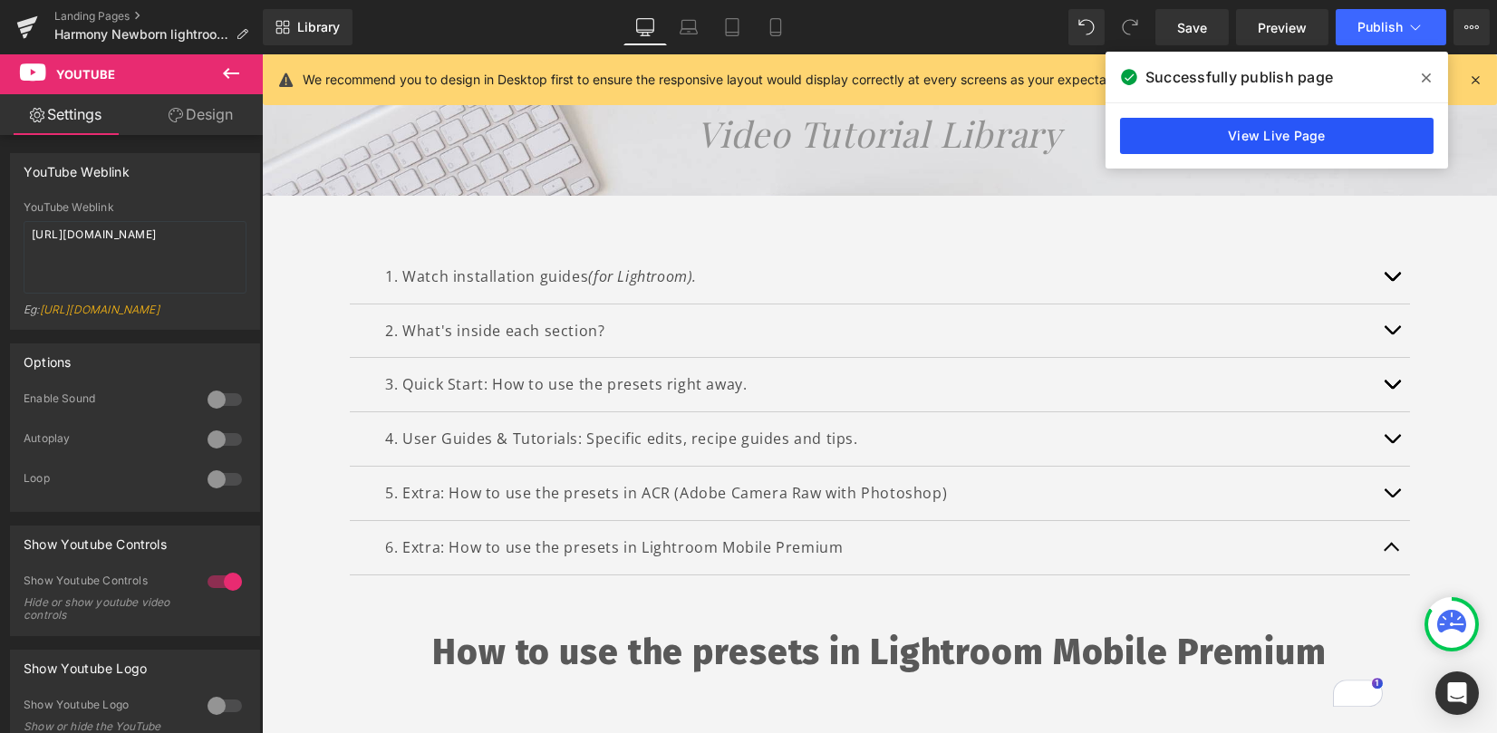
click at [1276, 143] on link "View Live Page" at bounding box center [1277, 136] width 314 height 36
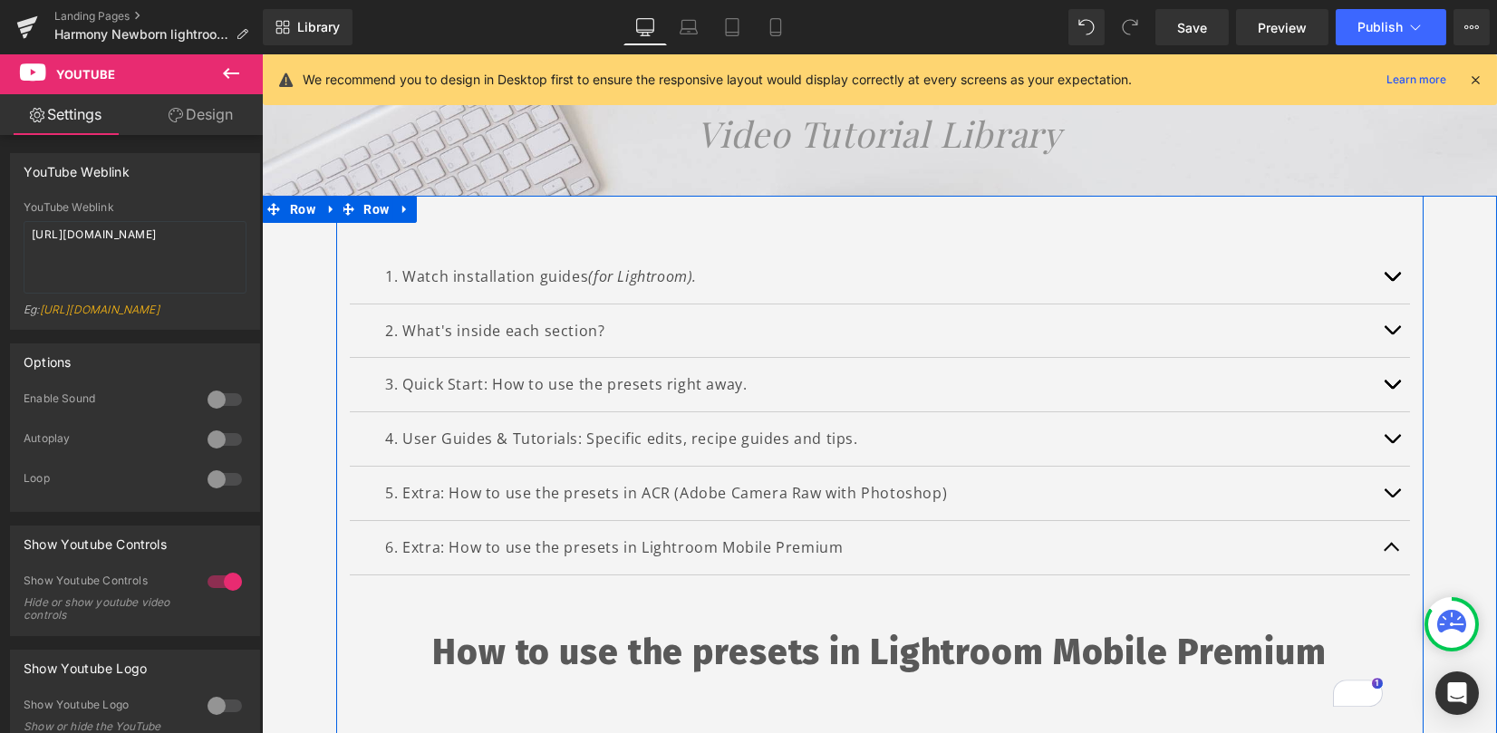
click at [1387, 271] on button "button" at bounding box center [1392, 276] width 36 height 53
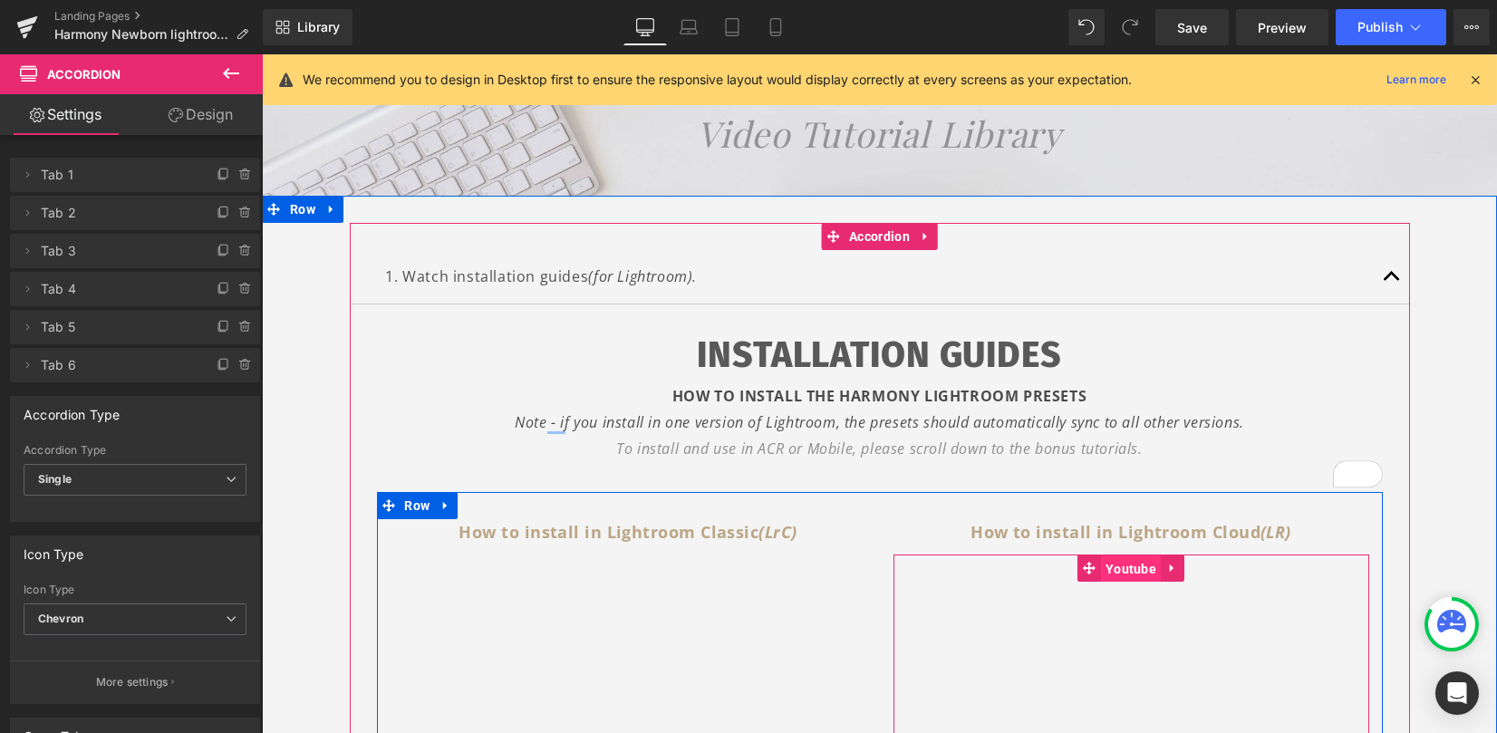
click at [1117, 566] on span "Youtube" at bounding box center [1131, 569] width 60 height 27
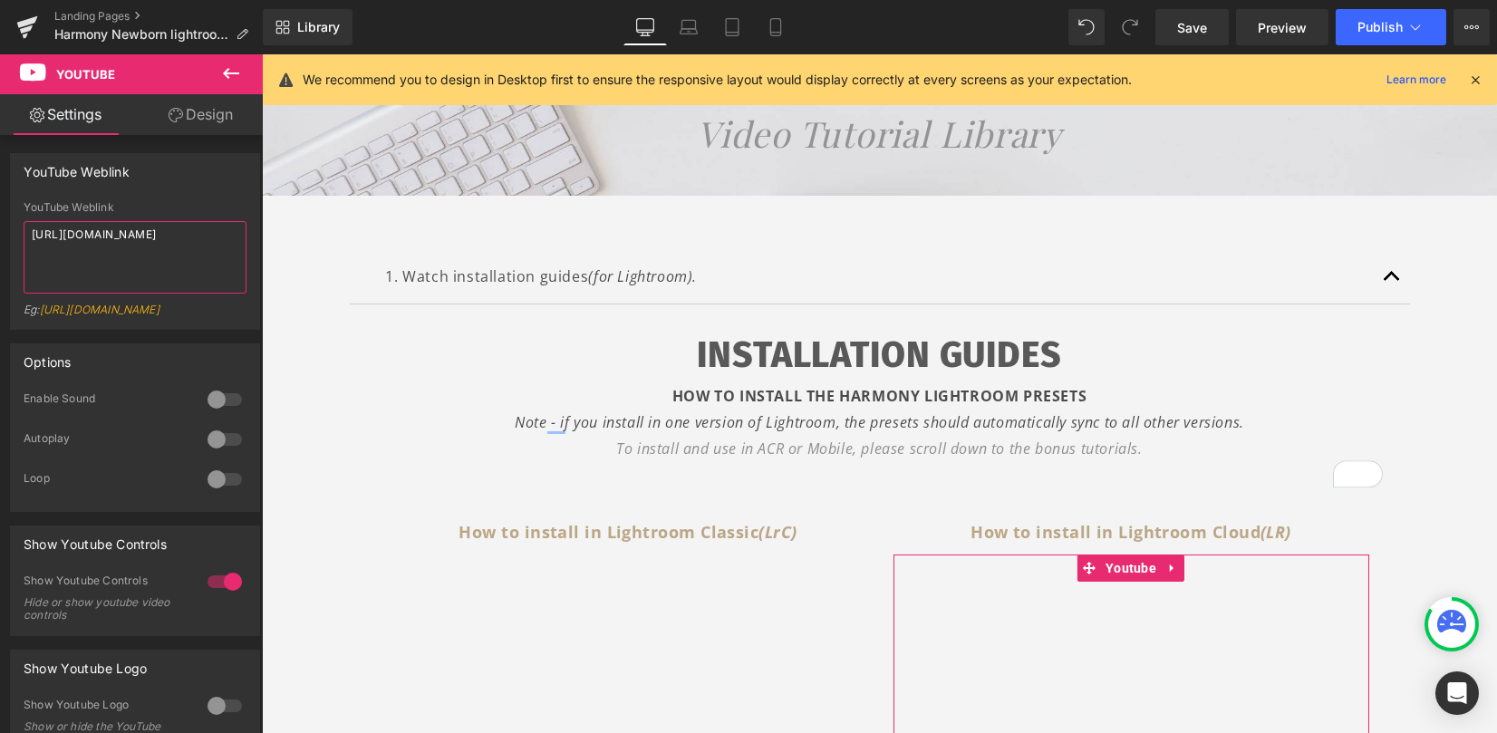
drag, startPoint x: 214, startPoint y: 236, endPoint x: -106, endPoint y: 219, distance: 320.3
click at [0, 219] on html "Youtube You are previewing how the will restyle your page. You can not edit Ele…" at bounding box center [748, 366] width 1497 height 733
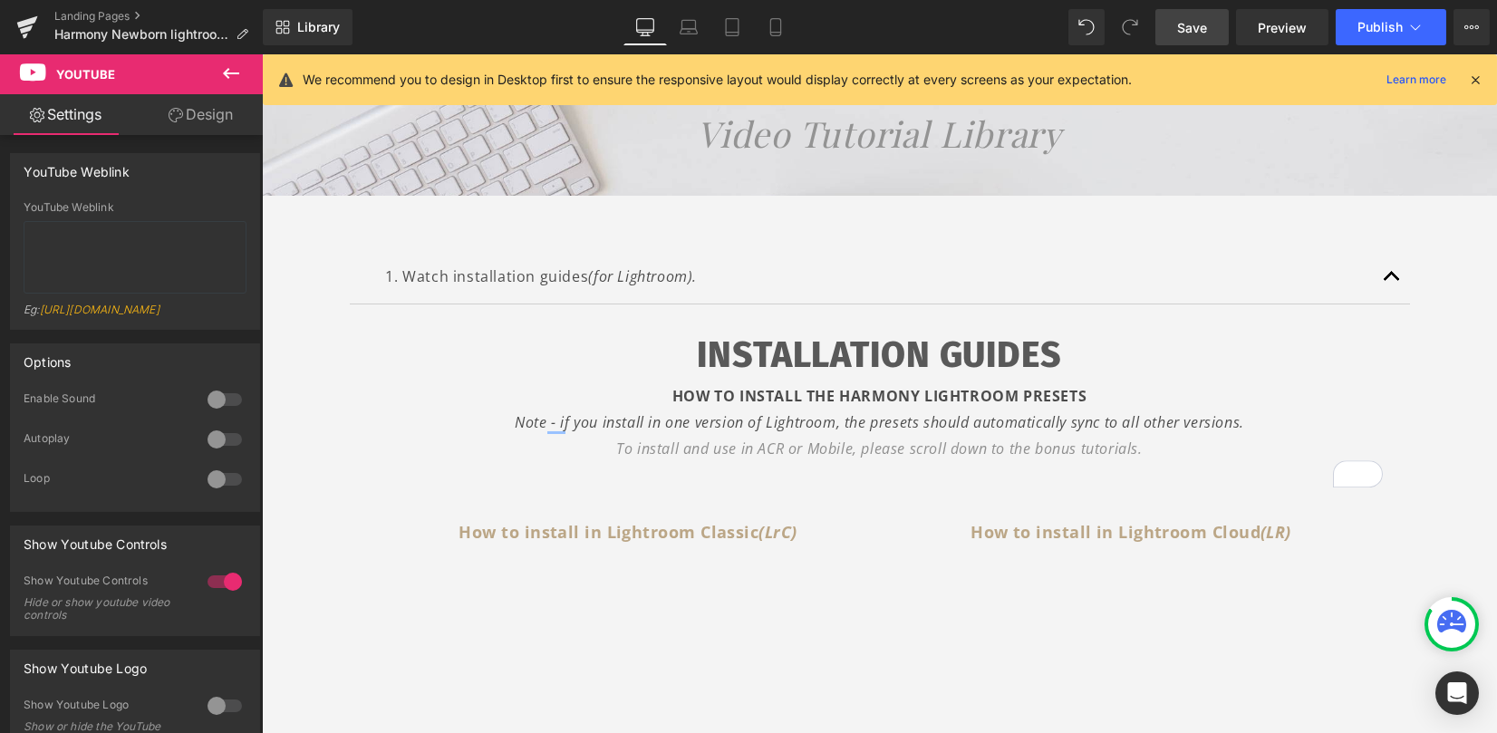
click at [1210, 24] on link "Save" at bounding box center [1191, 27] width 73 height 36
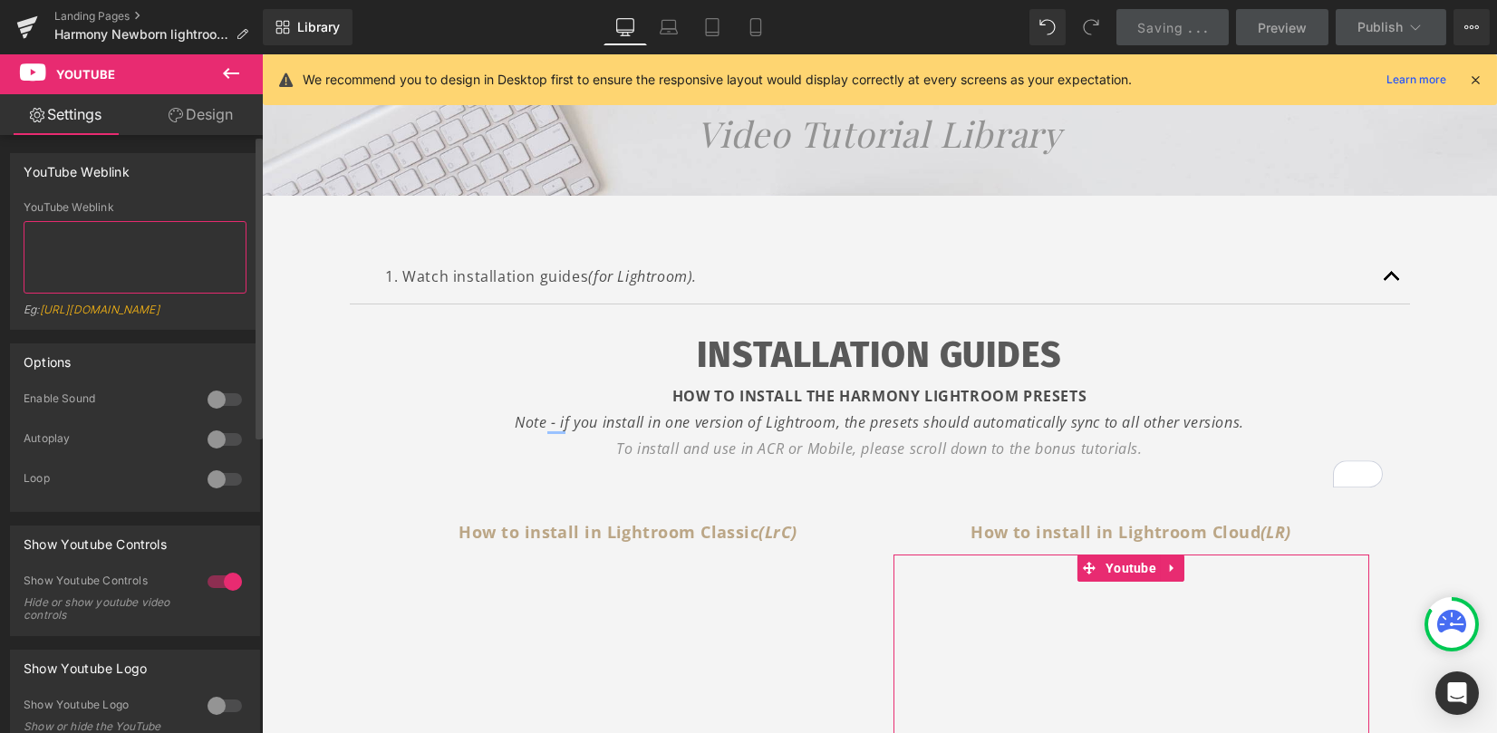
click at [86, 245] on textarea at bounding box center [135, 257] width 223 height 73
paste textarea "[URL][DOMAIN_NAME]"
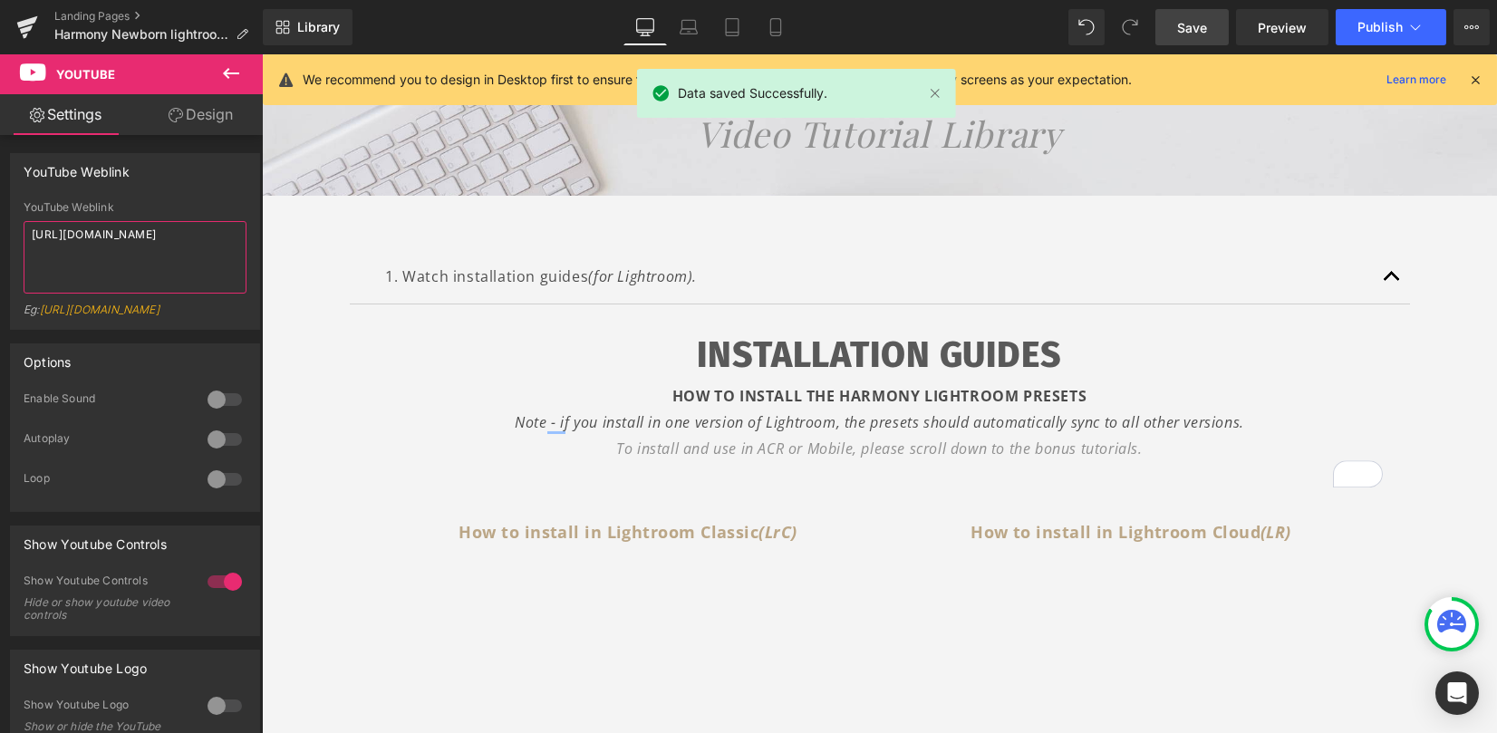
type textarea "[URL][DOMAIN_NAME]"
drag, startPoint x: 1199, startPoint y: 32, endPoint x: 1335, endPoint y: 30, distance: 135.9
click at [1197, 30] on span "Save" at bounding box center [1192, 27] width 30 height 19
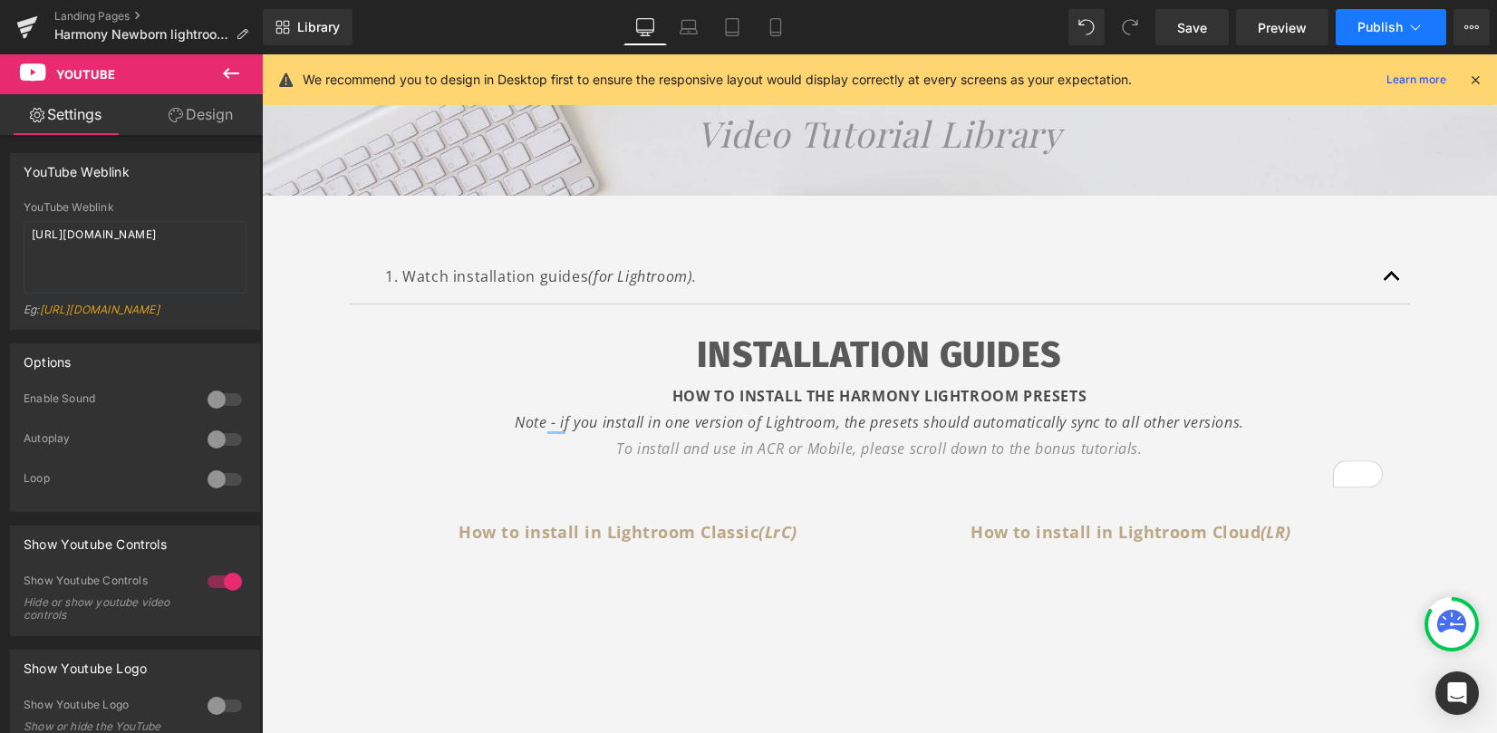
click at [1399, 26] on span "Publish" at bounding box center [1380, 27] width 45 height 15
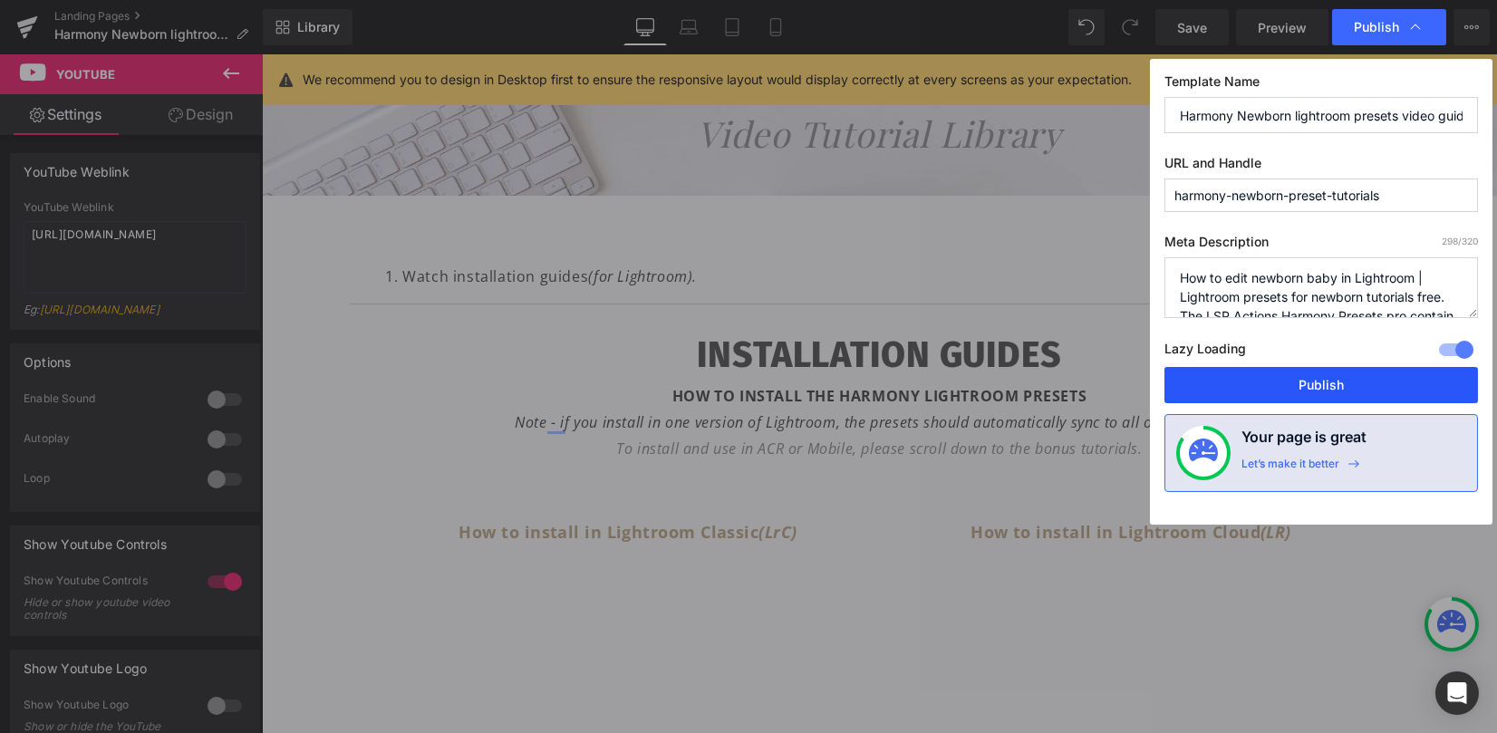
drag, startPoint x: 1329, startPoint y: 383, endPoint x: 980, endPoint y: 157, distance: 416.0
click at [1329, 383] on button "Publish" at bounding box center [1322, 385] width 314 height 36
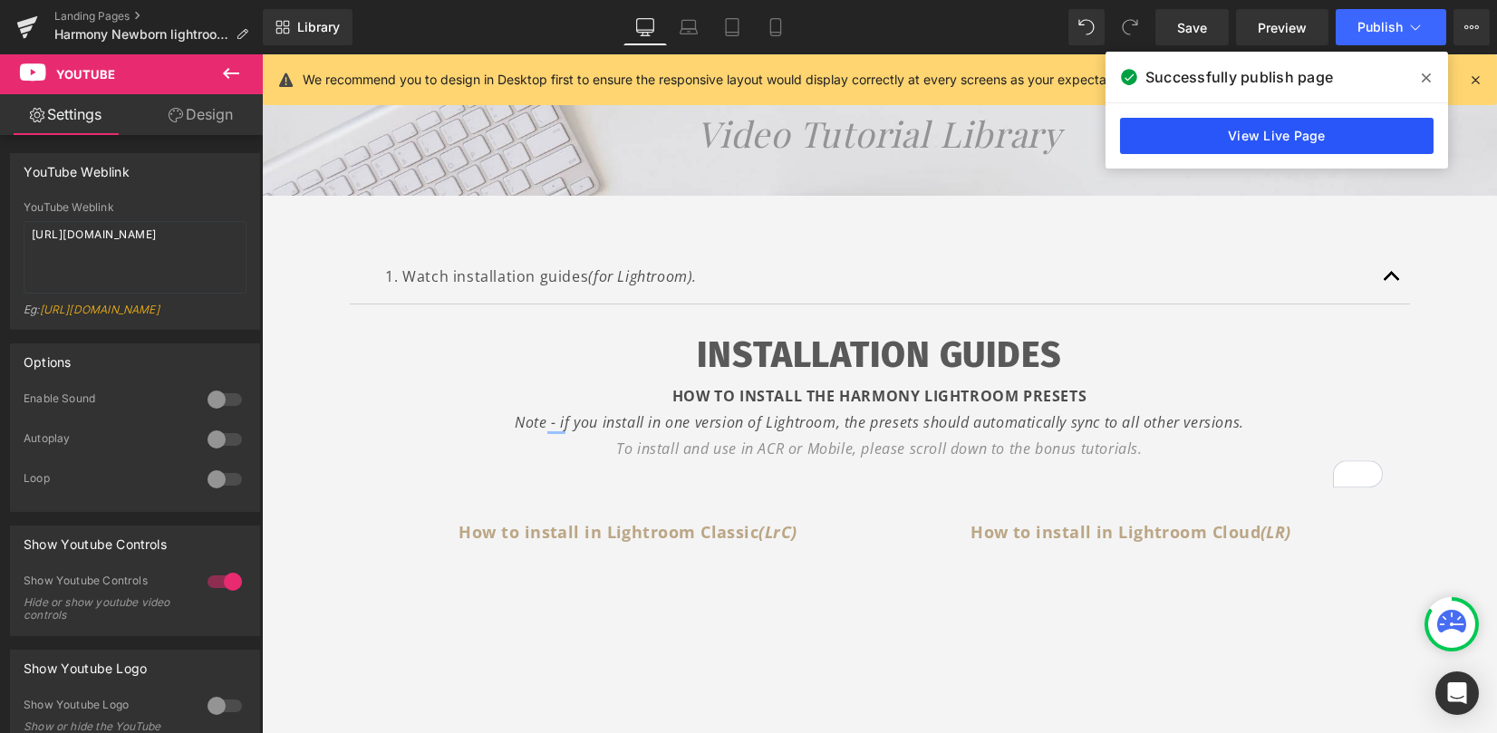
click at [1246, 136] on link "View Live Page" at bounding box center [1277, 136] width 314 height 36
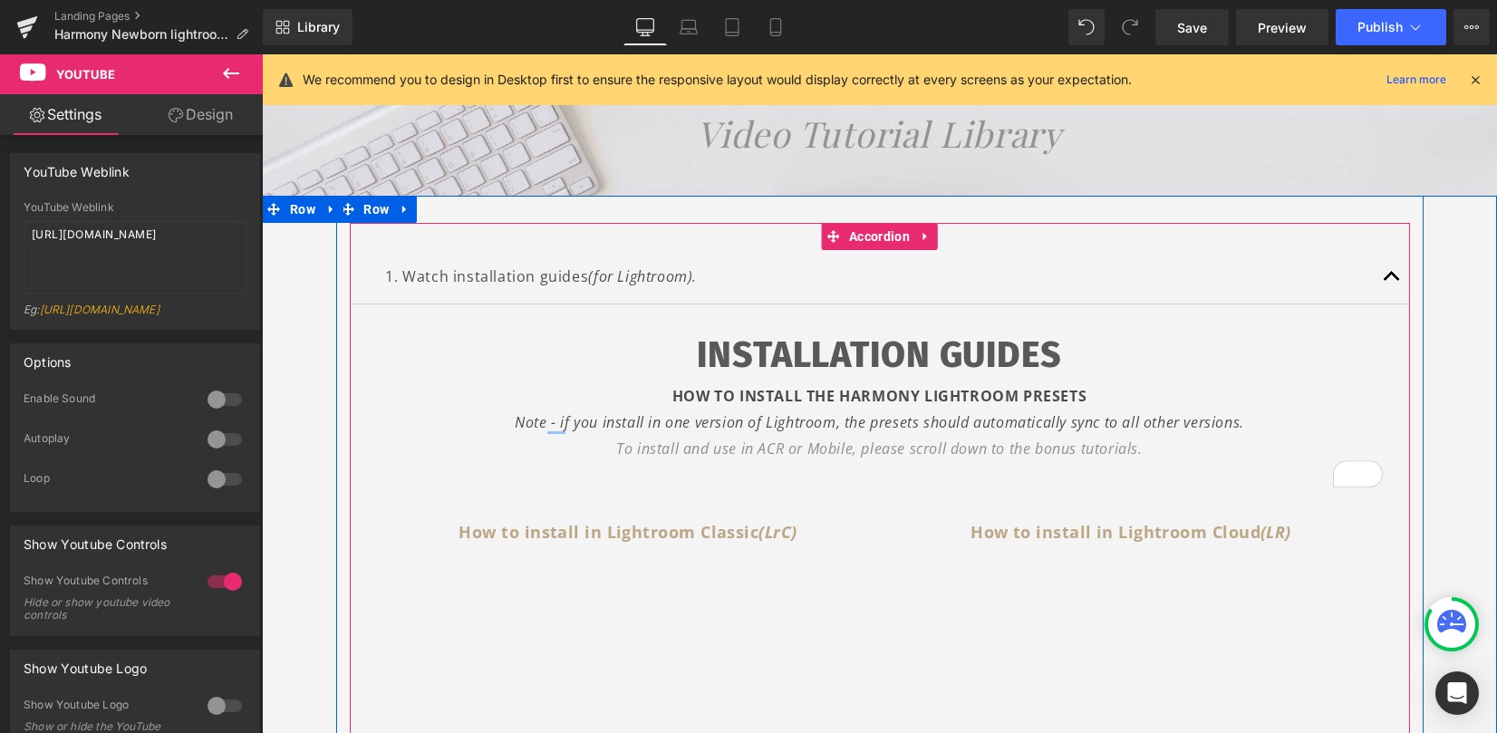
click at [675, 280] on icon "(for Lightroom)." at bounding box center [642, 276] width 109 height 20
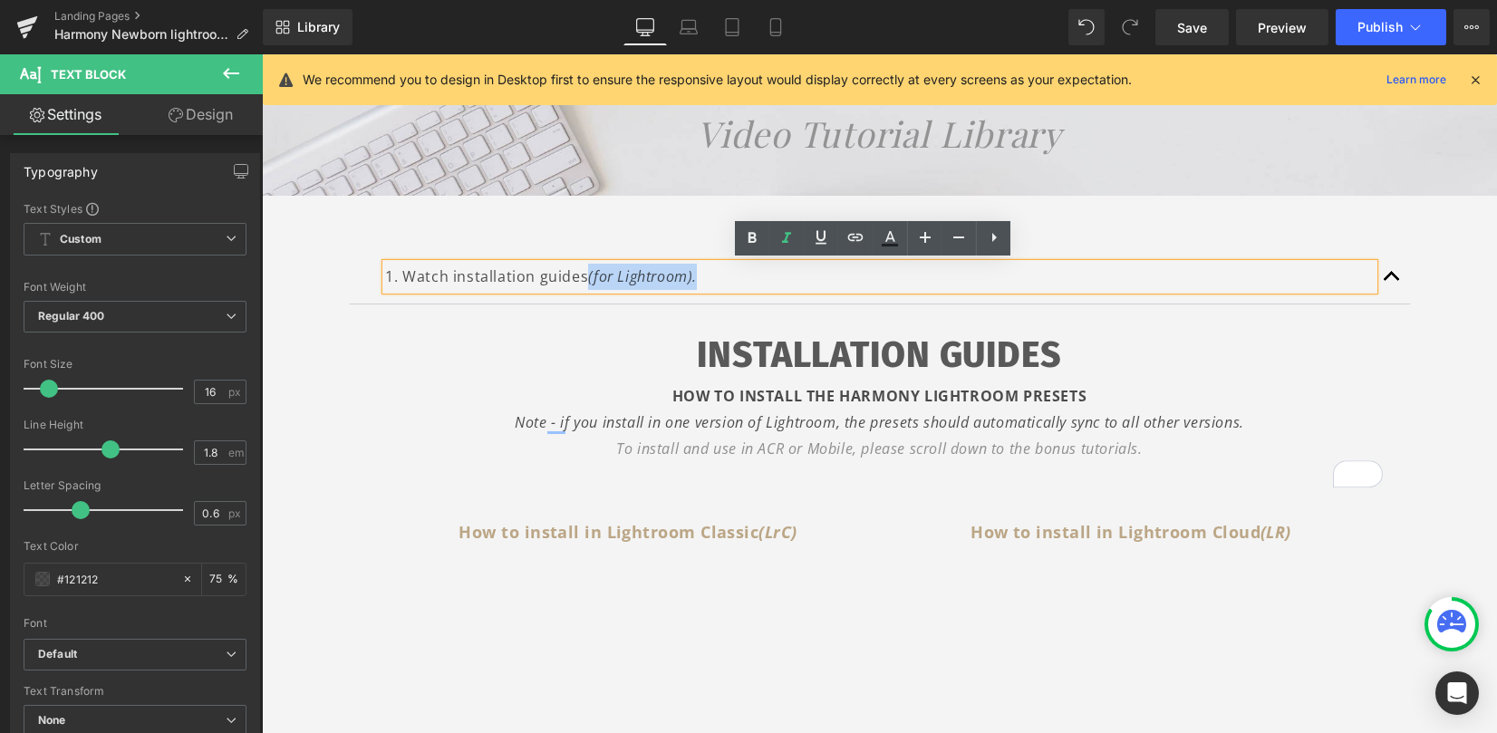
drag, startPoint x: 696, startPoint y: 280, endPoint x: 579, endPoint y: 277, distance: 116.9
click at [578, 276] on p "1. Watch installation guides (for Lightroom)." at bounding box center [880, 277] width 988 height 26
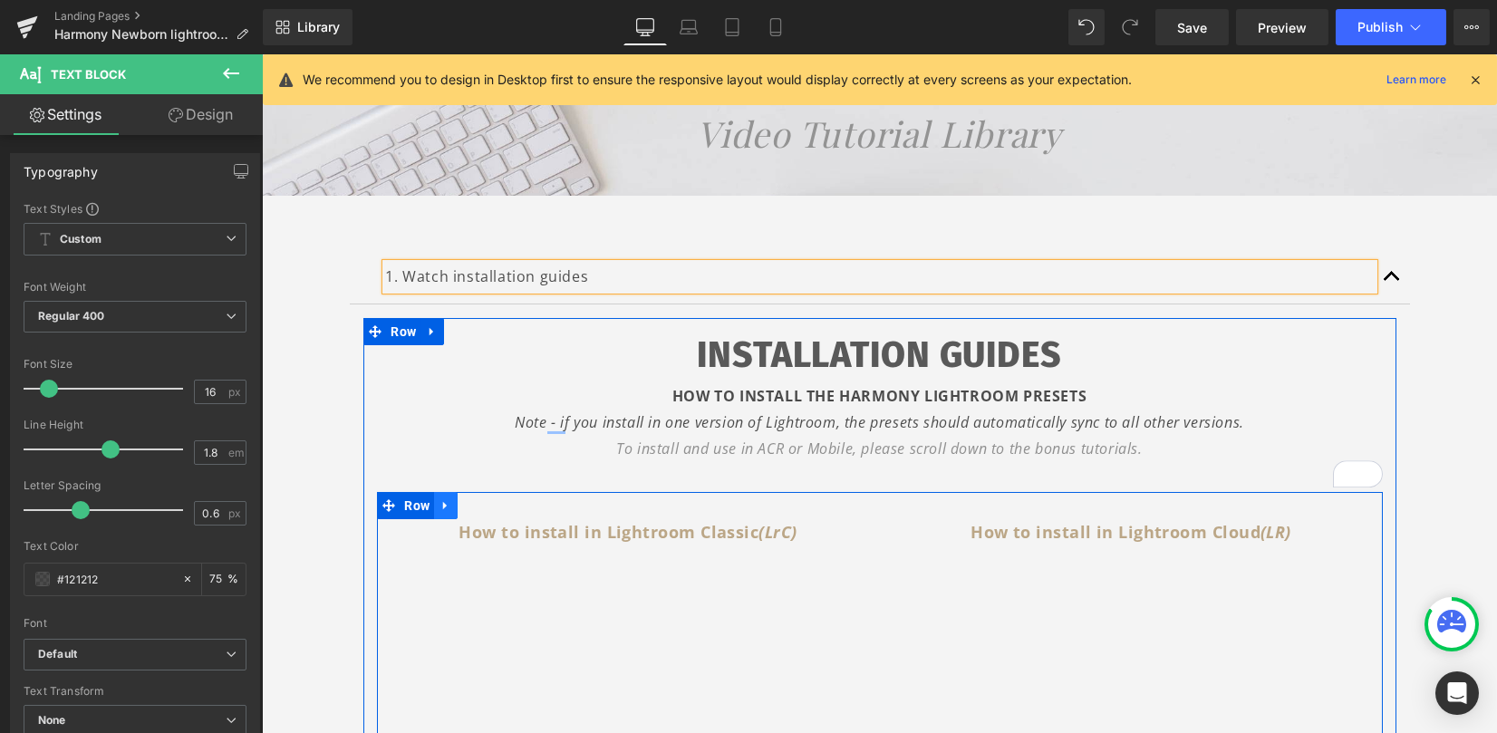
click at [443, 504] on icon at bounding box center [445, 506] width 4 height 8
click at [463, 507] on icon at bounding box center [469, 505] width 13 height 13
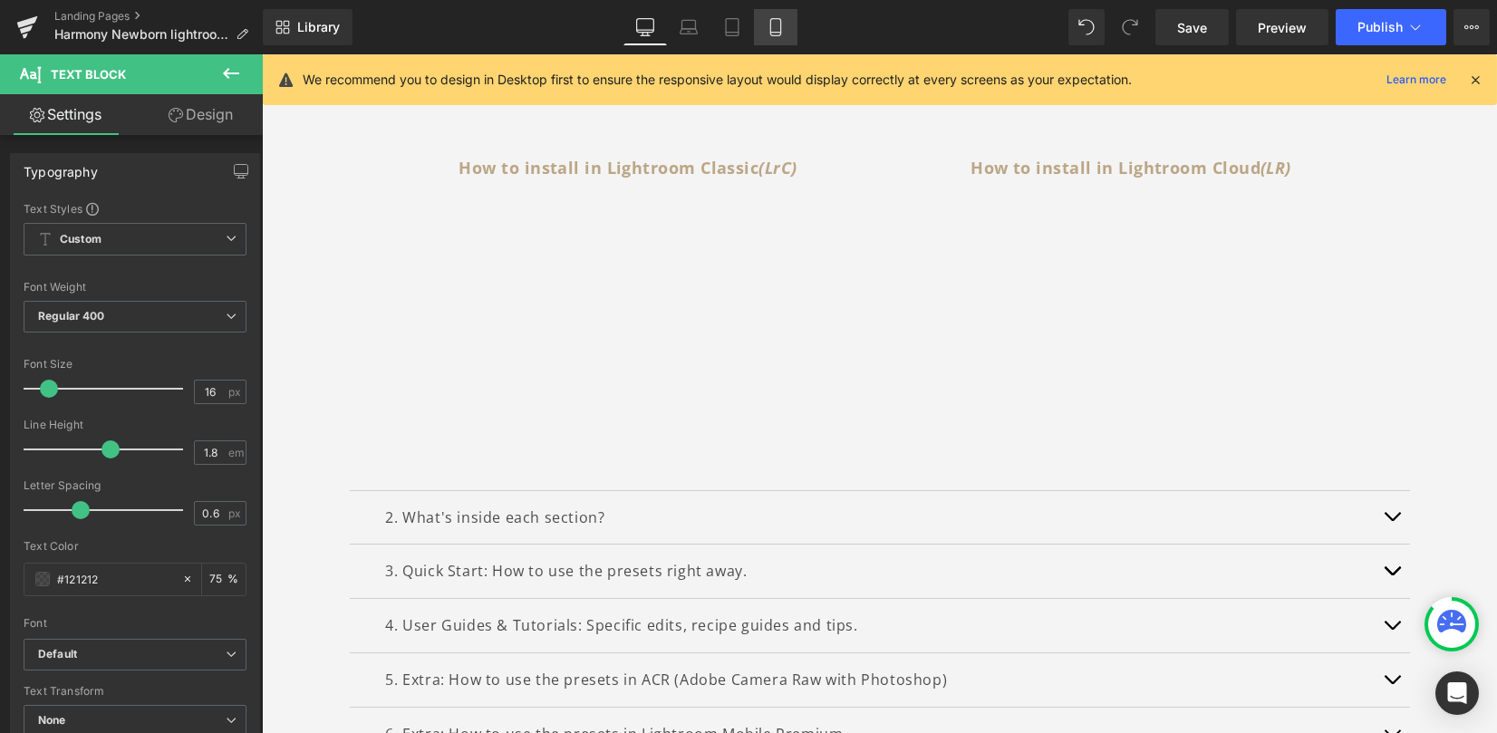
click at [776, 21] on icon at bounding box center [776, 27] width 18 height 18
type input "75"
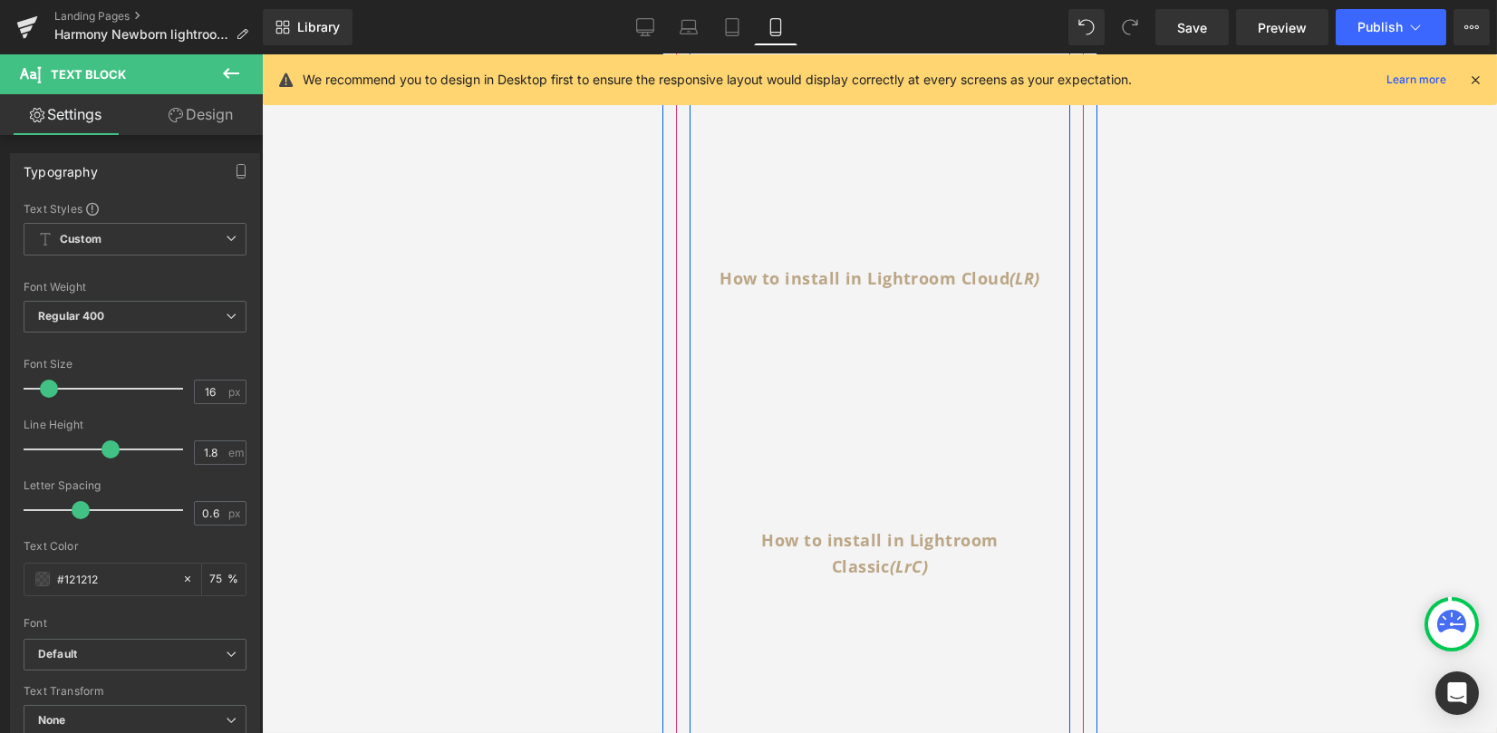
scroll to position [1030, 0]
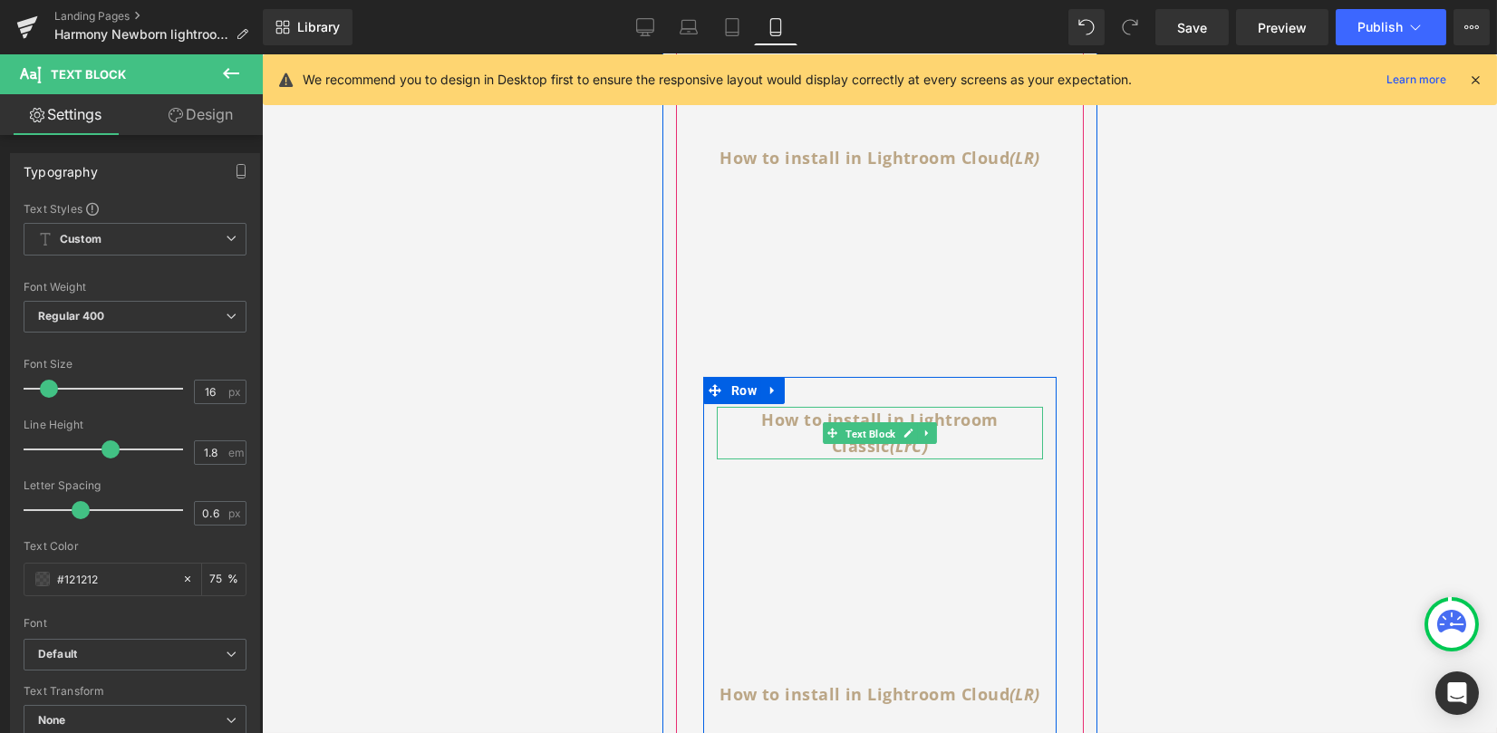
click at [872, 429] on span "Text Block" at bounding box center [869, 434] width 57 height 22
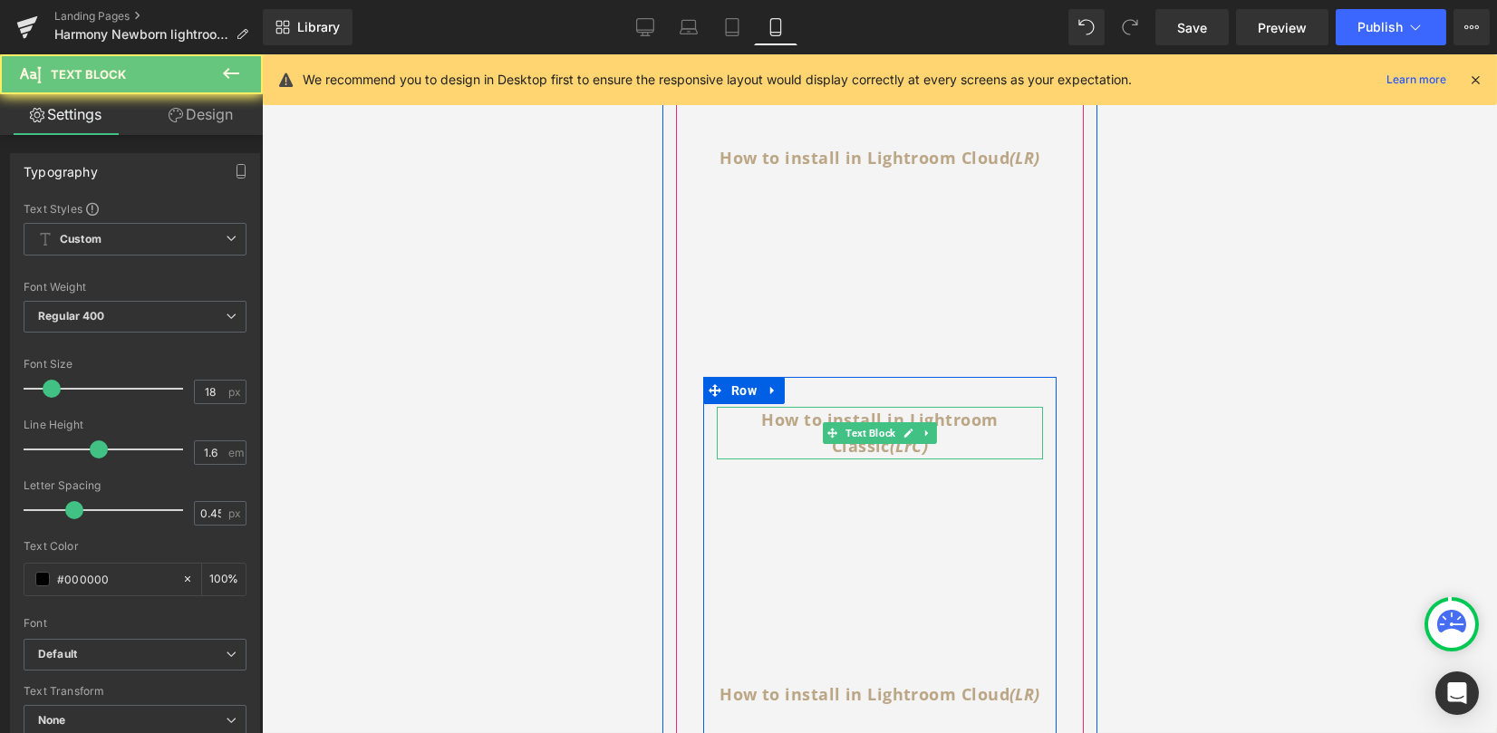
click at [933, 449] on p "How to install in Lightroom Classic (LrC)" at bounding box center [879, 433] width 326 height 53
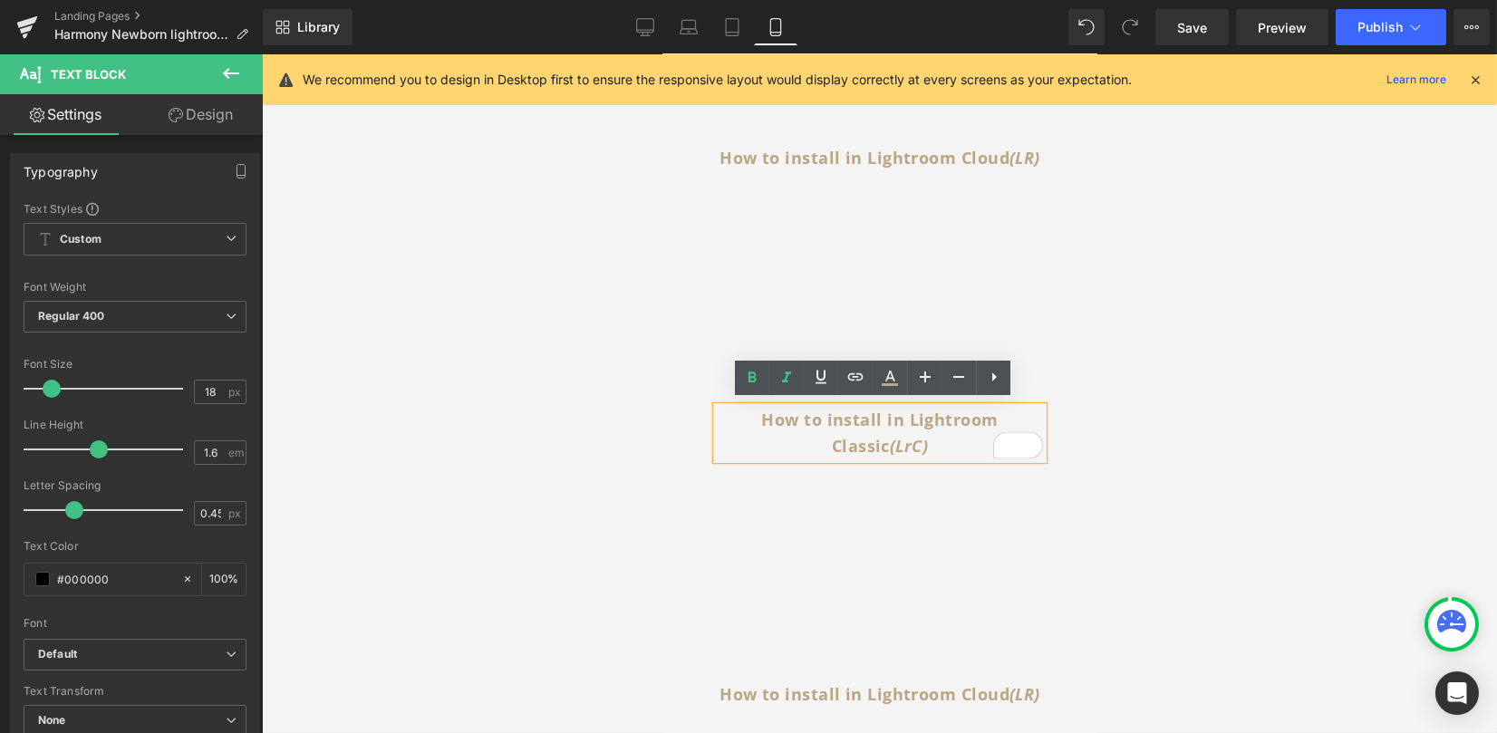
drag, startPoint x: 938, startPoint y: 425, endPoint x: 867, endPoint y: 414, distance: 71.5
click at [867, 414] on p "How to install in Lightroom Classic (LrC)" at bounding box center [879, 433] width 326 height 53
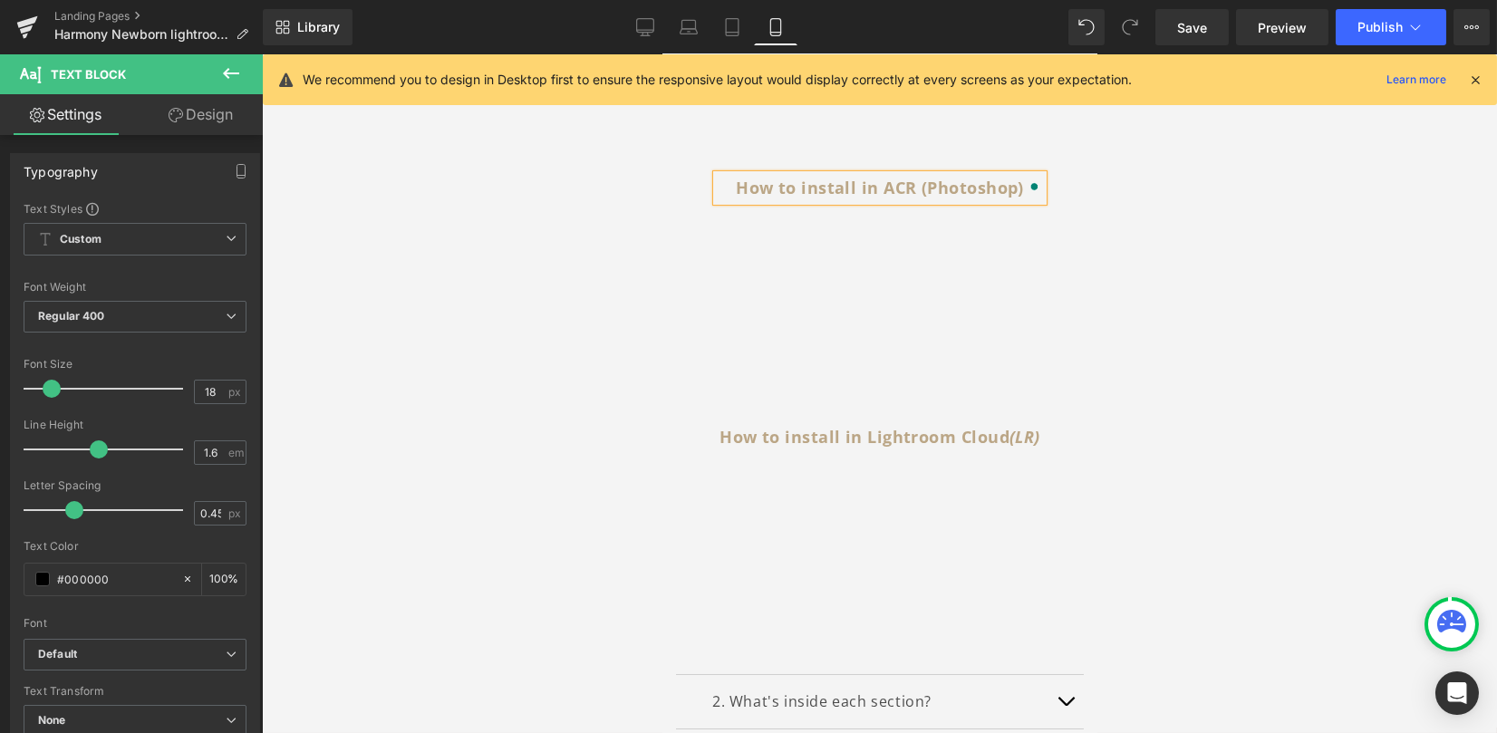
scroll to position [1272, 0]
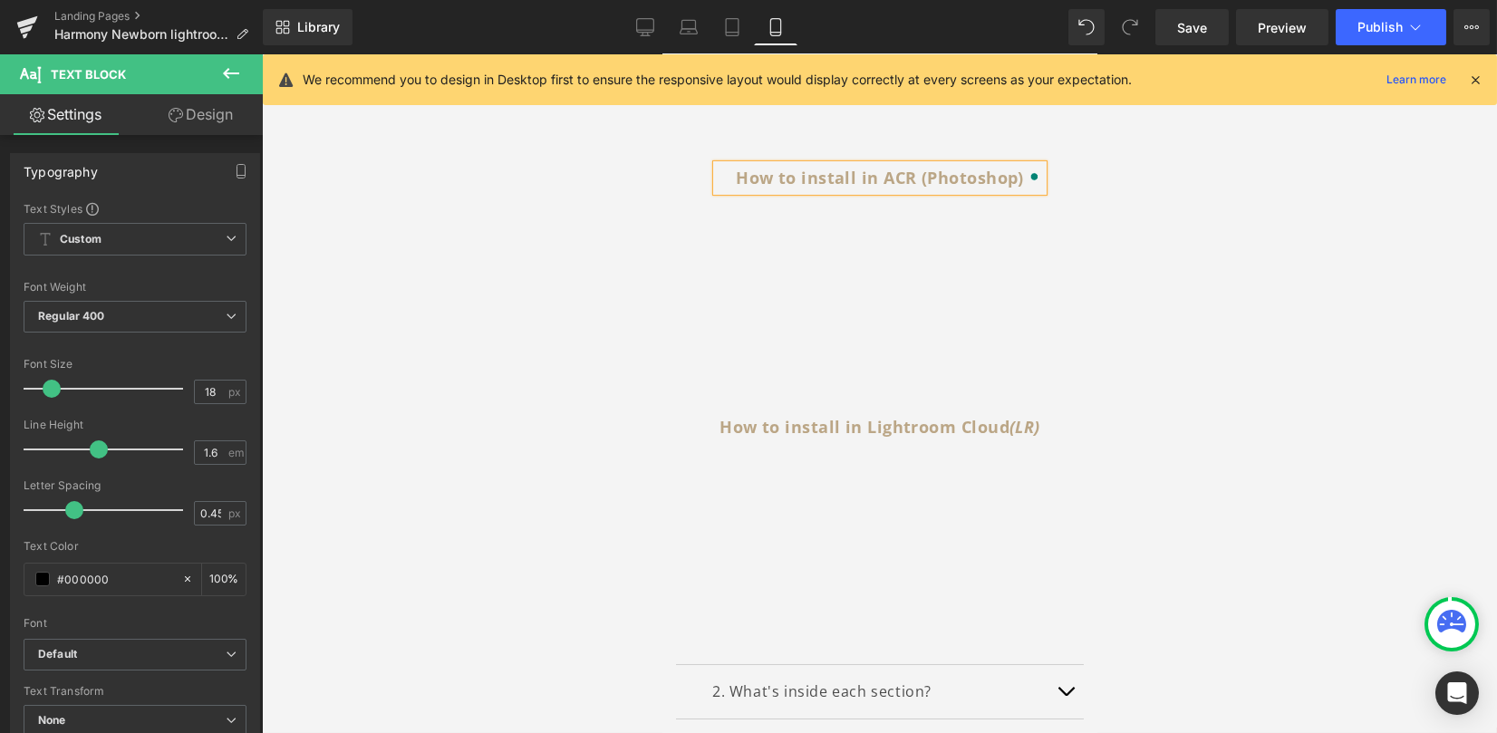
click at [865, 420] on span "Text Block" at bounding box center [869, 427] width 57 height 22
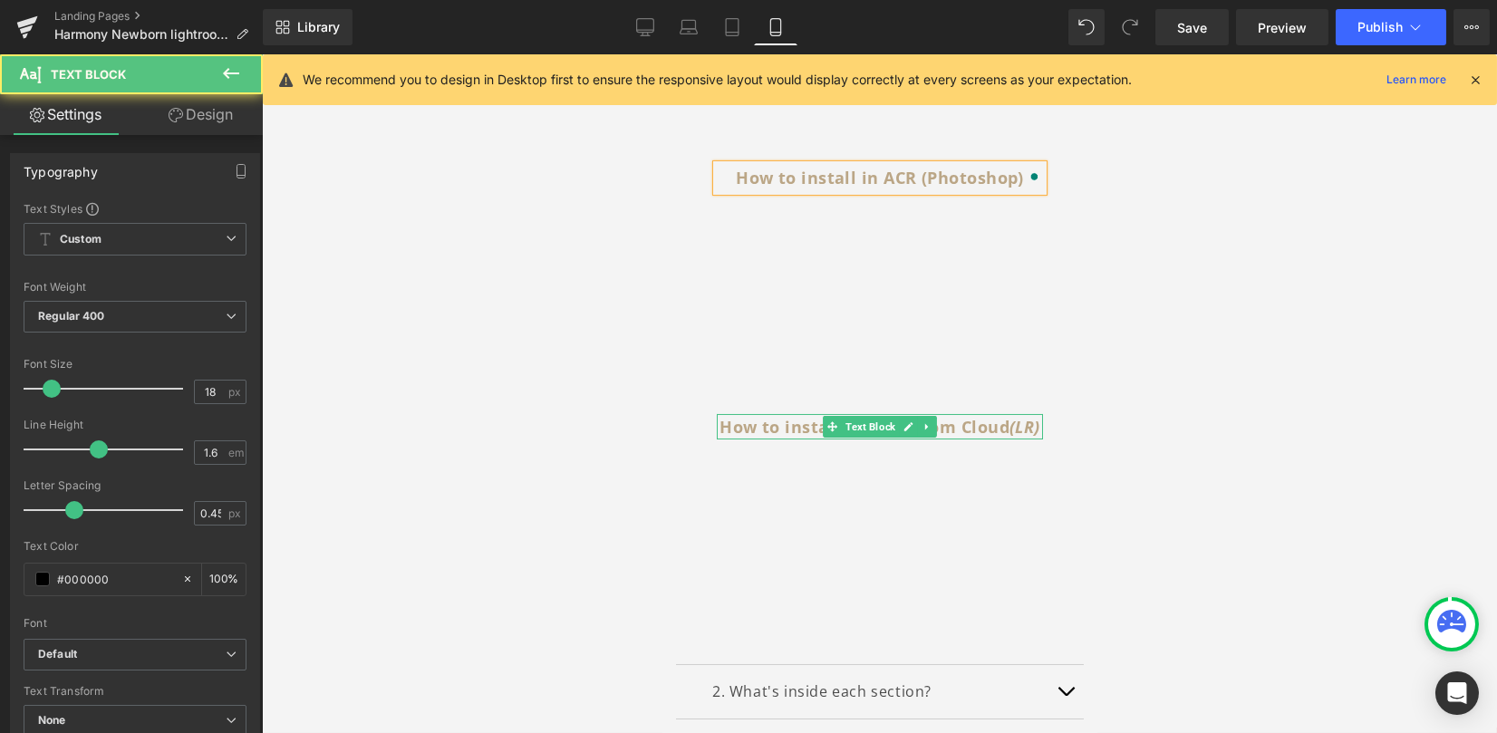
drag, startPoint x: 983, startPoint y: 417, endPoint x: 972, endPoint y: 420, distance: 12.1
click at [983, 417] on b "How to install in Lightroom Cloud (LR)" at bounding box center [879, 427] width 321 height 22
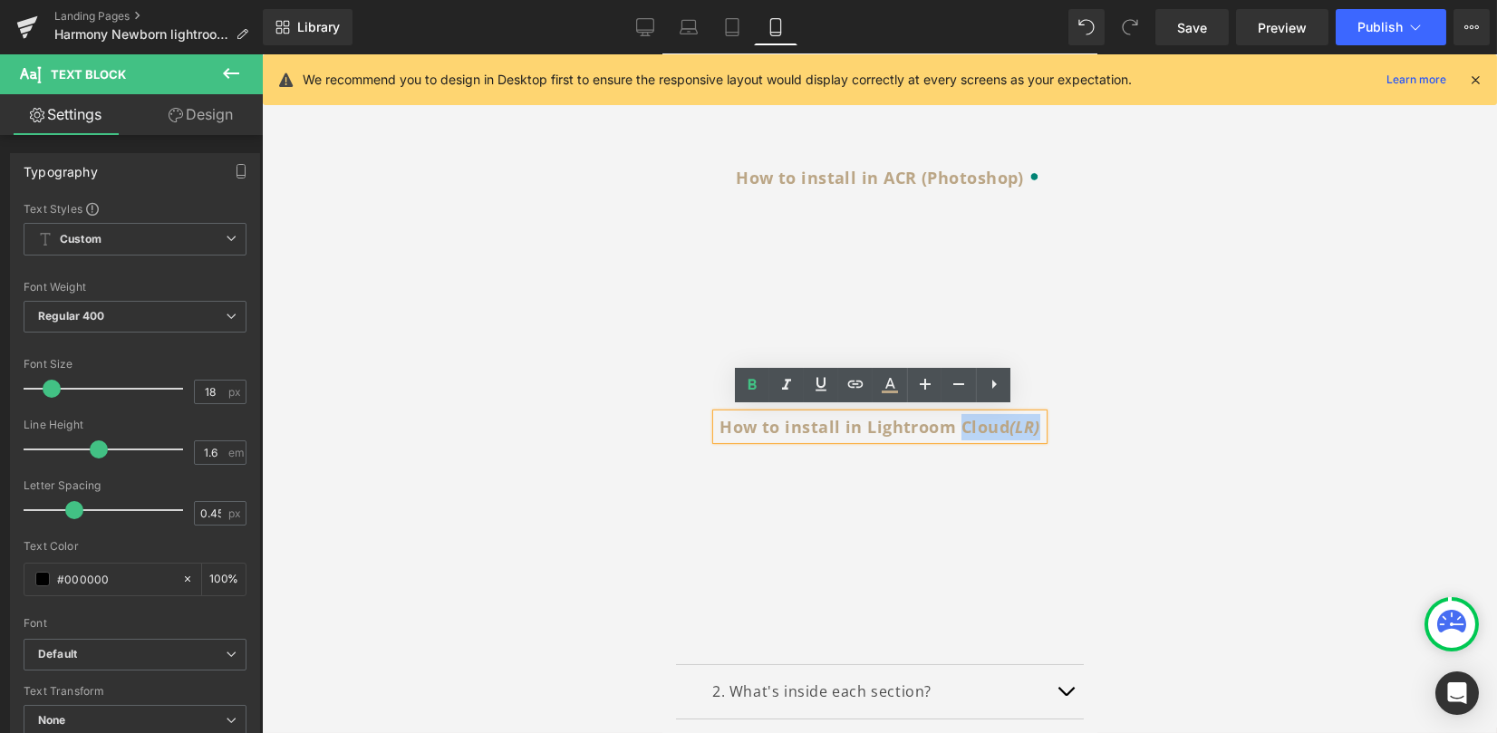
drag, startPoint x: 949, startPoint y: 422, endPoint x: 1037, endPoint y: 424, distance: 87.9
click at [1037, 424] on div "How to install in Lightroom Cloud (LR)" at bounding box center [879, 427] width 326 height 26
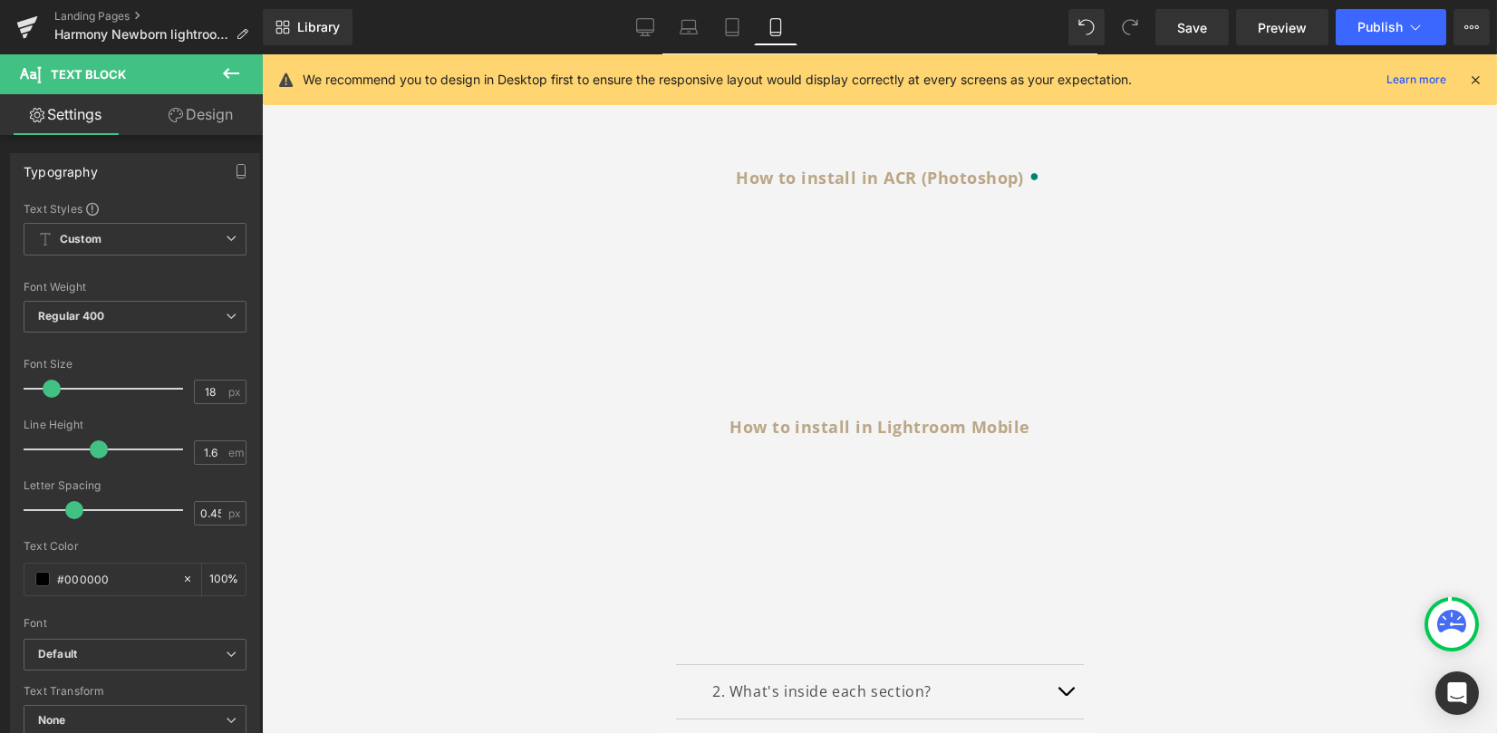
click at [624, 28] on div "Library Mobile Desktop Laptop Tablet Mobile Save Preview Publish Scheduled View…" at bounding box center [880, 27] width 1234 height 36
click at [661, 33] on link "Desktop" at bounding box center [646, 27] width 44 height 36
type input "100"
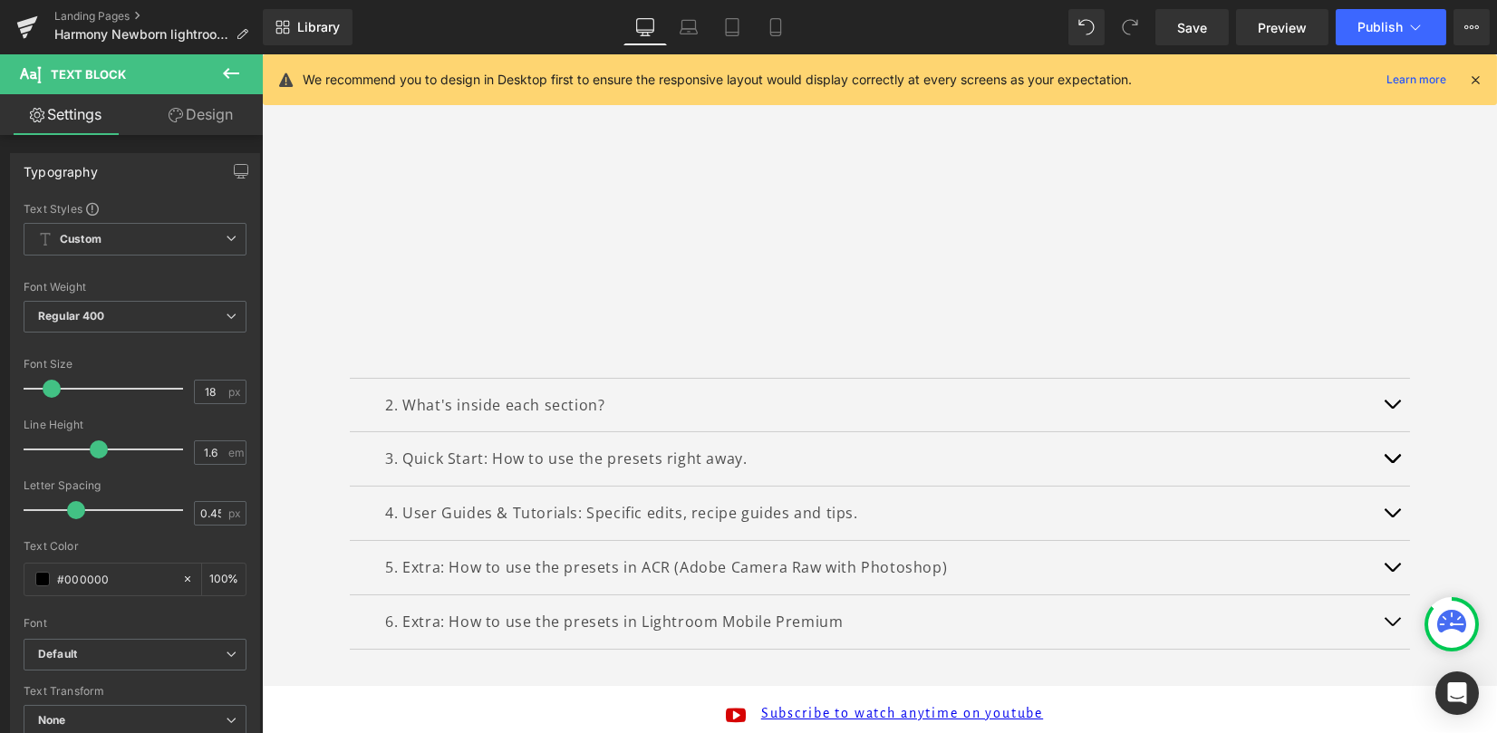
scroll to position [1252, 0]
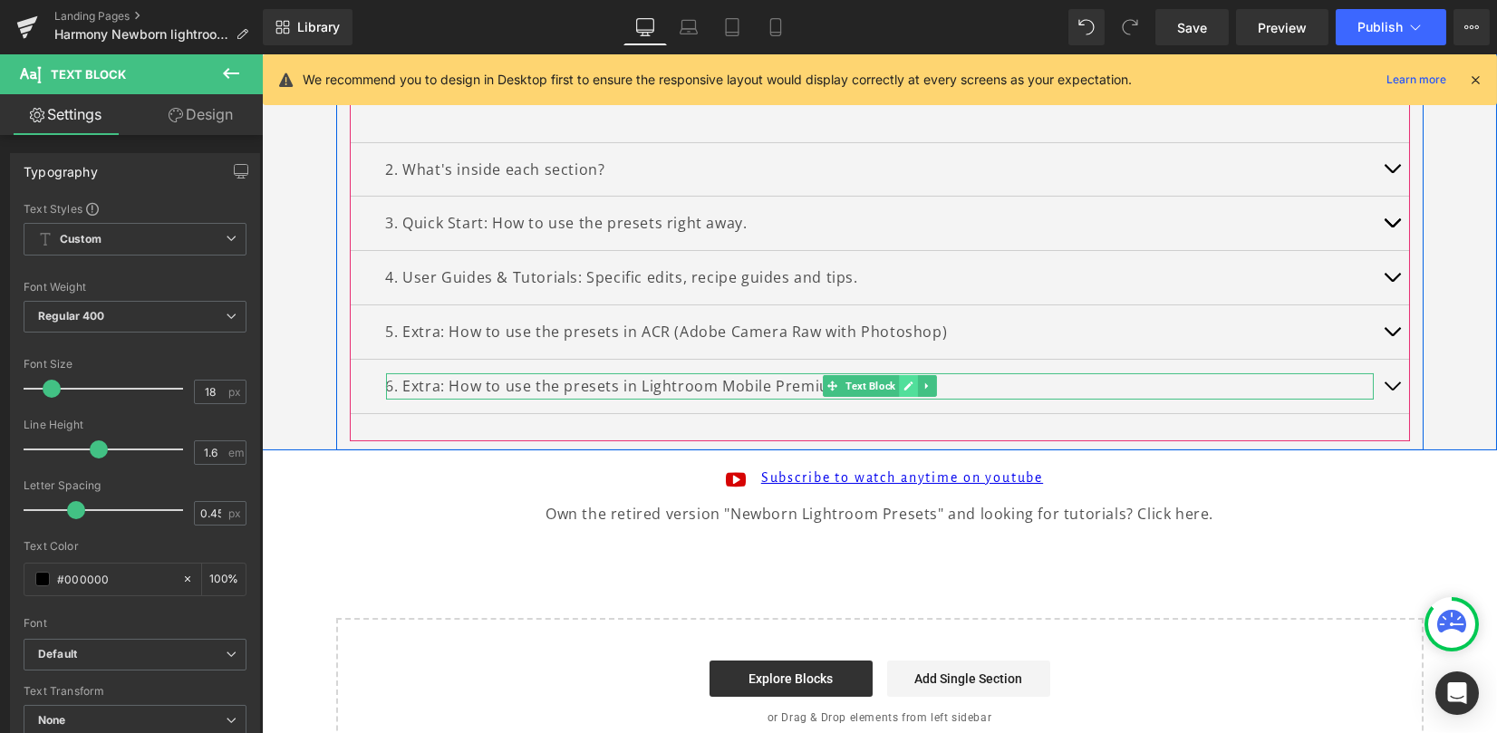
click at [909, 388] on link at bounding box center [908, 386] width 19 height 22
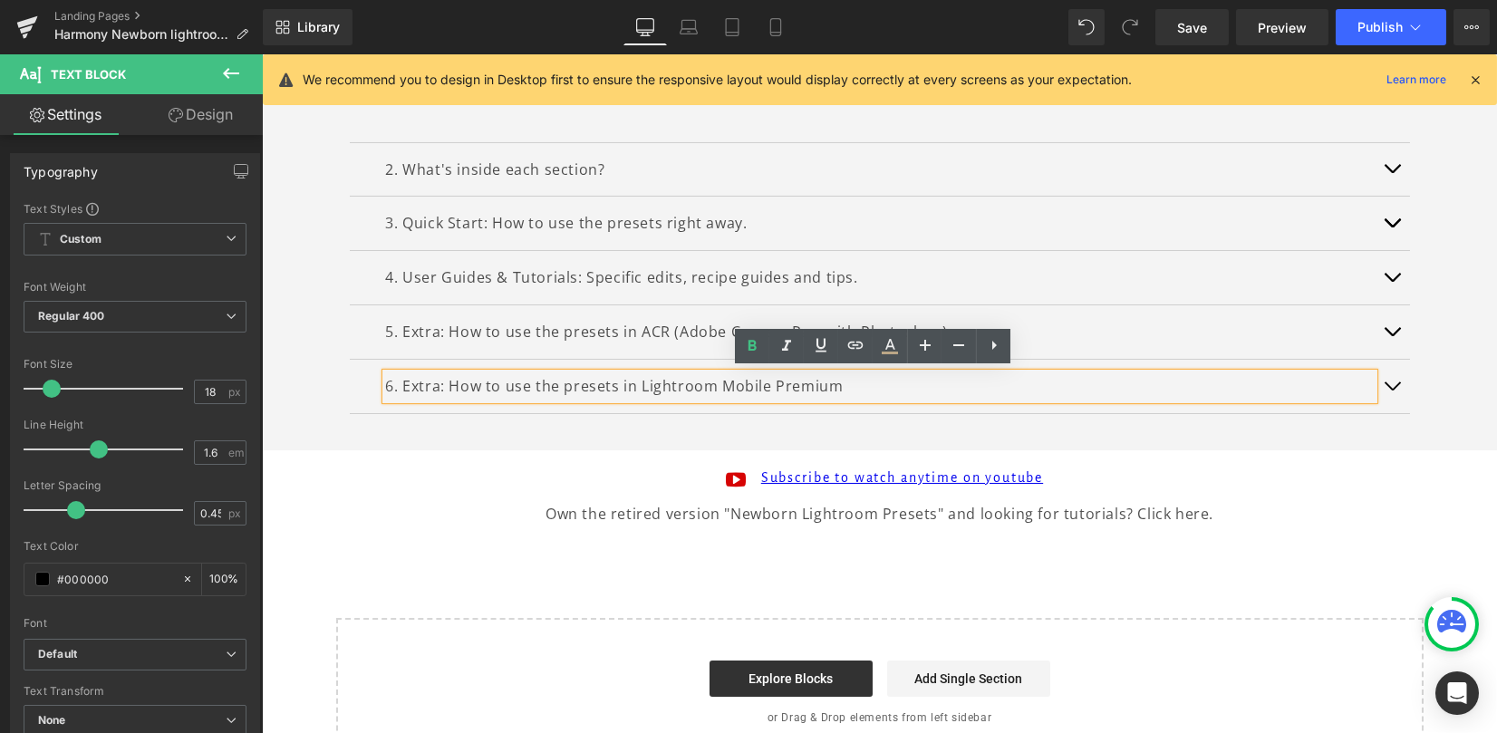
click at [1379, 383] on button "button" at bounding box center [1392, 386] width 36 height 53
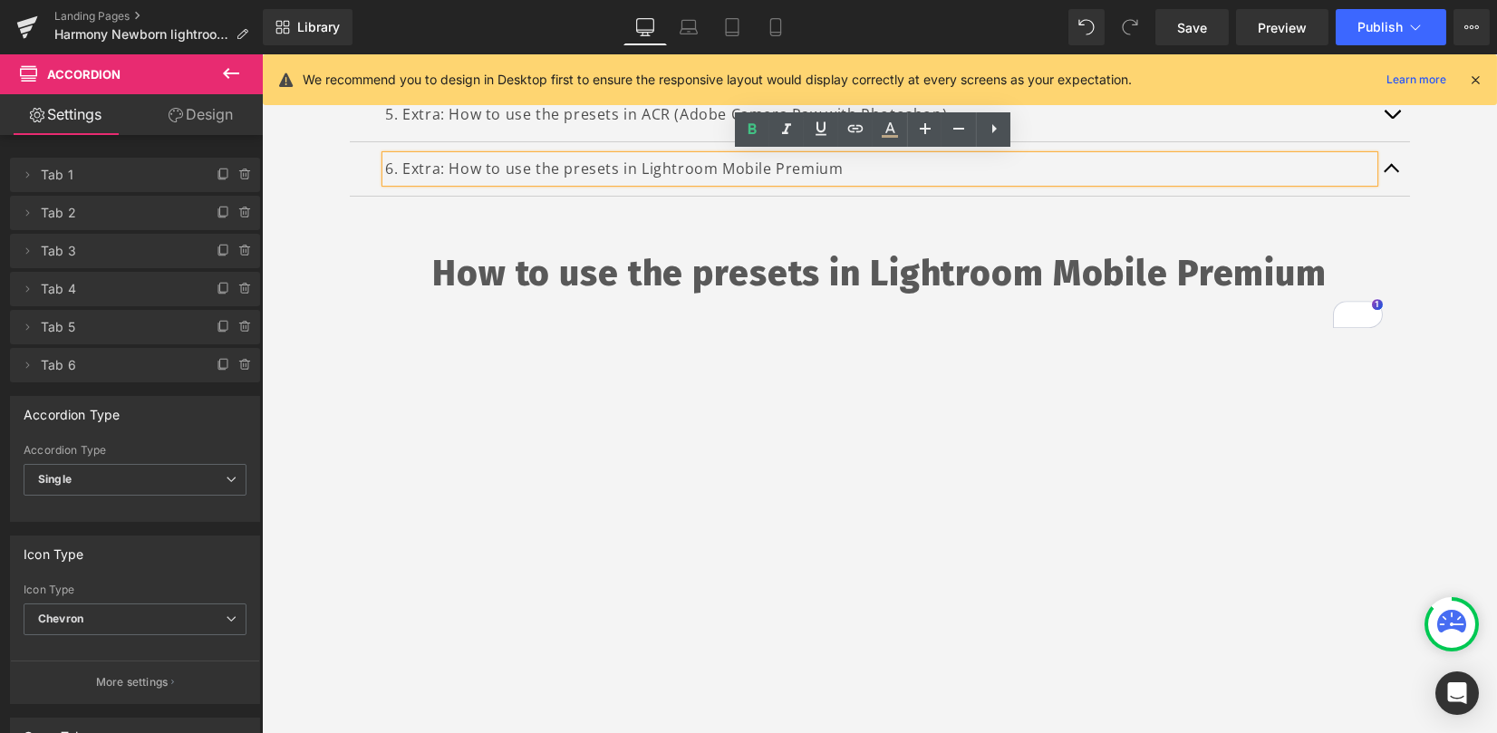
scroll to position [574, 0]
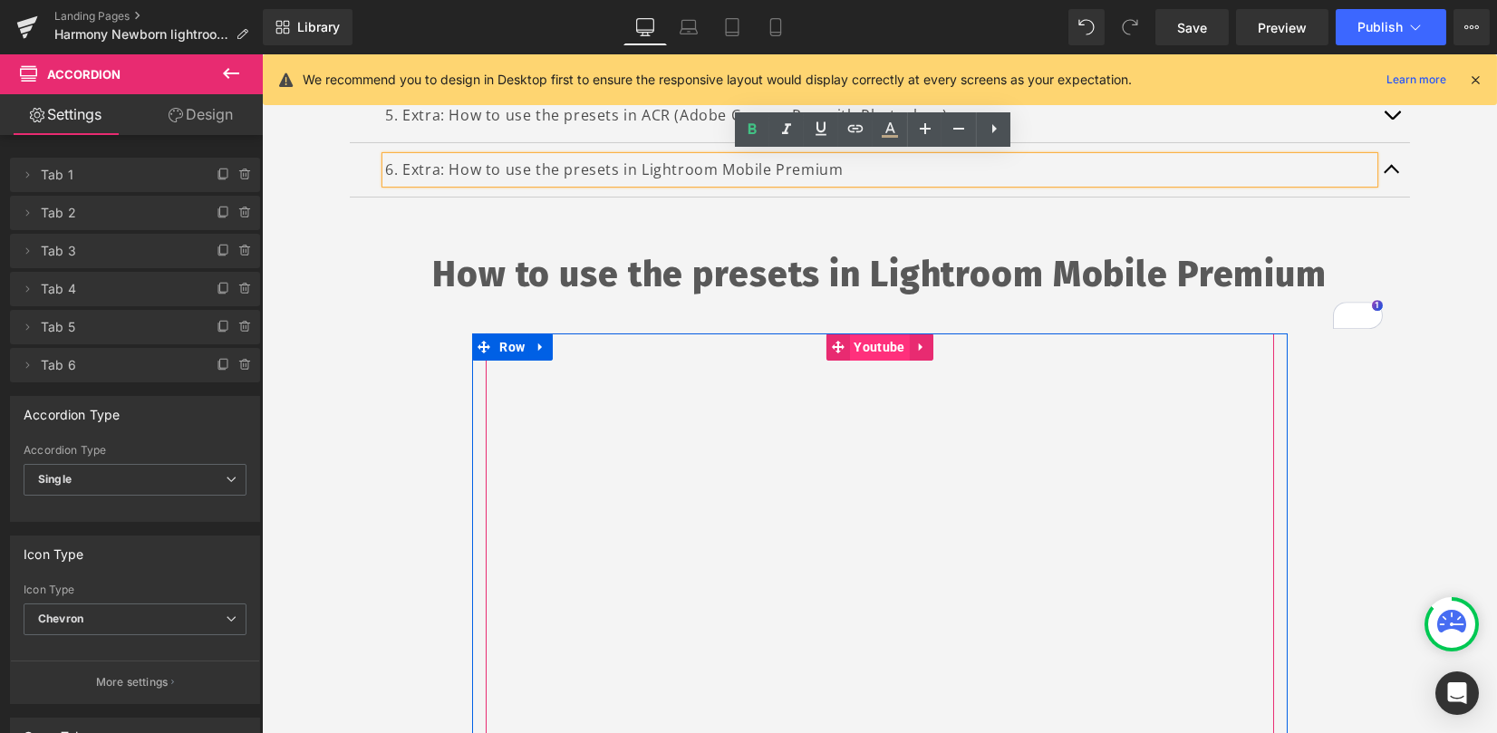
click at [860, 341] on span "Youtube" at bounding box center [879, 347] width 60 height 27
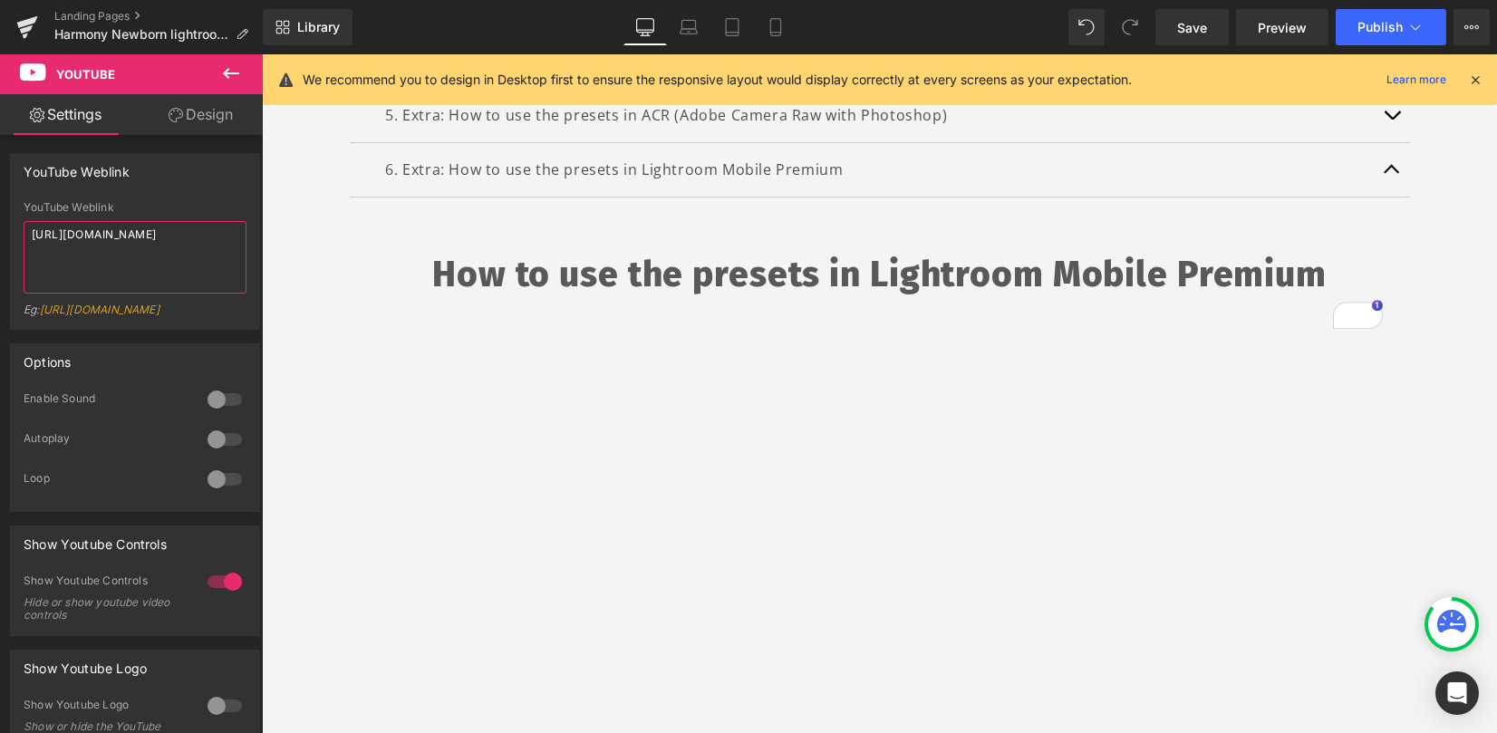
drag, startPoint x: 226, startPoint y: 239, endPoint x: -222, endPoint y: 164, distance: 454.0
click at [0, 164] on html "Youtube You are previewing how the will restyle your page. You can not edit Ele…" at bounding box center [748, 366] width 1497 height 733
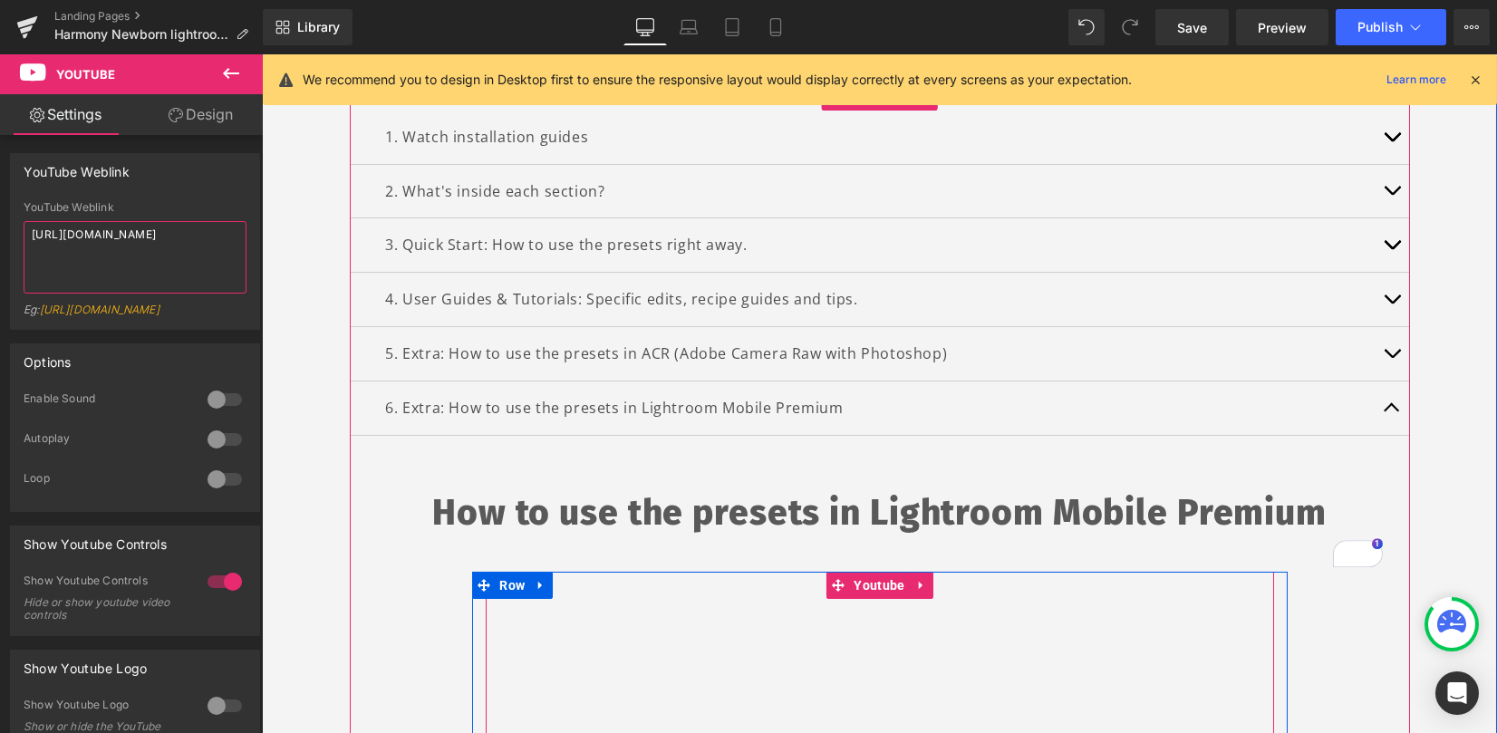
scroll to position [333, 0]
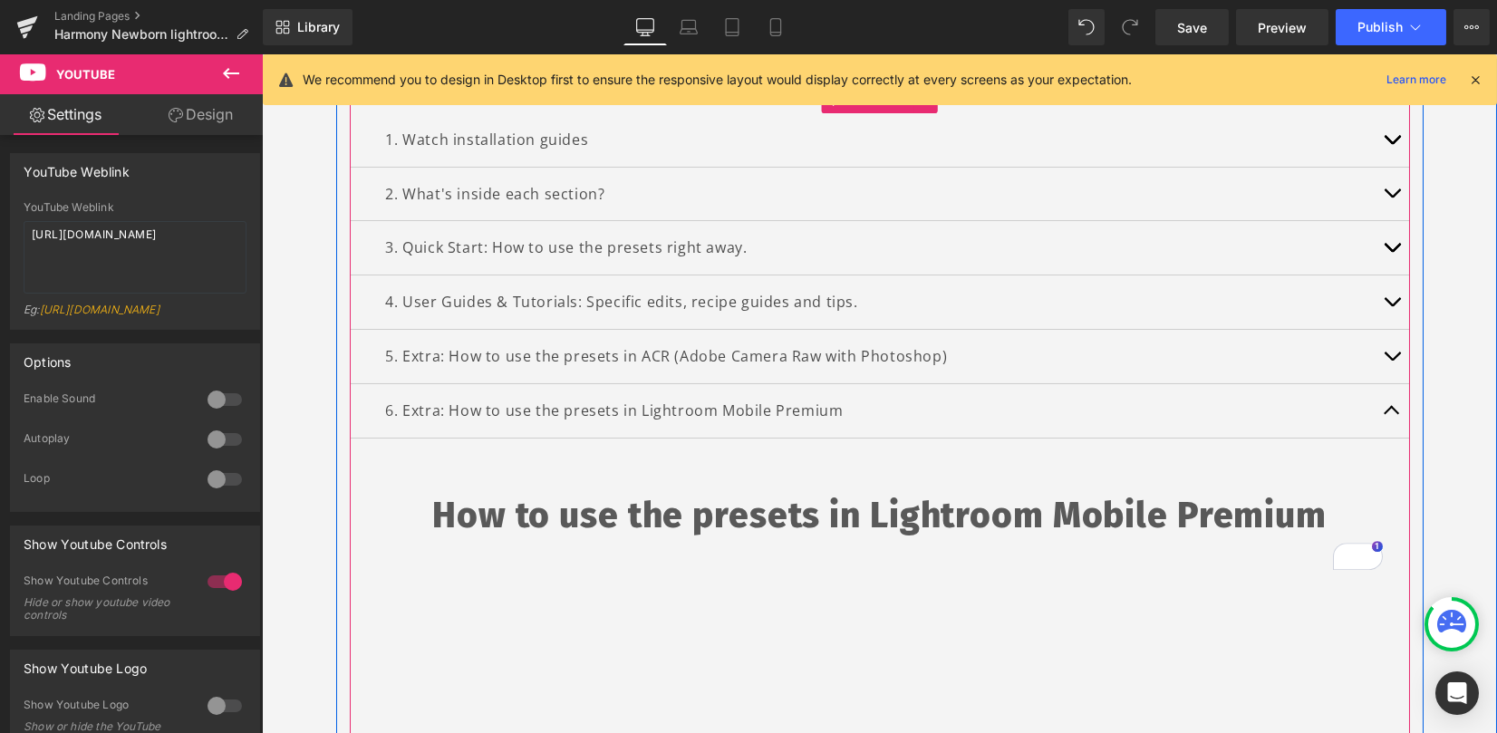
click at [1392, 144] on span "button" at bounding box center [1392, 144] width 0 height 0
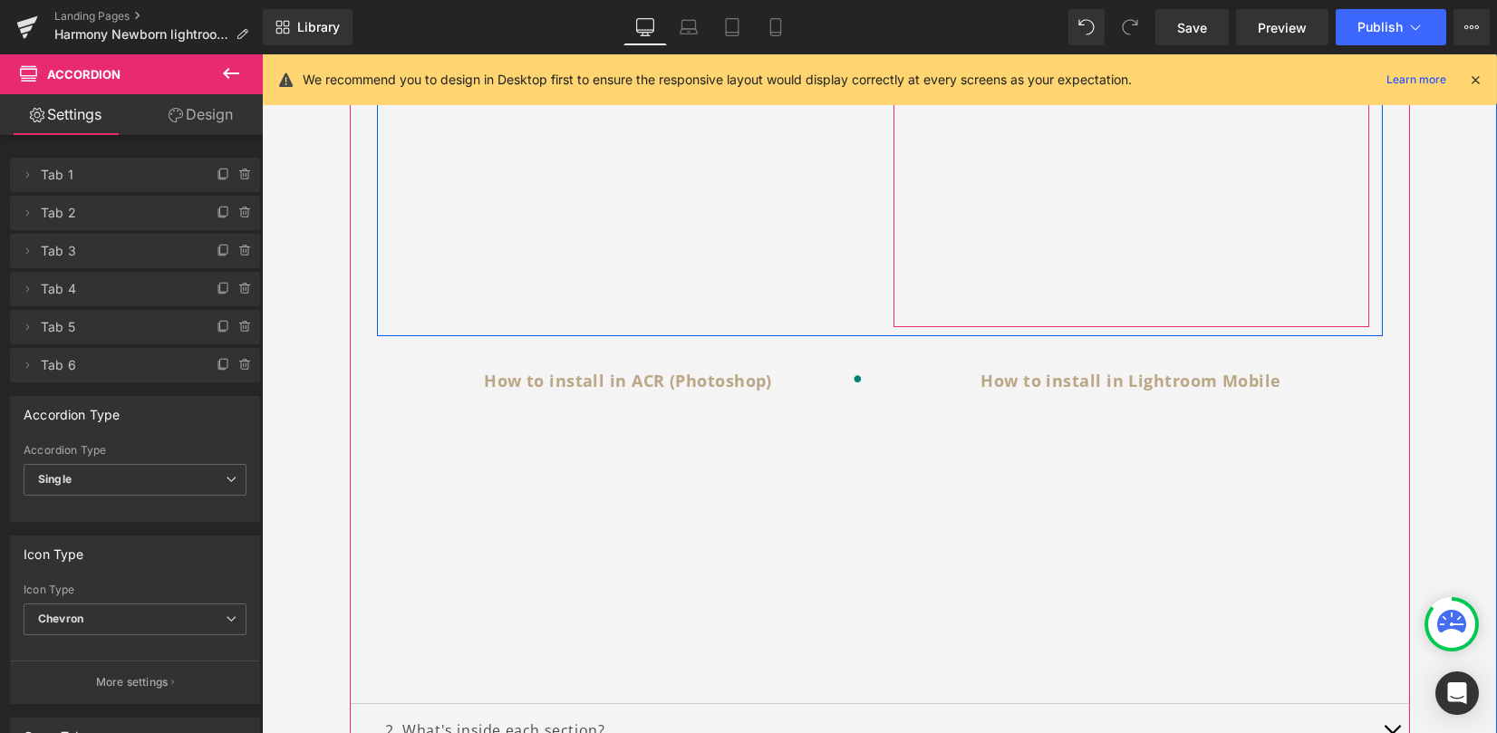
scroll to position [695, 0]
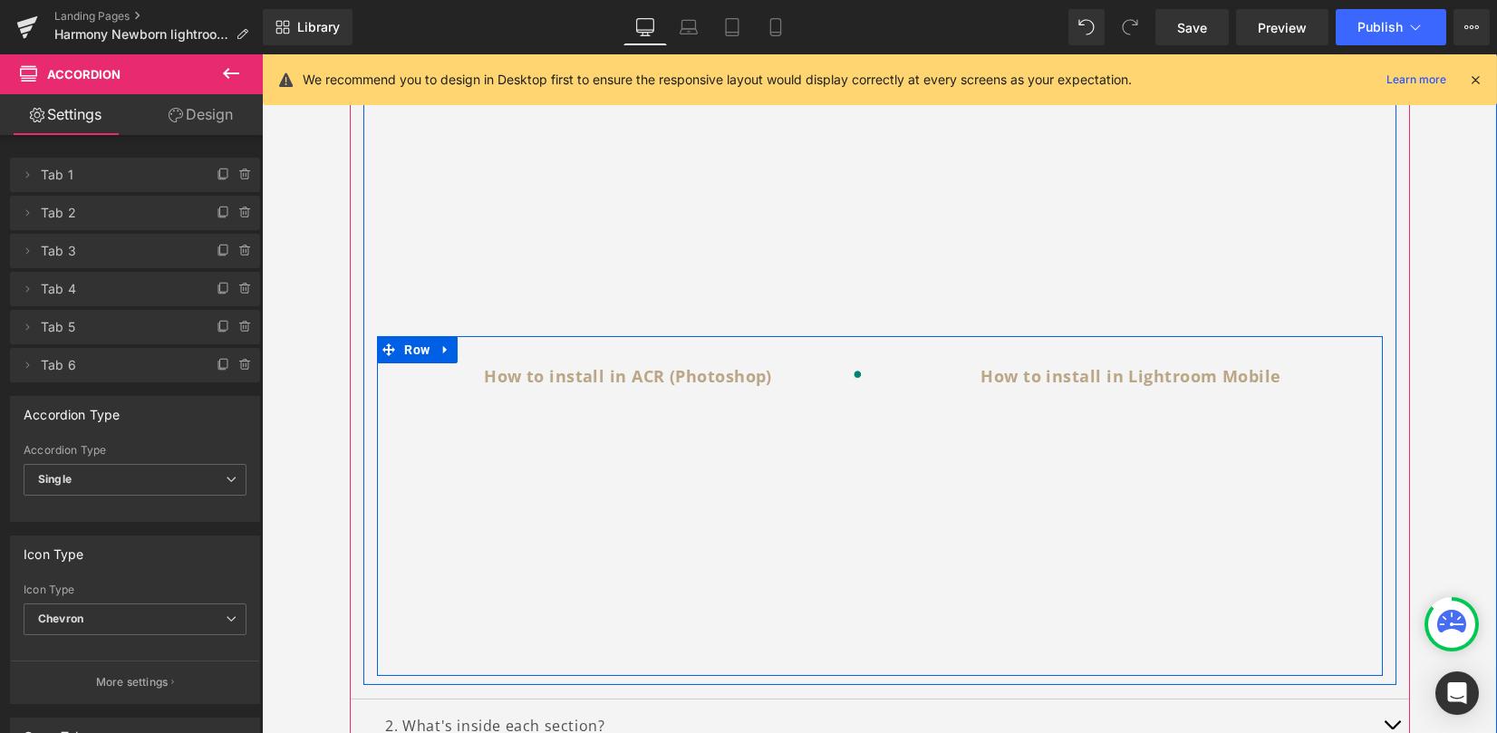
click at [1142, 395] on div "How to install in Lightroom Mobile Text Block Youtube" at bounding box center [1131, 514] width 503 height 303
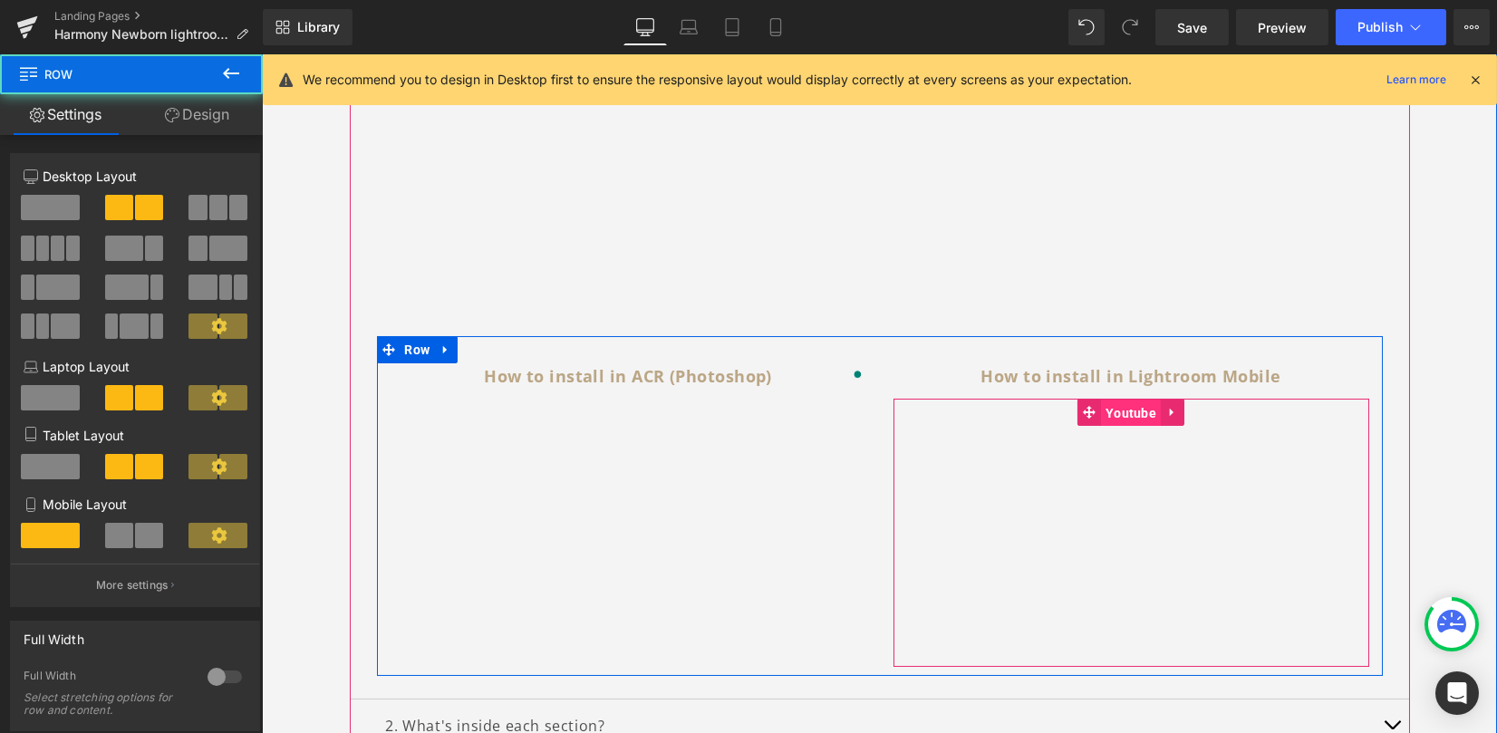
click at [1134, 408] on span "Youtube" at bounding box center [1131, 413] width 60 height 27
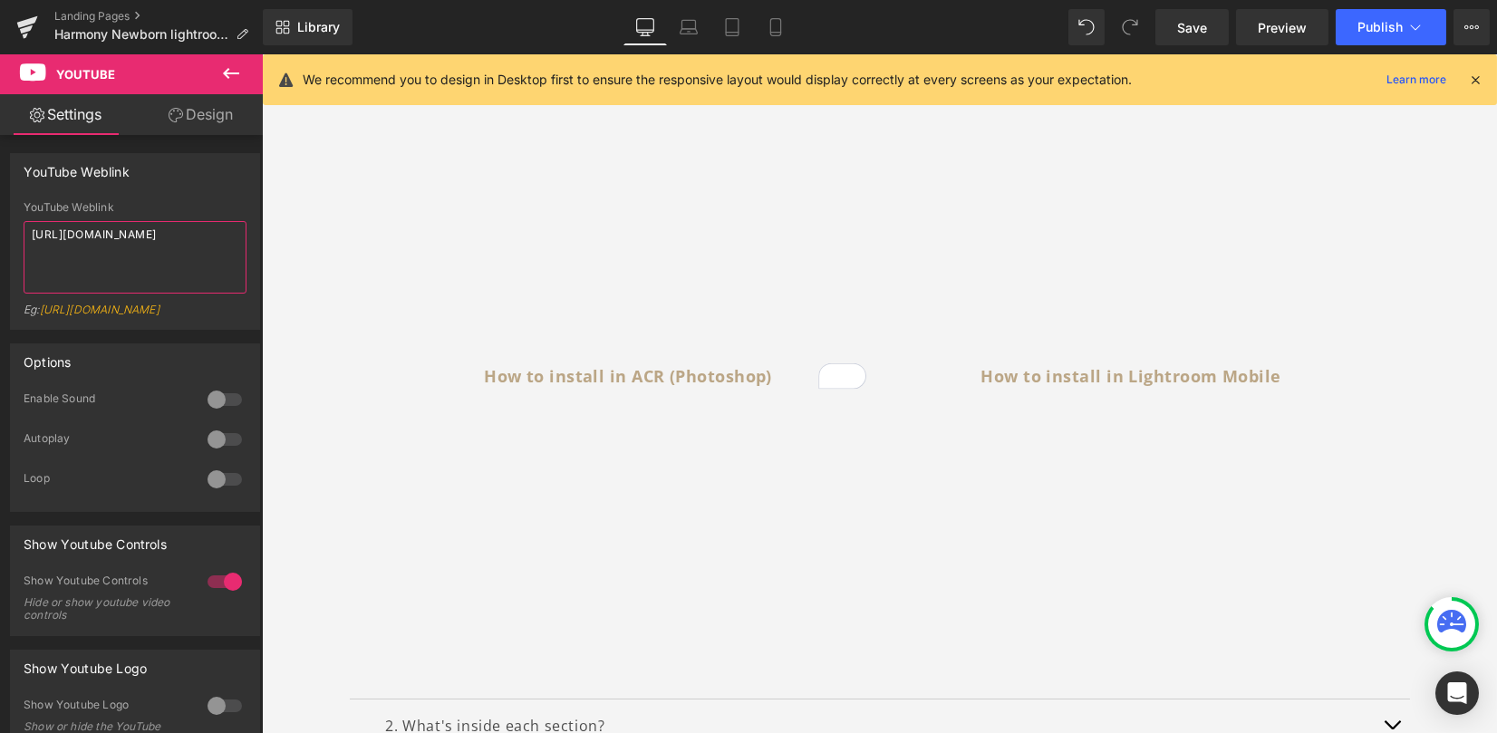
drag, startPoint x: 215, startPoint y: 233, endPoint x: -44, endPoint y: 212, distance: 260.0
click at [0, 212] on html "Youtube You are previewing how the will restyle your page. You can not edit Ele…" at bounding box center [748, 366] width 1497 height 733
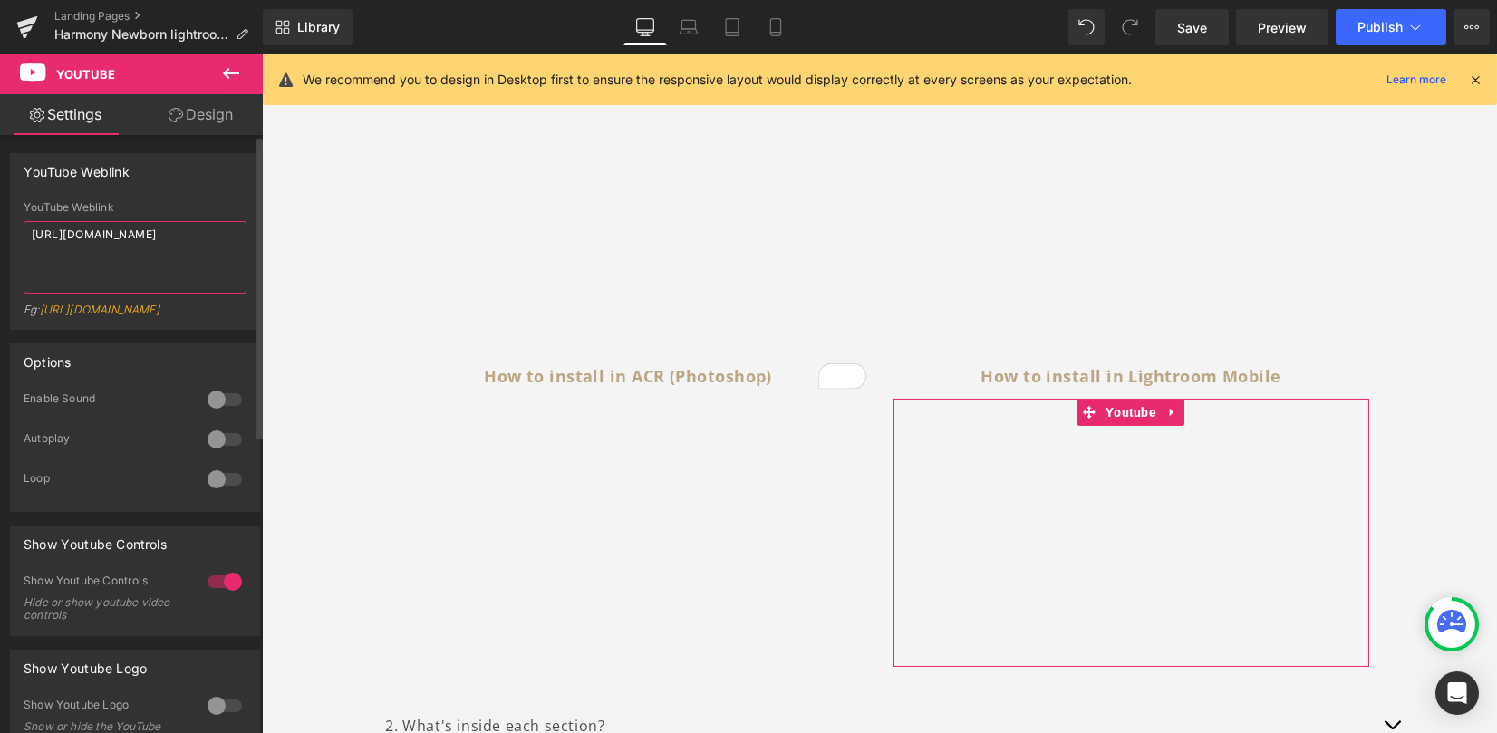
type textarea "[URL][DOMAIN_NAME]"
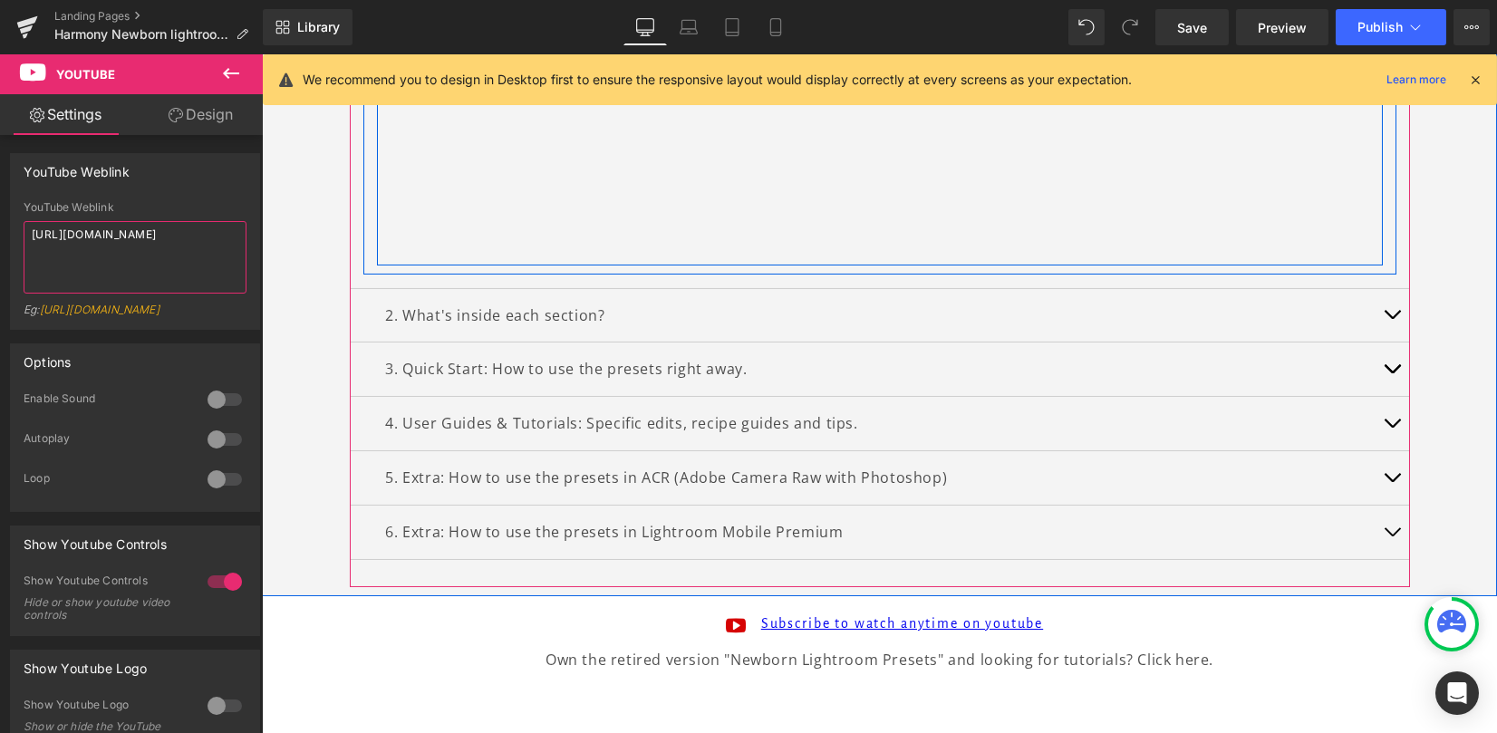
scroll to position [1299, 0]
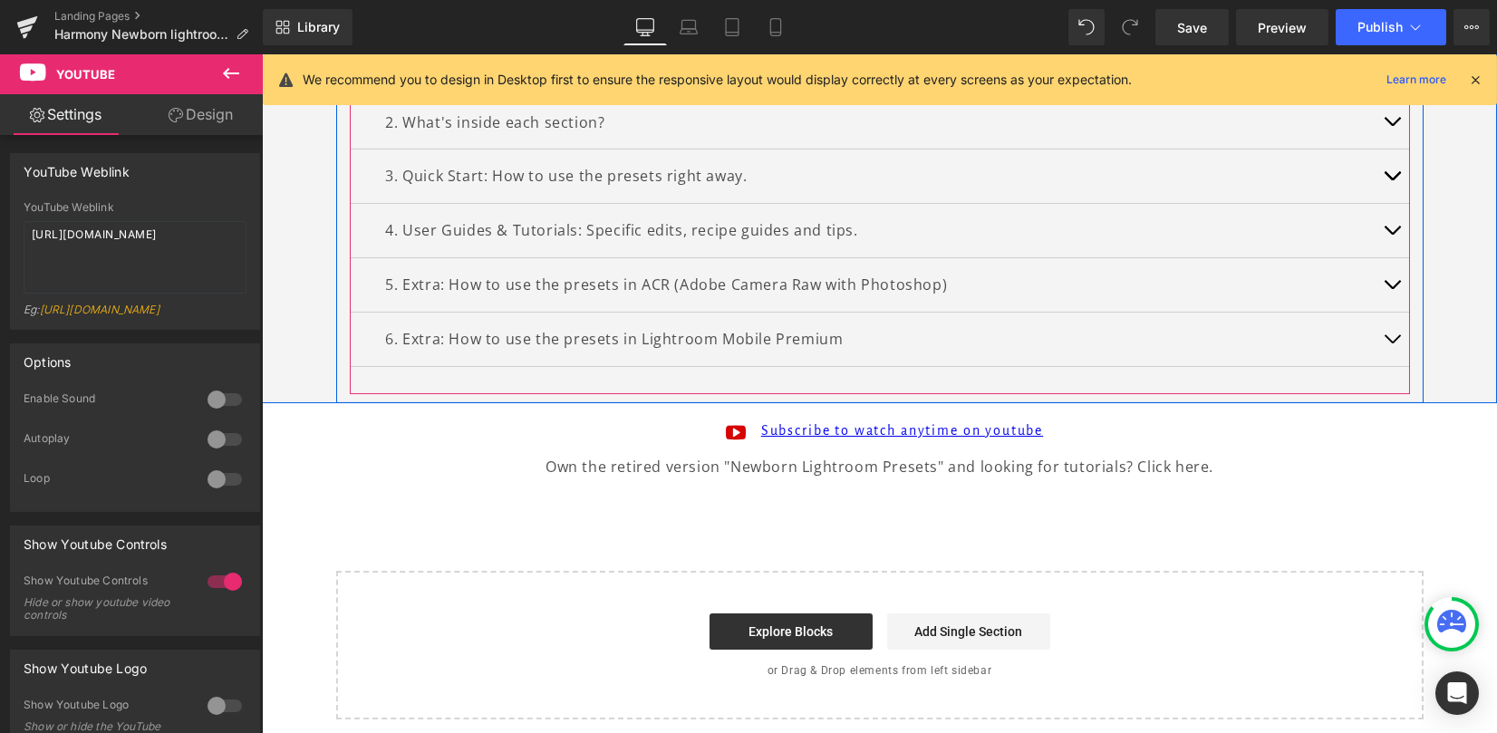
click at [1388, 276] on button "button" at bounding box center [1392, 284] width 36 height 53
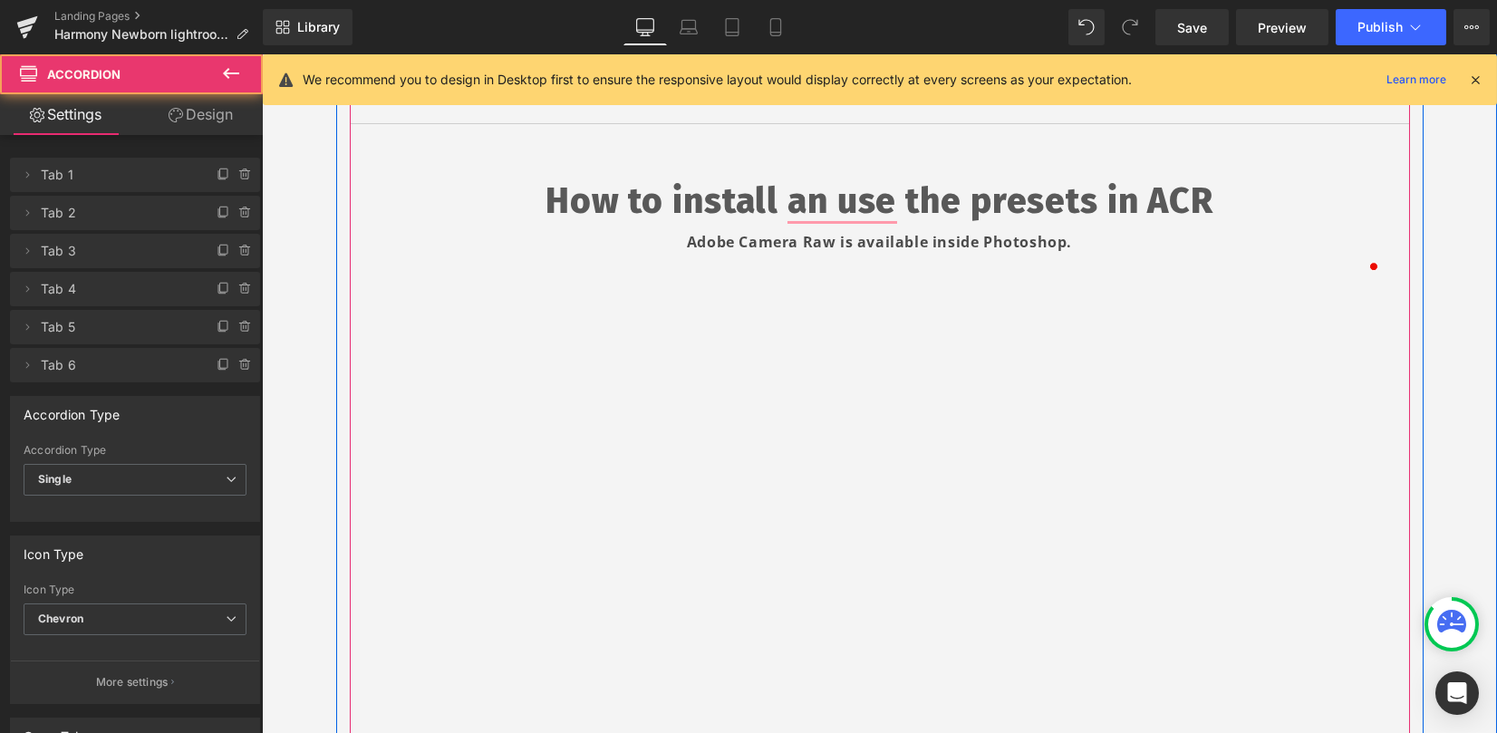
scroll to position [404, 0]
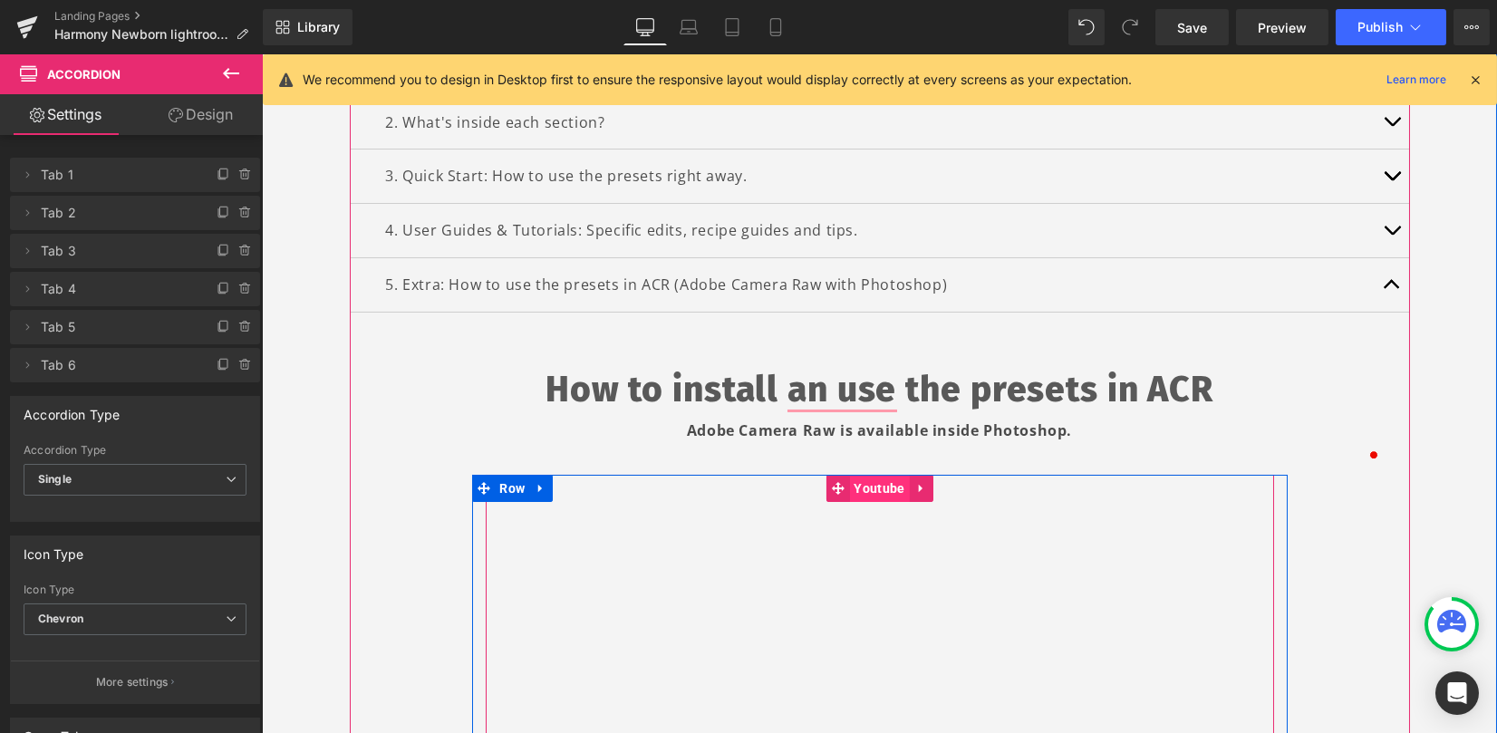
click at [879, 490] on span "Youtube" at bounding box center [879, 488] width 60 height 27
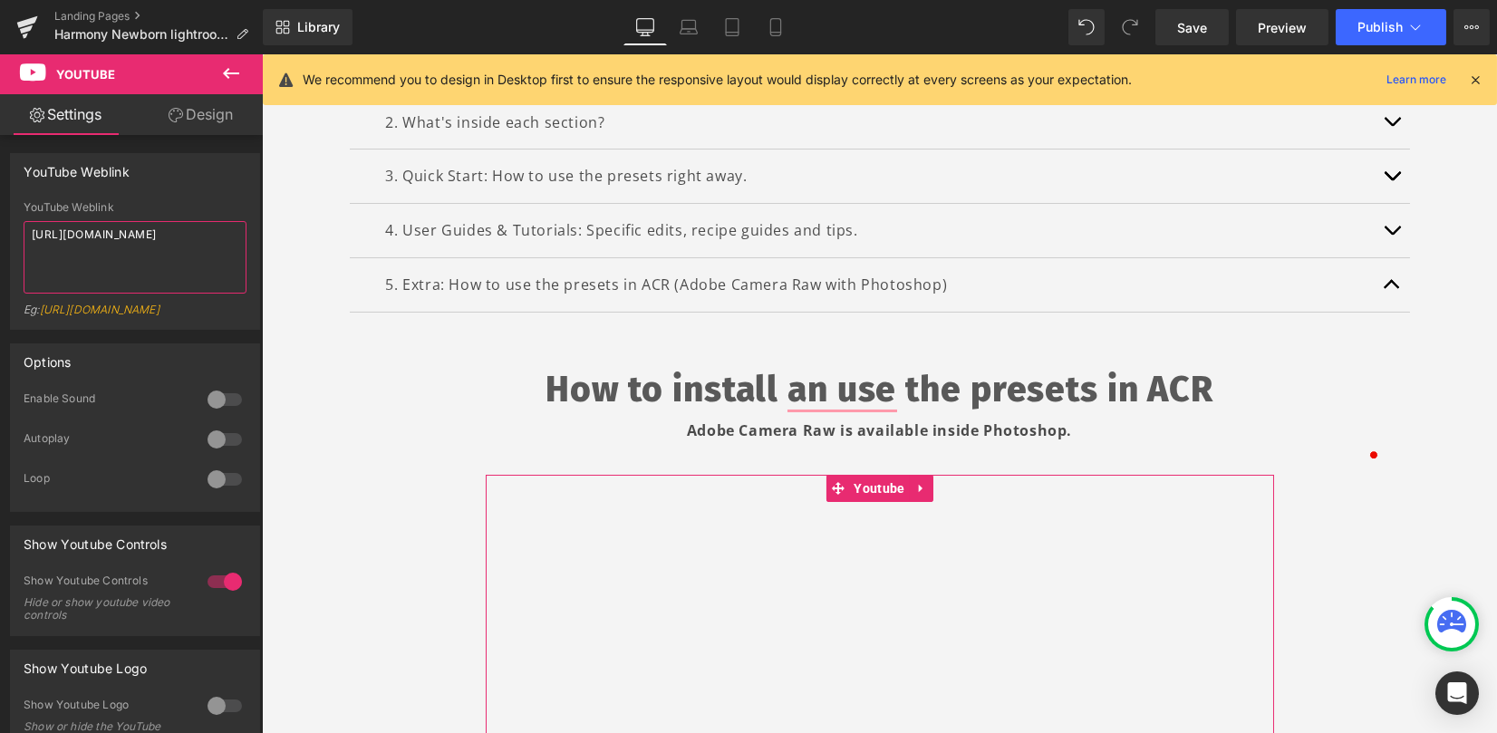
drag, startPoint x: 218, startPoint y: 234, endPoint x: -90, endPoint y: 206, distance: 308.5
click at [0, 206] on html "Youtube You are previewing how the will restyle your page. You can not edit Ele…" at bounding box center [748, 366] width 1497 height 733
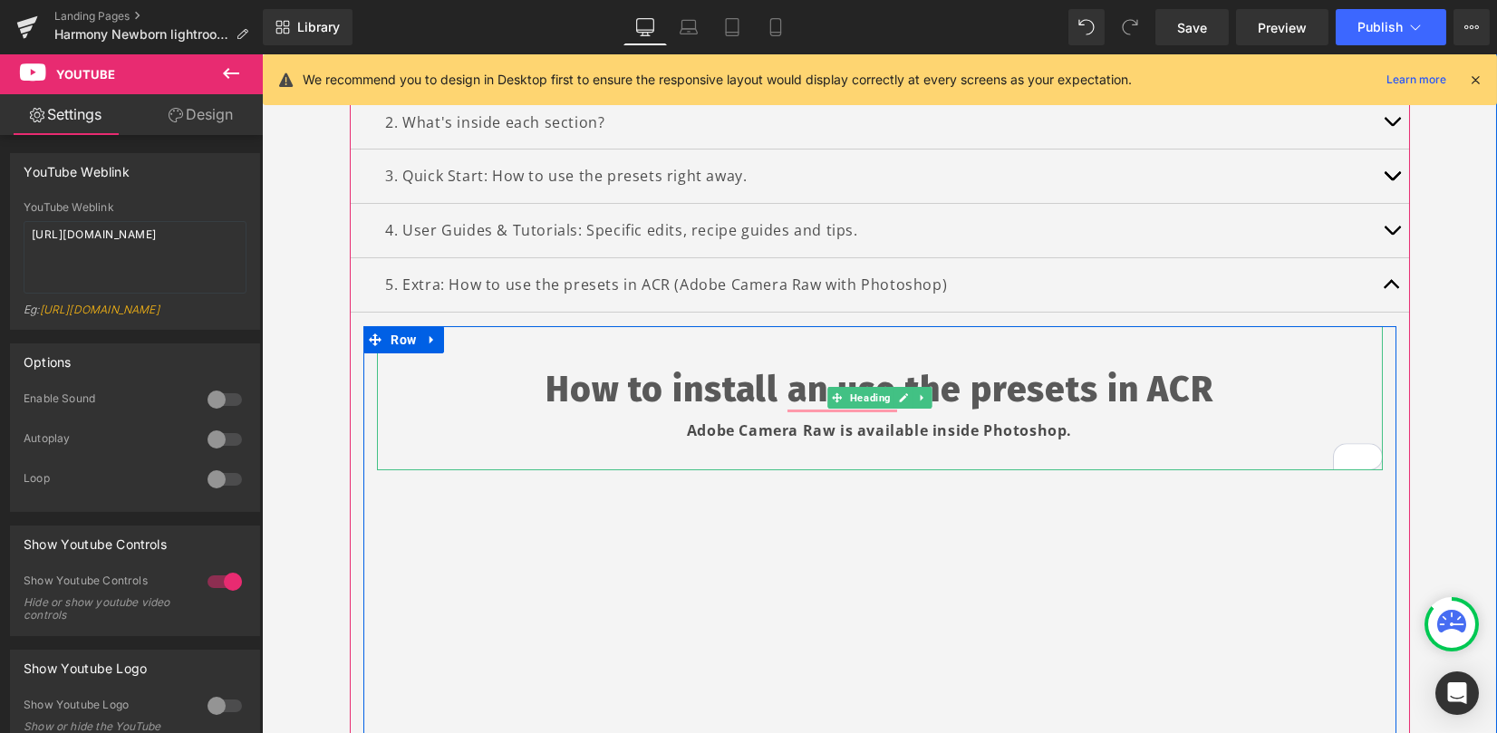
click at [817, 386] on h1 "How to install an use the presets in ACR" at bounding box center [880, 390] width 1006 height 56
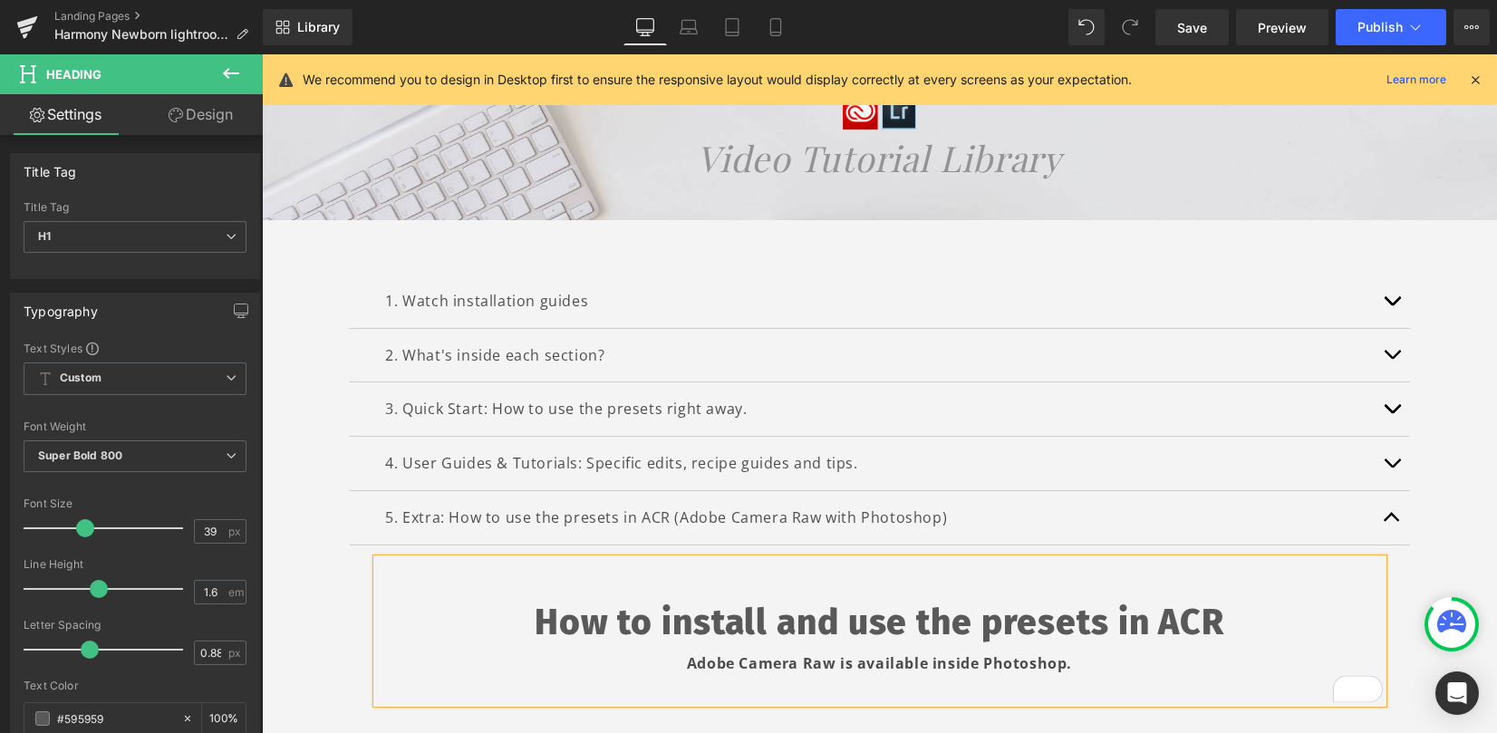
scroll to position [163, 0]
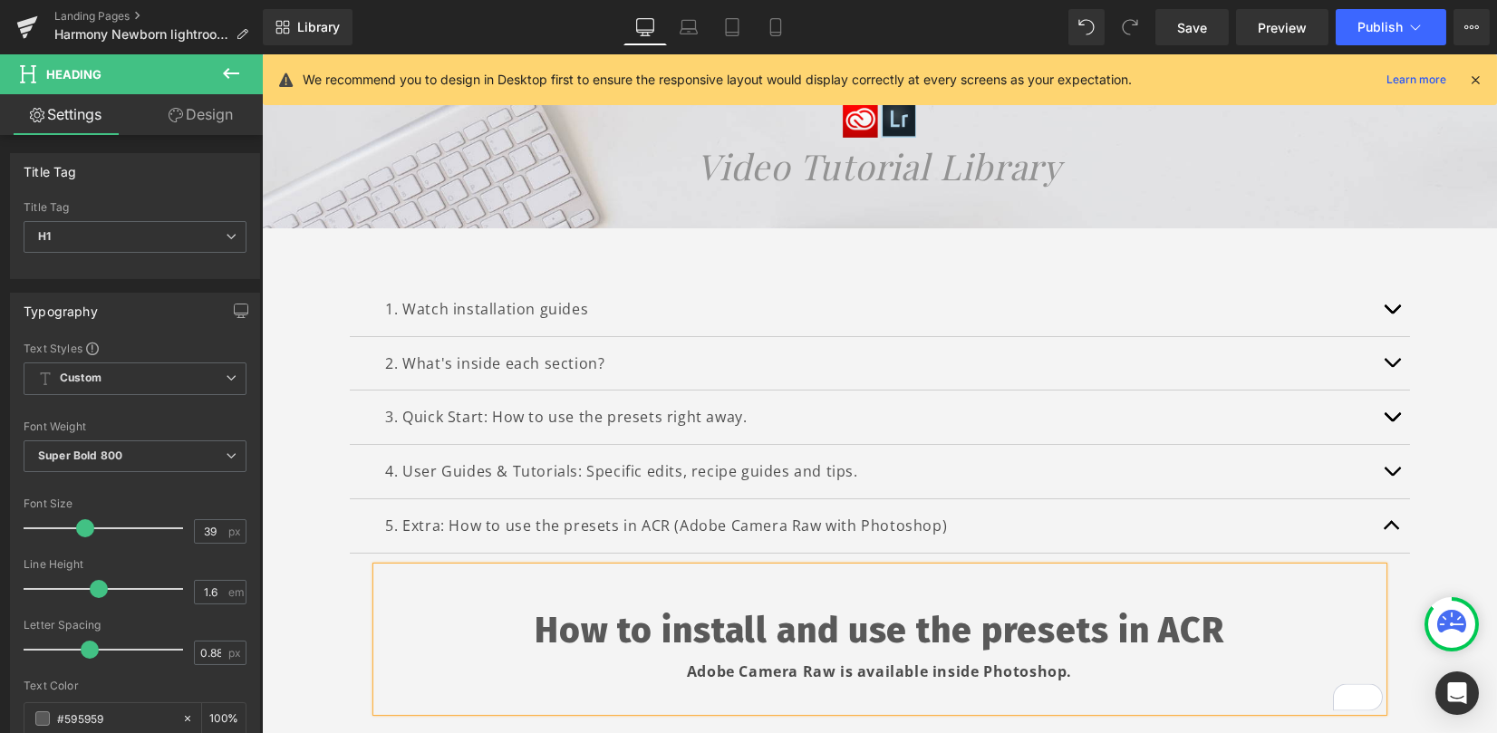
click at [1392, 314] on span "button" at bounding box center [1392, 314] width 0 height 0
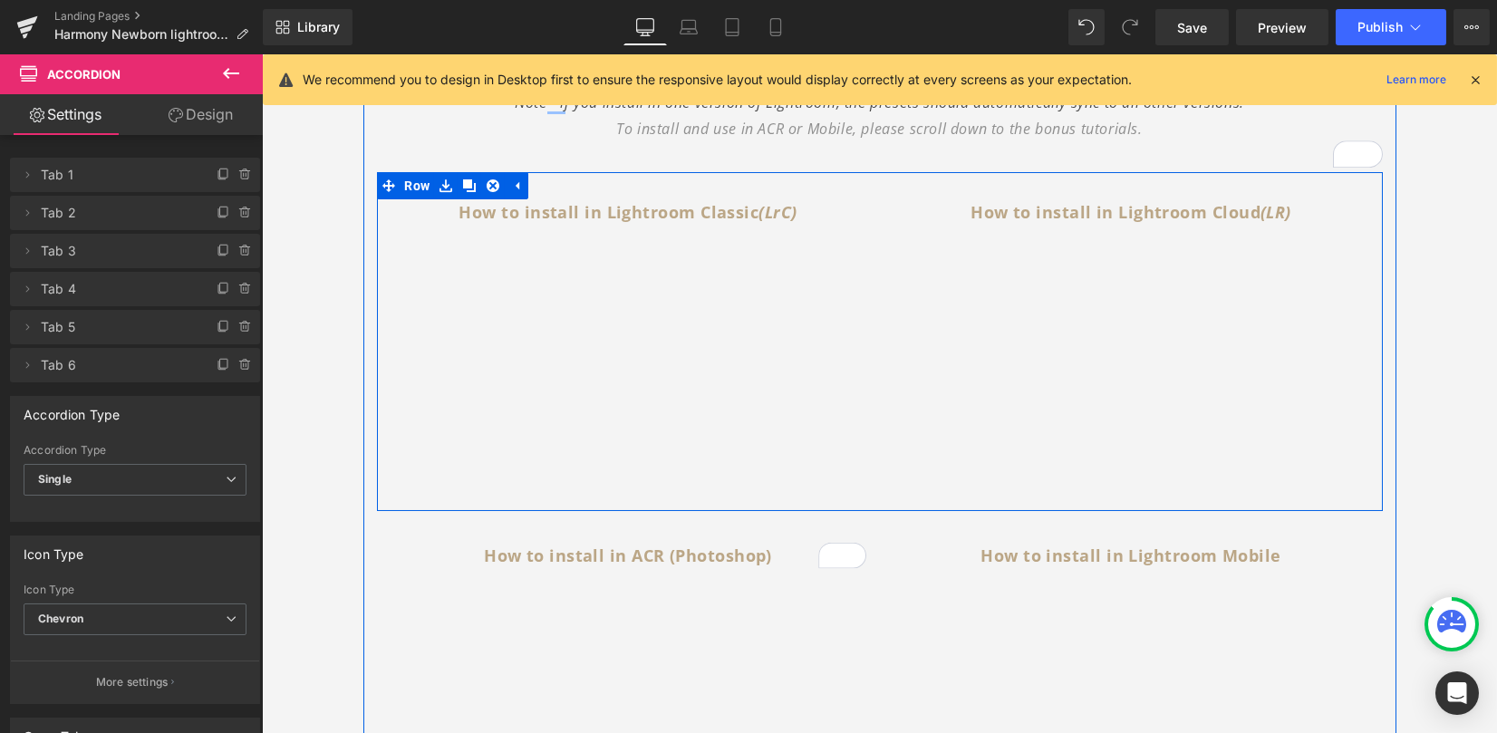
scroll to position [526, 0]
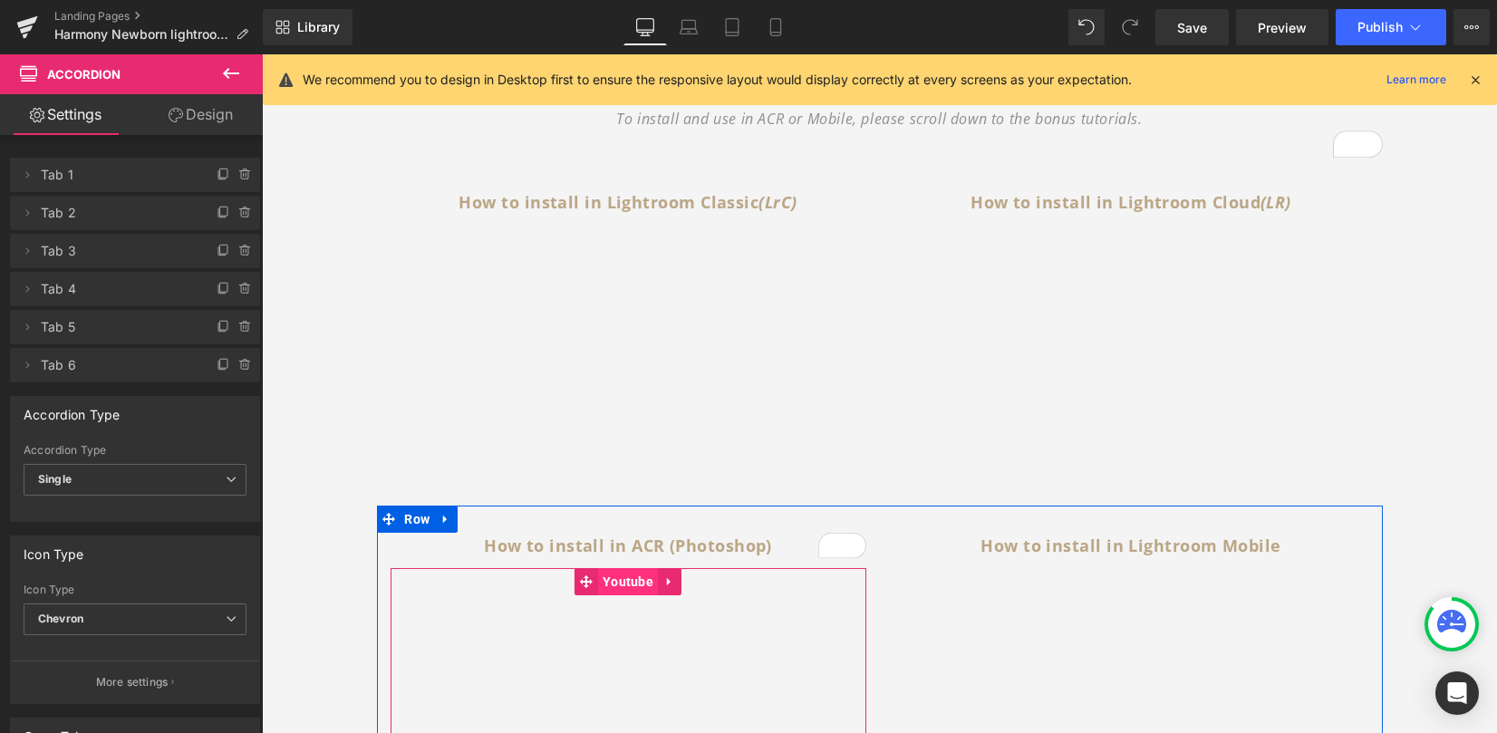
click at [603, 579] on span "Youtube" at bounding box center [628, 581] width 60 height 27
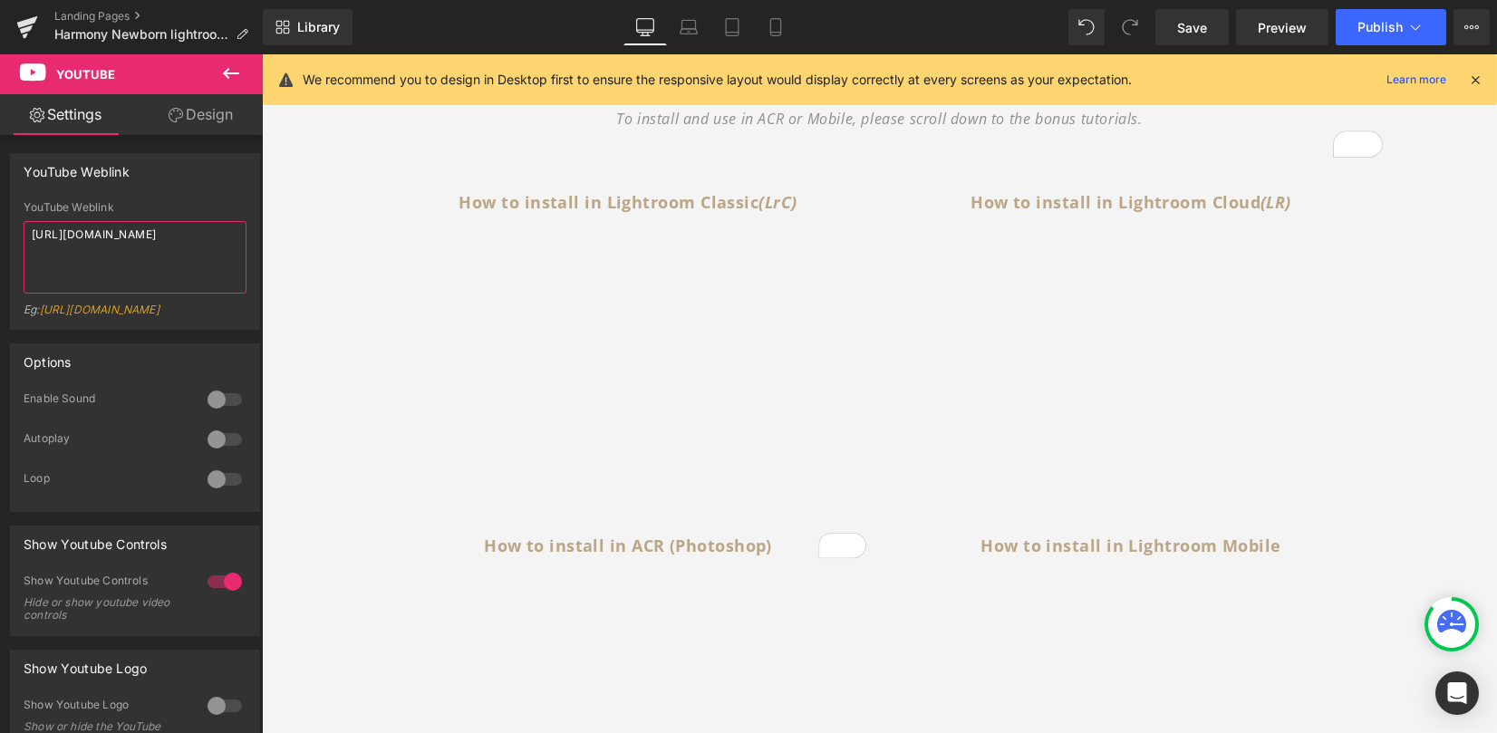
drag, startPoint x: 155, startPoint y: 257, endPoint x: -237, endPoint y: 123, distance: 413.8
click at [0, 123] on html "Youtube You are previewing how the will restyle your page. You can not edit Ele…" at bounding box center [748, 366] width 1497 height 733
type textarea "[URL][DOMAIN_NAME]"
click at [1436, 331] on div "1. Watch installation guides Text Block INSTALLATION GUIDES HOW TO INSTALL THE …" at bounding box center [879, 521] width 1235 height 1310
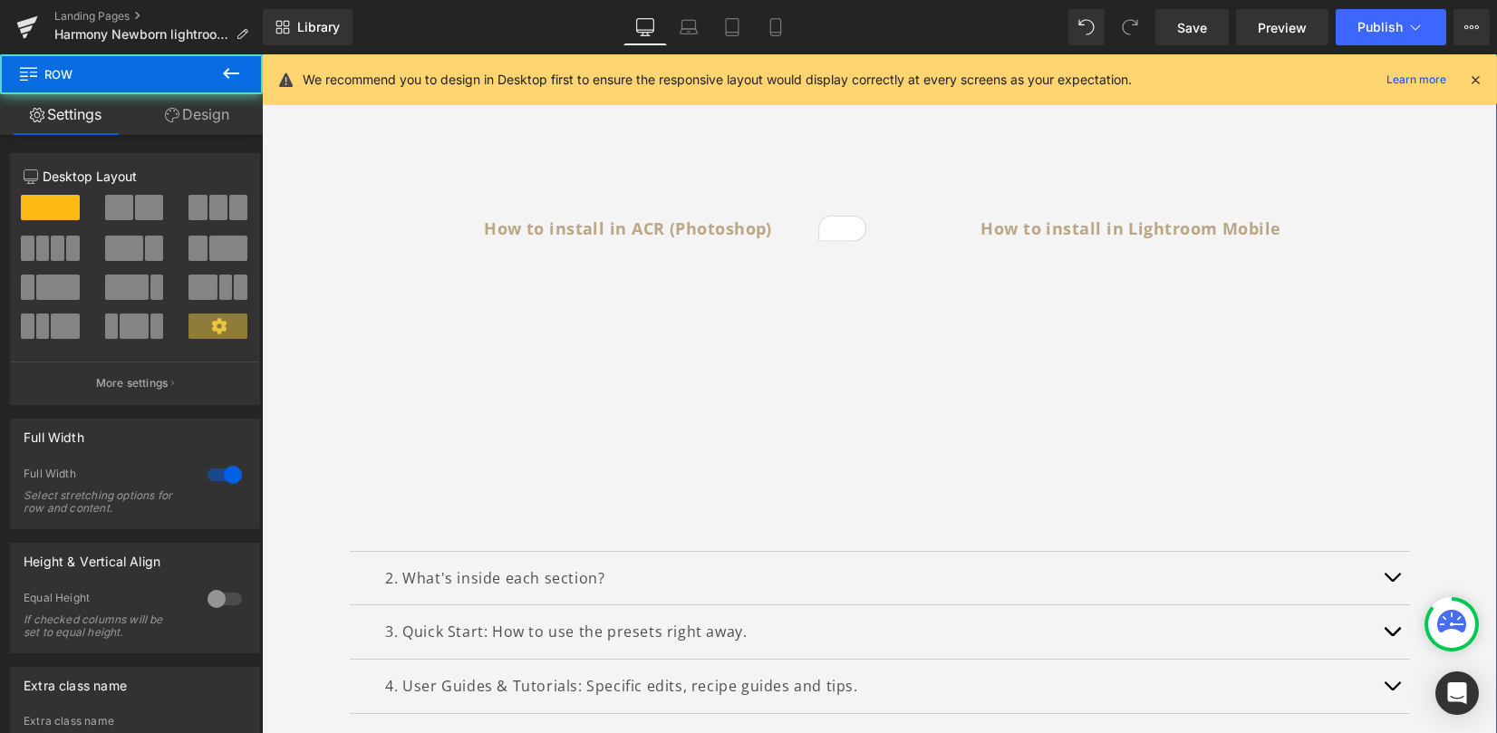
scroll to position [888, 0]
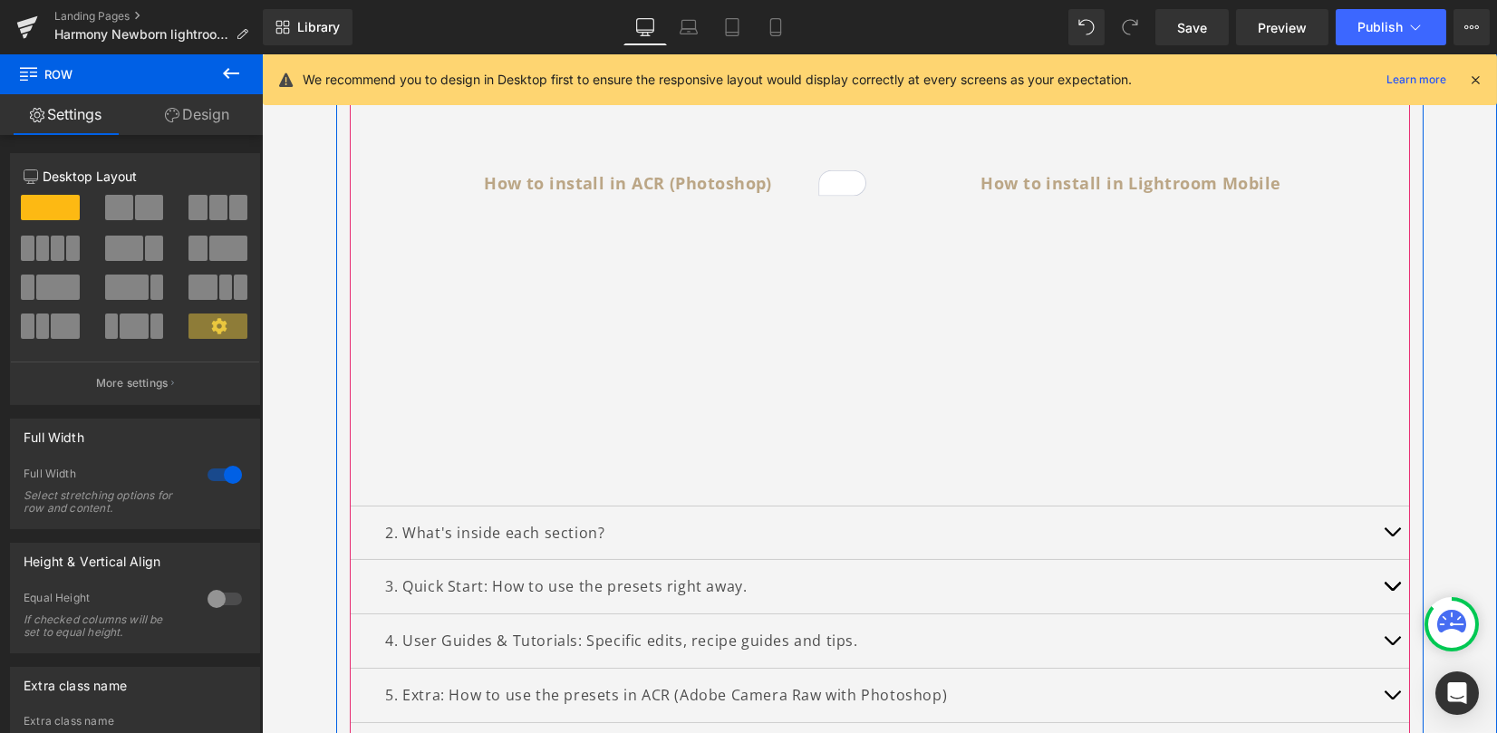
click at [1390, 539] on button "button" at bounding box center [1392, 533] width 36 height 53
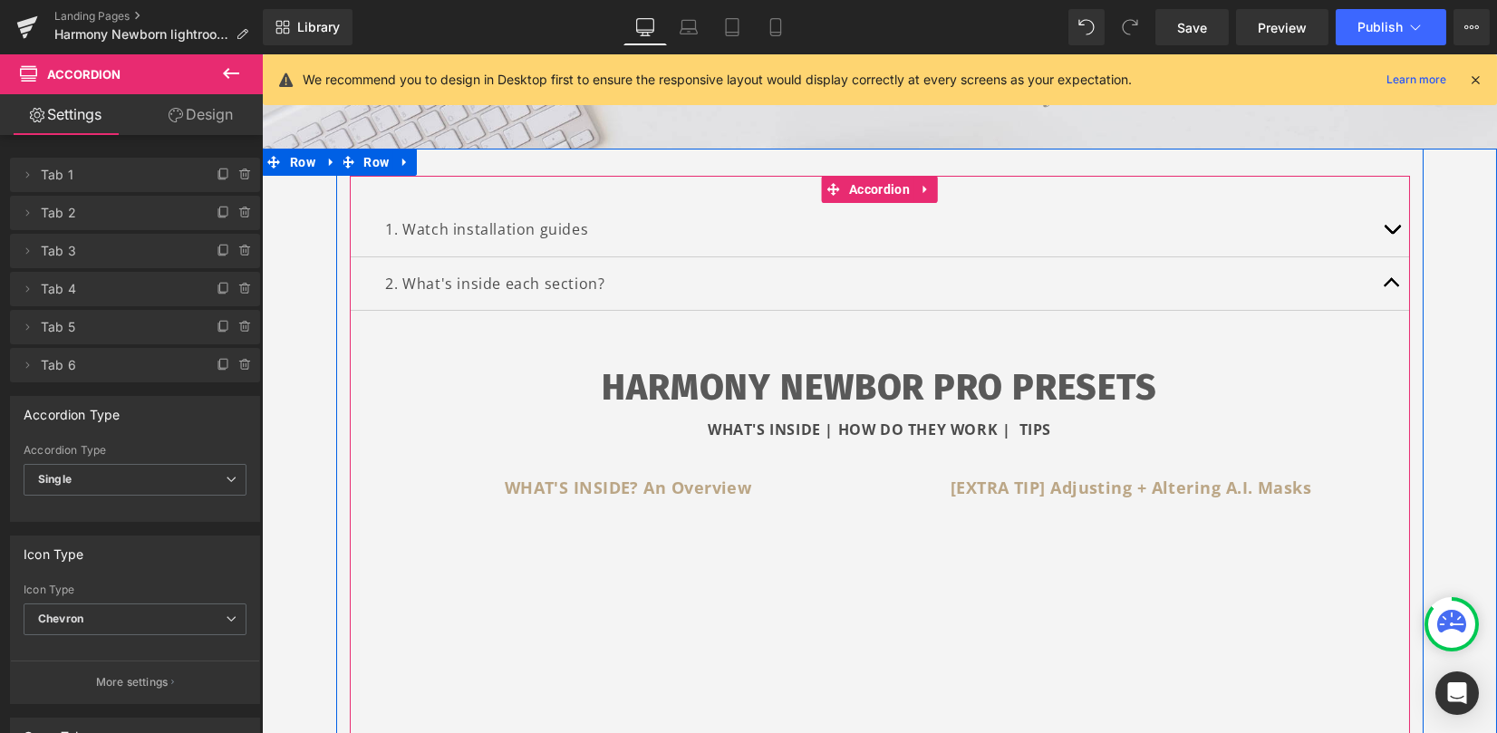
scroll to position [121, 0]
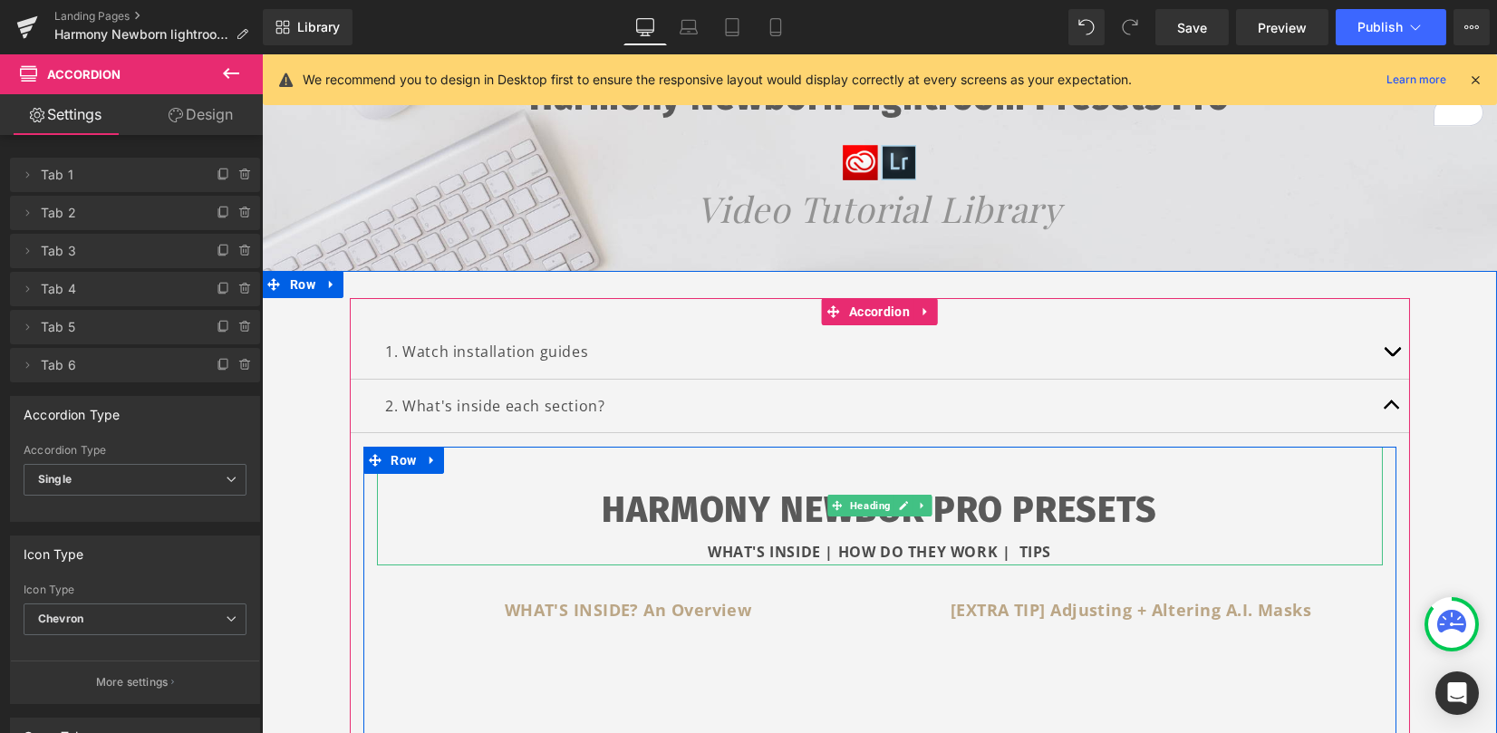
click at [1392, 410] on span "button" at bounding box center [1392, 410] width 0 height 0
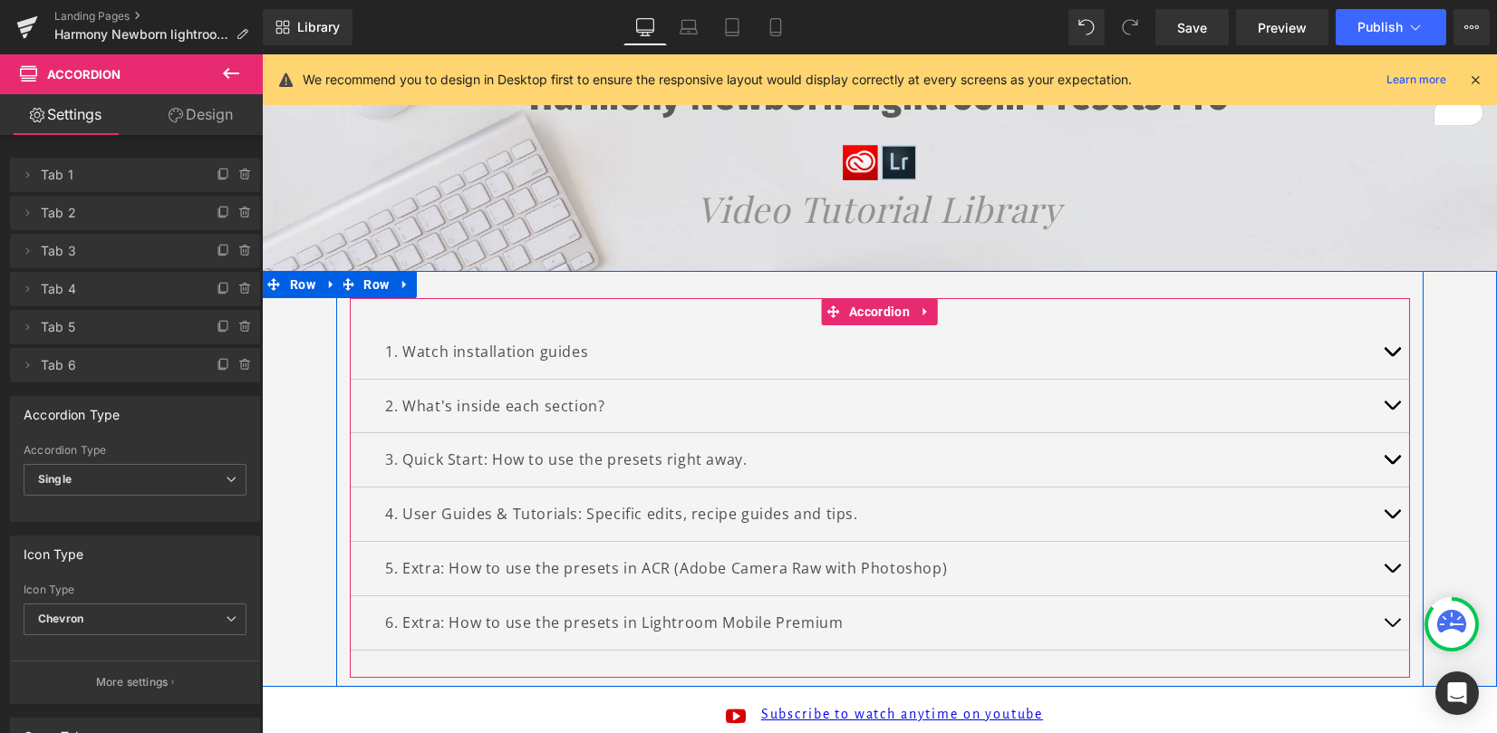
click at [1391, 460] on button "button" at bounding box center [1392, 459] width 36 height 53
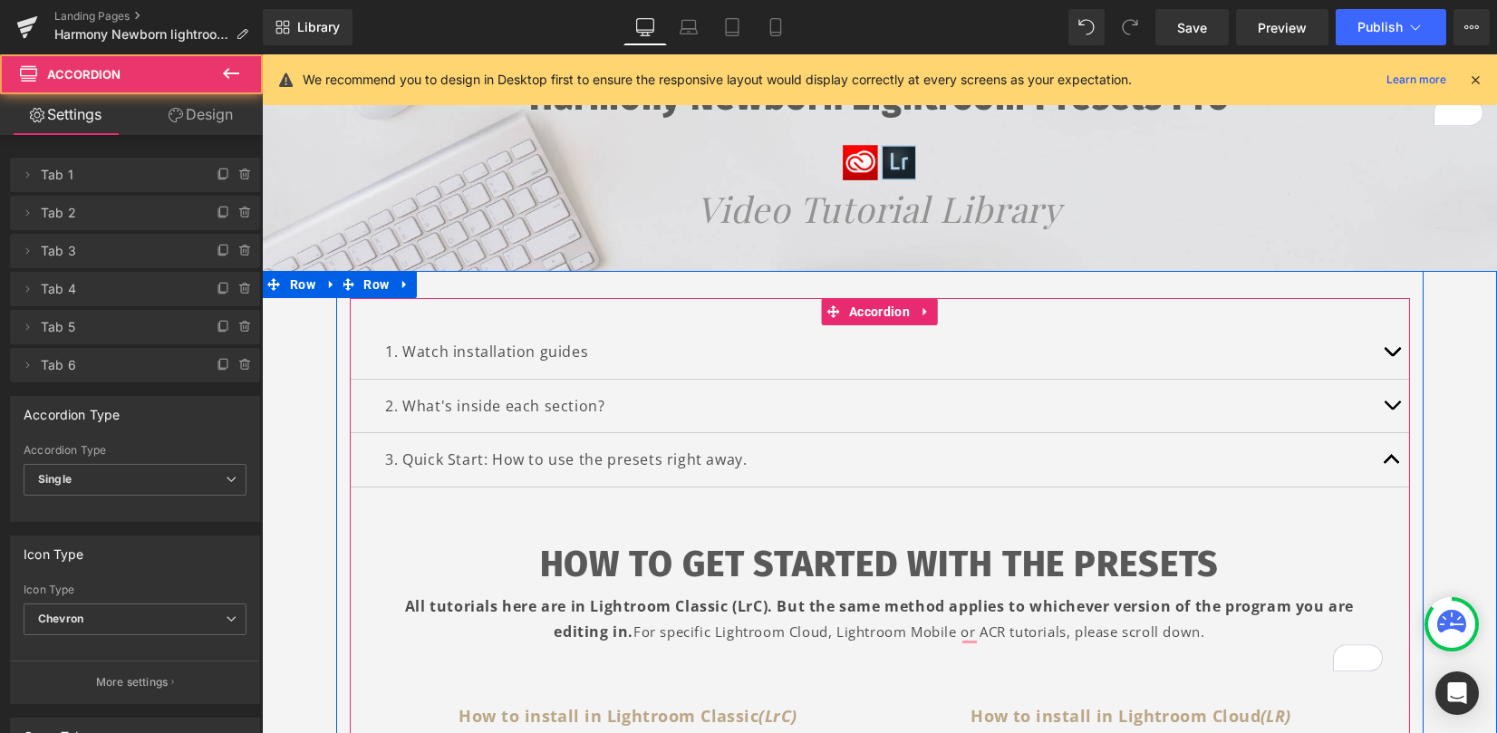
click at [1382, 398] on button "button" at bounding box center [1392, 406] width 36 height 53
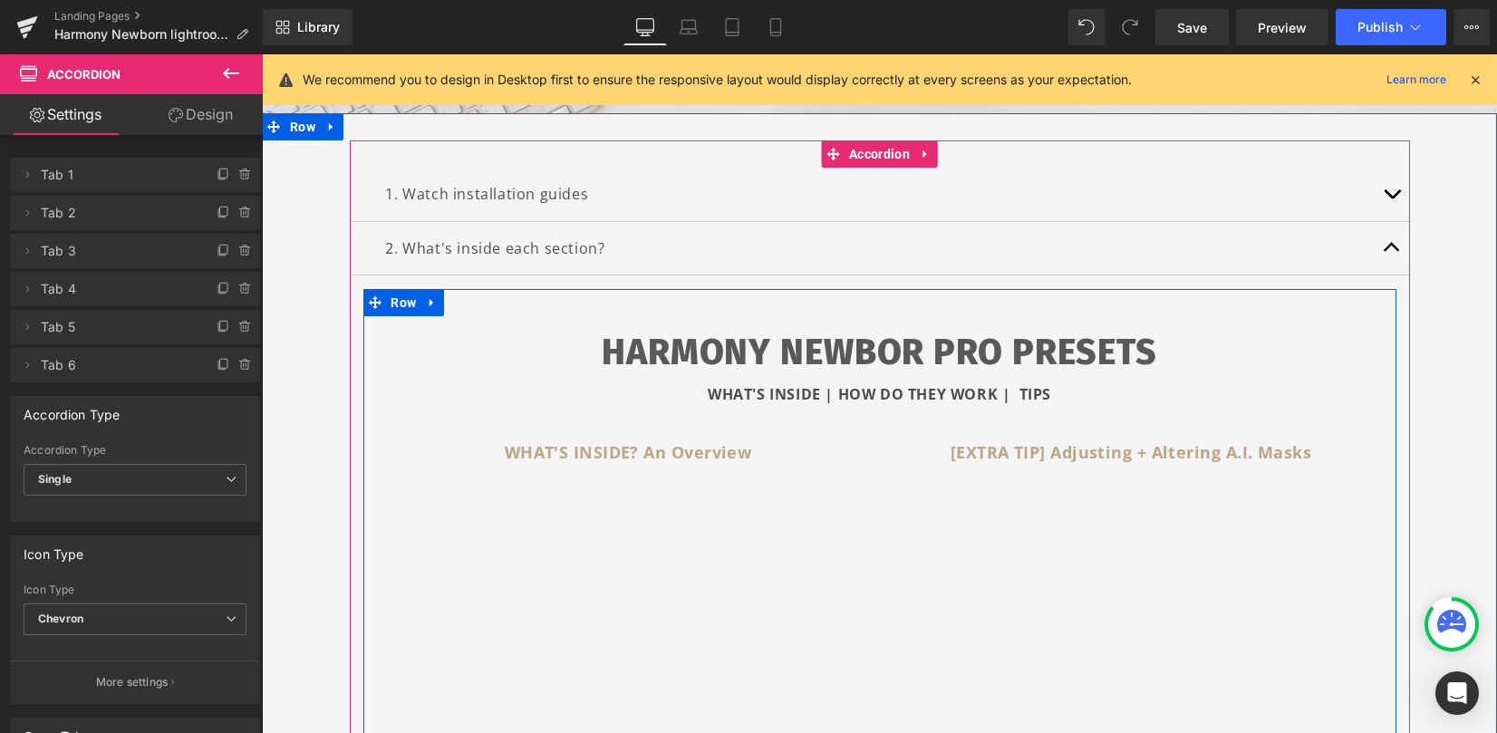
scroll to position [241, 0]
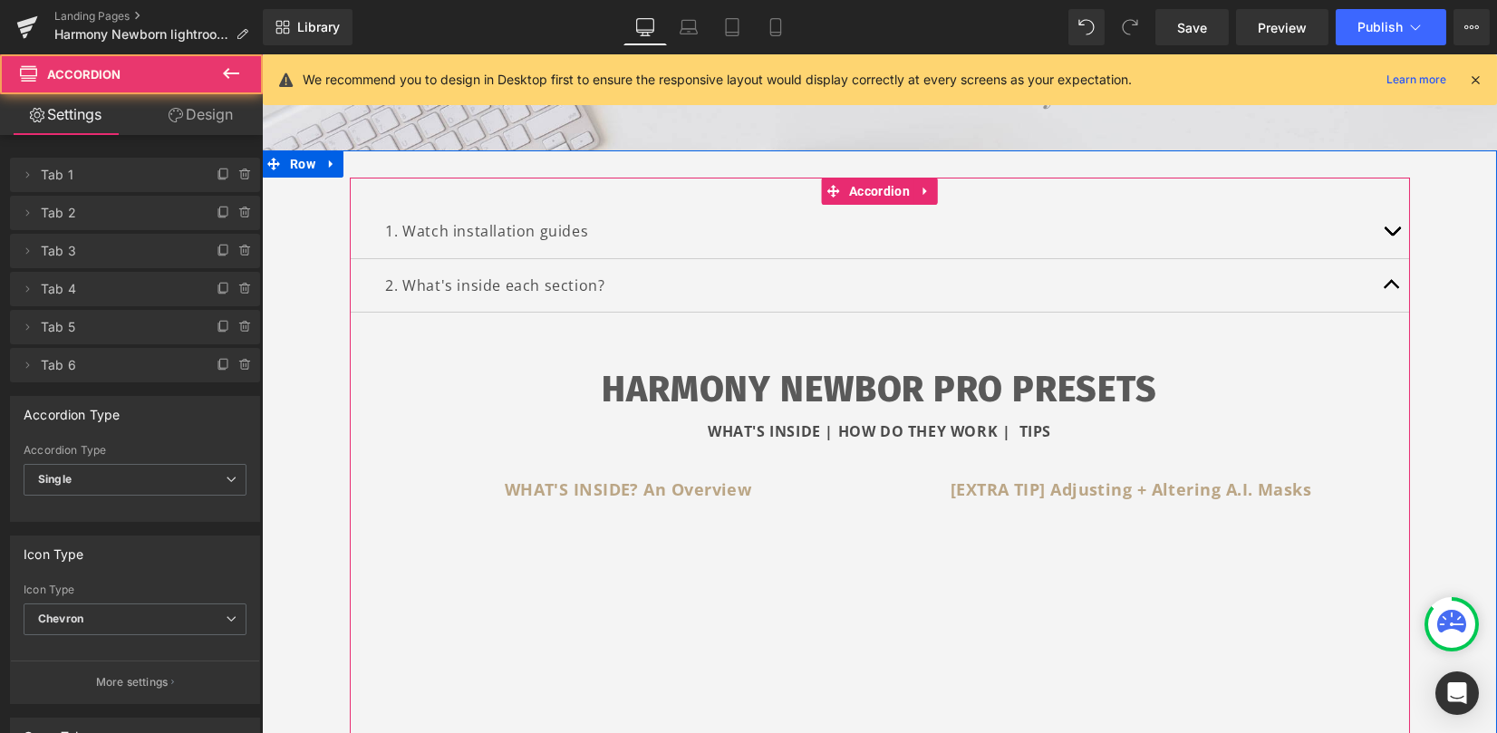
click at [1392, 289] on span "button" at bounding box center [1392, 289] width 0 height 0
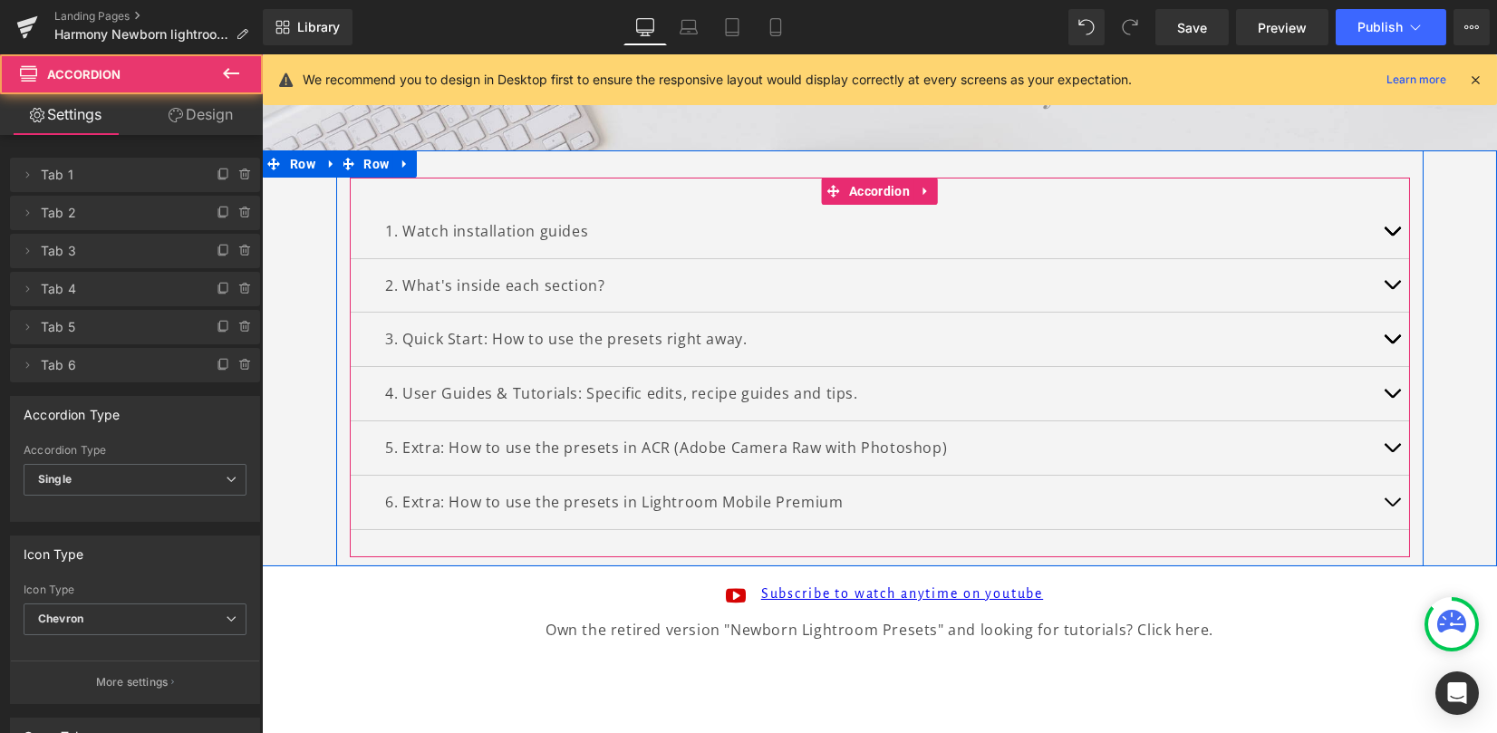
click at [1386, 387] on button "button" at bounding box center [1392, 393] width 36 height 53
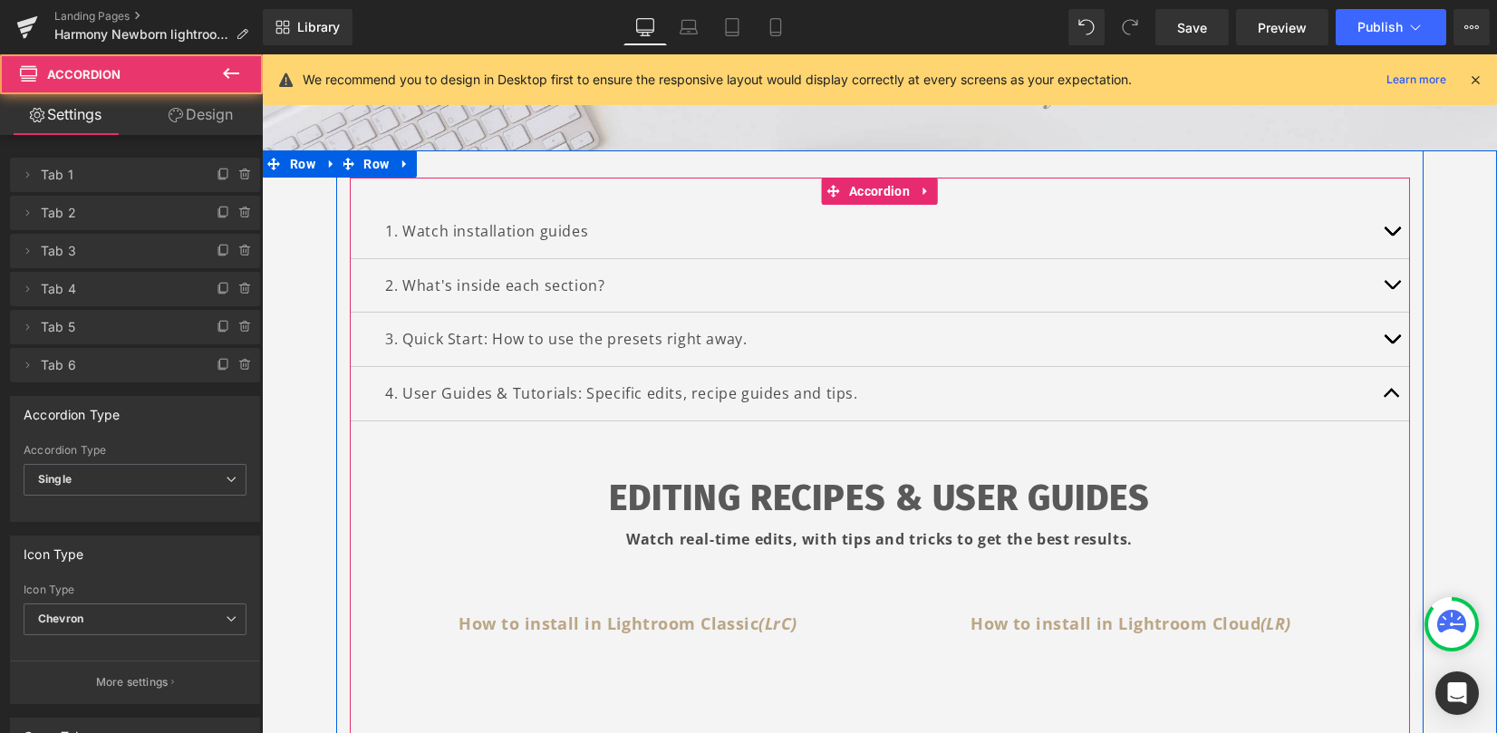
click at [1386, 387] on button "button" at bounding box center [1392, 393] width 36 height 53
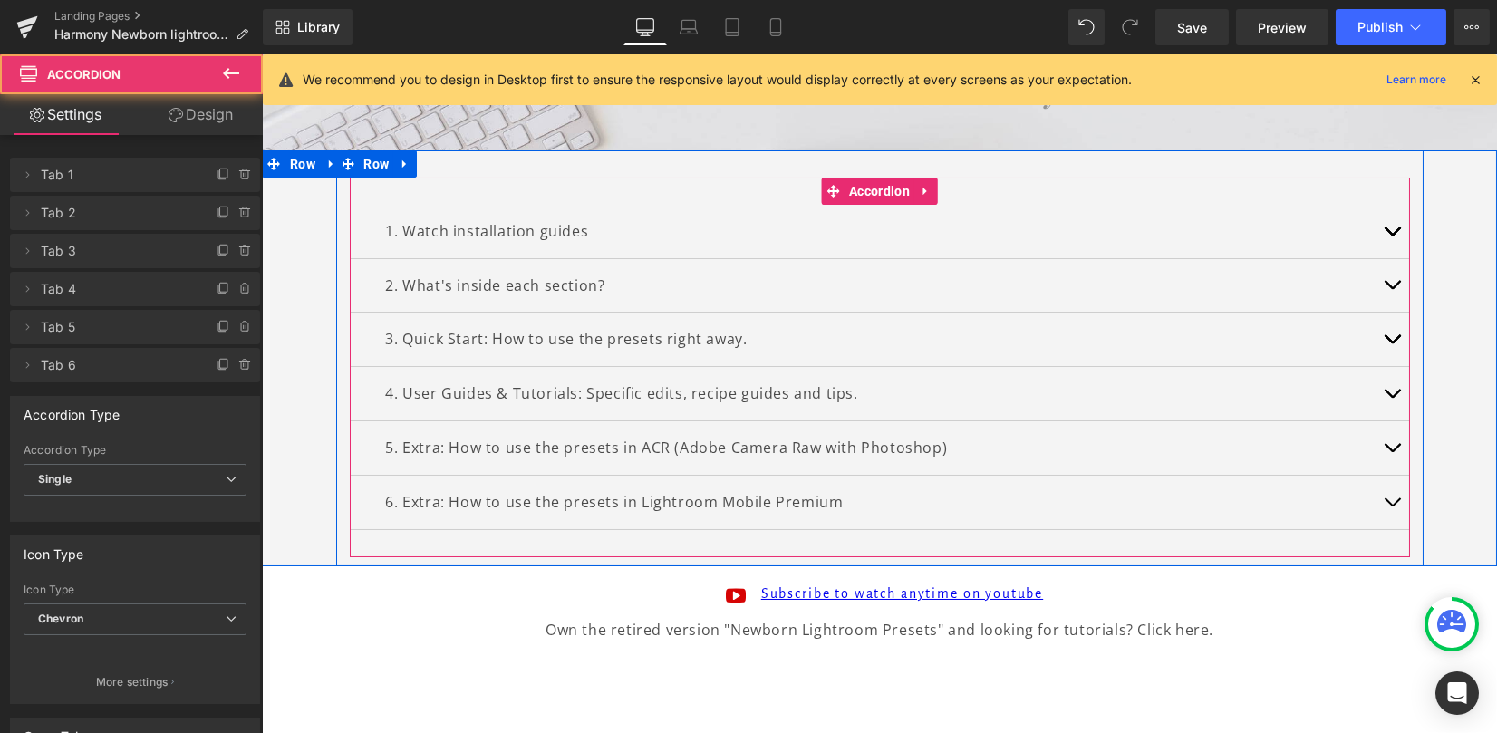
click at [1384, 283] on button "button" at bounding box center [1392, 285] width 36 height 53
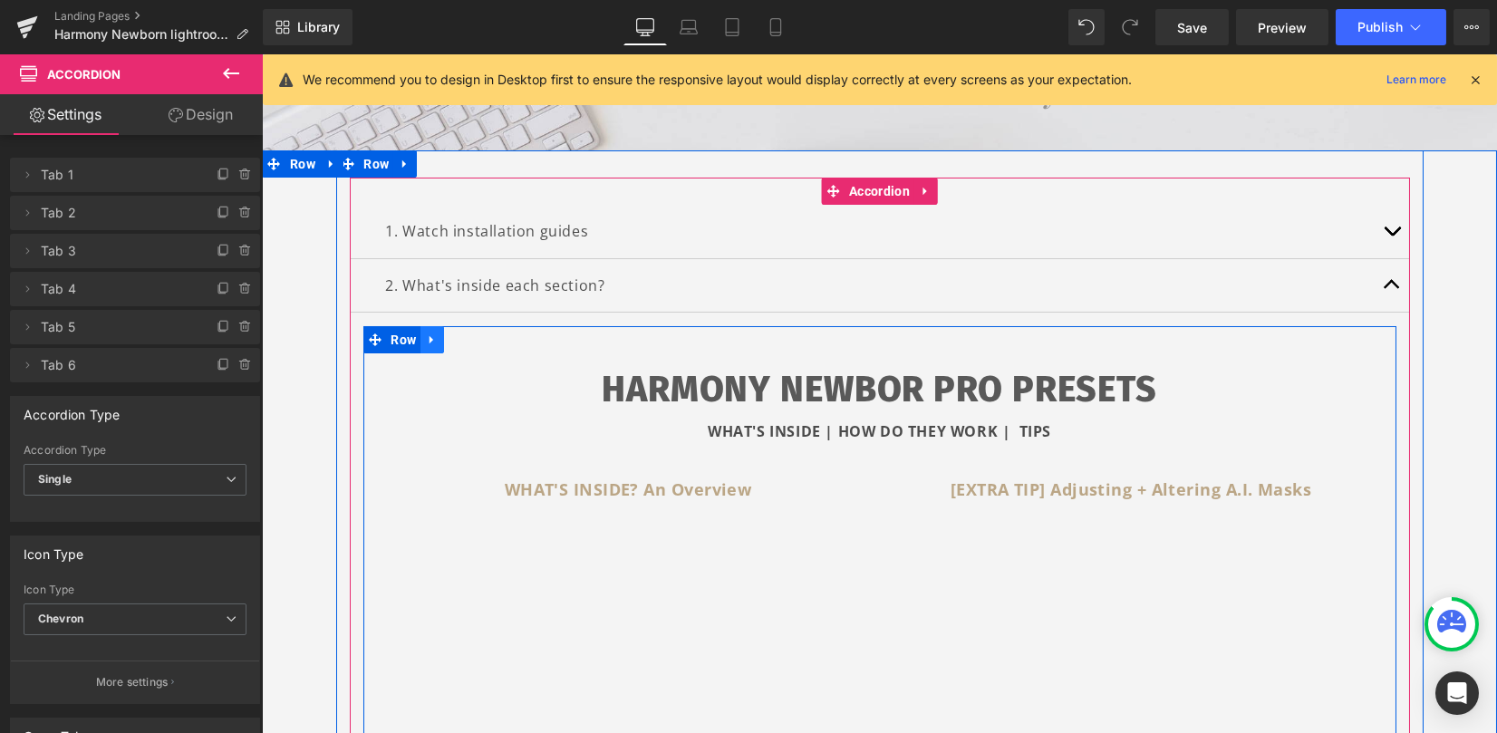
click at [429, 342] on icon at bounding box center [432, 341] width 13 height 14
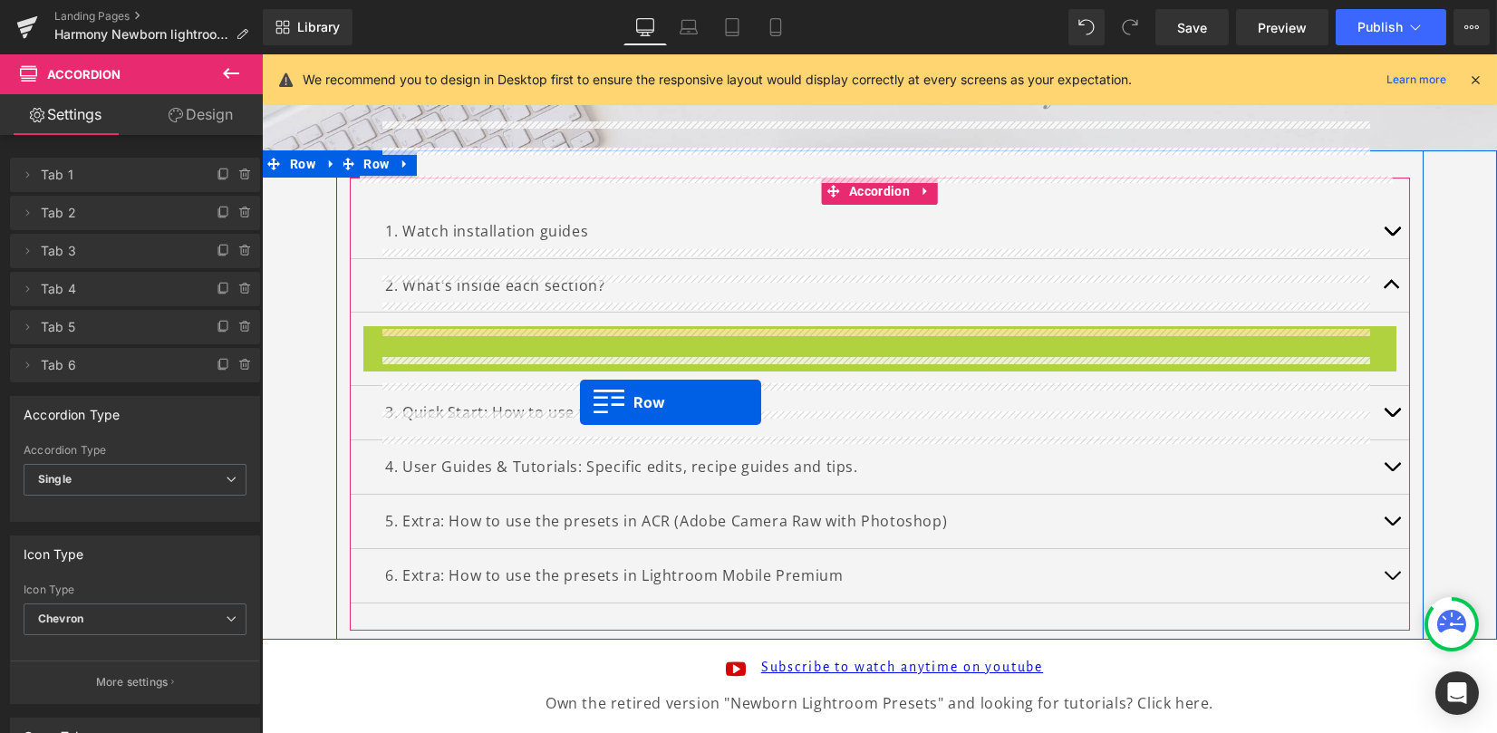
scroll to position [483, 0]
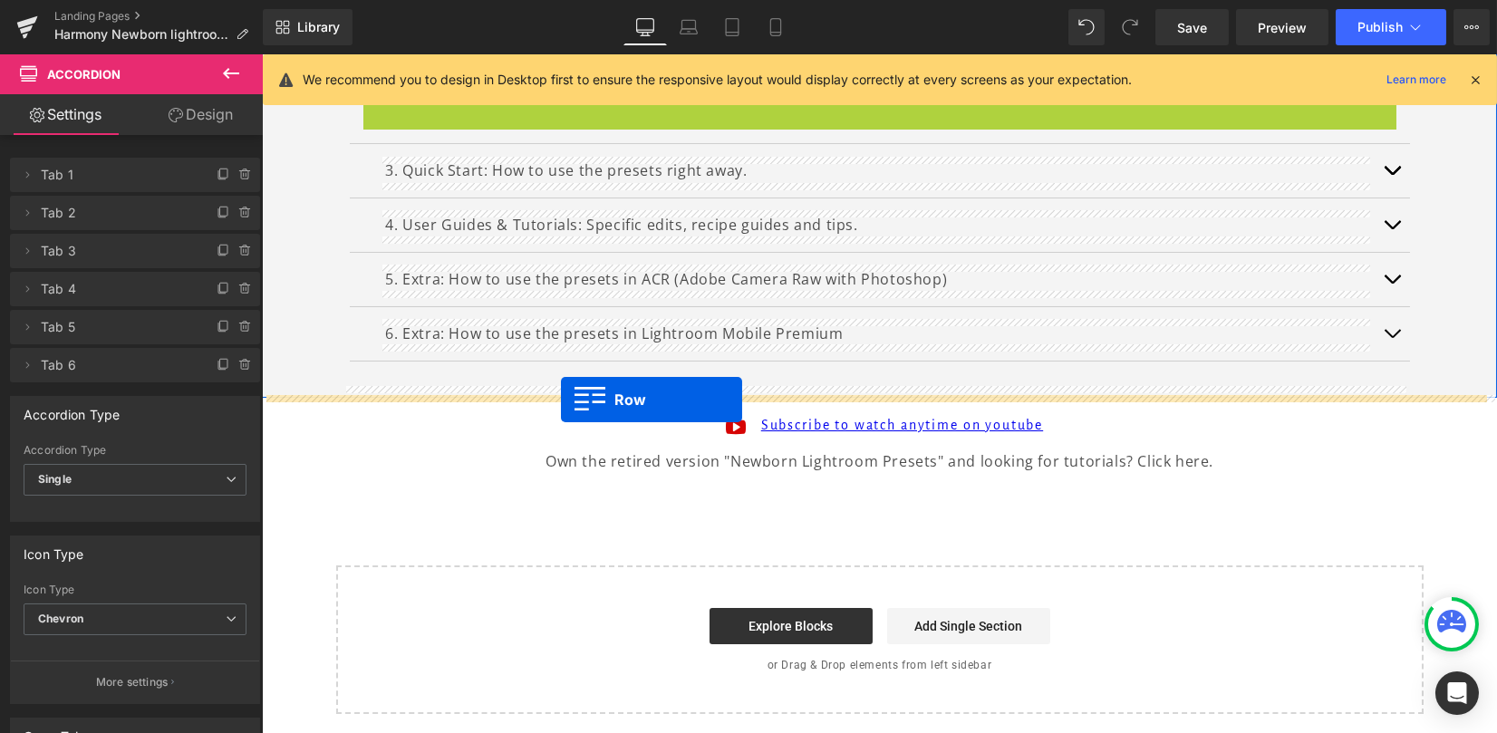
drag, startPoint x: 394, startPoint y: 339, endPoint x: 562, endPoint y: 400, distance: 178.3
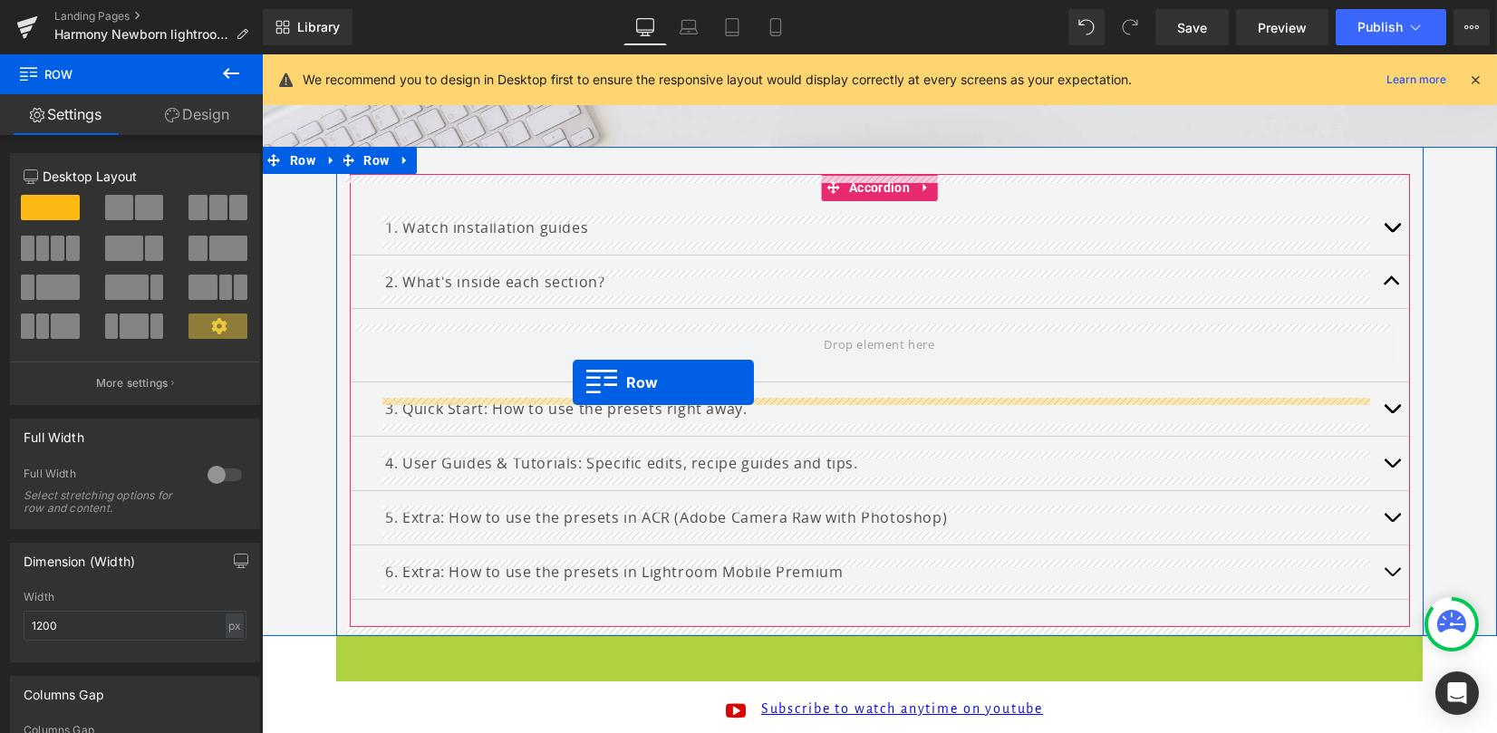
scroll to position [241, 0]
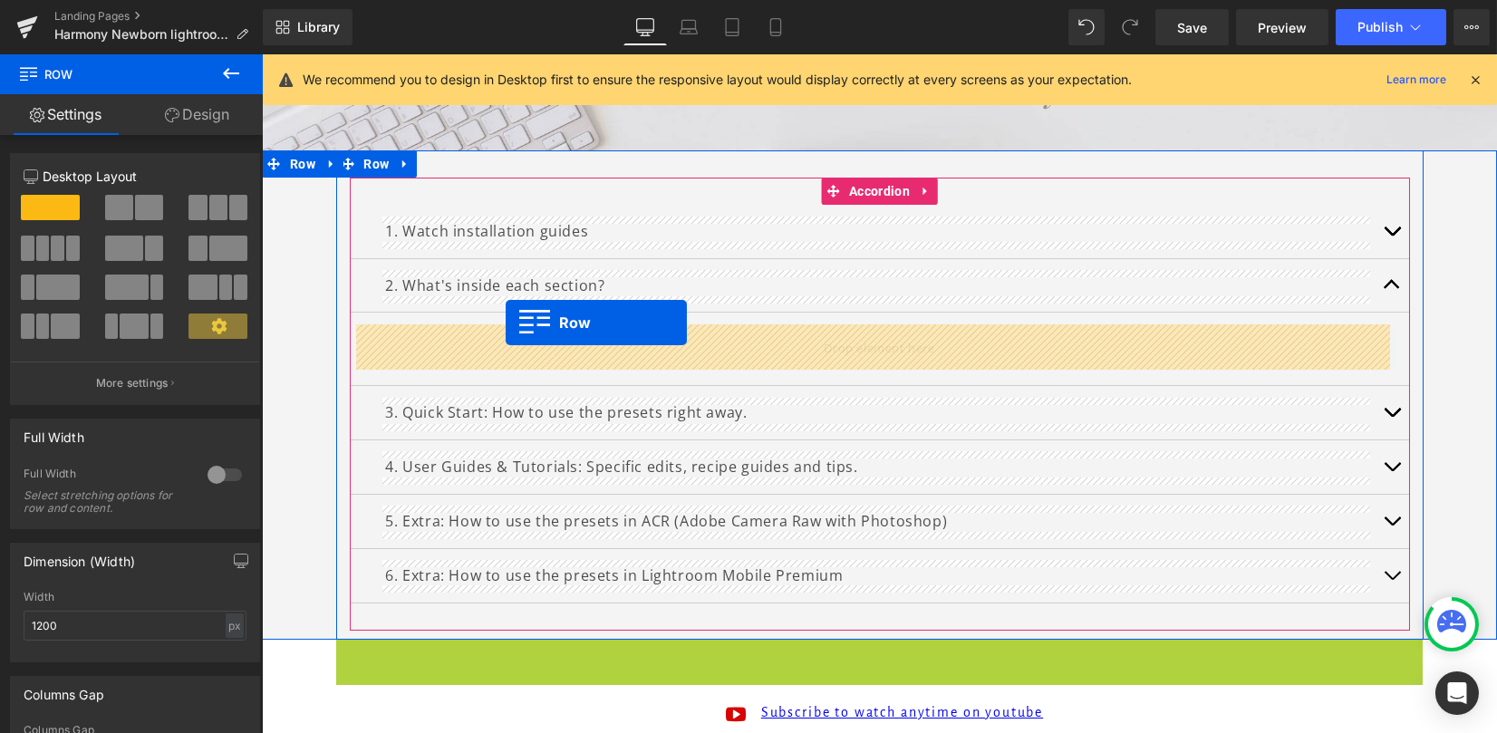
drag, startPoint x: 368, startPoint y: 411, endPoint x: 506, endPoint y: 322, distance: 164.4
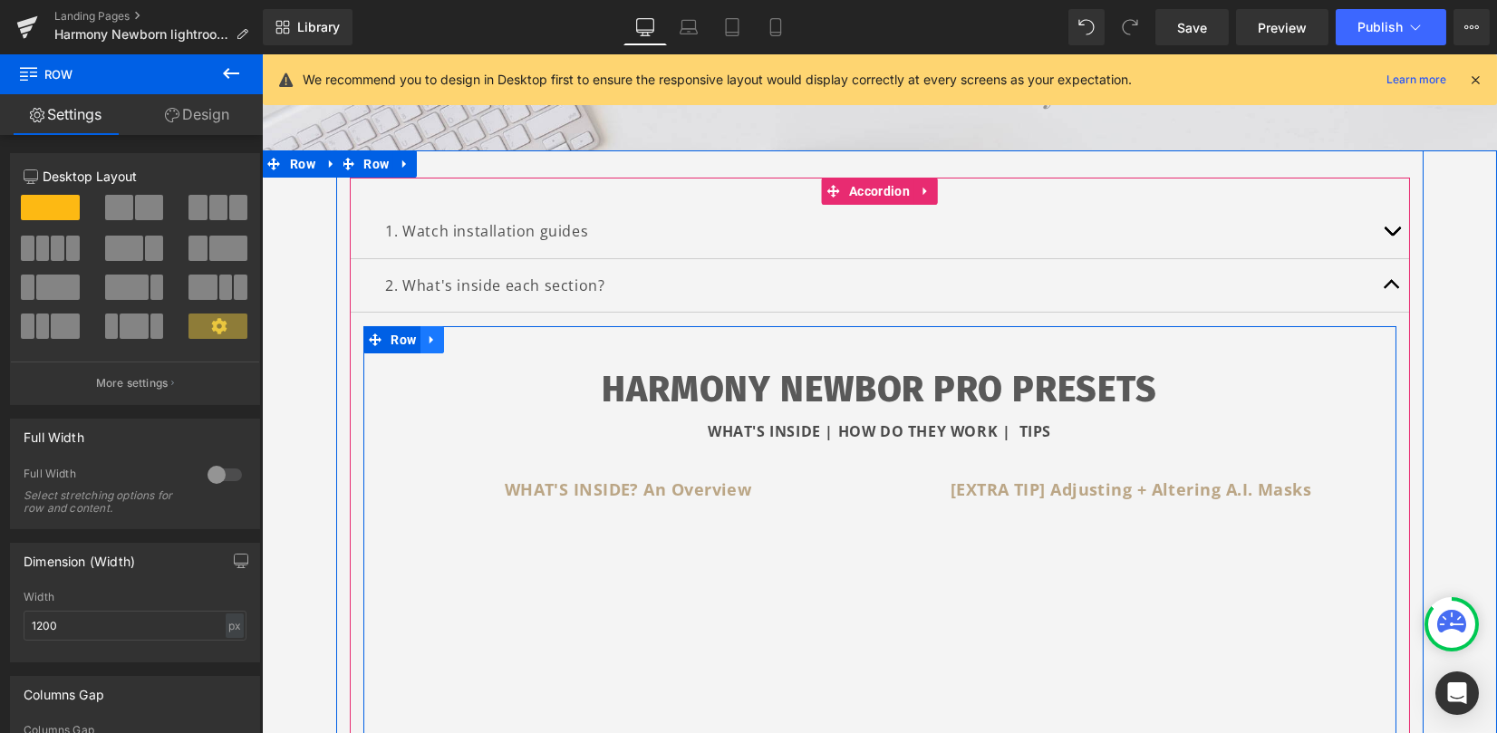
click at [429, 338] on icon at bounding box center [432, 341] width 13 height 14
click at [450, 339] on icon at bounding box center [456, 340] width 13 height 13
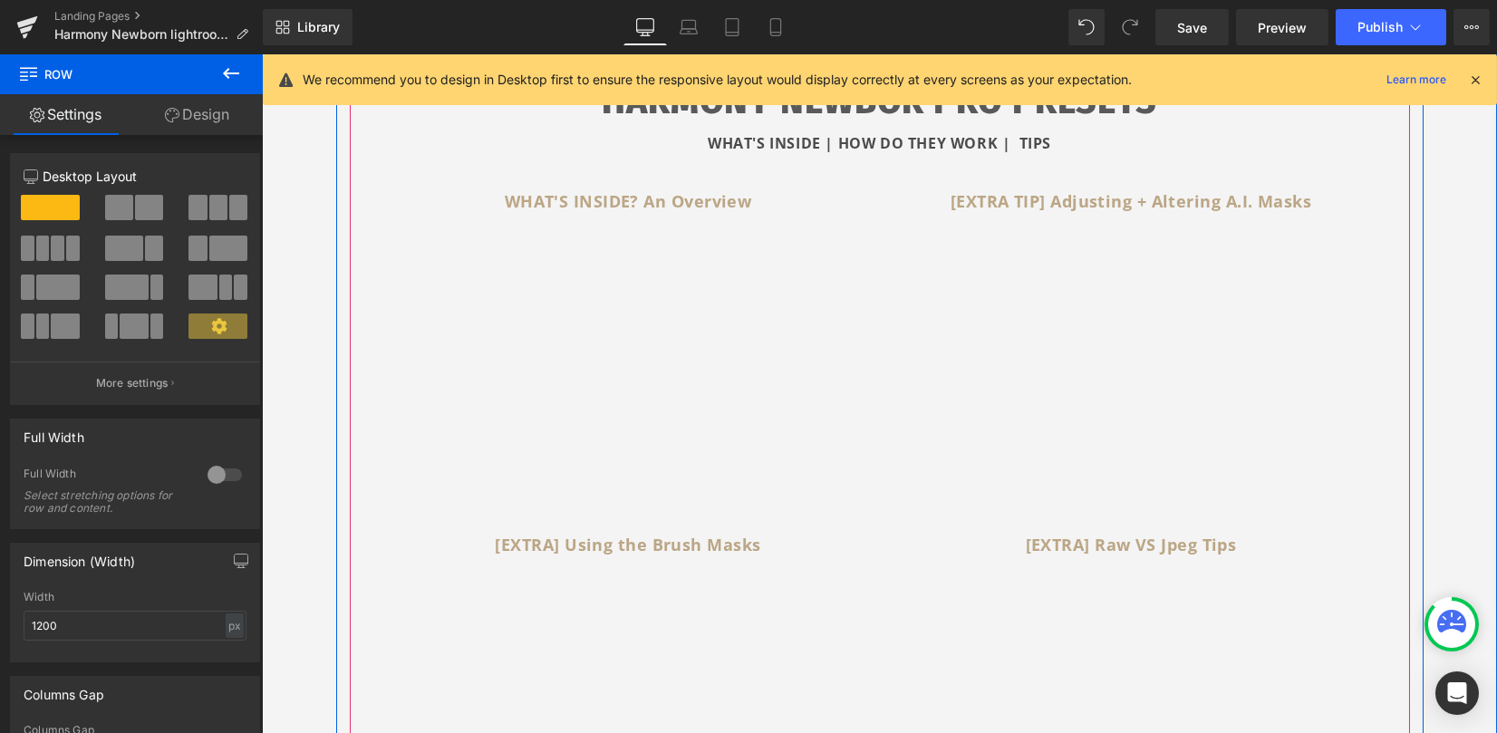
scroll to position [287, 0]
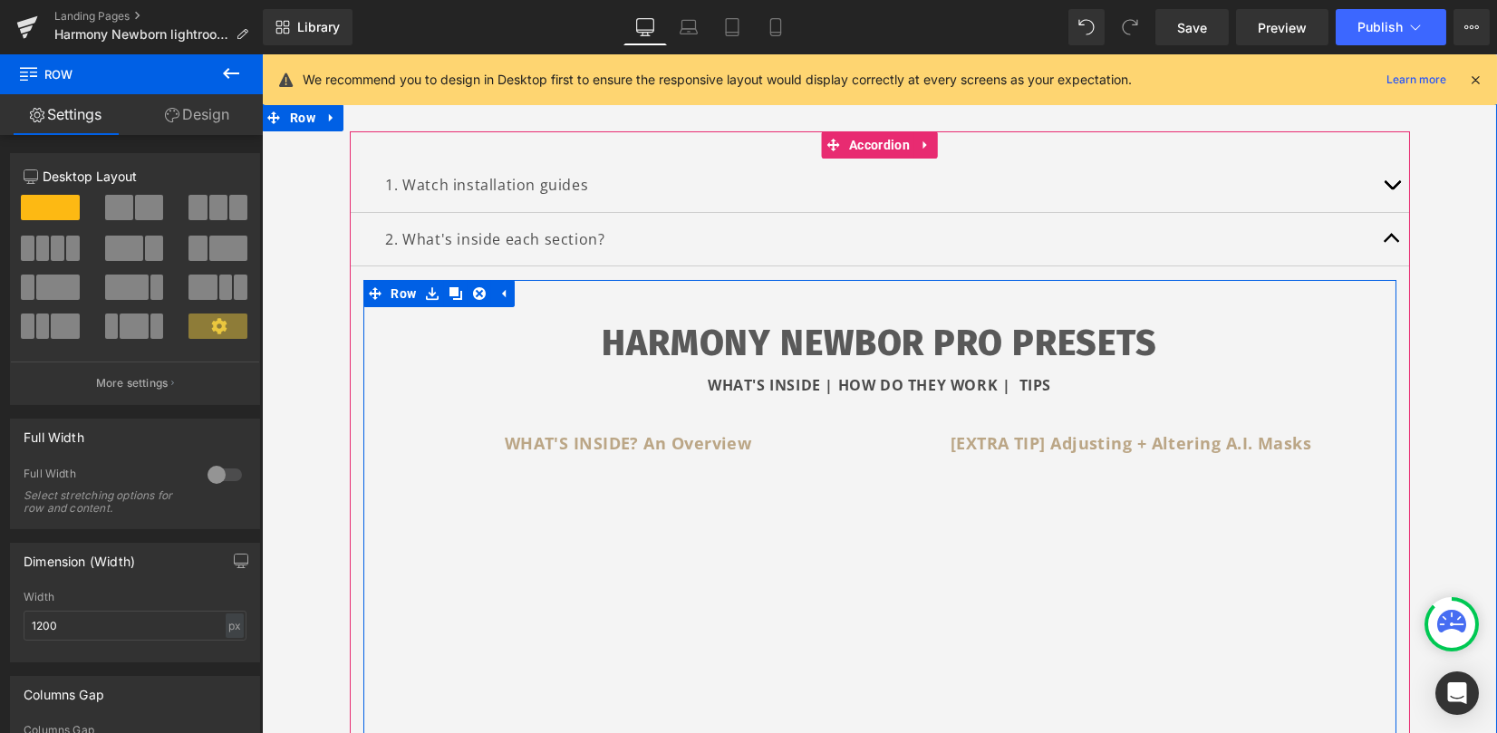
click at [759, 335] on h1 "HARMONY NEWBOR PRO PRESETS" at bounding box center [880, 343] width 1006 height 56
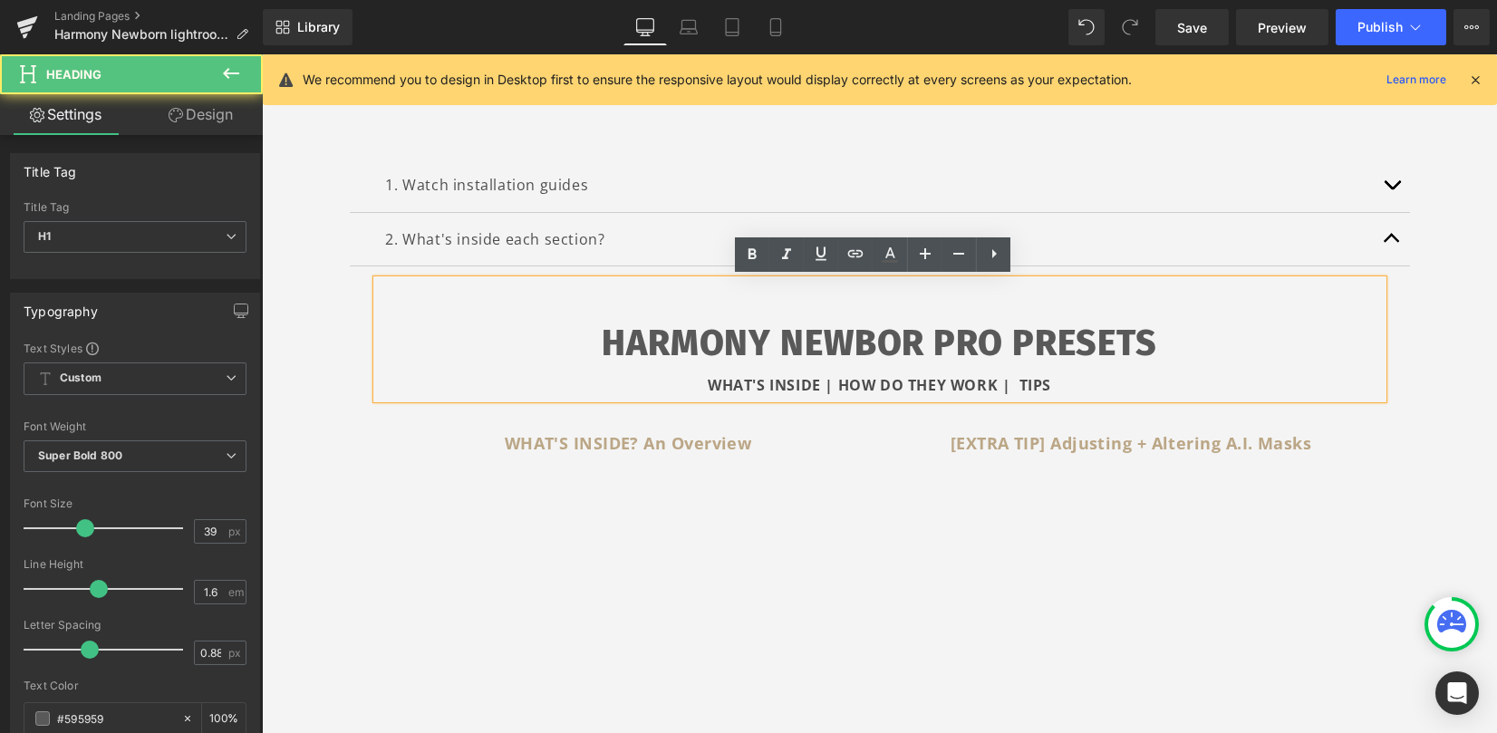
click at [654, 386] on div "WHAT'S INSIDE | HOW DO THEY WORK | TIPS" at bounding box center [880, 385] width 1006 height 26
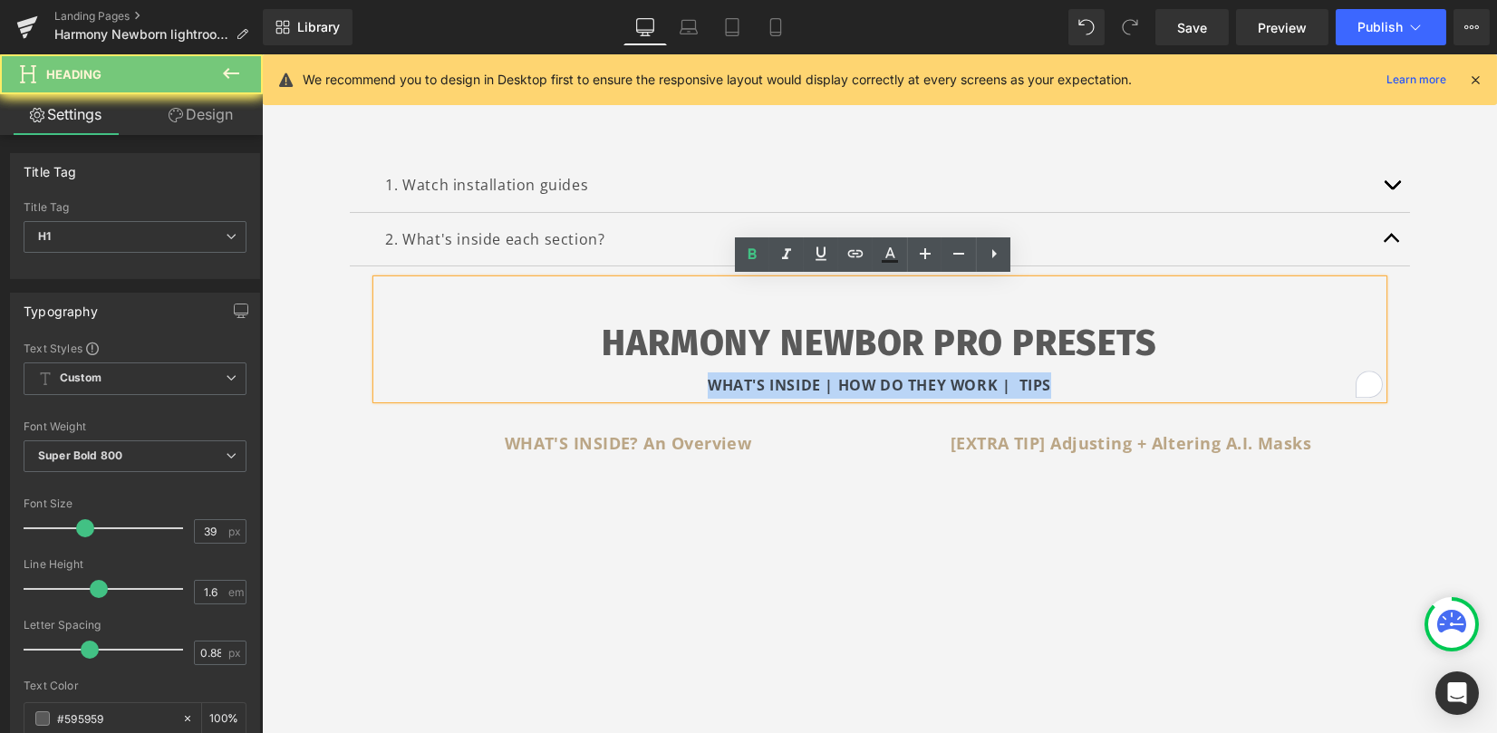
drag, startPoint x: 638, startPoint y: 386, endPoint x: 1090, endPoint y: 399, distance: 452.4
click at [1090, 398] on div "HARMONY NEWBOR PRO PRESETS WHAT'S INSIDE | HOW DO THEY WORK | TIPS" at bounding box center [880, 339] width 1006 height 118
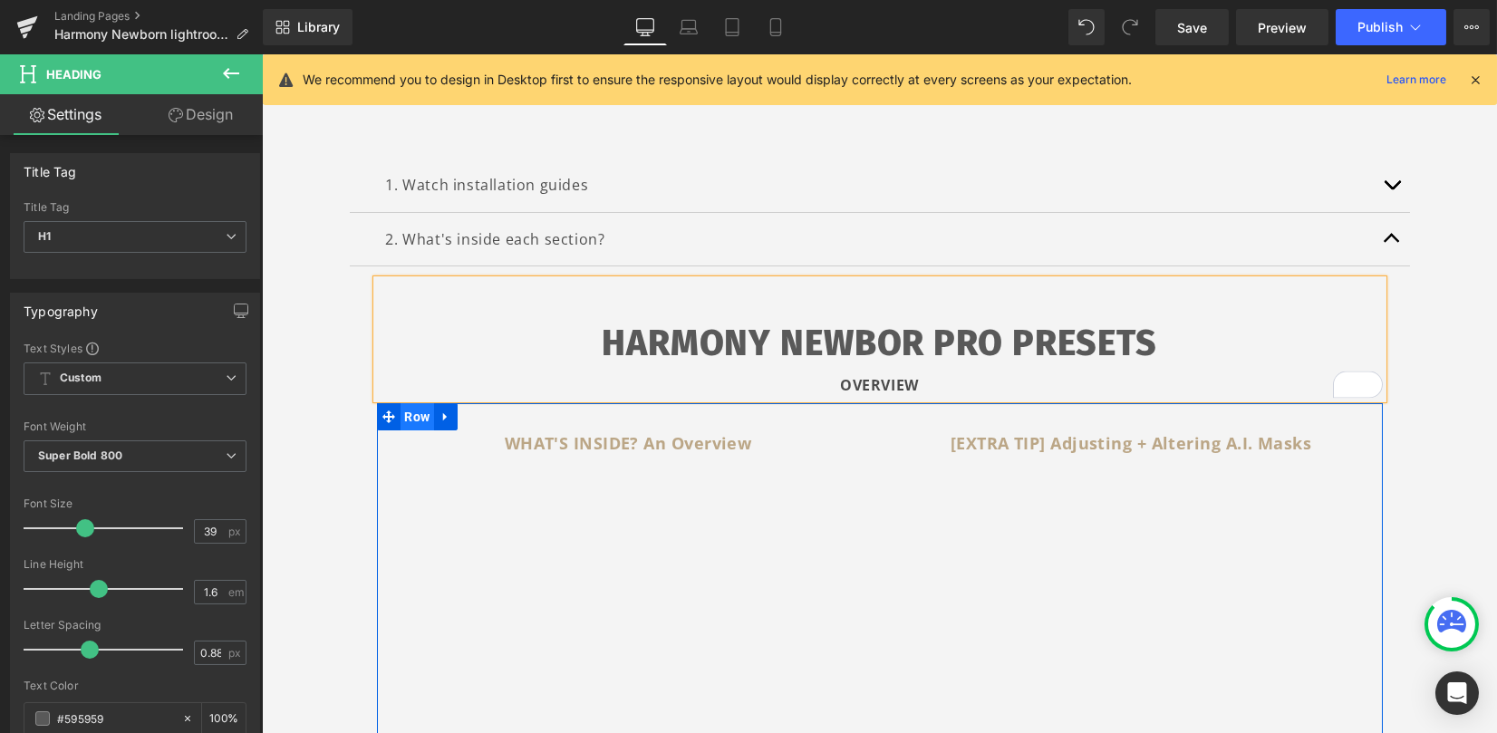
click at [406, 408] on span "Row" at bounding box center [418, 416] width 34 height 27
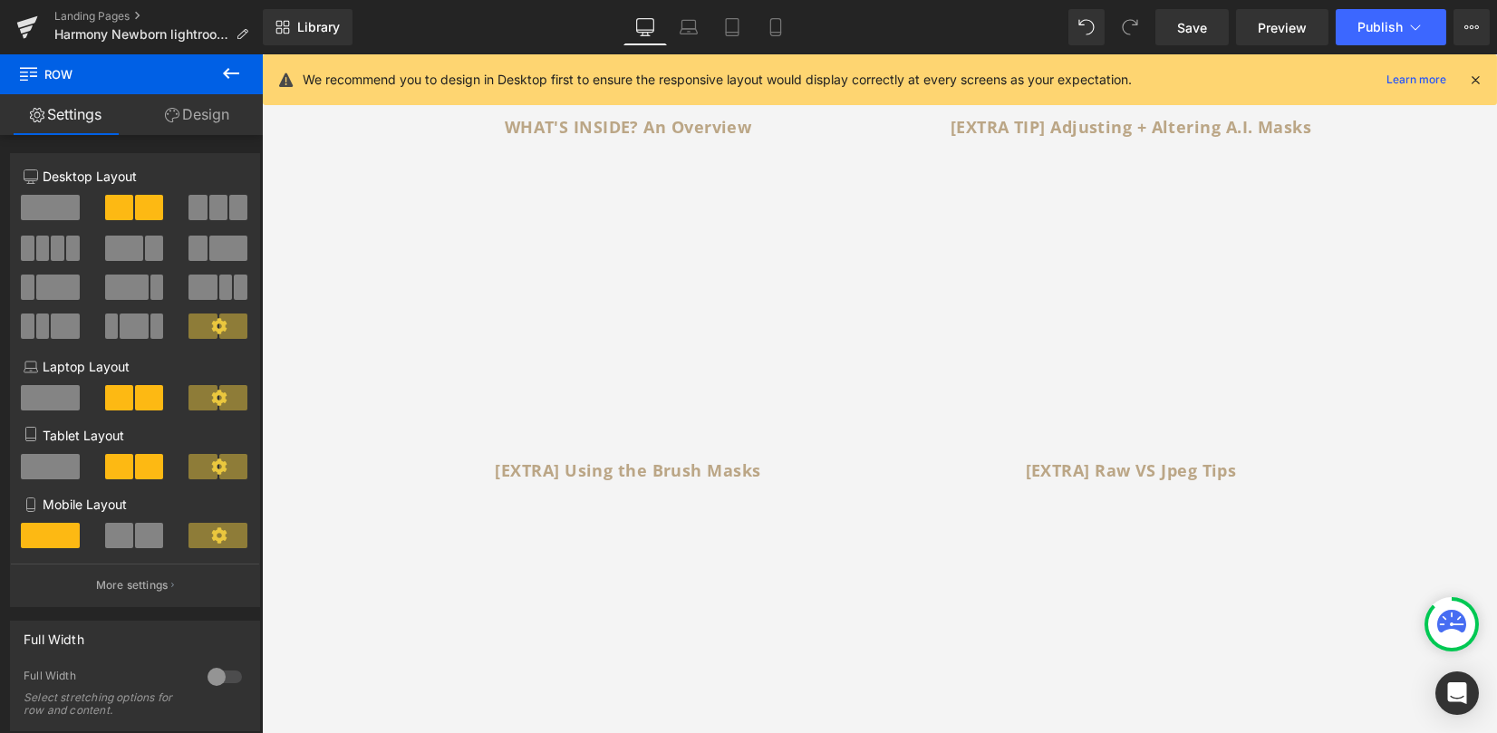
scroll to position [363, 0]
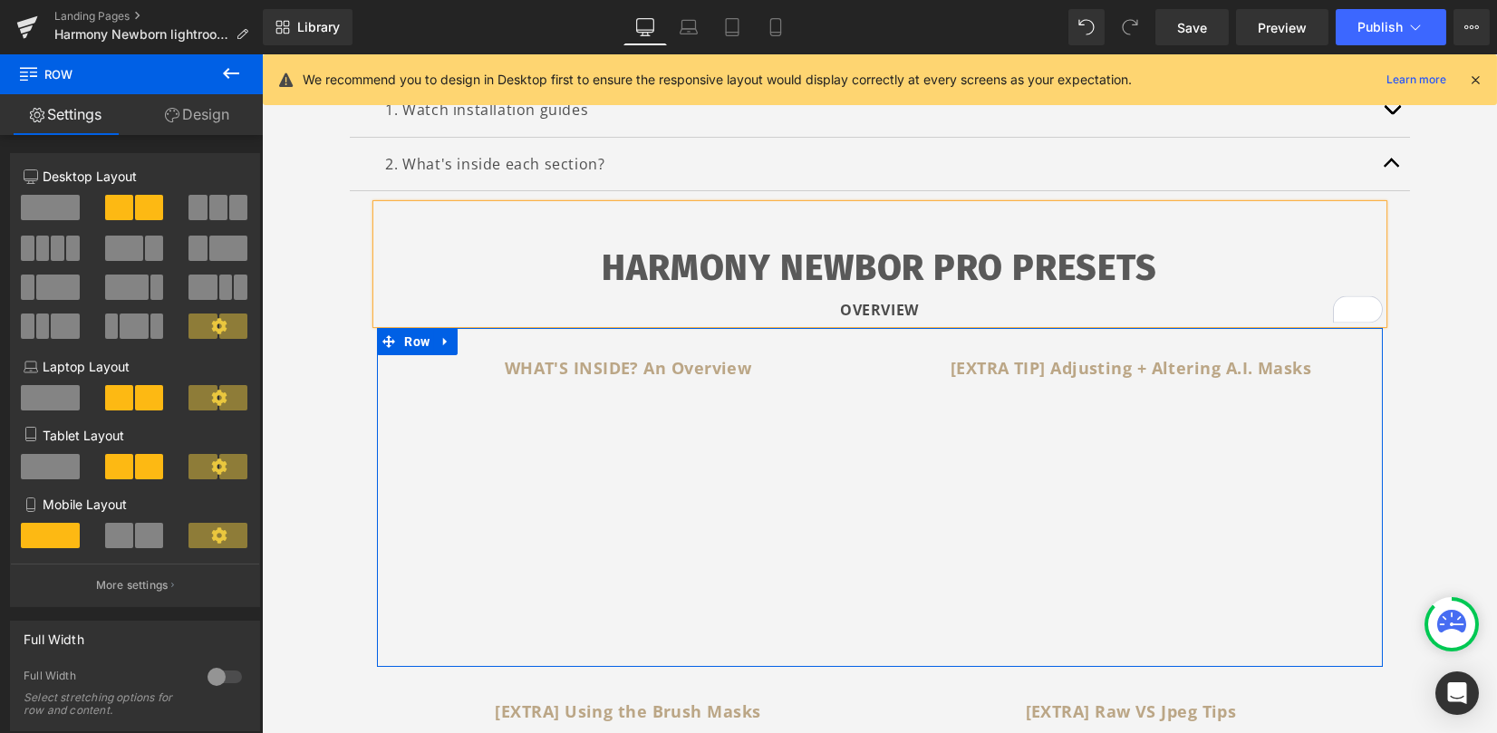
click at [411, 355] on div "WHAT'S INSIDE? An Overview Text Block" at bounding box center [629, 368] width 476 height 26
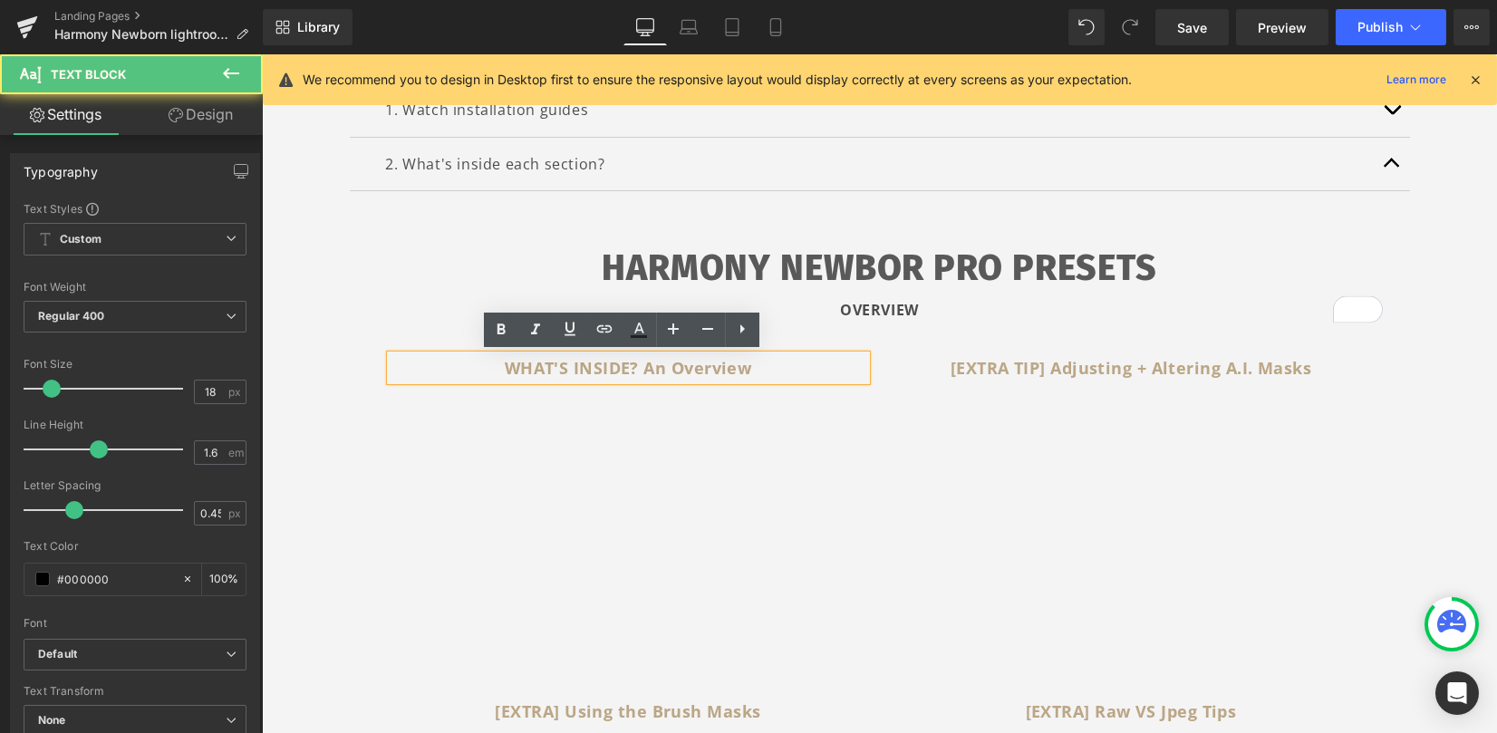
click at [411, 355] on div "WHAT'S INSIDE? An Overview" at bounding box center [629, 368] width 476 height 26
click at [377, 328] on div "WHAT'S INSIDE? An Overview Text Block Youtube [EXTRA TIP] Adjusting + Altering …" at bounding box center [880, 497] width 1006 height 339
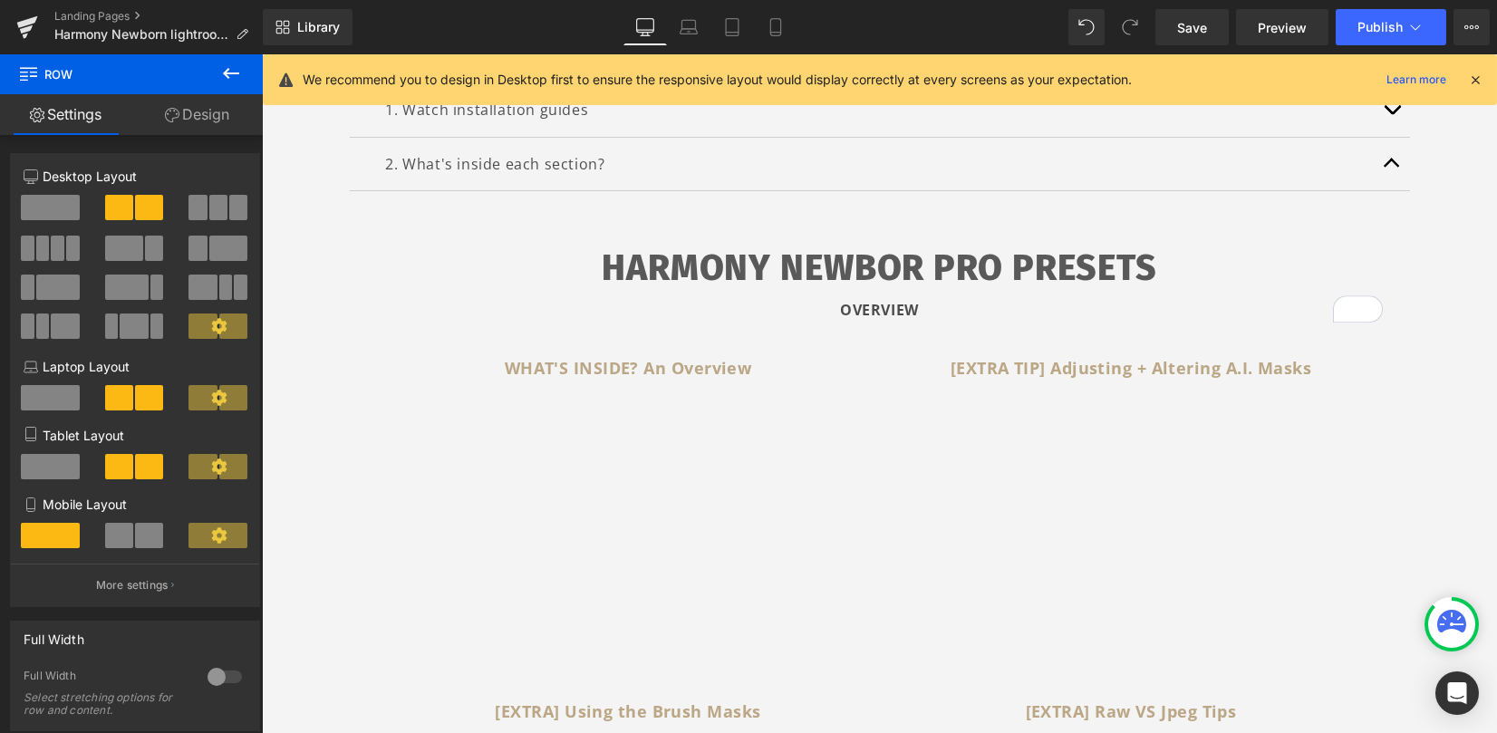
click at [419, 341] on div "WHAT'S INSIDE? An Overview Text Block Youtube [EXTRA TIP] Adjusting + Altering …" at bounding box center [880, 497] width 1006 height 339
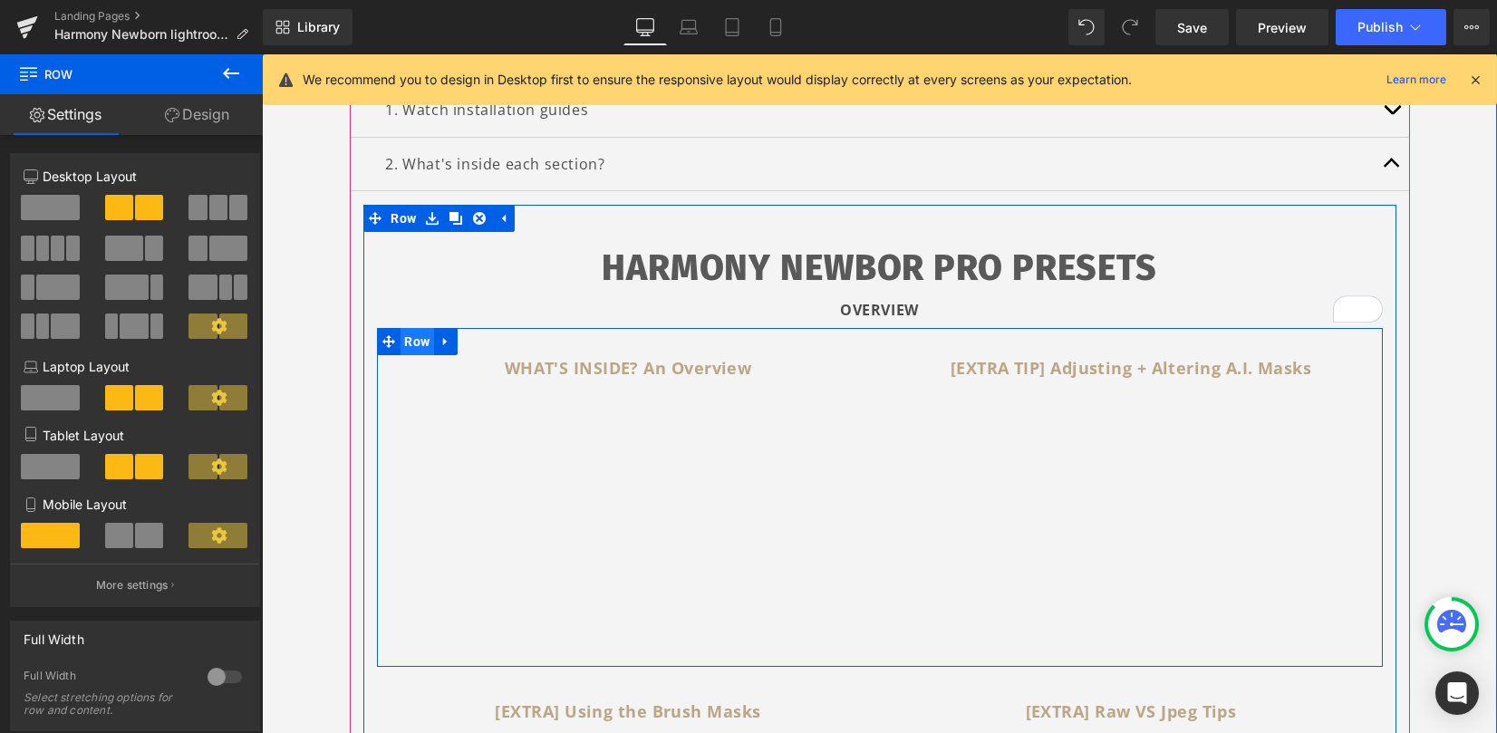
click at [415, 340] on span "Row" at bounding box center [418, 341] width 34 height 27
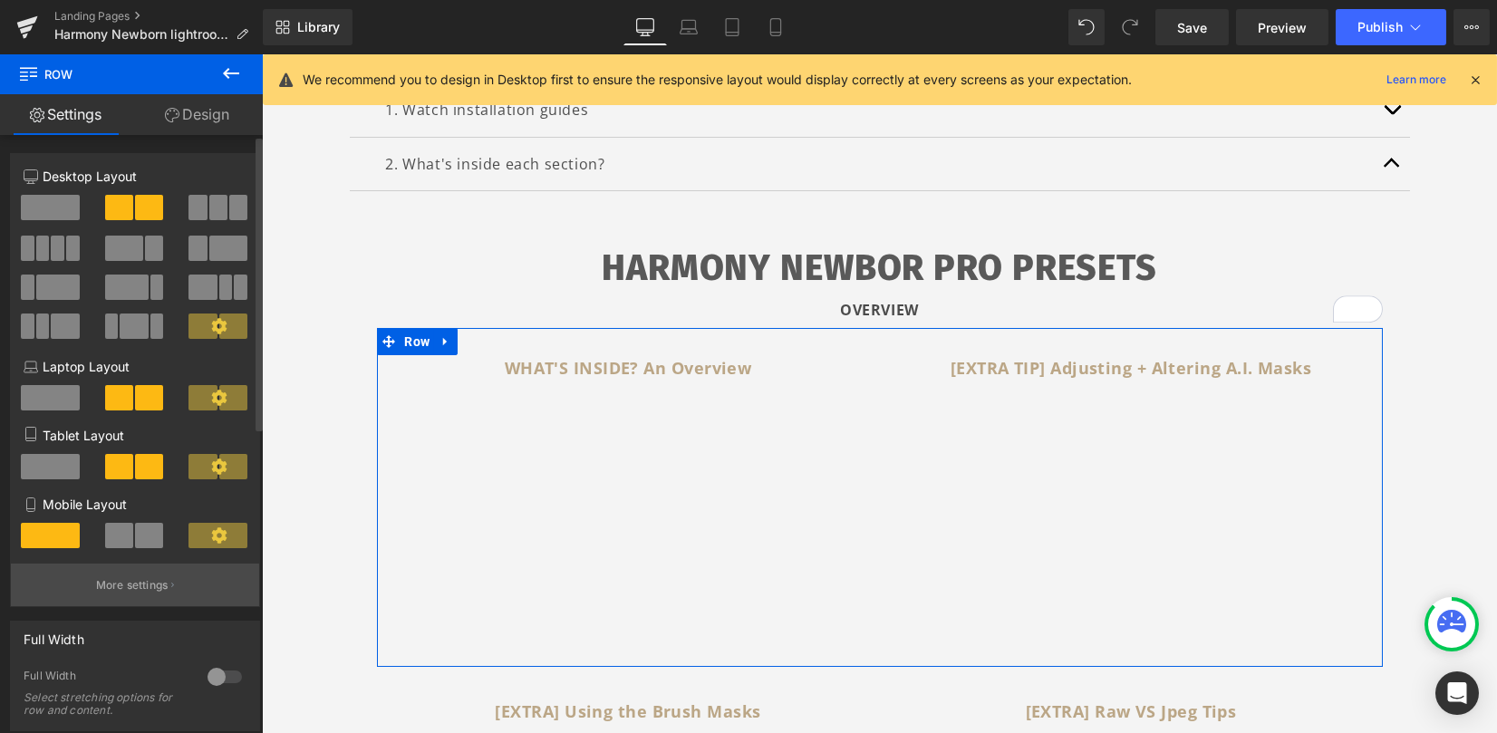
click at [138, 568] on button "More settings" at bounding box center [135, 585] width 248 height 43
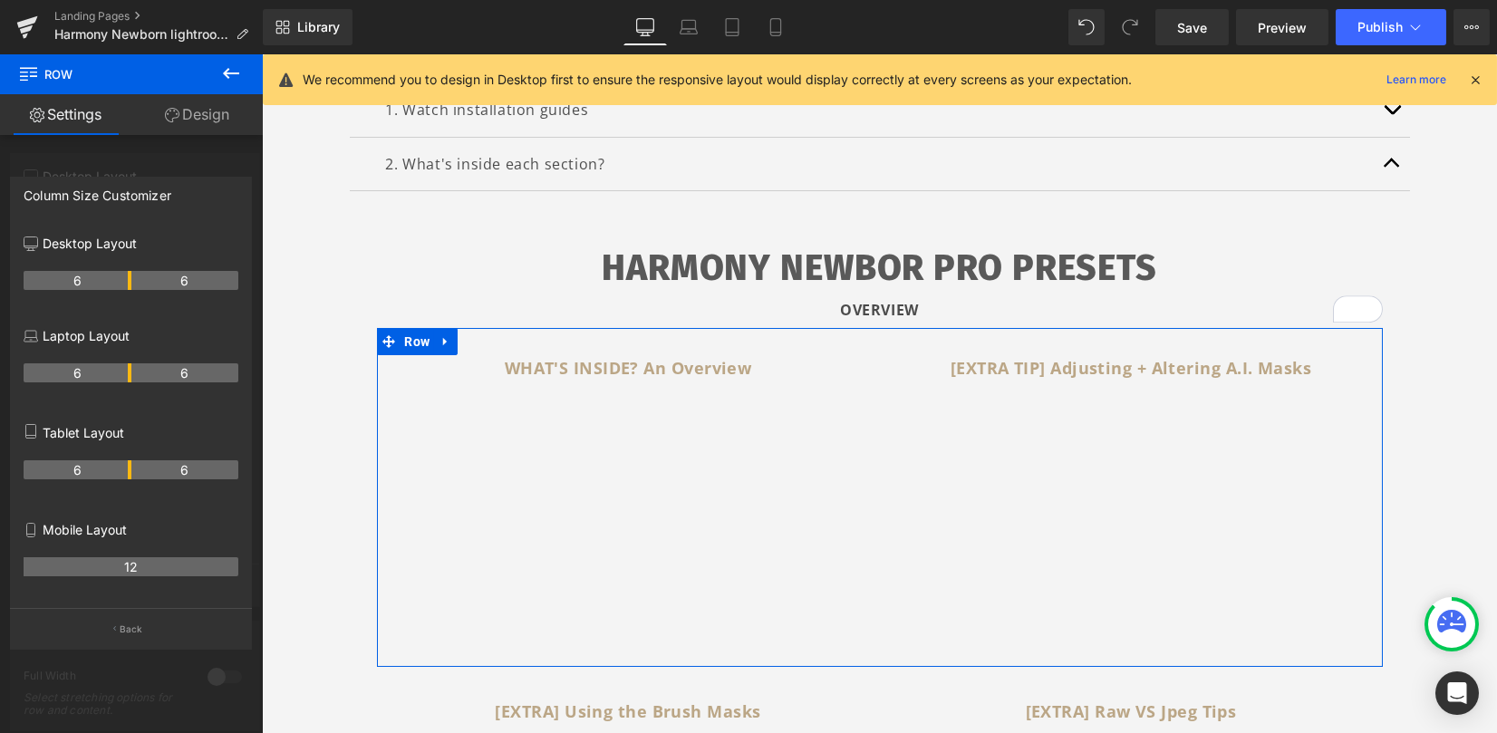
drag, startPoint x: 121, startPoint y: 624, endPoint x: 120, endPoint y: 560, distance: 63.5
click at [120, 622] on button "Back" at bounding box center [131, 628] width 242 height 41
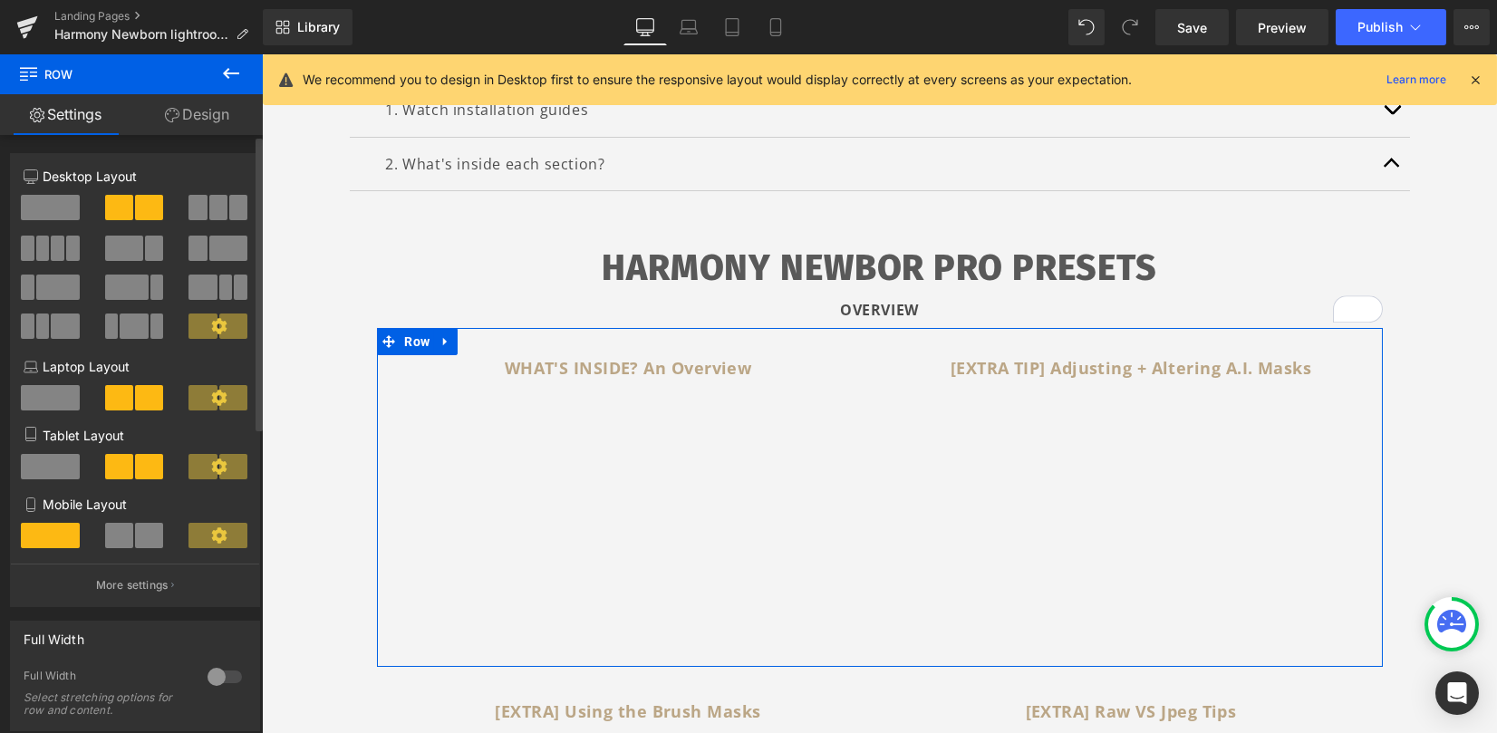
click at [66, 197] on span at bounding box center [50, 207] width 59 height 25
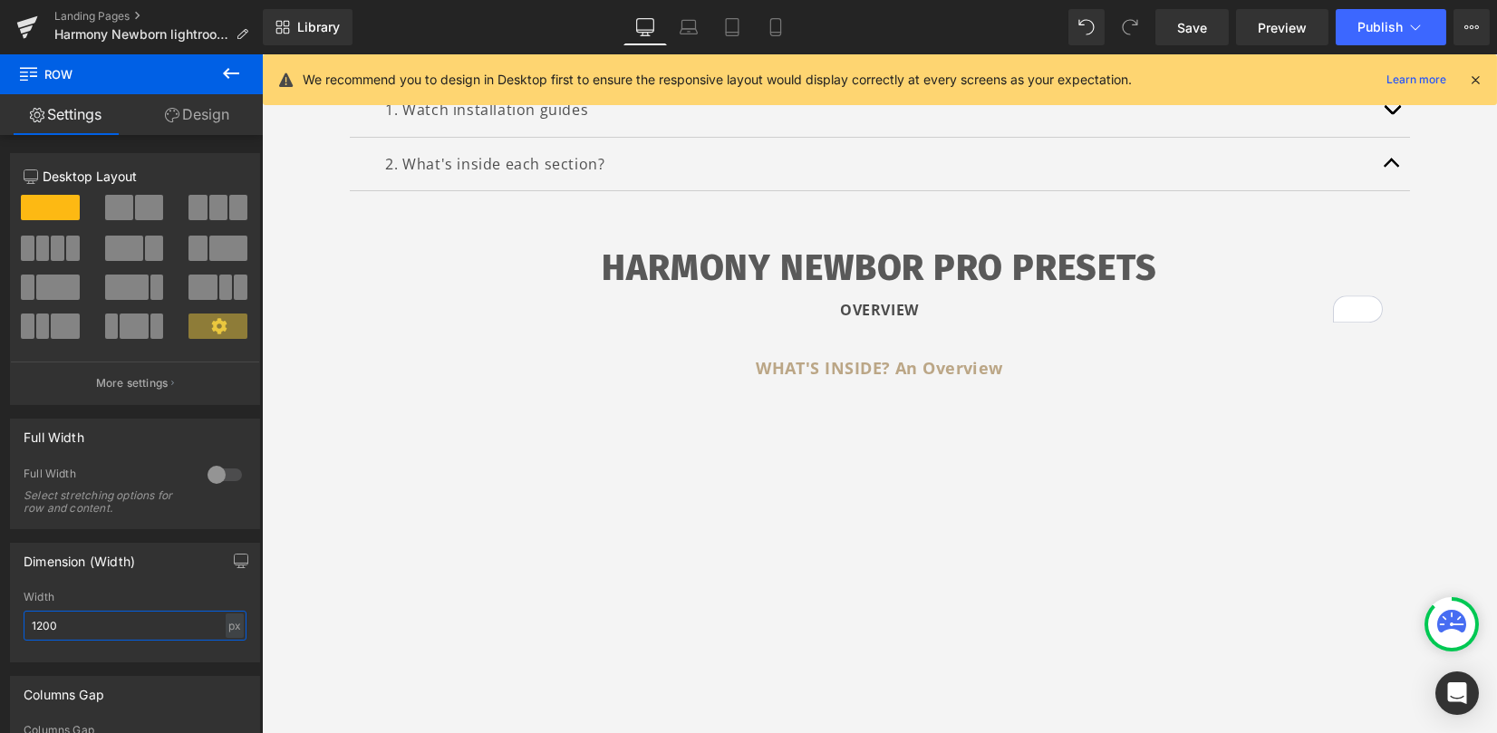
drag, startPoint x: 97, startPoint y: 624, endPoint x: -64, endPoint y: 604, distance: 162.7
click at [0, 604] on html "Row You are previewing how the will restyle your page. You can not edit Element…" at bounding box center [748, 366] width 1497 height 733
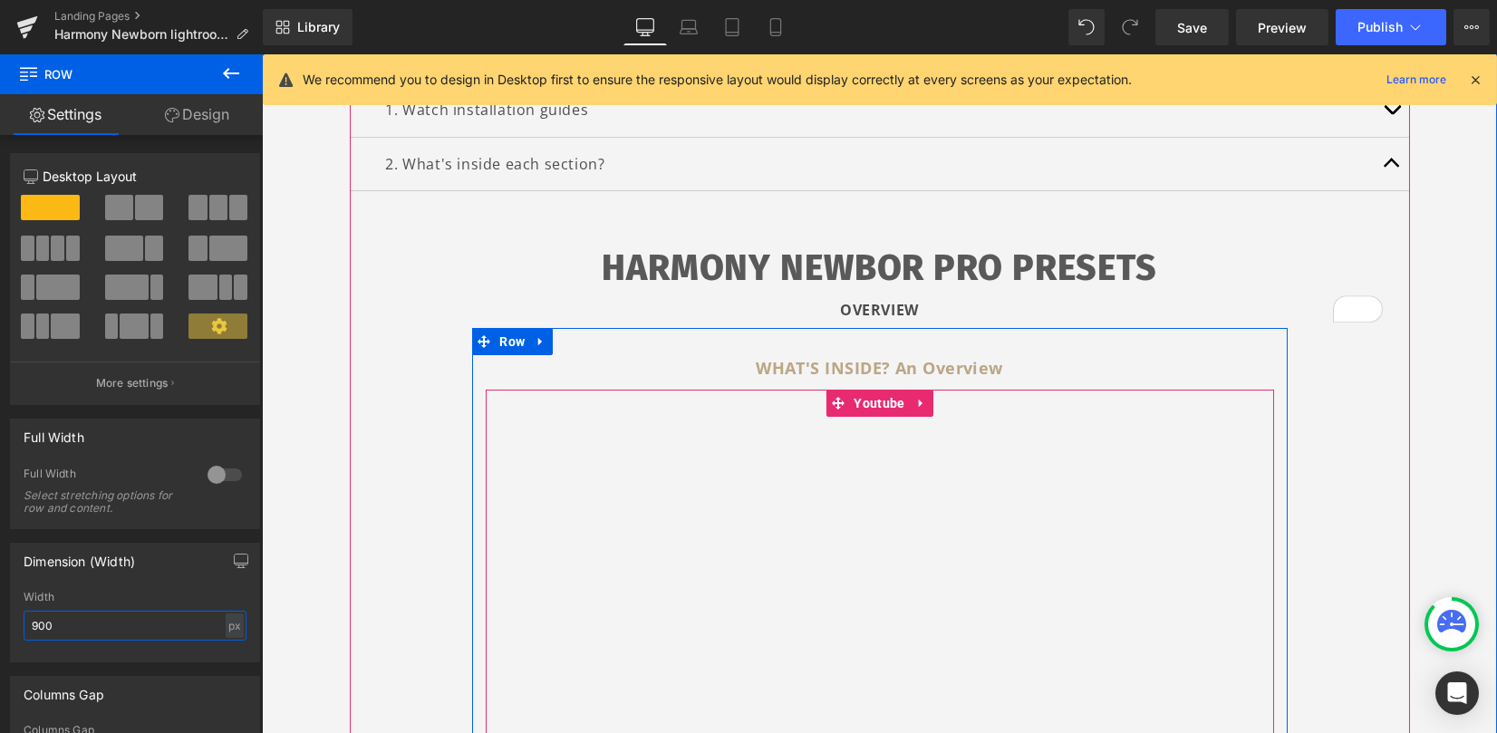
scroll to position [604, 0]
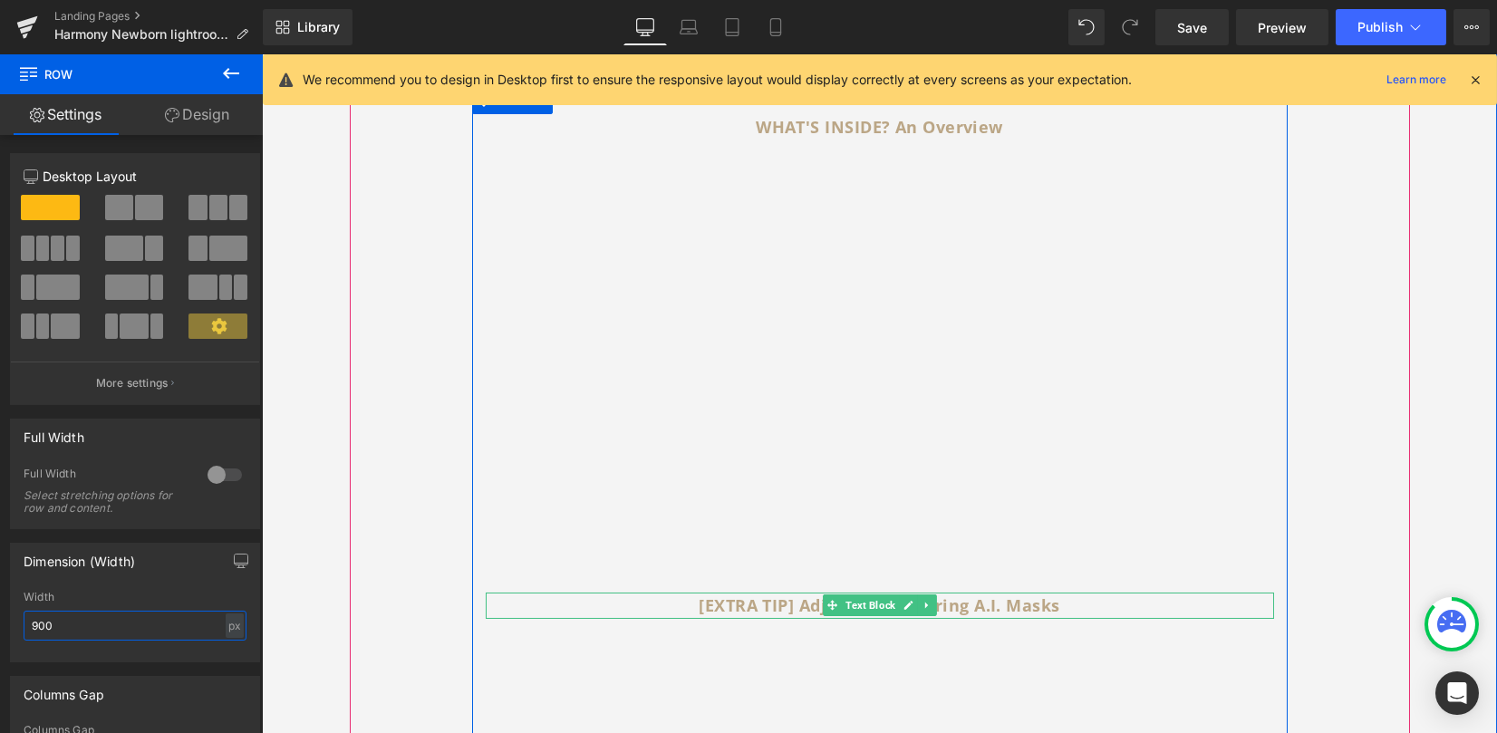
type input "900"
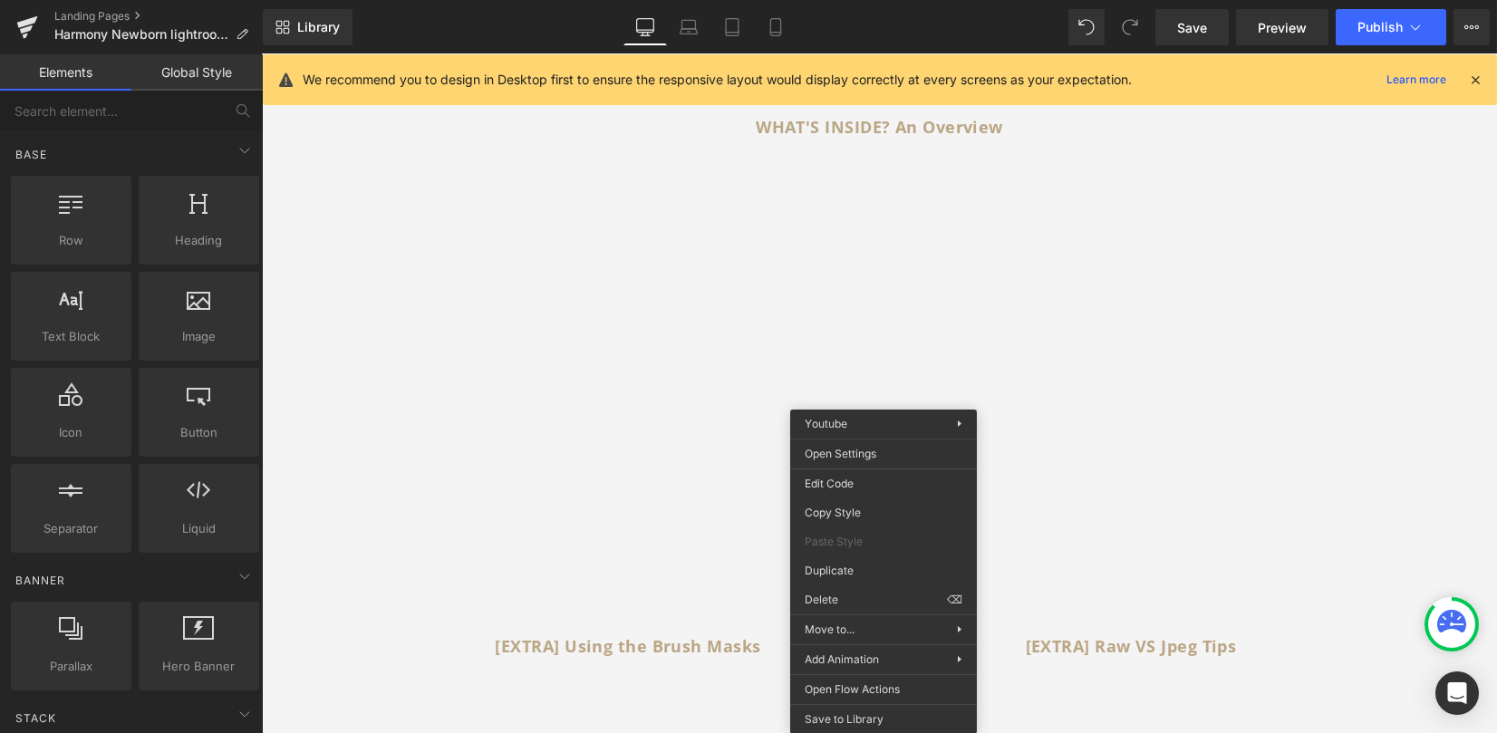
drag, startPoint x: 1143, startPoint y: 651, endPoint x: 881, endPoint y: 595, distance: 267.7
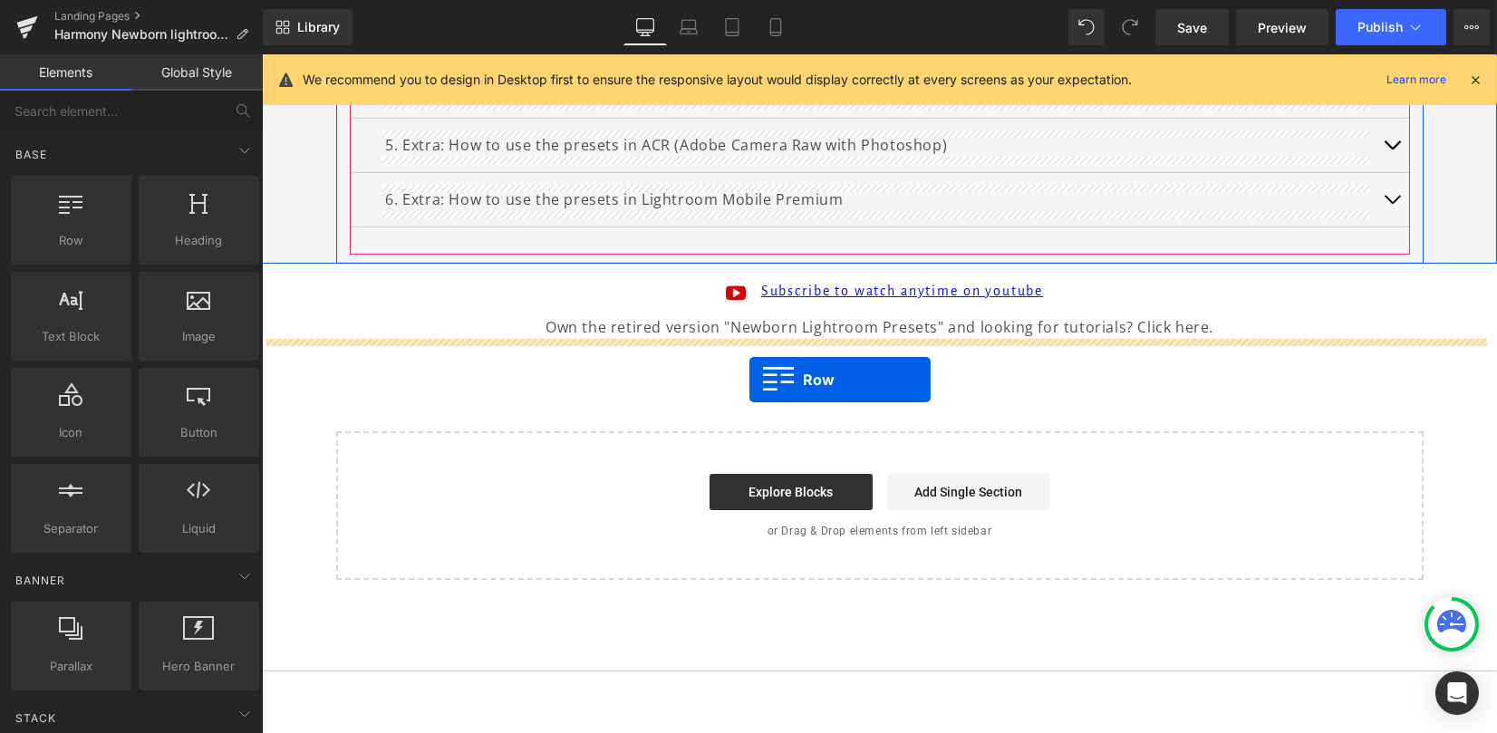
drag, startPoint x: 409, startPoint y: 622, endPoint x: 749, endPoint y: 379, distance: 418.4
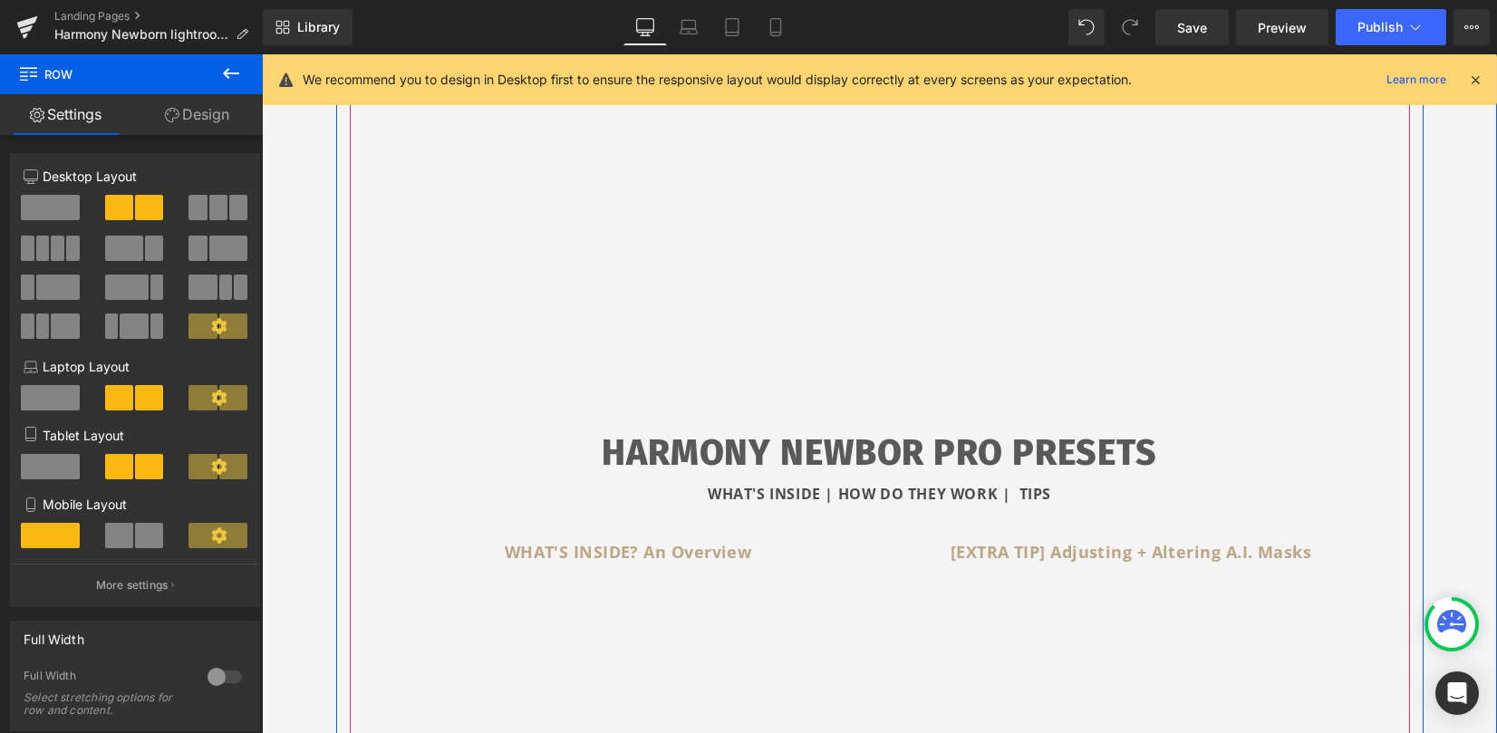
scroll to position [342, 0]
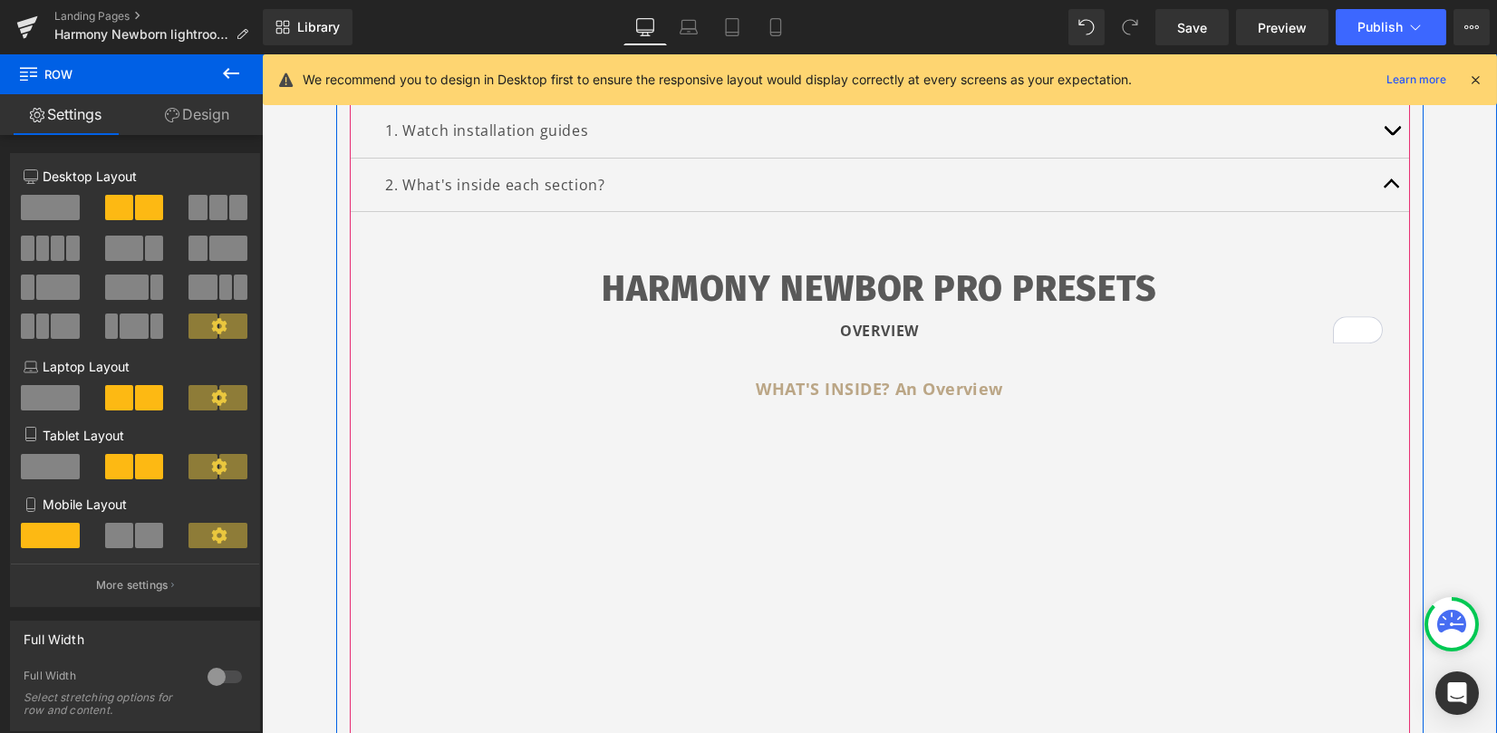
click at [1377, 180] on button "button" at bounding box center [1392, 185] width 36 height 53
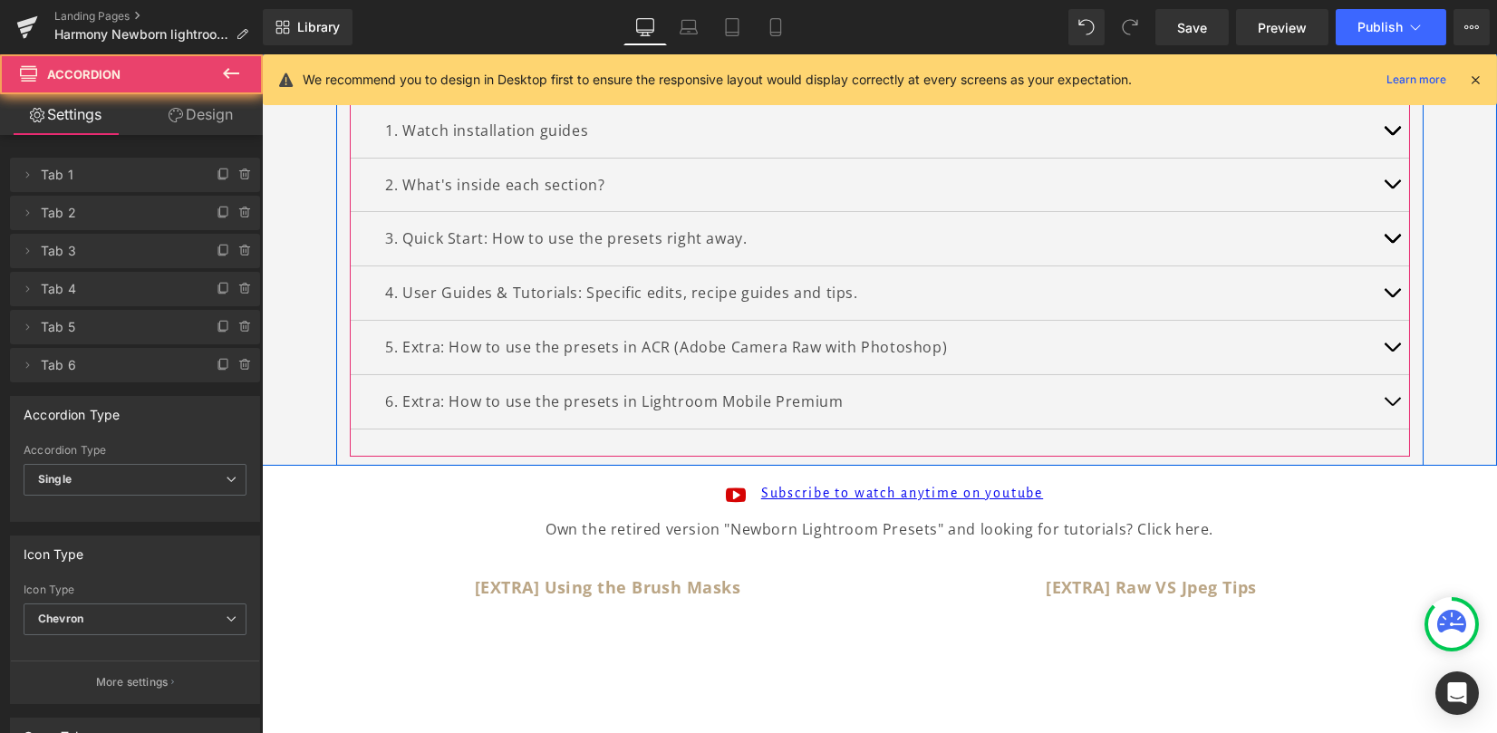
click at [1381, 180] on button "button" at bounding box center [1392, 185] width 36 height 53
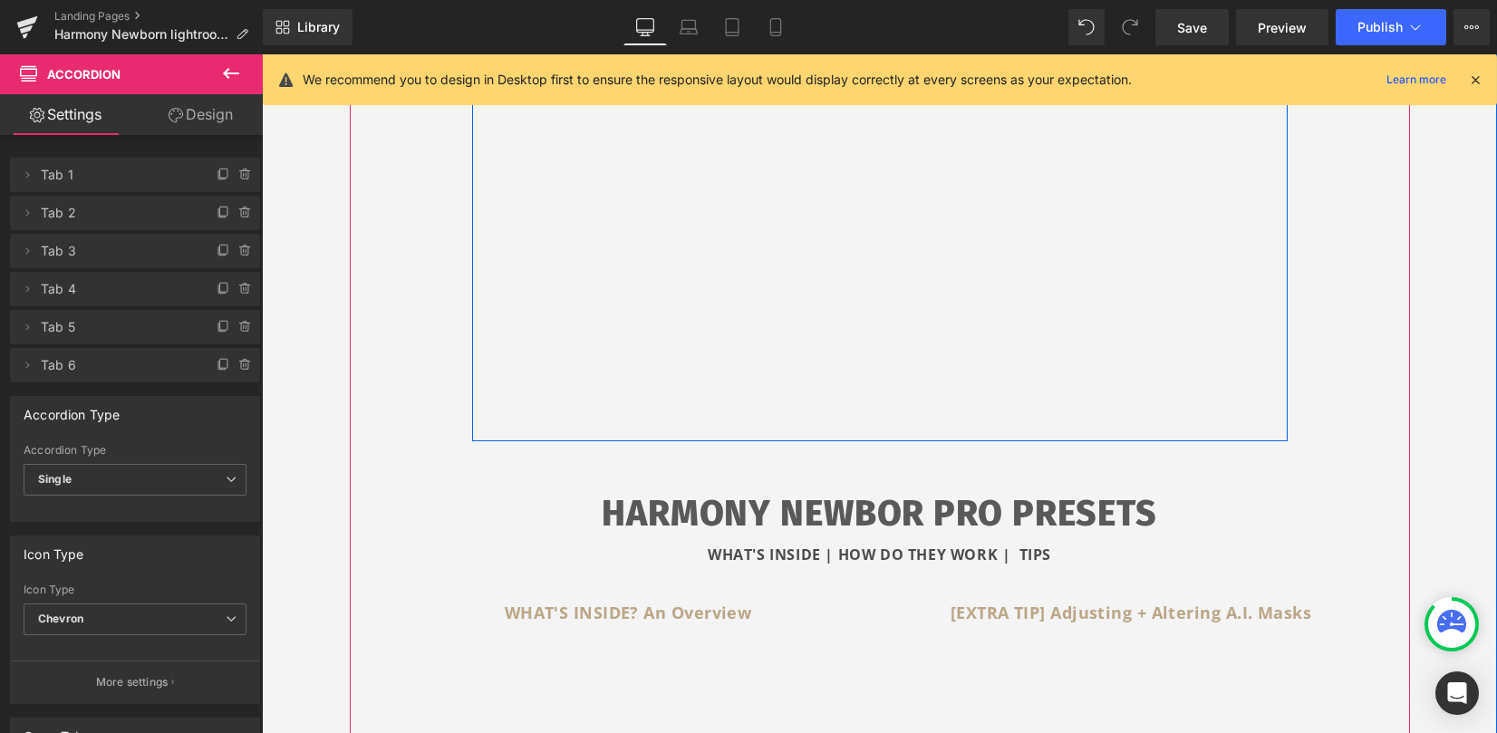
scroll to position [825, 0]
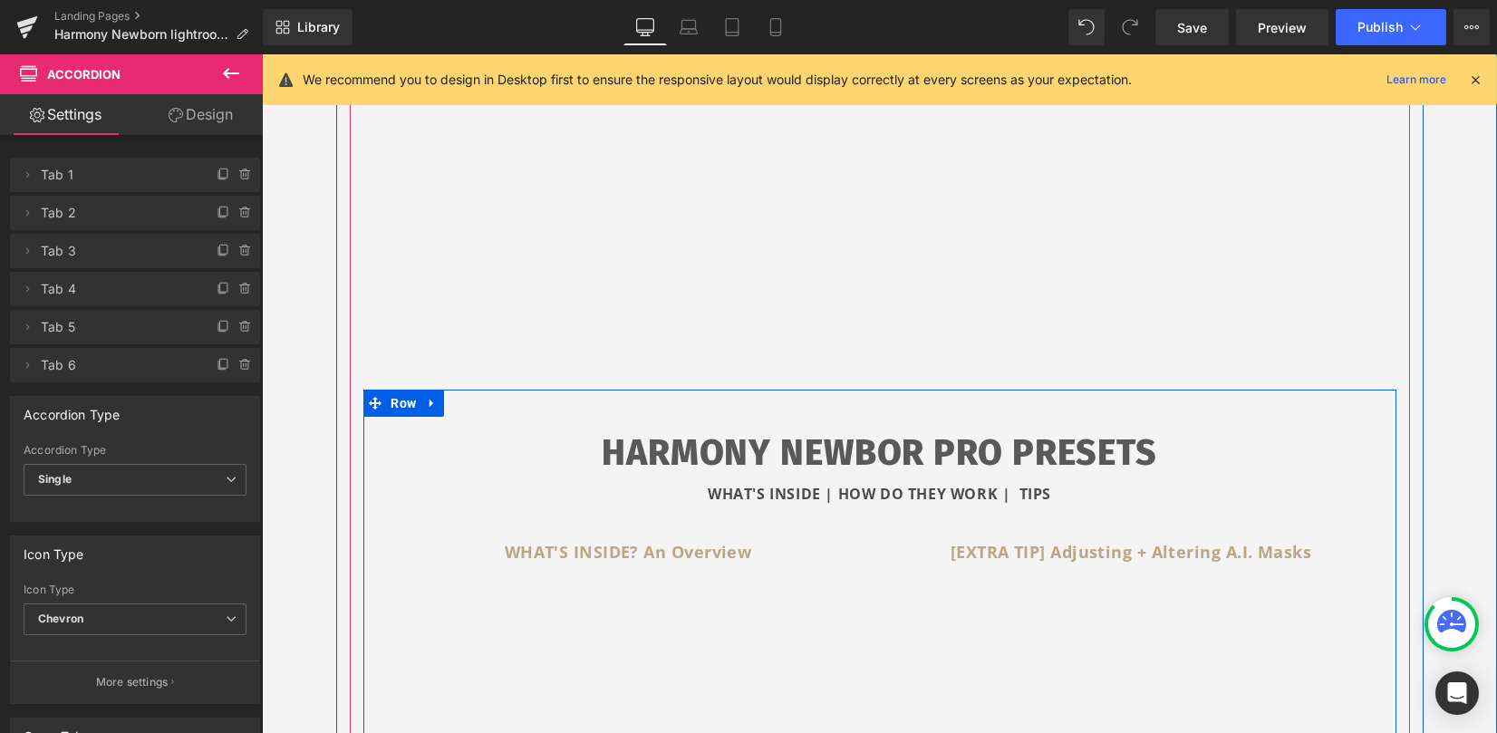
click at [430, 401] on icon at bounding box center [432, 404] width 4 height 8
click at [475, 402] on icon at bounding box center [479, 403] width 13 height 13
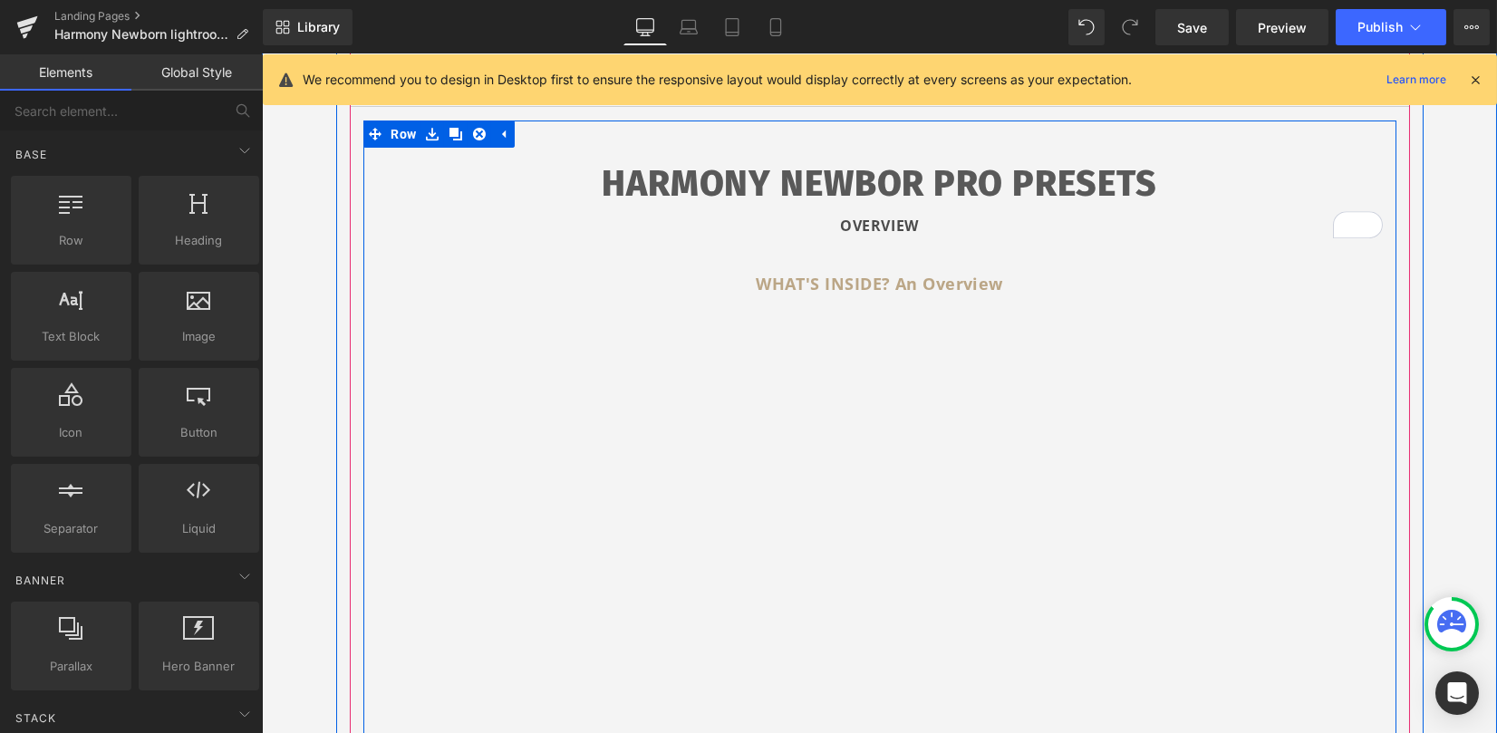
scroll to position [220, 0]
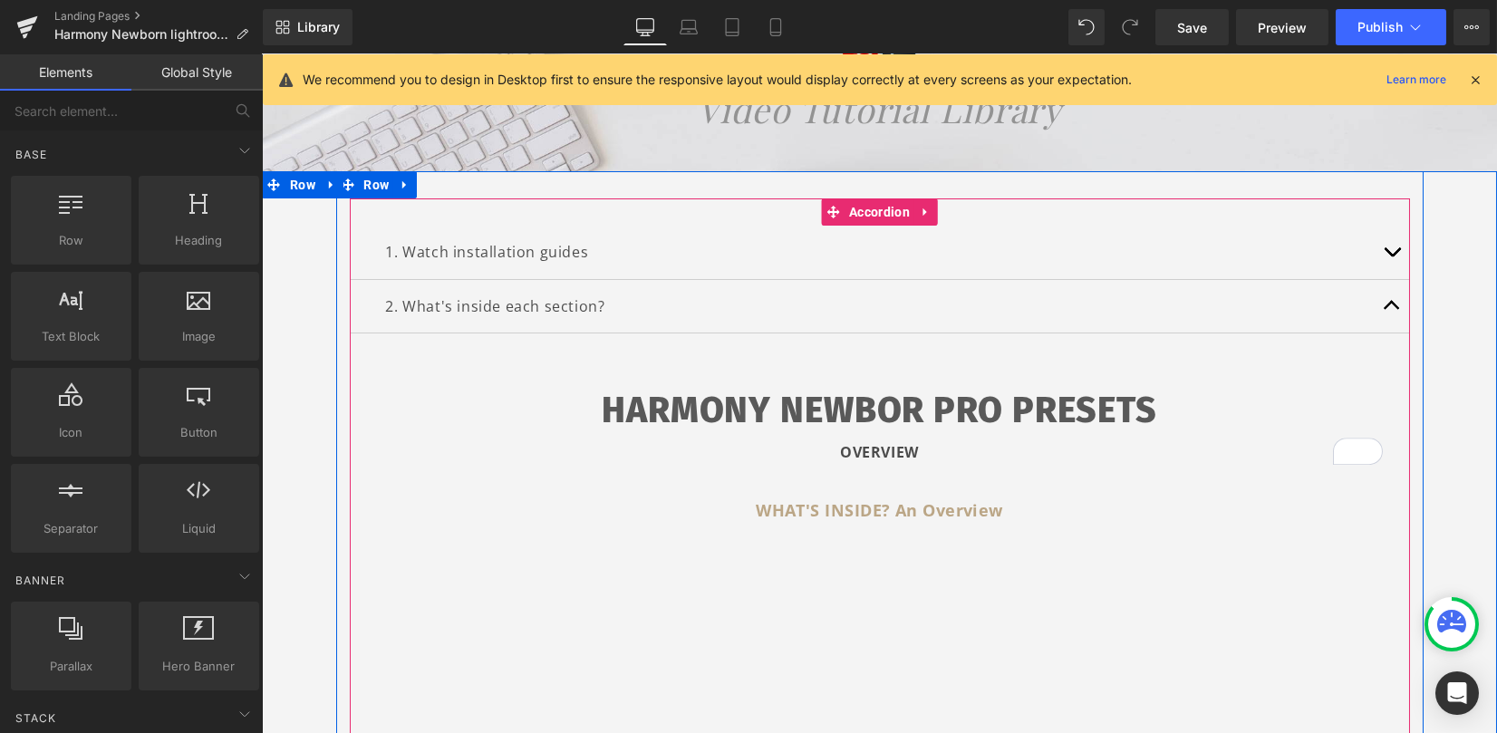
click at [1387, 295] on button "button" at bounding box center [1392, 306] width 36 height 53
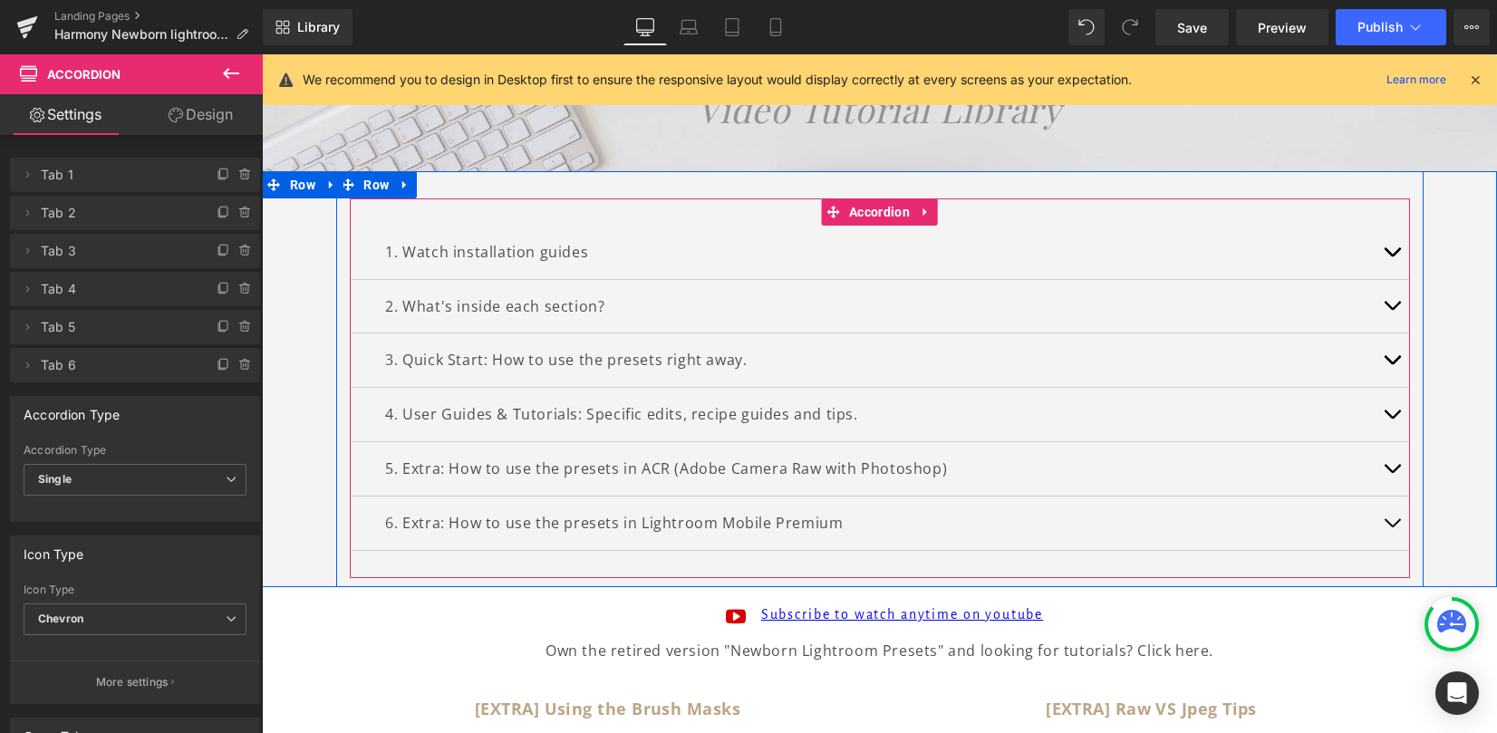
click at [1380, 353] on button "button" at bounding box center [1392, 360] width 36 height 53
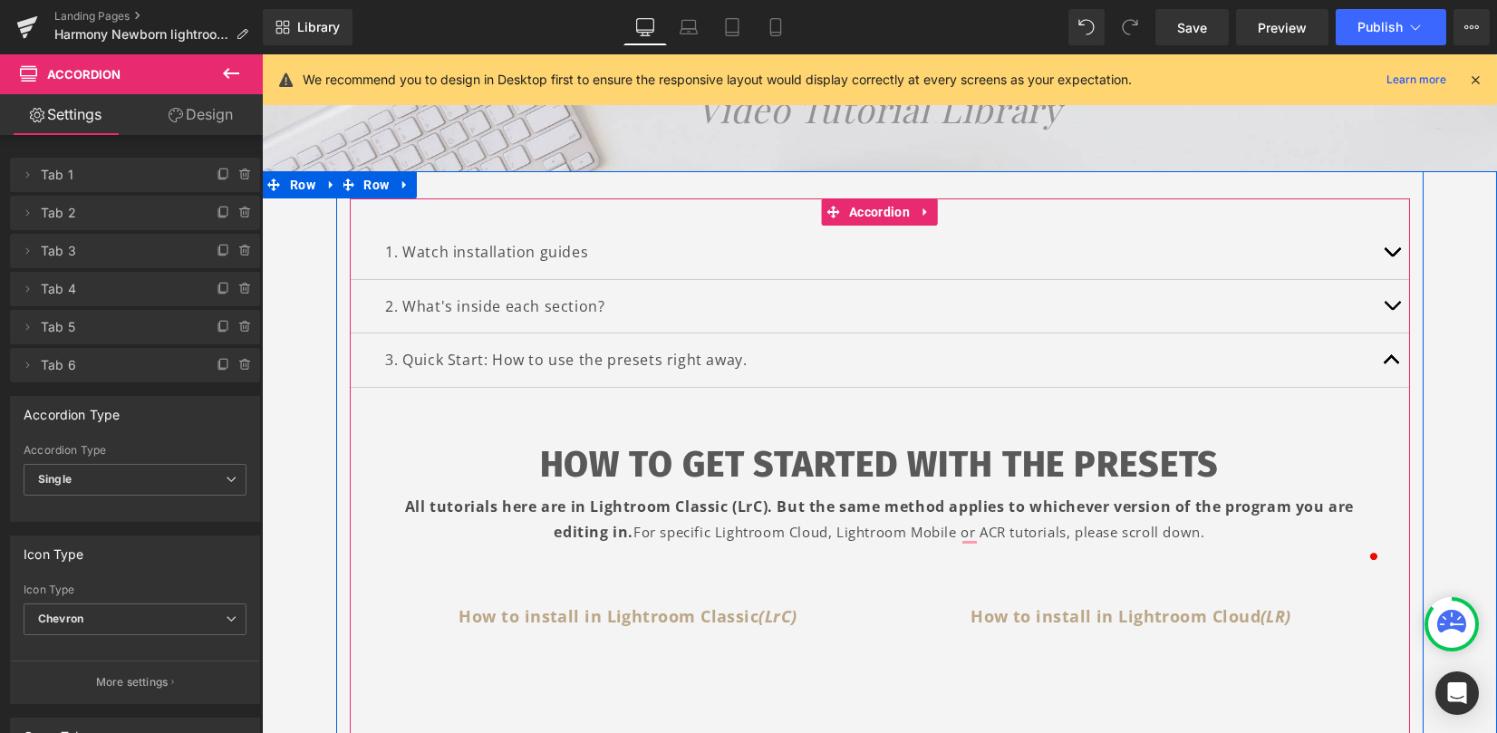
click at [1380, 353] on button "button" at bounding box center [1392, 360] width 36 height 53
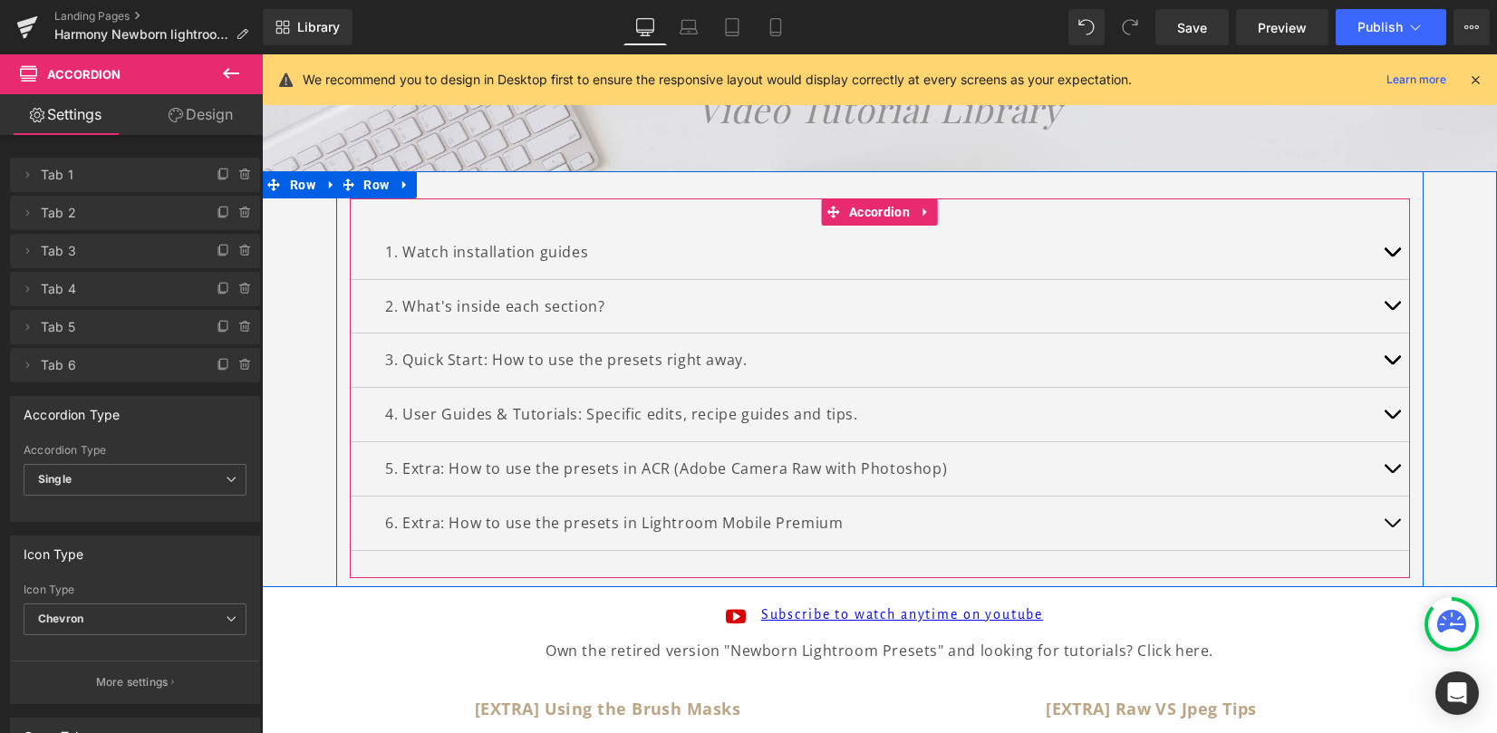
click at [1392, 419] on span "button" at bounding box center [1392, 419] width 0 height 0
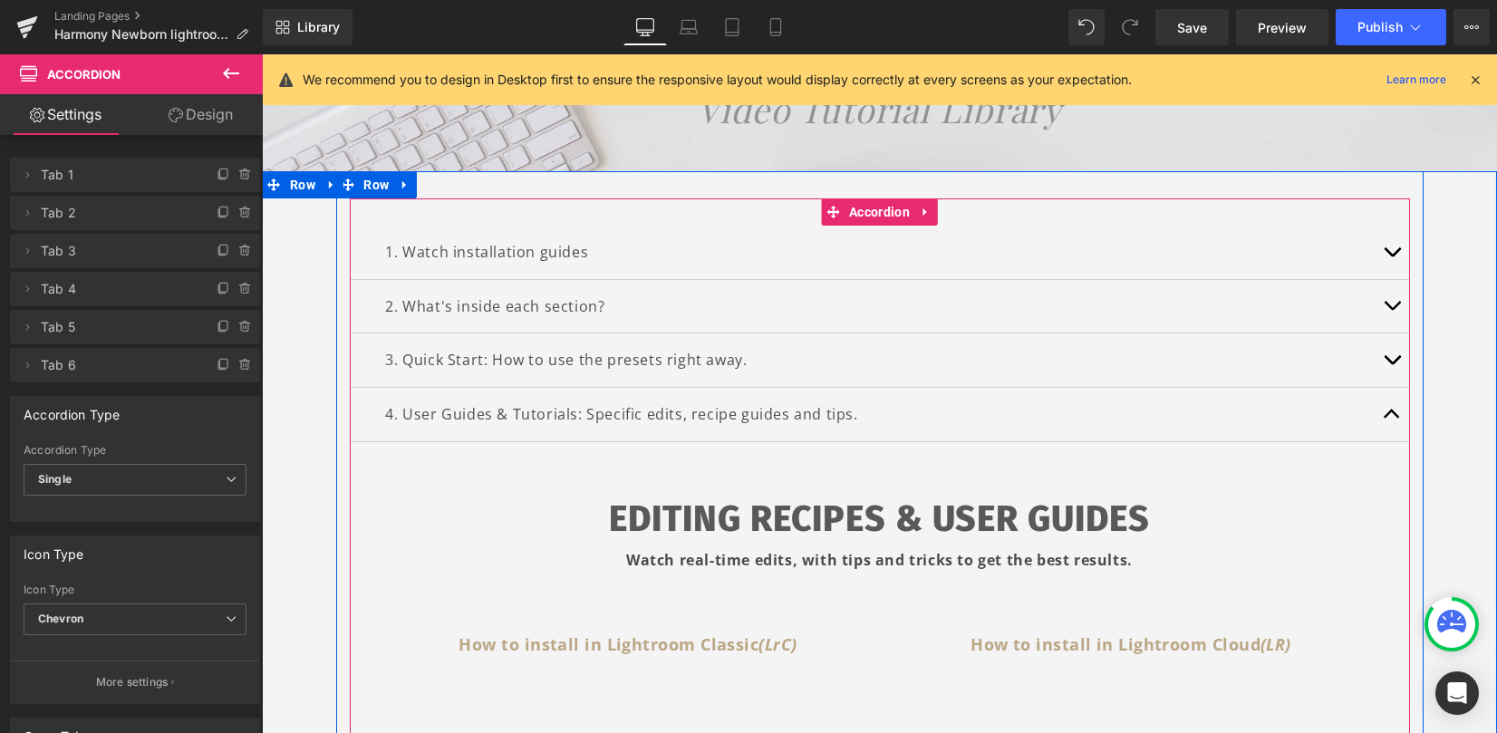
click at [1382, 418] on button "button" at bounding box center [1392, 414] width 36 height 53
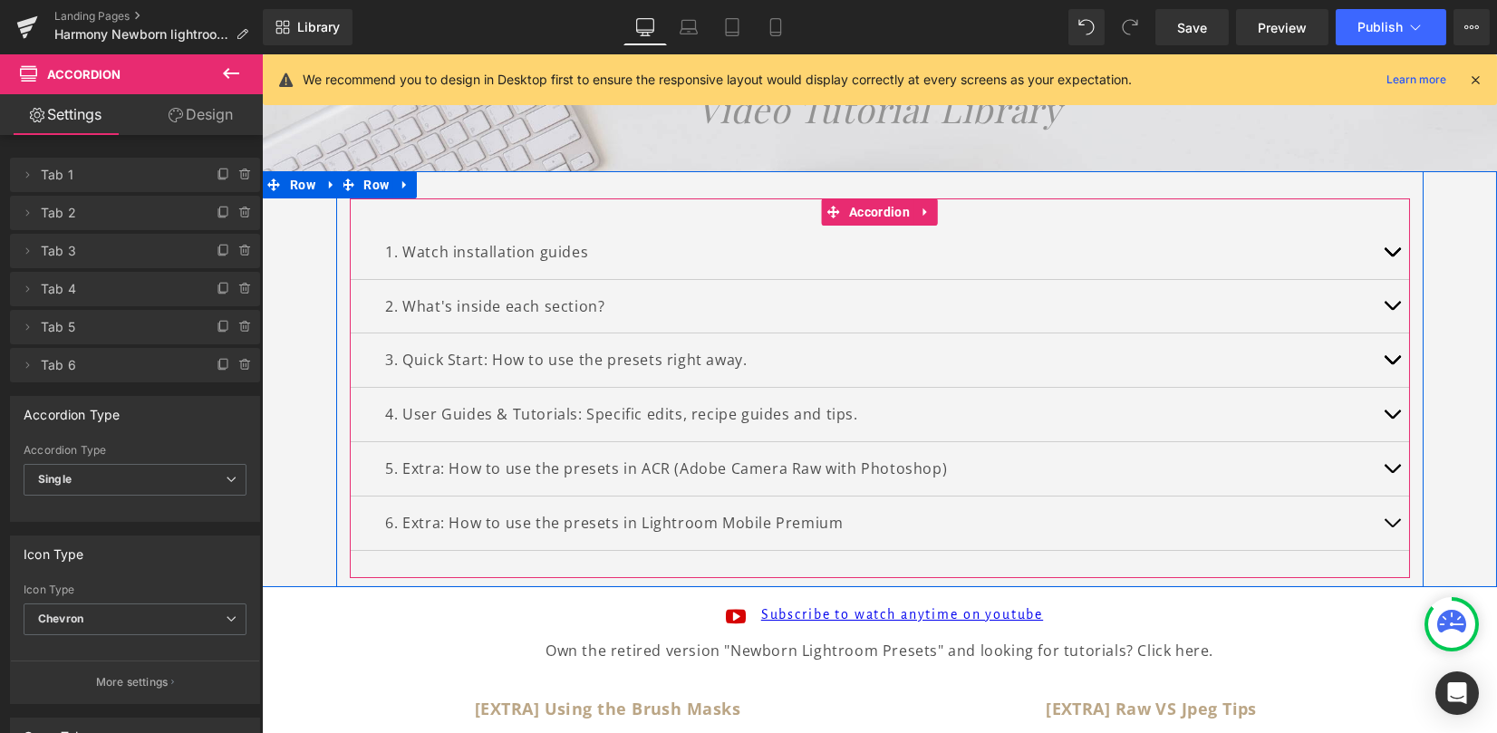
click at [1385, 355] on button "button" at bounding box center [1392, 360] width 36 height 53
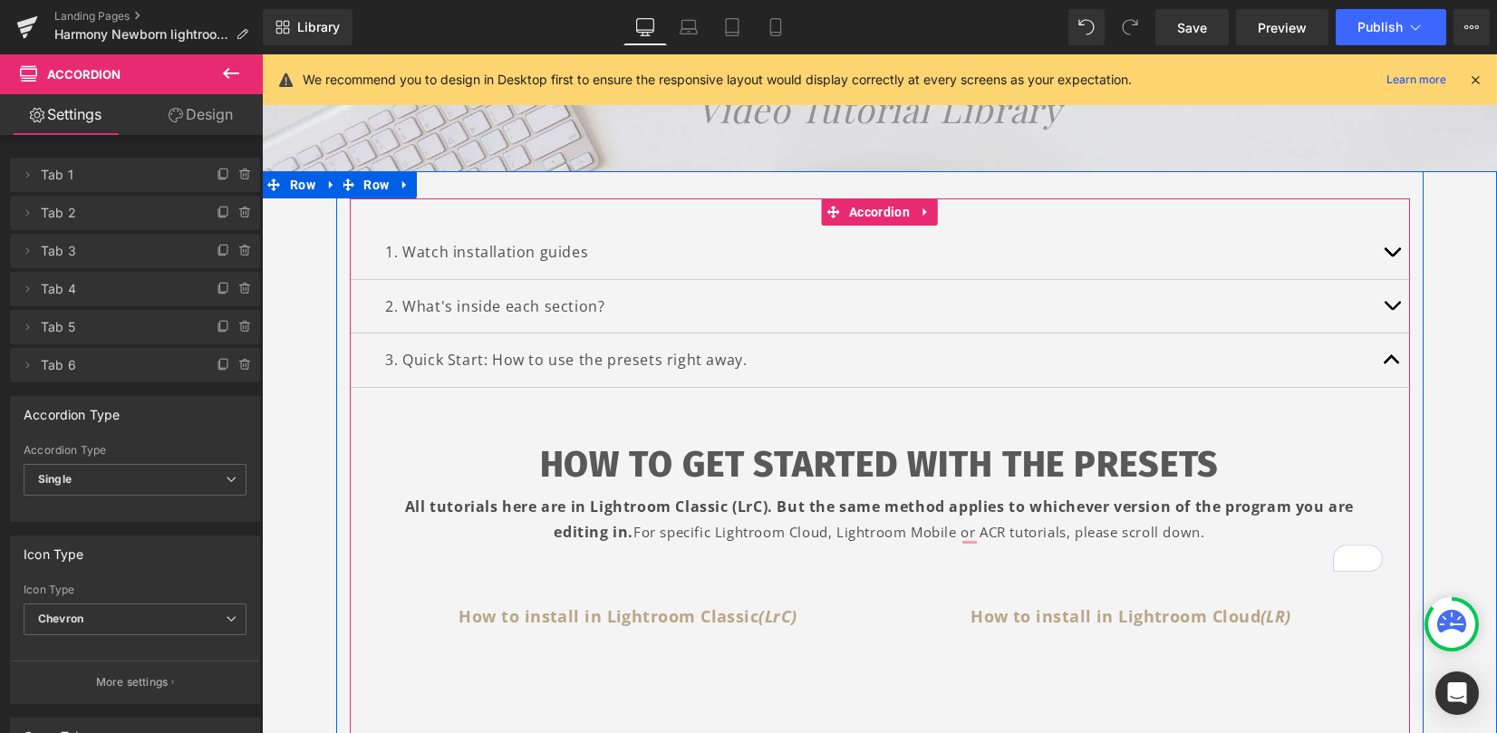
click at [1383, 286] on button "button" at bounding box center [1392, 306] width 36 height 53
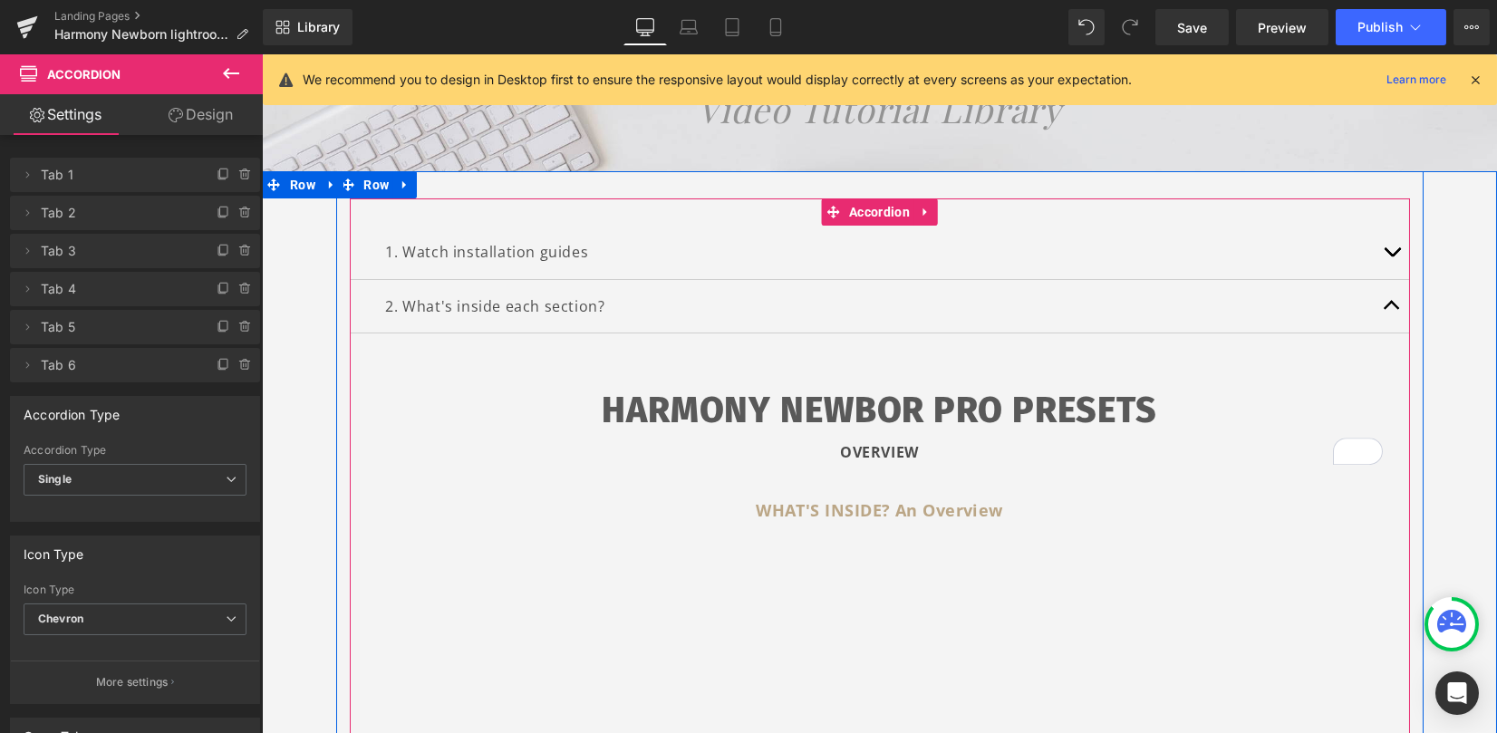
click at [1381, 286] on button "button" at bounding box center [1392, 306] width 36 height 53
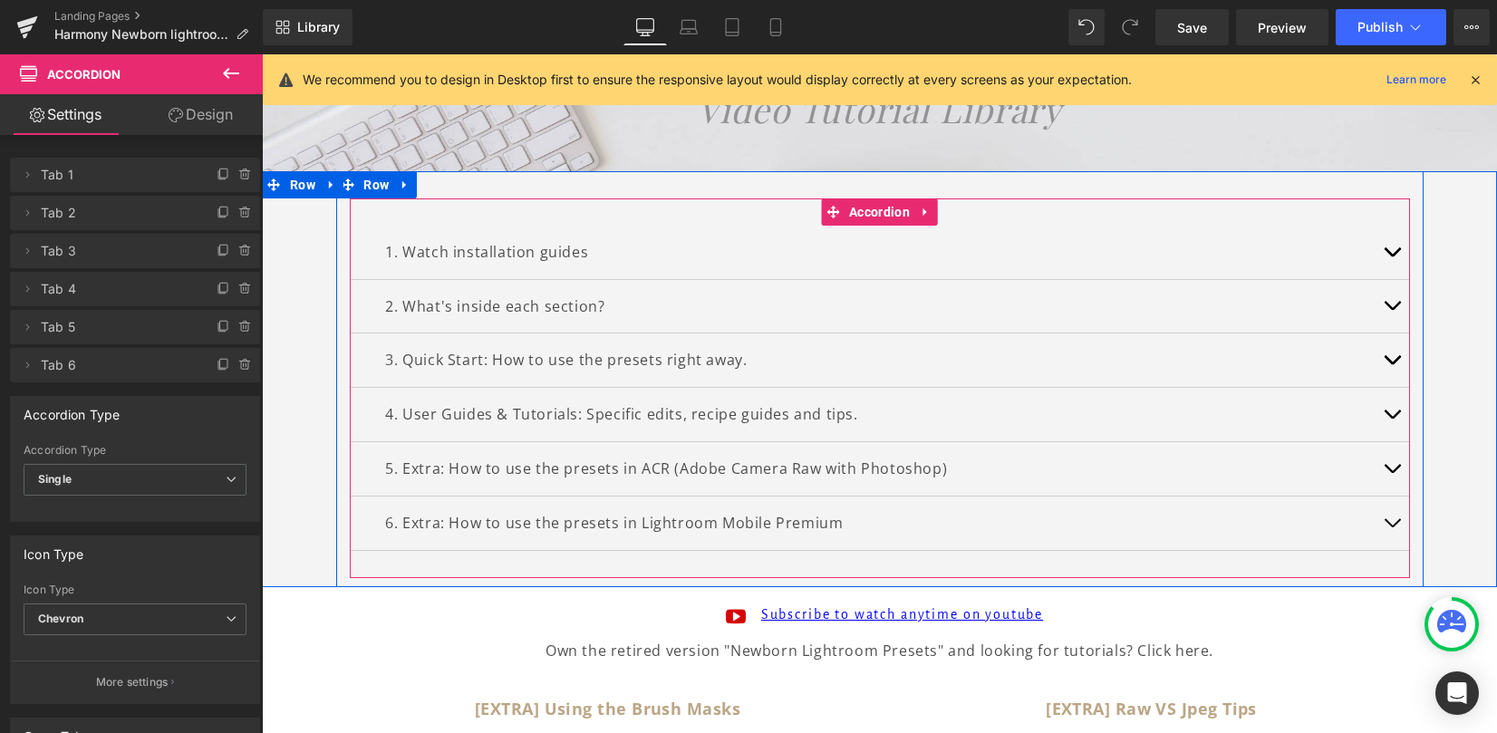
click at [1388, 354] on button "button" at bounding box center [1392, 360] width 36 height 53
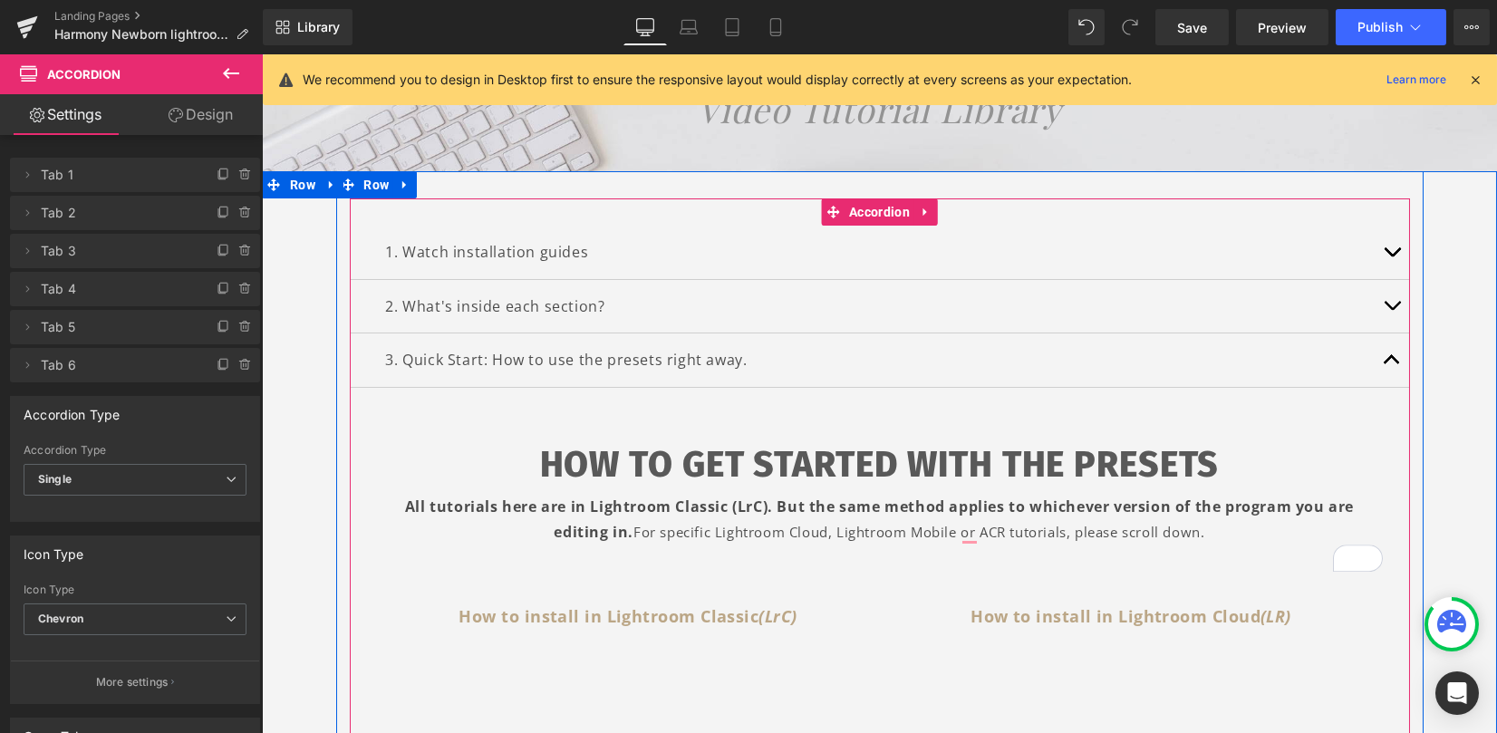
click at [1388, 354] on button "button" at bounding box center [1392, 360] width 36 height 53
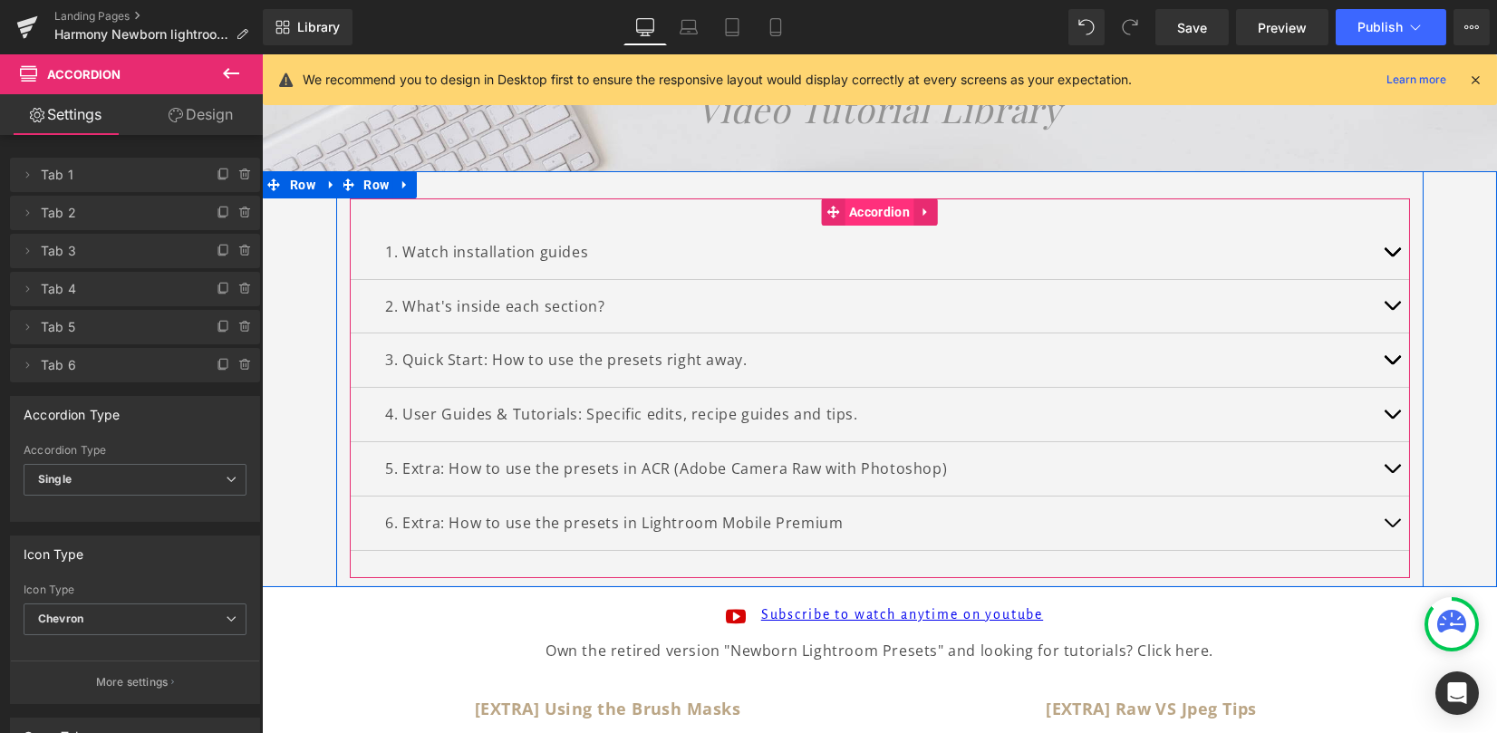
click at [888, 209] on span "Accordion" at bounding box center [880, 211] width 70 height 27
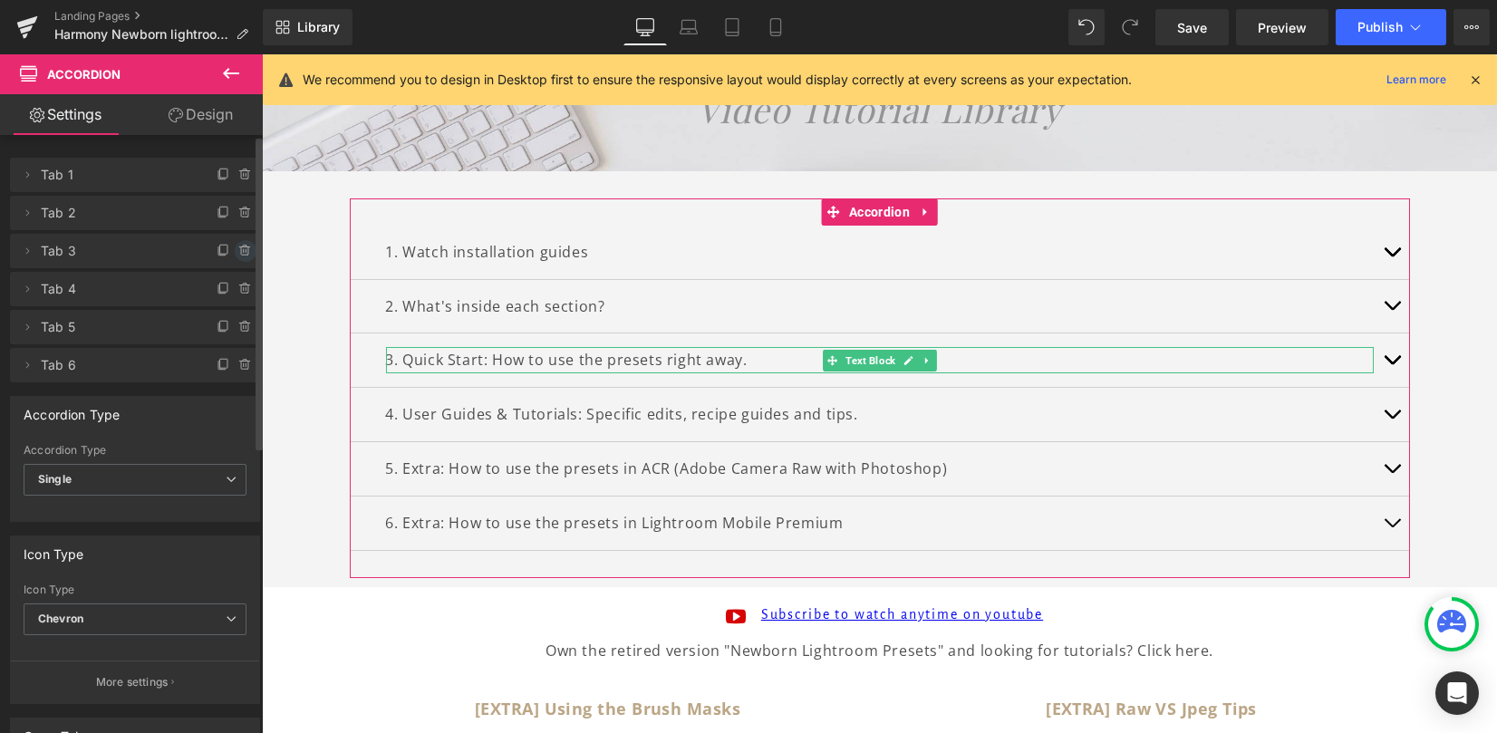
click at [244, 250] on icon at bounding box center [244, 251] width 0 height 4
click at [236, 249] on button "Delete" at bounding box center [226, 252] width 57 height 24
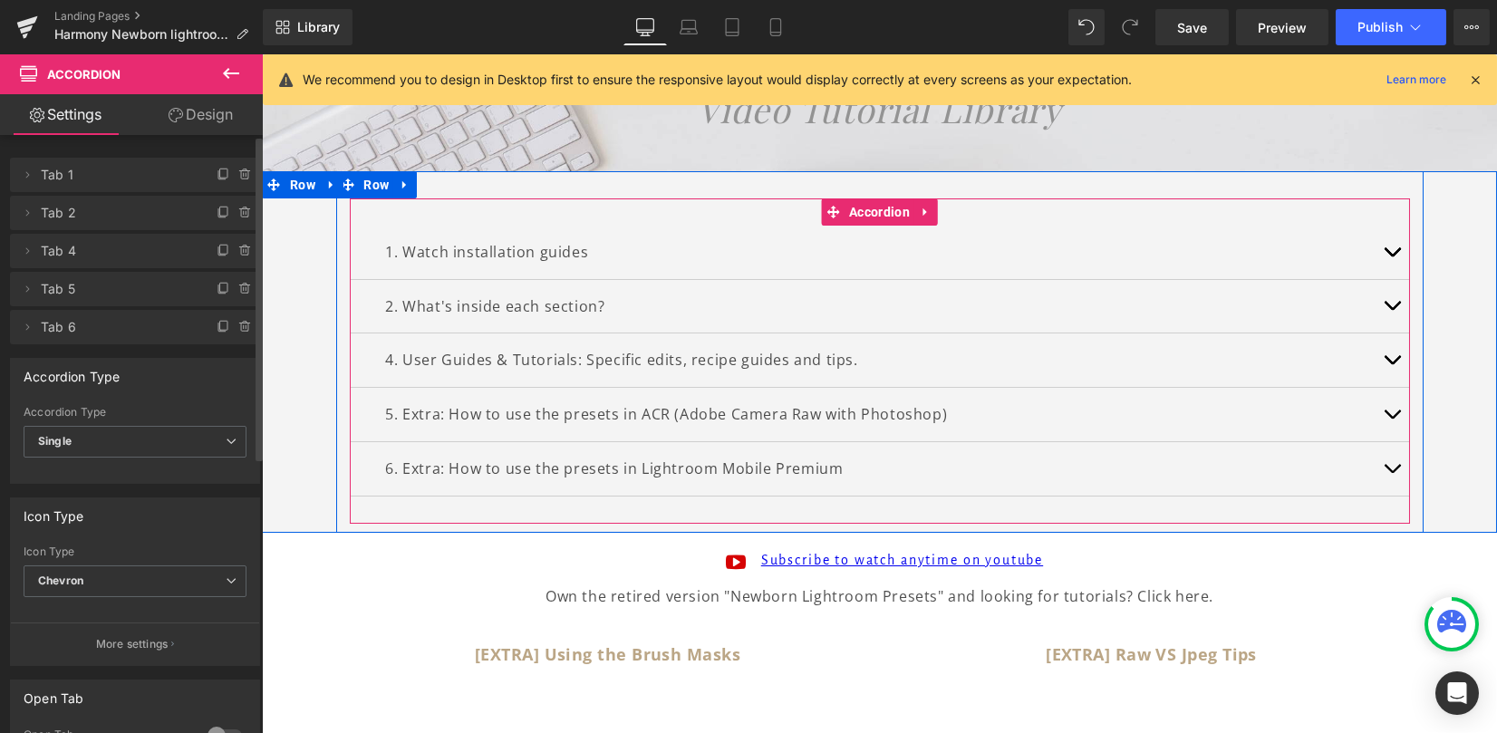
click at [396, 362] on p "4. User Guides & Tutorials: Specific edits, recipe guides and tips." at bounding box center [880, 360] width 988 height 26
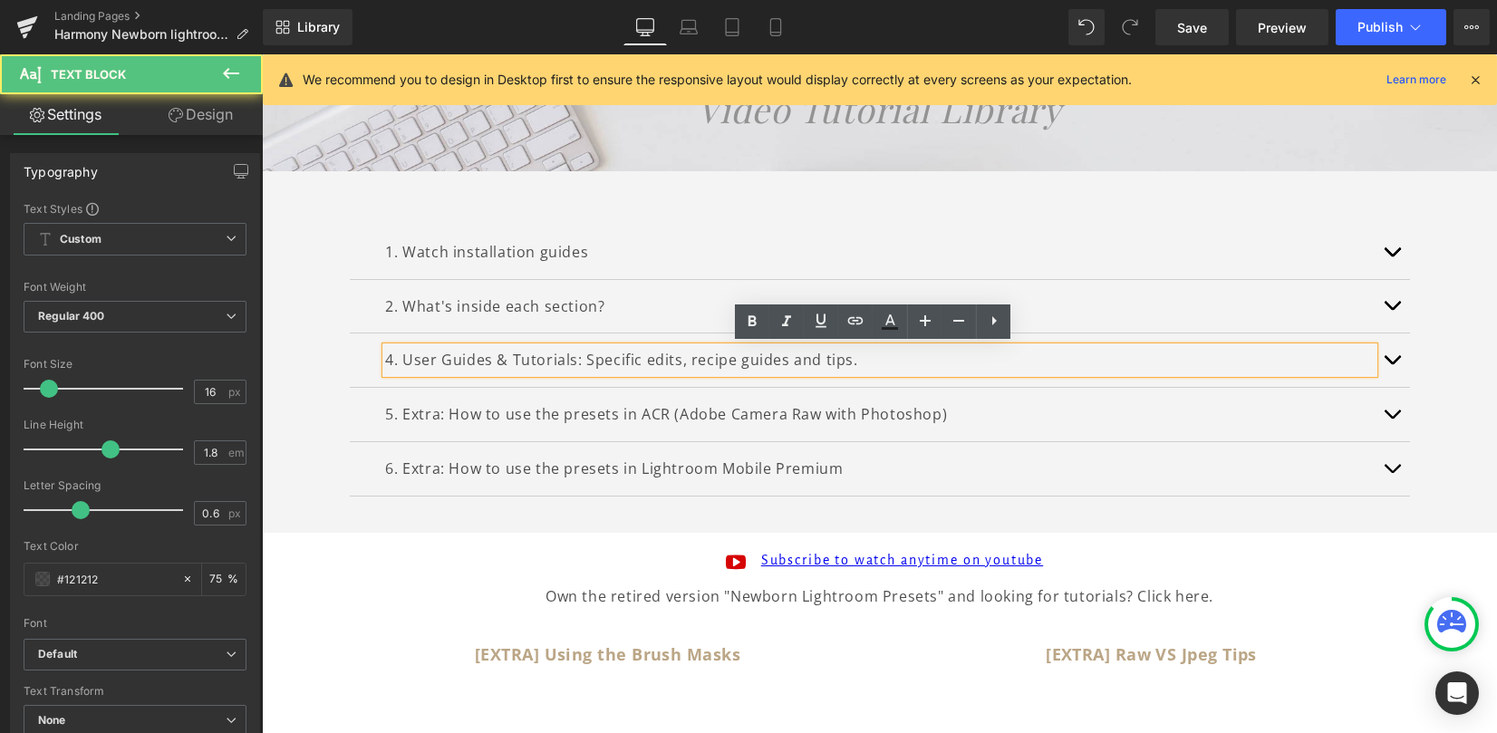
click at [386, 358] on p "4. User Guides & Tutorials: Specific edits, recipe guides and tips." at bounding box center [880, 360] width 988 height 26
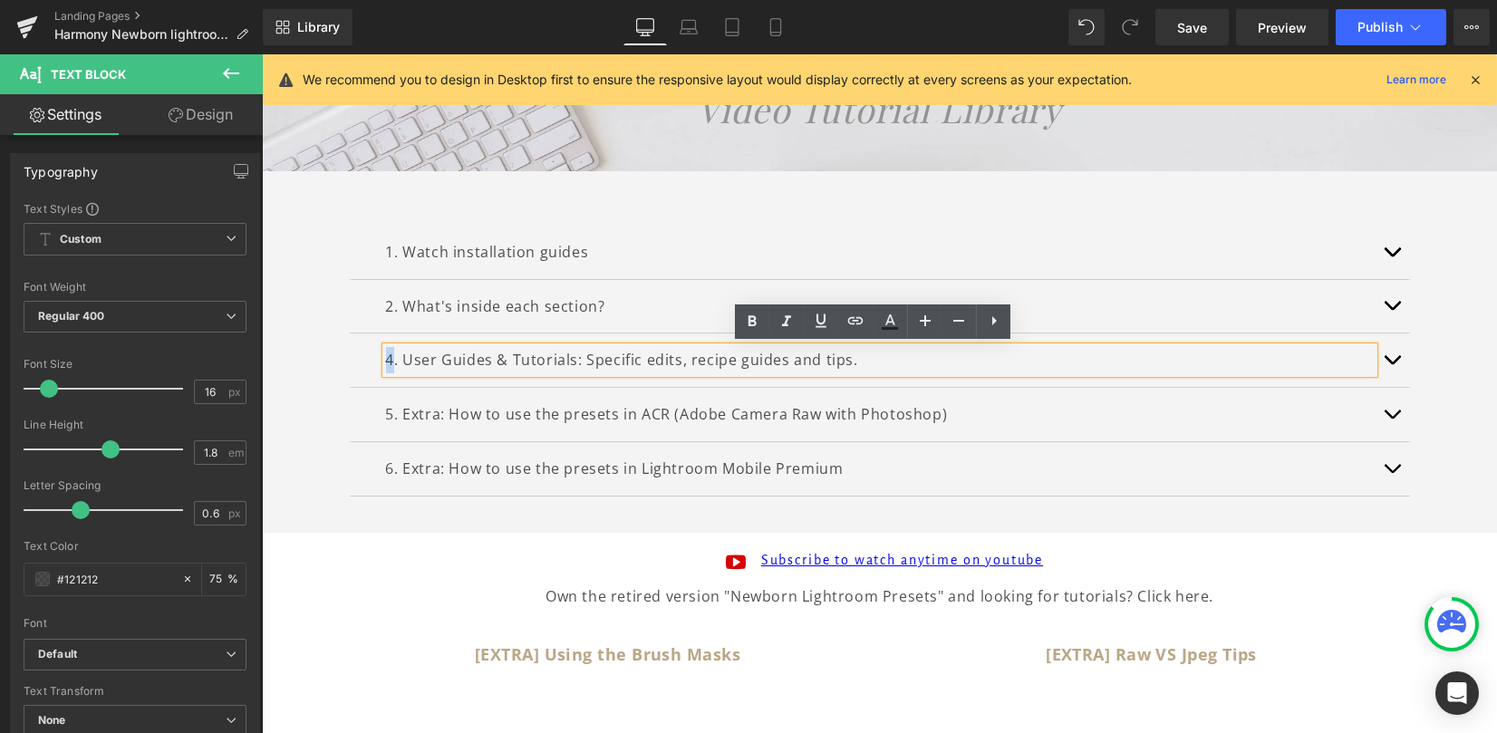
click at [386, 358] on p "4. User Guides & Tutorials: Specific edits, recipe guides and tips." at bounding box center [880, 360] width 988 height 26
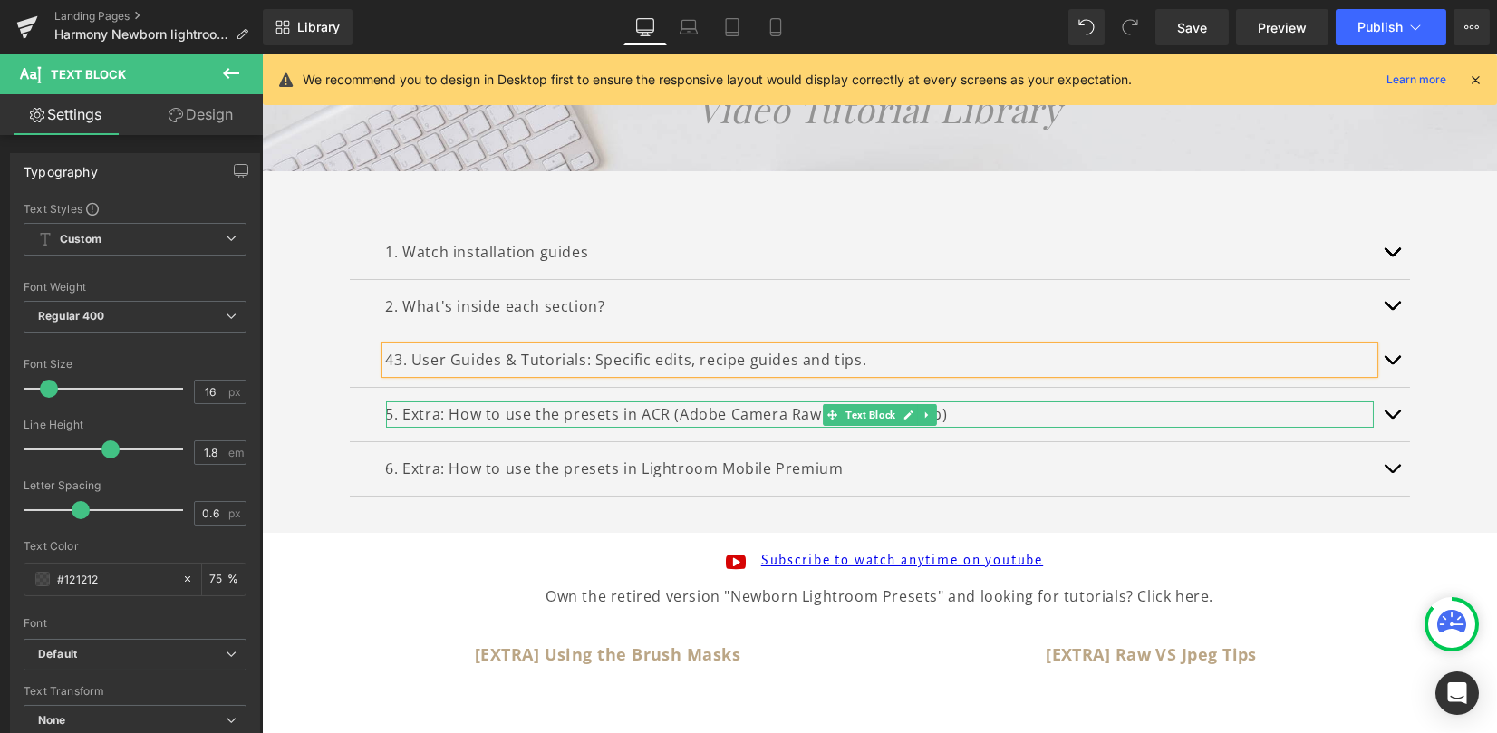
click at [390, 407] on p "5. Extra: How to use the presets in ACR (Adobe Camera Raw with Photoshop)" at bounding box center [880, 414] width 988 height 26
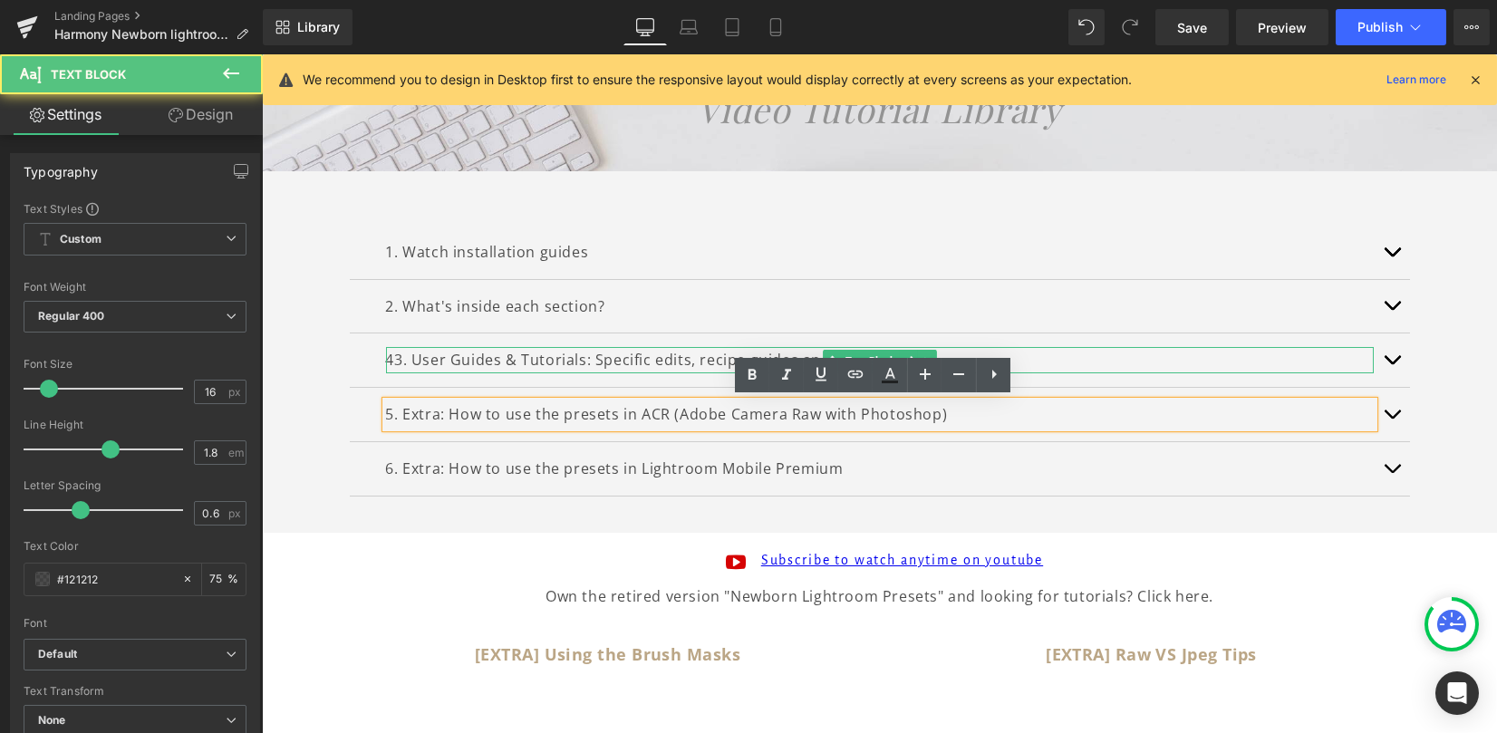
click at [392, 364] on p "43. User Guides & Tutorials: Specific edits, recipe guides and tips." at bounding box center [880, 360] width 988 height 26
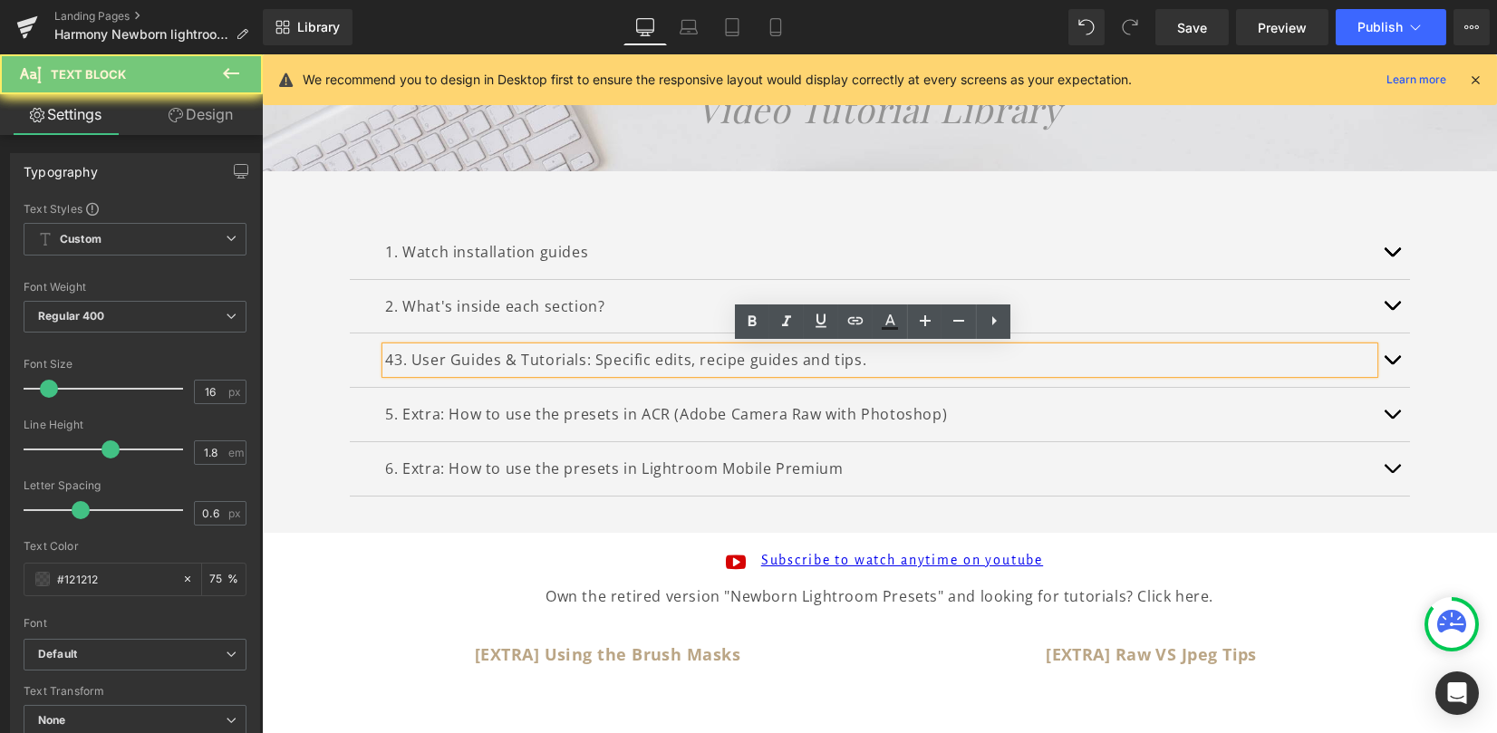
click at [387, 363] on p "43. User Guides & Tutorials: Specific edits, recipe guides and tips." at bounding box center [880, 360] width 988 height 26
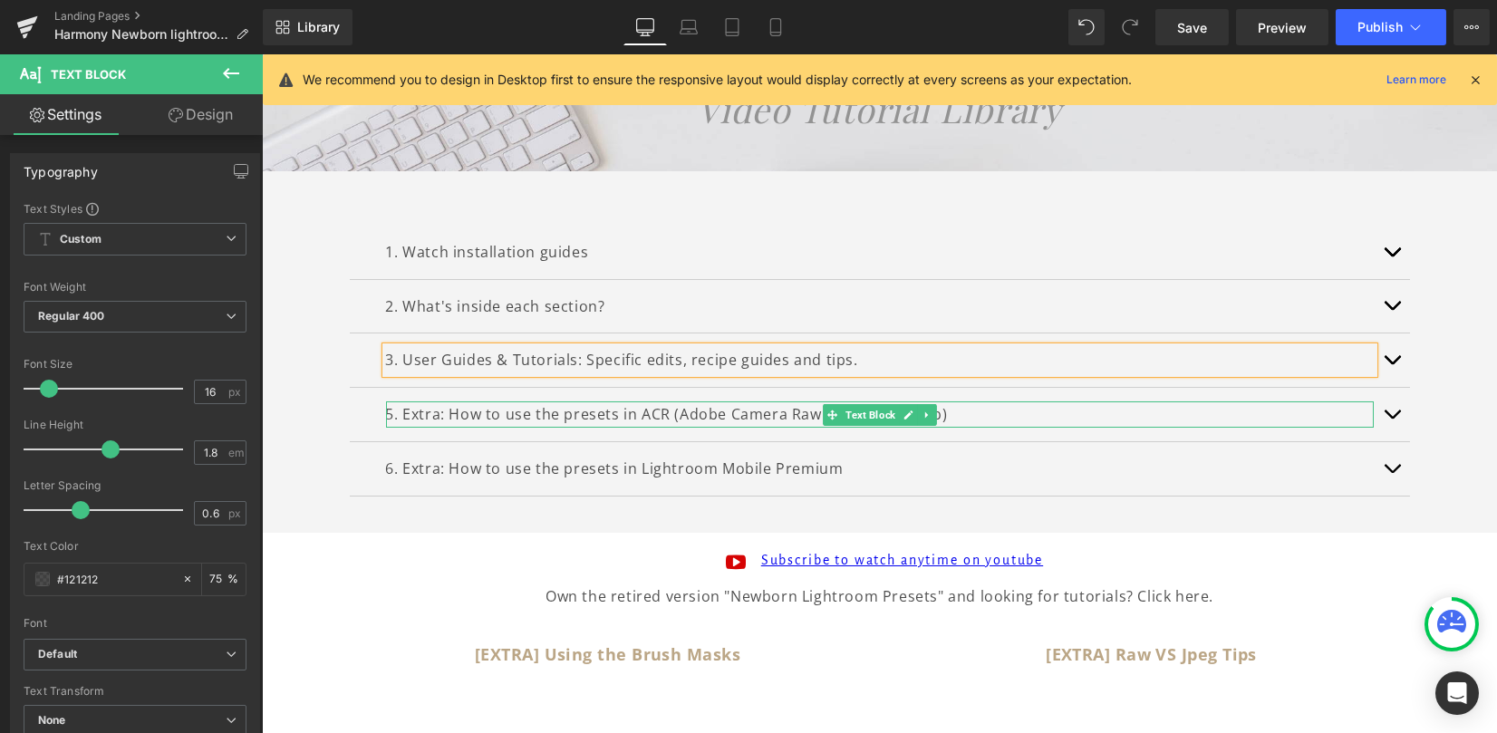
click at [386, 412] on p "5. Extra: How to use the presets in ACR (Adobe Camera Raw with Photoshop)" at bounding box center [880, 414] width 988 height 26
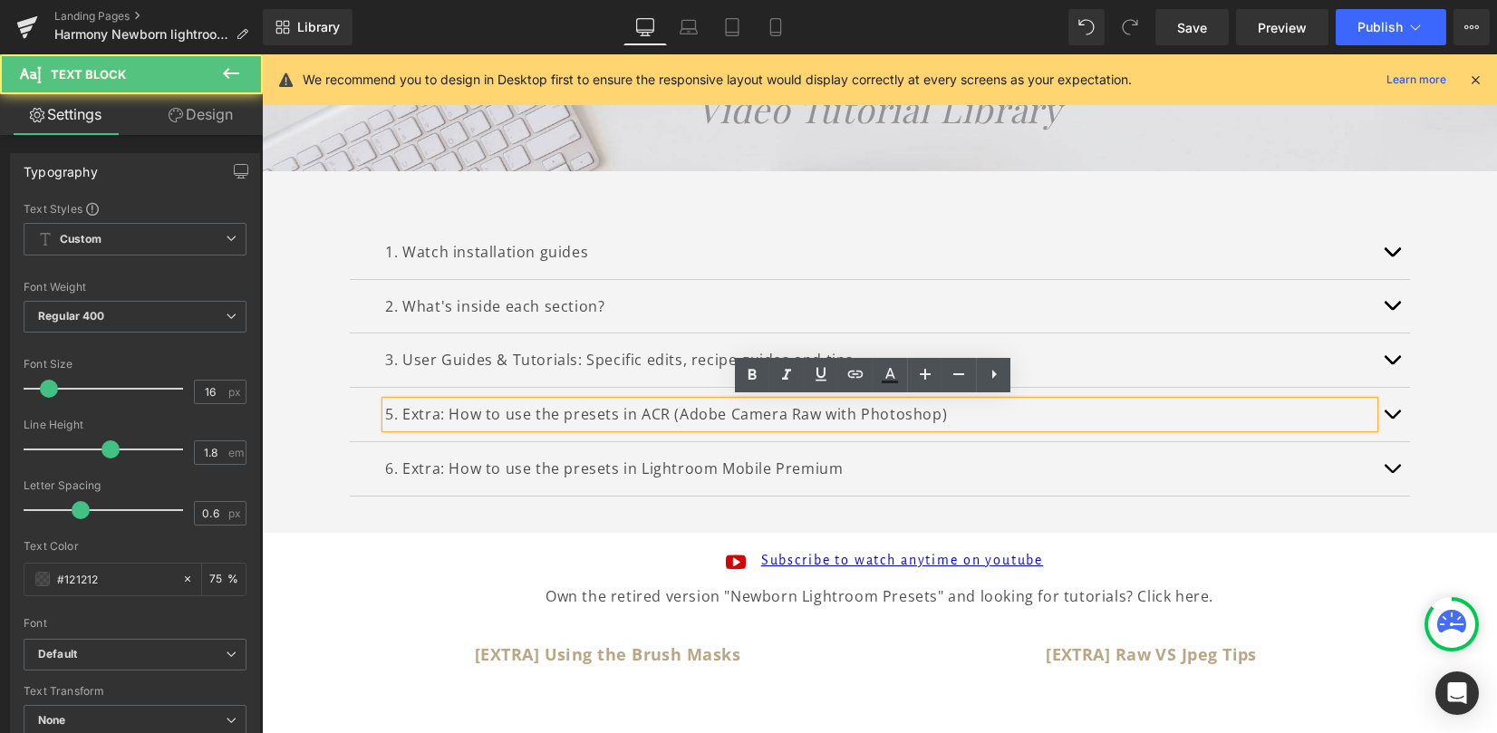
click at [386, 414] on p "5. Extra: How to use the presets in ACR (Adobe Camera Raw with Photoshop)" at bounding box center [880, 414] width 988 height 26
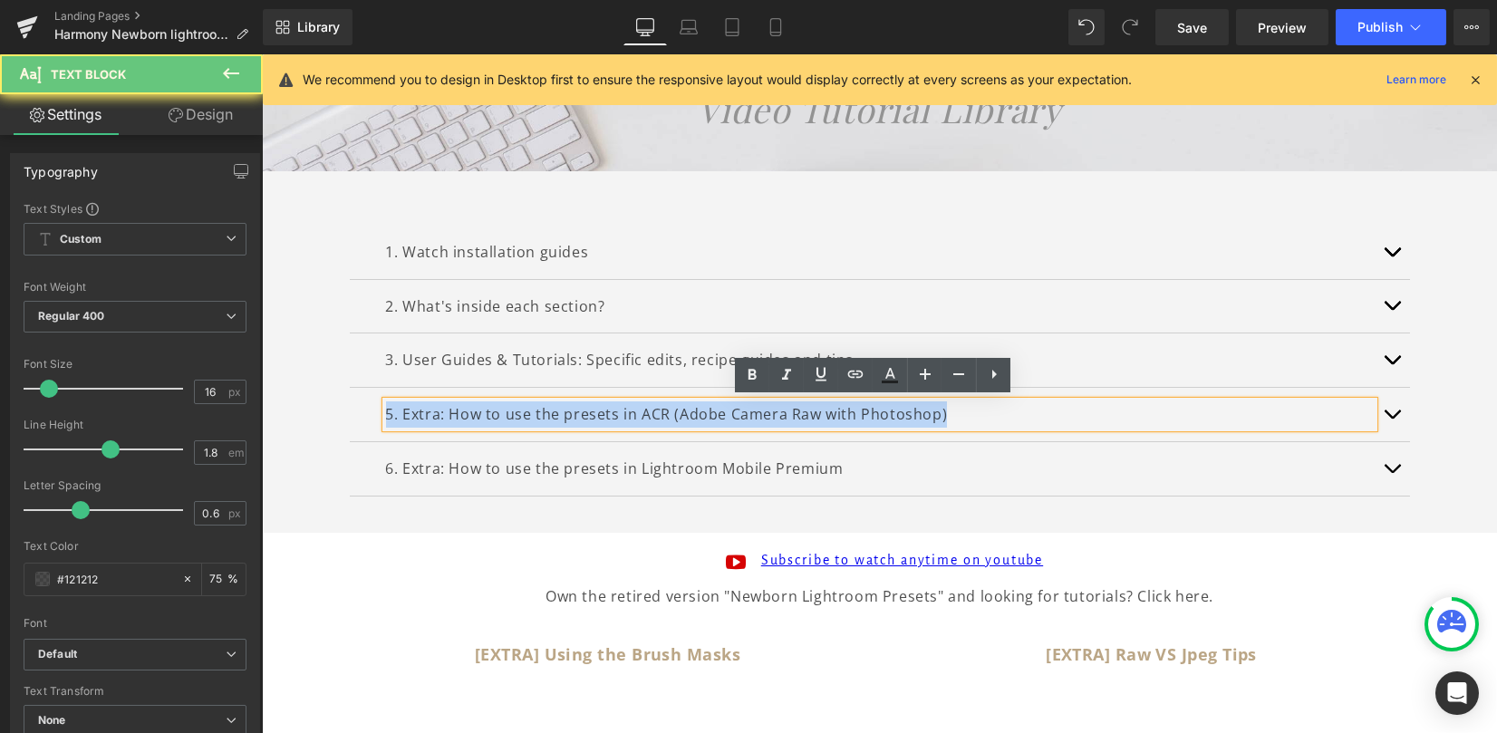
click at [373, 408] on div "5. Extra: How to use the presets in ACR (Adobe Camera Raw with Photoshop) Text …" at bounding box center [880, 415] width 1060 height 54
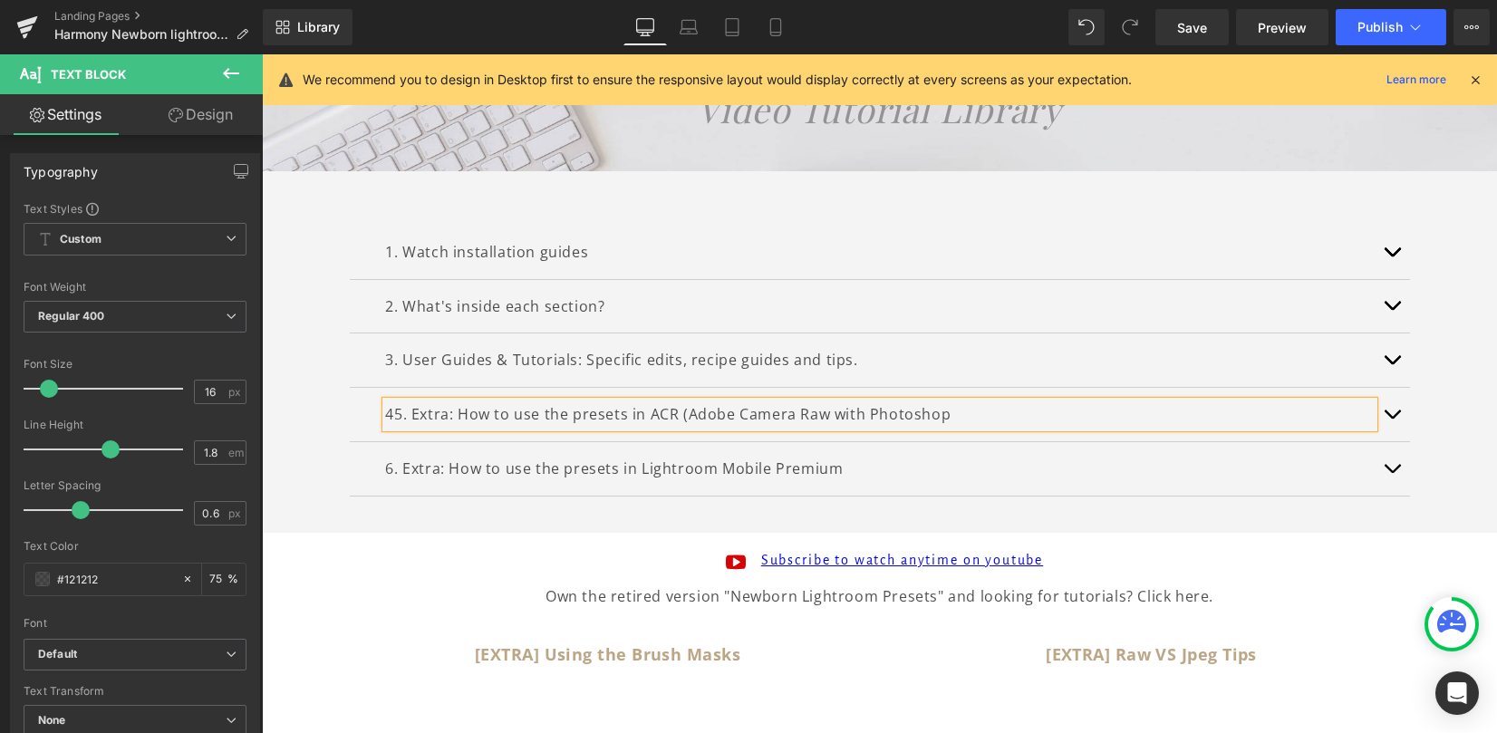
click at [392, 413] on p "45. Extra: How to use the presets in ACR (Adobe Camera Raw with Photoshop" at bounding box center [880, 414] width 988 height 26
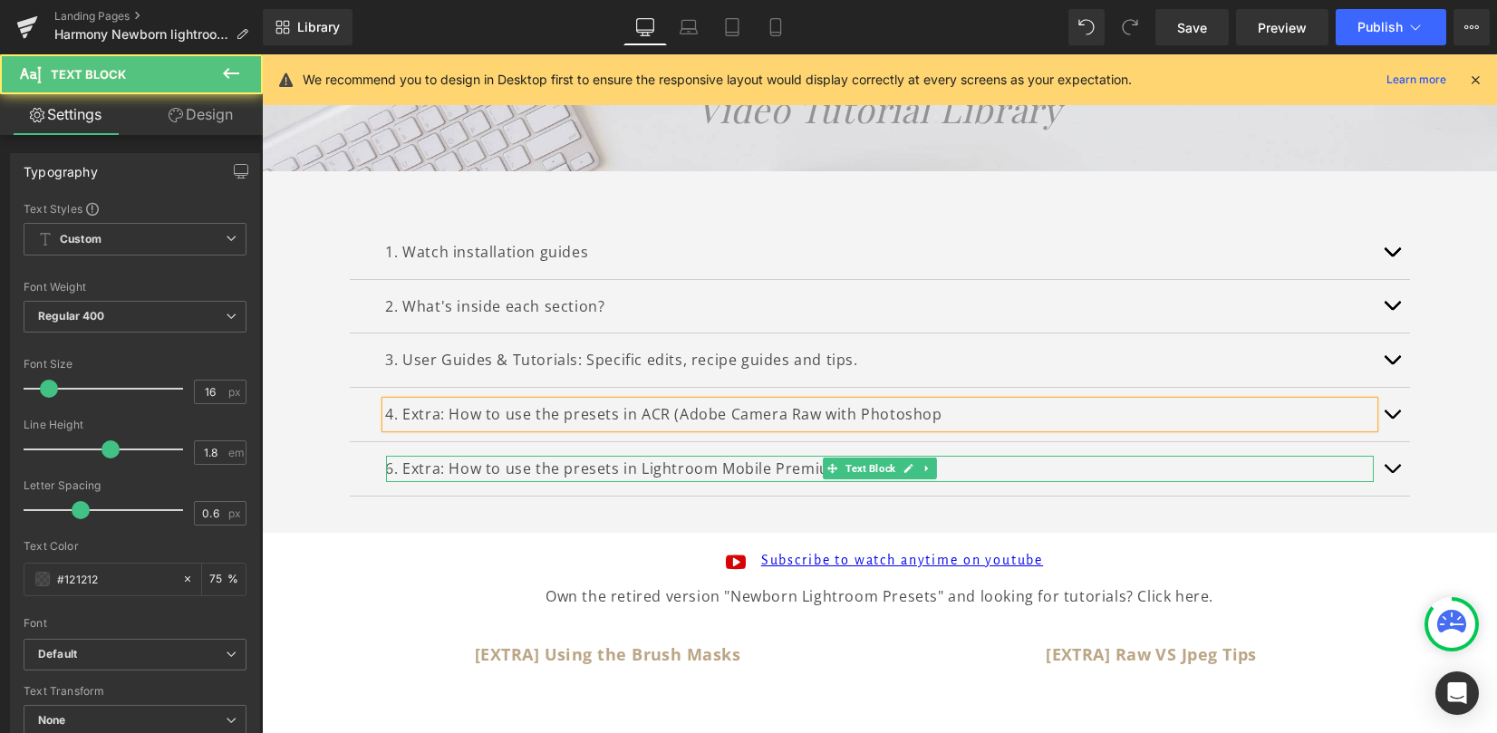
click at [391, 459] on p "6. Extra: How to use the presets in Lightroom Mobile Premium" at bounding box center [880, 469] width 988 height 26
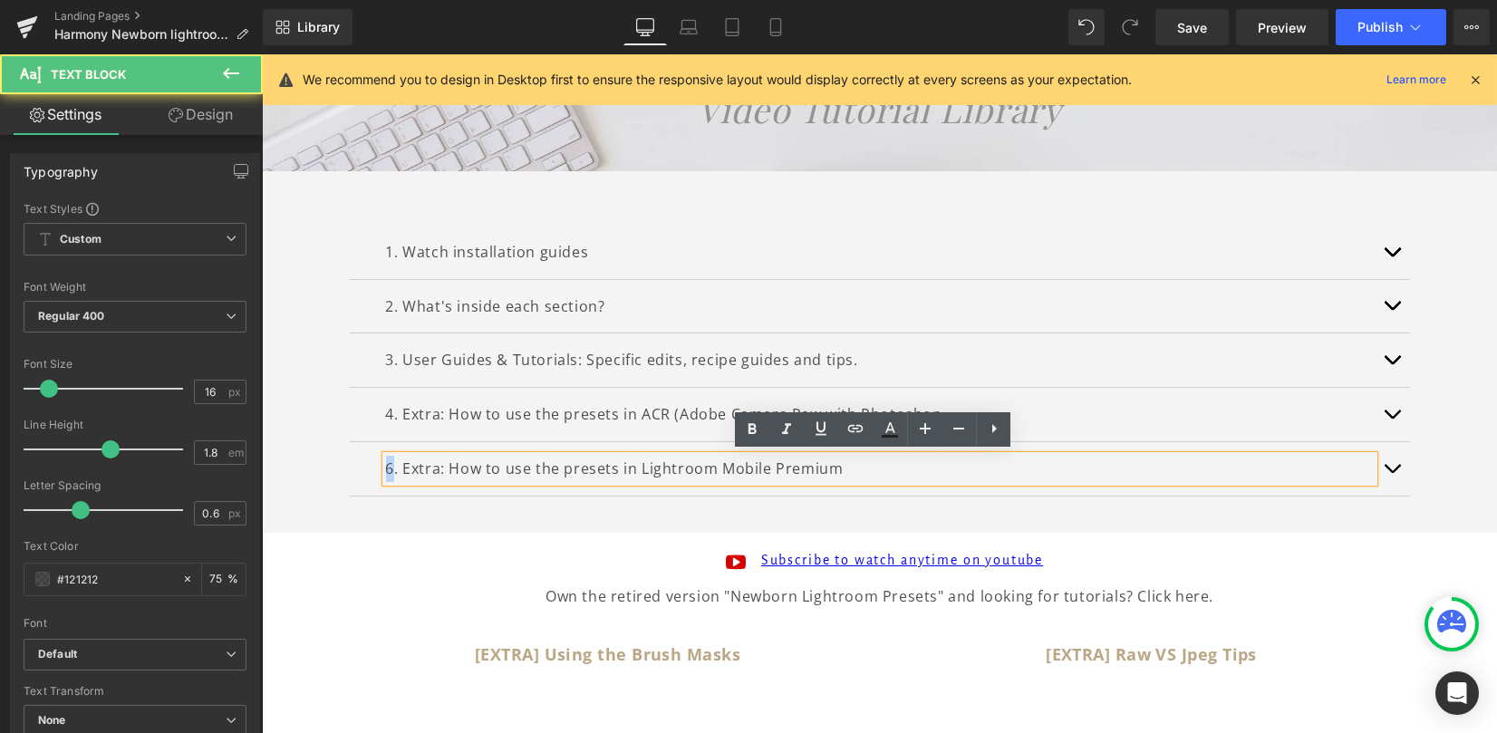
click at [386, 464] on p "6. Extra: How to use the presets in Lightroom Mobile Premium" at bounding box center [880, 469] width 988 height 26
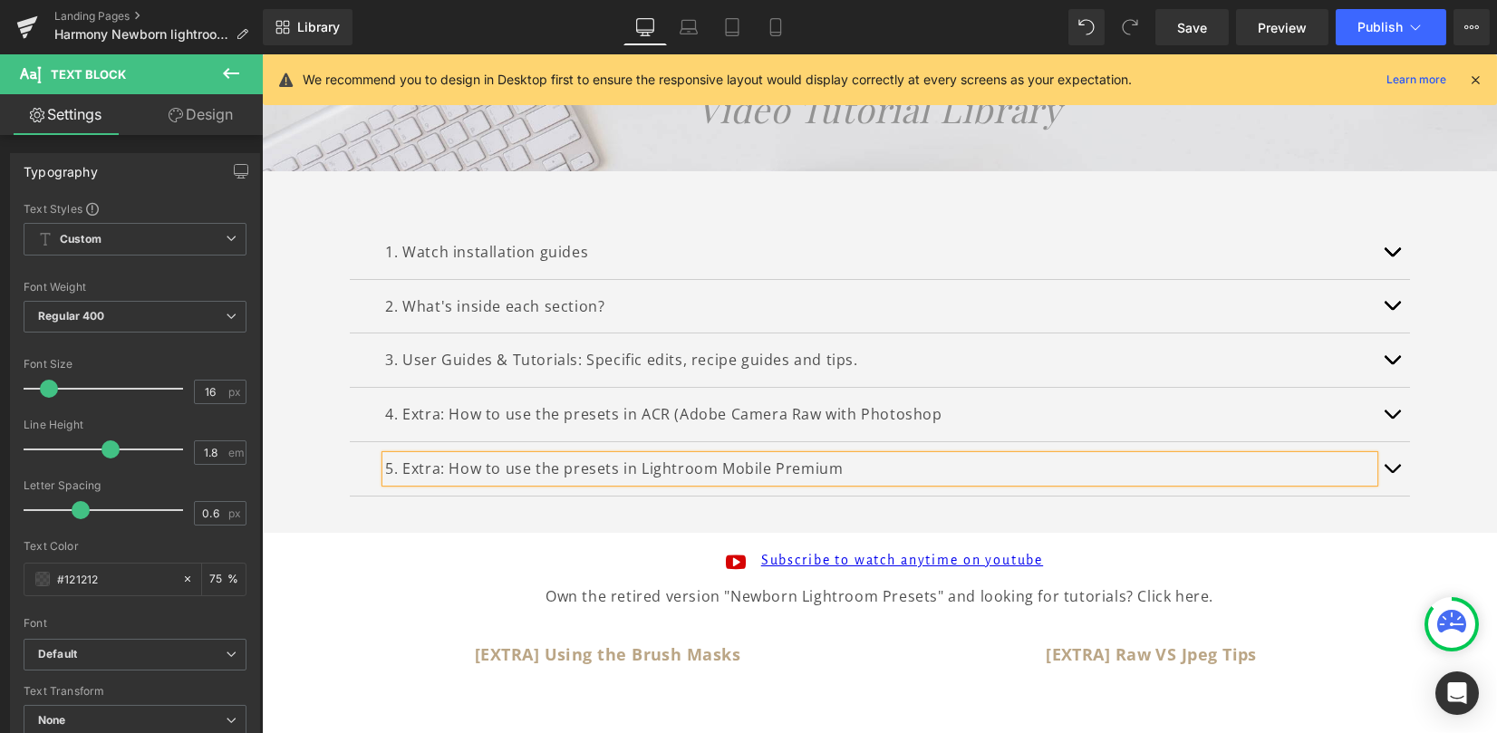
click at [465, 525] on div "1. Watch installation guides Text Block INSTALLATION GUIDES HOW TO INSTALL THE …" at bounding box center [880, 352] width 1088 height 362
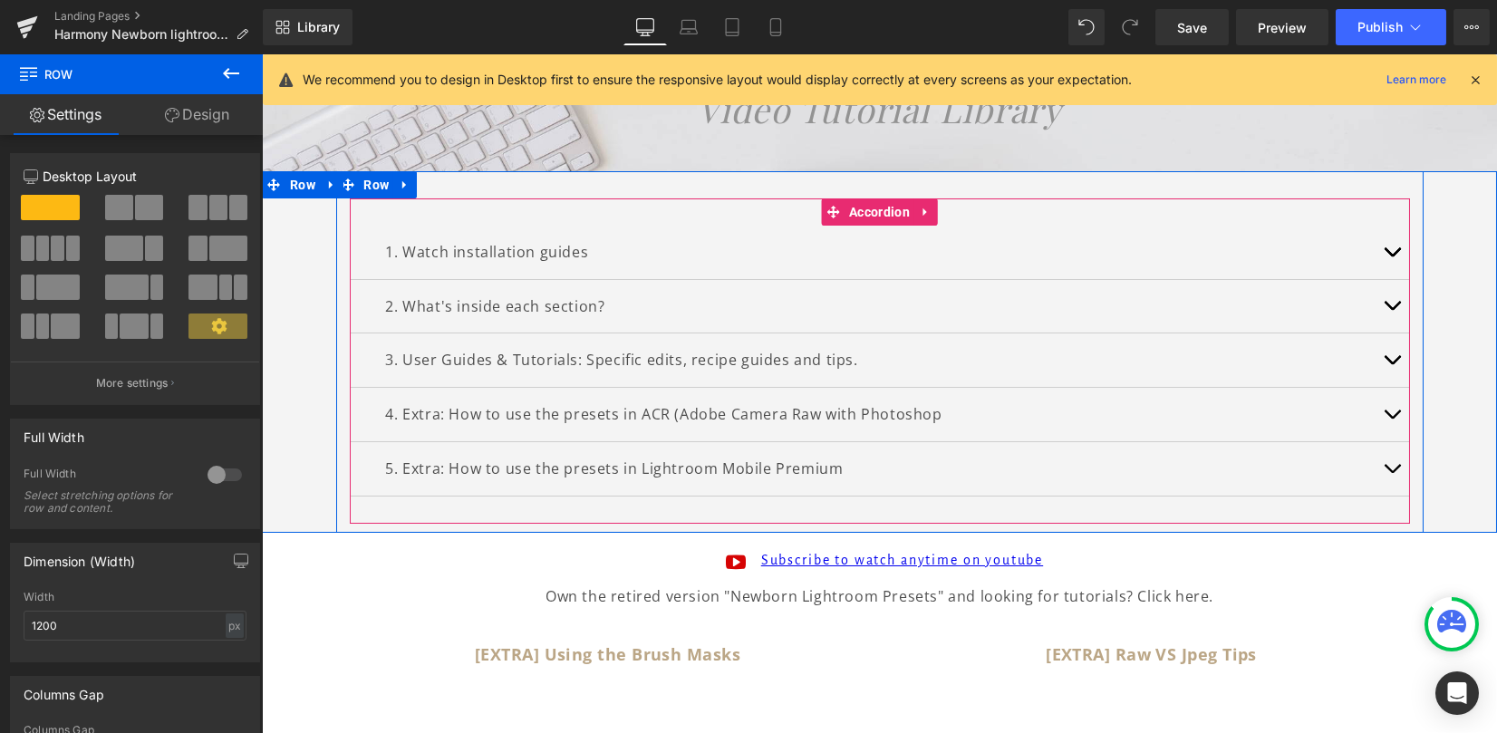
click at [1392, 364] on span "button" at bounding box center [1392, 364] width 0 height 0
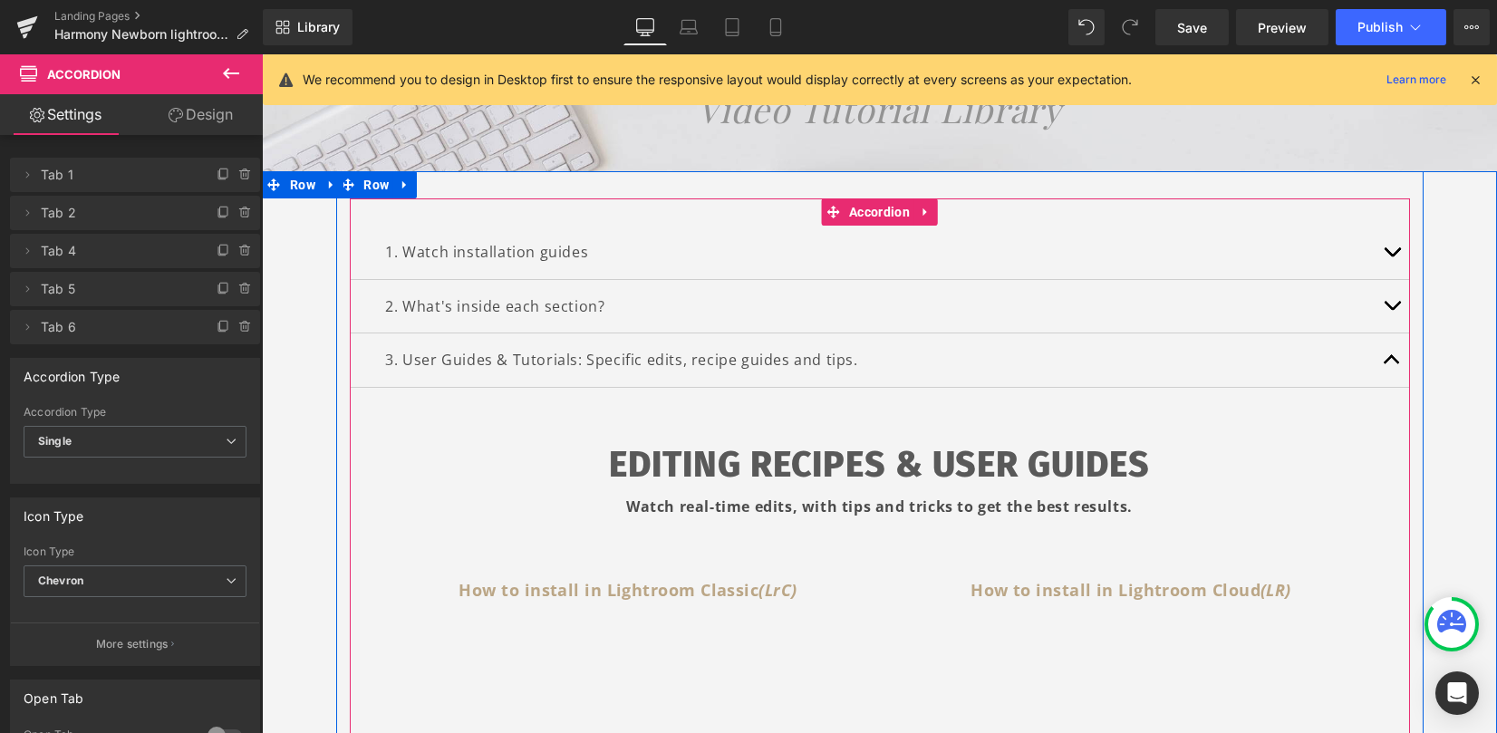
click at [1392, 364] on span "button" at bounding box center [1392, 364] width 0 height 0
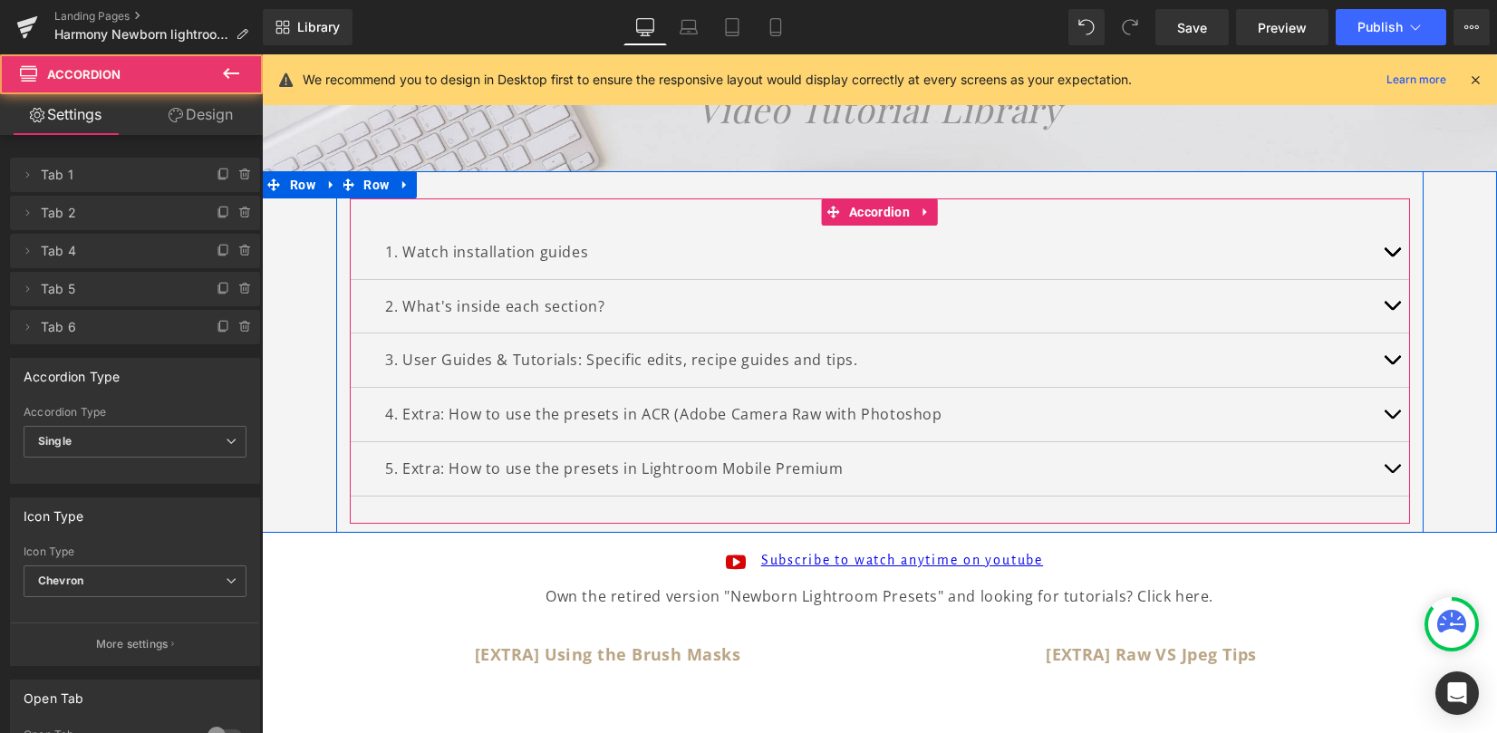
click at [1387, 391] on button "button" at bounding box center [1392, 414] width 36 height 53
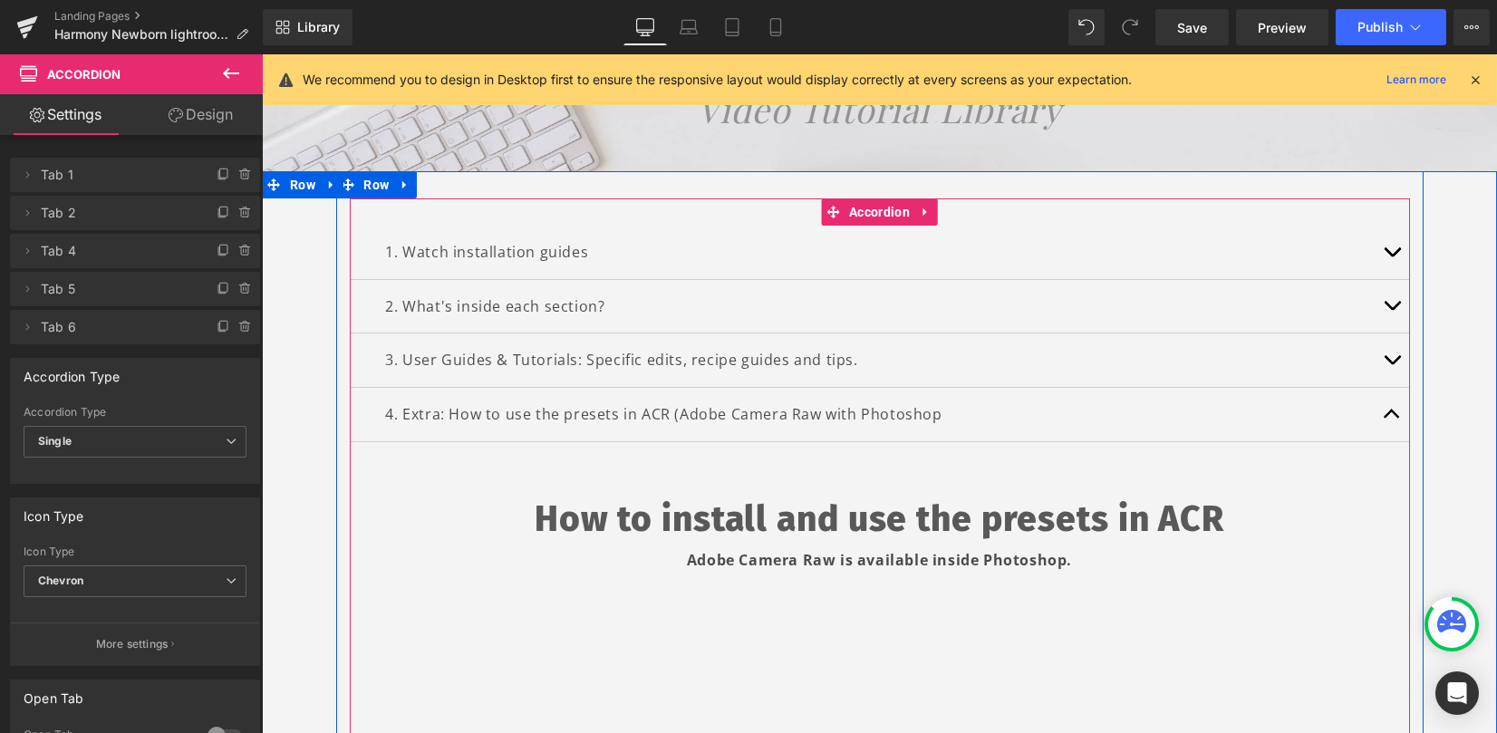
click at [1387, 391] on button "button" at bounding box center [1392, 414] width 36 height 53
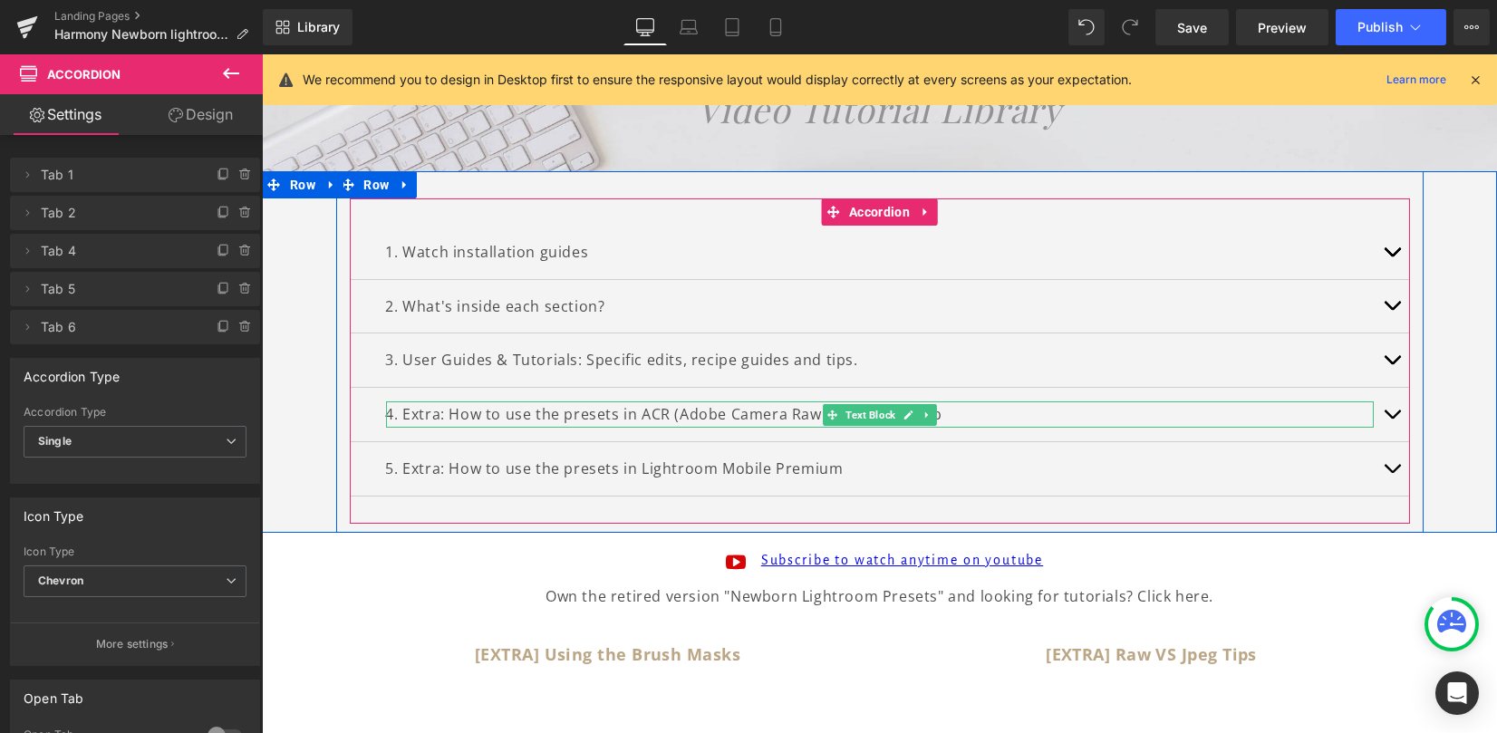
click at [445, 408] on p "4. Extra: How to use the presets in ACR (Adobe Camera Raw with Photoshop" at bounding box center [880, 414] width 988 height 26
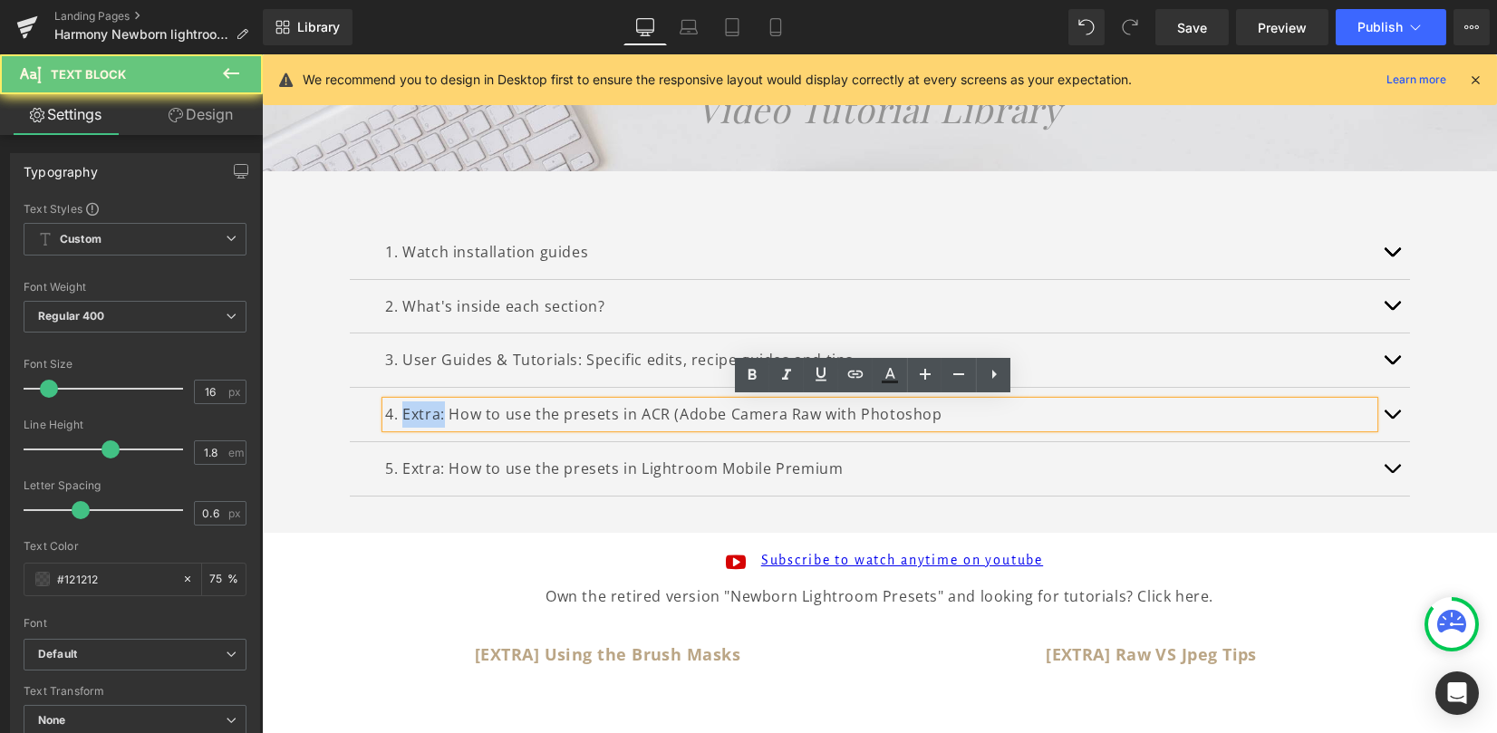
drag, startPoint x: 435, startPoint y: 411, endPoint x: 401, endPoint y: 412, distance: 34.4
click at [395, 412] on p "4. Extra: How to use the presets in ACR (Adobe Camera Raw with Photoshop" at bounding box center [880, 414] width 988 height 26
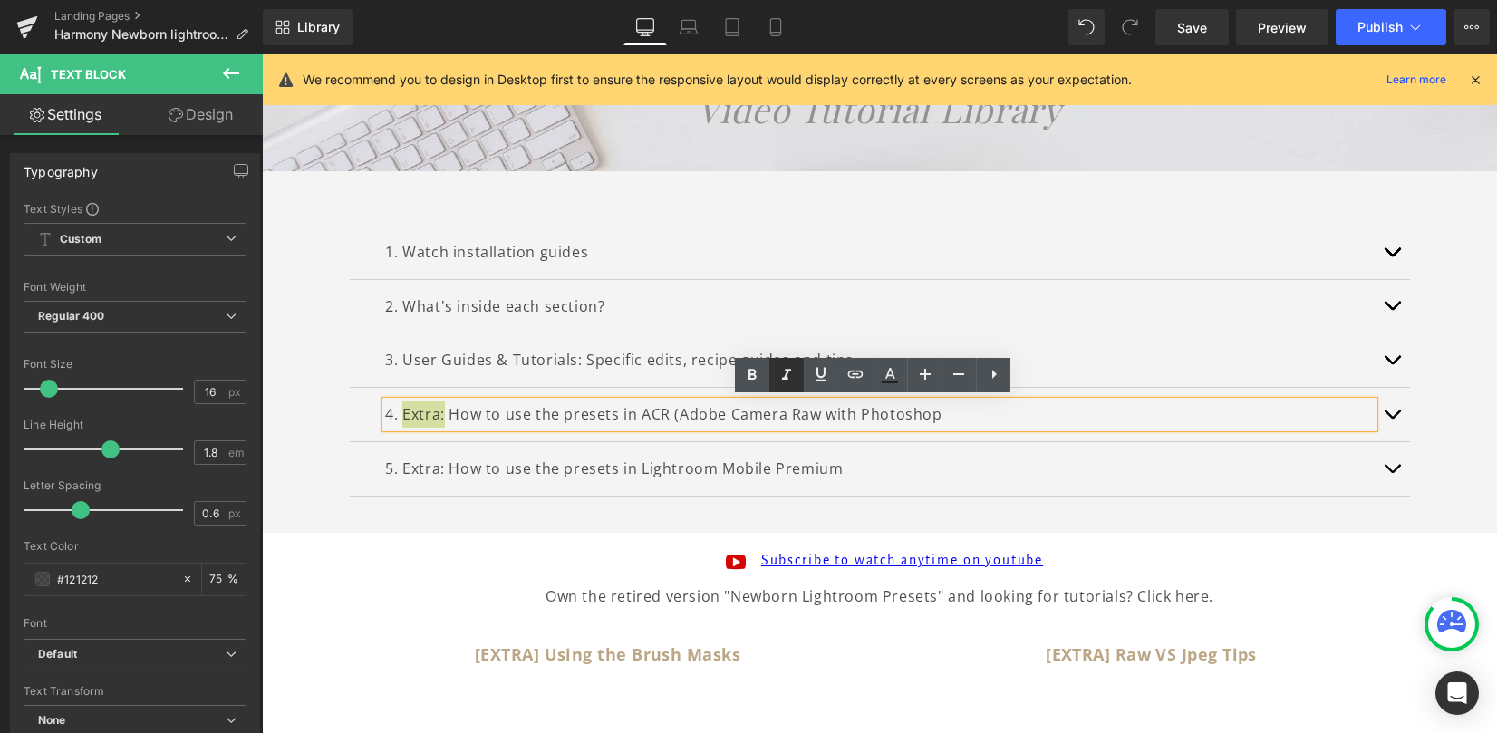
click at [790, 376] on icon at bounding box center [787, 375] width 22 height 22
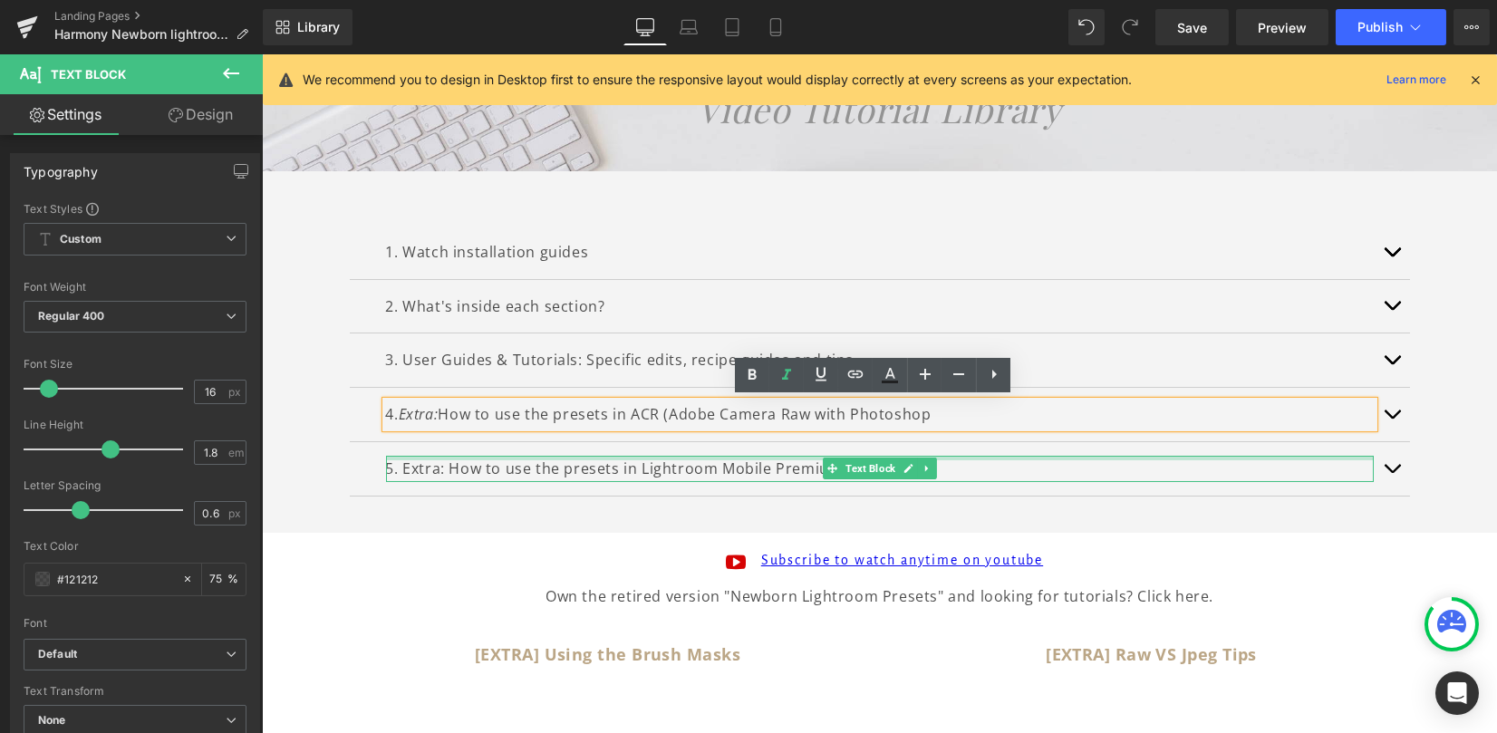
drag, startPoint x: 391, startPoint y: 456, endPoint x: 432, endPoint y: 466, distance: 42.9
click at [390, 456] on div "5. Extra: How to use the presets in Lightroom Mobile Premium Text Block" at bounding box center [880, 469] width 988 height 26
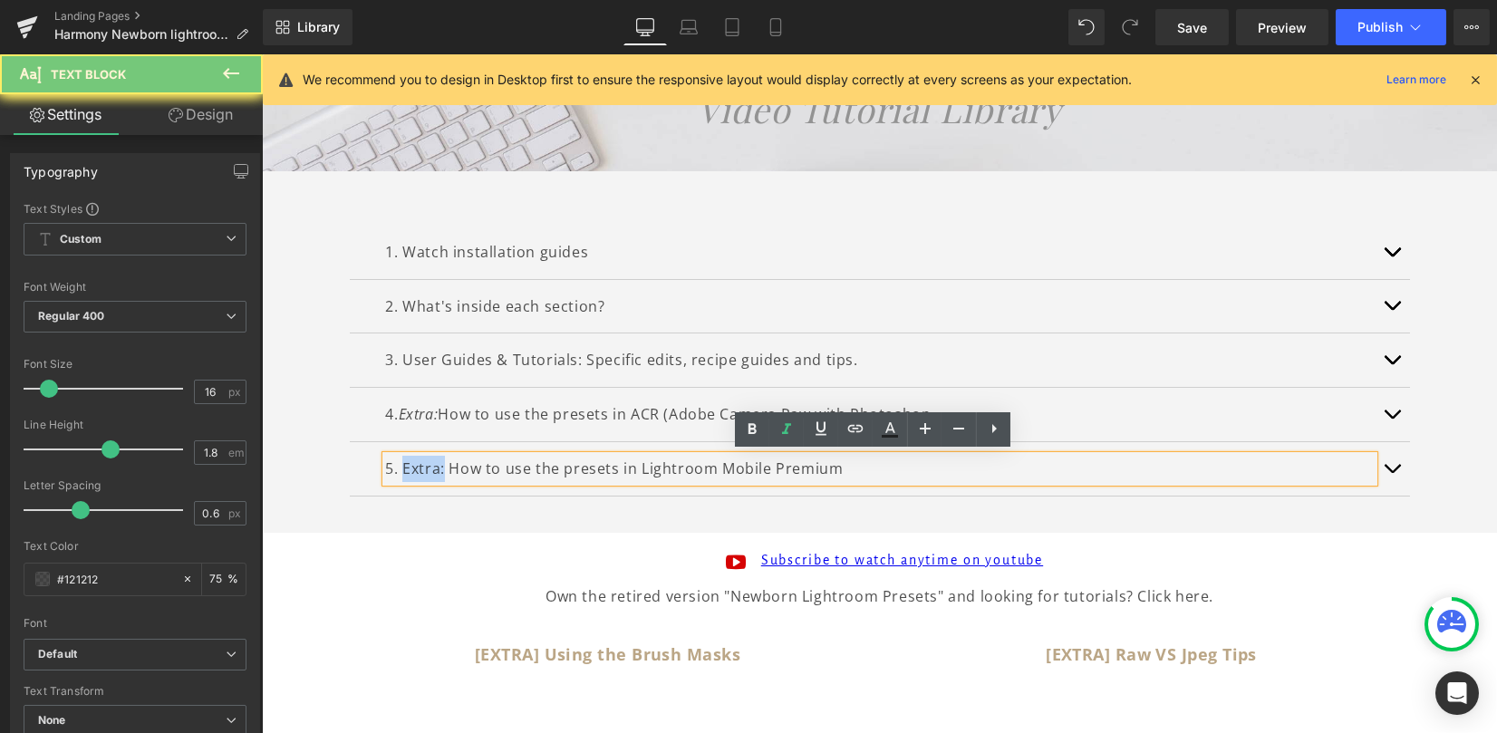
drag, startPoint x: 412, startPoint y: 467, endPoint x: 593, endPoint y: 432, distance: 183.6
click at [394, 467] on p "5. Extra: How to use the presets in Lightroom Mobile Premium" at bounding box center [880, 469] width 988 height 26
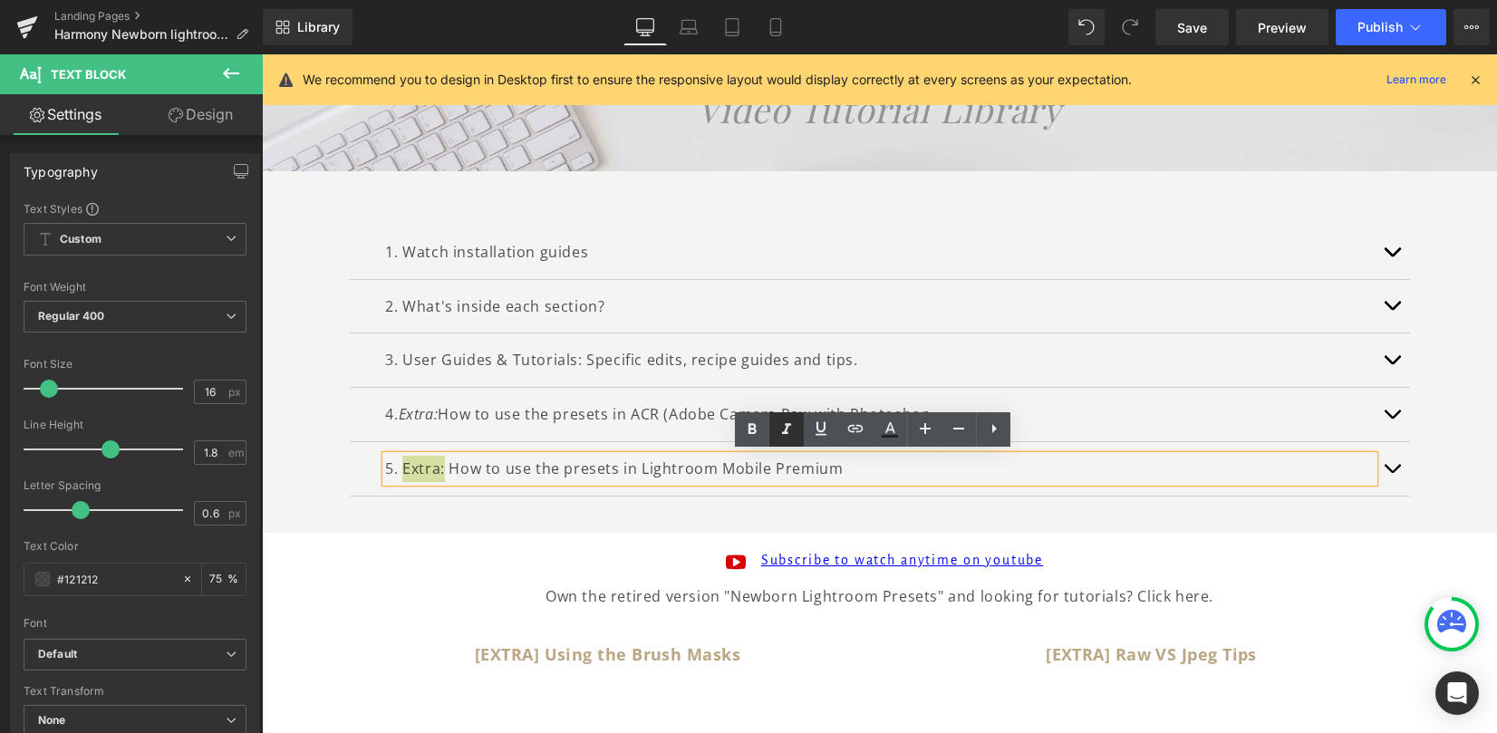
click at [788, 423] on icon at bounding box center [786, 428] width 9 height 11
click at [508, 517] on div "1. Watch installation guides Text Block INSTALLATION GUIDES HOW TO INSTALL THE …" at bounding box center [880, 360] width 1060 height 325
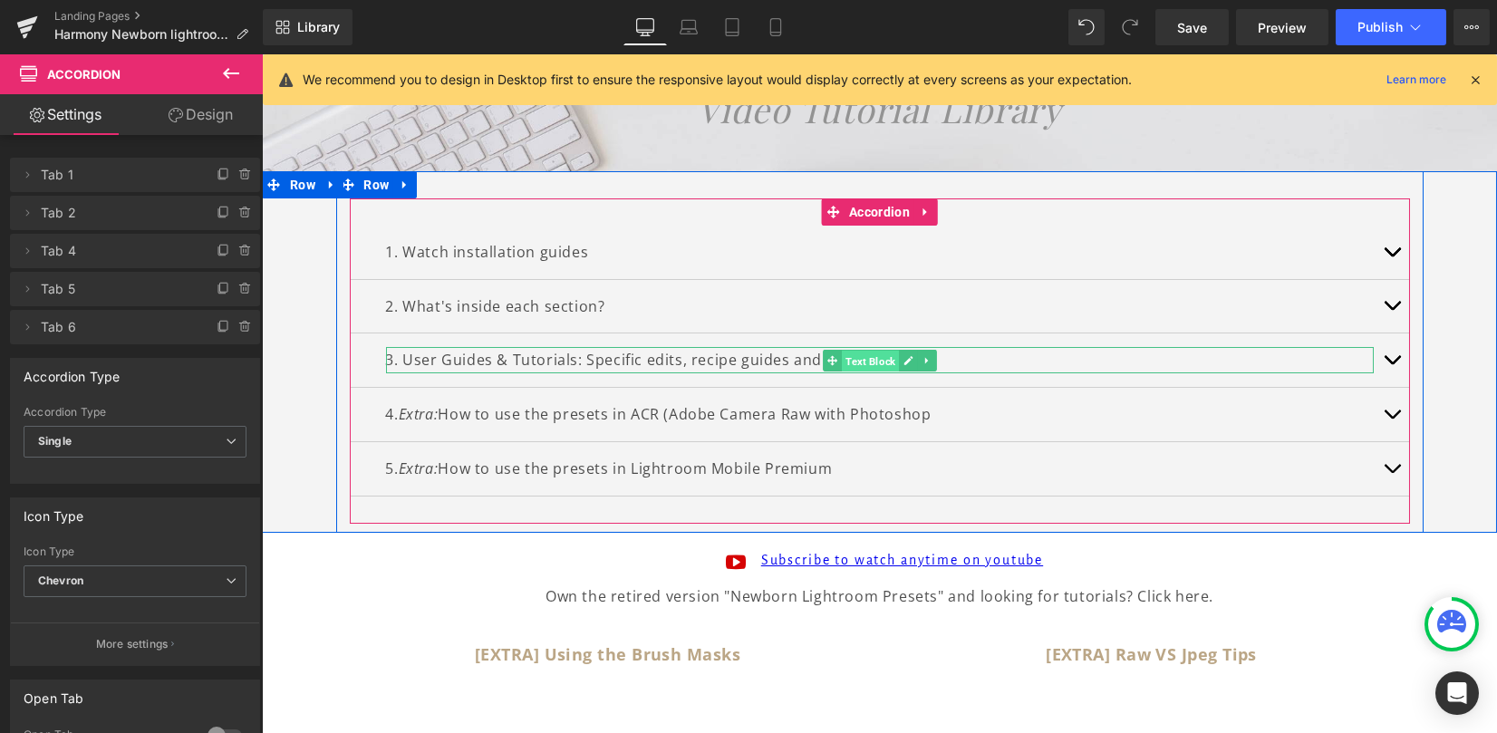
click at [847, 352] on span "Text Block" at bounding box center [870, 362] width 57 height 22
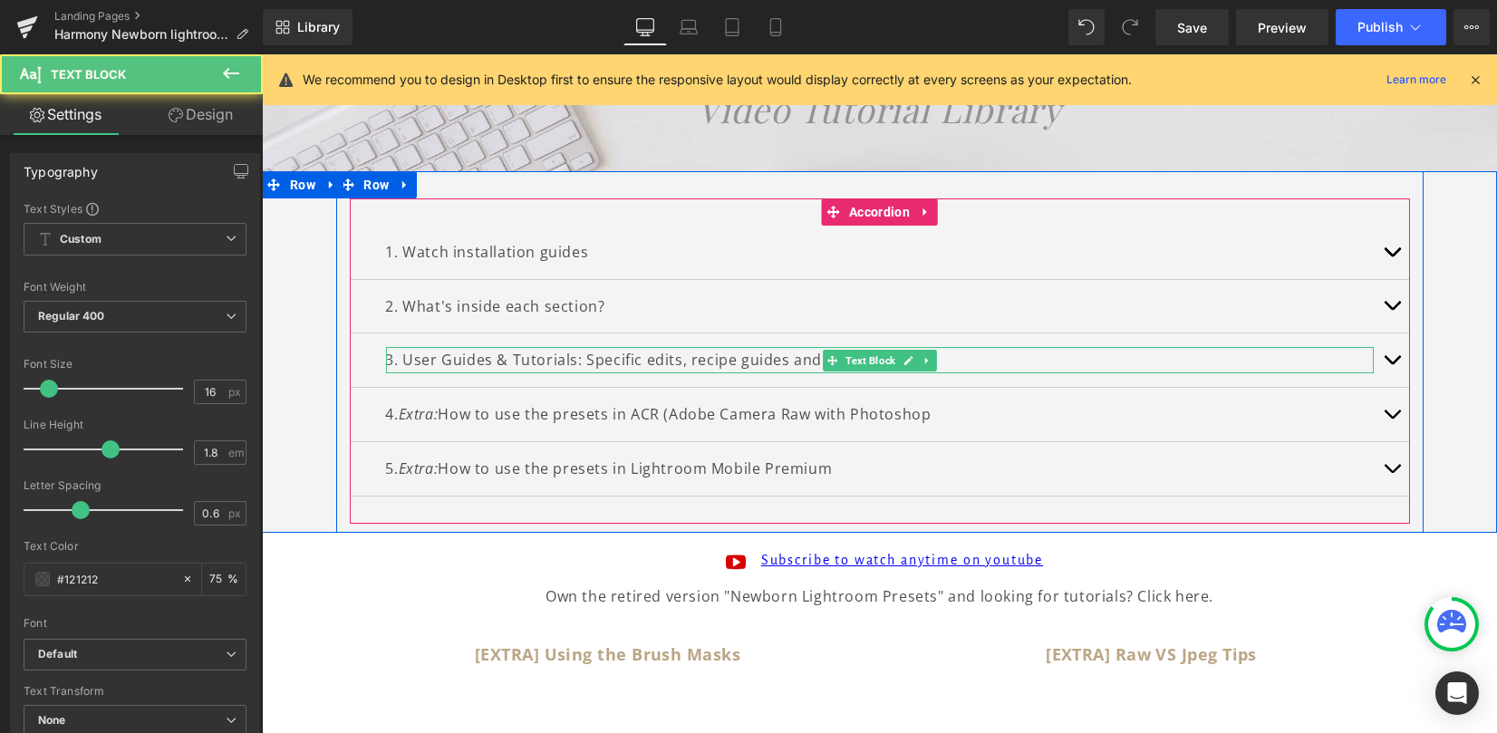
click at [798, 361] on p "3. User Guides & Tutorials: Specific edits, recipe guides and tips." at bounding box center [880, 360] width 988 height 26
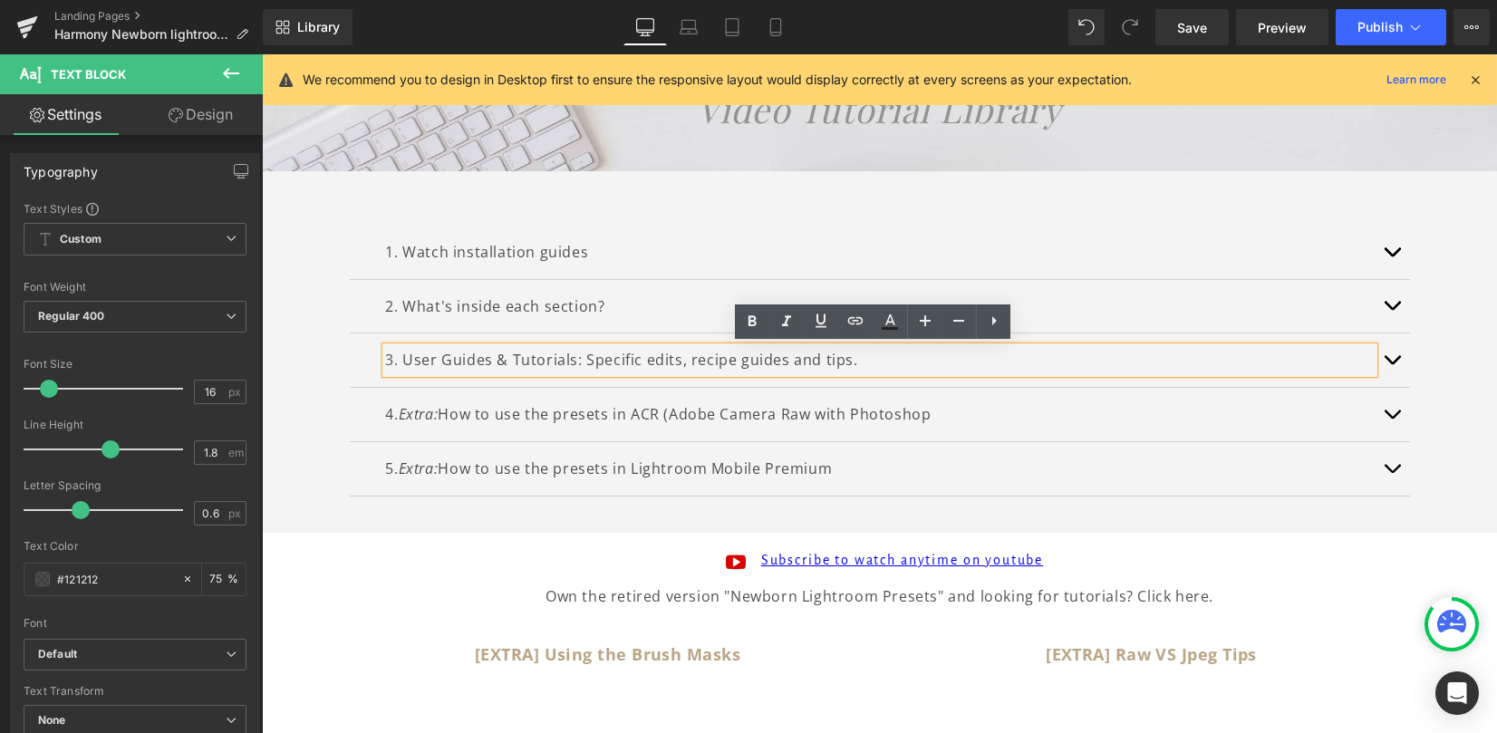
drag, startPoint x: 850, startPoint y: 357, endPoint x: 874, endPoint y: 375, distance: 29.7
click at [850, 357] on p "3. User Guides & Tutorials: Specific edits, recipe guides and tips." at bounding box center [880, 360] width 988 height 26
click at [1442, 438] on div "1. Watch installation guides Text Block INSTALLATION GUIDES HOW TO INSTALL THE …" at bounding box center [879, 352] width 1235 height 362
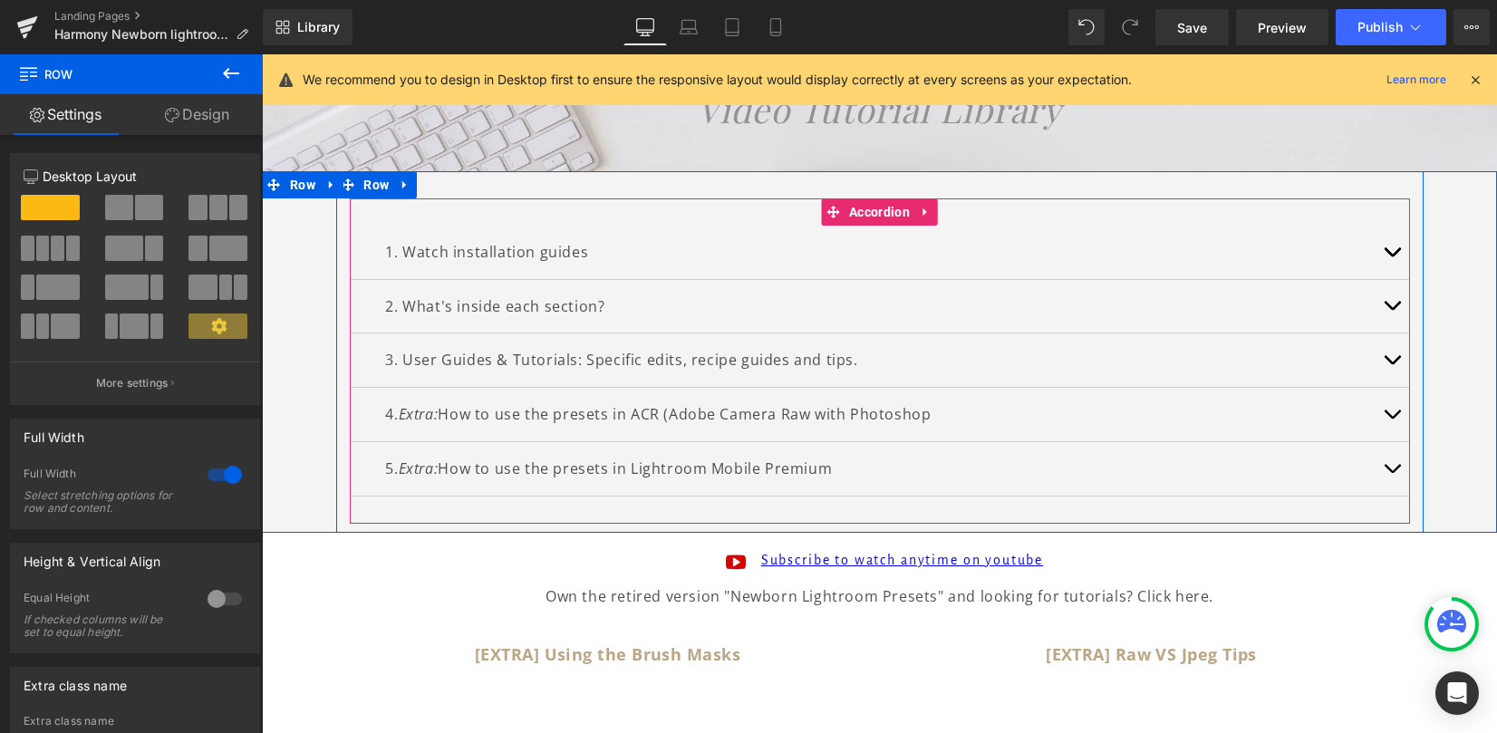
click at [1386, 358] on button "button" at bounding box center [1392, 360] width 36 height 53
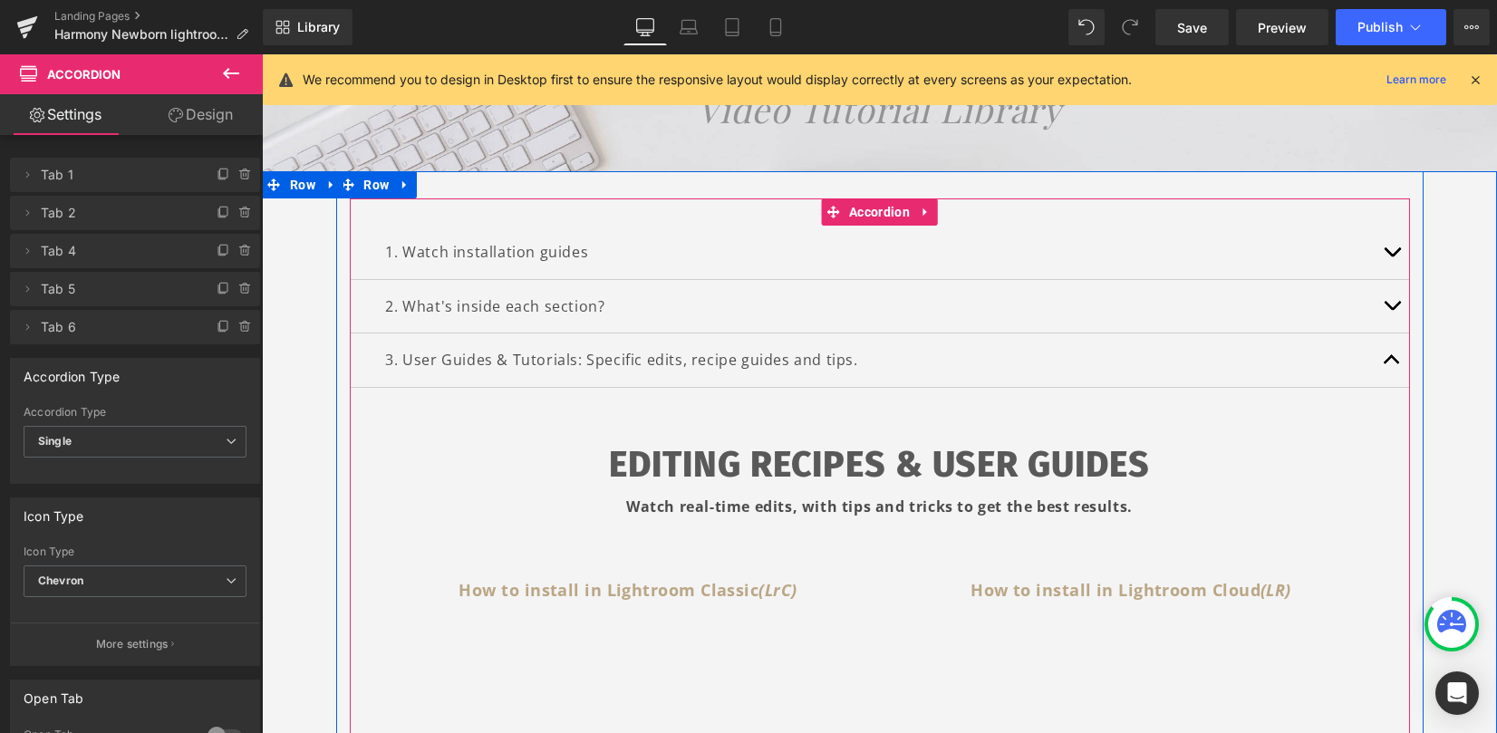
click at [1387, 359] on button "button" at bounding box center [1392, 360] width 36 height 53
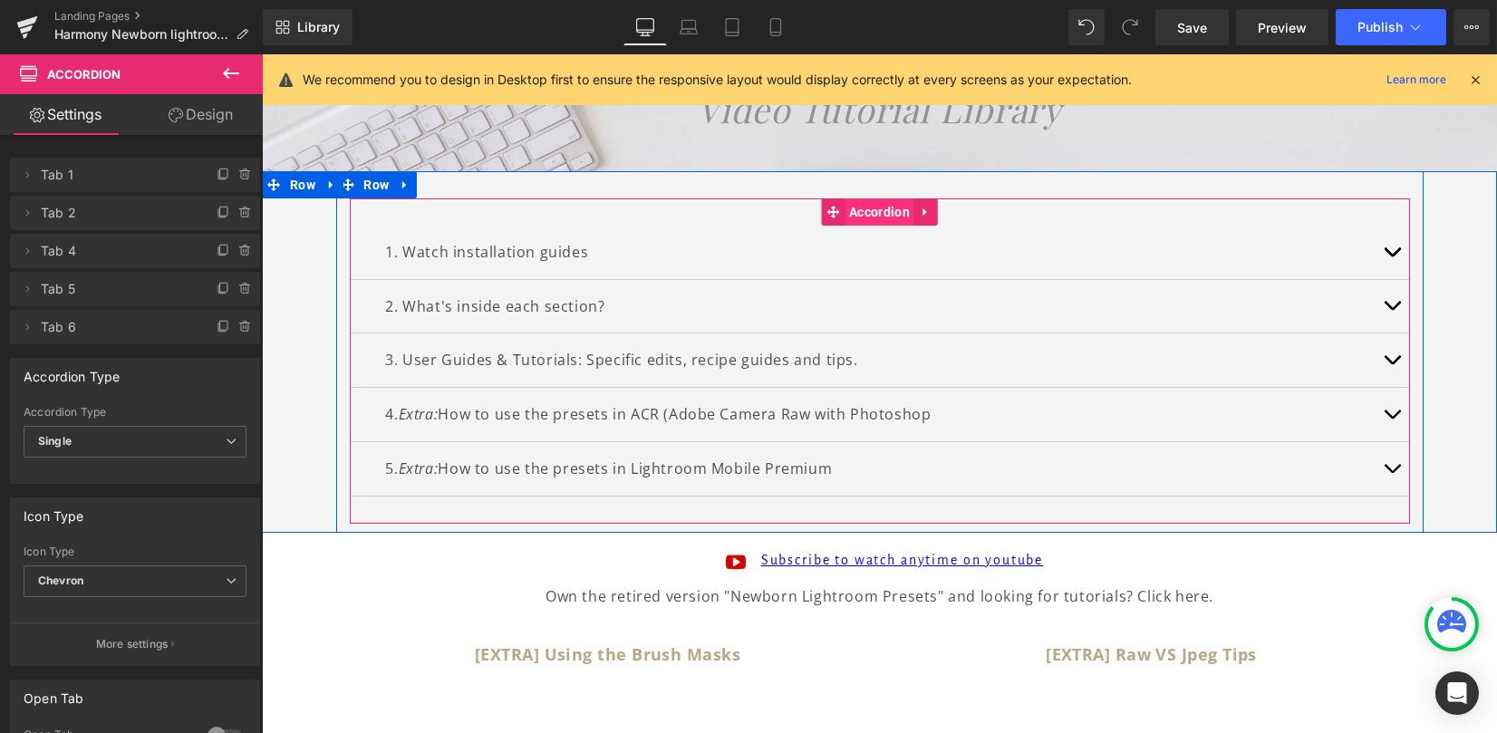
click at [845, 212] on span "Accordion" at bounding box center [880, 211] width 70 height 27
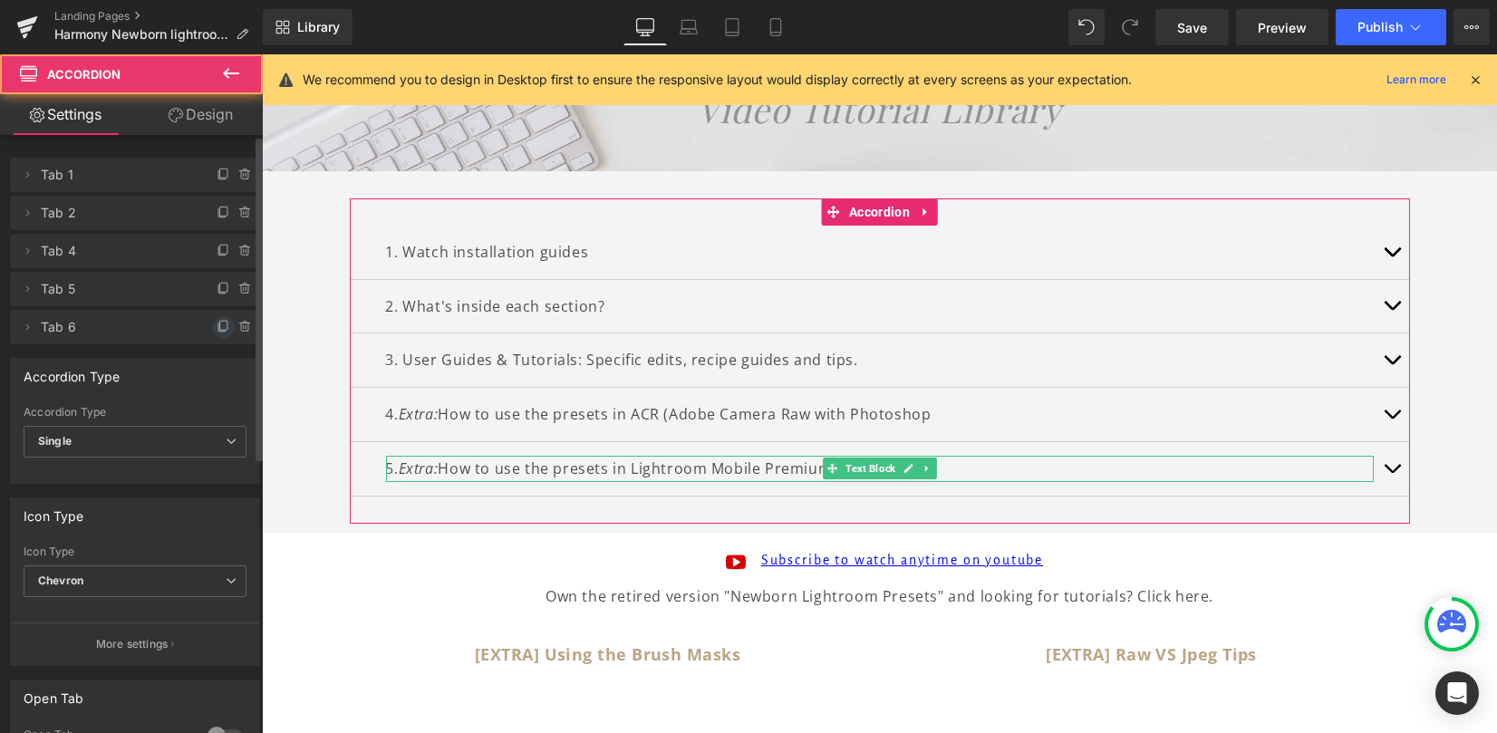
click at [221, 330] on icon at bounding box center [224, 327] width 15 height 15
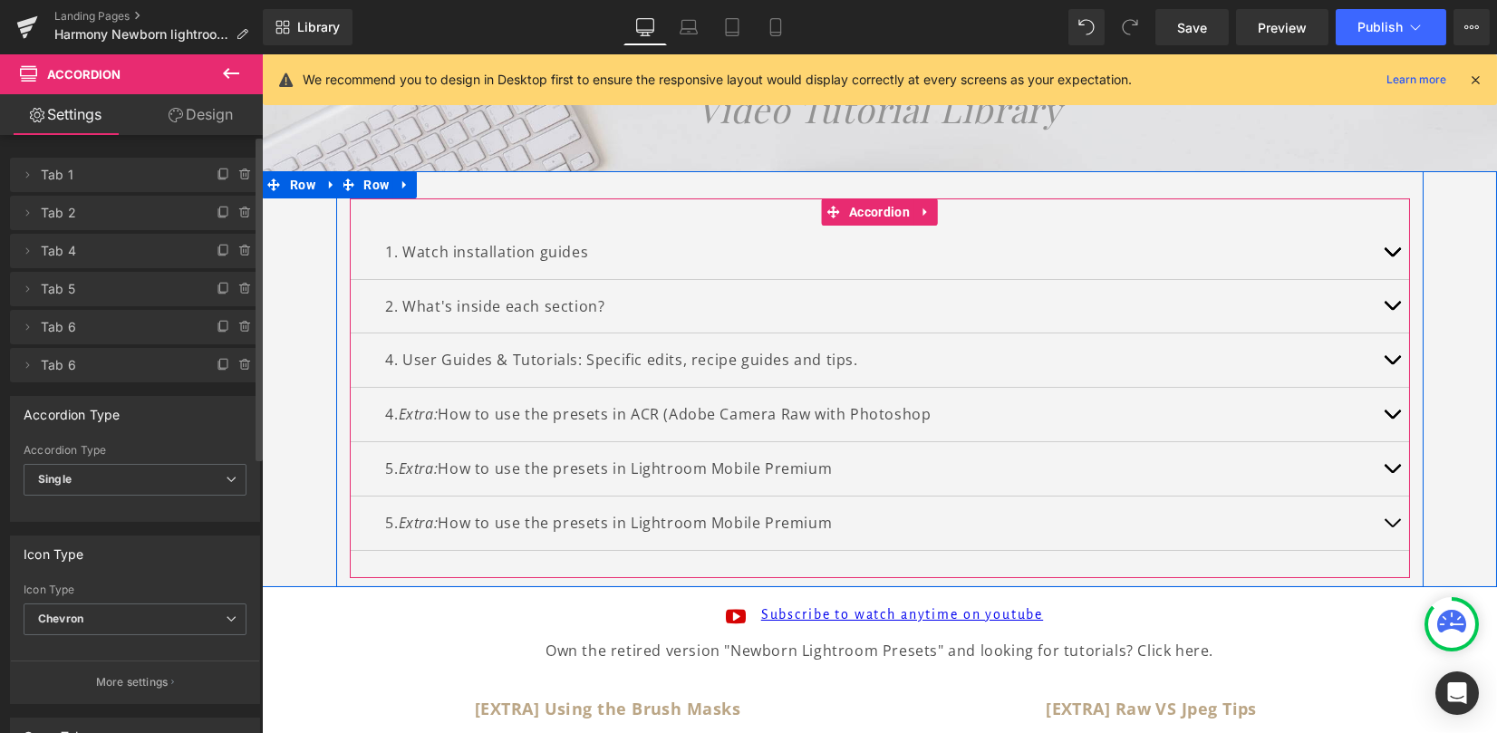
click at [386, 522] on div "5. Extra: How to use the presets in Lightroom Mobile Premium Text Block" at bounding box center [880, 523] width 988 height 26
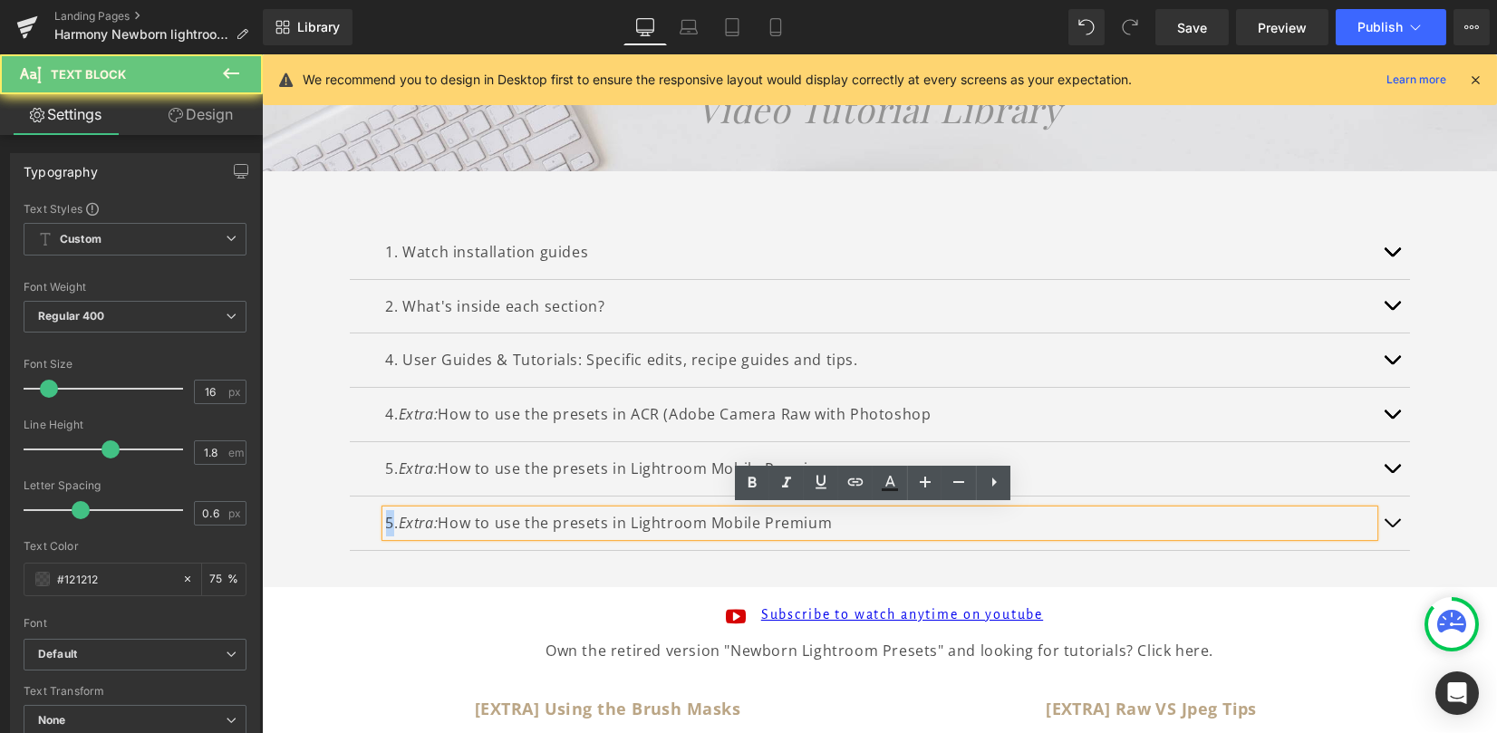
click at [386, 517] on p "5. Extra: How to use the presets in Lightroom Mobile Premium" at bounding box center [880, 523] width 988 height 26
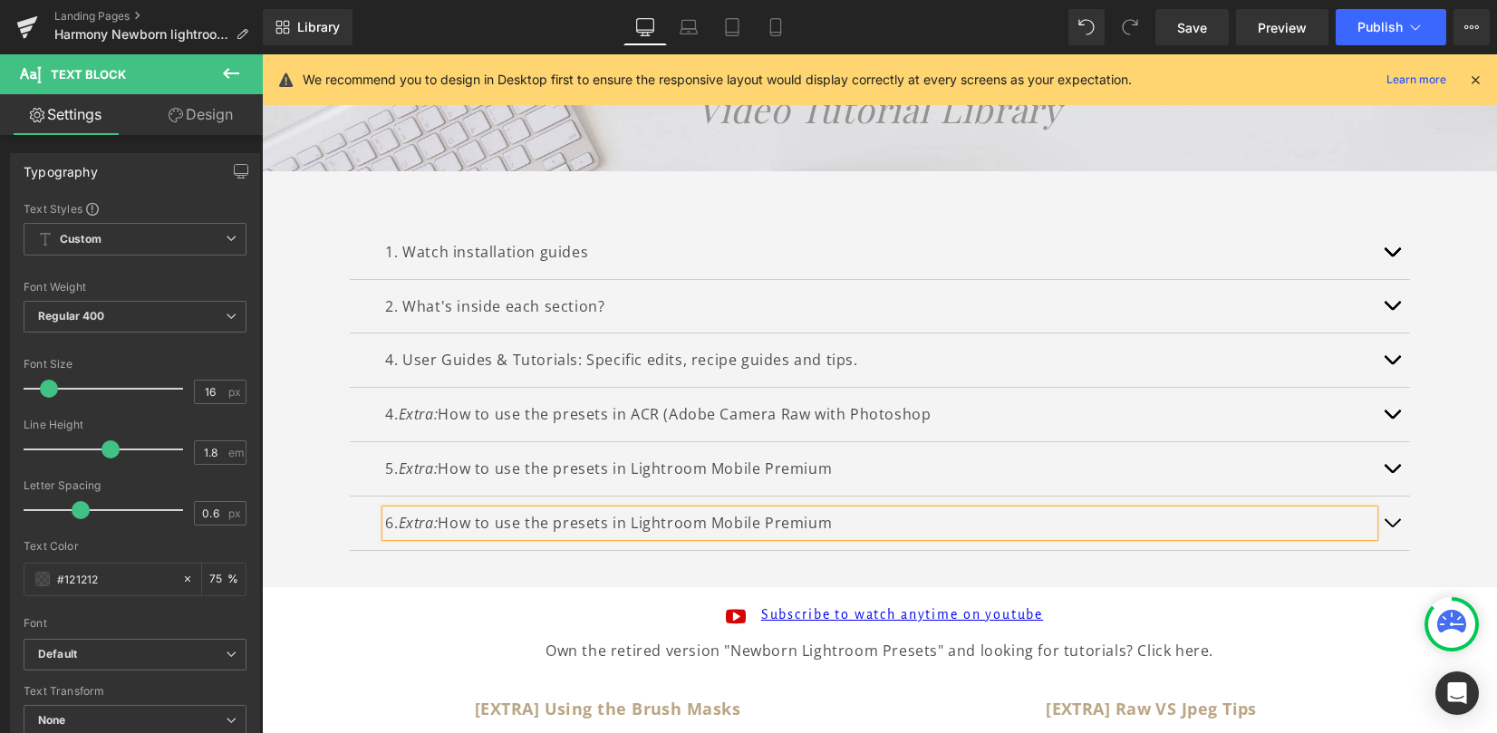
click at [412, 526] on span "Extra:" at bounding box center [419, 523] width 40 height 20
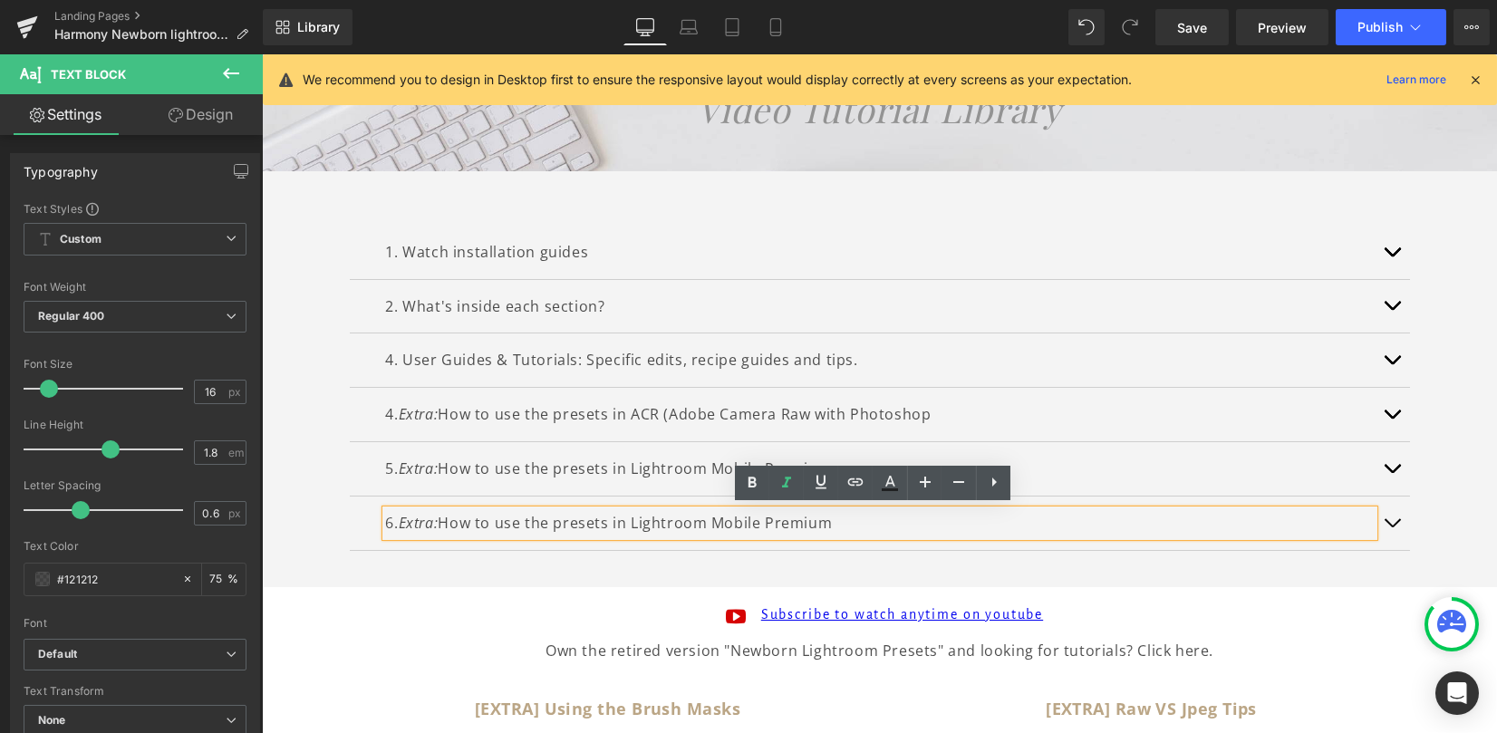
drag, startPoint x: 443, startPoint y: 522, endPoint x: 970, endPoint y: 522, distance: 526.5
click at [970, 521] on p "6. Extra: How to use the presets in Lightroom Mobile Premium" at bounding box center [880, 523] width 988 height 26
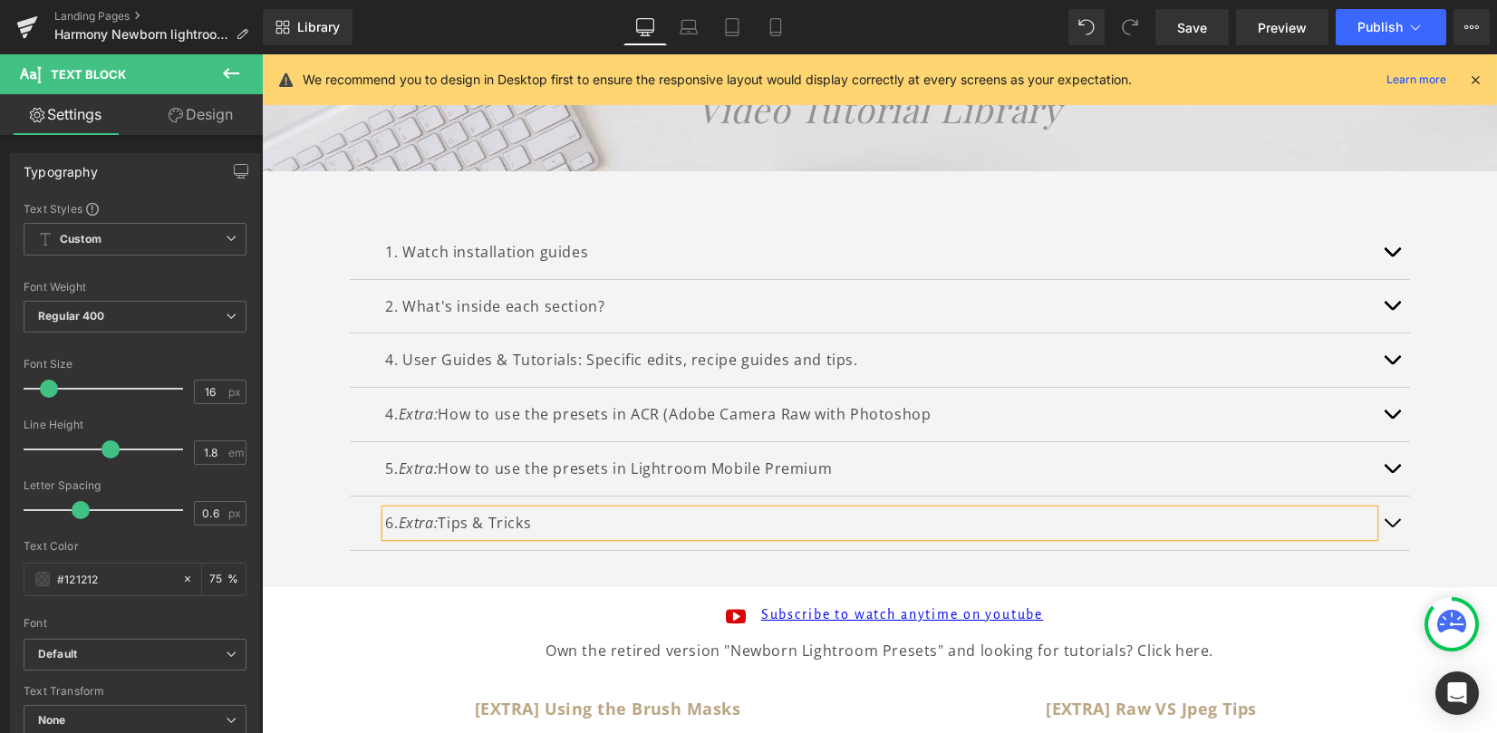
click at [1387, 534] on button "button" at bounding box center [1392, 523] width 36 height 53
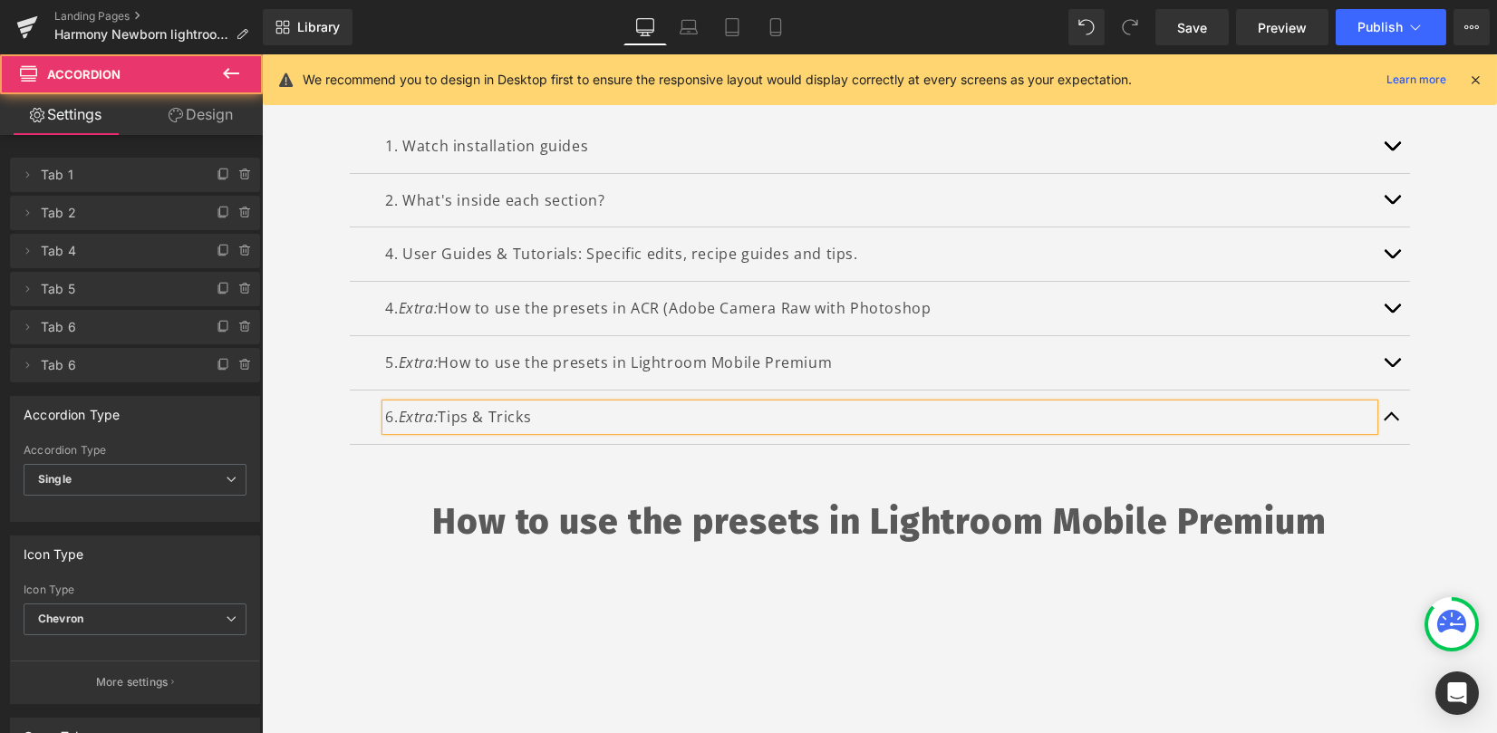
scroll to position [342, 0]
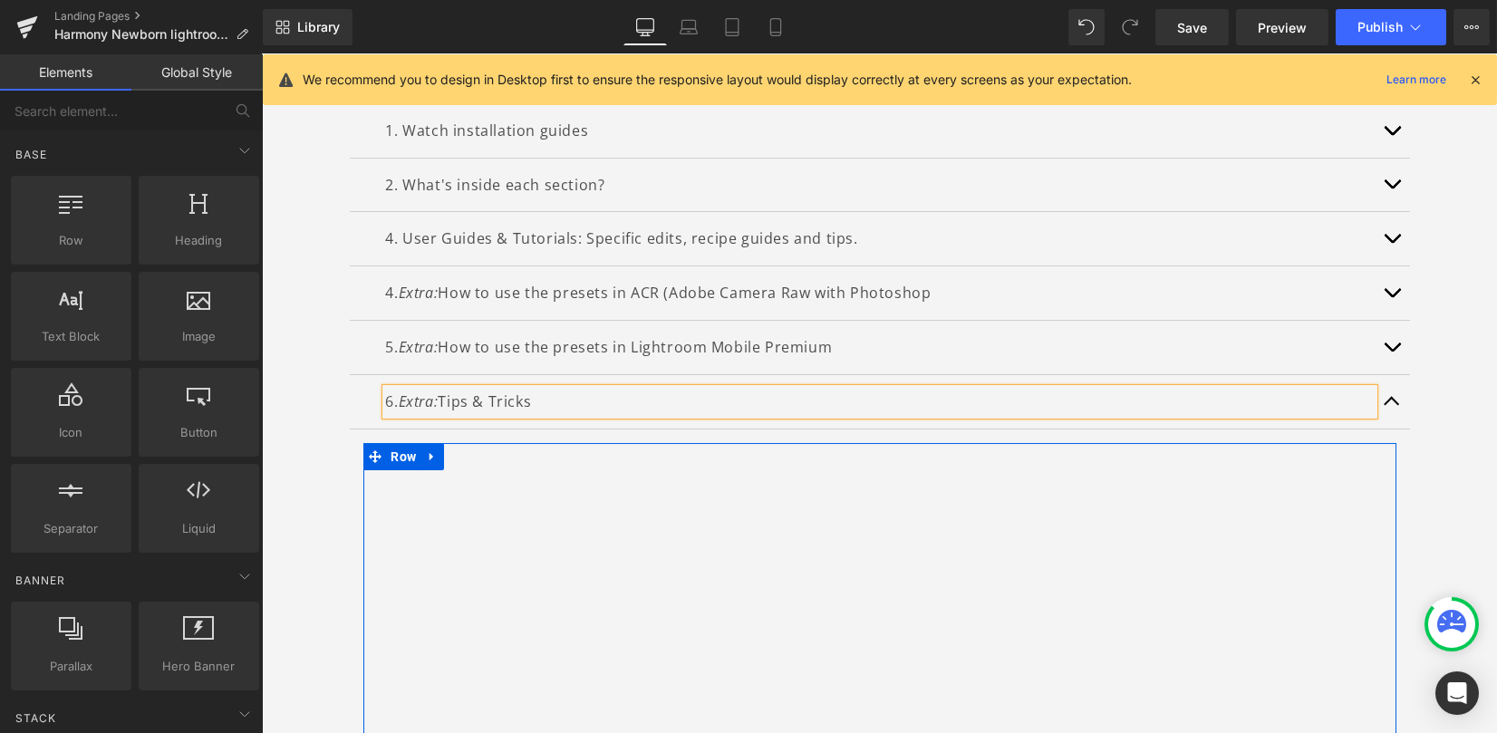
click at [426, 454] on icon at bounding box center [432, 457] width 13 height 14
click at [473, 453] on icon at bounding box center [479, 457] width 13 height 14
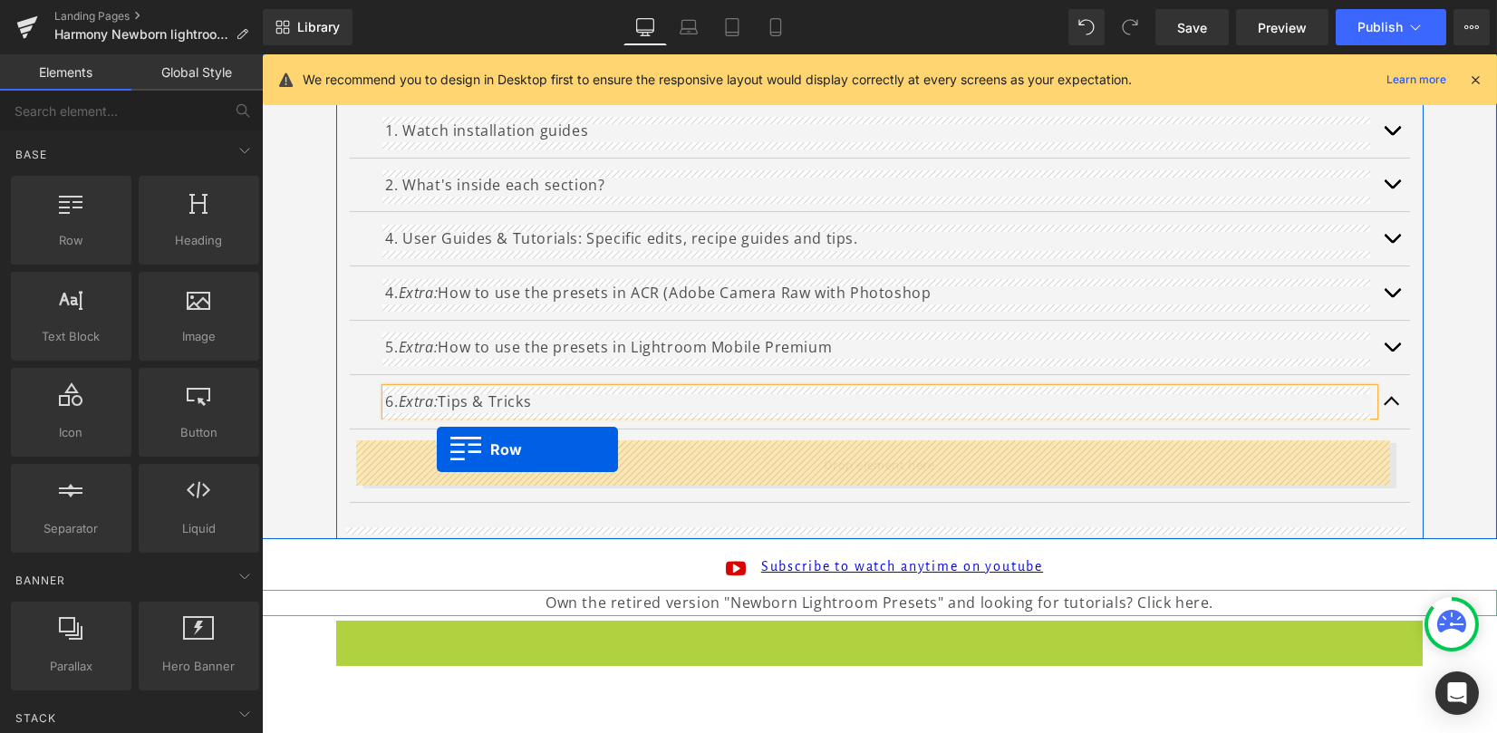
drag, startPoint x: 374, startPoint y: 638, endPoint x: 437, endPoint y: 450, distance: 198.6
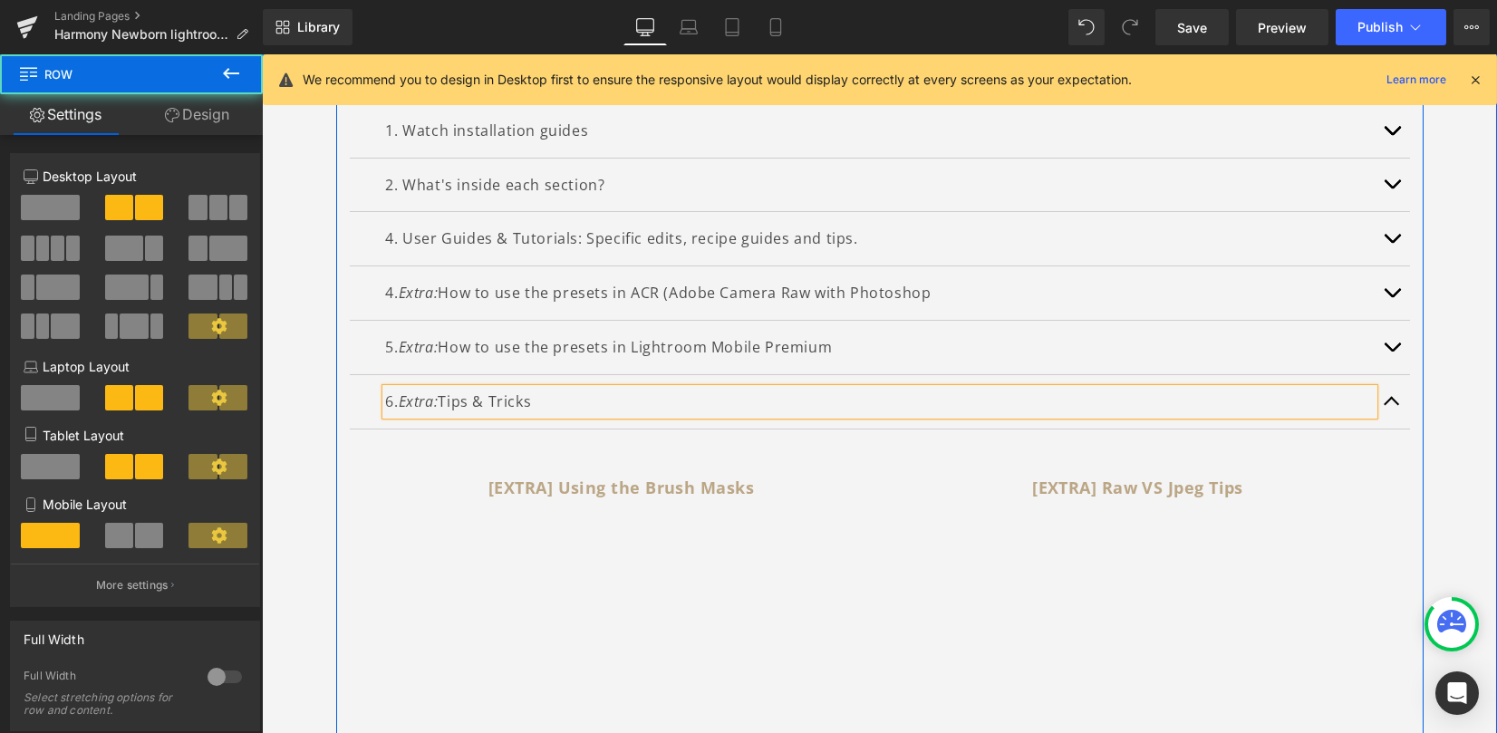
click at [539, 402] on p "6. Extra: Tips & Tricks" at bounding box center [880, 402] width 988 height 26
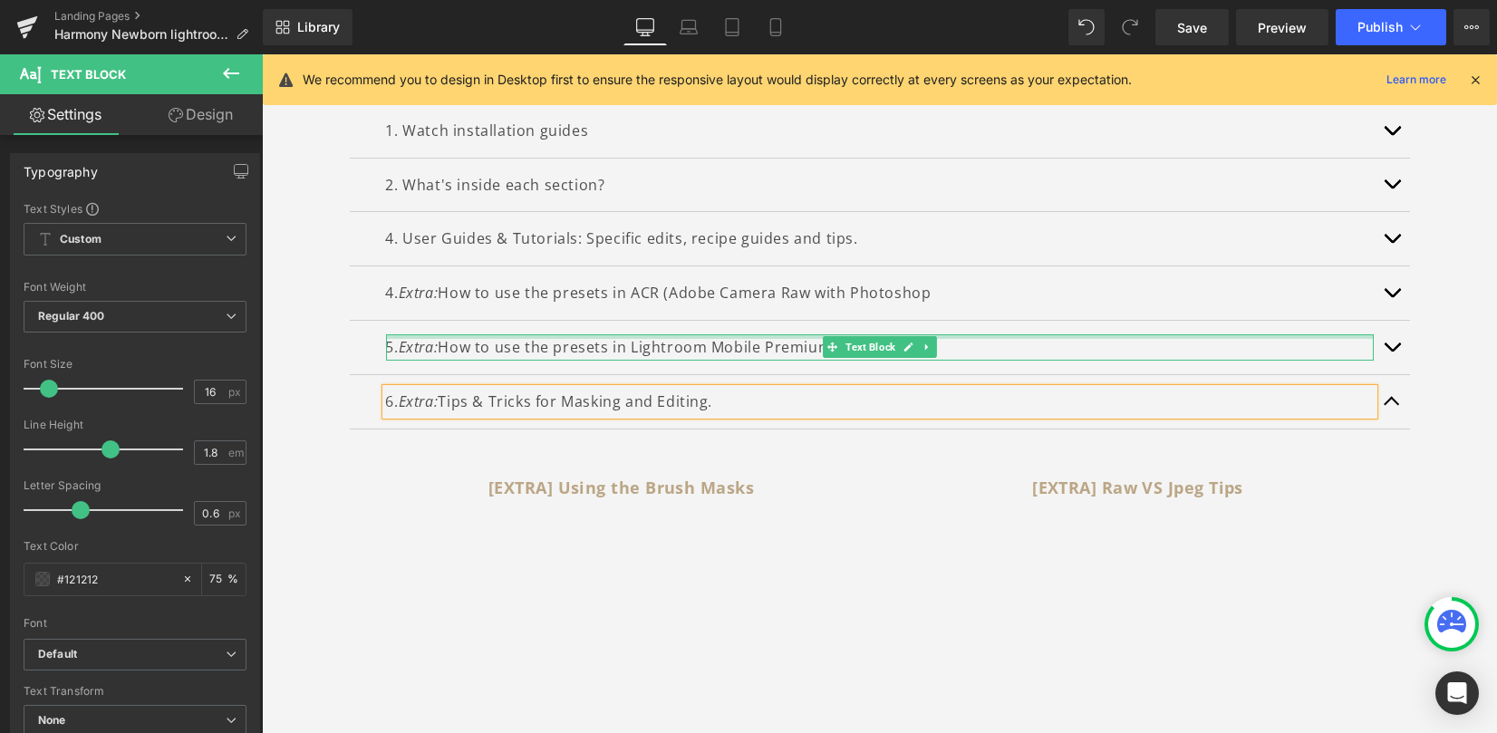
click at [853, 324] on div "5. Extra: How to use the presets in Lightroom Mobile Premium Text Block" at bounding box center [880, 348] width 1060 height 54
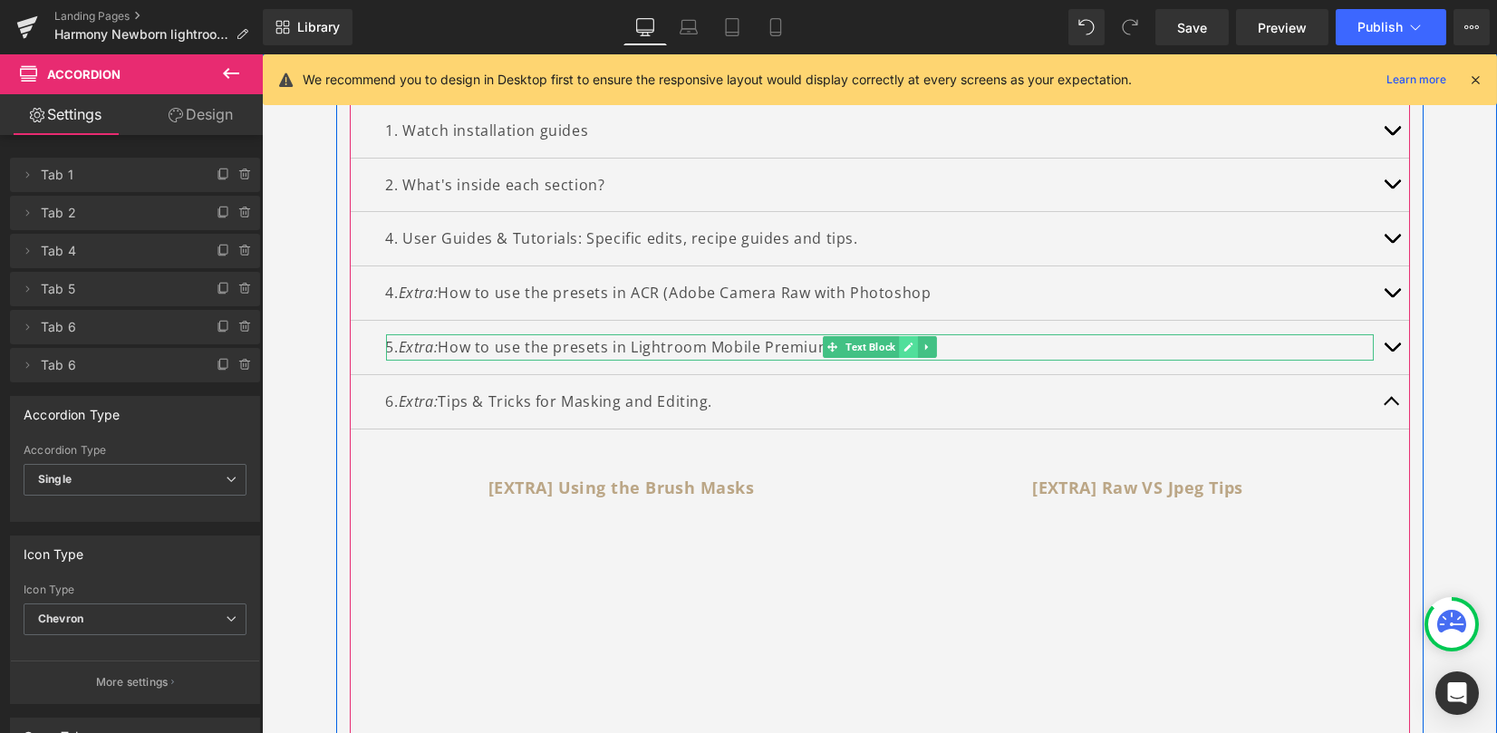
click at [904, 342] on icon at bounding box center [909, 347] width 10 height 11
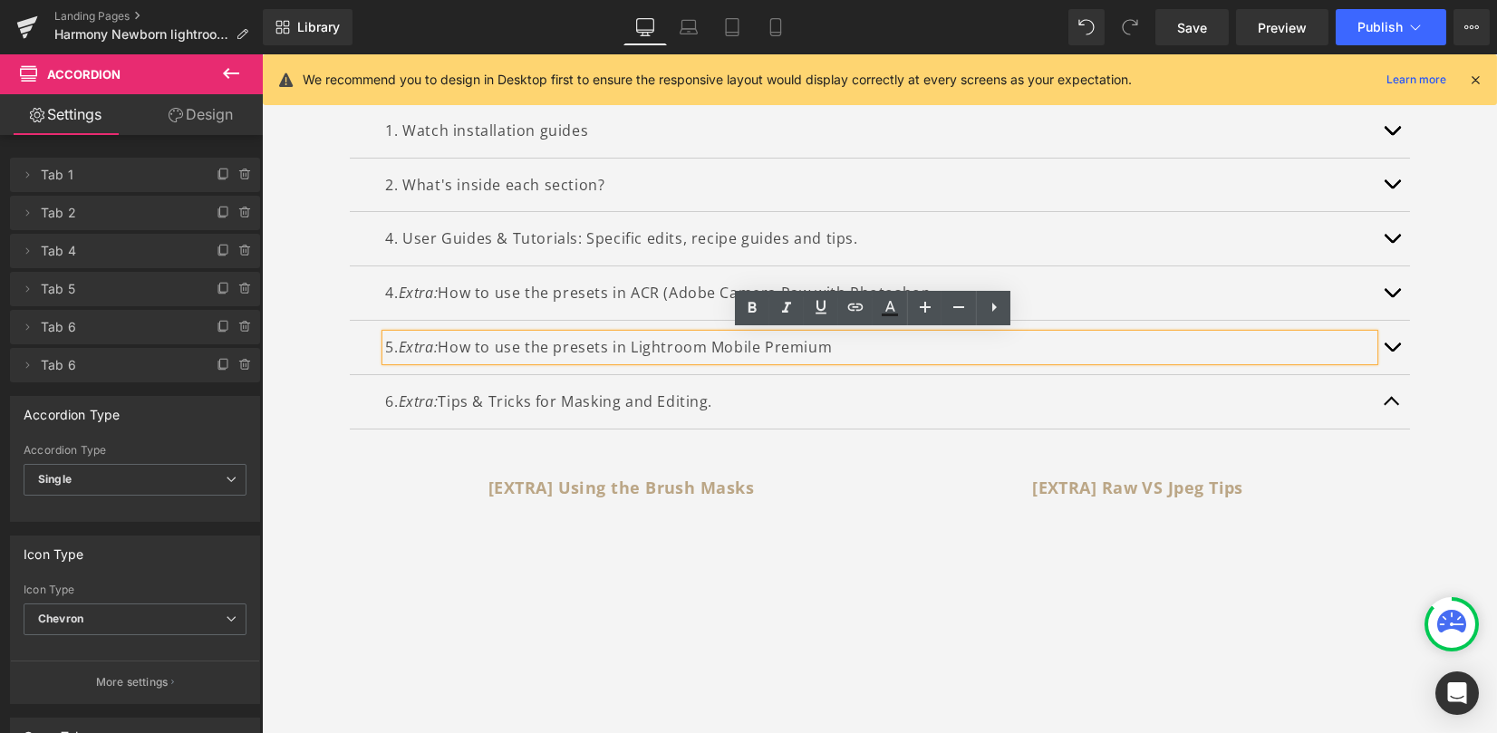
click at [880, 347] on p "5. Extra: How to use the presets in Lightroom Mobile Premium" at bounding box center [880, 347] width 988 height 26
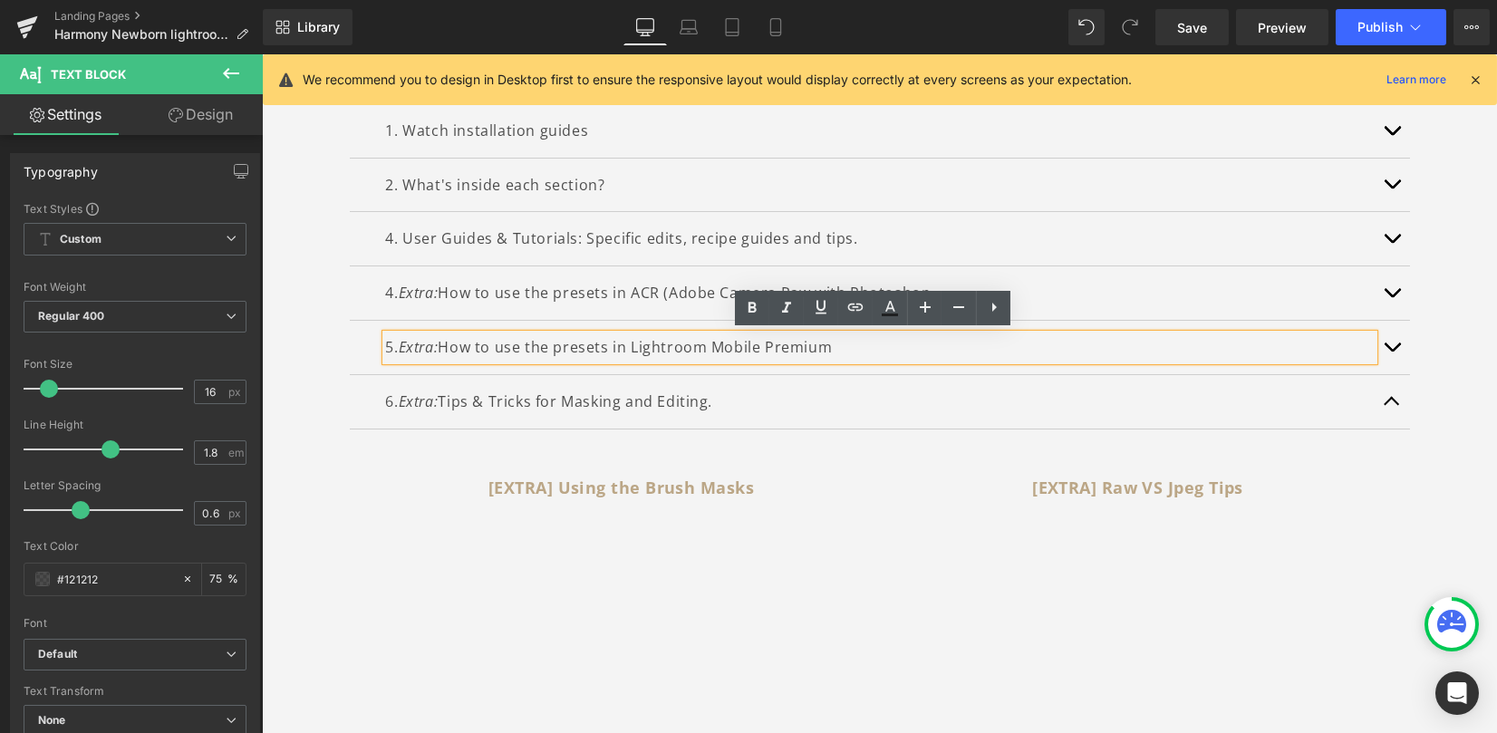
click at [856, 346] on p "5. Extra: How to use the presets in Lightroom Mobile Premium" at bounding box center [880, 347] width 988 height 26
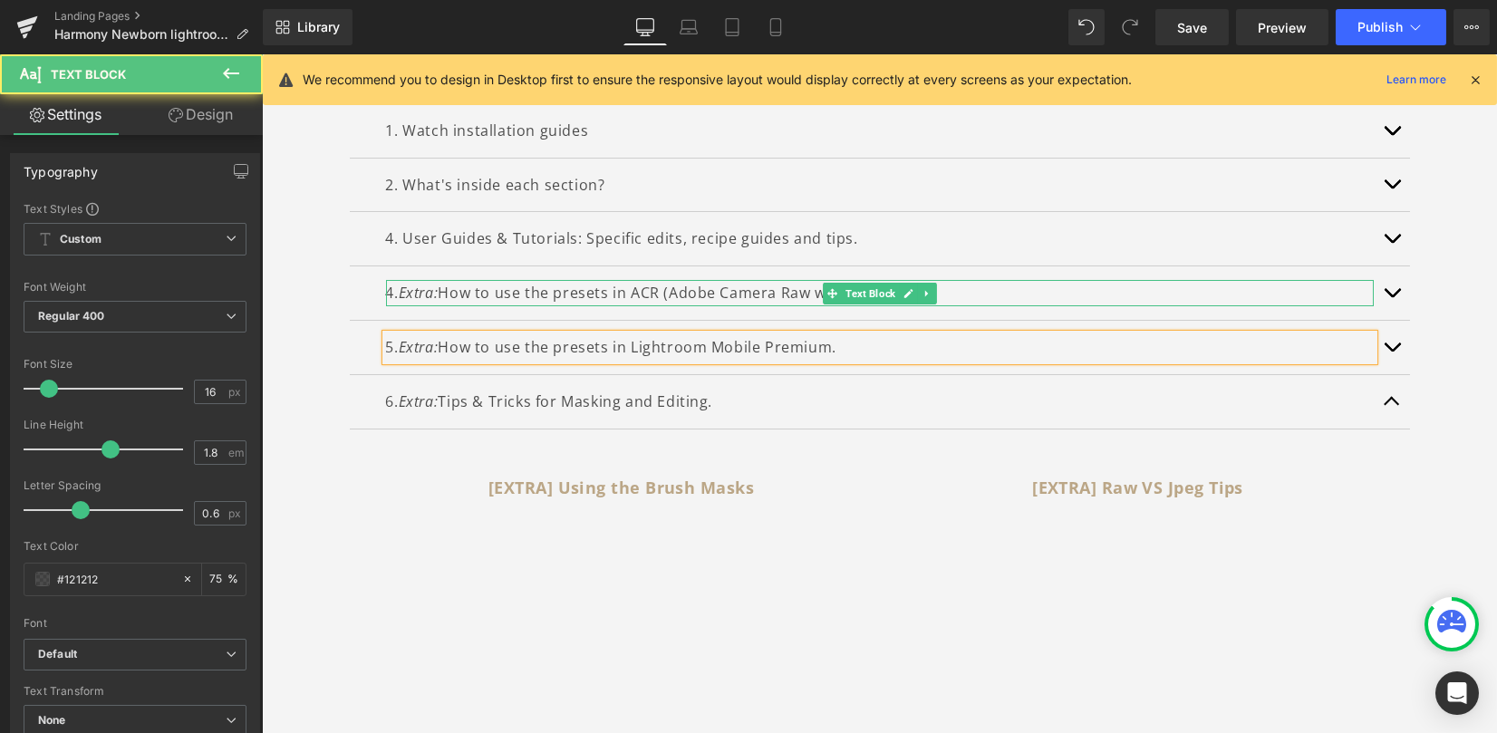
click at [982, 295] on p "4. Extra: How to use the presets in ACR (Adobe Camera Raw with Photoshop" at bounding box center [880, 293] width 988 height 26
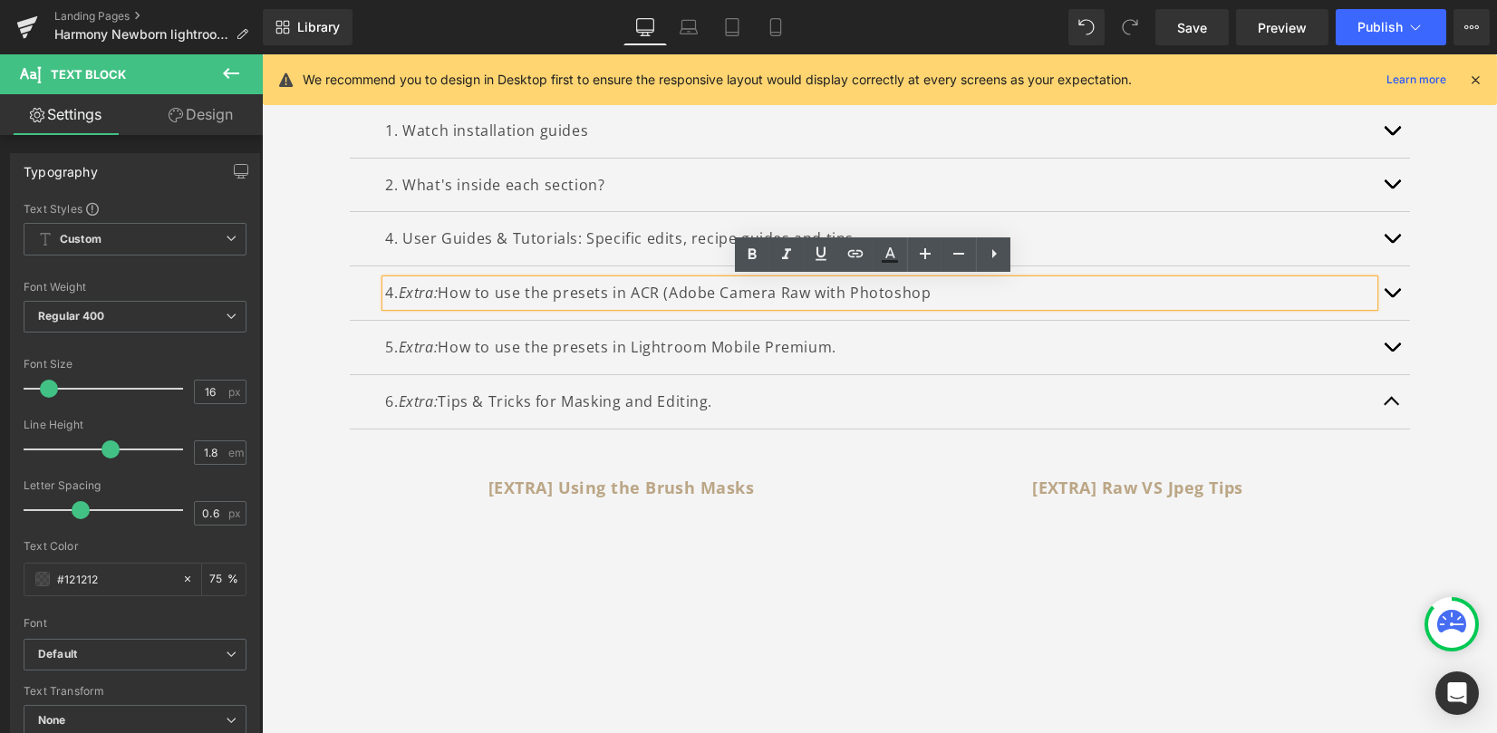
click at [953, 295] on p "4. Extra: How to use the presets in ACR (Adobe Camera Raw with Photoshop" at bounding box center [880, 293] width 988 height 26
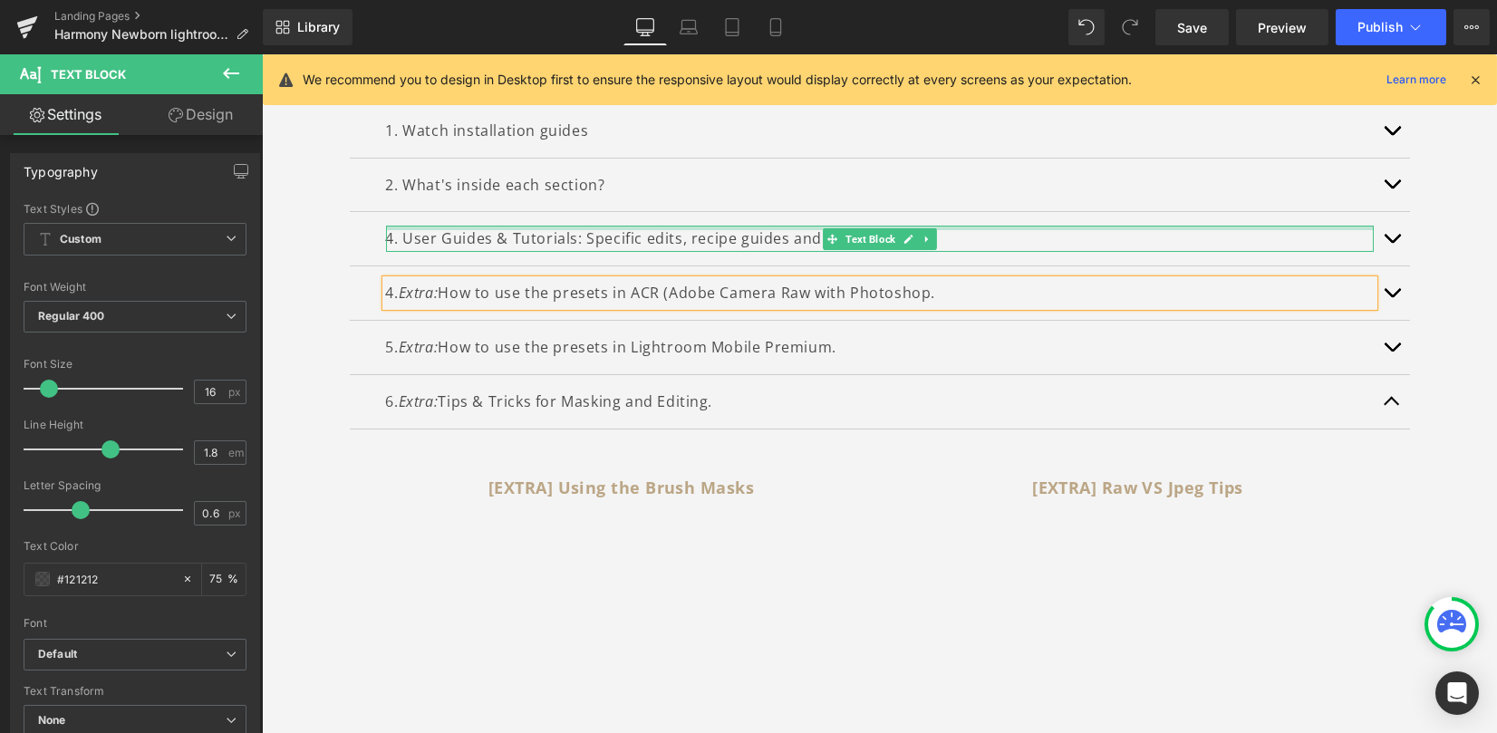
click at [660, 238] on p "4. User Guides & Tutorials: Specific edits, recipe guides and tips." at bounding box center [880, 239] width 988 height 26
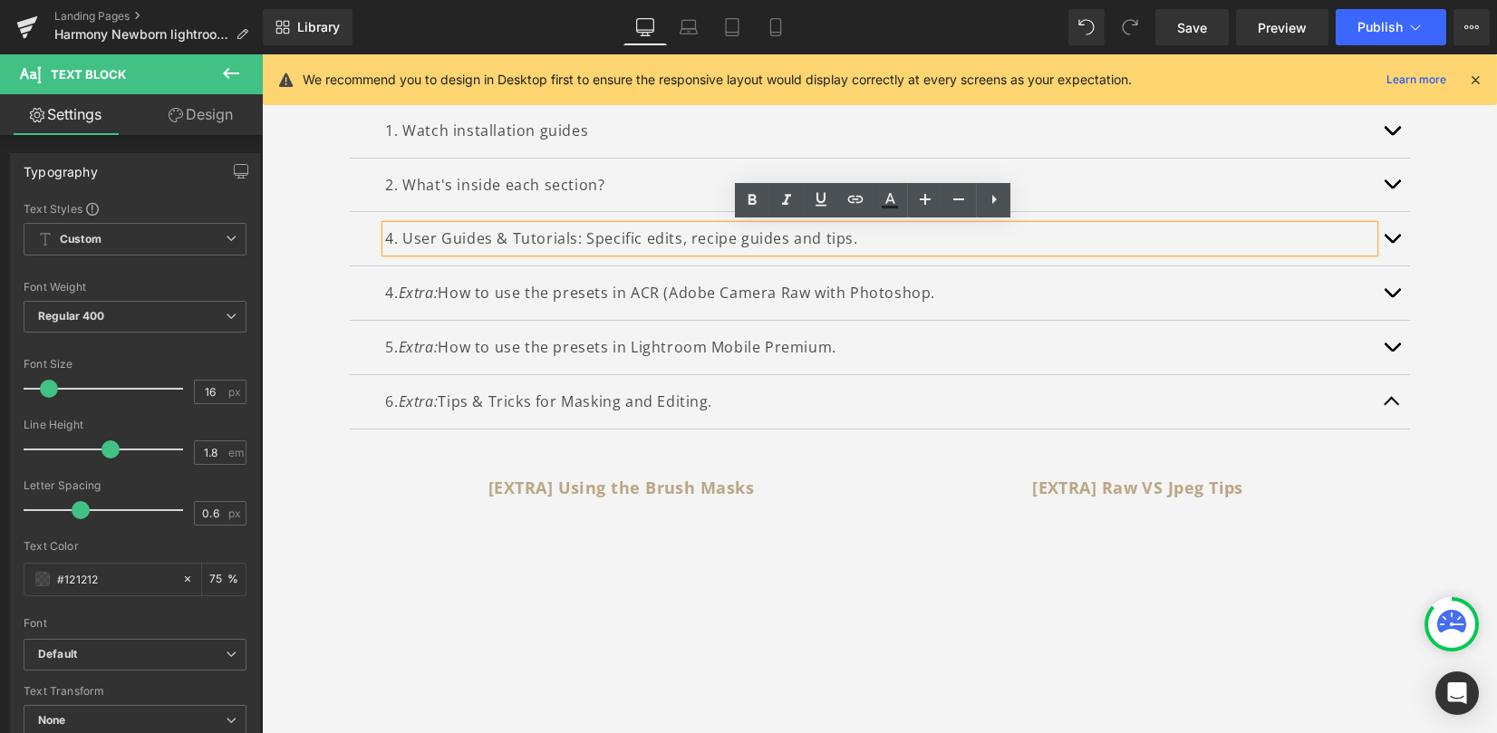
click at [652, 192] on div "2. What's inside each section? Text Block" at bounding box center [880, 185] width 988 height 26
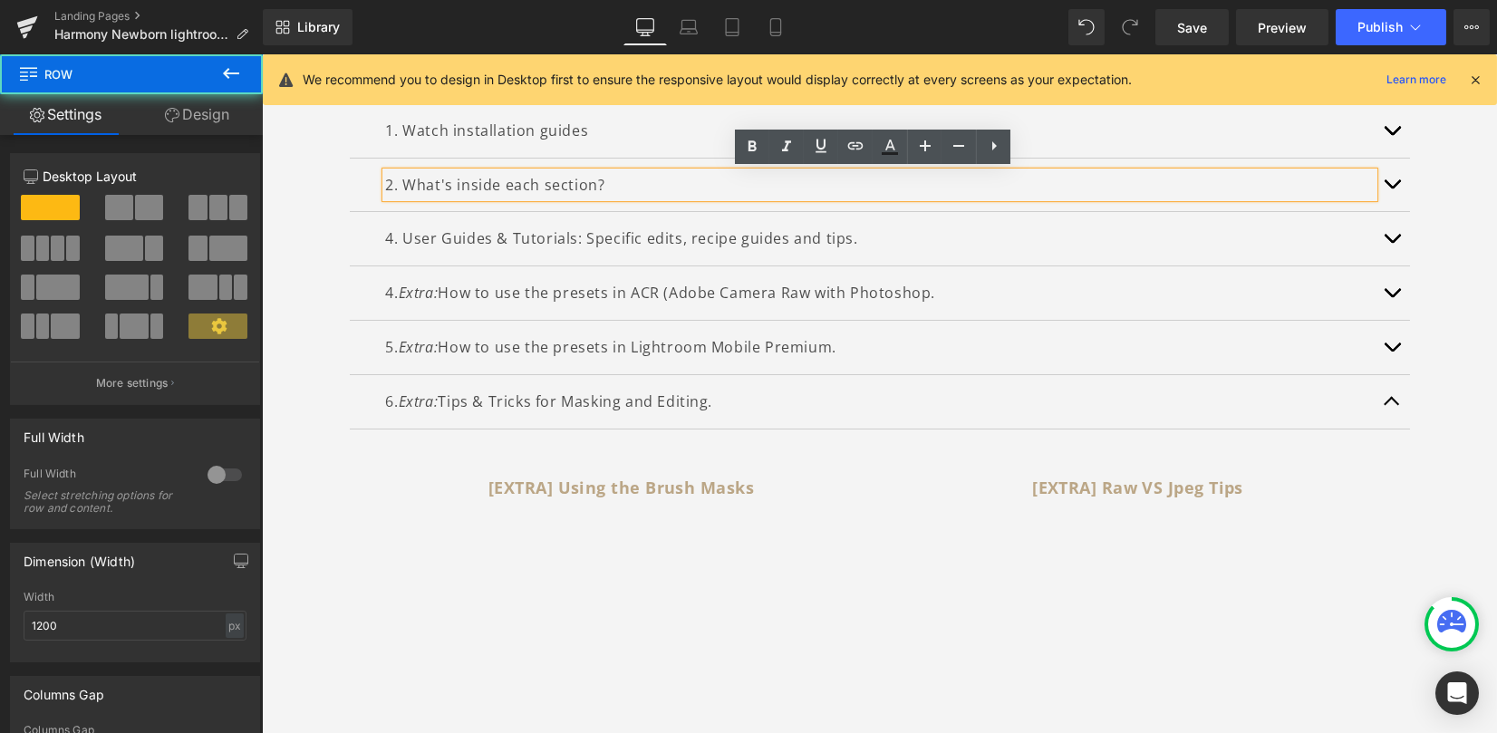
click at [1416, 382] on div "1. Watch installation guides Text Block INSTALLATION GUIDES HOW TO INSTALL THE …" at bounding box center [879, 447] width 1235 height 795
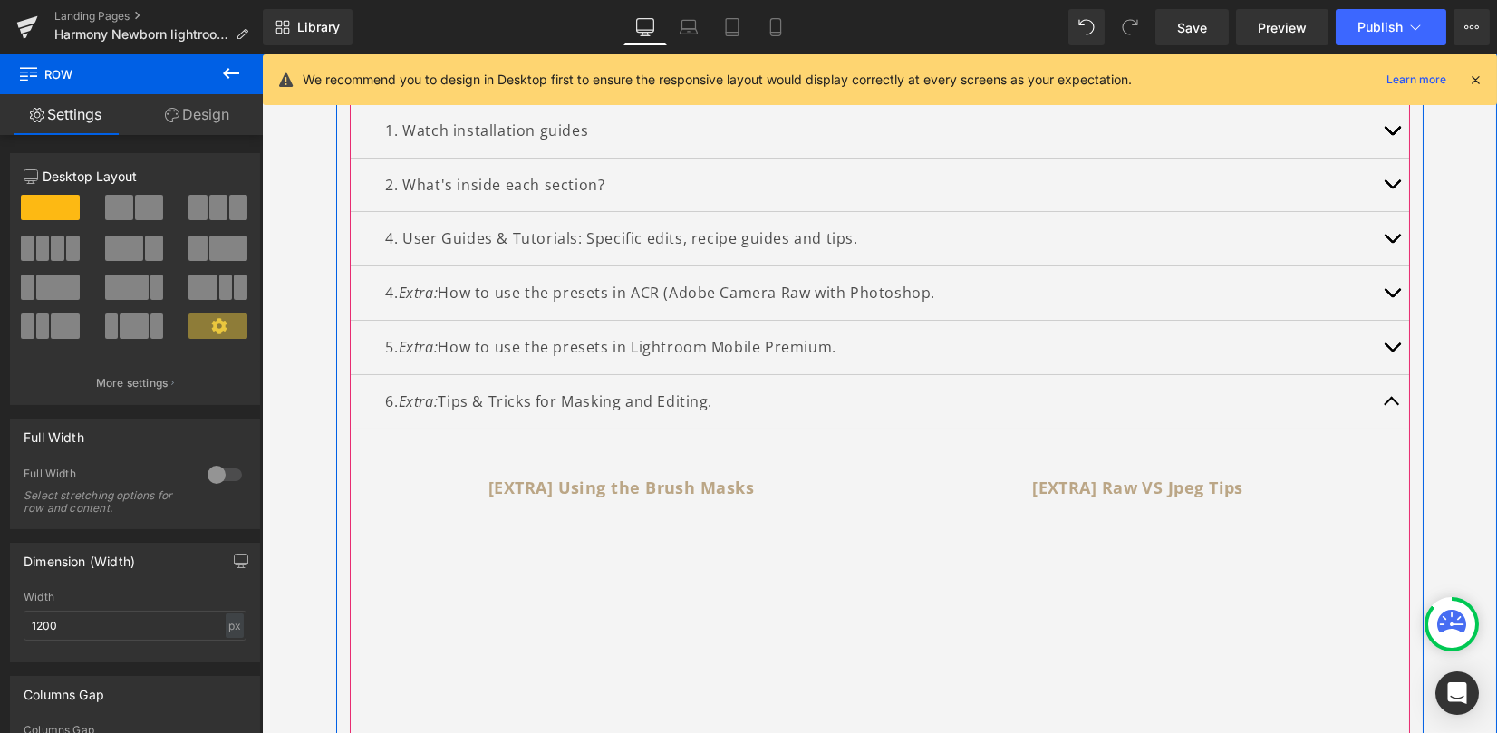
click at [1374, 405] on button "button" at bounding box center [1392, 401] width 36 height 53
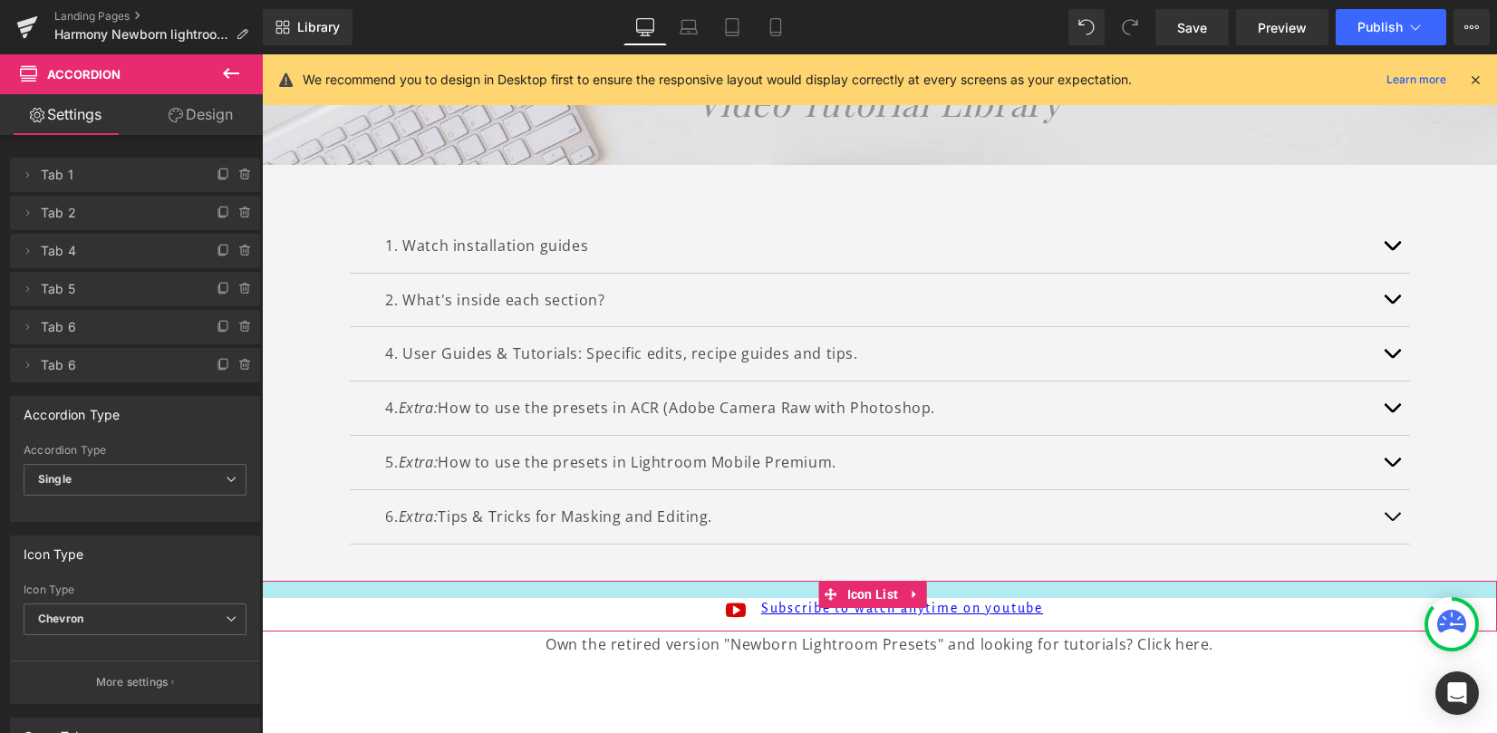
scroll to position [220, 0]
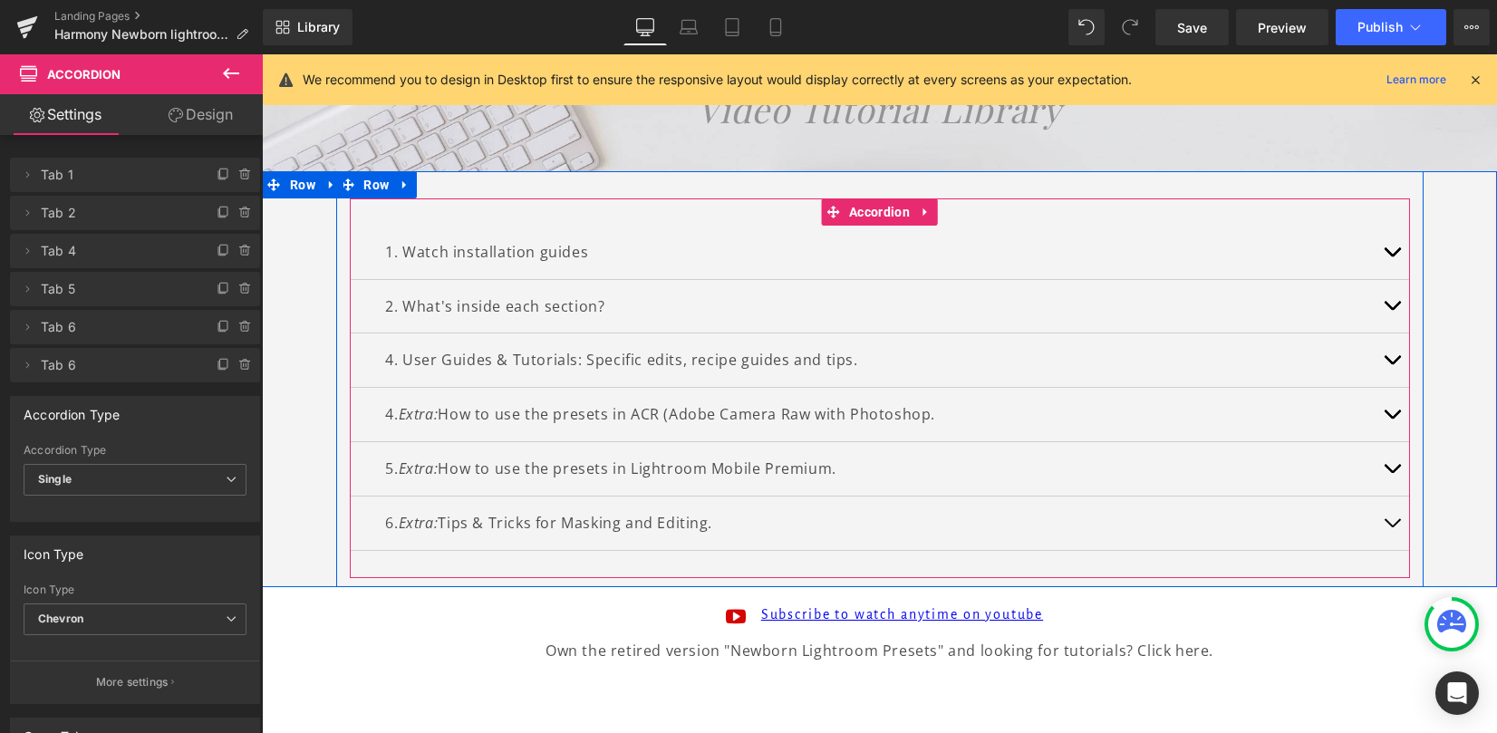
click at [457, 359] on p "4. User Guides & Tutorials: Specific edits, recipe guides and tips." at bounding box center [880, 360] width 988 height 26
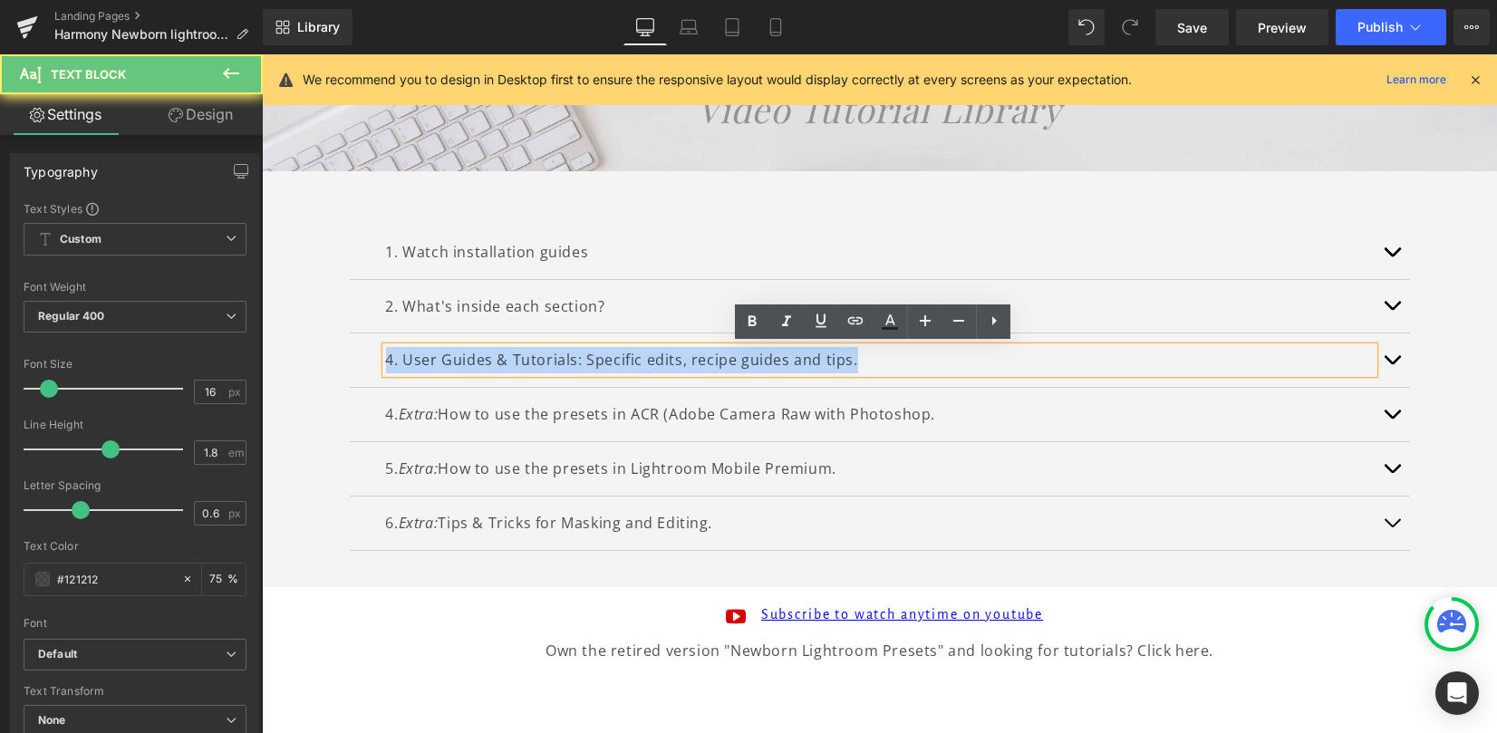
drag, startPoint x: 378, startPoint y: 358, endPoint x: 772, endPoint y: 339, distance: 394.7
click at [930, 366] on p "4. User Guides & Tutorials: Specific edits, recipe guides and tips." at bounding box center [880, 360] width 988 height 26
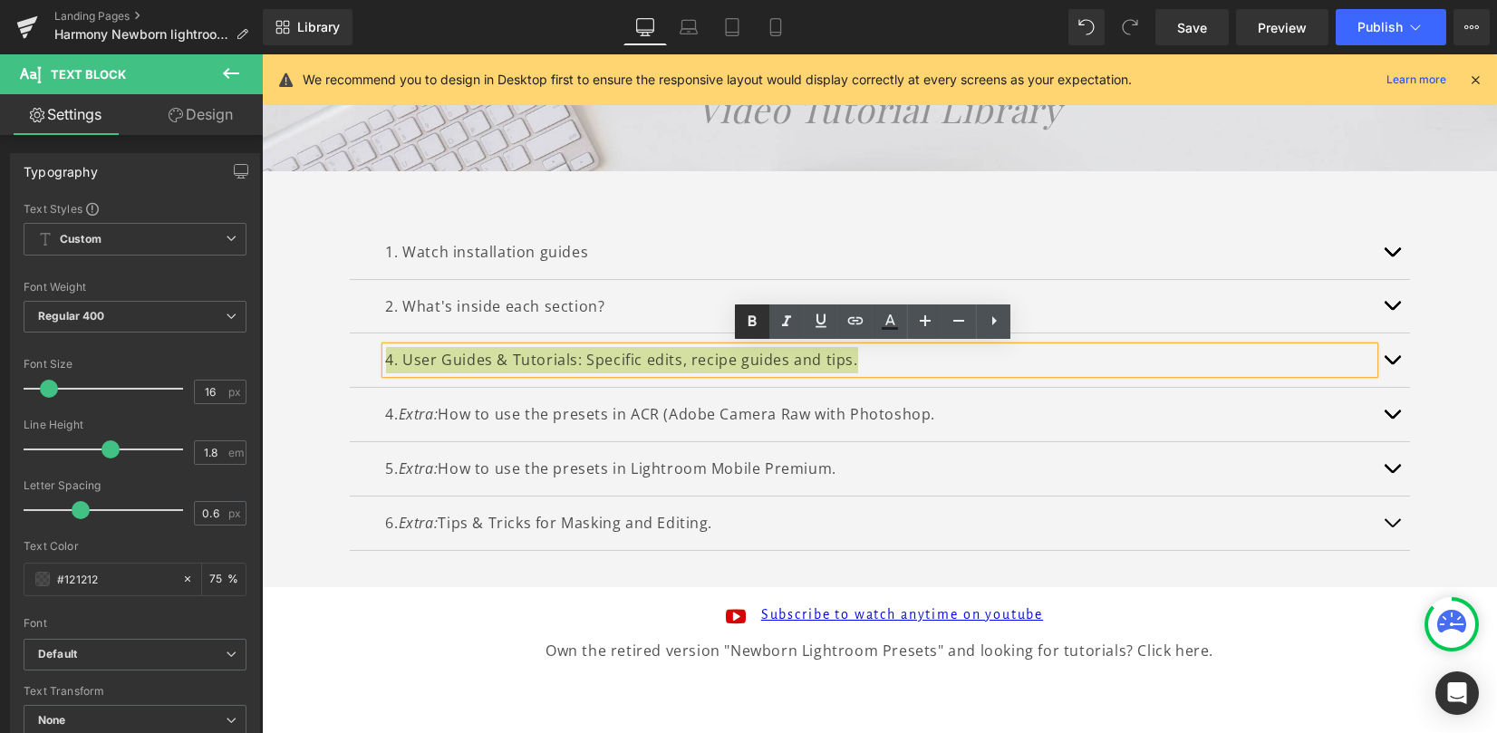
click at [745, 323] on icon at bounding box center [752, 322] width 22 height 22
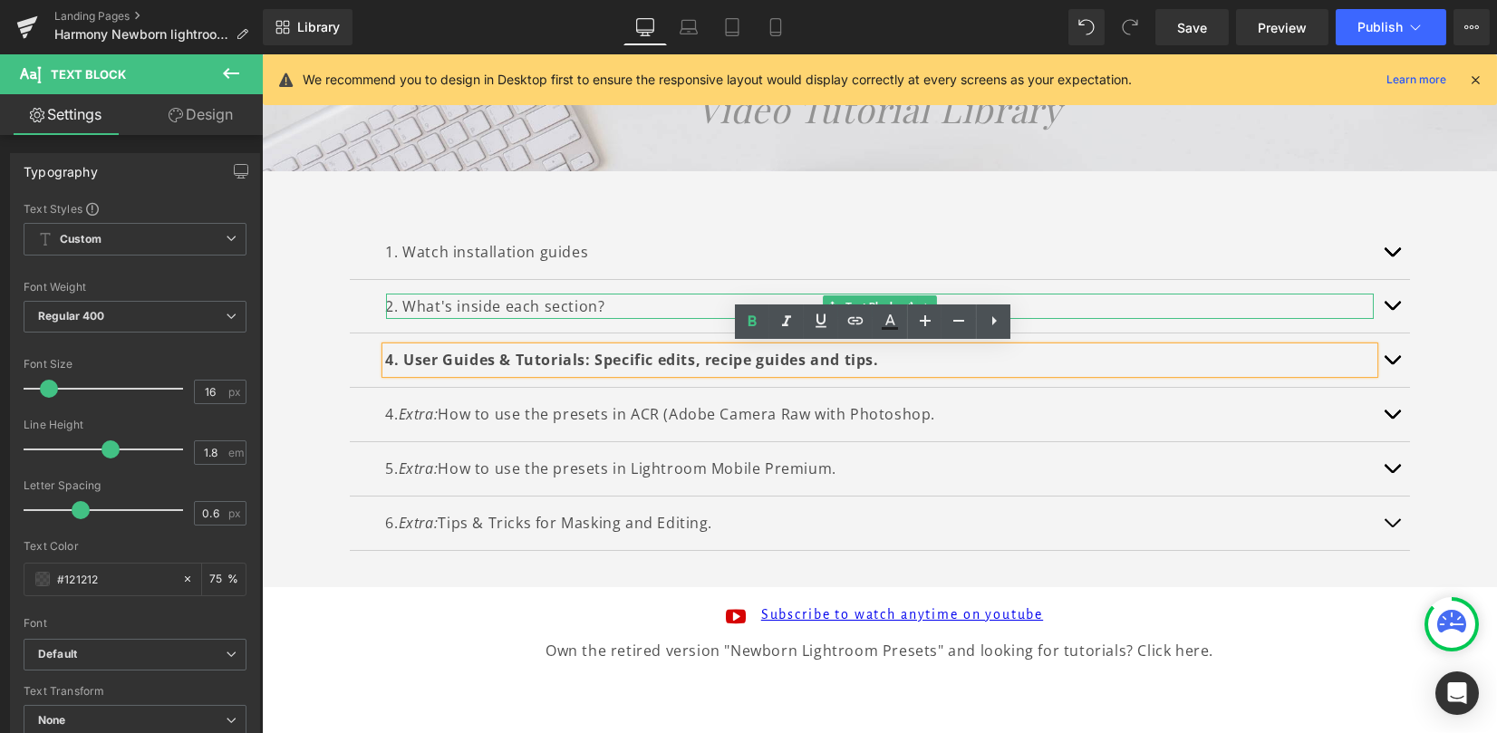
click at [446, 304] on p "2. What's inside each section?" at bounding box center [880, 307] width 988 height 26
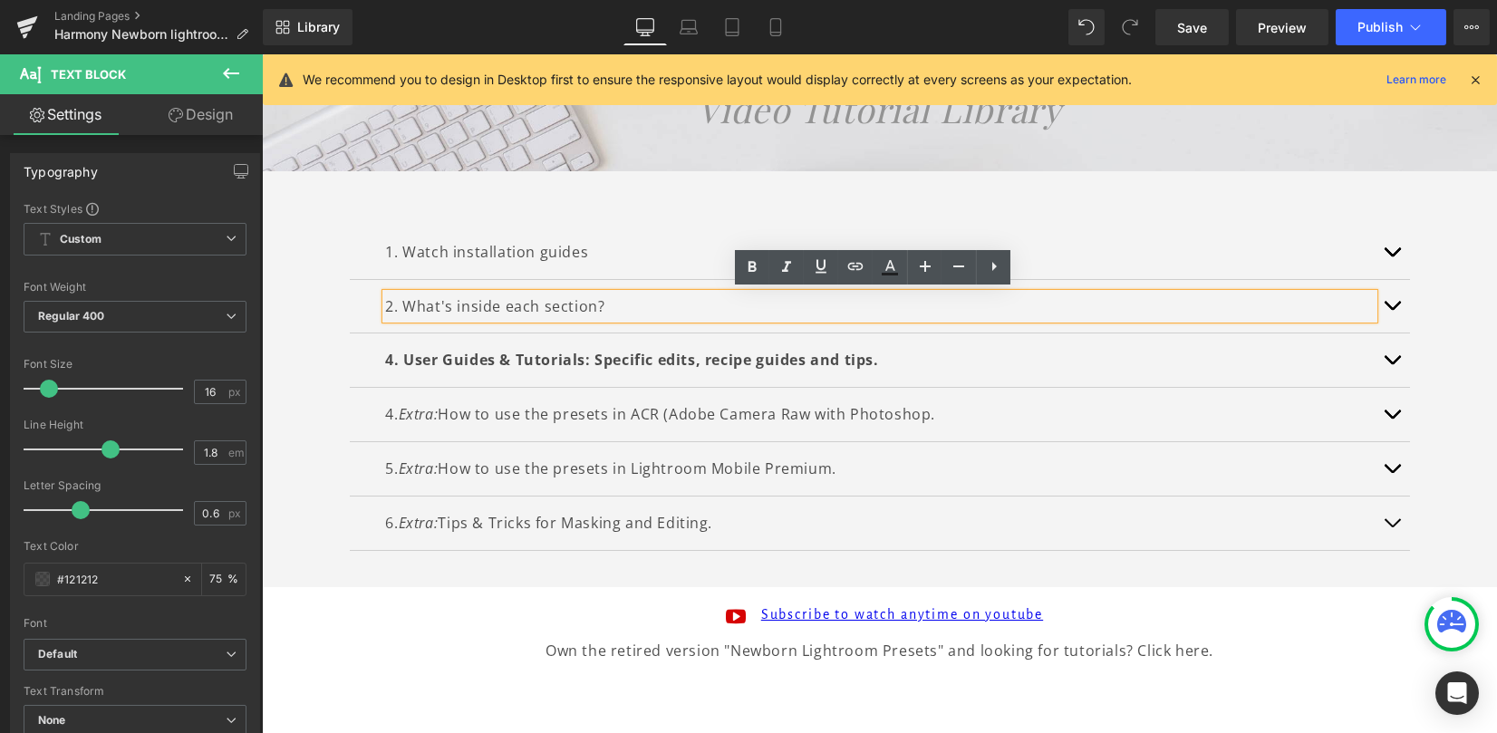
drag, startPoint x: 382, startPoint y: 304, endPoint x: 680, endPoint y: 285, distance: 298.7
click at [624, 311] on p "2. What's inside each section?" at bounding box center [880, 307] width 988 height 26
click at [749, 263] on icon at bounding box center [753, 266] width 8 height 11
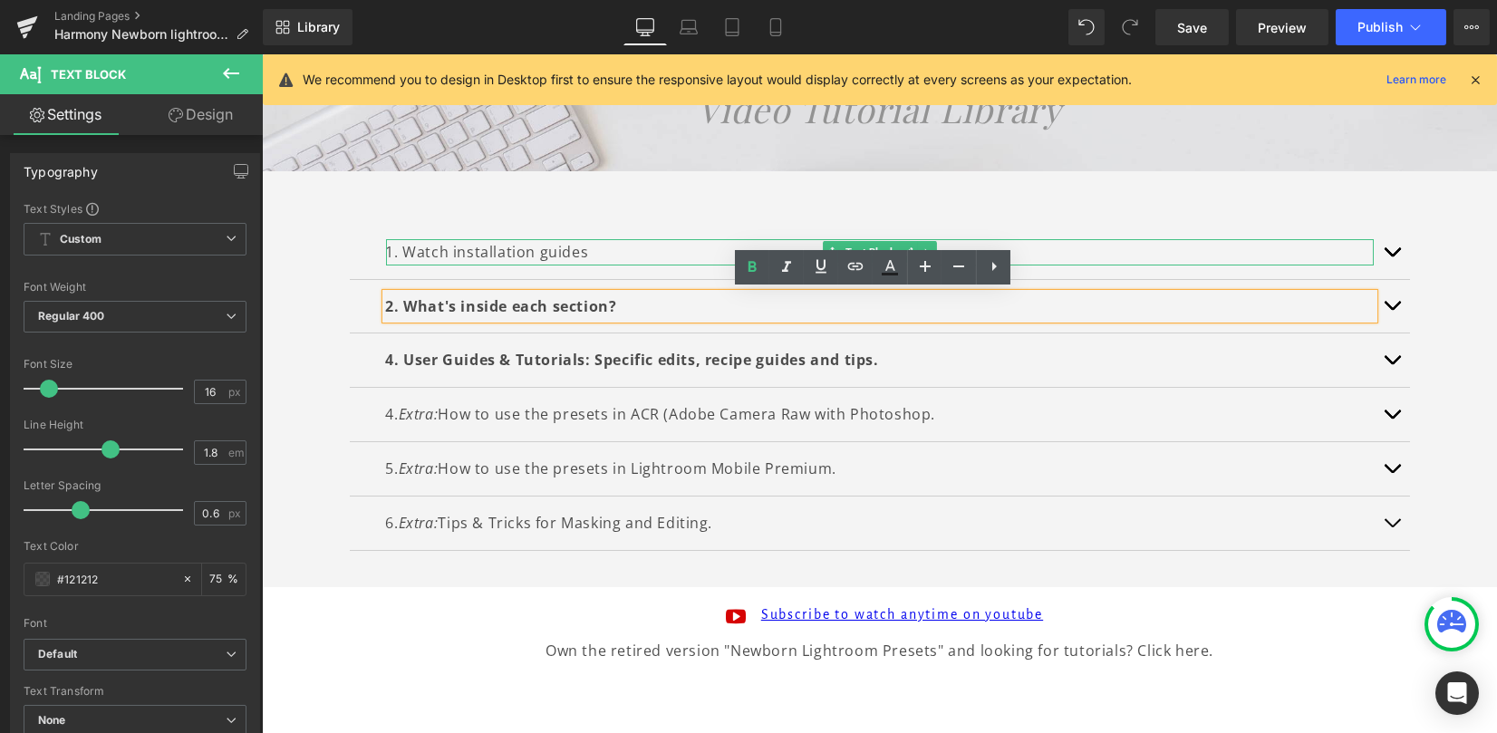
click at [439, 252] on p "1. Watch installation guides" at bounding box center [880, 252] width 988 height 26
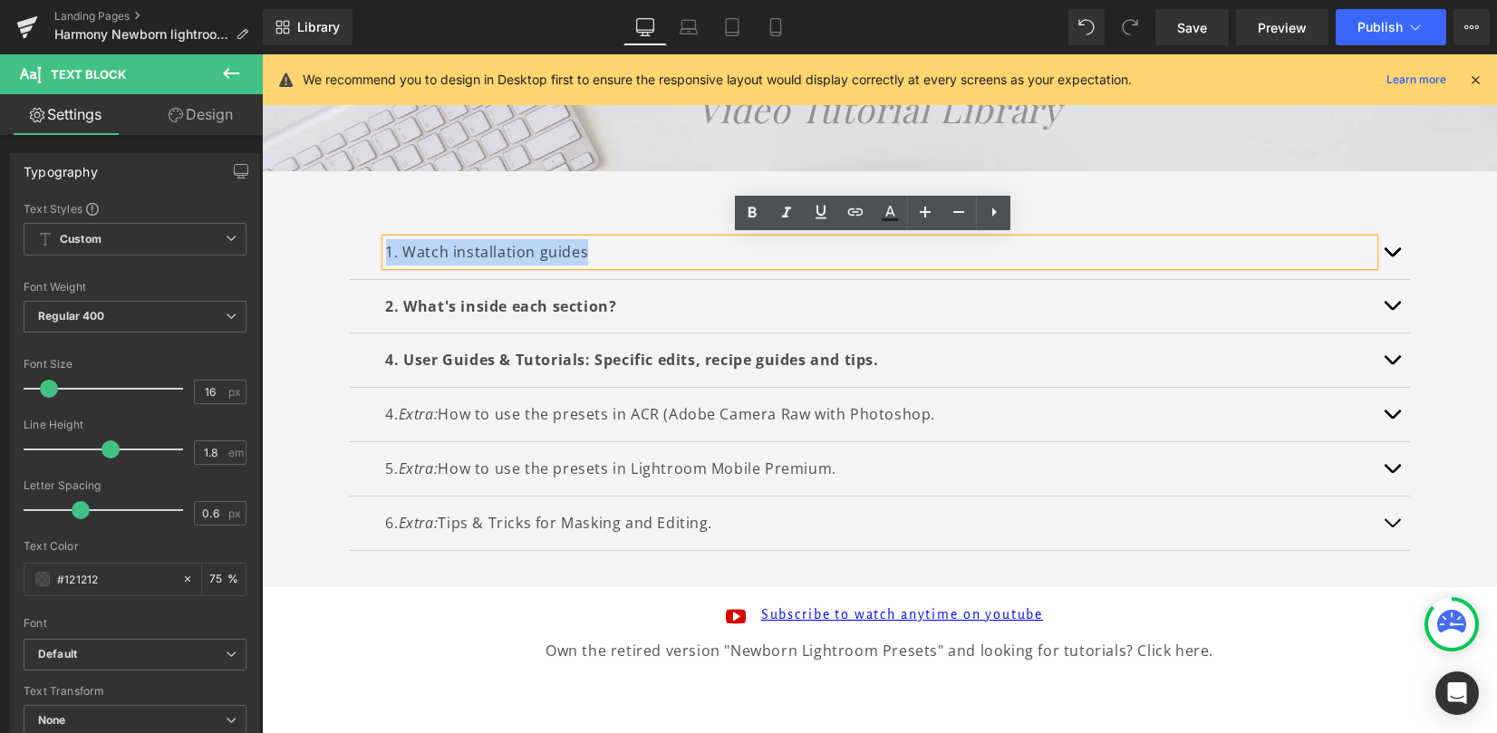
drag, startPoint x: 382, startPoint y: 252, endPoint x: 746, endPoint y: 236, distance: 364.7
click at [685, 256] on p "1. Watch installation guides" at bounding box center [880, 252] width 988 height 26
click at [749, 218] on icon at bounding box center [752, 213] width 22 height 22
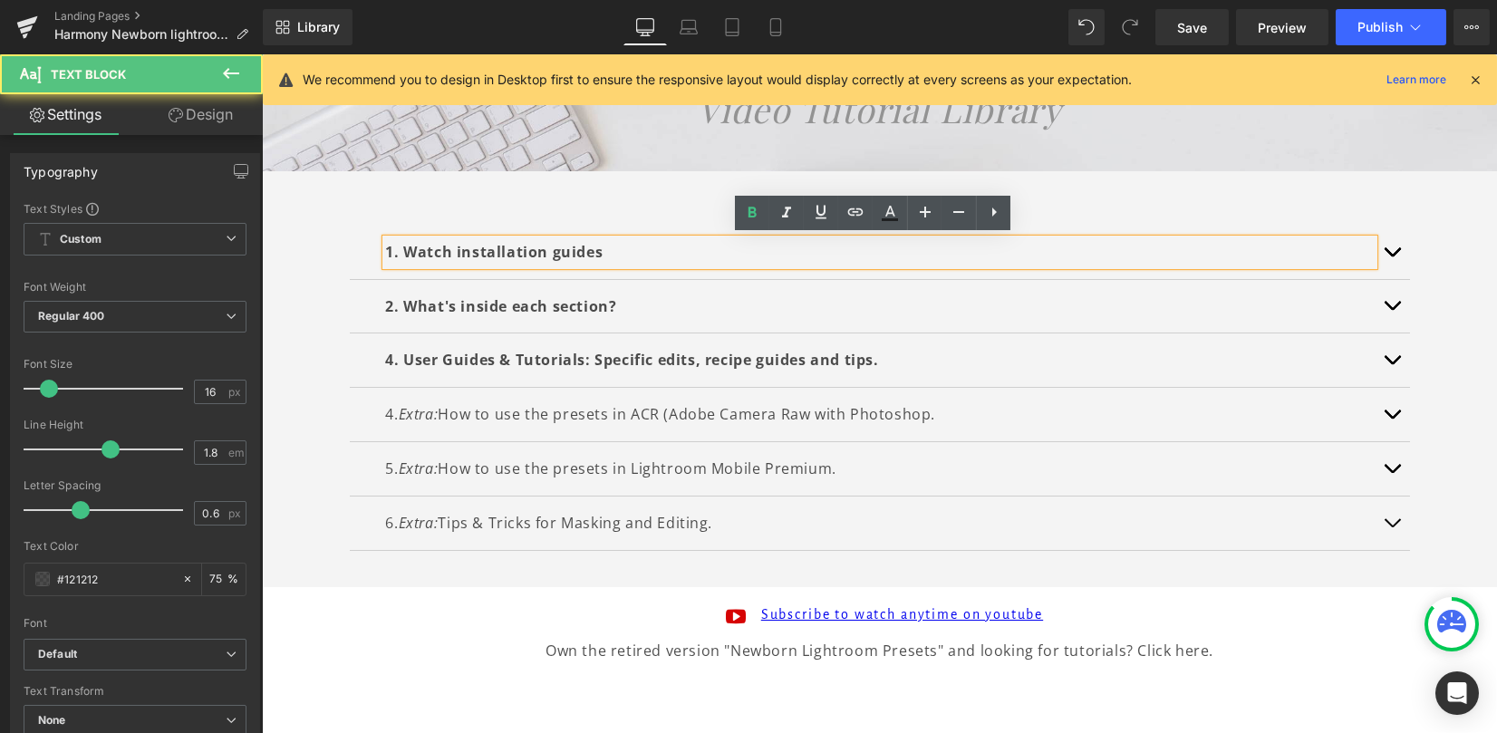
click at [540, 239] on div "1. Watch installation guides" at bounding box center [880, 252] width 988 height 26
click at [537, 254] on span "1. Watch installation guides" at bounding box center [495, 252] width 218 height 20
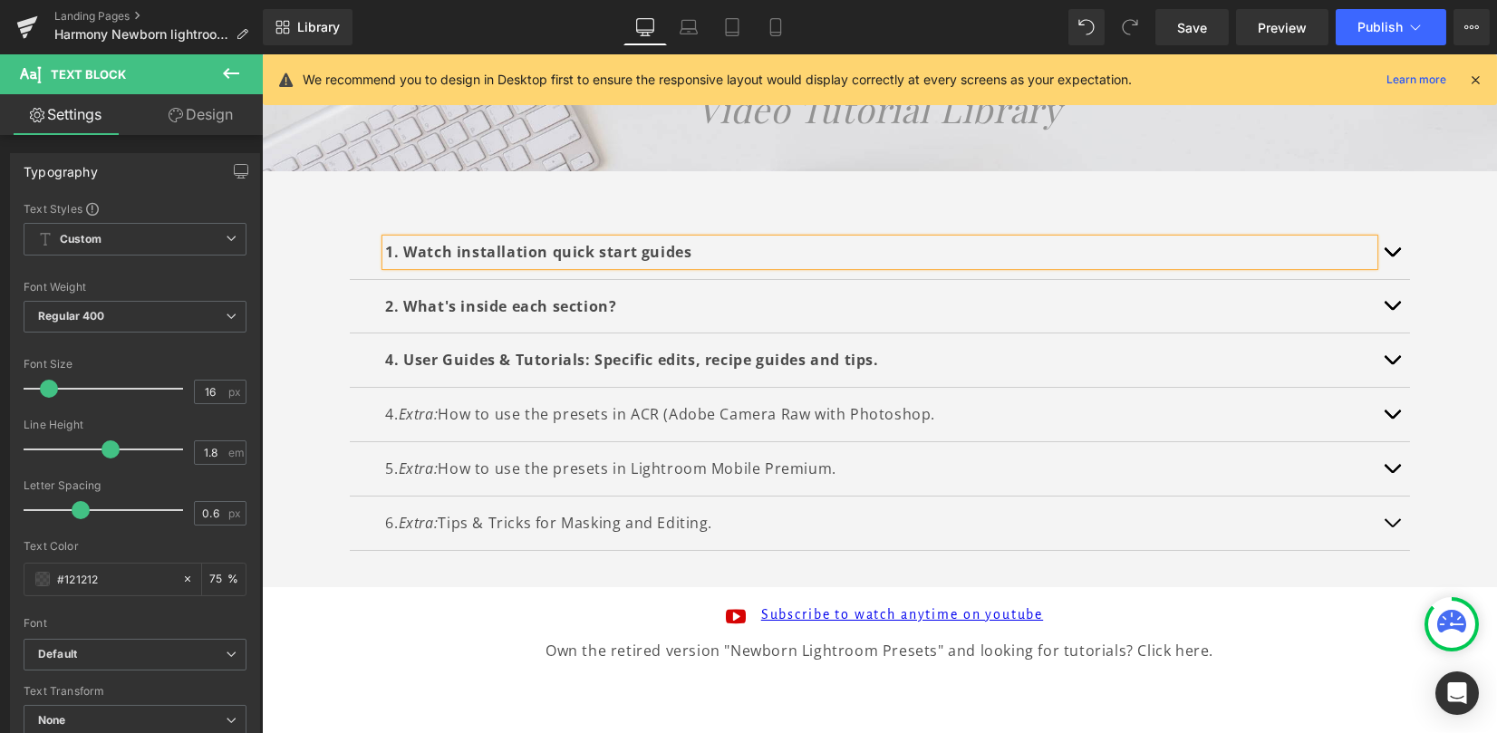
click at [1378, 244] on button "button" at bounding box center [1392, 252] width 36 height 53
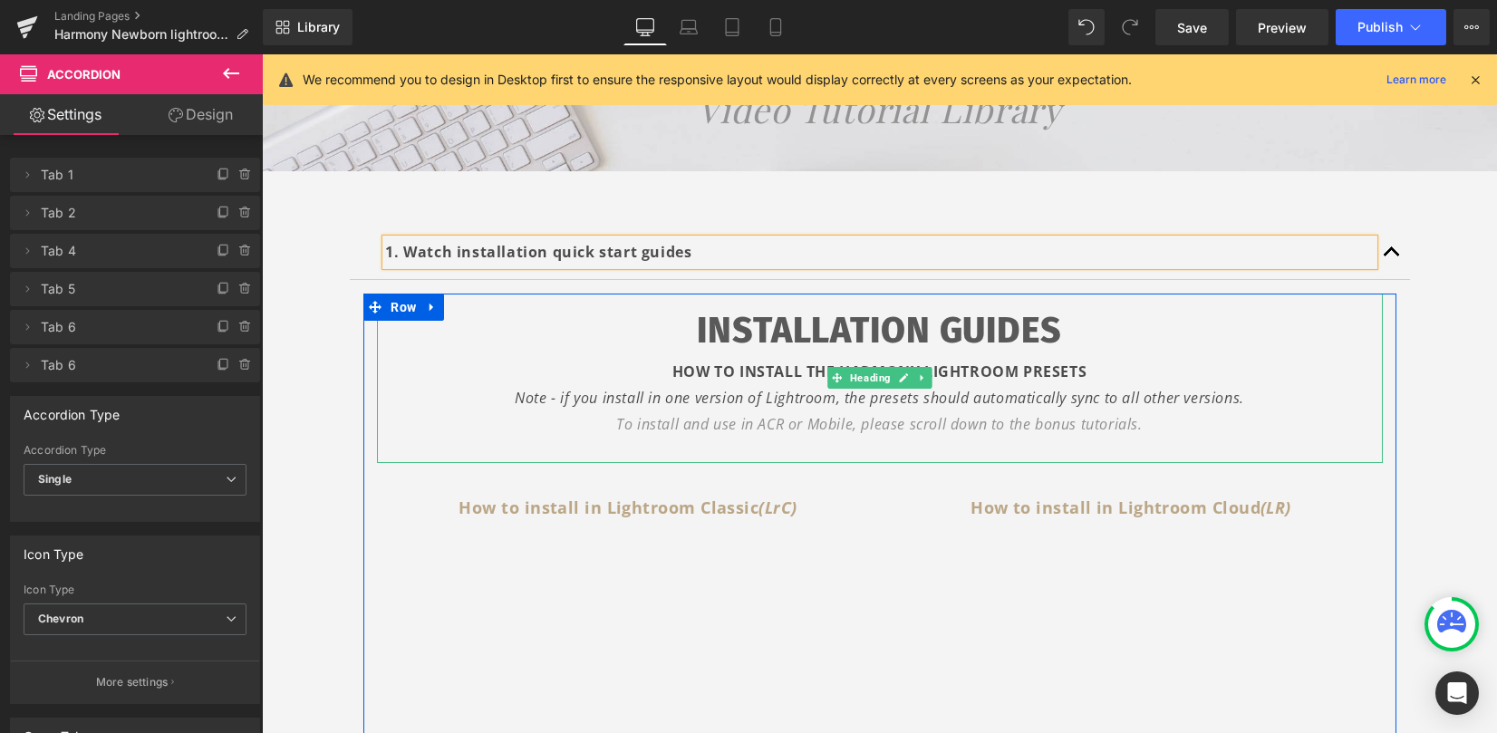
click at [1123, 411] on div "To install and use in ACR or Mobile, please scroll down to the bonus tutorials." at bounding box center [880, 424] width 1006 height 26
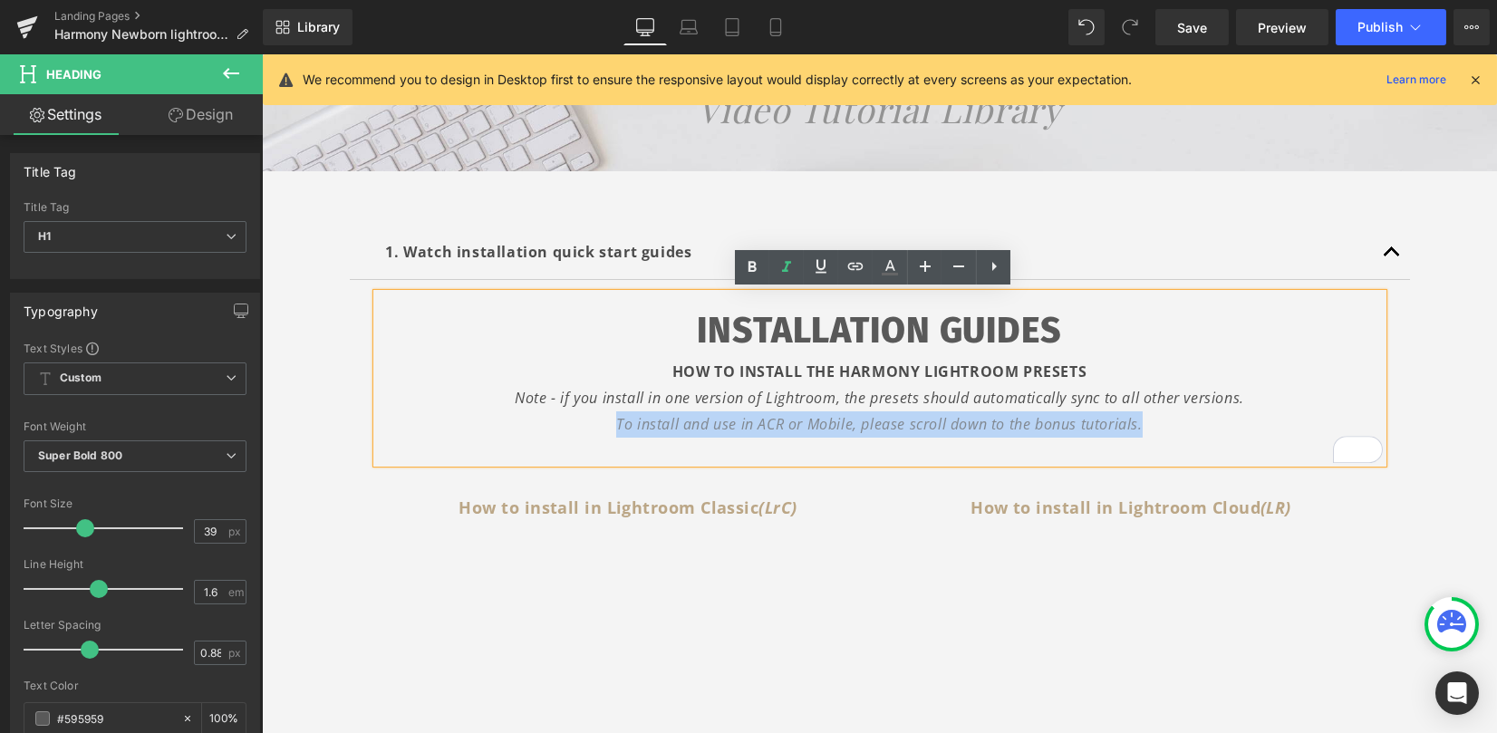
drag, startPoint x: 942, startPoint y: 416, endPoint x: 589, endPoint y: 431, distance: 352.9
click at [589, 431] on div "To install and use in ACR or Mobile, please scroll down to the bonus tutorials." at bounding box center [880, 424] width 1006 height 26
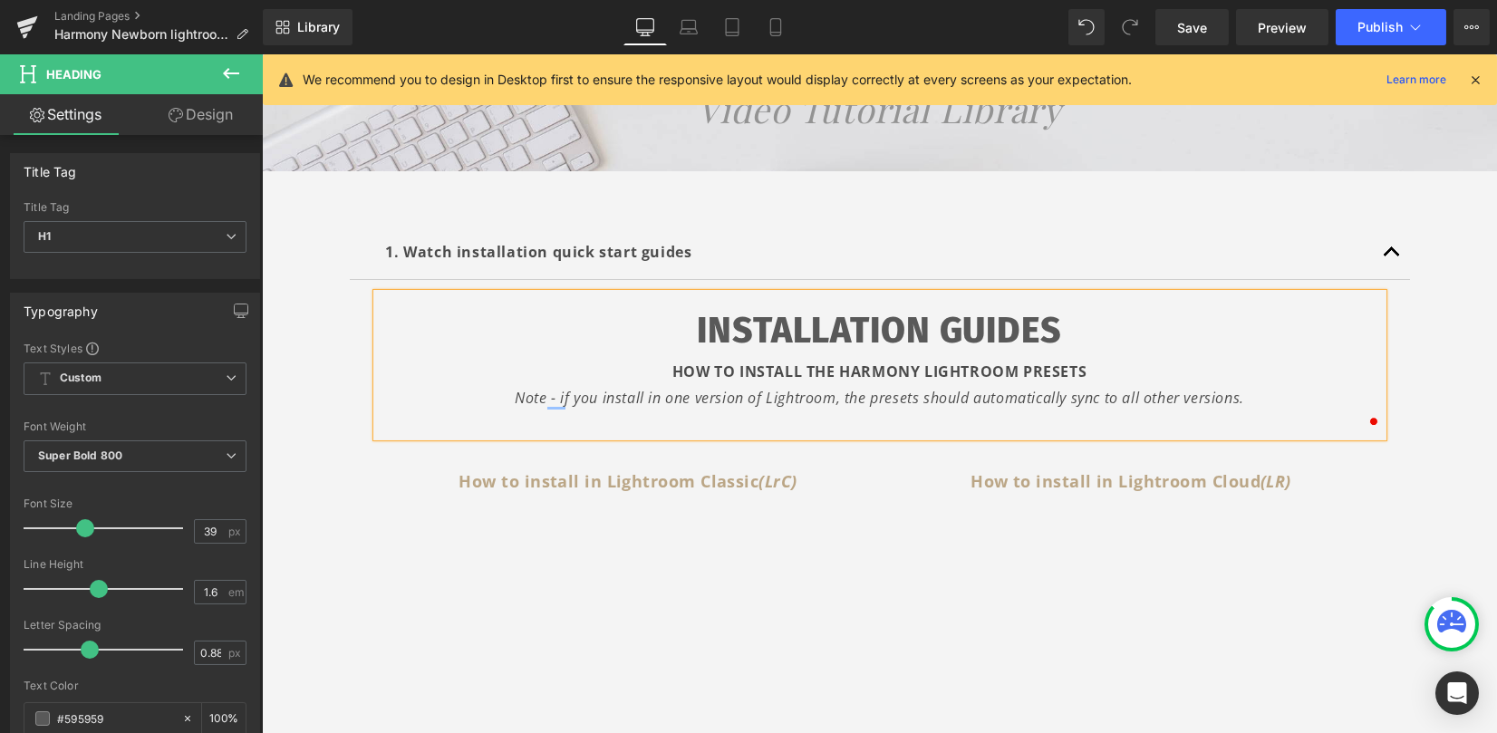
click at [1178, 422] on div "To enrich screen reader interactions, please activate Accessibility in Grammarl…" at bounding box center [880, 424] width 1006 height 26
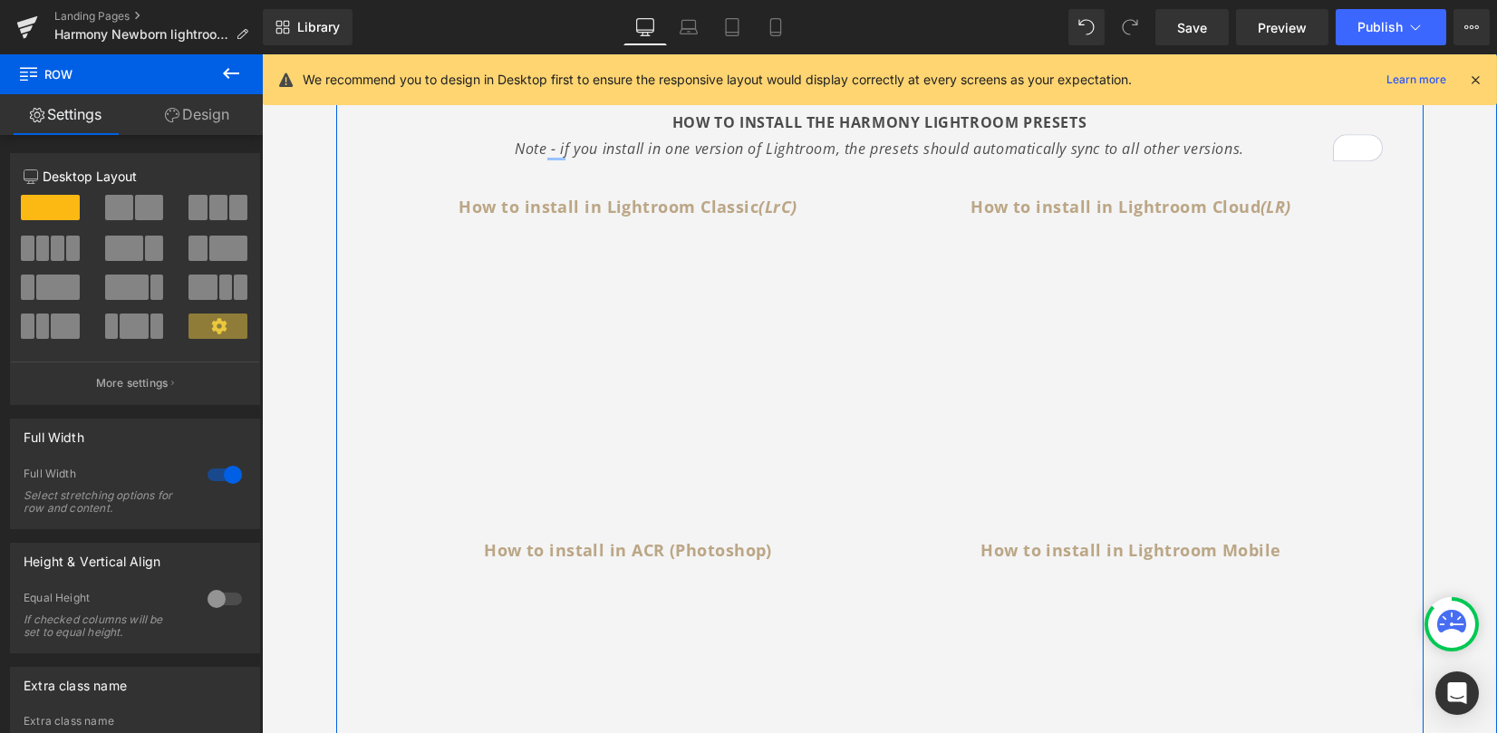
scroll to position [462, 0]
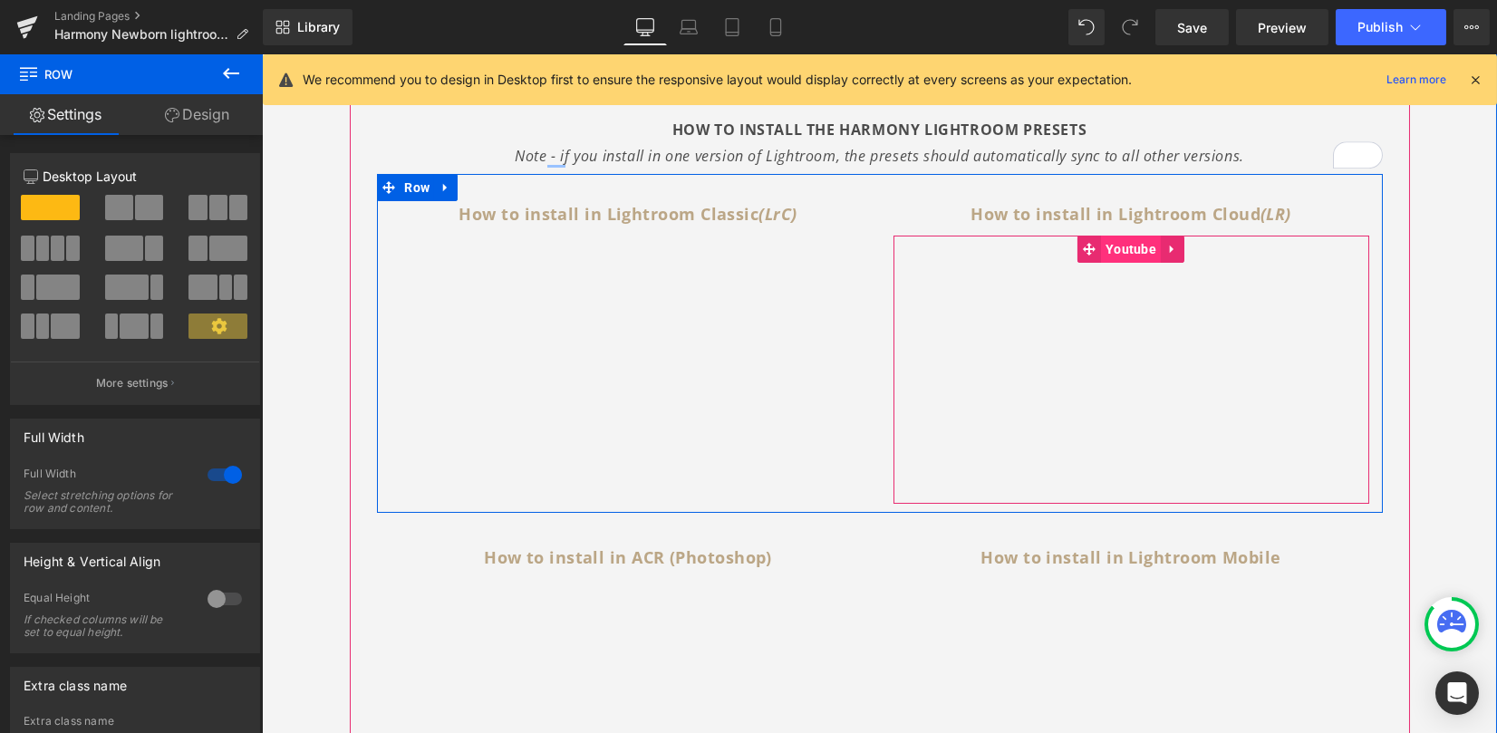
click at [1123, 255] on span "Youtube" at bounding box center [1131, 249] width 60 height 27
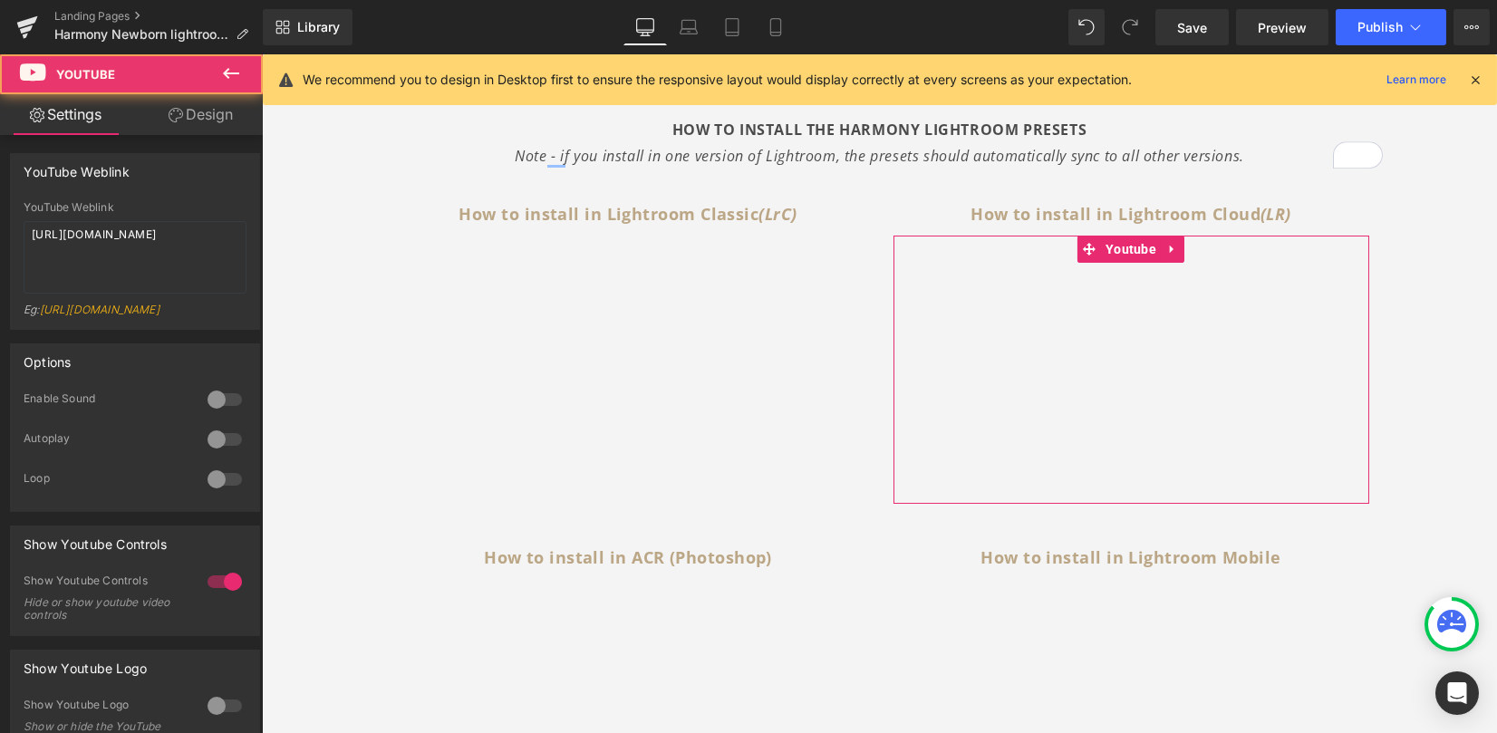
drag, startPoint x: 218, startPoint y: 239, endPoint x: -50, endPoint y: 212, distance: 269.6
click at [0, 212] on html "Youtube You are previewing how the will restyle your page. You can not edit Ele…" at bounding box center [748, 366] width 1497 height 733
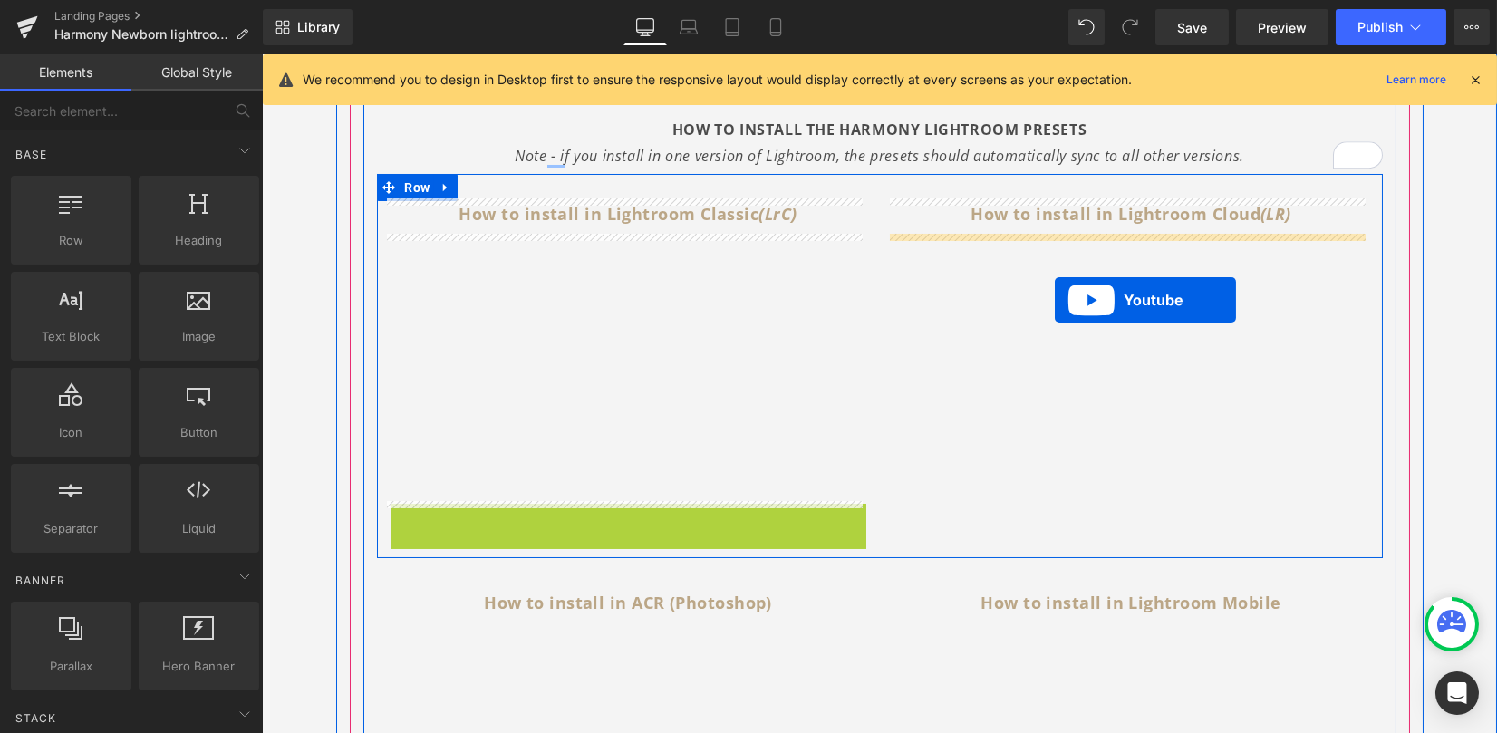
drag, startPoint x: 602, startPoint y: 502, endPoint x: 1055, endPoint y: 301, distance: 495.8
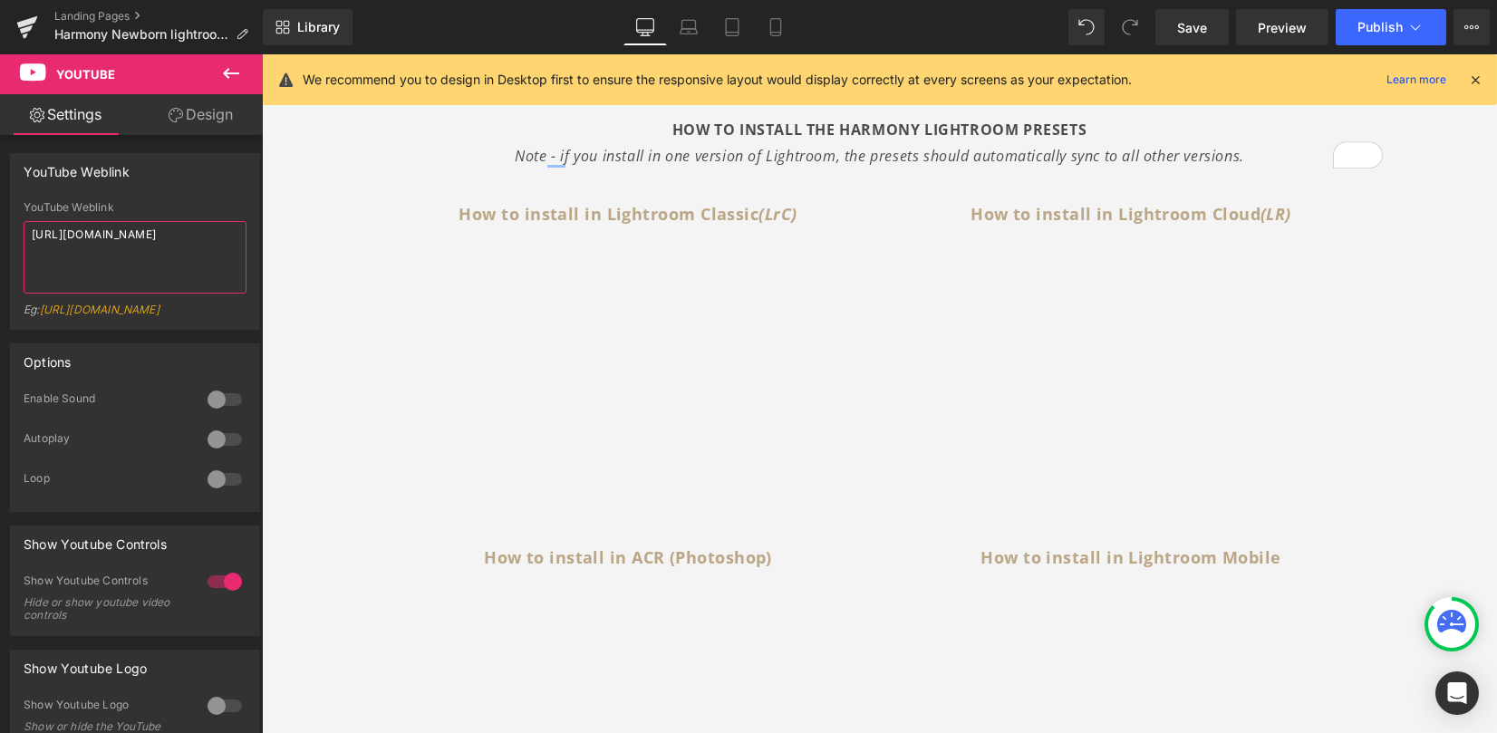
drag, startPoint x: 175, startPoint y: 269, endPoint x: -267, endPoint y: 152, distance: 457.4
click at [0, 152] on html "Youtube You are previewing how the will restyle your page. You can not edit Ele…" at bounding box center [748, 366] width 1497 height 733
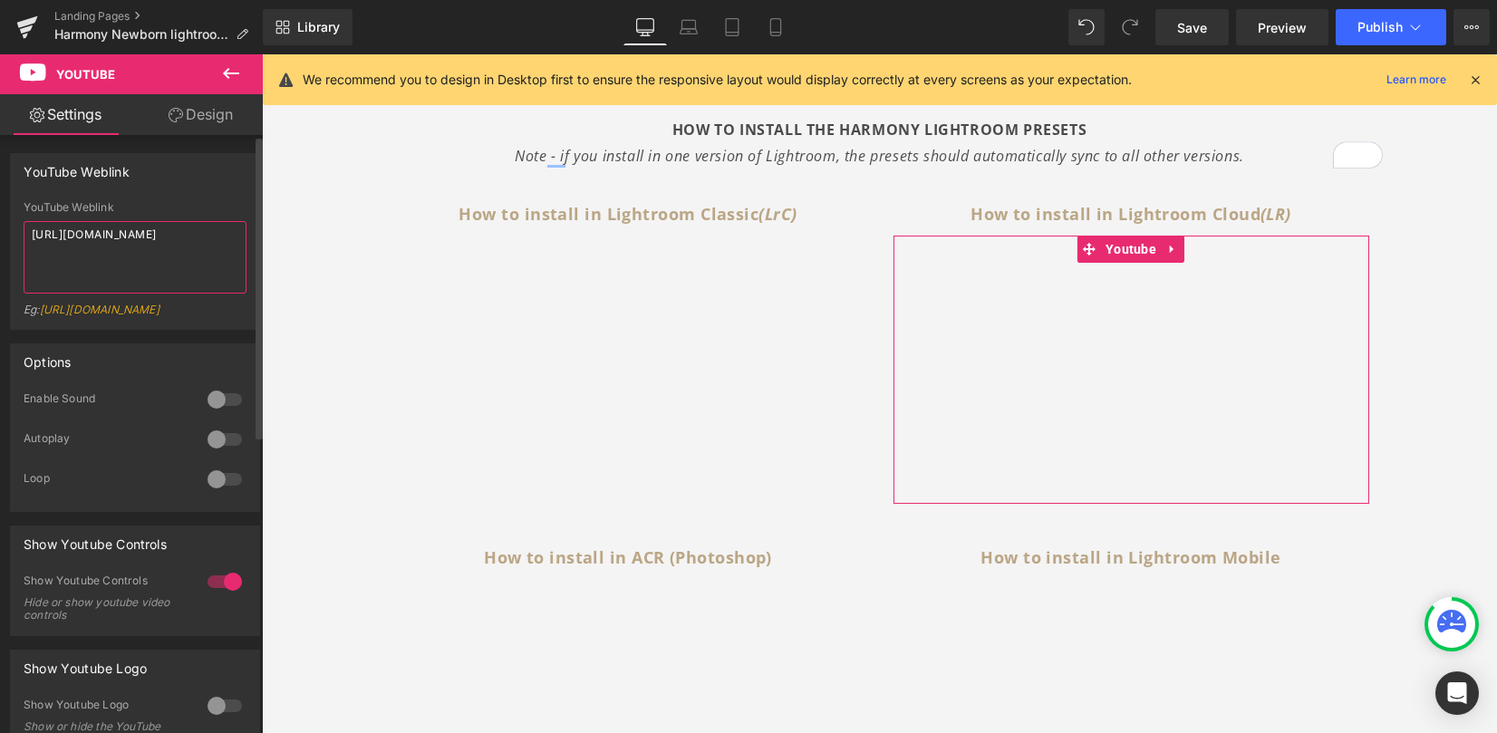
paste textarea "youtu.be/uhQRP6wufBs"
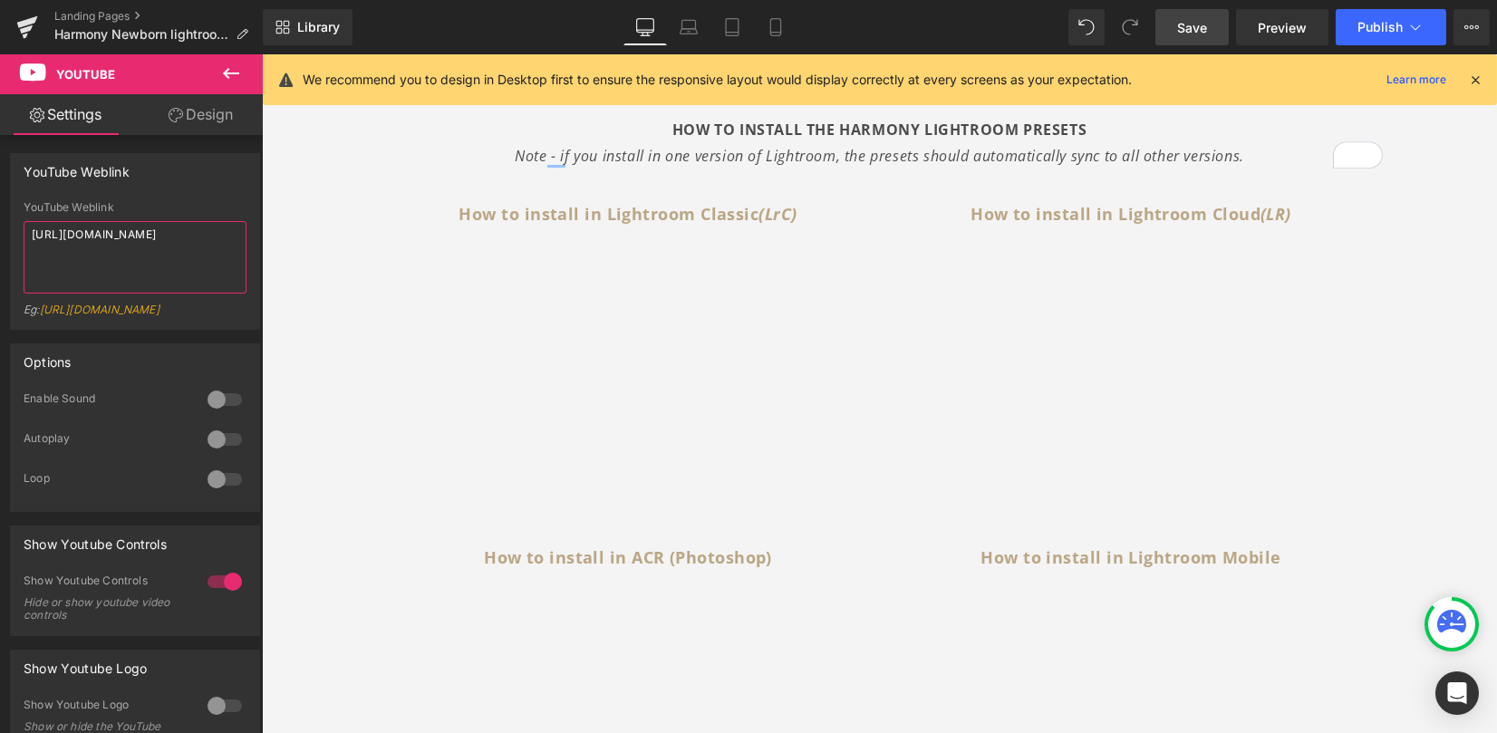
type textarea "https://youtu.be/uhQRP6wufBs"
click at [1197, 22] on span "Save" at bounding box center [1192, 27] width 30 height 19
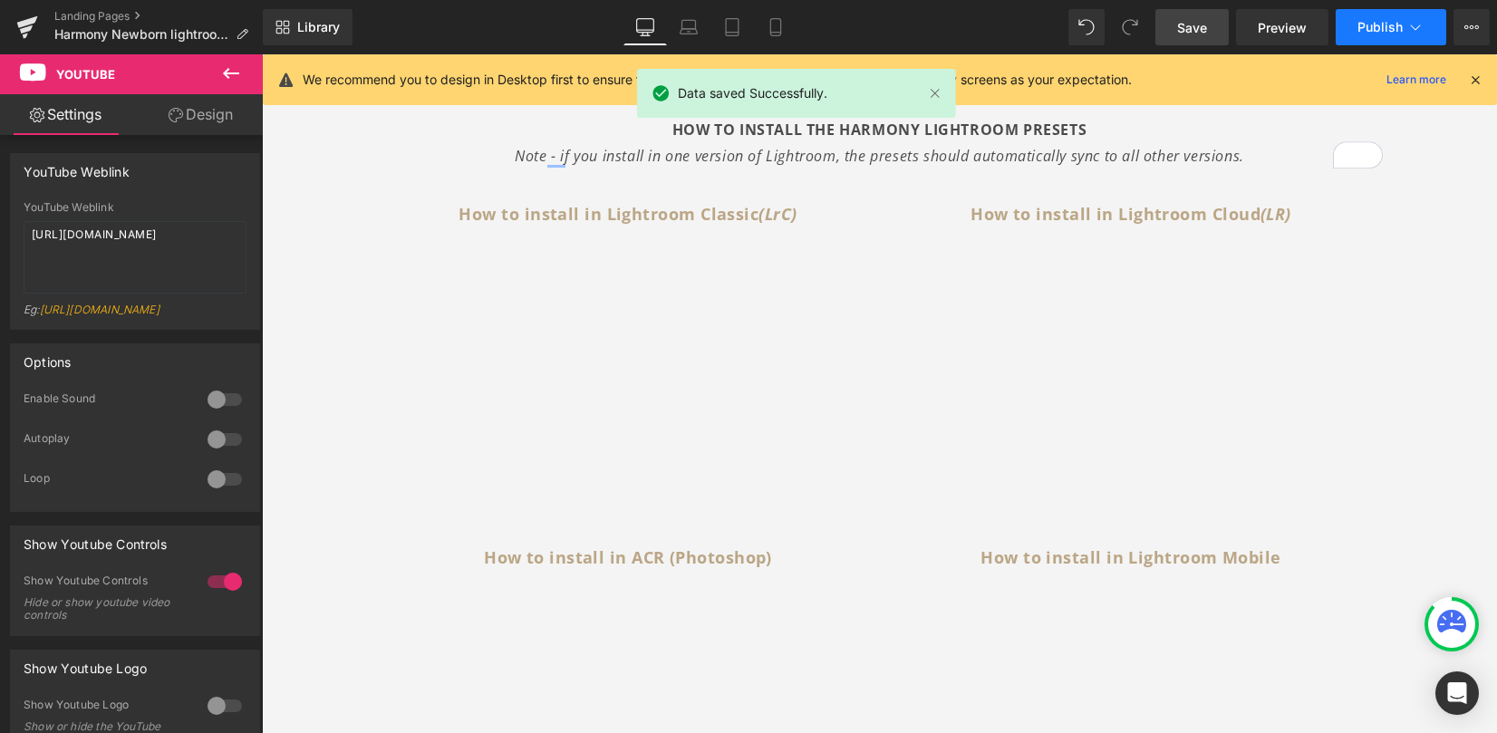
click at [1362, 27] on span "Publish" at bounding box center [1380, 27] width 45 height 15
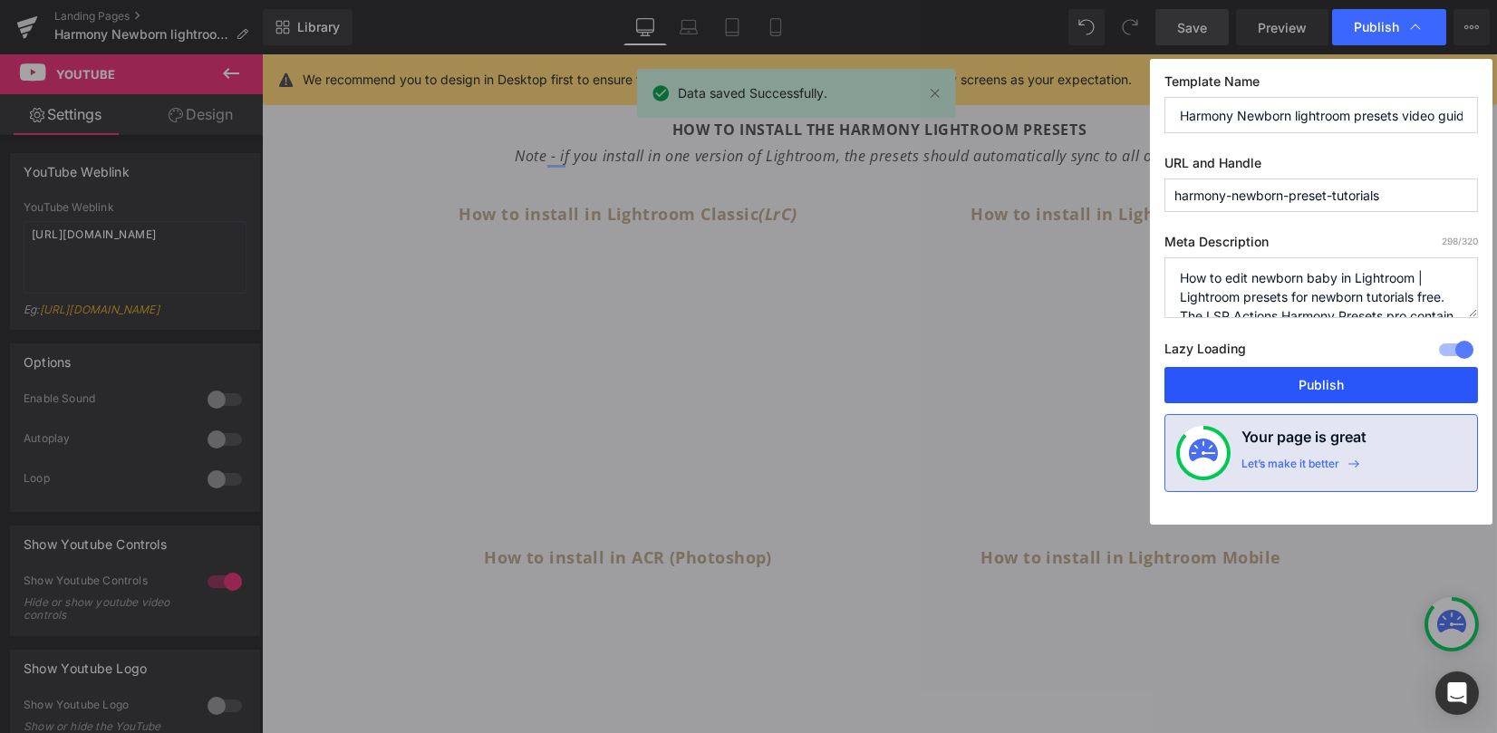
click at [1265, 384] on button "Publish" at bounding box center [1322, 385] width 314 height 36
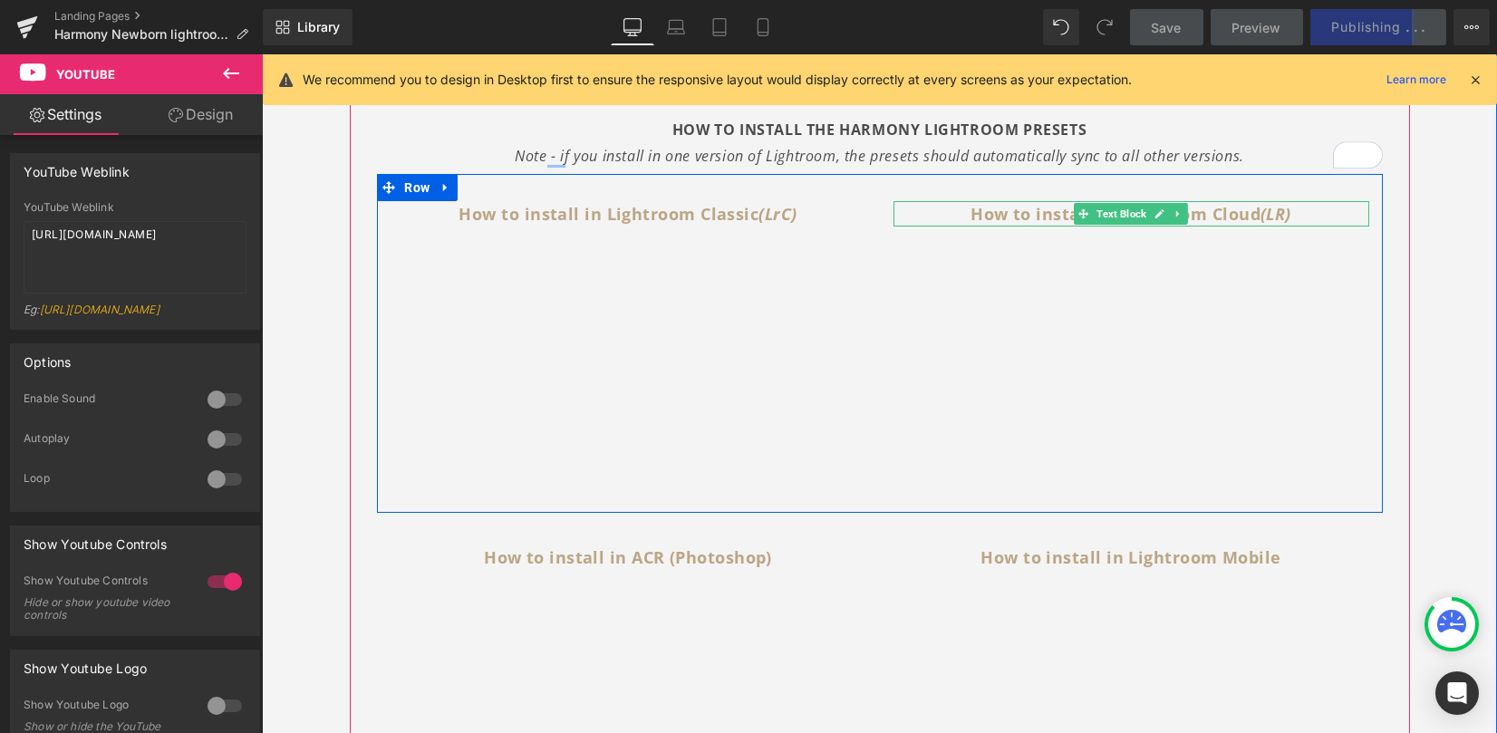
click at [1282, 207] on icon "(LR)" at bounding box center [1276, 214] width 31 height 22
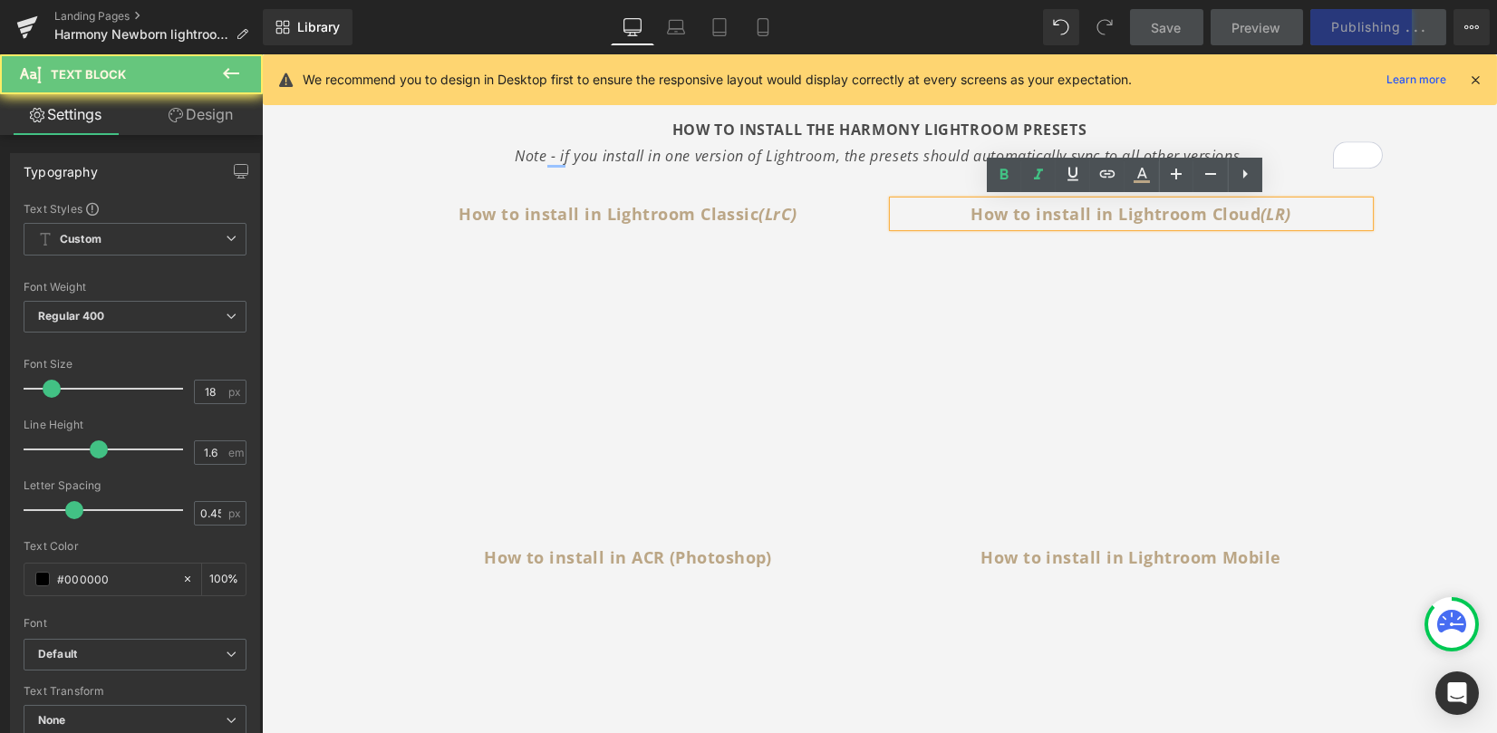
click at [1276, 212] on icon "(LR)" at bounding box center [1276, 214] width 31 height 22
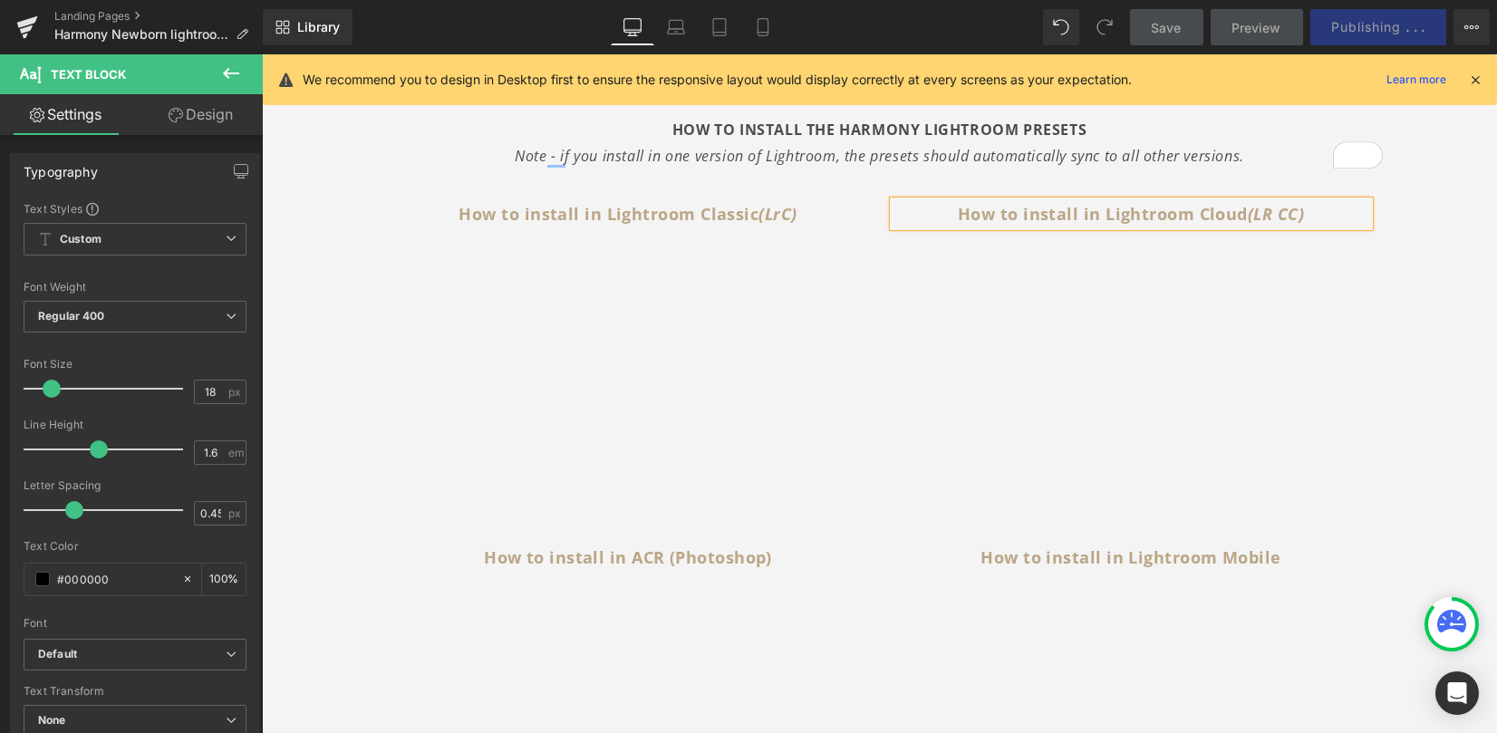
click at [1455, 255] on div "1. Watch installation quick start guides Text Block INSTALLATION GUIDES HOW TO …" at bounding box center [879, 558] width 1235 height 1258
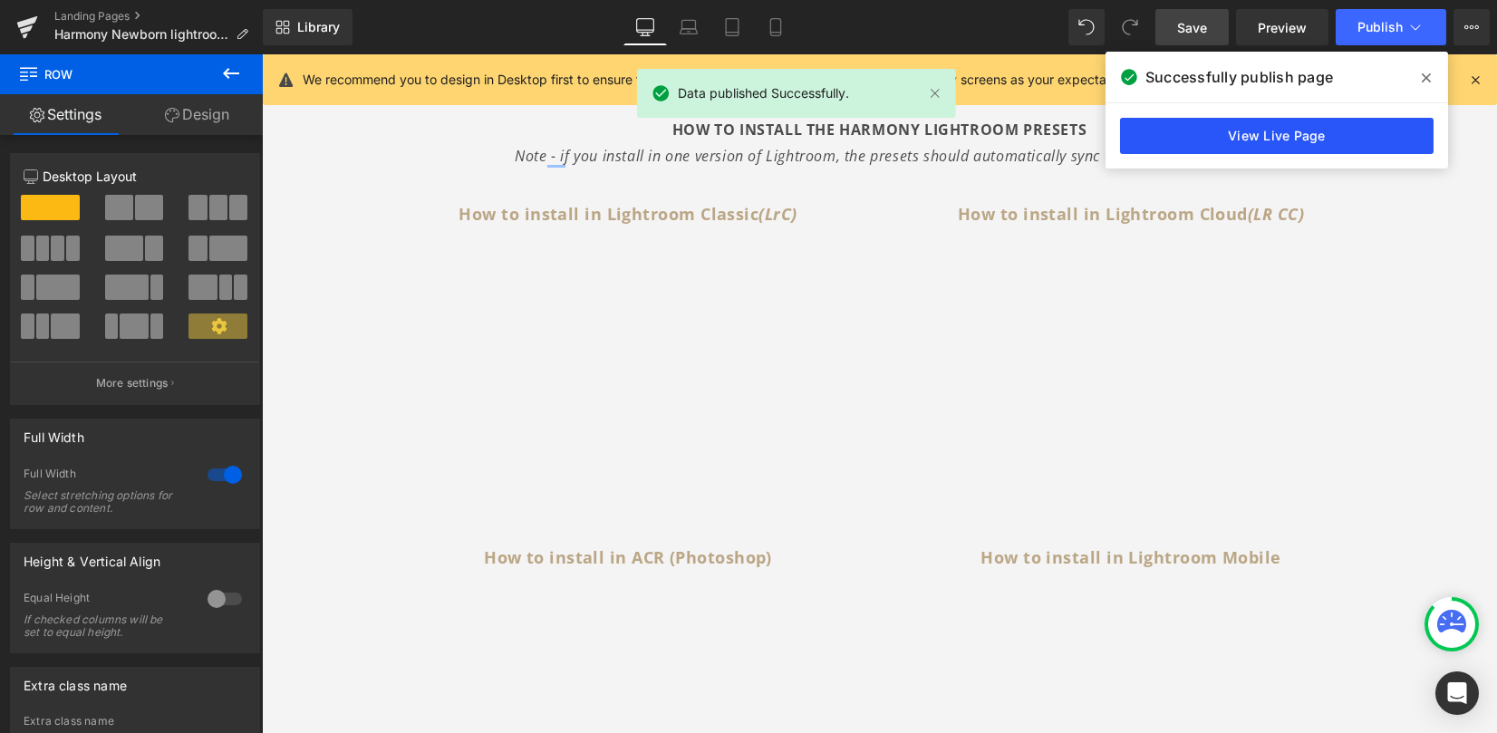
click at [1359, 135] on link "View Live Page" at bounding box center [1277, 136] width 314 height 36
